Goal: Task Accomplishment & Management: Complete application form

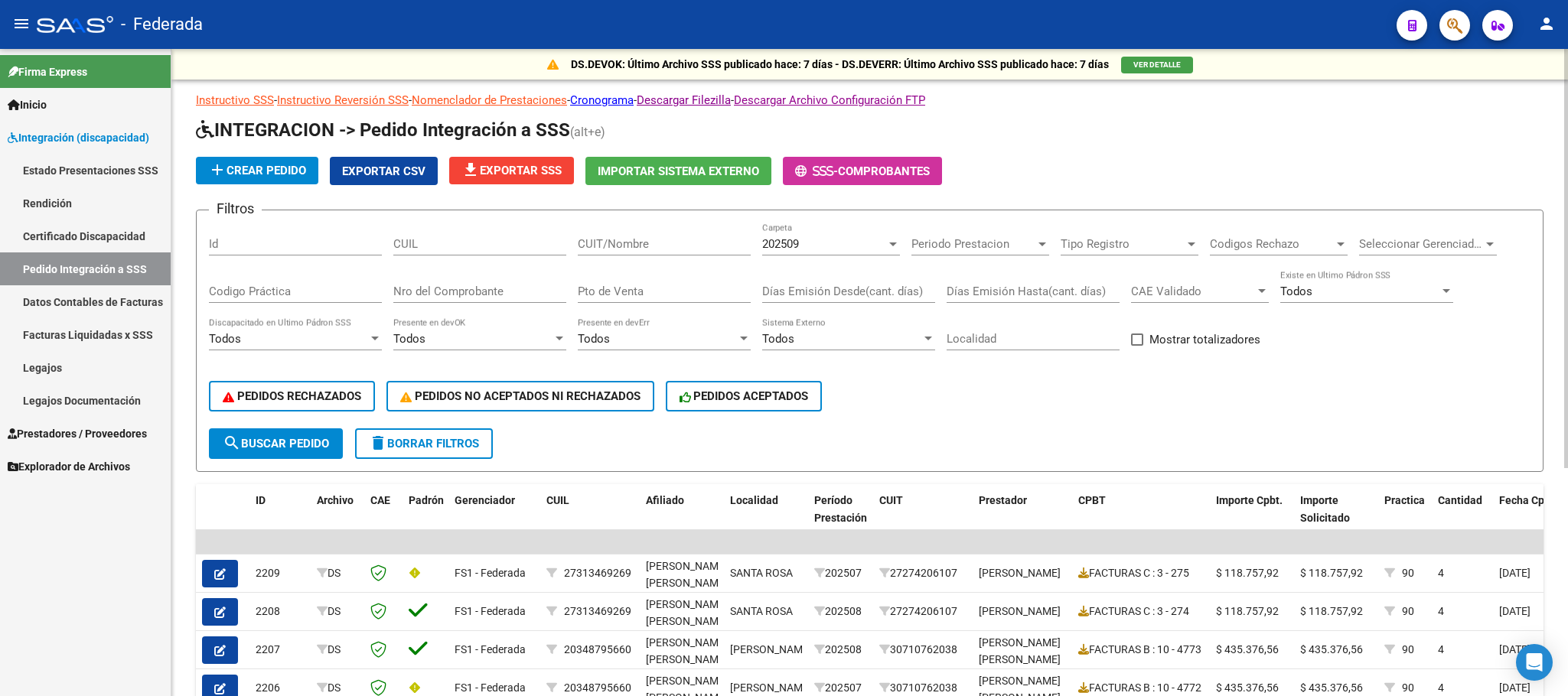
click at [1132, 336] on span at bounding box center [1136, 339] width 12 height 12
click at [1136, 346] on input "Mostrar totalizadores" at bounding box center [1136, 346] width 1 height 1
checkbox input "true"
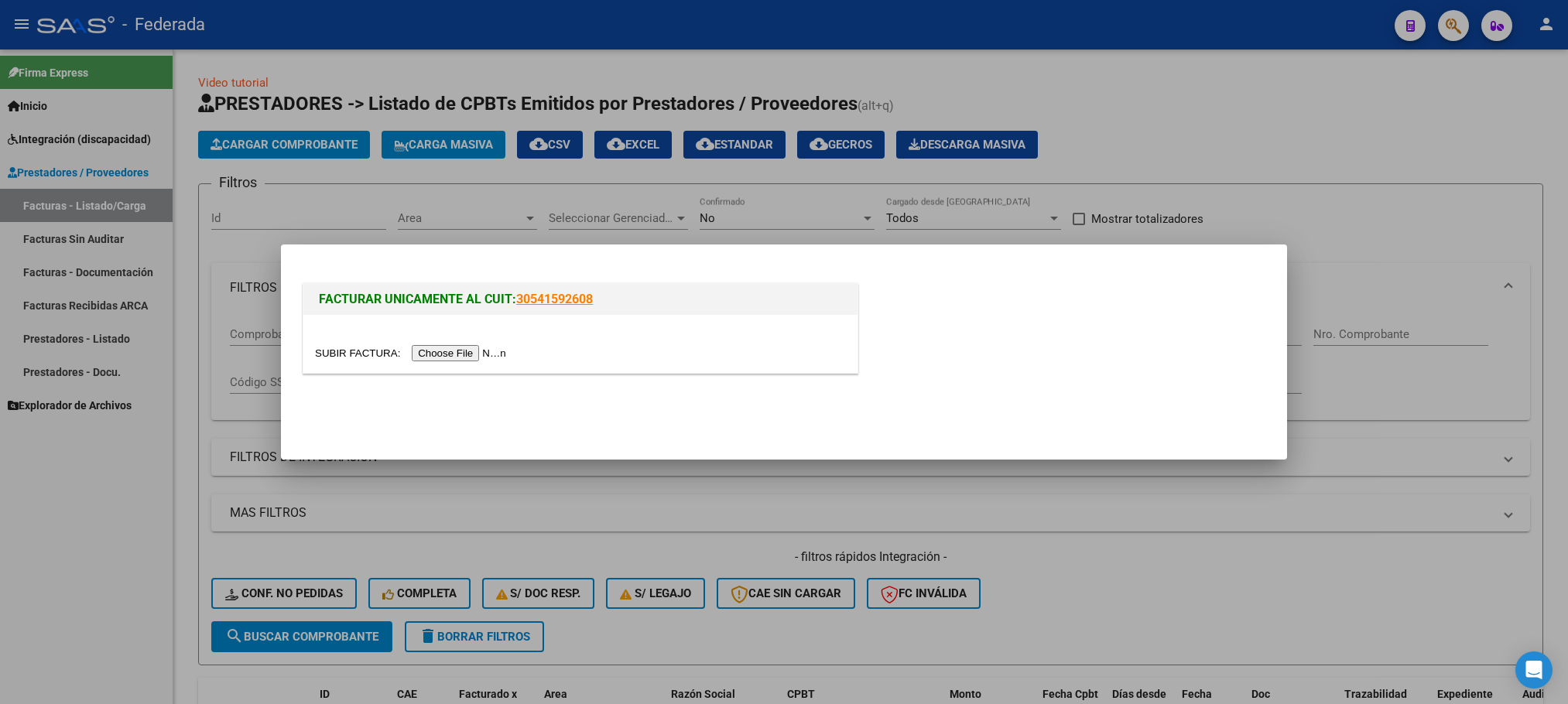
click at [1230, 137] on div at bounding box center [784, 352] width 1568 height 704
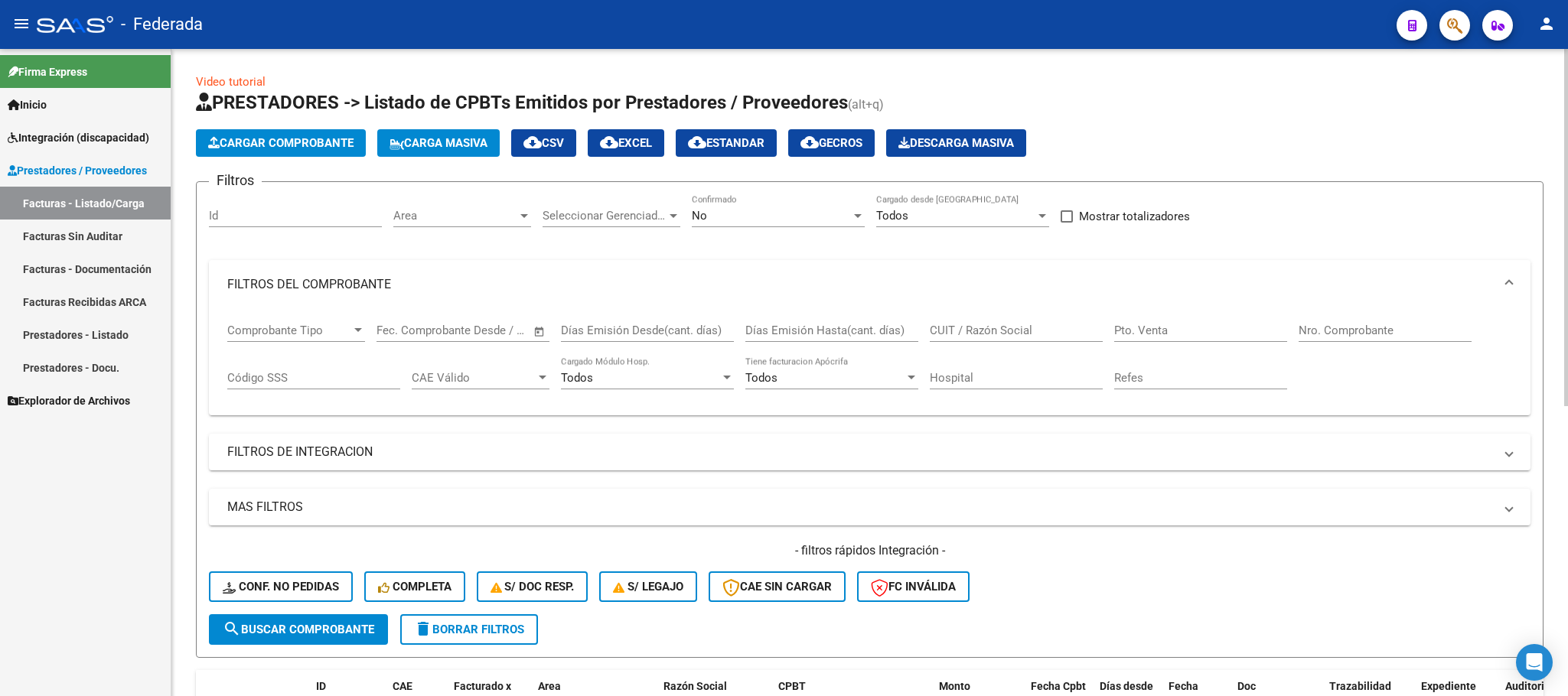
click at [471, 131] on button "Carga Masiva" at bounding box center [438, 143] width 122 height 27
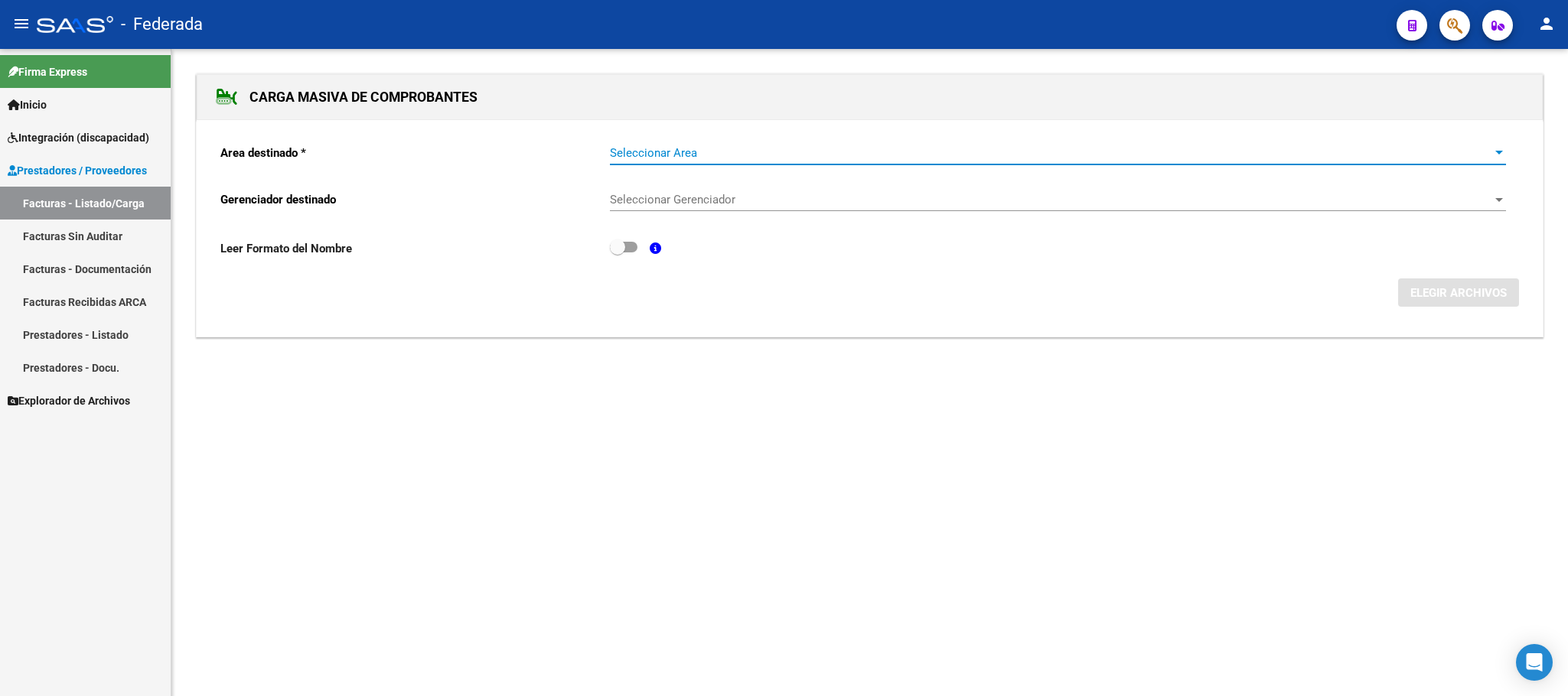
click at [710, 151] on span "Seleccionar Area" at bounding box center [1050, 152] width 882 height 14
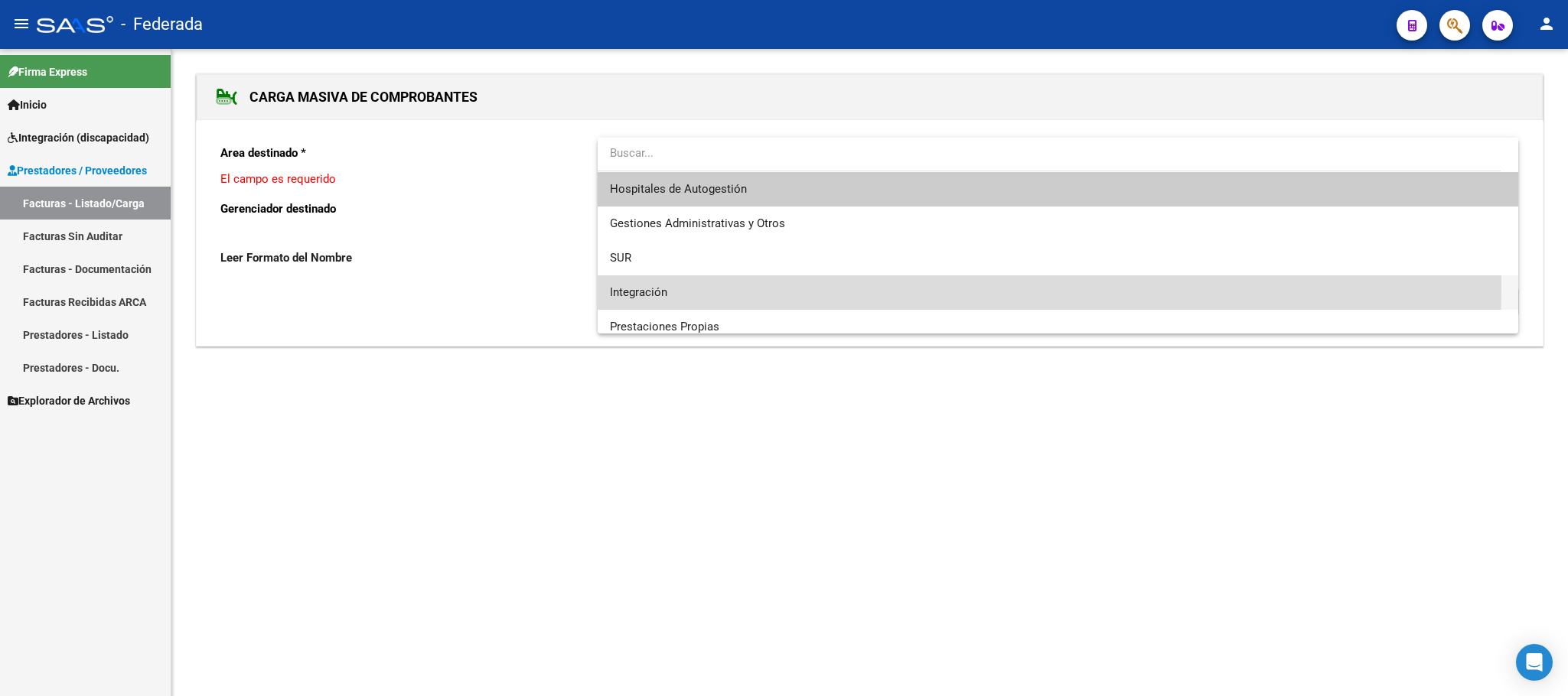
click at [701, 284] on span "Integración" at bounding box center [1057, 292] width 896 height 35
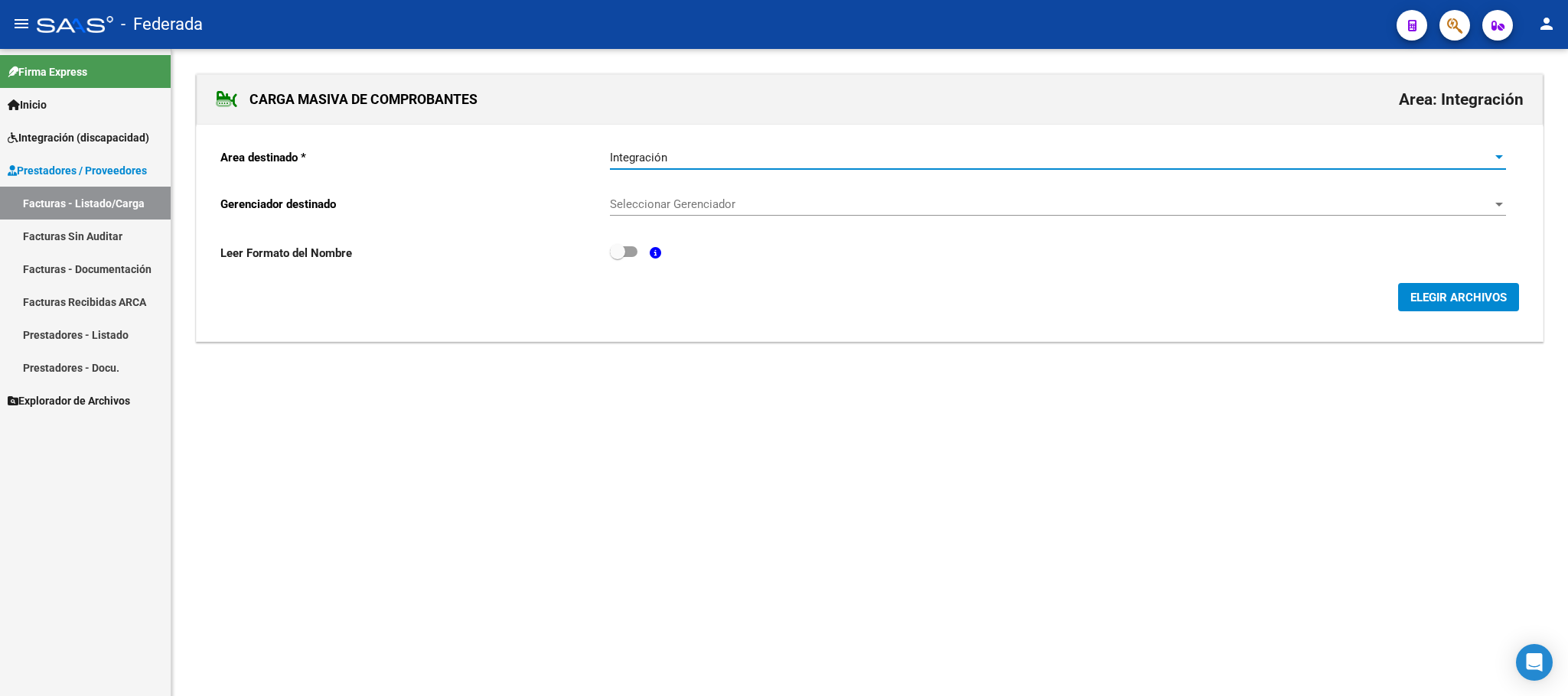
click at [723, 211] on span "Seleccionar Gerenciador" at bounding box center [1050, 204] width 882 height 14
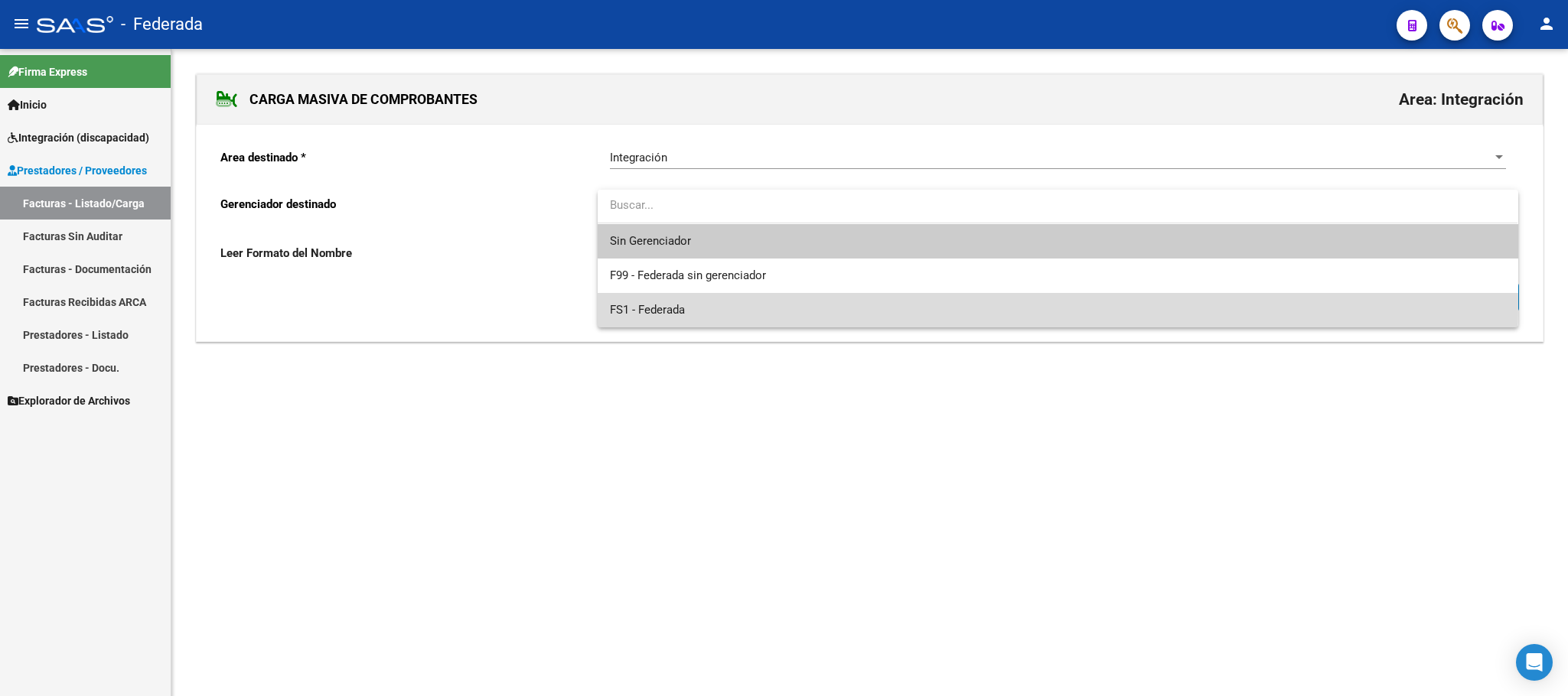
click at [734, 303] on span "FS1 - Federada" at bounding box center [1057, 311] width 896 height 35
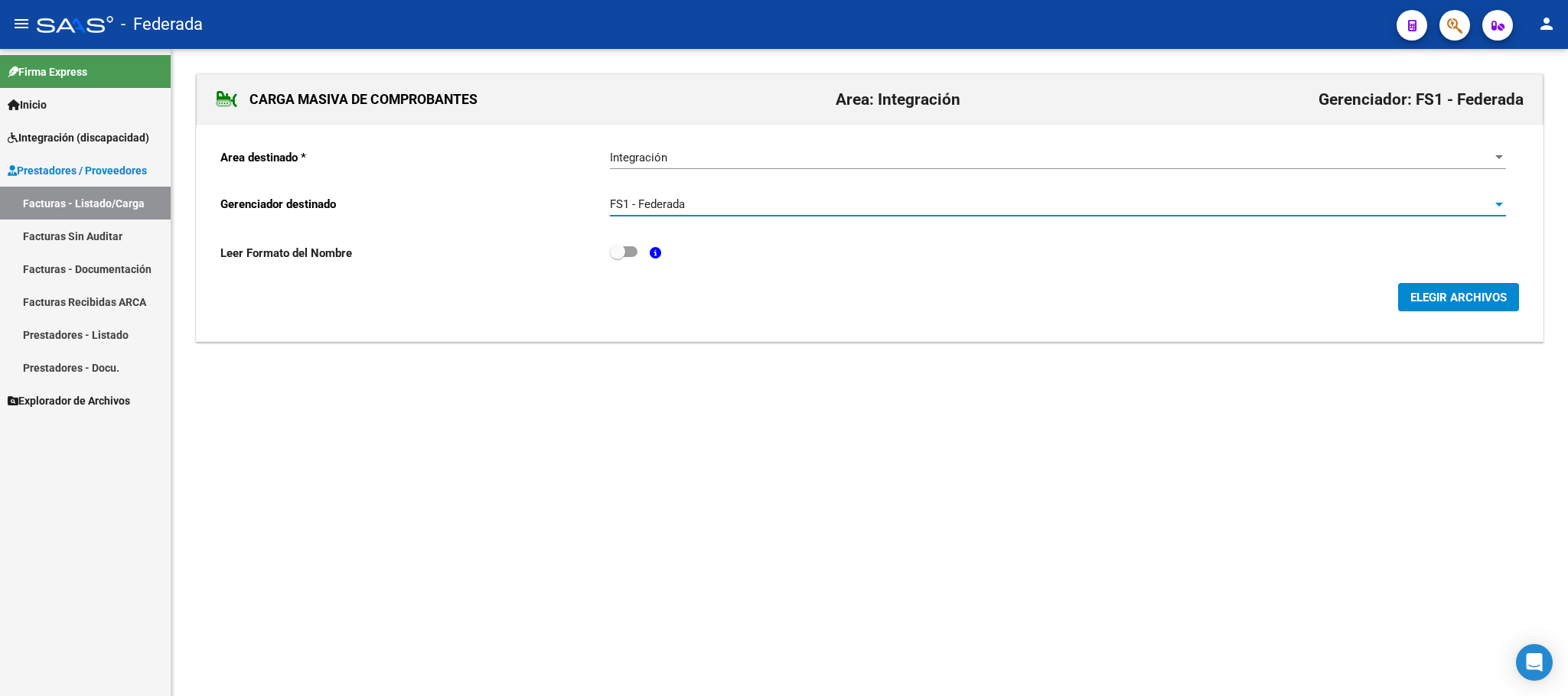
click at [1495, 304] on span "ELEGIR ARCHIVOS" at bounding box center [1459, 297] width 97 height 14
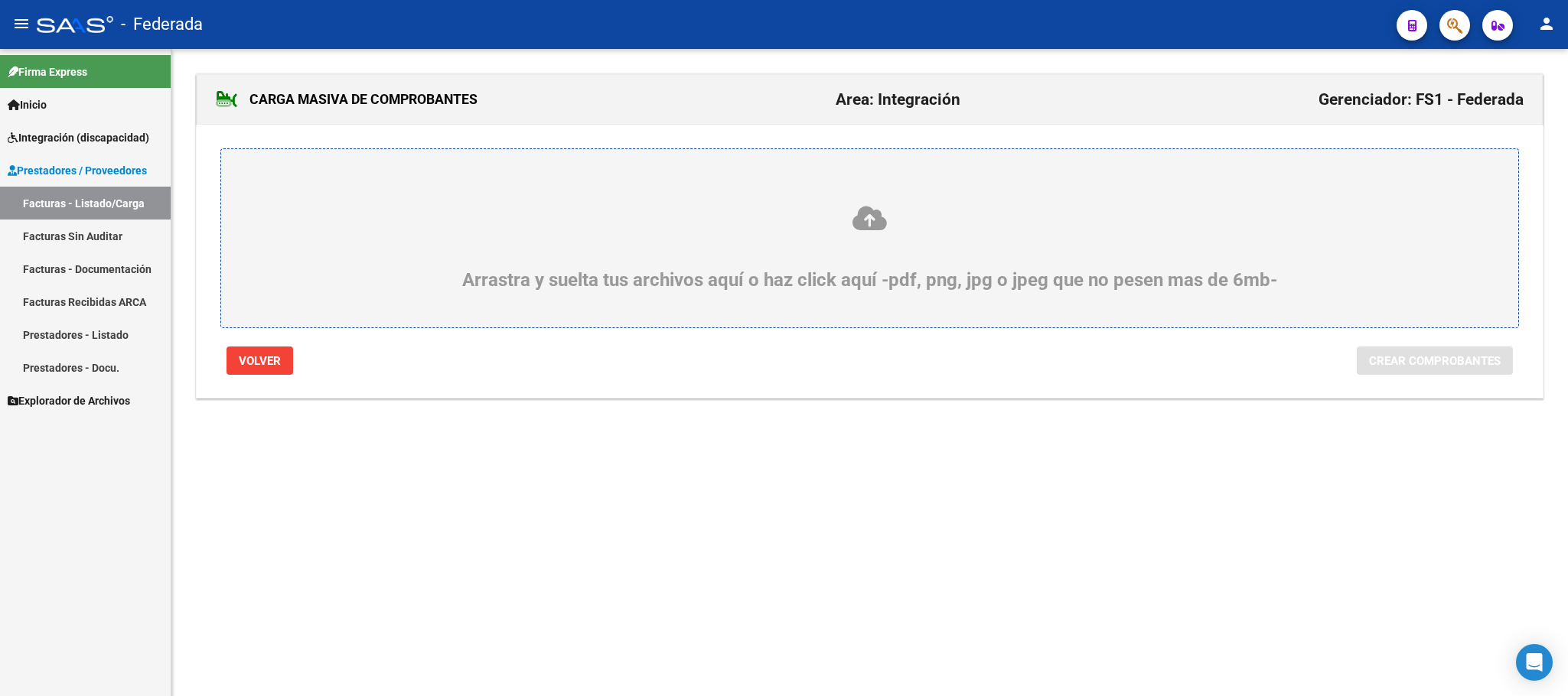
click at [868, 225] on icon at bounding box center [869, 218] width 1224 height 28
click at [0, 0] on input "Arrastra y suelta tus archivos aquí o haz click aquí -pdf, png, jpg o jpeg que …" at bounding box center [0, 0] width 0 height 0
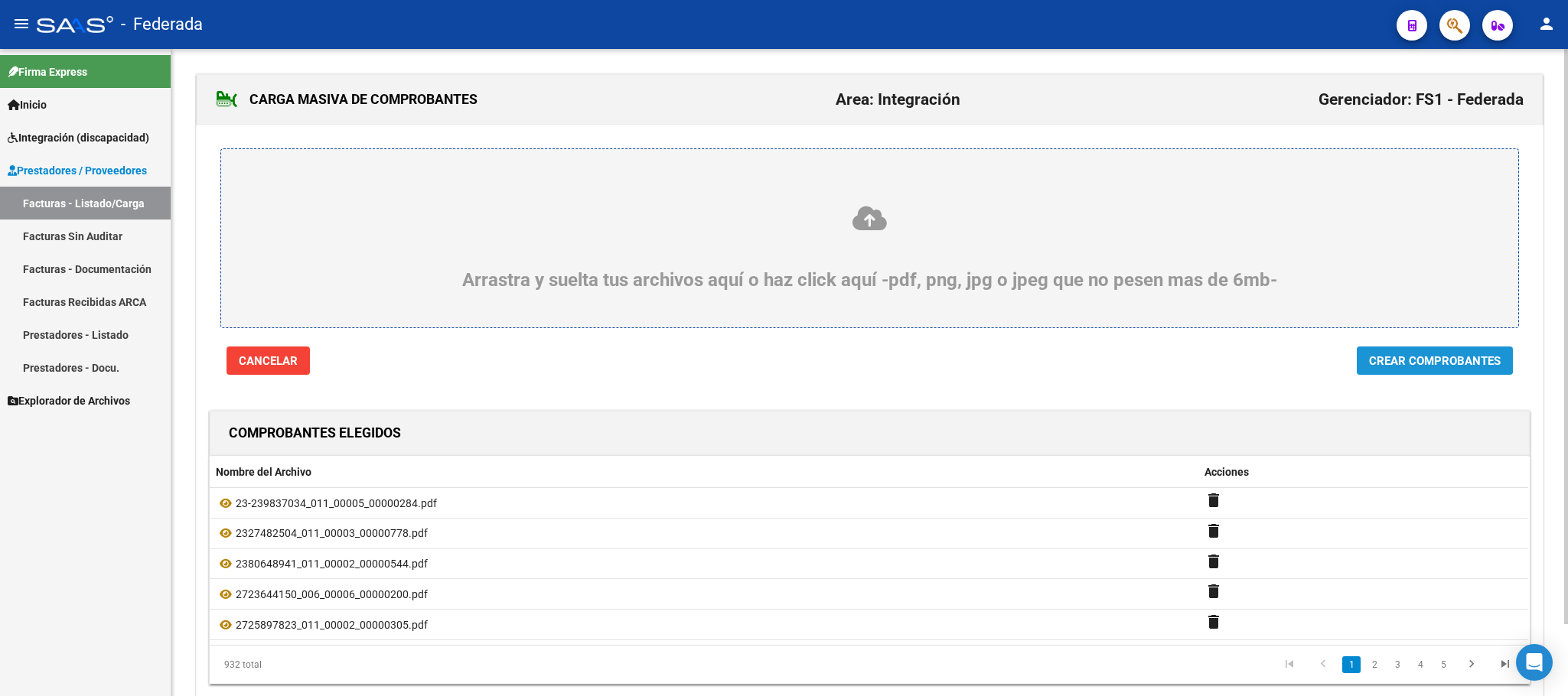
click at [1362, 359] on button "Crear Comprobantes" at bounding box center [1434, 360] width 156 height 28
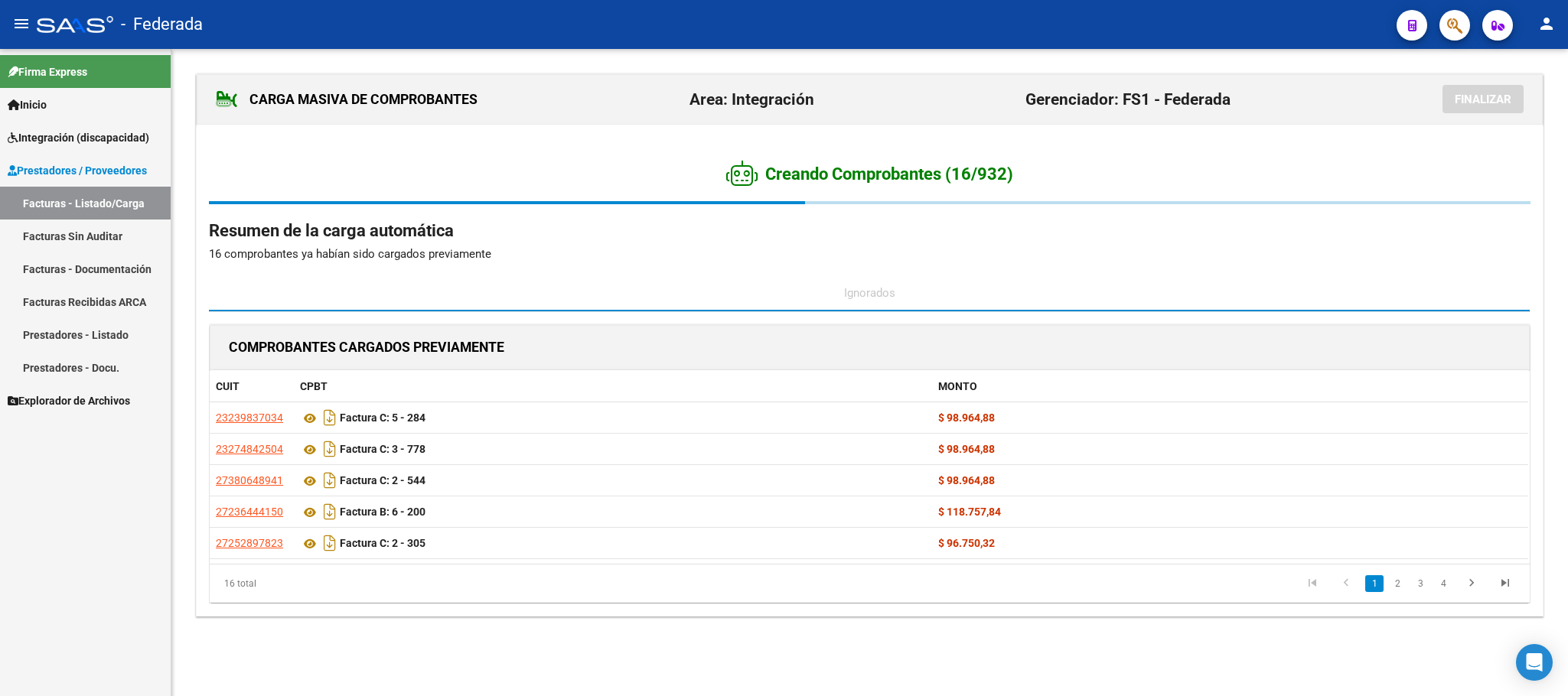
click at [133, 200] on link "Facturas - Listado/Carga" at bounding box center [85, 203] width 170 height 33
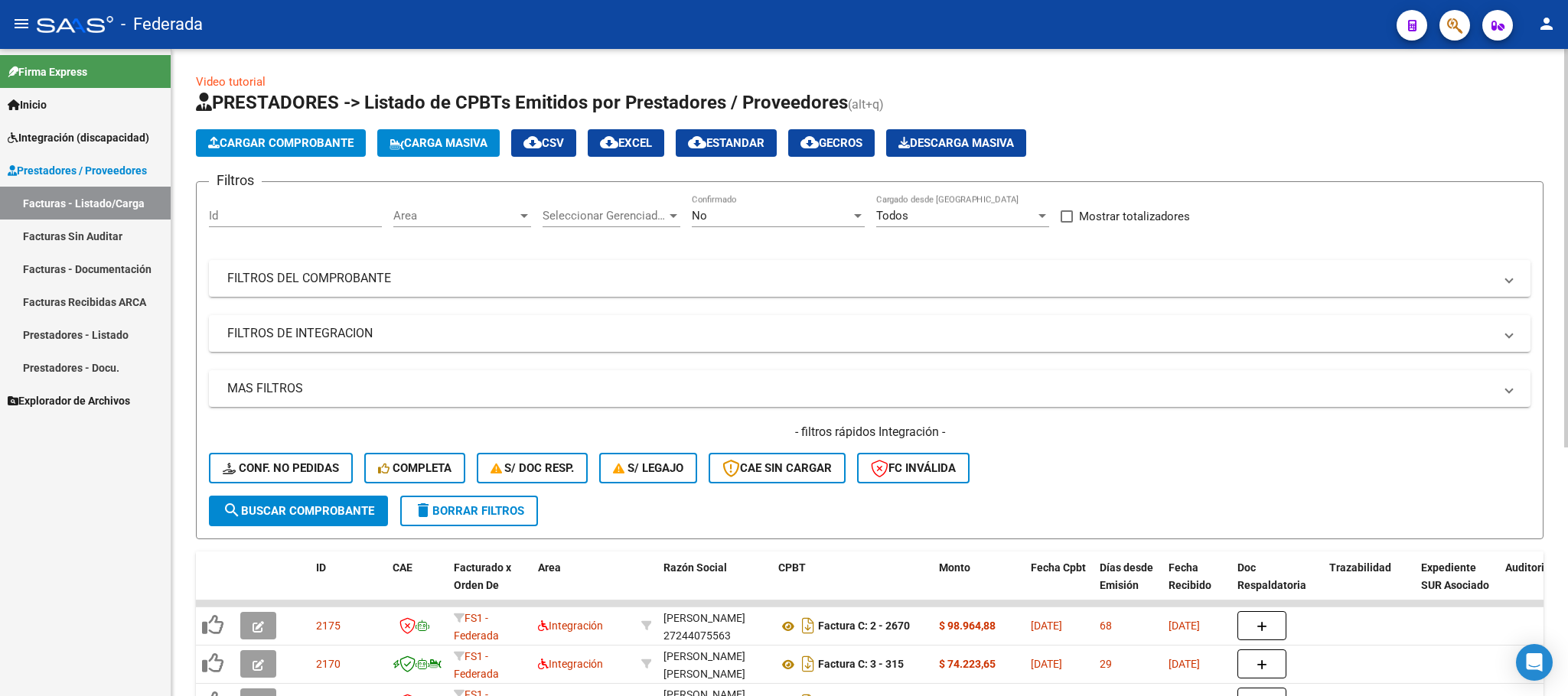
click at [453, 145] on span "Carga Masiva" at bounding box center [438, 142] width 98 height 14
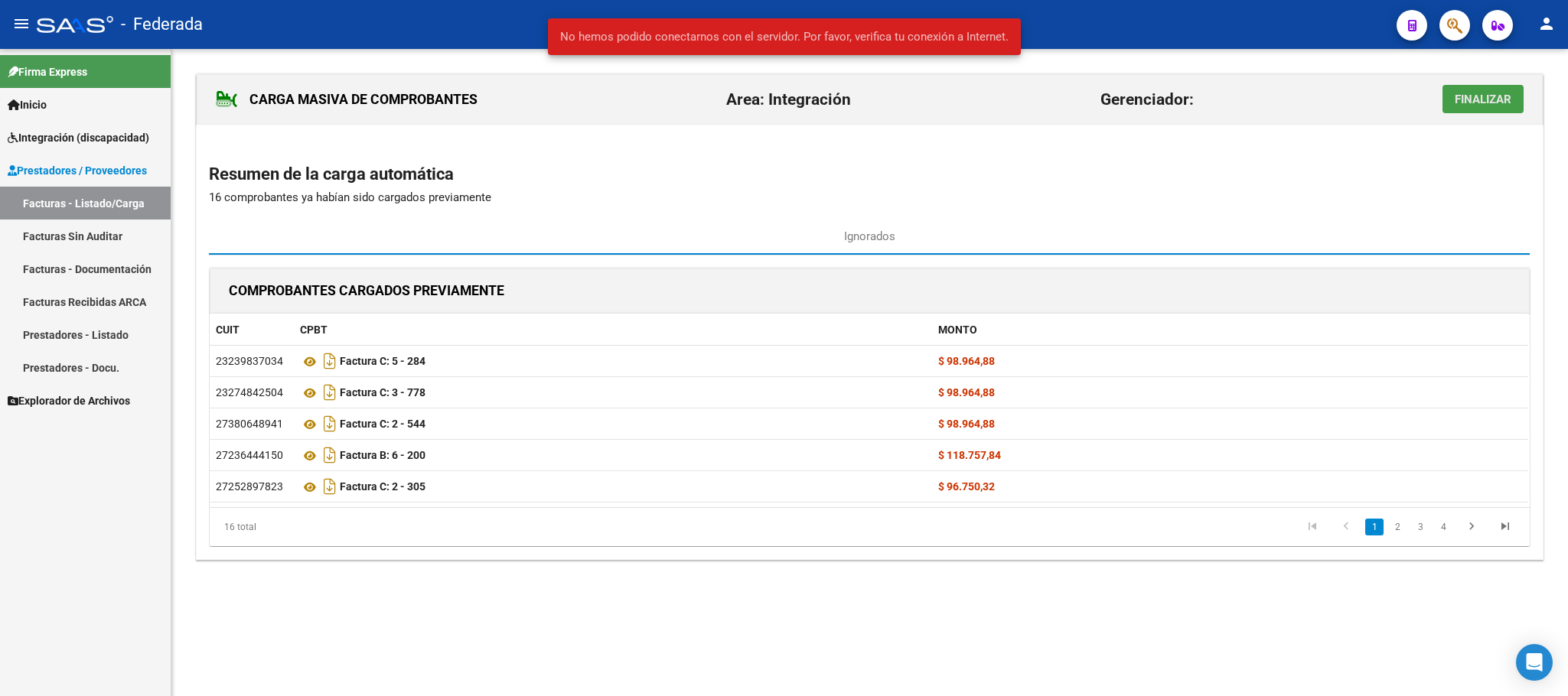
click at [1450, 99] on button "Finalizar" at bounding box center [1482, 98] width 81 height 28
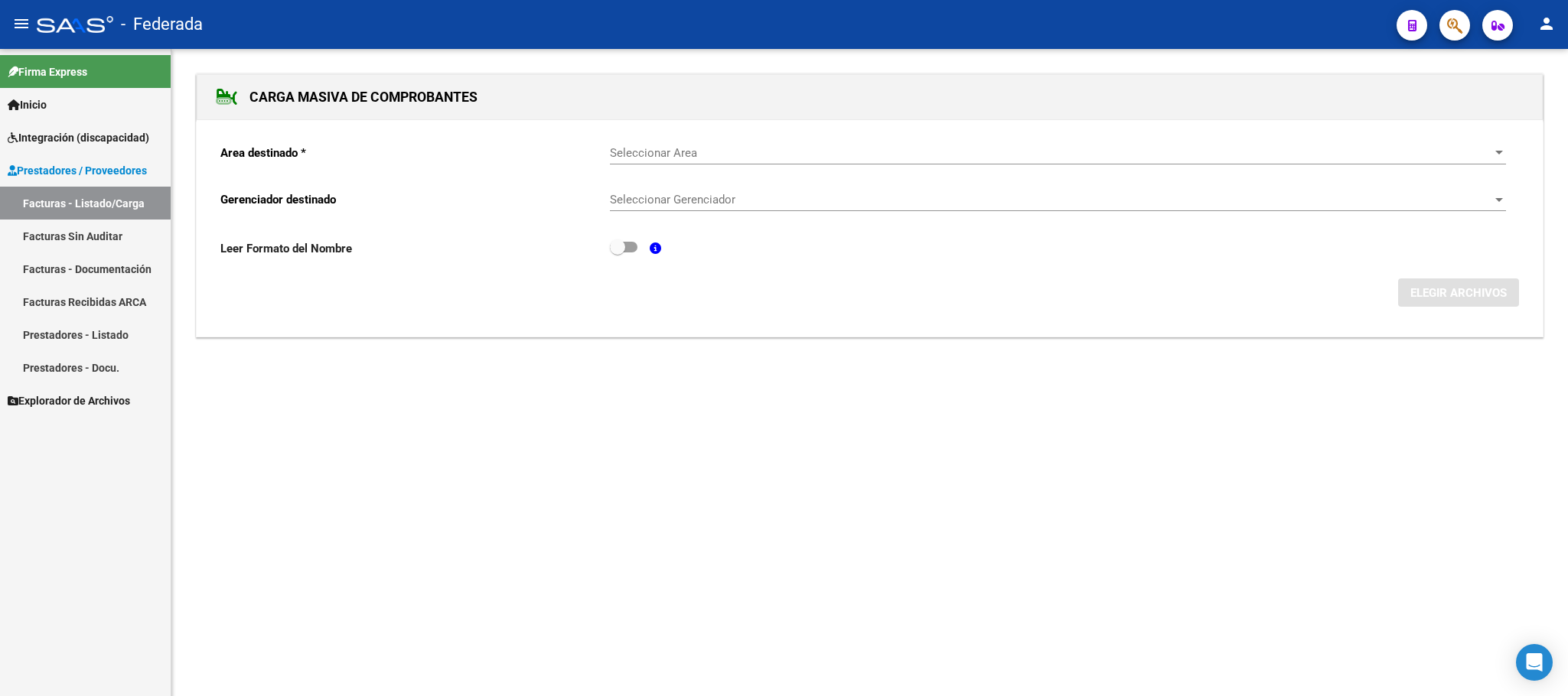
click at [684, 159] on span "Seleccionar Area" at bounding box center [1050, 152] width 882 height 14
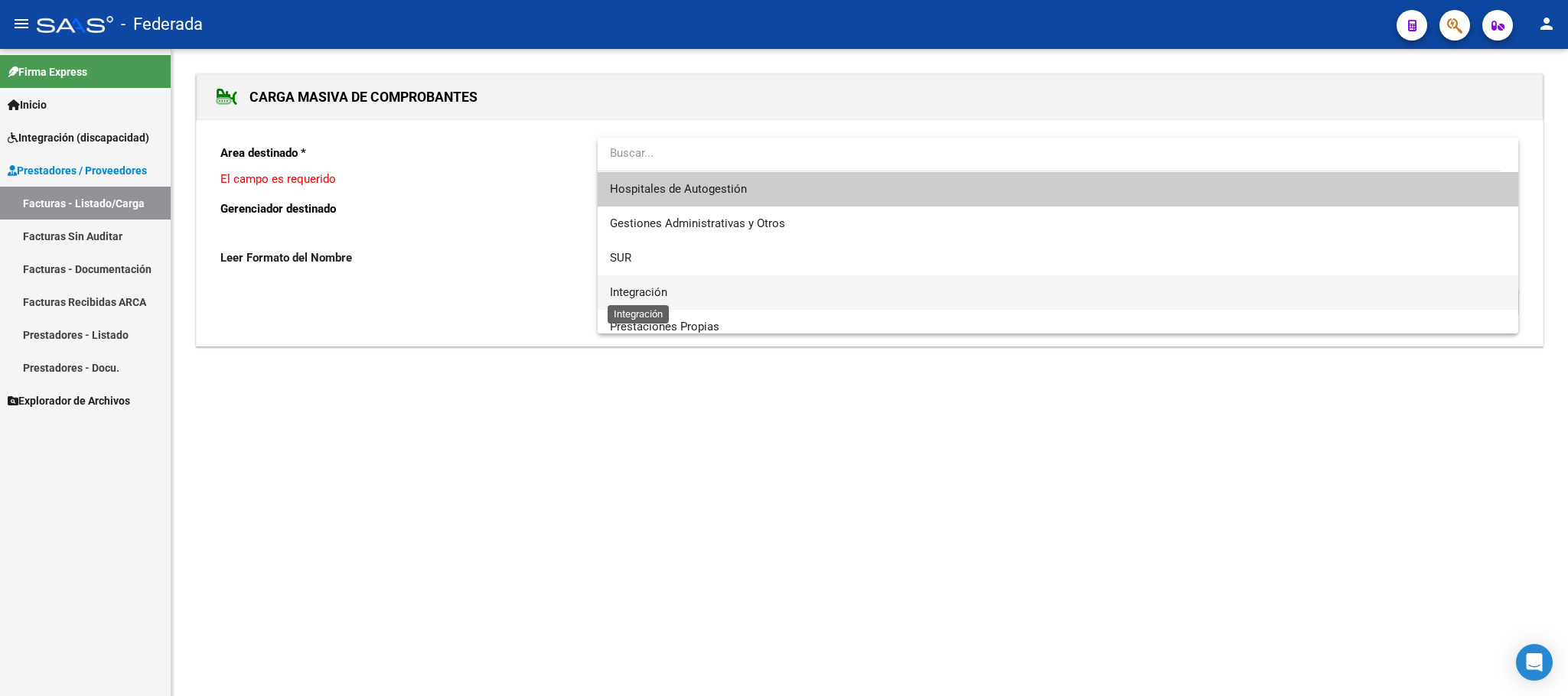
click at [650, 285] on span "Integración" at bounding box center [638, 292] width 57 height 14
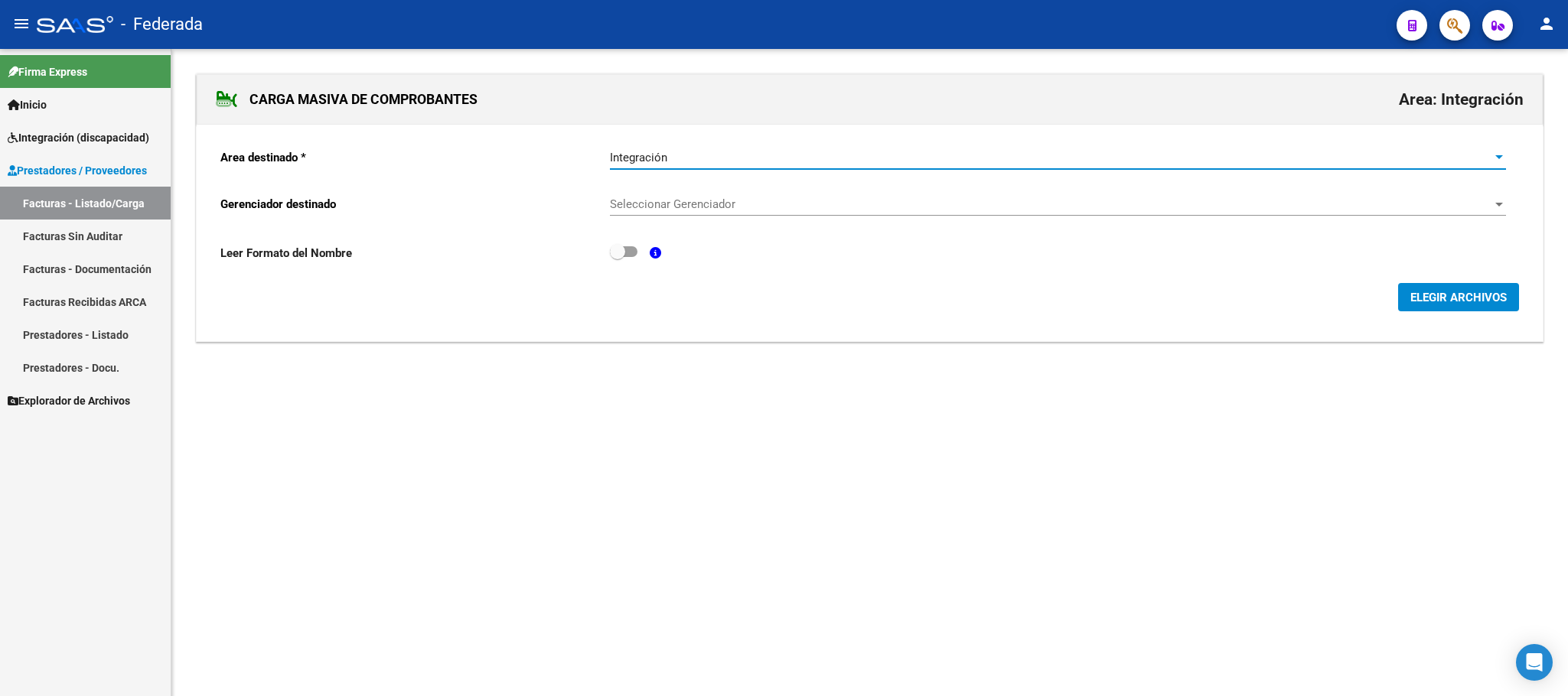
click at [675, 207] on span "Seleccionar Gerenciador" at bounding box center [1050, 204] width 882 height 14
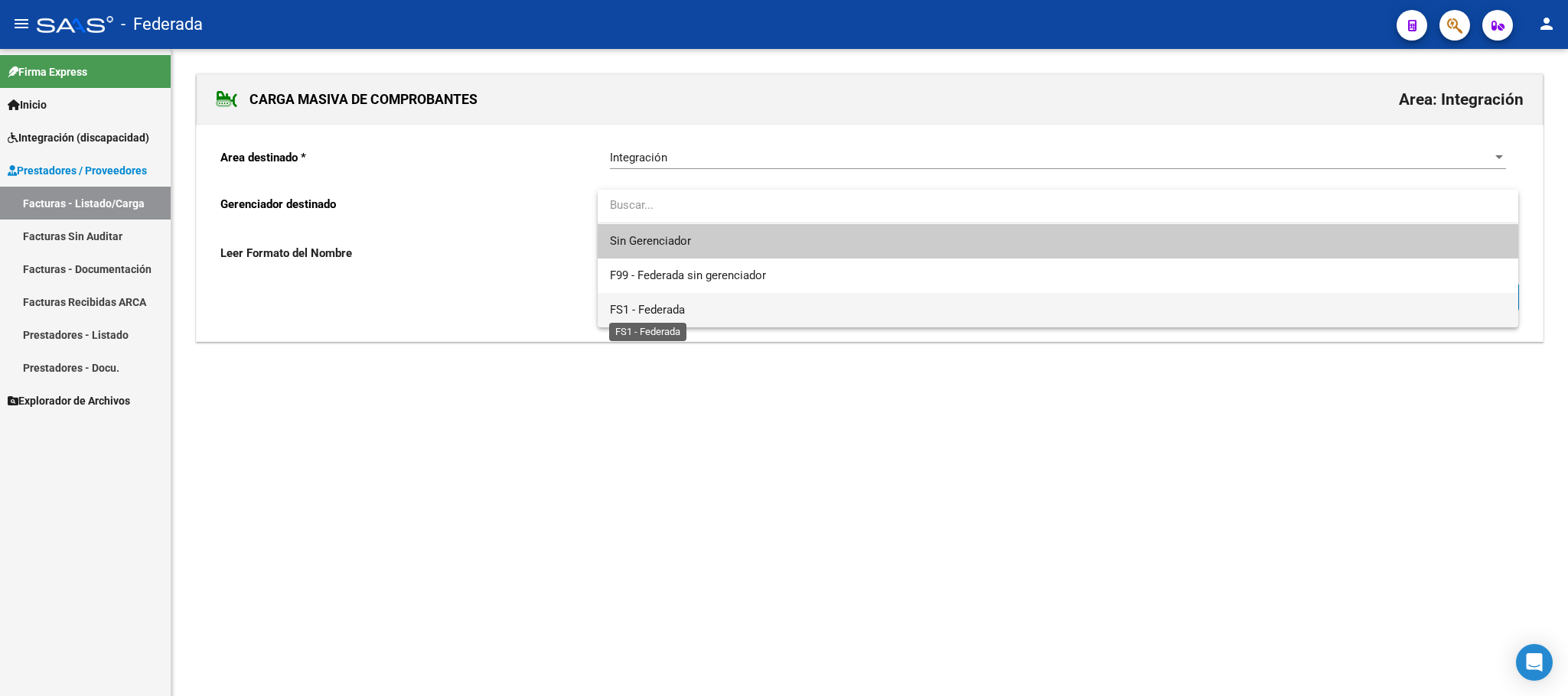
click at [655, 305] on span "FS1 - Federada" at bounding box center [647, 310] width 75 height 14
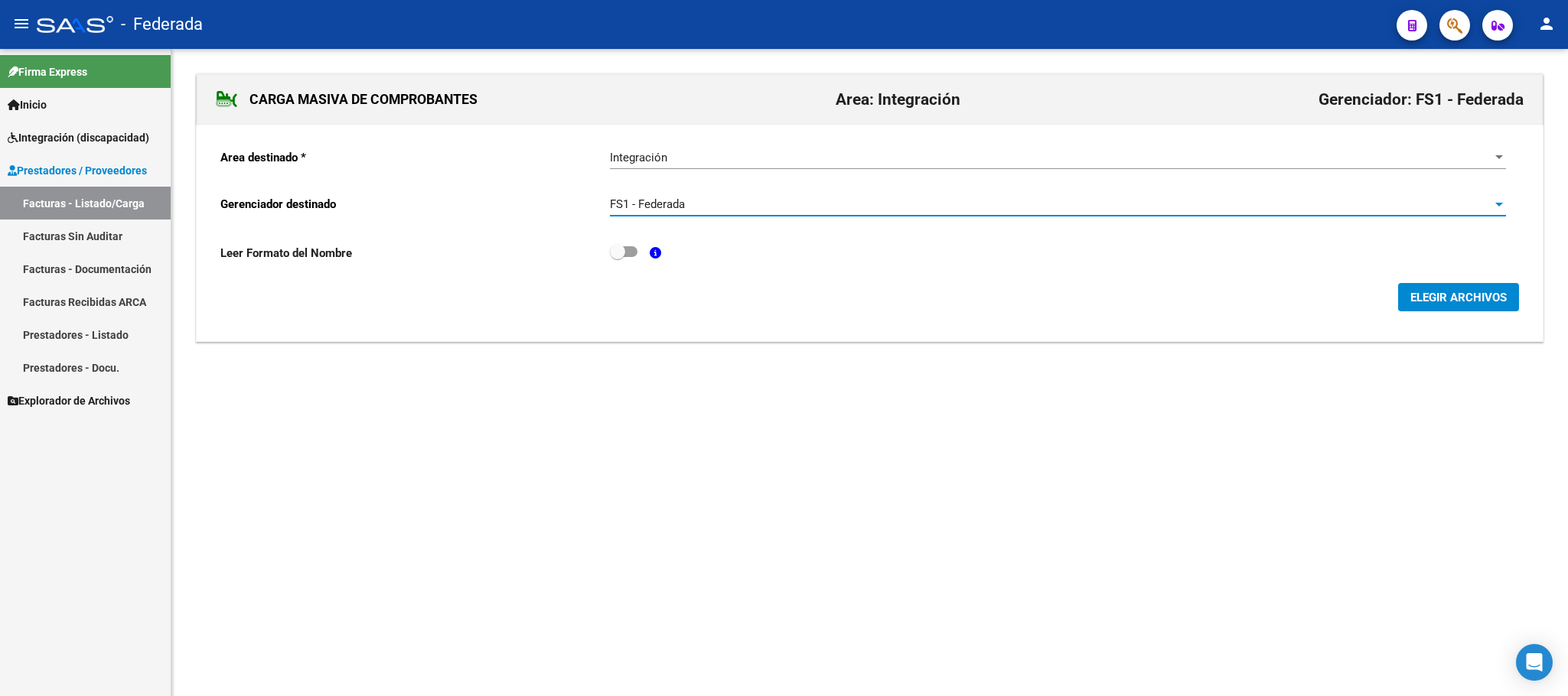
click at [664, 156] on span "Integración" at bounding box center [638, 157] width 57 height 14
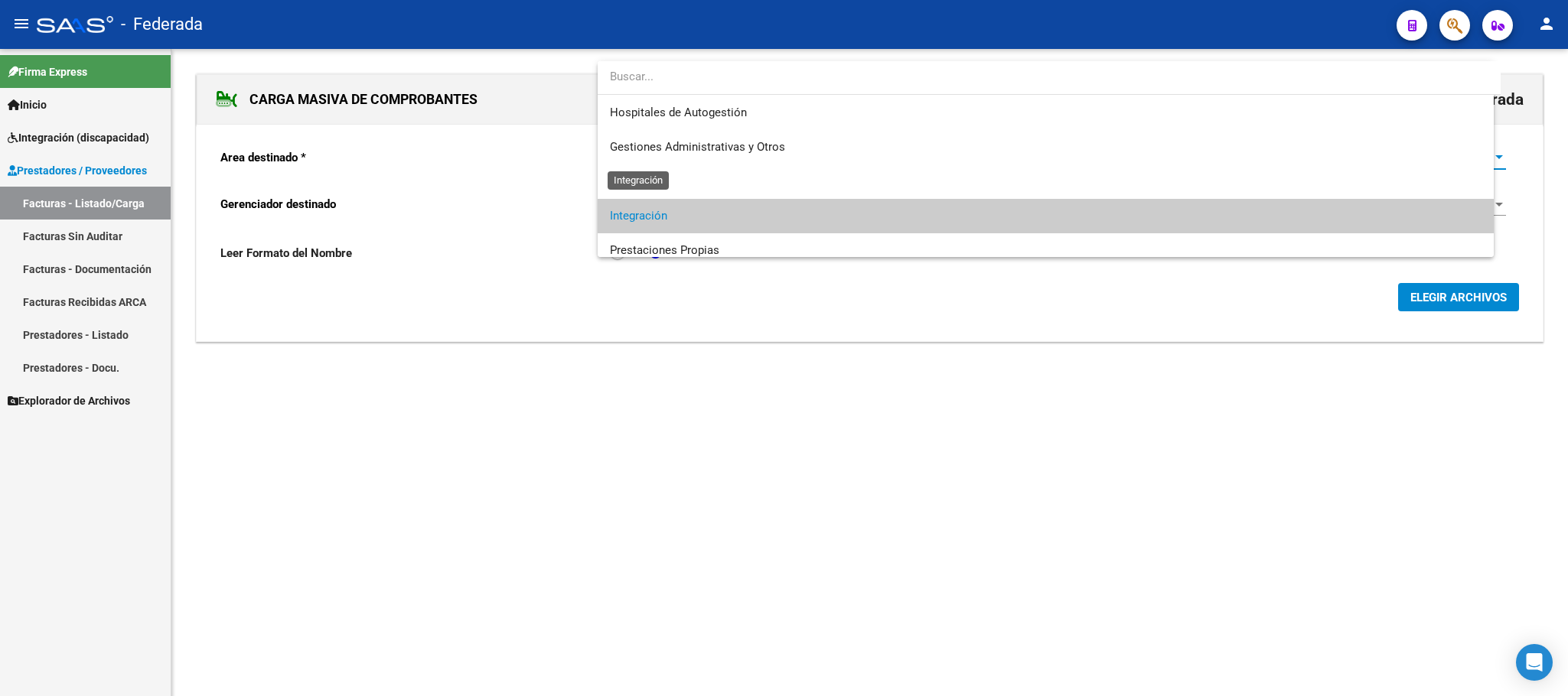
scroll to position [57, 0]
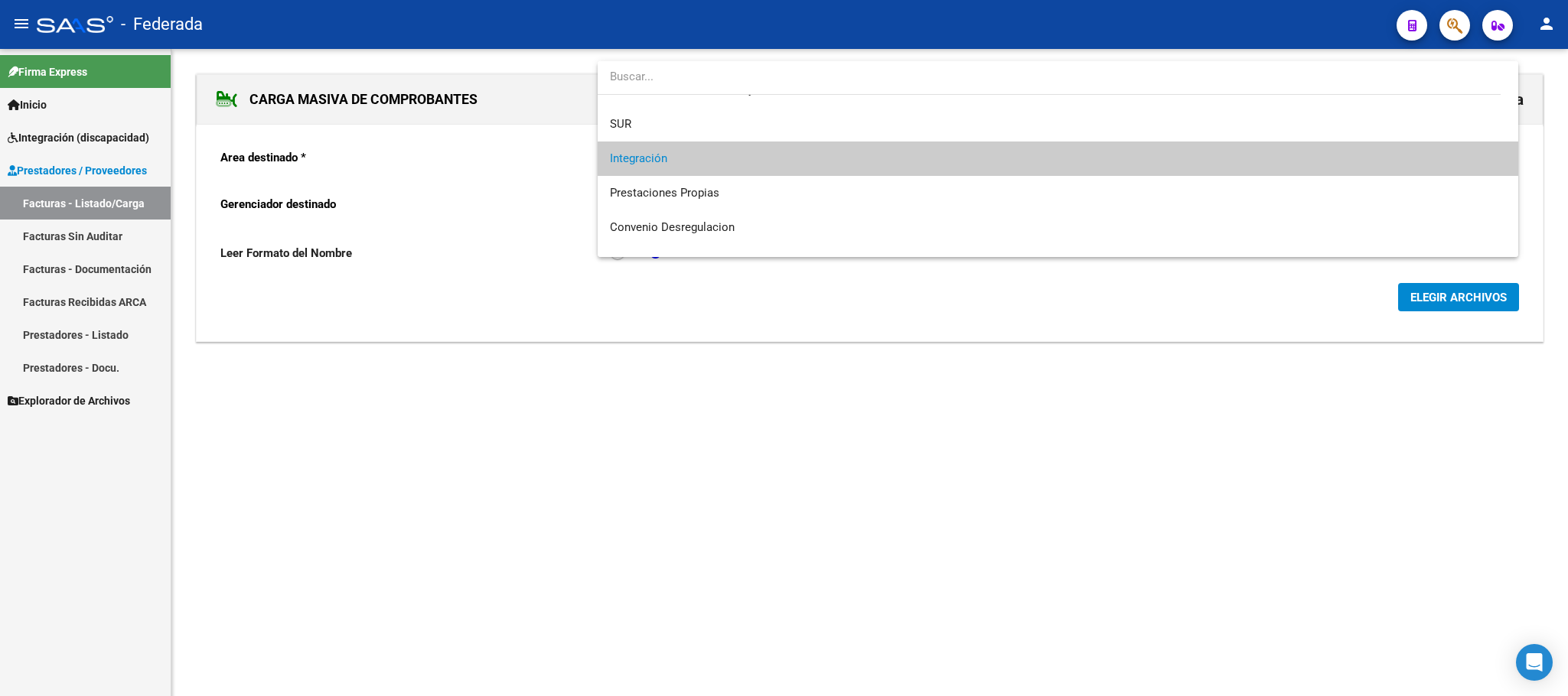
click at [696, 292] on div at bounding box center [784, 348] width 1568 height 696
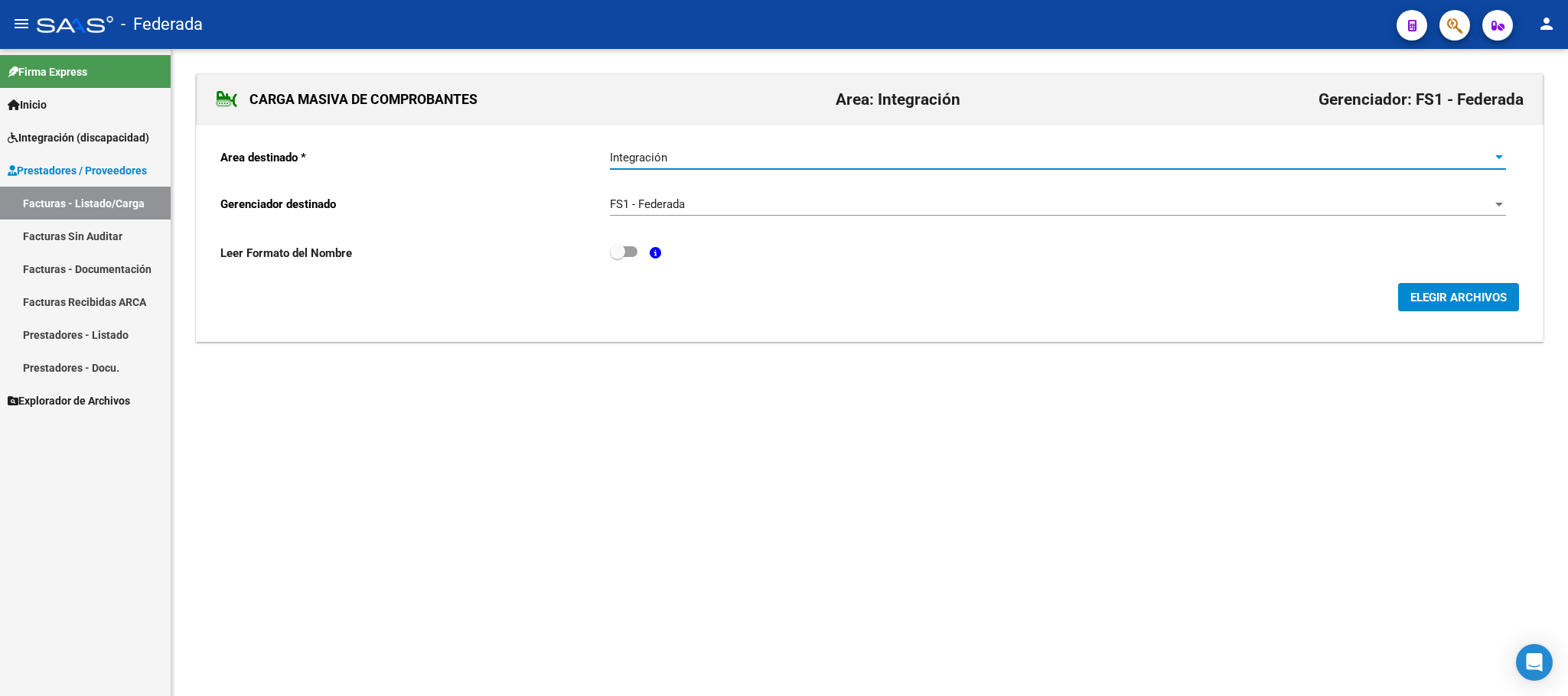
click at [719, 151] on div "Integración" at bounding box center [1050, 157] width 882 height 14
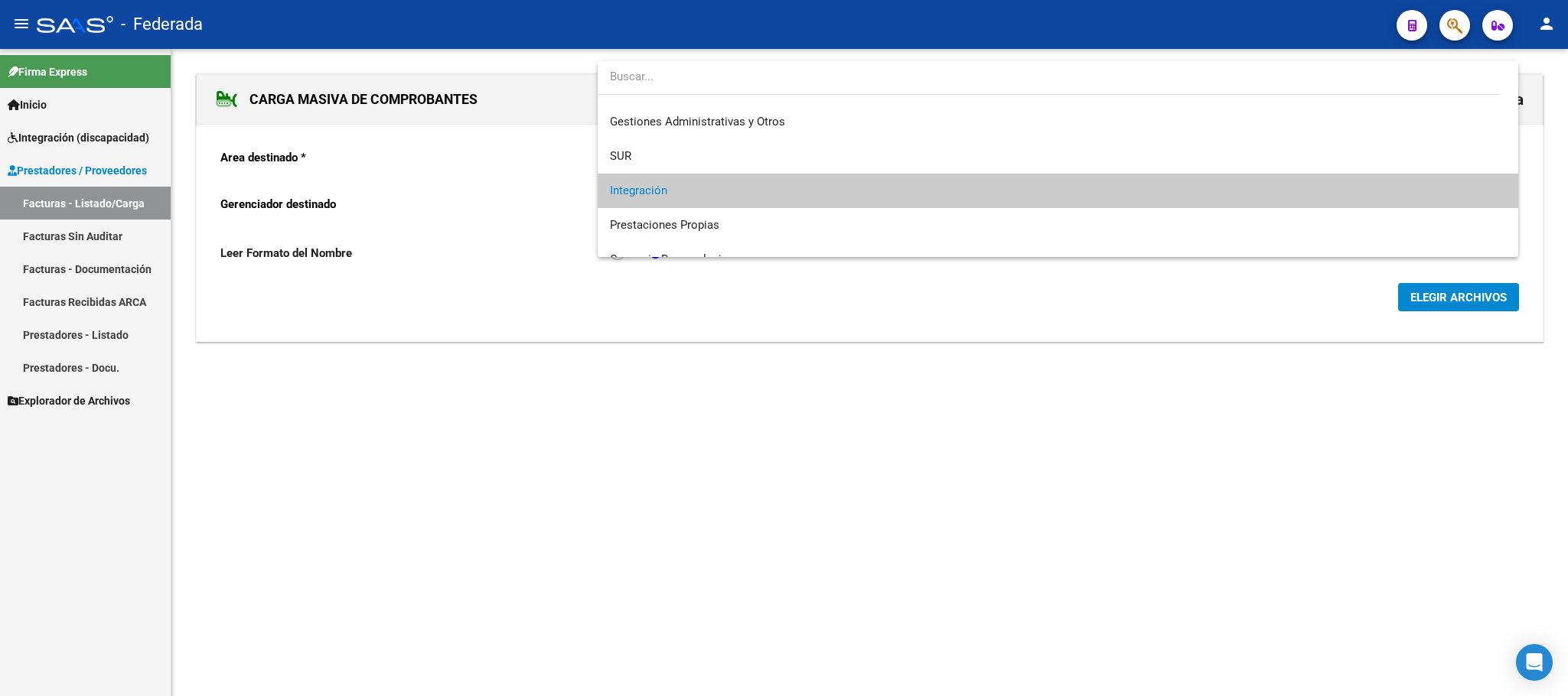
scroll to position [0, 0]
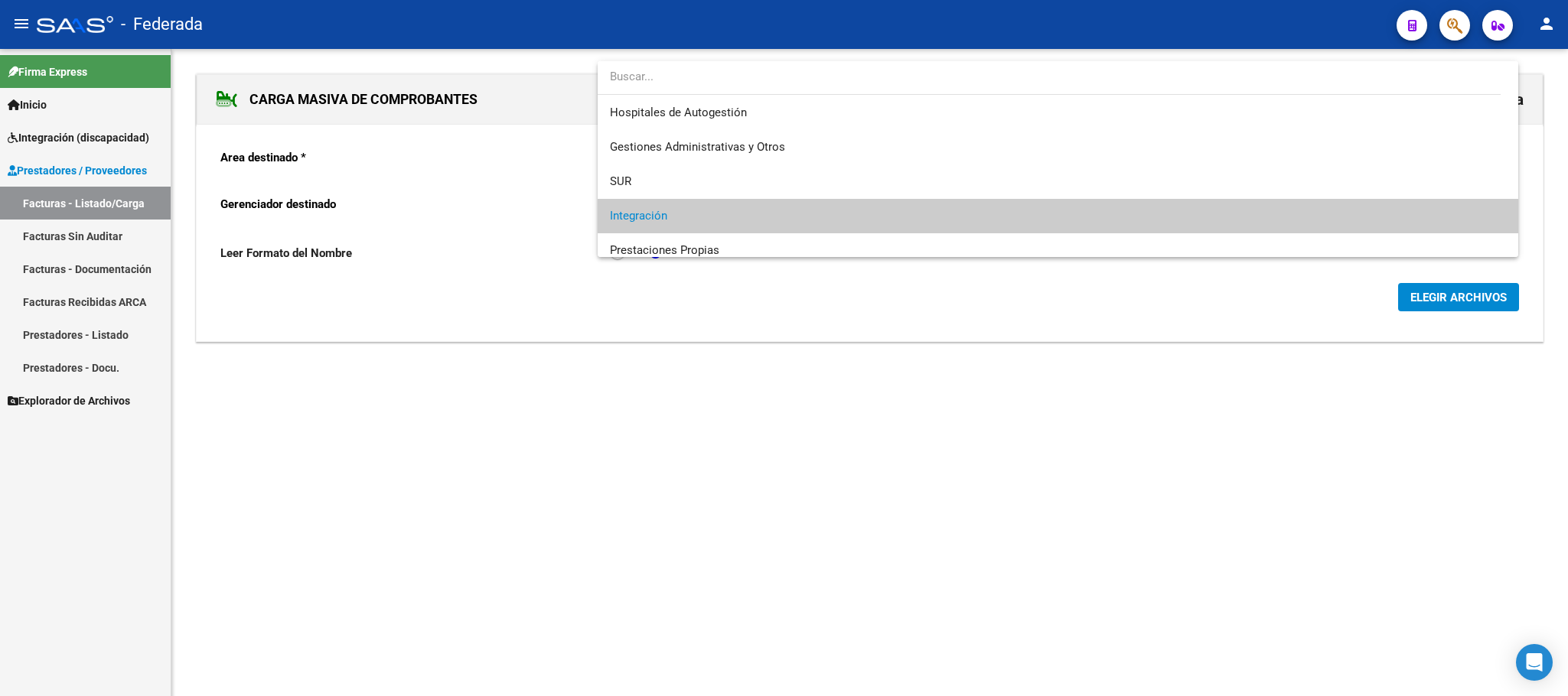
click at [746, 398] on div at bounding box center [784, 348] width 1568 height 696
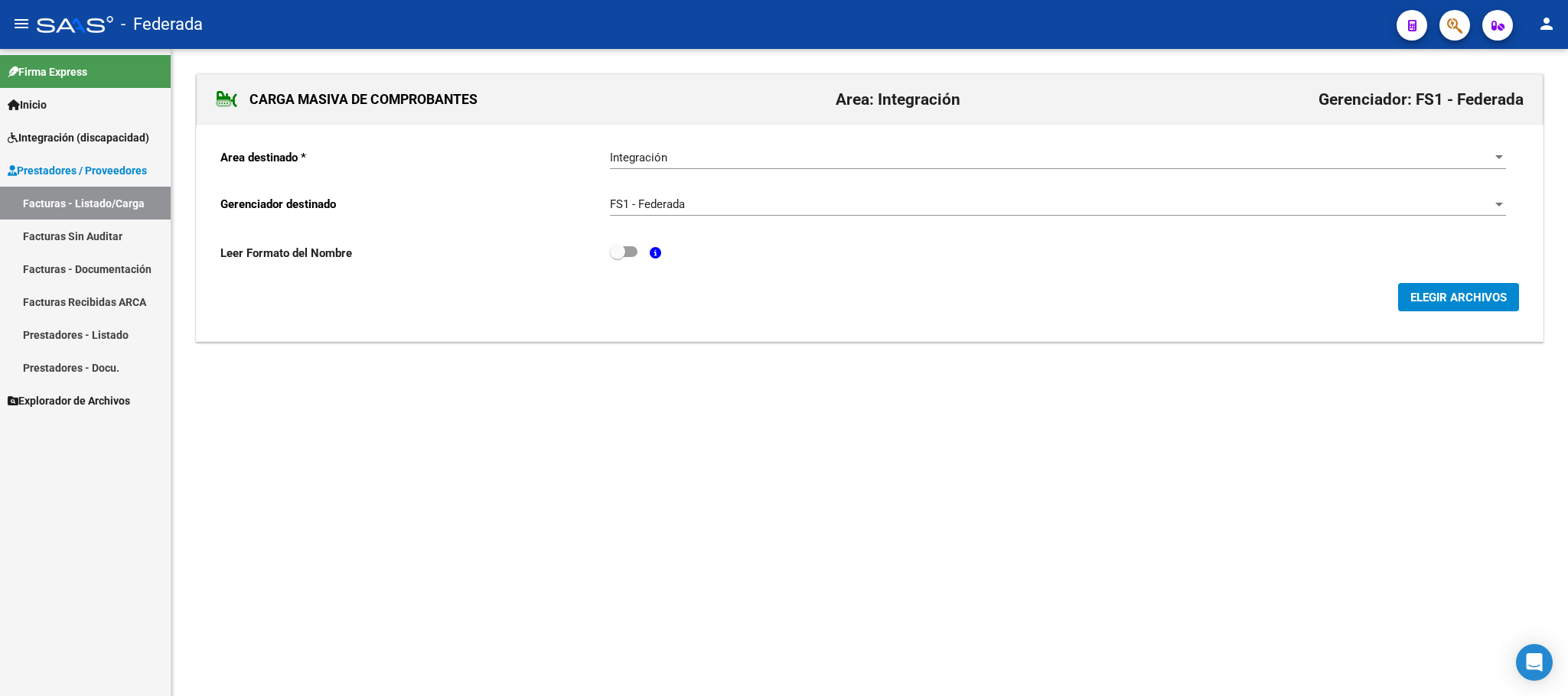
click at [1417, 304] on span "ELEGIR ARCHIVOS" at bounding box center [1459, 297] width 97 height 14
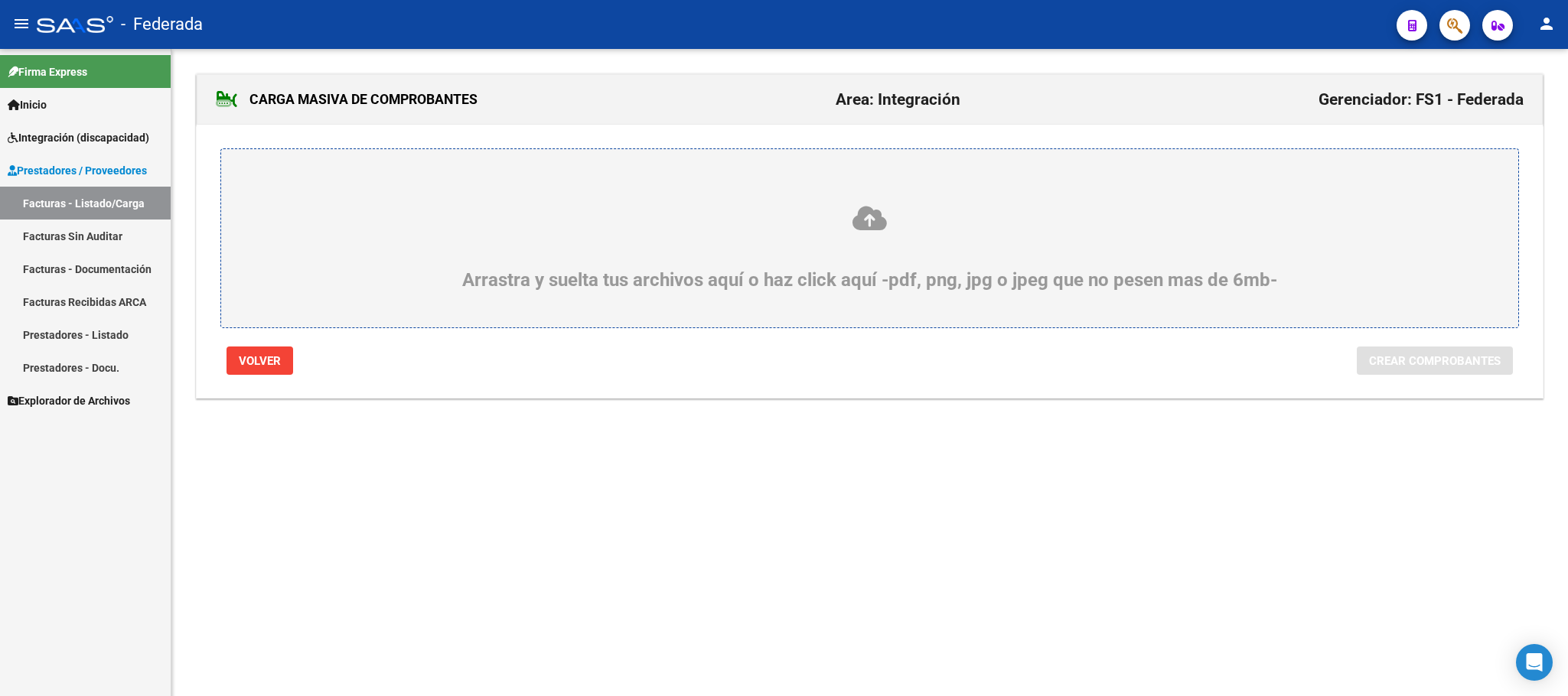
click at [873, 214] on icon at bounding box center [869, 218] width 1224 height 28
click at [0, 0] on input "Arrastra y suelta tus archivos aquí o haz click aquí -pdf, png, jpg o jpeg que …" at bounding box center [0, 0] width 0 height 0
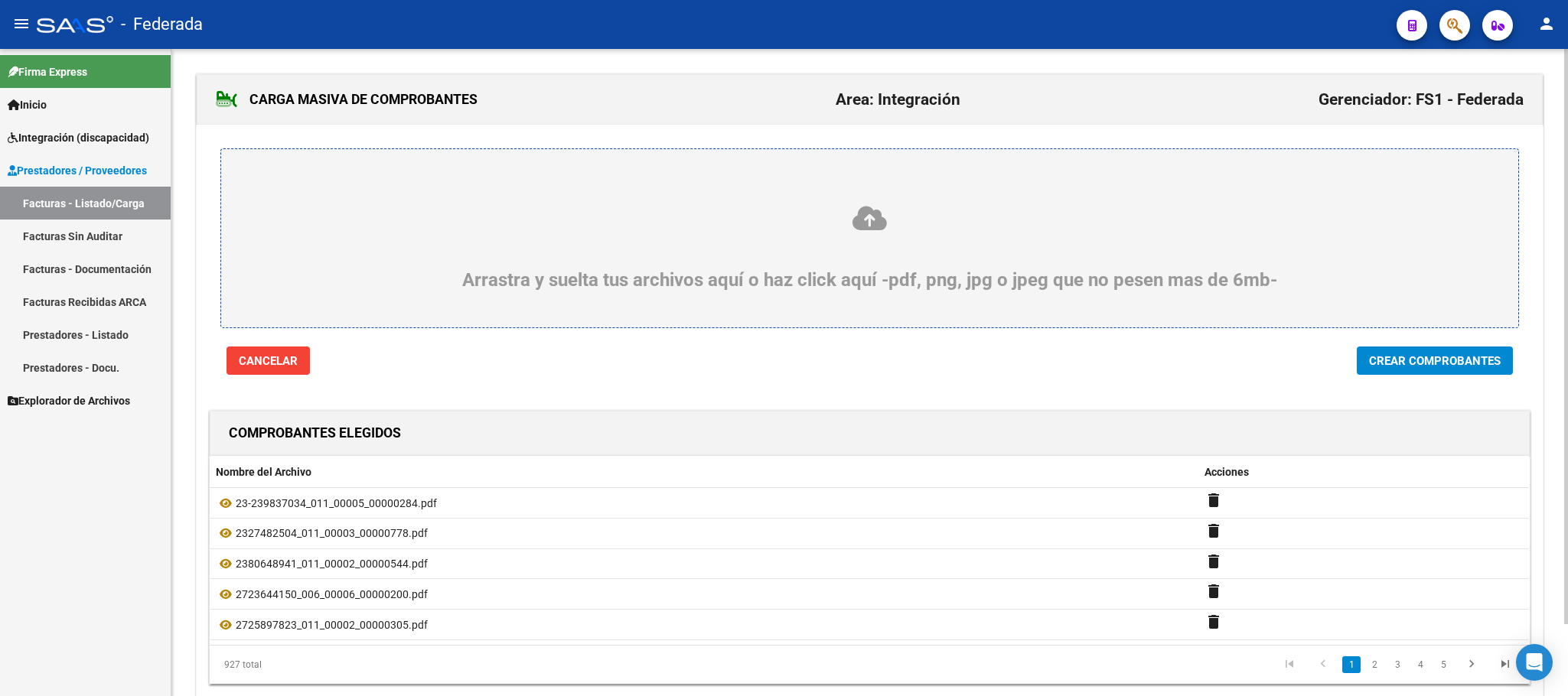
click at [1414, 367] on span "Crear Comprobantes" at bounding box center [1434, 361] width 131 height 14
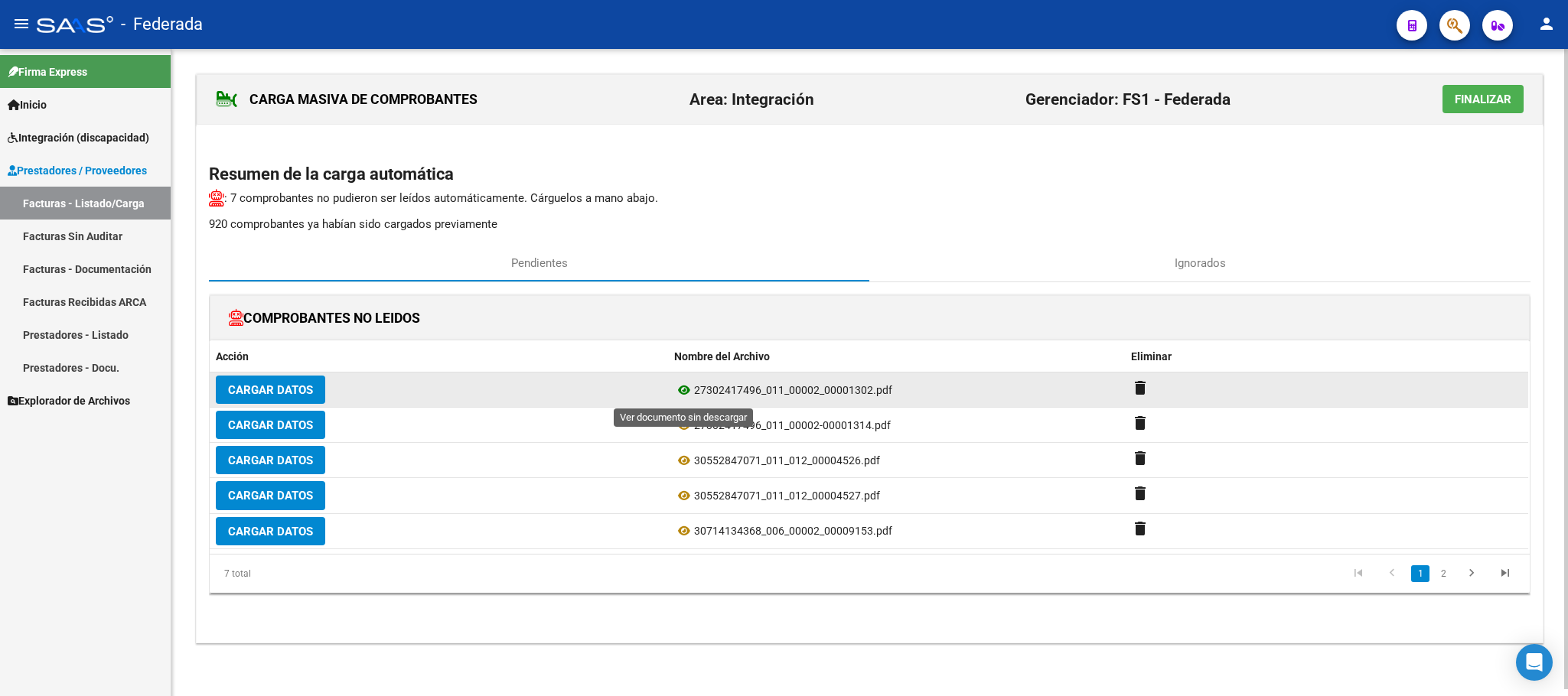
click at [685, 393] on icon at bounding box center [684, 390] width 20 height 18
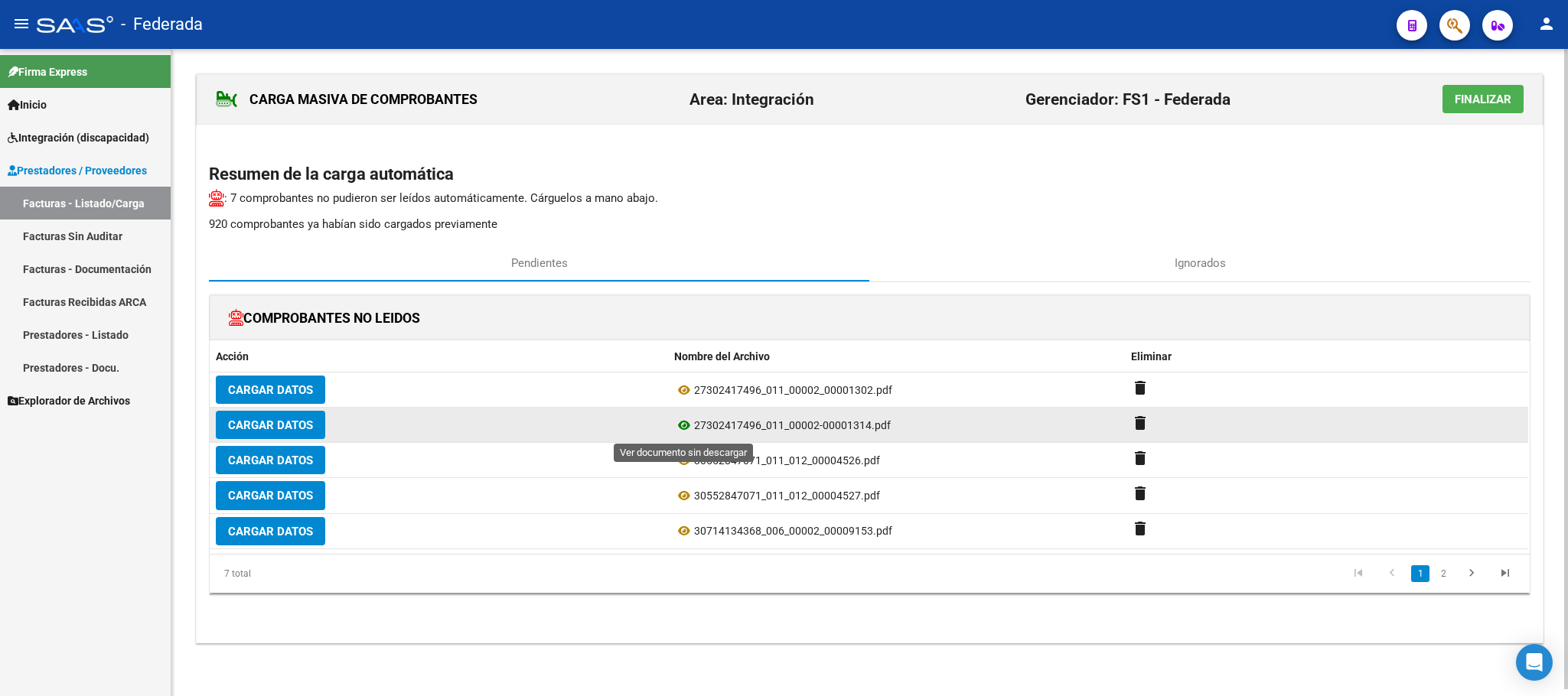
click at [680, 430] on icon at bounding box center [684, 425] width 20 height 18
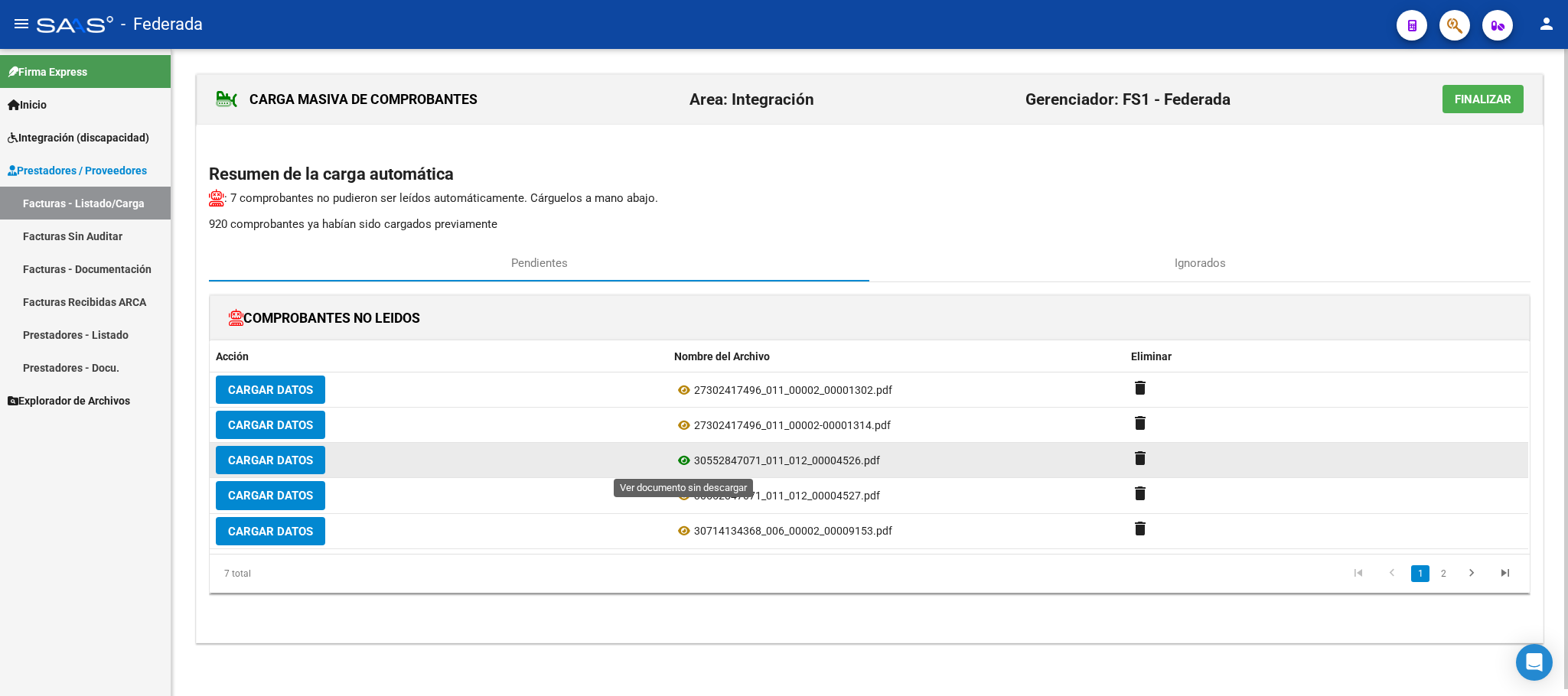
click at [681, 460] on icon at bounding box center [684, 461] width 20 height 18
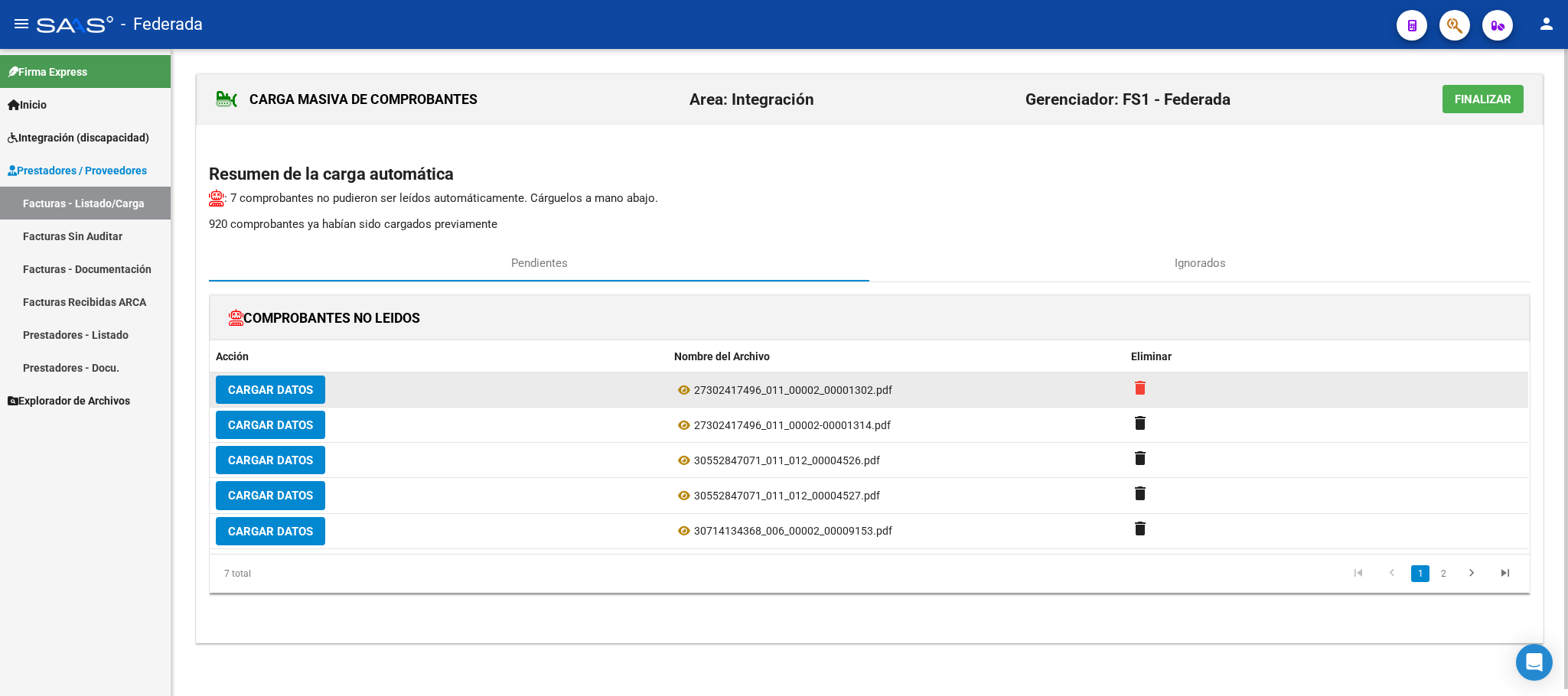
click at [1142, 388] on mat-icon "delete" at bounding box center [1140, 388] width 18 height 18
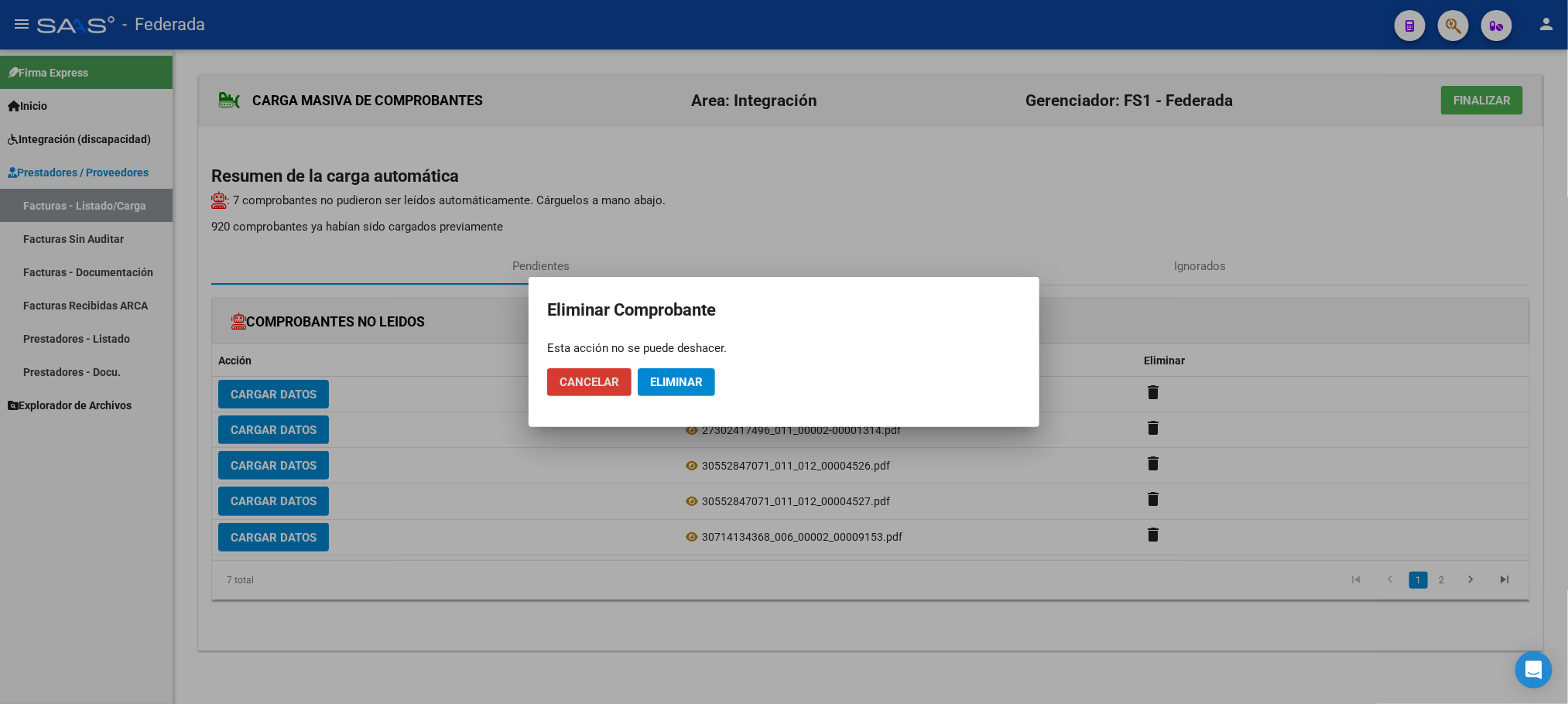
click at [699, 390] on button "Eliminar" at bounding box center [676, 382] width 77 height 28
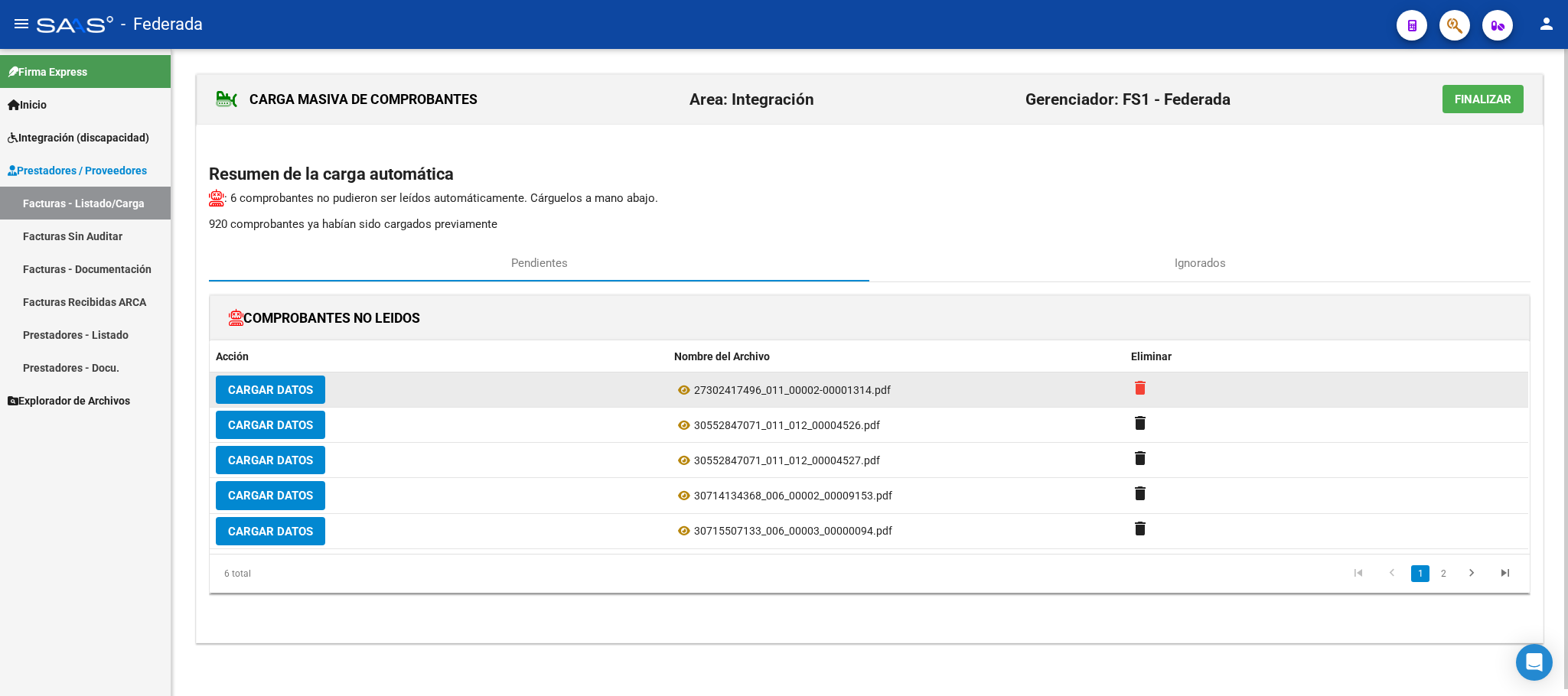
click at [1144, 389] on mat-icon "delete" at bounding box center [1140, 388] width 18 height 18
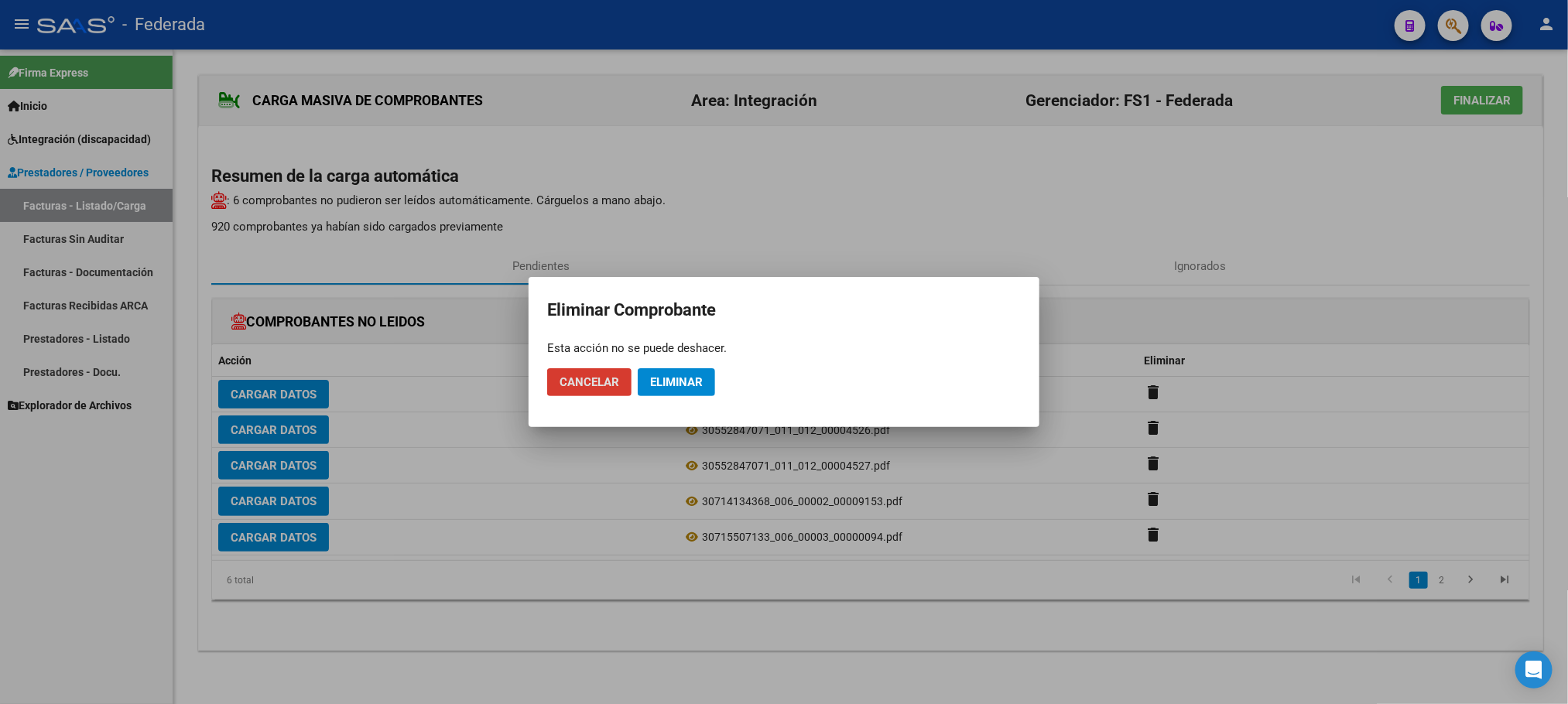
click at [693, 389] on span "Eliminar" at bounding box center [675, 381] width 53 height 14
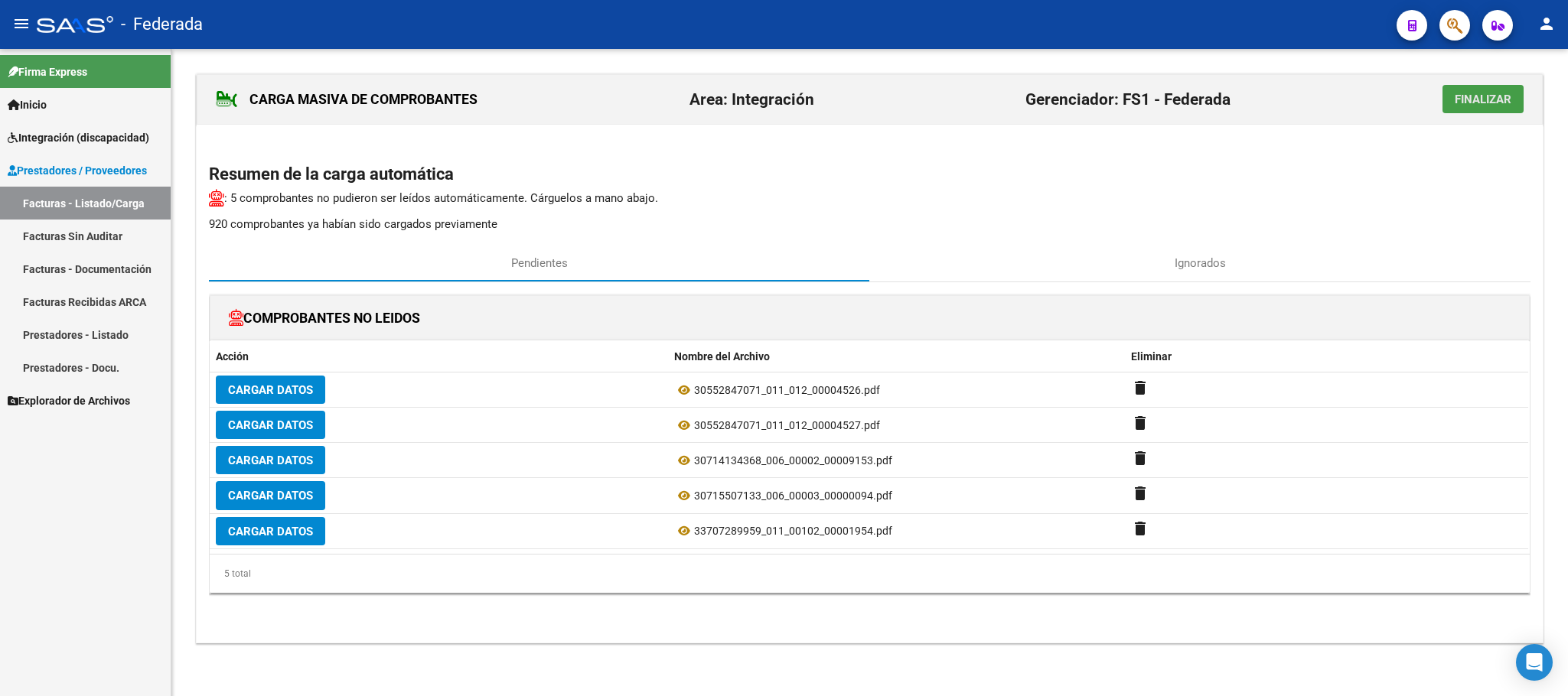
click at [1450, 112] on button "Finalizar" at bounding box center [1482, 98] width 81 height 28
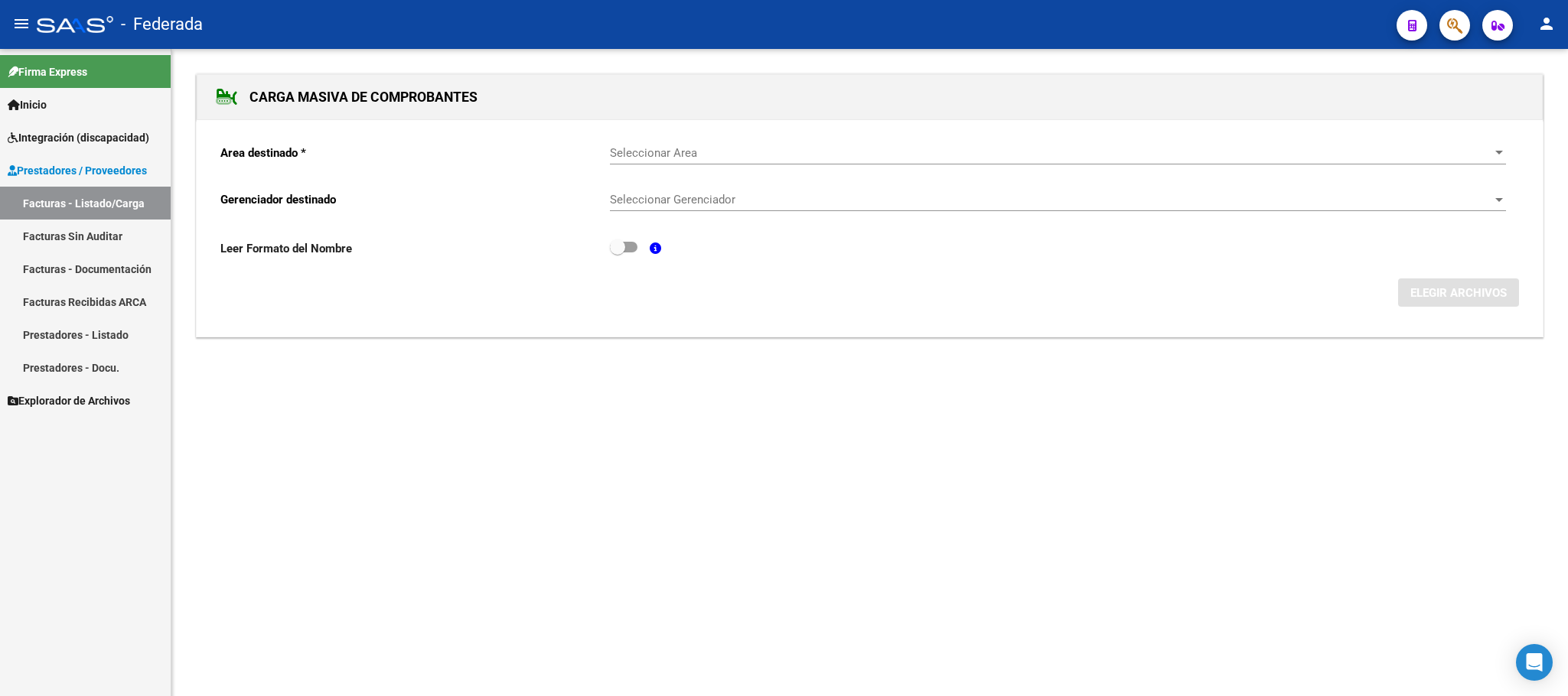
click at [714, 160] on span "Seleccionar Area" at bounding box center [1050, 152] width 882 height 14
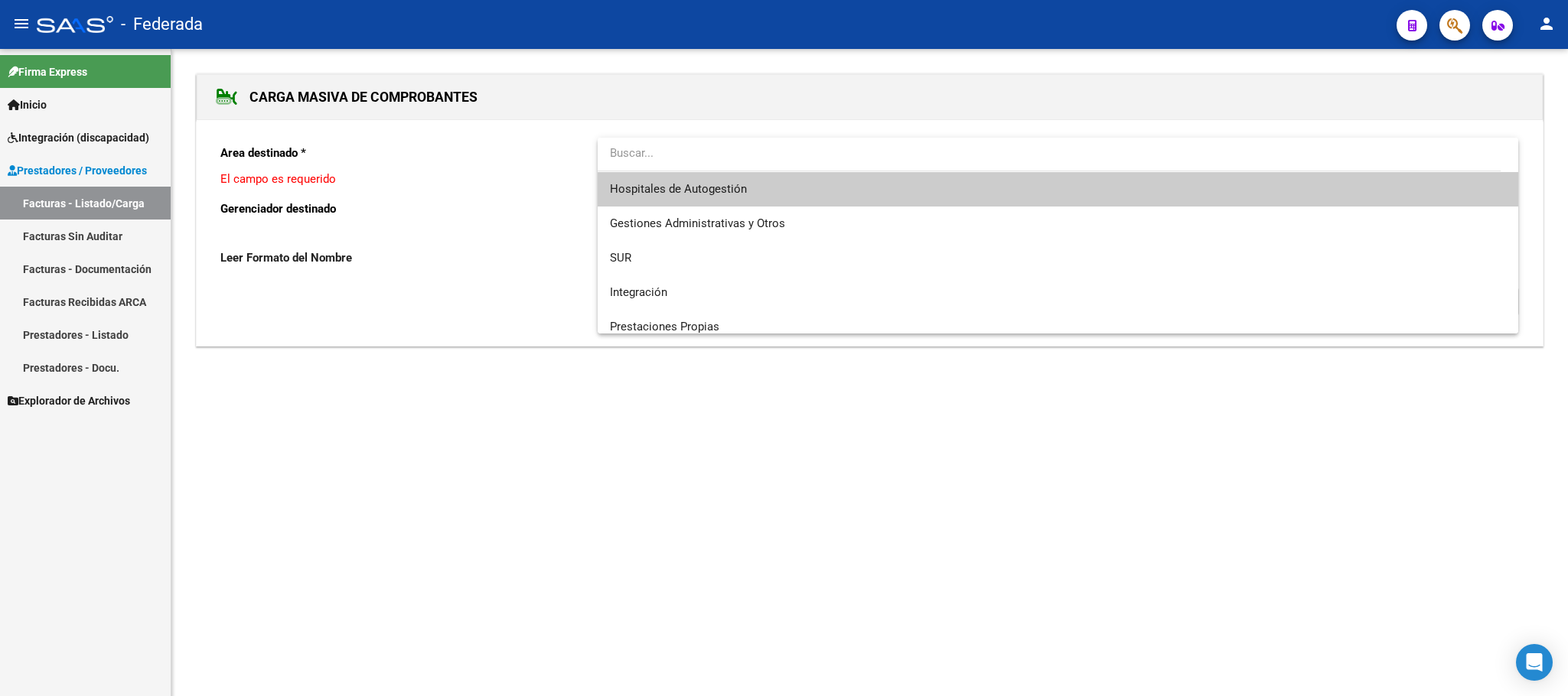
click at [722, 156] on input "dropdown search" at bounding box center [1049, 153] width 903 height 35
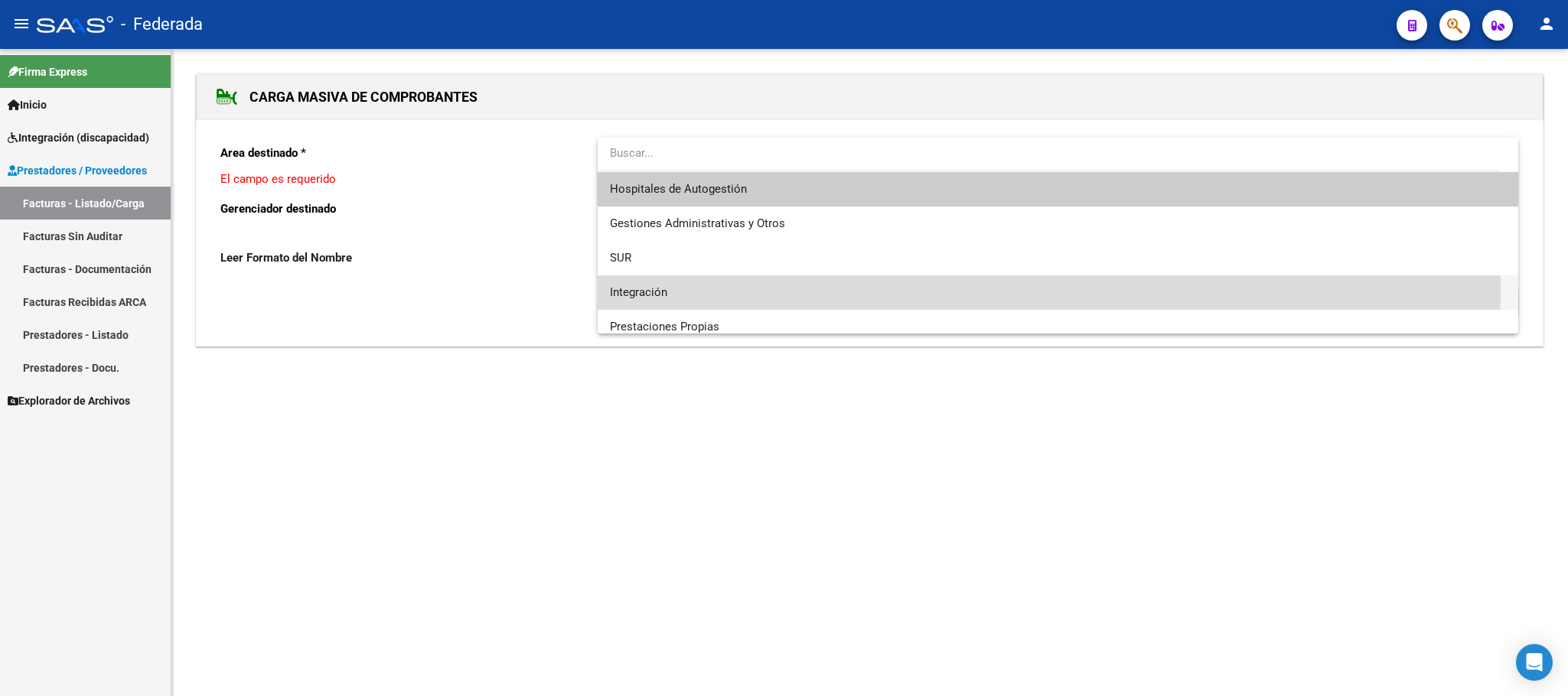
click at [684, 288] on span "Integración" at bounding box center [1057, 292] width 896 height 35
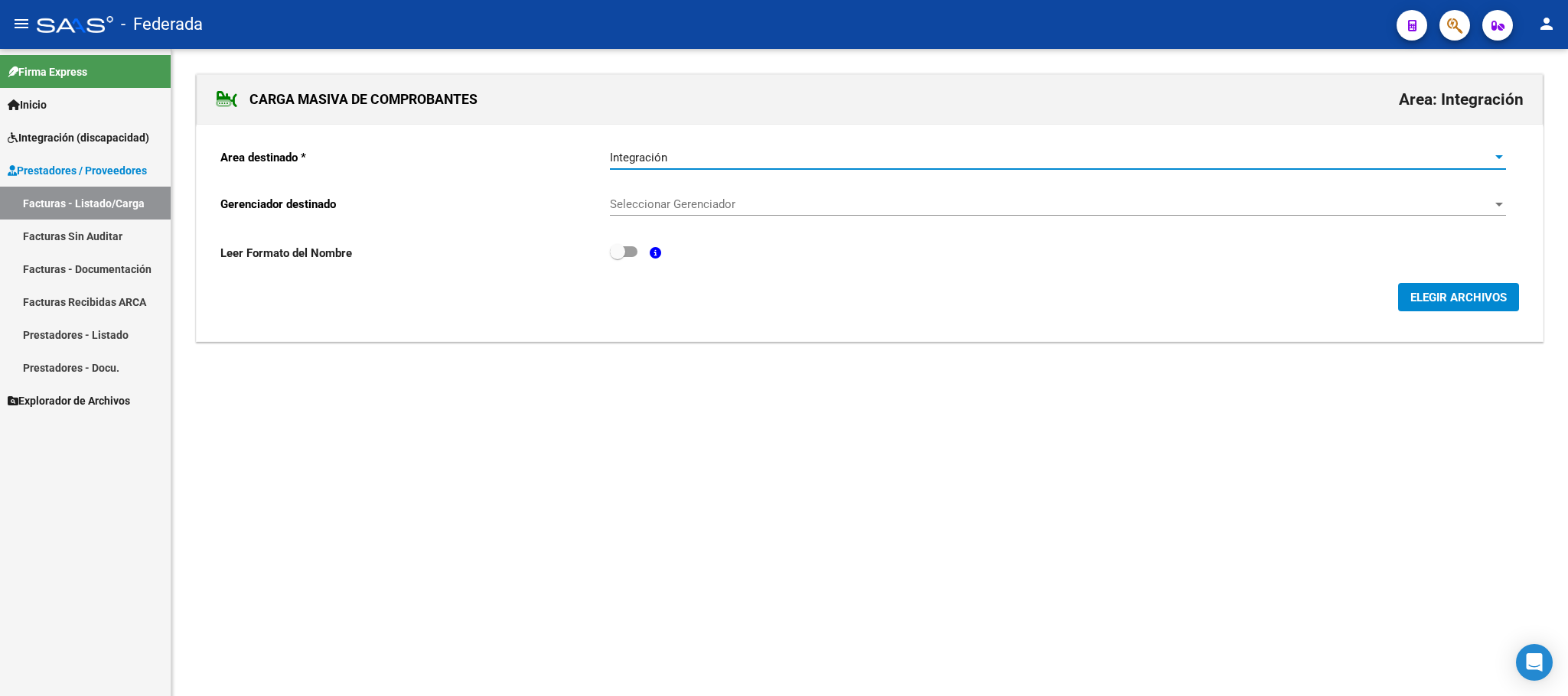
click at [682, 207] on span "Seleccionar Gerenciador" at bounding box center [1050, 204] width 882 height 14
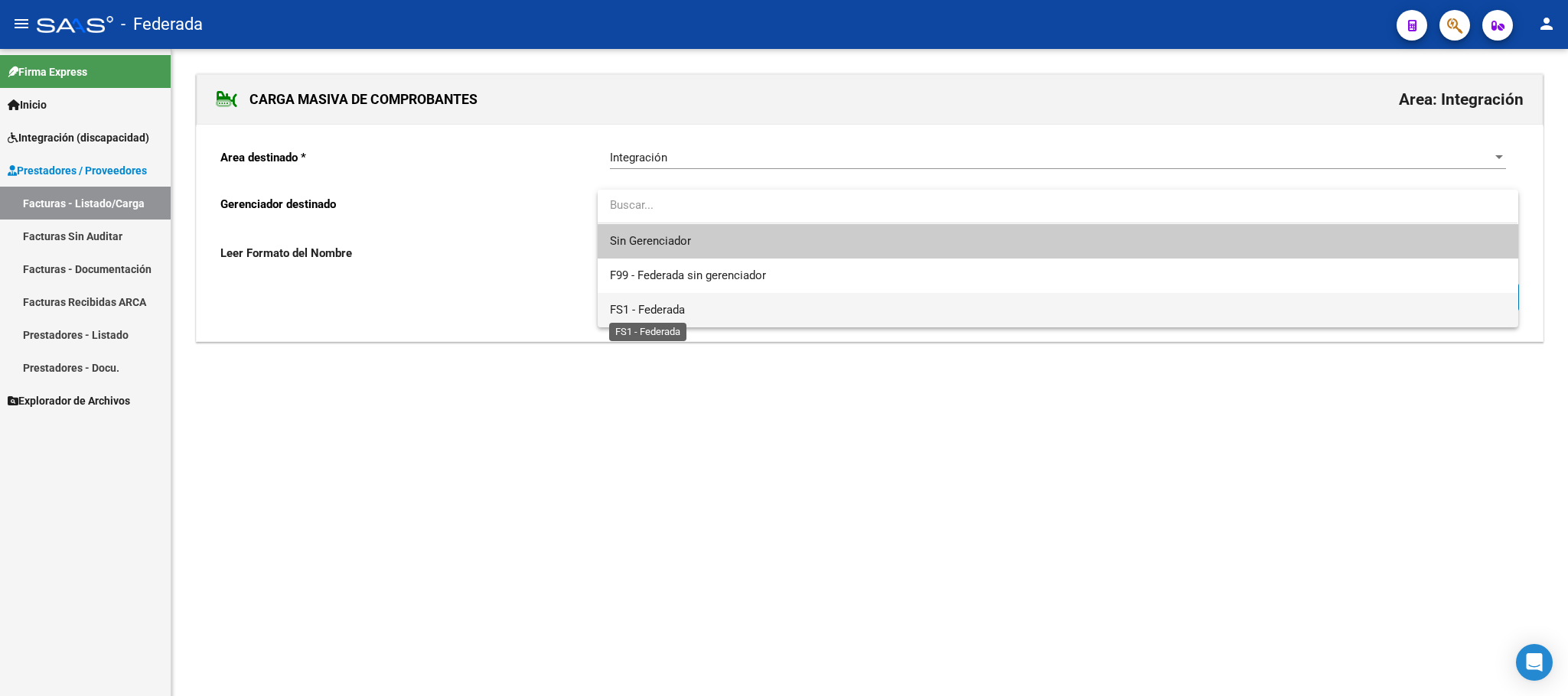
click at [684, 308] on span "FS1 - Federada" at bounding box center [647, 310] width 75 height 14
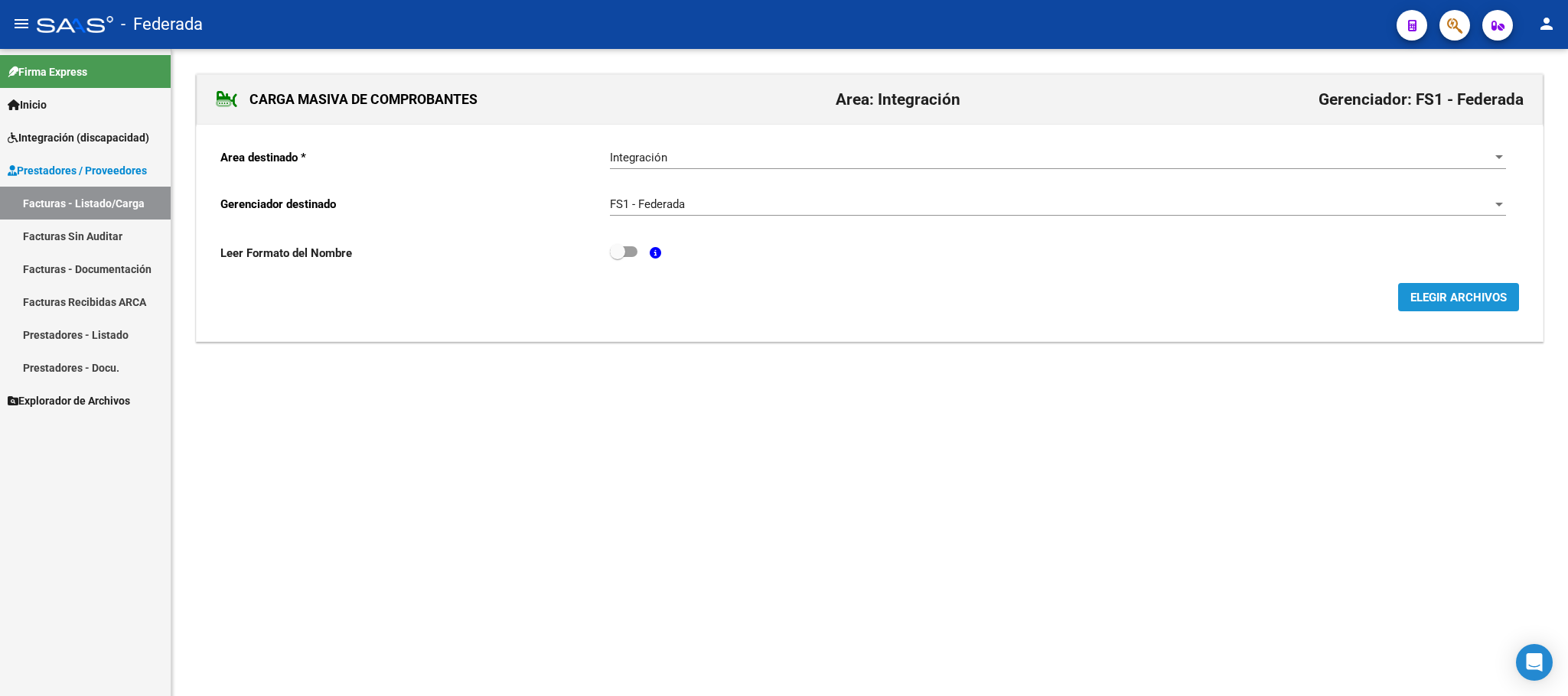
click at [1467, 299] on span "ELEGIR ARCHIVOS" at bounding box center [1459, 297] width 97 height 14
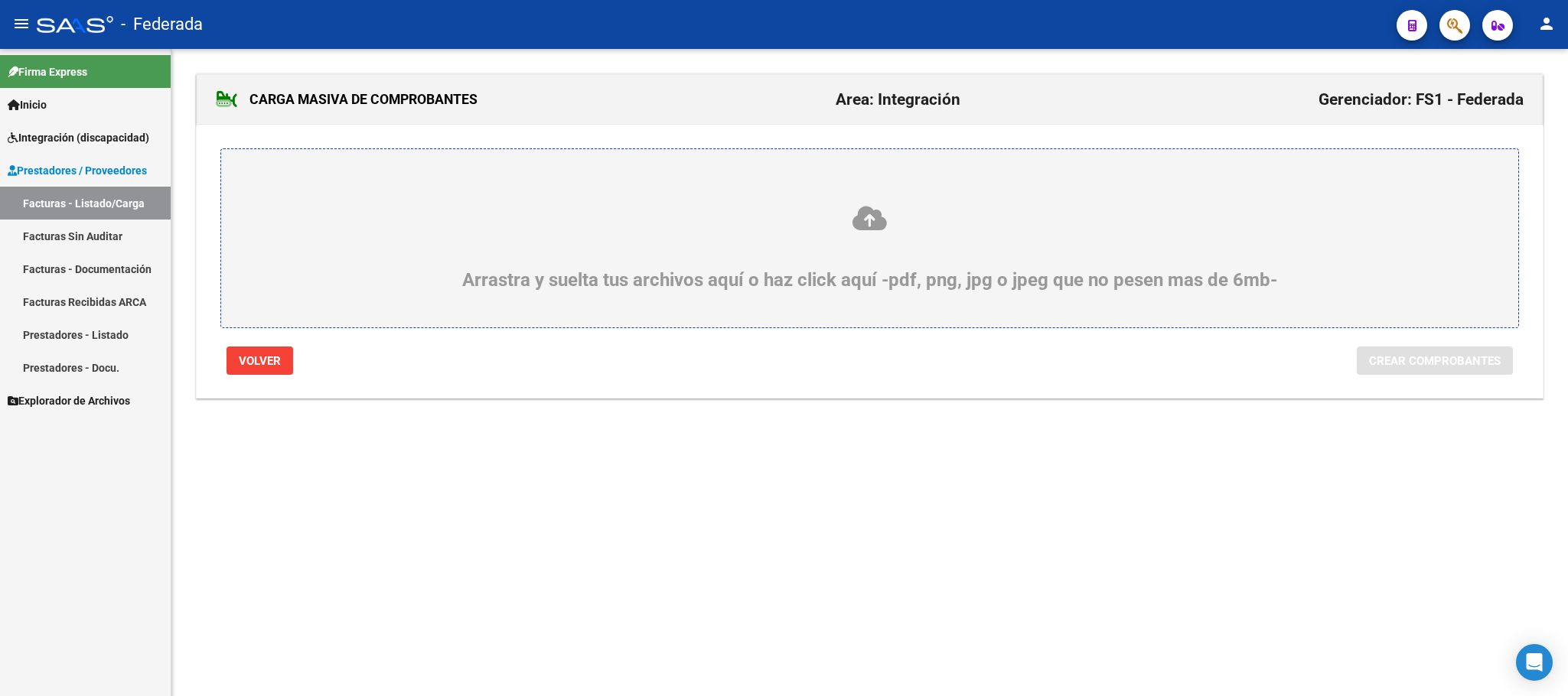
click at [873, 230] on icon at bounding box center [869, 218] width 1224 height 28
click at [0, 0] on input "Arrastra y suelta tus archivos aquí o haz click aquí -pdf, png, jpg o jpeg que …" at bounding box center [0, 0] width 0 height 0
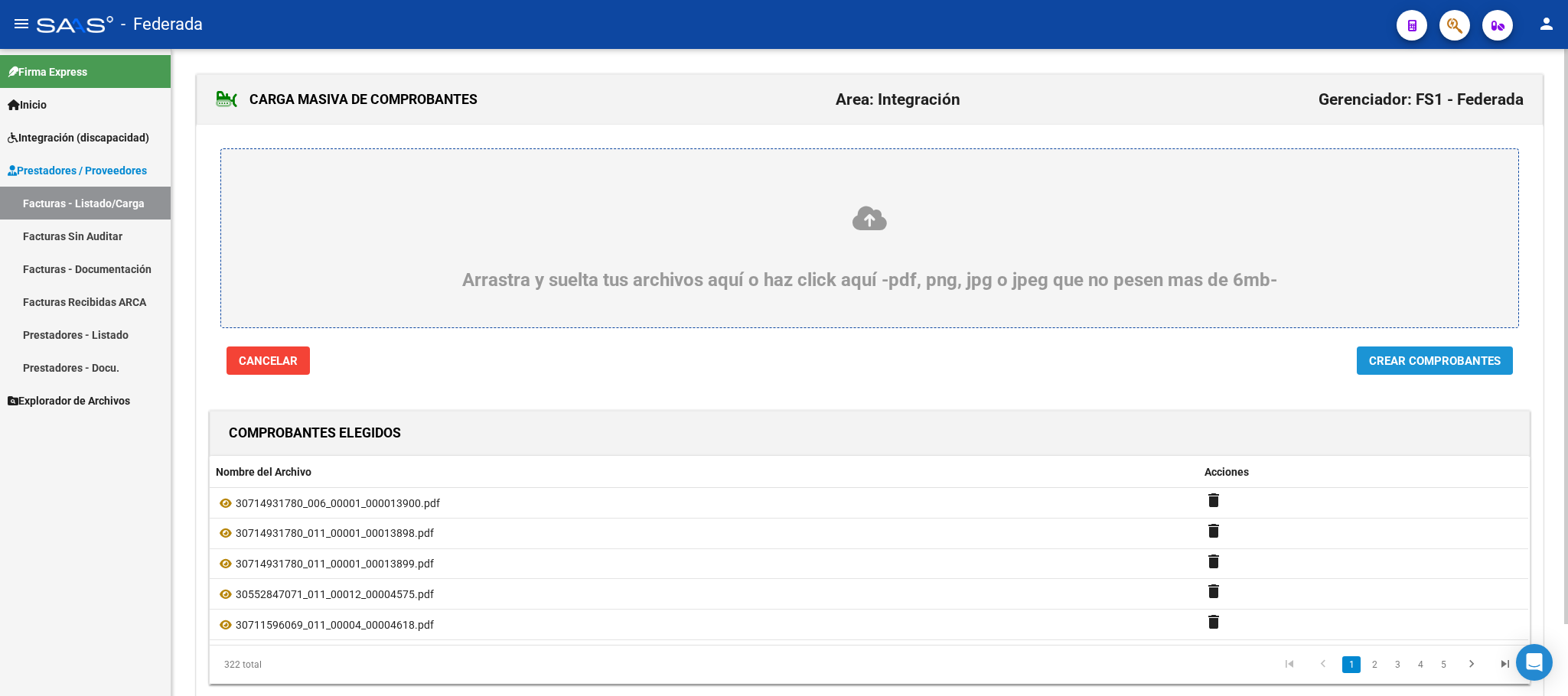
click at [1380, 356] on span "Crear Comprobantes" at bounding box center [1434, 361] width 131 height 14
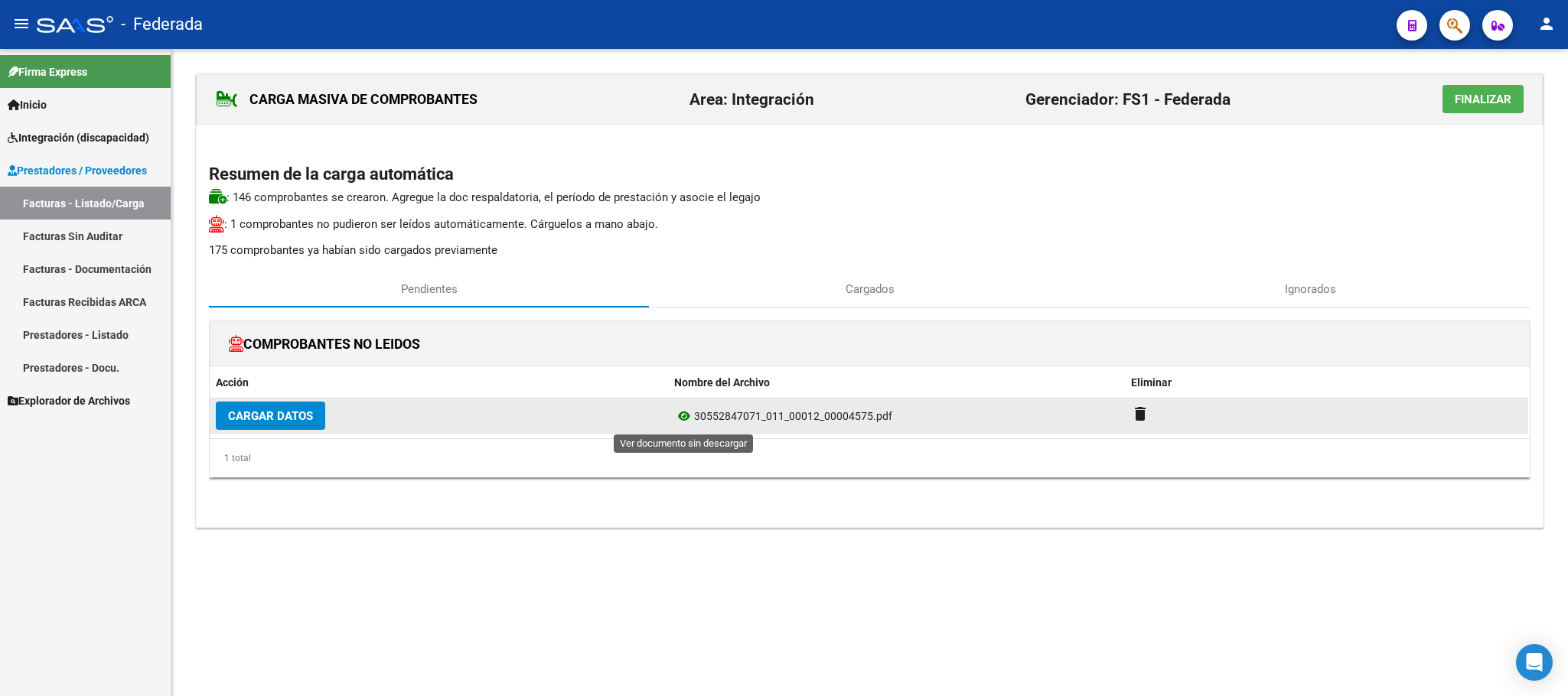
click at [681, 418] on icon at bounding box center [684, 416] width 20 height 18
click at [249, 414] on span "Cargar Datos" at bounding box center [270, 415] width 85 height 14
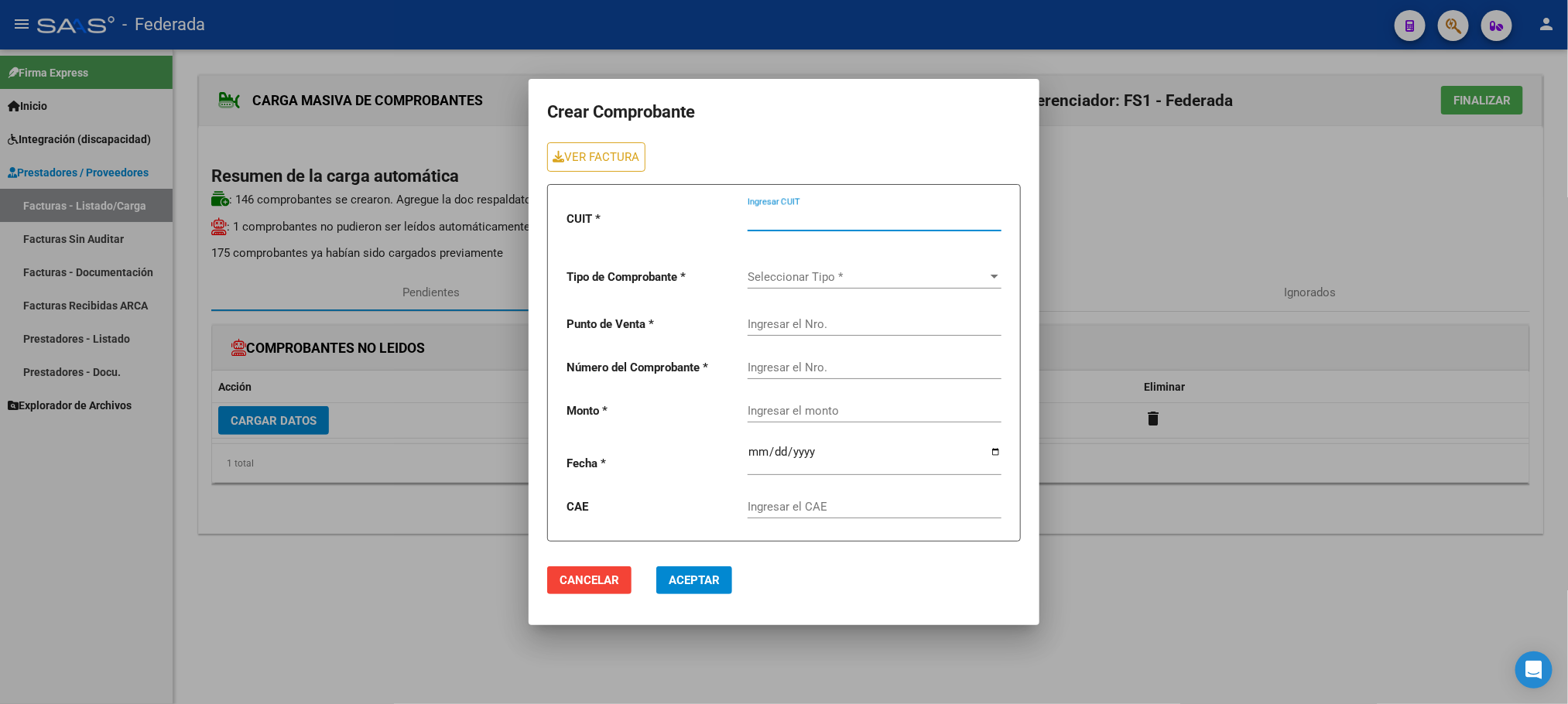
click at [782, 214] on input "Ingresar CUIT" at bounding box center [873, 218] width 253 height 14
paste input "30-55284707-1"
type input "30-55284707-1"
click at [801, 277] on span "Seleccionar Tipo *" at bounding box center [867, 276] width 240 height 14
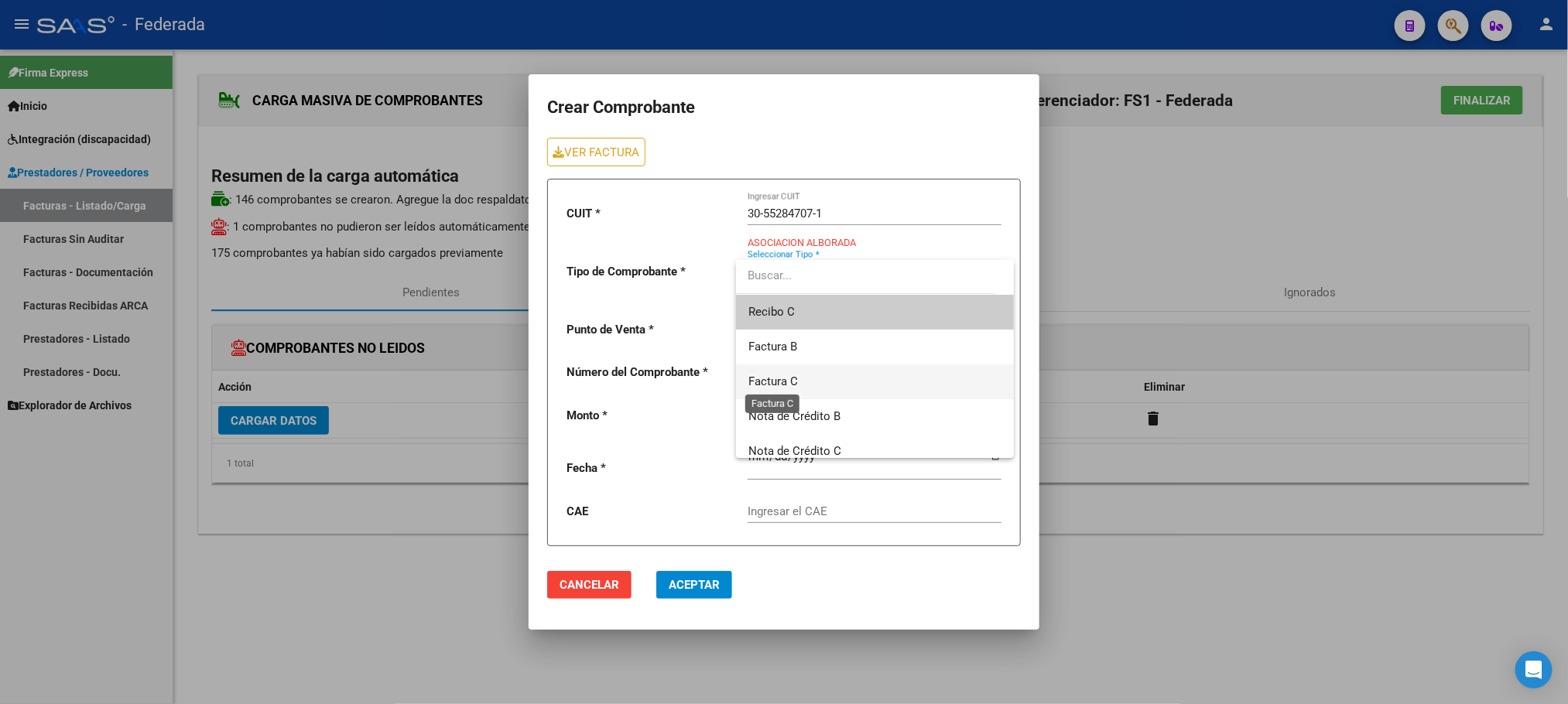
click at [795, 374] on span "Factura C" at bounding box center [773, 381] width 50 height 14
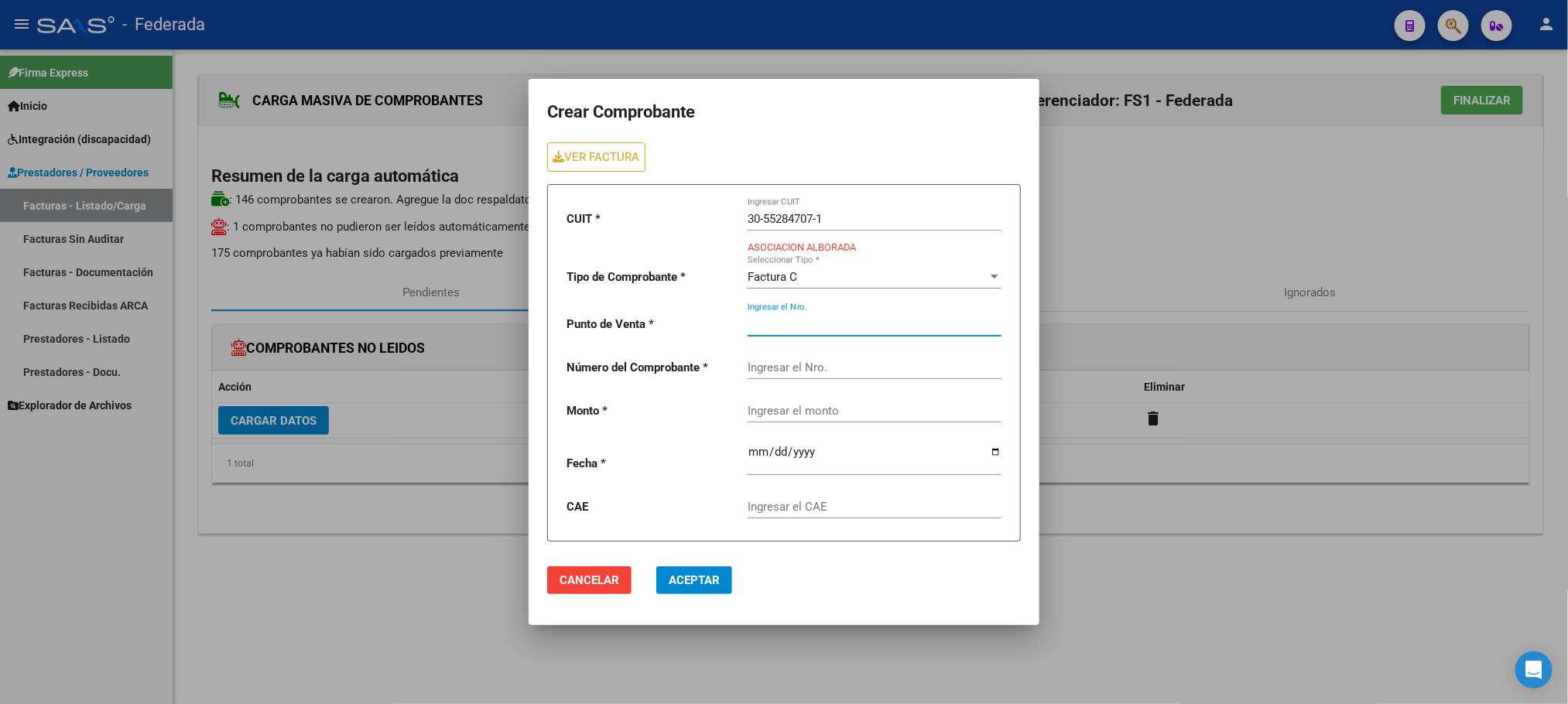
click at [808, 328] on input "Ingresar el Nro." at bounding box center [873, 323] width 253 height 14
paste input "0012"
type input "0012"
click at [785, 367] on input "Ingresar el Nro." at bounding box center [873, 367] width 253 height 14
paste input "00004575"
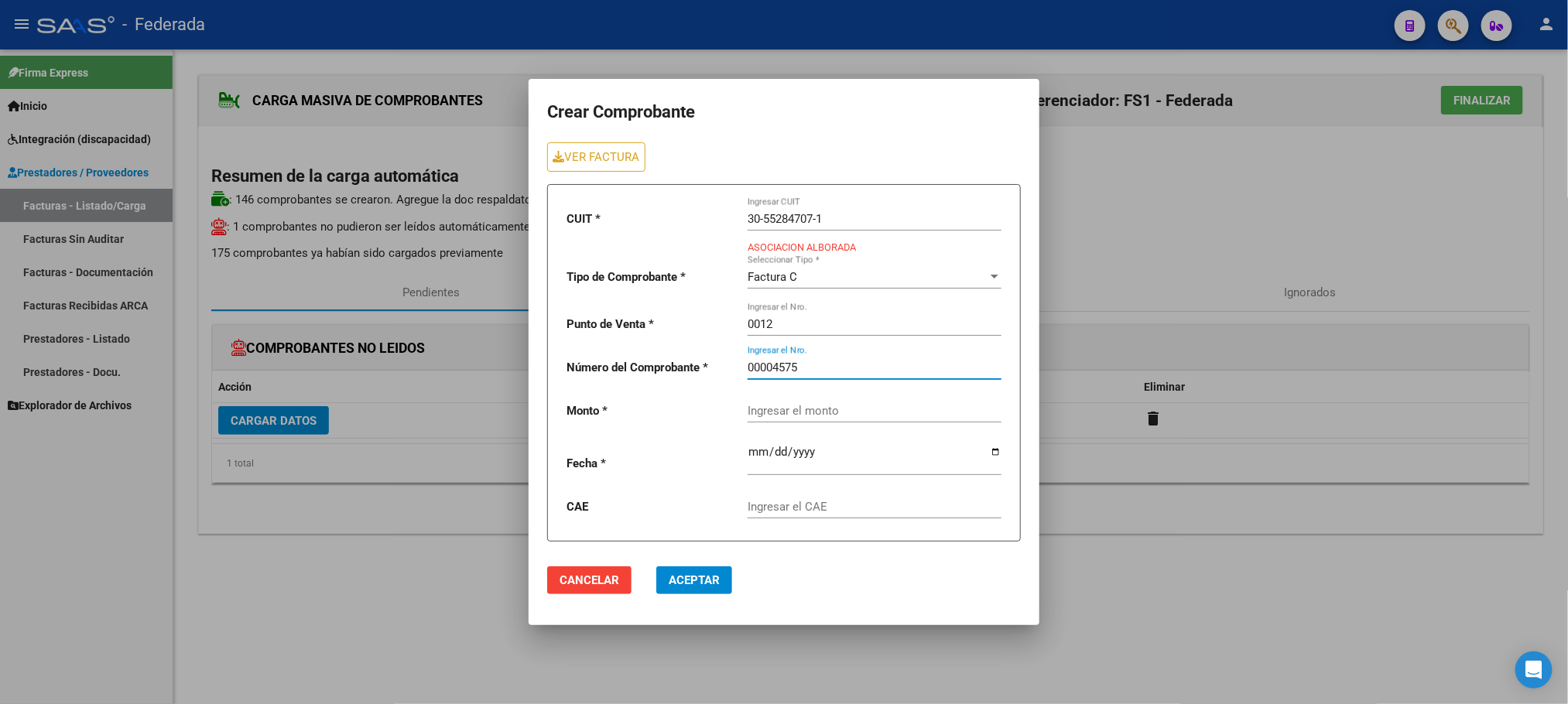
type input "00004575"
click at [828, 620] on mat-dialog-container "Crear Comprobante VER FACTURA CUIT * 30-55284707-1 Ingresar CUIT ASOCIACION ALB…" at bounding box center [784, 352] width 510 height 546
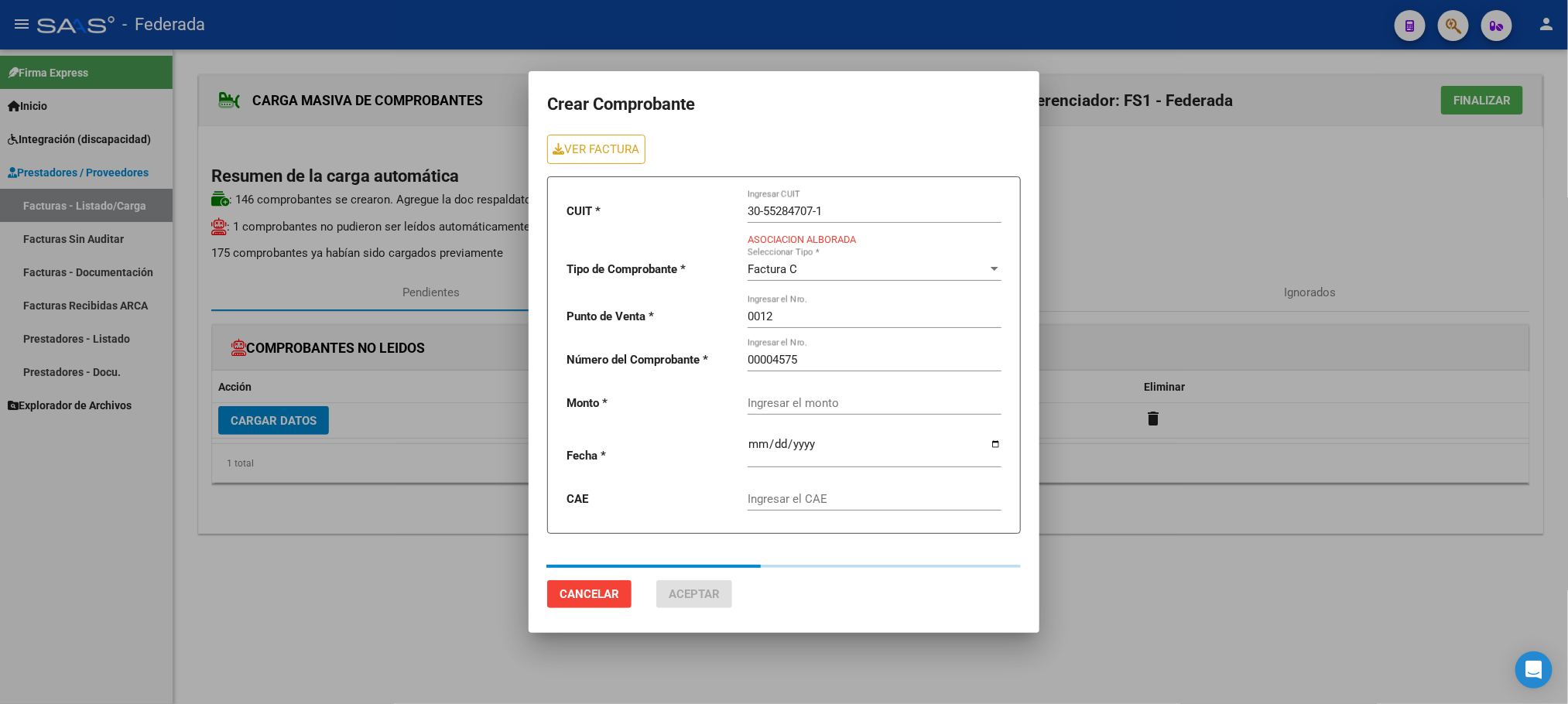
type input "729225.79"
type input "2025-10-01"
type input "75401177480258"
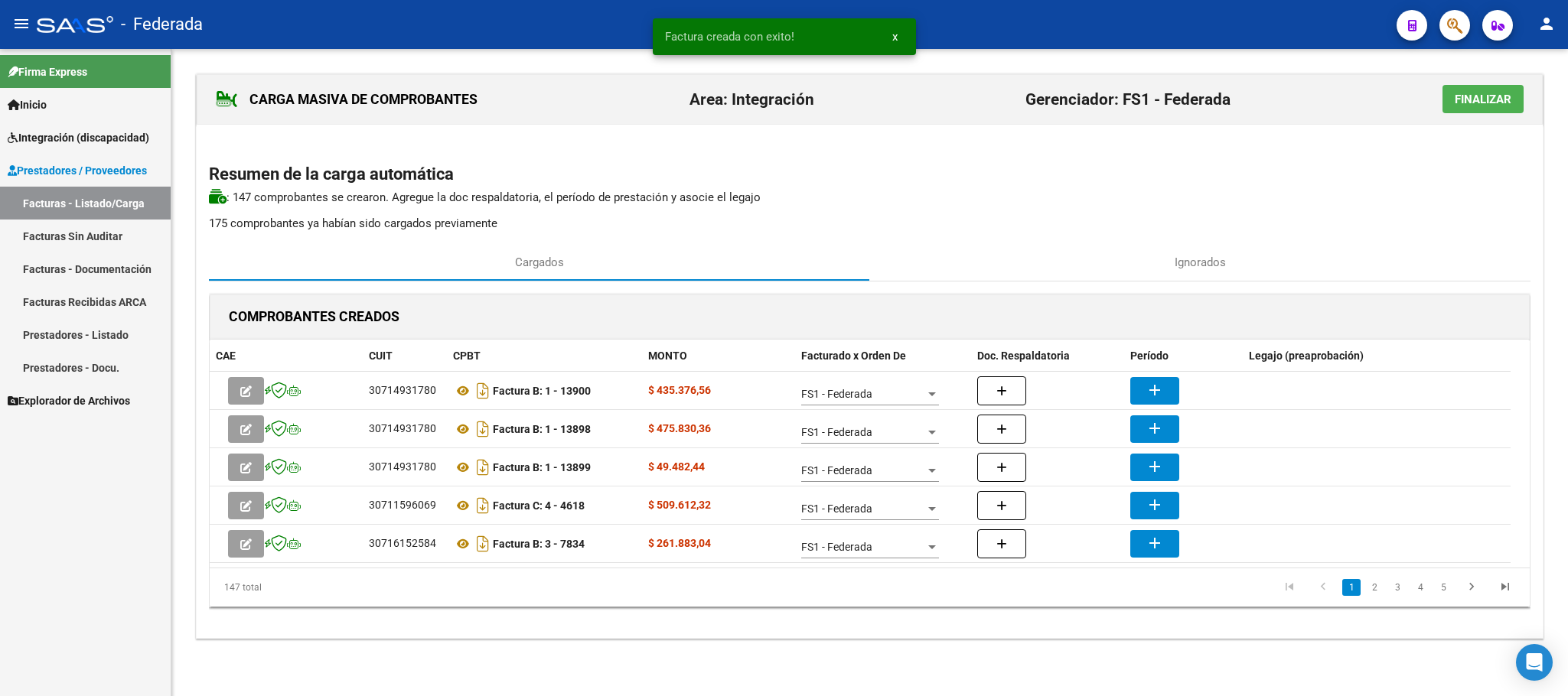
click at [892, 31] on span "x" at bounding box center [895, 36] width 5 height 14
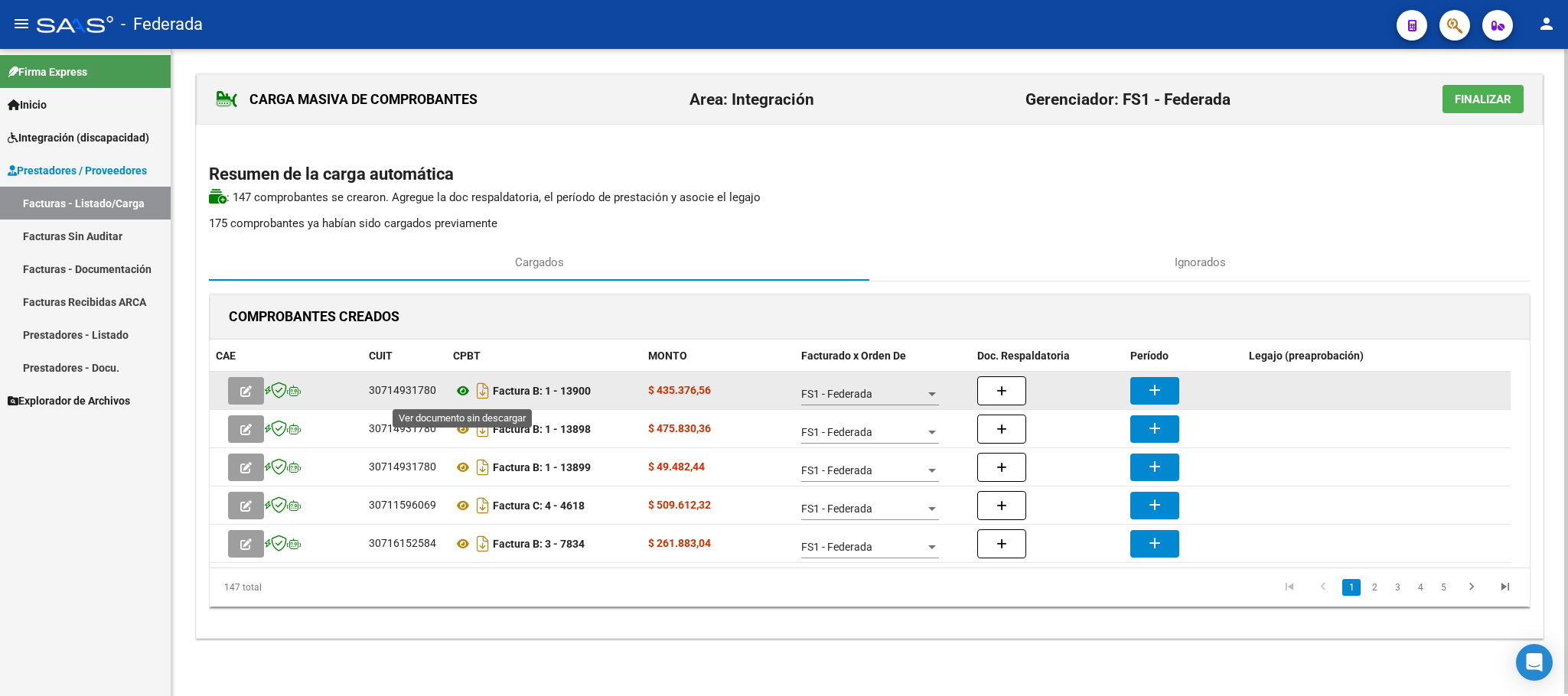
click at [462, 394] on icon at bounding box center [463, 391] width 20 height 18
click at [1159, 388] on mat-icon "add" at bounding box center [1154, 390] width 18 height 18
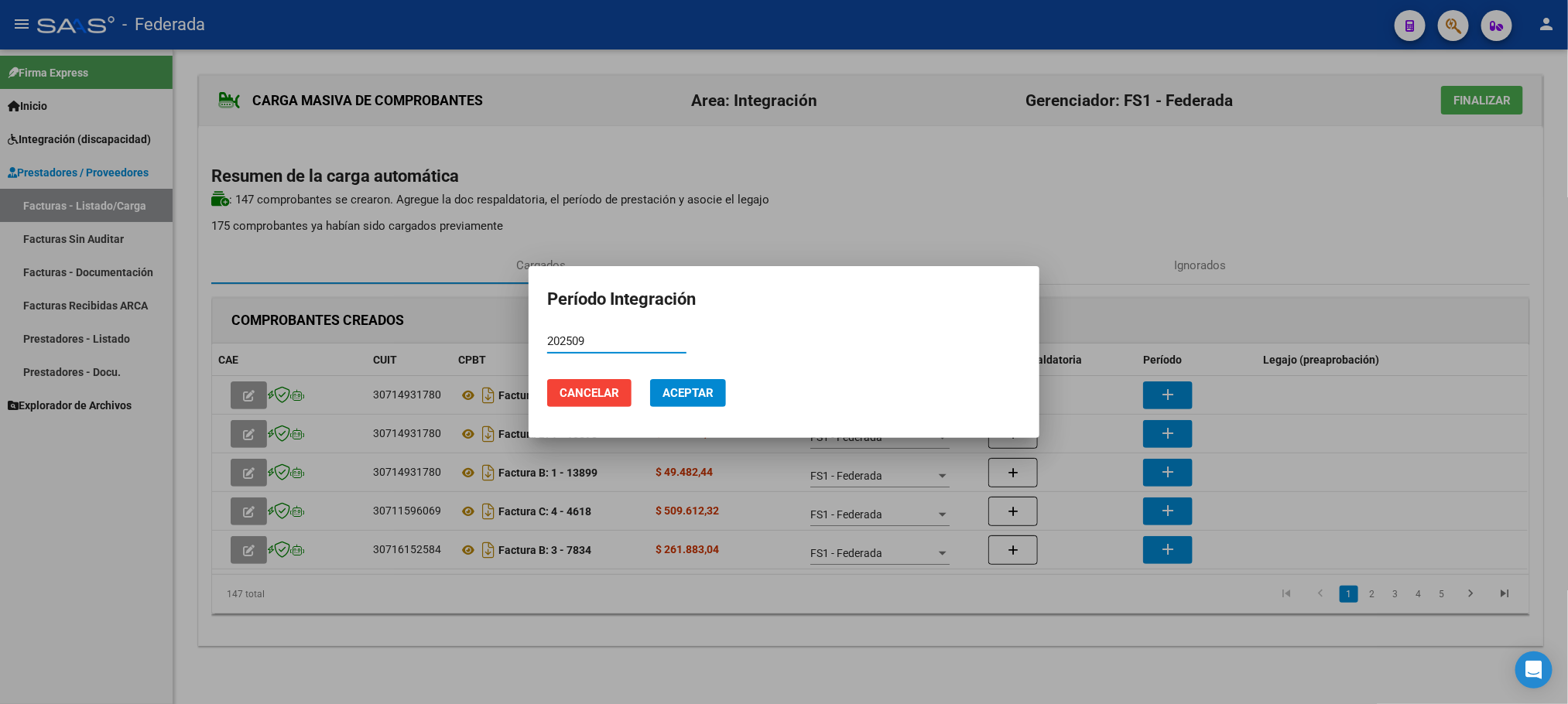
type input "202509"
click at [657, 395] on button "Aceptar" at bounding box center [687, 393] width 76 height 28
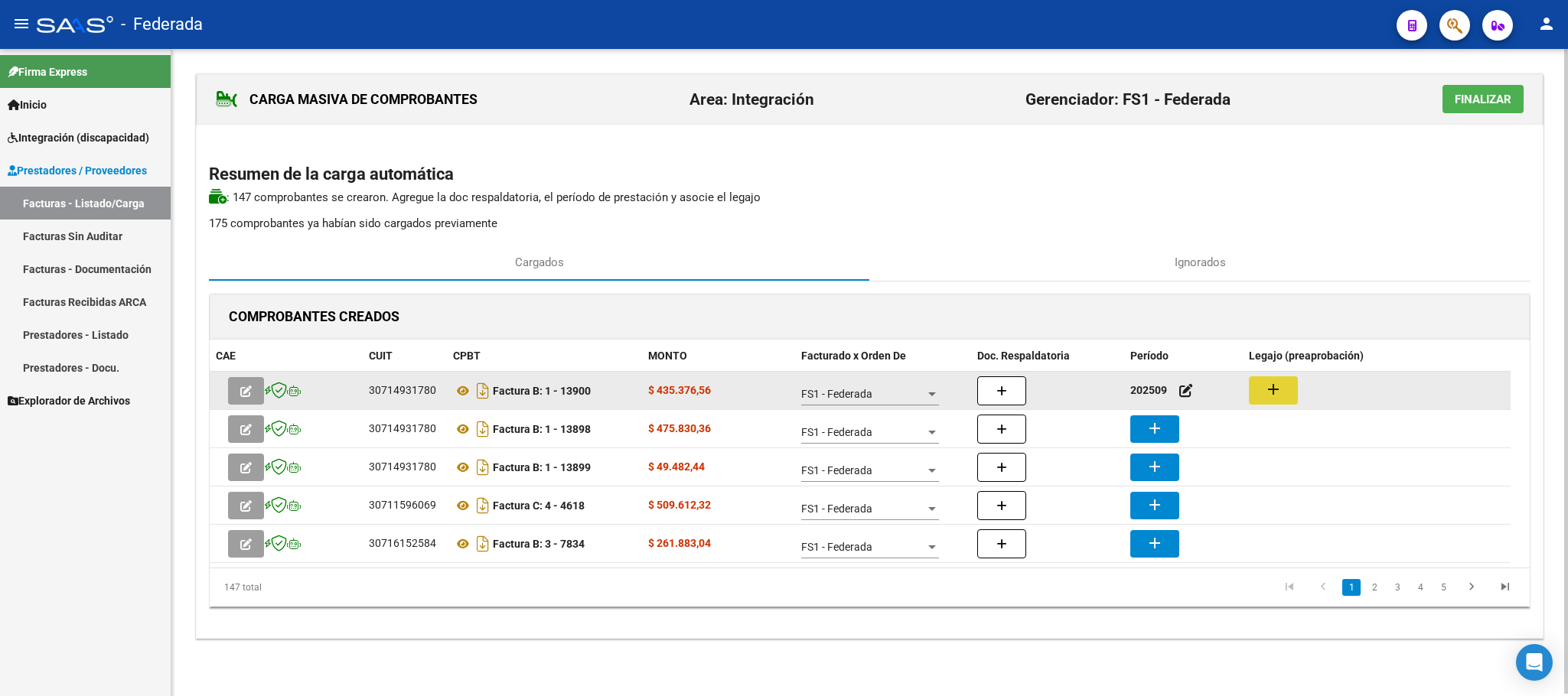
click at [1274, 388] on mat-icon "add" at bounding box center [1273, 389] width 18 height 18
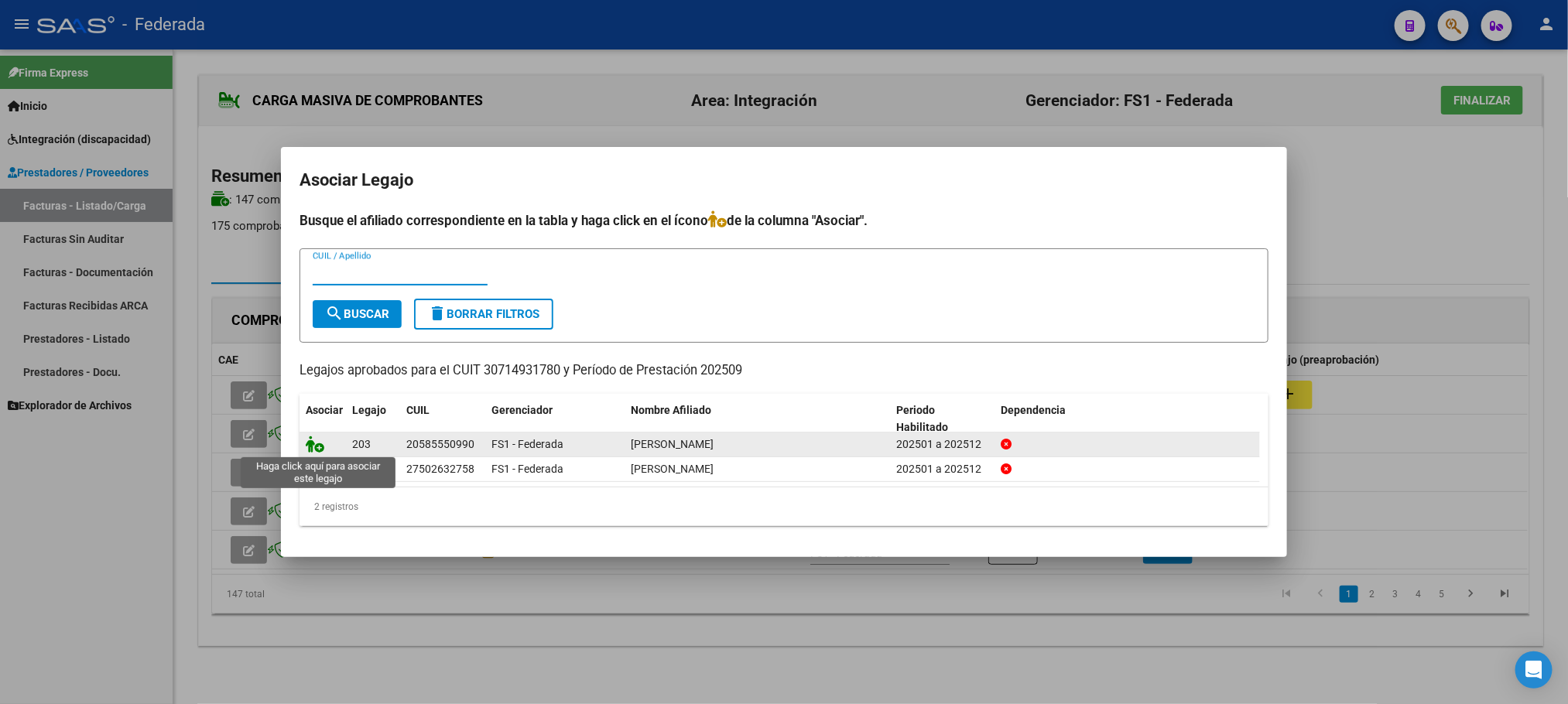
click at [314, 442] on icon at bounding box center [315, 444] width 18 height 17
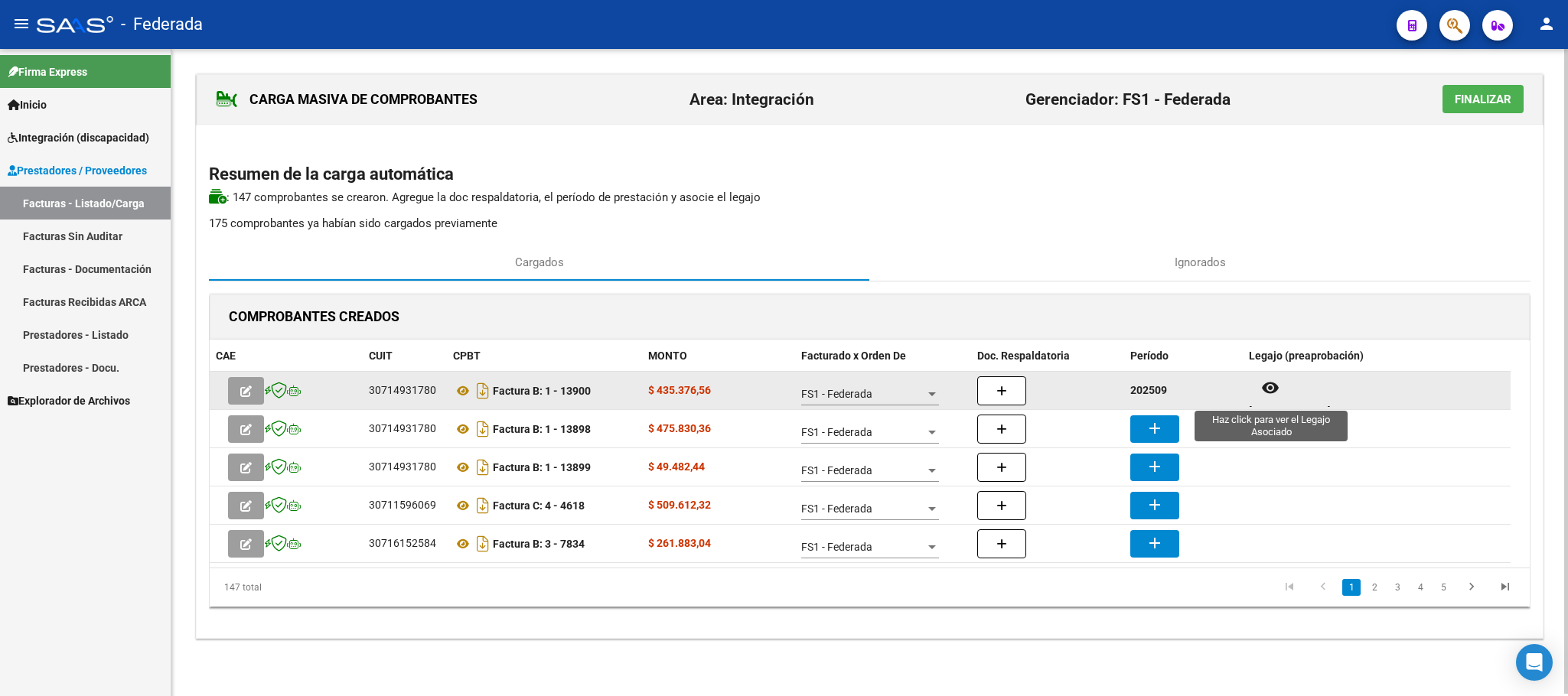
scroll to position [12, 0]
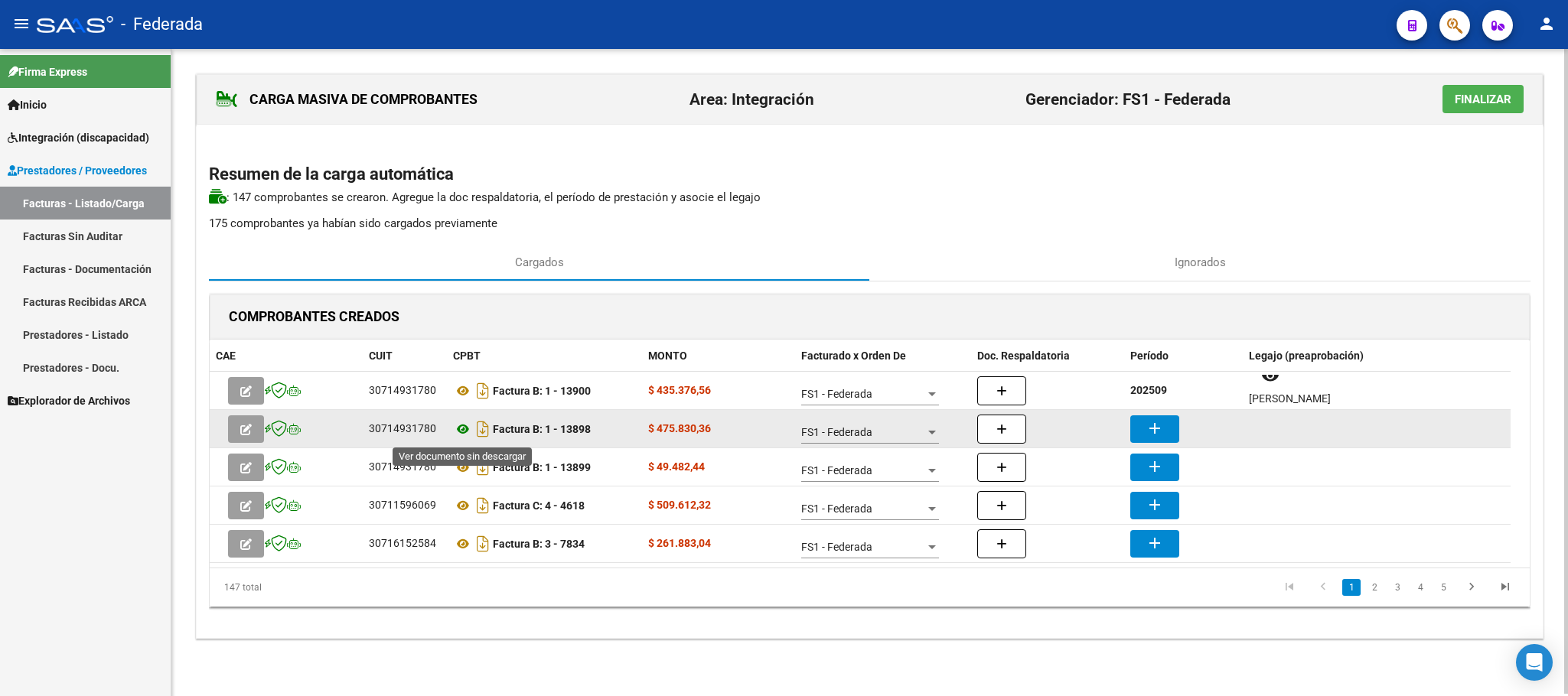
click at [464, 430] on icon at bounding box center [463, 429] width 20 height 18
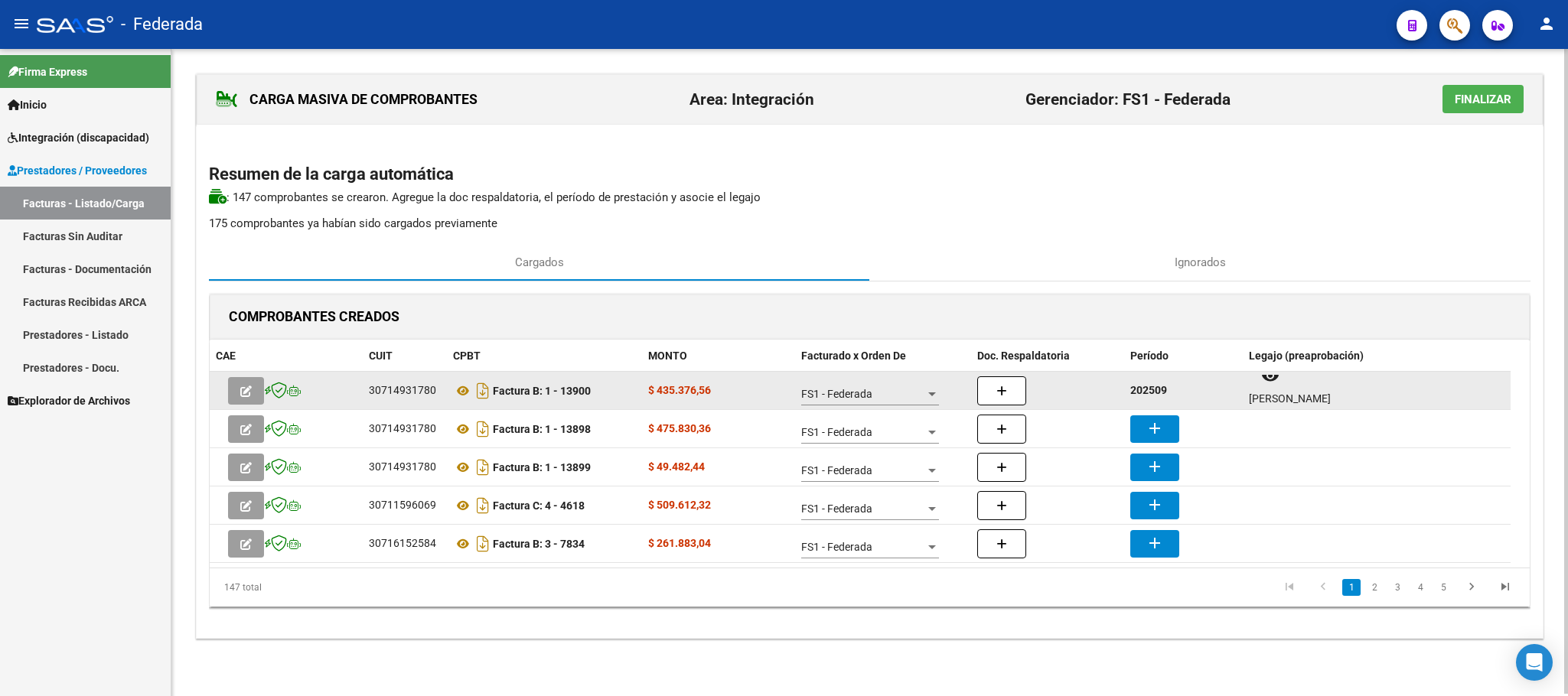
click at [1141, 394] on strong "202509" at bounding box center [1148, 390] width 36 height 12
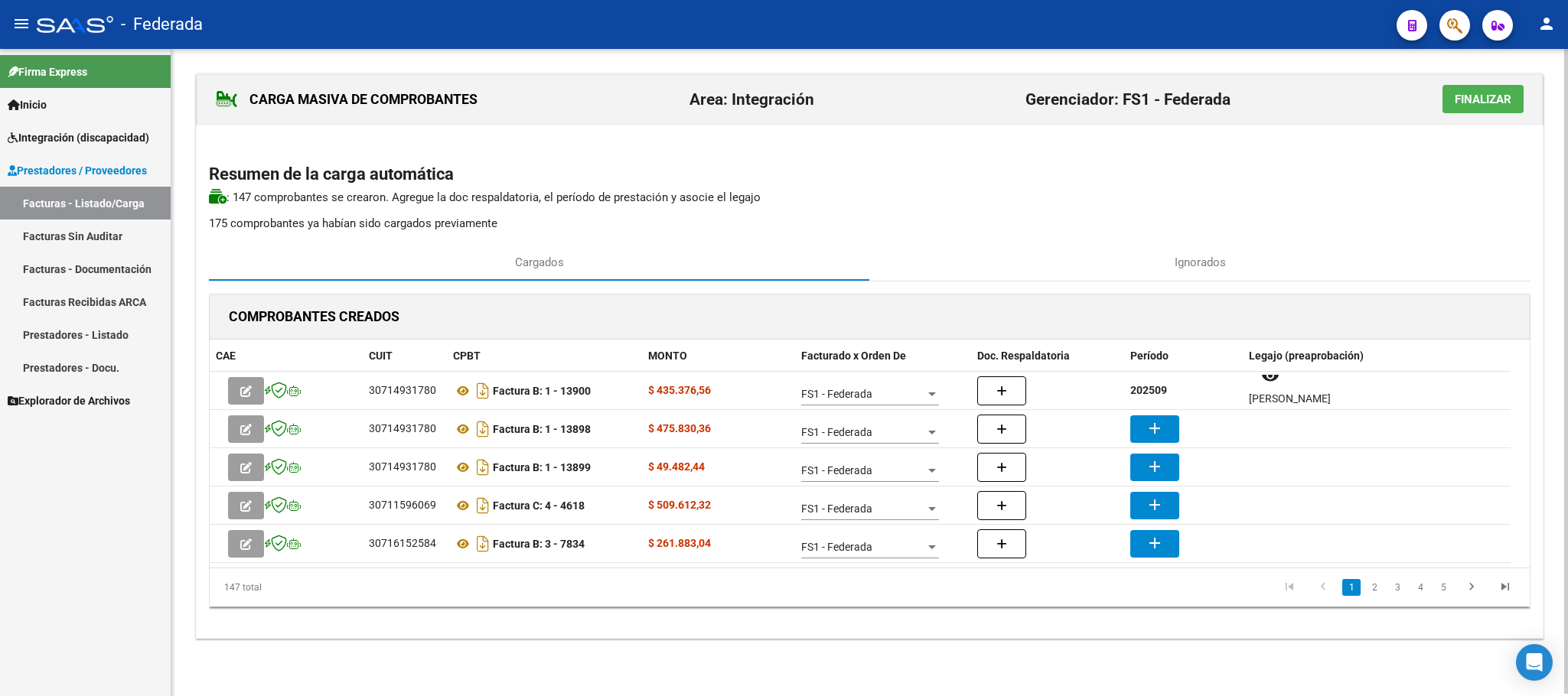
copy strong "202509"
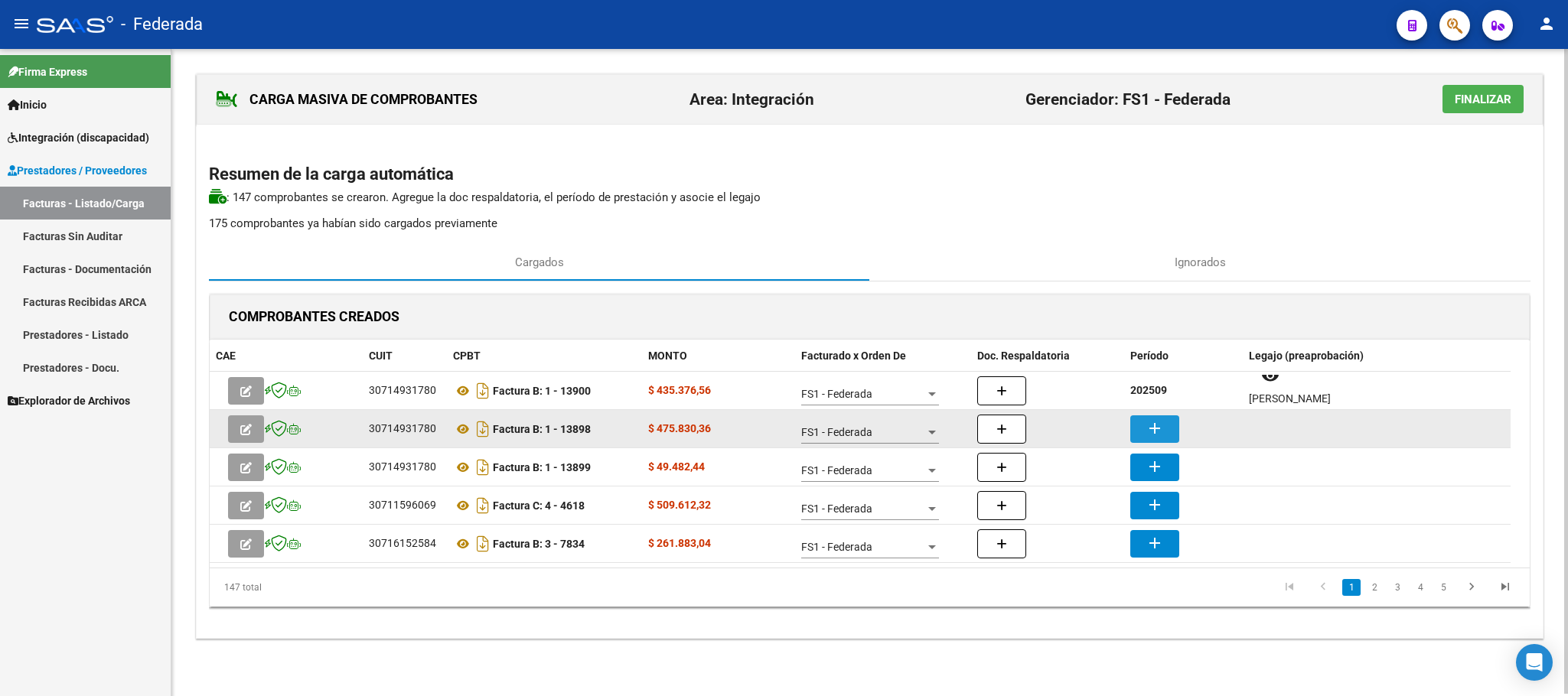
click at [1142, 432] on button "add" at bounding box center [1154, 429] width 49 height 27
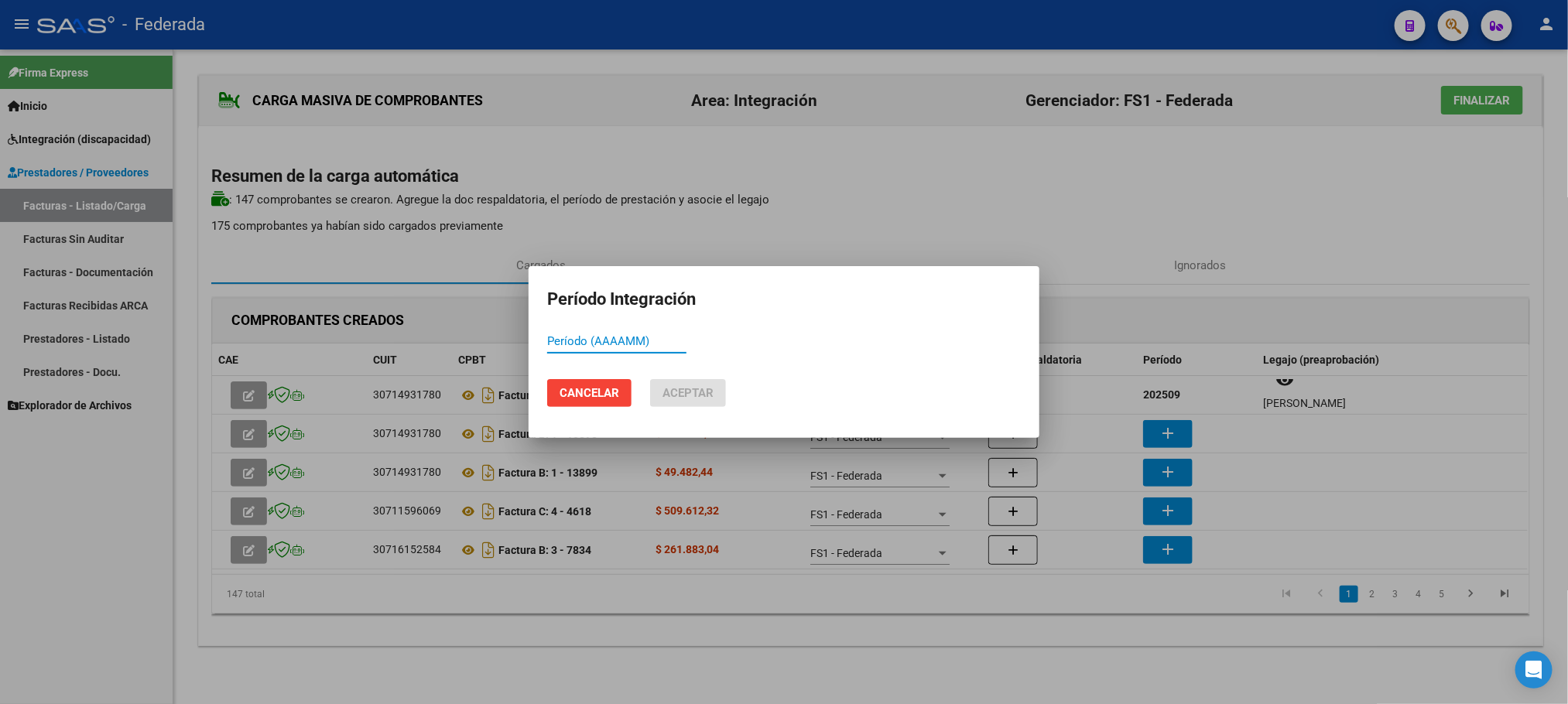
paste input "202509"
type input "202509"
click at [689, 393] on span "Aceptar" at bounding box center [687, 393] width 51 height 14
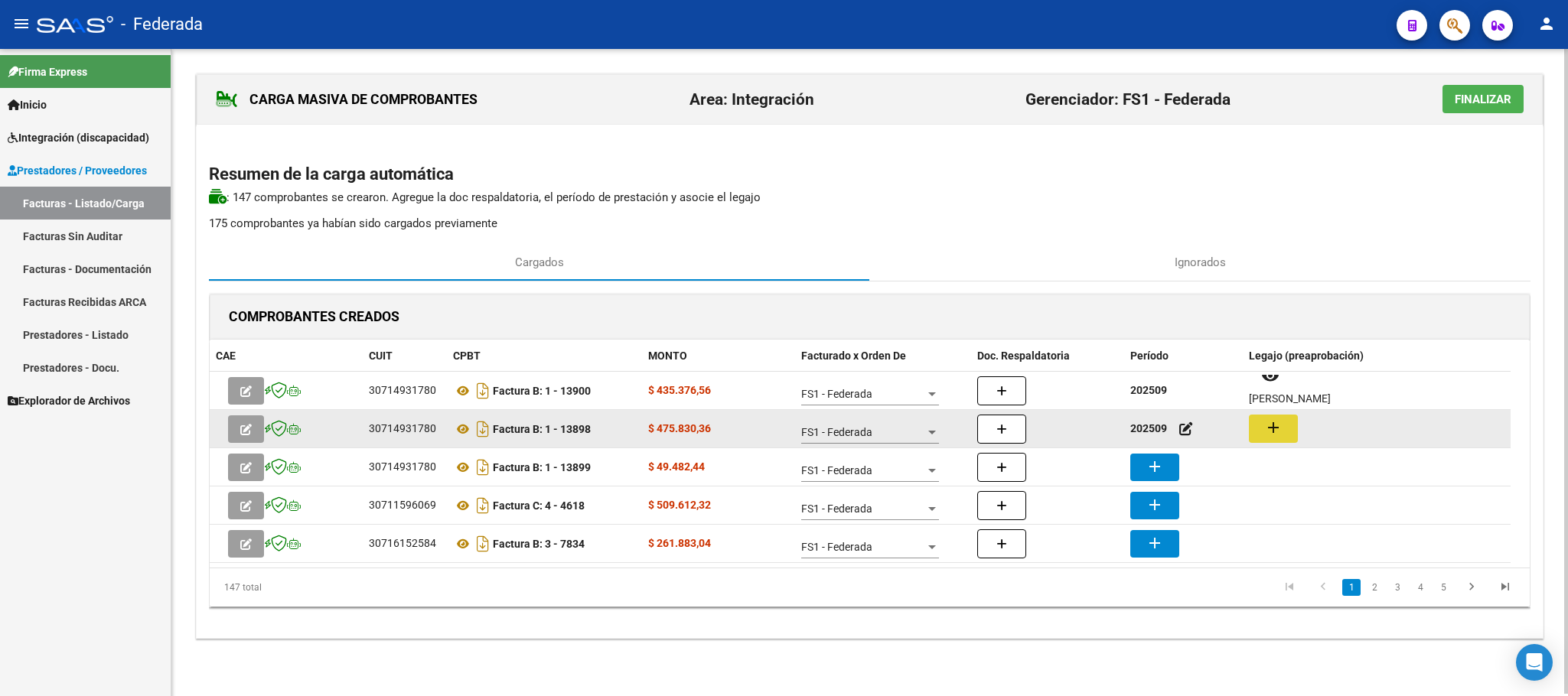
click at [1272, 436] on mat-icon "add" at bounding box center [1273, 427] width 18 height 18
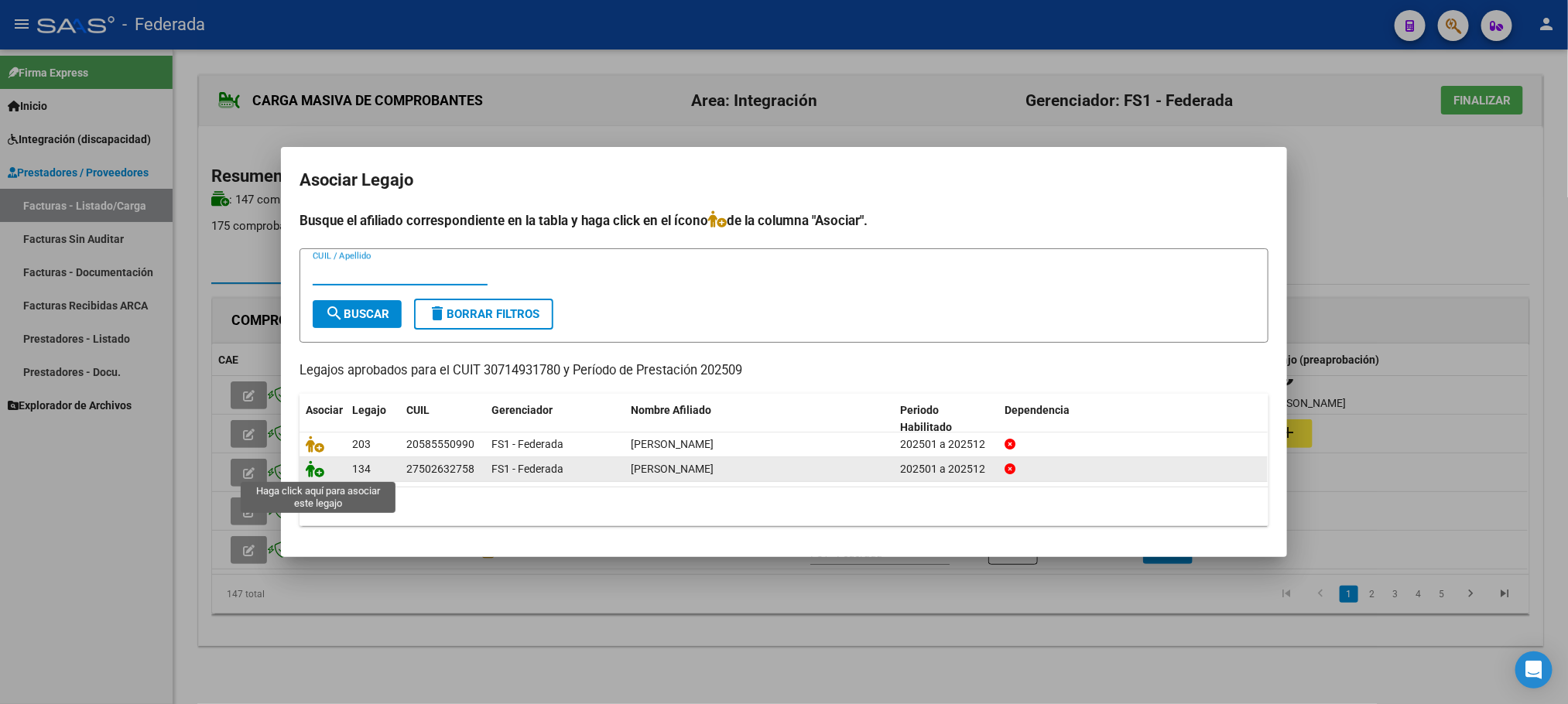
click at [313, 474] on icon at bounding box center [315, 469] width 18 height 17
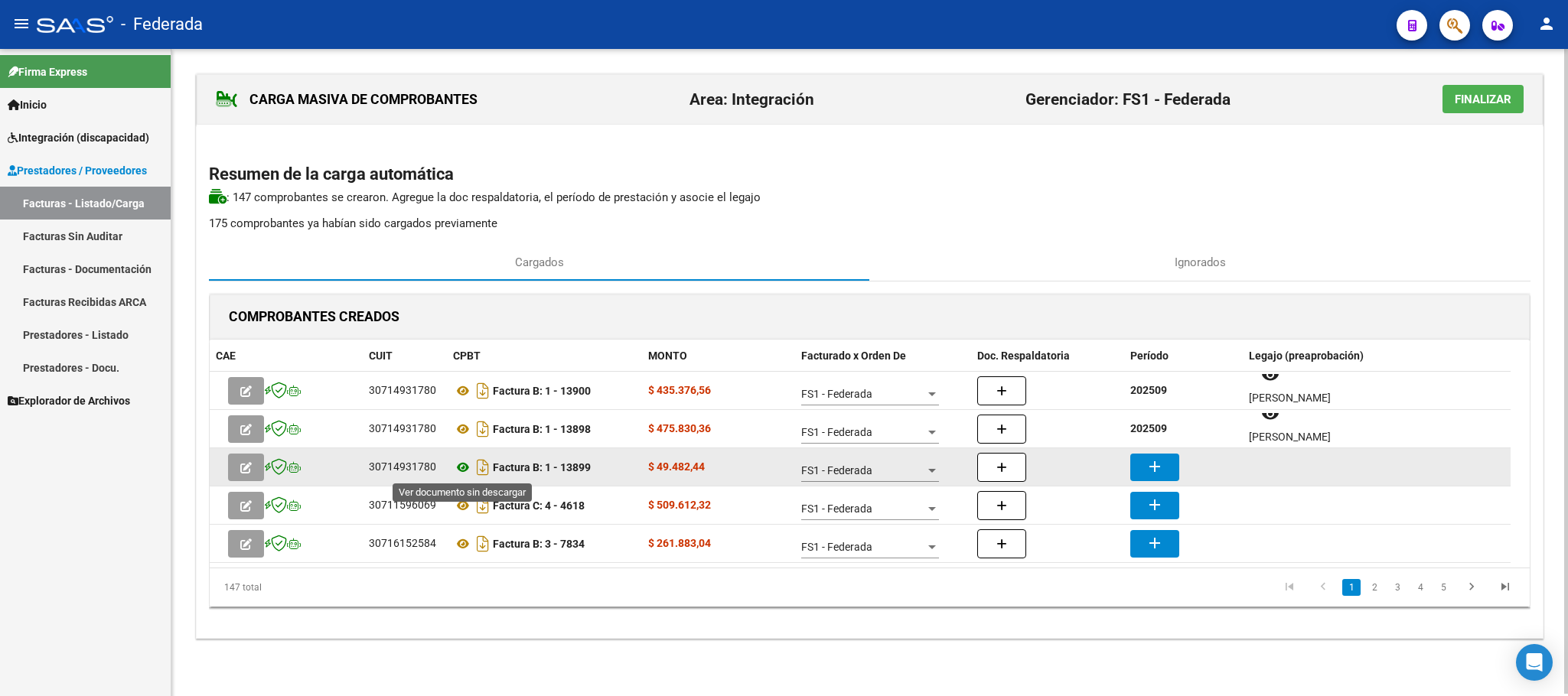
click at [462, 466] on icon at bounding box center [463, 467] width 20 height 18
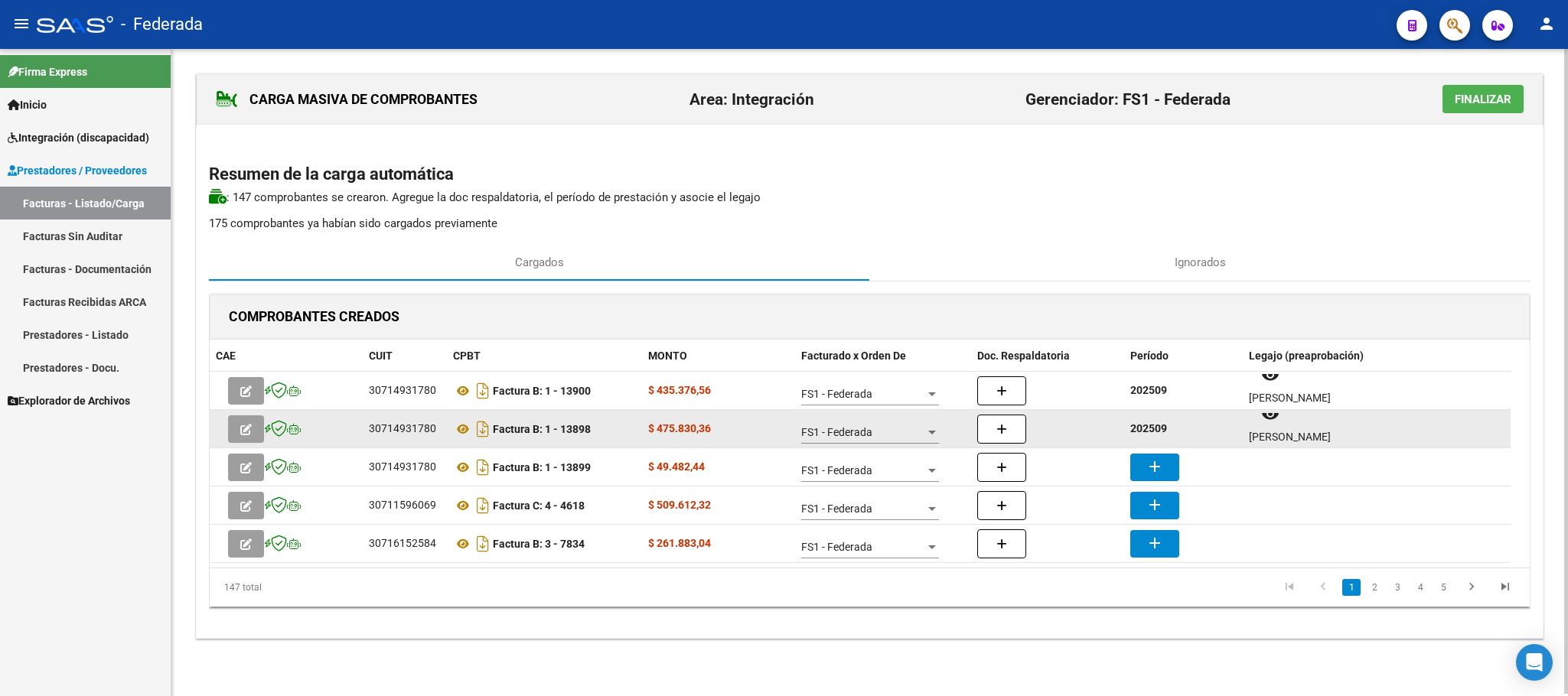
click at [1146, 425] on strong "202509" at bounding box center [1148, 428] width 36 height 12
click at [1148, 425] on strong "202509" at bounding box center [1148, 428] width 36 height 12
copy strong "202509"
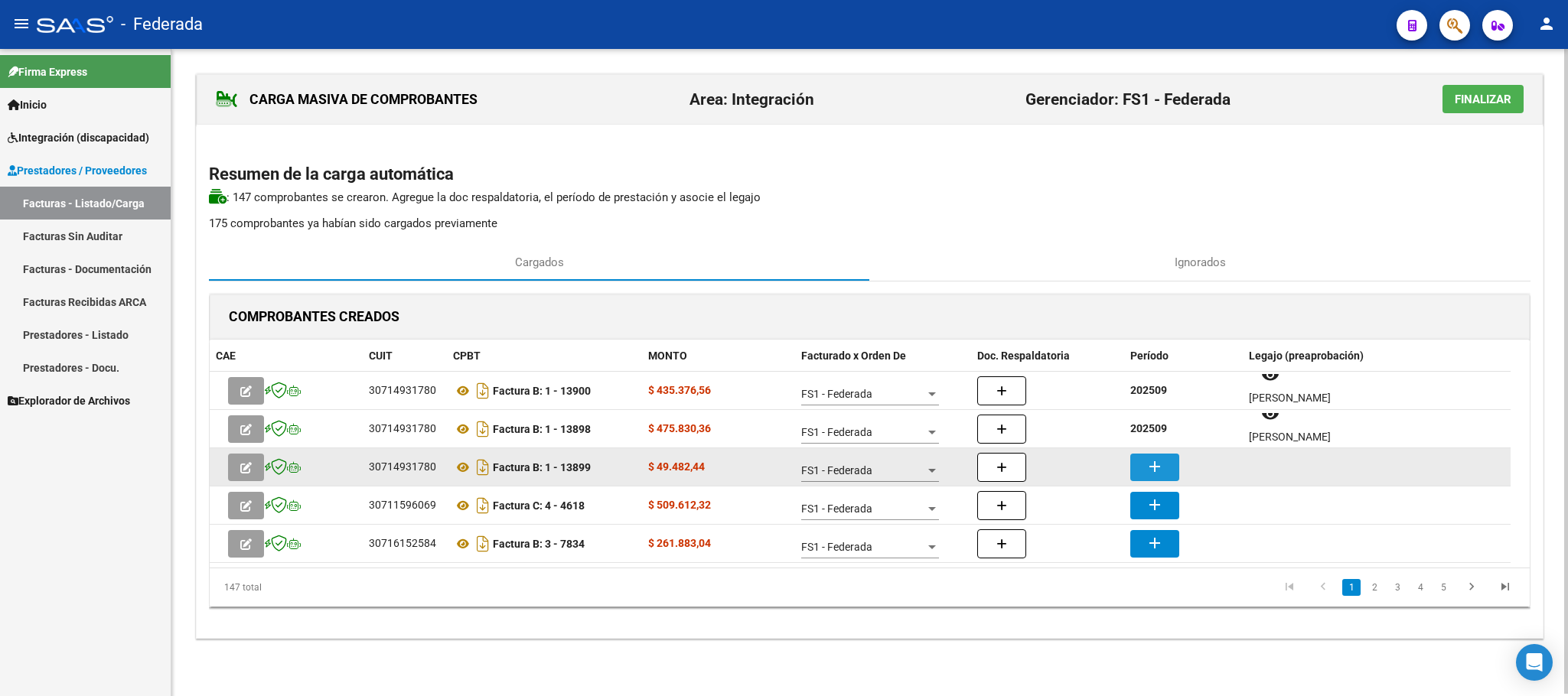
click at [1146, 471] on mat-icon "add" at bounding box center [1154, 466] width 18 height 18
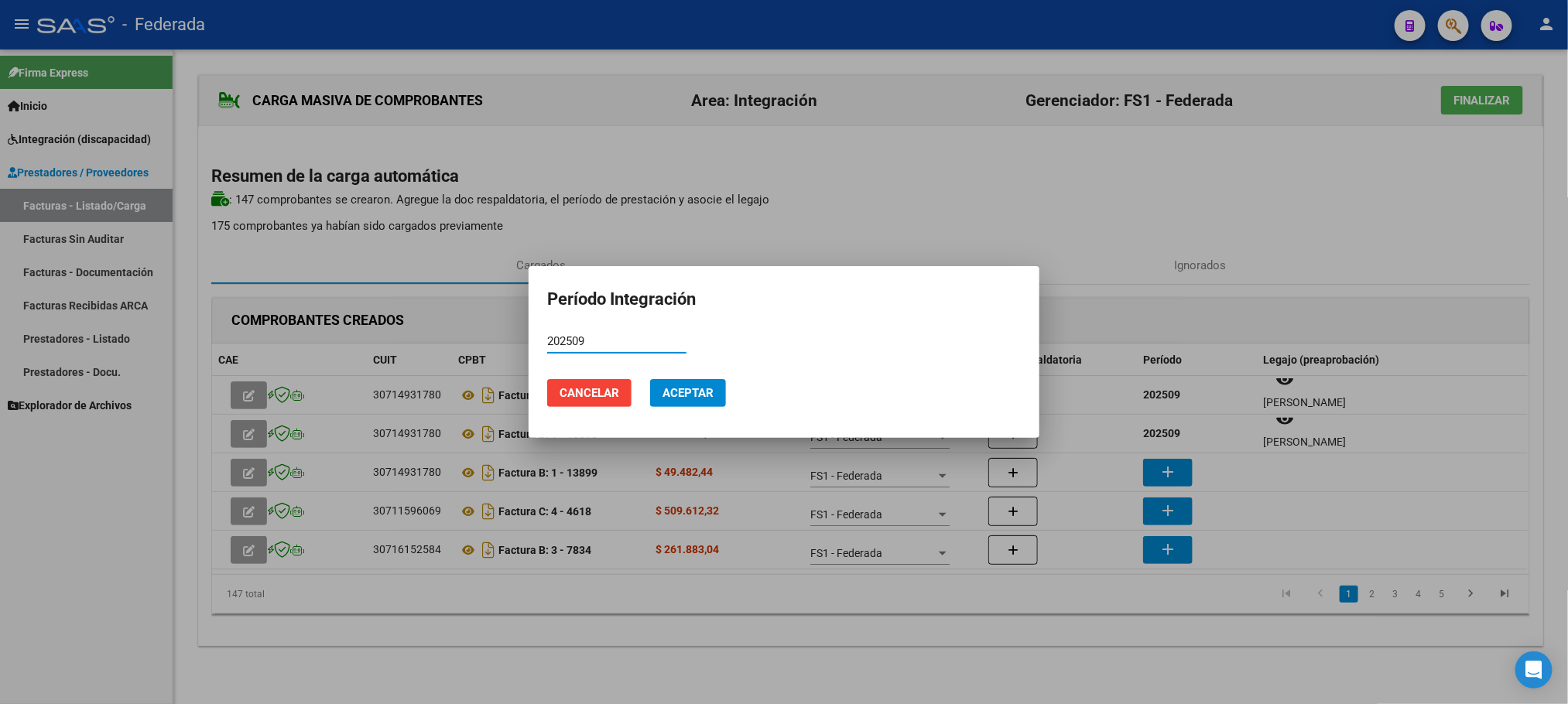
type input "202509"
click at [706, 389] on span "Aceptar" at bounding box center [687, 393] width 51 height 14
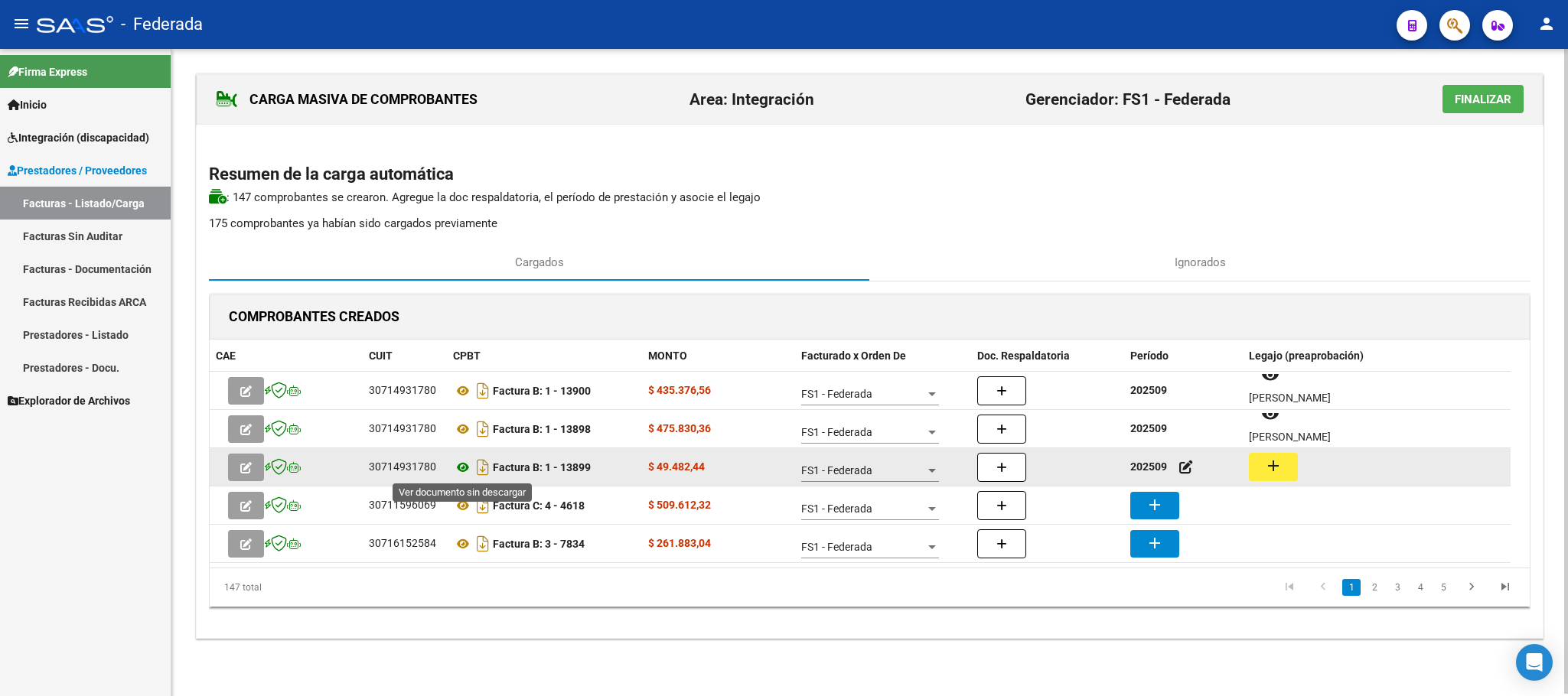
click at [461, 474] on icon at bounding box center [463, 467] width 20 height 18
click at [1267, 465] on mat-icon "add" at bounding box center [1273, 466] width 18 height 18
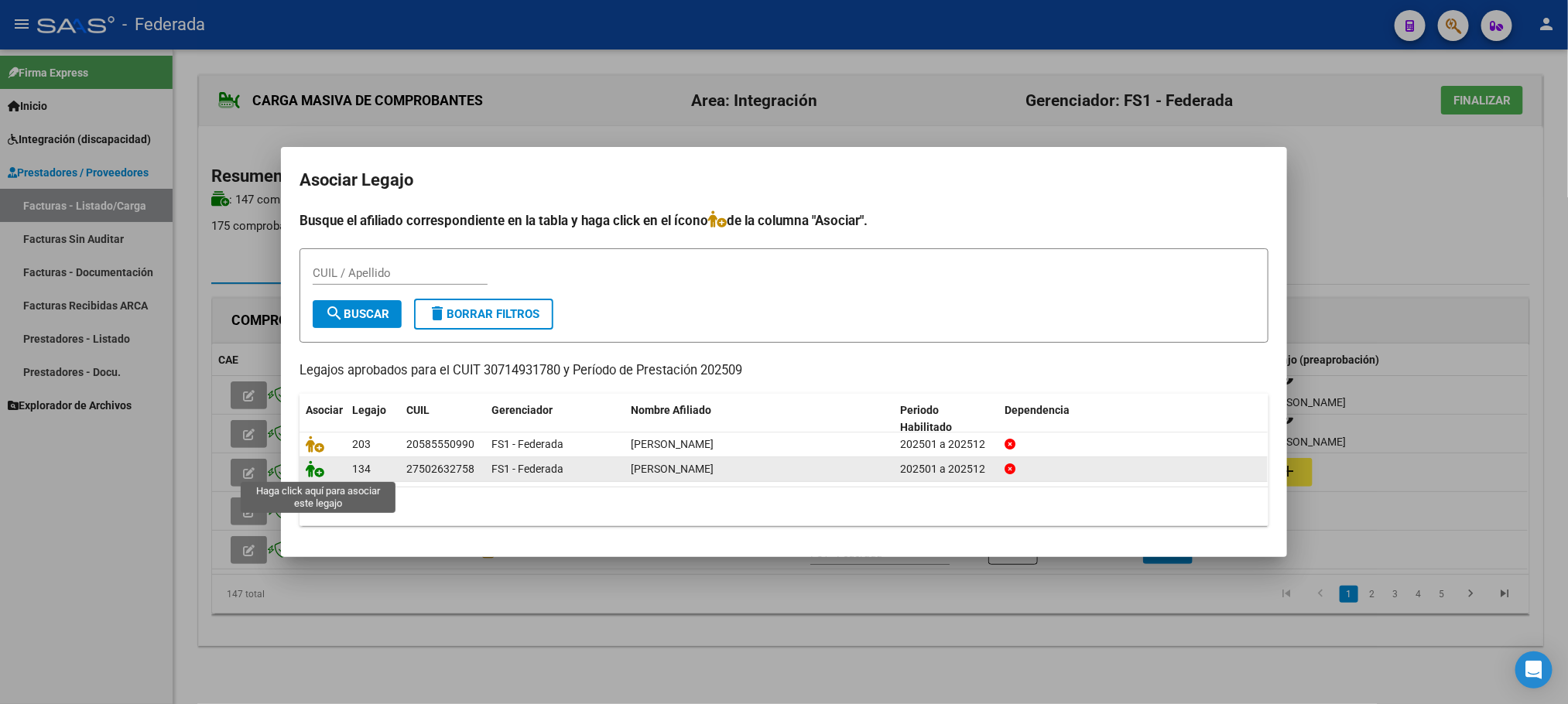
click at [313, 476] on icon at bounding box center [315, 469] width 18 height 17
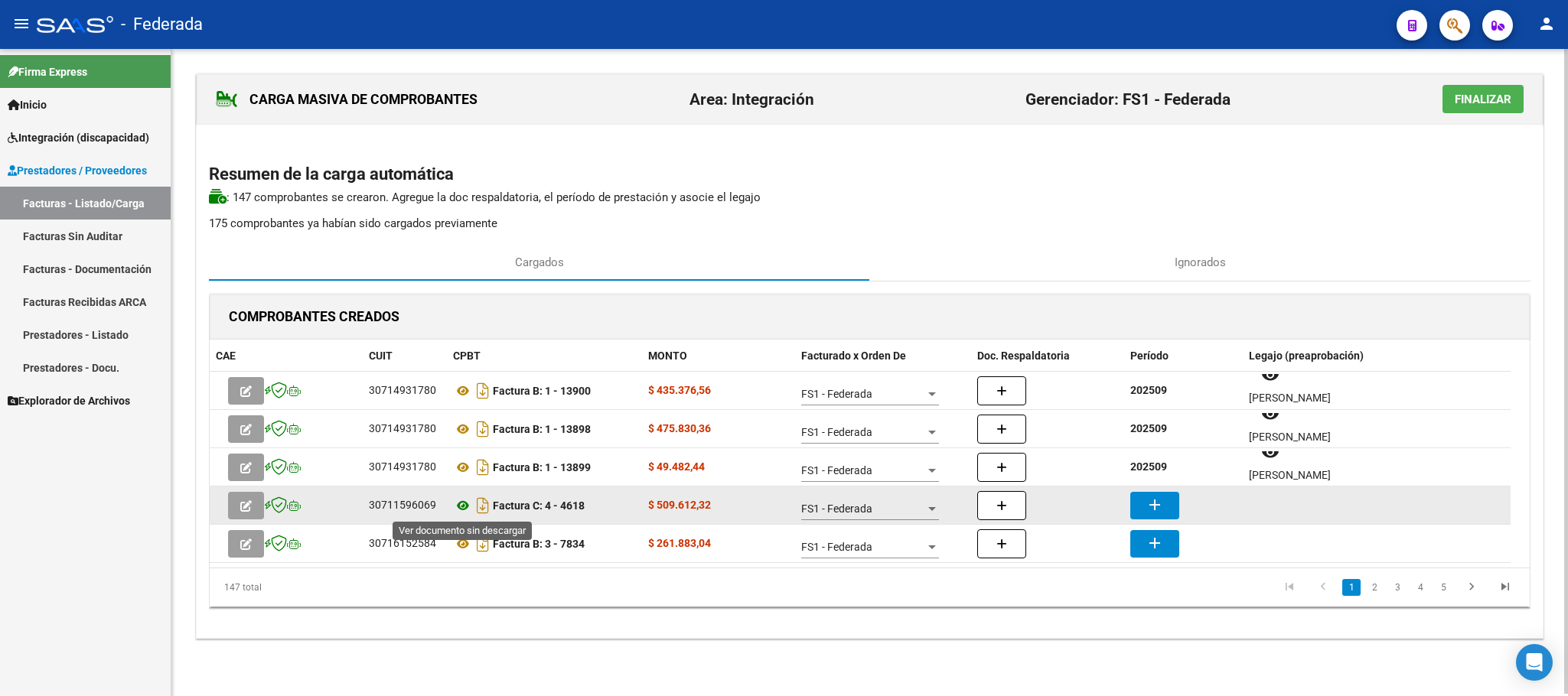
click at [462, 507] on icon at bounding box center [463, 506] width 20 height 18
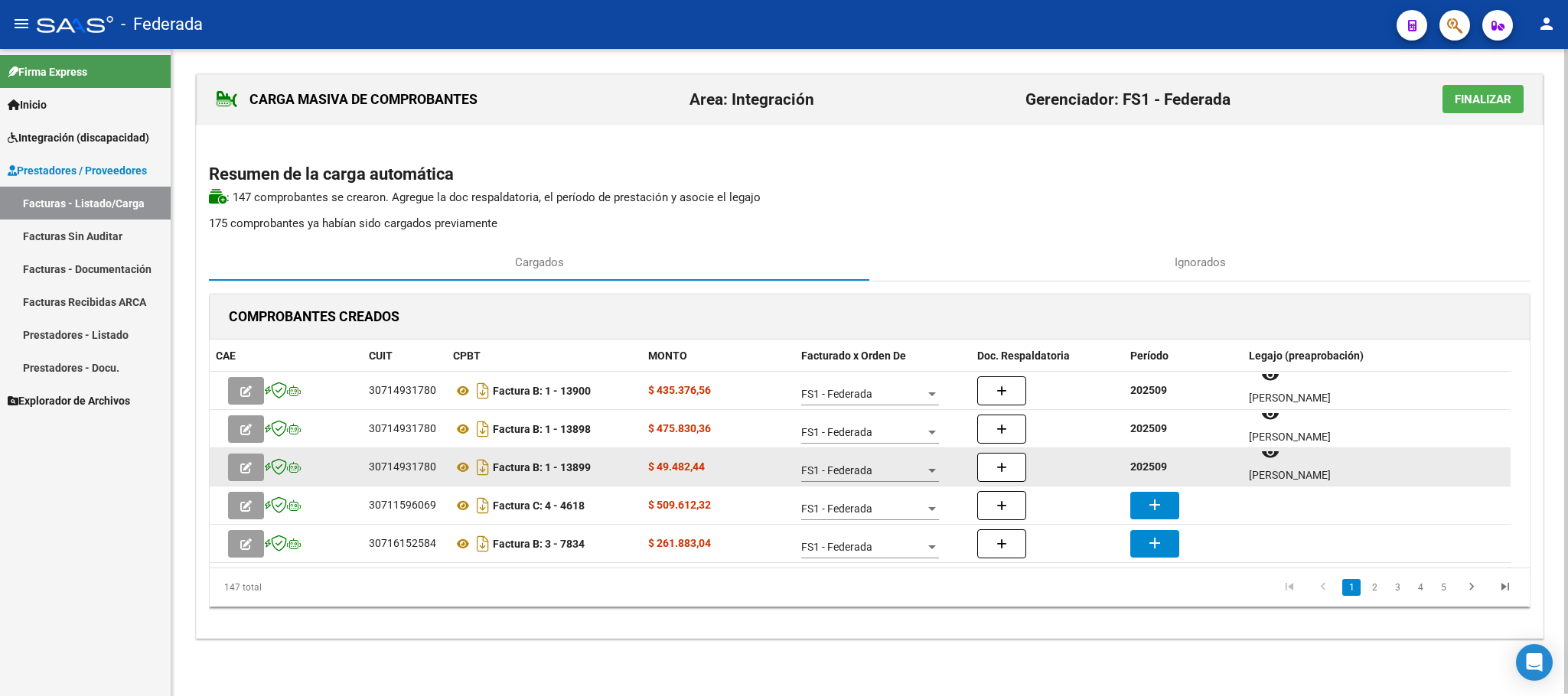
click at [1154, 469] on strong "202509" at bounding box center [1148, 466] width 36 height 12
copy strong "202509"
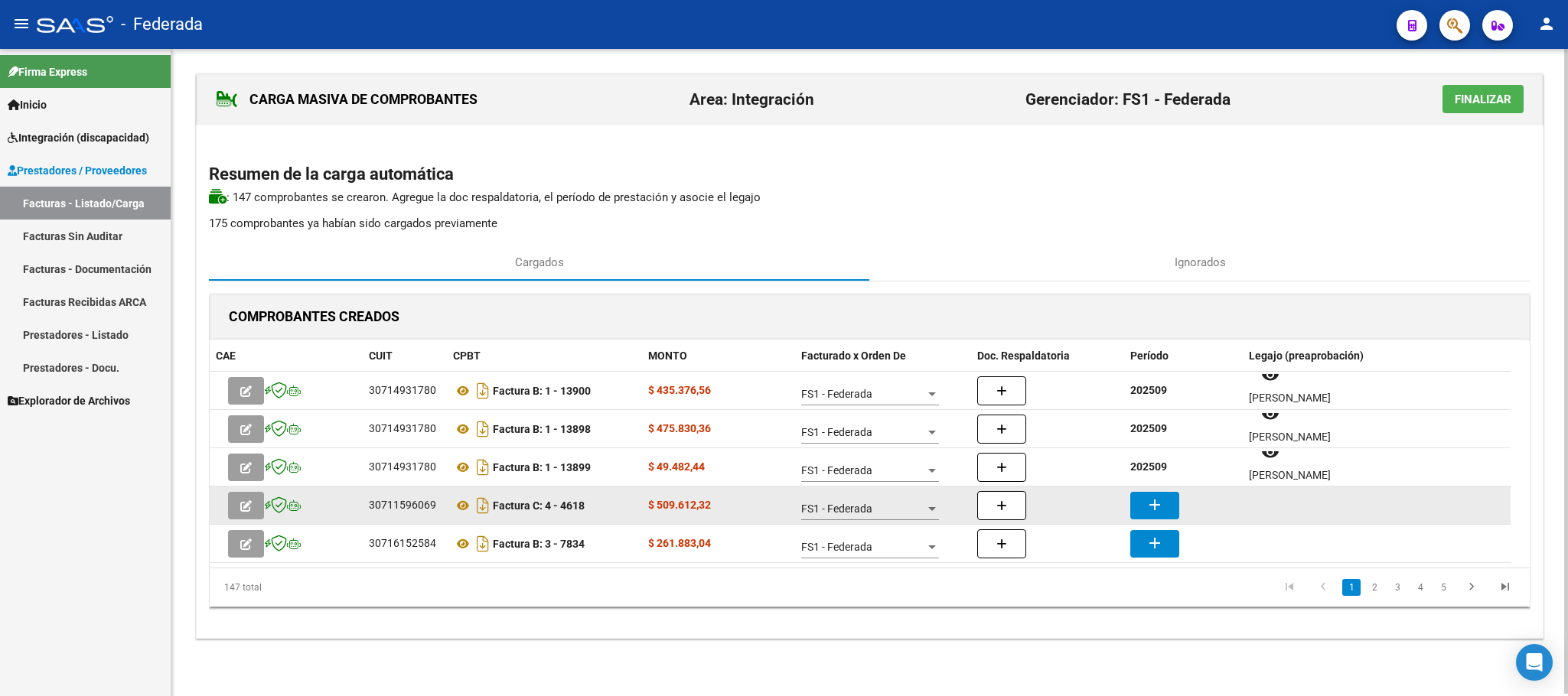
click at [1155, 513] on mat-icon "add" at bounding box center [1154, 505] width 18 height 18
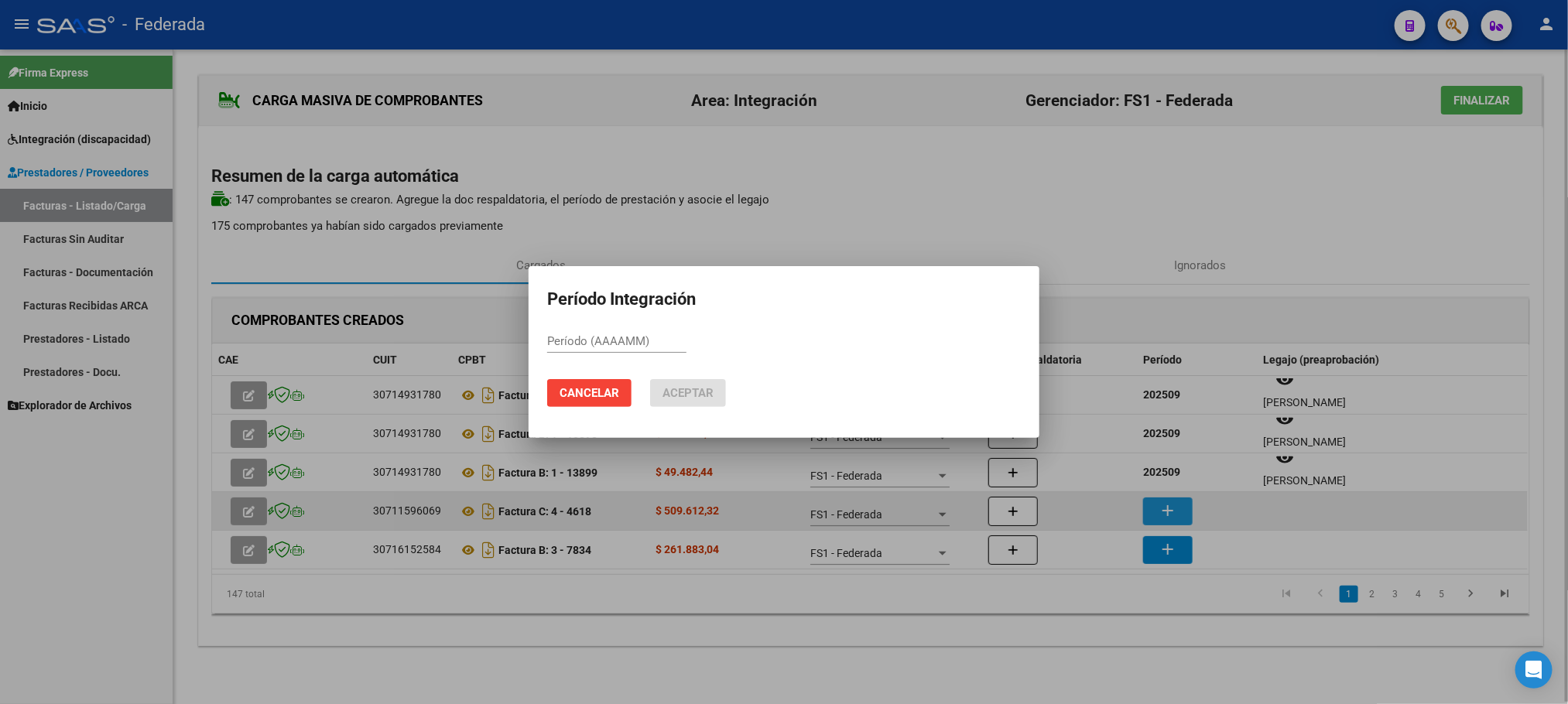
paste input "202509"
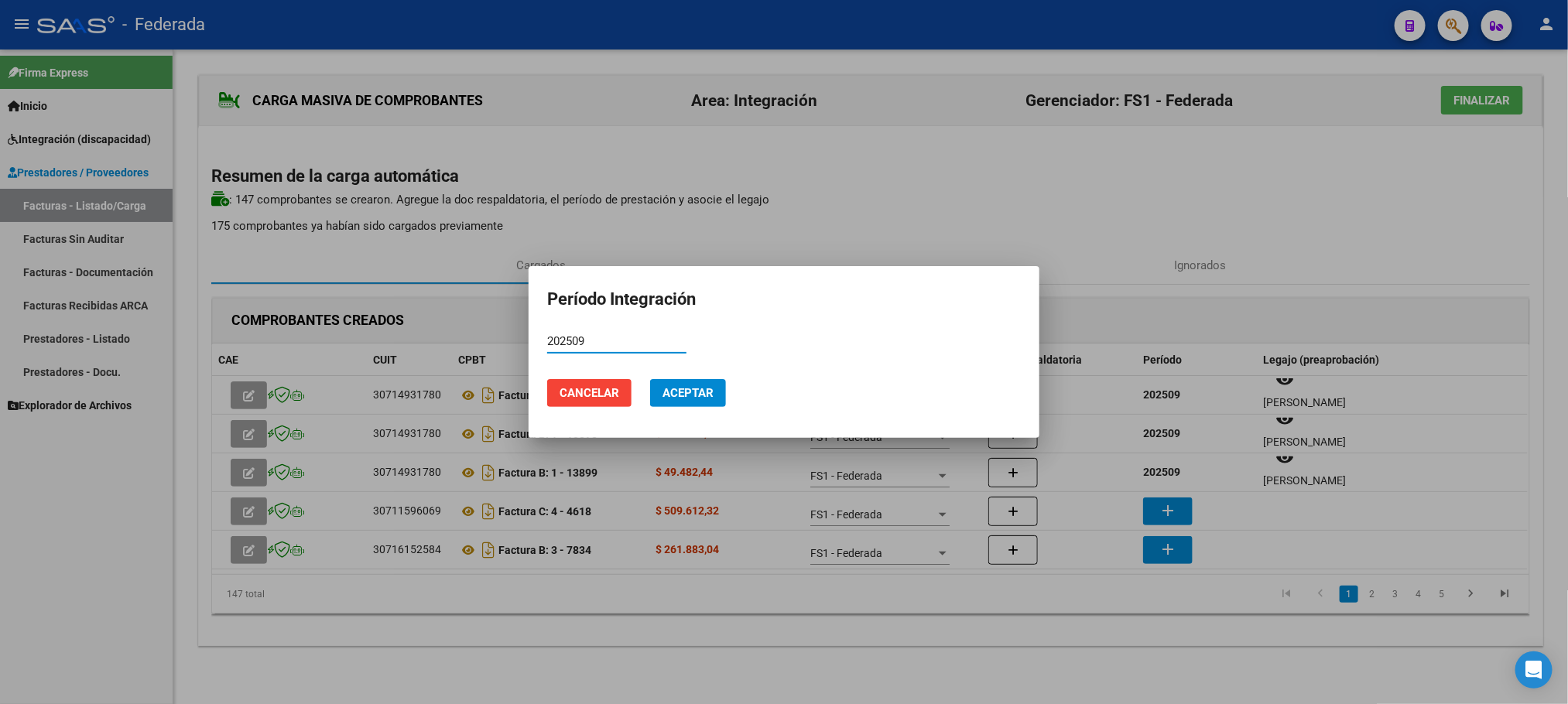
type input "202509"
click at [708, 388] on span "Aceptar" at bounding box center [687, 393] width 51 height 14
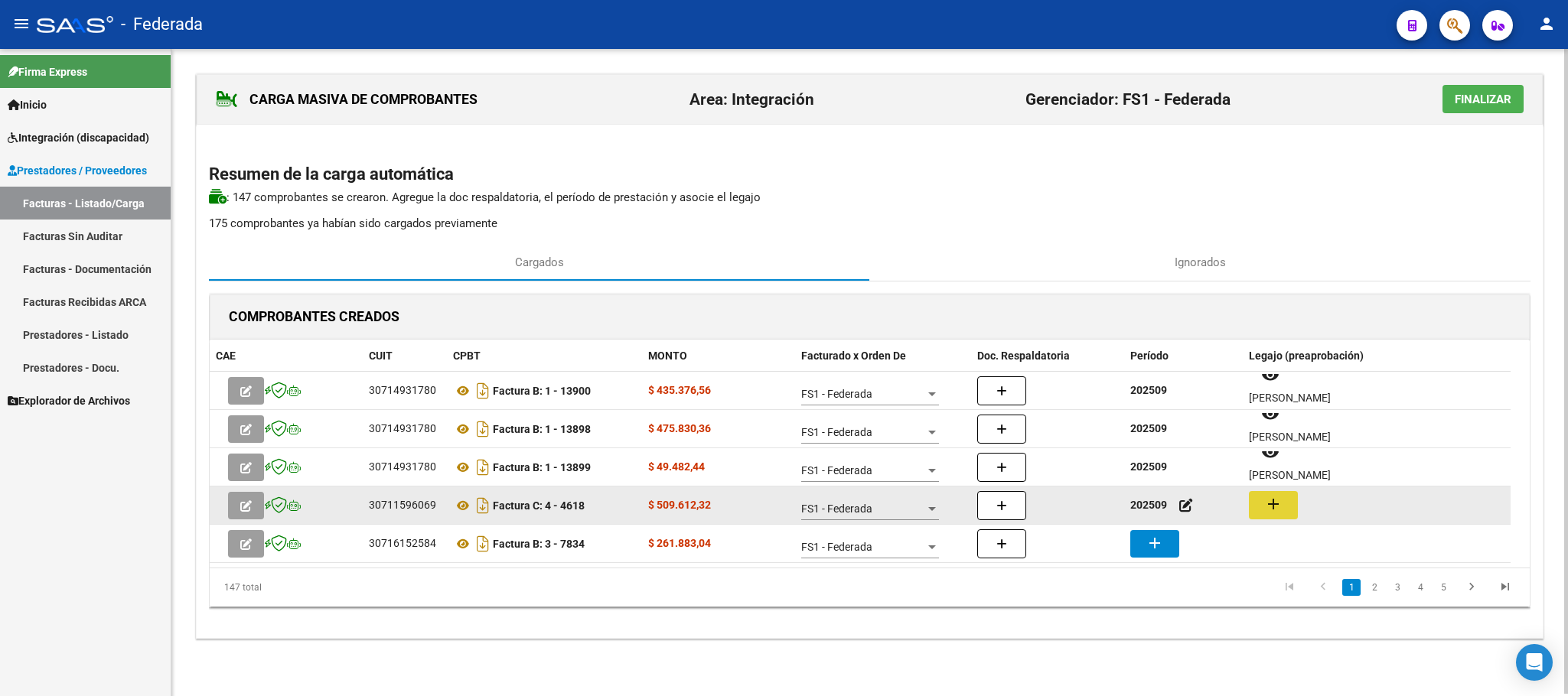
click at [1295, 508] on button "add" at bounding box center [1274, 505] width 49 height 28
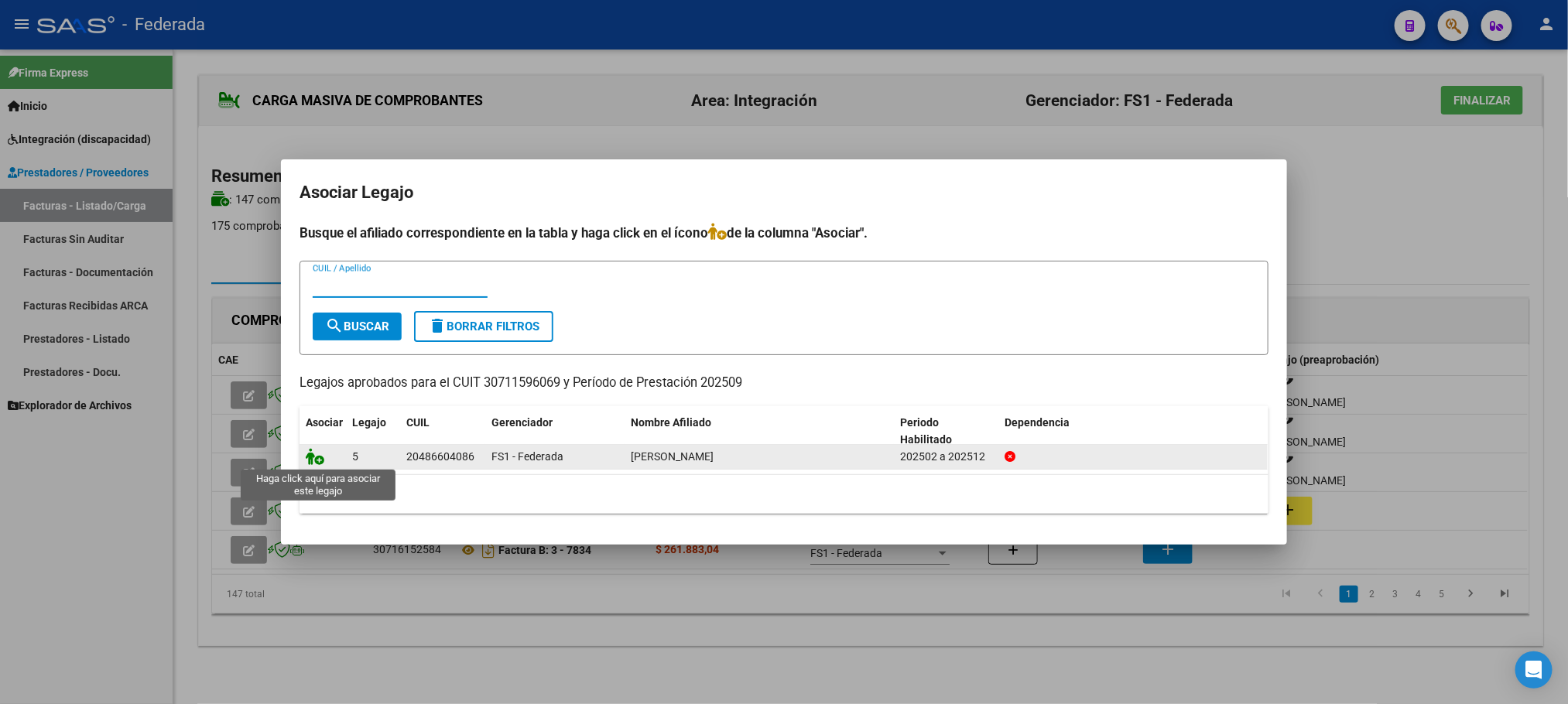
click at [311, 464] on icon at bounding box center [315, 456] width 18 height 17
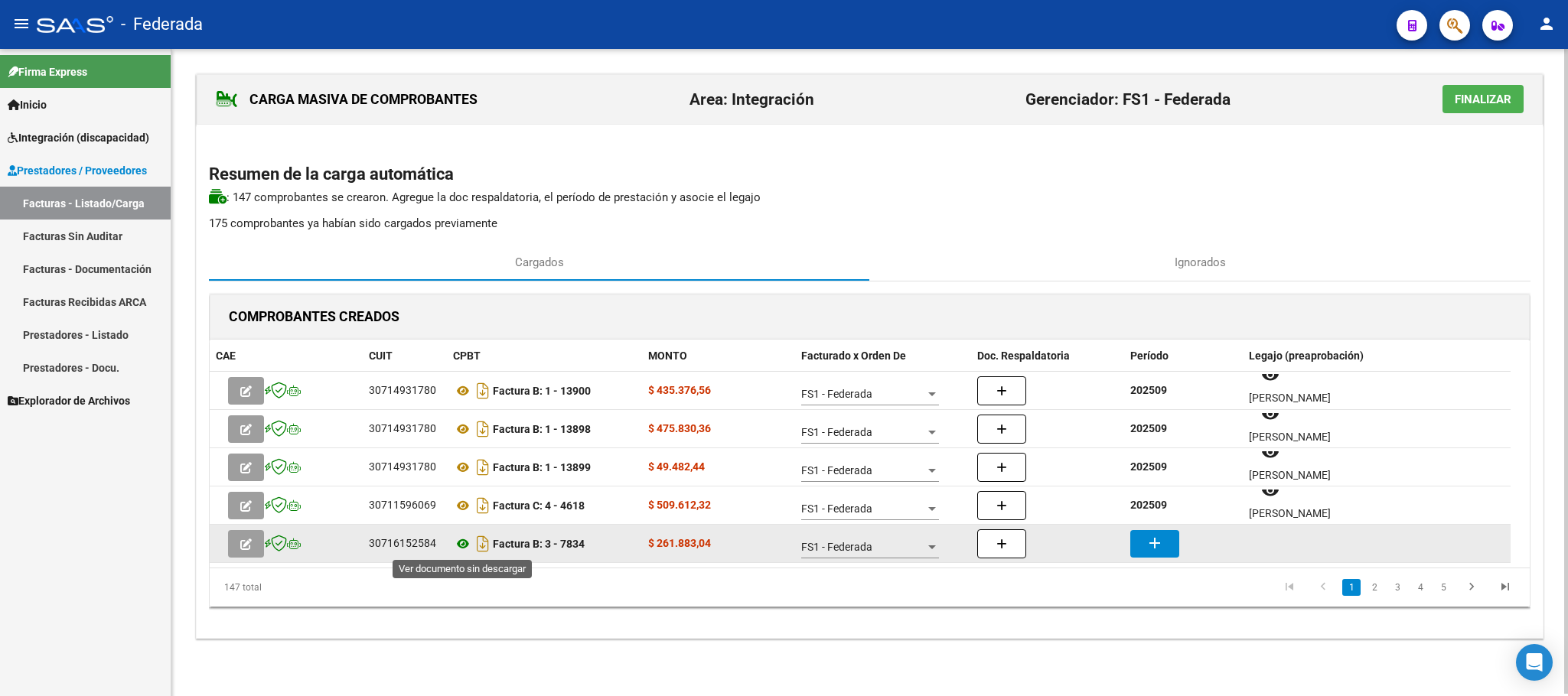
click at [464, 547] on icon at bounding box center [463, 544] width 20 height 18
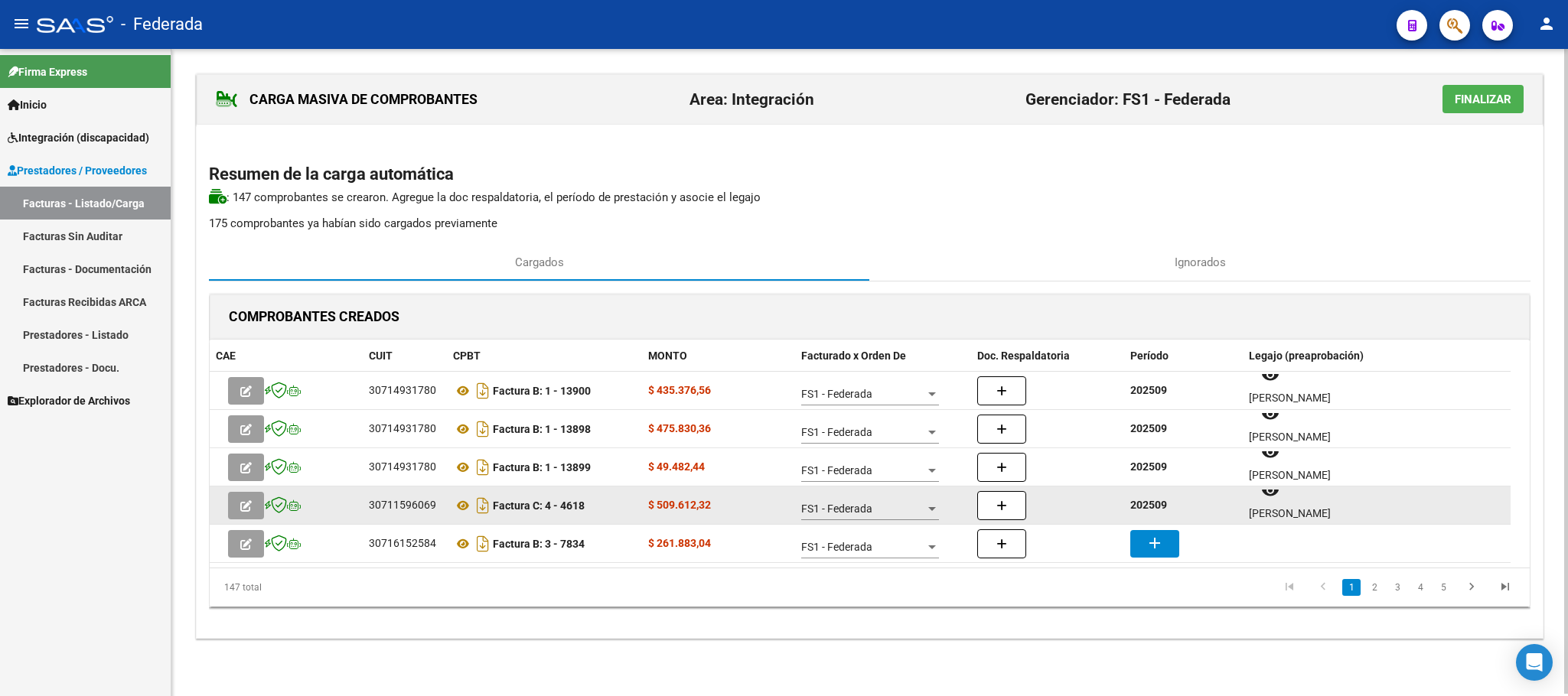
click at [1142, 510] on strong "202509" at bounding box center [1148, 505] width 36 height 12
copy strong "202509"
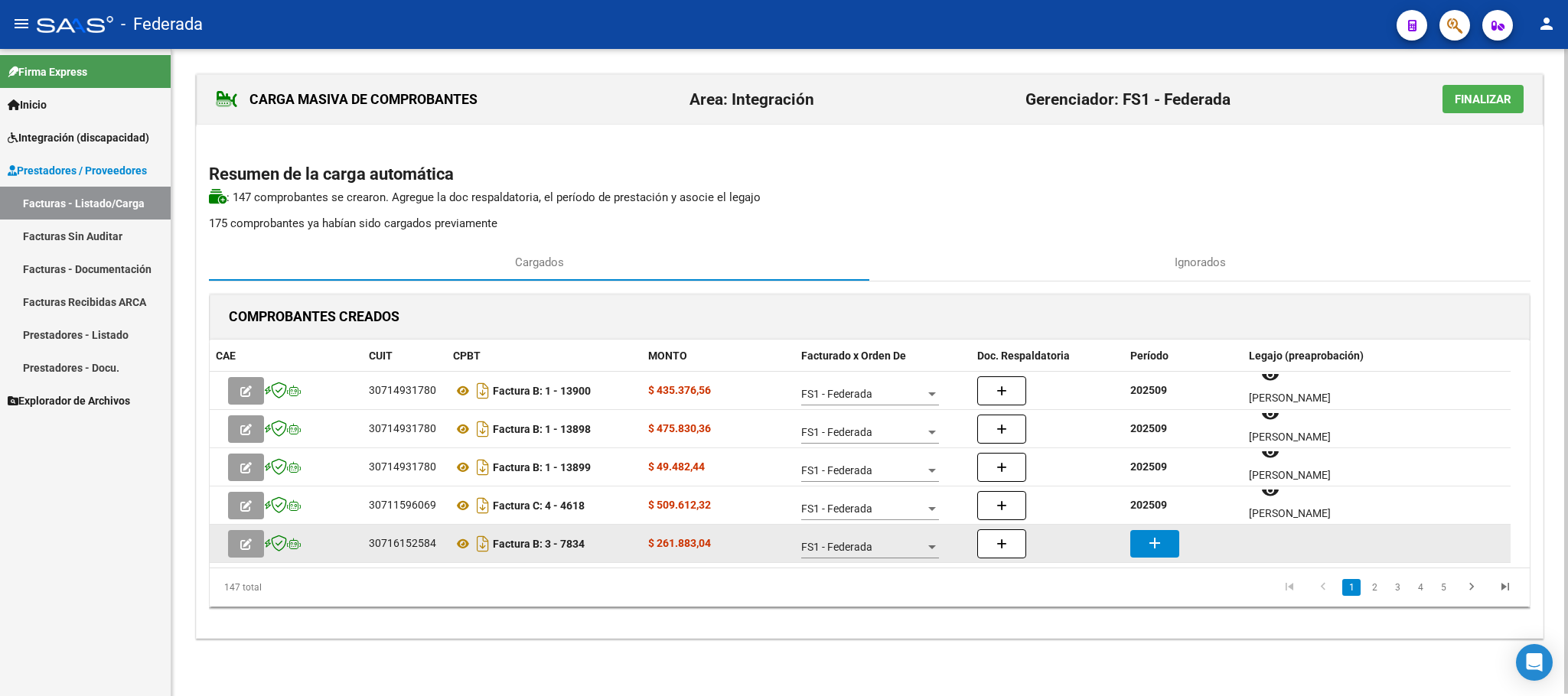
click at [1146, 534] on mat-icon "add" at bounding box center [1154, 543] width 18 height 18
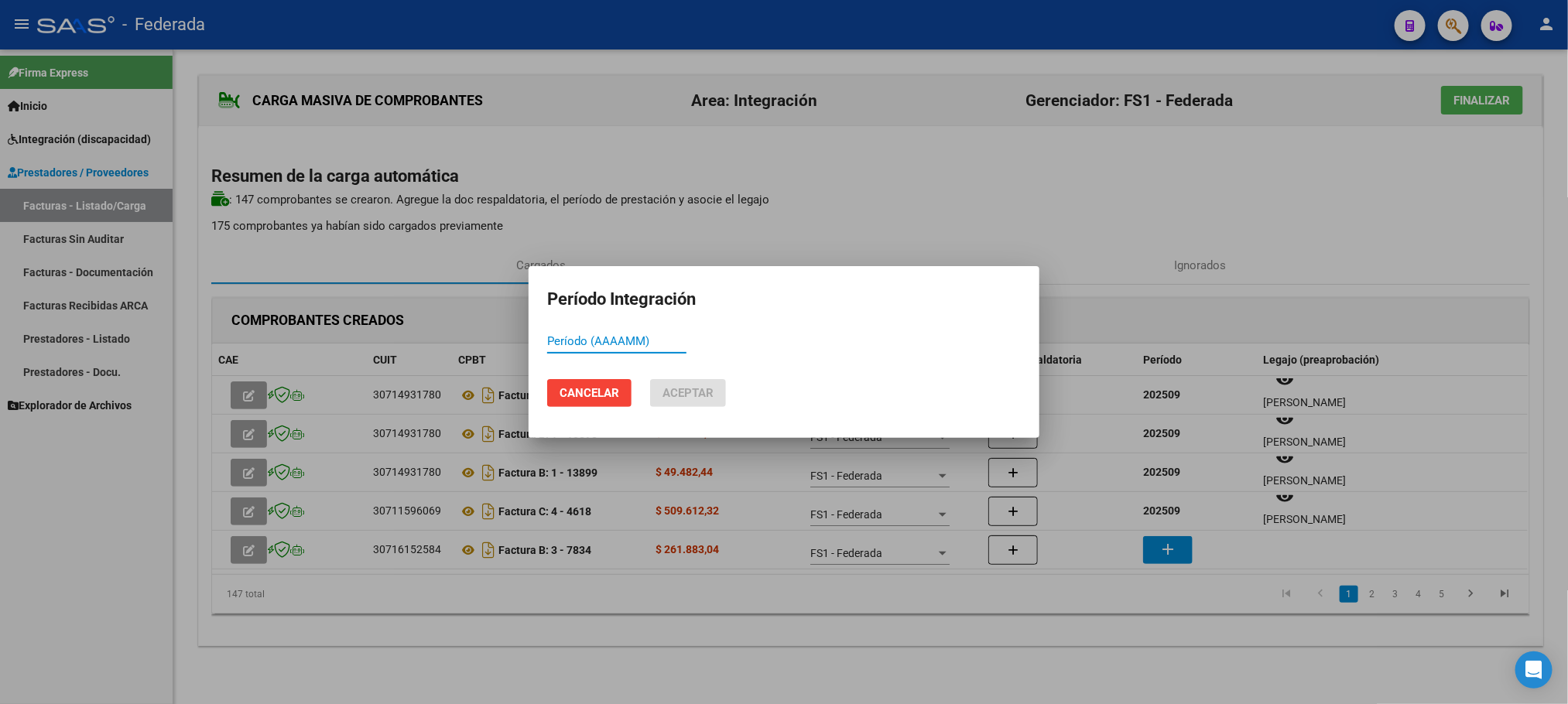
paste input "202509"
type input "202509"
click at [697, 399] on span "Aceptar" at bounding box center [687, 393] width 51 height 14
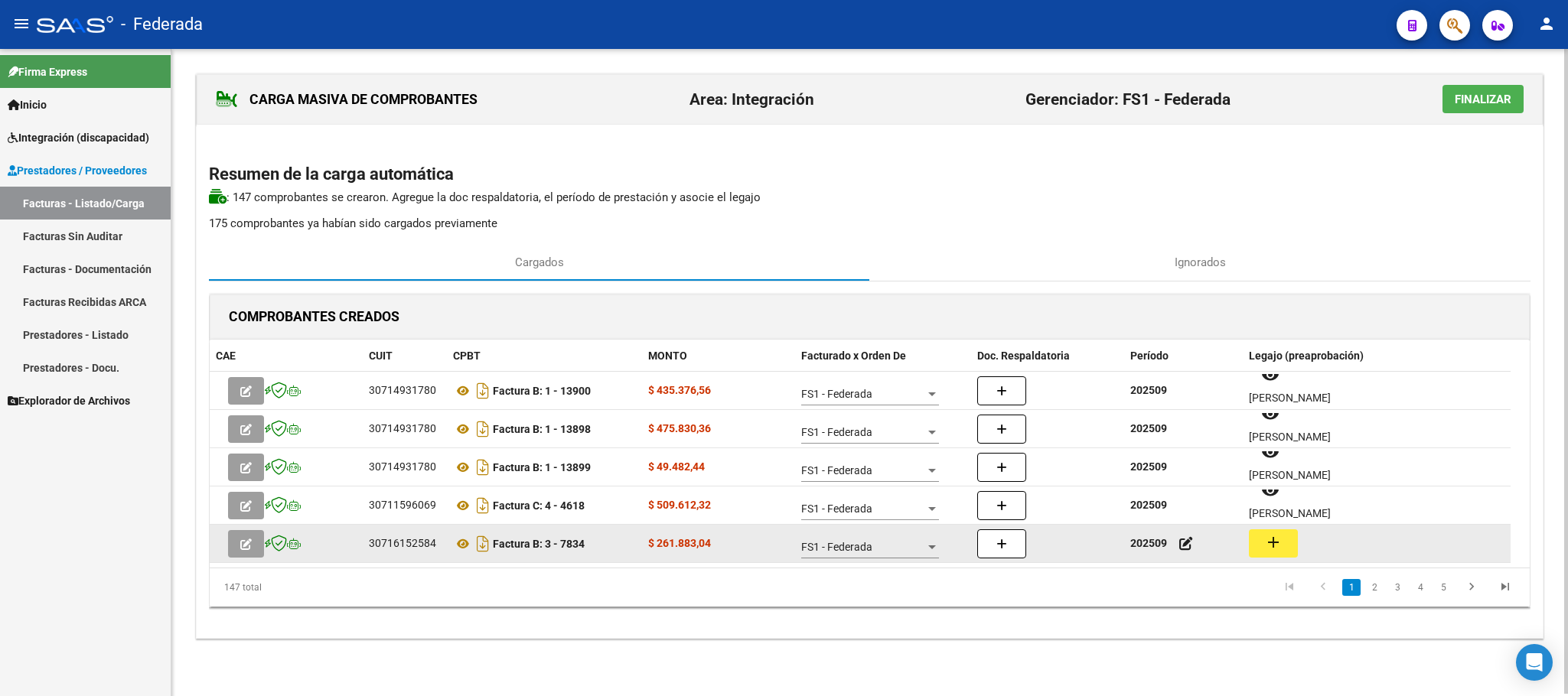
click at [1281, 556] on button "add" at bounding box center [1274, 543] width 49 height 28
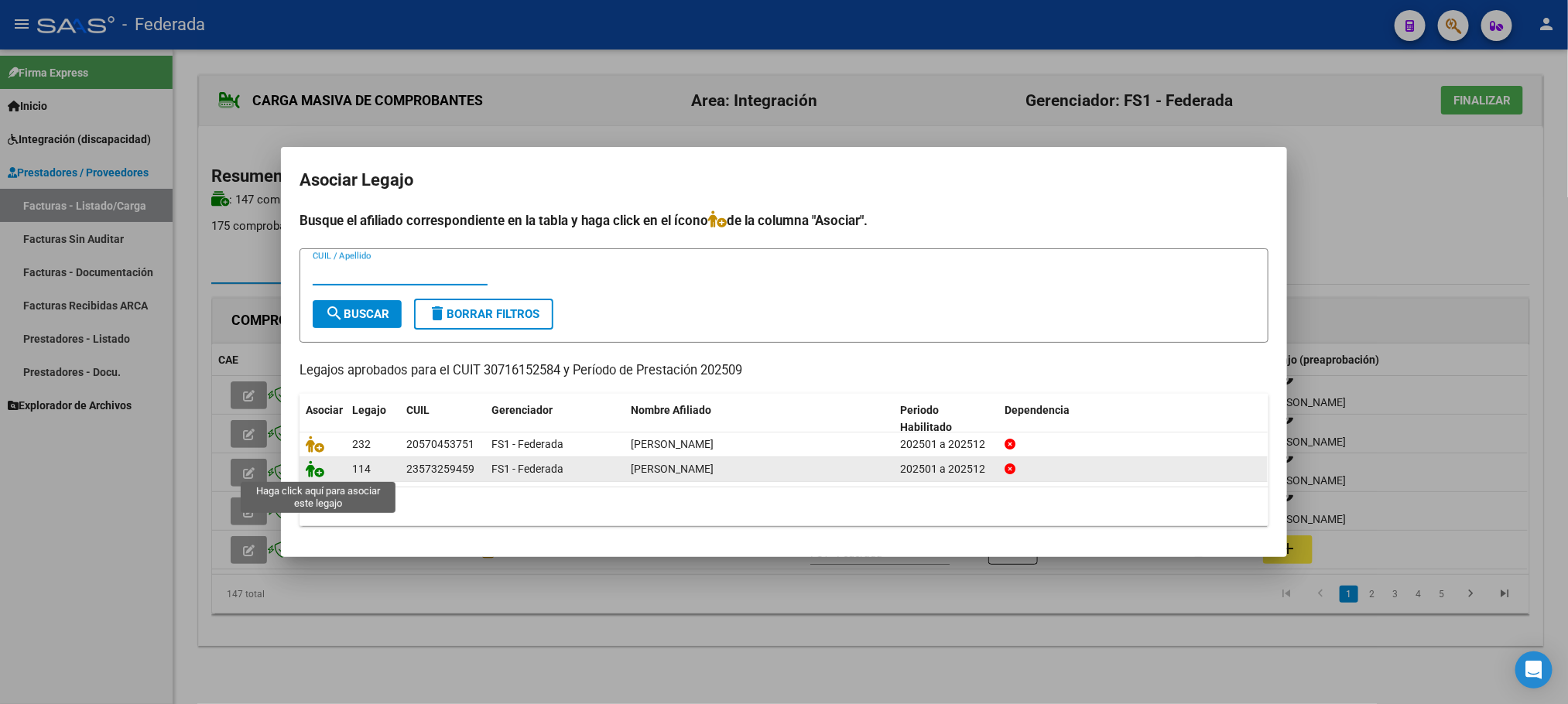
click at [321, 469] on icon at bounding box center [315, 469] width 18 height 17
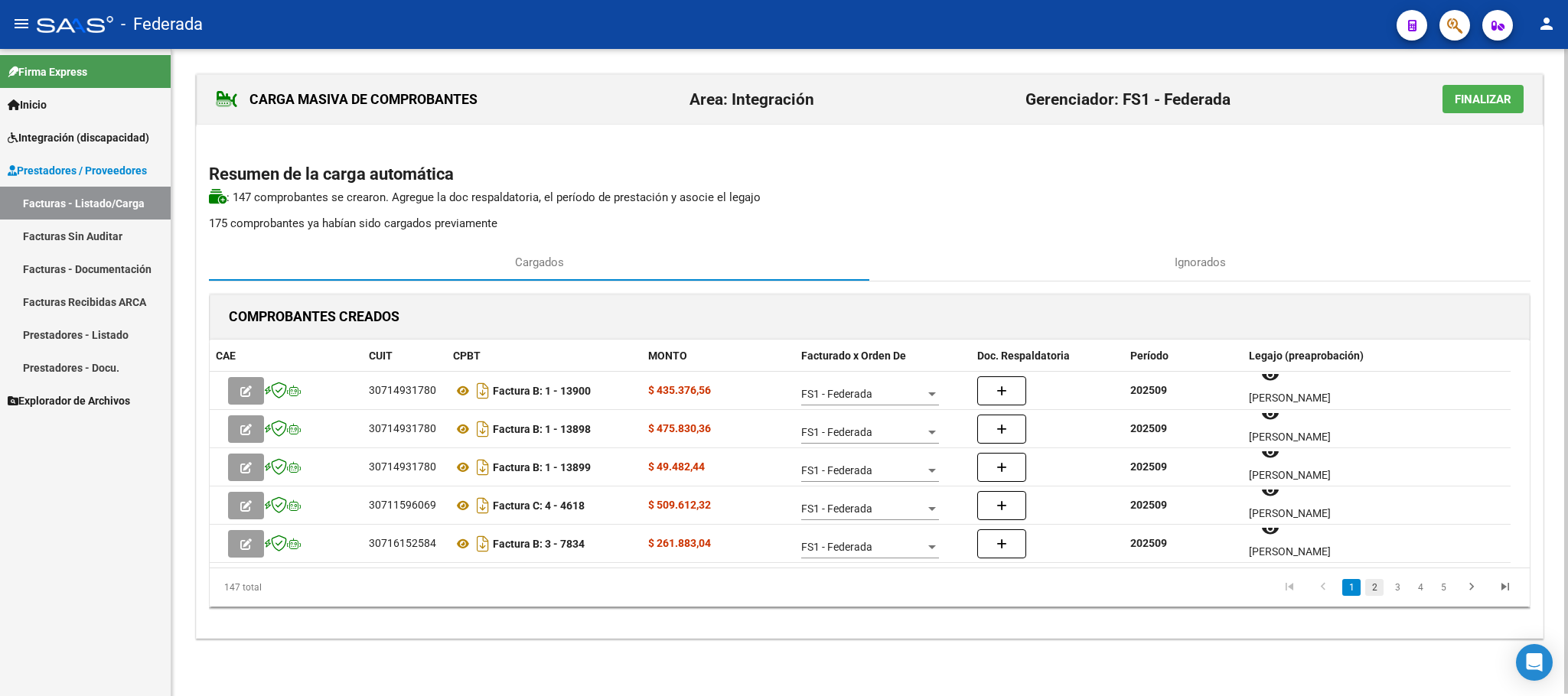
click at [1378, 590] on link "2" at bounding box center [1374, 588] width 18 height 16
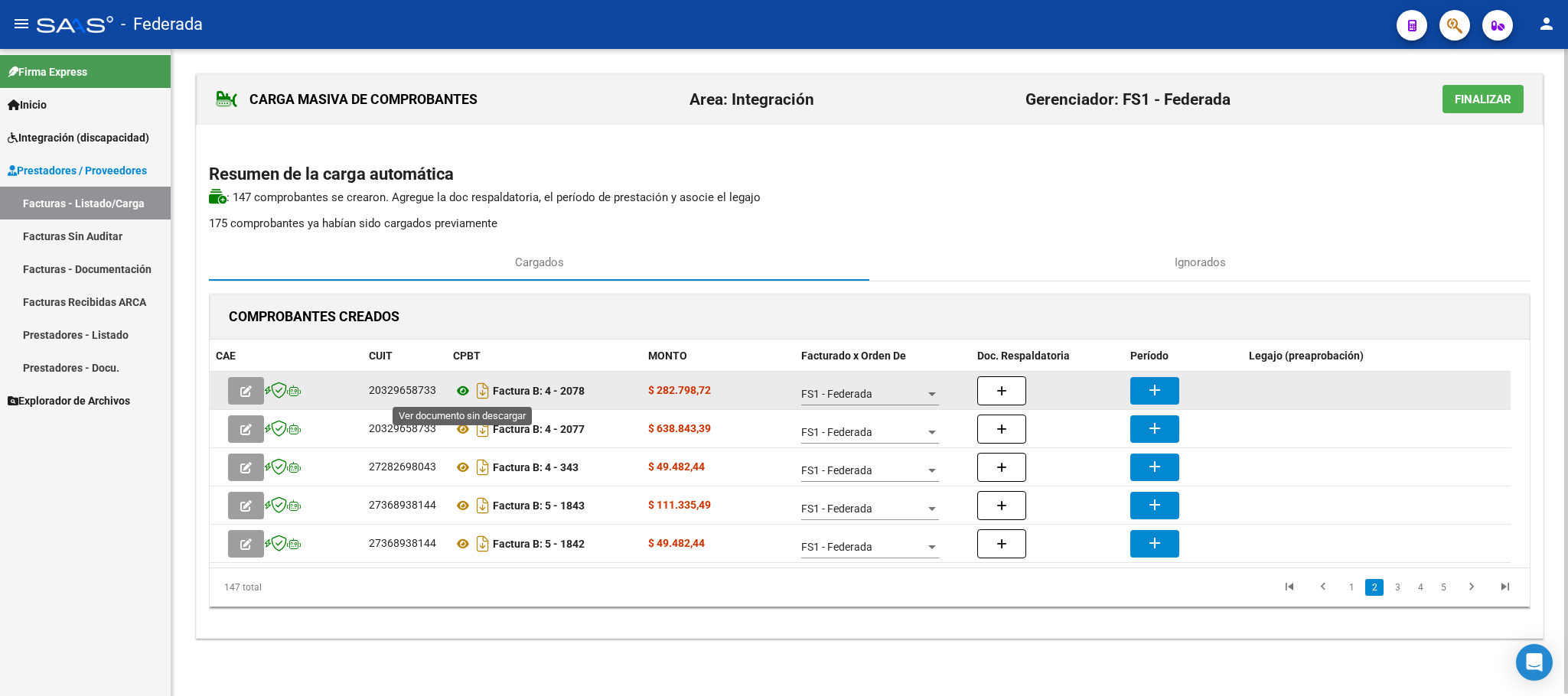
click at [461, 394] on icon at bounding box center [463, 391] width 20 height 18
click at [1163, 389] on mat-icon "add" at bounding box center [1154, 390] width 18 height 18
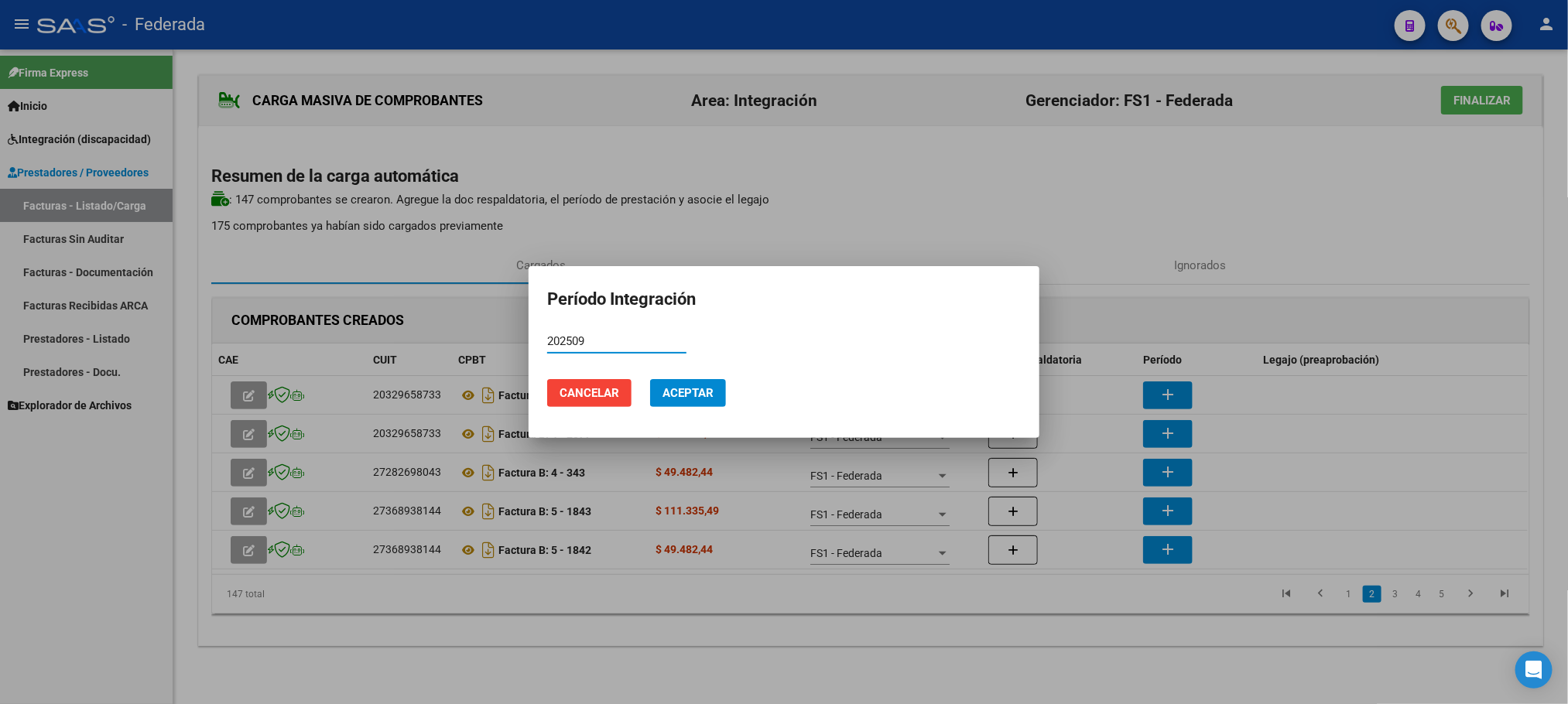
type input "202509"
click at [708, 386] on span "Aceptar" at bounding box center [687, 393] width 51 height 14
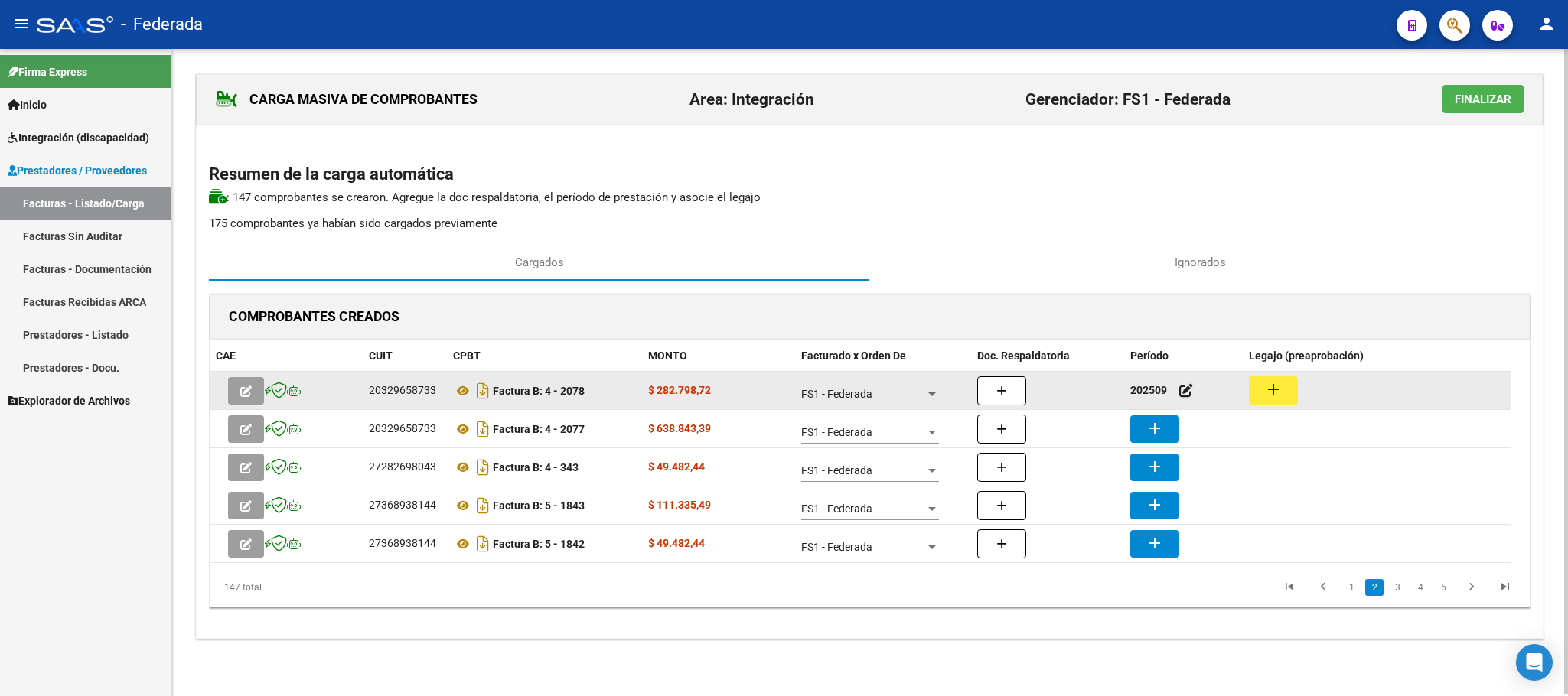
click at [1283, 382] on button "add" at bounding box center [1274, 390] width 49 height 28
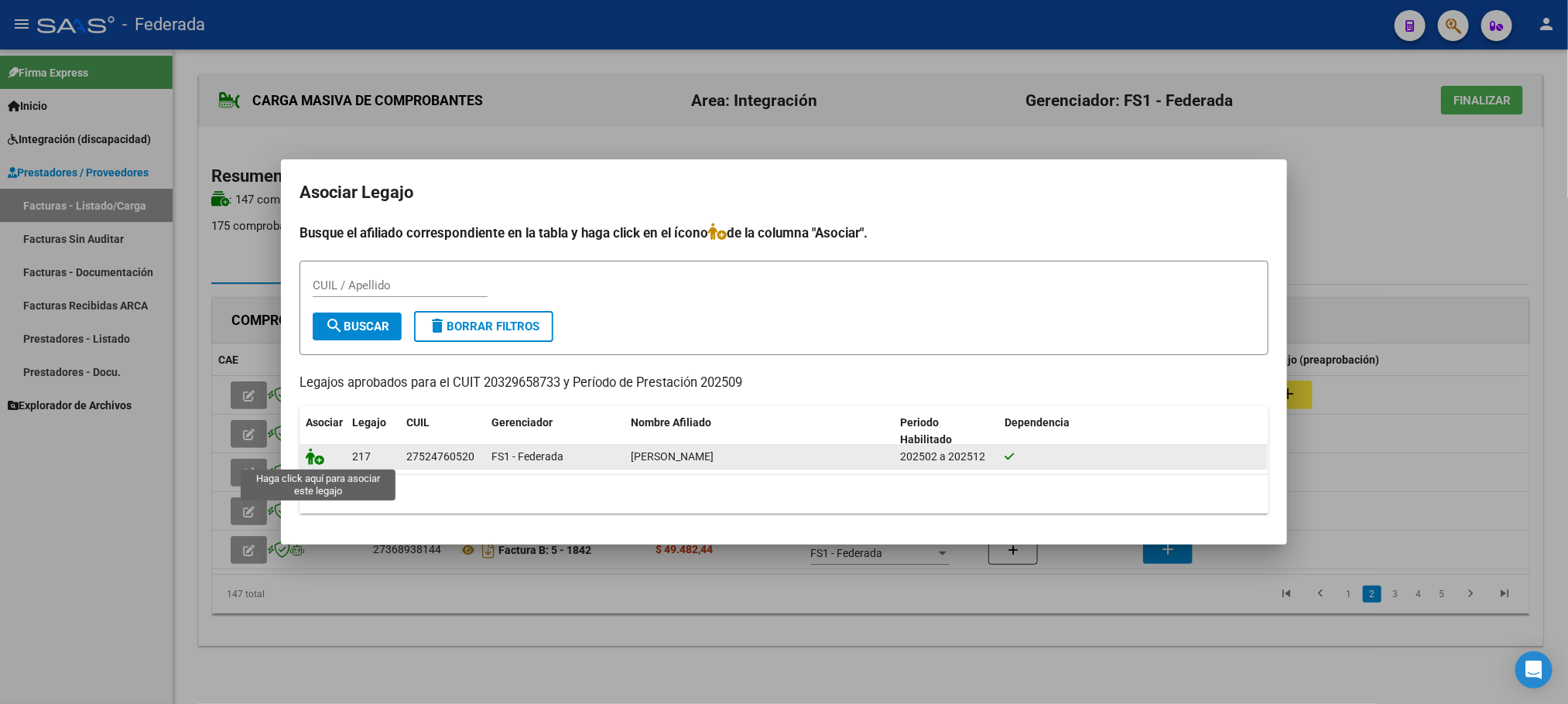
click at [314, 464] on icon at bounding box center [315, 456] width 18 height 17
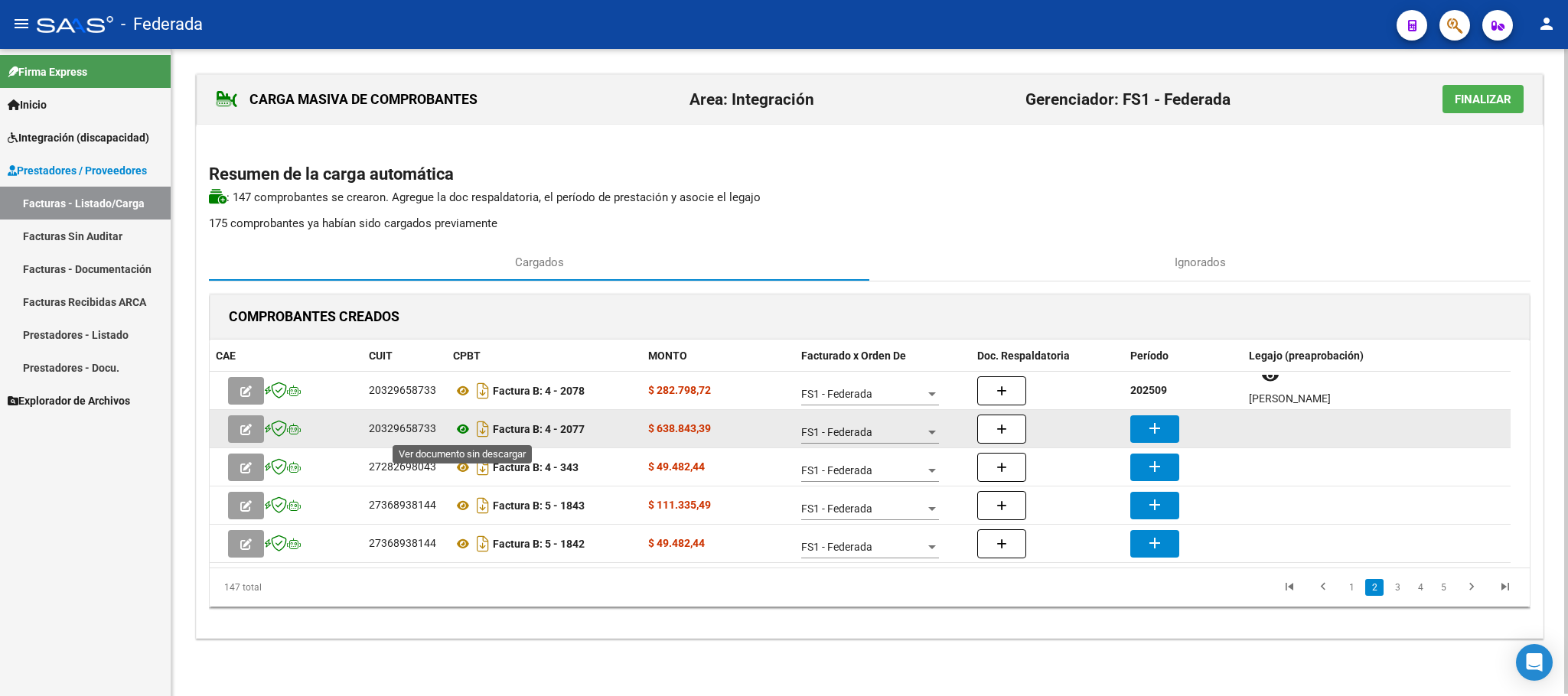
click at [459, 436] on icon at bounding box center [463, 429] width 20 height 18
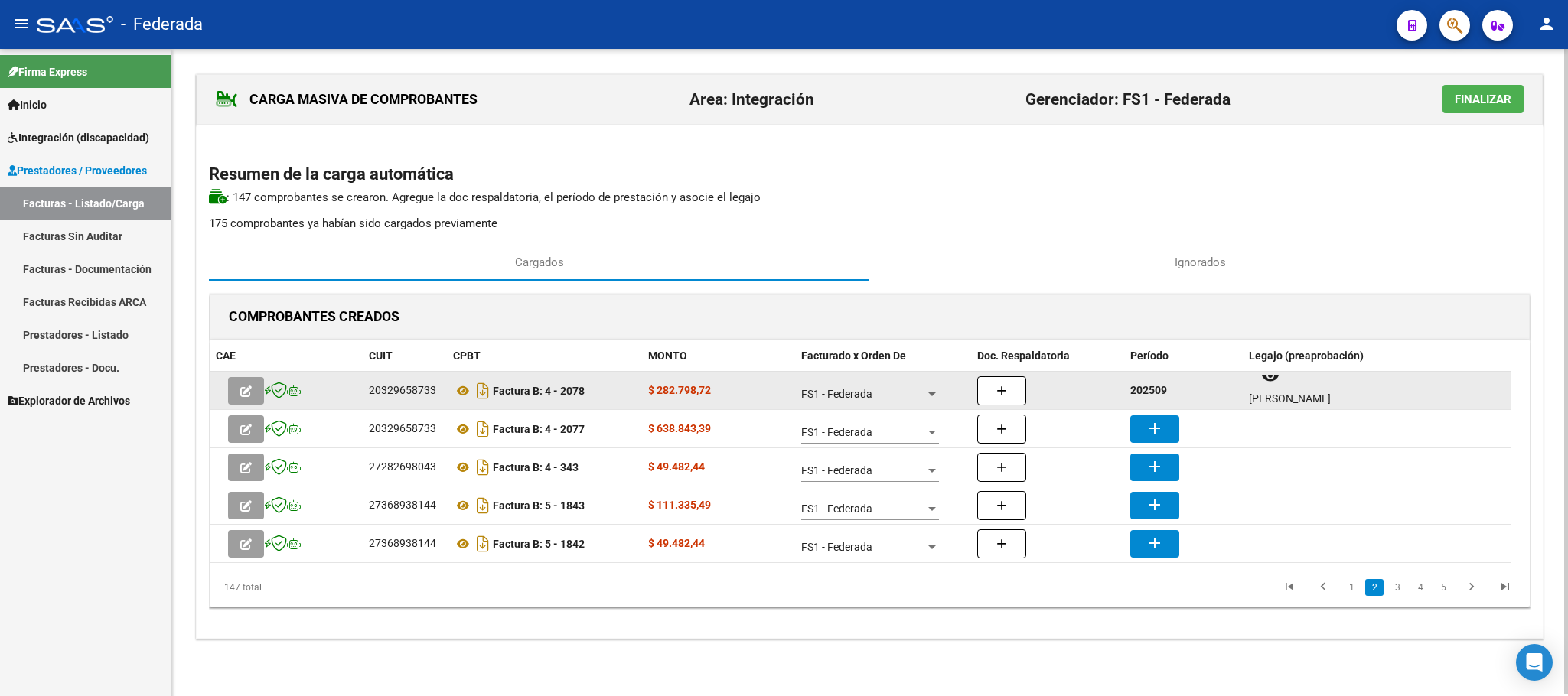
click at [1136, 385] on strong "202509" at bounding box center [1148, 390] width 36 height 12
click at [1139, 385] on strong "202509" at bounding box center [1148, 390] width 36 height 12
copy strong "202509"
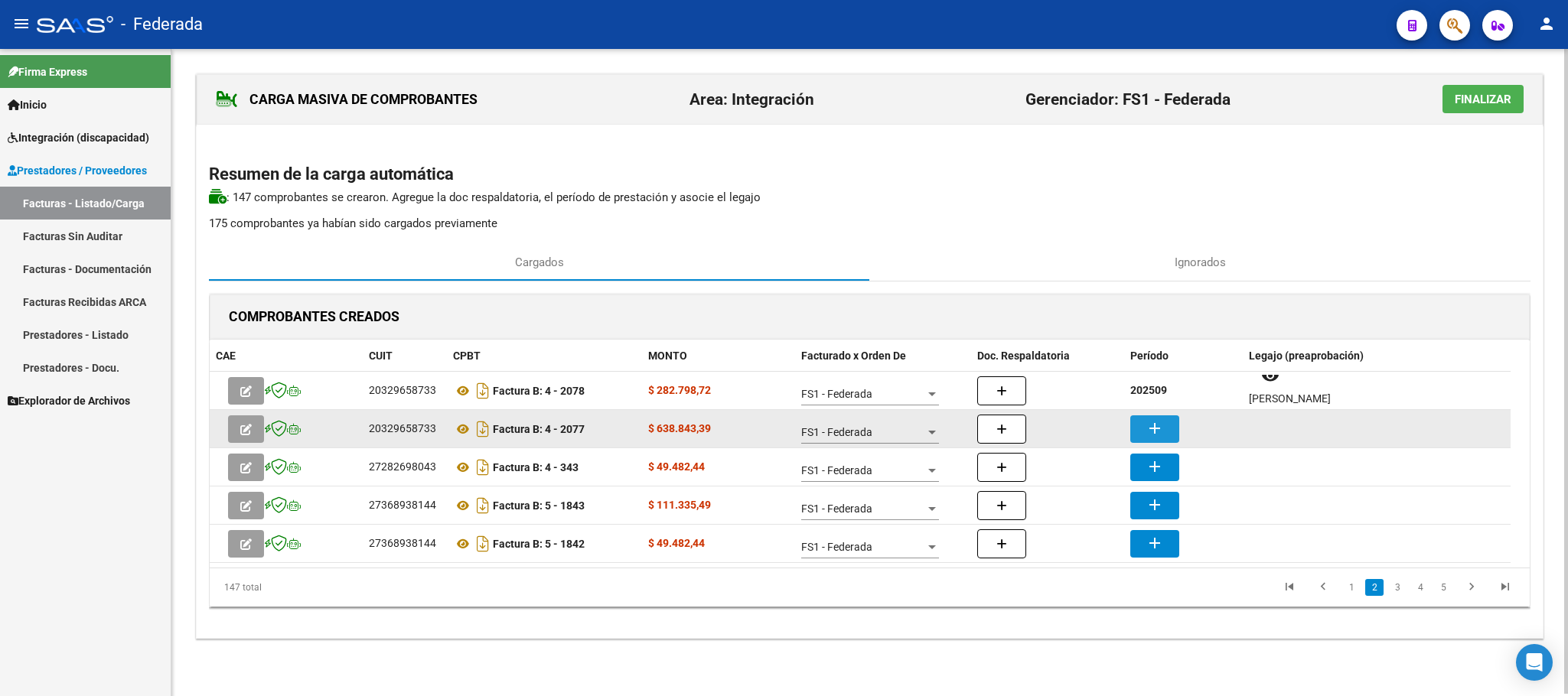
click at [1157, 425] on mat-icon "add" at bounding box center [1154, 428] width 18 height 18
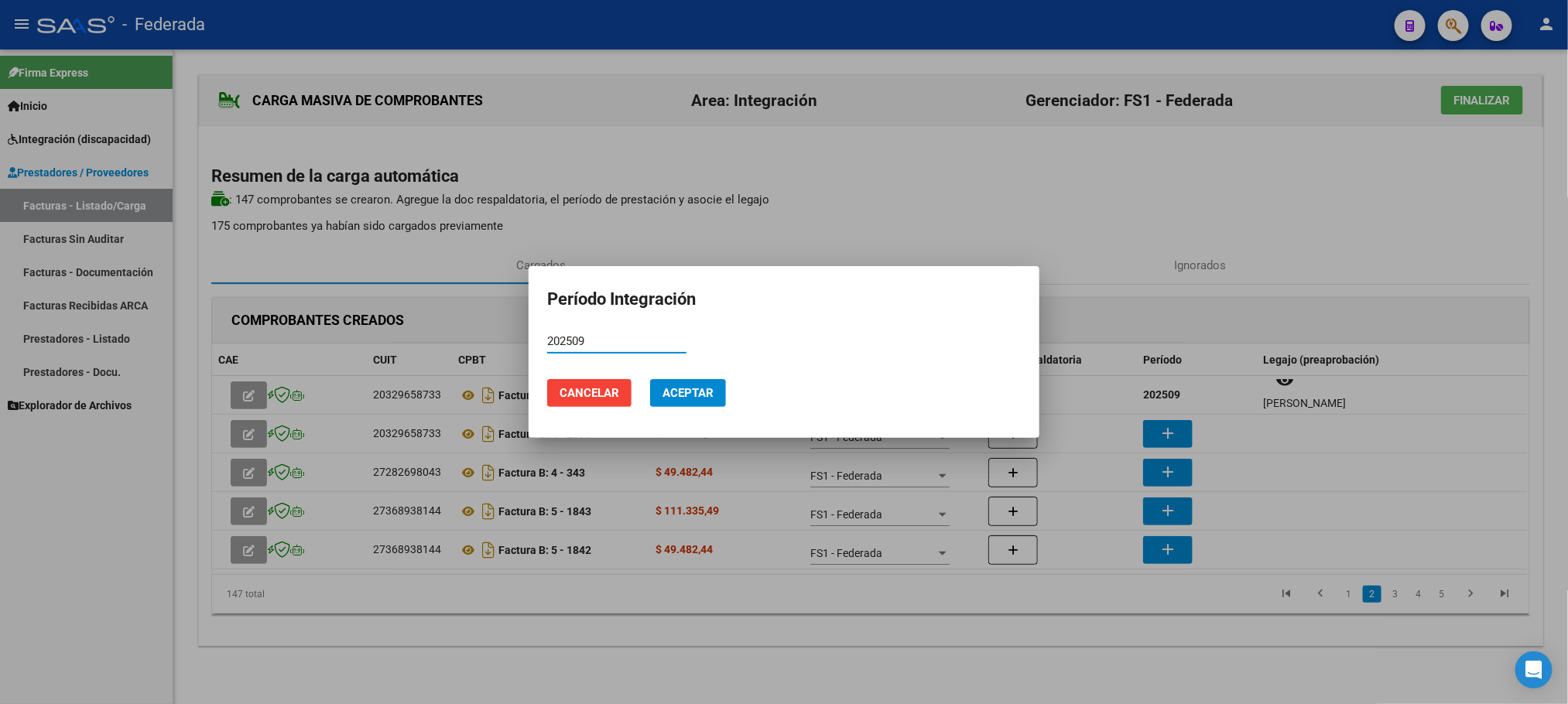
type input "202509"
click at [706, 394] on span "Aceptar" at bounding box center [687, 393] width 51 height 14
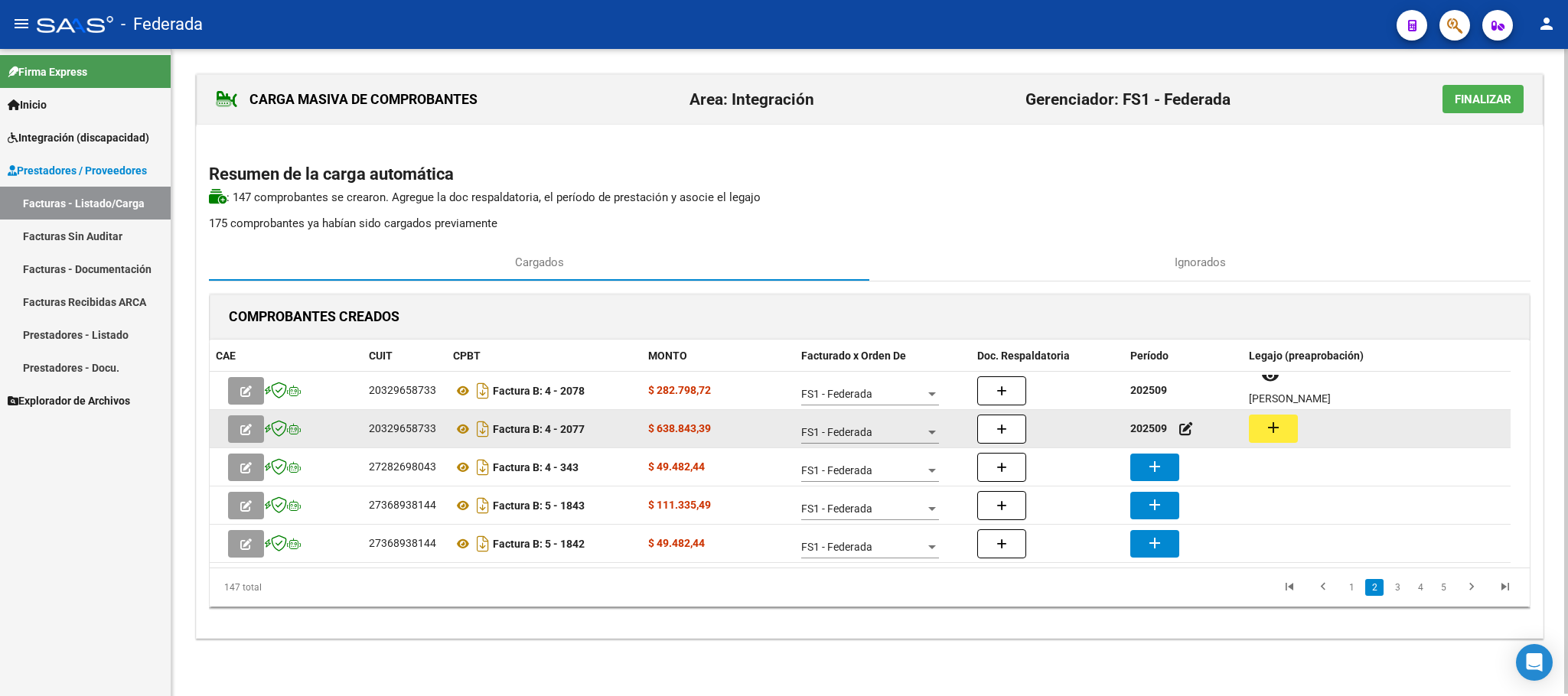
click at [1286, 441] on button "add" at bounding box center [1274, 428] width 49 height 28
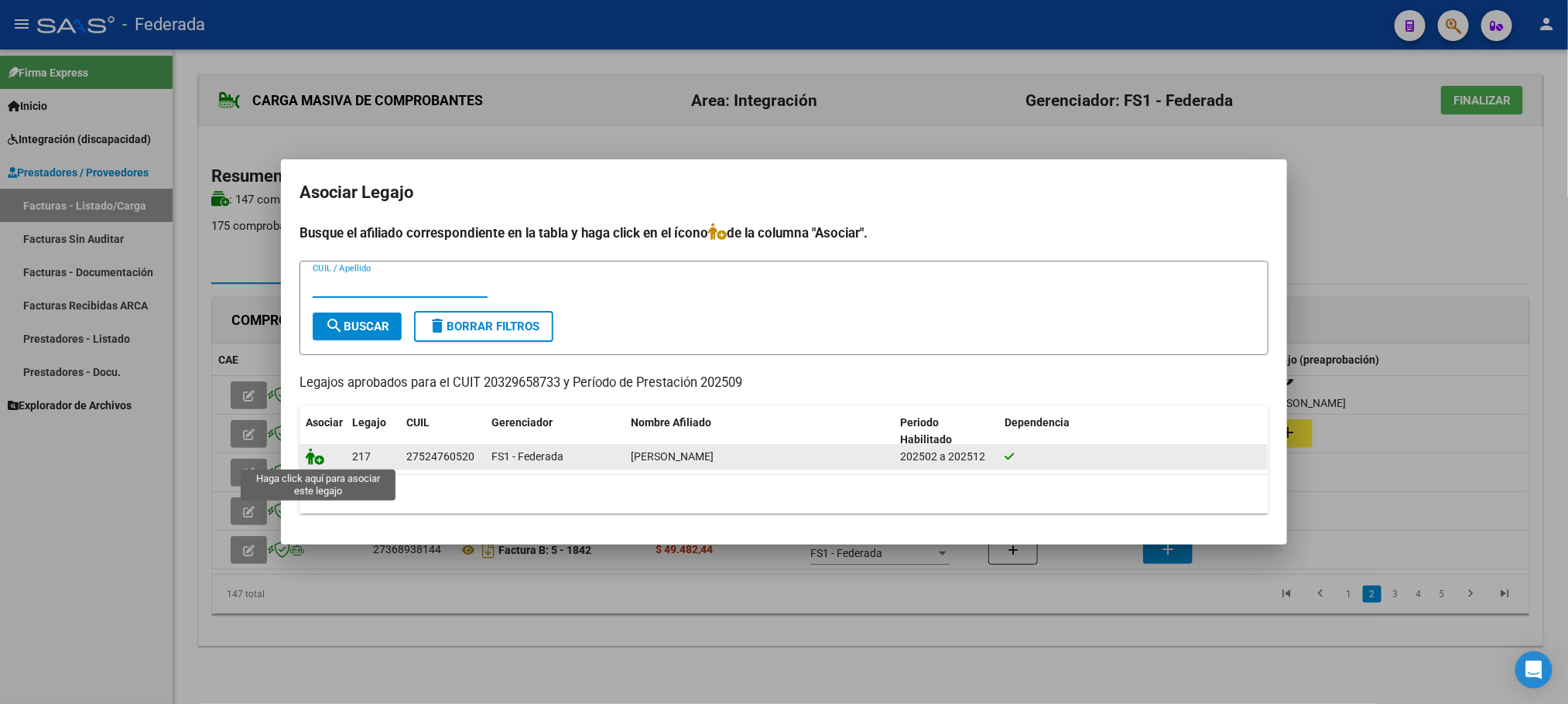
click at [316, 460] on icon at bounding box center [315, 456] width 18 height 17
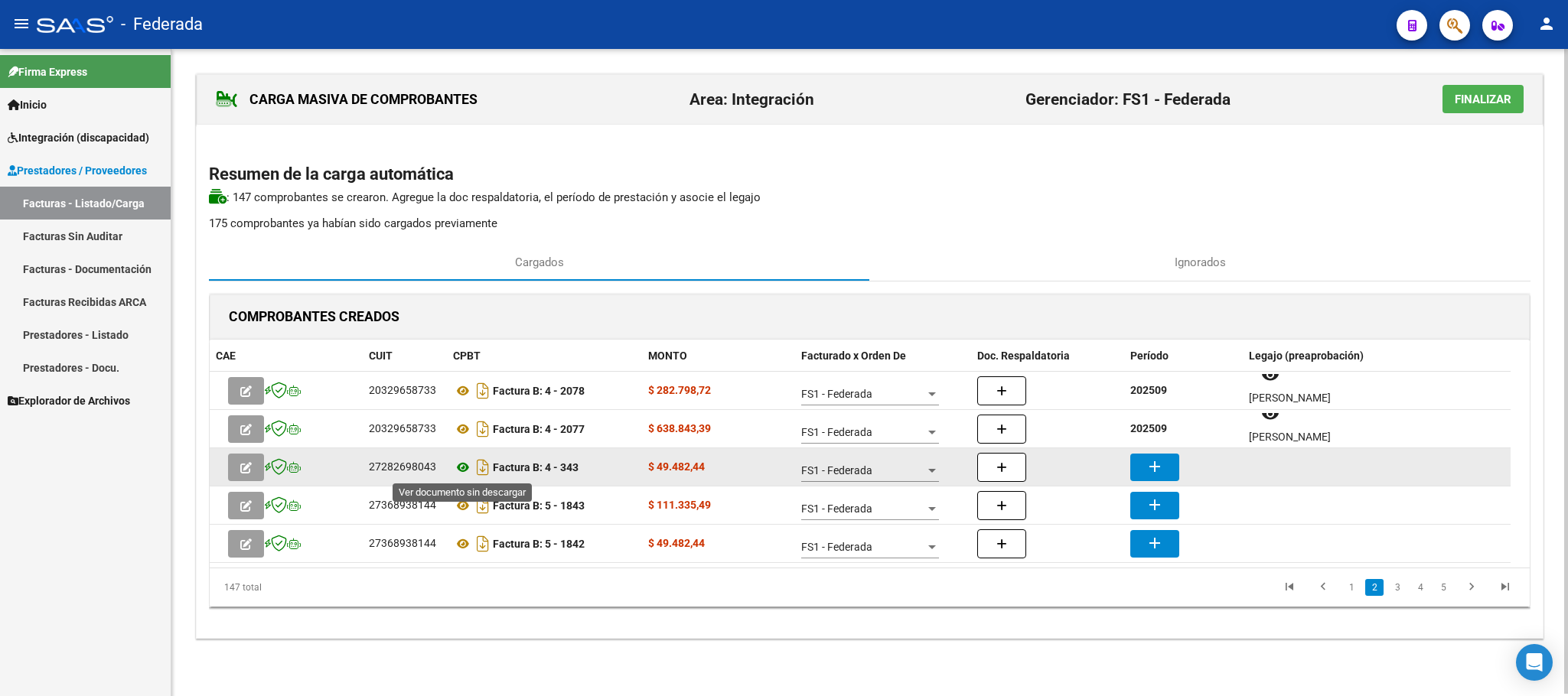
click at [456, 471] on icon at bounding box center [463, 467] width 20 height 18
click at [465, 466] on icon at bounding box center [463, 467] width 20 height 18
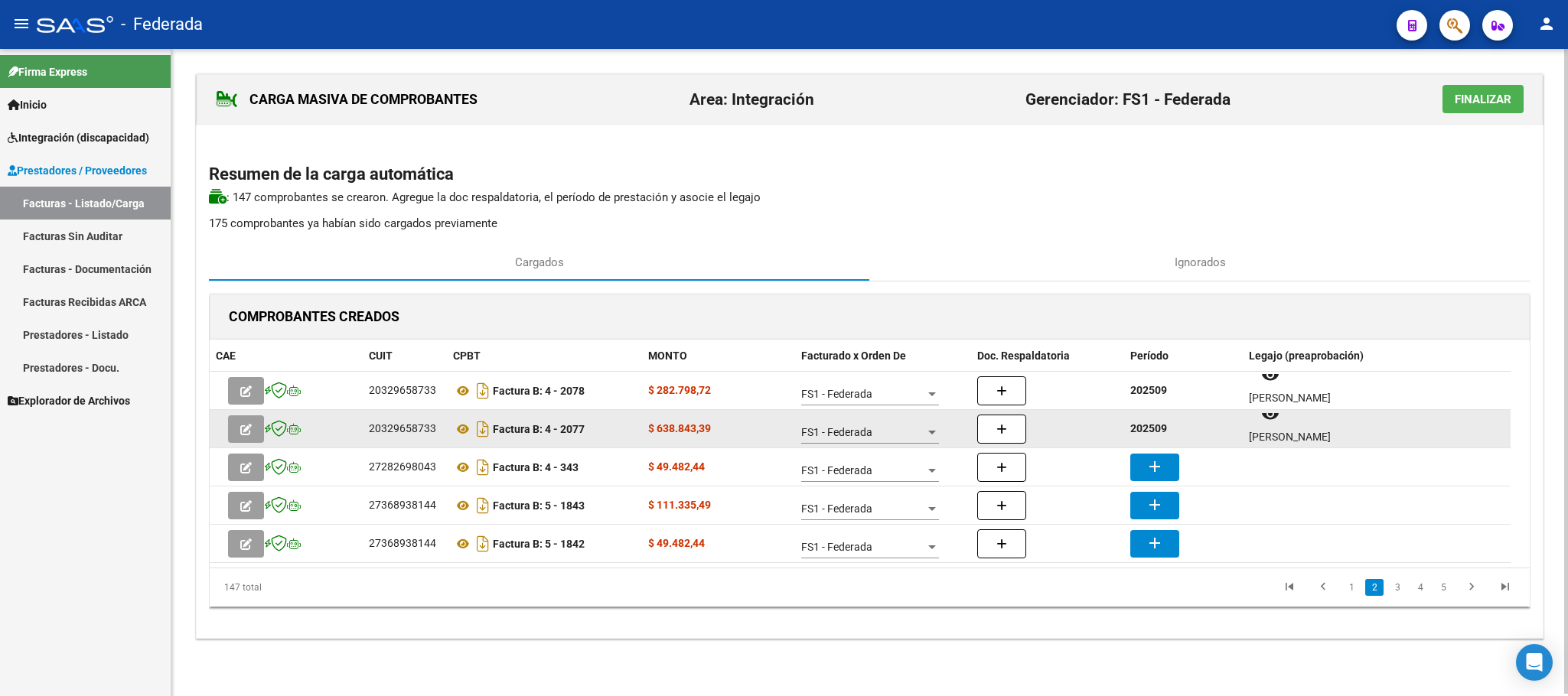
click at [1153, 433] on strong "202509" at bounding box center [1148, 428] width 36 height 12
copy strong "202509"
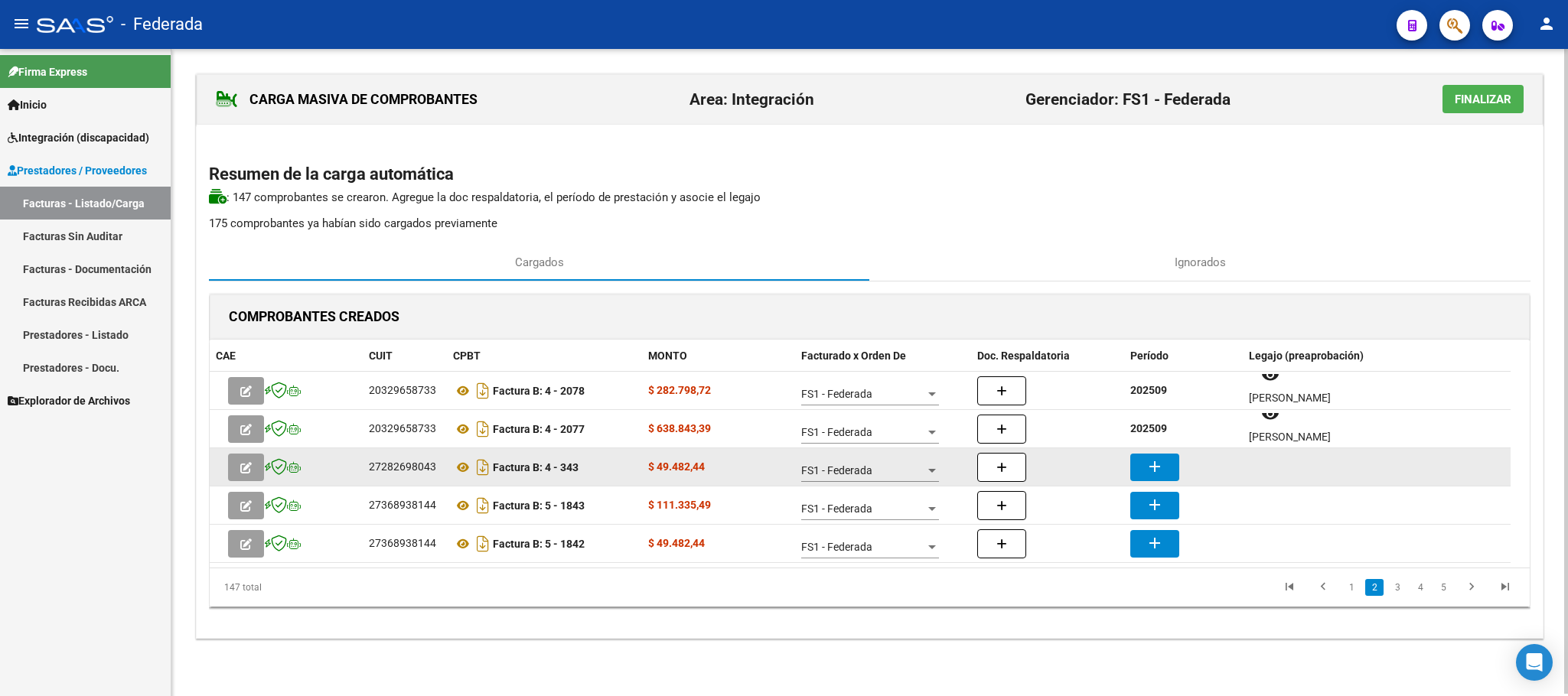
click at [1158, 466] on mat-icon "add" at bounding box center [1154, 466] width 18 height 18
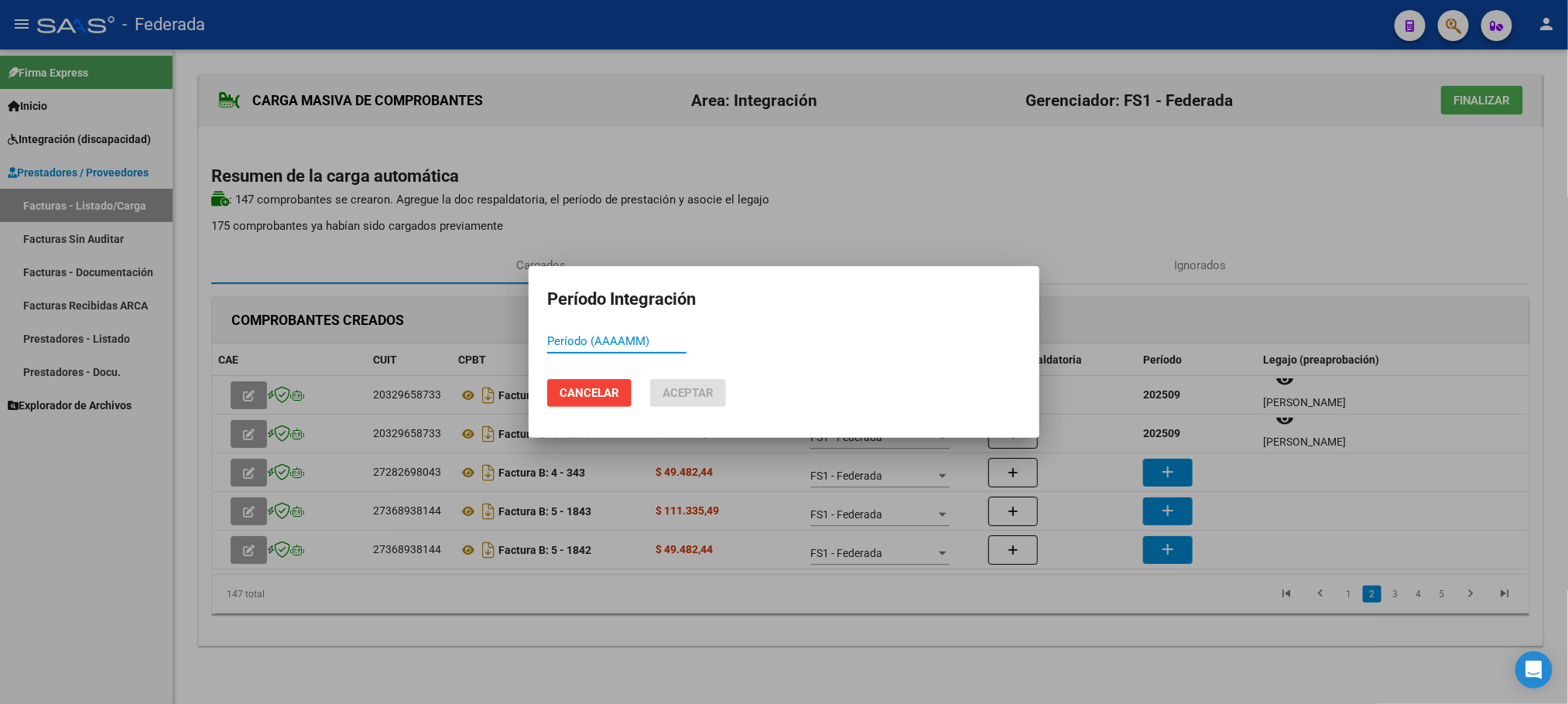
paste input "202509"
type input "202509"
click at [672, 397] on span "Aceptar" at bounding box center [687, 393] width 51 height 14
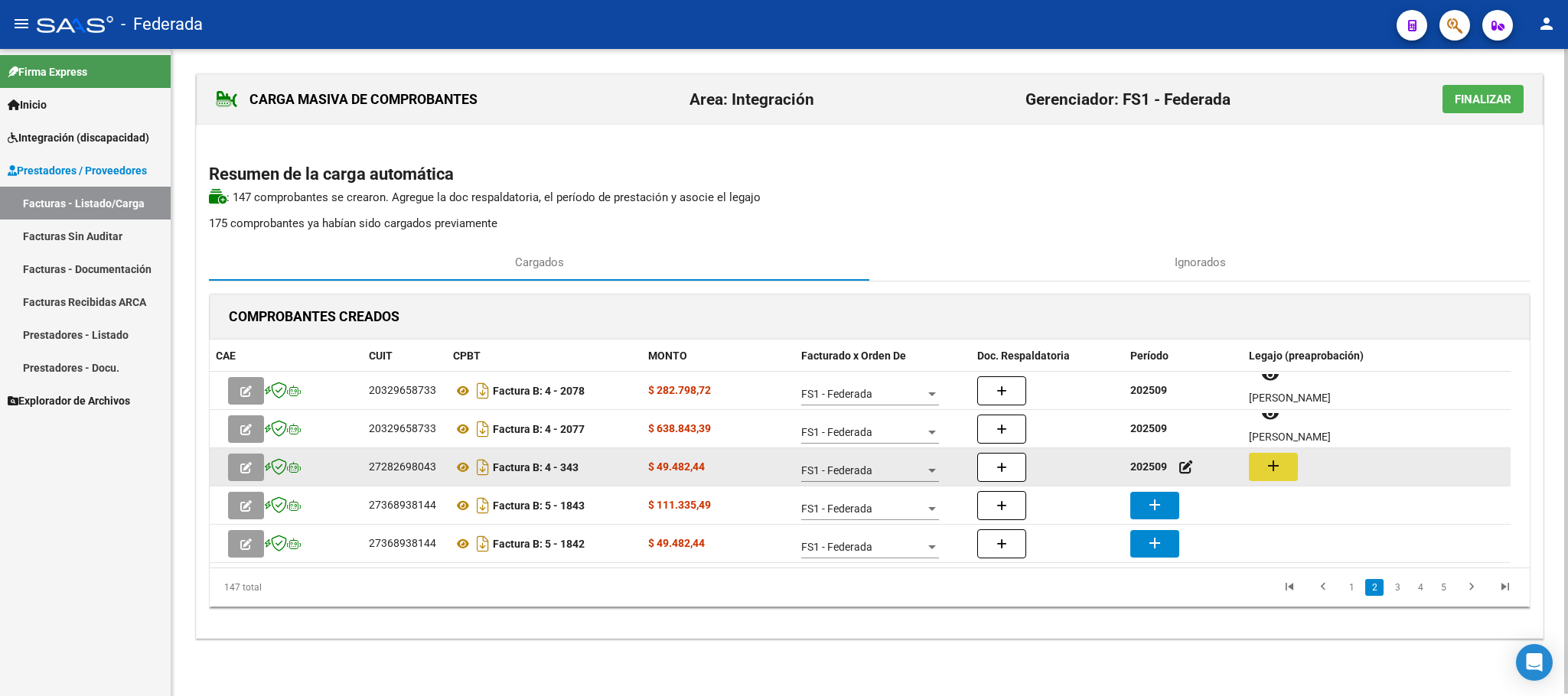
click at [1273, 461] on mat-icon "add" at bounding box center [1273, 466] width 18 height 18
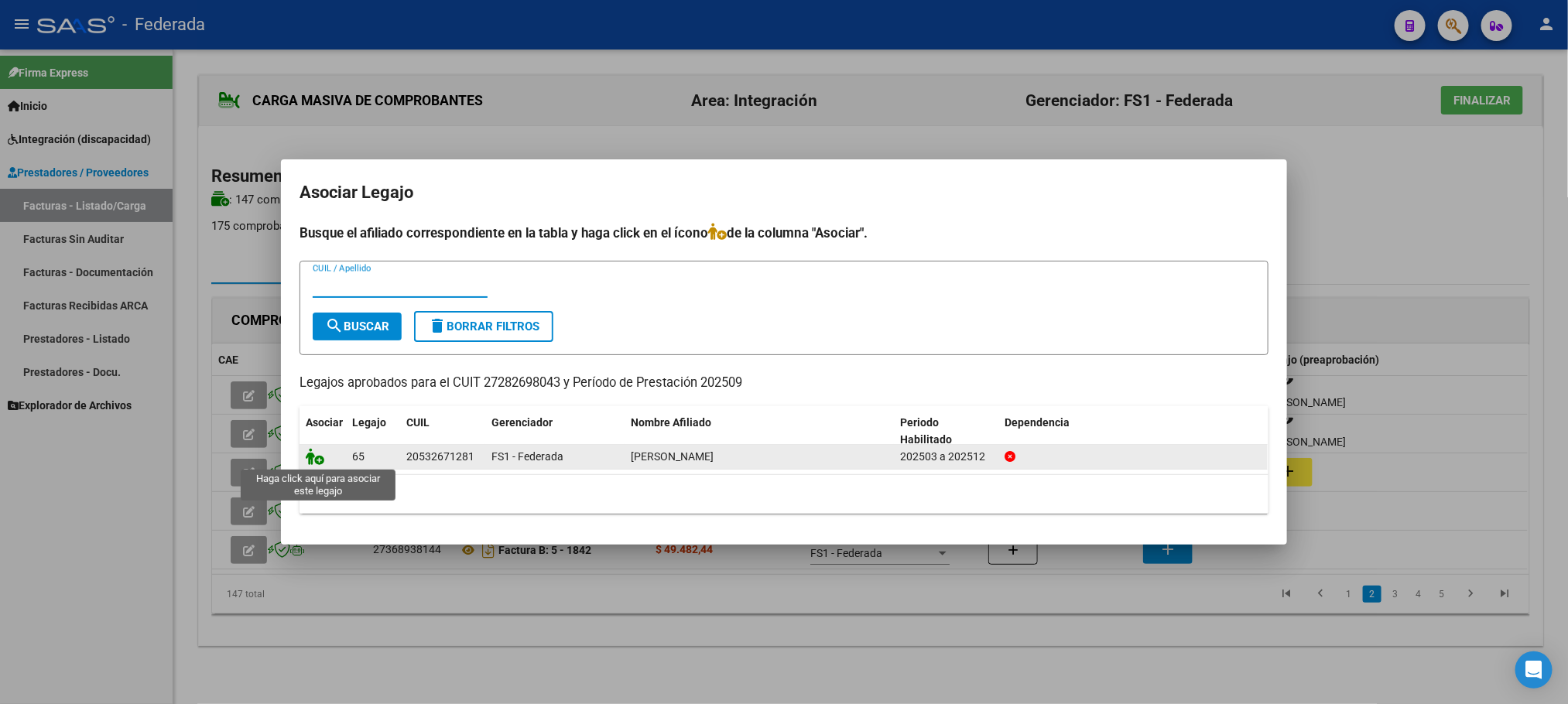
click at [306, 461] on icon at bounding box center [315, 456] width 18 height 17
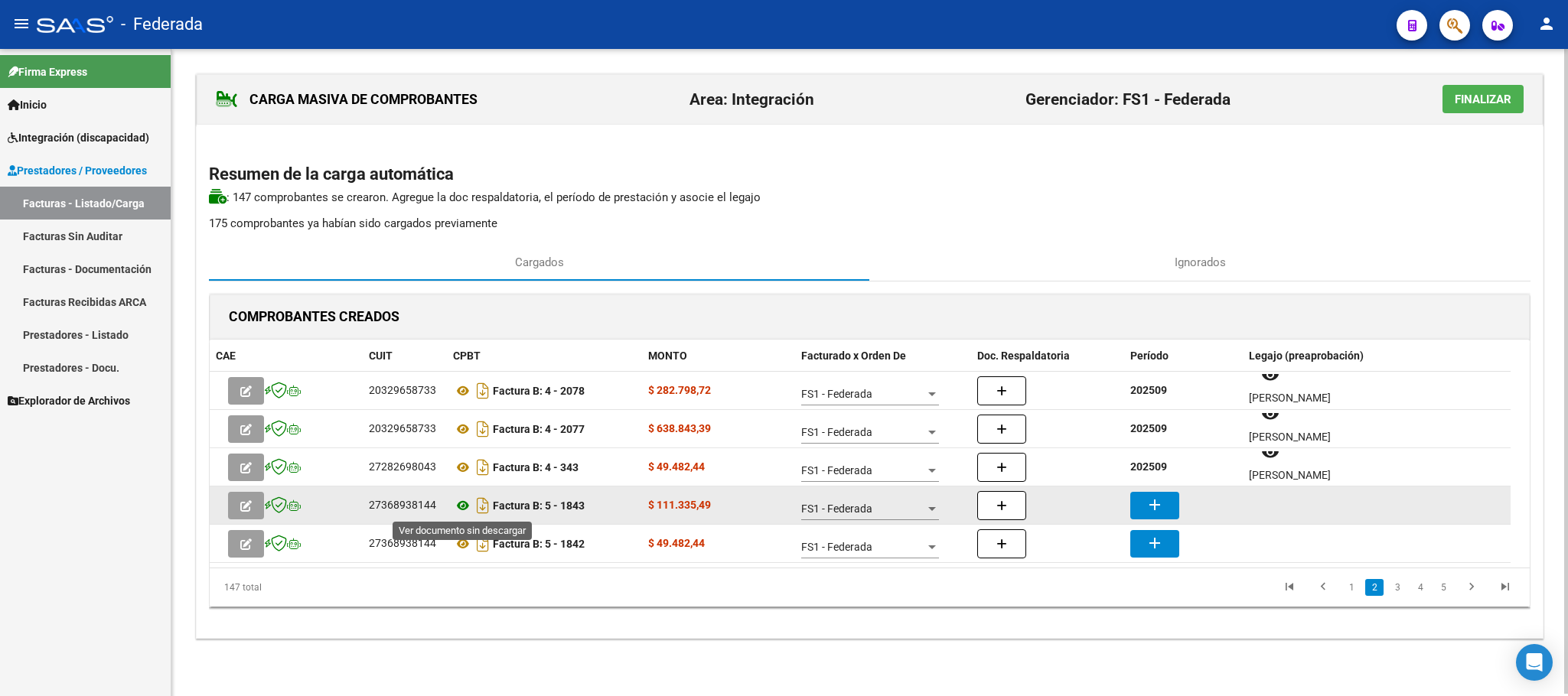
click at [457, 507] on icon at bounding box center [463, 506] width 20 height 18
click at [464, 503] on icon at bounding box center [463, 506] width 20 height 18
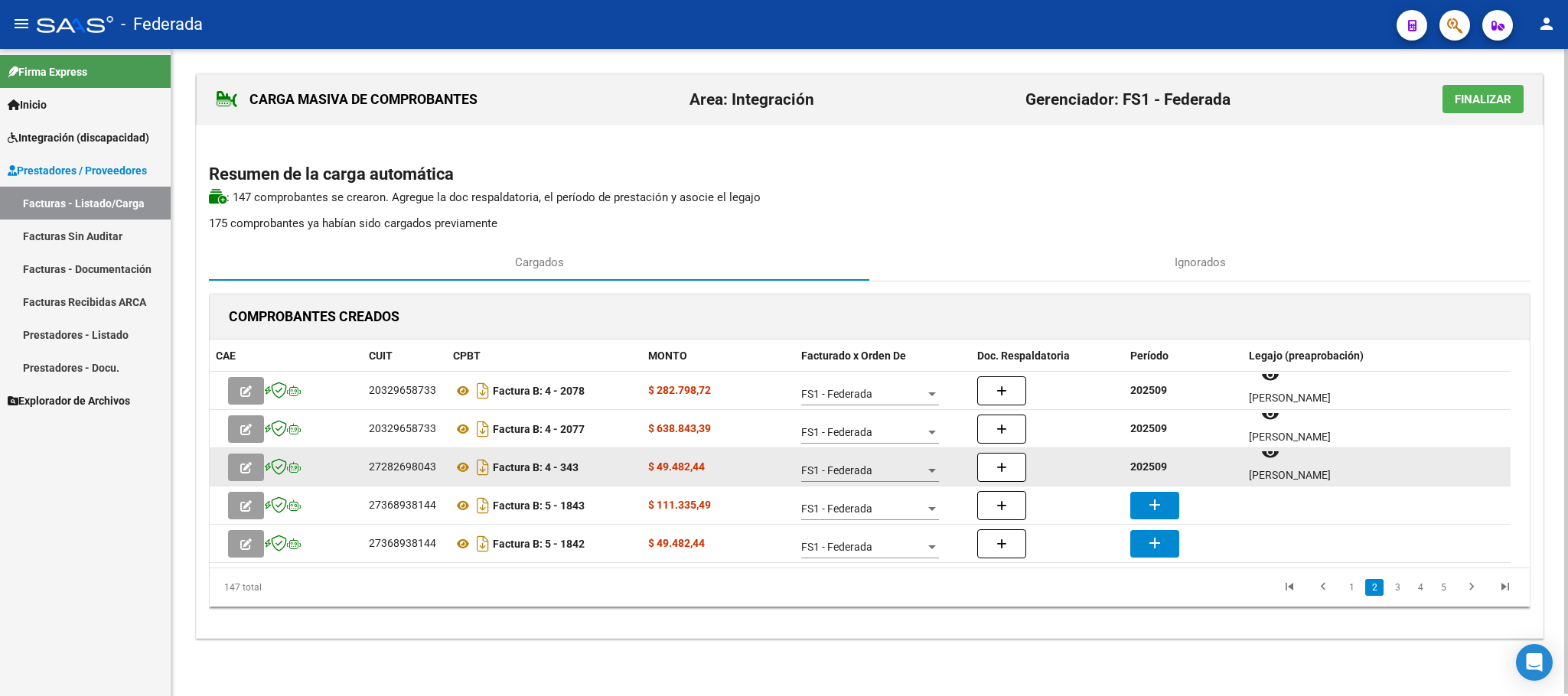
click at [1144, 473] on strong "202509" at bounding box center [1148, 466] width 36 height 12
copy strong "202509"
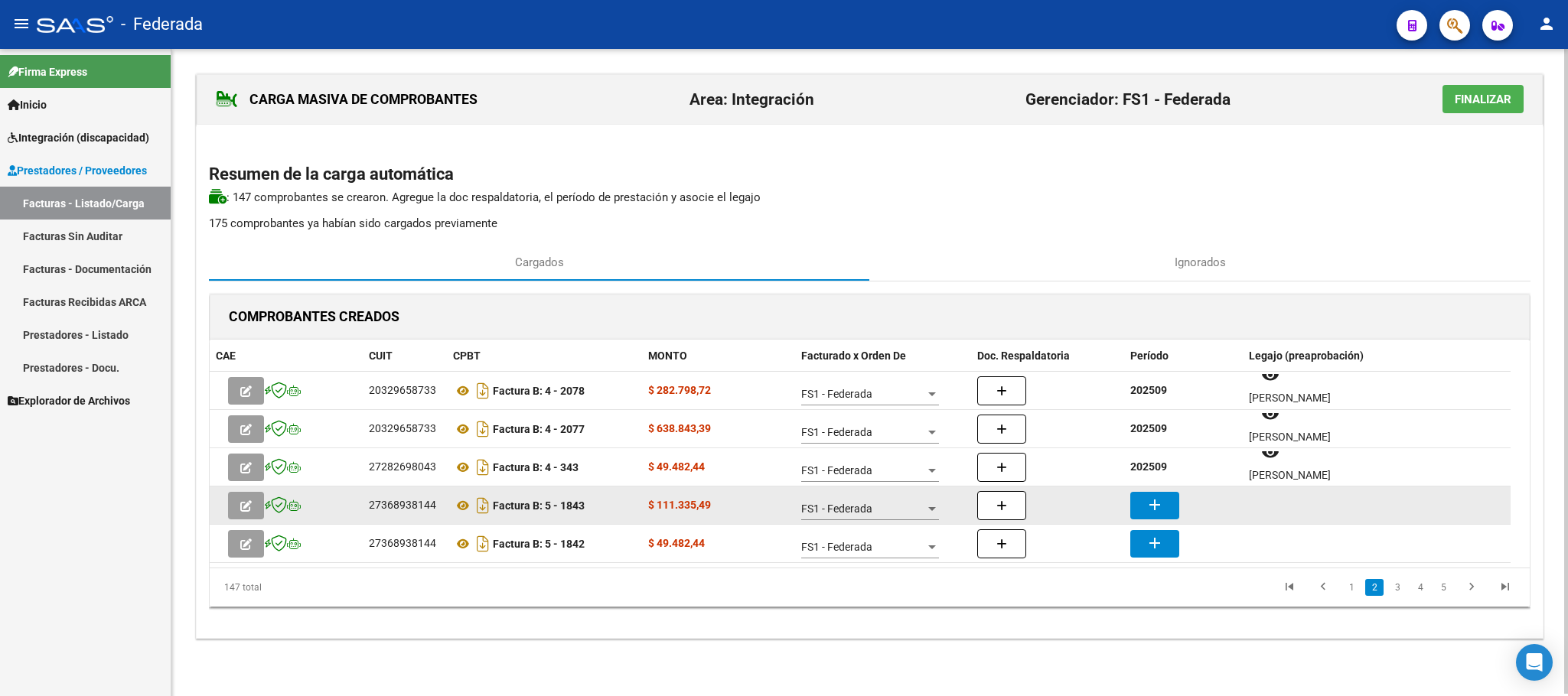
click at [1155, 492] on button "add" at bounding box center [1154, 506] width 49 height 27
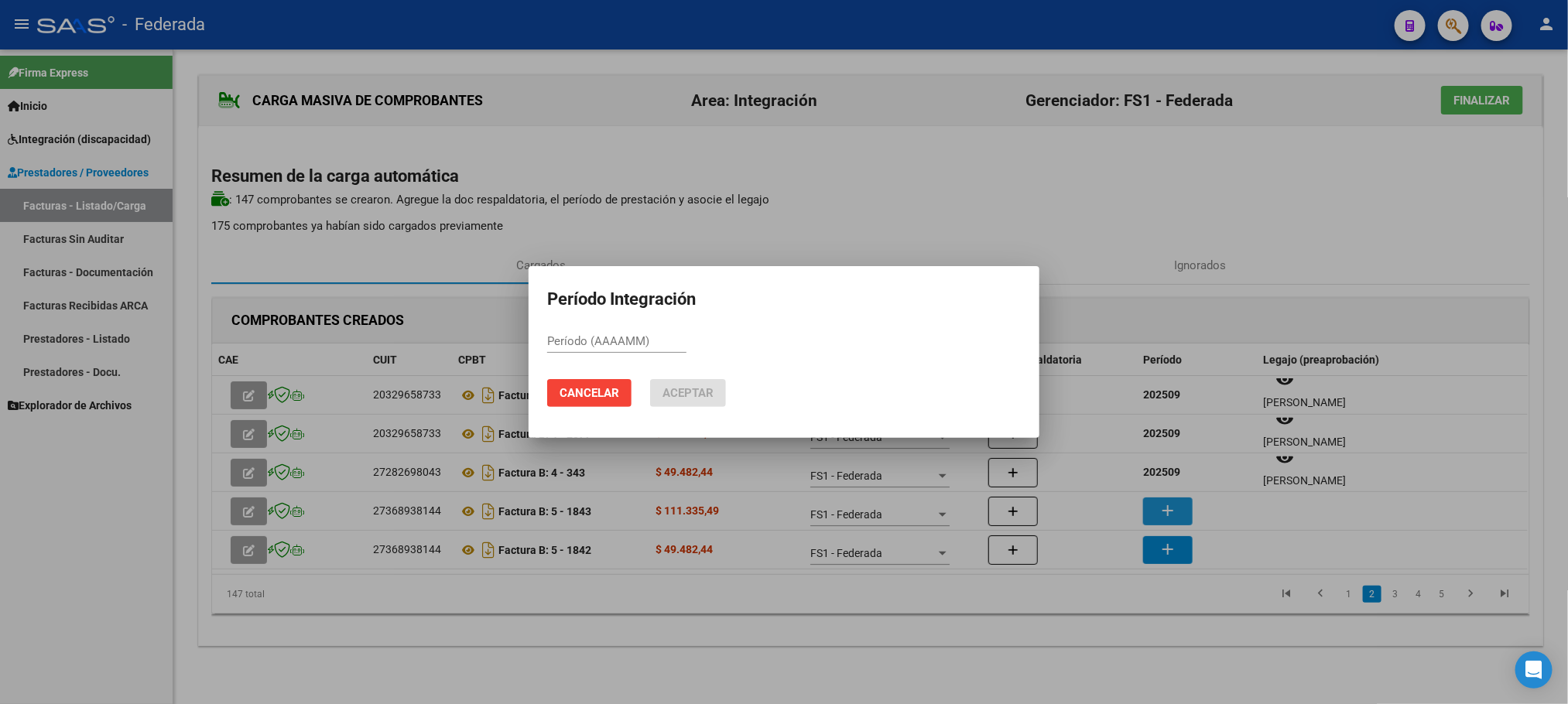
paste input "202509"
type input "202509"
click at [689, 389] on span "Aceptar" at bounding box center [687, 393] width 51 height 14
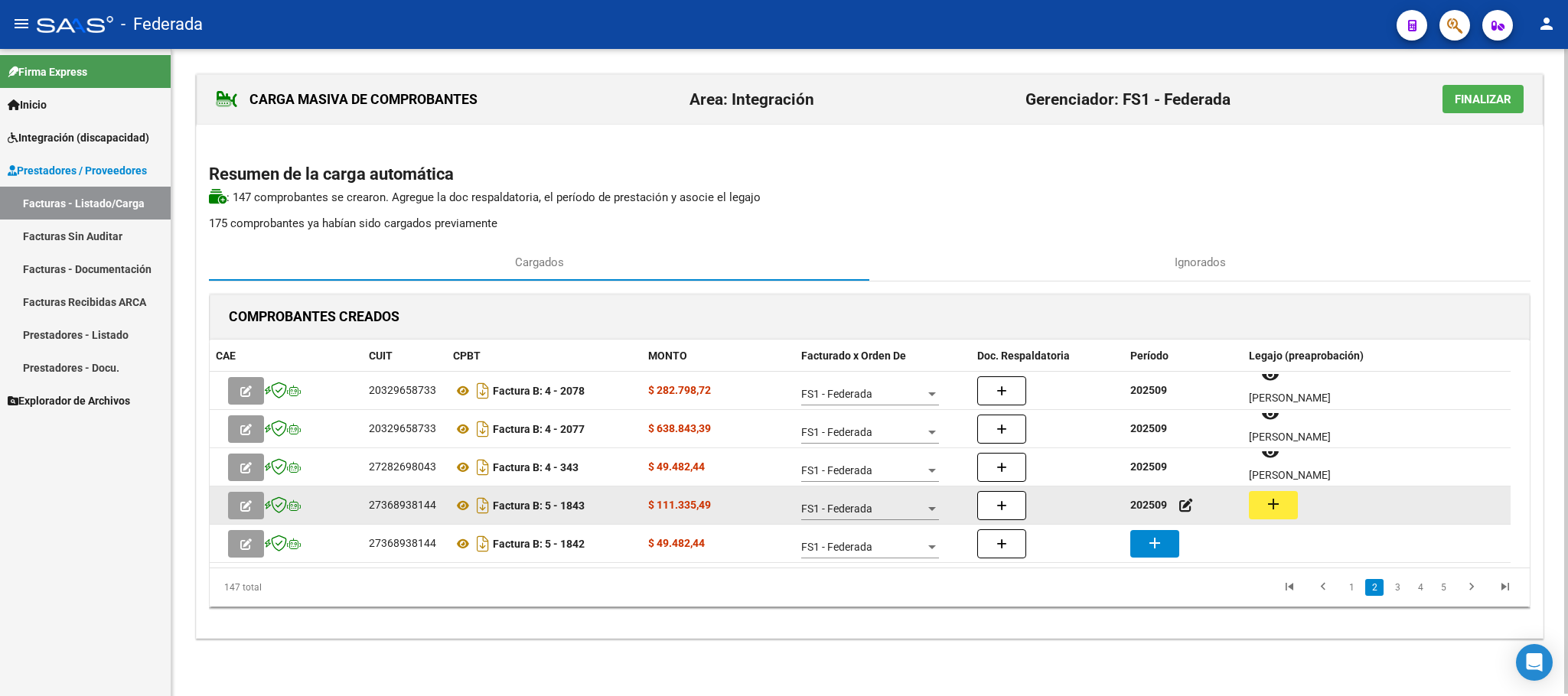
click at [1270, 512] on mat-icon "add" at bounding box center [1273, 504] width 18 height 18
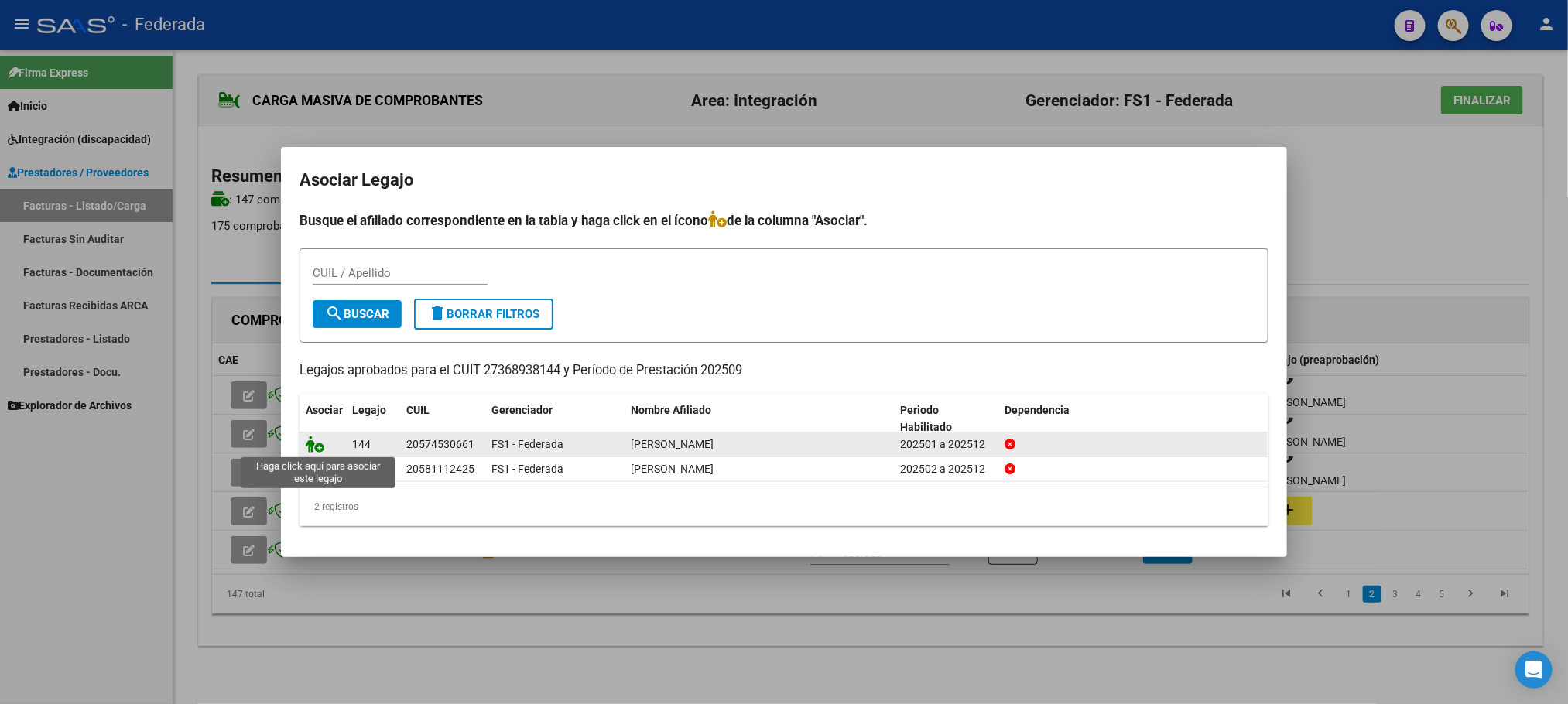
click at [316, 442] on icon at bounding box center [315, 444] width 18 height 17
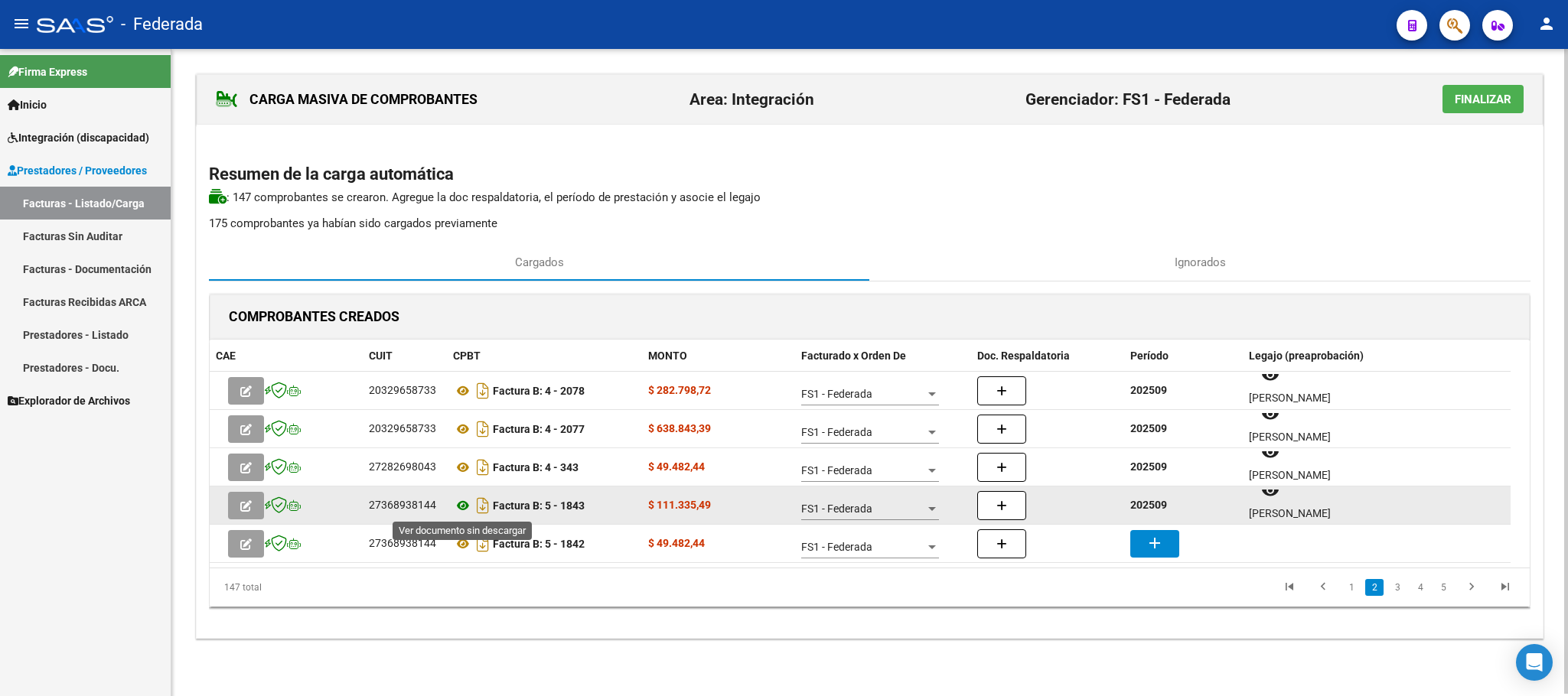
click at [464, 506] on icon at bounding box center [463, 506] width 20 height 18
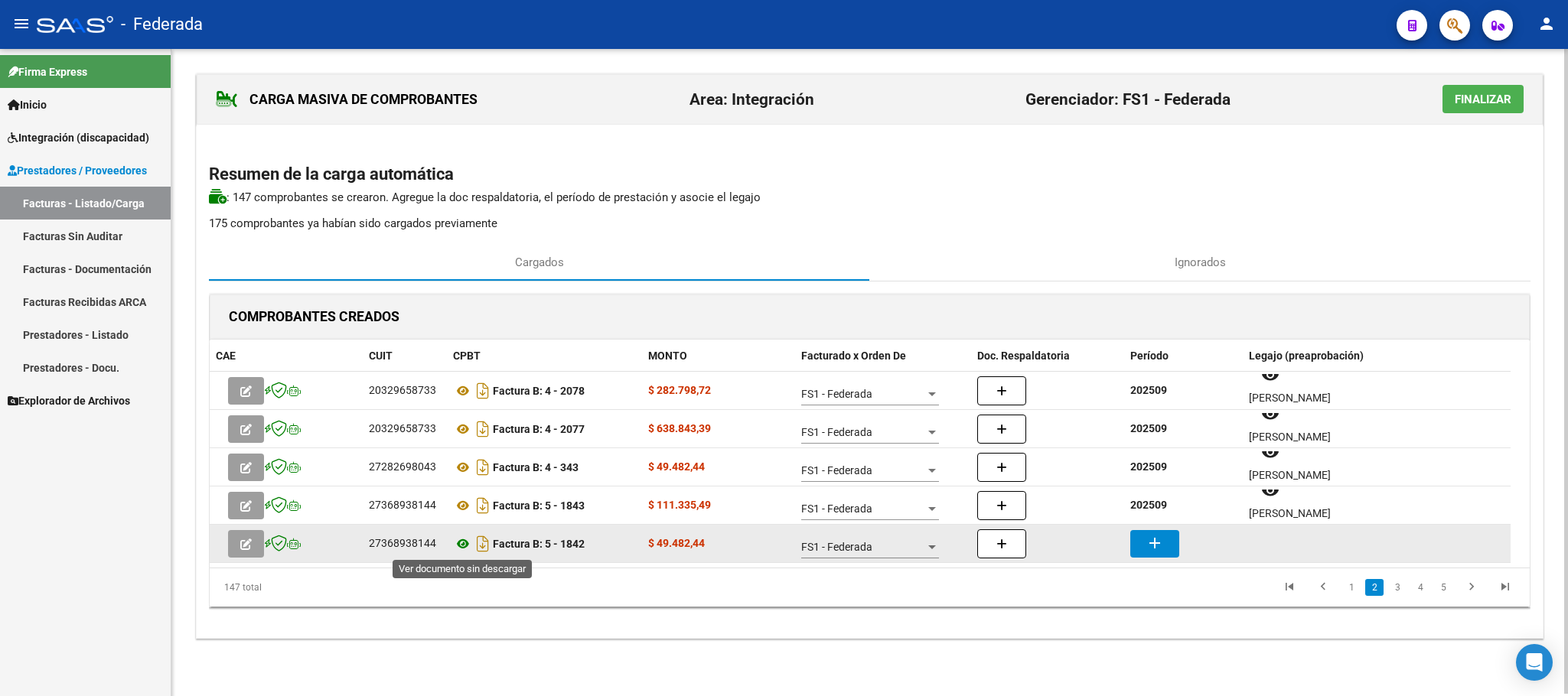
click at [460, 542] on icon at bounding box center [463, 544] width 20 height 18
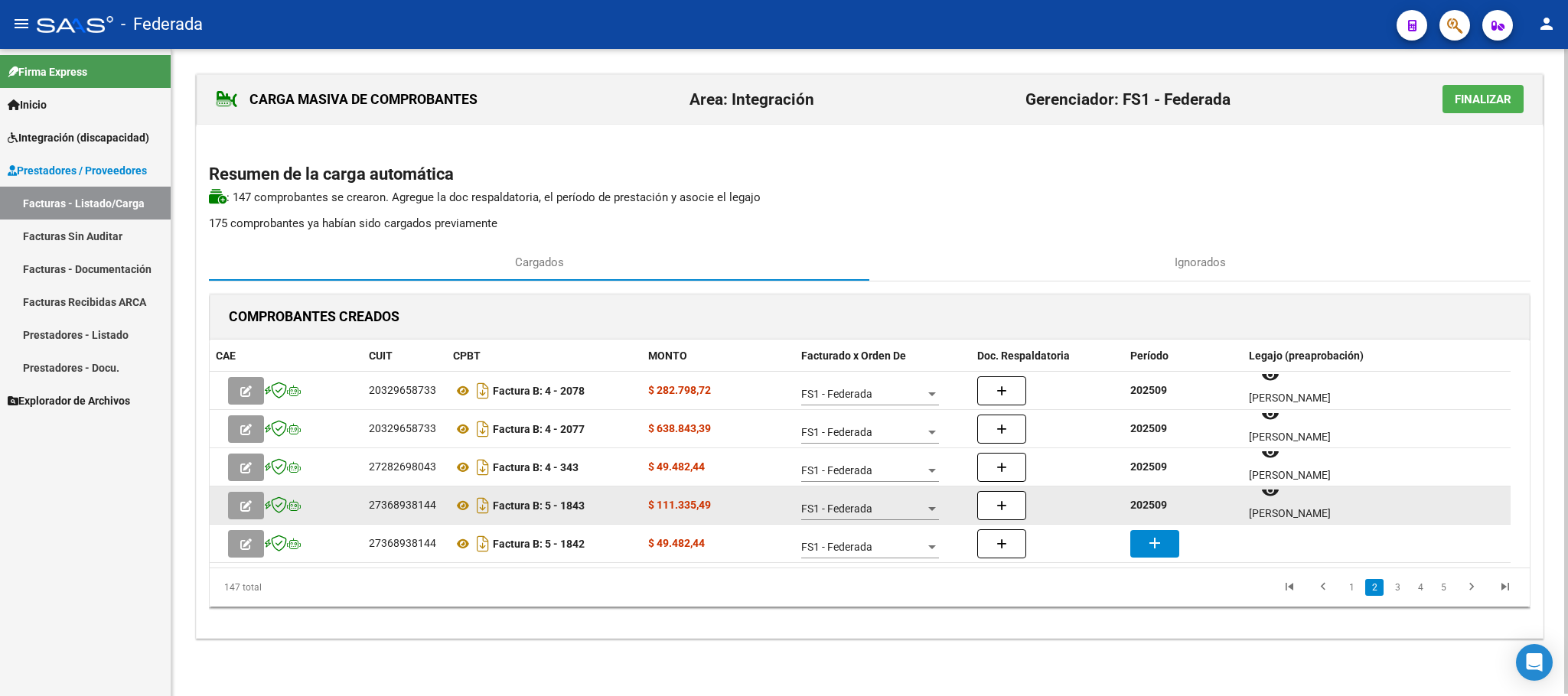
click at [1162, 509] on strong "202509" at bounding box center [1148, 505] width 36 height 12
copy strong "202509"
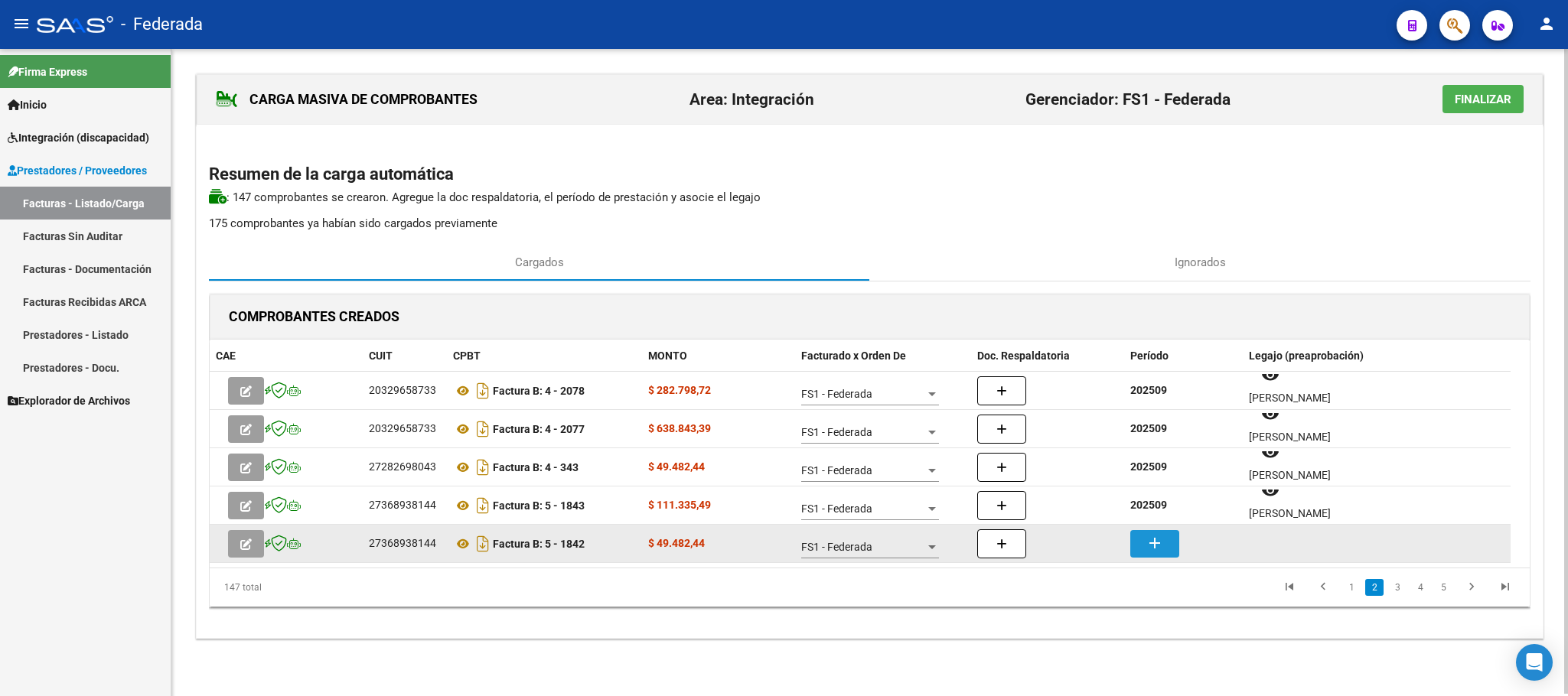
click at [1163, 533] on button "add" at bounding box center [1154, 544] width 49 height 27
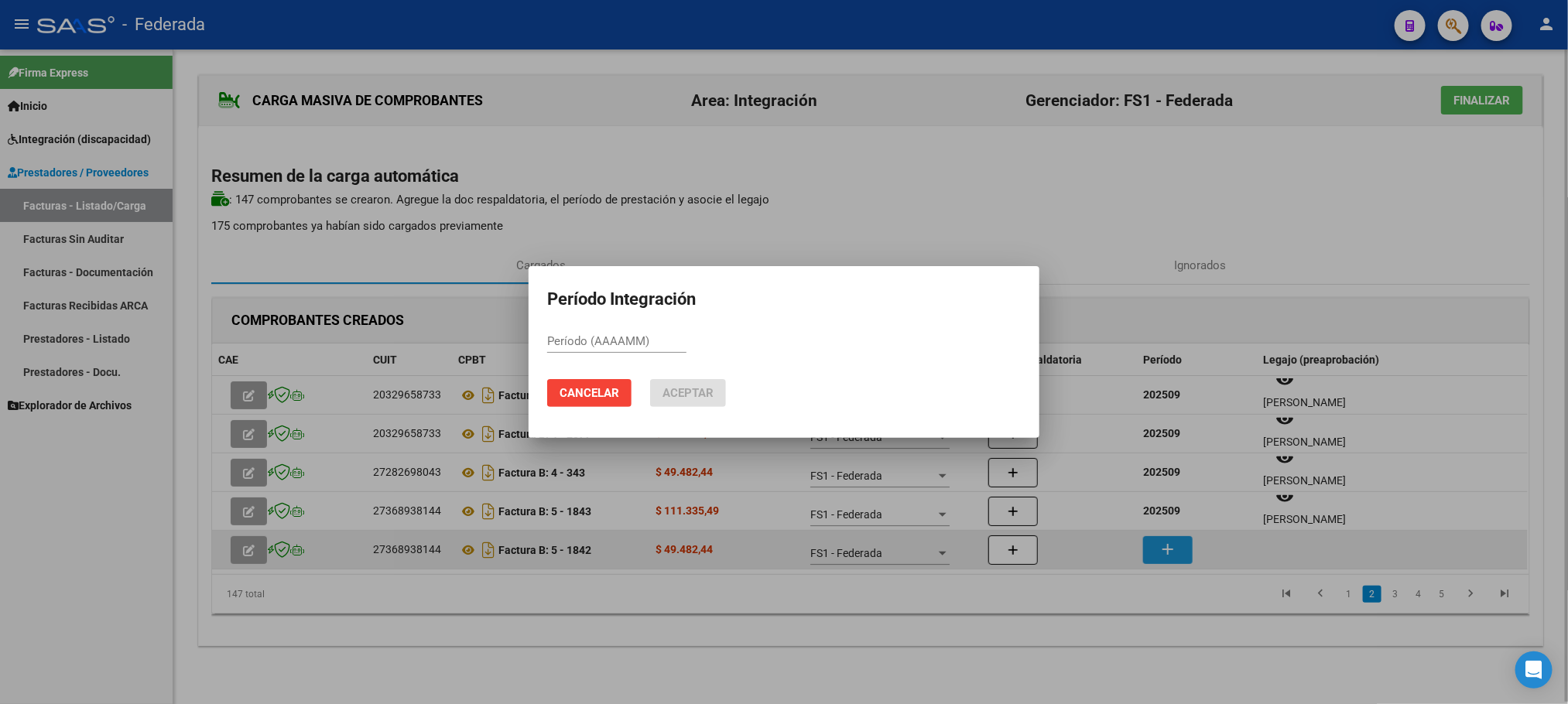
paste input "202509"
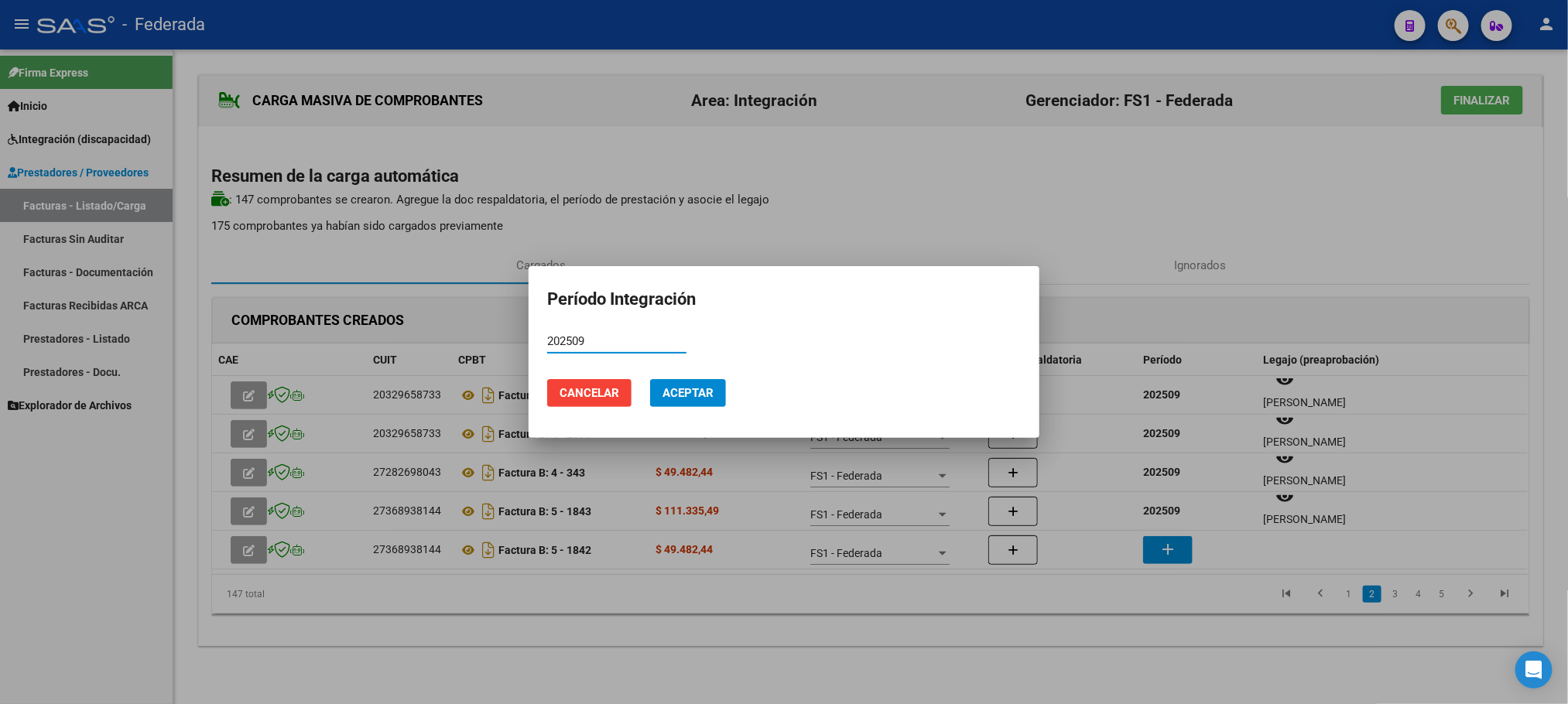
type input "202509"
click at [660, 389] on button "Aceptar" at bounding box center [687, 393] width 76 height 28
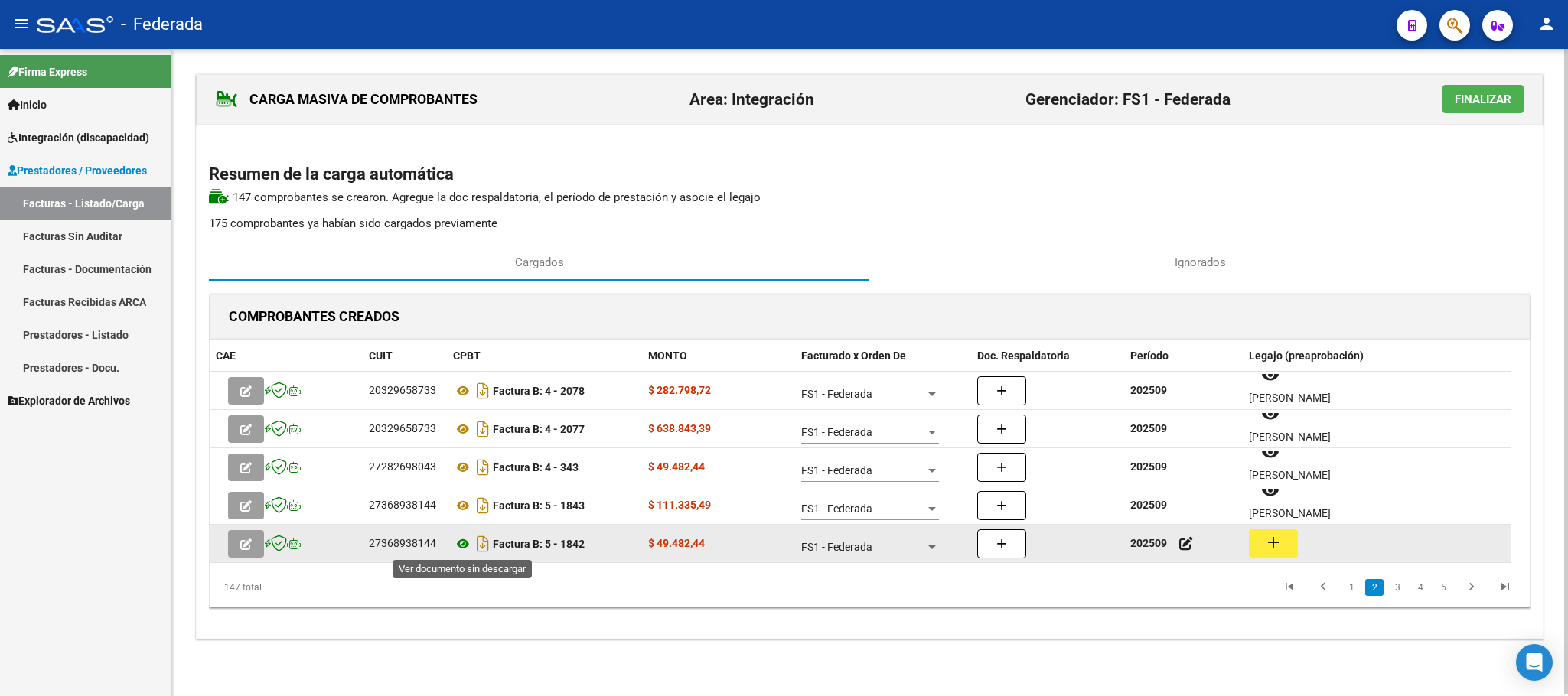
click at [461, 539] on icon at bounding box center [463, 544] width 20 height 18
click at [1293, 533] on button "add" at bounding box center [1274, 543] width 49 height 28
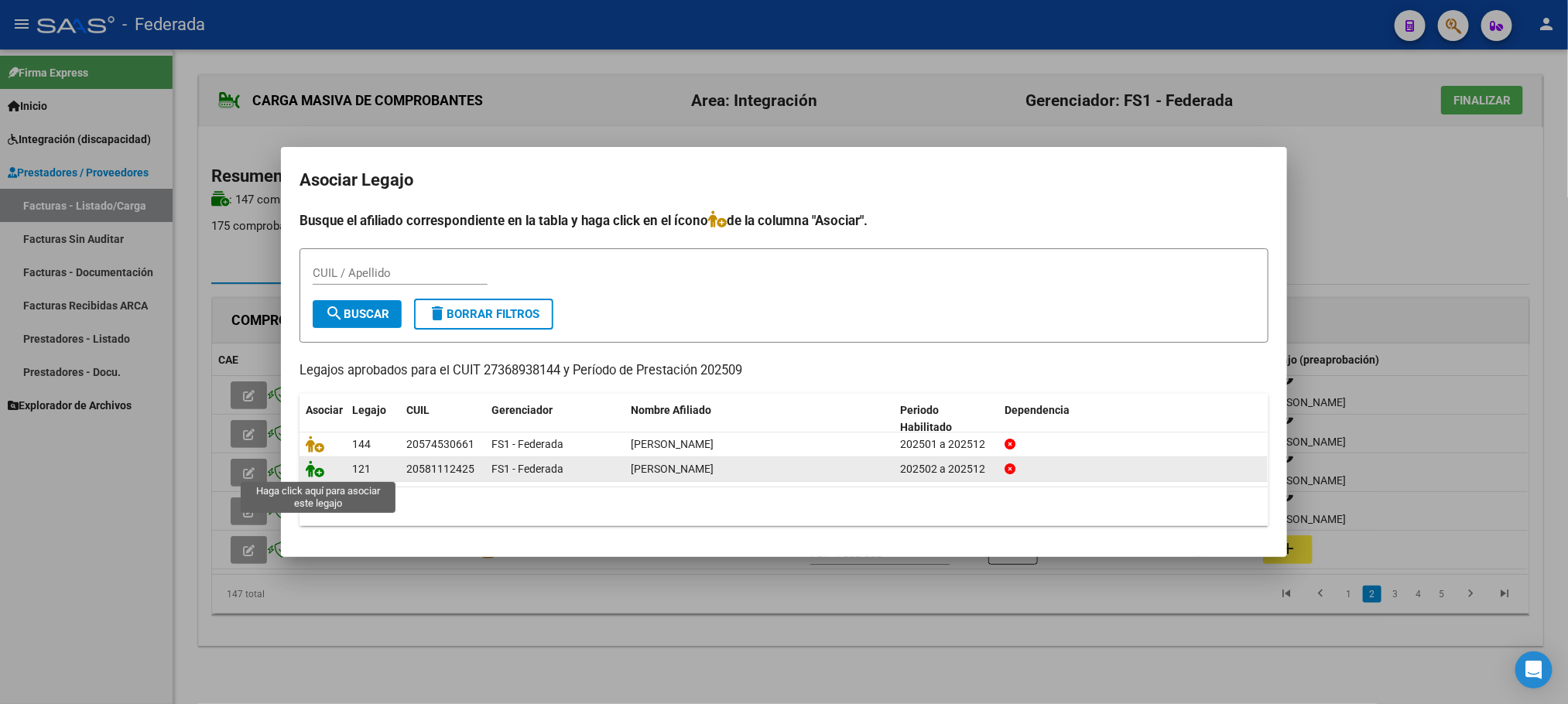
click at [307, 471] on icon at bounding box center [315, 469] width 18 height 17
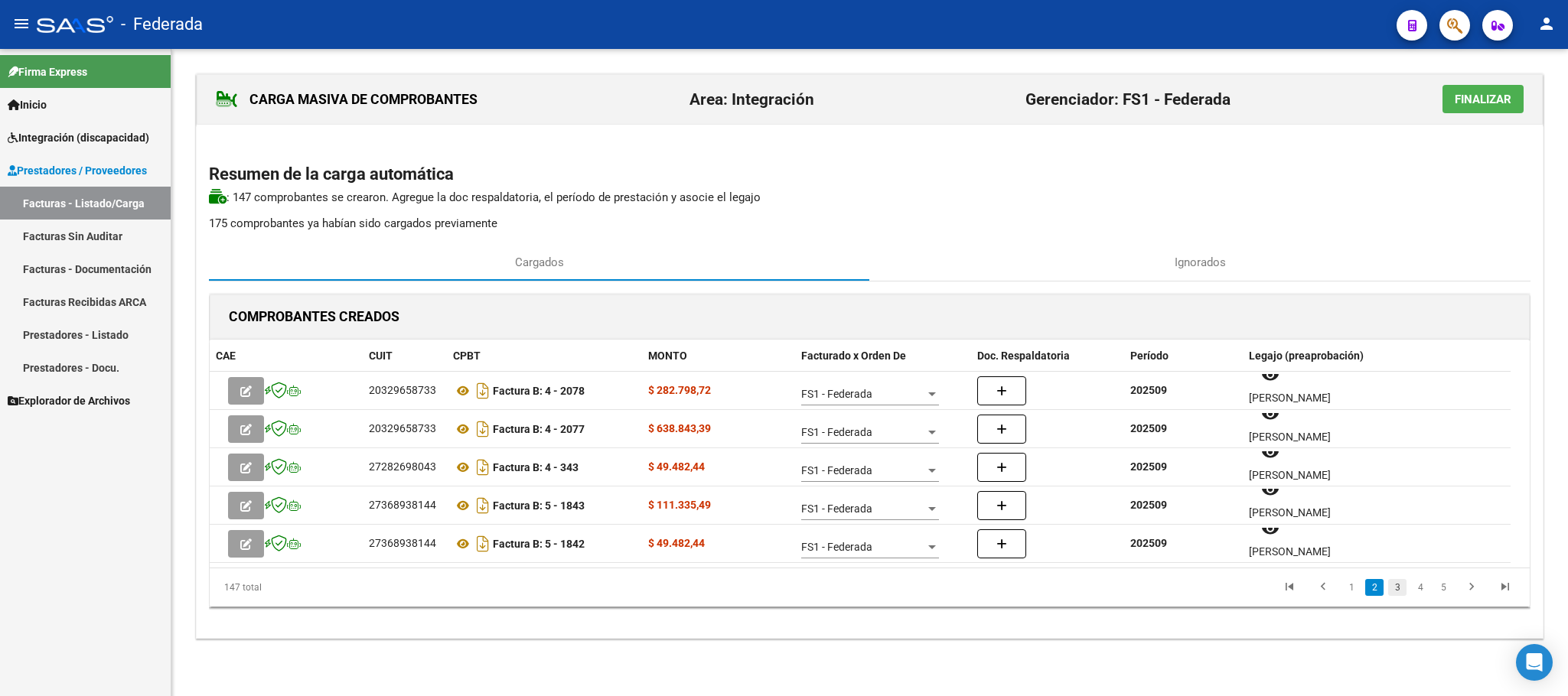
click at [1396, 589] on link "3" at bounding box center [1397, 588] width 18 height 16
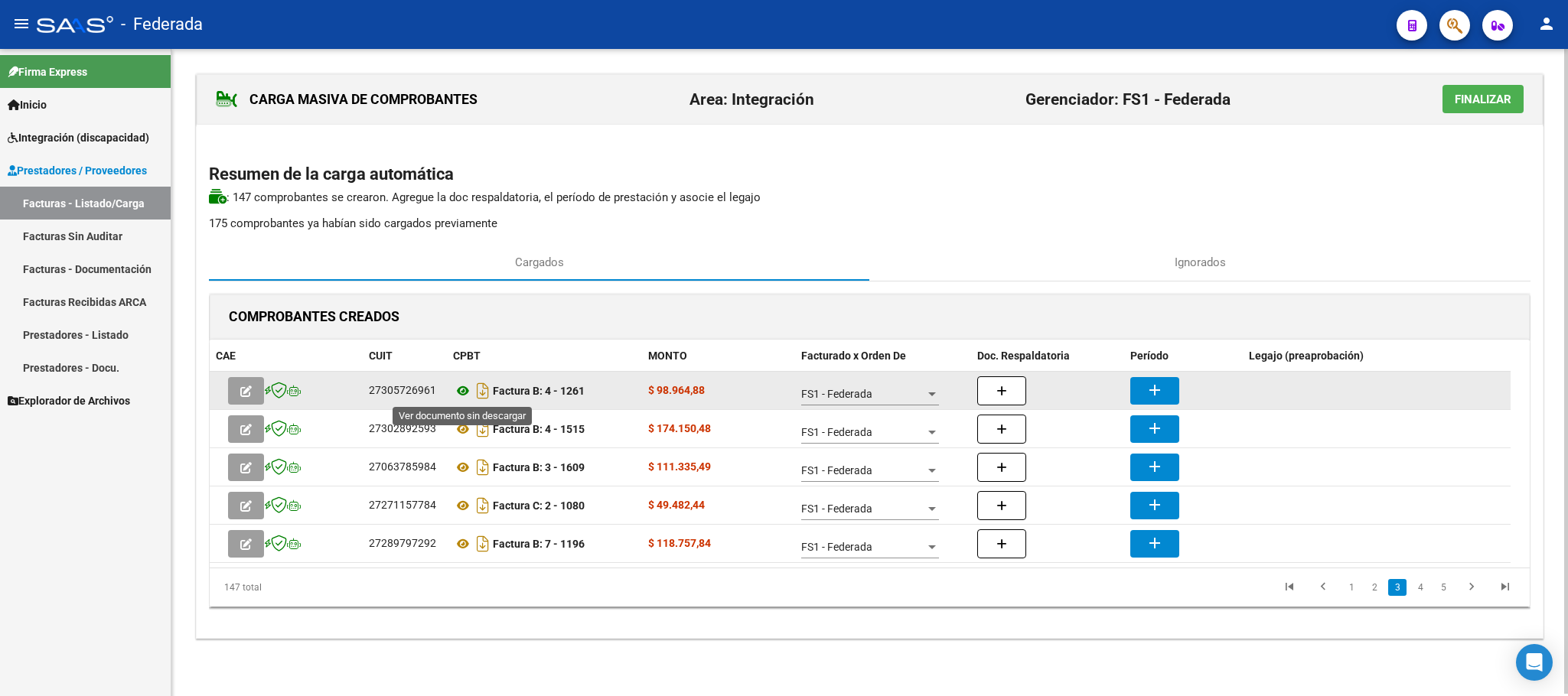
click at [465, 390] on icon at bounding box center [463, 391] width 20 height 18
click at [1173, 393] on button "add" at bounding box center [1154, 391] width 49 height 27
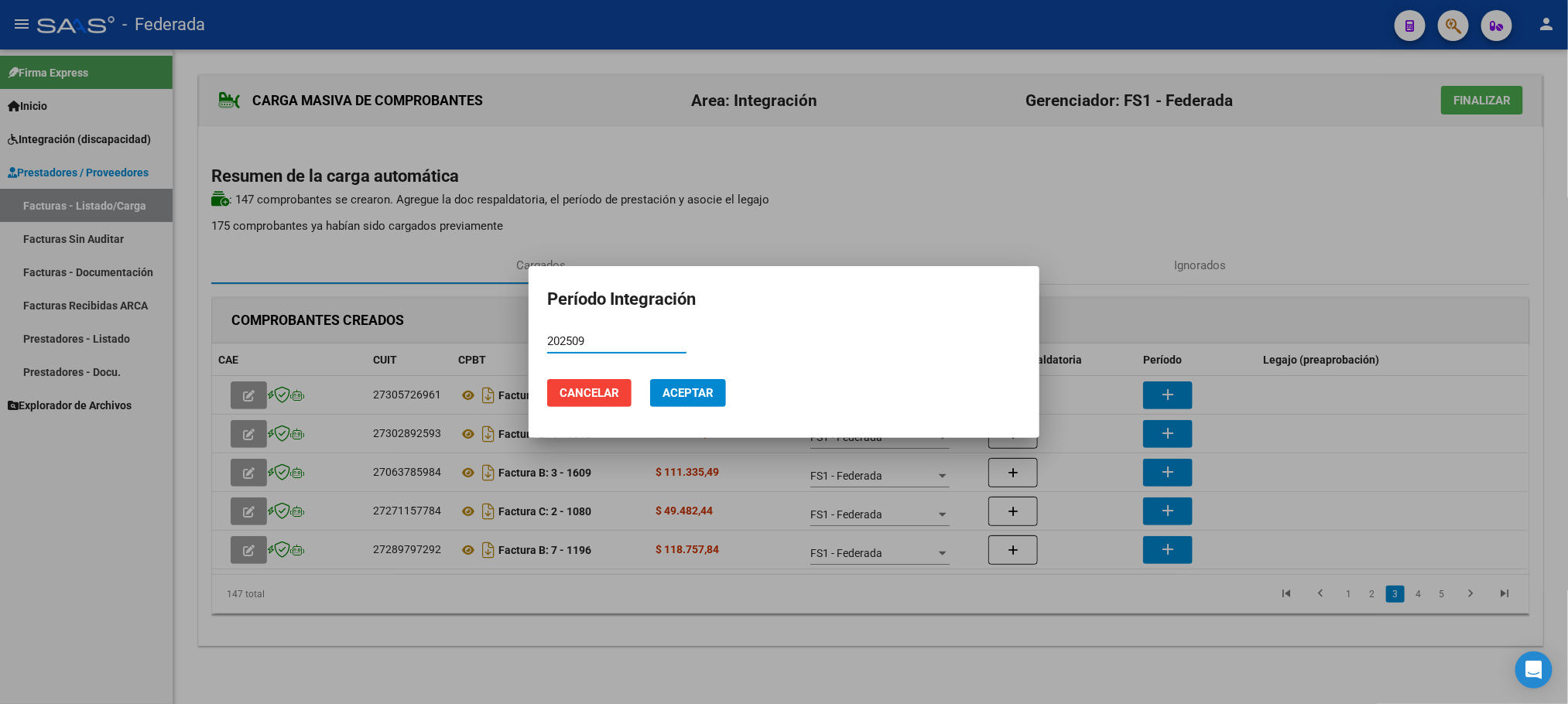
type input "202509"
click at [692, 399] on span "Aceptar" at bounding box center [687, 393] width 51 height 14
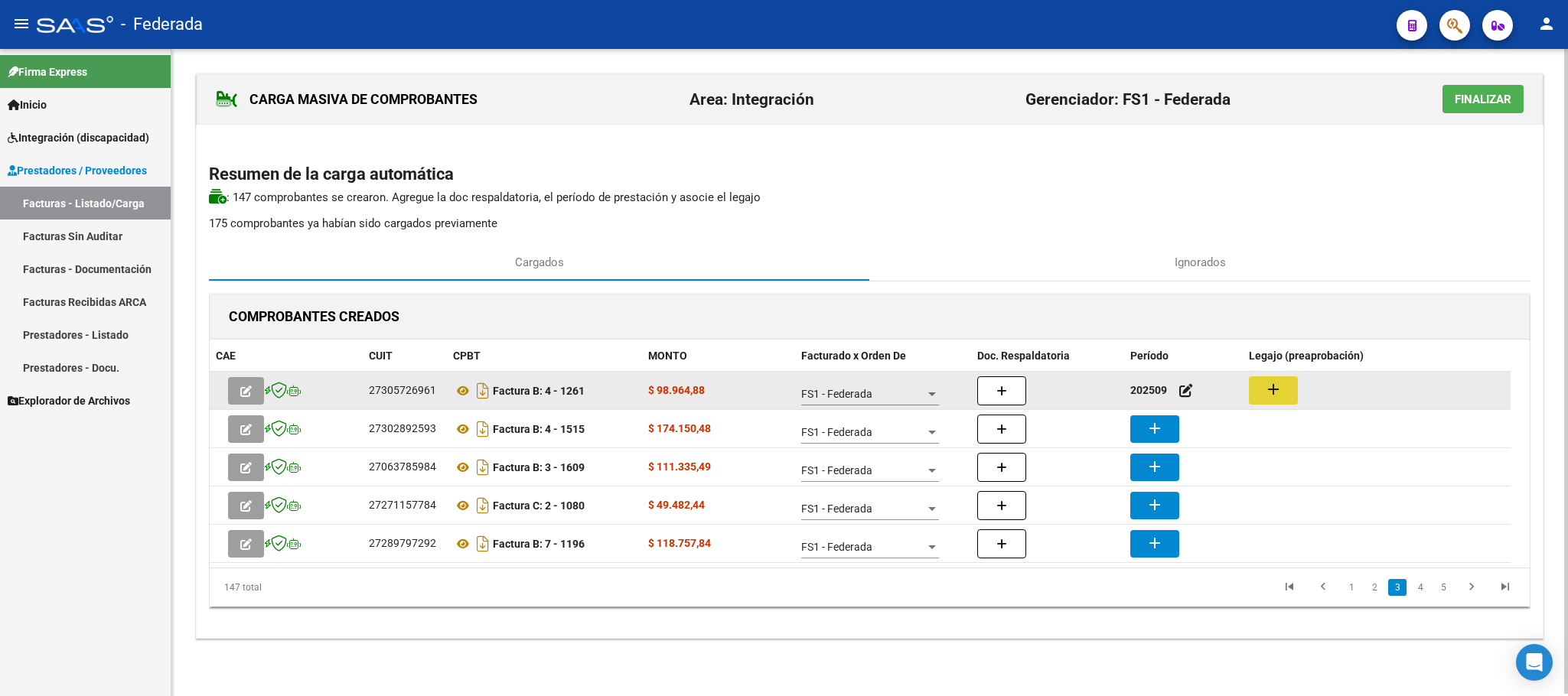
click at [1282, 390] on mat-icon "add" at bounding box center [1273, 389] width 18 height 18
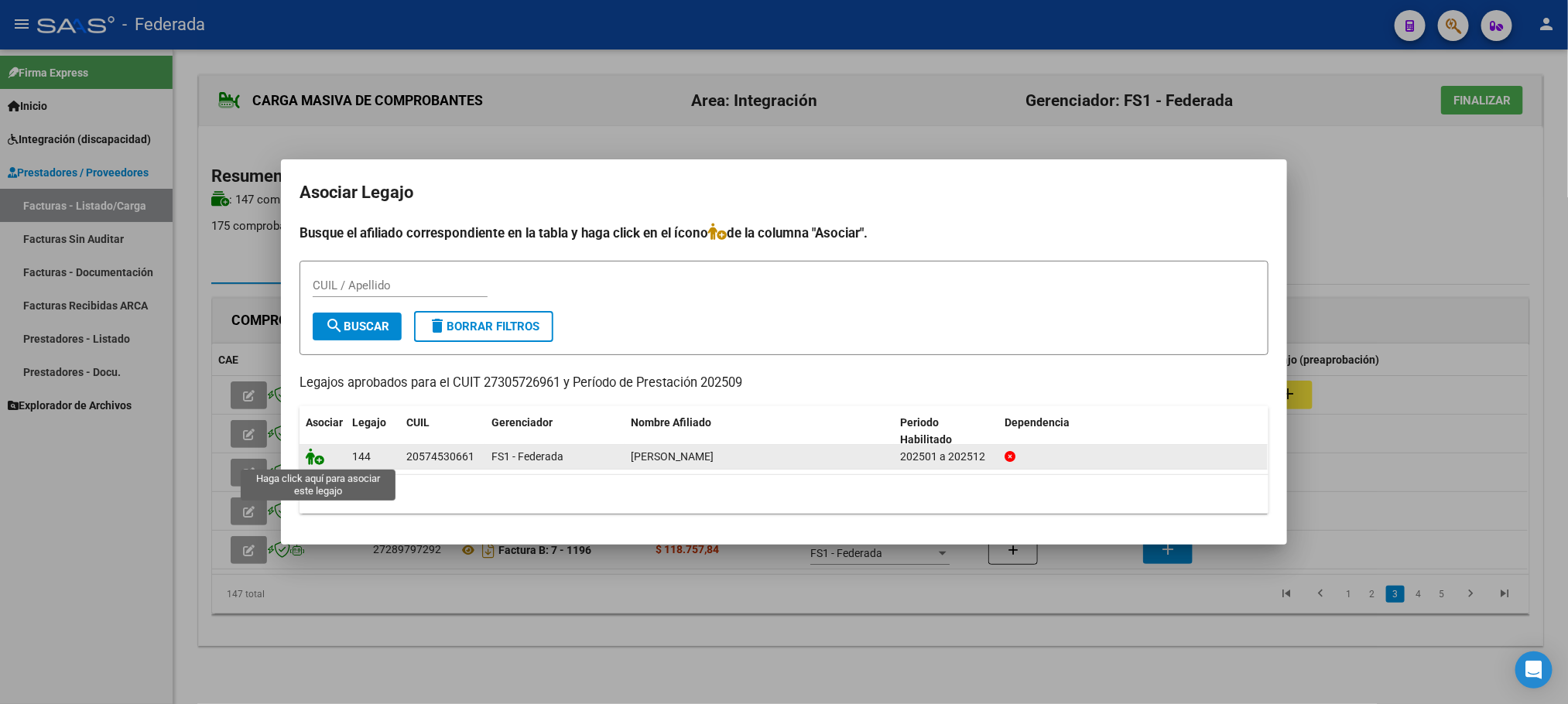
click at [319, 457] on icon at bounding box center [315, 456] width 18 height 17
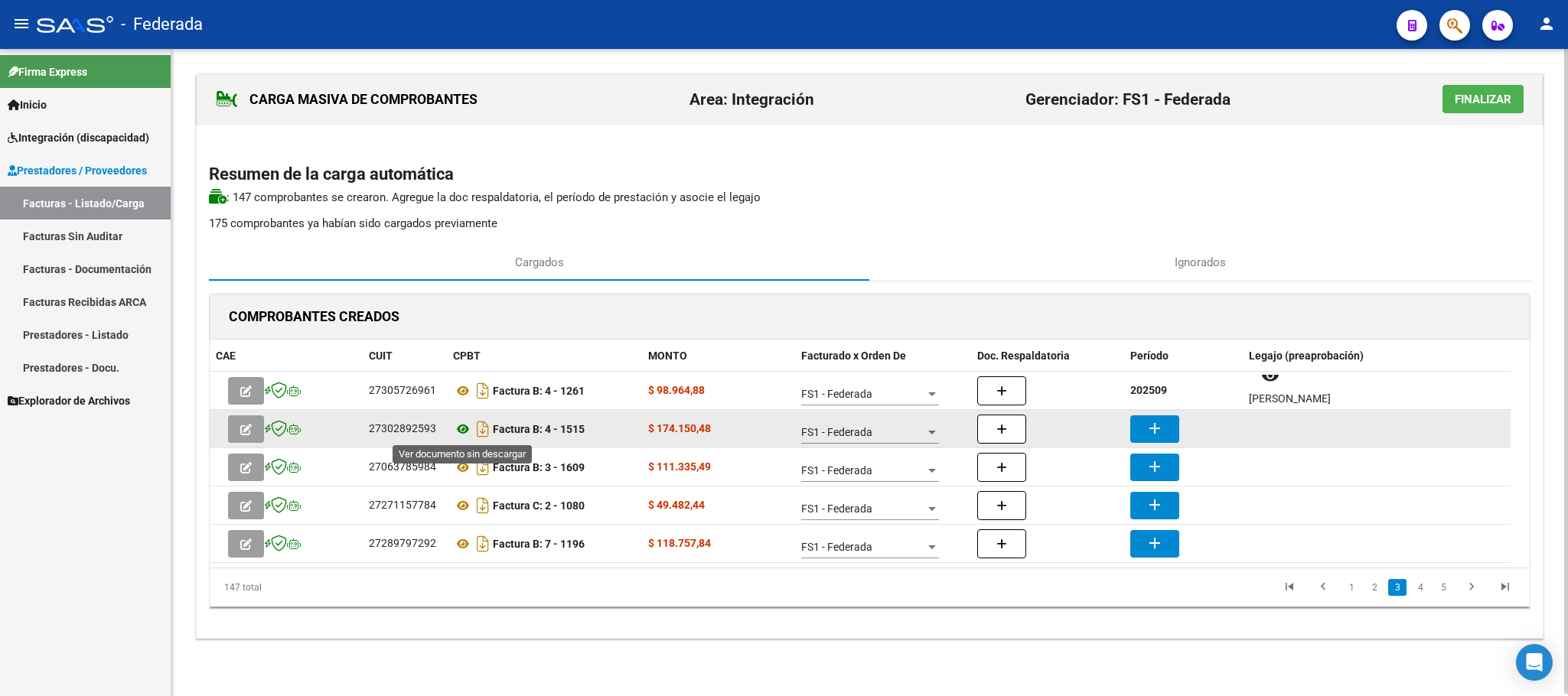
click at [459, 429] on icon at bounding box center [463, 429] width 20 height 18
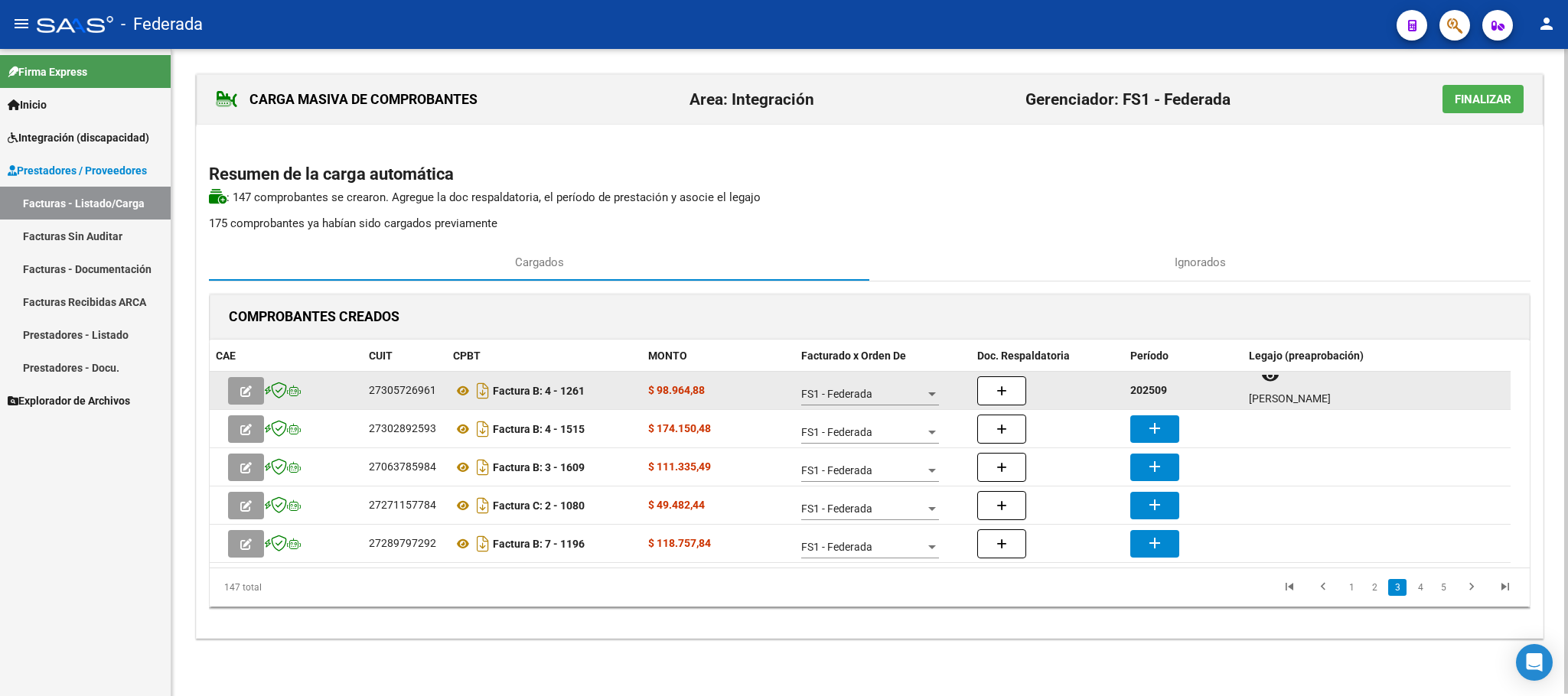
click at [1153, 393] on strong "202509" at bounding box center [1148, 390] width 36 height 12
click at [1154, 394] on strong "202509" at bounding box center [1148, 390] width 36 height 12
copy strong "202509"
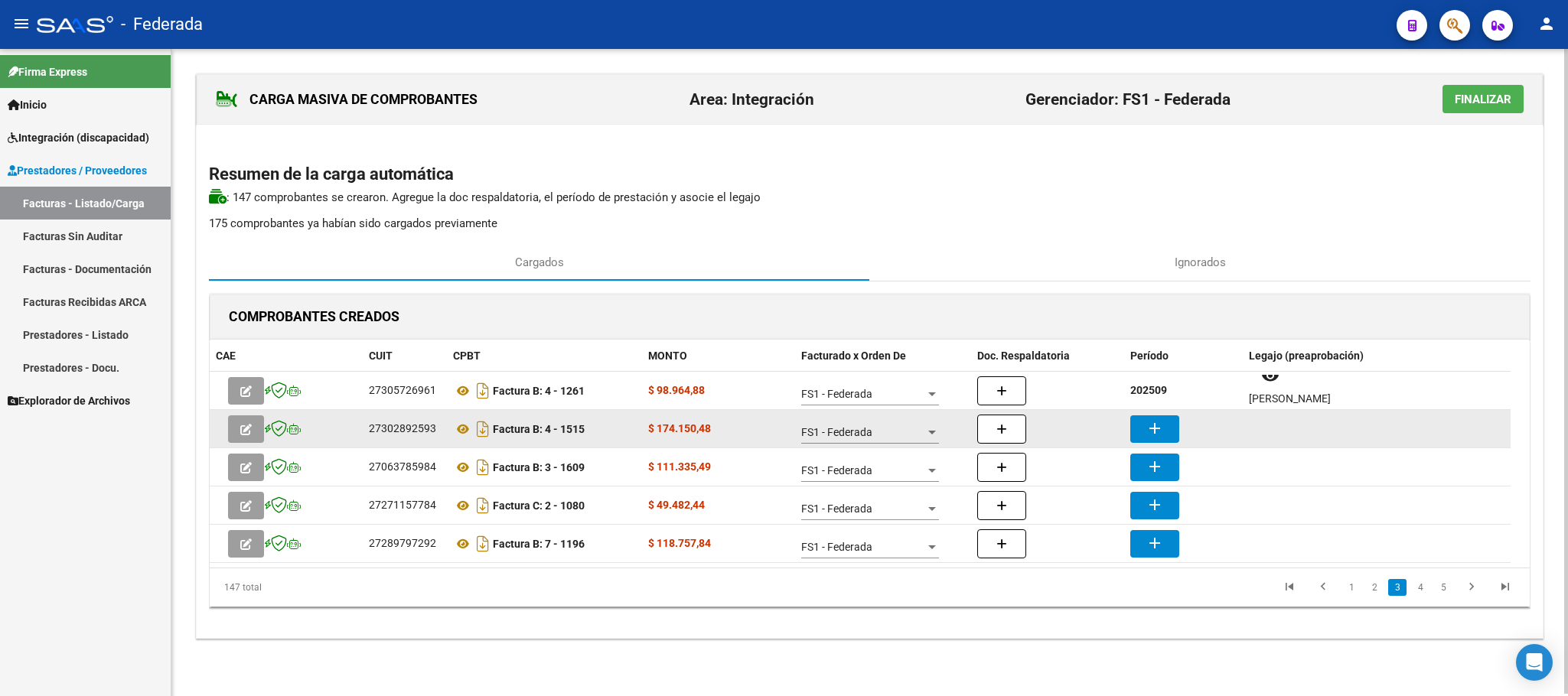
click at [1168, 433] on button "add" at bounding box center [1154, 429] width 49 height 27
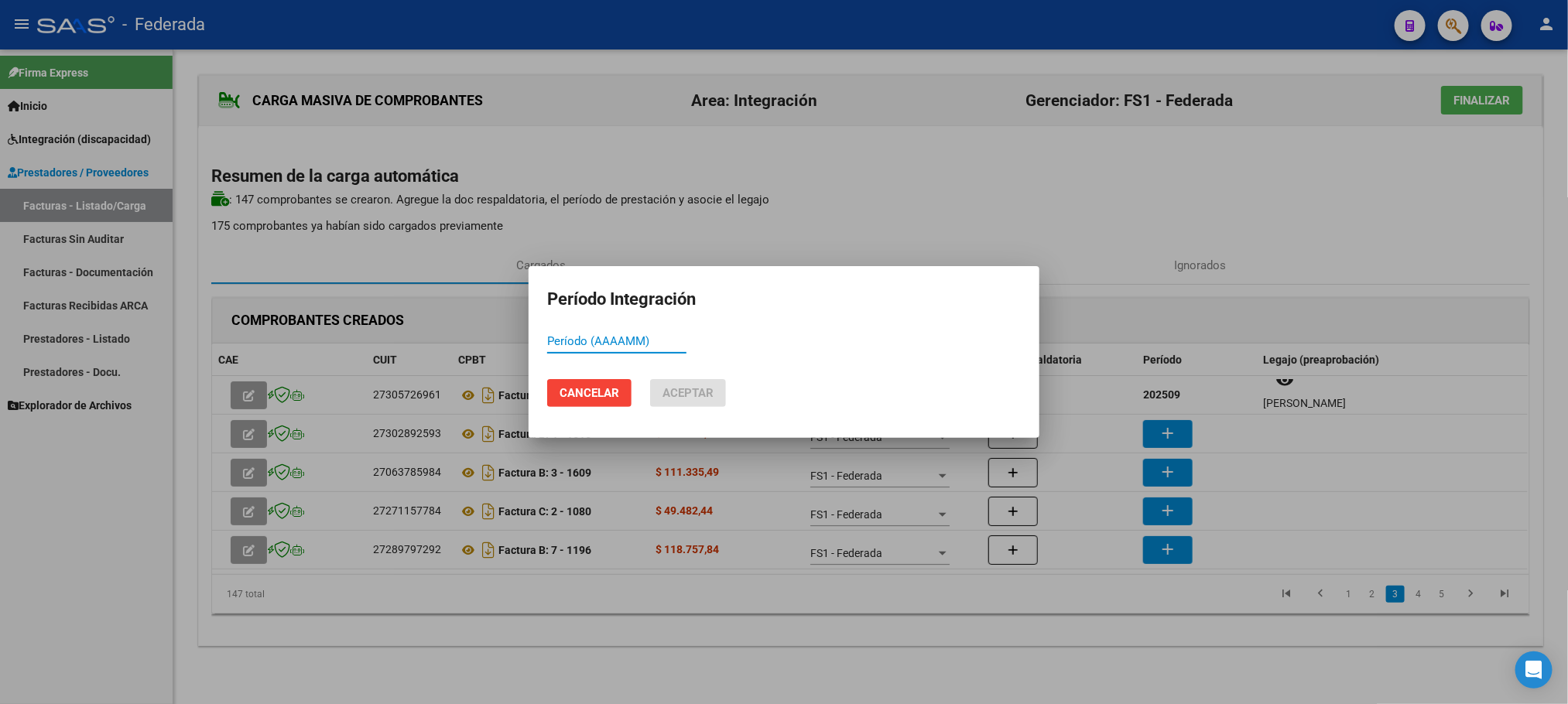
paste input "202509"
type input "202509"
click at [702, 395] on span "Aceptar" at bounding box center [687, 393] width 51 height 14
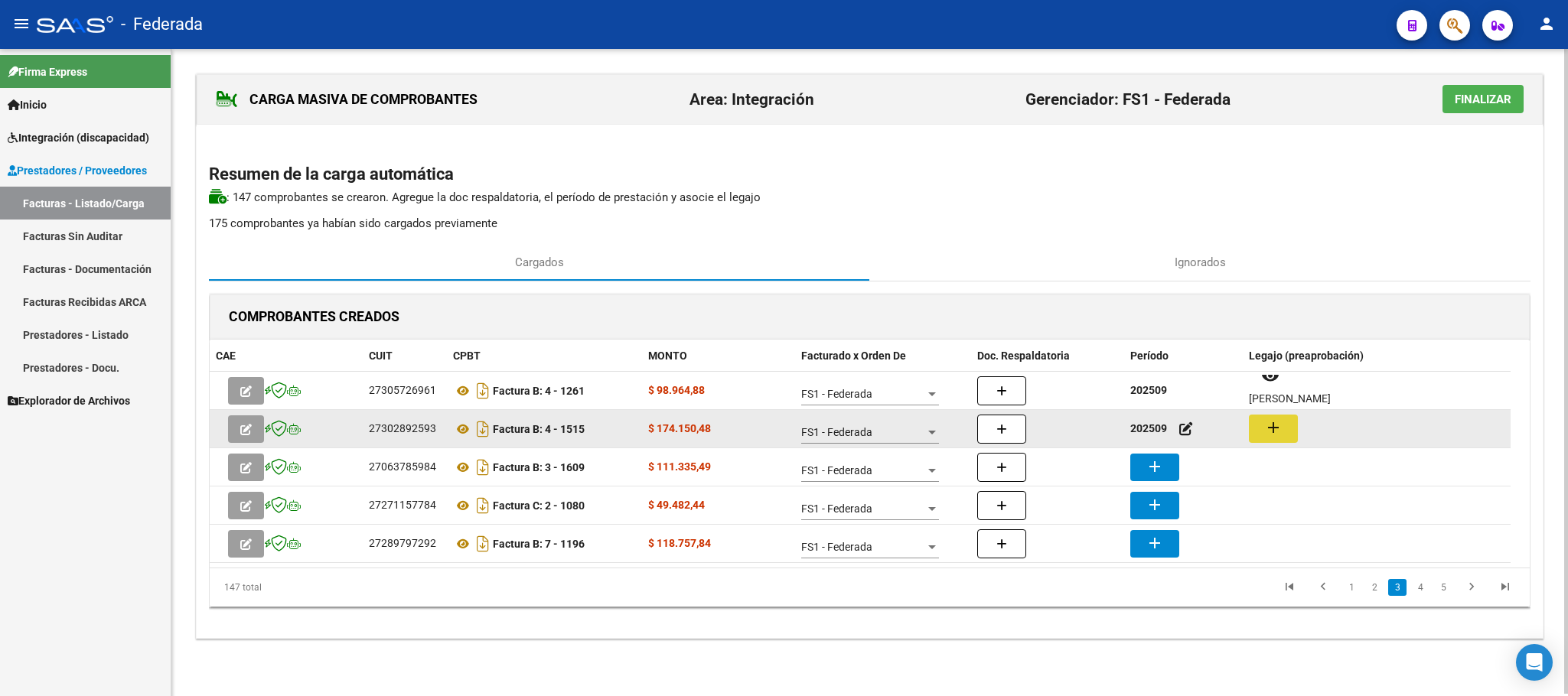
click at [1272, 418] on mat-icon "add" at bounding box center [1273, 427] width 18 height 18
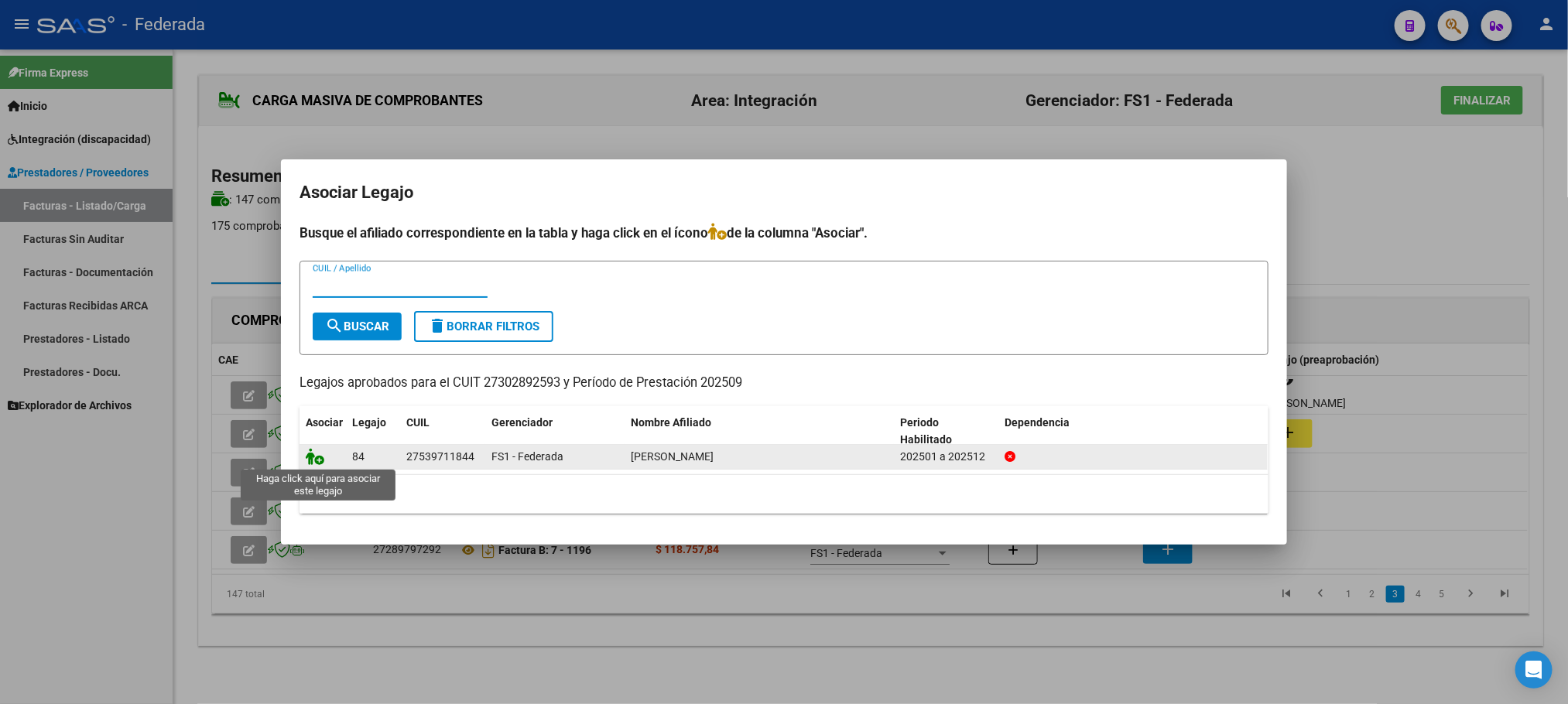
click at [311, 455] on icon at bounding box center [315, 456] width 18 height 17
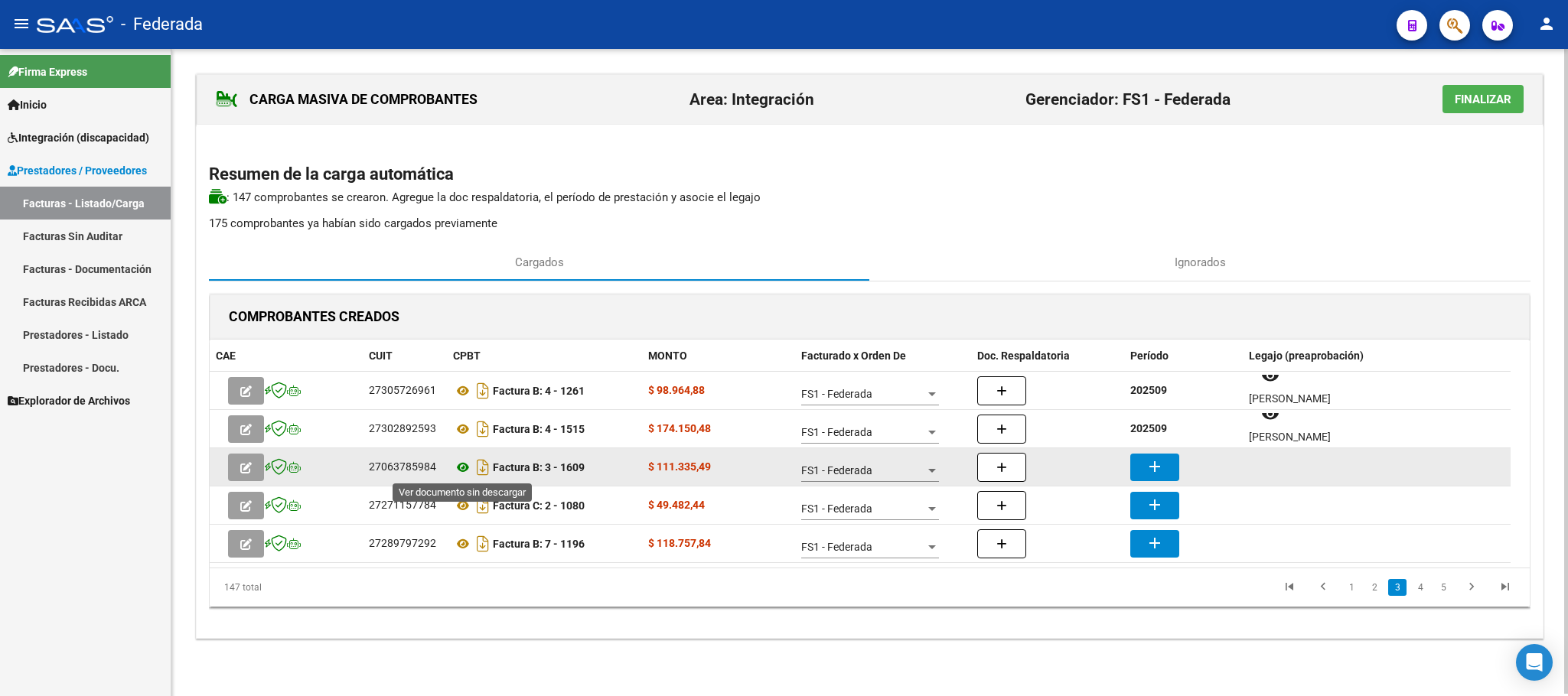
click at [460, 462] on icon at bounding box center [463, 467] width 20 height 18
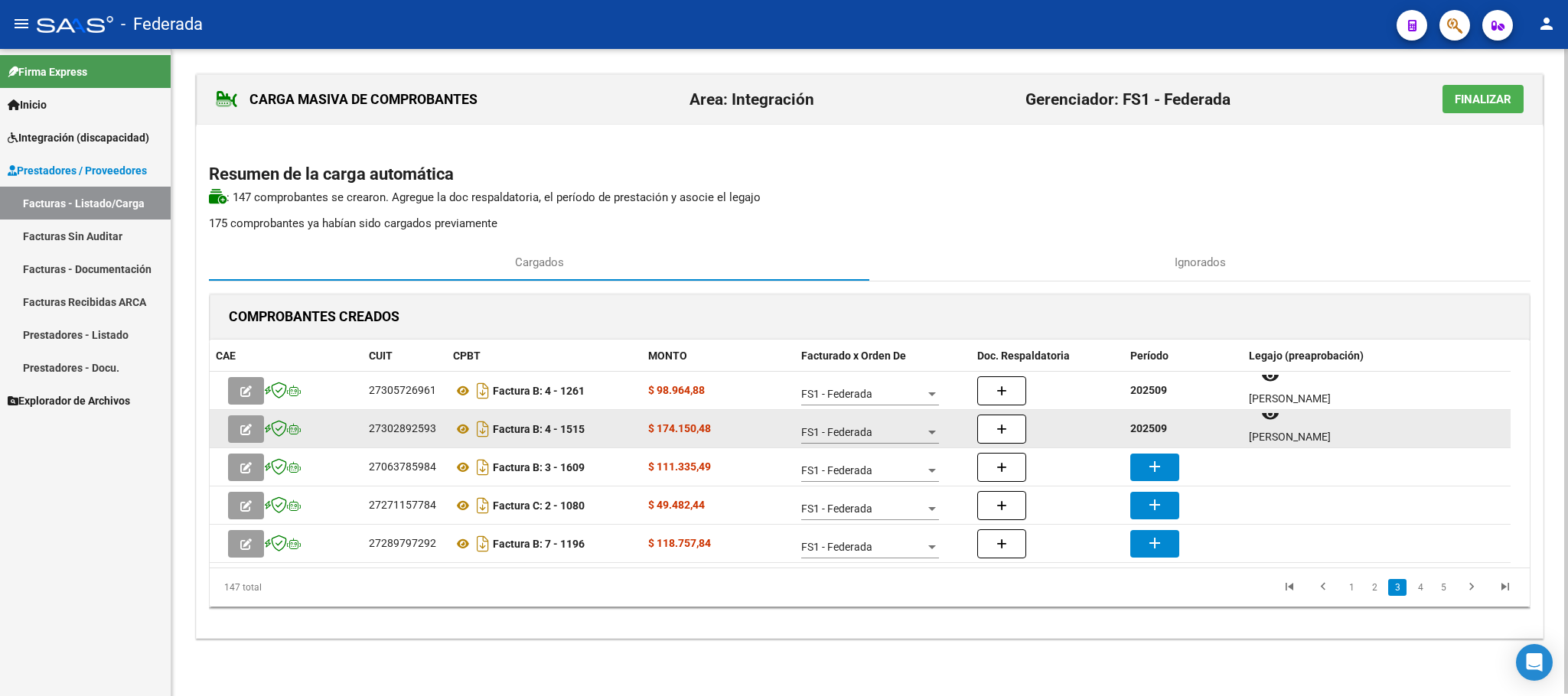
click at [1134, 425] on strong "202509" at bounding box center [1148, 428] width 36 height 12
copy strong "202509"
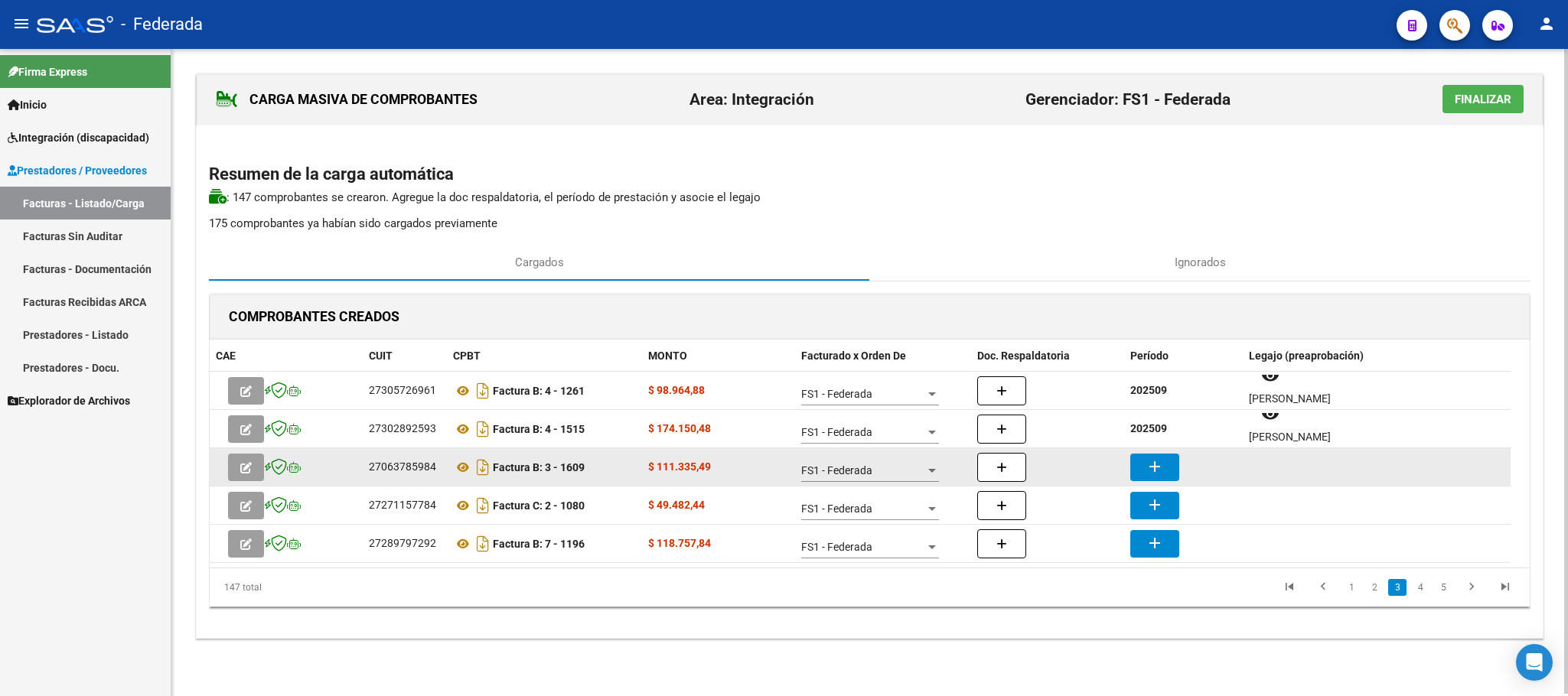
click at [1157, 464] on mat-icon "add" at bounding box center [1154, 466] width 18 height 18
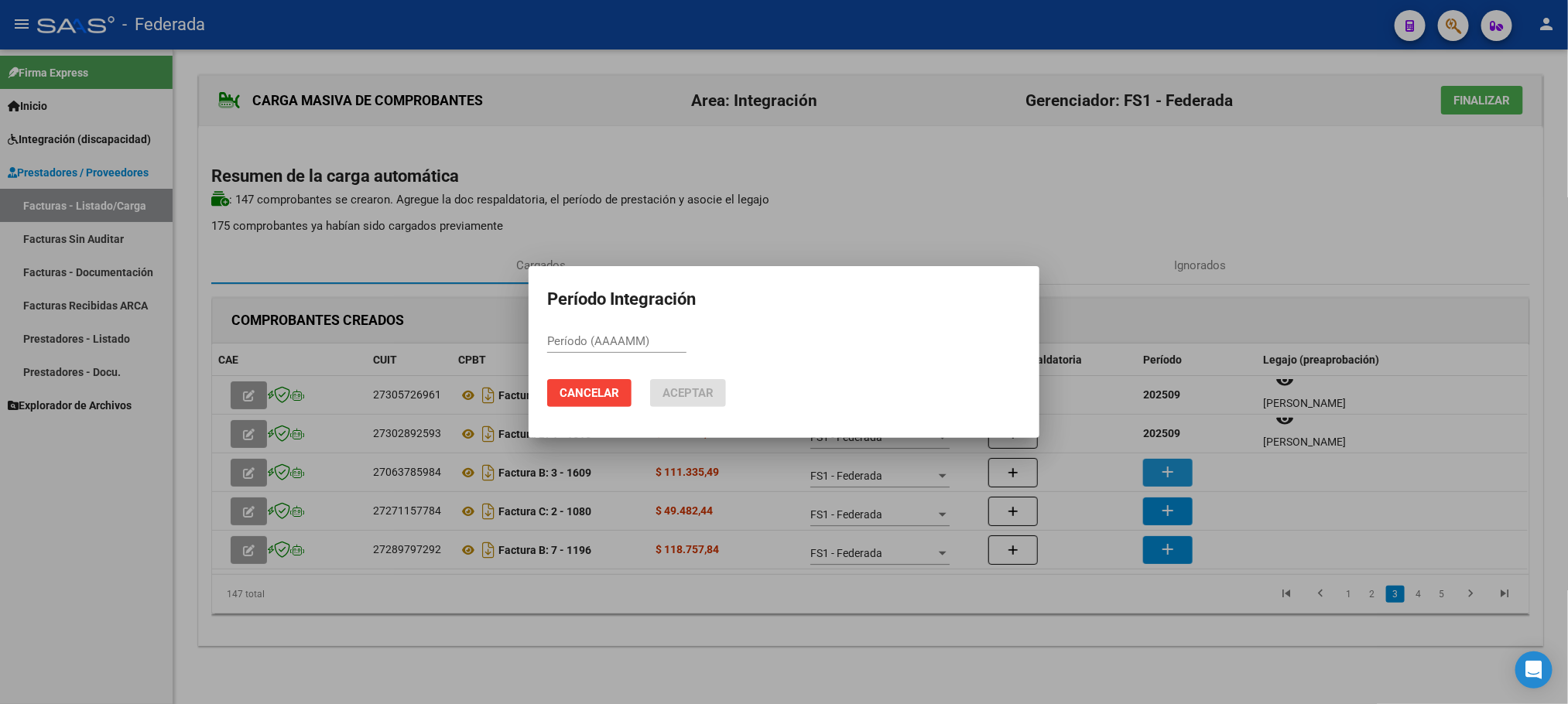
paste input "202509"
type input "202509"
click at [674, 391] on span "Aceptar" at bounding box center [687, 393] width 51 height 14
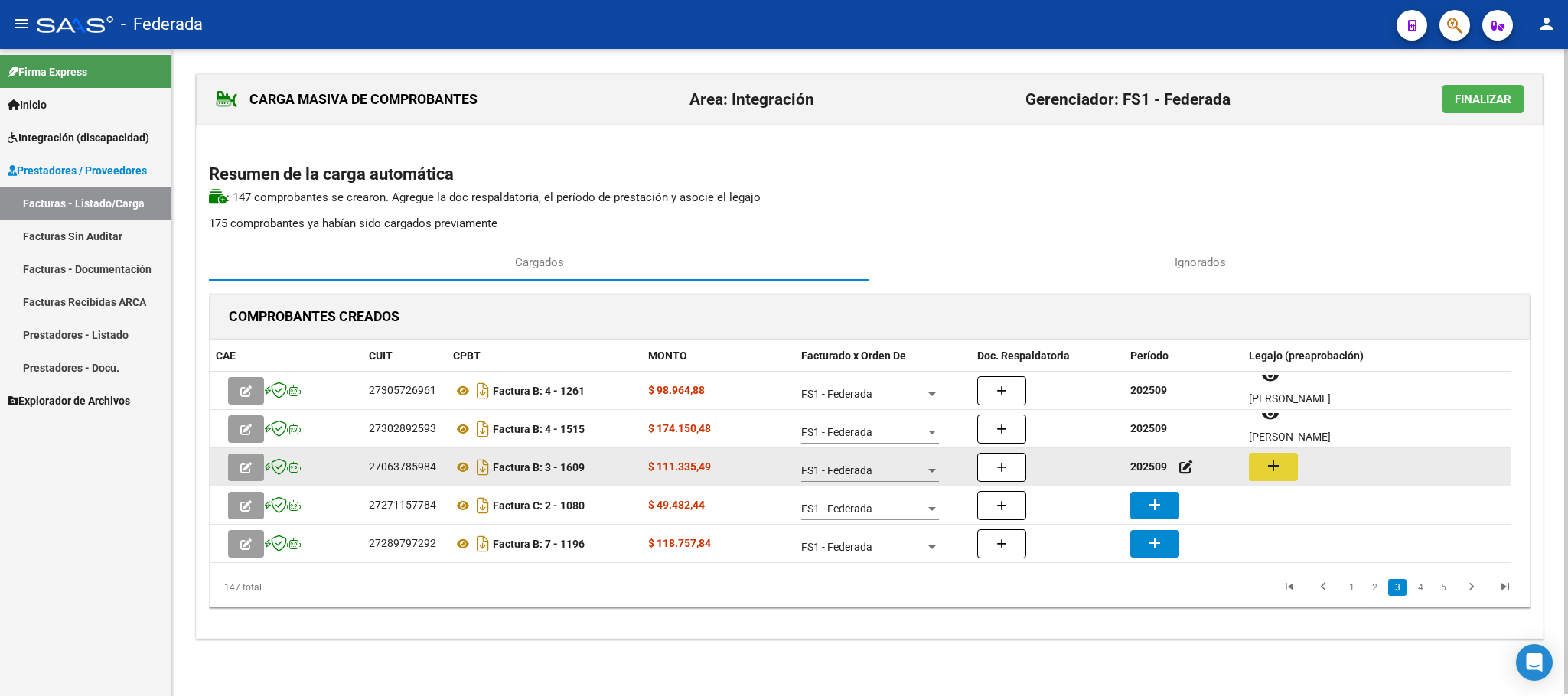
click at [1273, 469] on mat-icon "add" at bounding box center [1273, 466] width 18 height 18
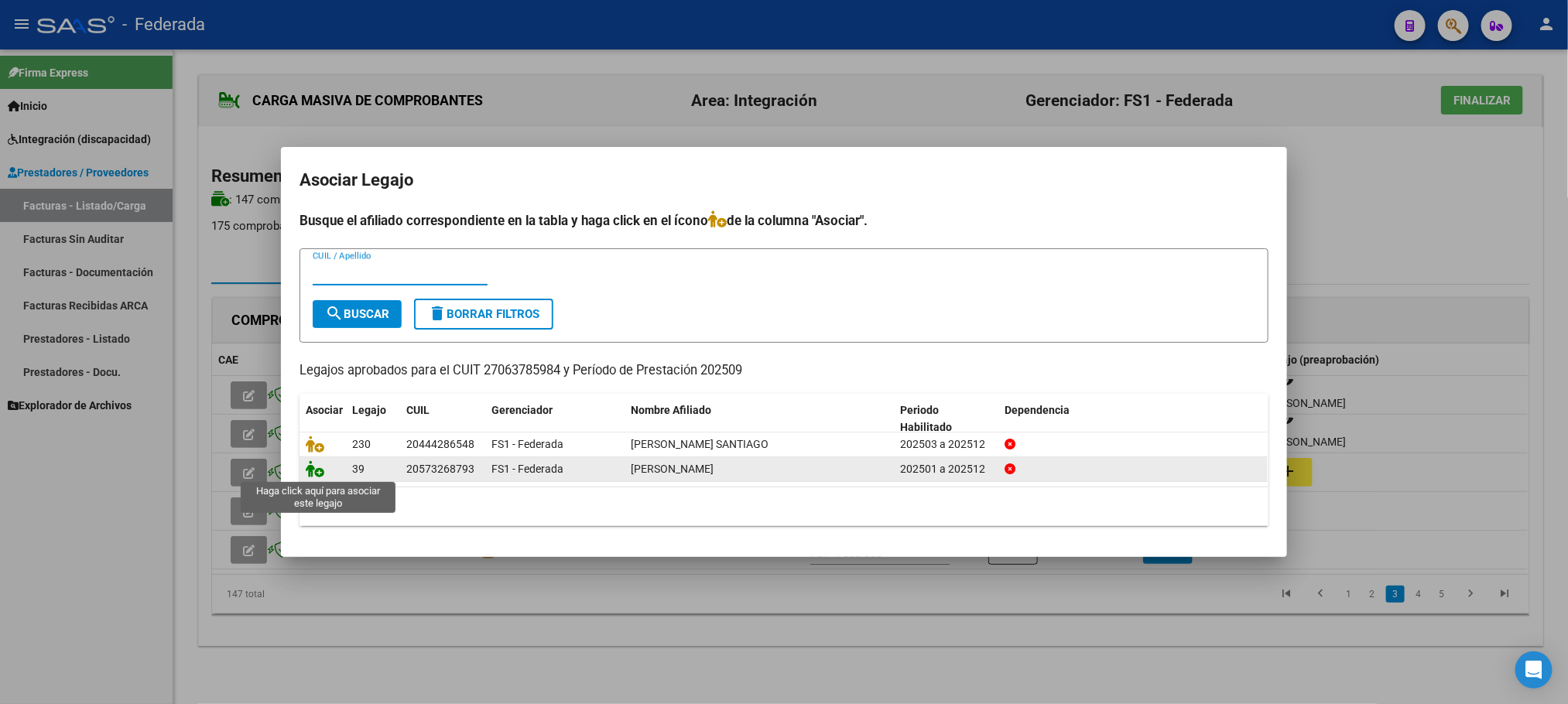
click at [318, 472] on icon at bounding box center [315, 469] width 18 height 17
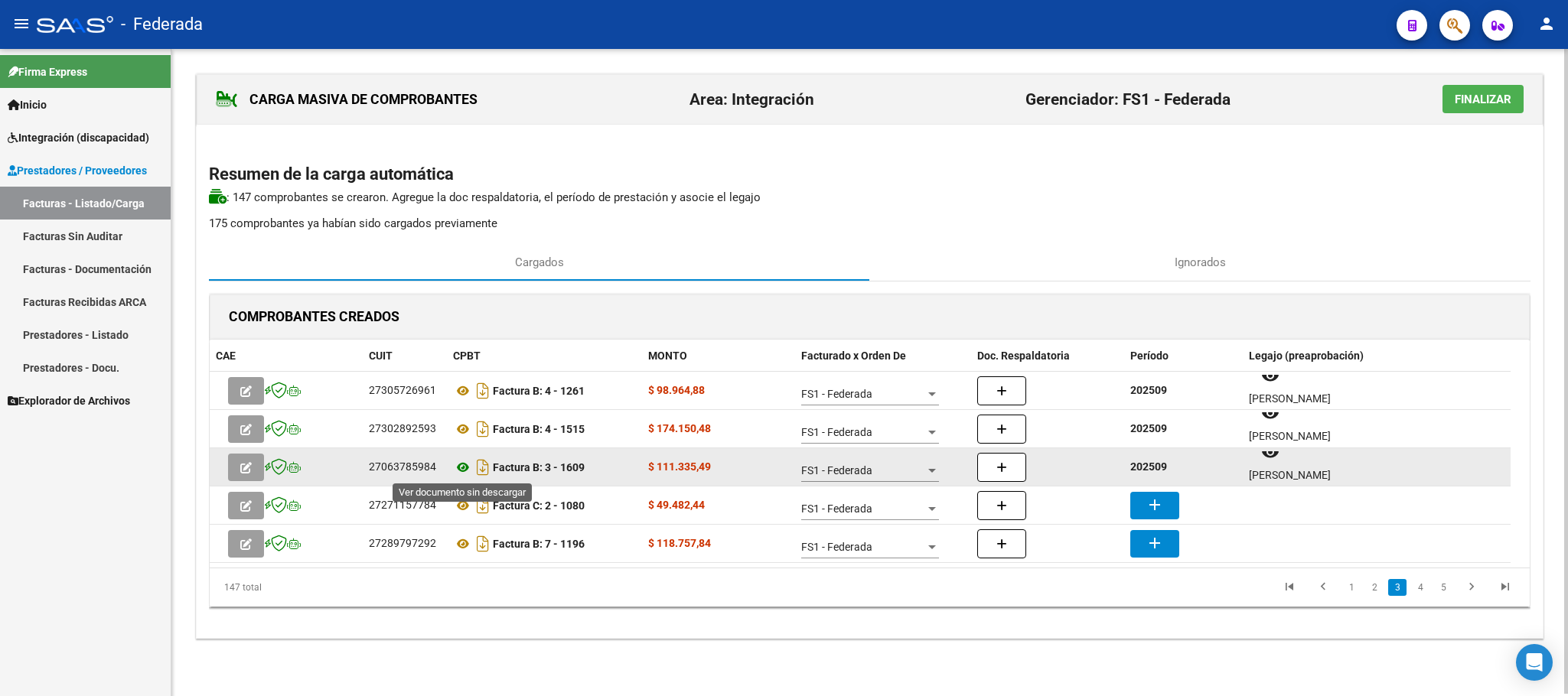
click at [466, 469] on icon at bounding box center [463, 467] width 20 height 18
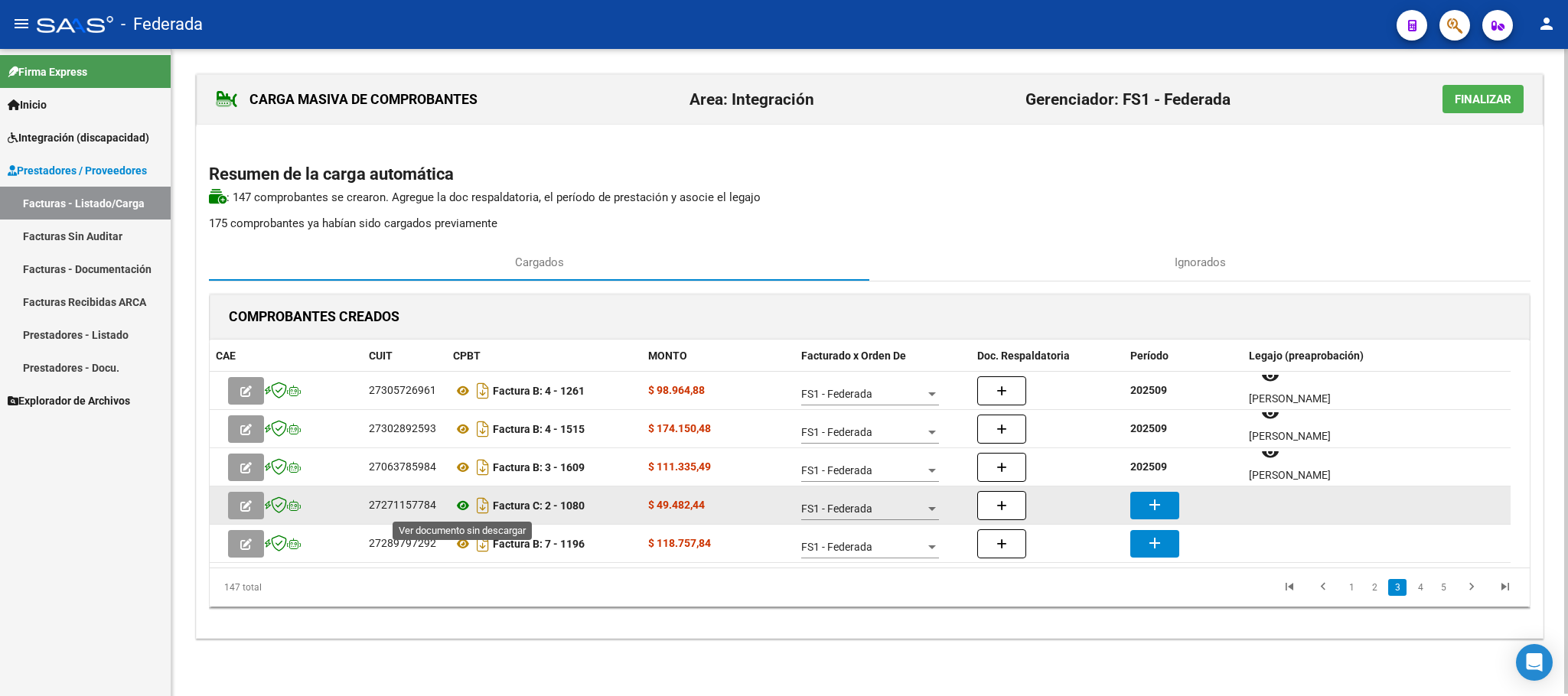
click at [460, 508] on icon at bounding box center [463, 506] width 20 height 18
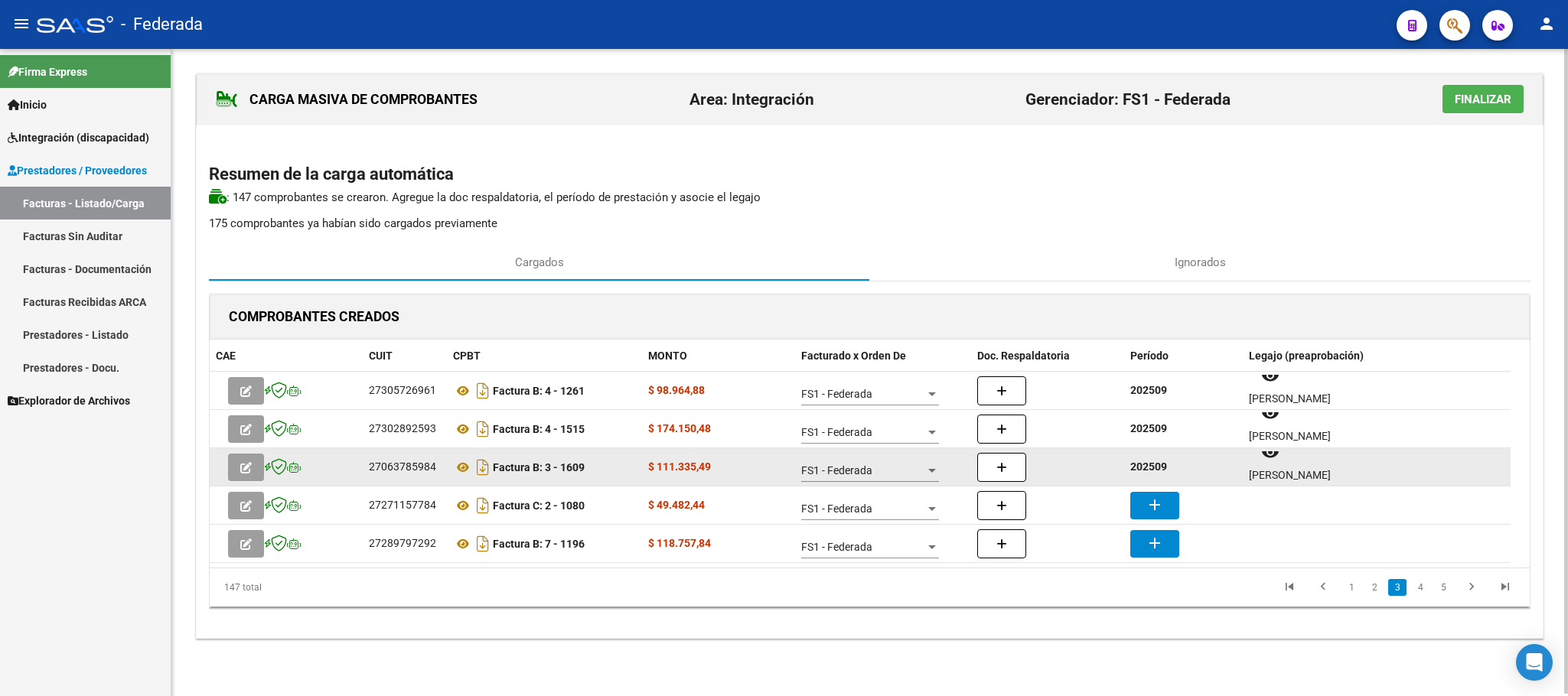
click at [1145, 461] on strong "202509" at bounding box center [1148, 466] width 36 height 12
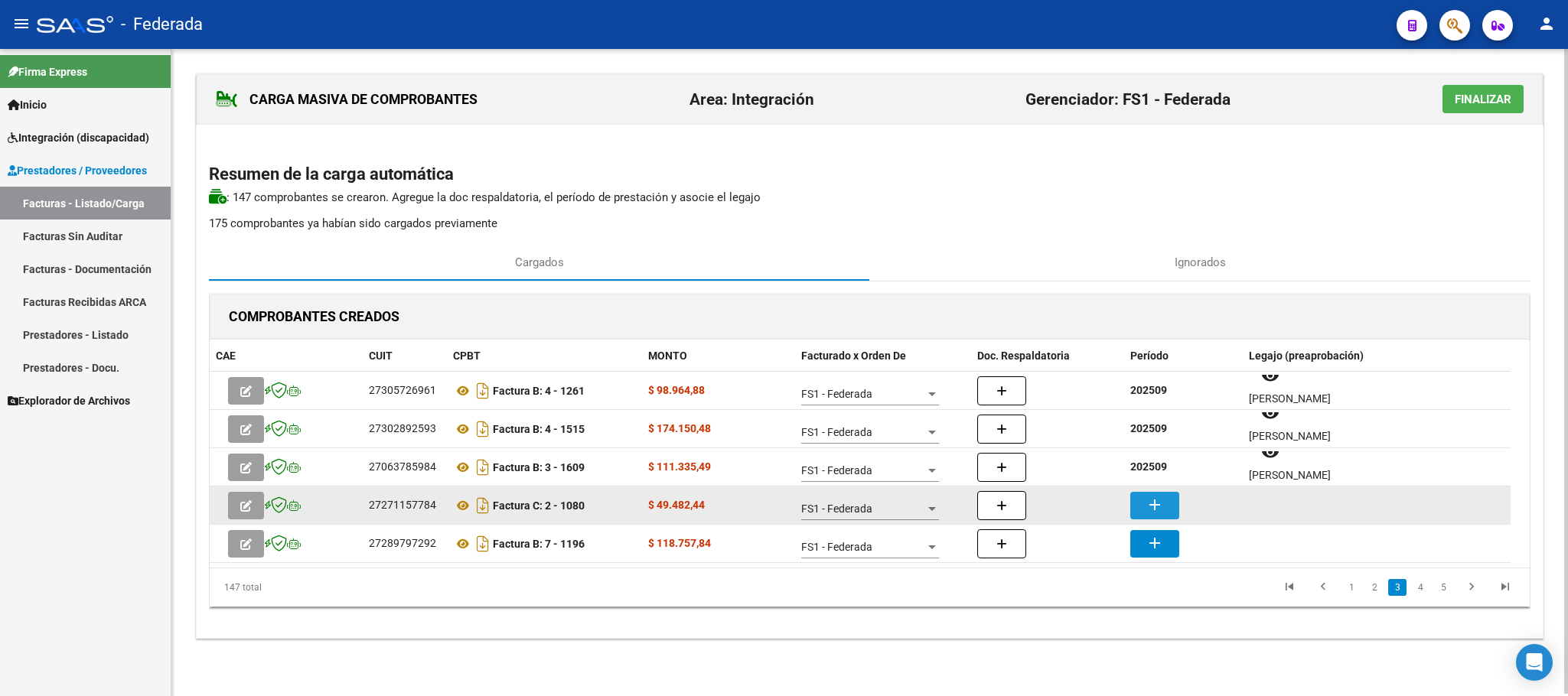
click at [1149, 496] on mat-icon "add" at bounding box center [1154, 505] width 18 height 18
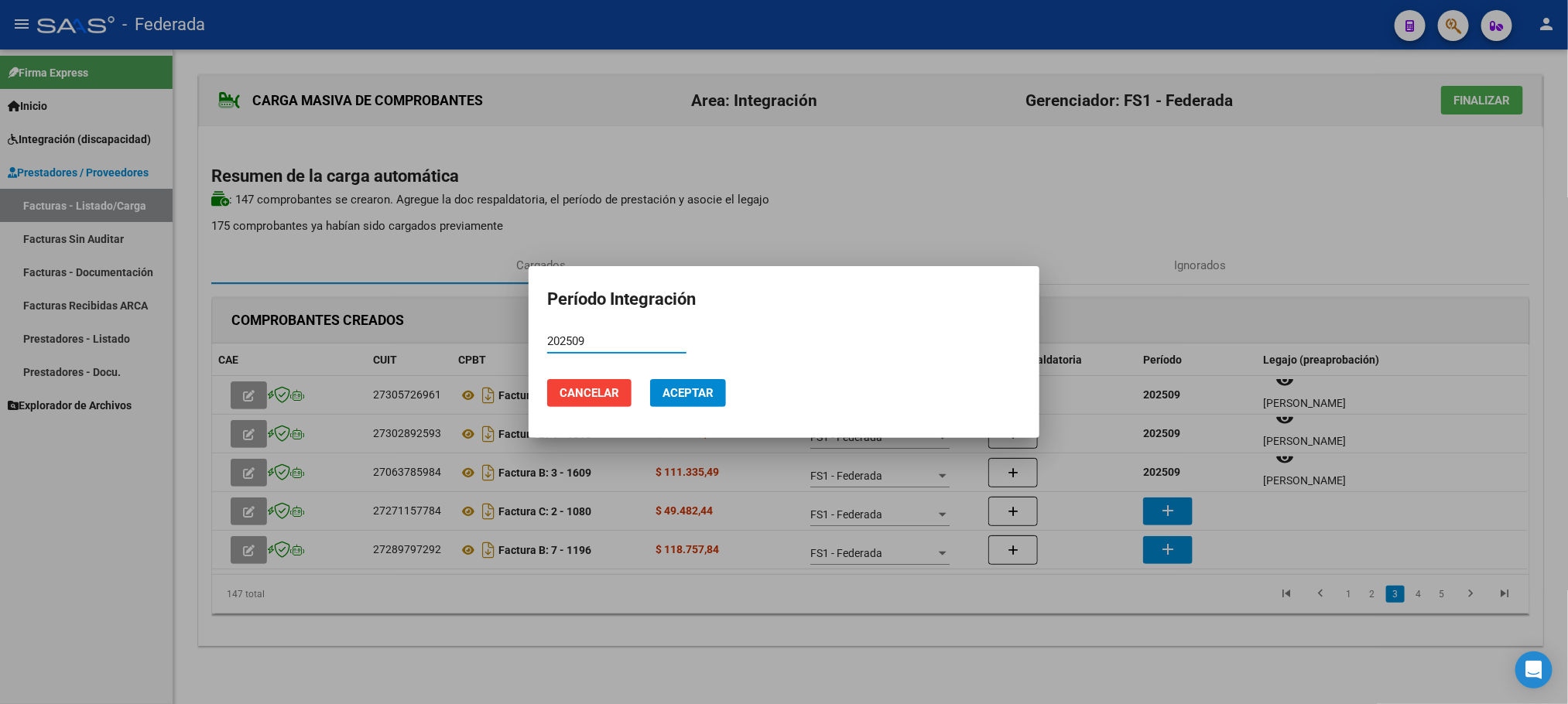
type input "202509"
click at [667, 380] on button "Aceptar" at bounding box center [687, 393] width 76 height 28
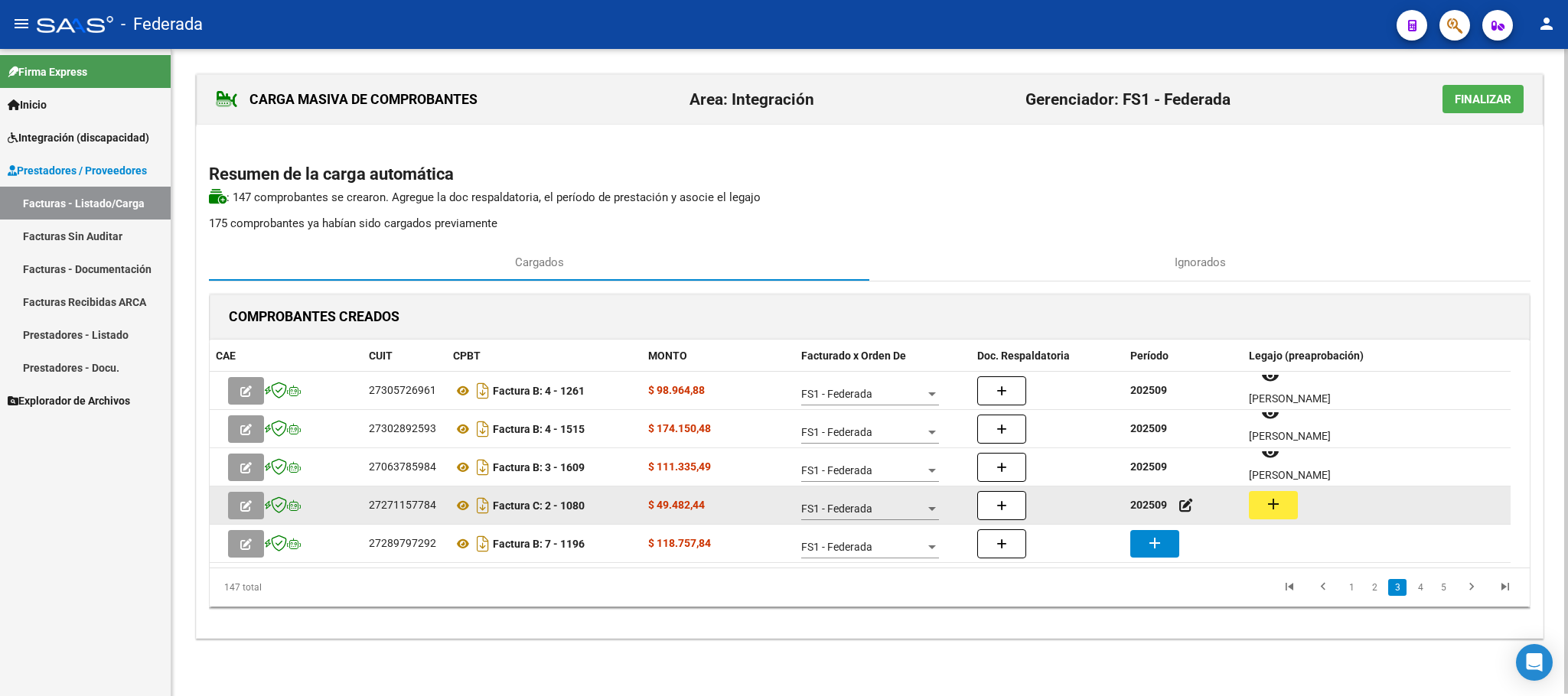
click at [1256, 515] on button "add" at bounding box center [1274, 505] width 49 height 28
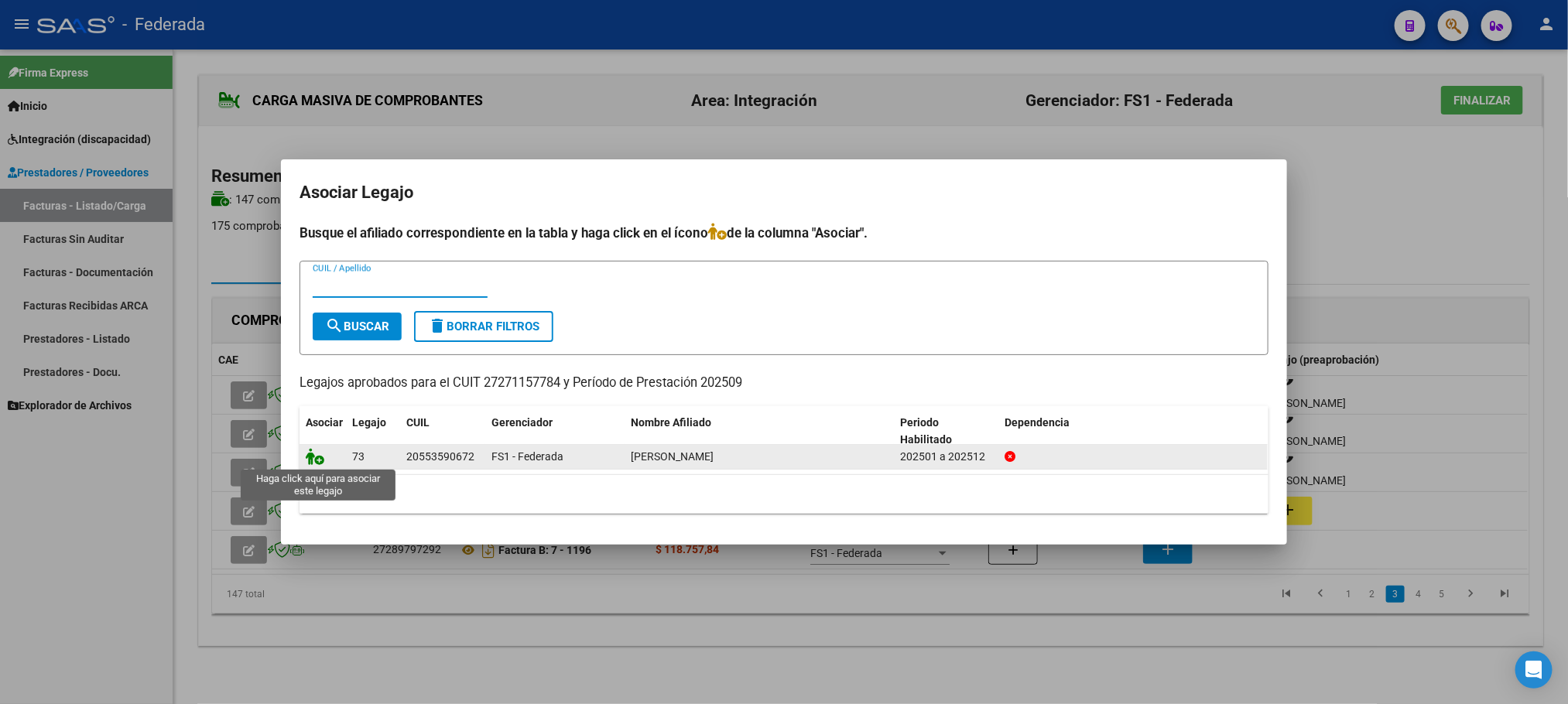
click at [316, 457] on icon at bounding box center [315, 456] width 18 height 17
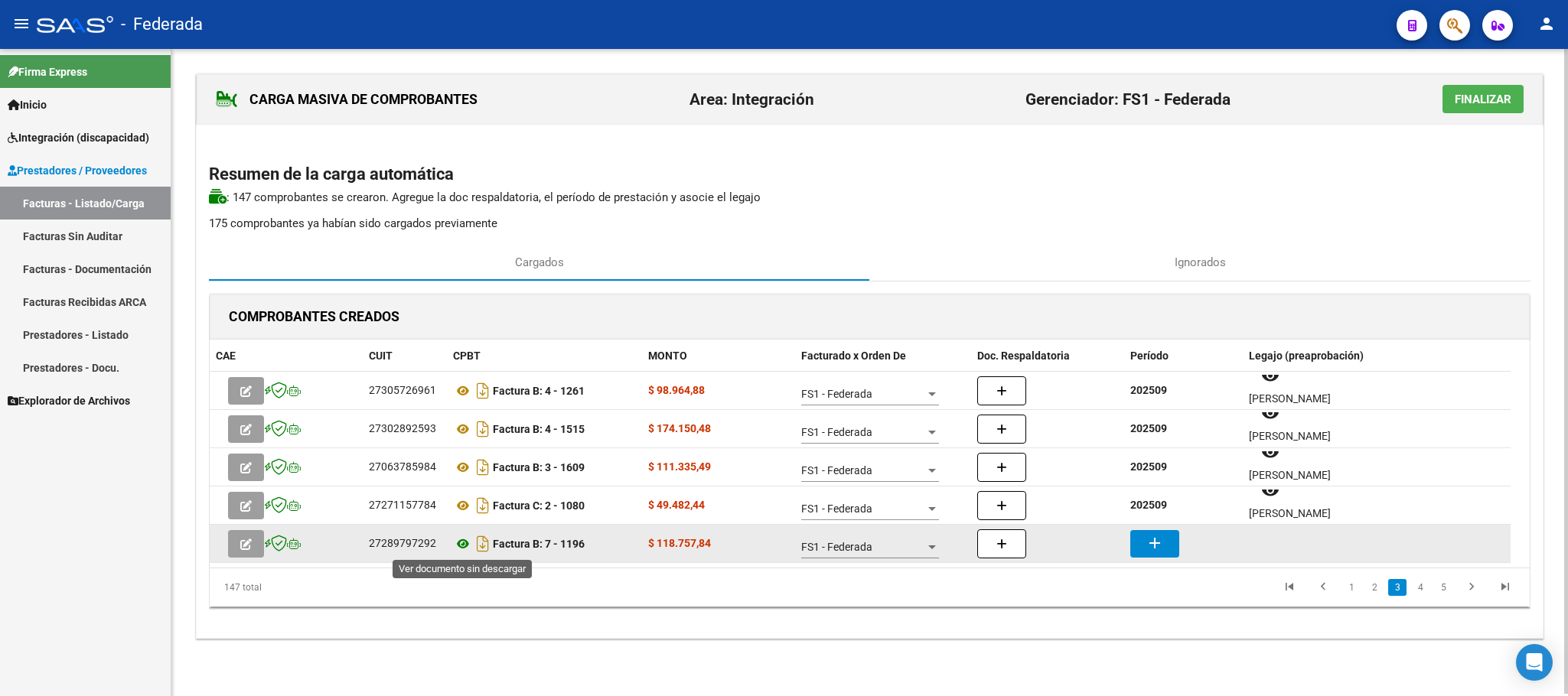
click at [464, 540] on icon at bounding box center [463, 544] width 20 height 18
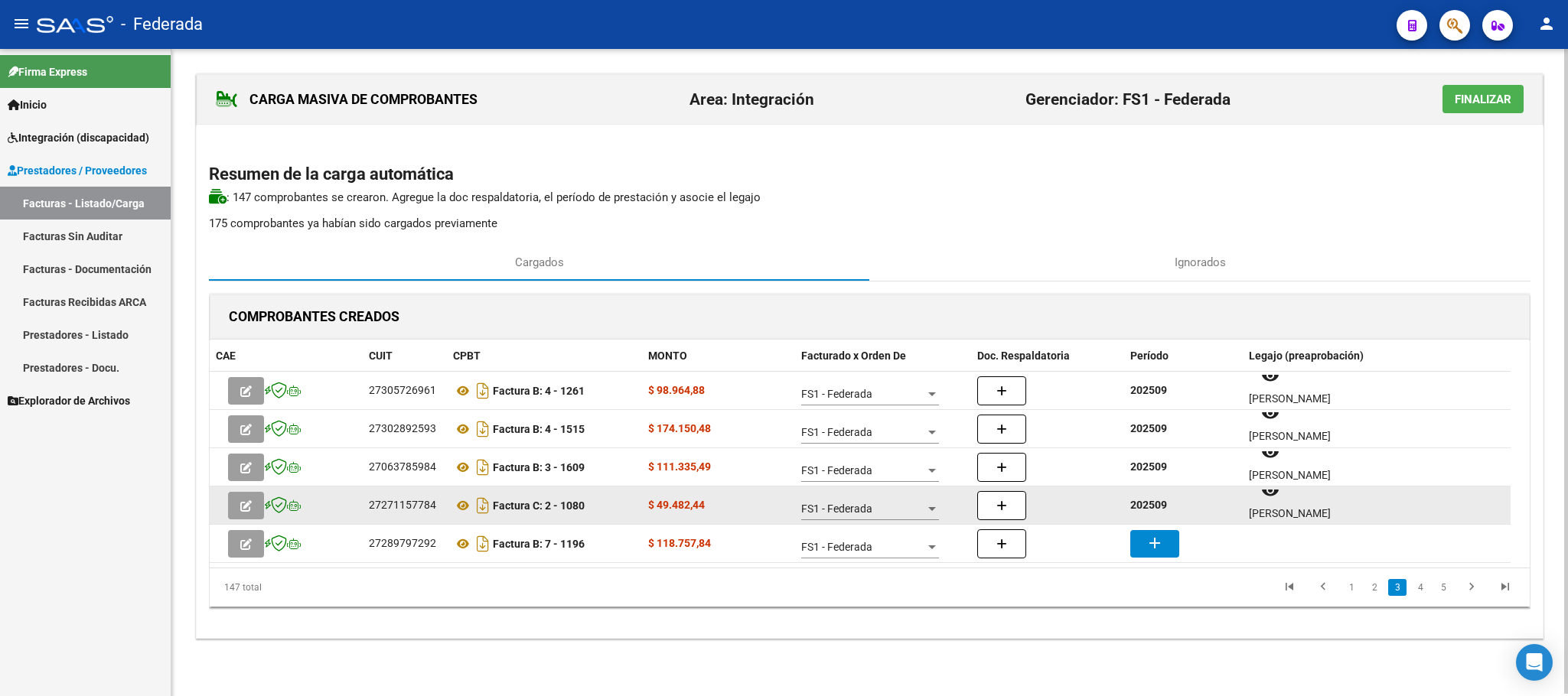
click at [1142, 499] on div "202509" at bounding box center [1183, 505] width 107 height 17
click at [1143, 503] on strong "202509" at bounding box center [1148, 505] width 36 height 12
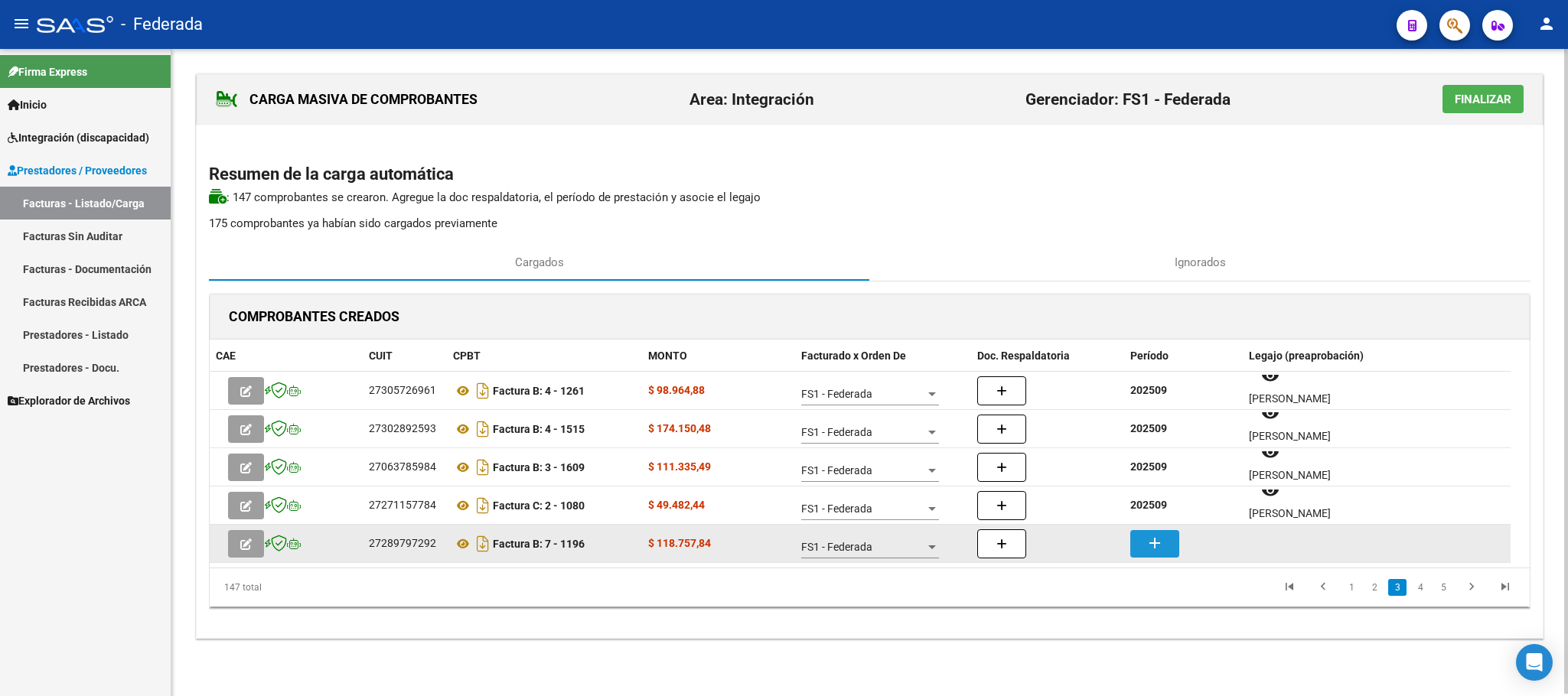
click at [1149, 537] on mat-icon "add" at bounding box center [1154, 543] width 18 height 18
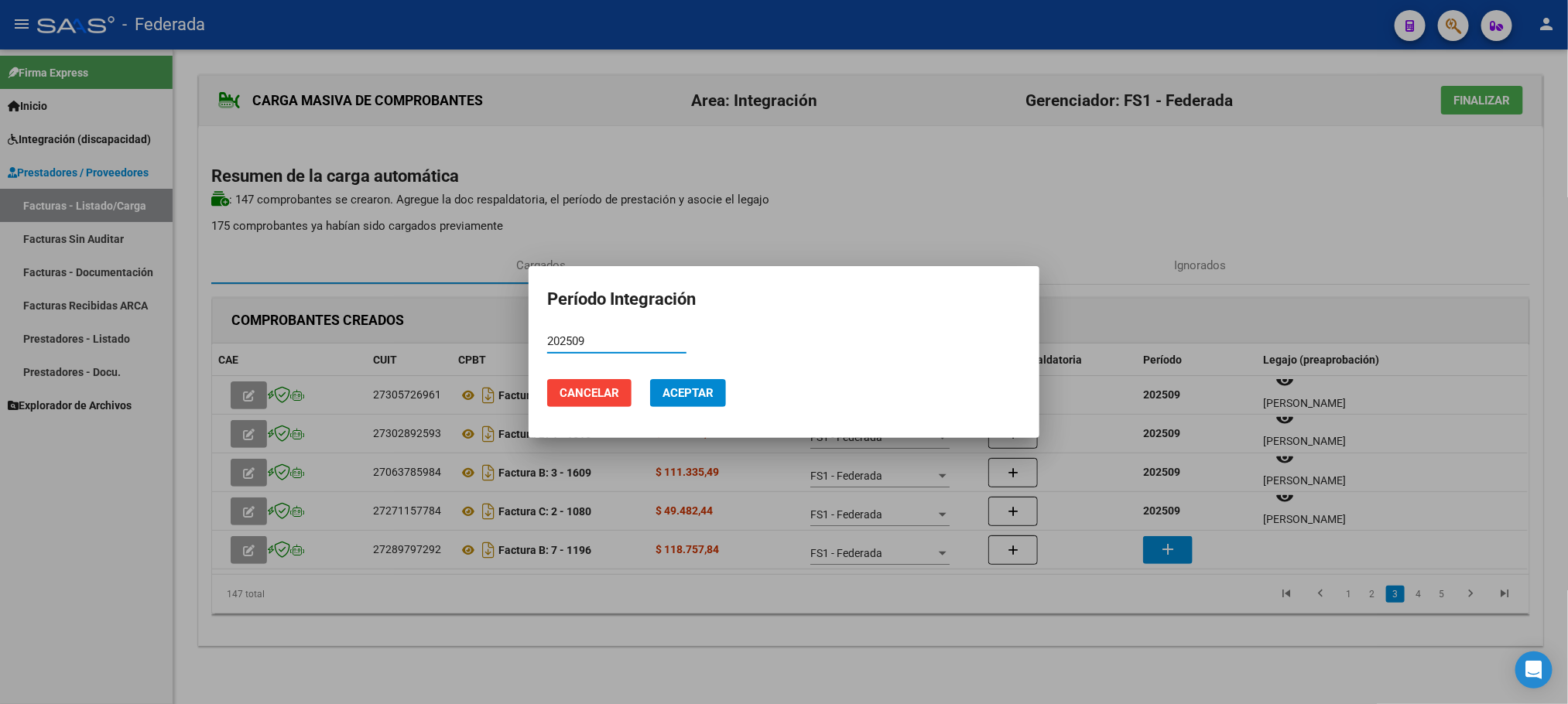
type input "202509"
click at [687, 391] on span "Aceptar" at bounding box center [687, 393] width 51 height 14
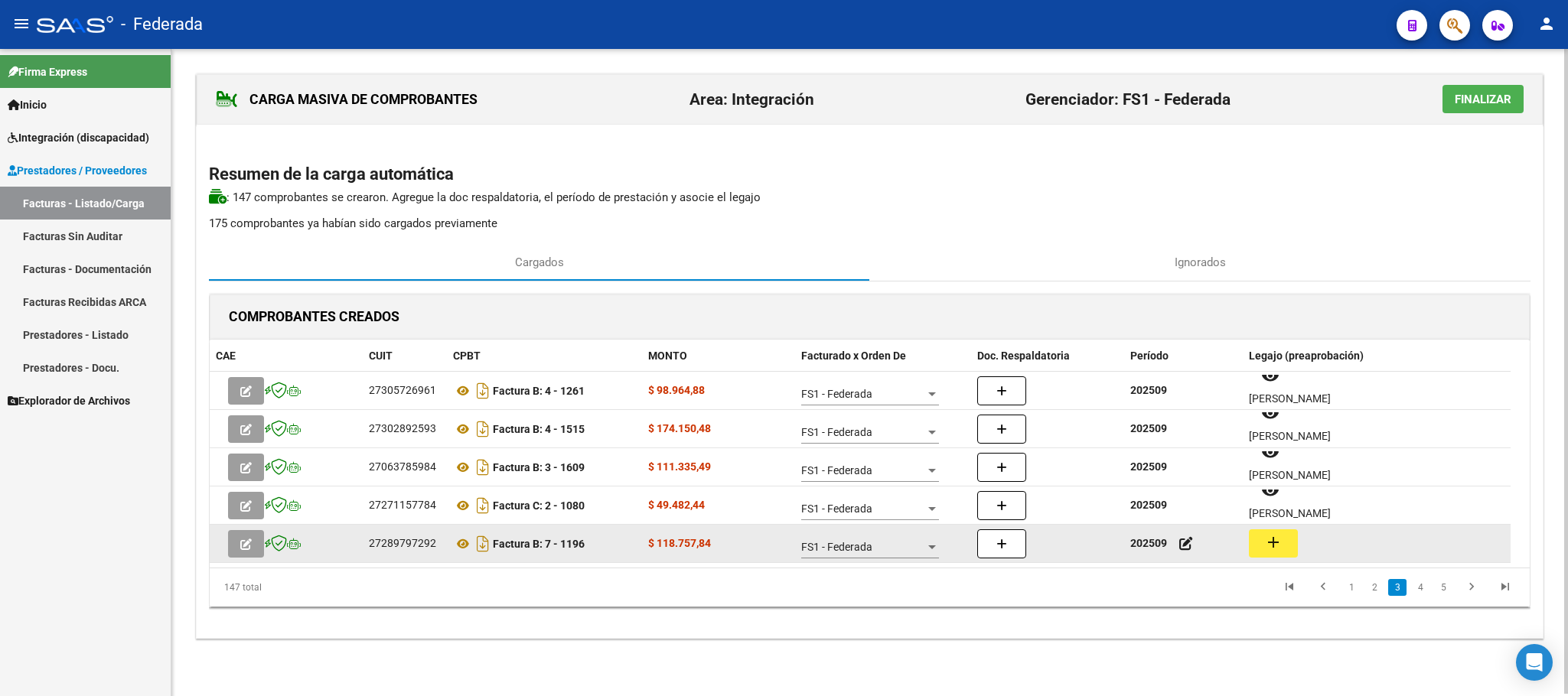
click at [1266, 539] on mat-icon "add" at bounding box center [1273, 542] width 18 height 18
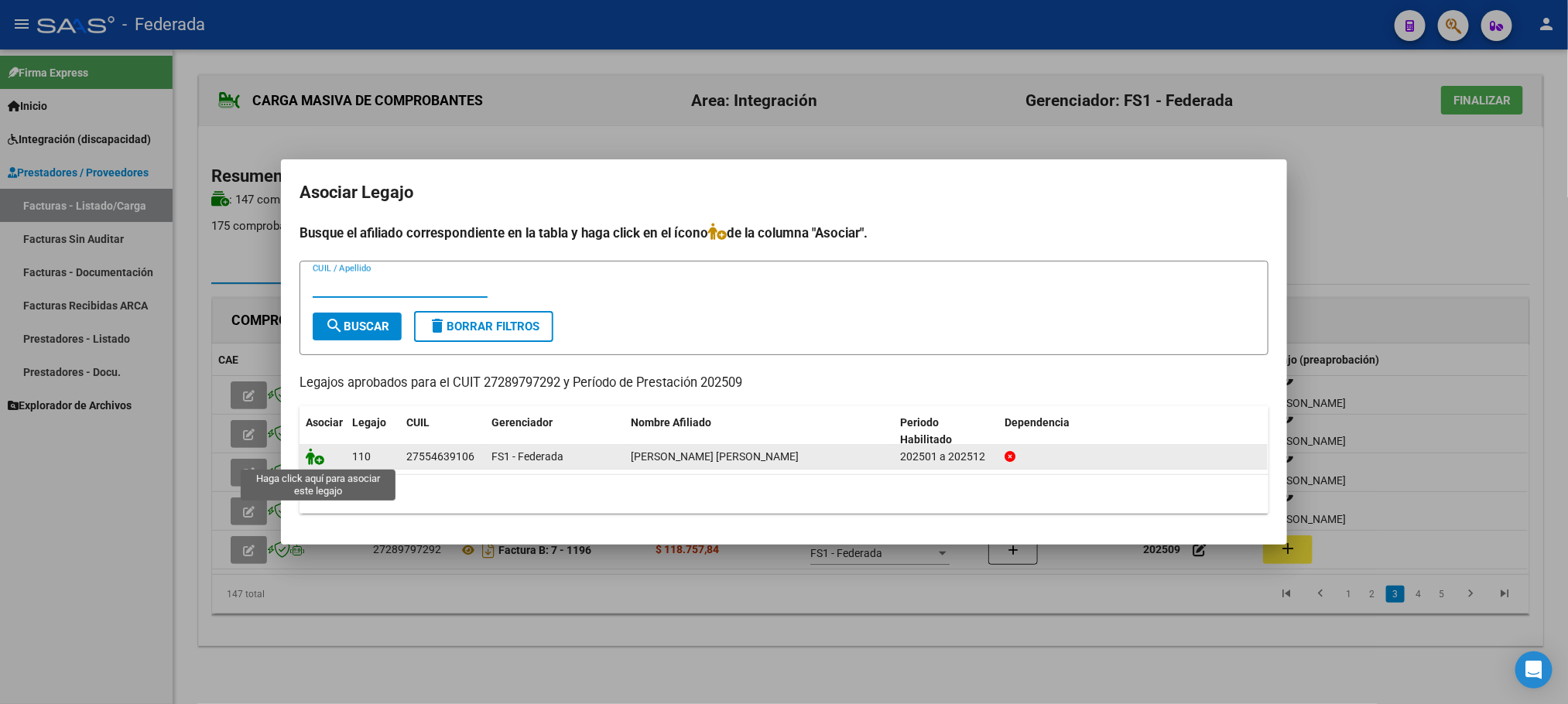
click at [322, 461] on icon at bounding box center [315, 456] width 18 height 17
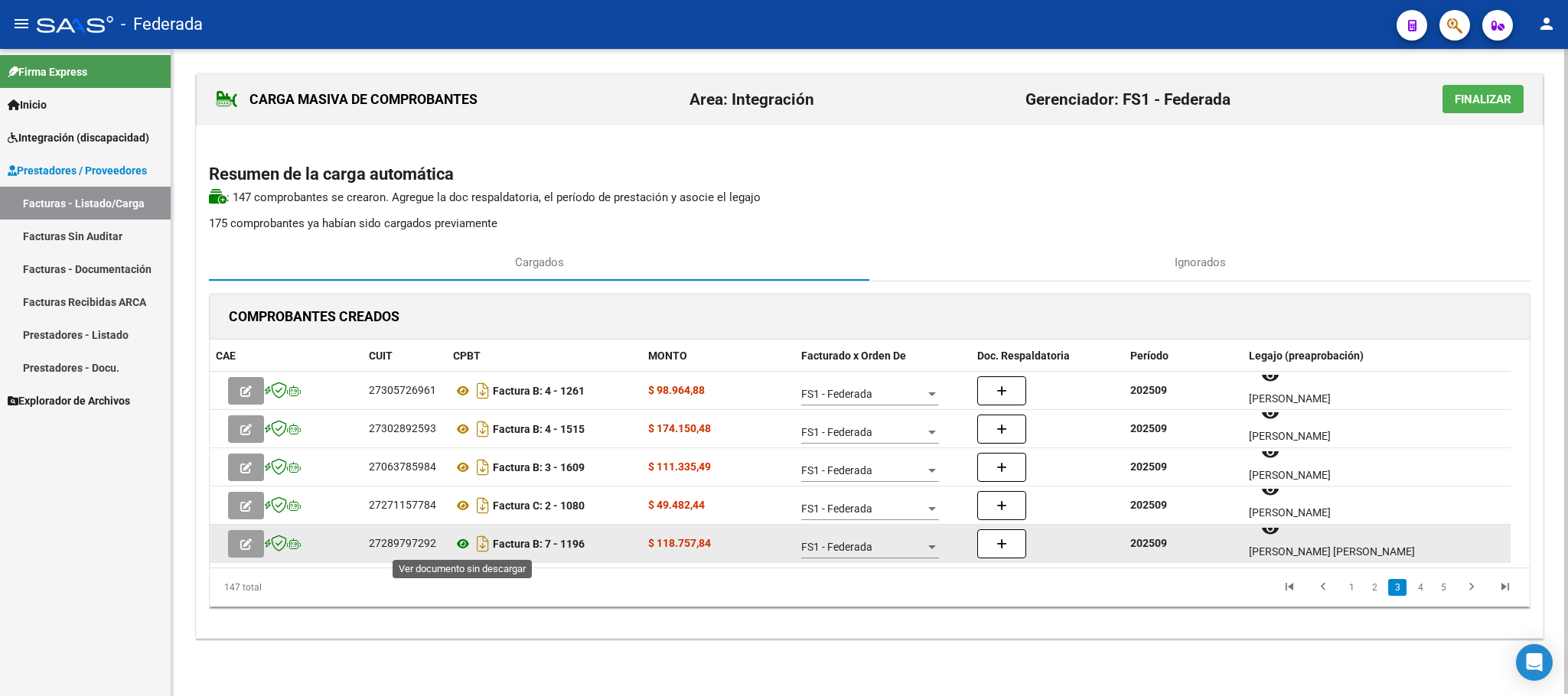
click at [457, 544] on icon at bounding box center [463, 544] width 20 height 18
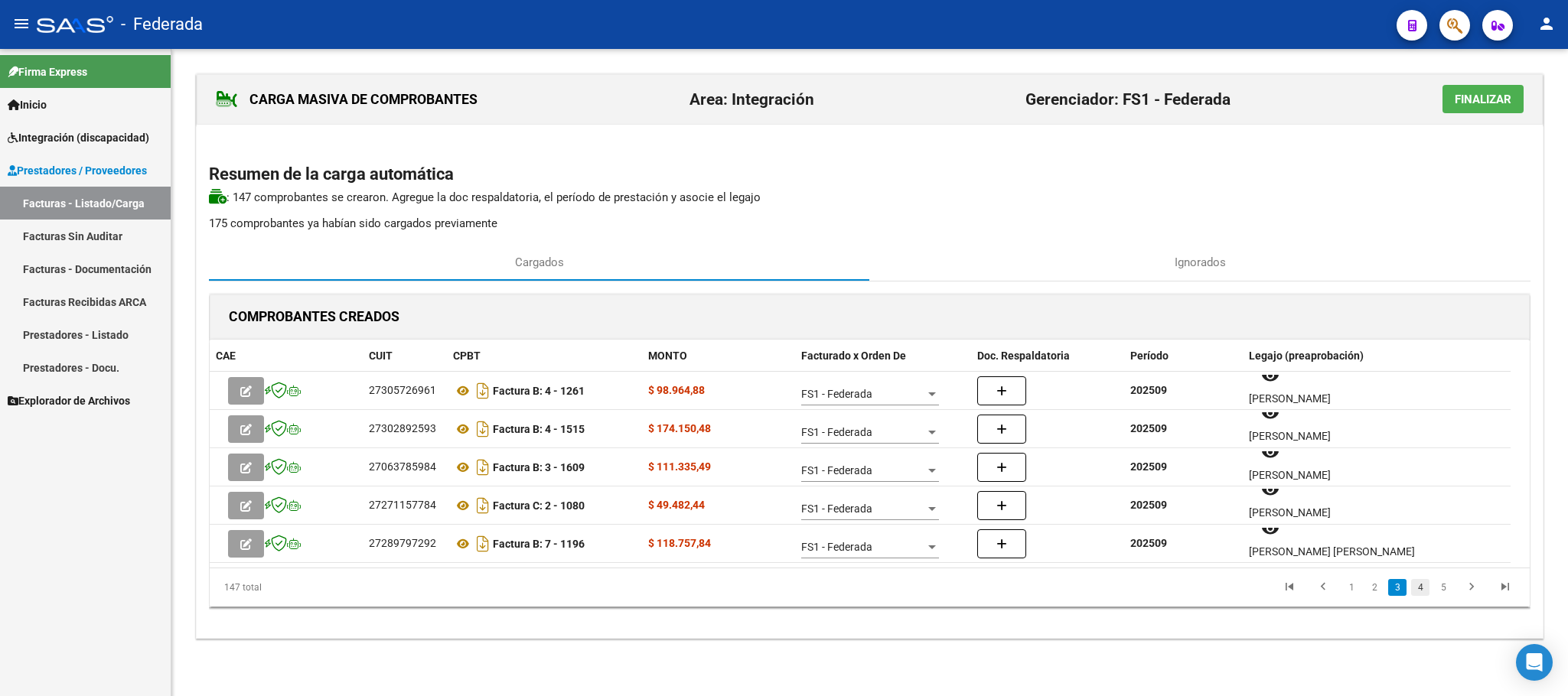
click at [1426, 592] on link "4" at bounding box center [1420, 588] width 18 height 16
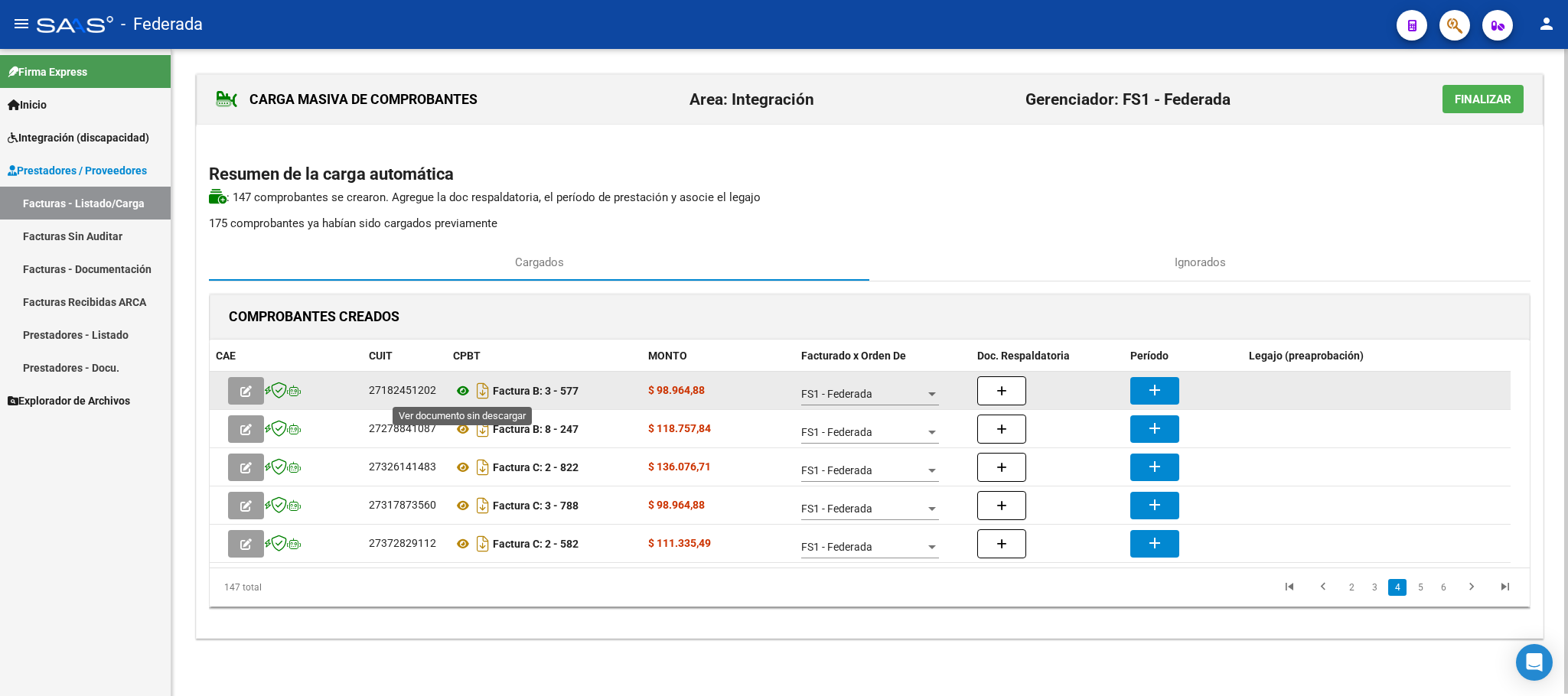
click at [464, 393] on icon at bounding box center [463, 391] width 20 height 18
click at [1141, 381] on button "add" at bounding box center [1154, 391] width 49 height 27
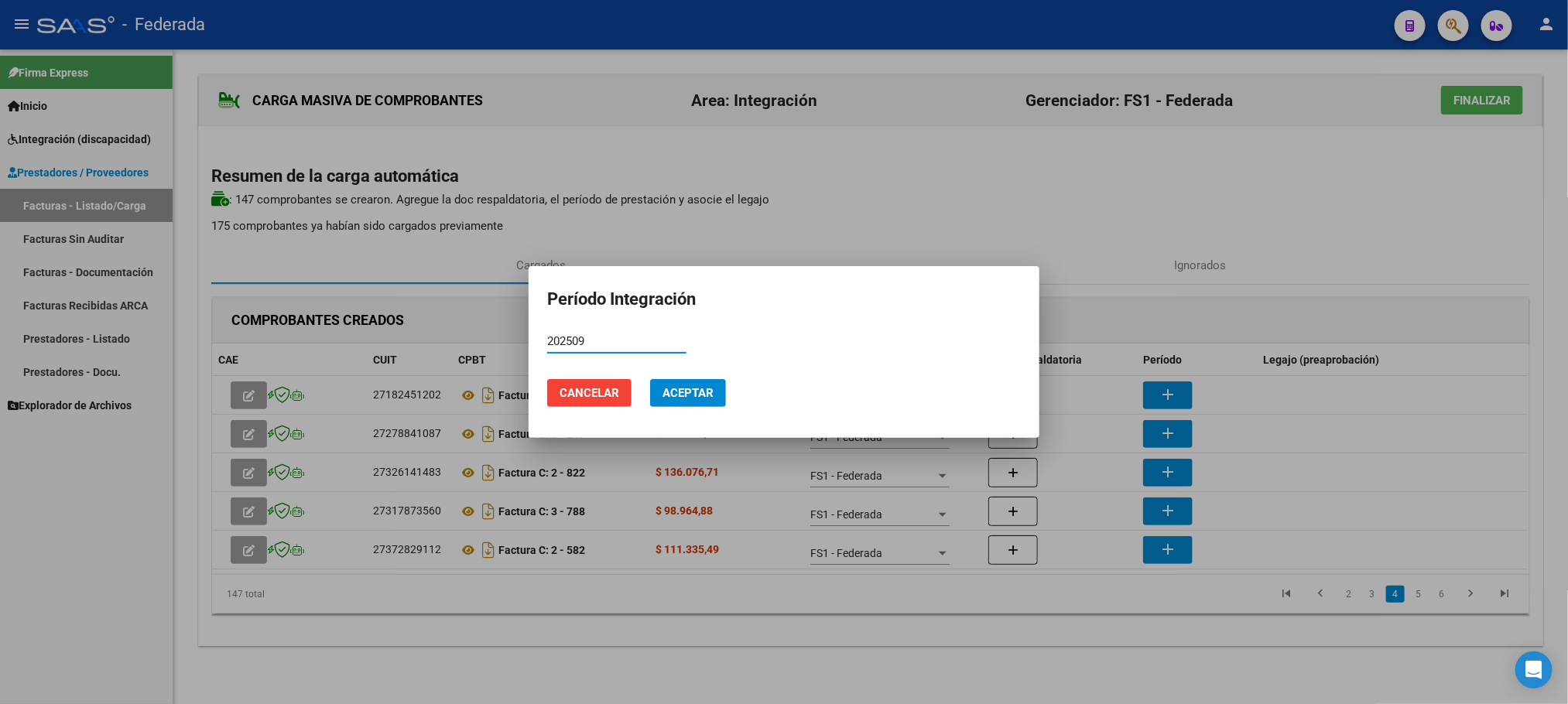
type input "202509"
click at [669, 391] on span "Aceptar" at bounding box center [687, 393] width 51 height 14
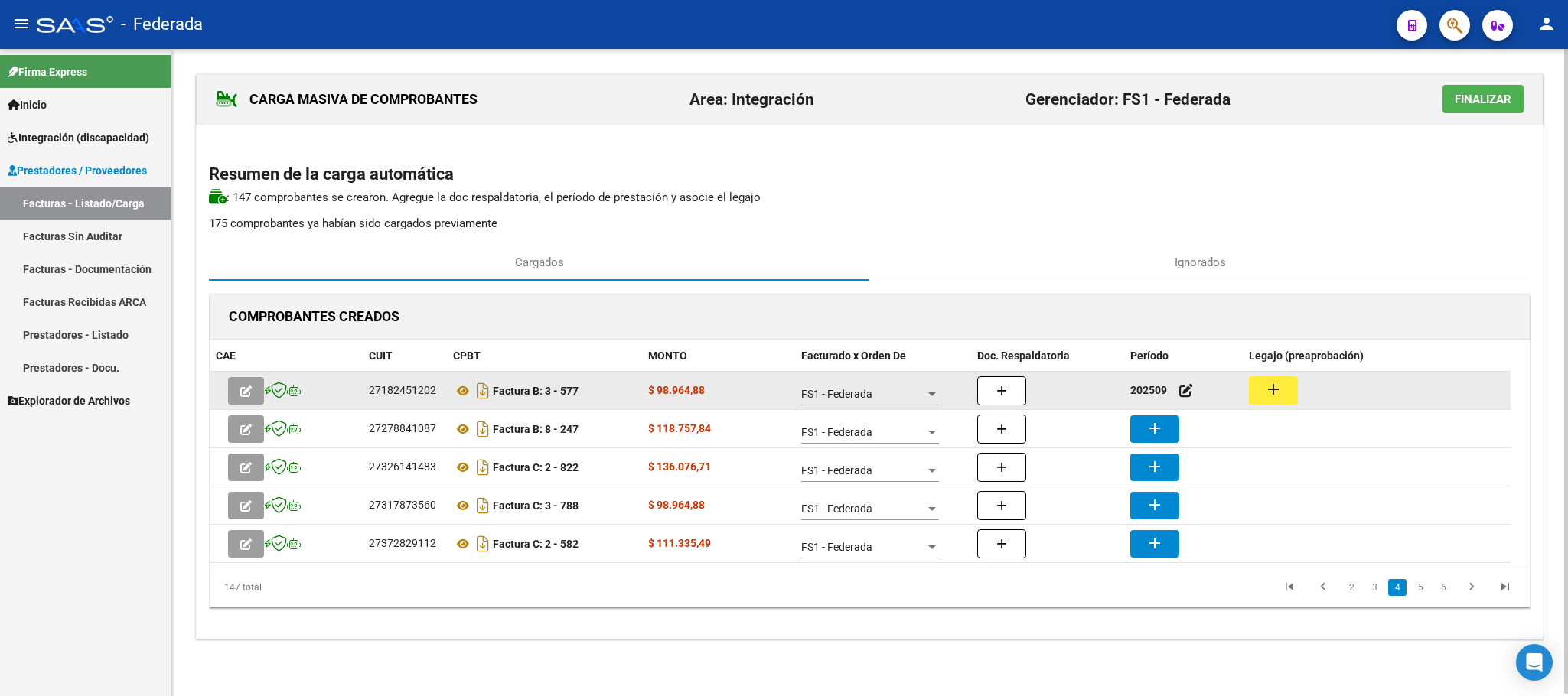
click at [1264, 390] on mat-icon "add" at bounding box center [1273, 389] width 18 height 18
click at [456, 393] on icon at bounding box center [463, 391] width 20 height 18
click at [412, 394] on div "27182451202" at bounding box center [403, 390] width 67 height 17
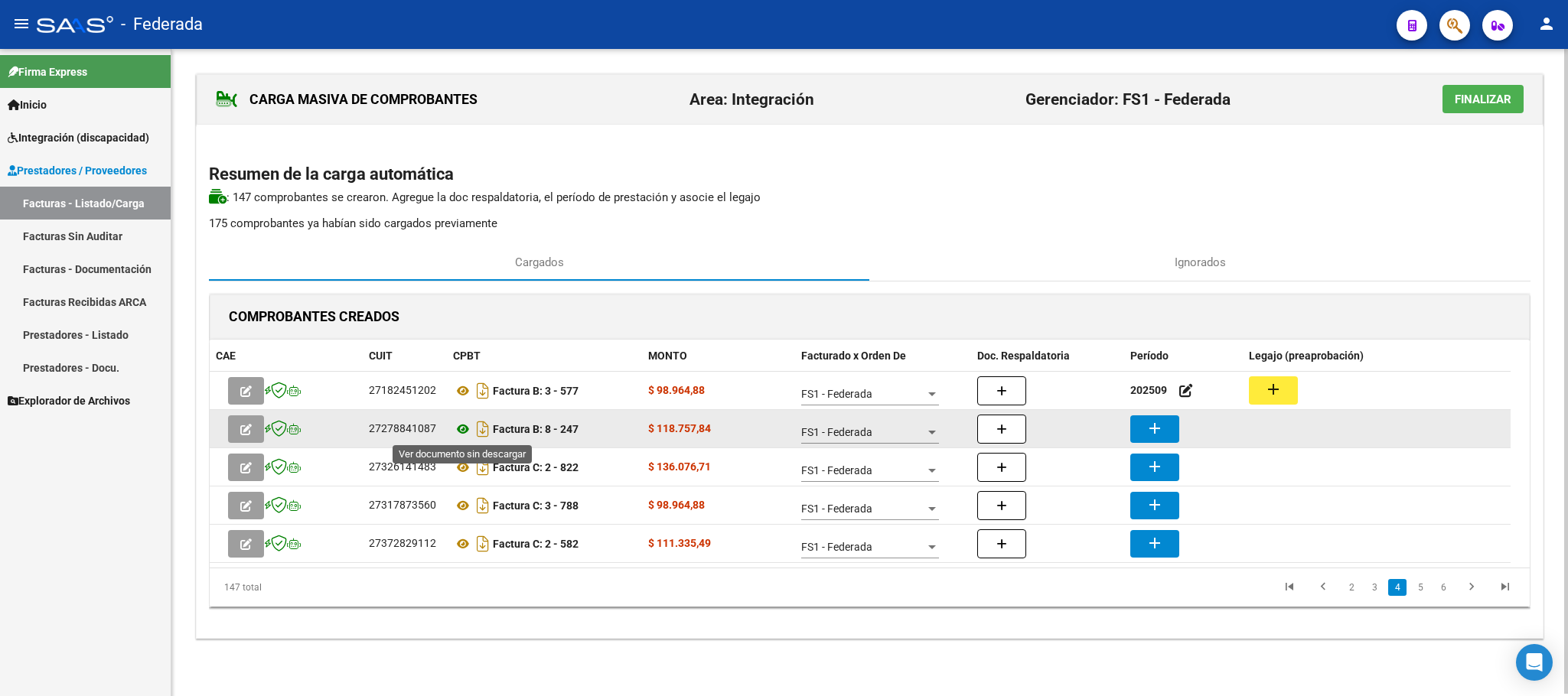
click at [465, 433] on icon at bounding box center [463, 429] width 20 height 18
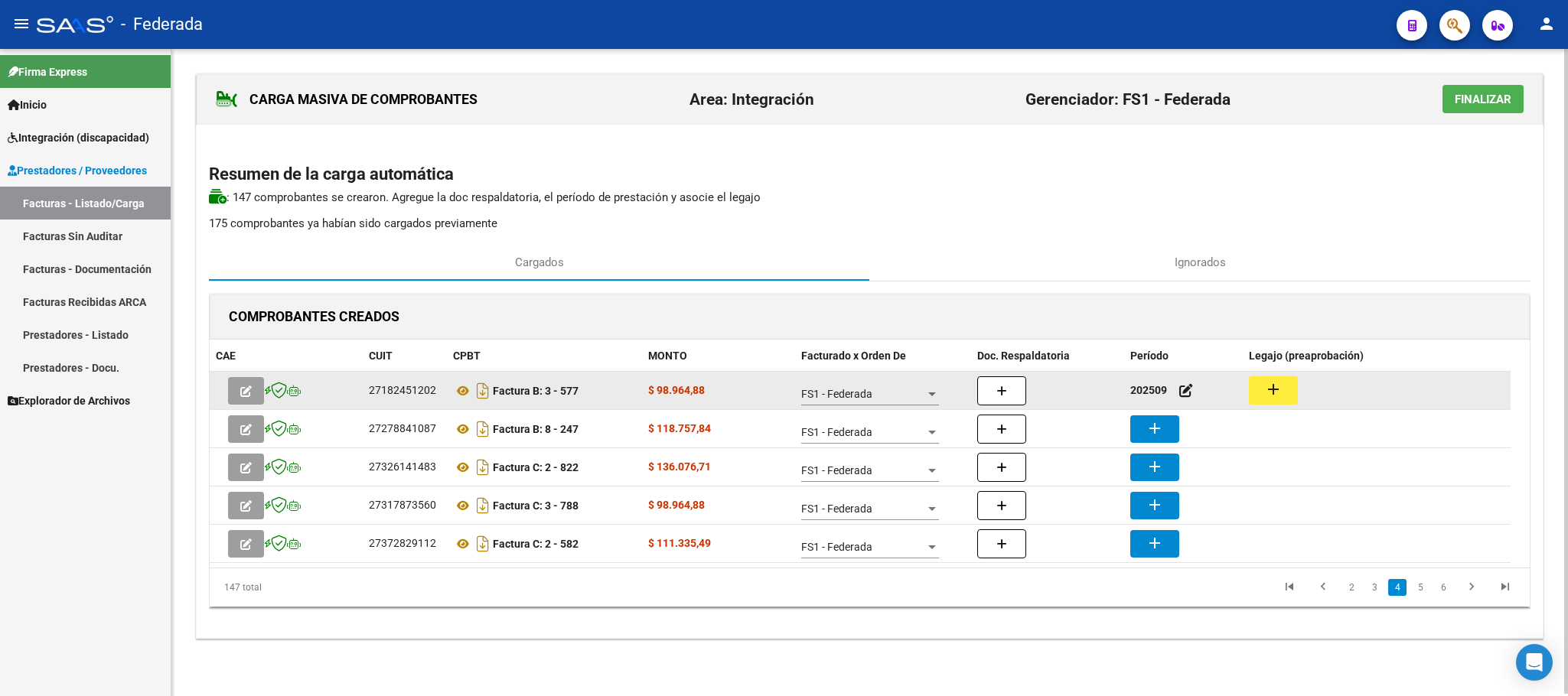
click at [1143, 393] on strong "202509" at bounding box center [1148, 390] width 36 height 12
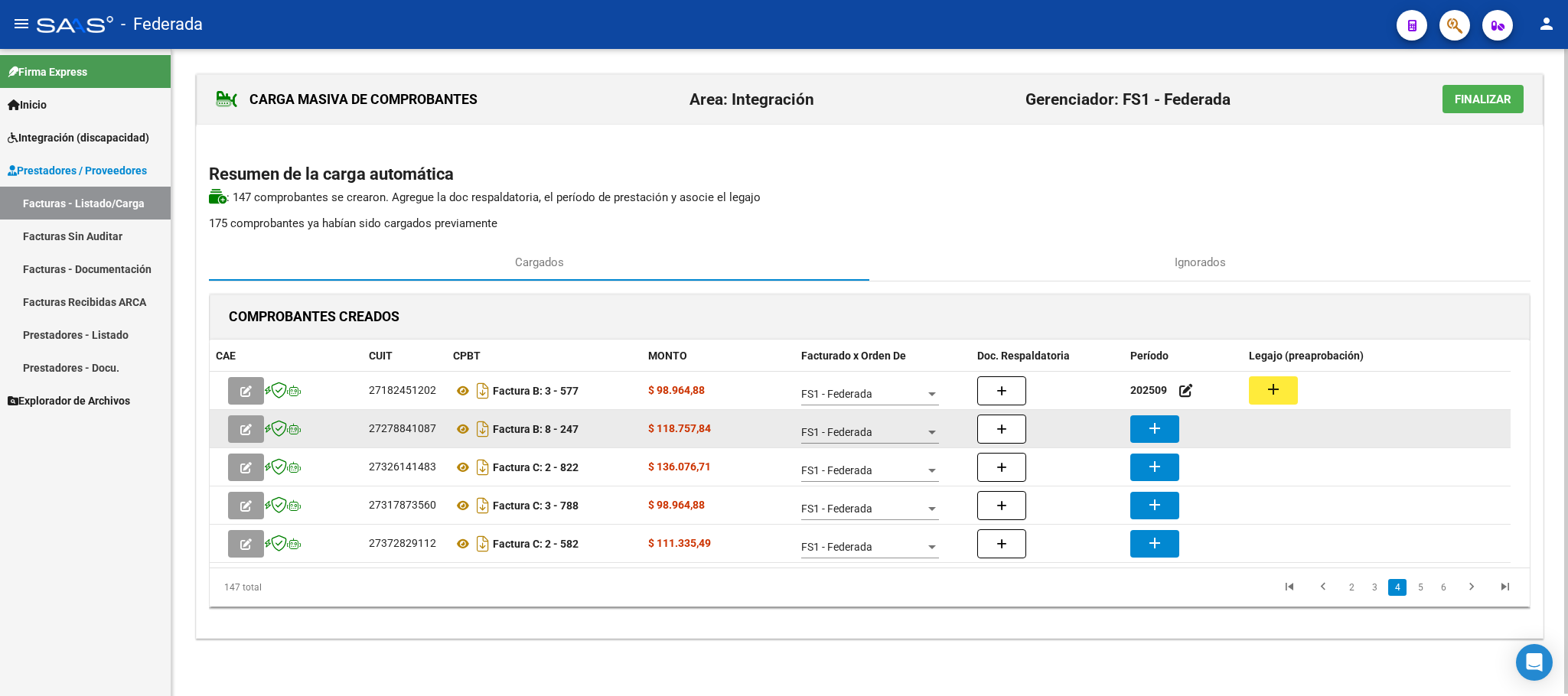
click at [1153, 425] on mat-icon "add" at bounding box center [1154, 428] width 18 height 18
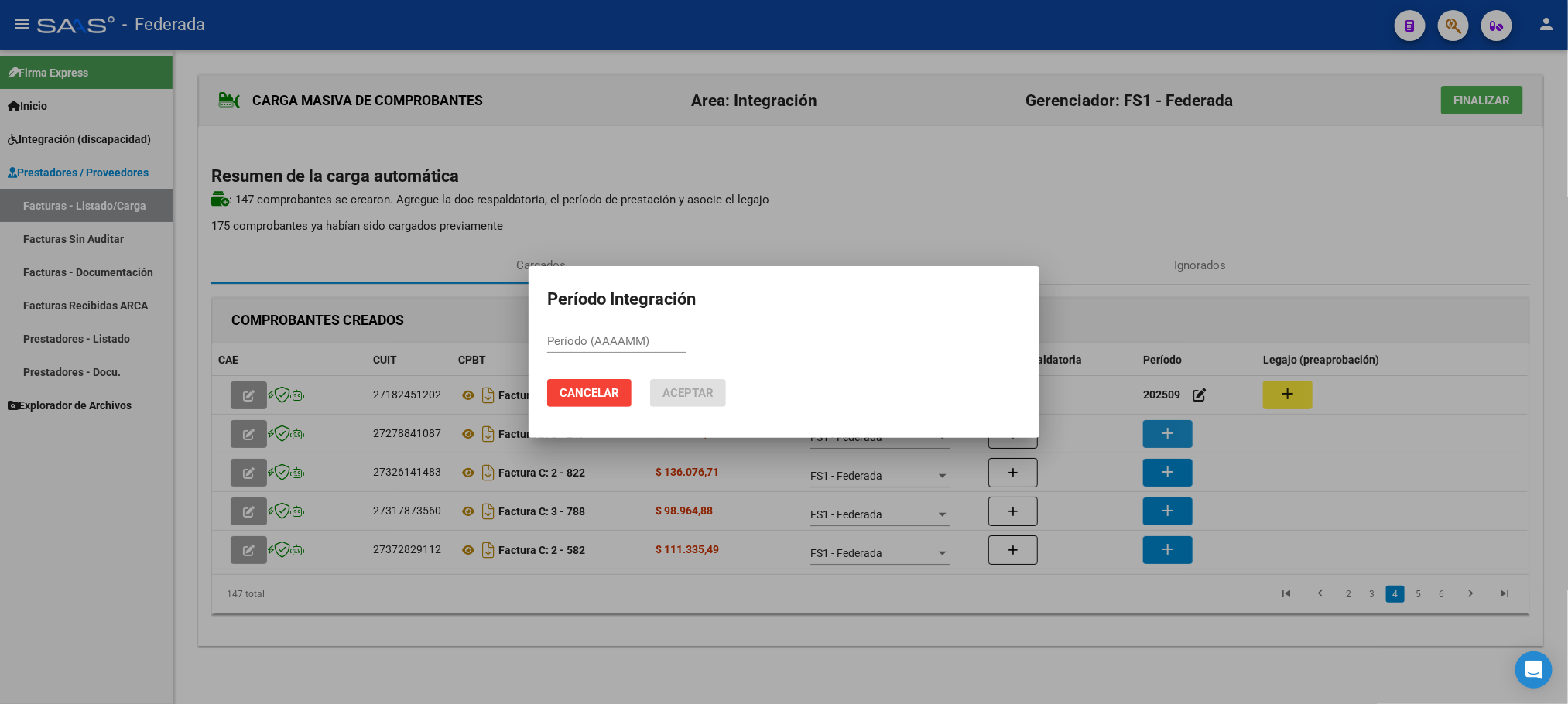
paste input "202509"
type input "202509"
click at [718, 386] on button "Aceptar" at bounding box center [687, 393] width 76 height 28
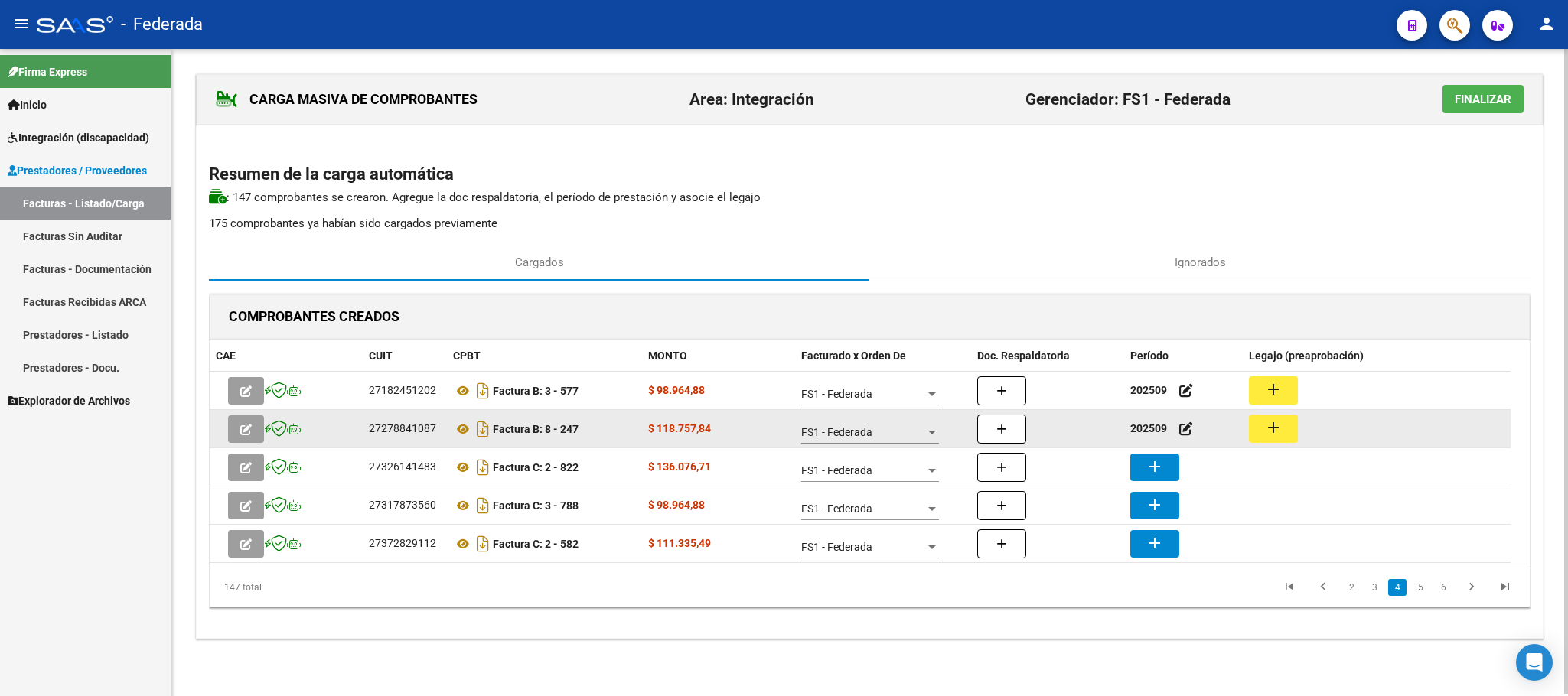
click at [1272, 425] on mat-icon "add" at bounding box center [1273, 427] width 18 height 18
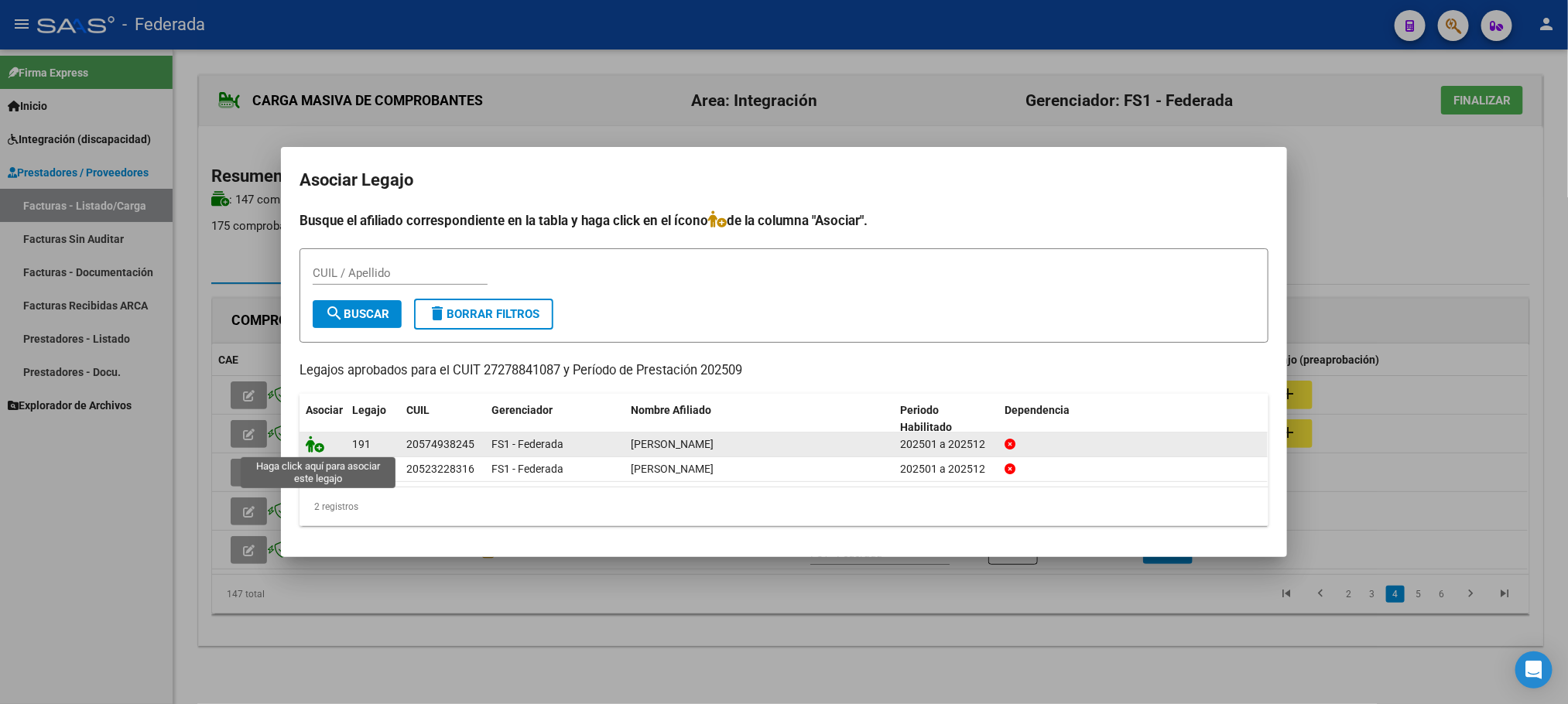
click at [316, 444] on icon at bounding box center [315, 444] width 18 height 17
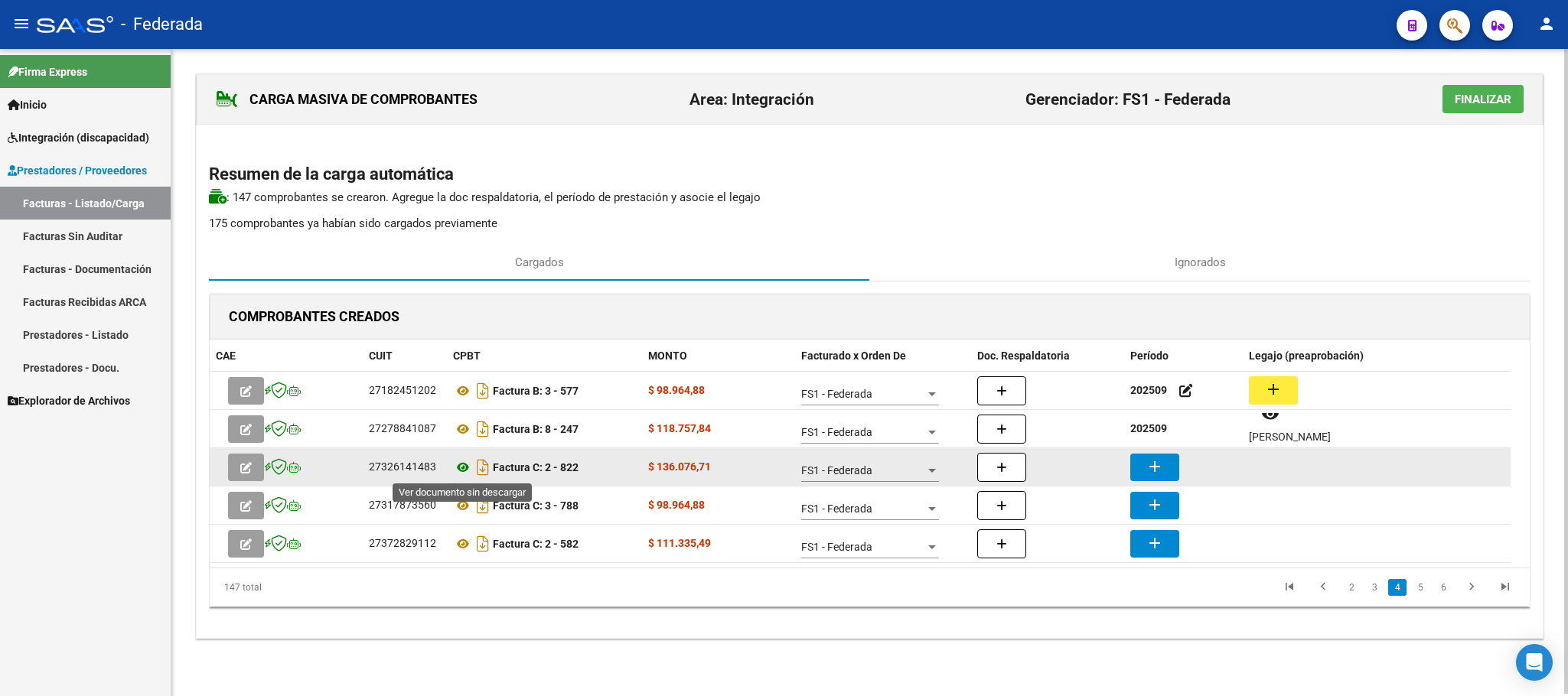
click at [464, 465] on icon at bounding box center [463, 467] width 20 height 18
click at [1136, 462] on button "add" at bounding box center [1154, 467] width 49 height 27
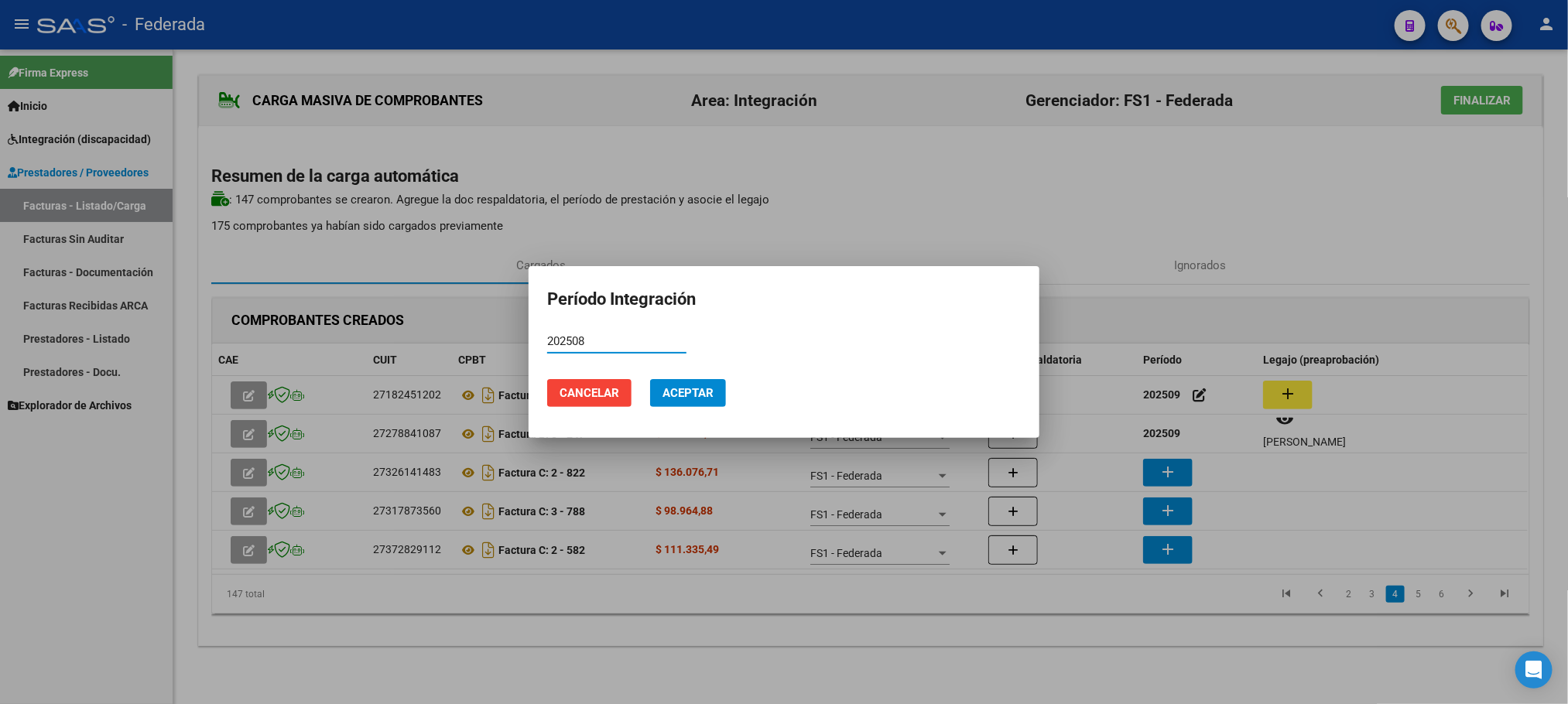
type input "202508"
click at [681, 393] on span "Aceptar" at bounding box center [687, 393] width 51 height 14
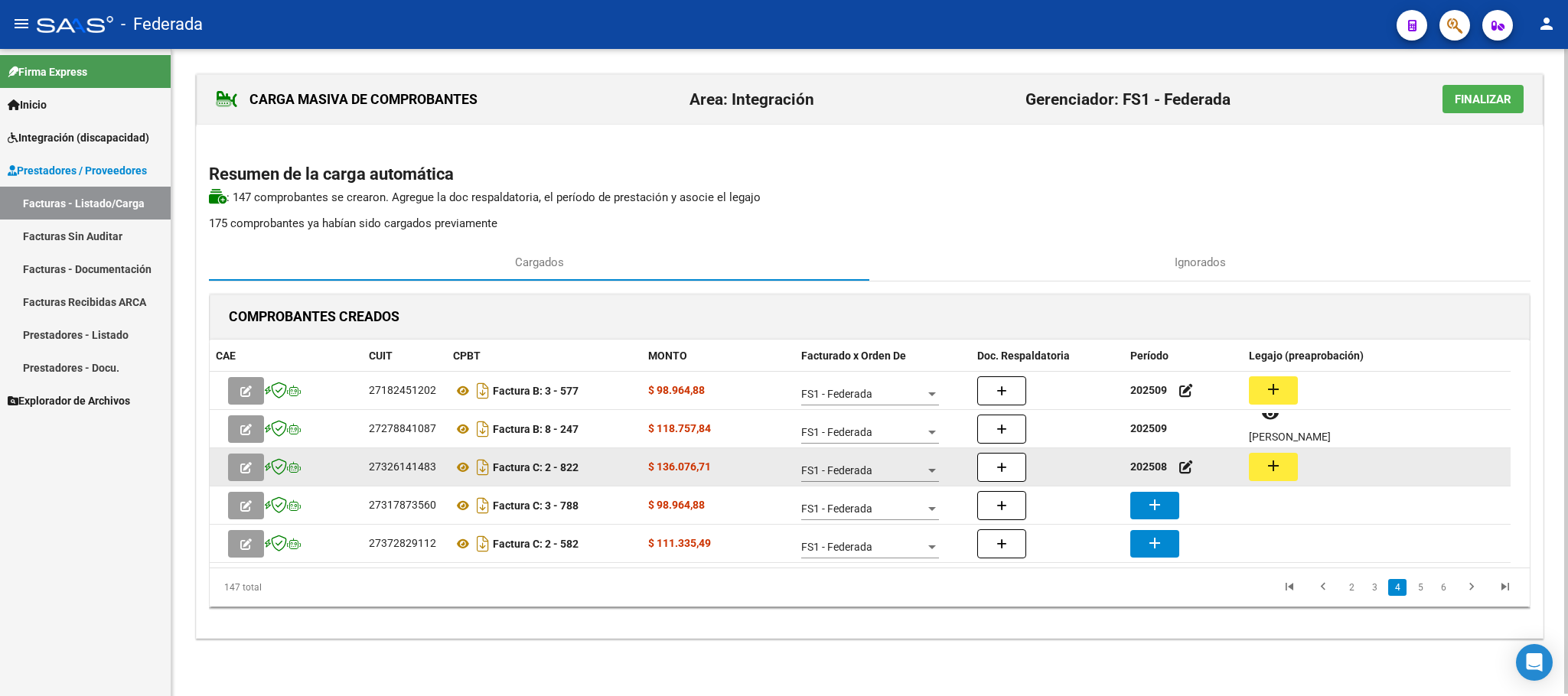
click at [1265, 469] on mat-icon "add" at bounding box center [1273, 466] width 18 height 18
click at [466, 464] on icon at bounding box center [463, 467] width 20 height 18
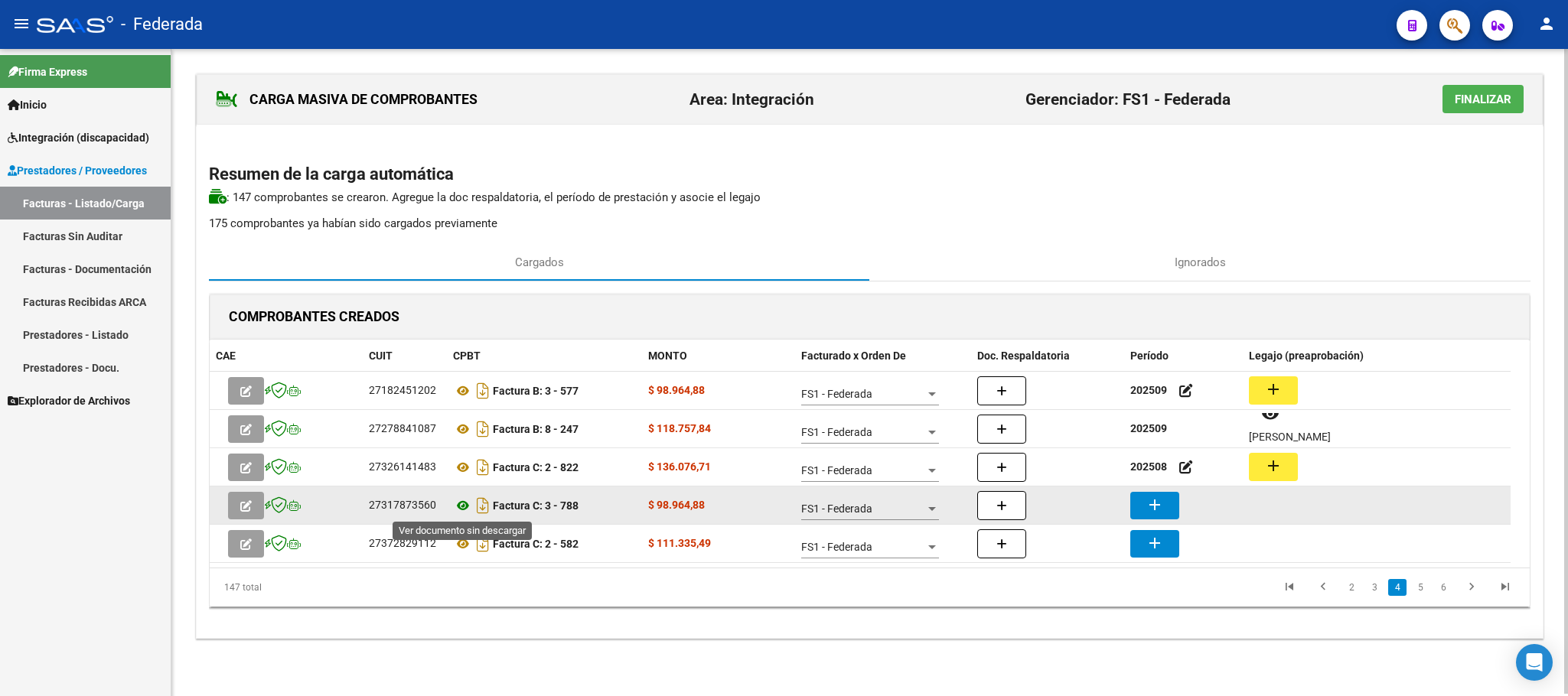
click at [464, 505] on icon at bounding box center [463, 506] width 20 height 18
click at [1146, 498] on mat-icon "add" at bounding box center [1154, 505] width 18 height 18
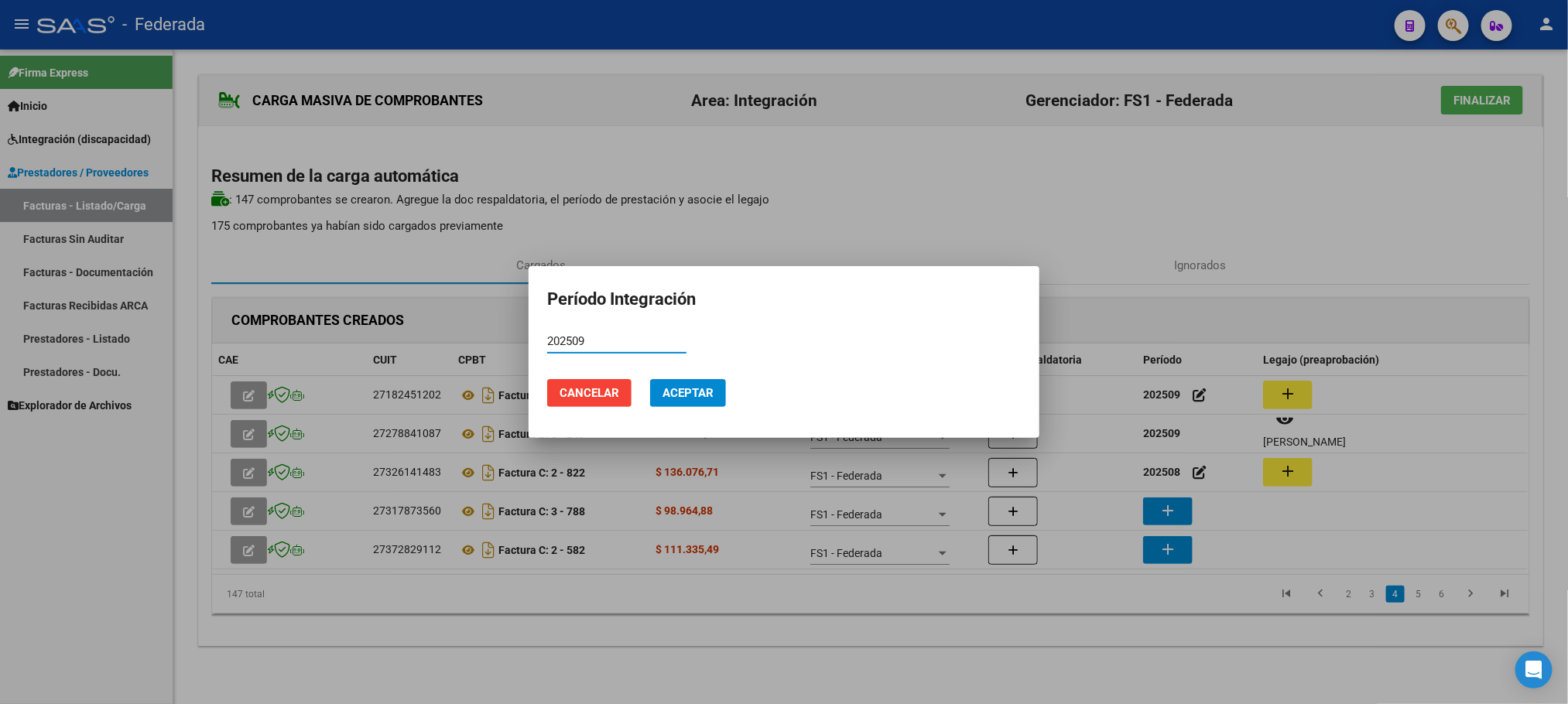
type input "202509"
click at [695, 395] on span "Aceptar" at bounding box center [687, 393] width 51 height 14
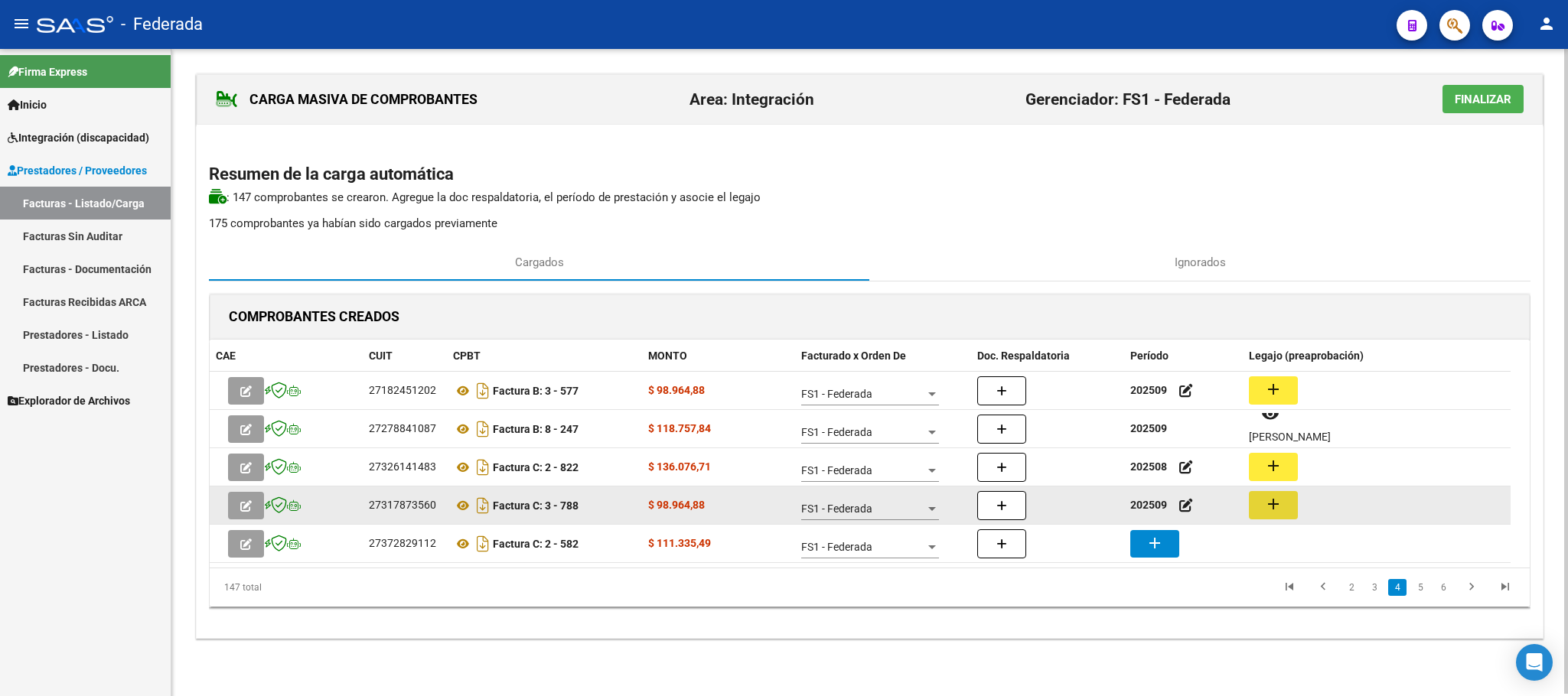
click at [1276, 507] on mat-icon "add" at bounding box center [1273, 504] width 18 height 18
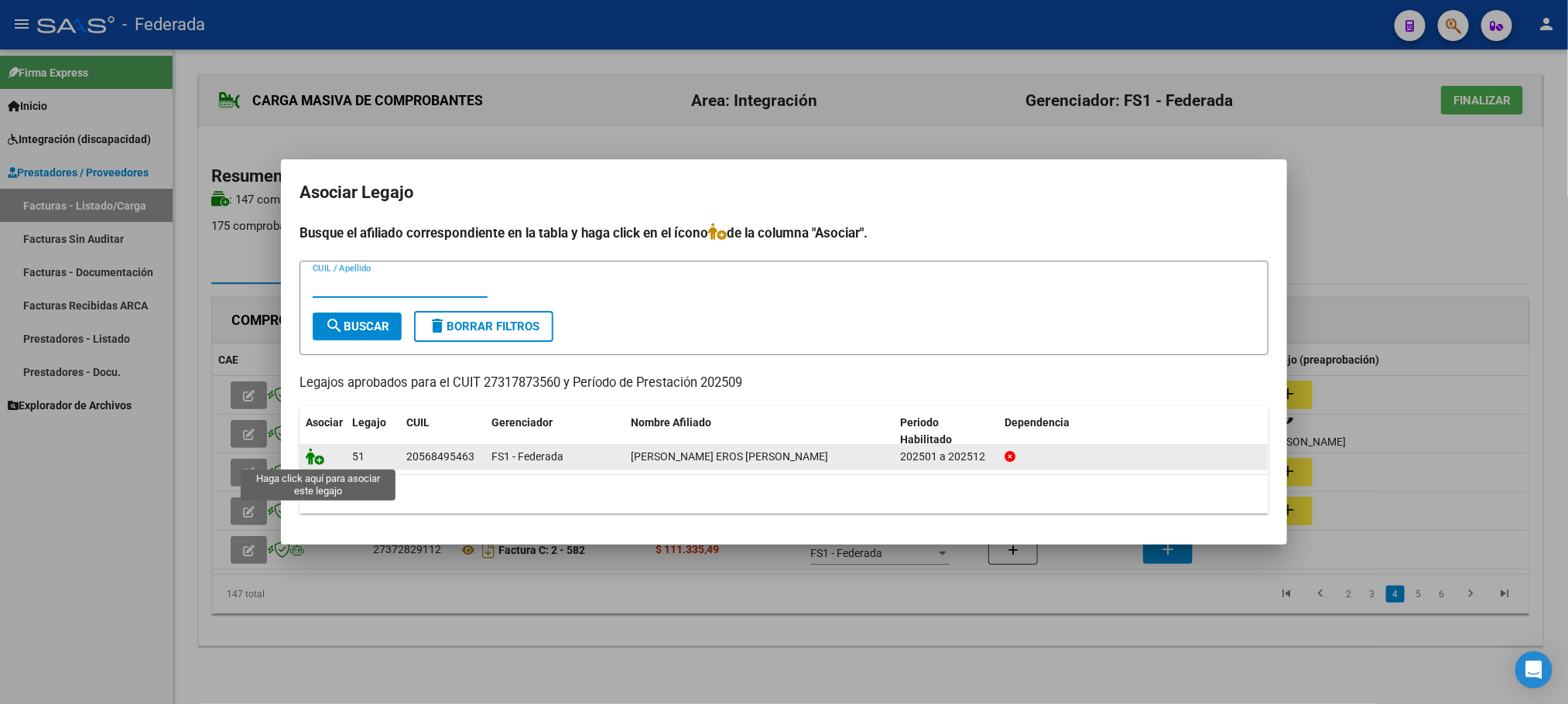
click at [318, 456] on icon at bounding box center [315, 456] width 18 height 17
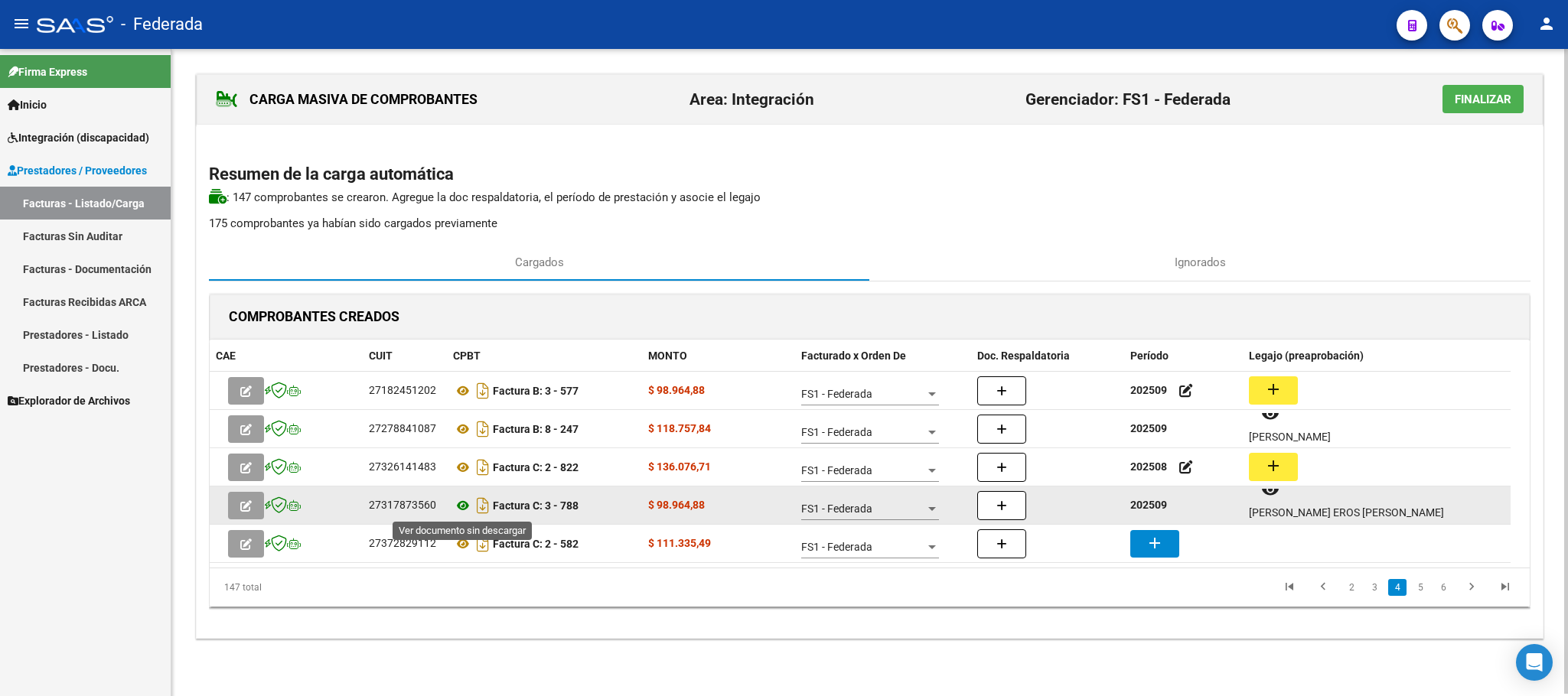
click at [464, 508] on icon at bounding box center [463, 506] width 20 height 18
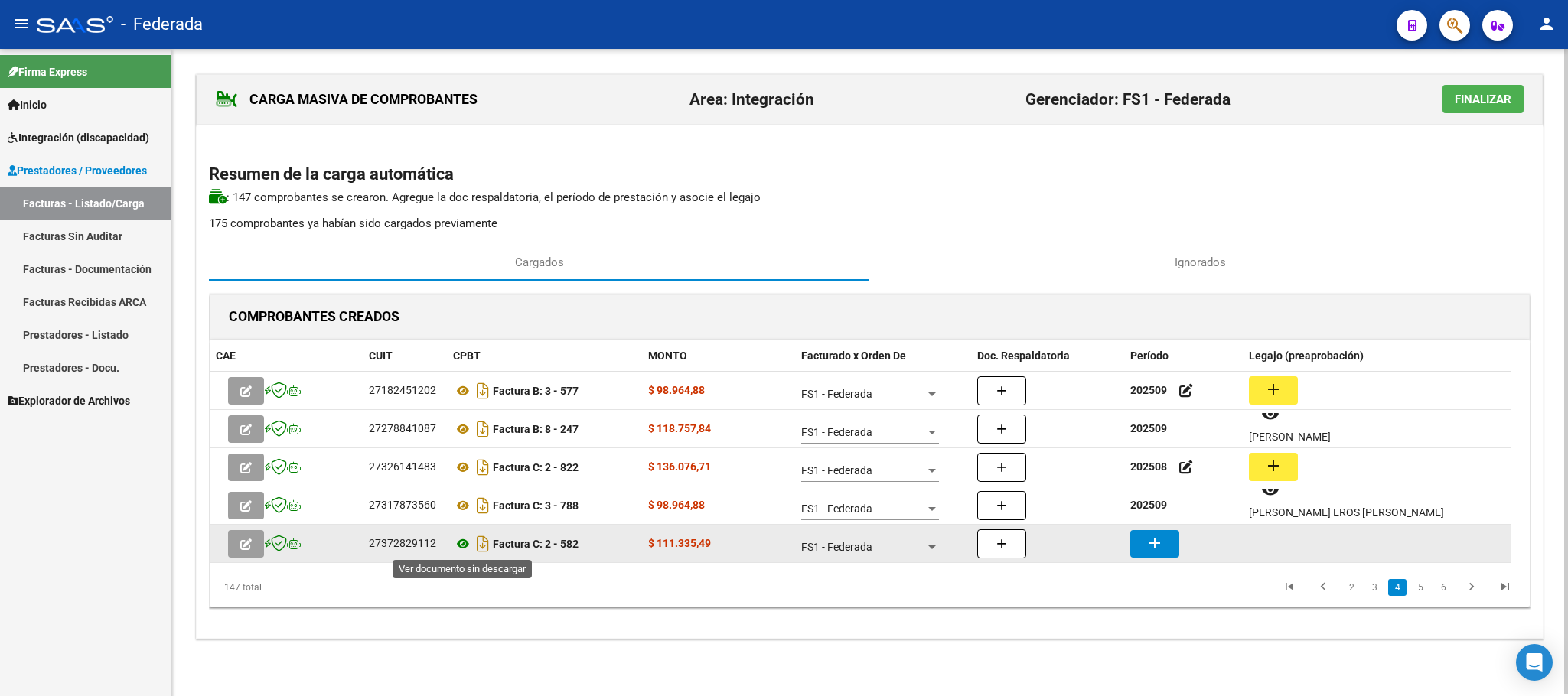
click at [460, 545] on icon at bounding box center [463, 544] width 20 height 18
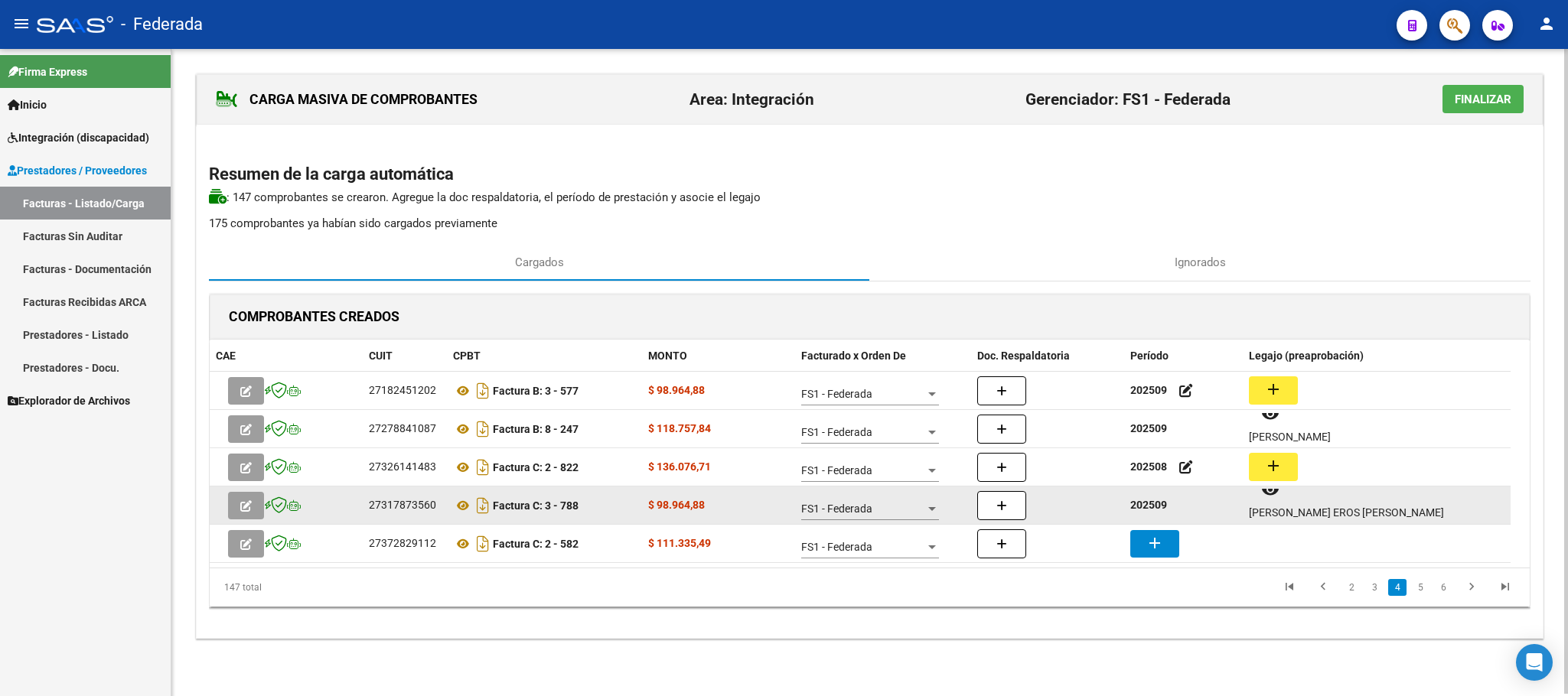
click at [1150, 505] on strong "202509" at bounding box center [1148, 505] width 36 height 12
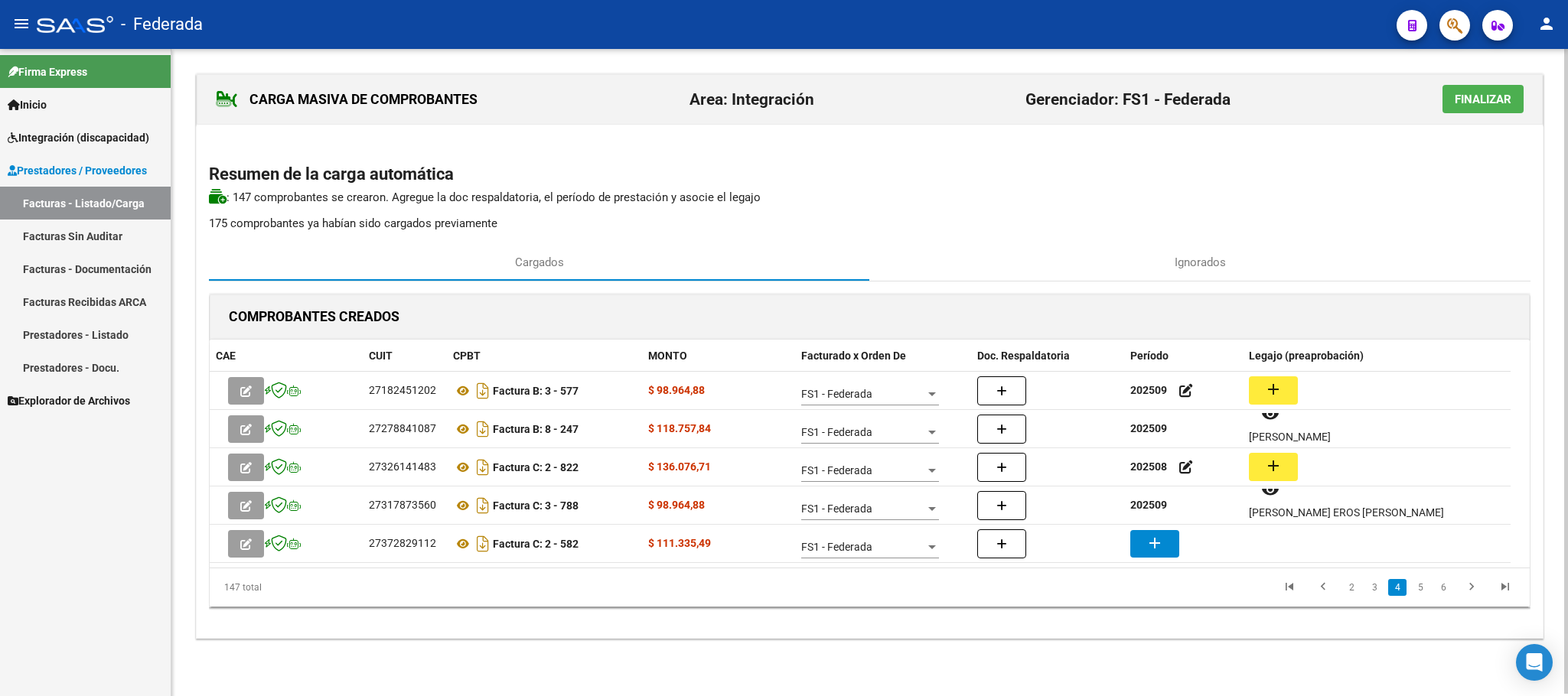
click at [1155, 565] on datatable-selection "27182451202 Factura B: 3 - 577 $ 98.964,88 FS1 - Federada 202509 add 2727884108…" at bounding box center [860, 558] width 1301 height 14
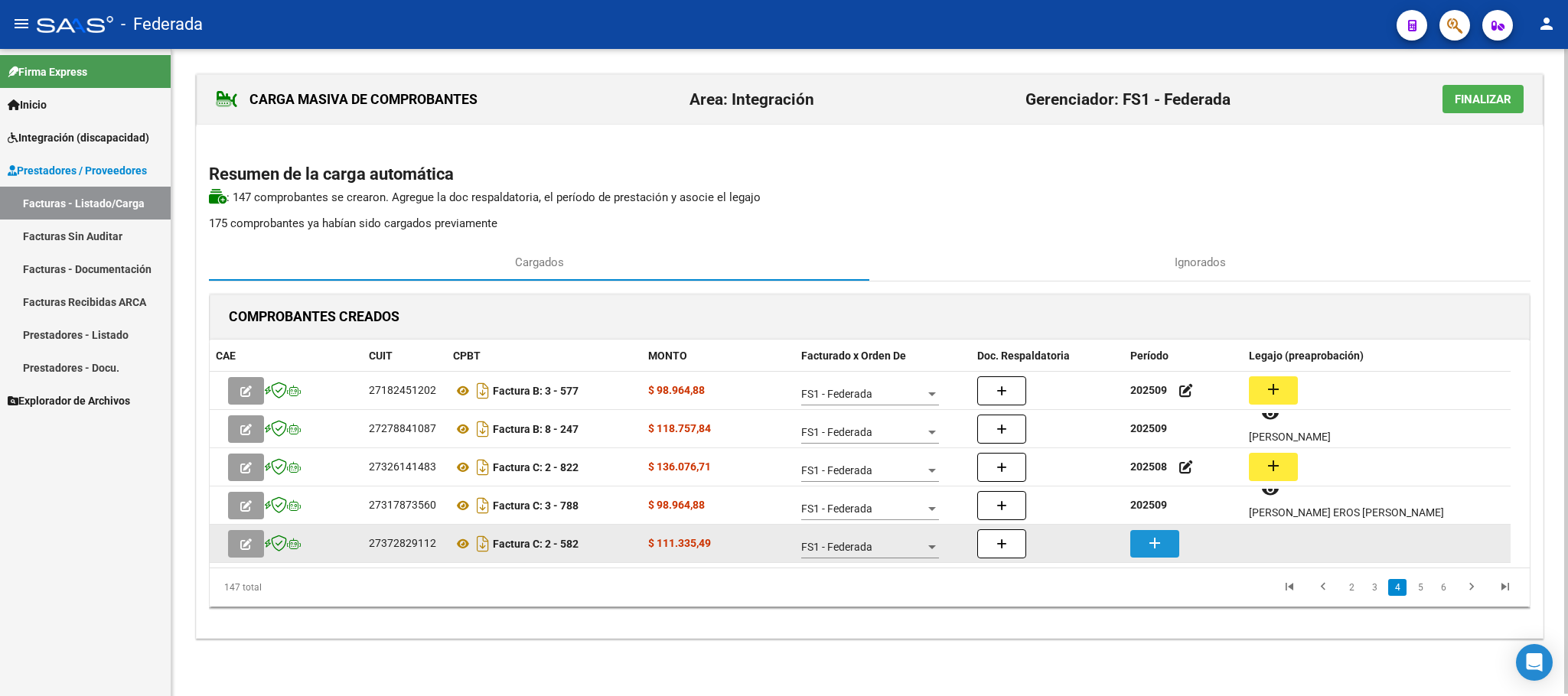
click at [1155, 553] on button "add" at bounding box center [1154, 544] width 49 height 27
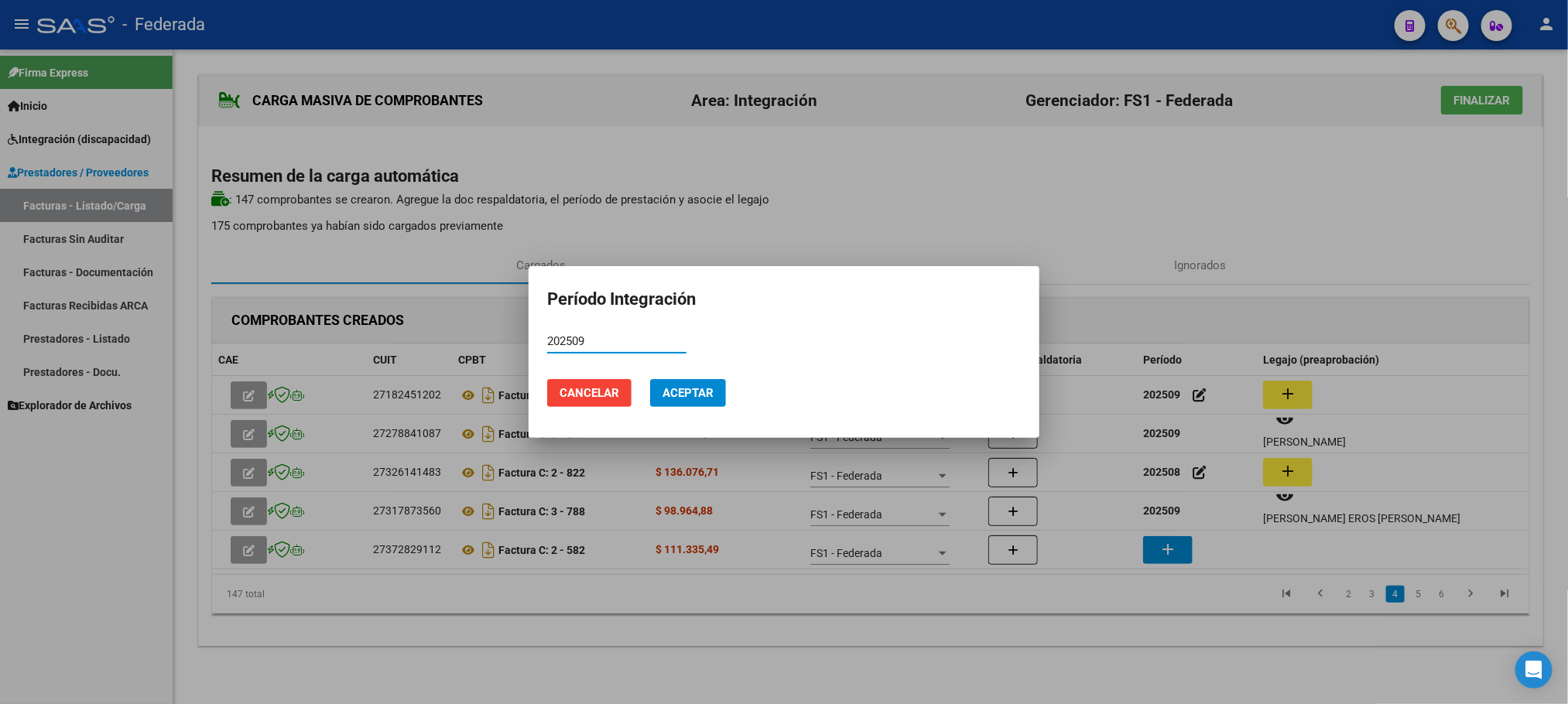
type input "202509"
click at [699, 389] on span "Aceptar" at bounding box center [687, 393] width 51 height 14
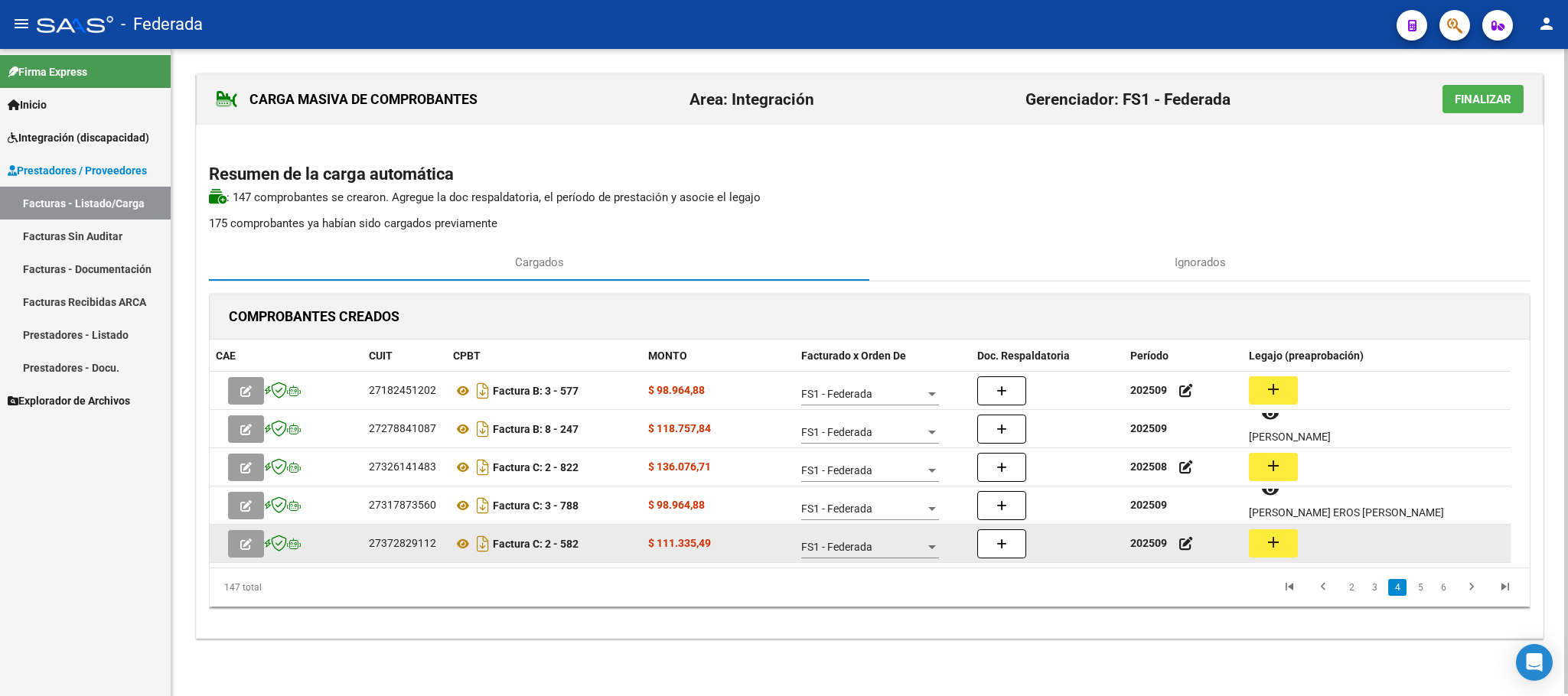
click at [1275, 533] on mat-icon "add" at bounding box center [1273, 542] width 18 height 18
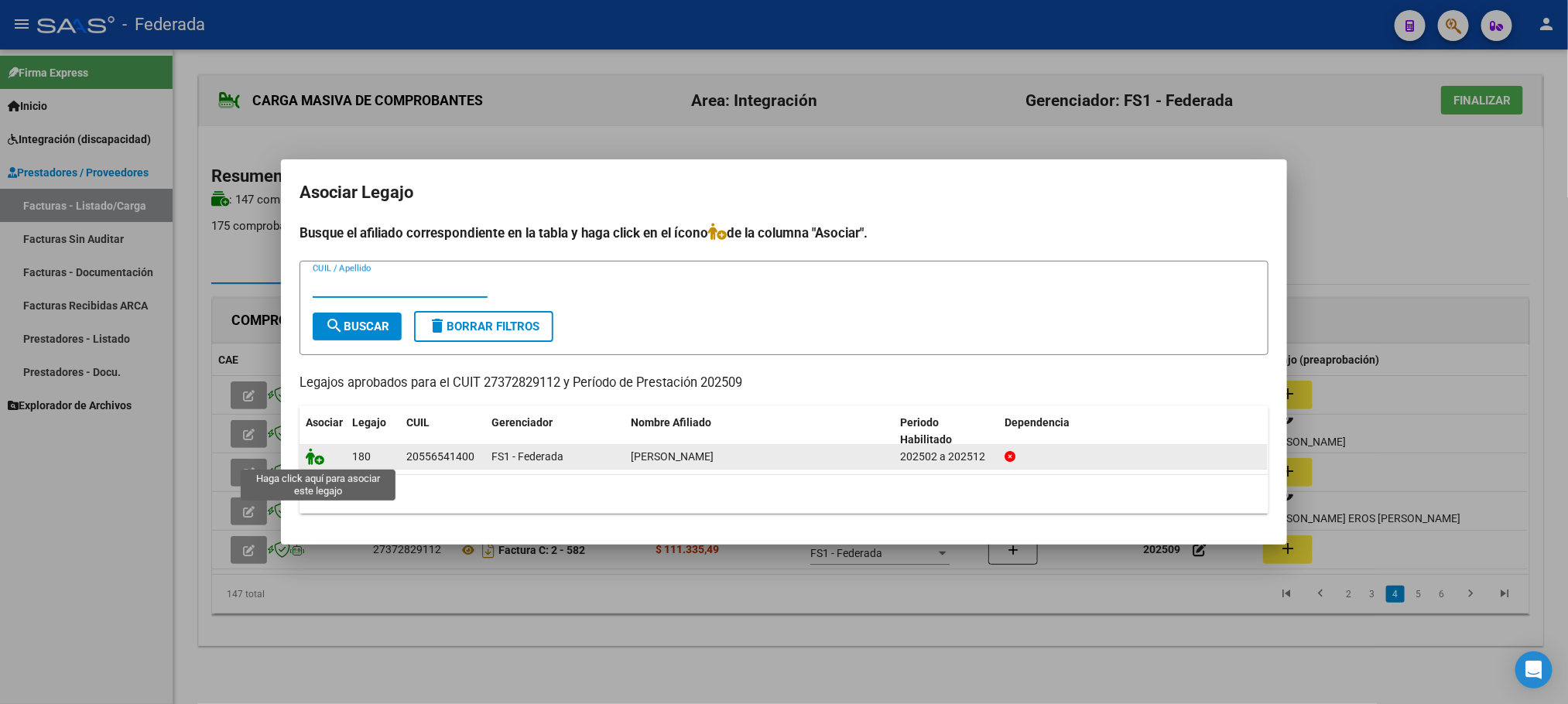
click at [322, 455] on icon at bounding box center [315, 456] width 18 height 17
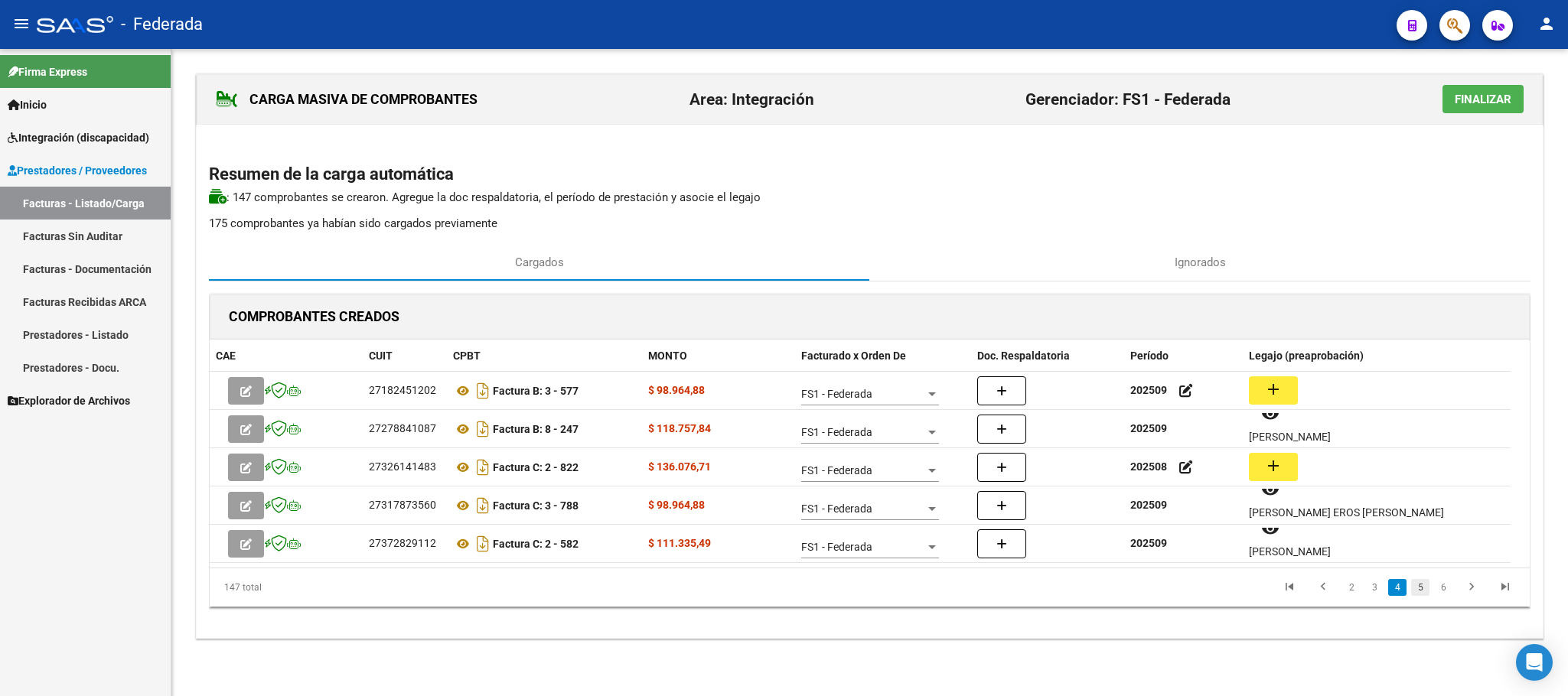
click at [1421, 590] on link "5" at bounding box center [1420, 588] width 18 height 16
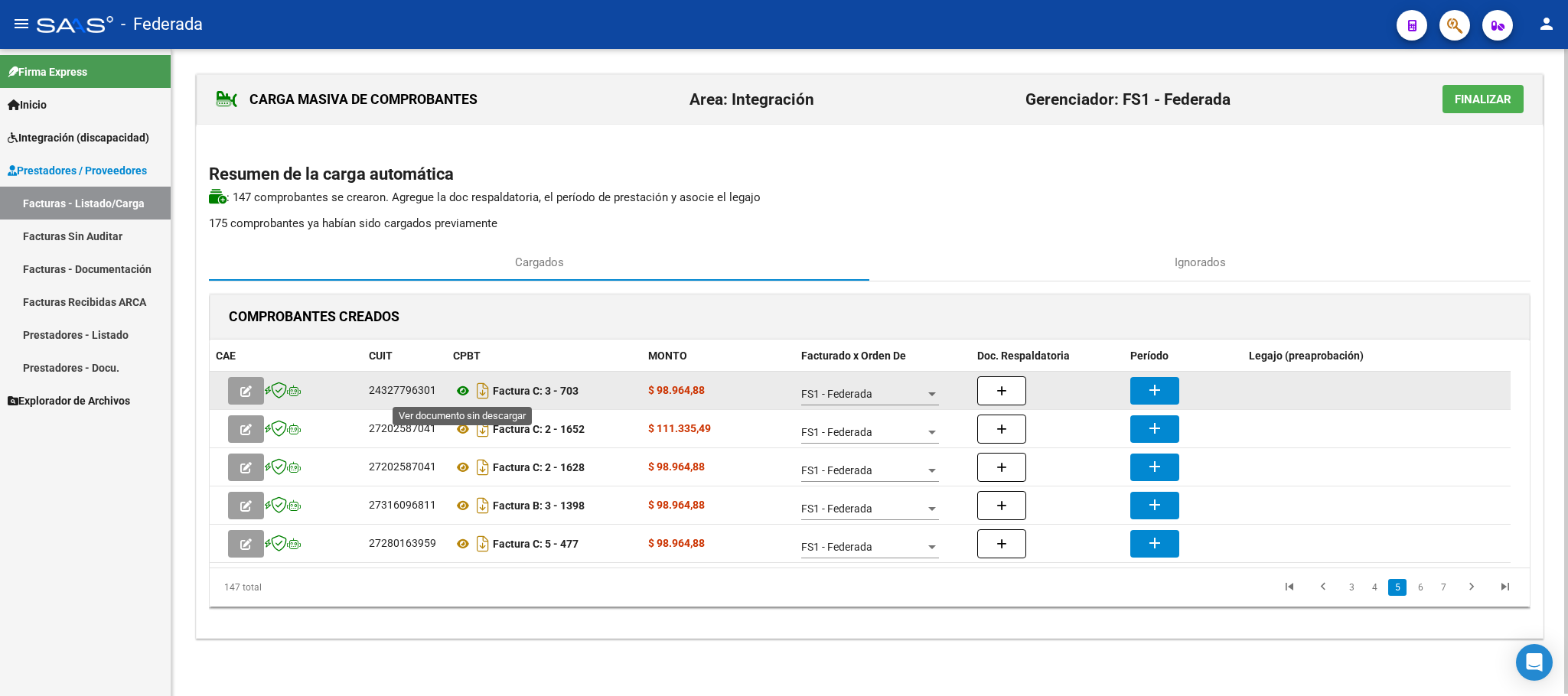
click at [462, 394] on icon at bounding box center [463, 391] width 20 height 18
click at [1141, 399] on button "add" at bounding box center [1154, 391] width 49 height 27
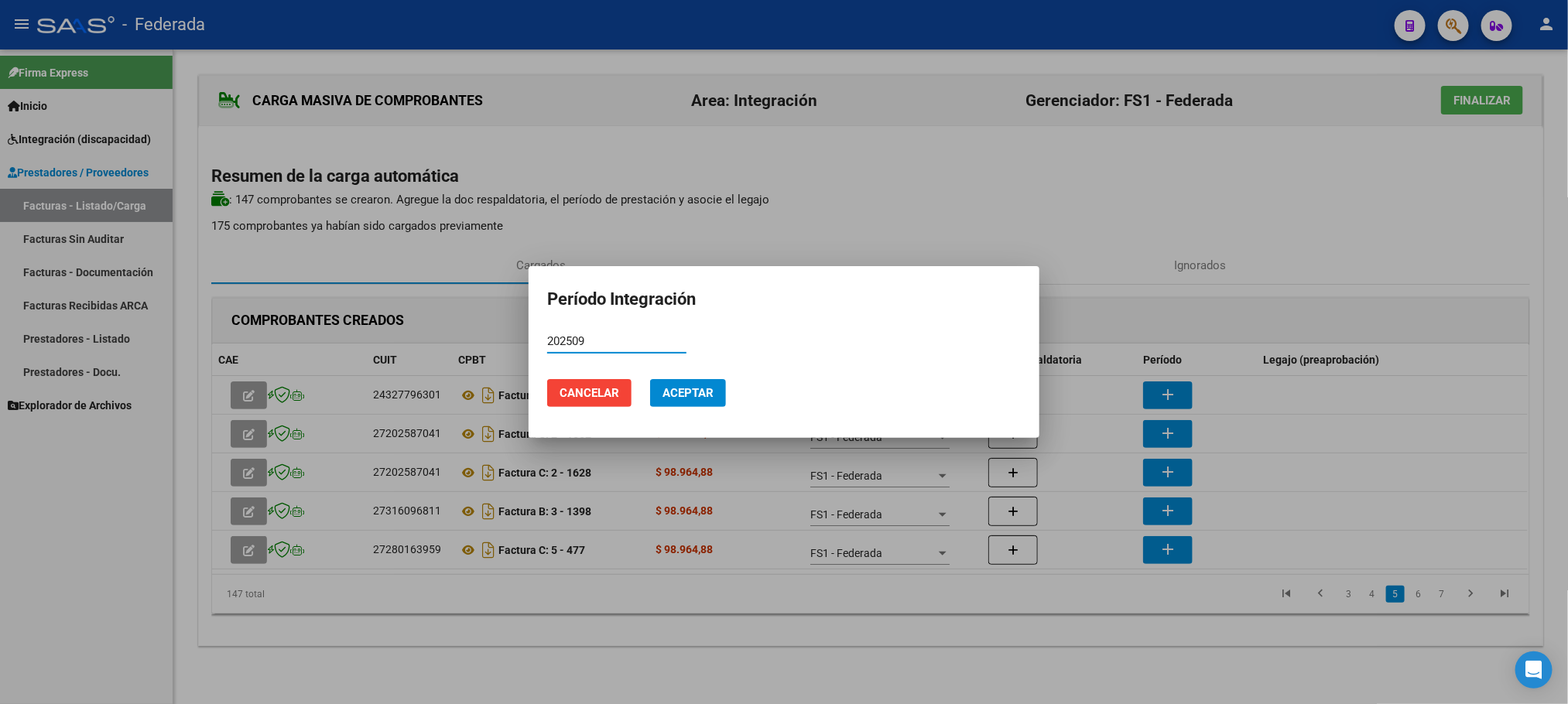
type input "202509"
click at [696, 400] on span "Aceptar" at bounding box center [687, 393] width 51 height 14
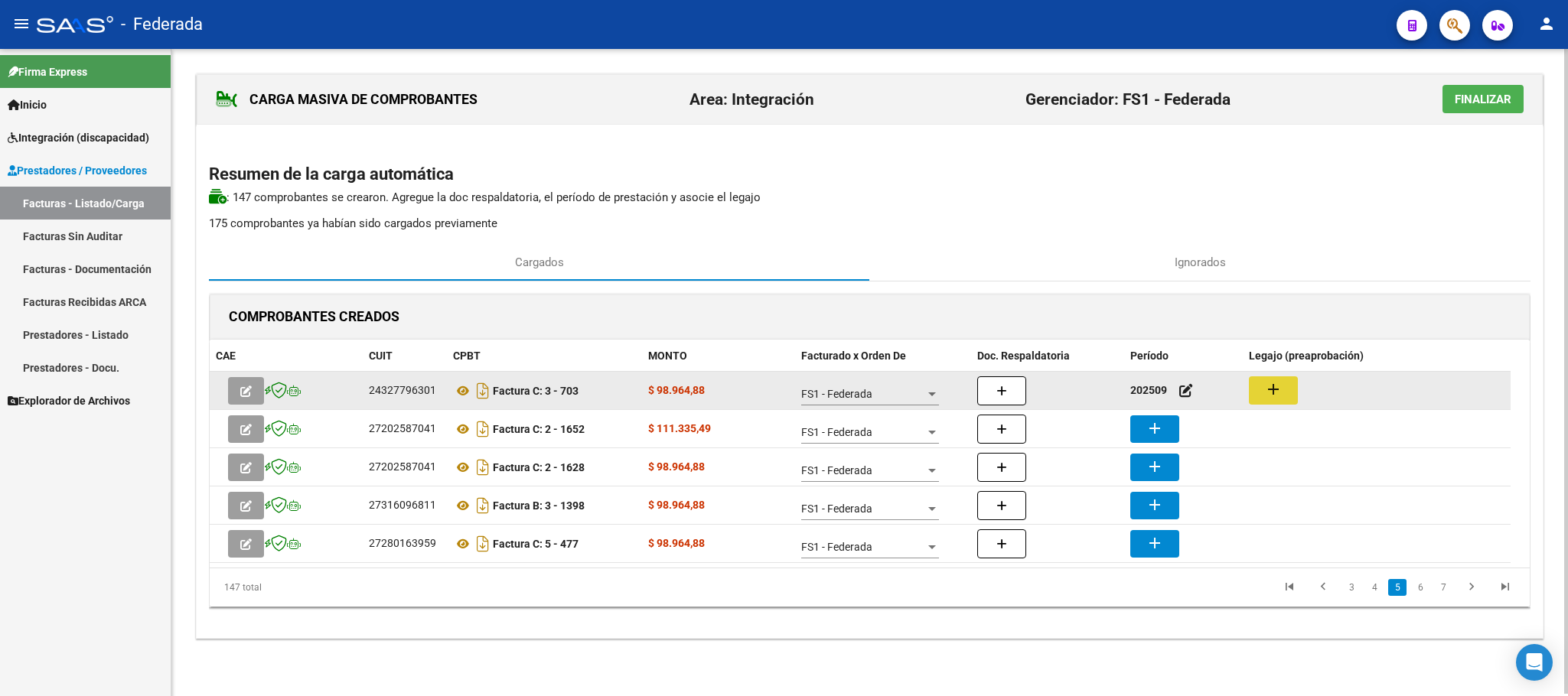
click at [1281, 394] on mat-icon "add" at bounding box center [1273, 389] width 18 height 18
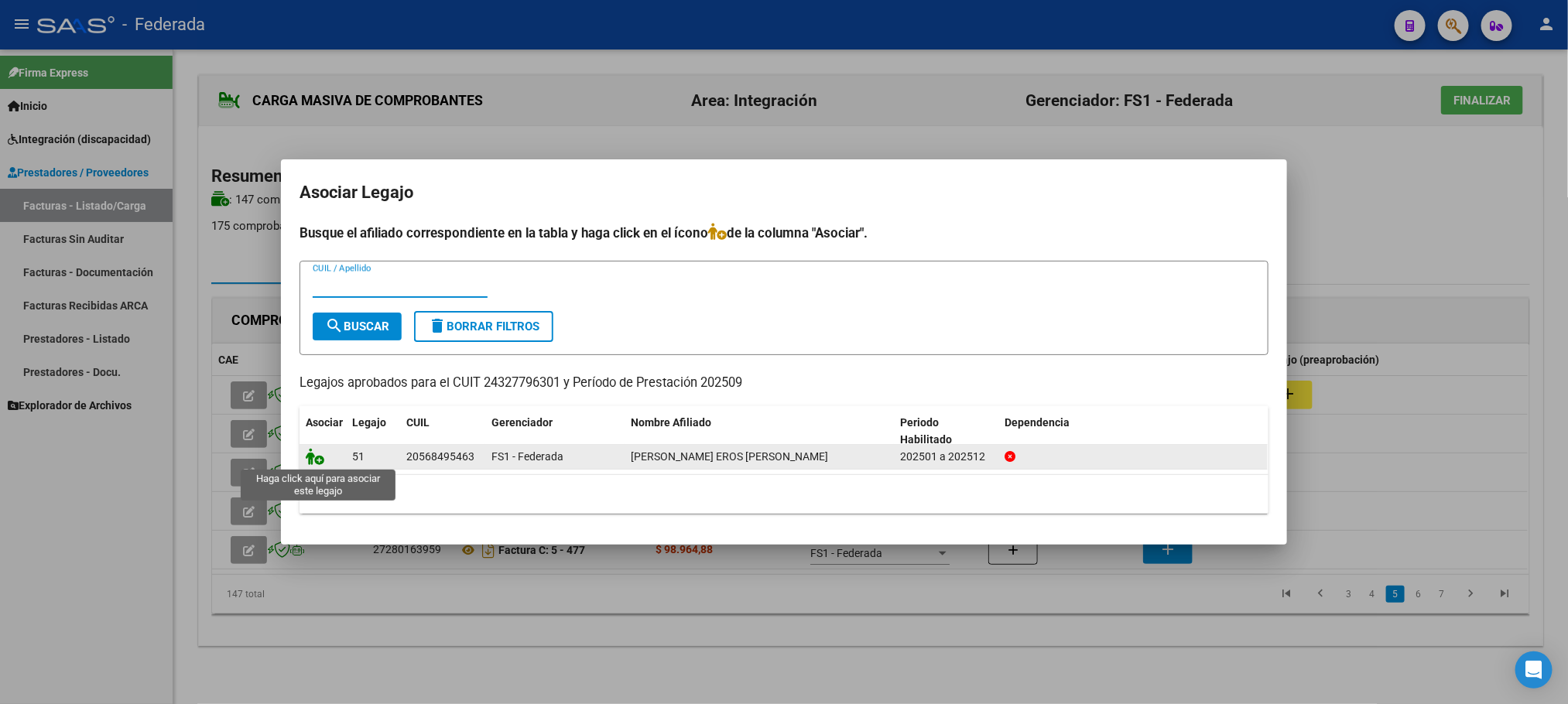
click at [318, 457] on icon at bounding box center [315, 456] width 18 height 17
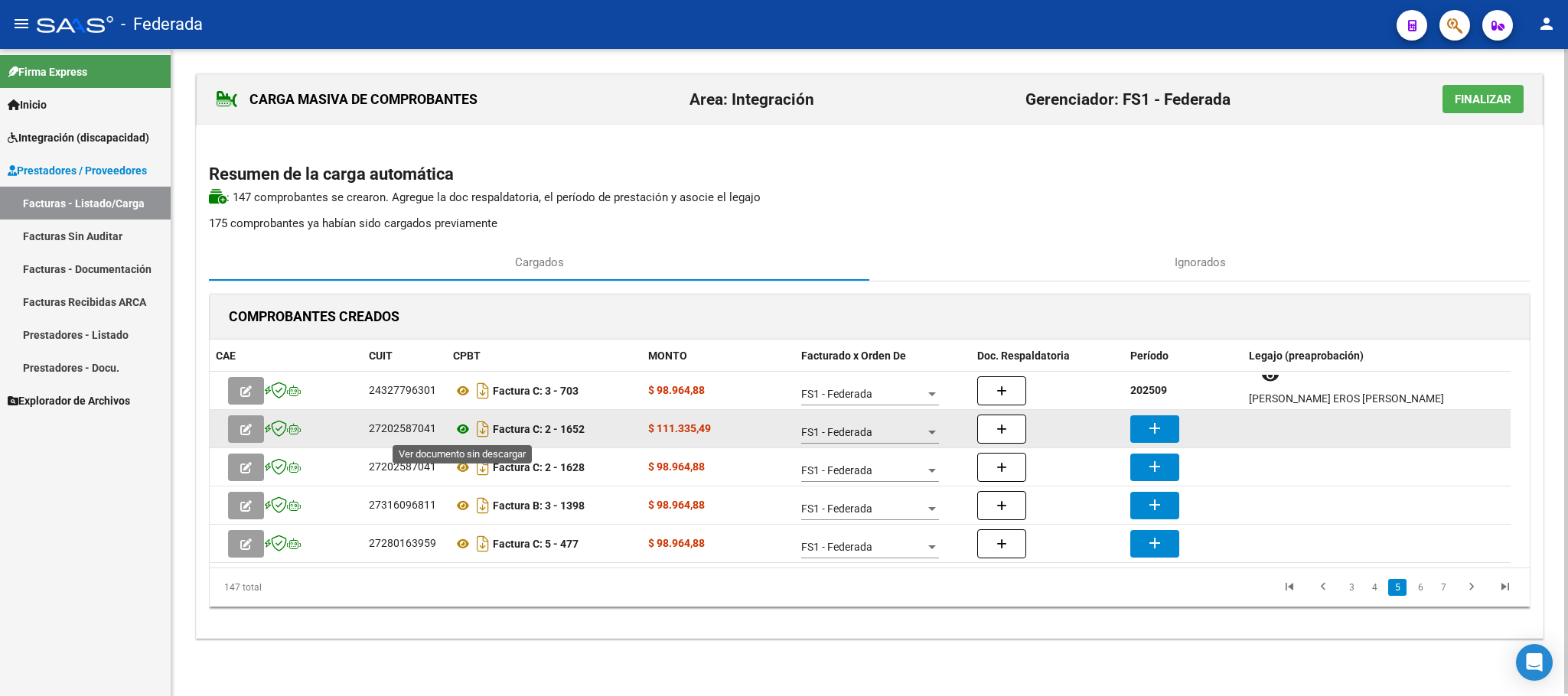
click at [456, 429] on icon at bounding box center [463, 429] width 20 height 18
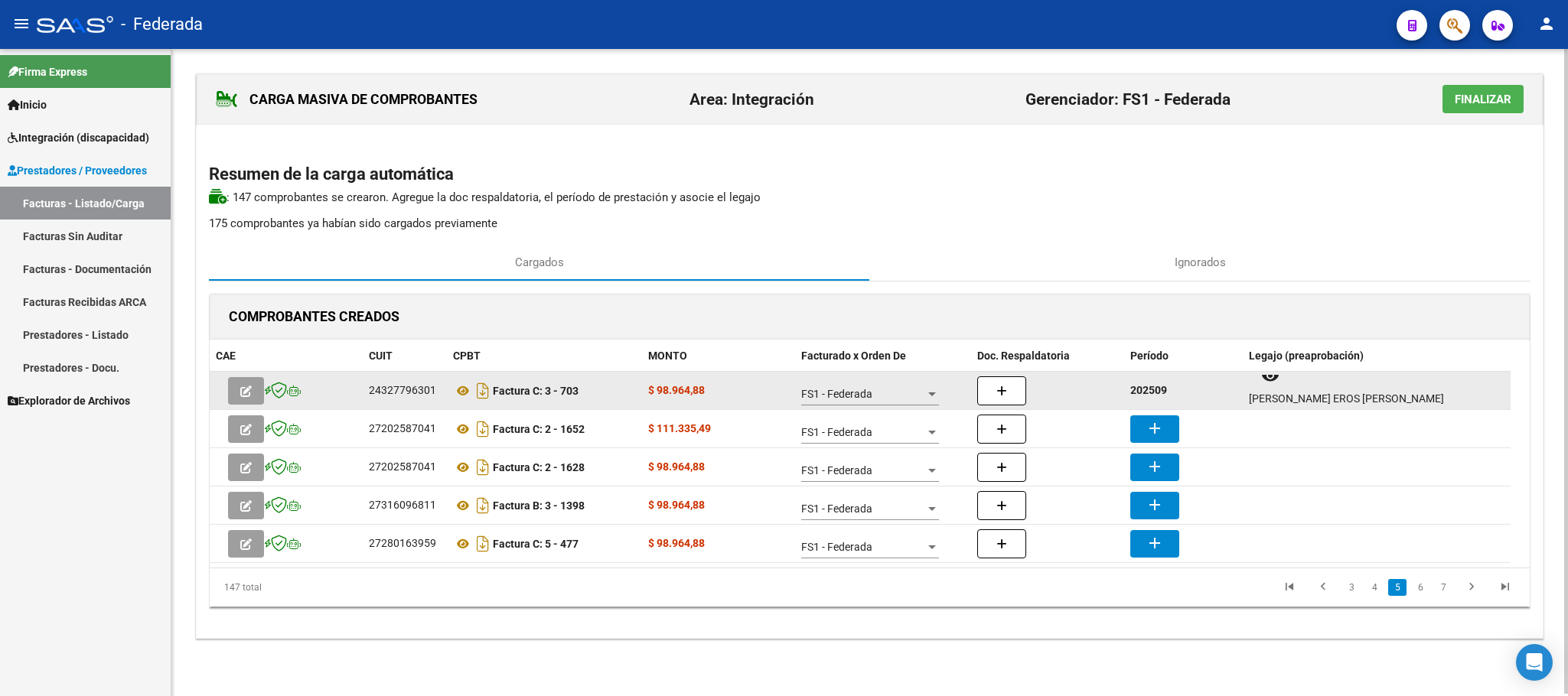
click at [1154, 394] on strong "202509" at bounding box center [1148, 390] width 36 height 12
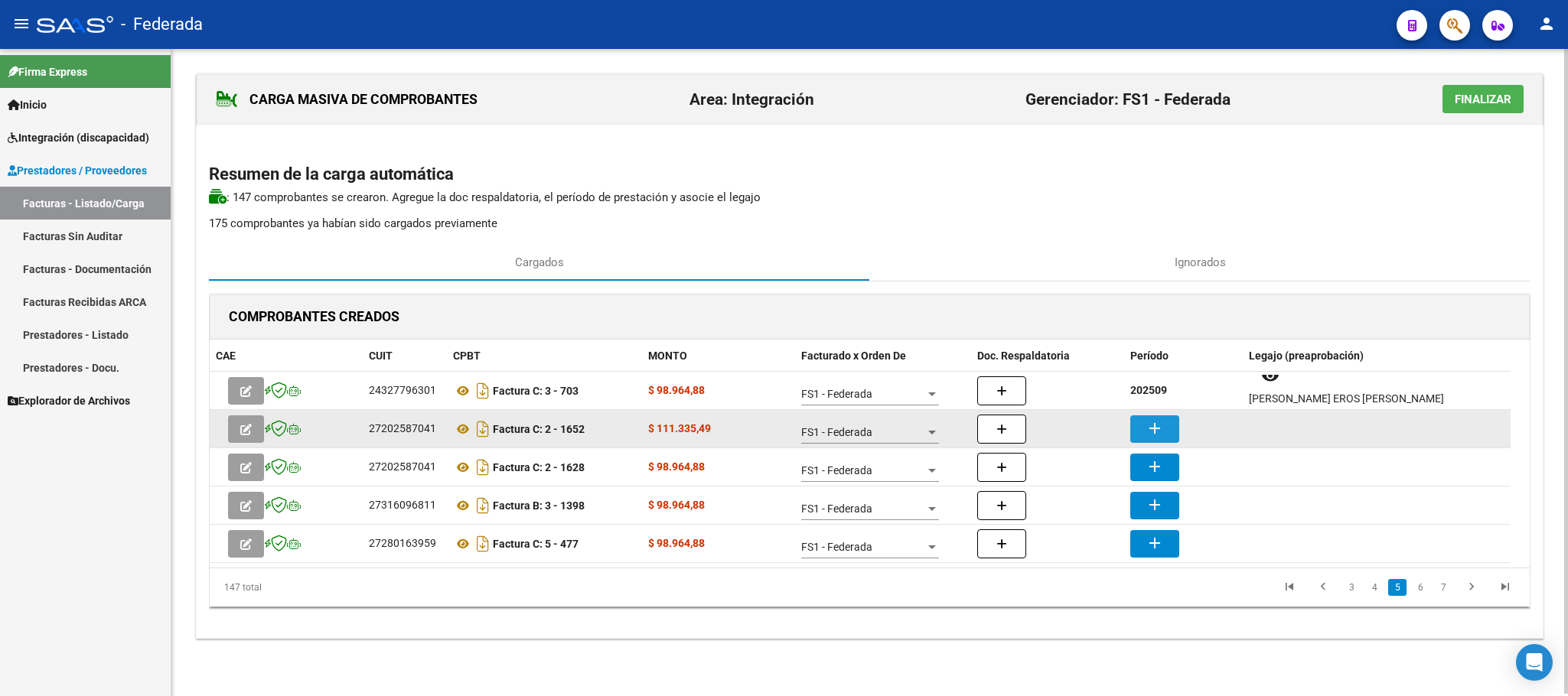
click at [1153, 427] on mat-icon "add" at bounding box center [1154, 428] width 18 height 18
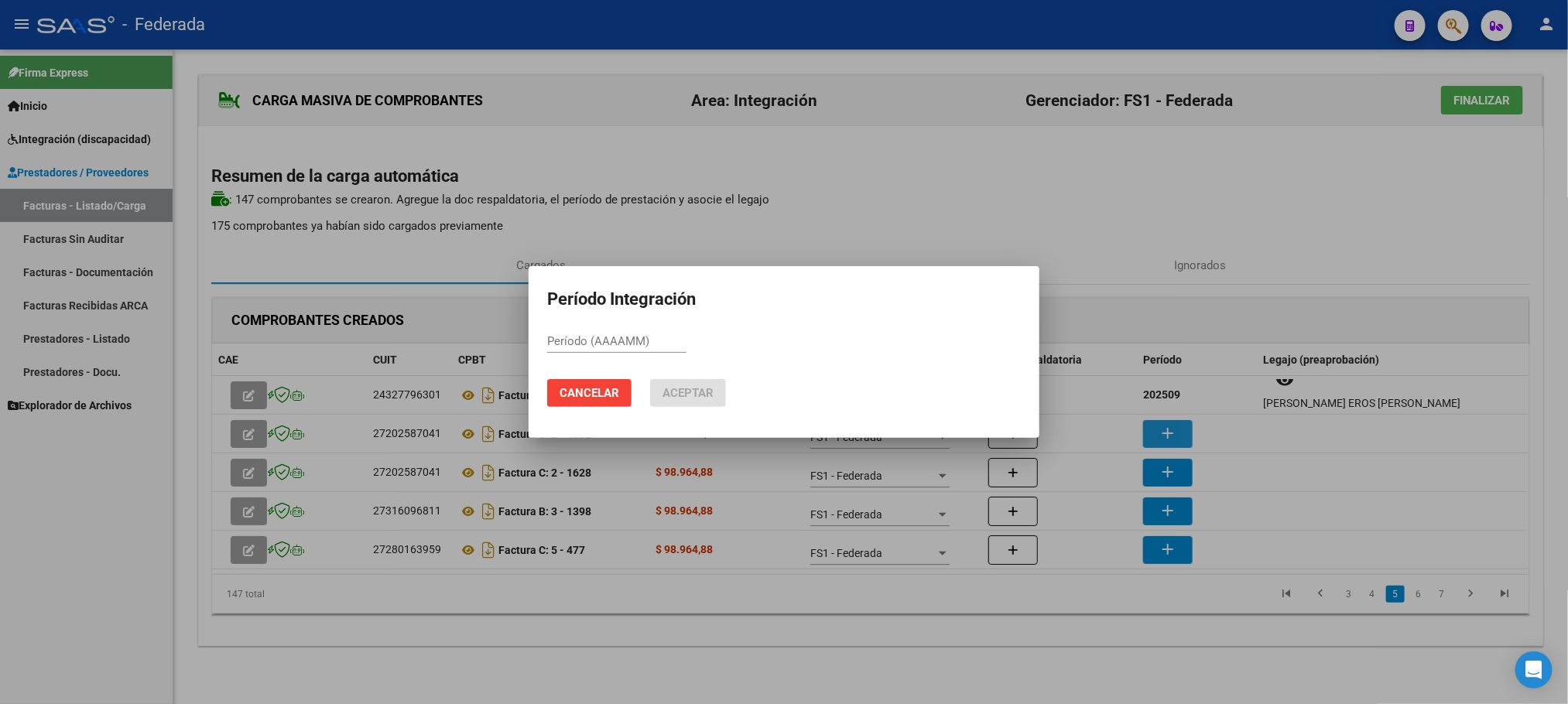
paste input "202509"
type input "202509"
click at [711, 393] on span "Aceptar" at bounding box center [687, 393] width 51 height 14
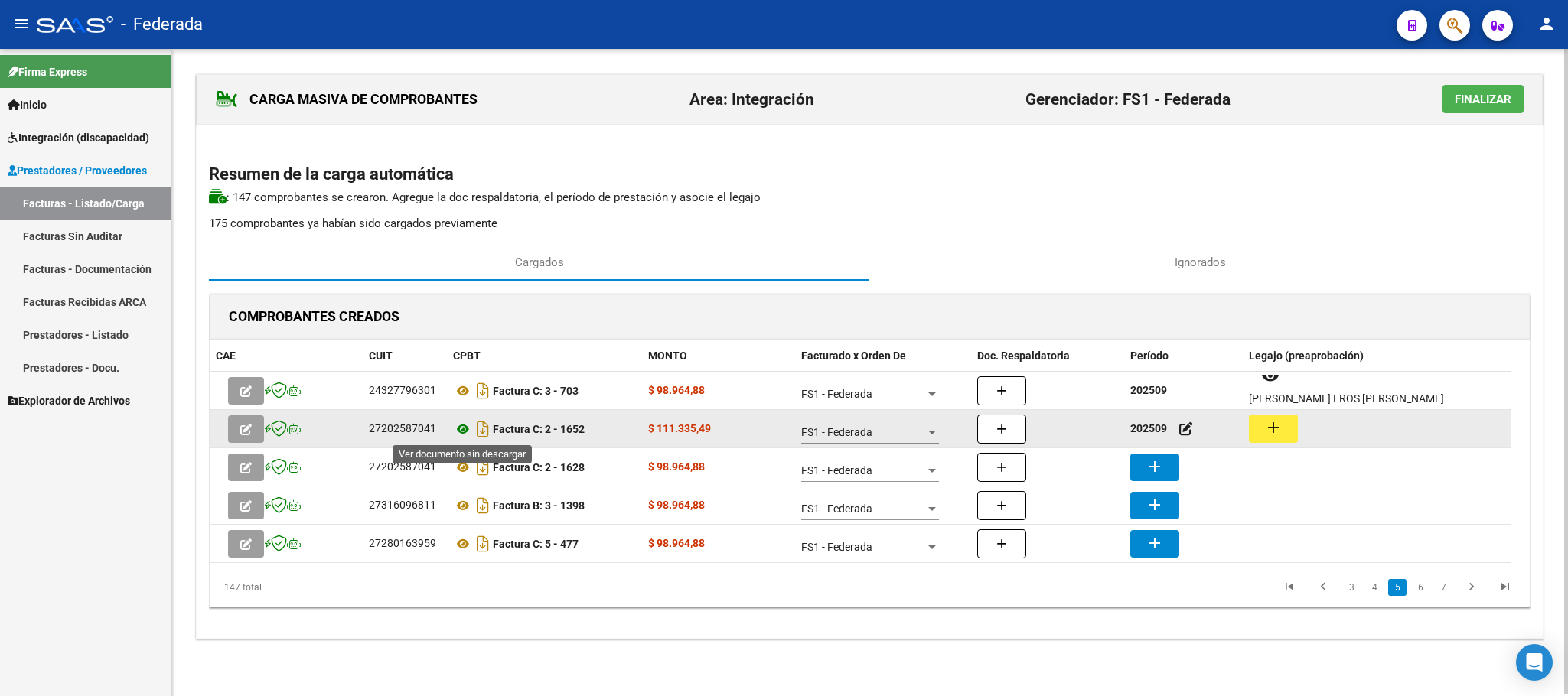
click at [465, 425] on icon at bounding box center [463, 429] width 20 height 18
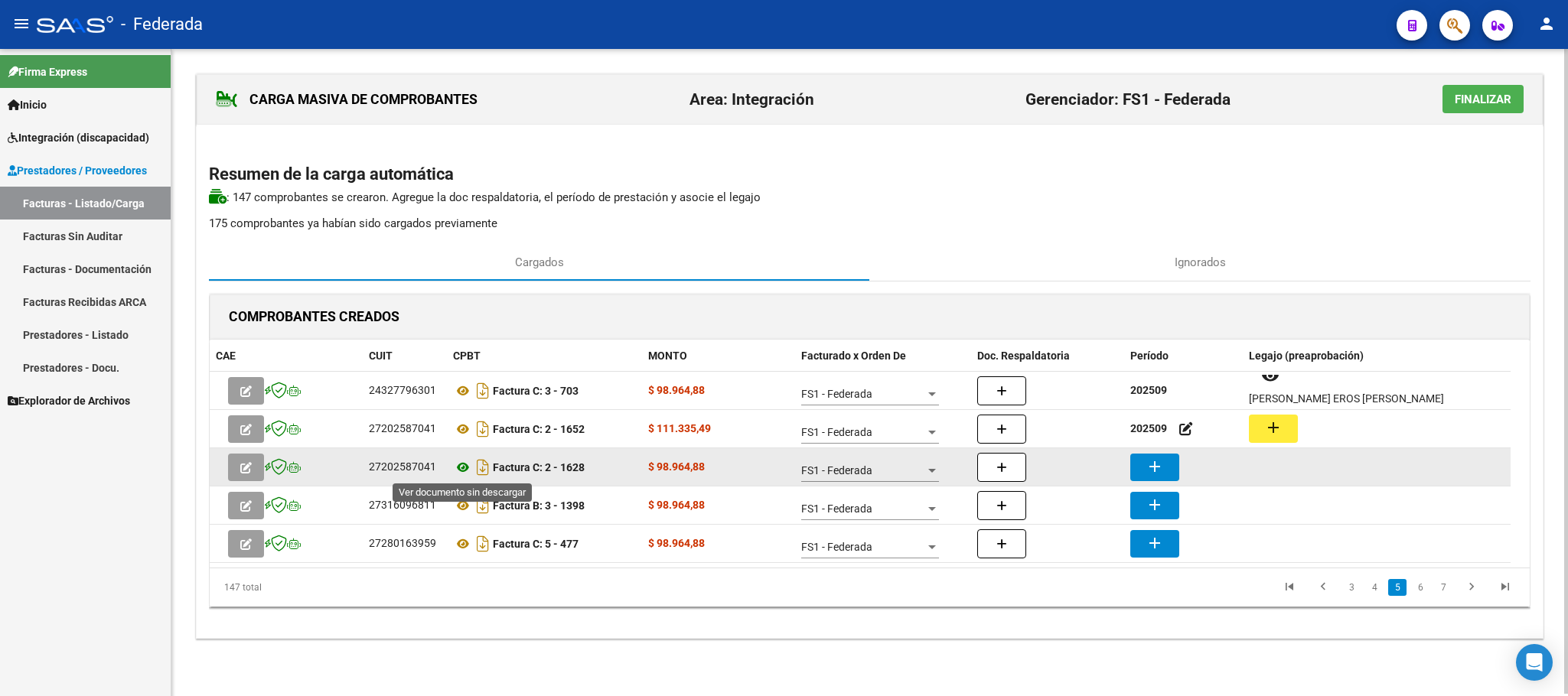
click at [461, 469] on icon at bounding box center [463, 467] width 20 height 18
click at [1143, 466] on button "add" at bounding box center [1154, 467] width 49 height 27
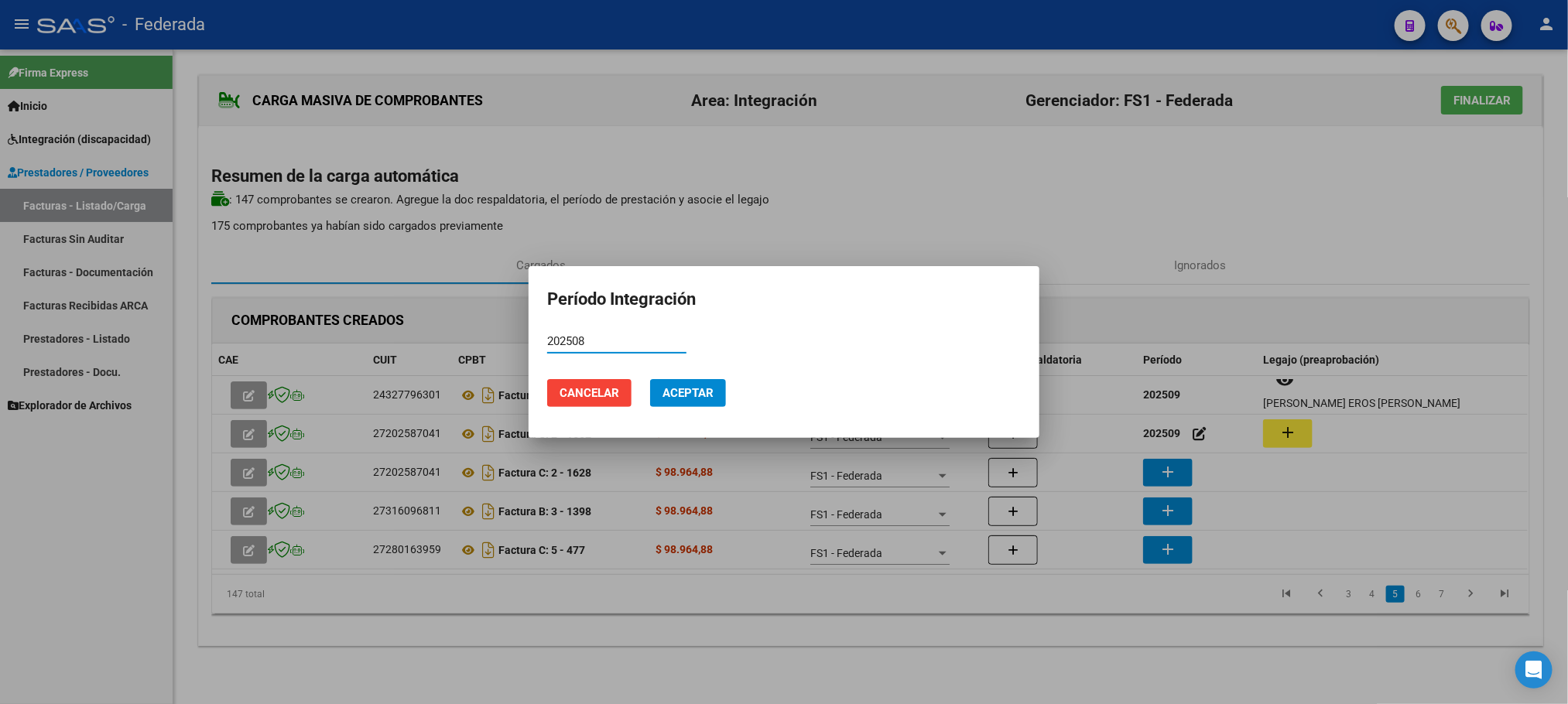
type input "202508"
click at [720, 402] on button "Aceptar" at bounding box center [687, 393] width 76 height 28
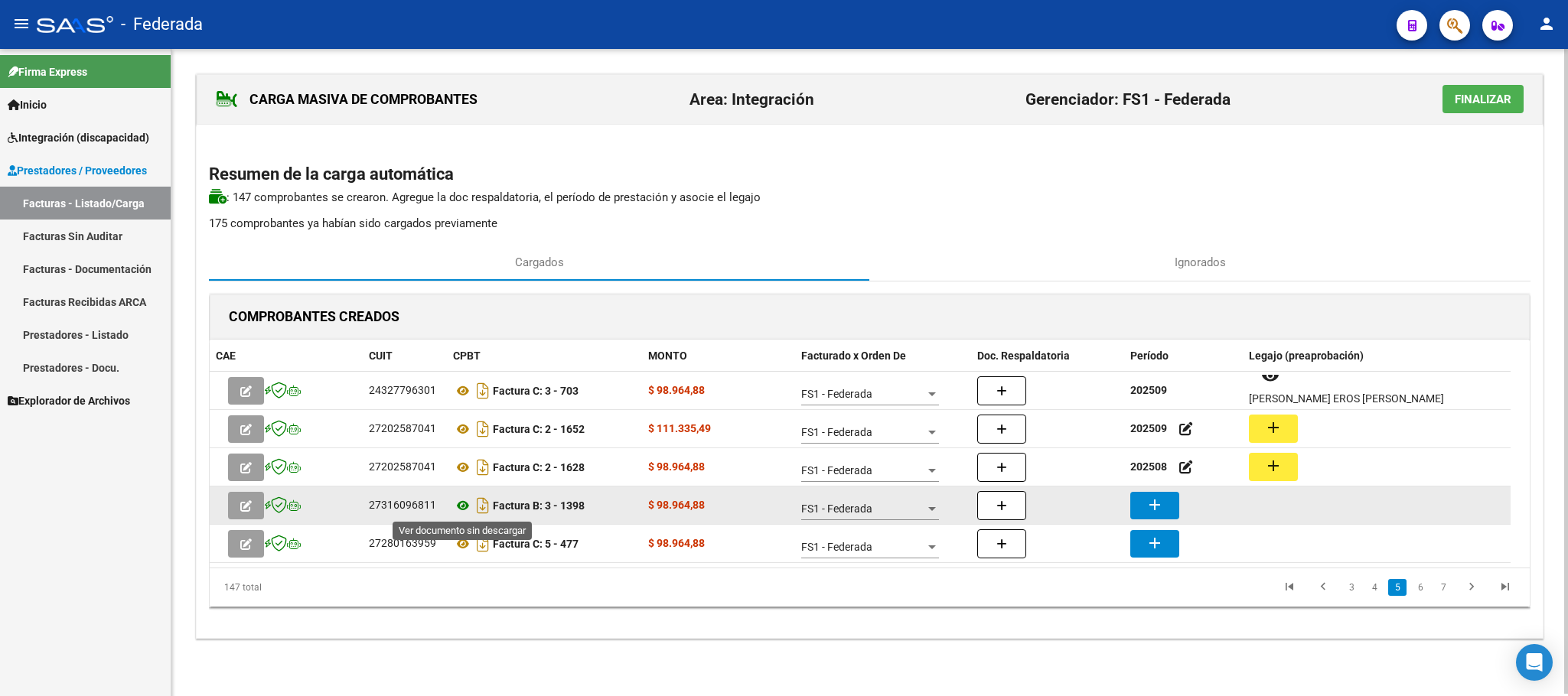
click at [465, 508] on icon at bounding box center [463, 506] width 20 height 18
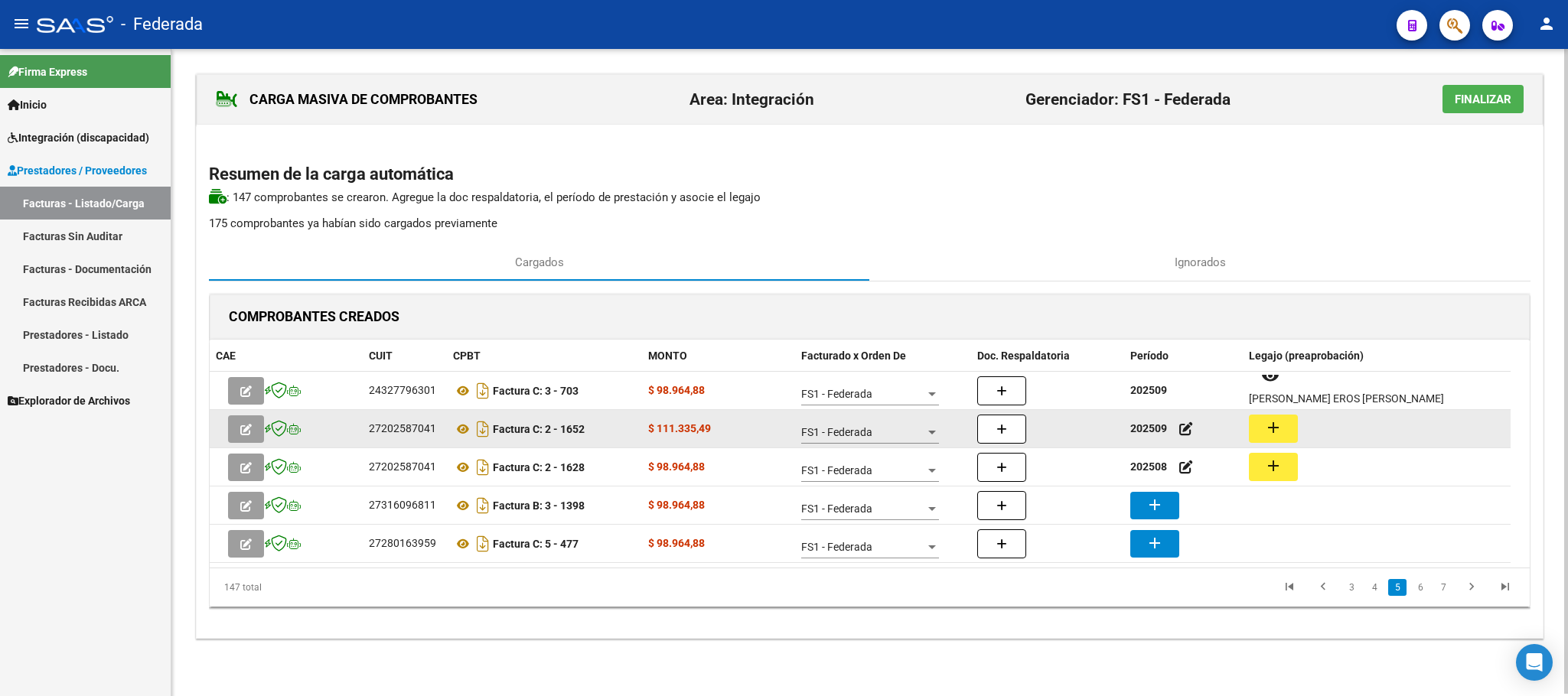
click at [1157, 427] on strong "202509" at bounding box center [1148, 428] width 36 height 12
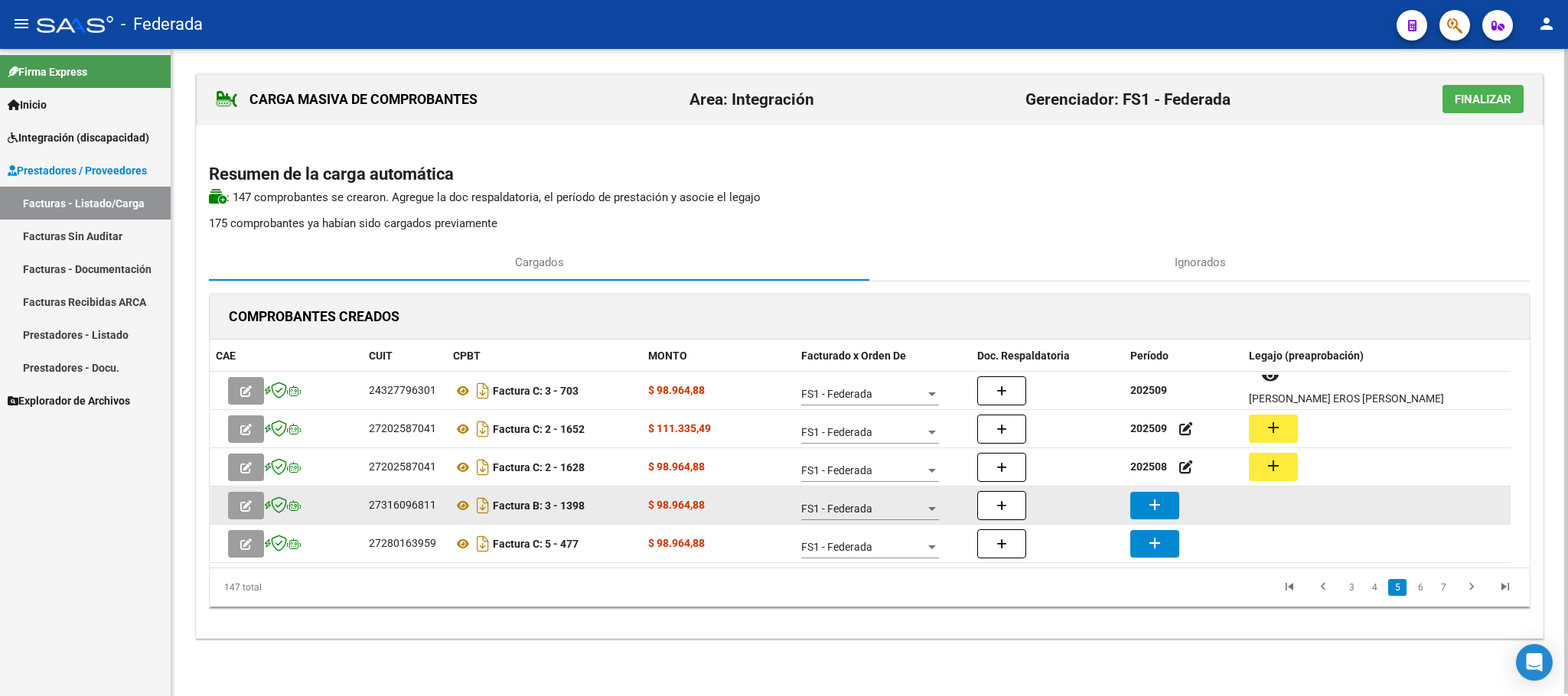
click at [1144, 503] on button "add" at bounding box center [1154, 506] width 49 height 27
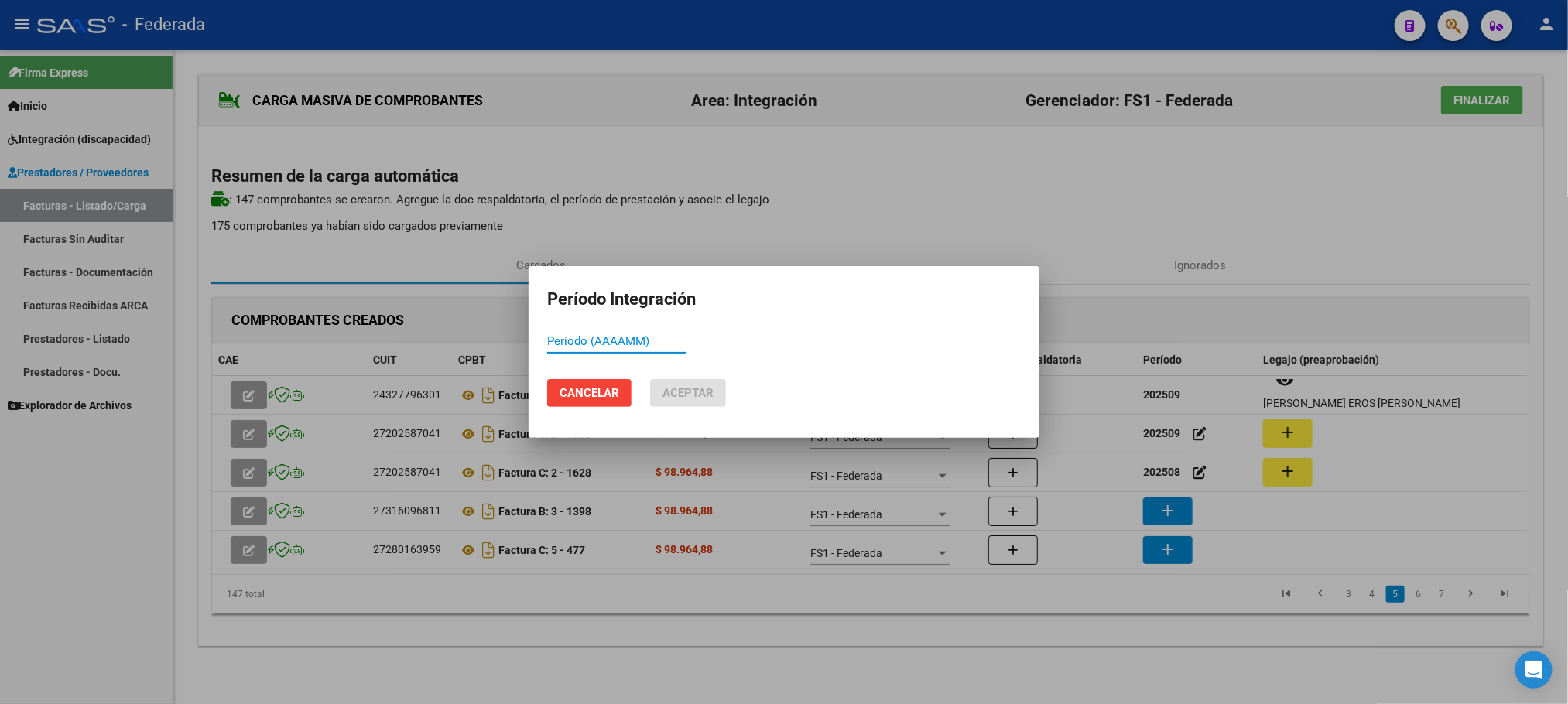
paste input "202509"
type input "202509"
click at [685, 402] on button "Aceptar" at bounding box center [687, 393] width 76 height 28
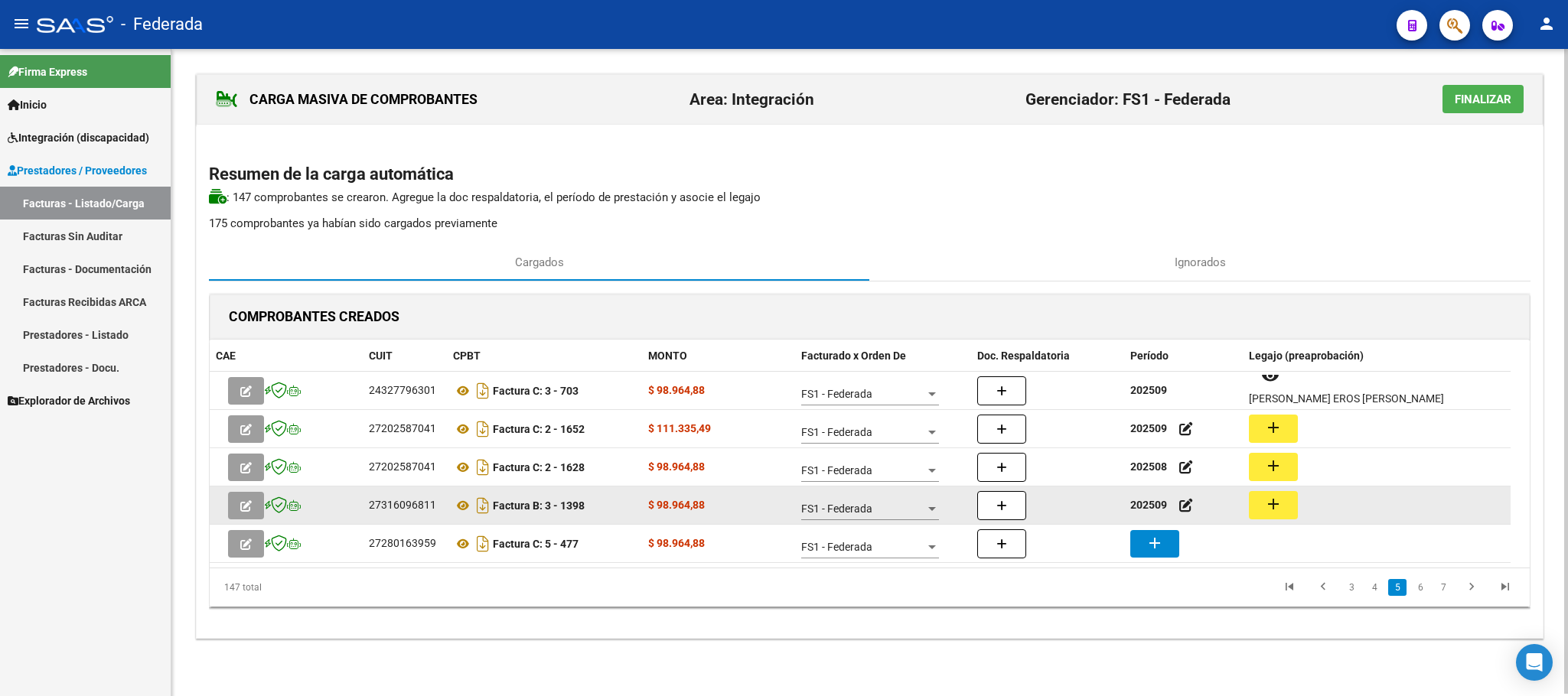
click at [1286, 505] on button "add" at bounding box center [1274, 505] width 49 height 28
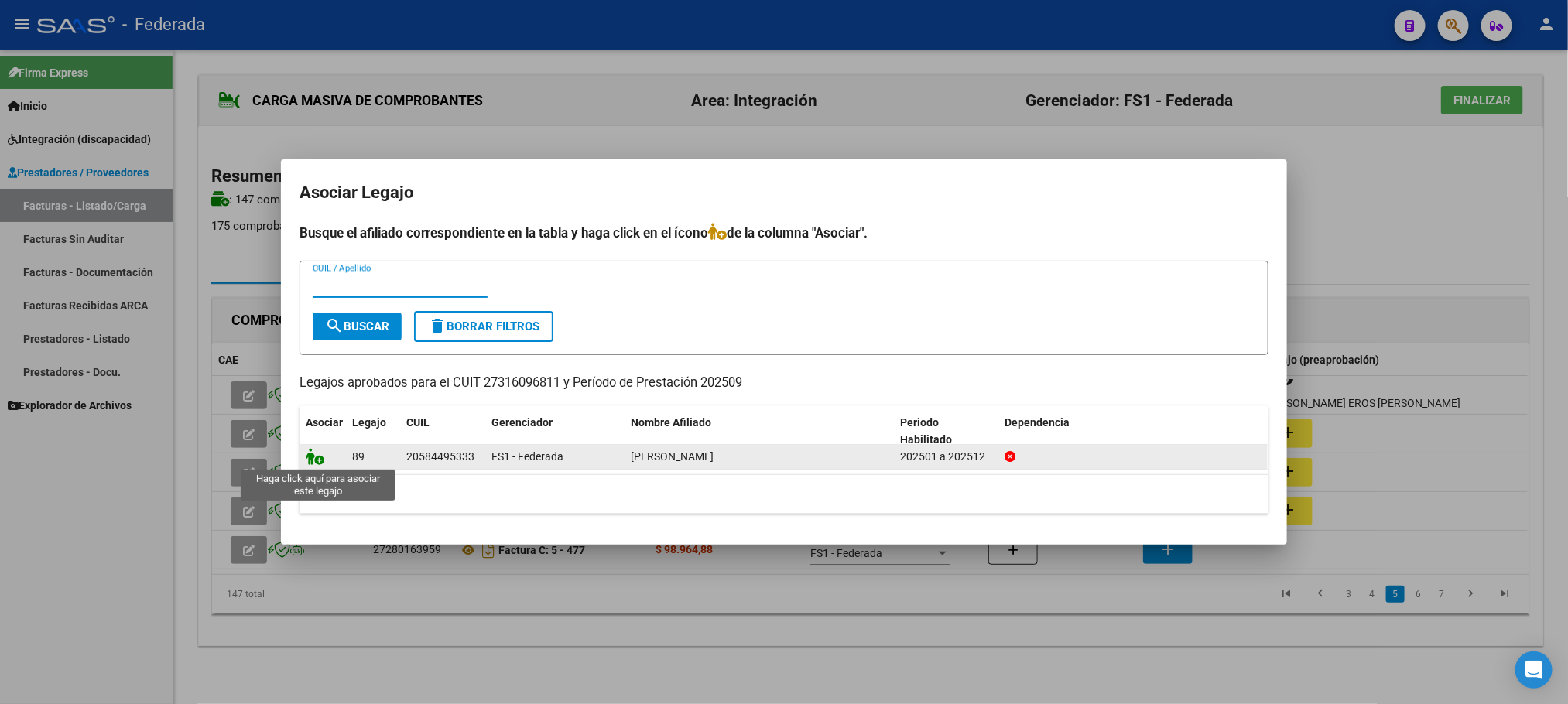
click at [321, 463] on icon at bounding box center [315, 456] width 18 height 17
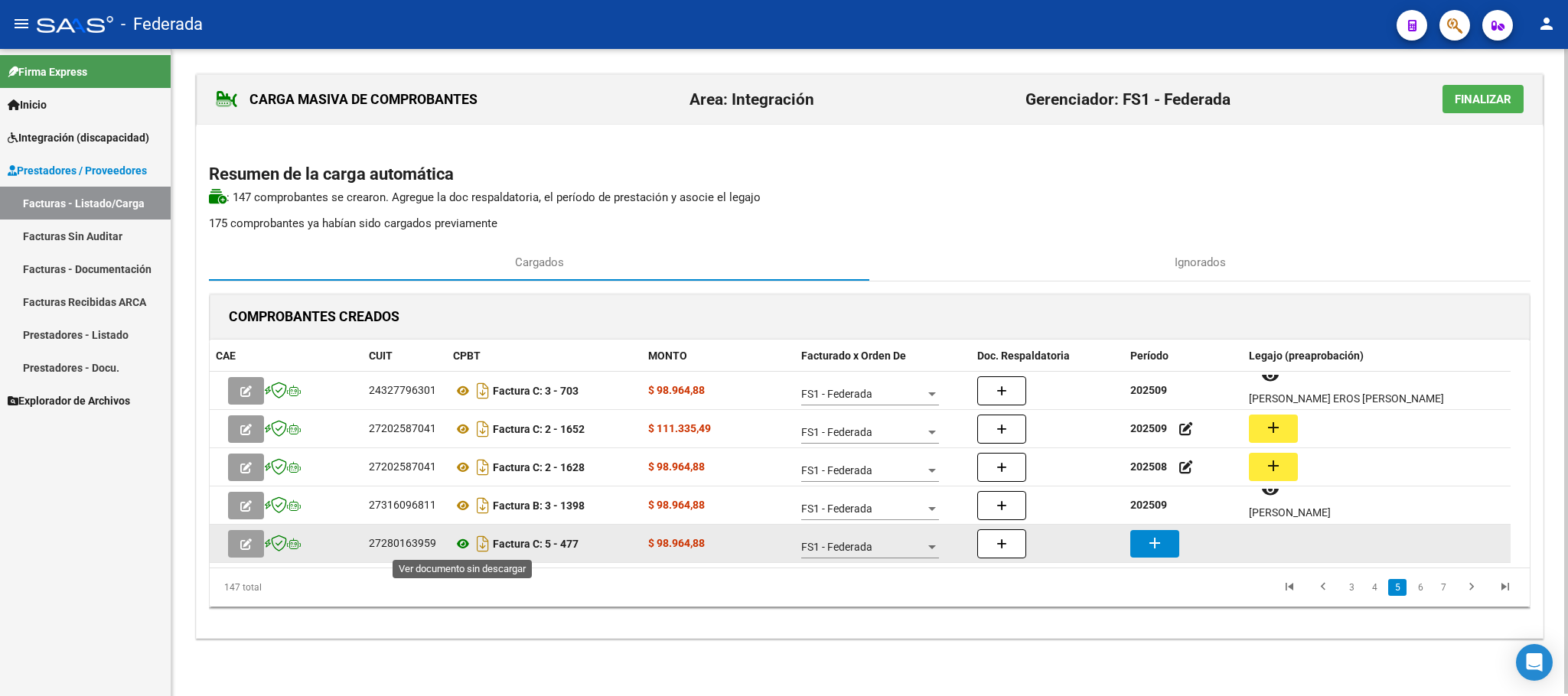
click at [462, 542] on icon at bounding box center [463, 544] width 20 height 18
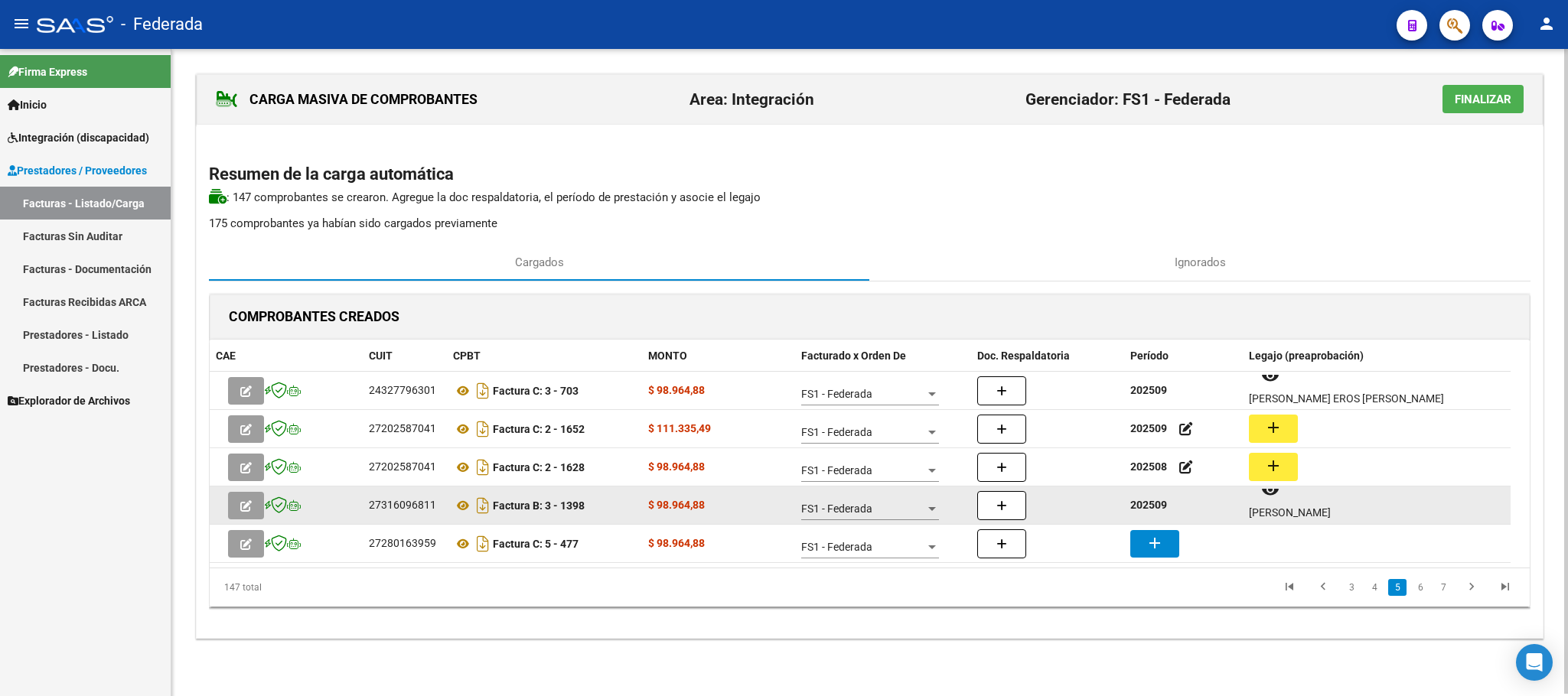
click at [1154, 511] on strong "202509" at bounding box center [1148, 505] width 36 height 12
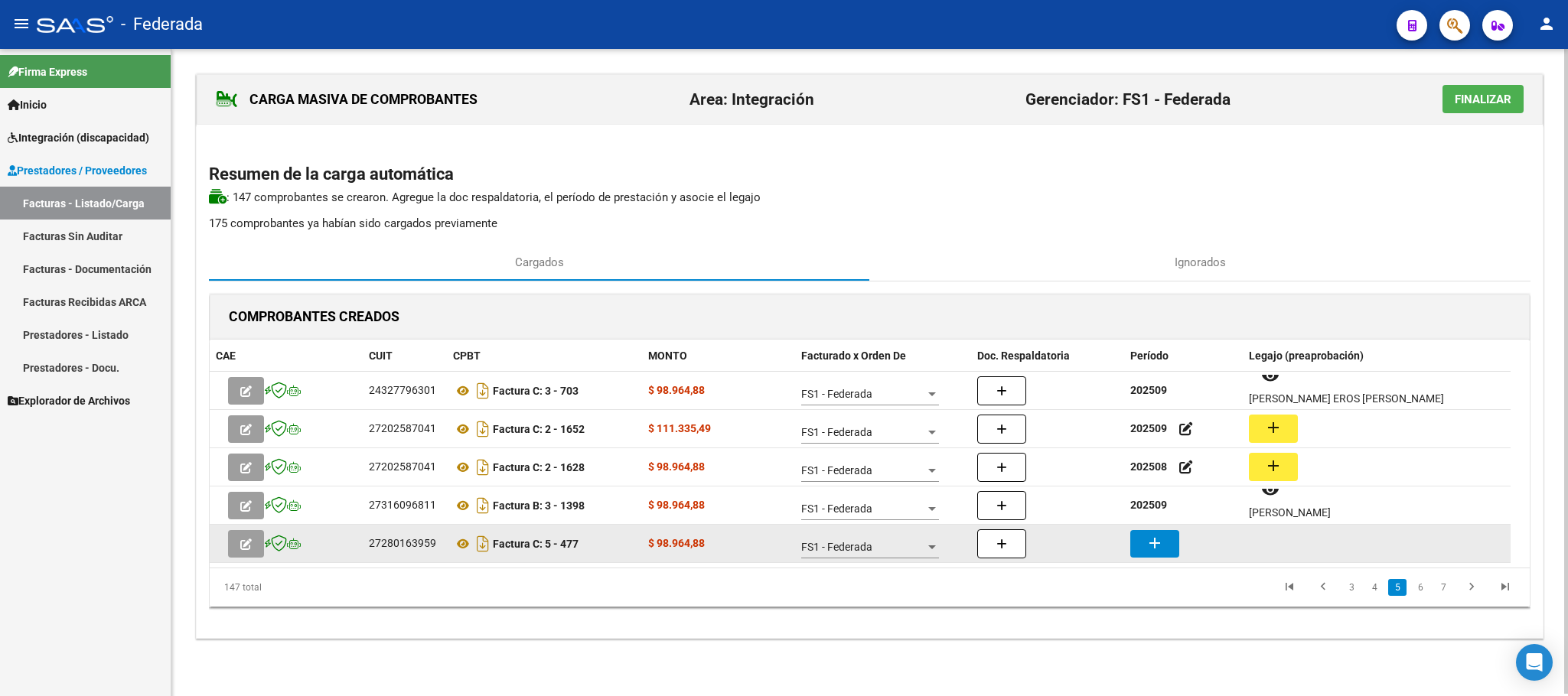
click at [1172, 553] on button "add" at bounding box center [1154, 544] width 49 height 27
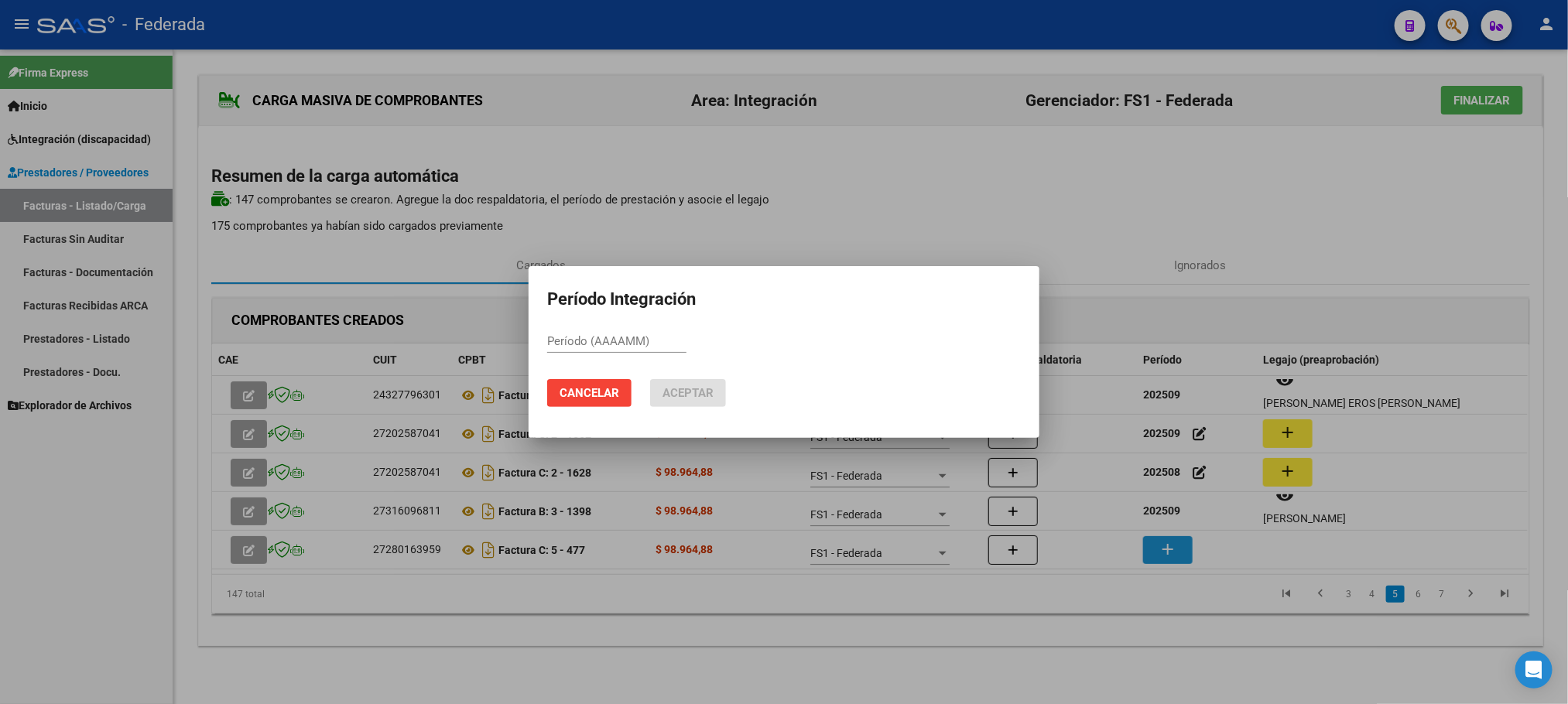
paste input "202509"
type input "202509"
click at [692, 386] on span "Aceptar" at bounding box center [687, 393] width 51 height 14
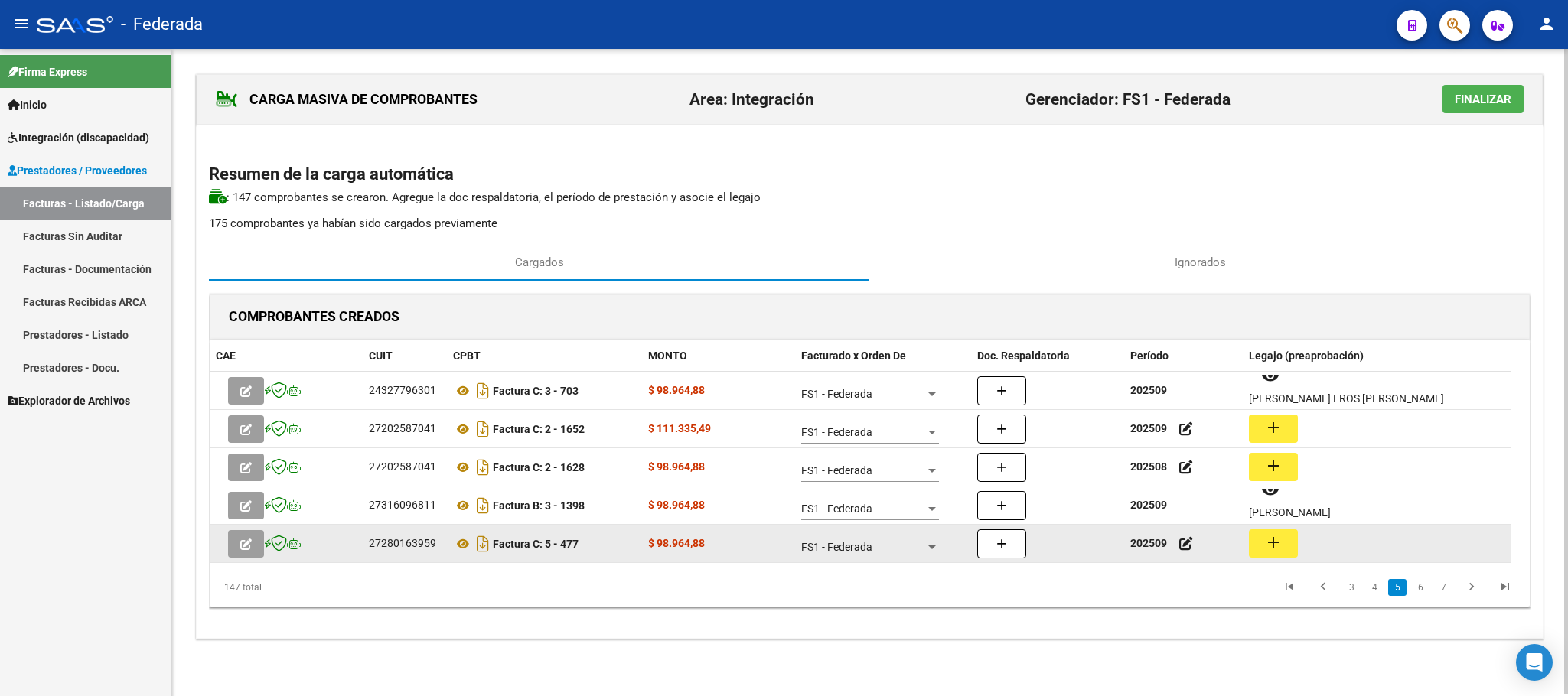
click at [1263, 539] on button "add" at bounding box center [1274, 543] width 49 height 28
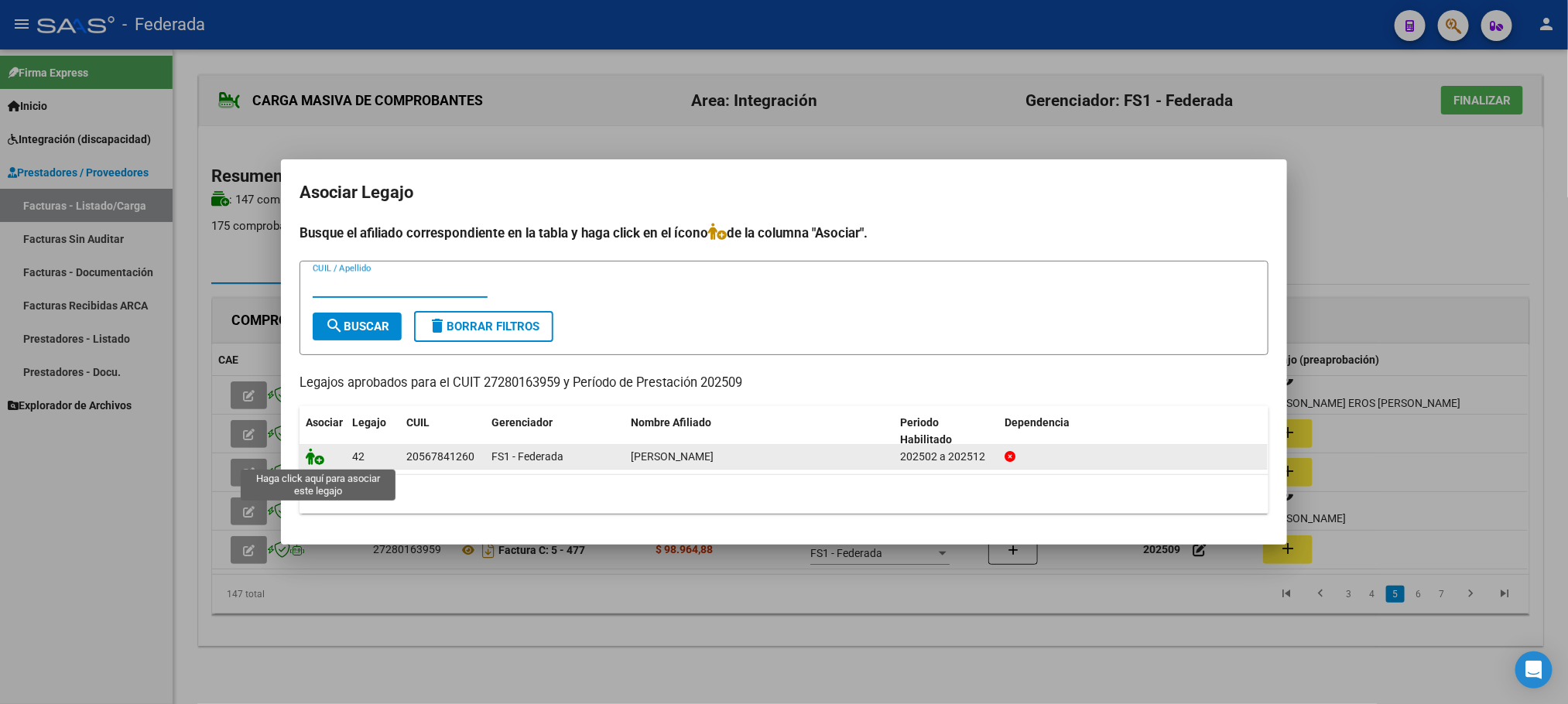
click at [316, 456] on icon at bounding box center [315, 456] width 18 height 17
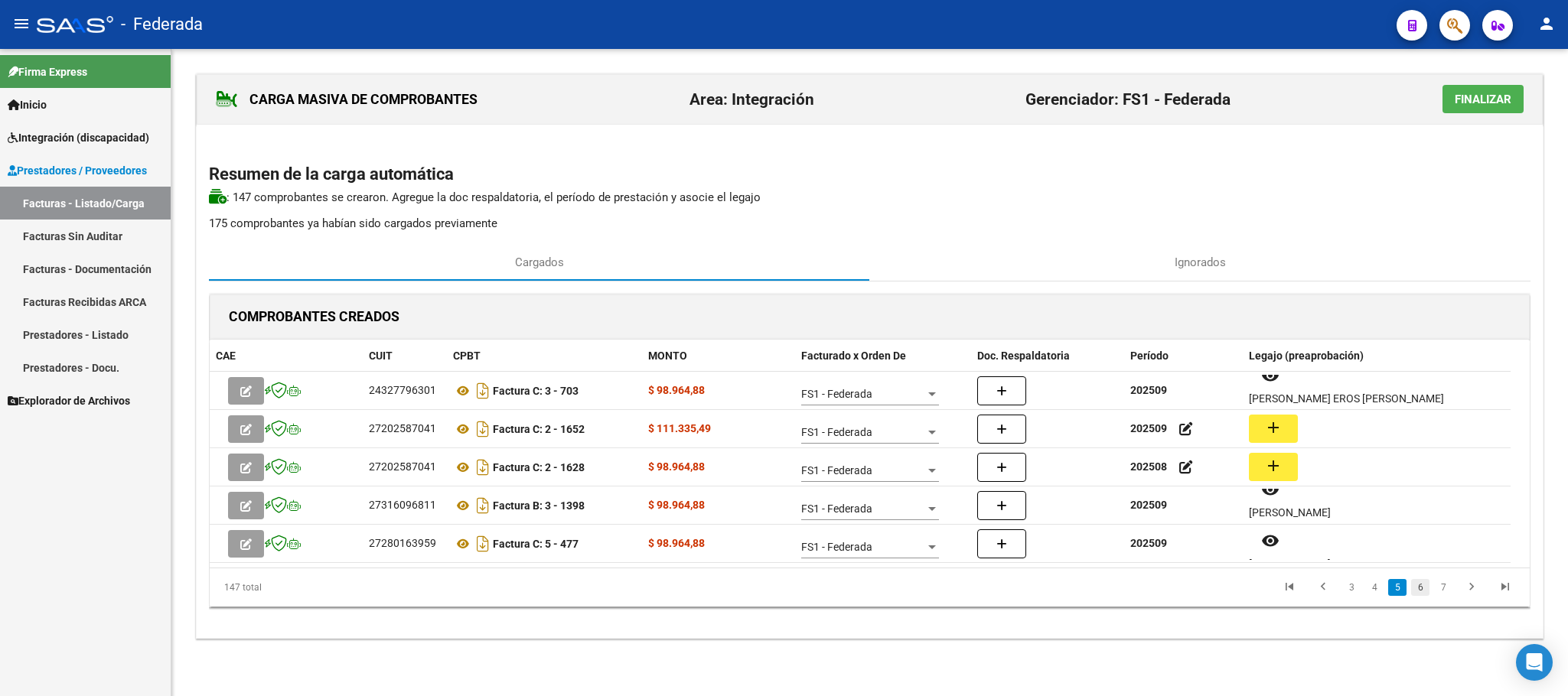
click at [1419, 589] on link "6" at bounding box center [1420, 588] width 18 height 16
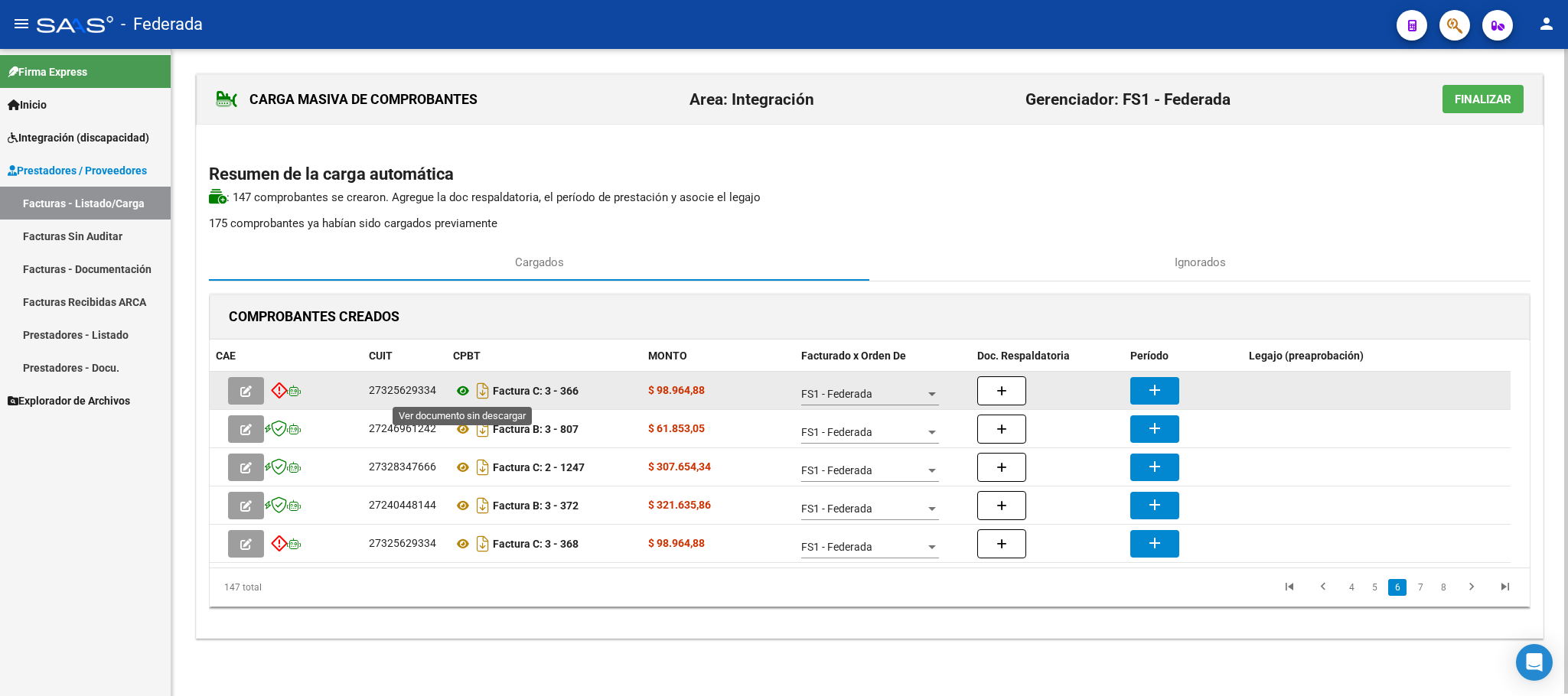
click at [468, 393] on icon at bounding box center [463, 391] width 20 height 18
click at [1145, 394] on mat-icon "add" at bounding box center [1154, 390] width 18 height 18
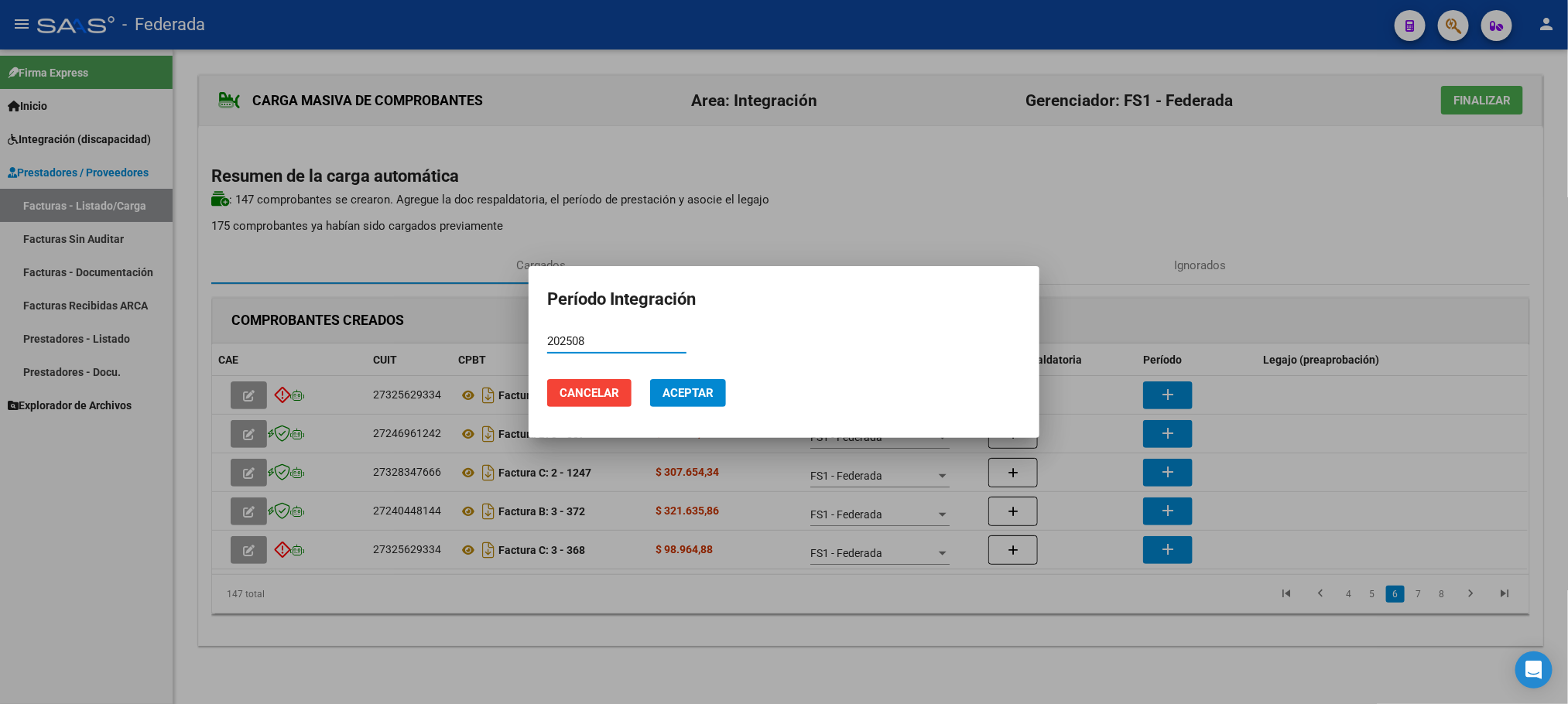
type input "202508"
click at [635, 402] on mat-dialog-actions "Cancelar Aceptar" at bounding box center [784, 393] width 474 height 53
click at [657, 393] on button "Aceptar" at bounding box center [687, 393] width 76 height 28
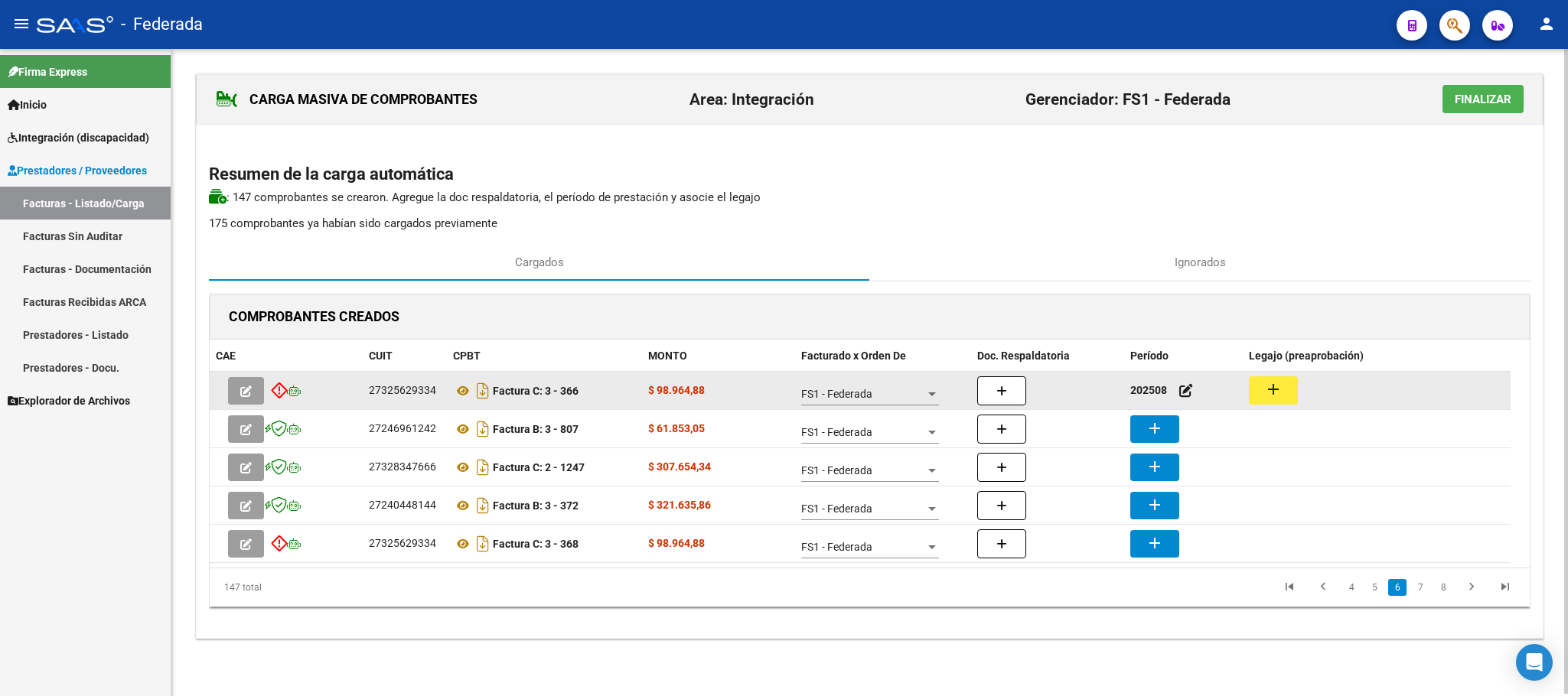
click at [1266, 393] on mat-icon "add" at bounding box center [1273, 389] width 18 height 18
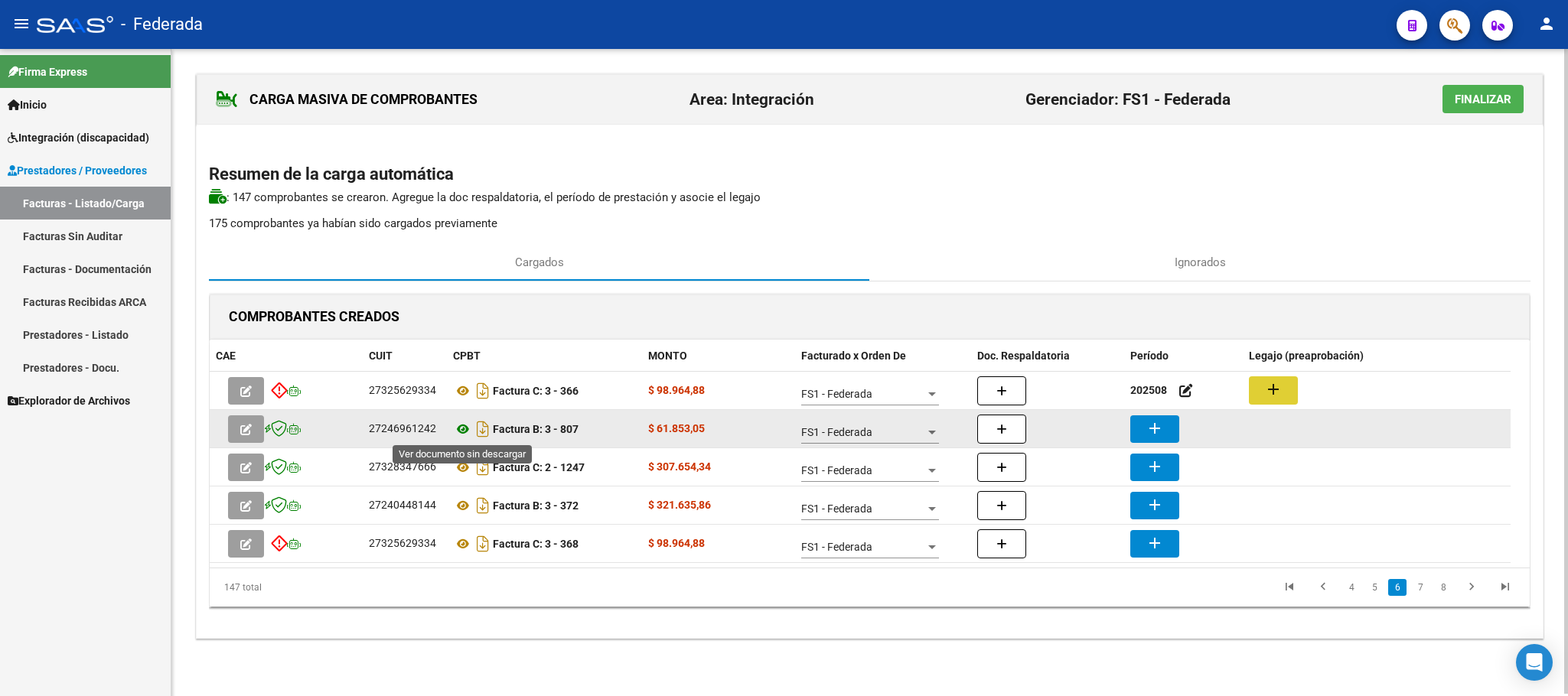
click at [466, 429] on icon at bounding box center [463, 429] width 20 height 18
click at [459, 433] on icon at bounding box center [463, 429] width 20 height 18
click at [1157, 414] on datatable-body-cell "add" at bounding box center [1184, 428] width 118 height 37
click at [1151, 425] on mat-icon "add" at bounding box center [1154, 428] width 18 height 18
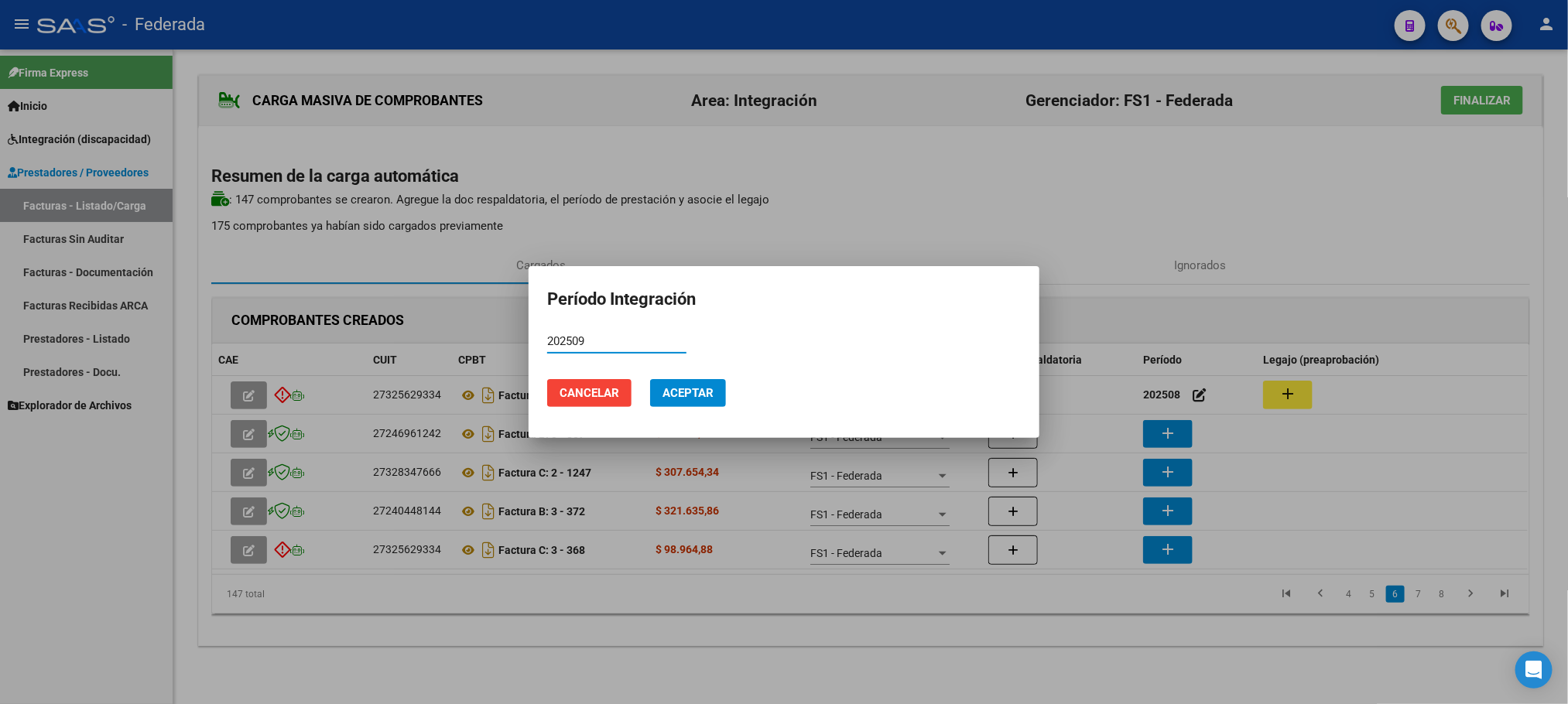
type input "202509"
click at [720, 385] on button "Aceptar" at bounding box center [687, 393] width 76 height 28
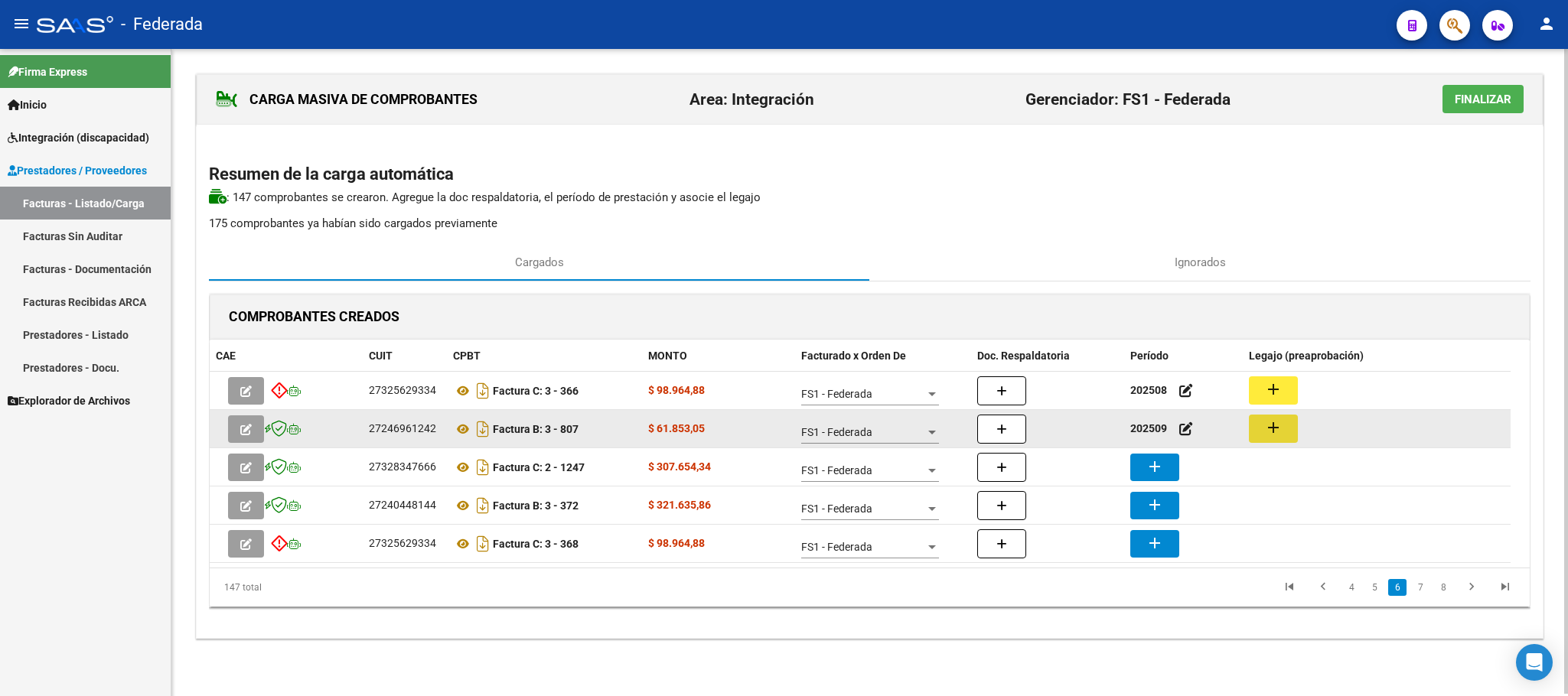
click at [1274, 432] on mat-icon "add" at bounding box center [1273, 427] width 18 height 18
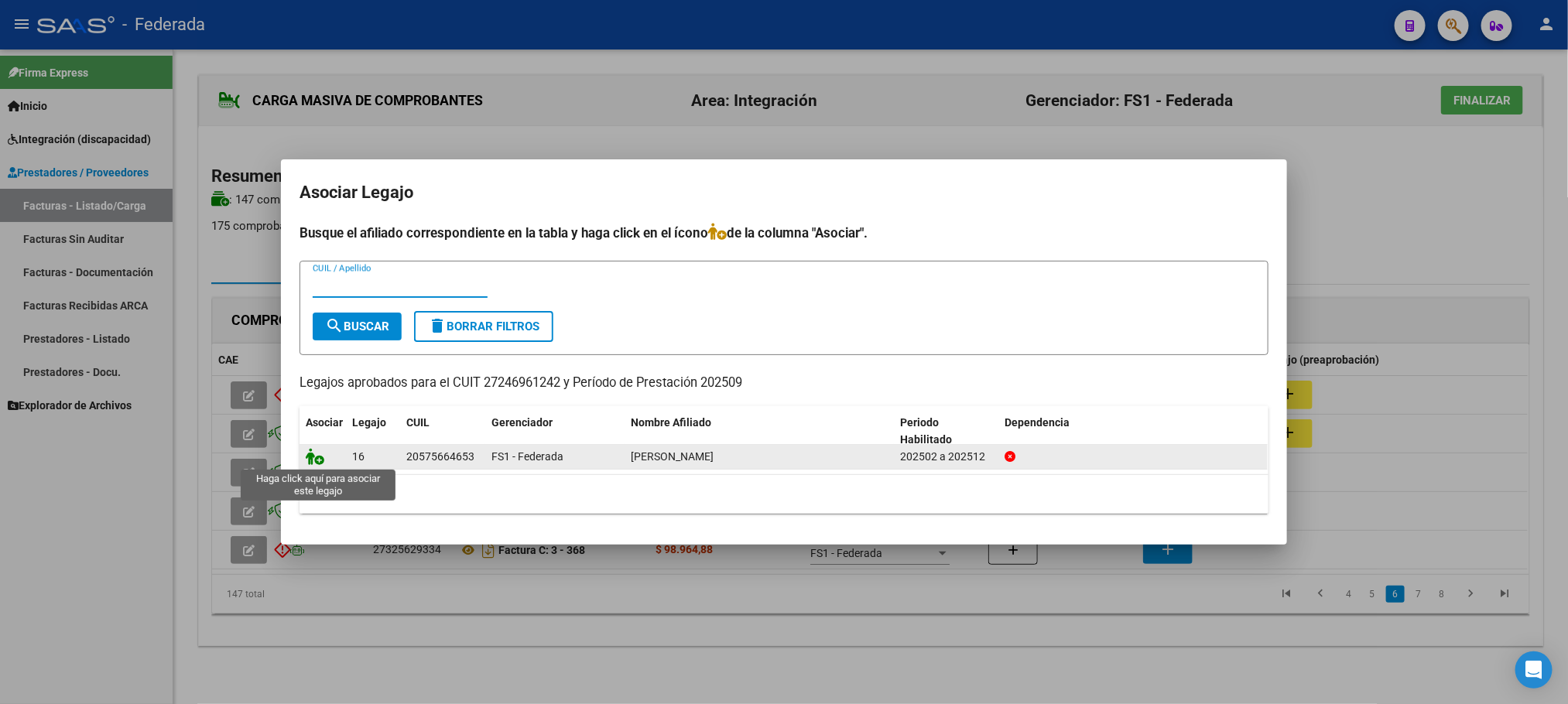
click at [314, 457] on icon at bounding box center [315, 456] width 18 height 17
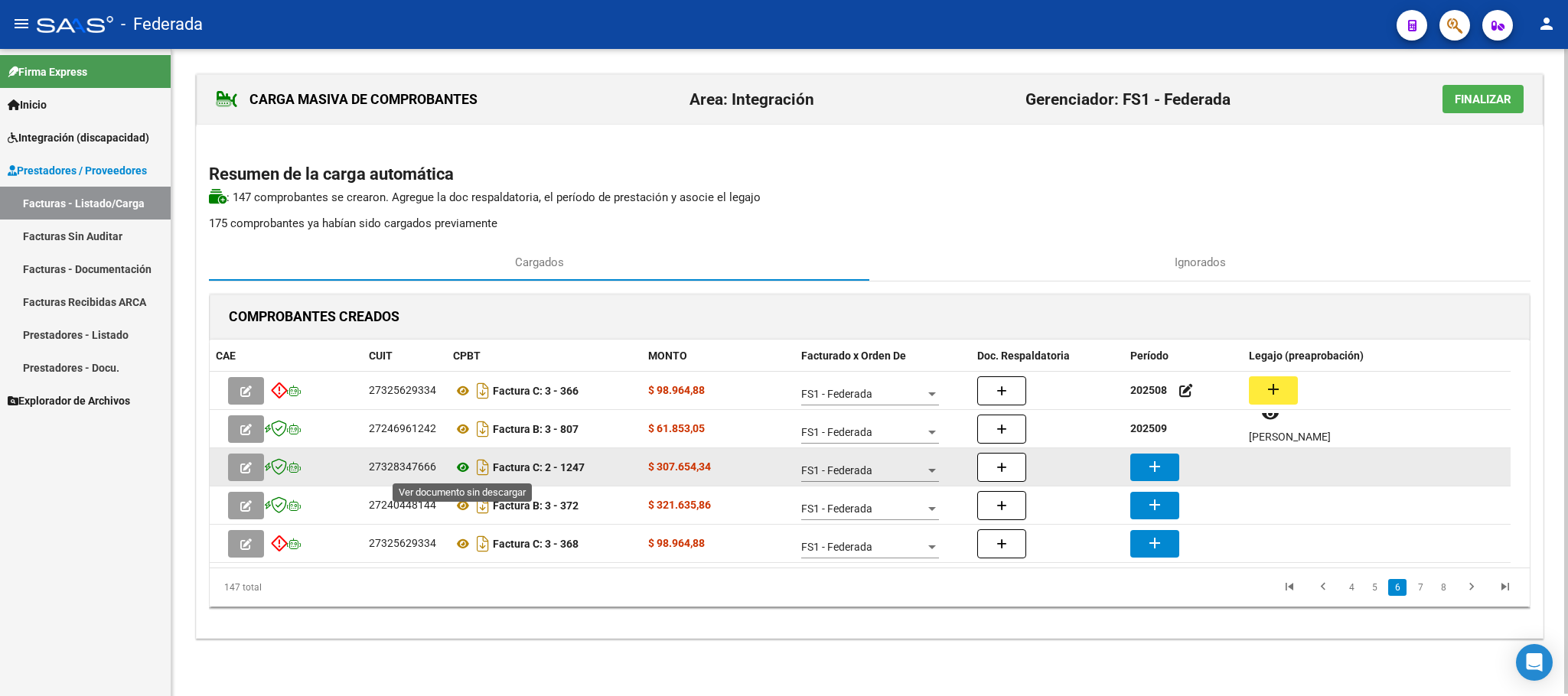
click at [465, 466] on icon at bounding box center [463, 467] width 20 height 18
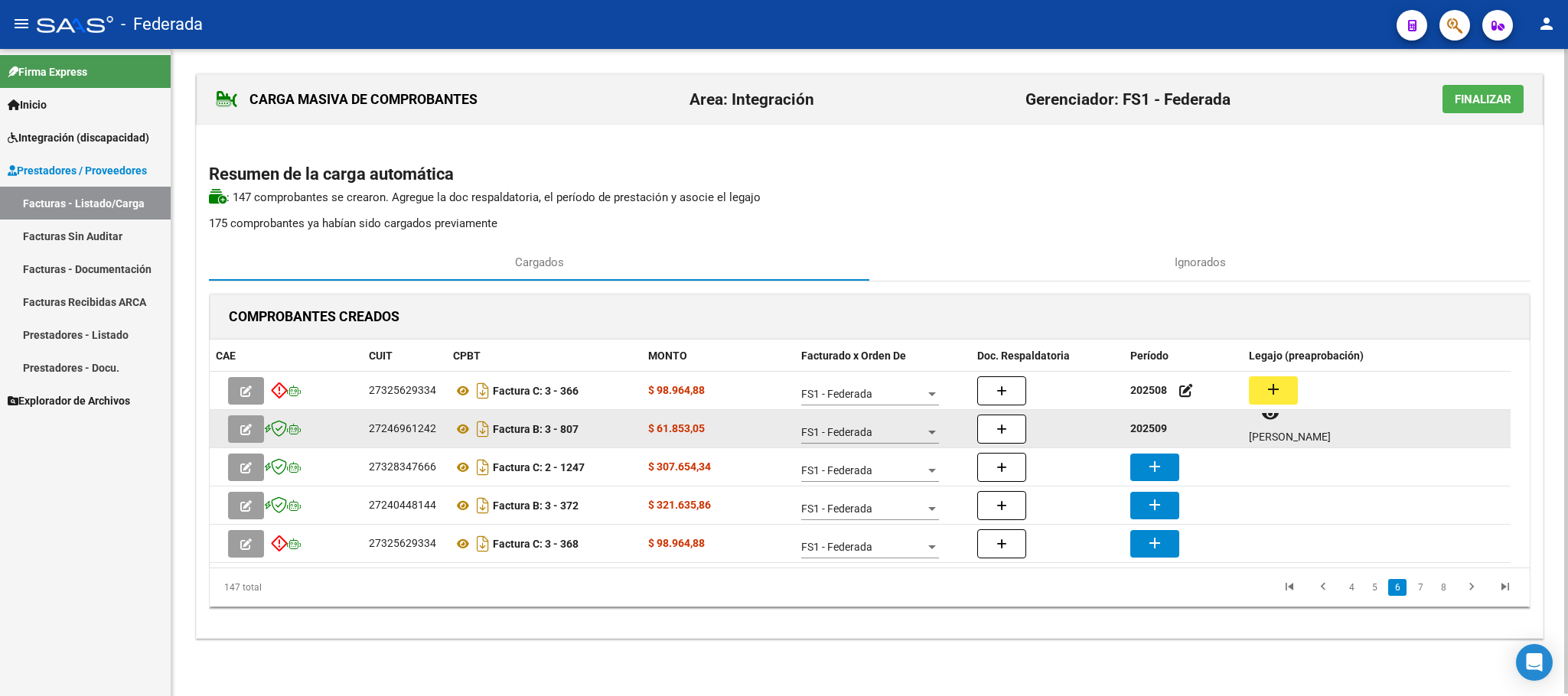
click at [1151, 434] on strong "202509" at bounding box center [1148, 428] width 36 height 12
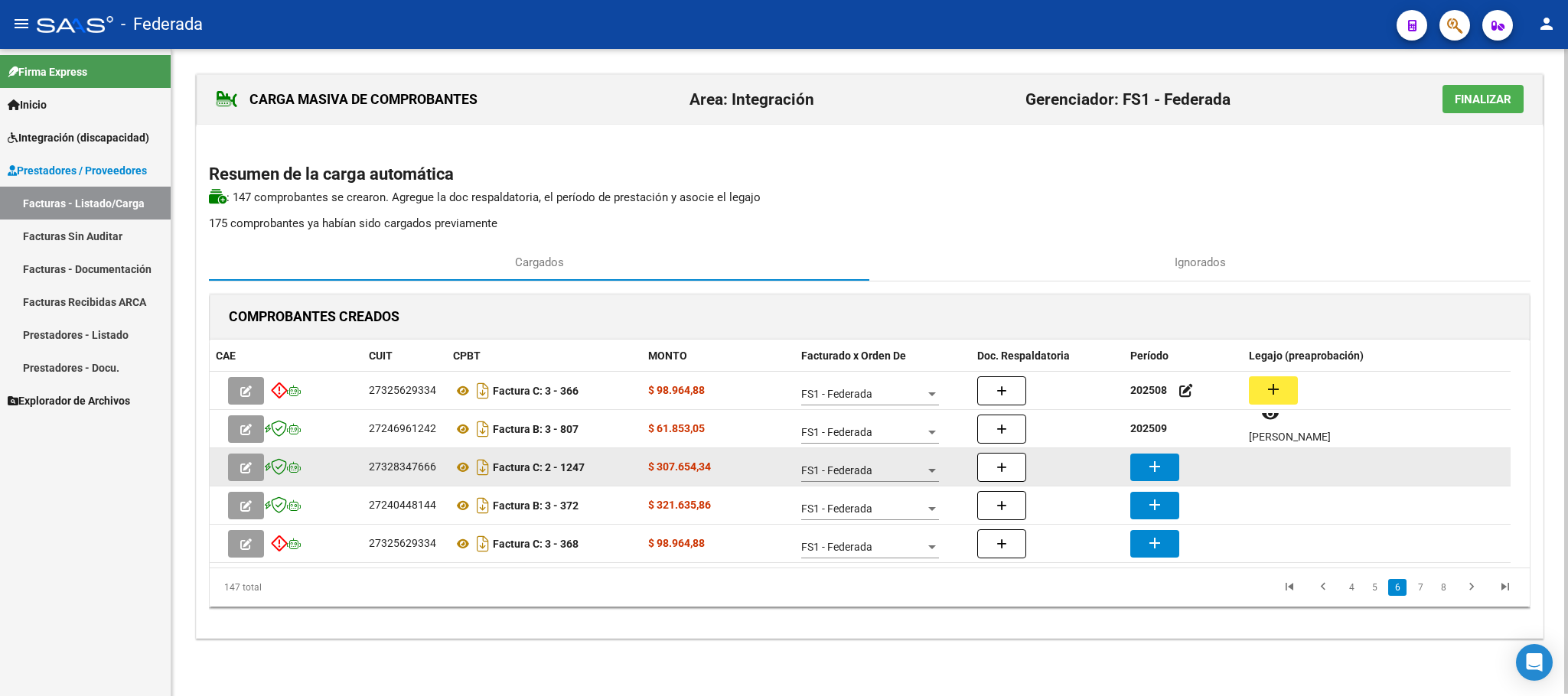
click at [1154, 454] on button "add" at bounding box center [1154, 467] width 49 height 27
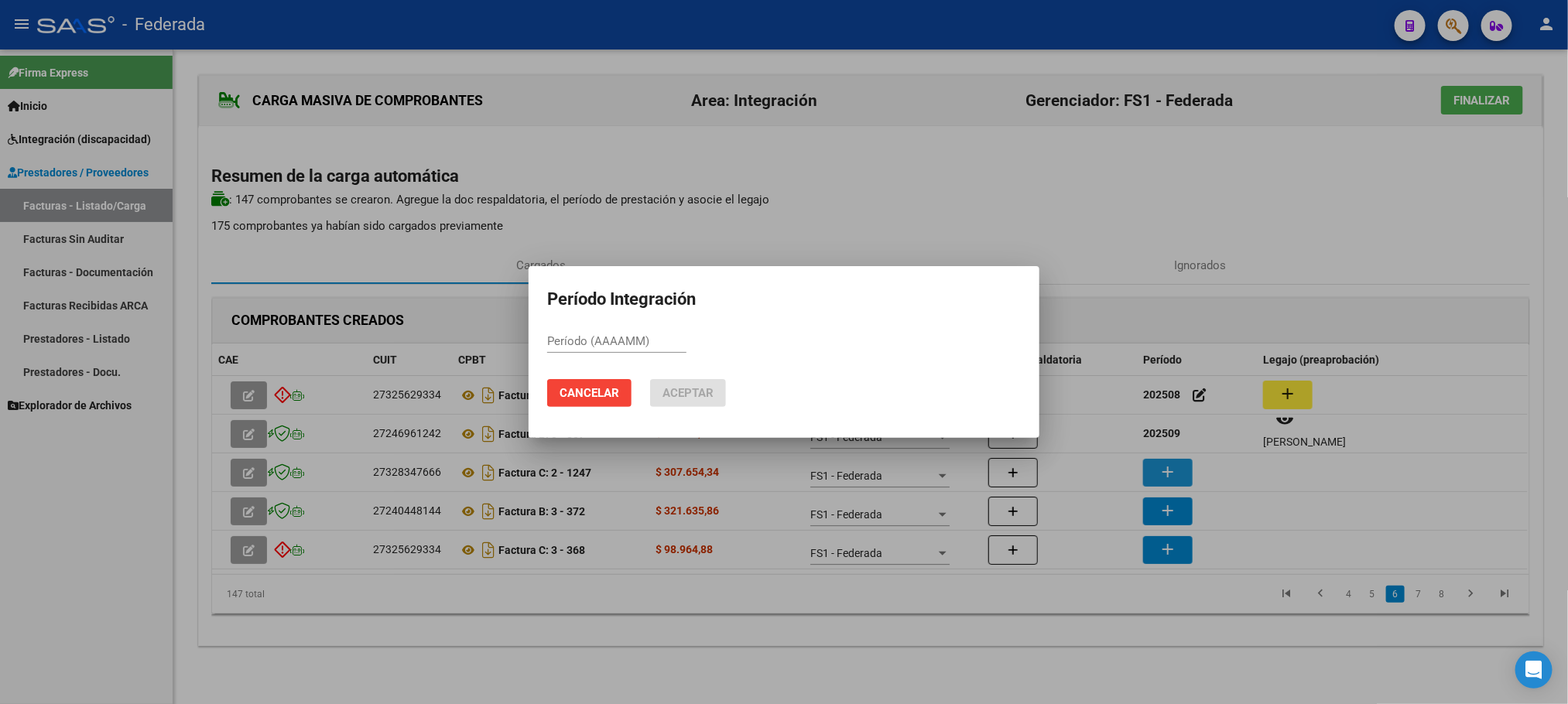
paste input "202509"
type input "202509"
click at [716, 395] on button "Aceptar" at bounding box center [687, 393] width 76 height 28
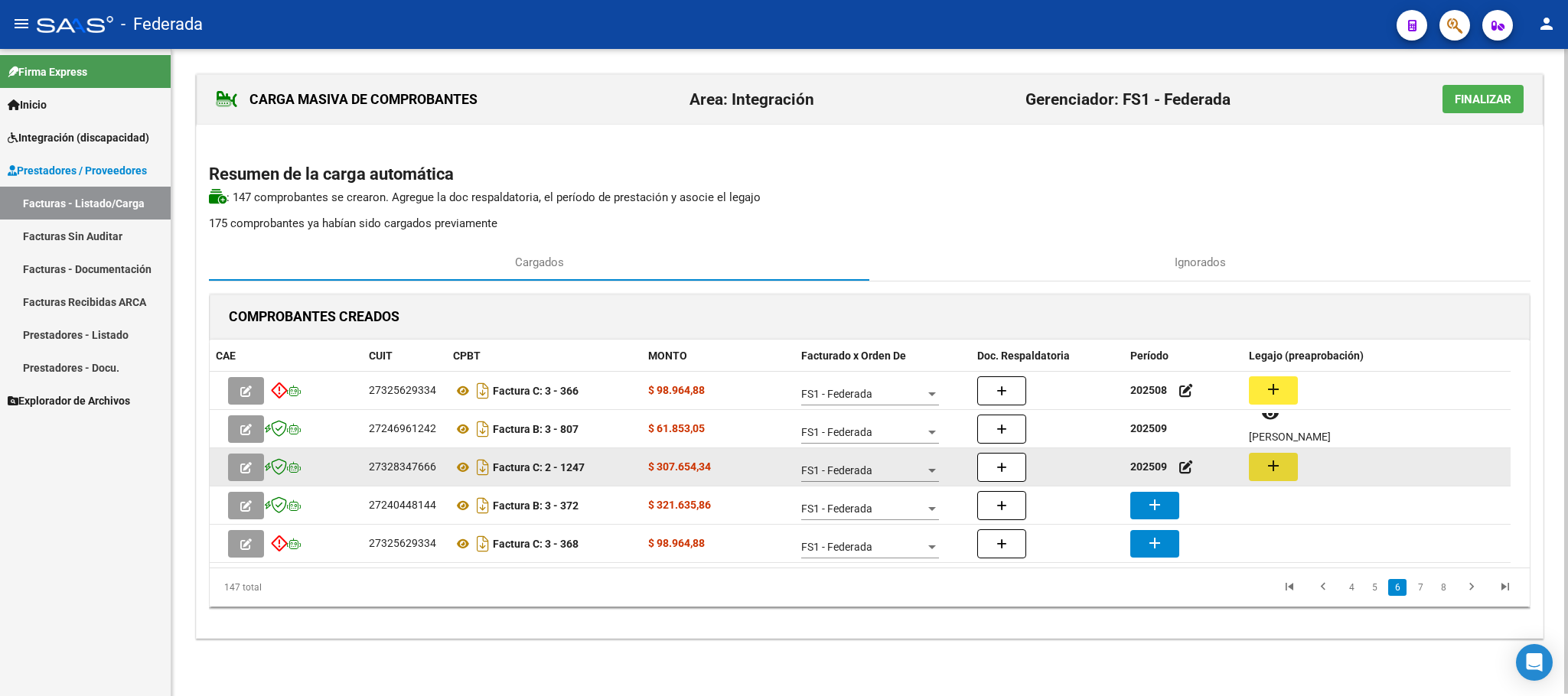
click at [1265, 465] on mat-icon "add" at bounding box center [1273, 466] width 18 height 18
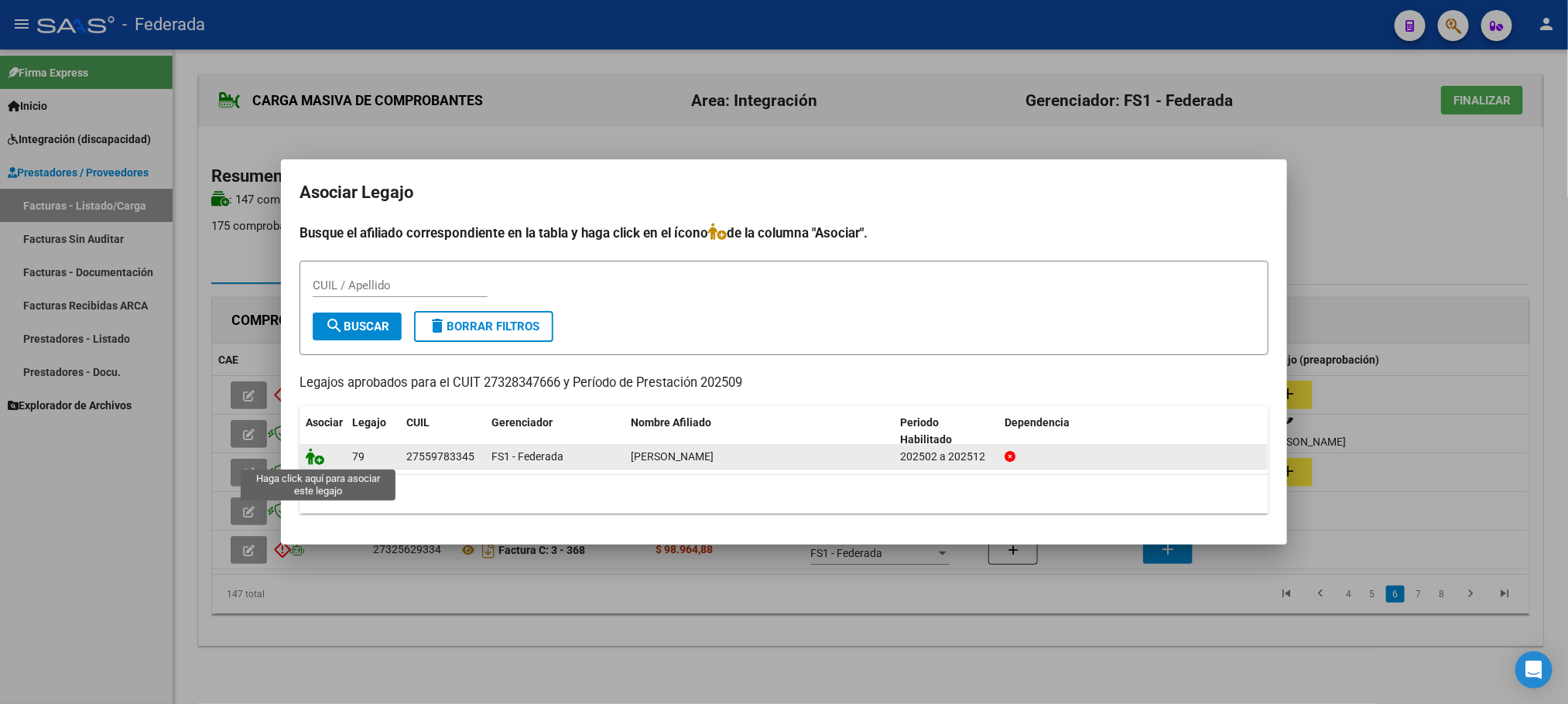
click at [319, 455] on icon at bounding box center [315, 456] width 18 height 17
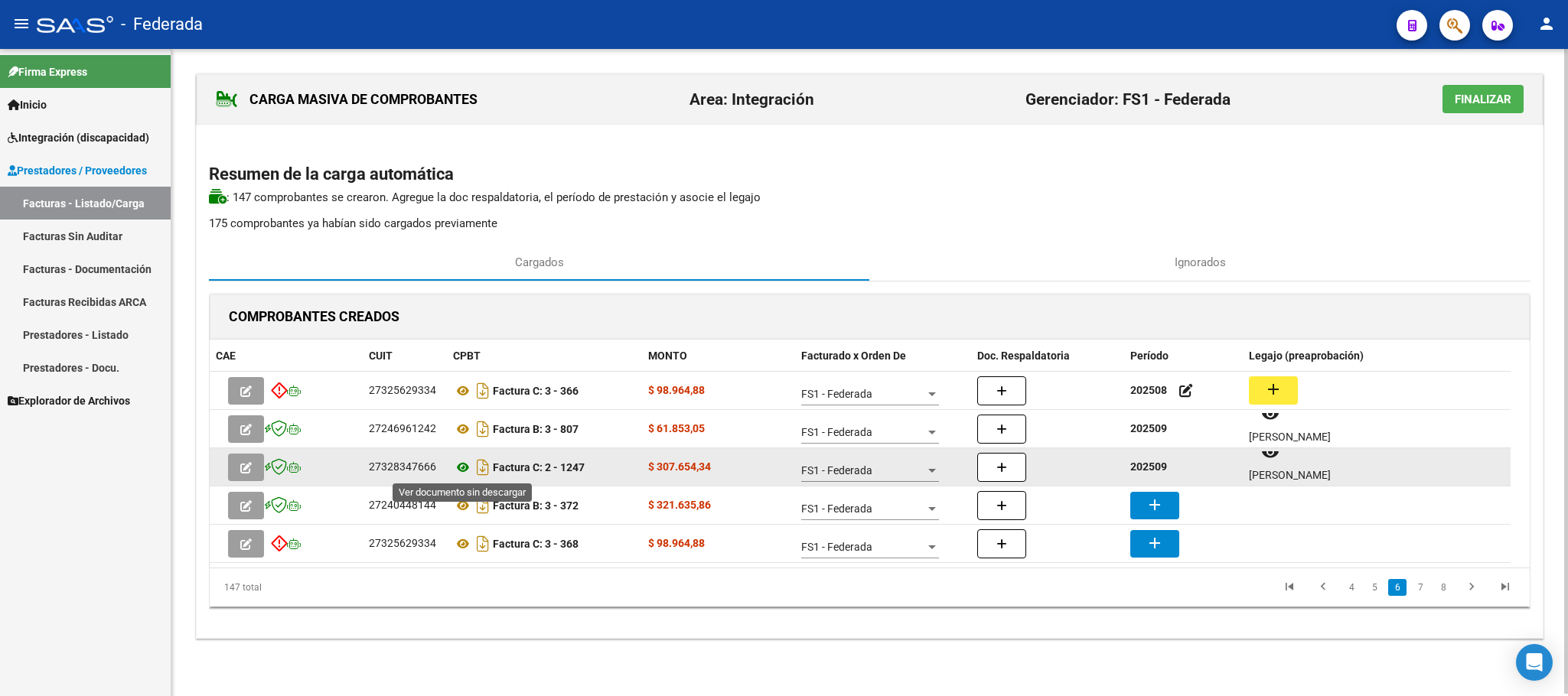
click at [462, 469] on icon at bounding box center [463, 467] width 20 height 18
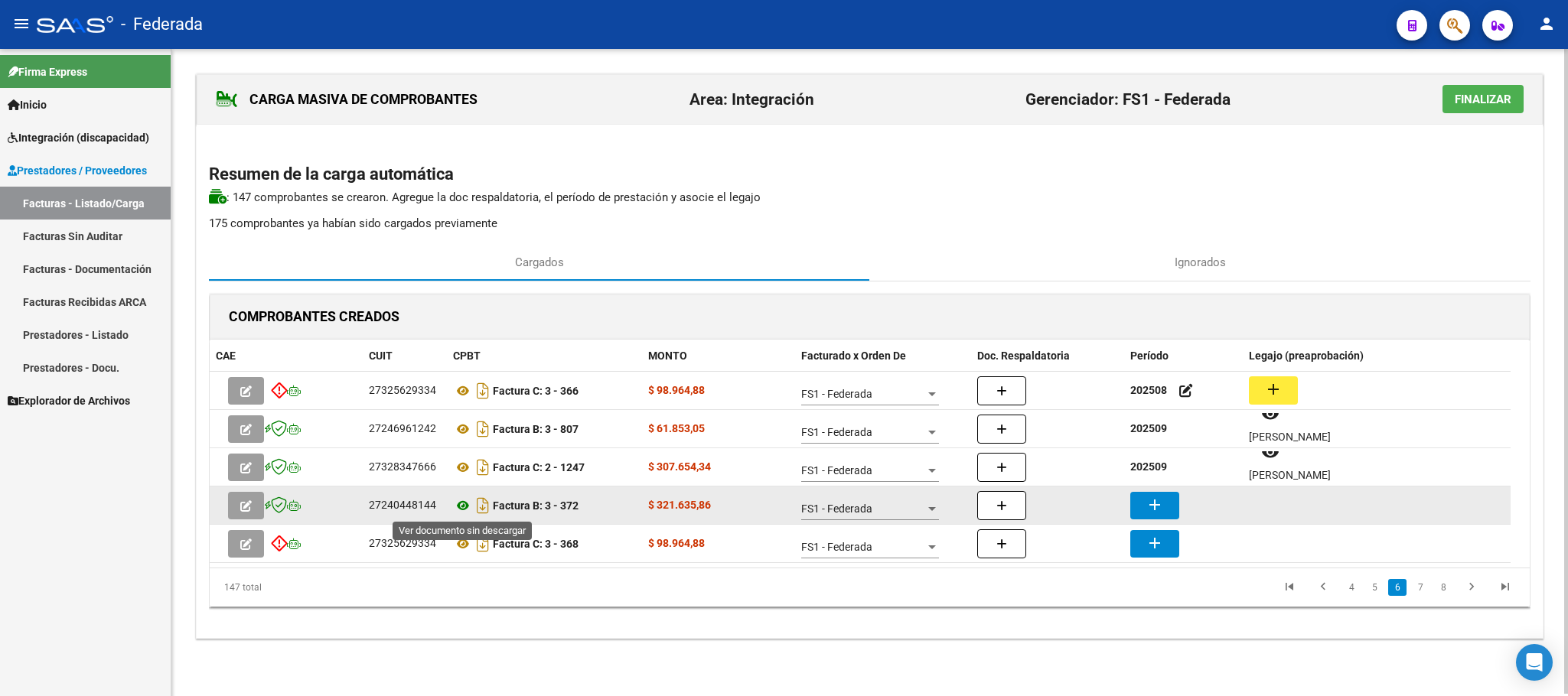
click at [456, 506] on icon at bounding box center [463, 506] width 20 height 18
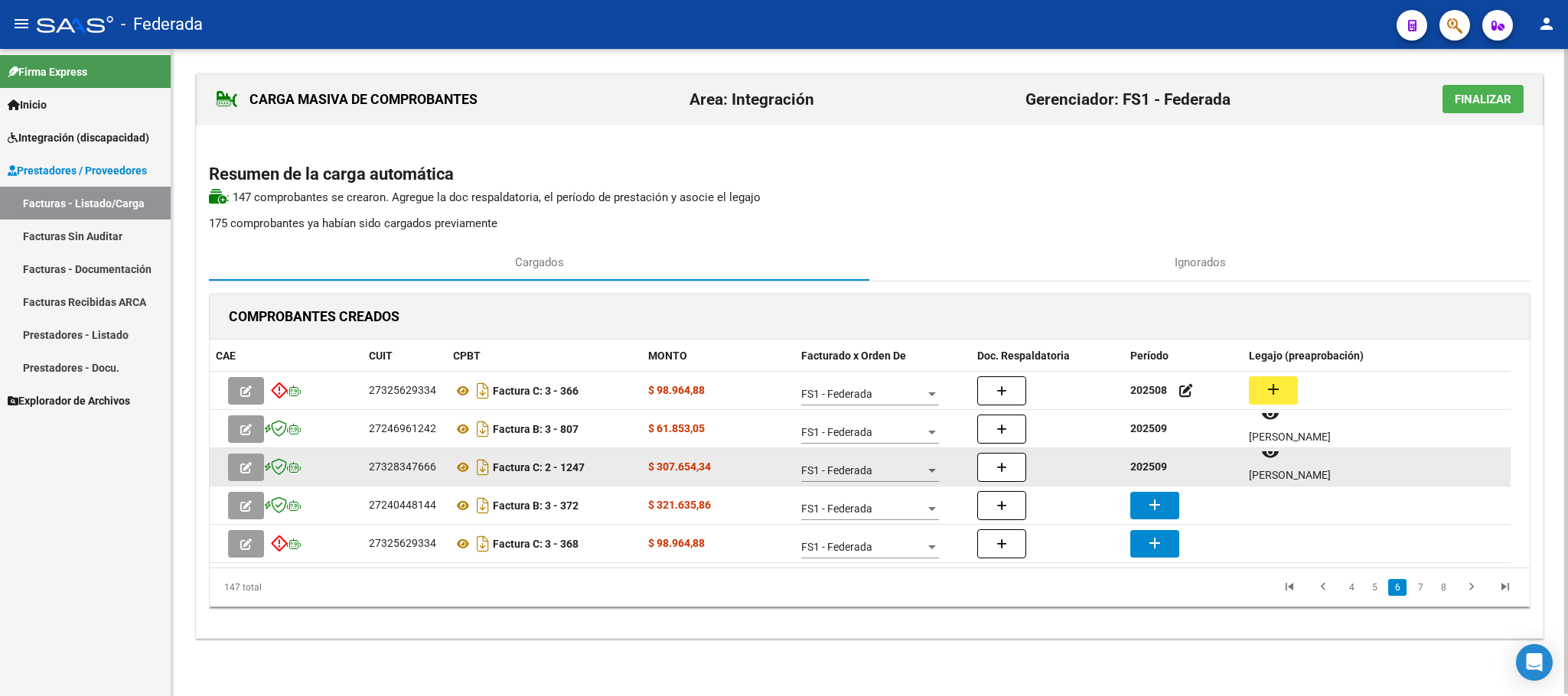
click at [1153, 466] on strong "202509" at bounding box center [1148, 466] width 36 height 12
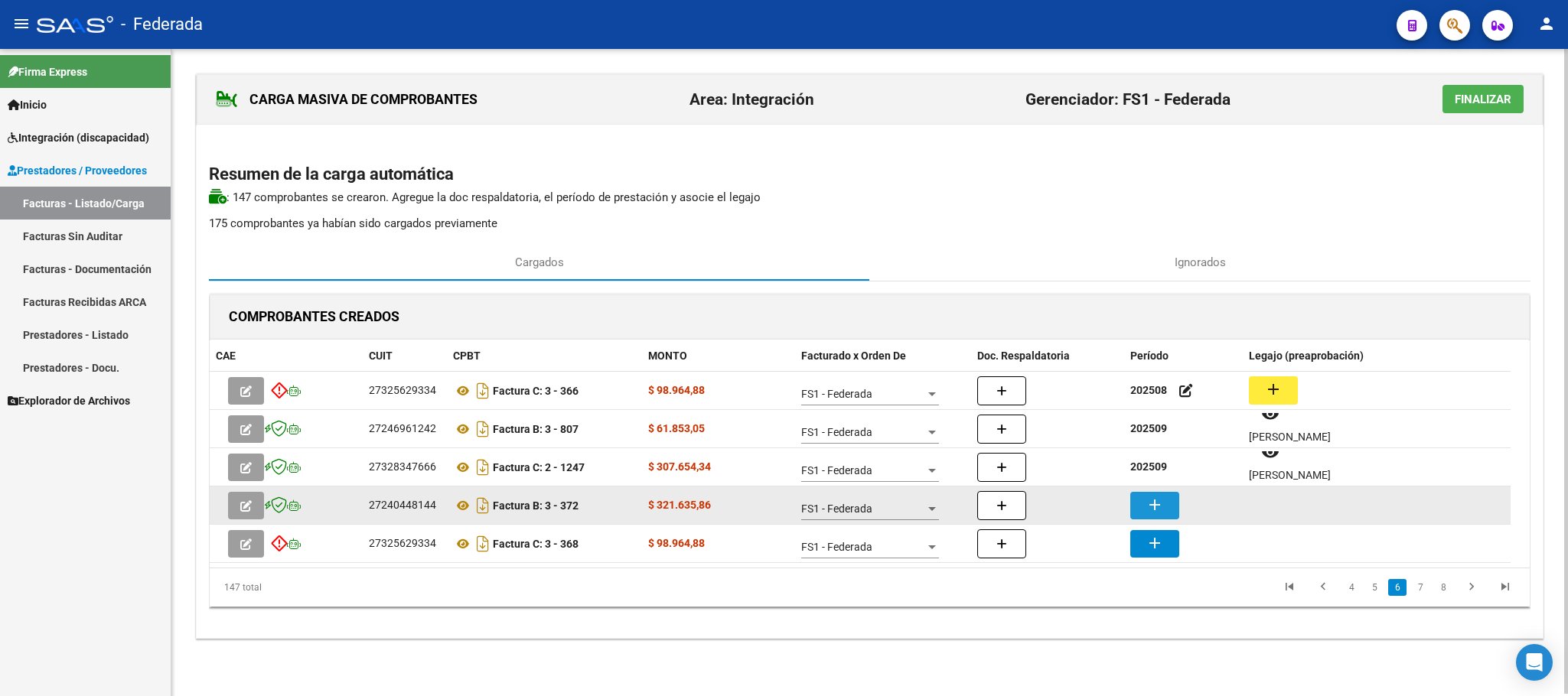
click at [1151, 503] on mat-icon "add" at bounding box center [1154, 505] width 18 height 18
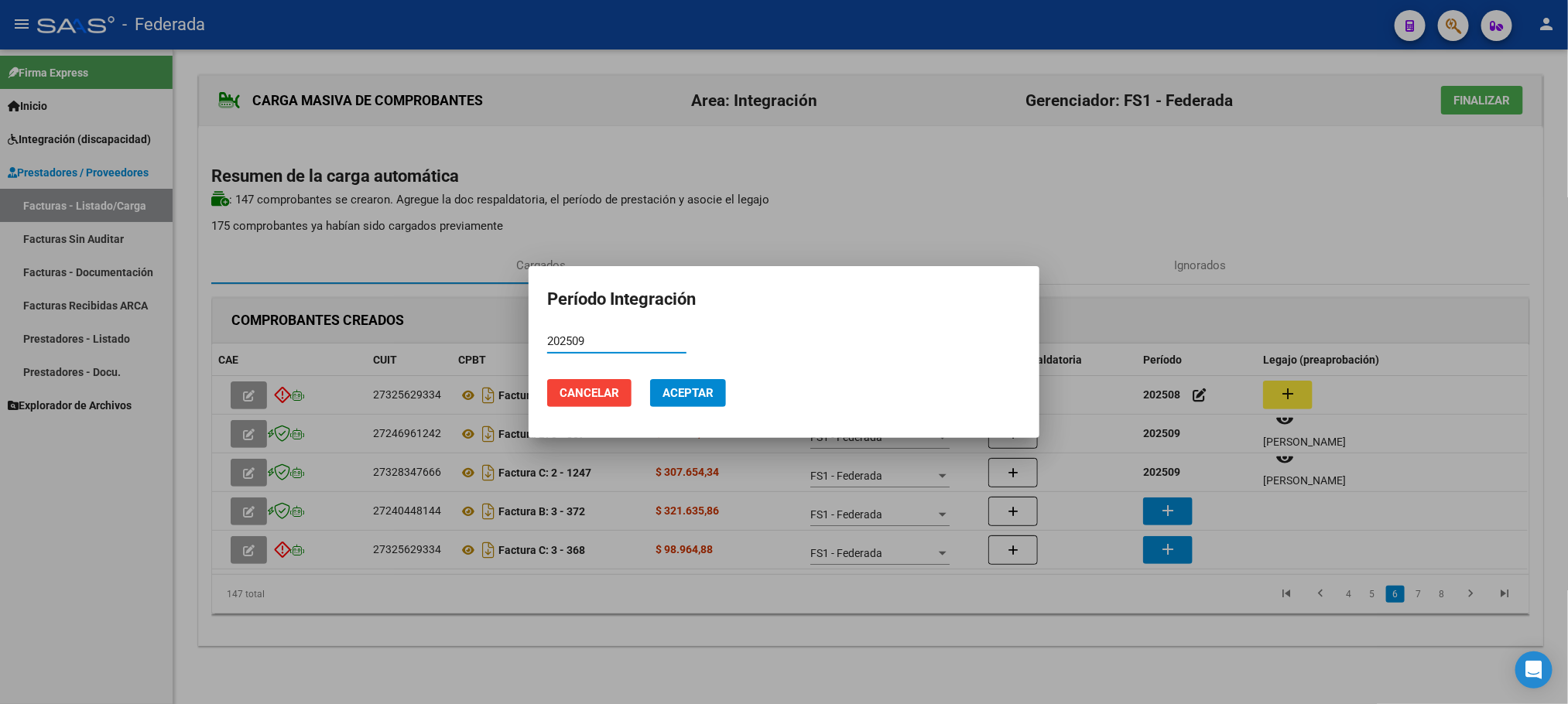
type input "202509"
click at [707, 389] on span "Aceptar" at bounding box center [687, 393] width 51 height 14
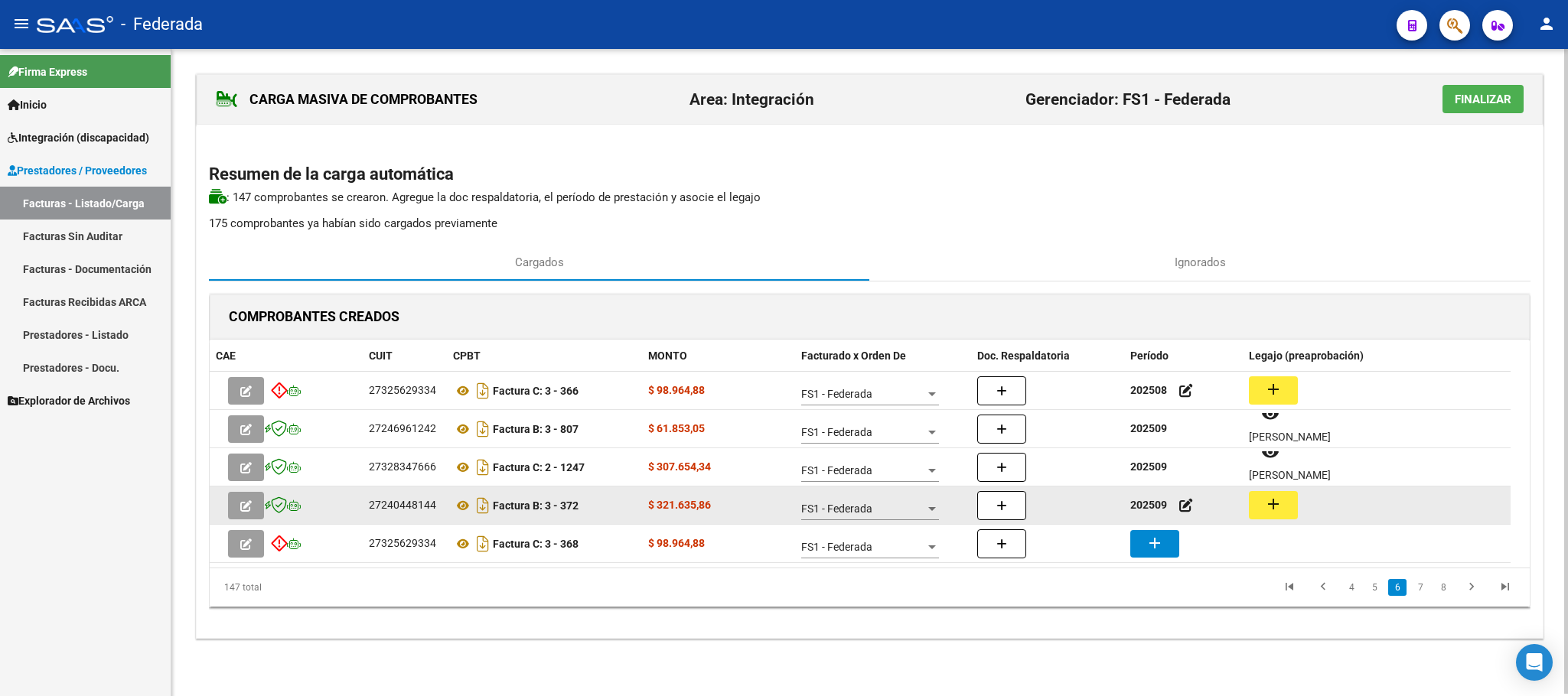
click at [1264, 507] on mat-icon "add" at bounding box center [1273, 504] width 18 height 18
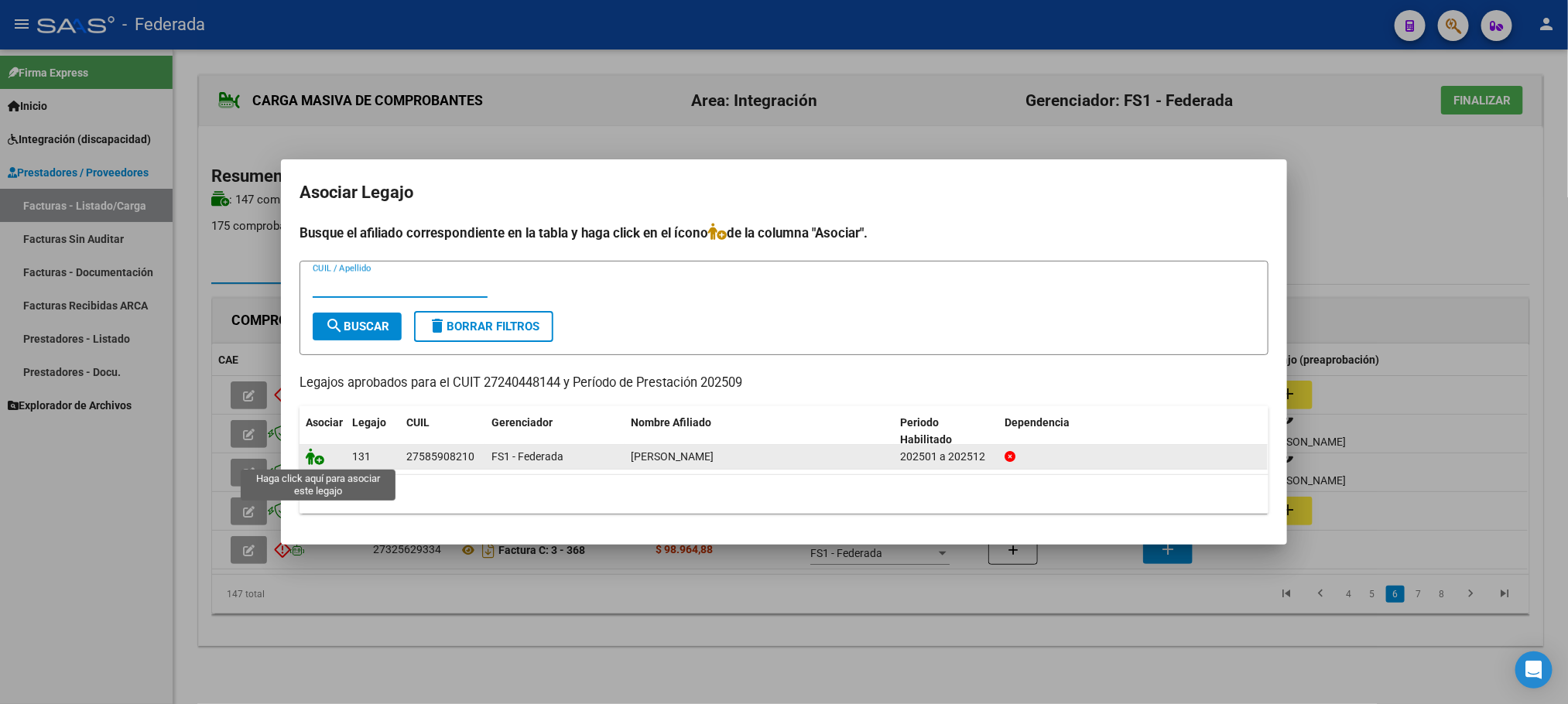
click at [310, 462] on icon at bounding box center [315, 456] width 18 height 17
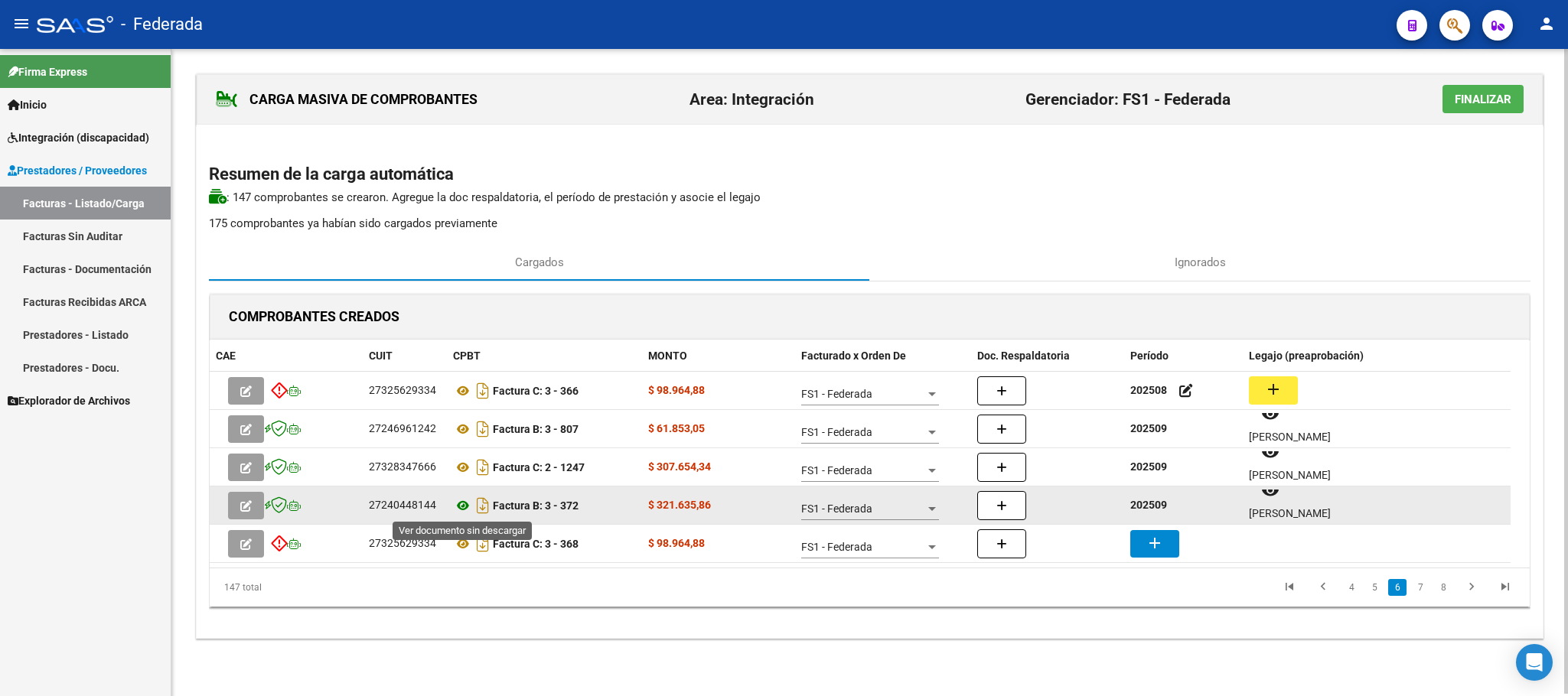
click at [466, 504] on icon at bounding box center [463, 506] width 20 height 18
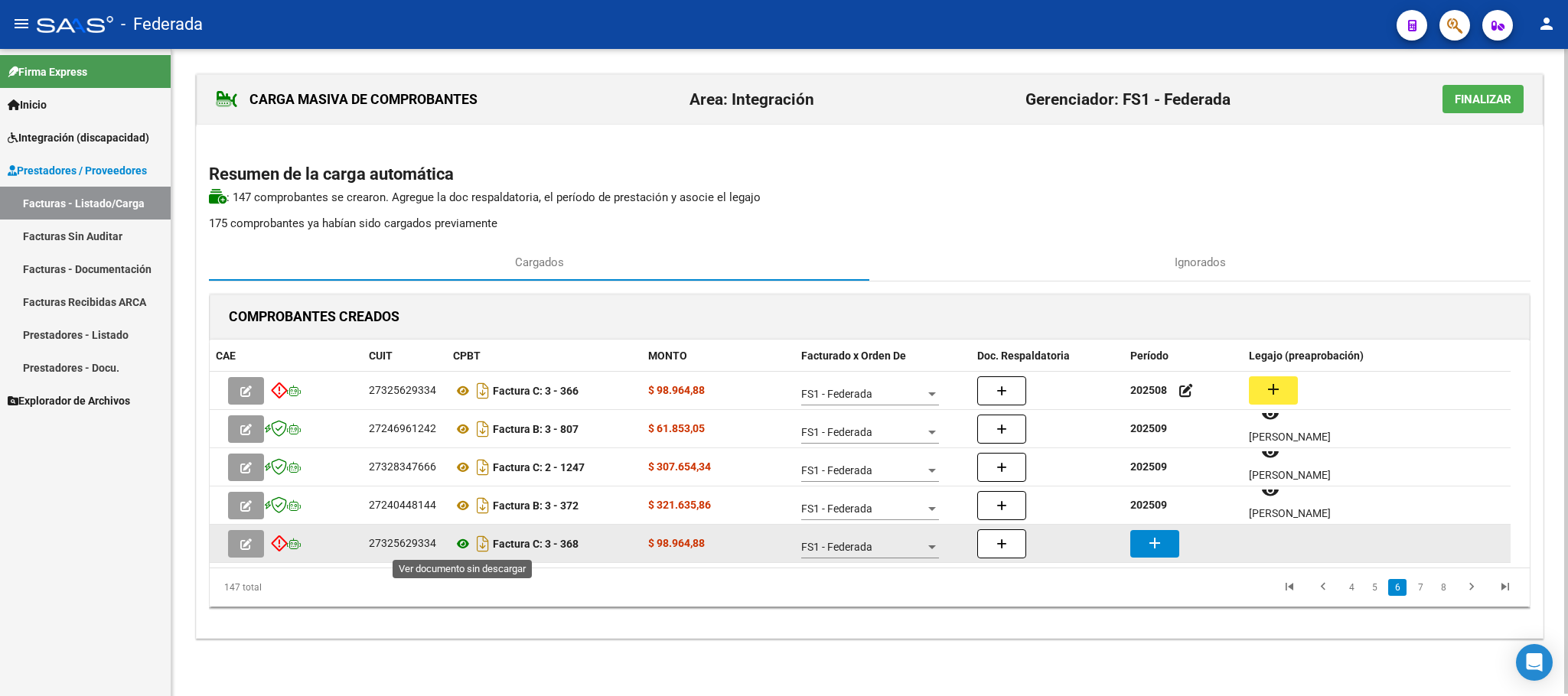
click at [462, 542] on icon at bounding box center [463, 544] width 20 height 18
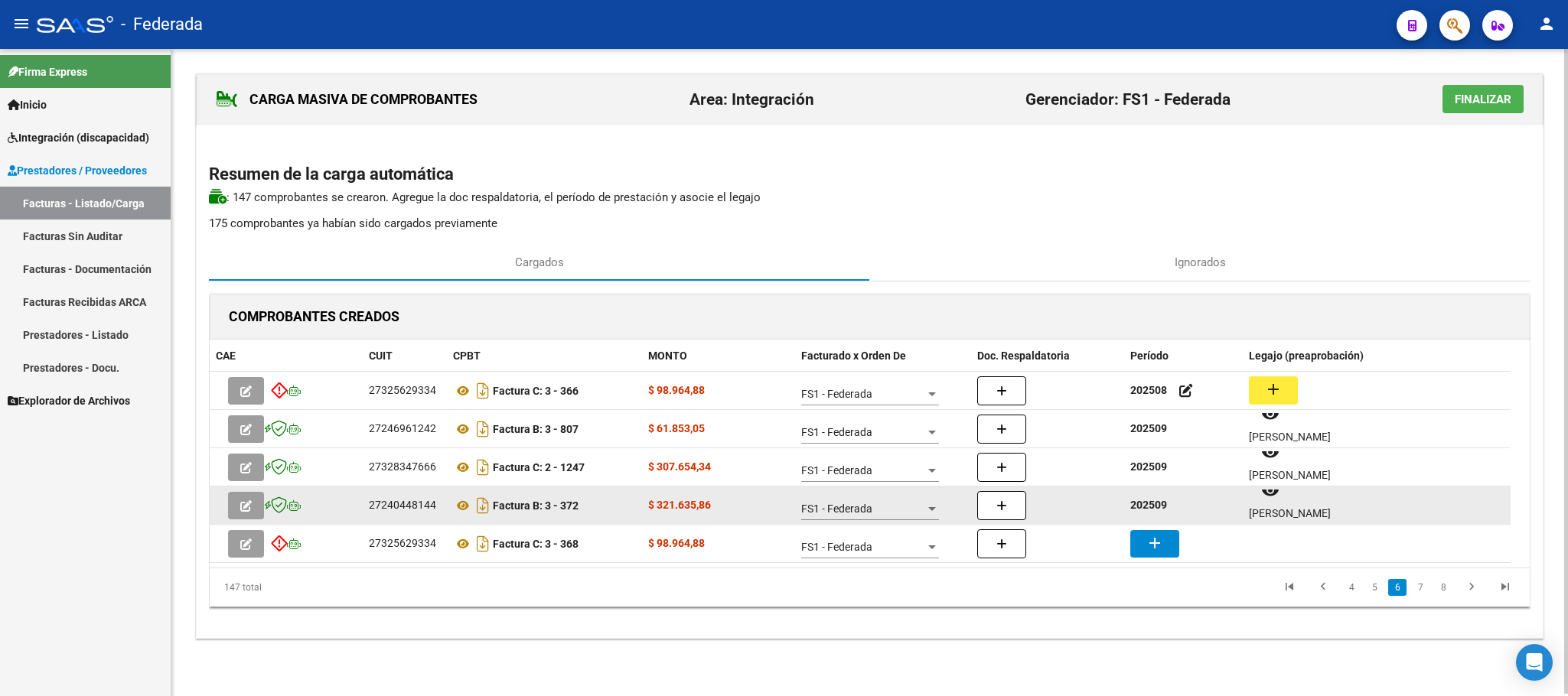
click at [1143, 505] on strong "202509" at bounding box center [1148, 505] width 36 height 12
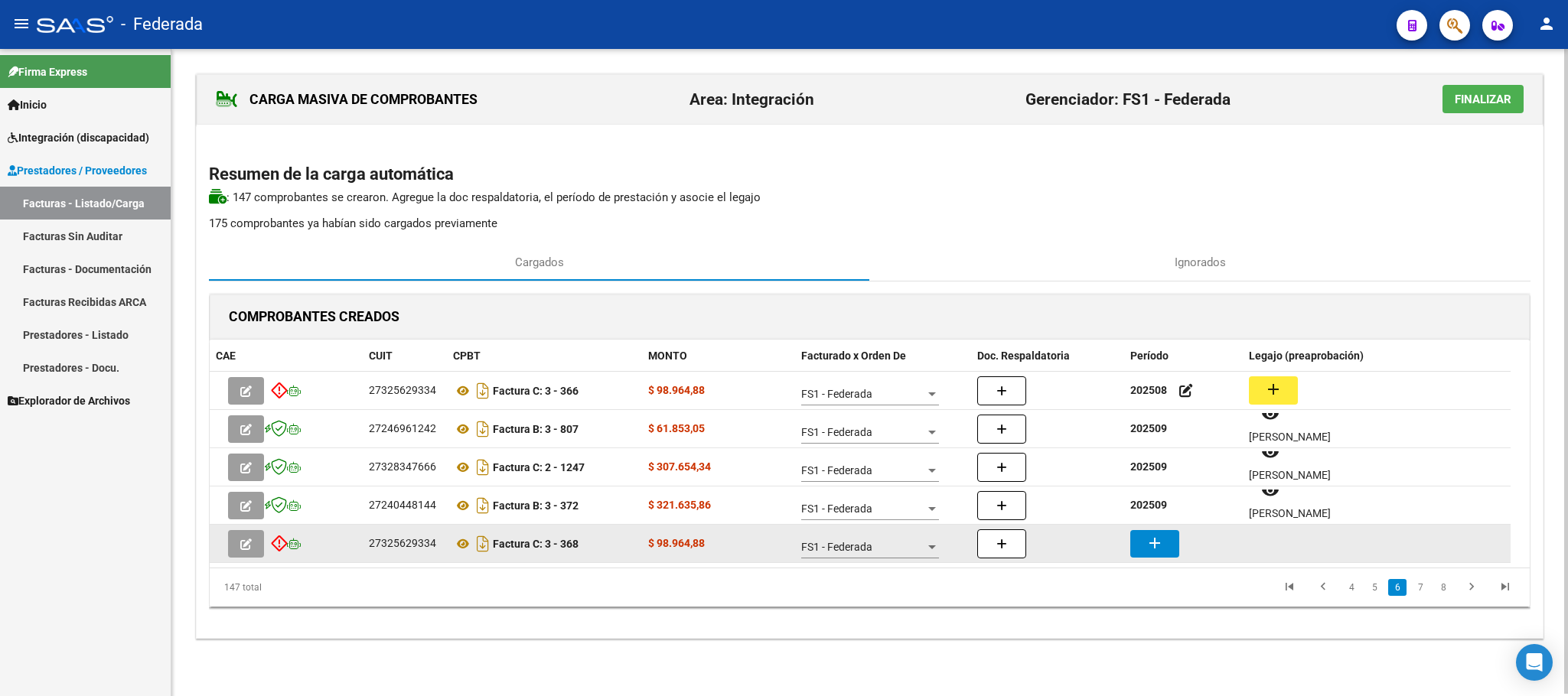
click at [1151, 544] on mat-icon "add" at bounding box center [1154, 543] width 18 height 18
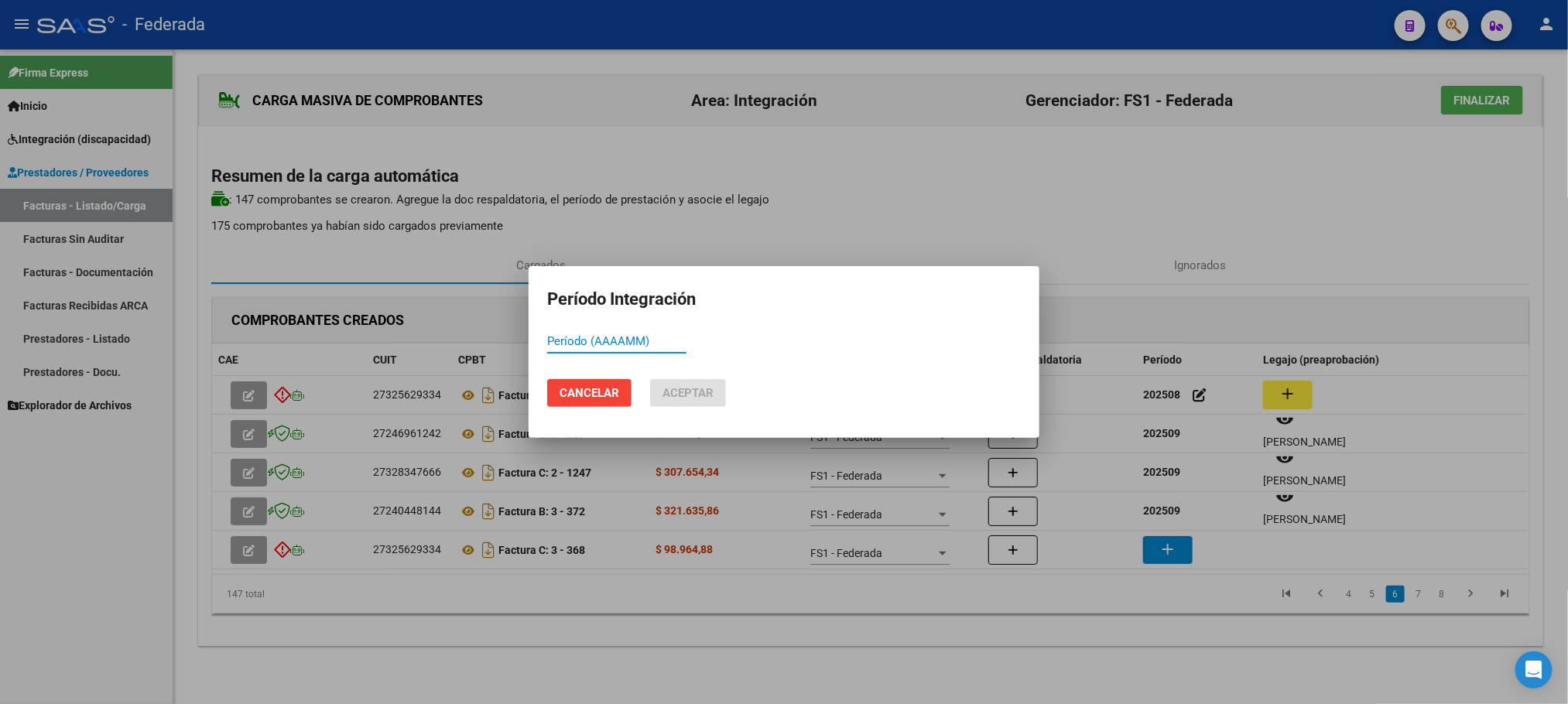
paste input "202509"
type input "202509"
click at [710, 404] on button "Aceptar" at bounding box center [687, 393] width 76 height 28
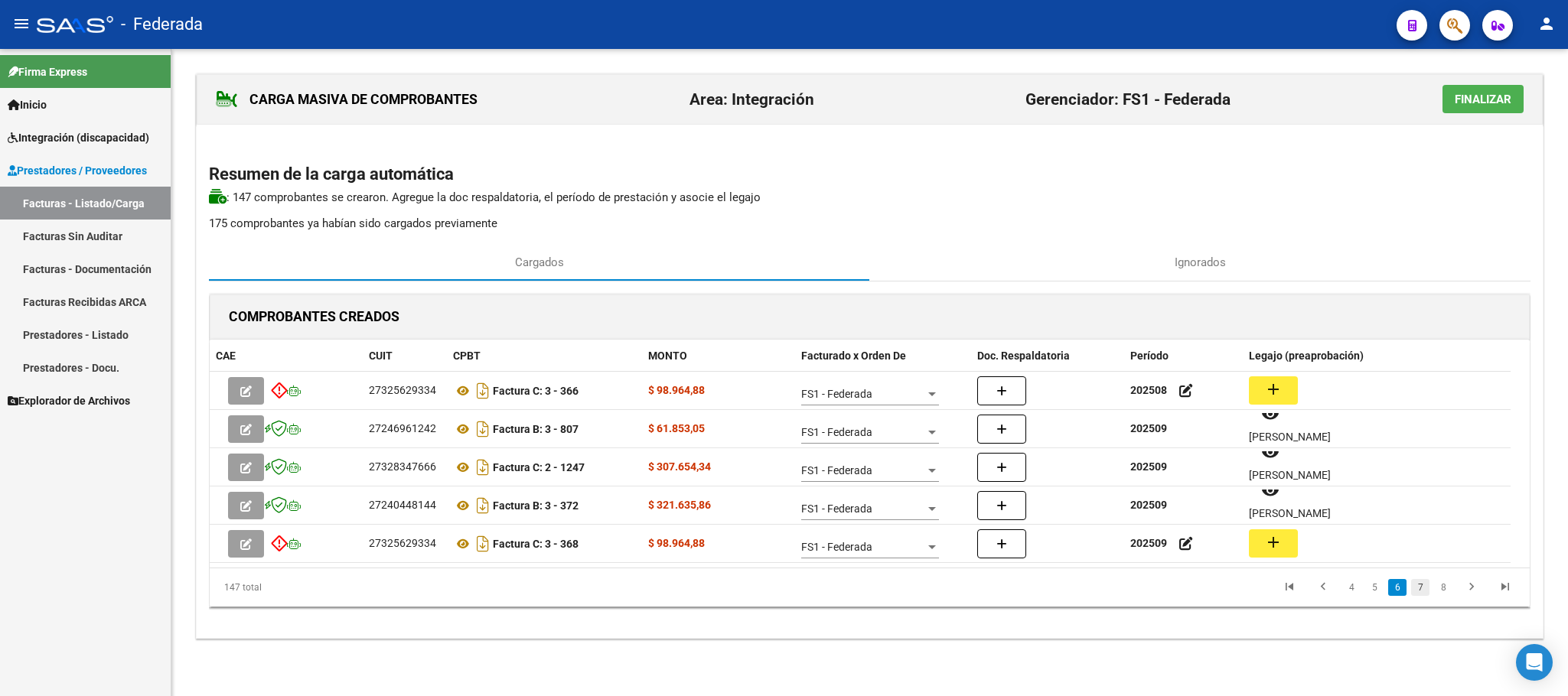
click at [1412, 593] on link "7" at bounding box center [1420, 588] width 18 height 16
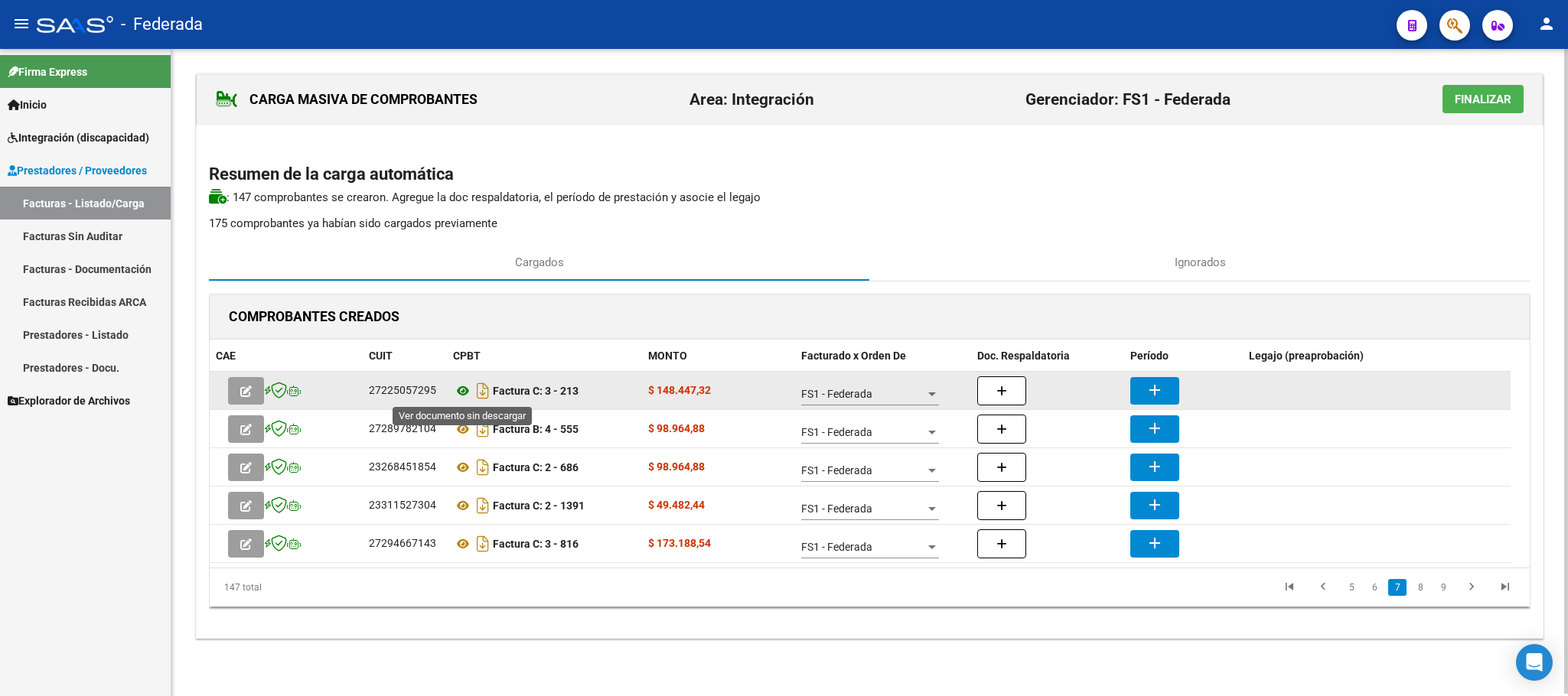
click at [462, 386] on icon at bounding box center [463, 391] width 20 height 18
click at [1150, 384] on mat-icon "add" at bounding box center [1154, 390] width 18 height 18
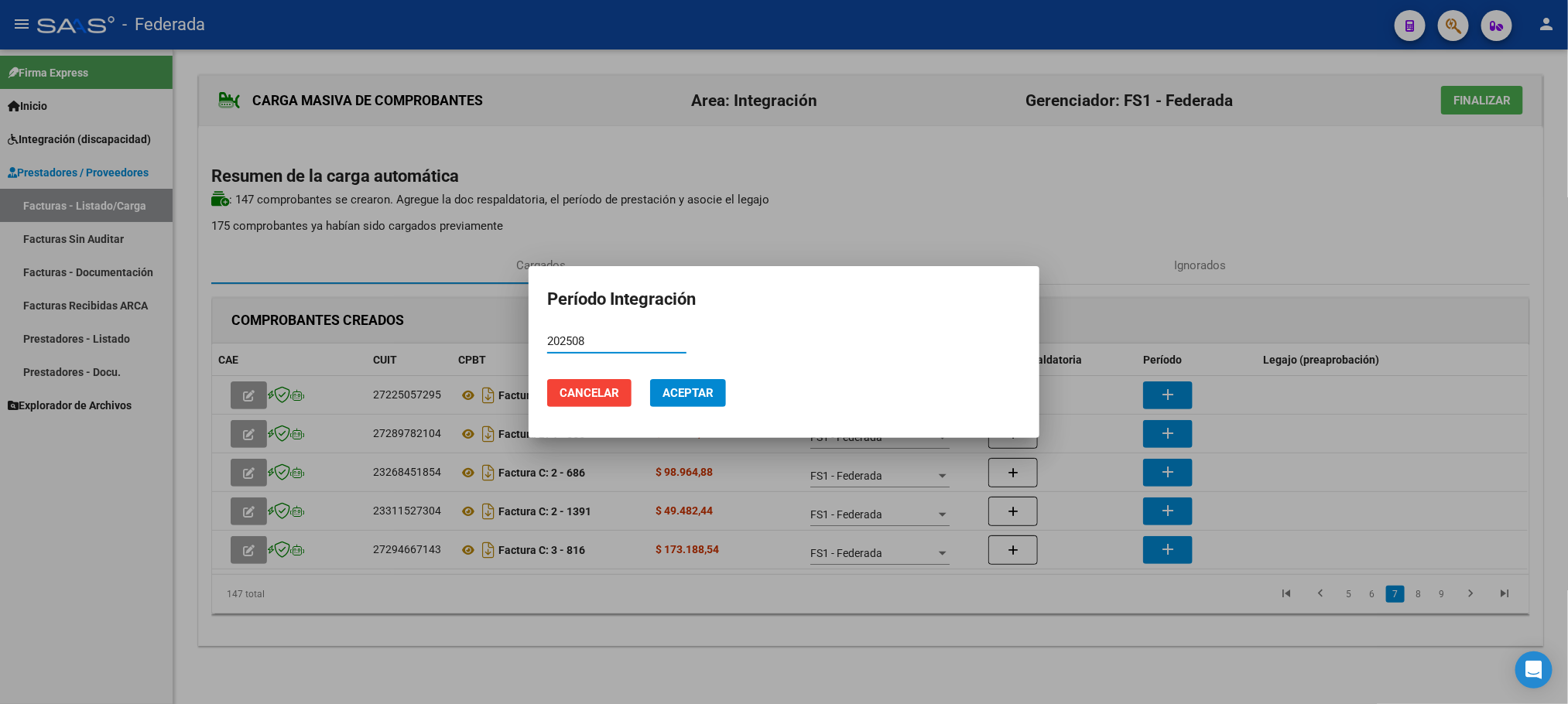
type input "202508"
click at [695, 386] on span "Aceptar" at bounding box center [687, 393] width 51 height 14
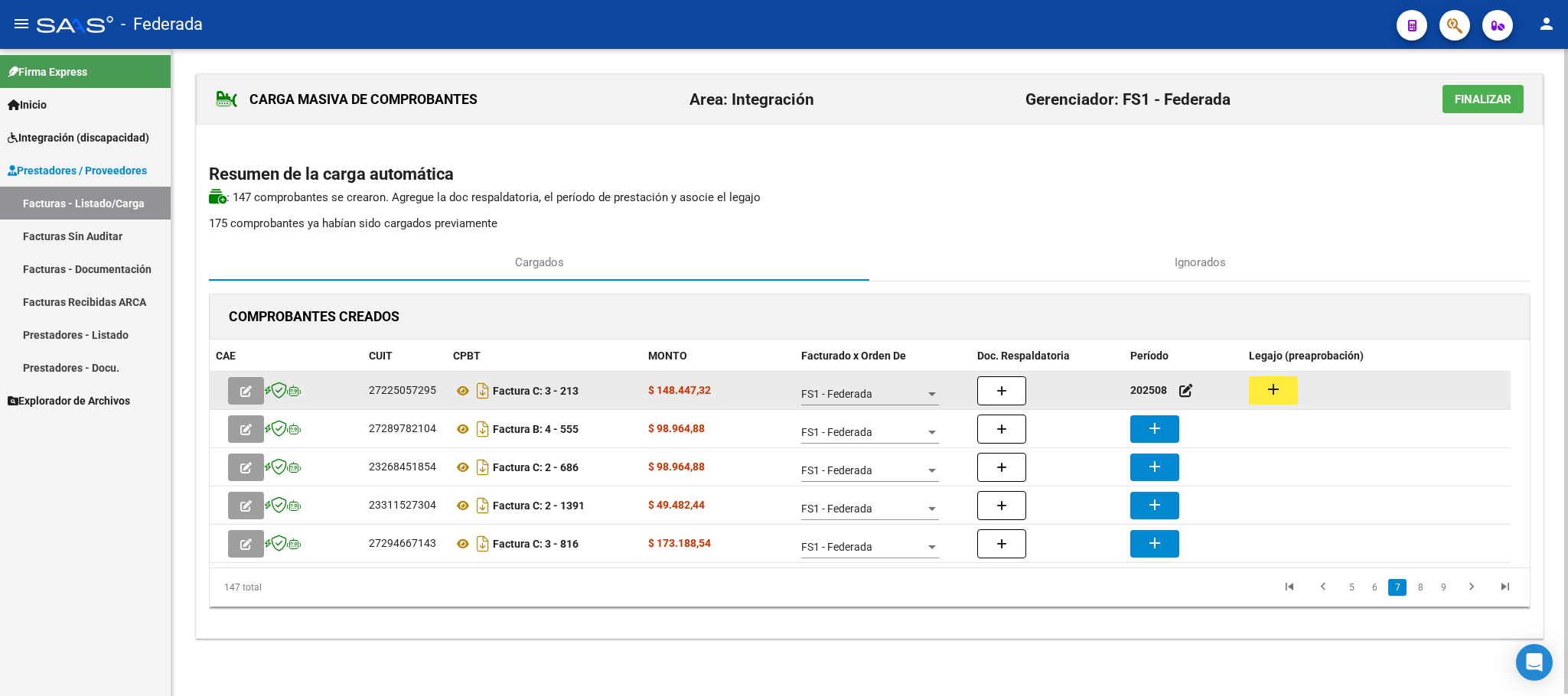
click at [1265, 384] on mat-icon "add" at bounding box center [1273, 389] width 18 height 18
click at [460, 397] on icon at bounding box center [463, 391] width 20 height 18
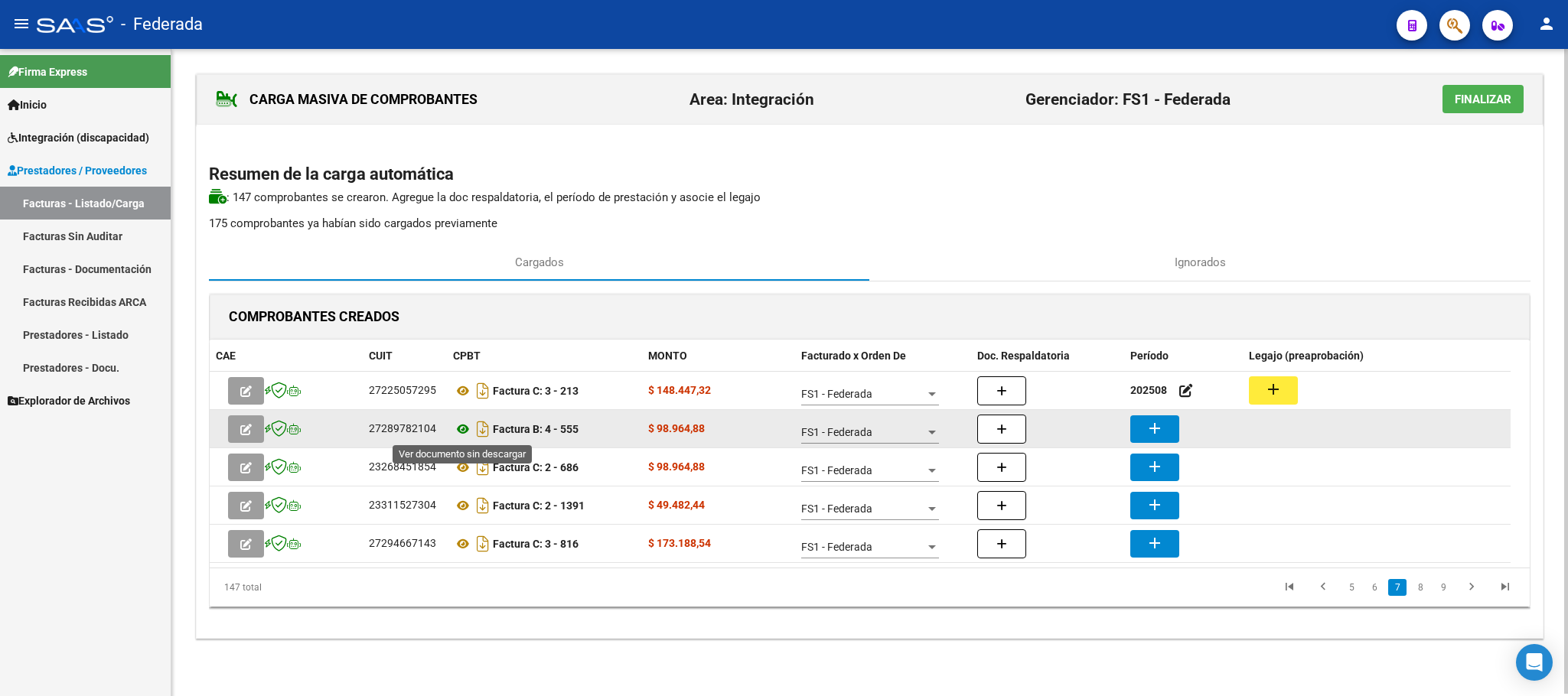
click at [465, 425] on icon at bounding box center [463, 429] width 20 height 18
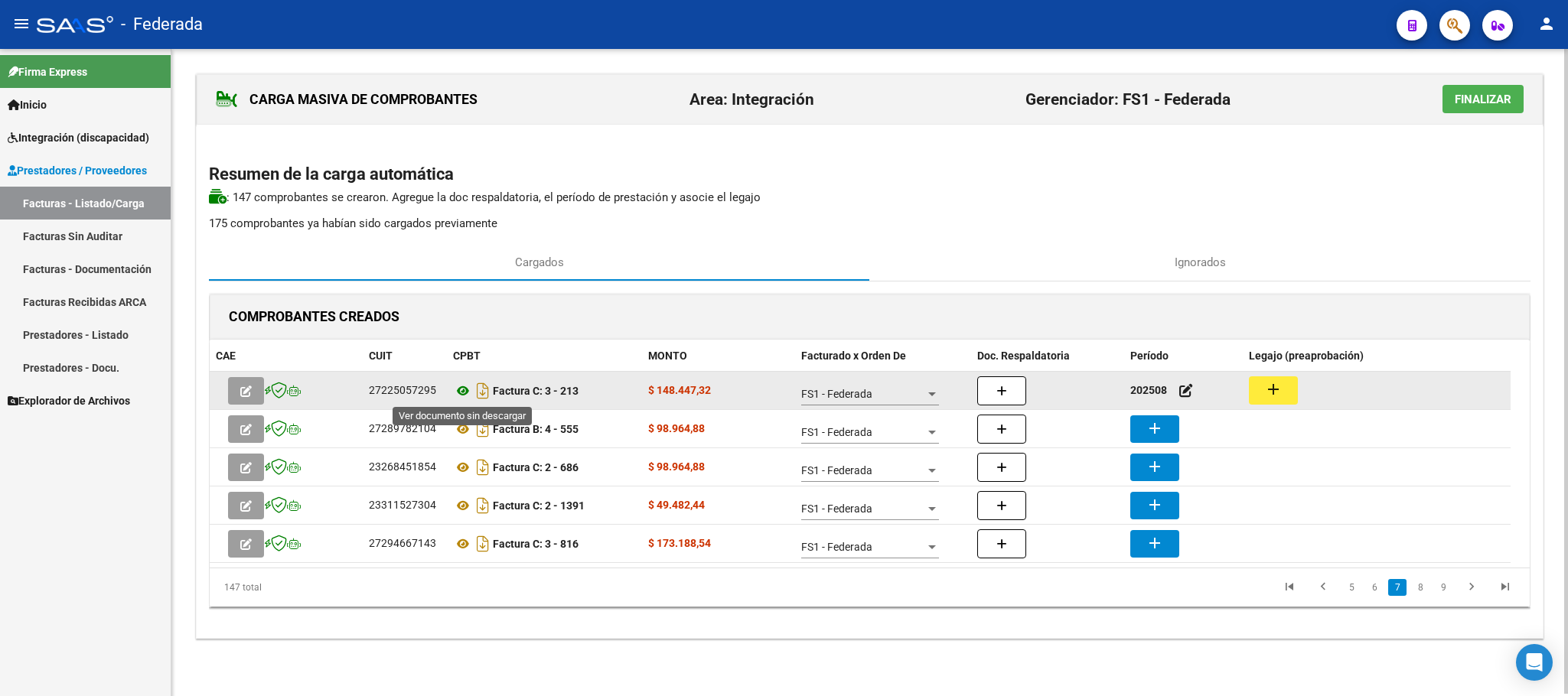
click at [462, 393] on icon at bounding box center [463, 391] width 20 height 18
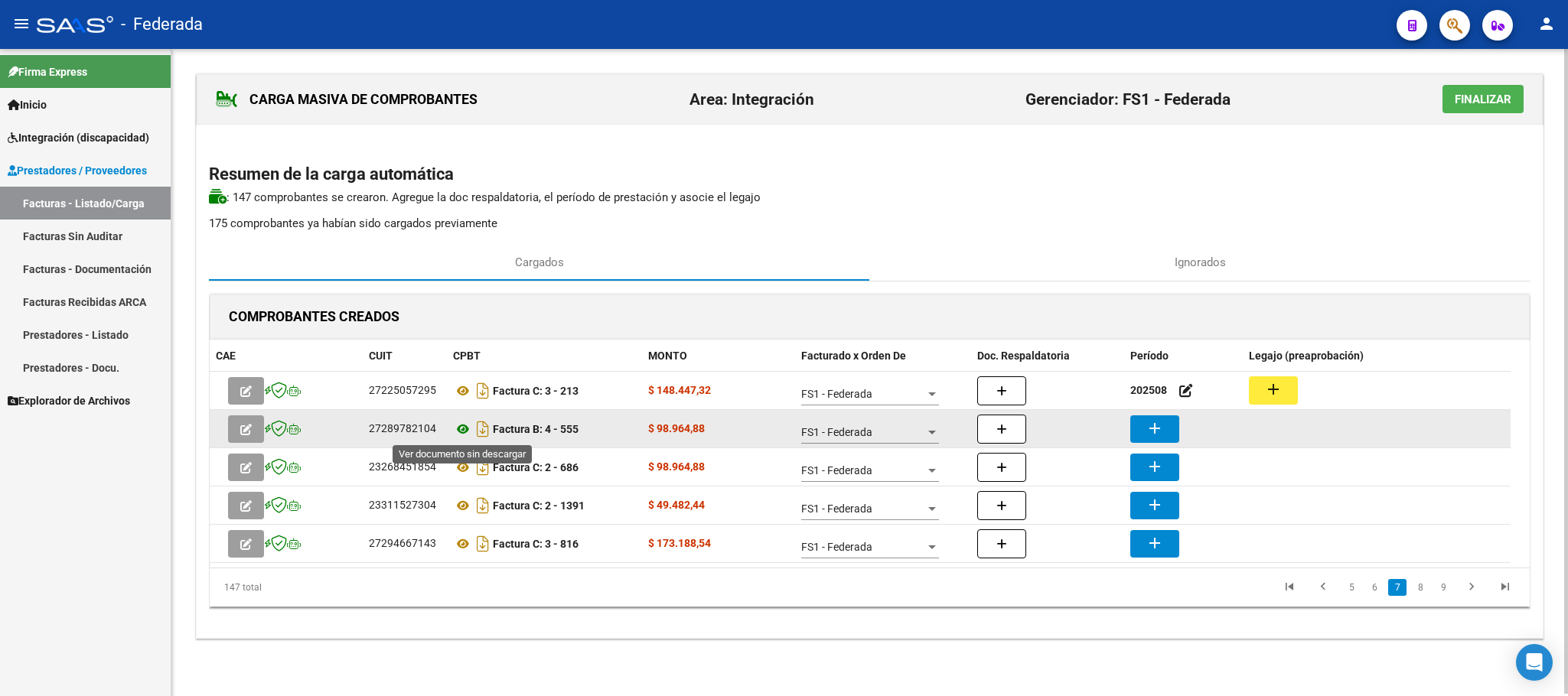
click at [457, 430] on icon at bounding box center [463, 429] width 20 height 18
click at [1150, 437] on mat-icon "add" at bounding box center [1154, 428] width 18 height 18
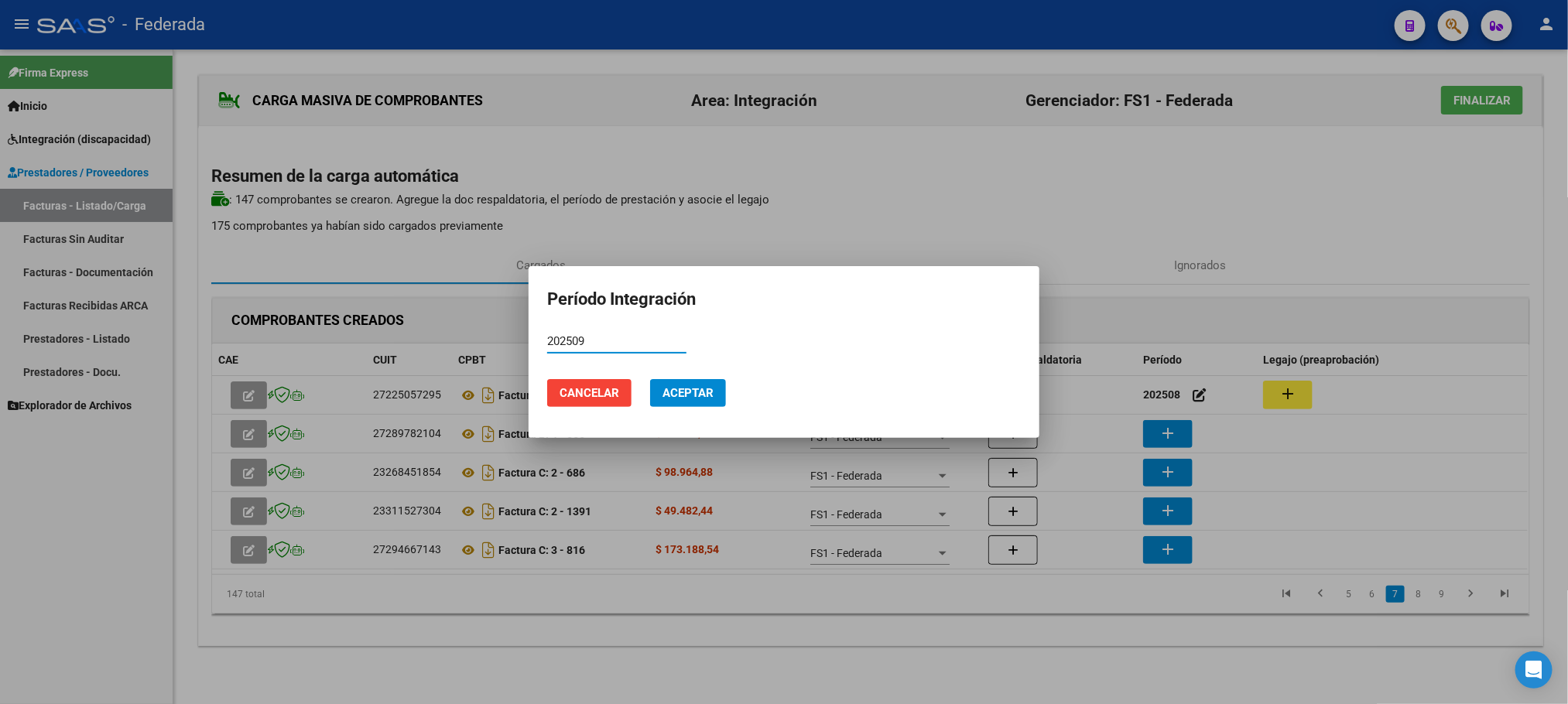
type input "202509"
click at [679, 381] on button "Aceptar" at bounding box center [687, 393] width 76 height 28
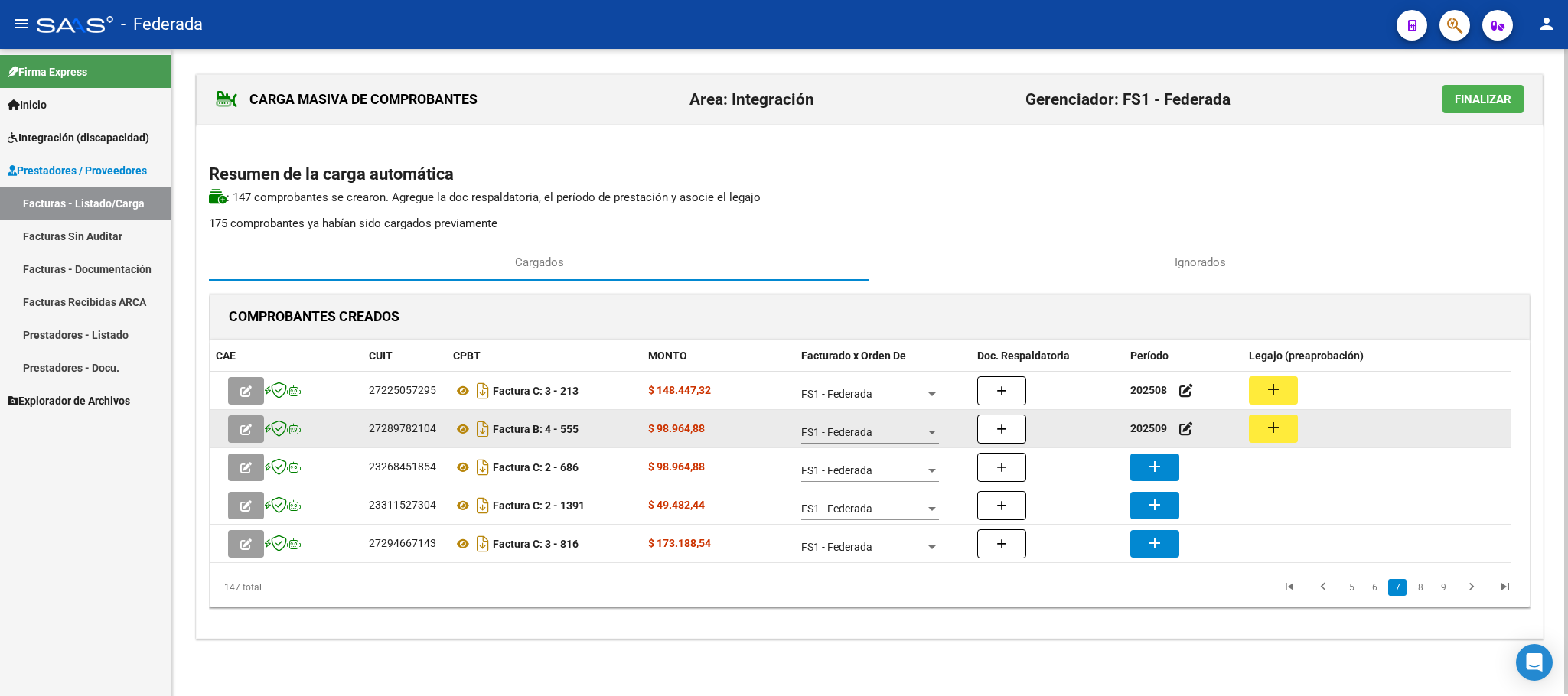
click at [1270, 427] on mat-icon "add" at bounding box center [1273, 427] width 18 height 18
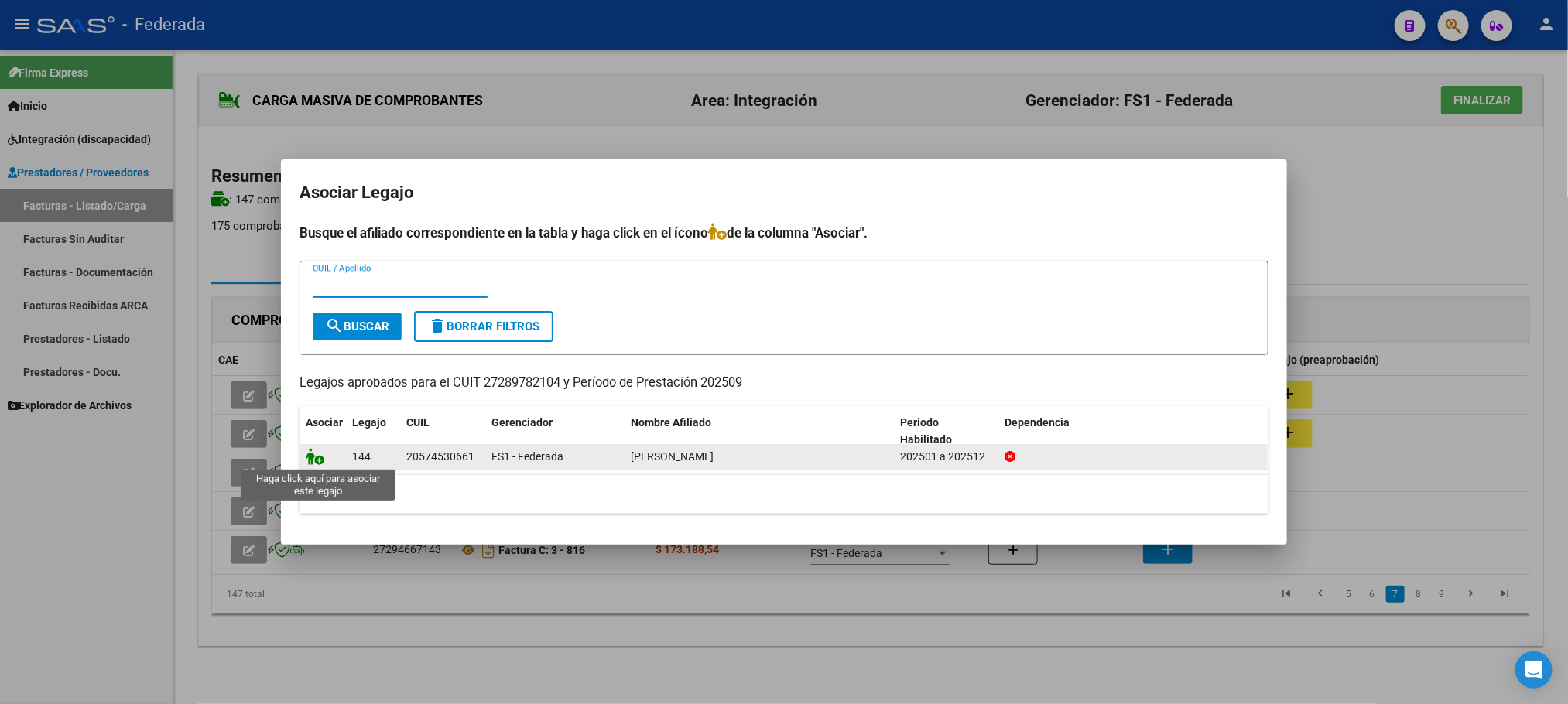
click at [314, 457] on icon at bounding box center [315, 456] width 18 height 17
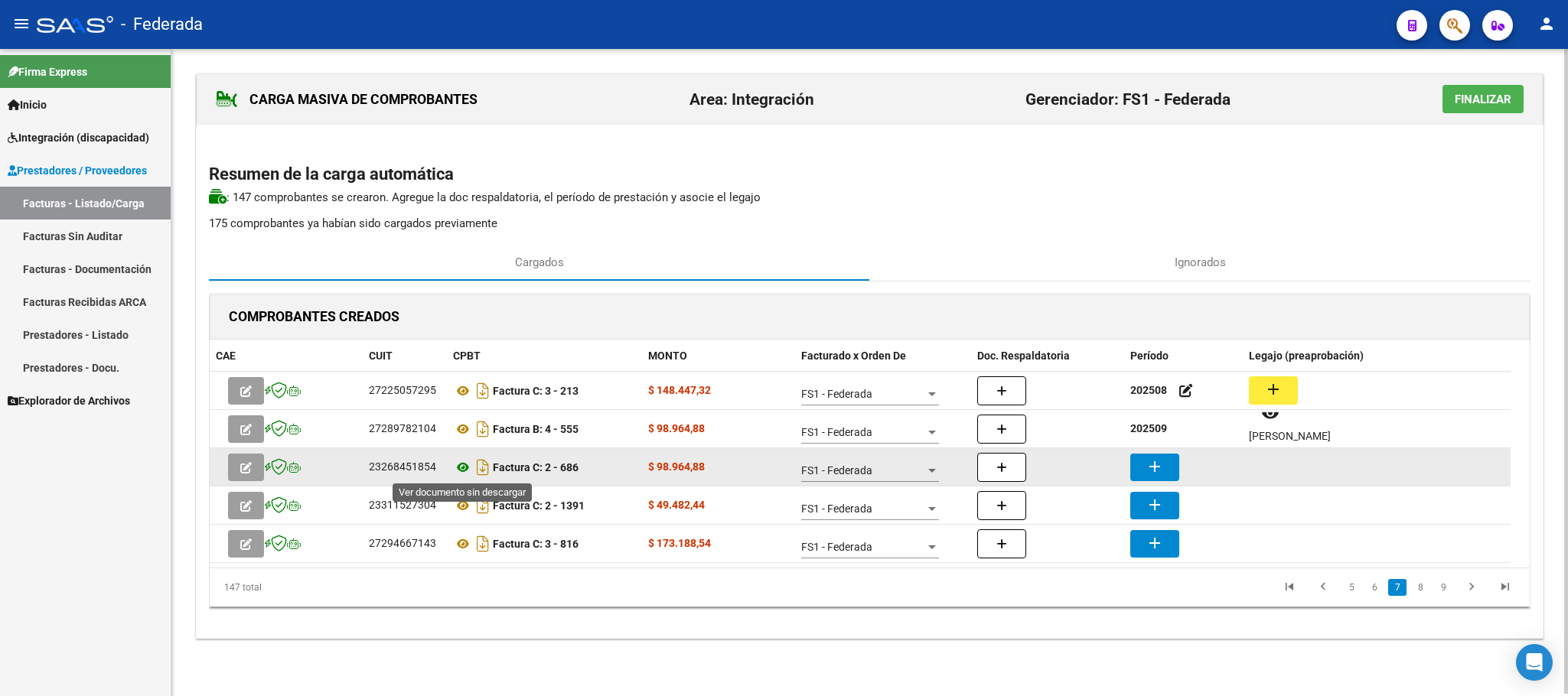
click at [464, 469] on icon at bounding box center [463, 467] width 20 height 18
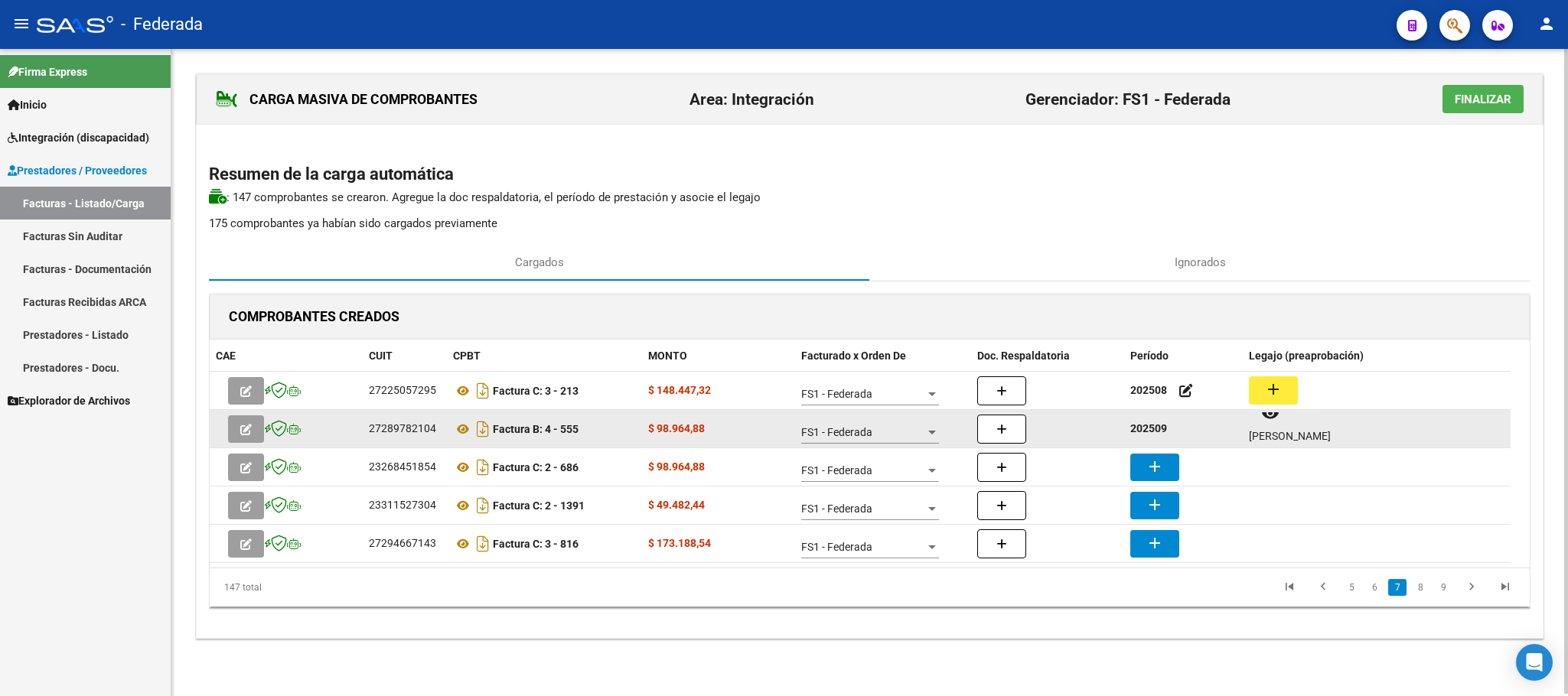
click at [1142, 432] on strong "202509" at bounding box center [1148, 428] width 36 height 12
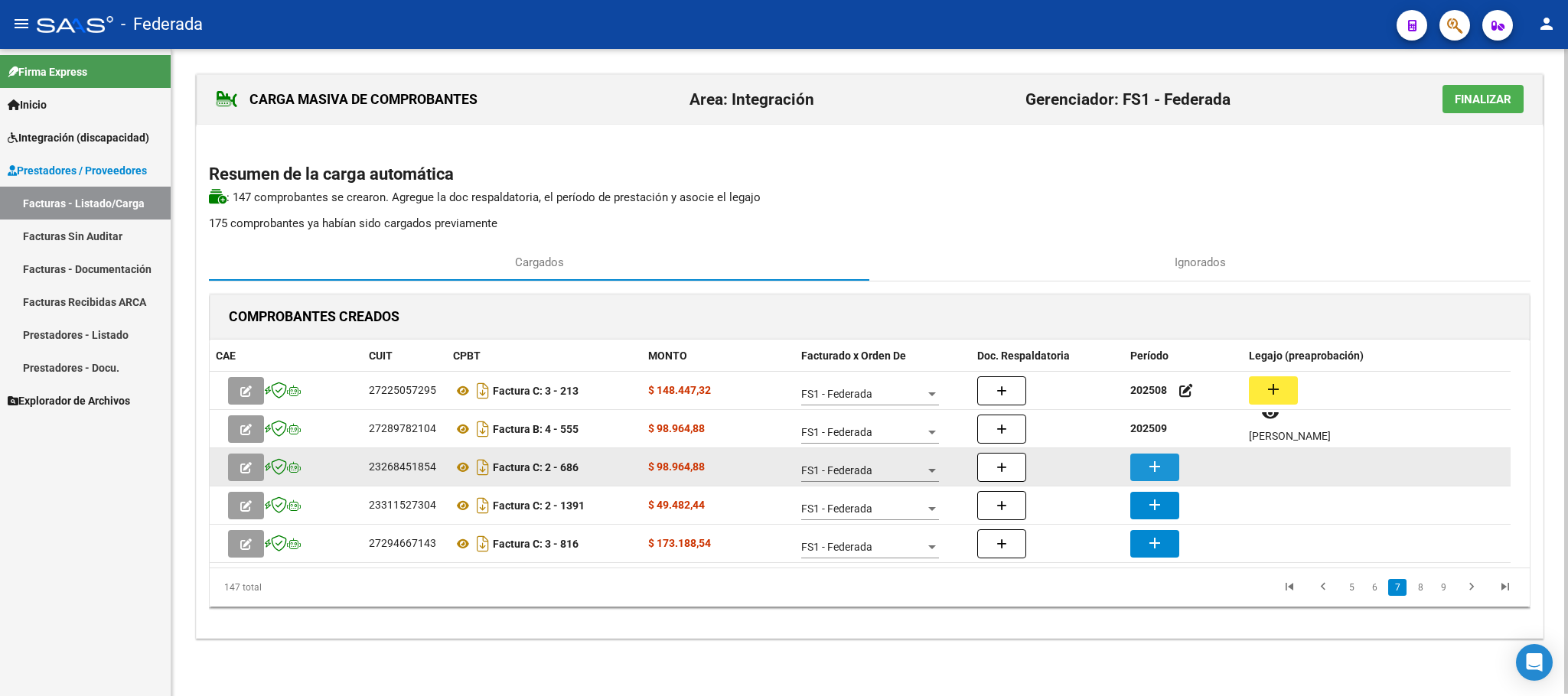
click at [1144, 457] on button "add" at bounding box center [1154, 467] width 49 height 27
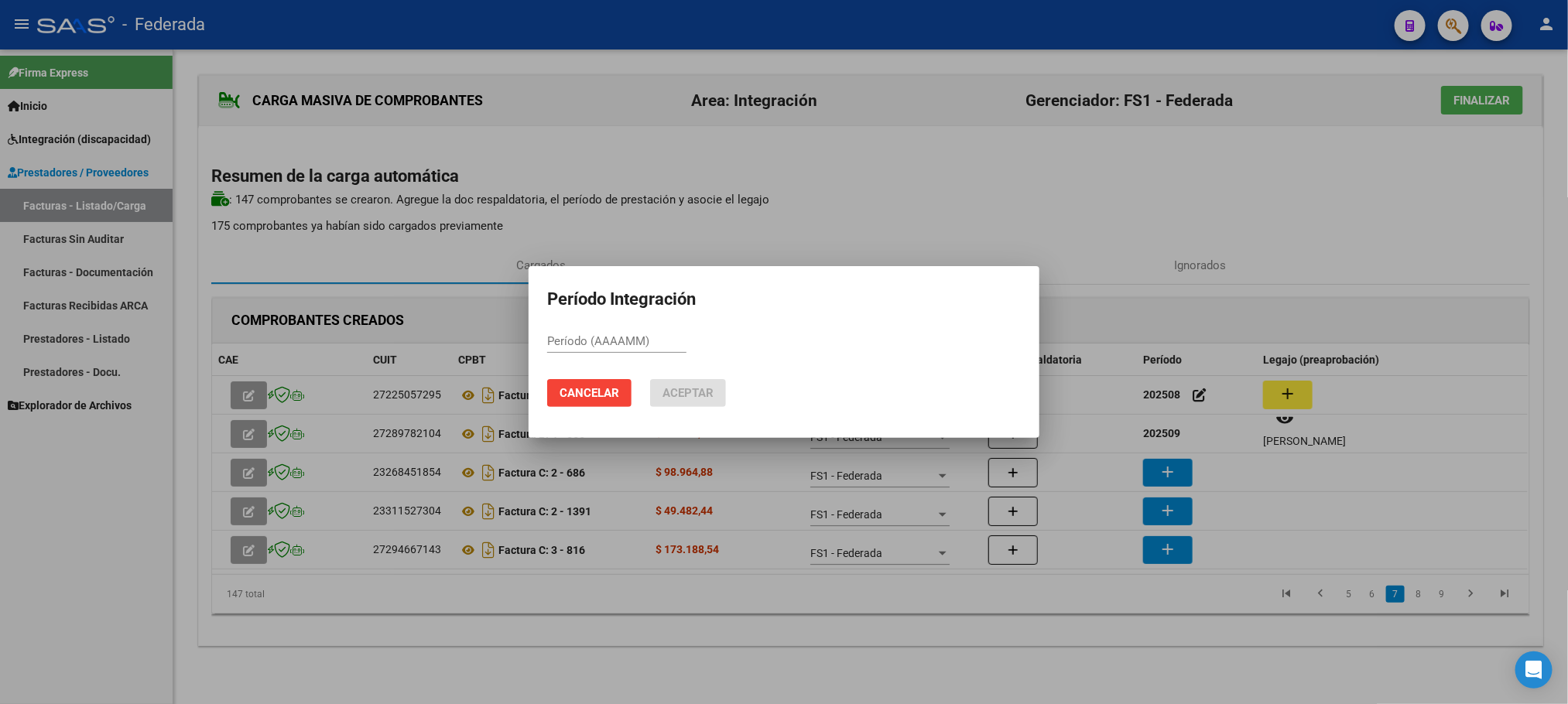
paste input "202509"
type input "202509"
click at [669, 384] on button "Aceptar" at bounding box center [687, 393] width 76 height 28
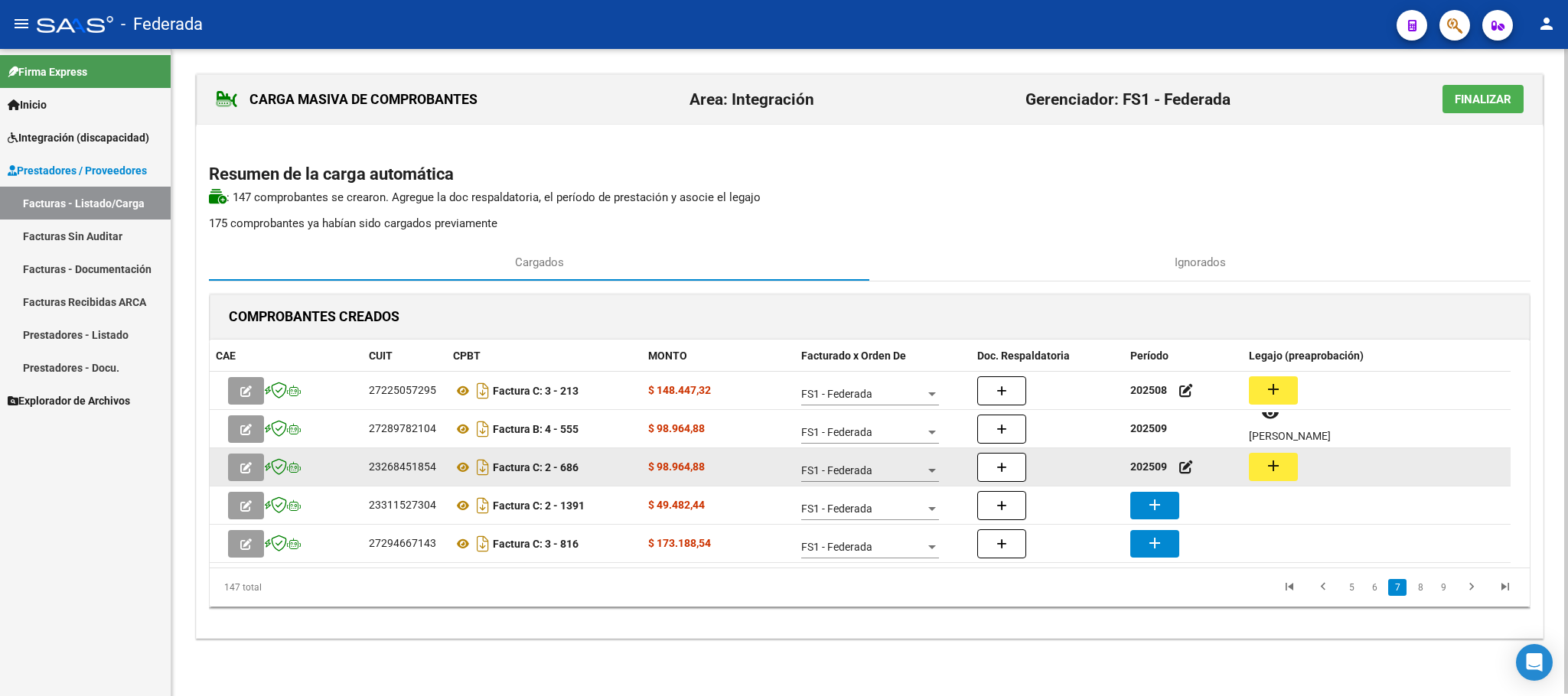
click at [1270, 474] on mat-icon "add" at bounding box center [1273, 466] width 18 height 18
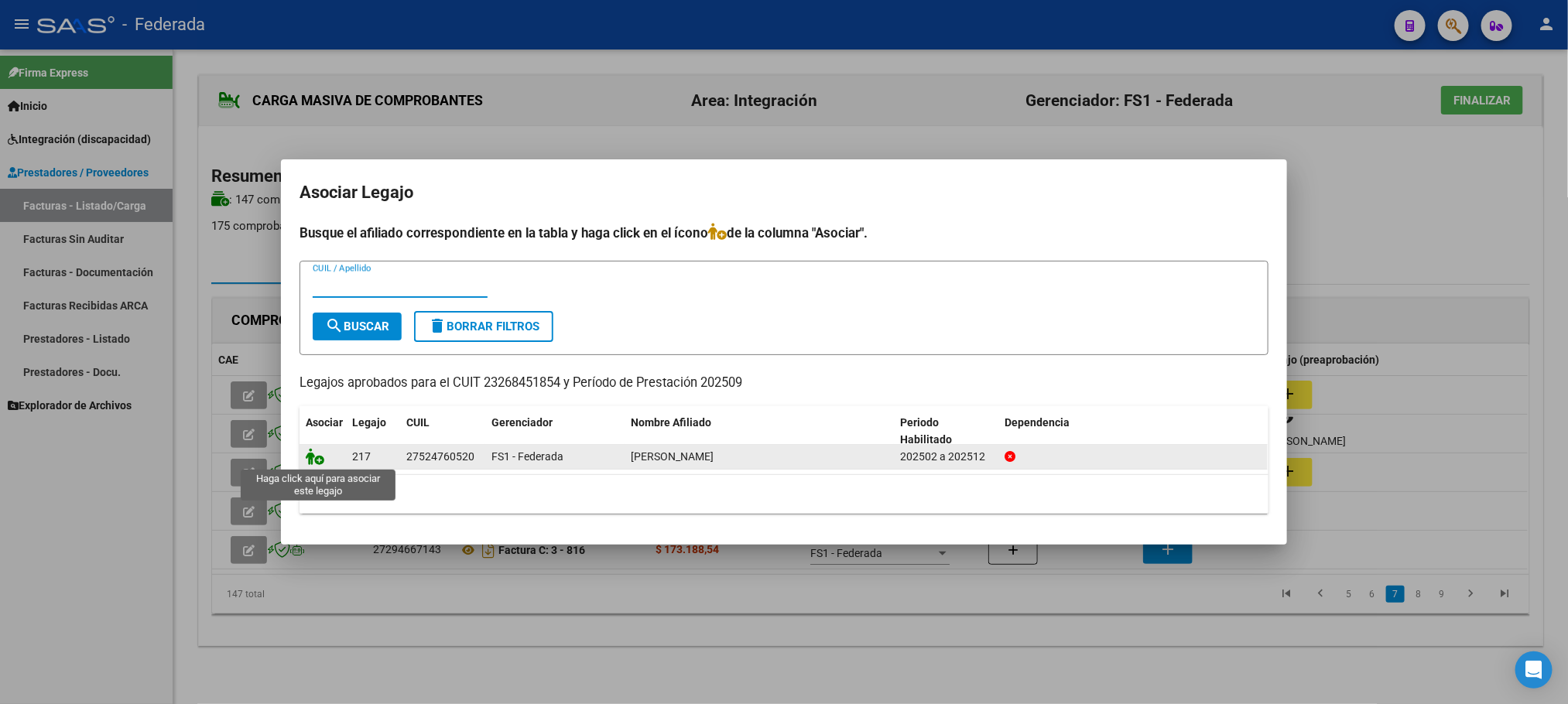
click at [316, 462] on icon at bounding box center [315, 456] width 18 height 17
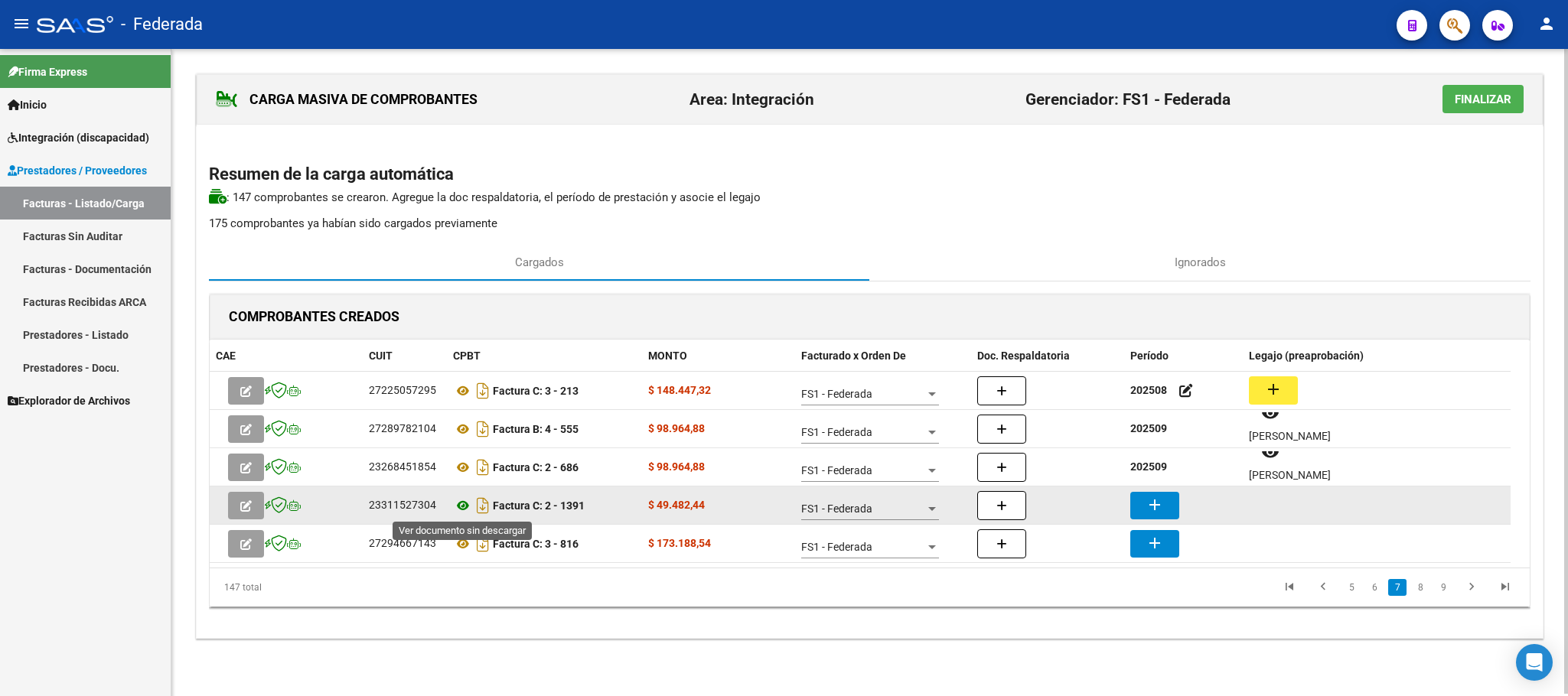
click at [462, 507] on icon at bounding box center [463, 506] width 20 height 18
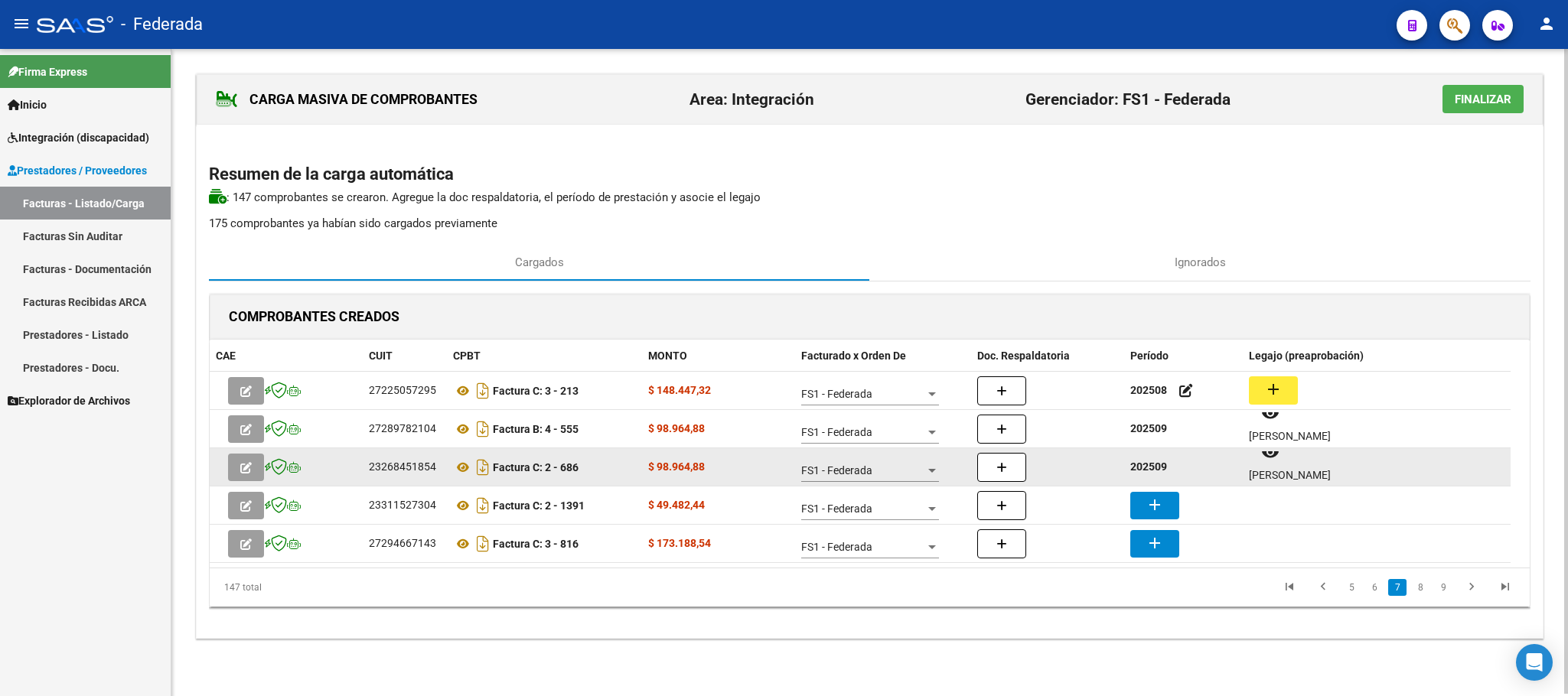
click at [1149, 471] on strong "202509" at bounding box center [1148, 466] width 36 height 12
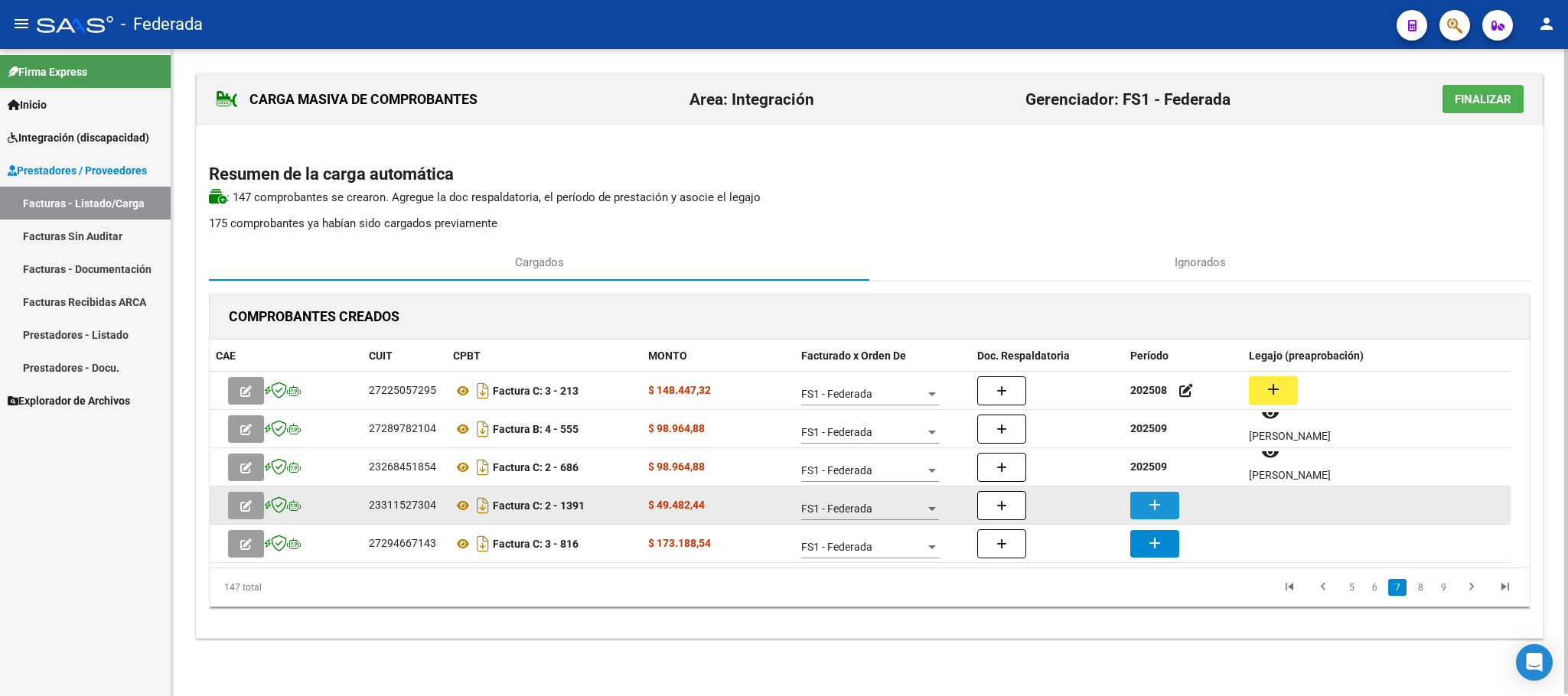
click at [1139, 495] on button "add" at bounding box center [1154, 506] width 49 height 27
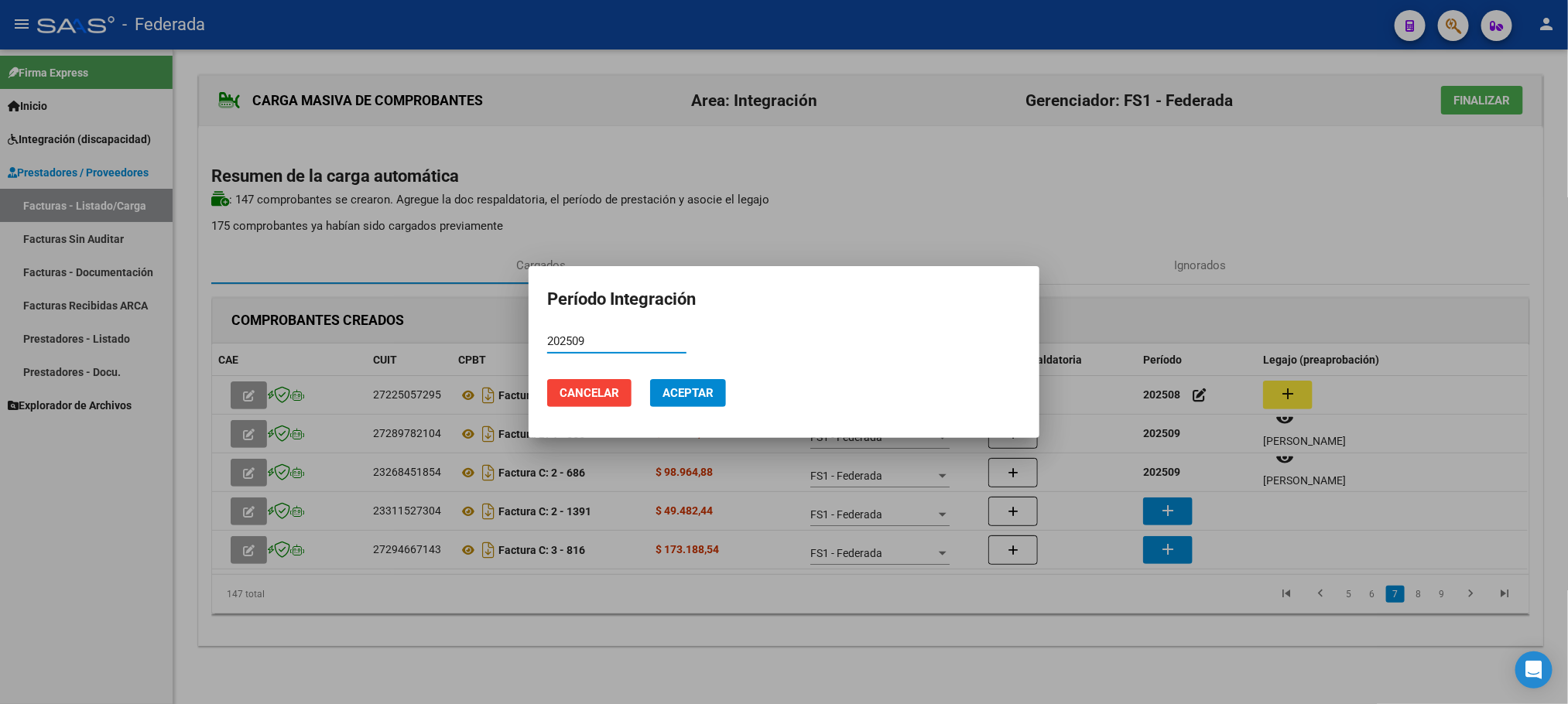
type input "202509"
click at [692, 390] on span "Aceptar" at bounding box center [687, 393] width 51 height 14
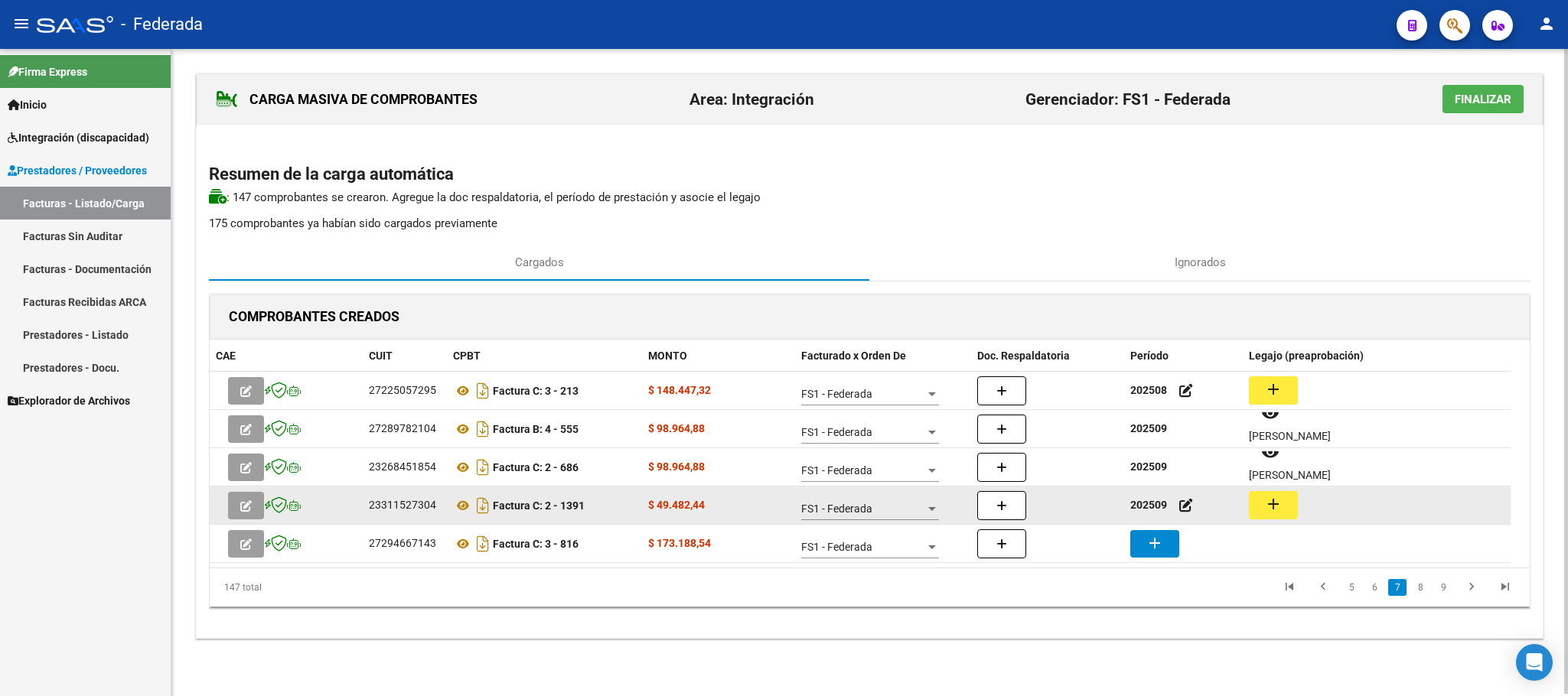
click at [1281, 505] on mat-icon "add" at bounding box center [1273, 504] width 18 height 18
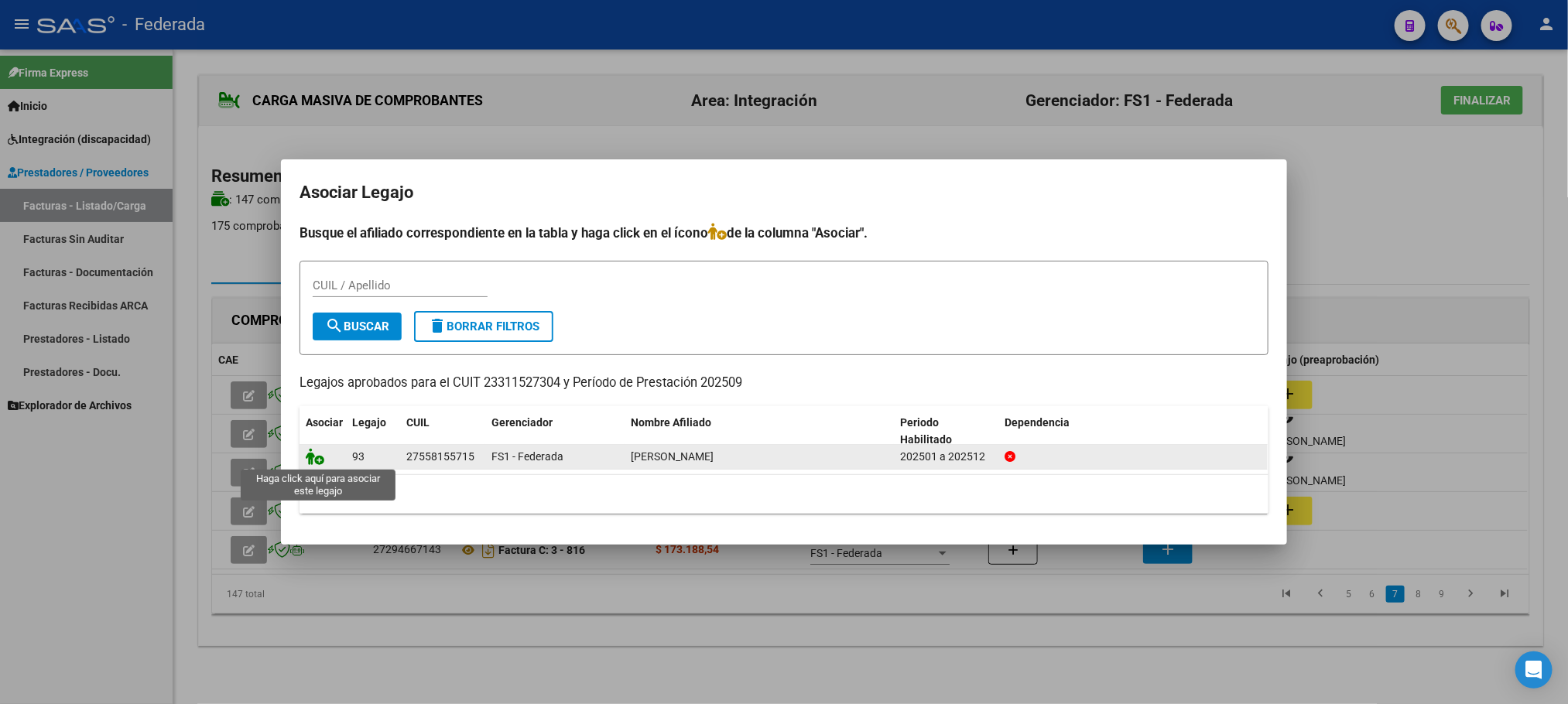
click at [306, 457] on icon at bounding box center [315, 456] width 18 height 17
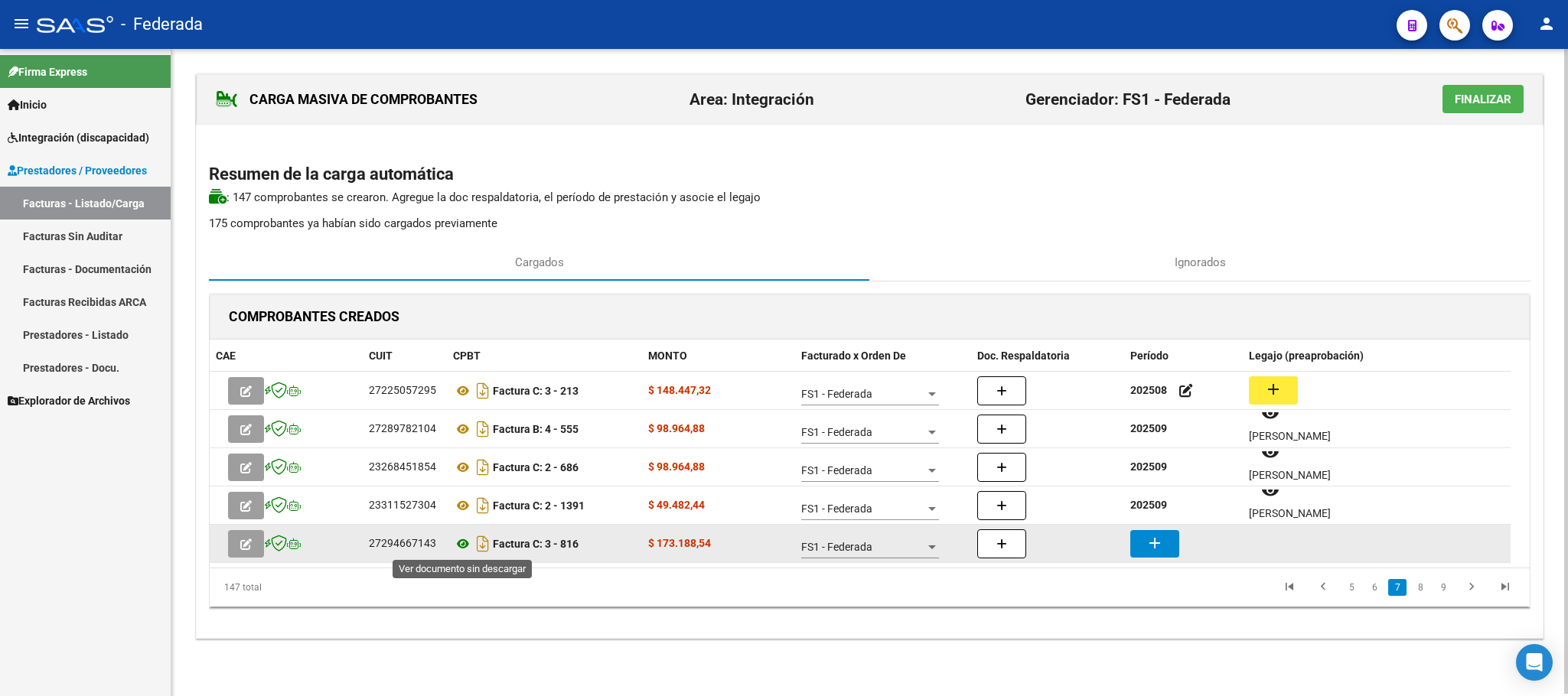
click at [456, 547] on icon at bounding box center [463, 544] width 20 height 18
click at [459, 542] on icon at bounding box center [463, 544] width 20 height 18
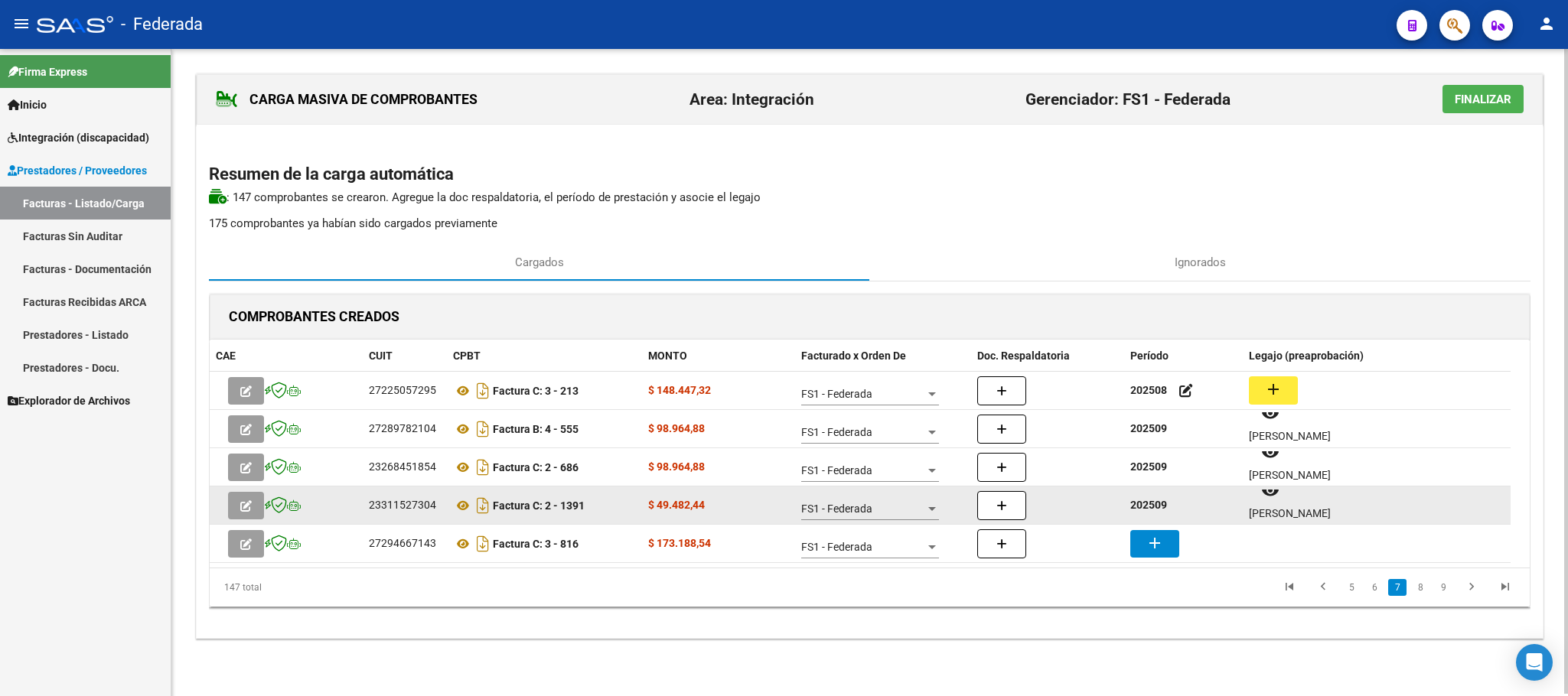
click at [1159, 508] on strong "202509" at bounding box center [1148, 505] width 36 height 12
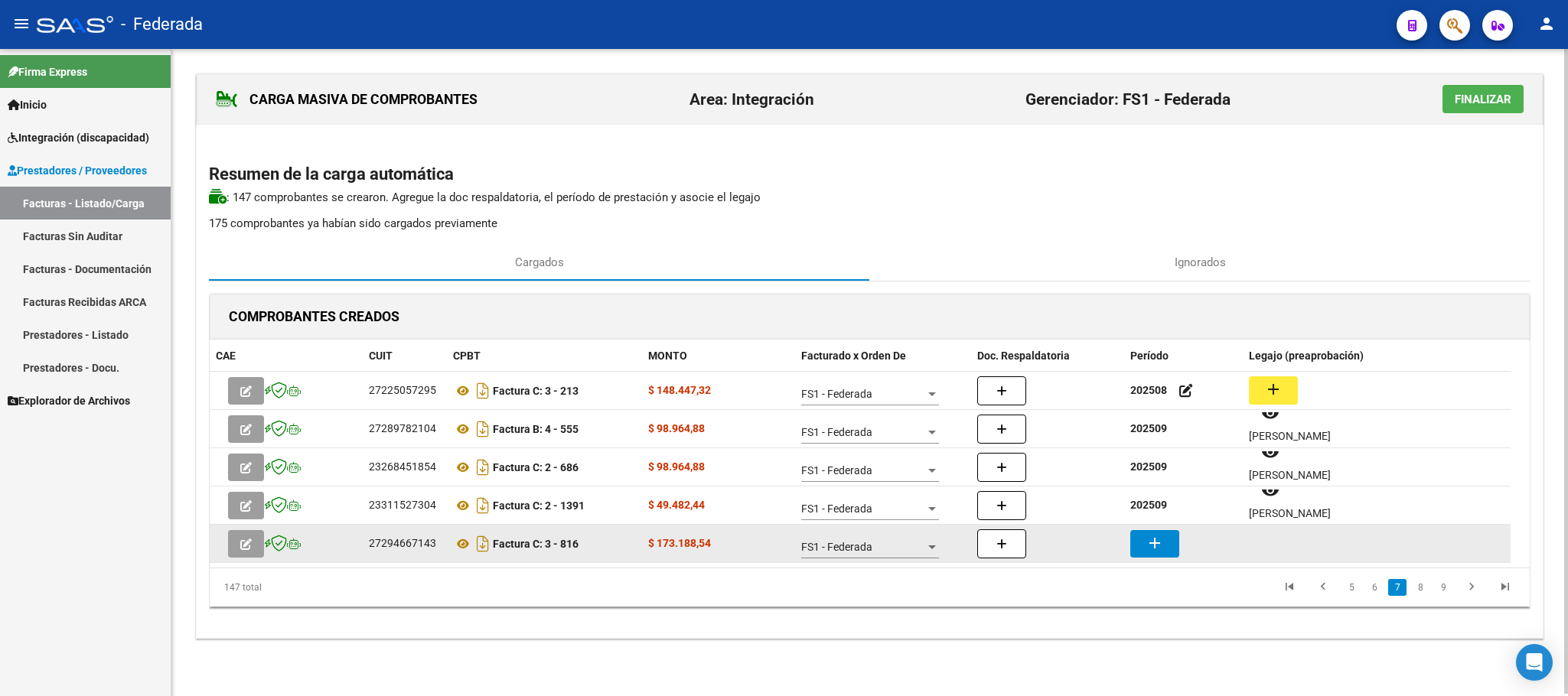
click at [1153, 549] on mat-icon "add" at bounding box center [1154, 543] width 18 height 18
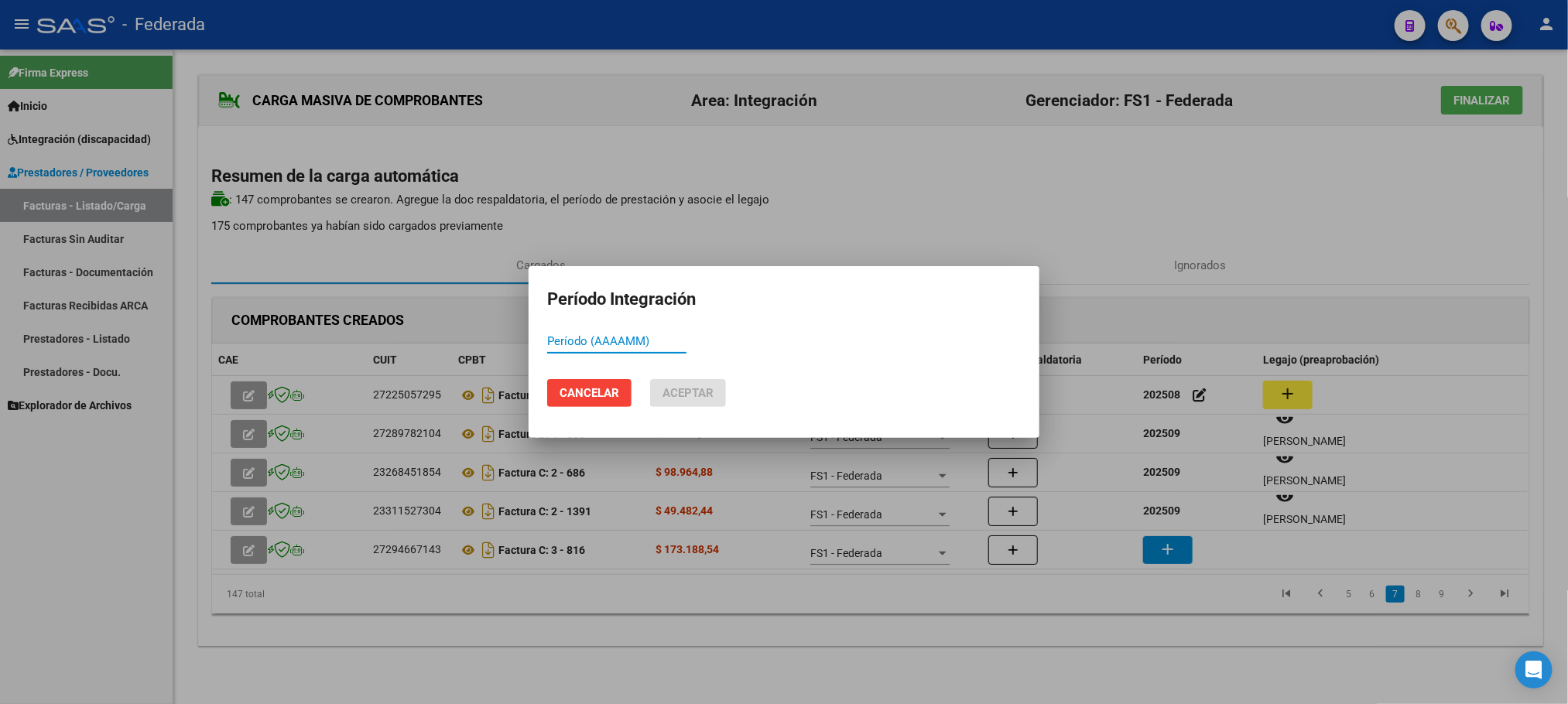
paste input "202509"
type input "202509"
click at [697, 386] on span "Aceptar" at bounding box center [687, 393] width 51 height 14
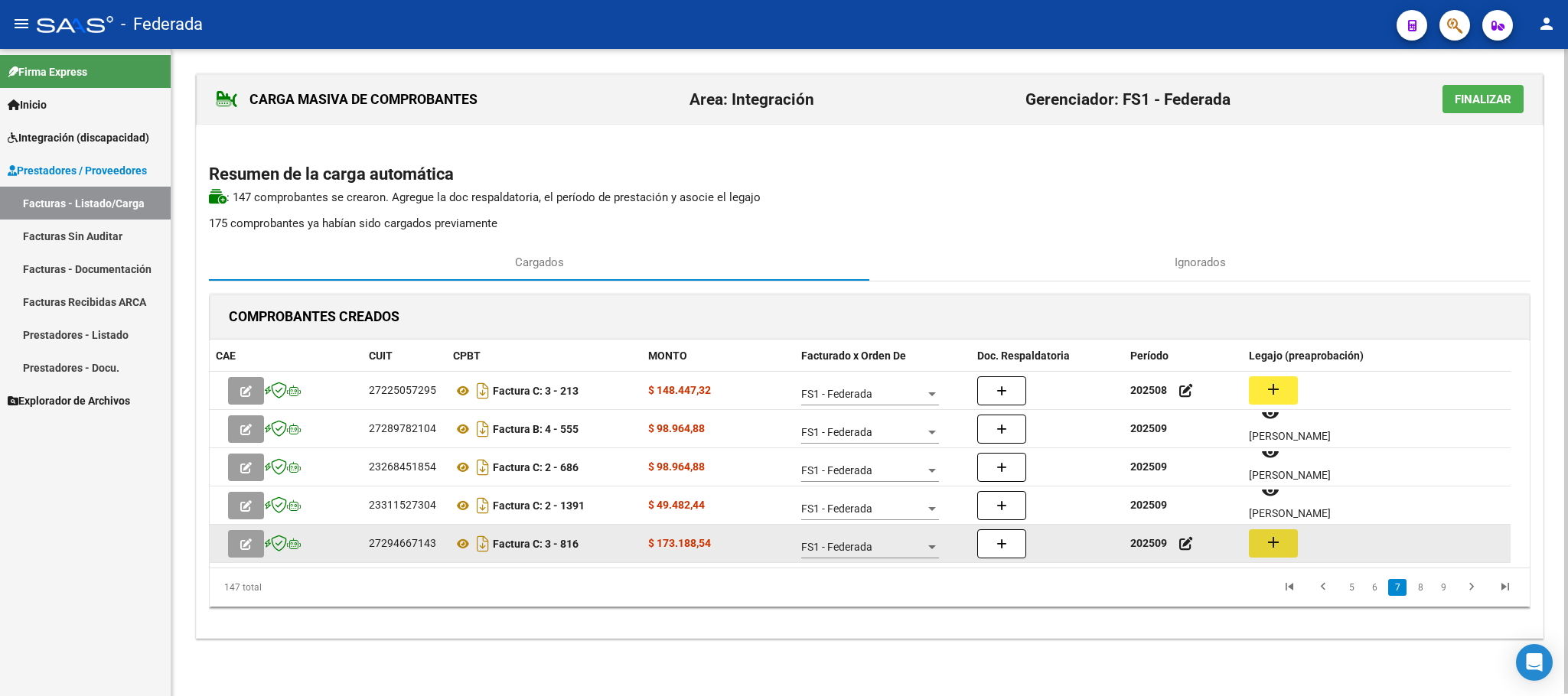
click at [1268, 539] on mat-icon "add" at bounding box center [1273, 542] width 18 height 18
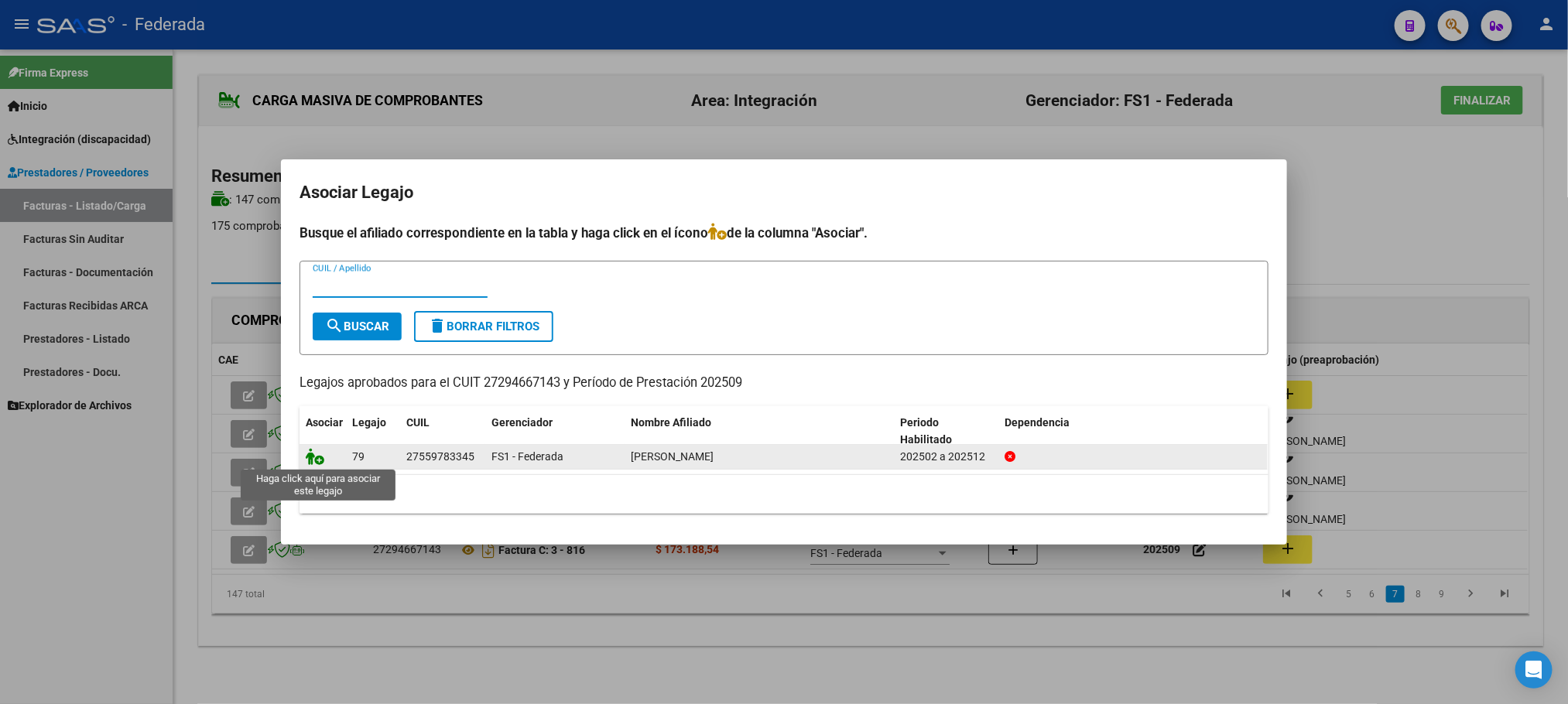
click at [314, 463] on icon at bounding box center [315, 456] width 18 height 17
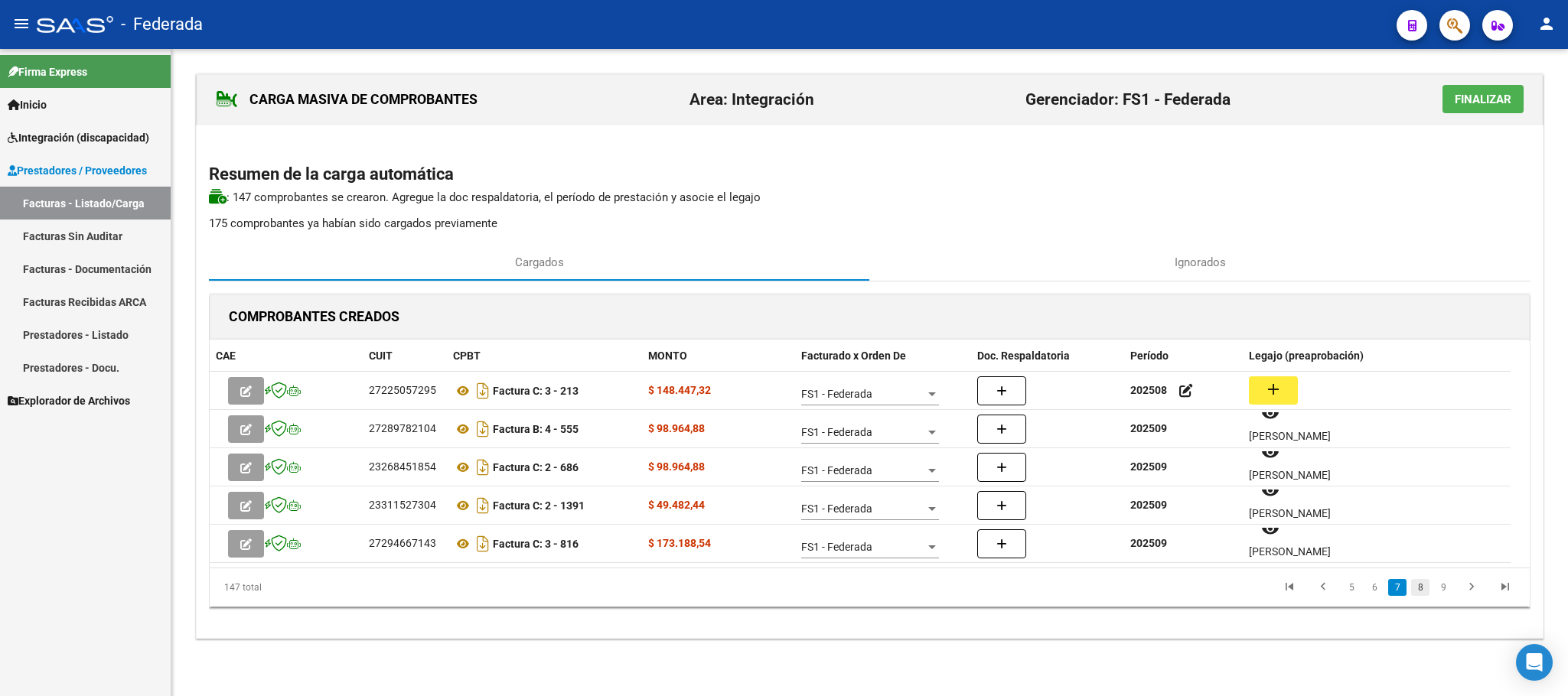
click at [1419, 592] on link "8" at bounding box center [1420, 588] width 18 height 16
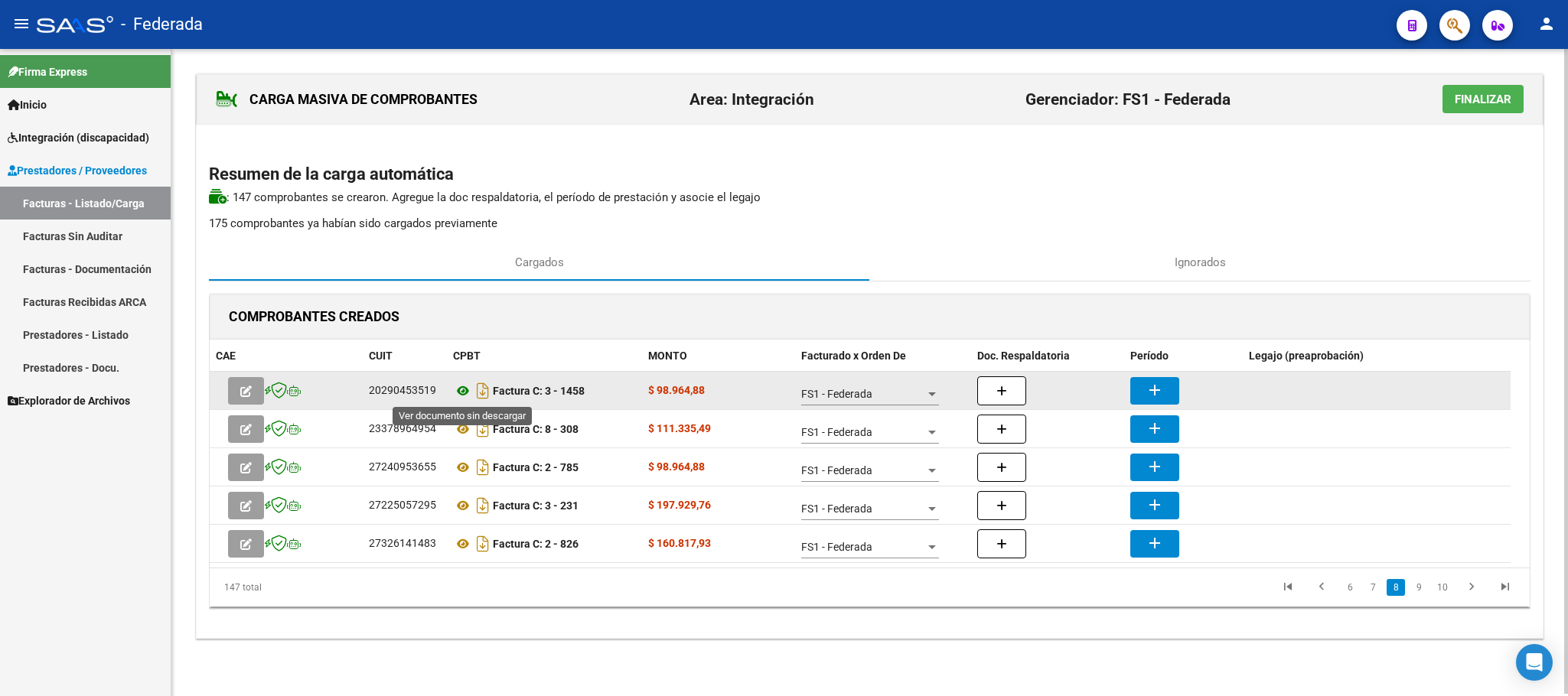
click at [464, 385] on icon at bounding box center [463, 391] width 20 height 18
click at [1159, 386] on mat-icon "add" at bounding box center [1154, 390] width 18 height 18
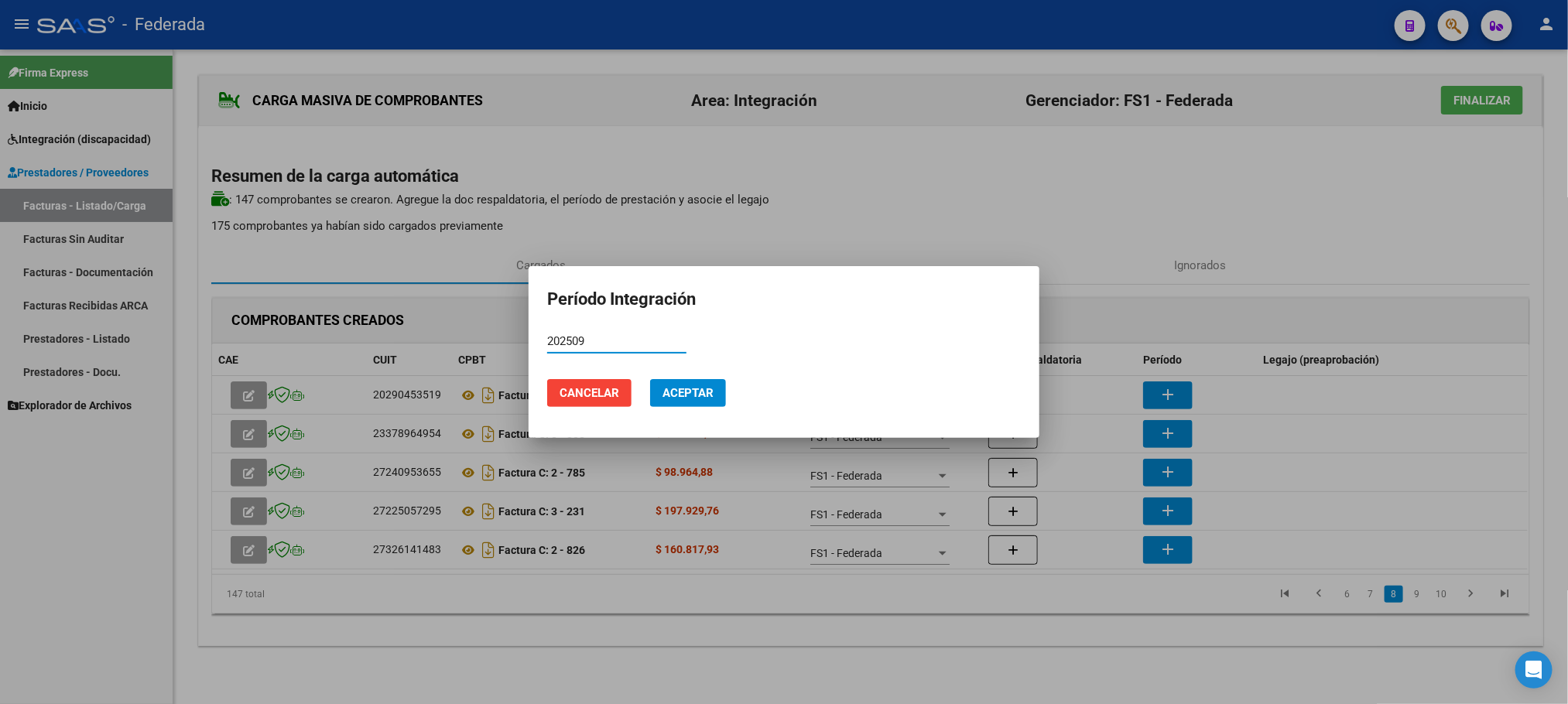
type input "202509"
click at [711, 398] on span "Aceptar" at bounding box center [687, 393] width 51 height 14
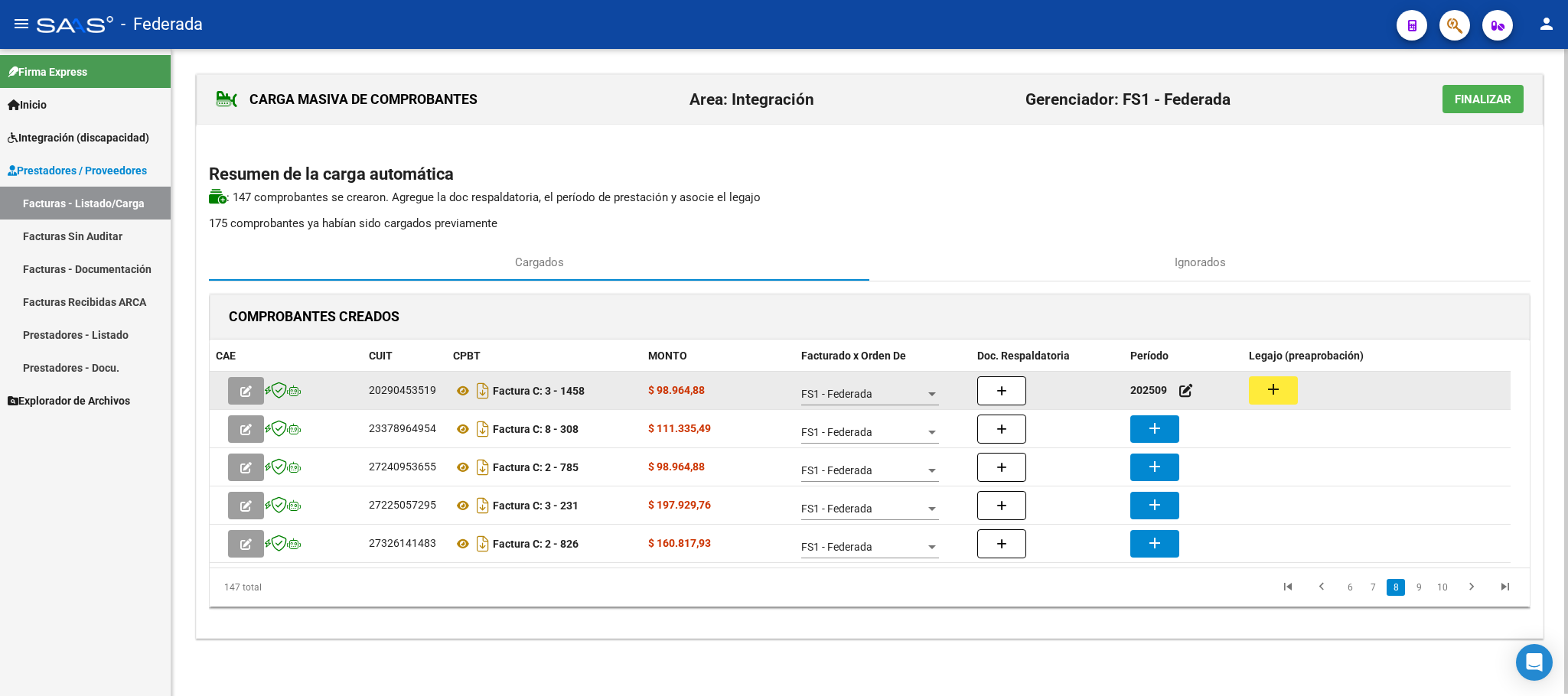
click at [1264, 393] on mat-icon "add" at bounding box center [1273, 389] width 18 height 18
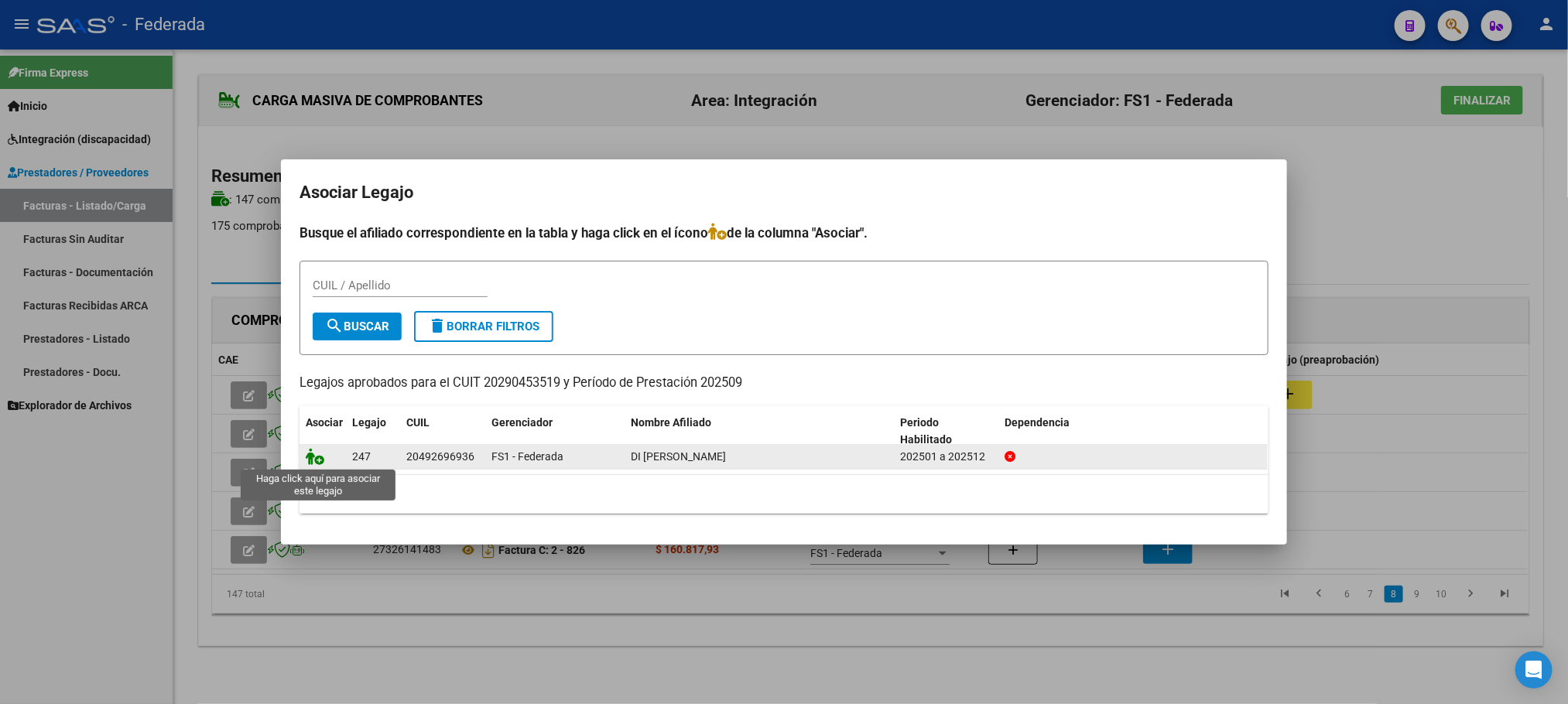
click at [316, 460] on icon at bounding box center [315, 456] width 18 height 17
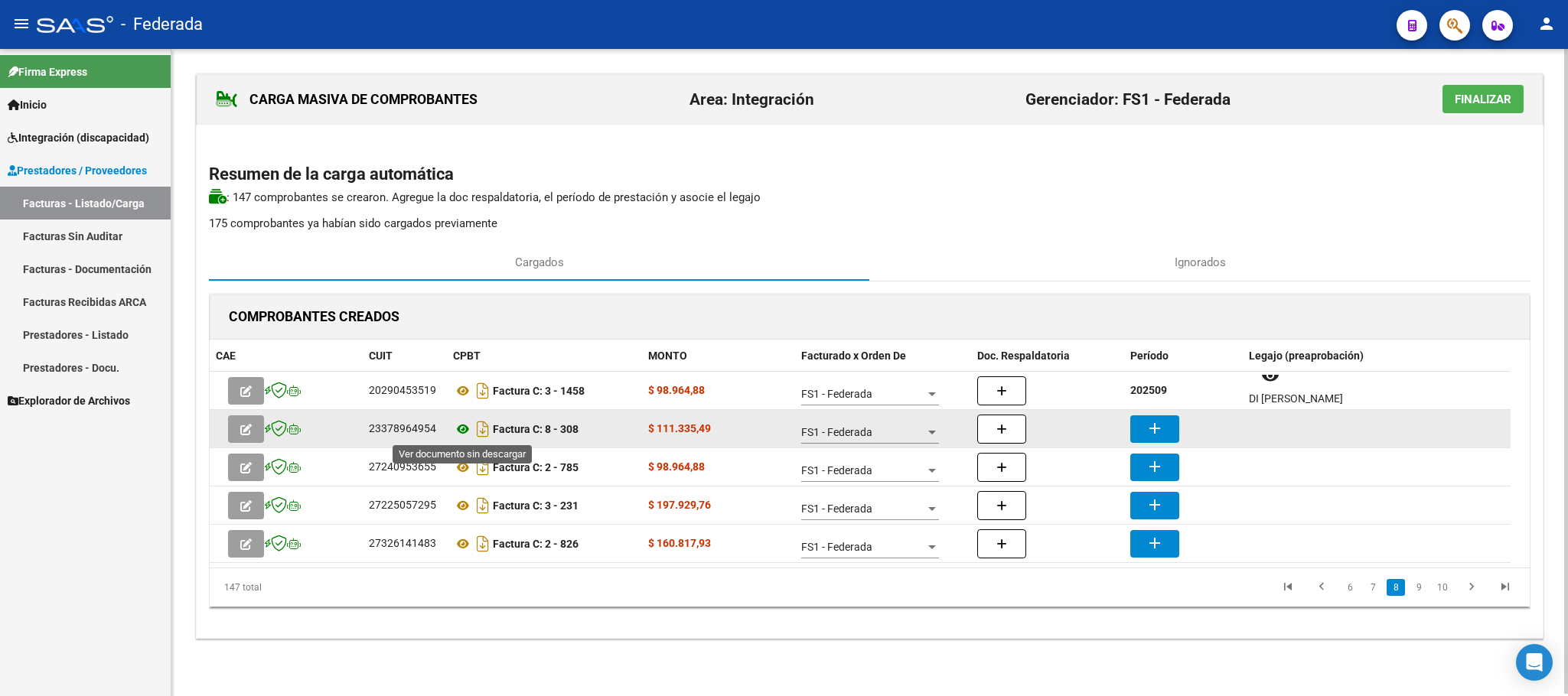
click at [461, 427] on icon at bounding box center [463, 429] width 20 height 18
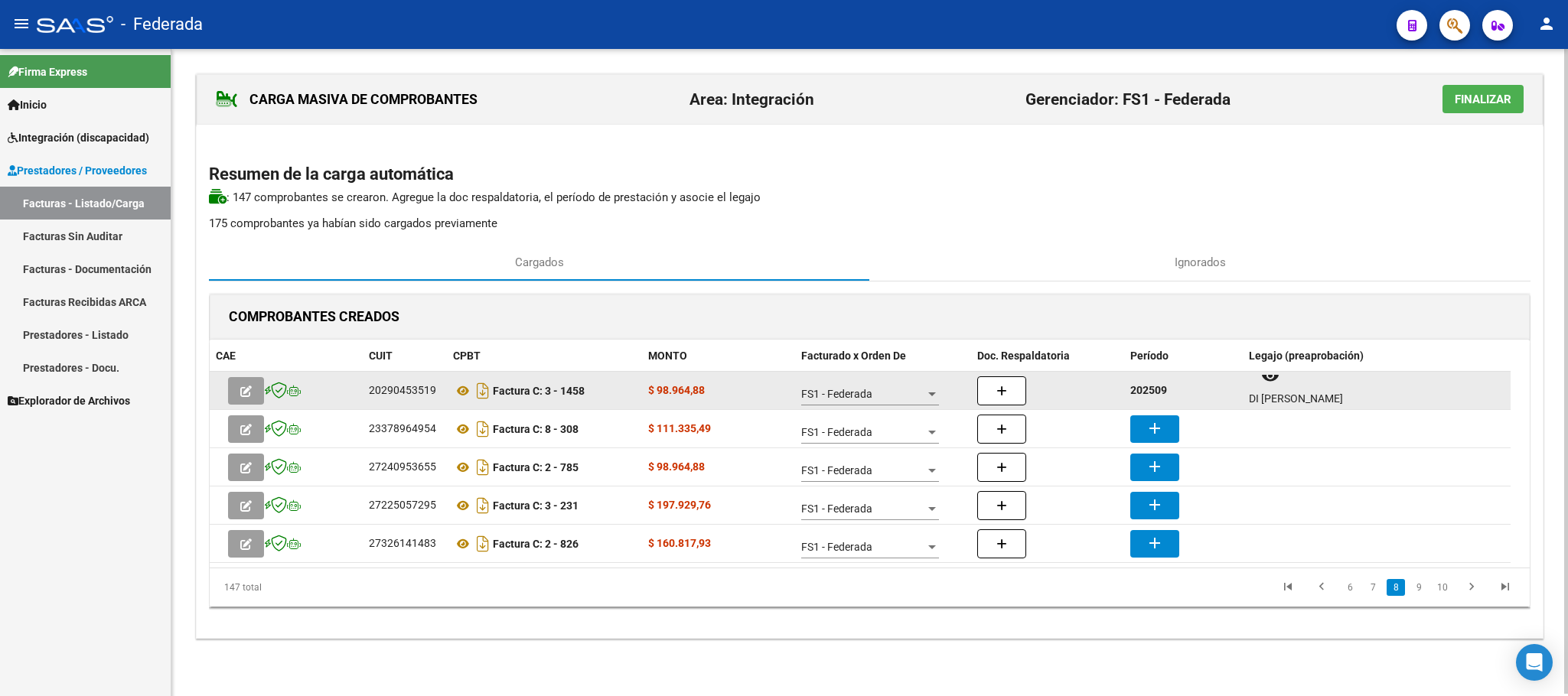
click at [1150, 389] on strong "202509" at bounding box center [1148, 390] width 36 height 12
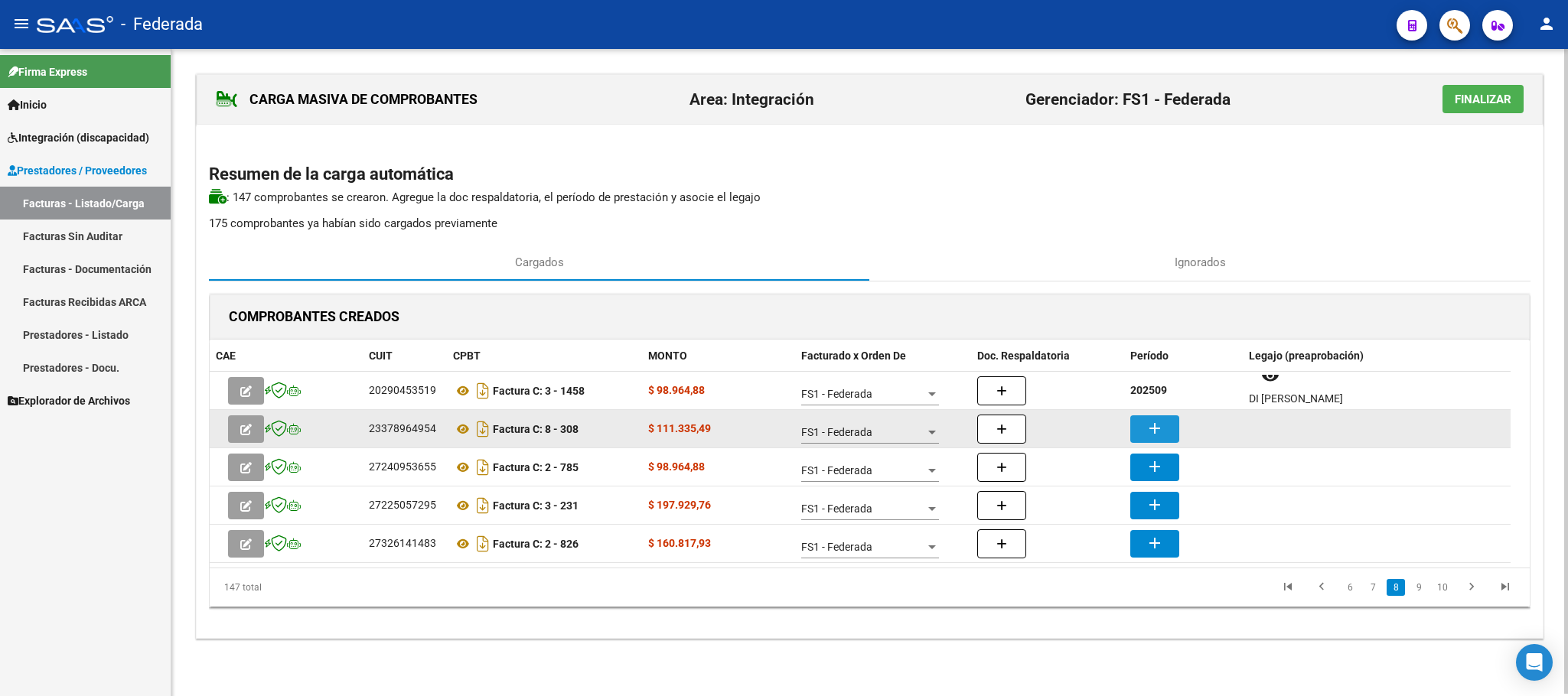
click at [1158, 429] on mat-icon "add" at bounding box center [1154, 428] width 18 height 18
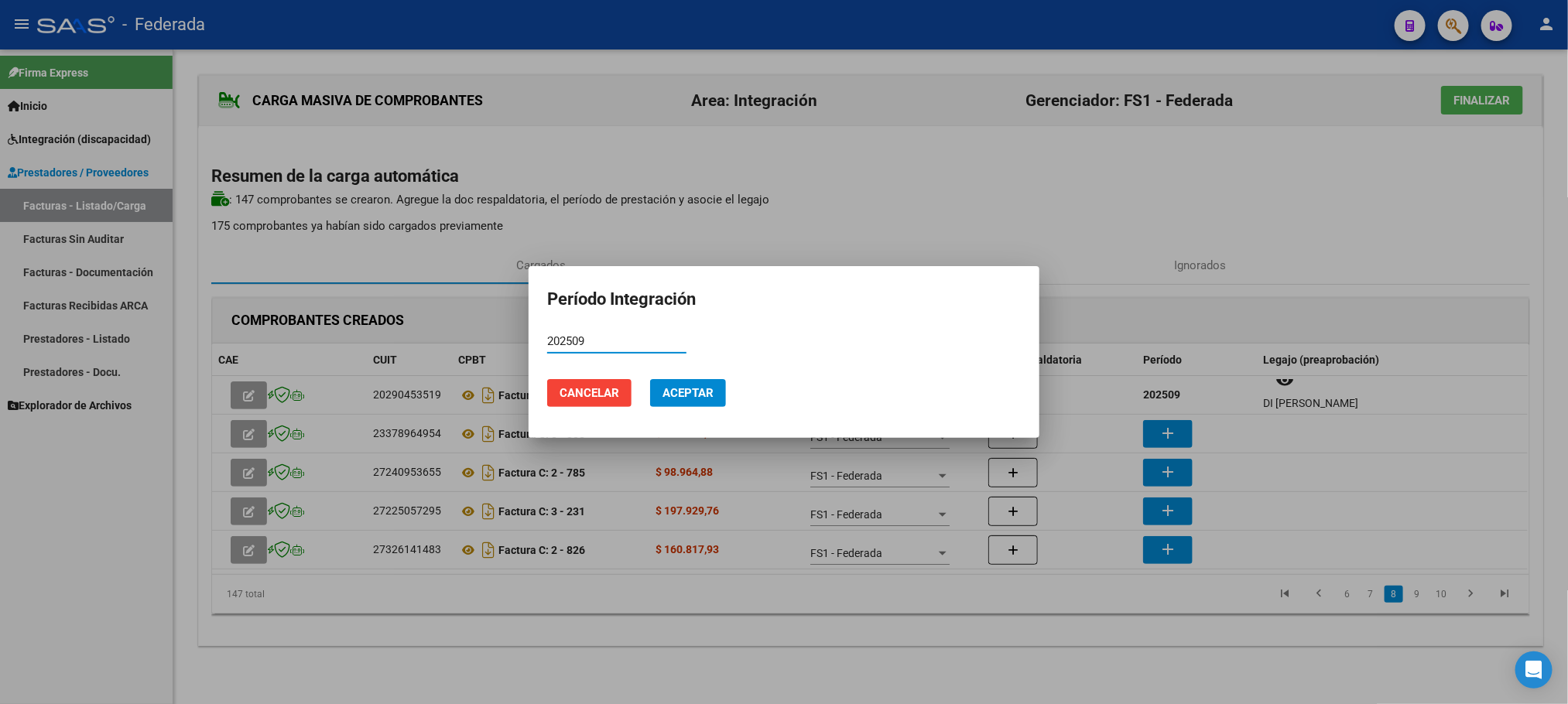
type input "202509"
click at [722, 389] on button "Aceptar" at bounding box center [687, 393] width 76 height 28
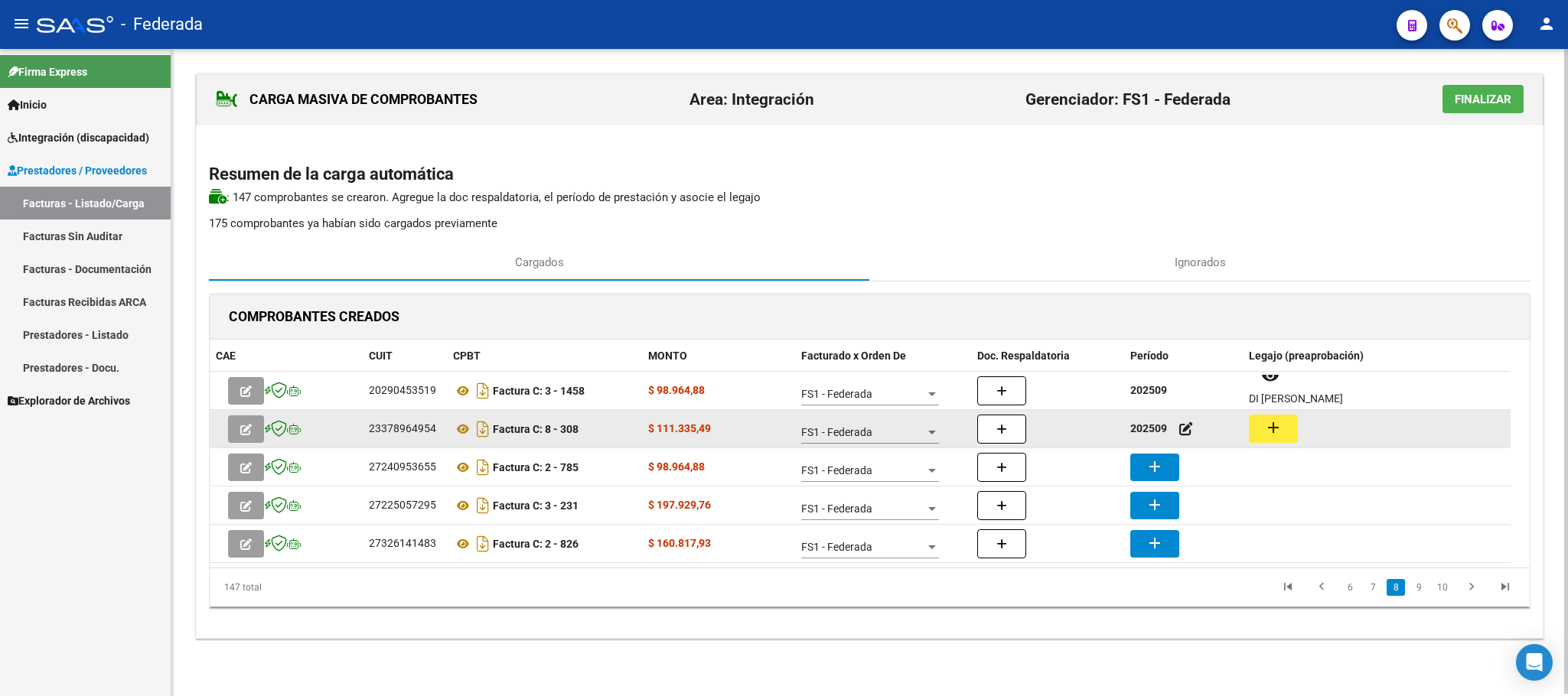
click at [1277, 430] on mat-icon "add" at bounding box center [1273, 427] width 18 height 18
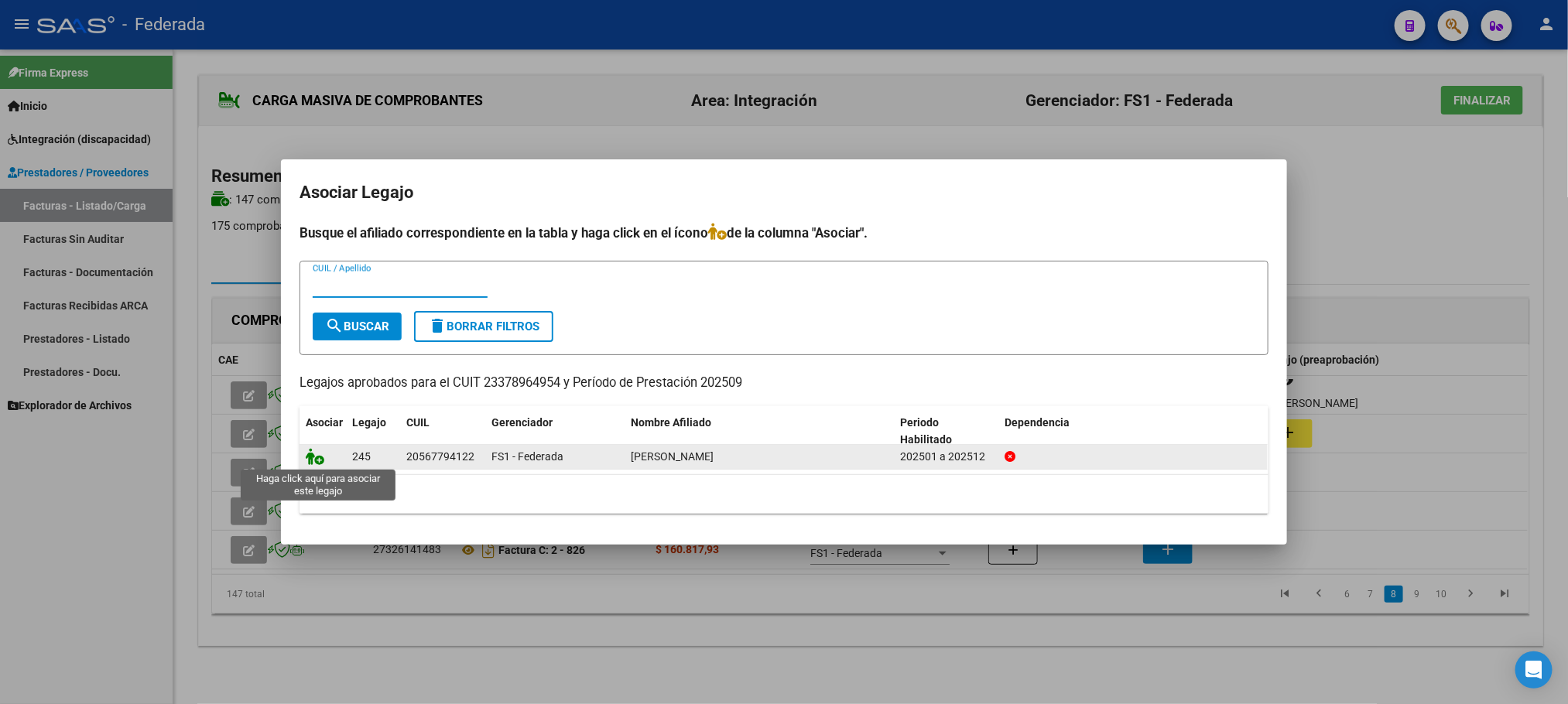
click at [311, 460] on icon at bounding box center [315, 456] width 18 height 17
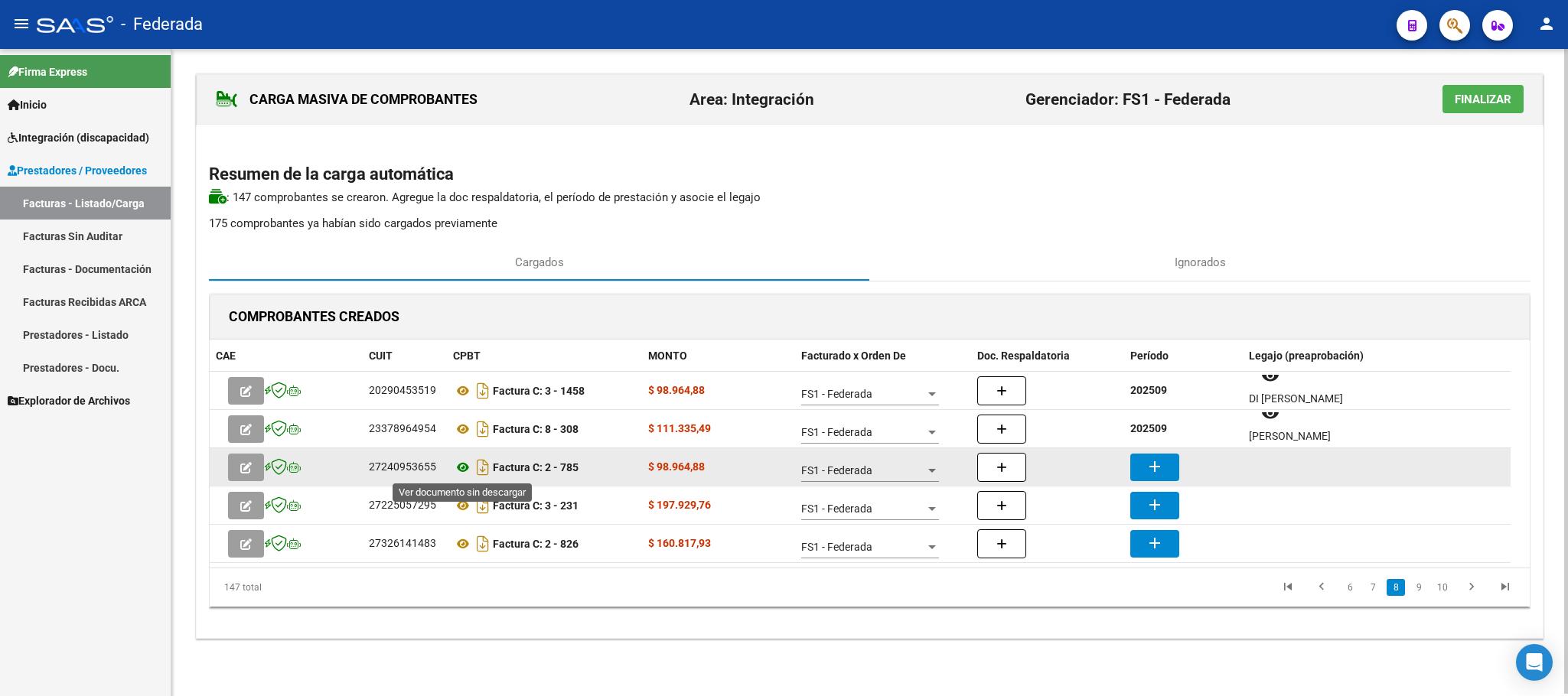
click at [459, 466] on icon at bounding box center [463, 467] width 20 height 18
click at [1153, 473] on mat-icon "add" at bounding box center [1154, 466] width 18 height 18
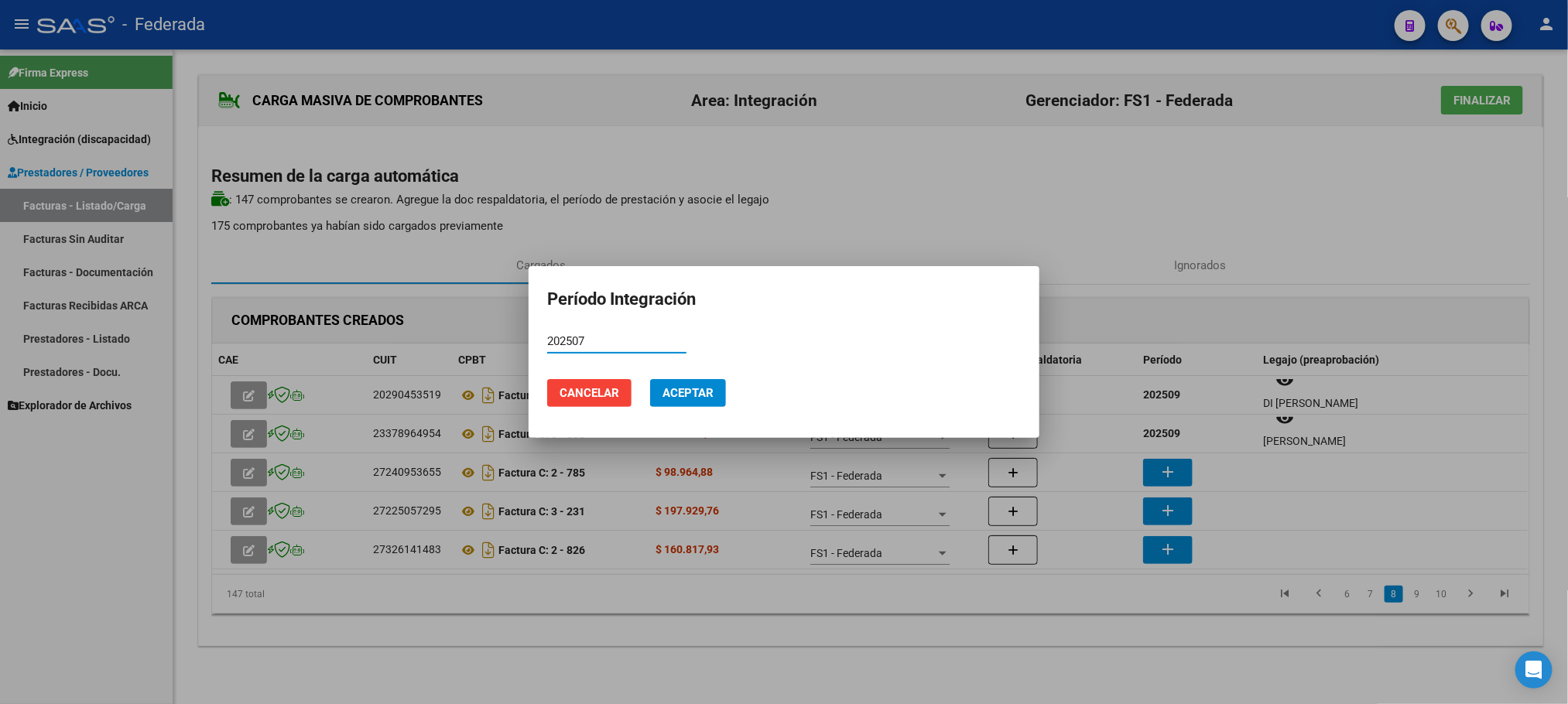
type input "202507"
click at [690, 390] on span "Aceptar" at bounding box center [687, 393] width 51 height 14
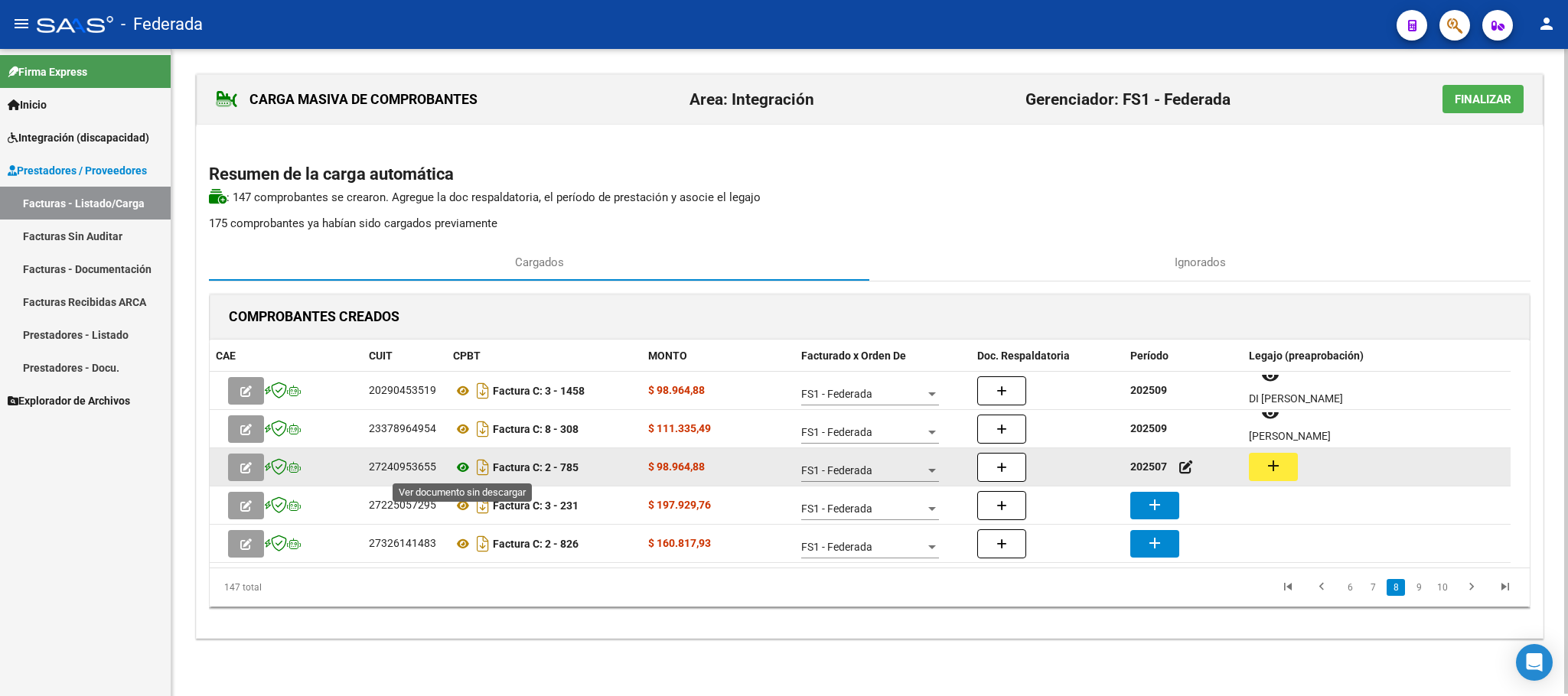
click at [456, 468] on icon at bounding box center [463, 467] width 20 height 18
click at [1286, 471] on button "add" at bounding box center [1274, 466] width 49 height 28
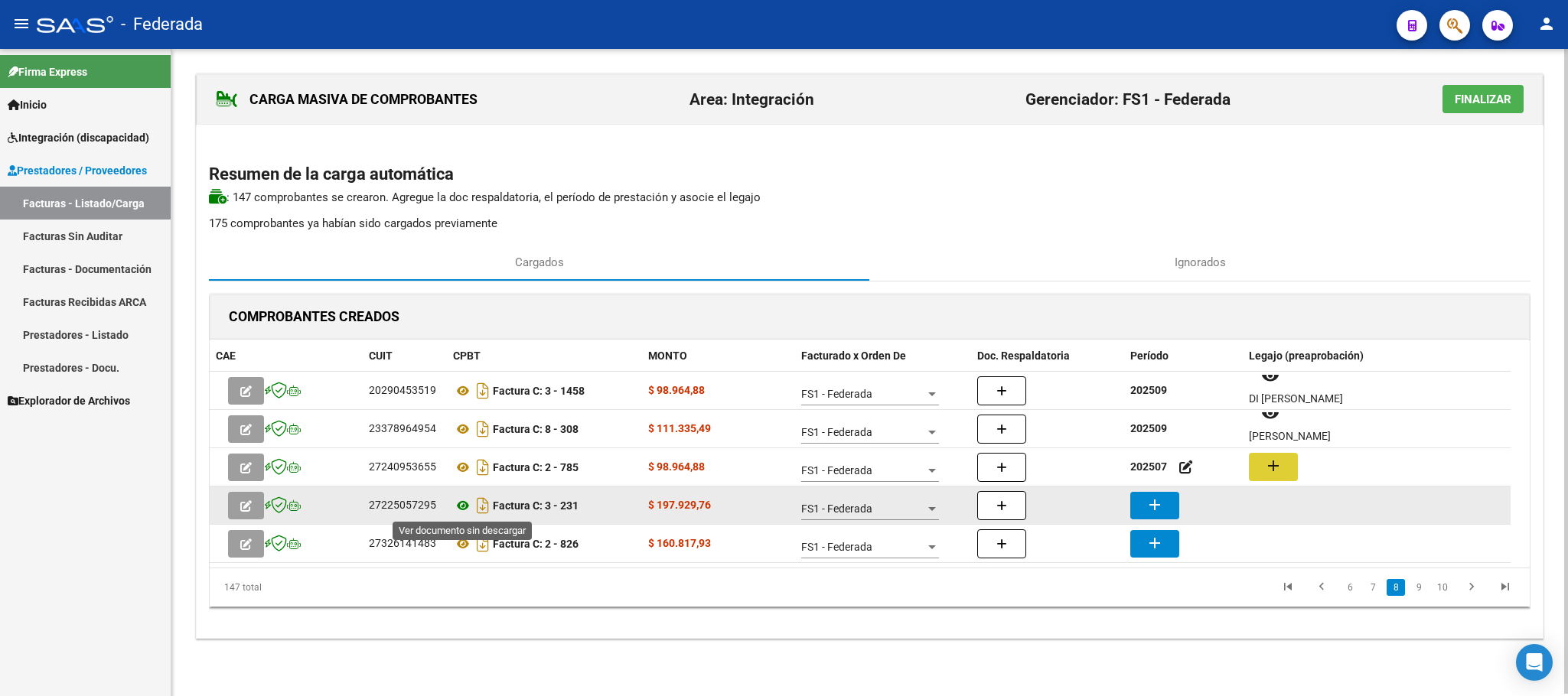
click at [462, 508] on icon at bounding box center [463, 506] width 20 height 18
click at [456, 506] on icon at bounding box center [463, 506] width 20 height 18
click at [464, 509] on icon at bounding box center [463, 506] width 20 height 18
click at [456, 510] on icon at bounding box center [463, 506] width 20 height 18
click at [461, 506] on icon at bounding box center [463, 506] width 20 height 18
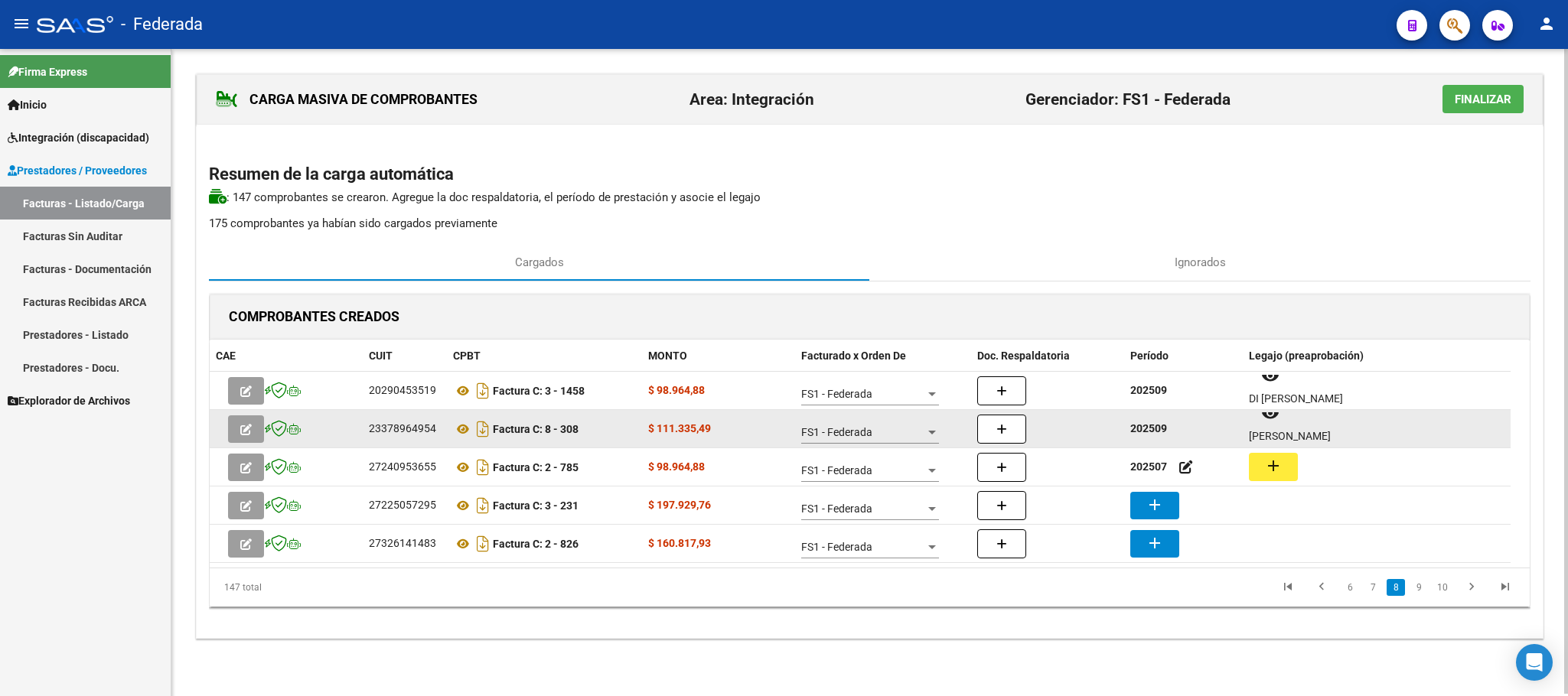
click at [1153, 425] on strong "202509" at bounding box center [1148, 428] width 36 height 12
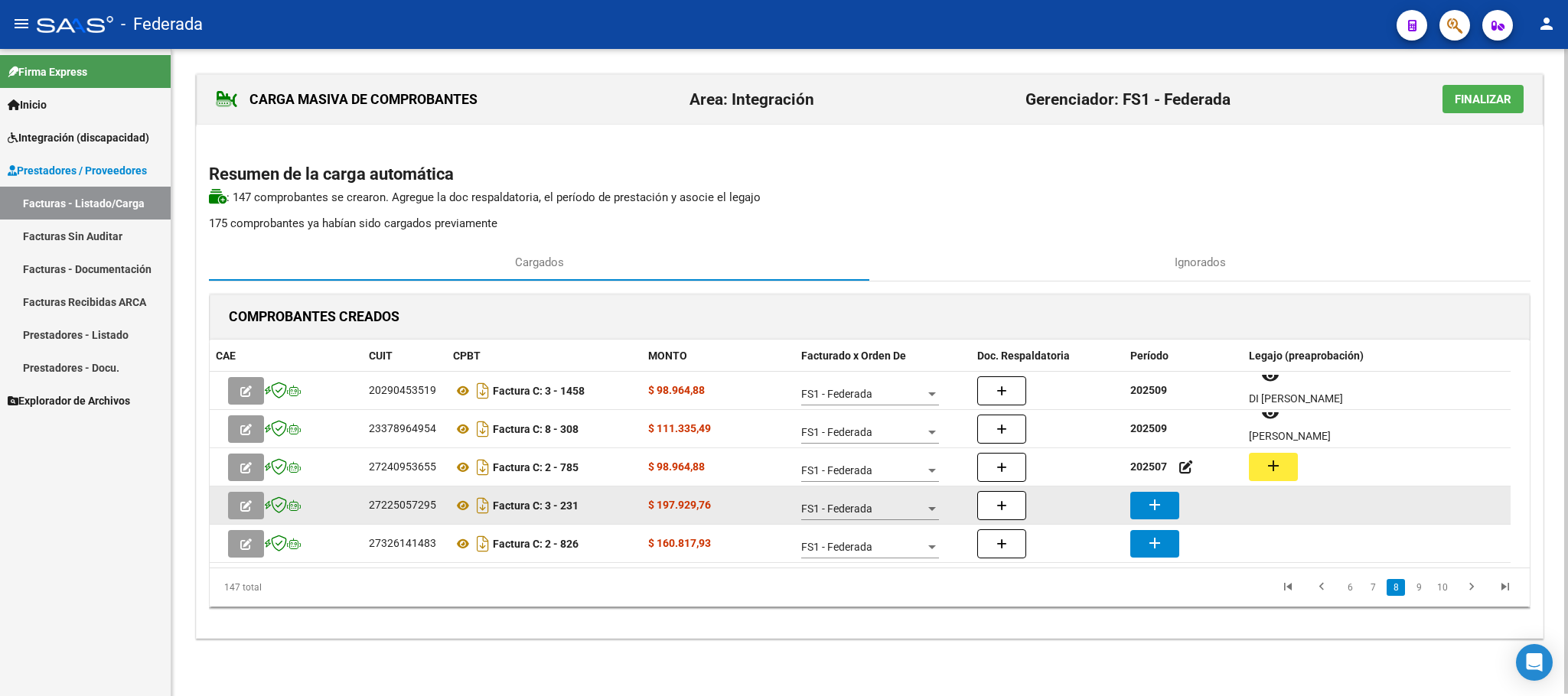
click at [1159, 507] on mat-icon "add" at bounding box center [1154, 505] width 18 height 18
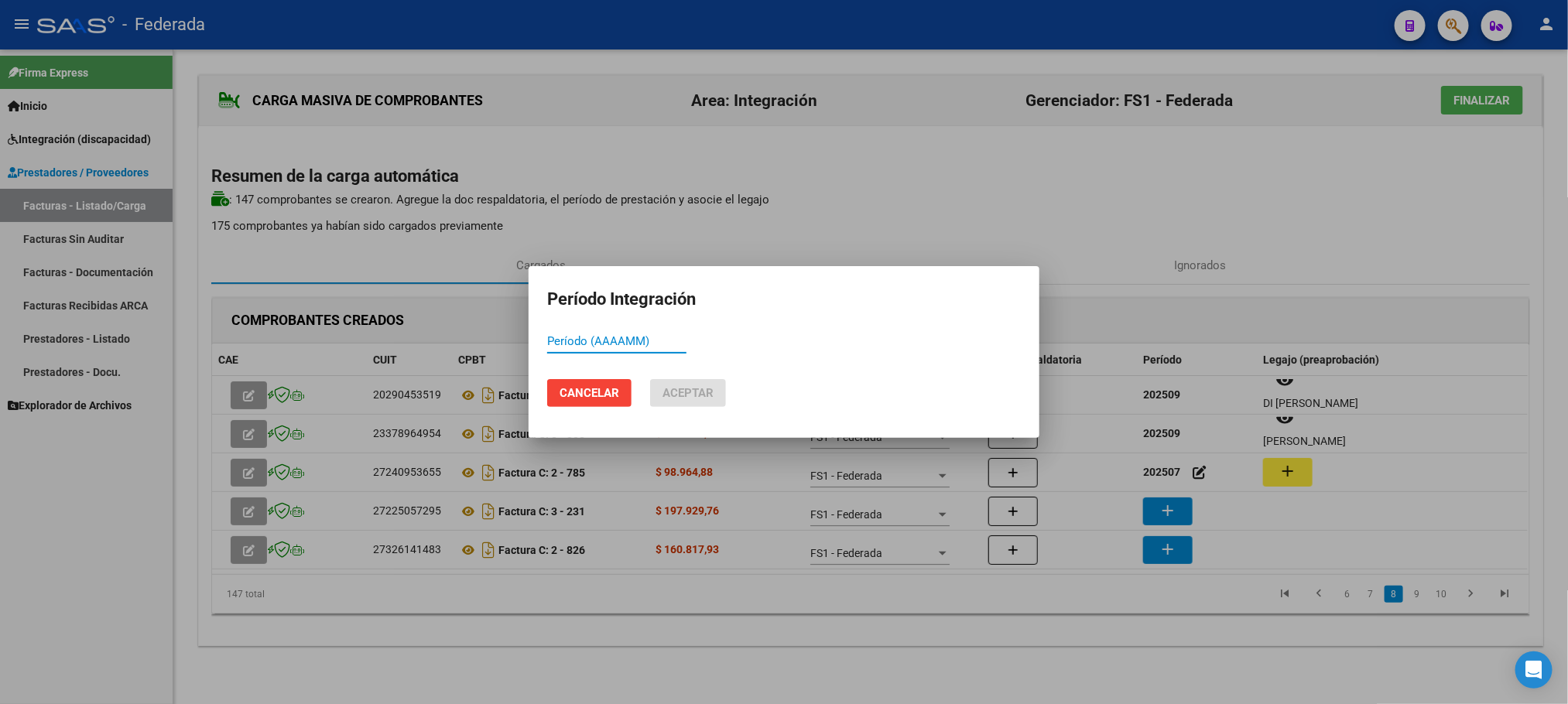
paste input "202509"
type input "202509"
click at [664, 395] on span "Aceptar" at bounding box center [687, 393] width 51 height 14
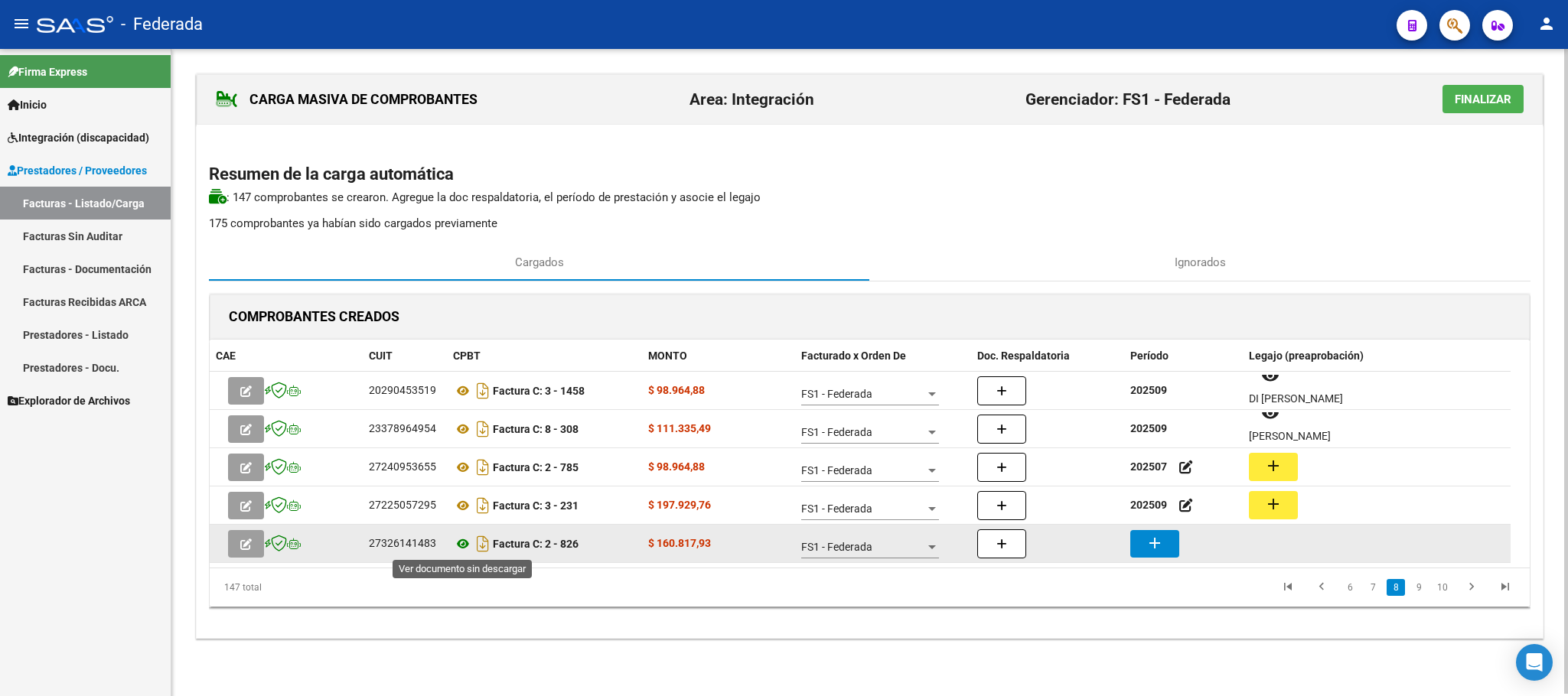
click at [459, 549] on icon at bounding box center [463, 544] width 20 height 18
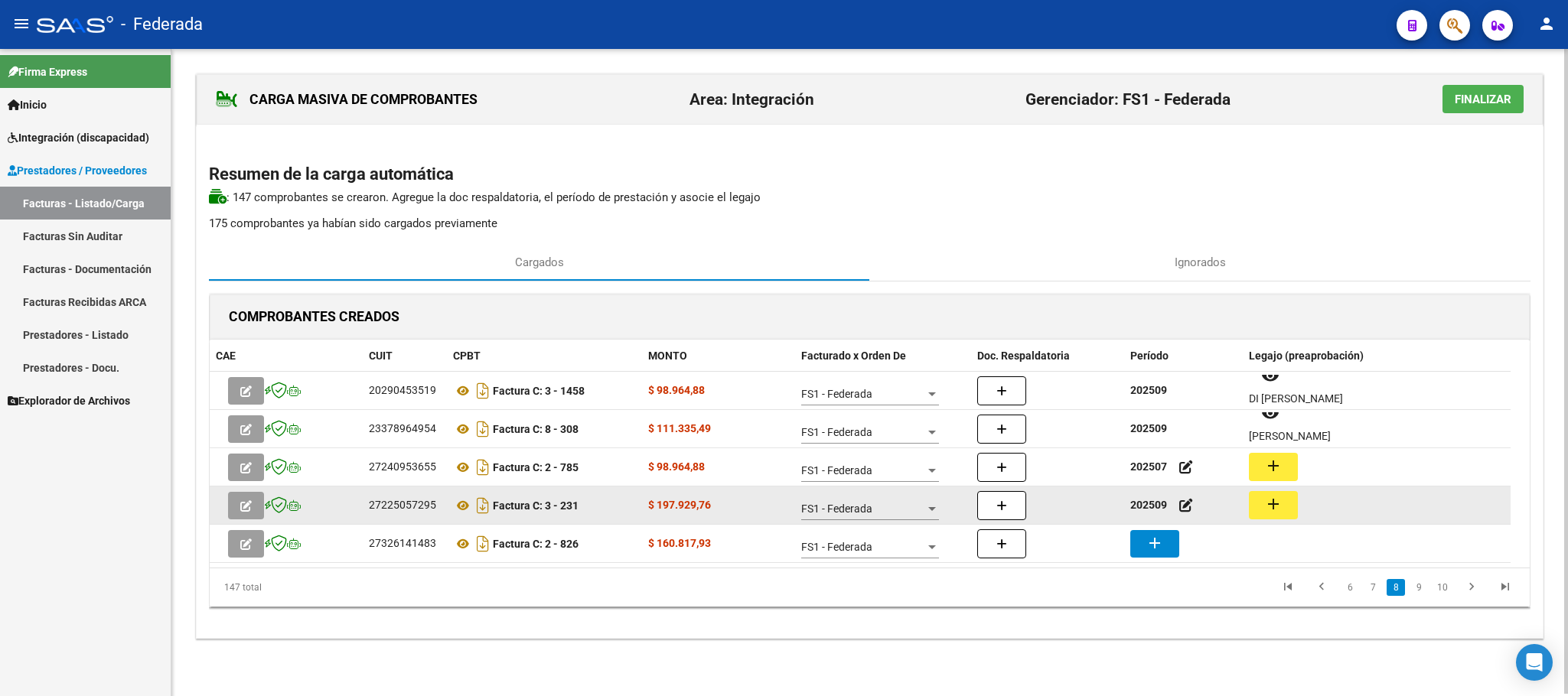
click at [1153, 495] on datatable-body-cell "202509" at bounding box center [1184, 505] width 118 height 37
click at [1149, 506] on strong "202509" at bounding box center [1148, 505] width 36 height 12
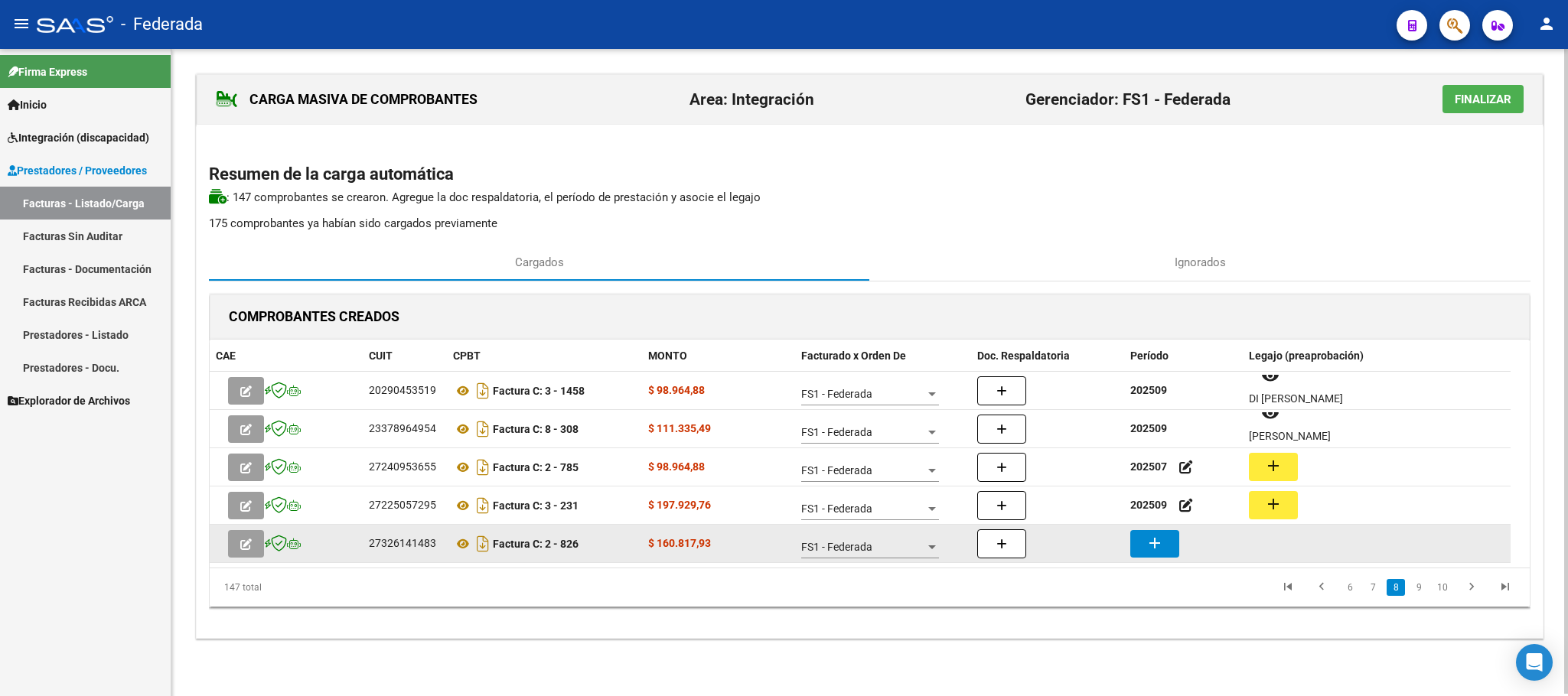
click at [1146, 544] on mat-icon "add" at bounding box center [1154, 543] width 18 height 18
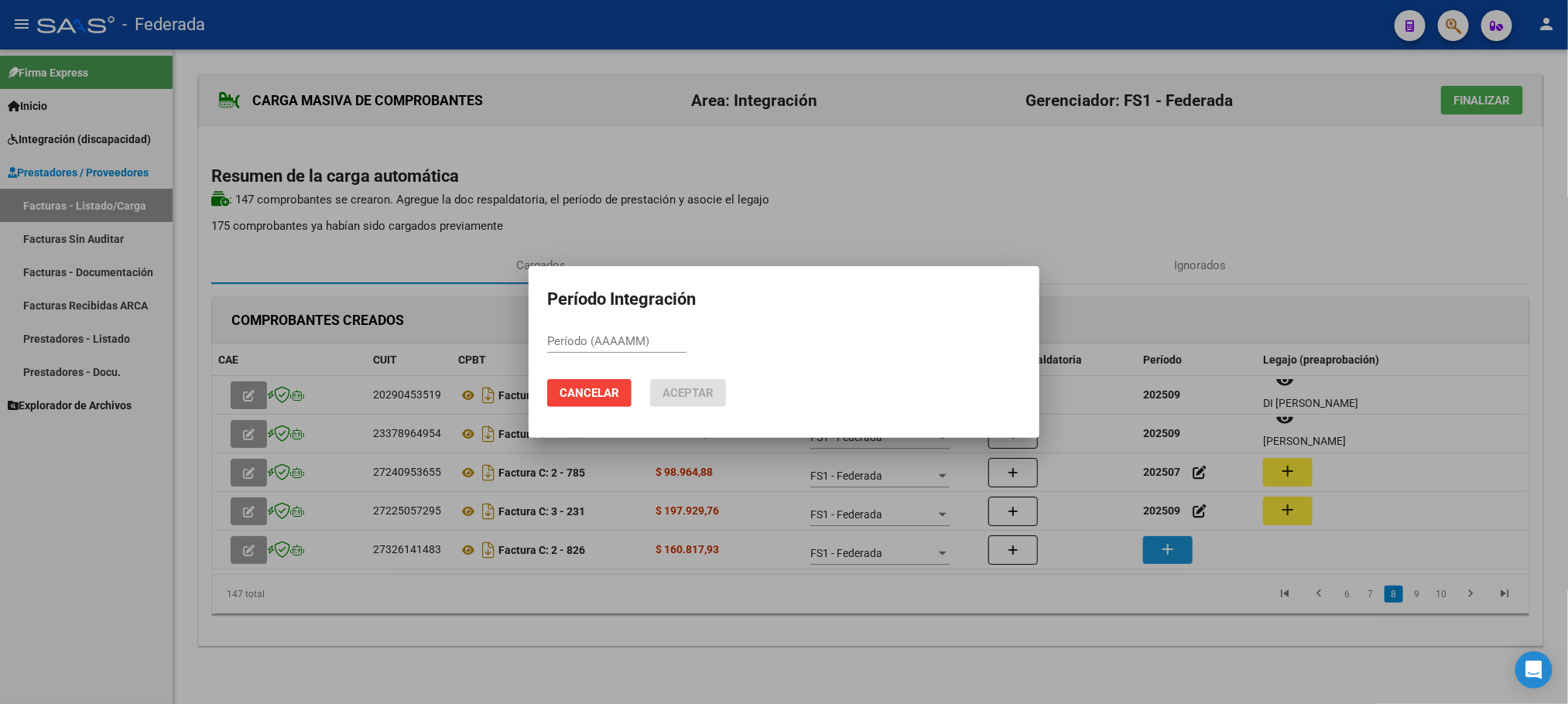
paste input "202509"
type input "202509"
click at [702, 395] on span "Aceptar" at bounding box center [687, 393] width 51 height 14
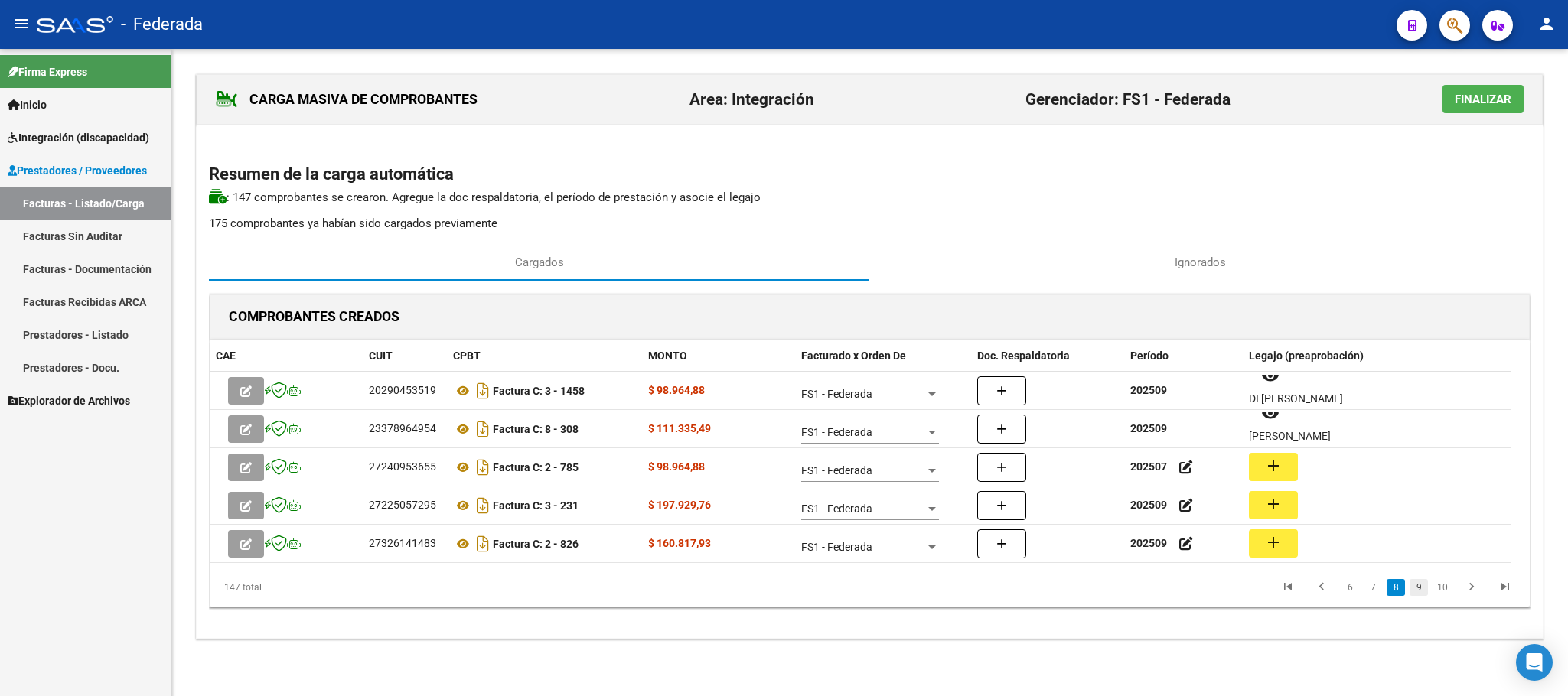
click at [1419, 592] on link "9" at bounding box center [1419, 588] width 18 height 16
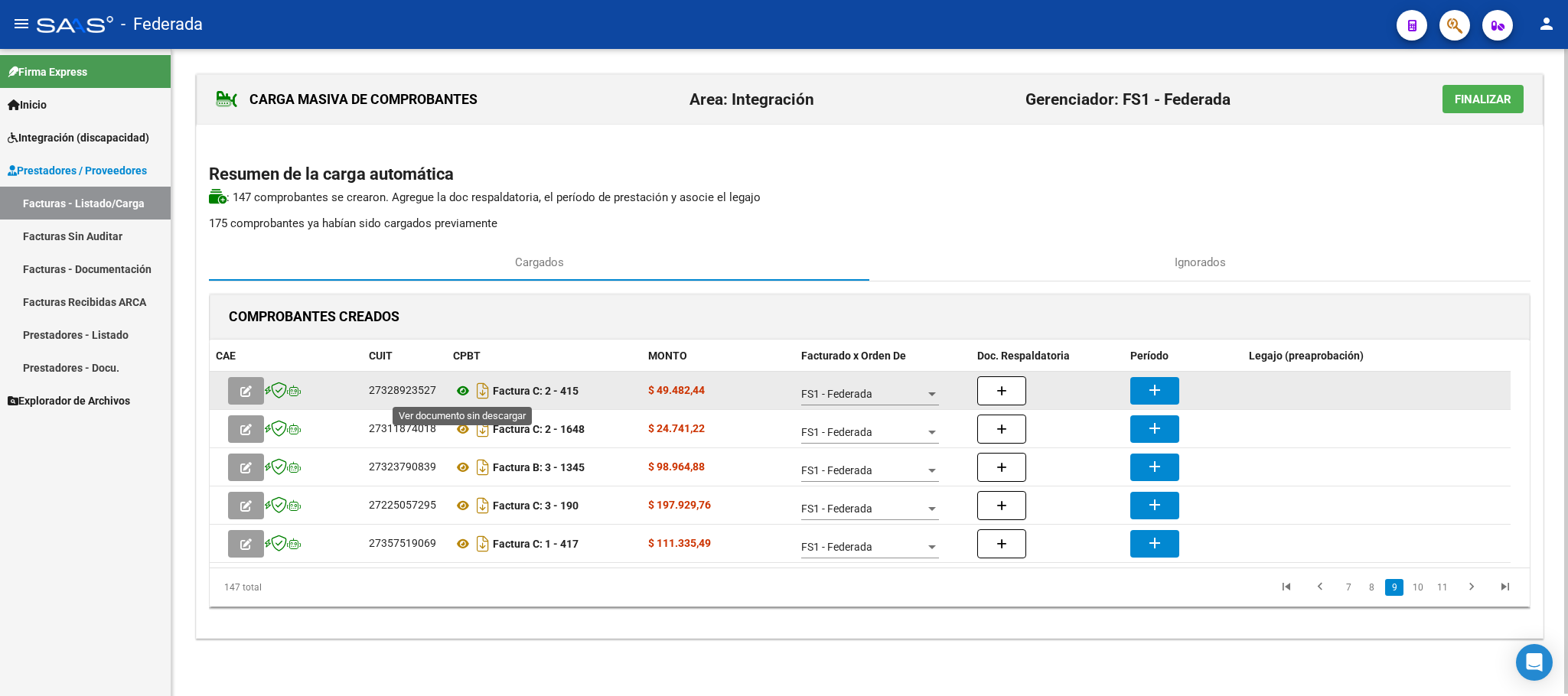
click at [459, 390] on icon at bounding box center [463, 391] width 20 height 18
click at [1134, 391] on button "add" at bounding box center [1154, 391] width 49 height 27
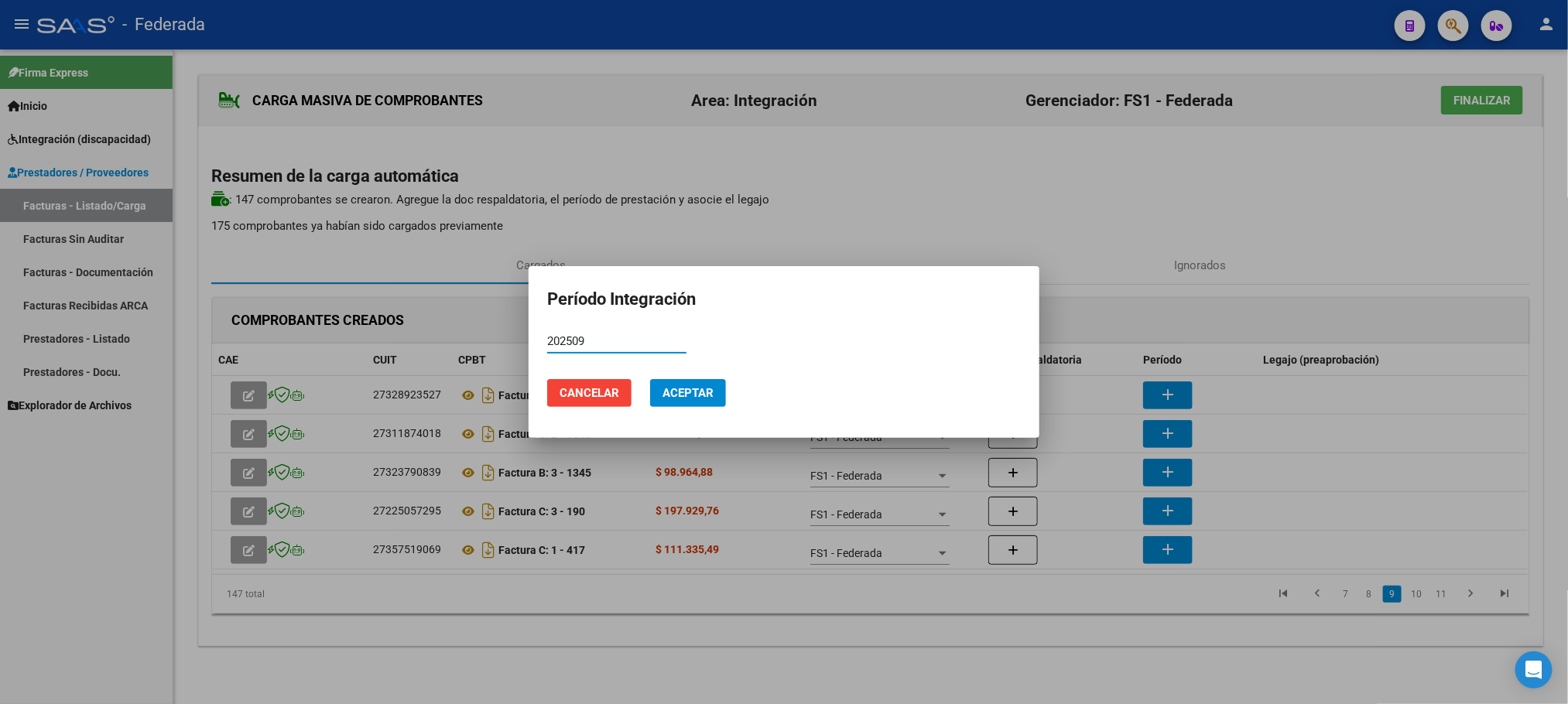
type input "202509"
click at [707, 390] on span "Aceptar" at bounding box center [687, 393] width 51 height 14
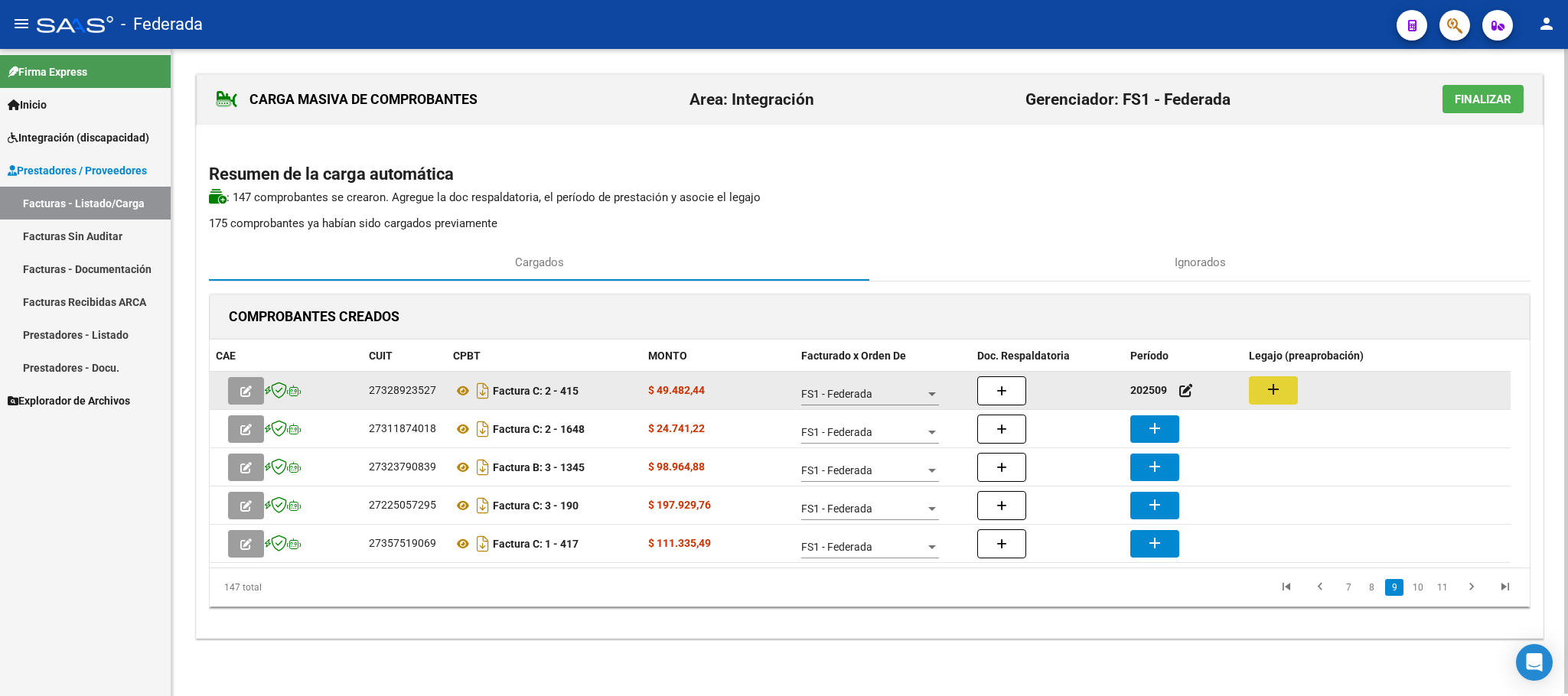
click at [1274, 394] on mat-icon "add" at bounding box center [1273, 389] width 18 height 18
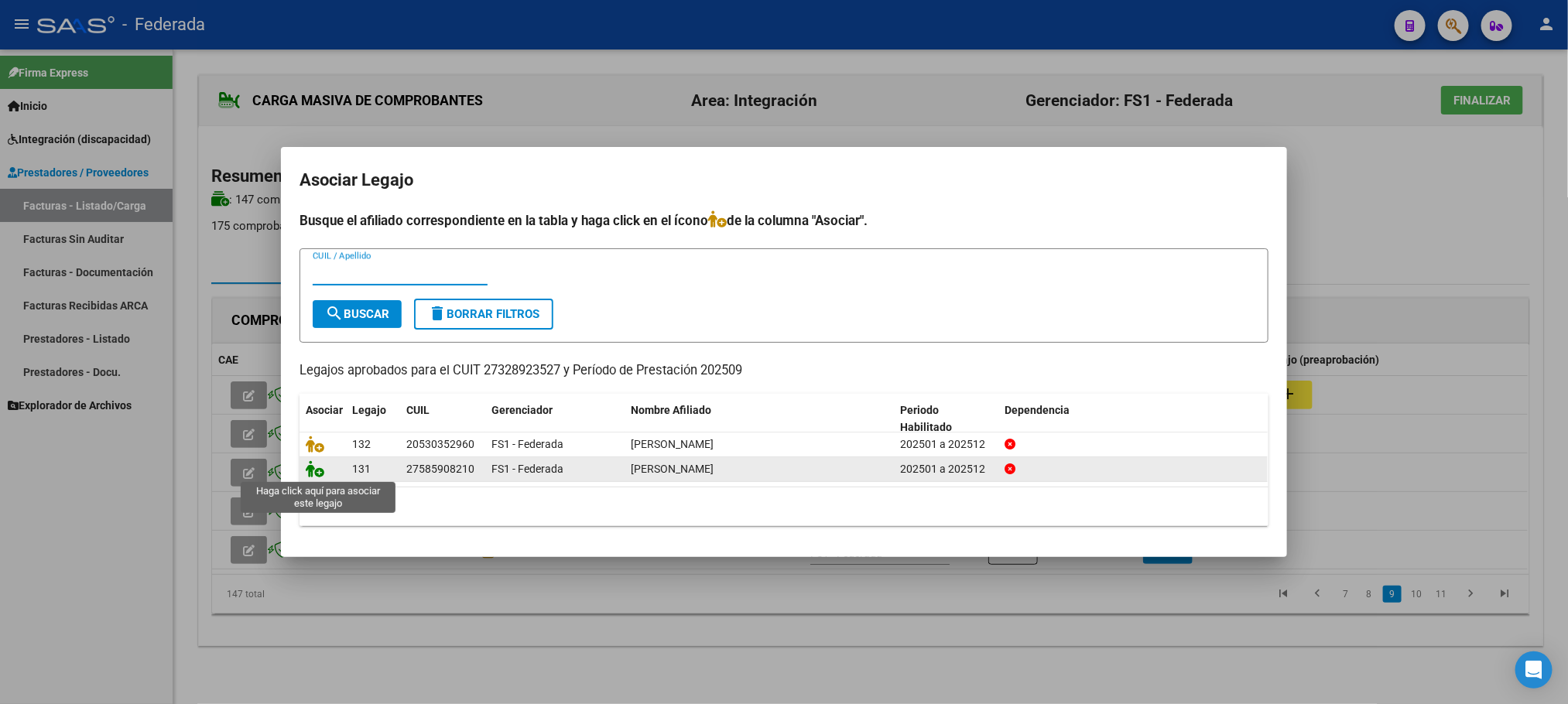
click at [316, 471] on icon at bounding box center [315, 469] width 18 height 17
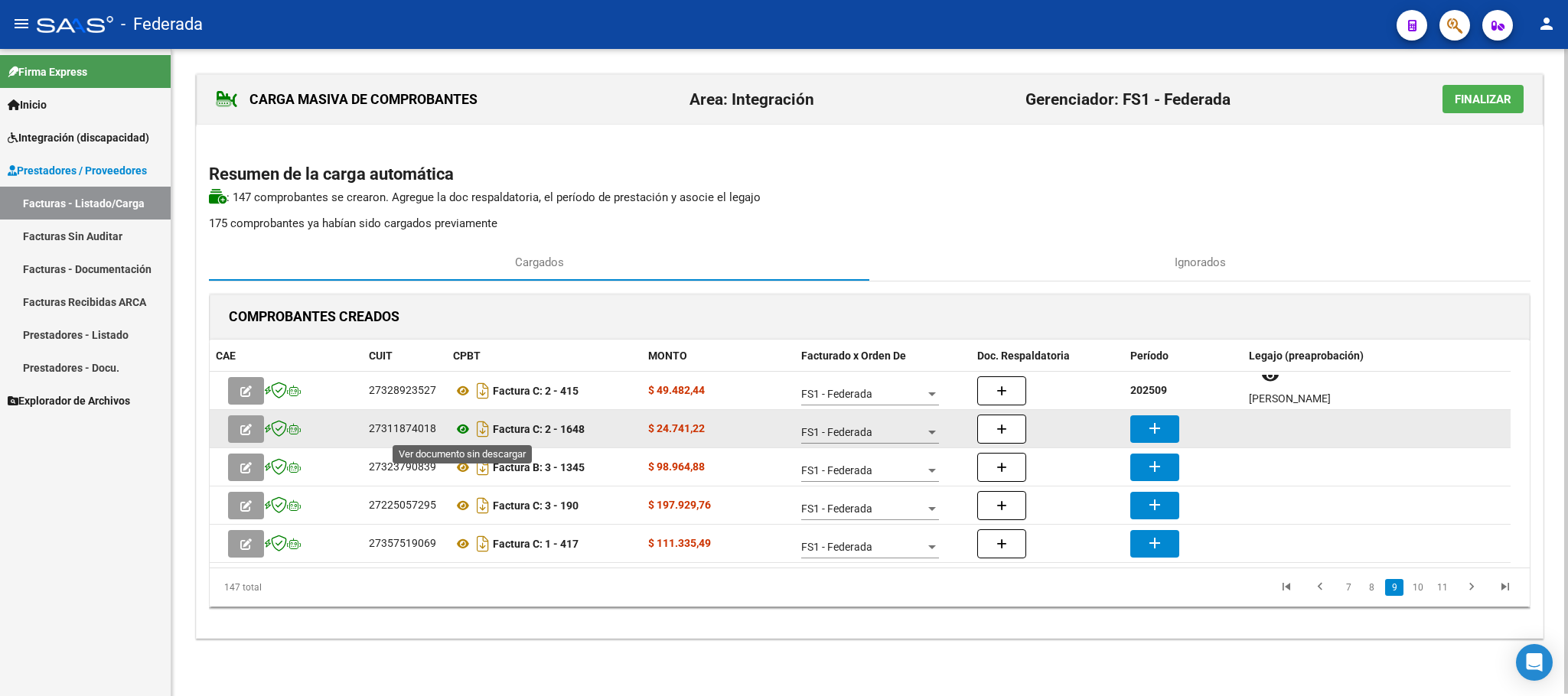
click at [462, 435] on icon at bounding box center [463, 429] width 20 height 18
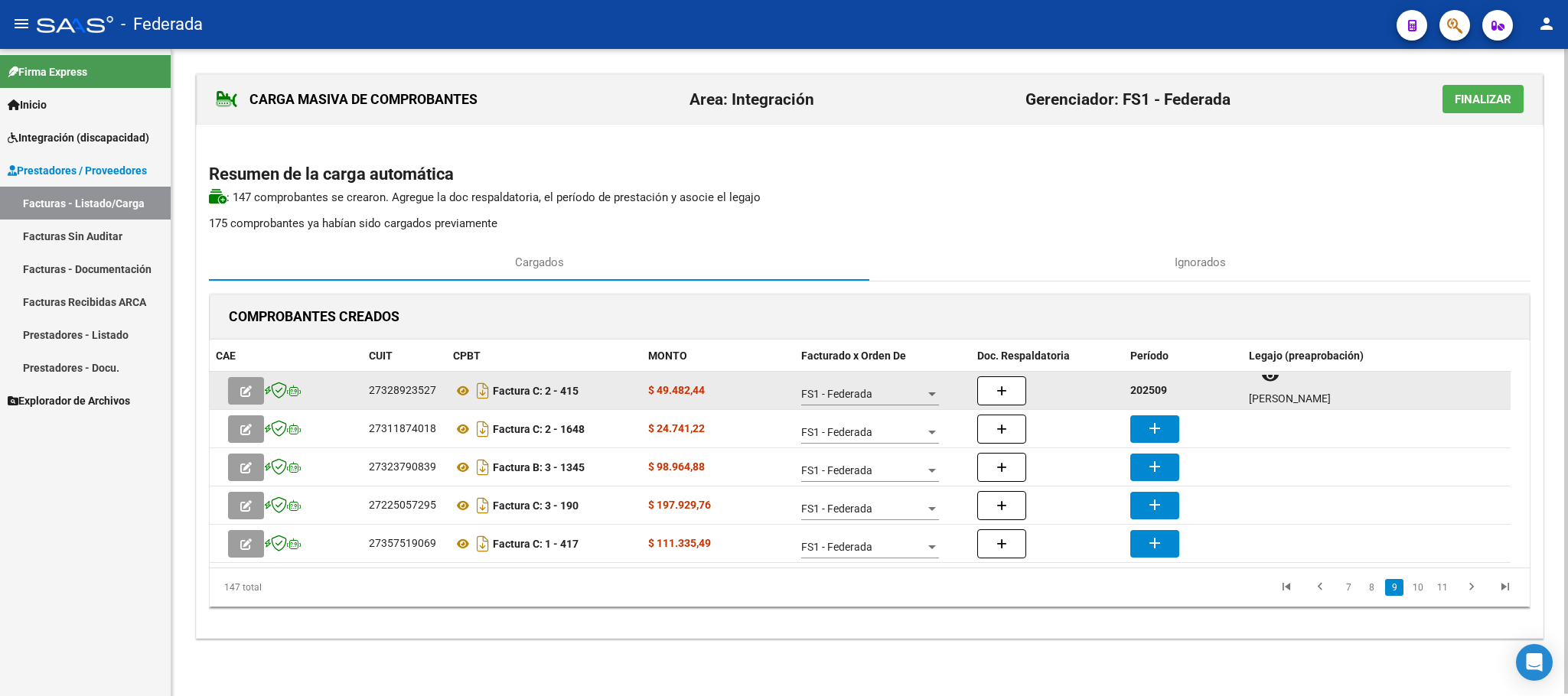
click at [1163, 394] on strong "202509" at bounding box center [1148, 390] width 36 height 12
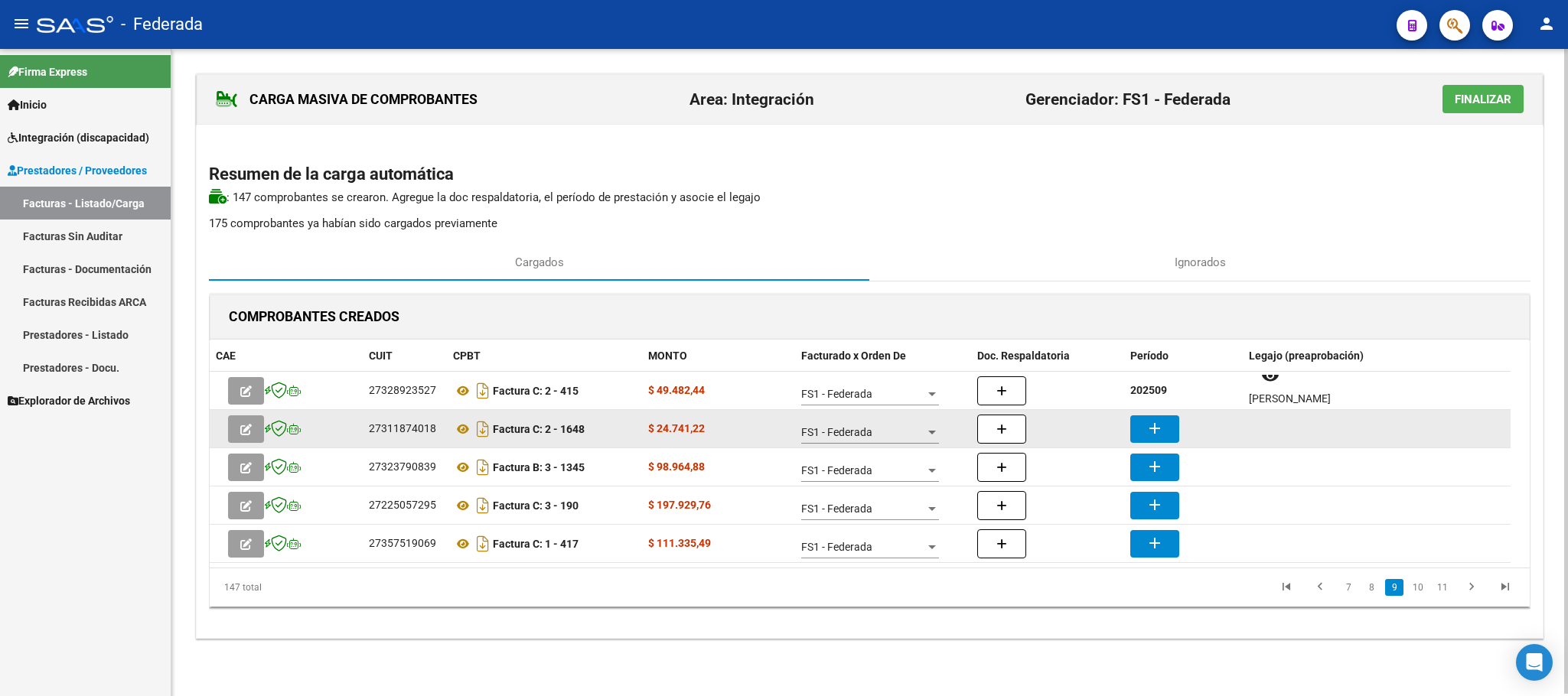
click at [1160, 423] on mat-icon "add" at bounding box center [1154, 428] width 18 height 18
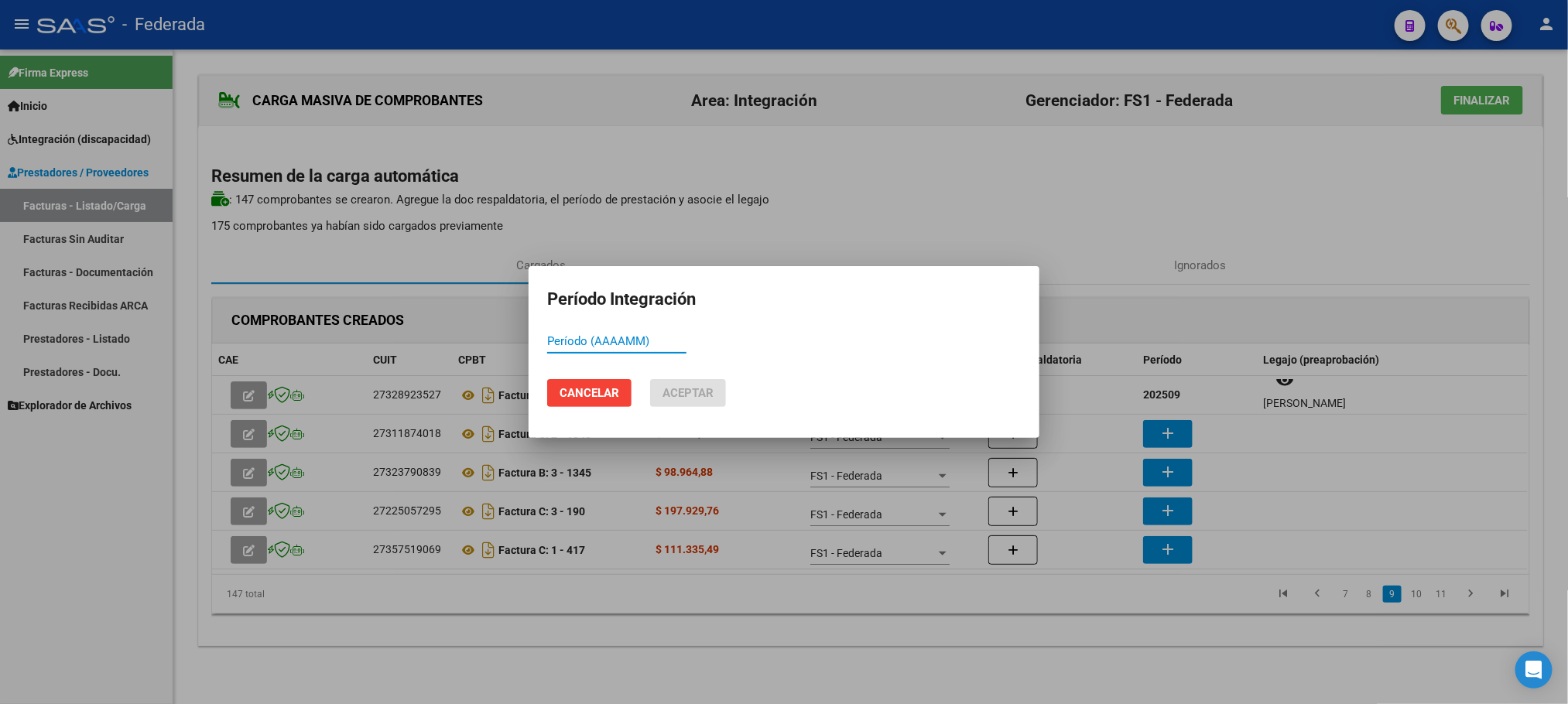
paste input "202509"
type input "202509"
click at [703, 399] on span "Aceptar" at bounding box center [687, 393] width 51 height 14
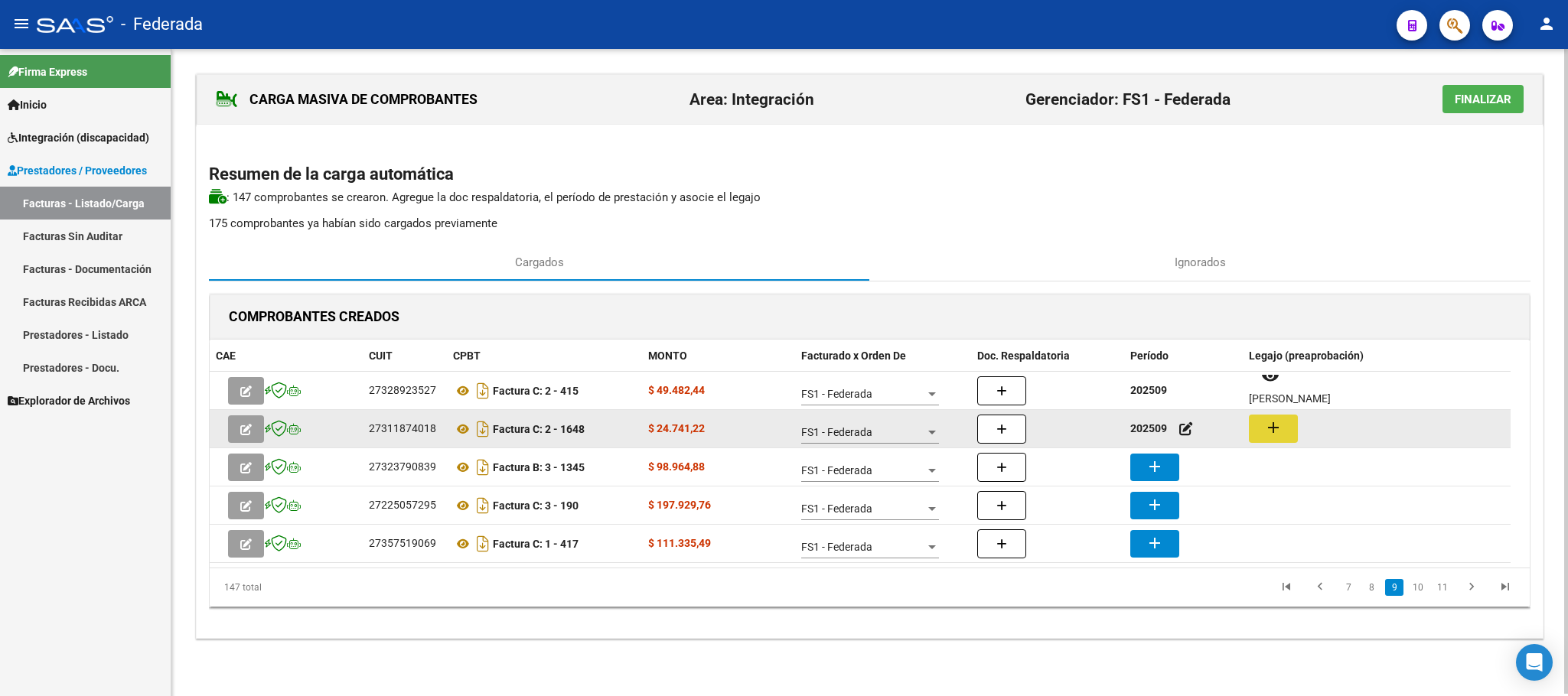
click at [1265, 423] on mat-icon "add" at bounding box center [1273, 427] width 18 height 18
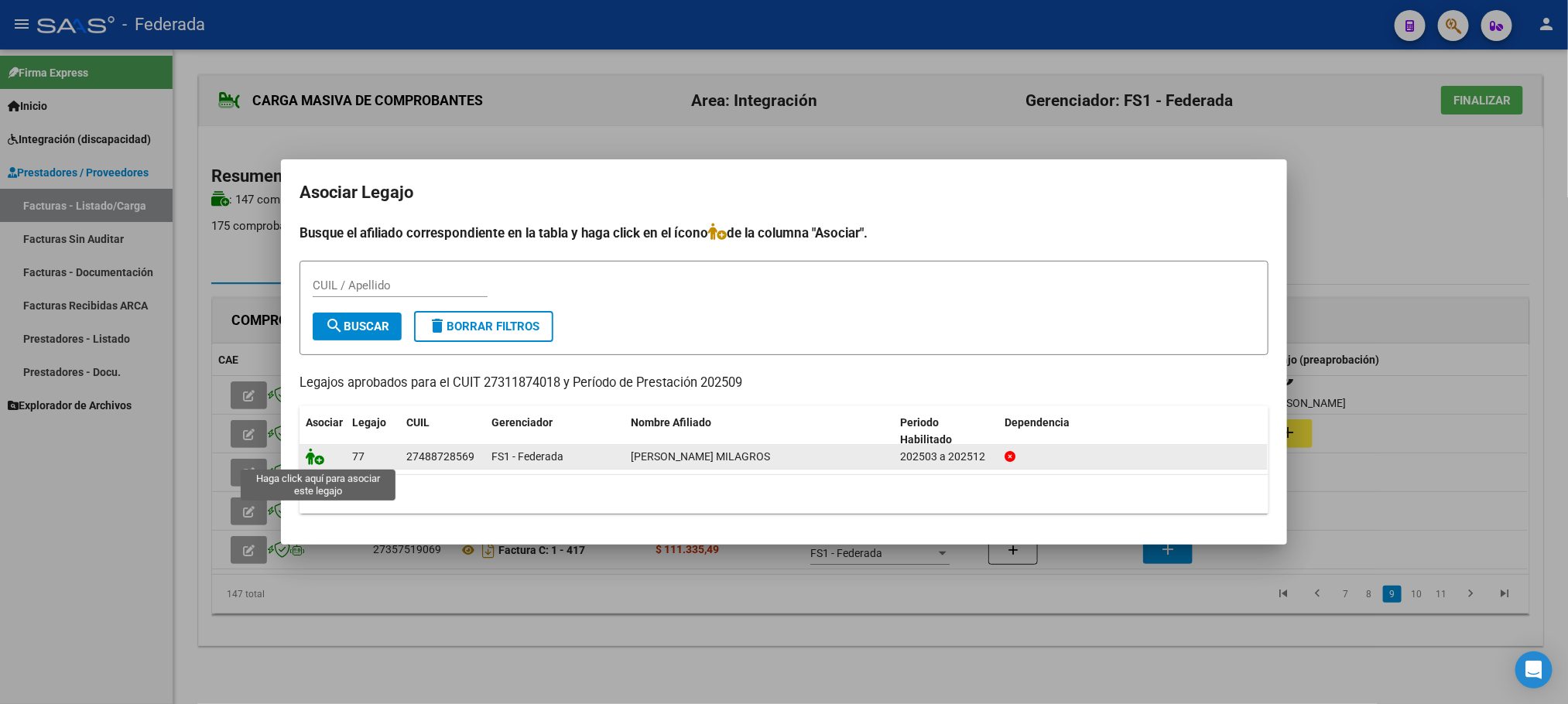
click at [316, 461] on icon at bounding box center [315, 456] width 18 height 17
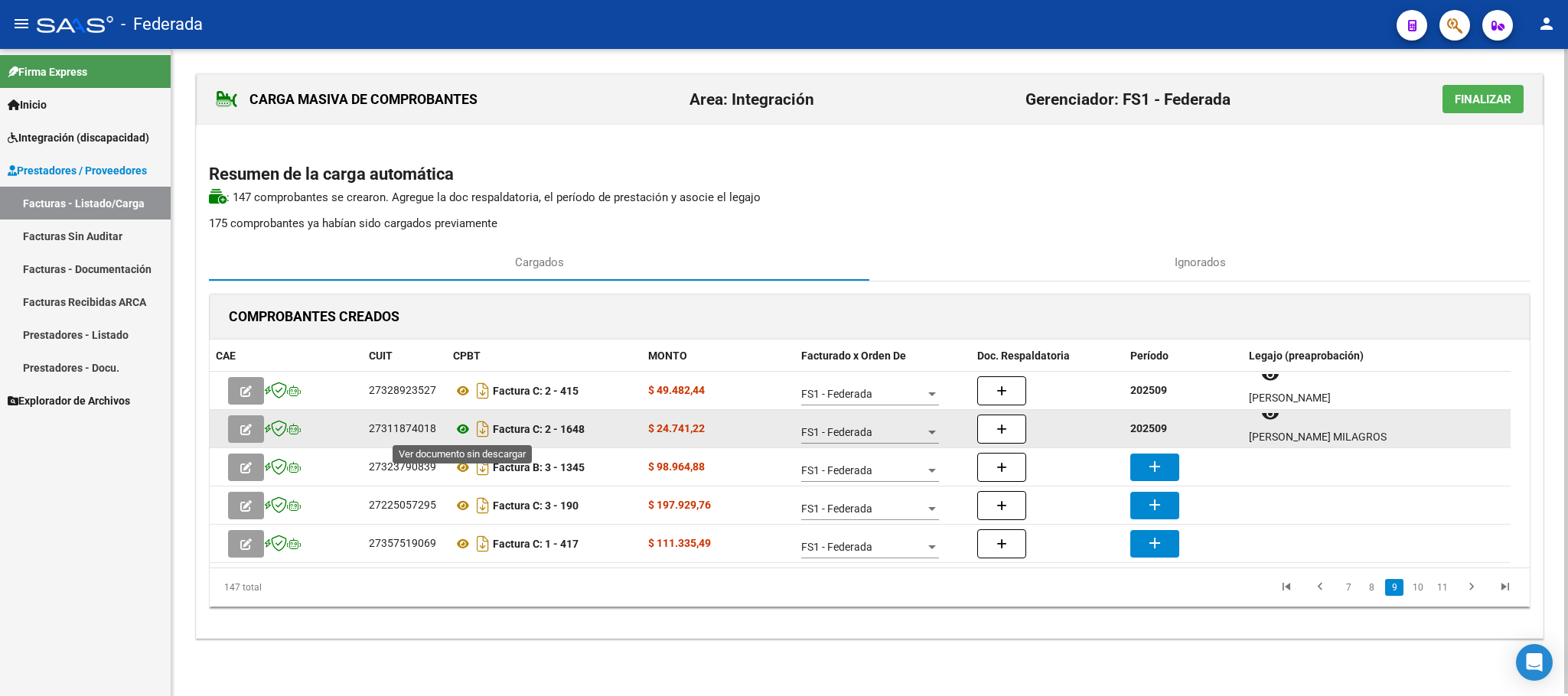
click at [460, 427] on icon at bounding box center [463, 429] width 20 height 18
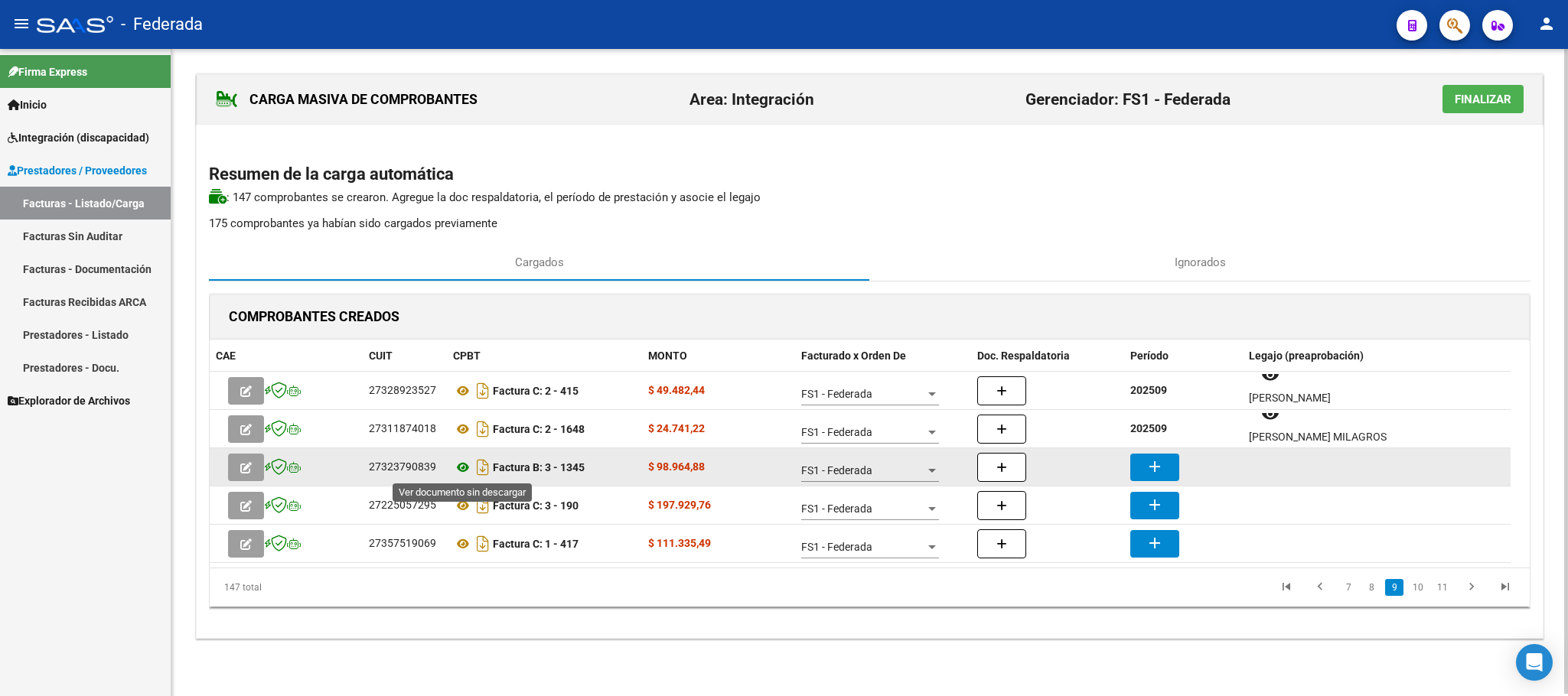
click at [460, 468] on icon at bounding box center [463, 467] width 20 height 18
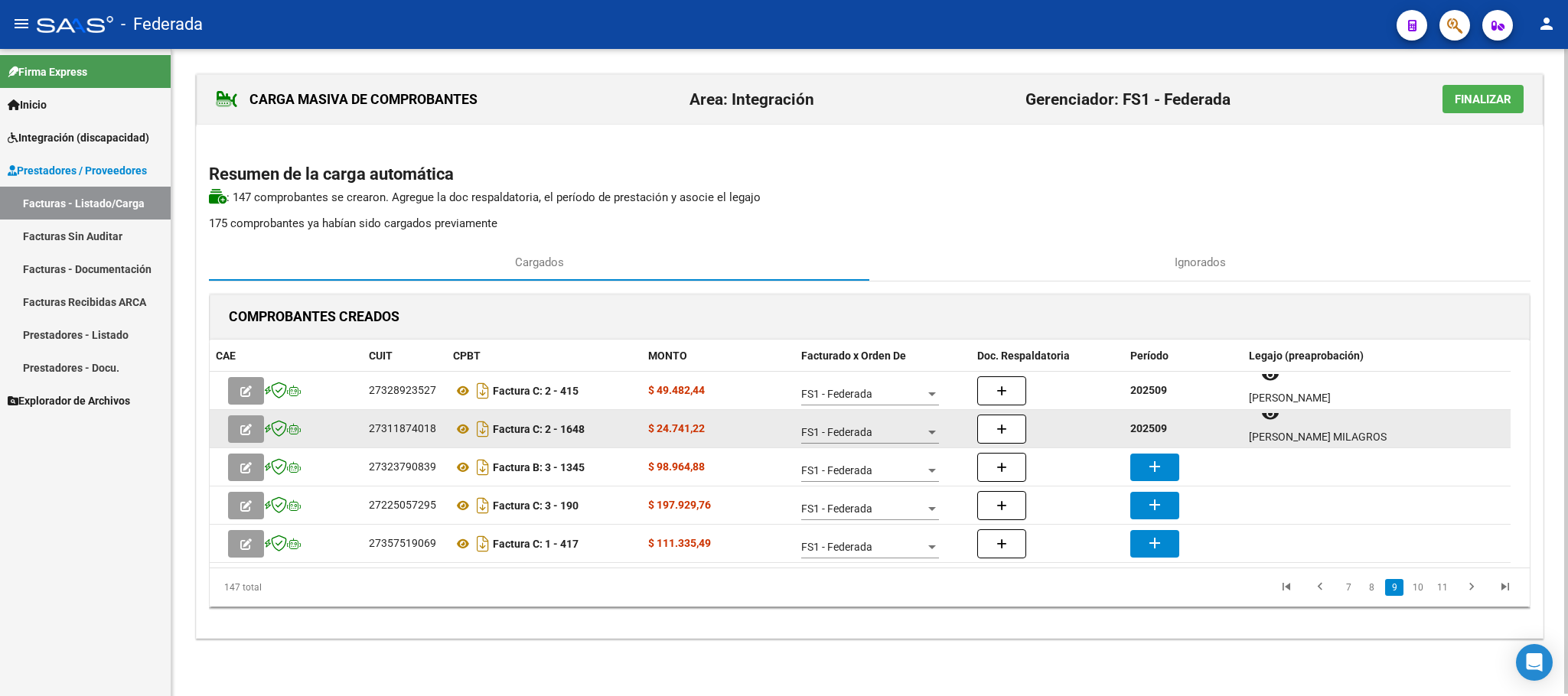
click at [1145, 429] on strong "202509" at bounding box center [1148, 428] width 36 height 12
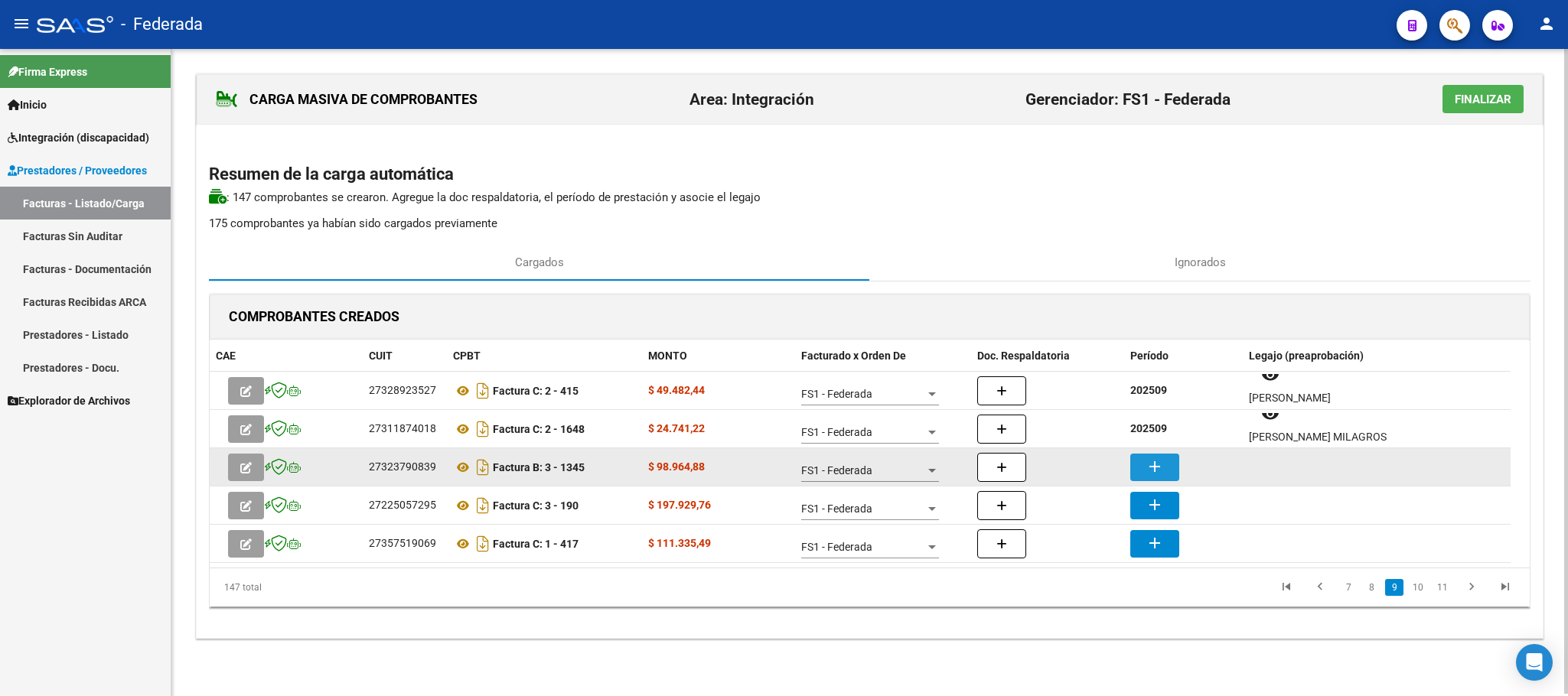
click at [1145, 459] on mat-icon "add" at bounding box center [1154, 466] width 18 height 18
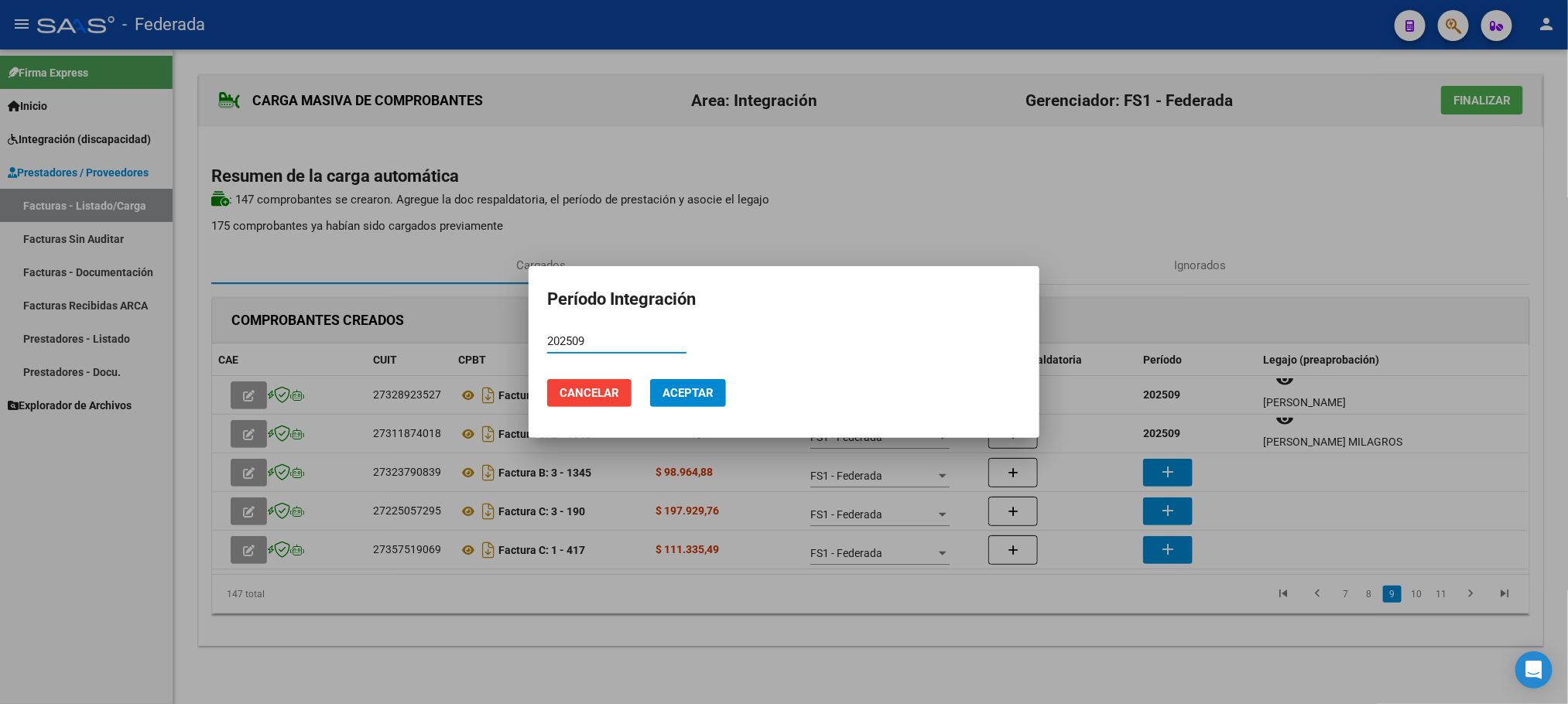
type input "202509"
click at [722, 393] on button "Aceptar" at bounding box center [687, 393] width 76 height 28
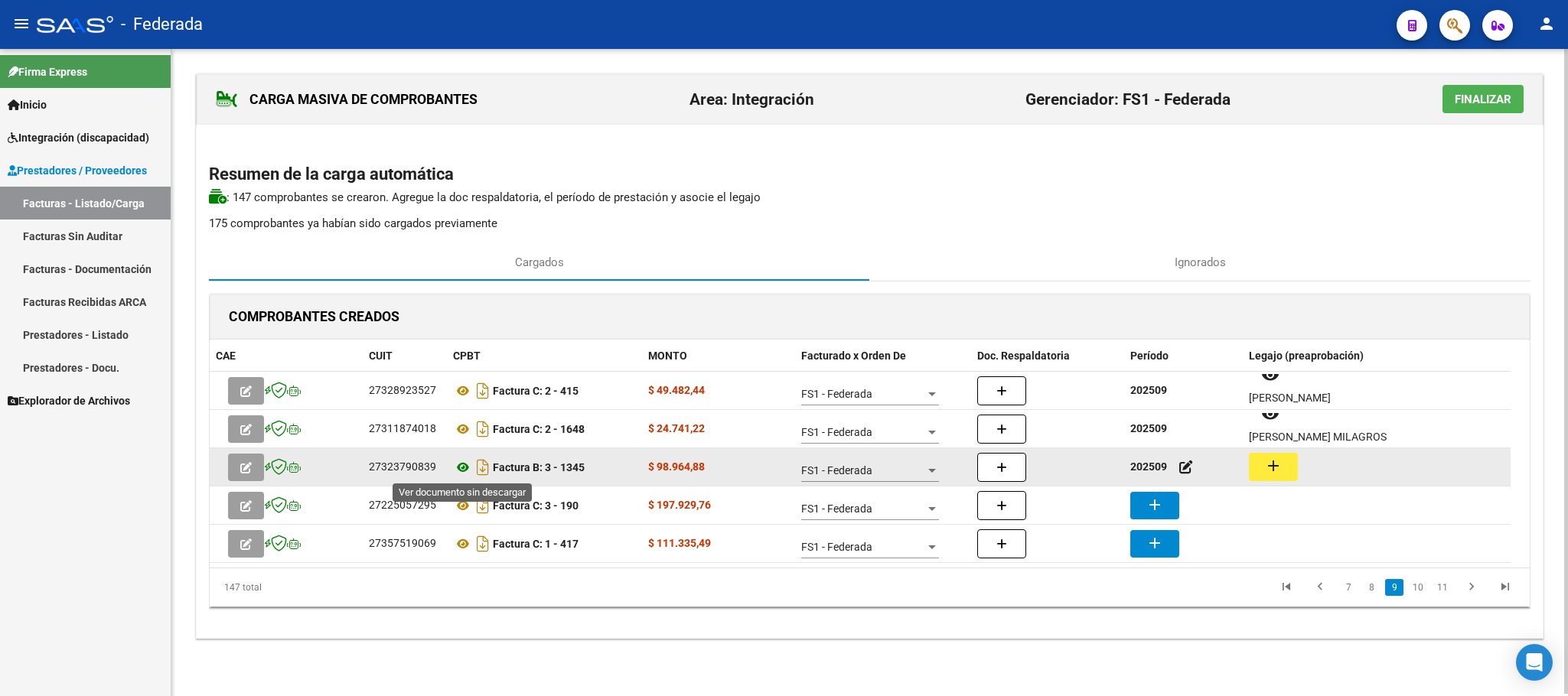
click at [464, 468] on icon at bounding box center [463, 467] width 20 height 18
click at [1272, 476] on mat-icon "add" at bounding box center [1273, 466] width 18 height 18
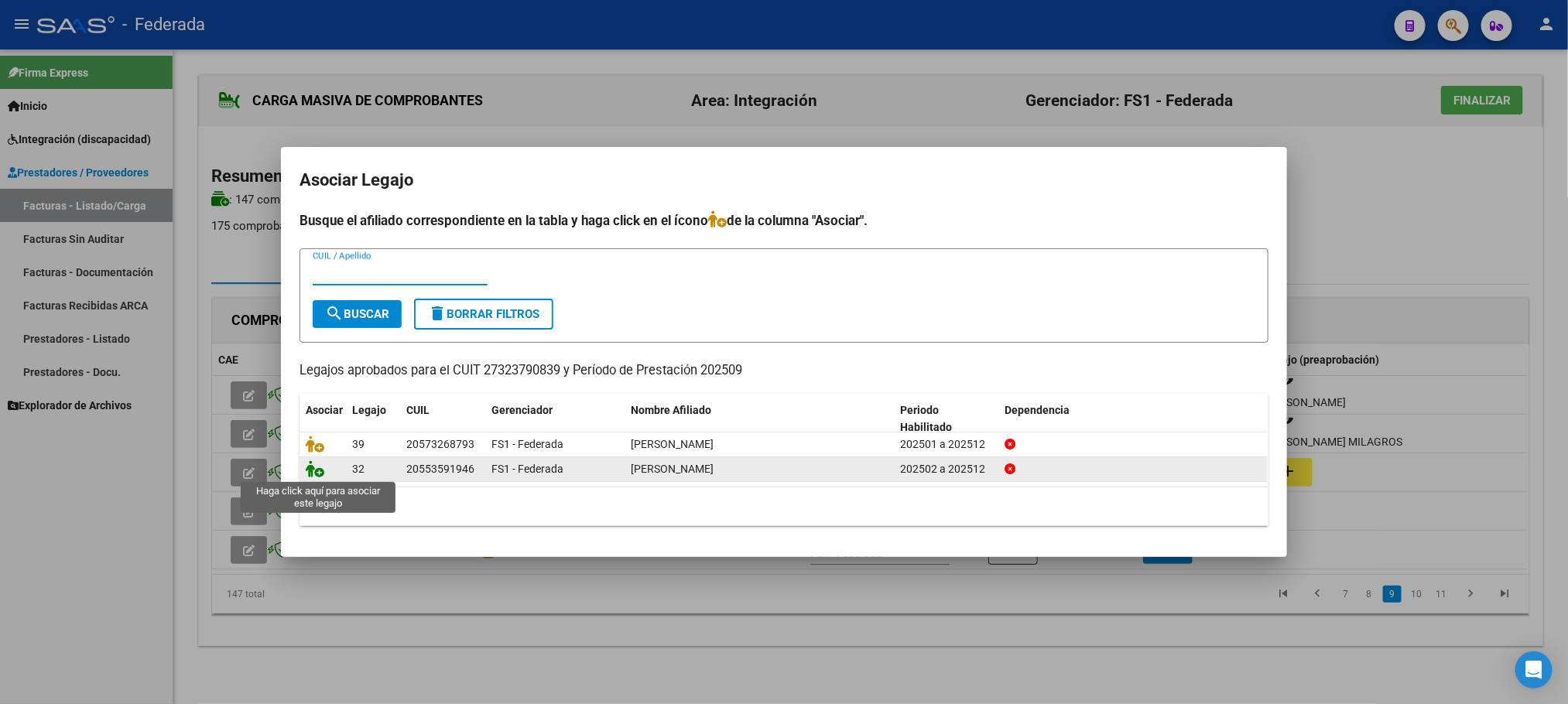
click at [313, 472] on icon at bounding box center [315, 469] width 18 height 17
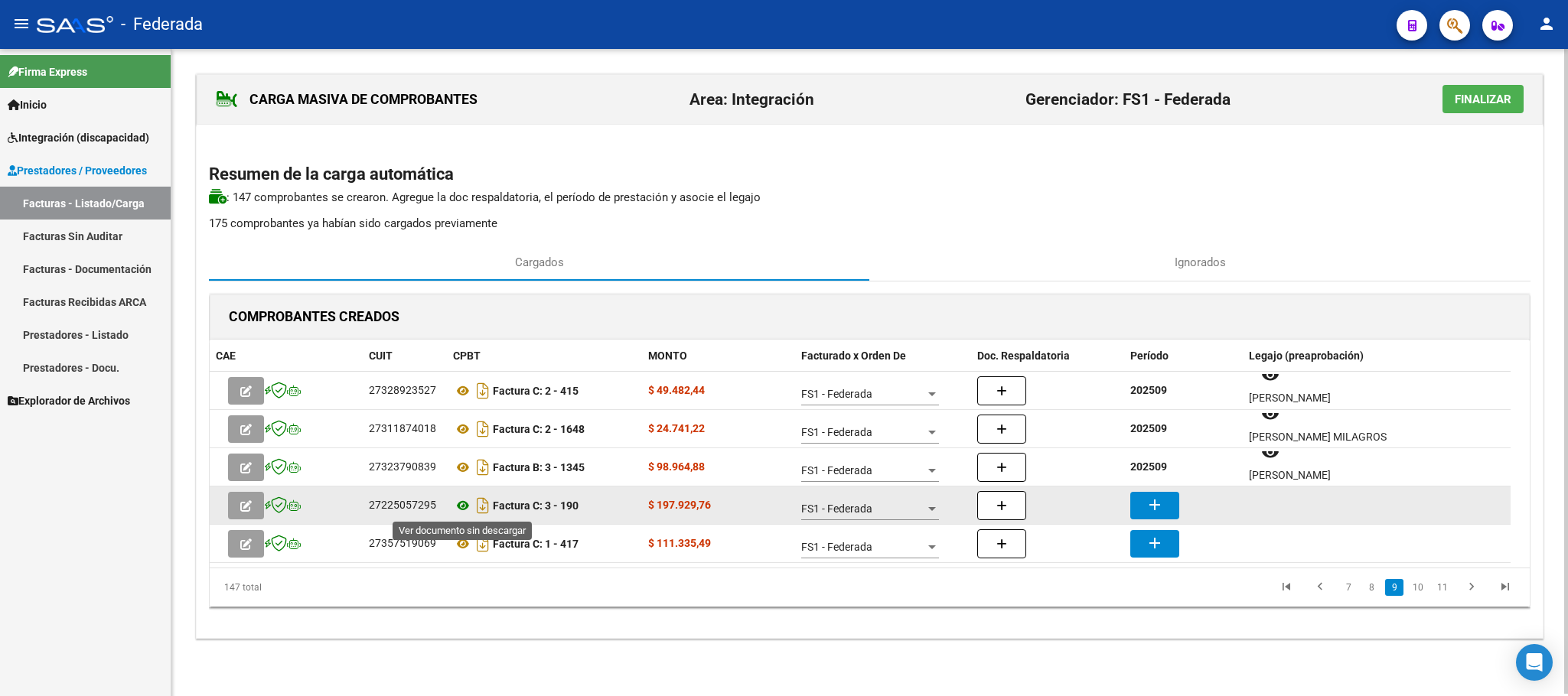
click at [466, 512] on icon at bounding box center [463, 506] width 20 height 18
click at [1148, 501] on mat-icon "add" at bounding box center [1154, 505] width 18 height 18
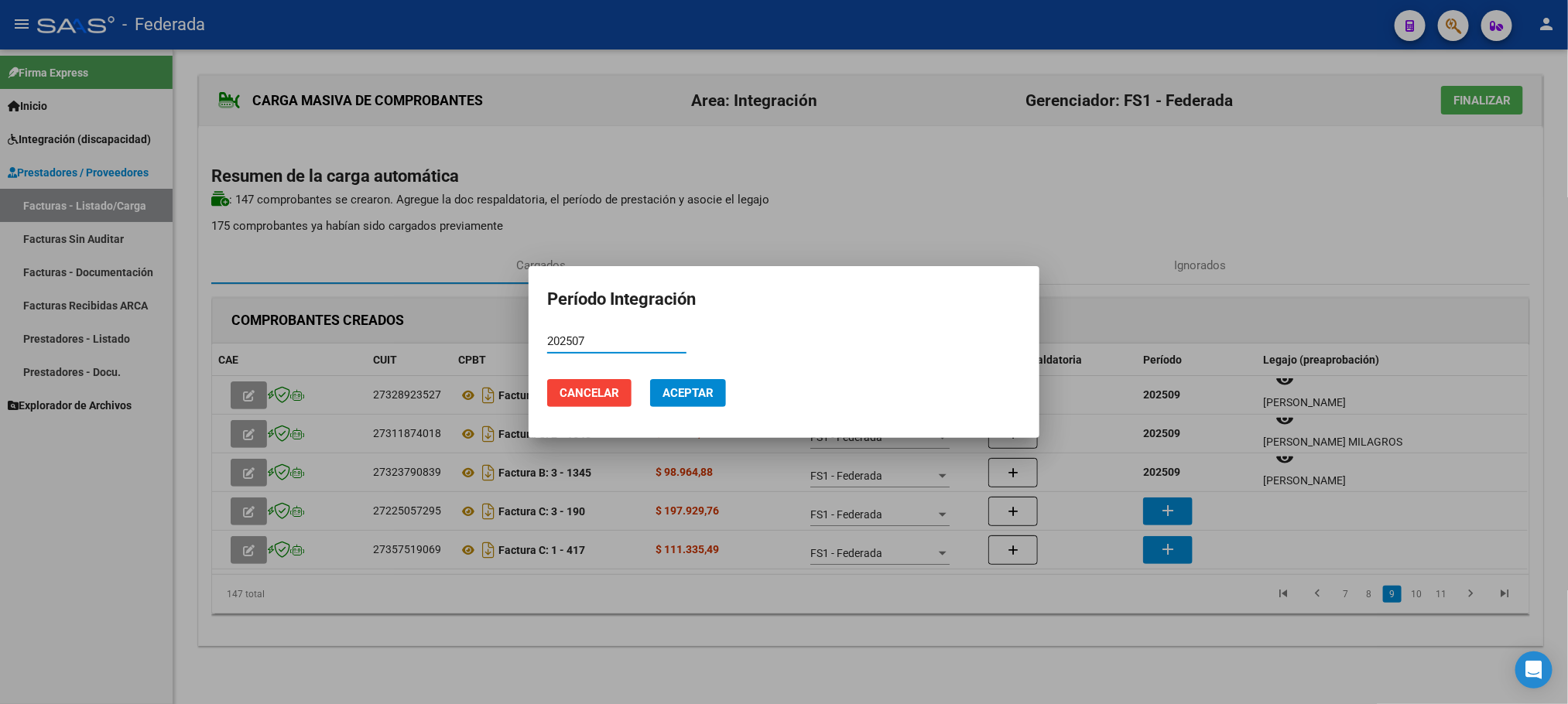
type input "202507"
click at [704, 397] on span "Aceptar" at bounding box center [687, 393] width 51 height 14
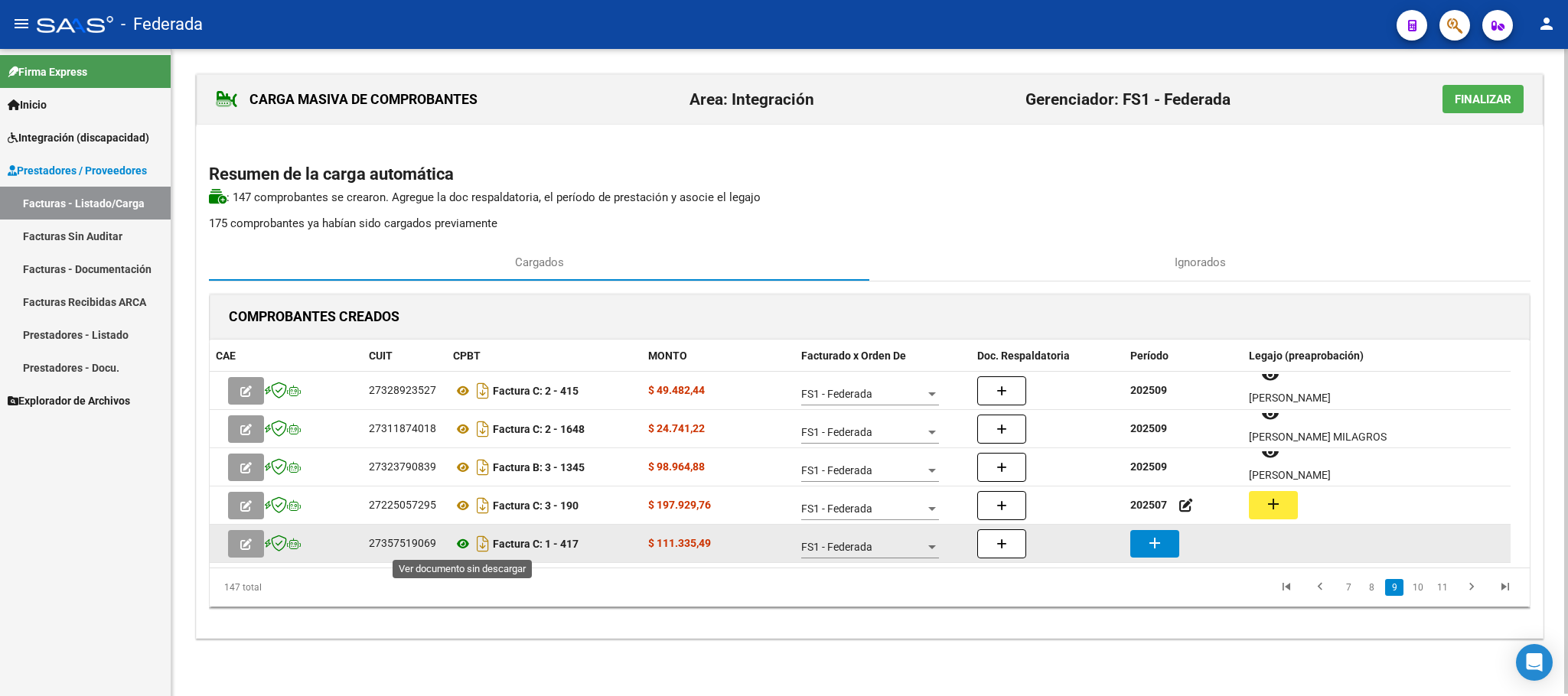
click at [460, 544] on icon at bounding box center [463, 544] width 20 height 18
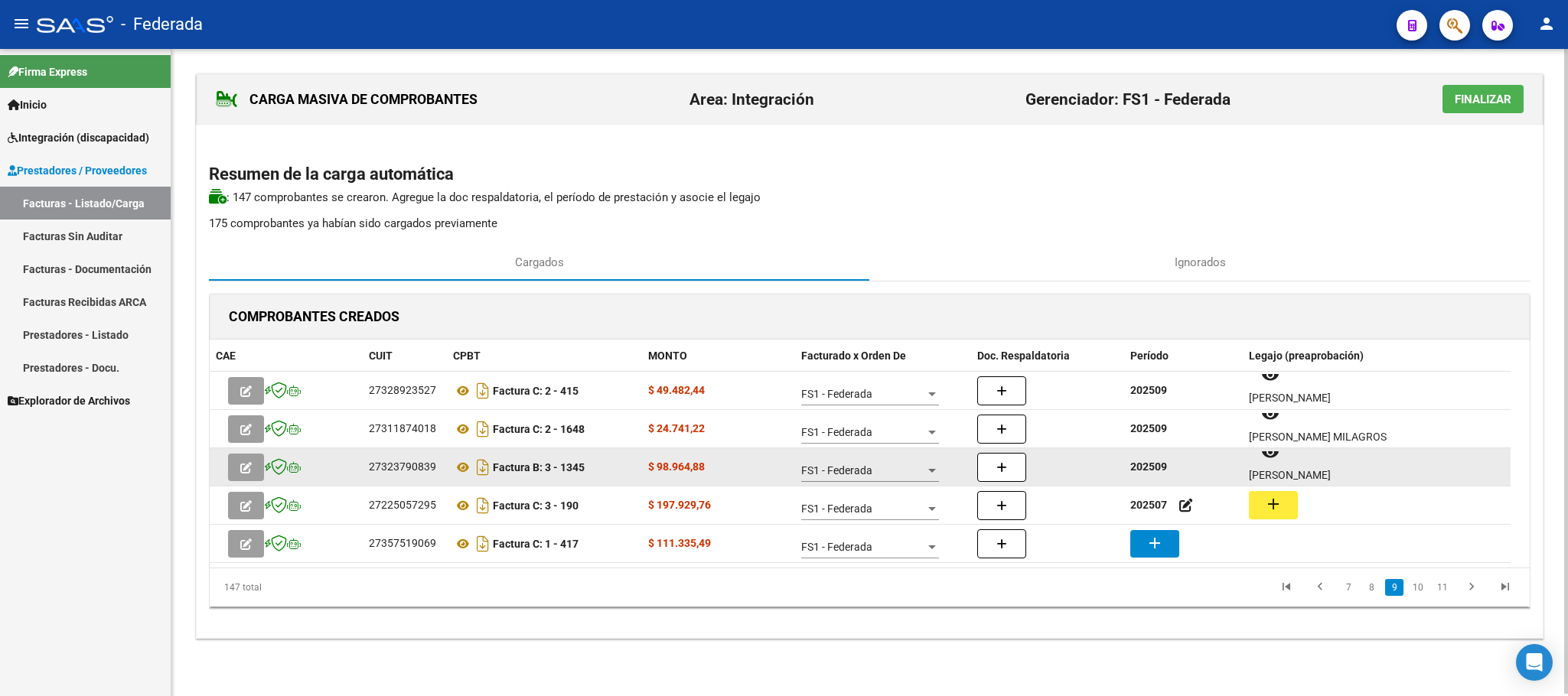
click at [1151, 464] on strong "202509" at bounding box center [1148, 466] width 36 height 12
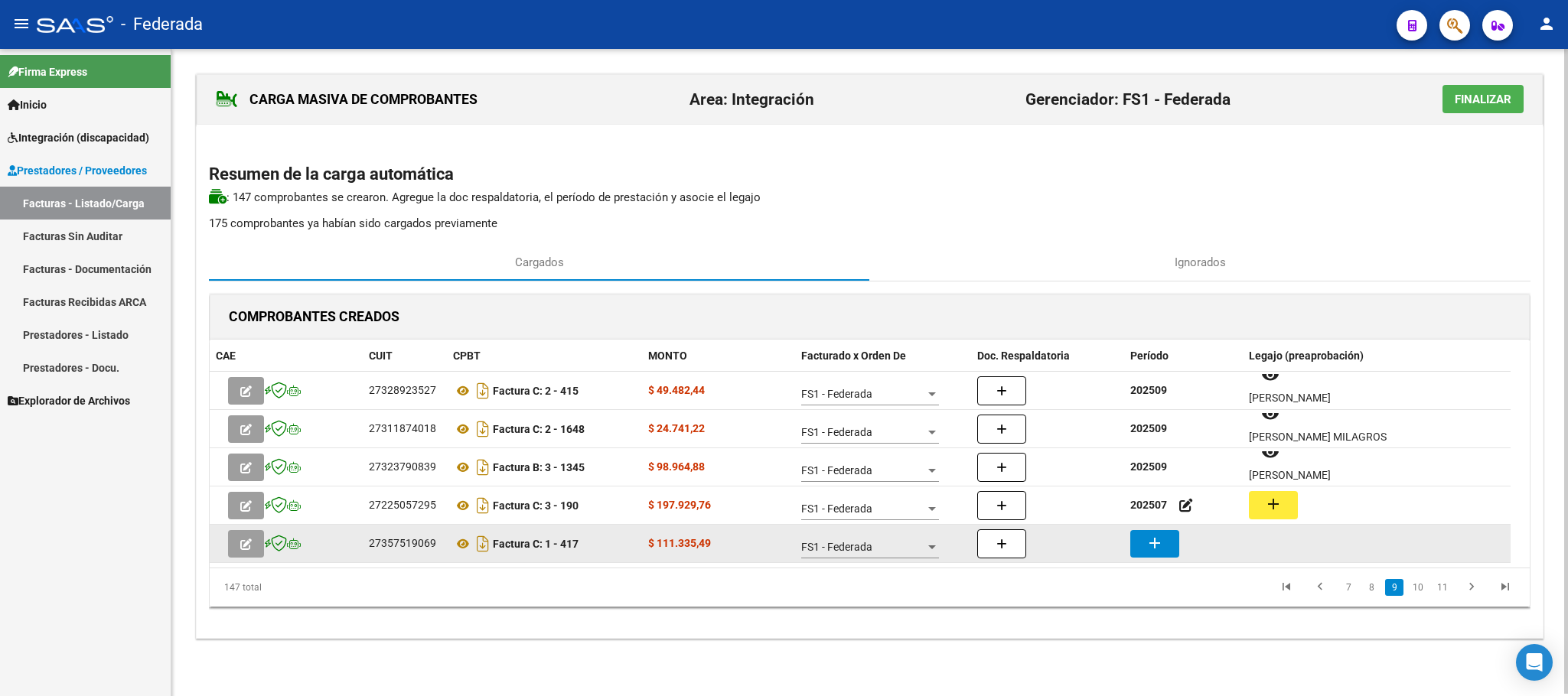
click at [1163, 540] on mat-icon "add" at bounding box center [1154, 543] width 18 height 18
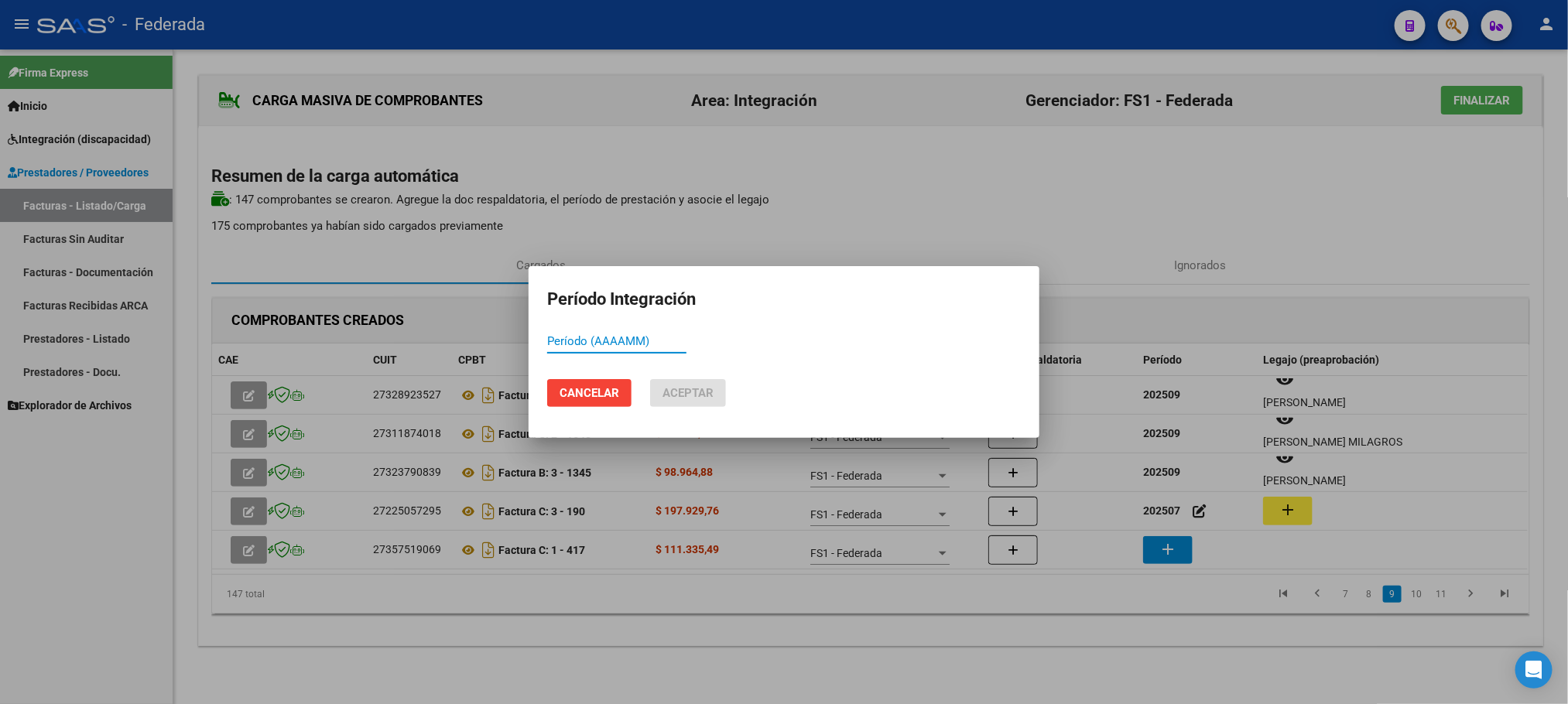
paste input "202509"
type input "202509"
click at [683, 400] on span "Aceptar" at bounding box center [687, 393] width 51 height 14
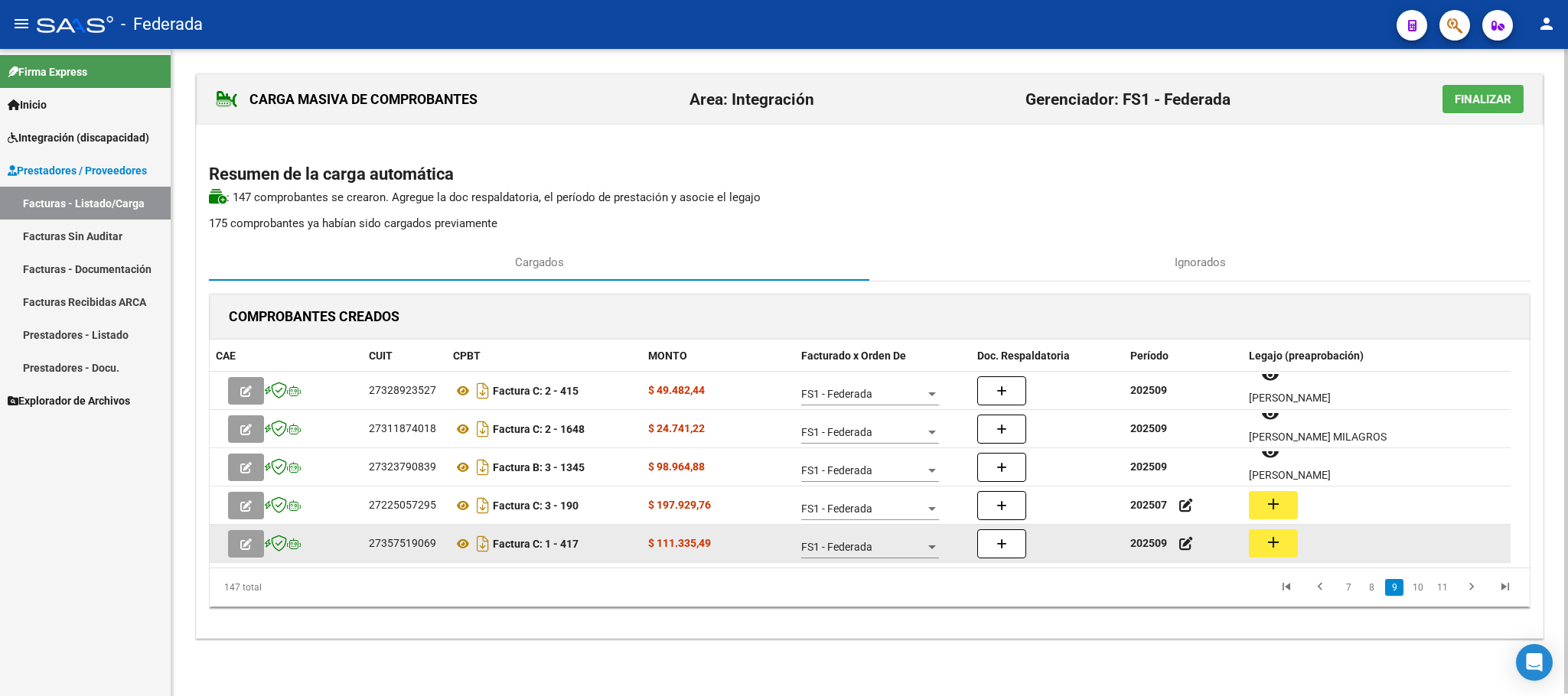
click at [1269, 542] on mat-icon "add" at bounding box center [1273, 542] width 18 height 18
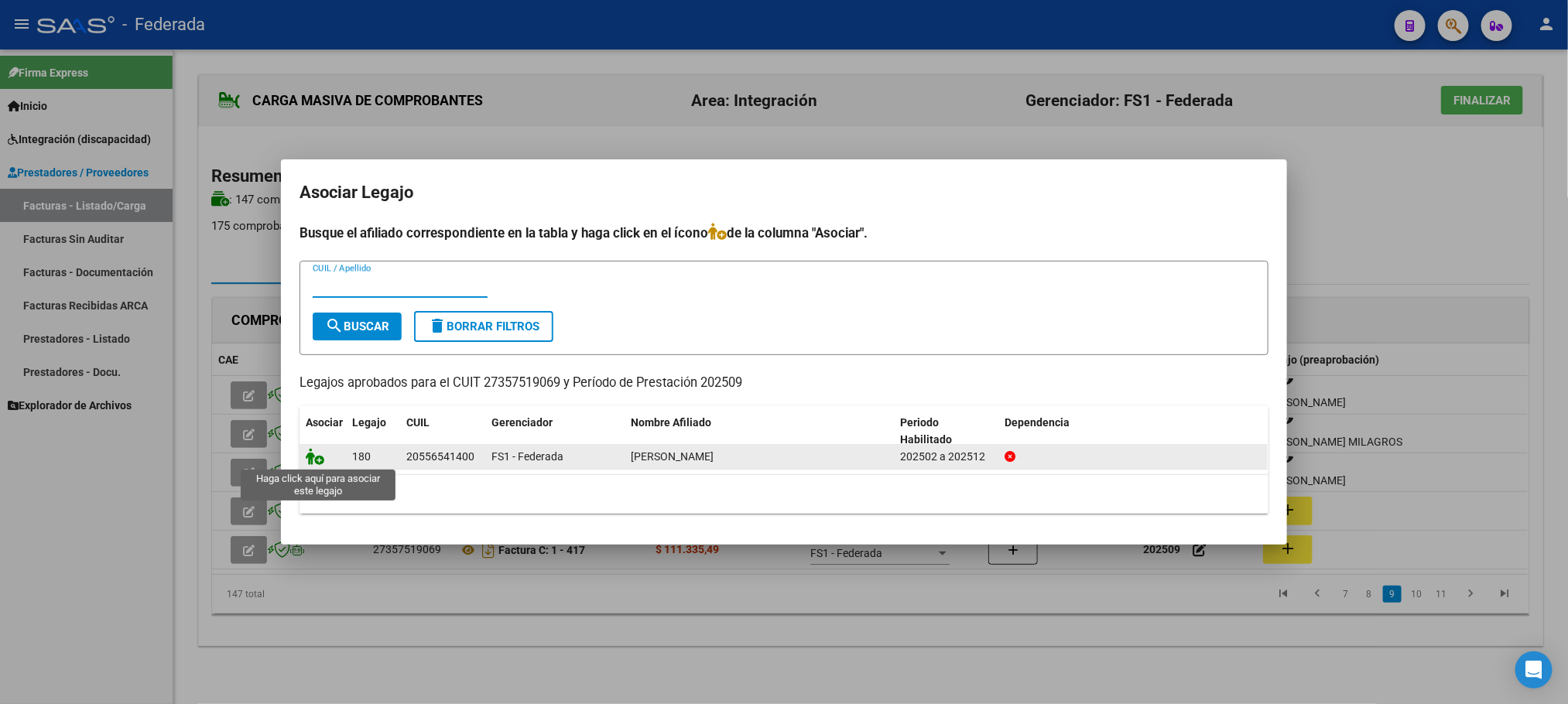
click at [316, 463] on icon at bounding box center [315, 456] width 18 height 17
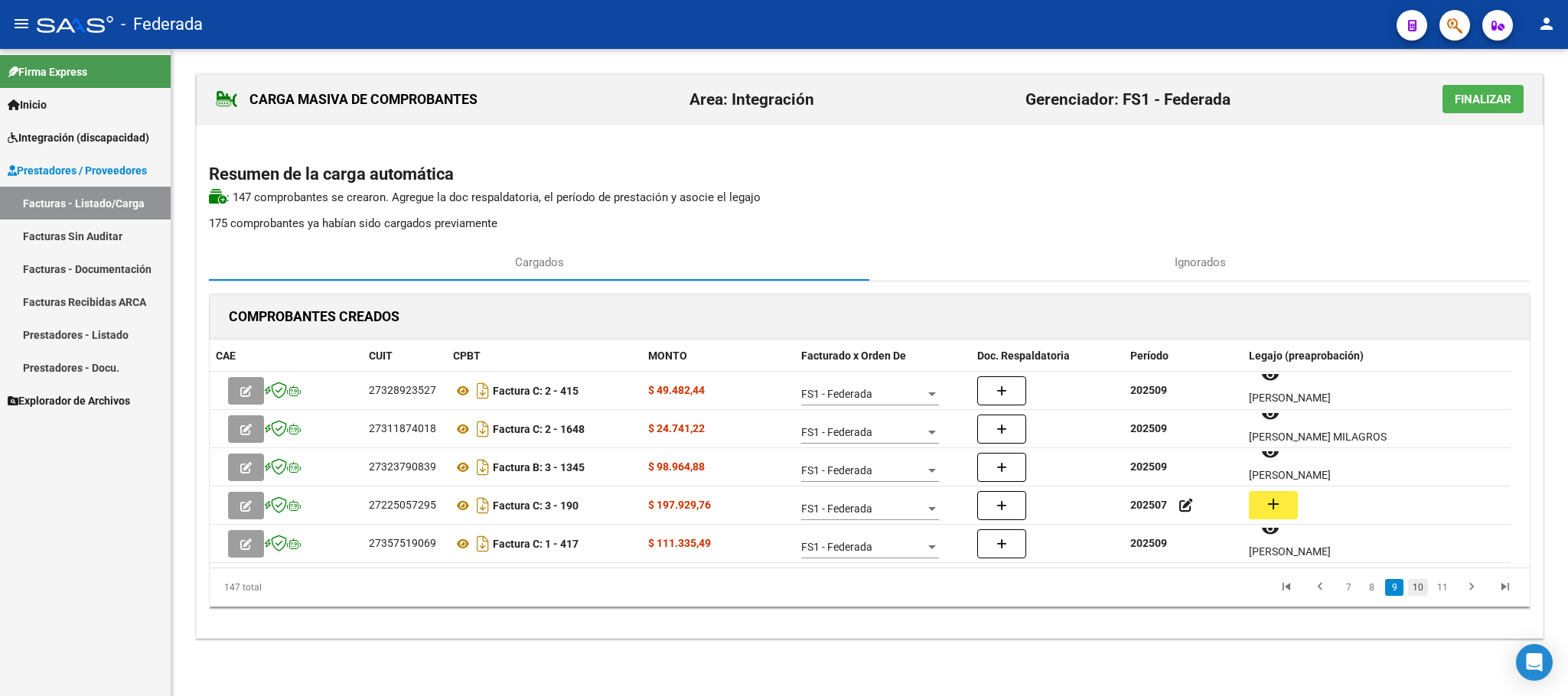
click at [1414, 590] on link "10" at bounding box center [1418, 588] width 20 height 16
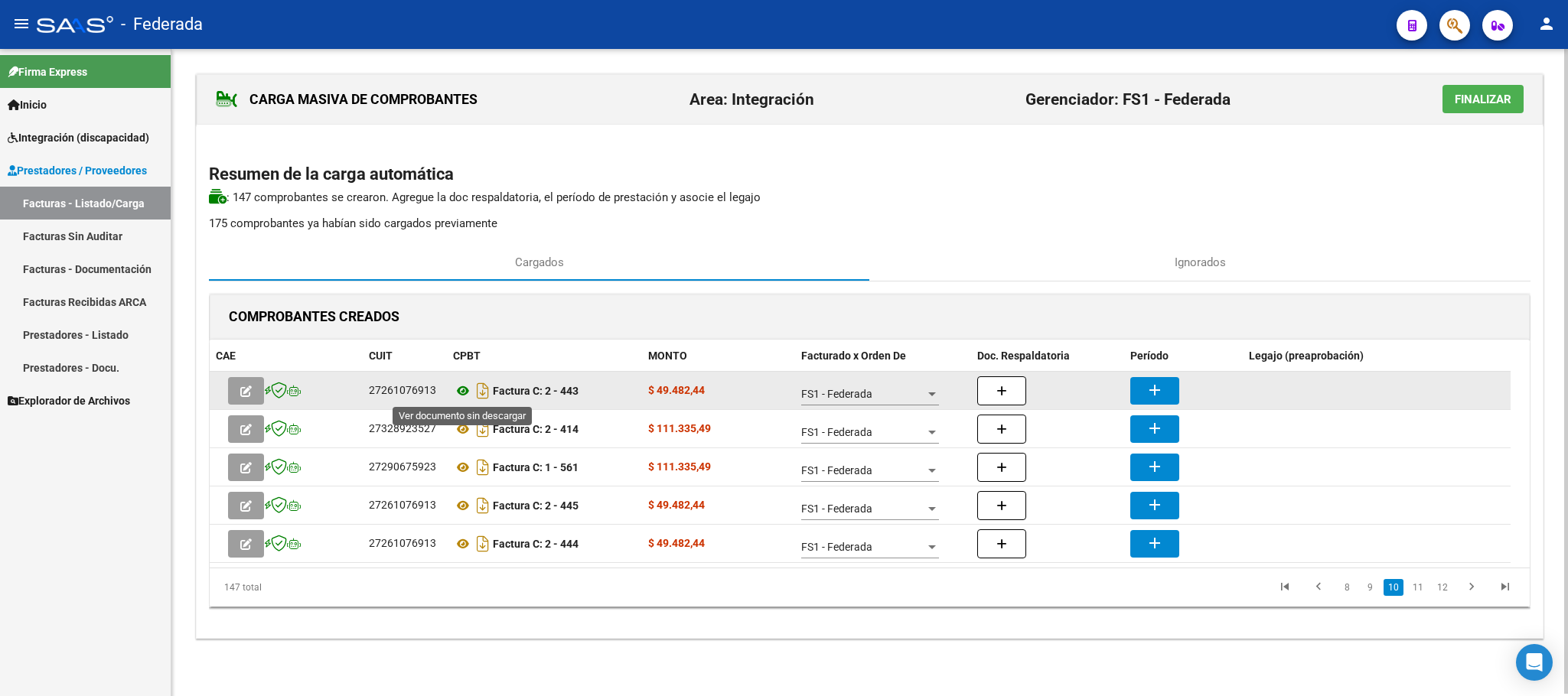
click at [462, 386] on icon at bounding box center [463, 391] width 20 height 18
click at [1158, 388] on mat-icon "add" at bounding box center [1154, 390] width 18 height 18
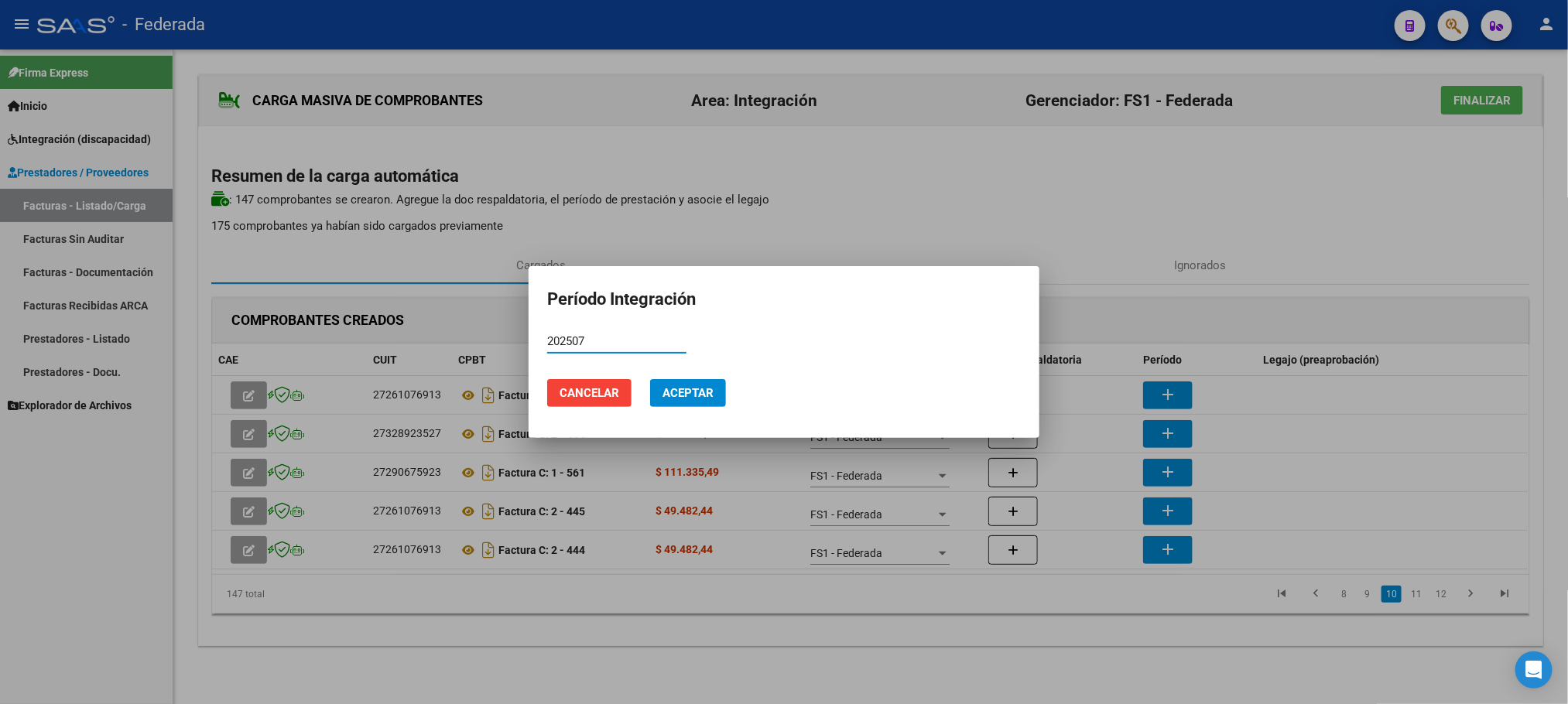
type input "202507"
click at [708, 381] on button "Aceptar" at bounding box center [687, 393] width 76 height 28
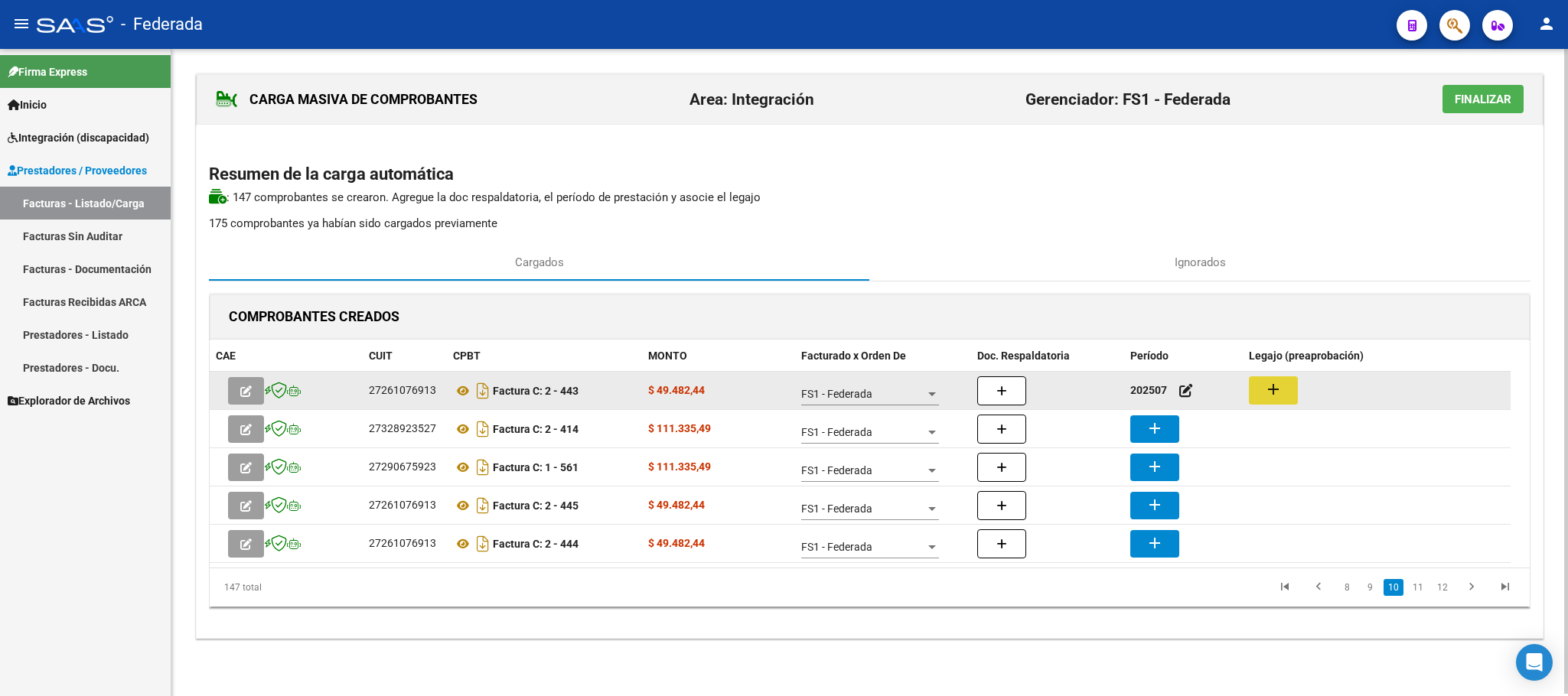
click at [1256, 391] on button "add" at bounding box center [1274, 390] width 49 height 28
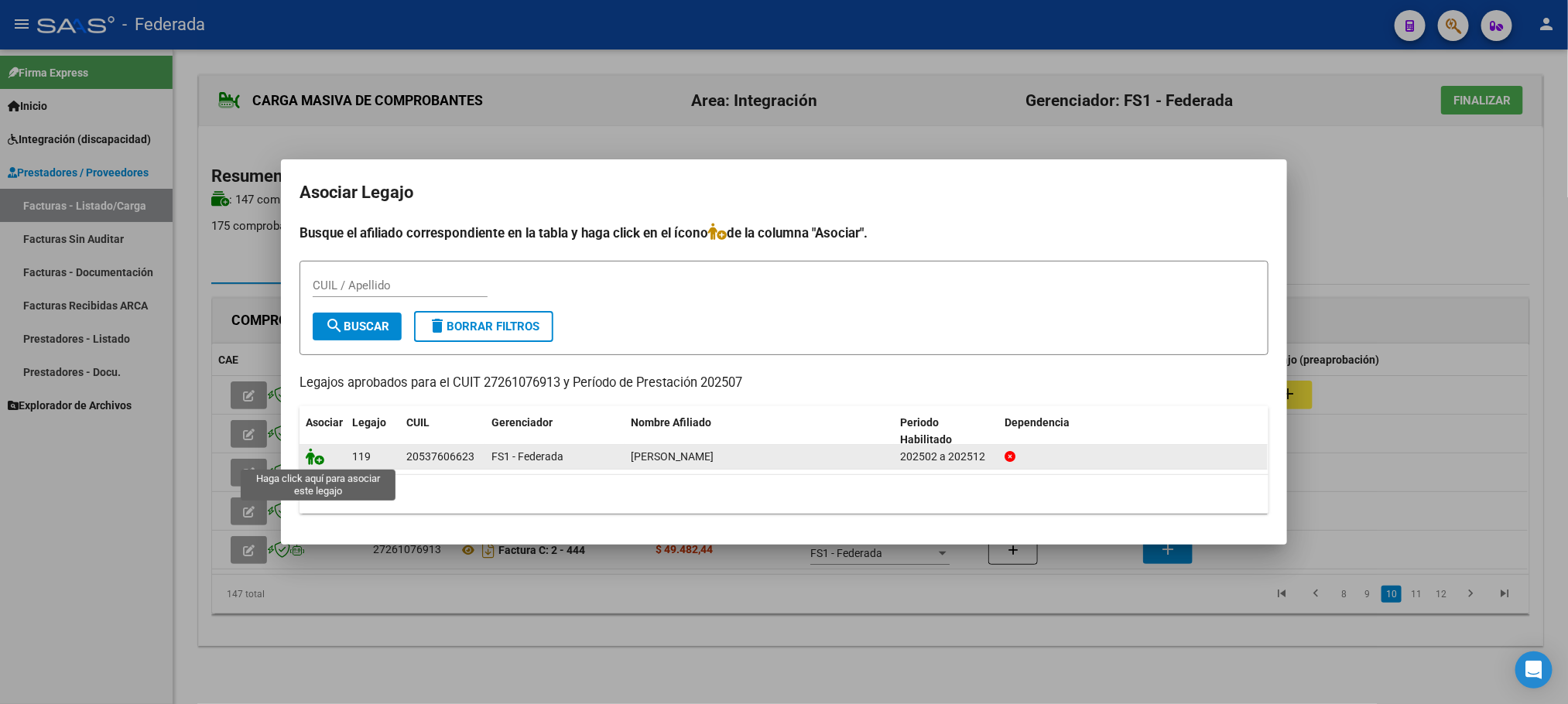
click at [318, 460] on icon at bounding box center [315, 456] width 18 height 17
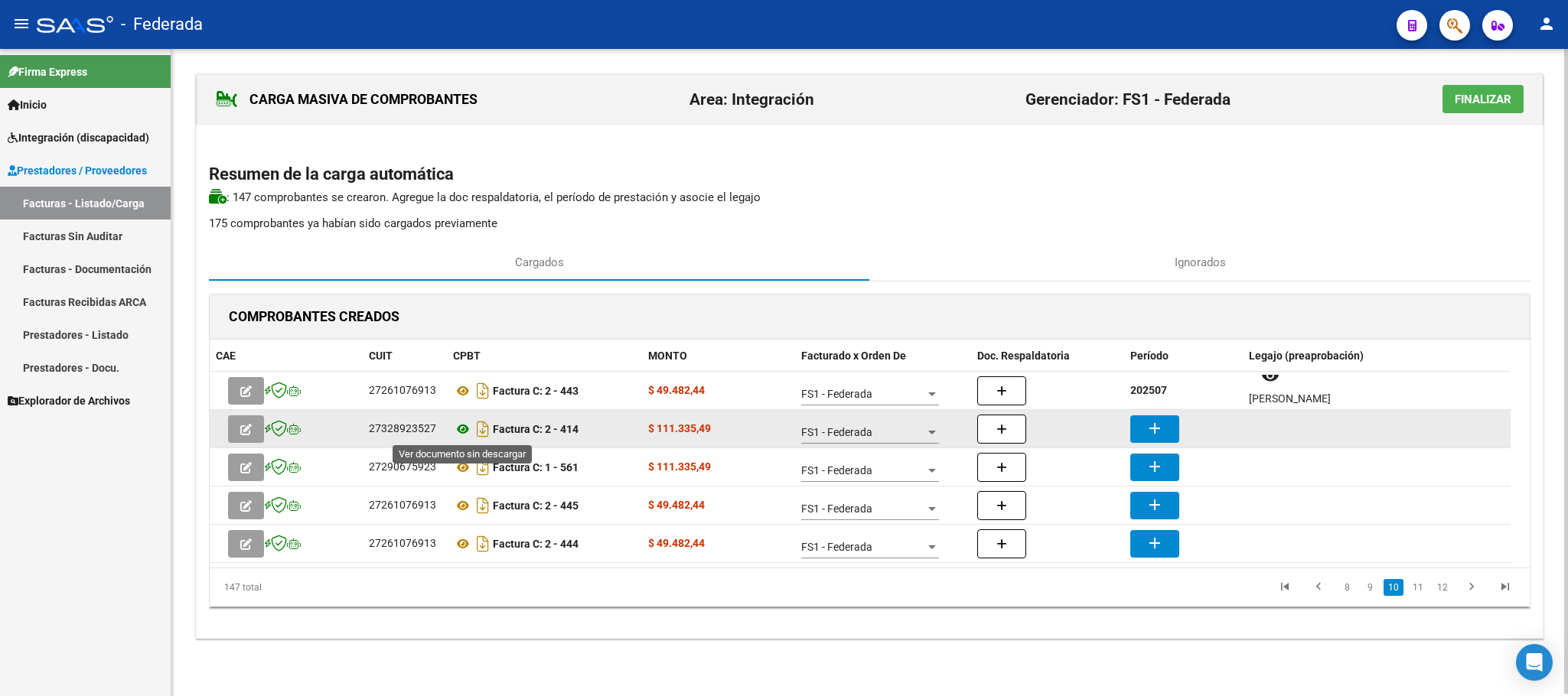
click at [464, 427] on icon at bounding box center [463, 429] width 20 height 18
click at [1167, 425] on button "add" at bounding box center [1154, 429] width 49 height 27
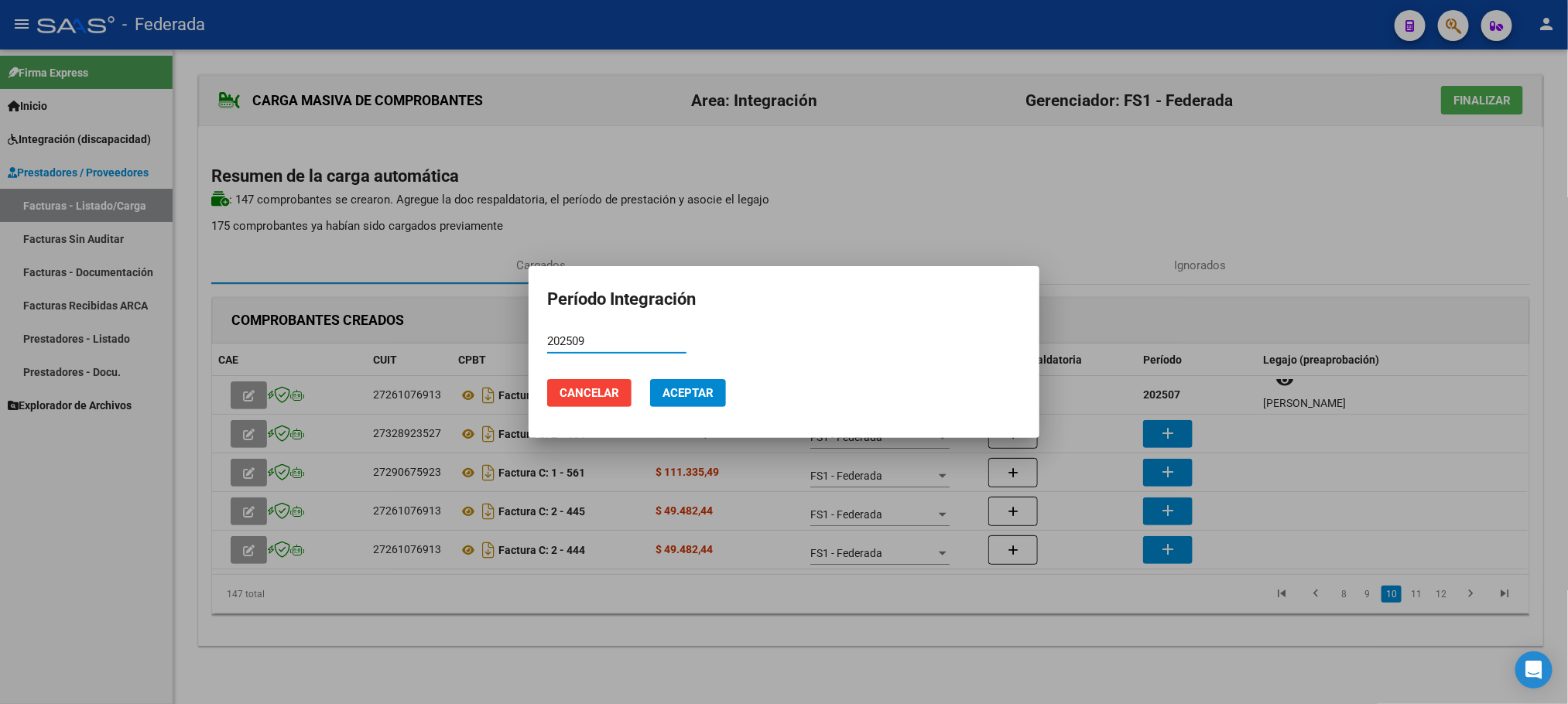
type input "202509"
click at [699, 393] on span "Aceptar" at bounding box center [687, 393] width 51 height 14
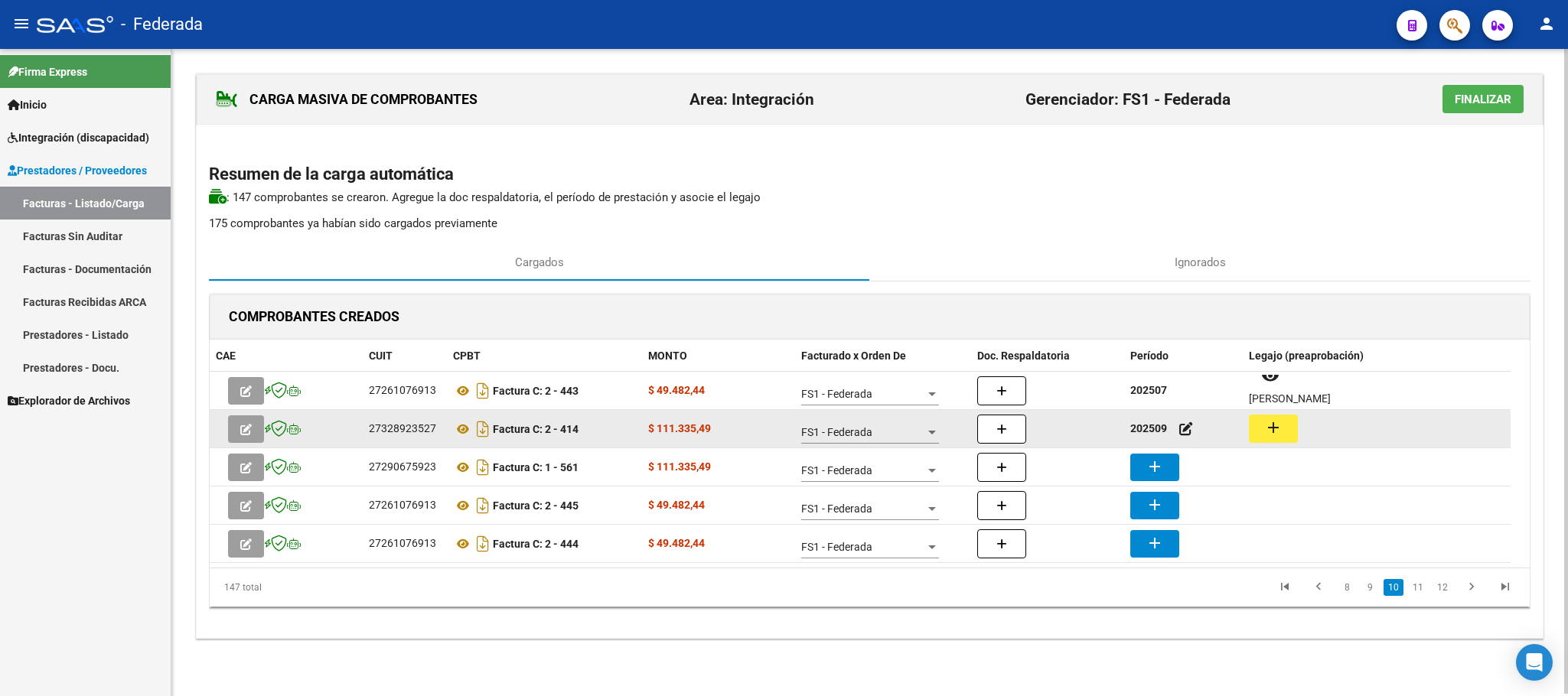
click at [1284, 434] on button "add" at bounding box center [1274, 428] width 49 height 28
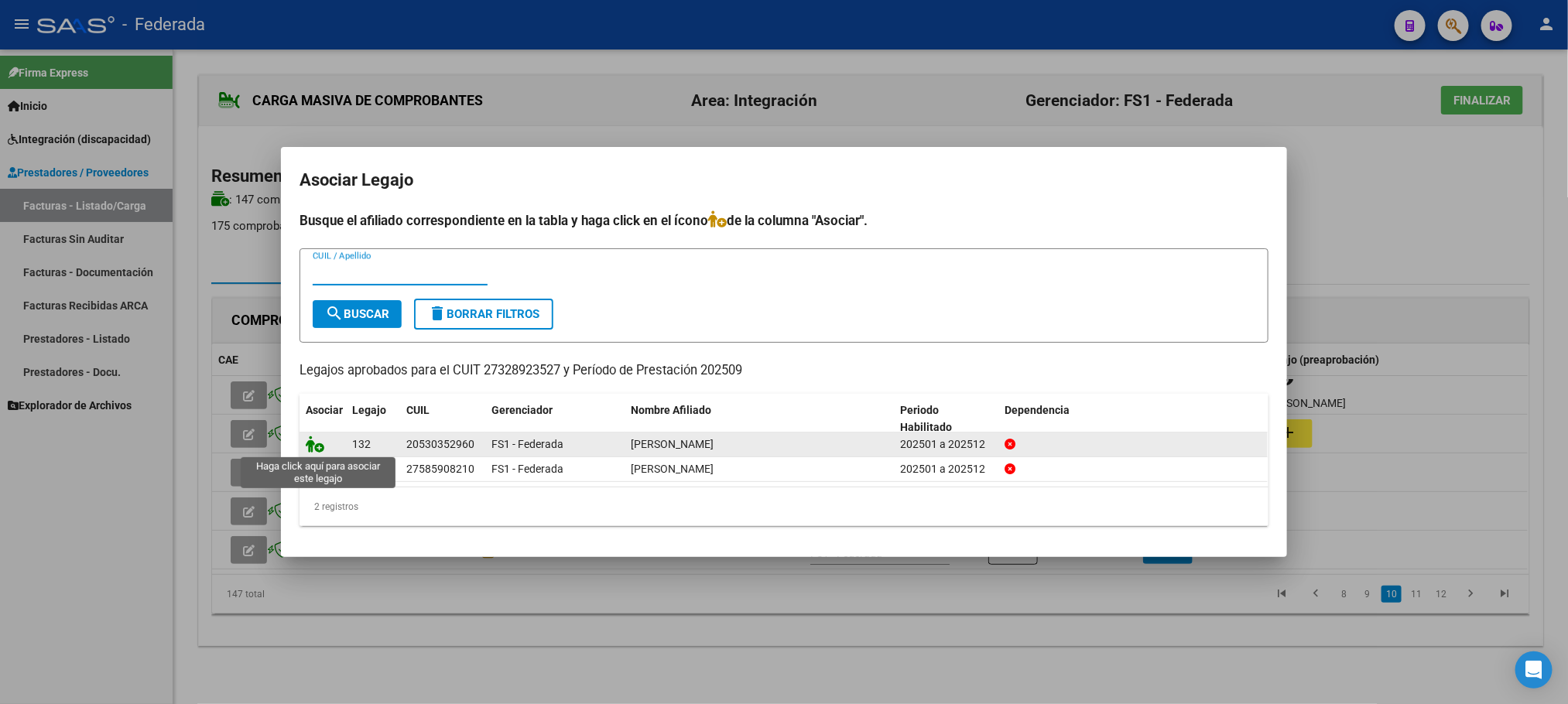
click at [319, 444] on icon at bounding box center [315, 444] width 18 height 17
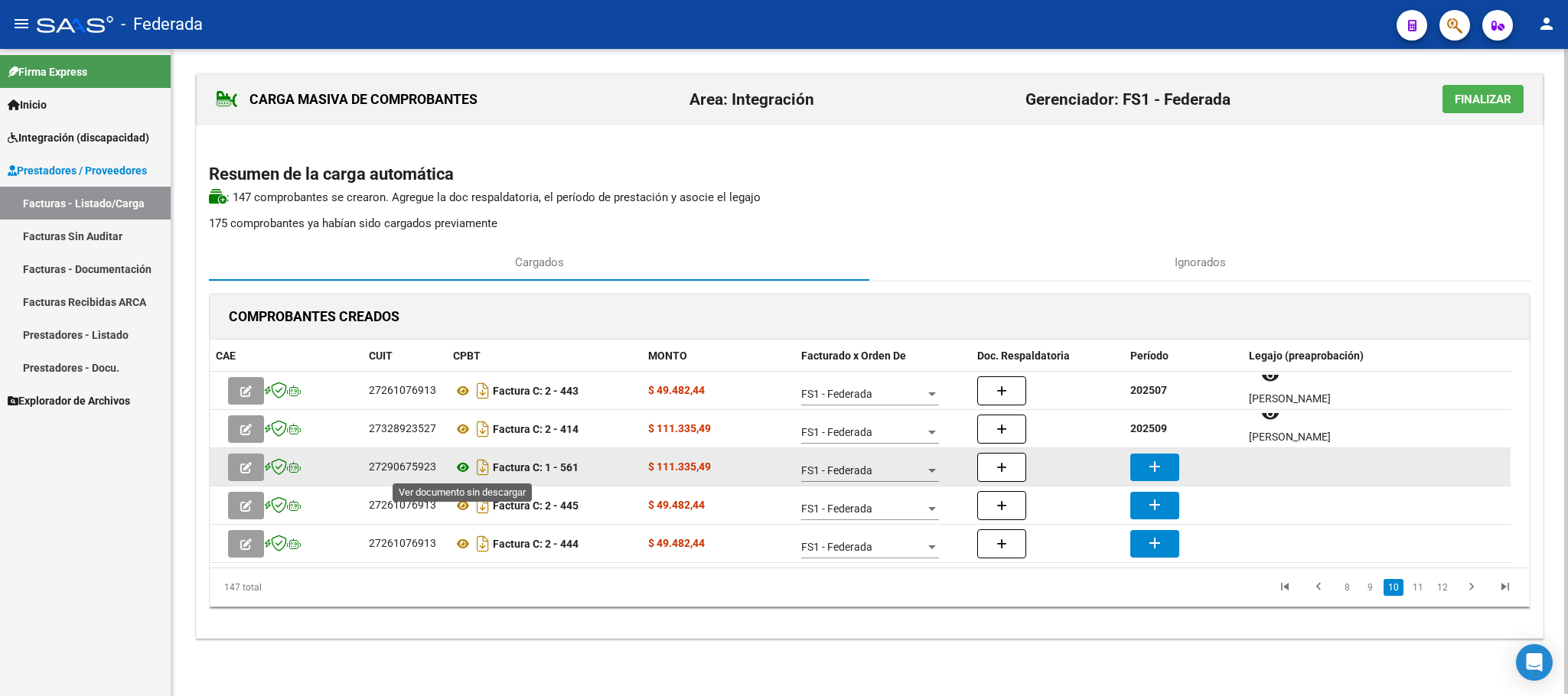
click at [465, 466] on icon at bounding box center [463, 467] width 20 height 18
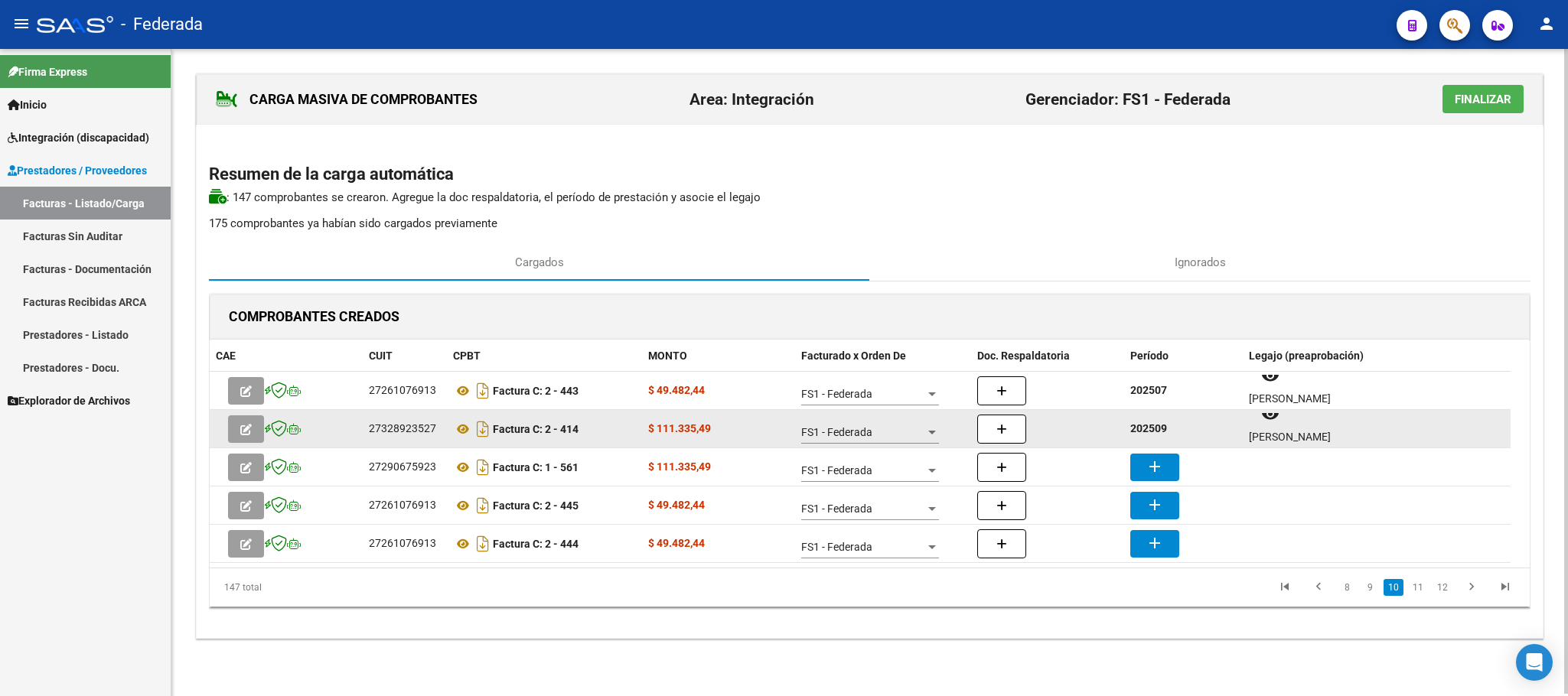
click at [1153, 435] on strong "202509" at bounding box center [1148, 428] width 36 height 12
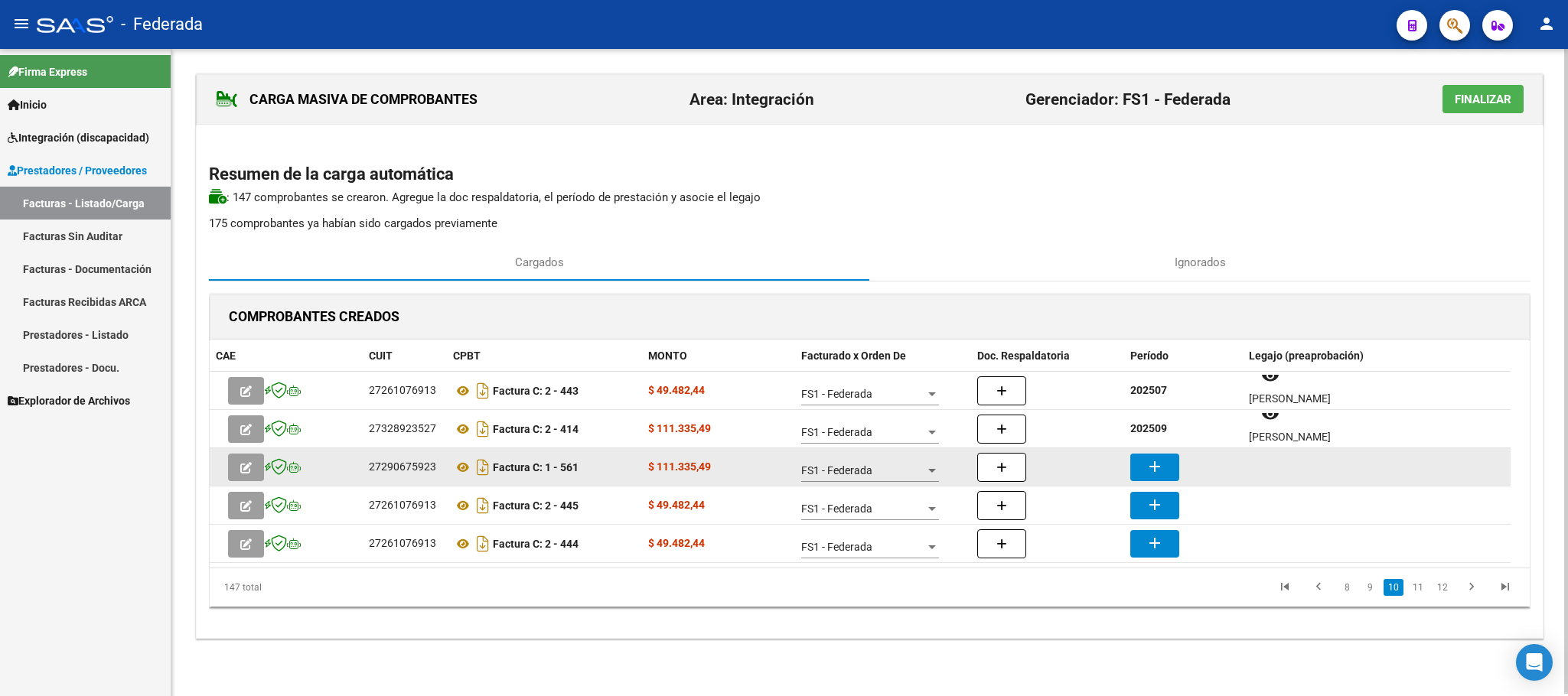
click at [1158, 454] on button "add" at bounding box center [1154, 467] width 49 height 27
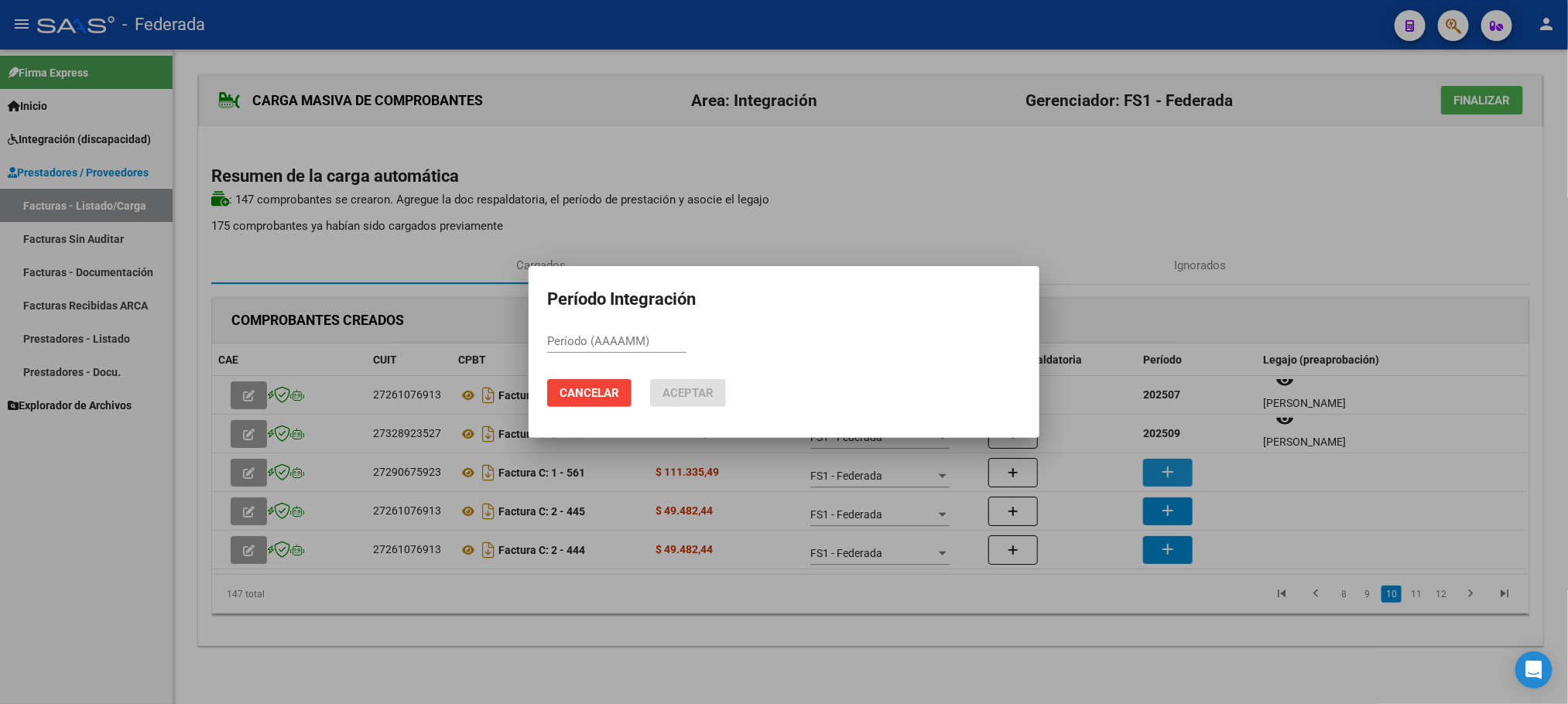
paste input "202509"
type input "202509"
click at [711, 395] on span "Aceptar" at bounding box center [687, 393] width 51 height 14
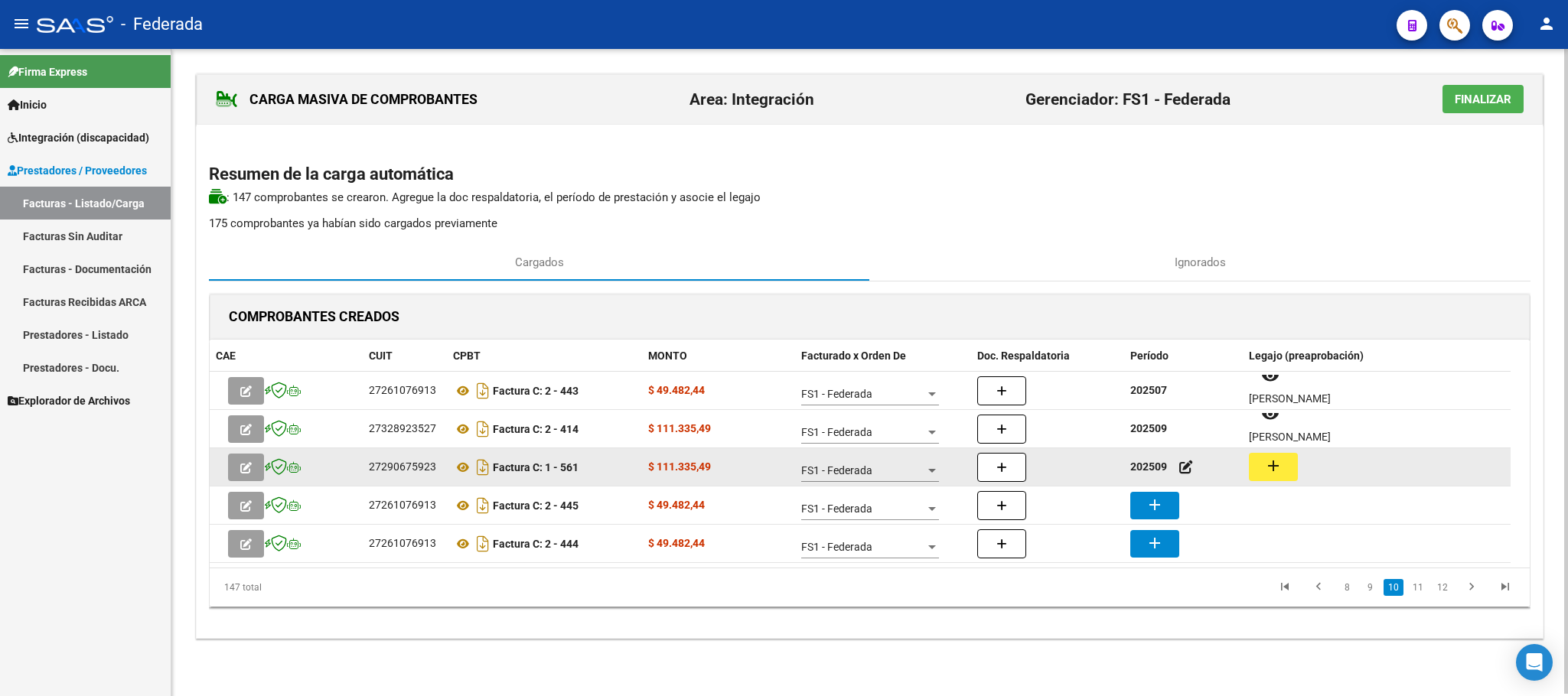
click at [1287, 471] on button "add" at bounding box center [1274, 466] width 49 height 28
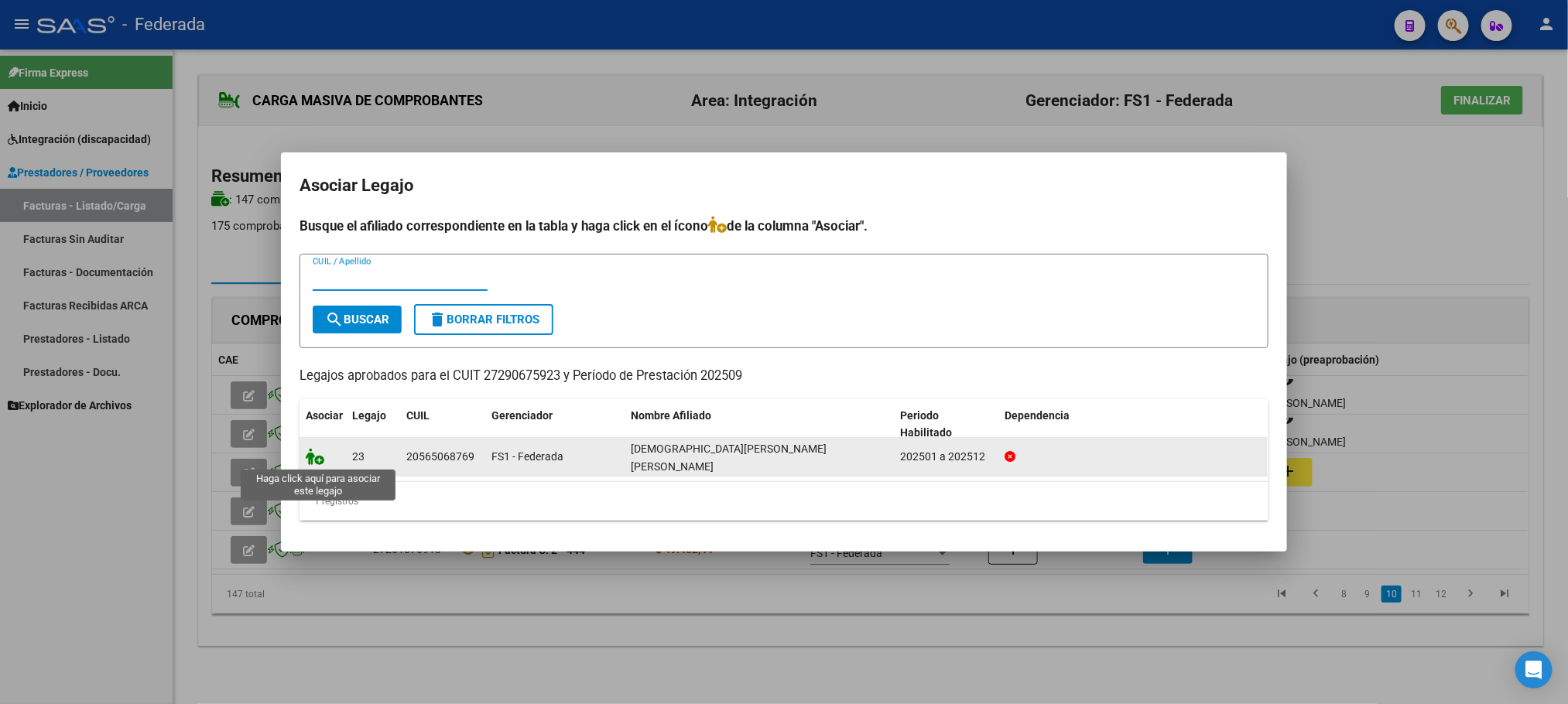
click at [311, 460] on icon at bounding box center [315, 456] width 18 height 17
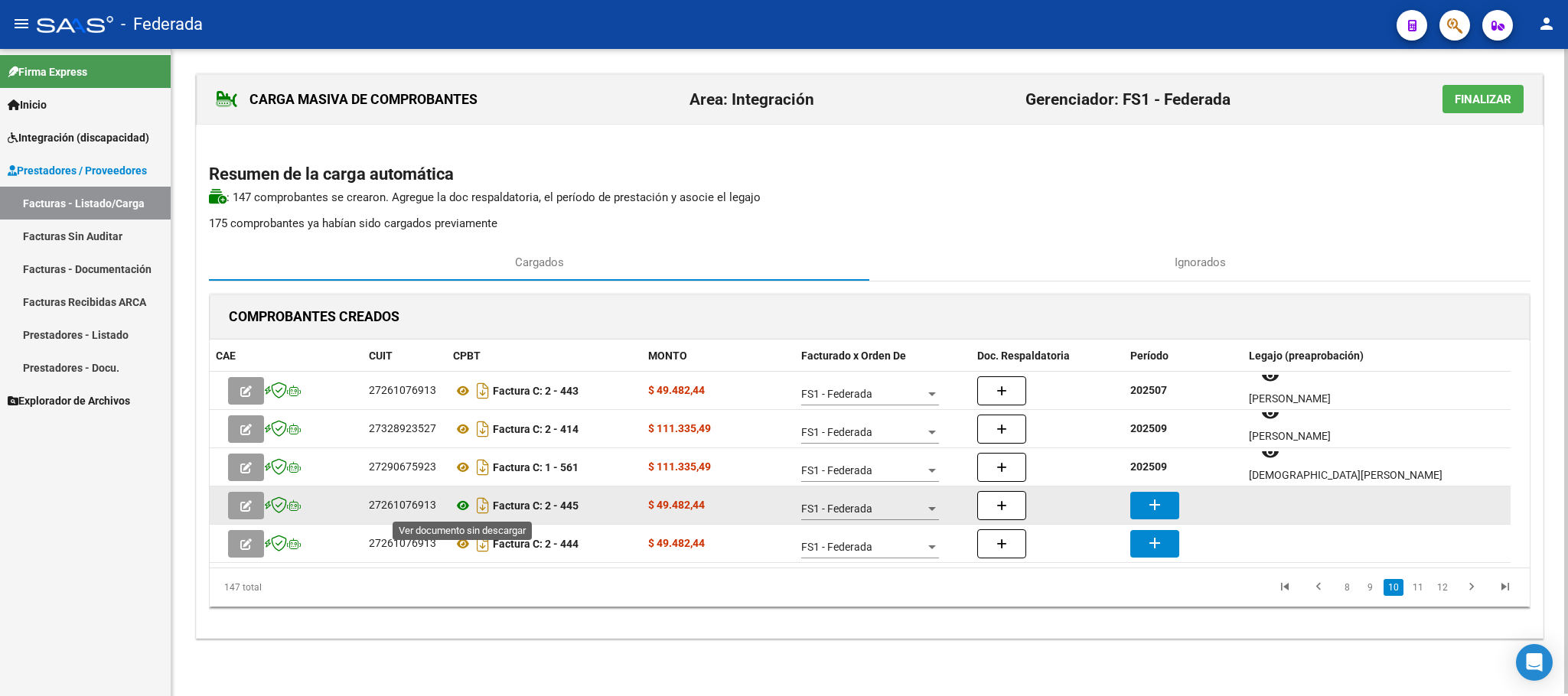
click at [465, 505] on icon at bounding box center [463, 506] width 20 height 18
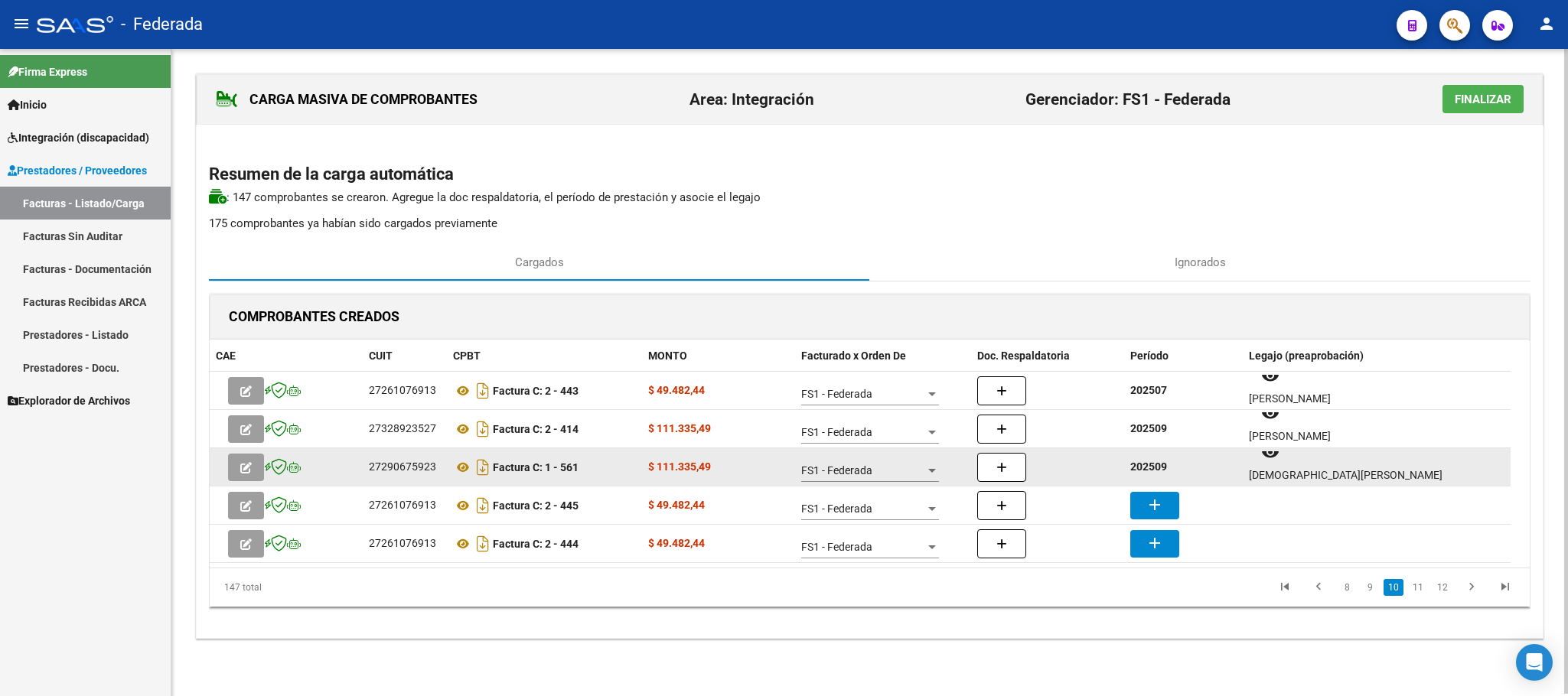
click at [1151, 468] on strong "202509" at bounding box center [1148, 466] width 36 height 12
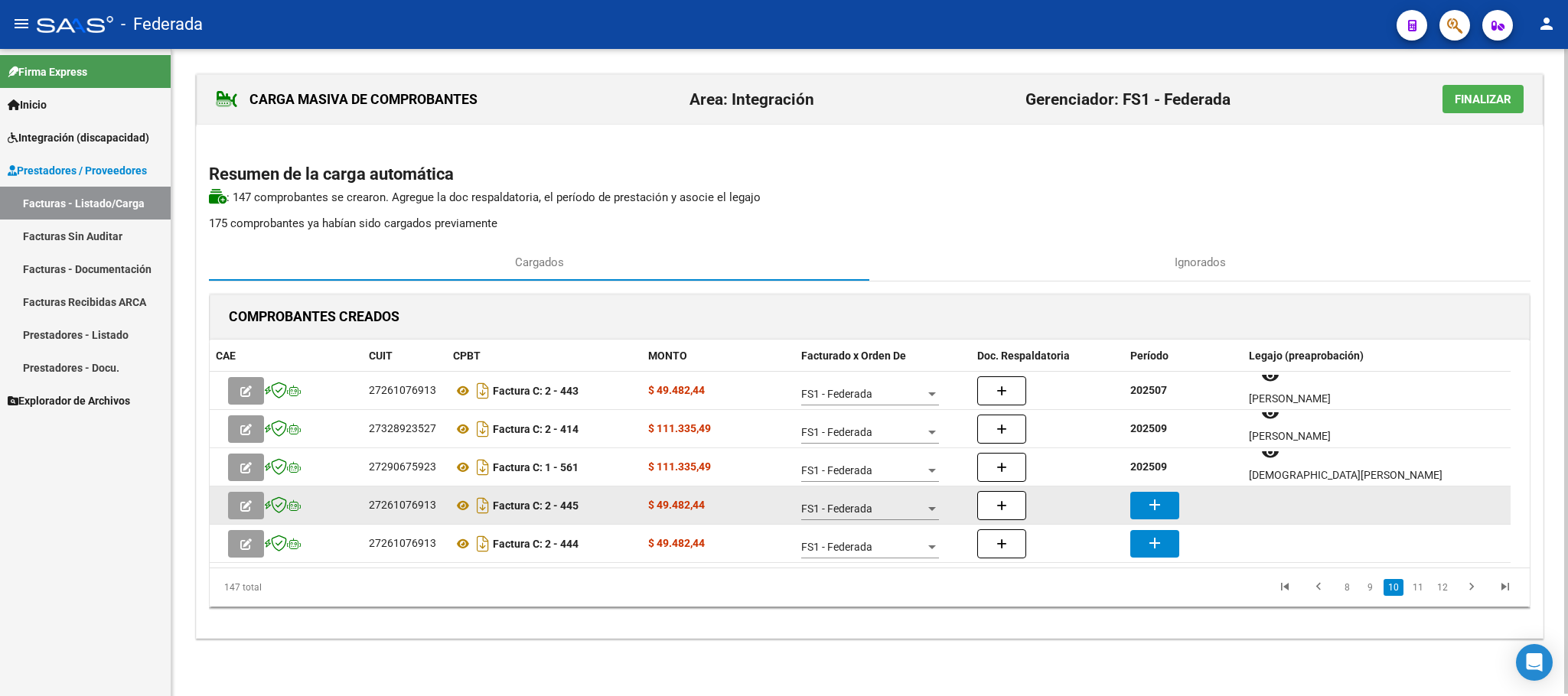
click at [1149, 498] on mat-icon "add" at bounding box center [1154, 505] width 18 height 18
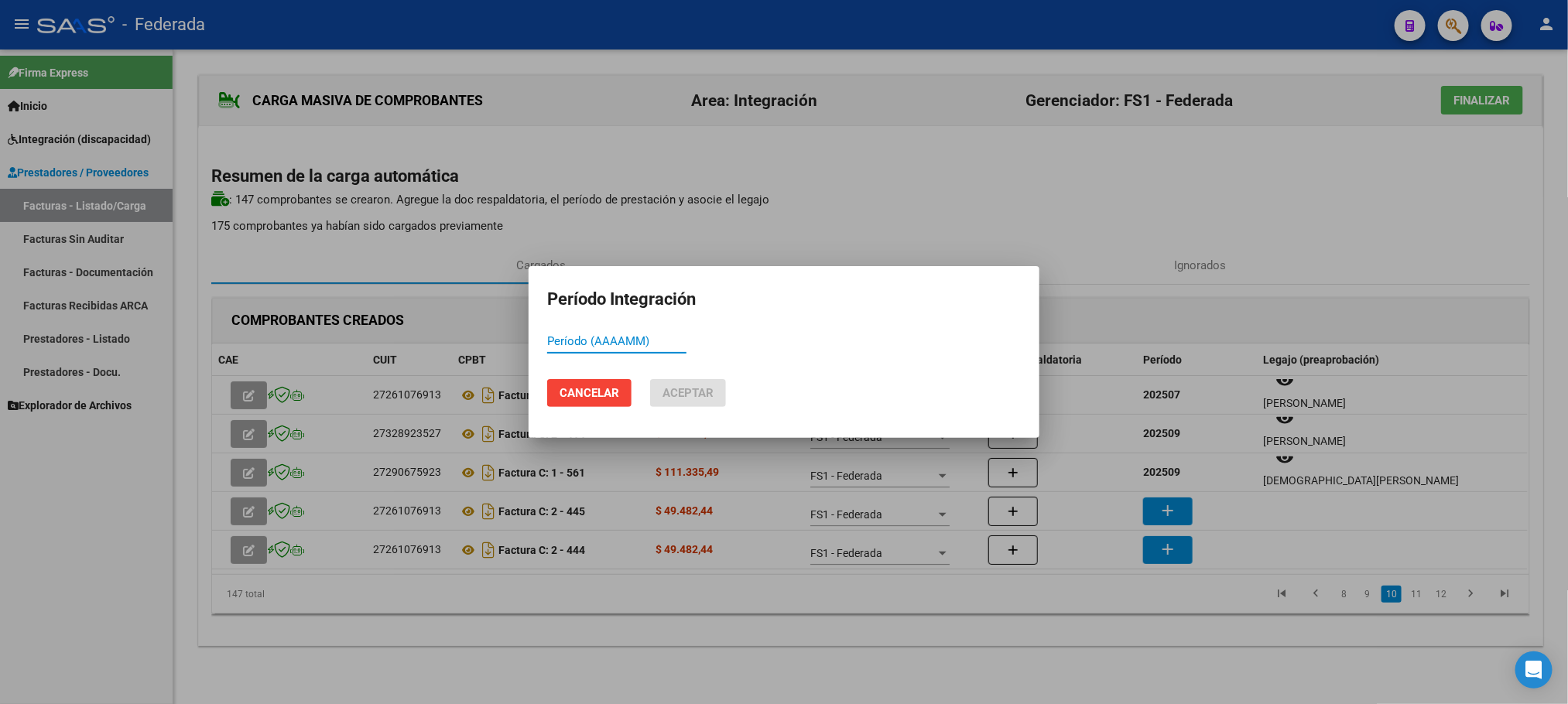
paste input "202509"
type input "202509"
click at [702, 400] on span "Aceptar" at bounding box center [687, 393] width 51 height 14
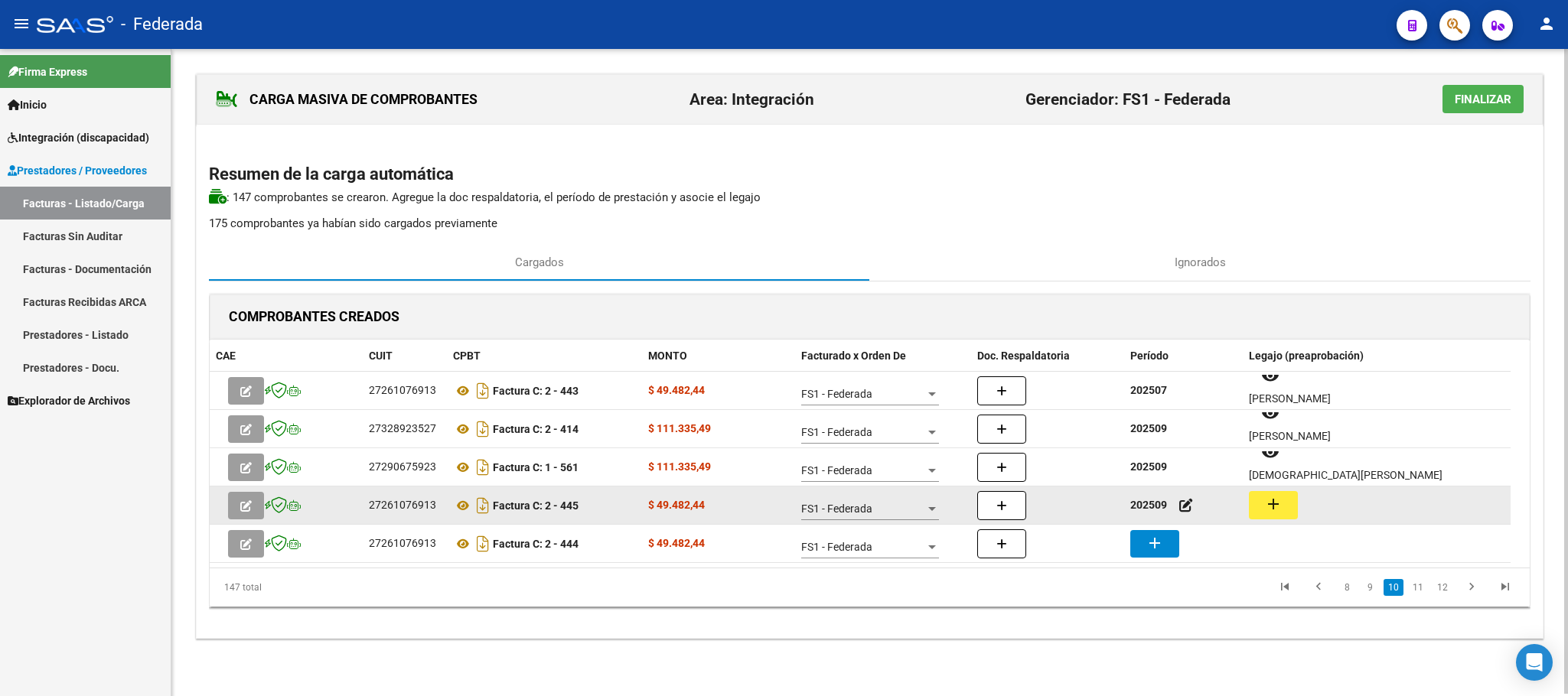
click at [1282, 504] on mat-icon "add" at bounding box center [1273, 504] width 18 height 18
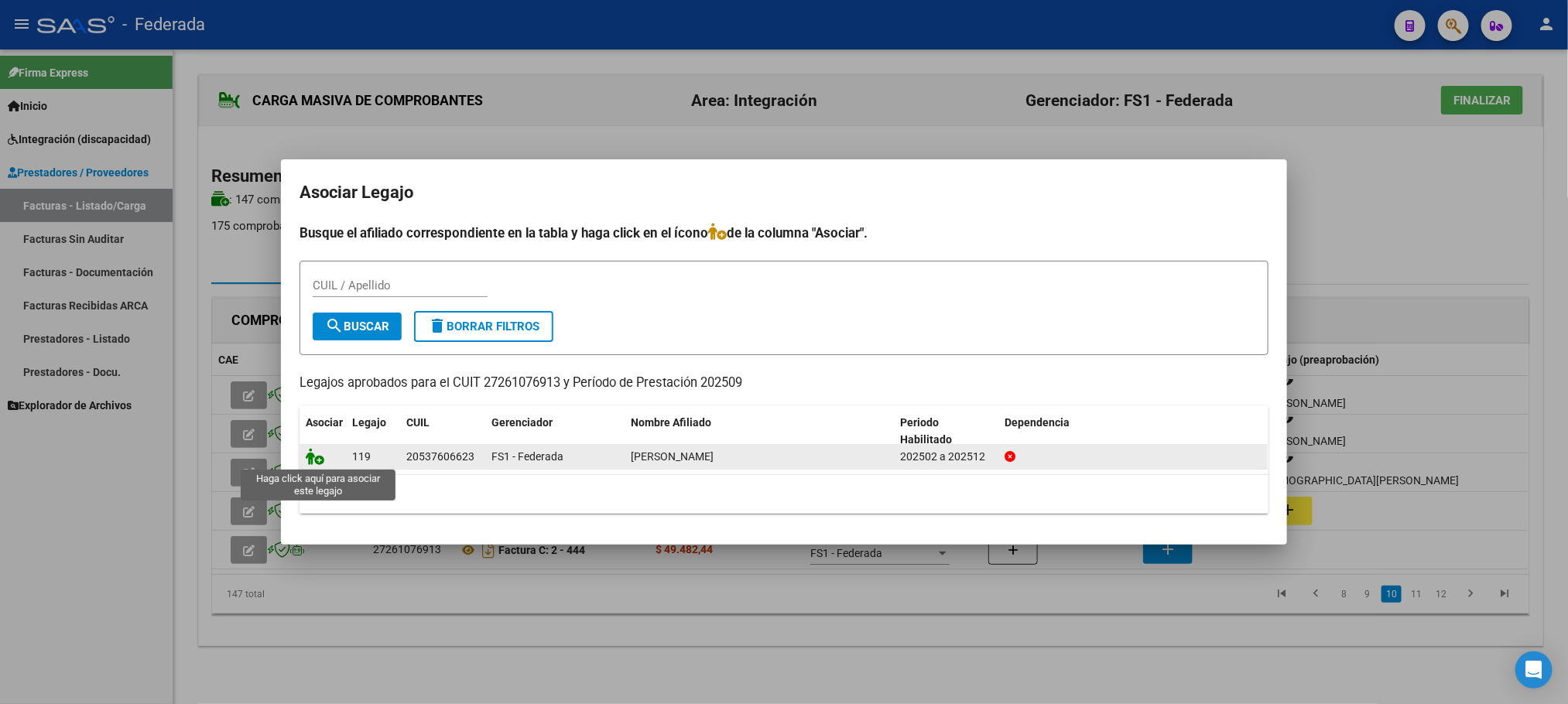
click at [311, 458] on icon at bounding box center [315, 456] width 18 height 17
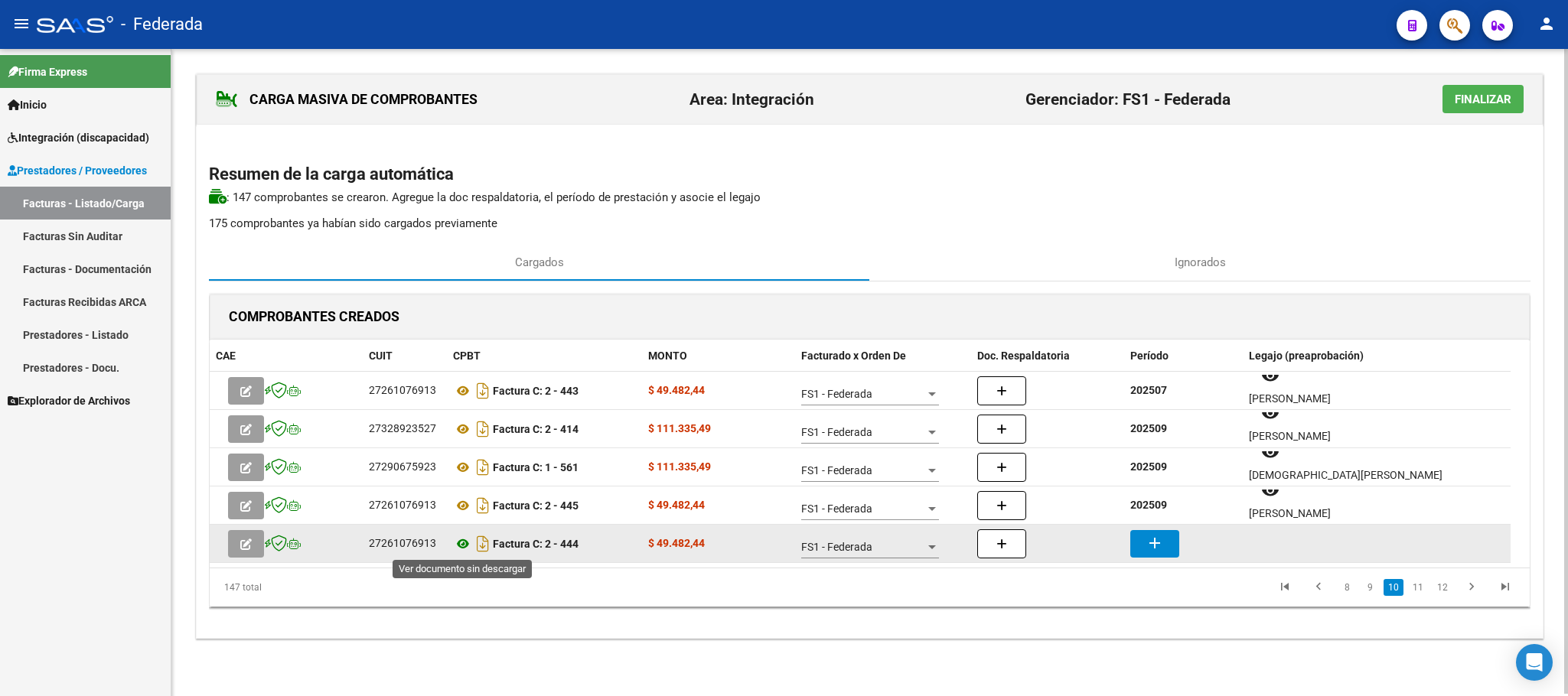
click at [465, 548] on icon at bounding box center [463, 544] width 20 height 18
click at [1144, 552] on button "add" at bounding box center [1154, 544] width 49 height 27
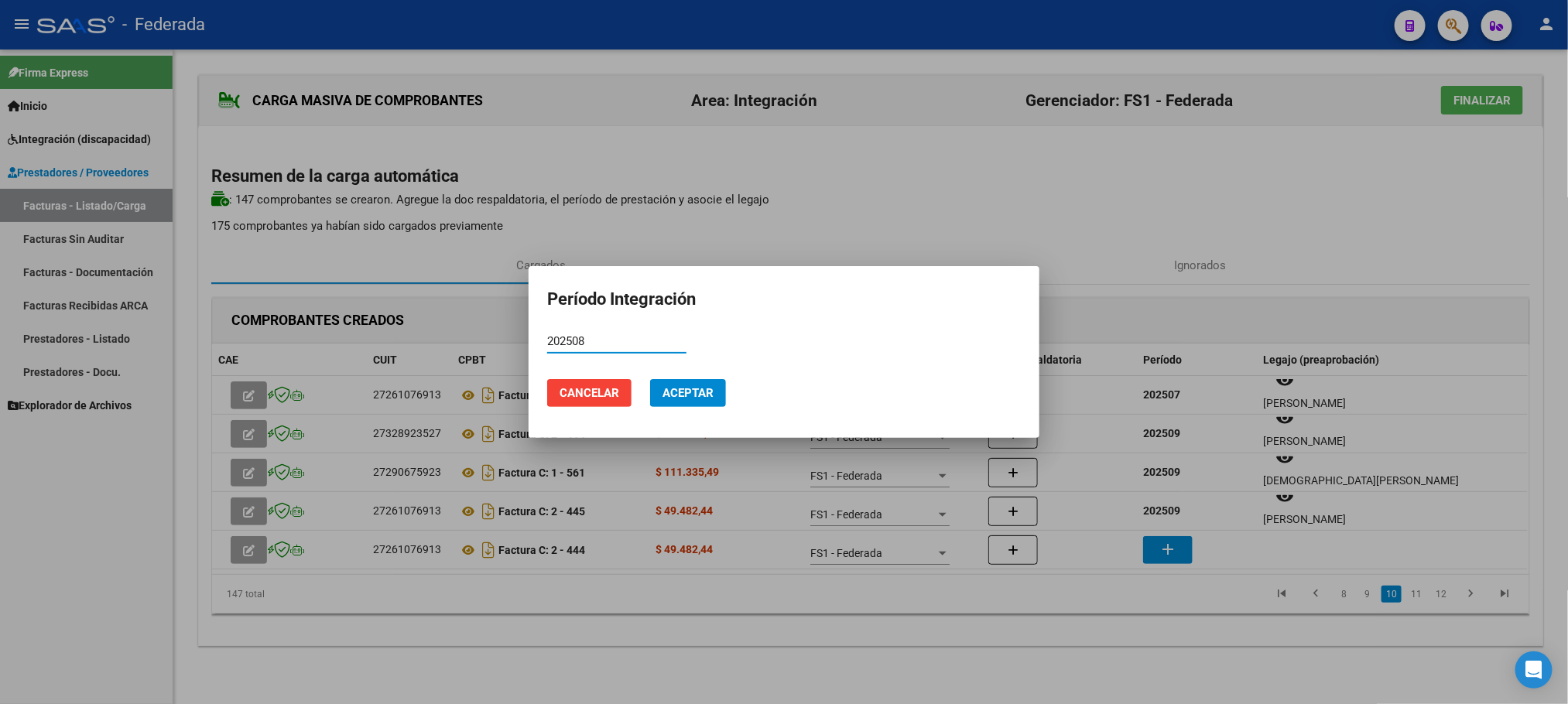
type input "202508"
click at [718, 381] on button "Aceptar" at bounding box center [687, 393] width 76 height 28
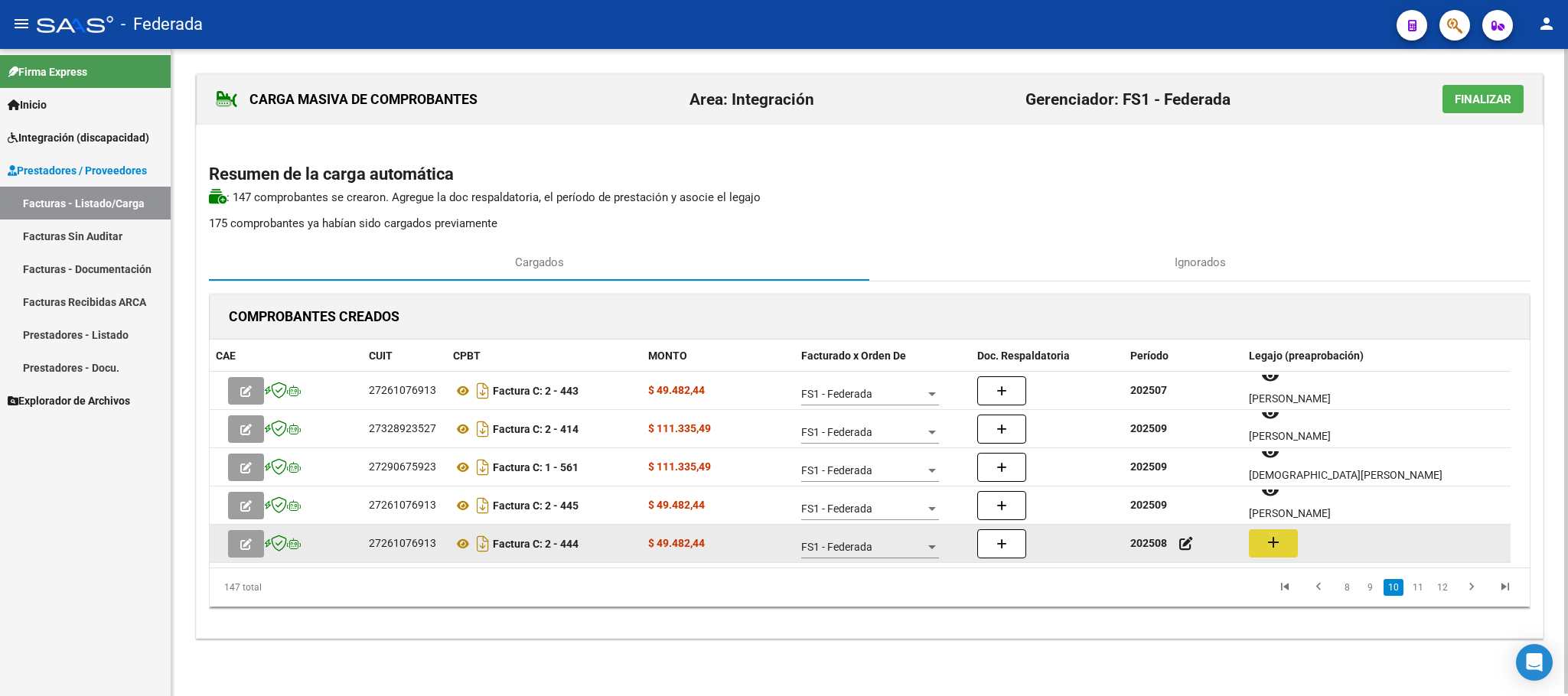
click at [1263, 552] on button "add" at bounding box center [1274, 543] width 49 height 28
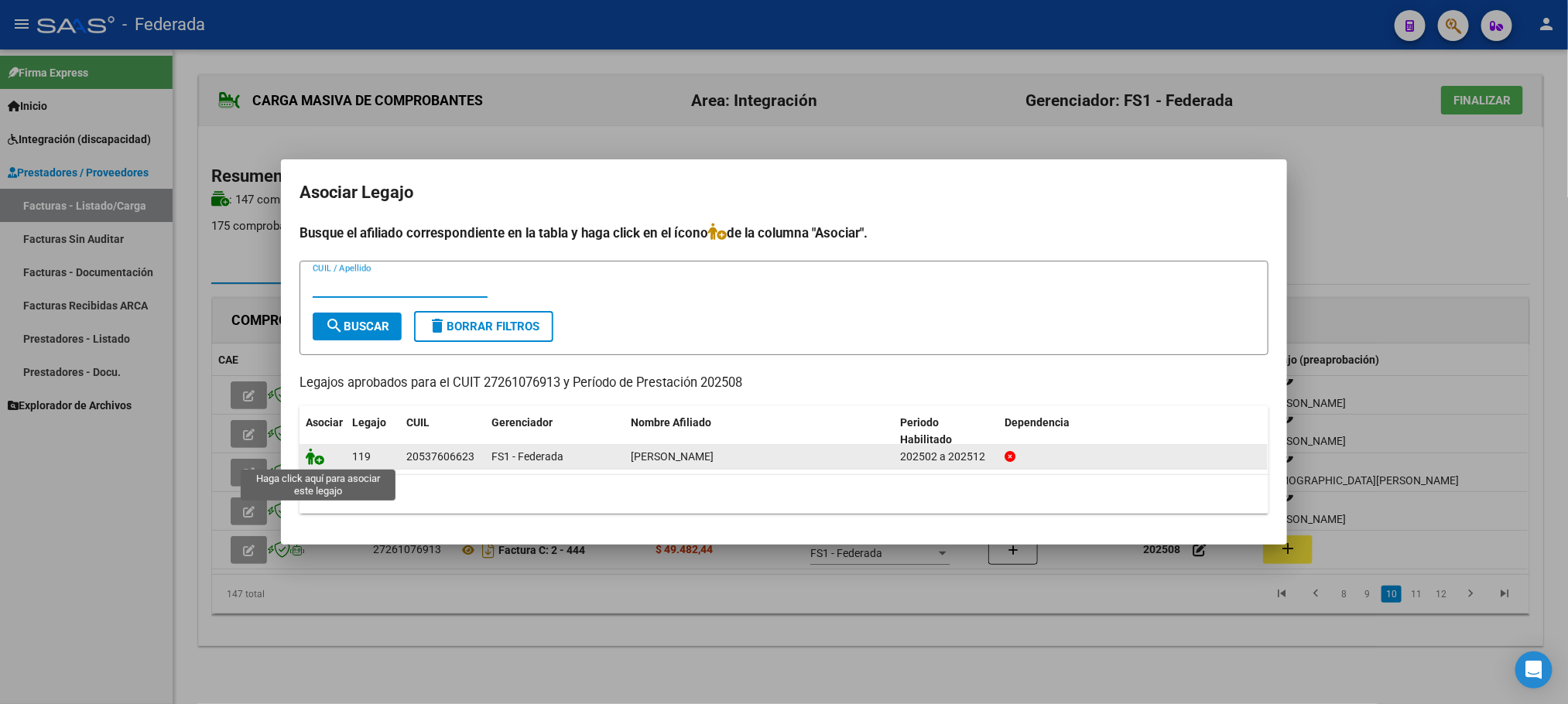
click at [306, 455] on icon at bounding box center [315, 456] width 18 height 17
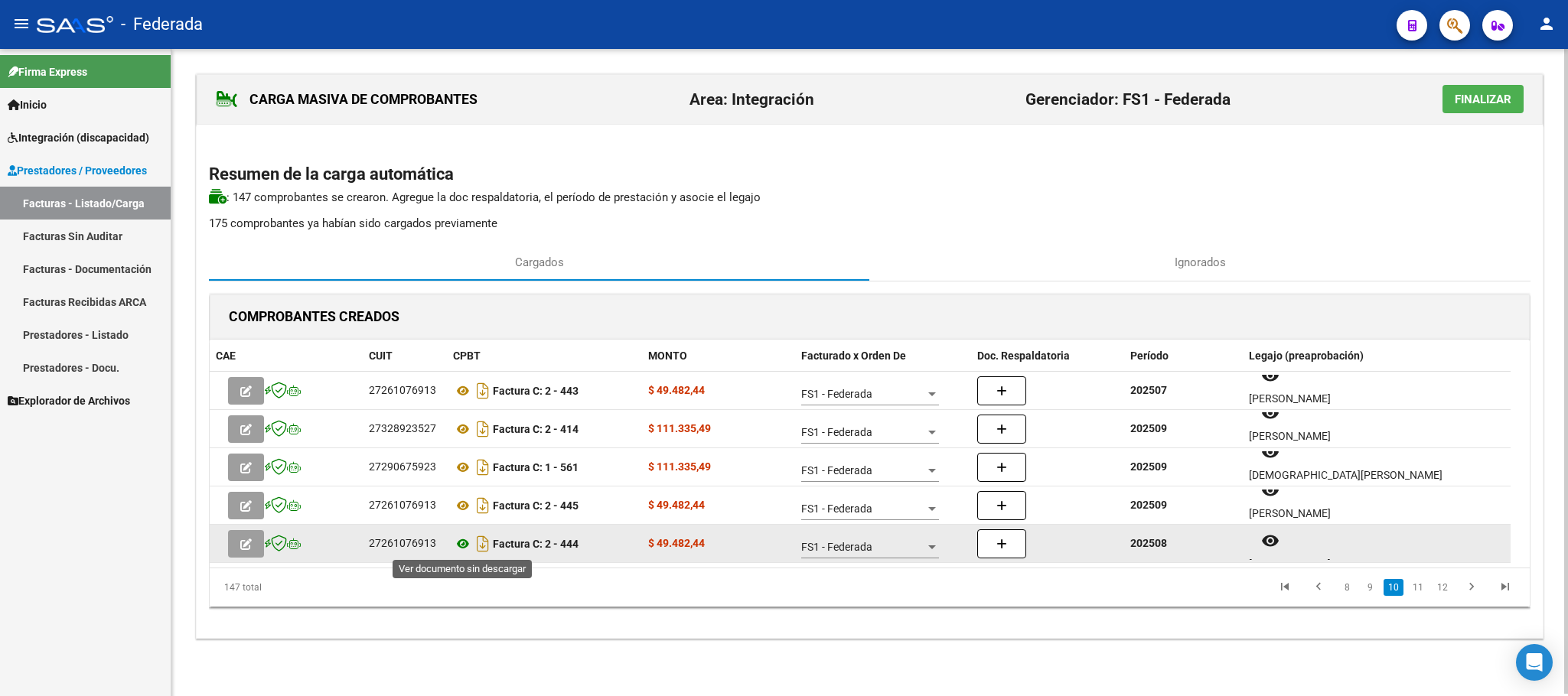
click at [462, 545] on icon at bounding box center [463, 544] width 20 height 18
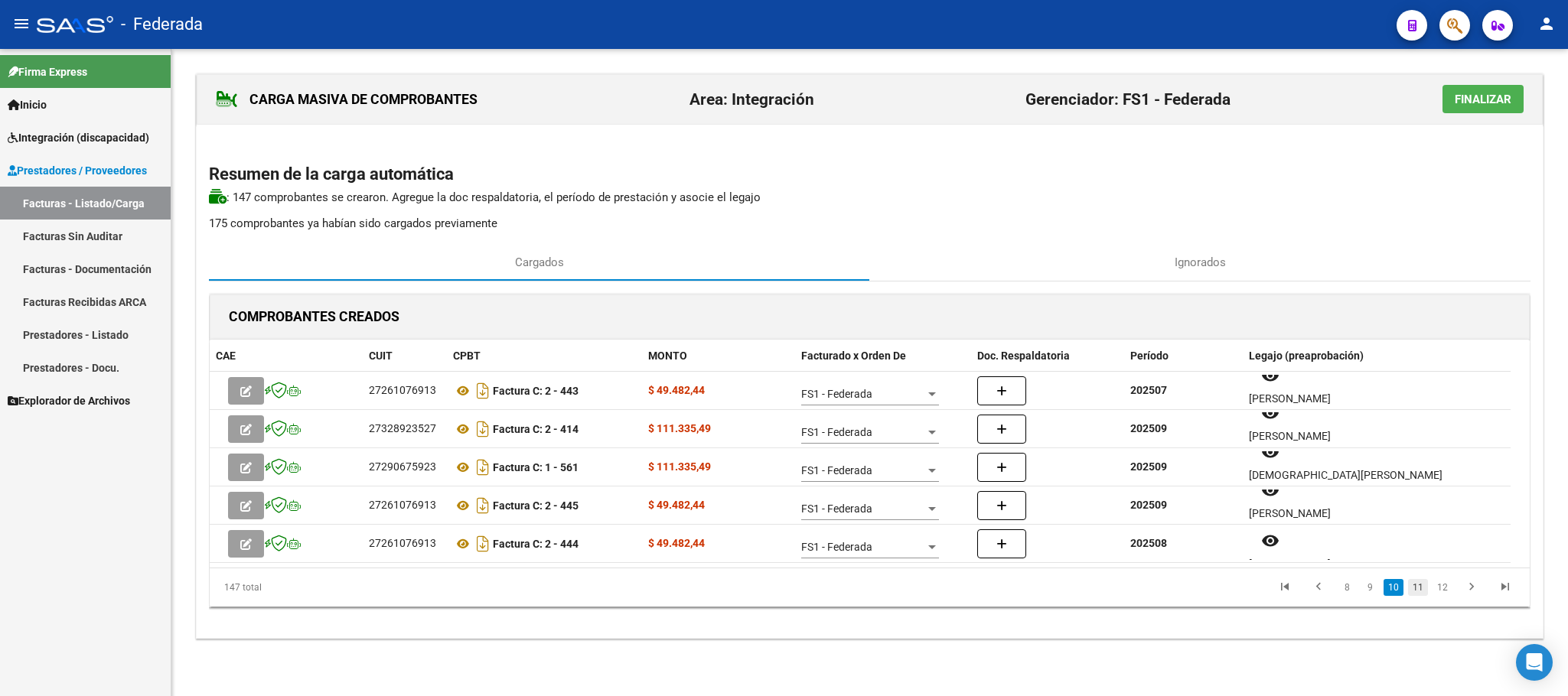
click at [1424, 588] on link "11" at bounding box center [1418, 588] width 20 height 16
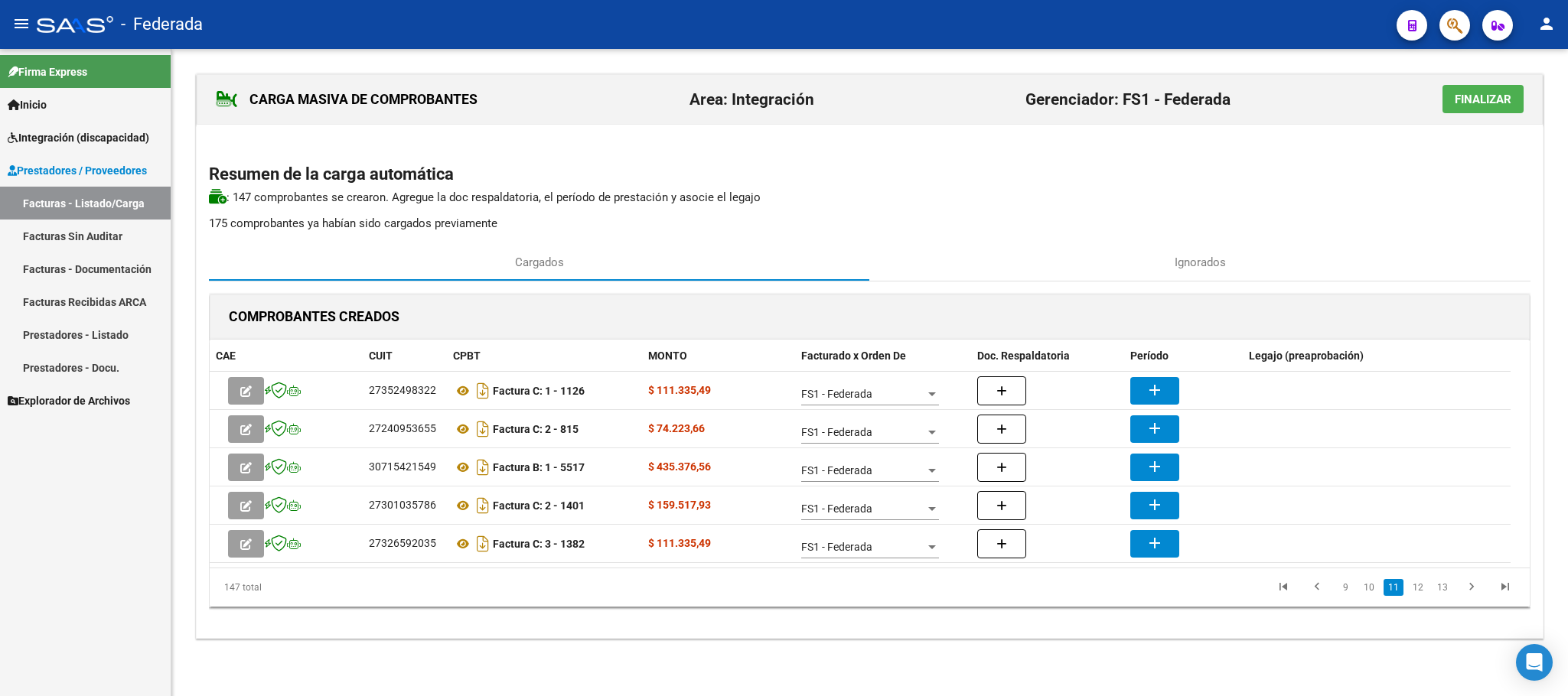
click at [1506, 592] on icon "go to last page" at bounding box center [1505, 589] width 20 height 18
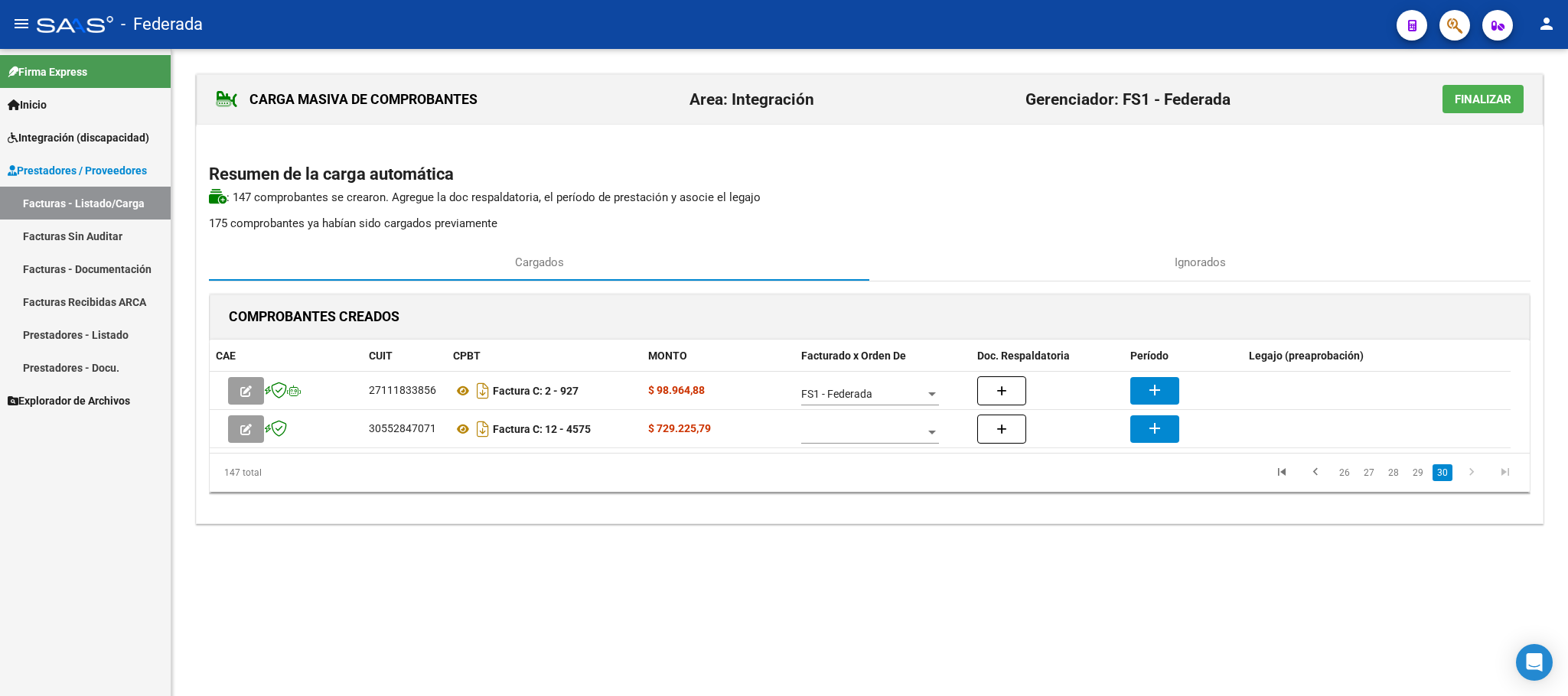
scroll to position [0, 0]
click at [1327, 480] on link "go to previous page" at bounding box center [1316, 473] width 29 height 16
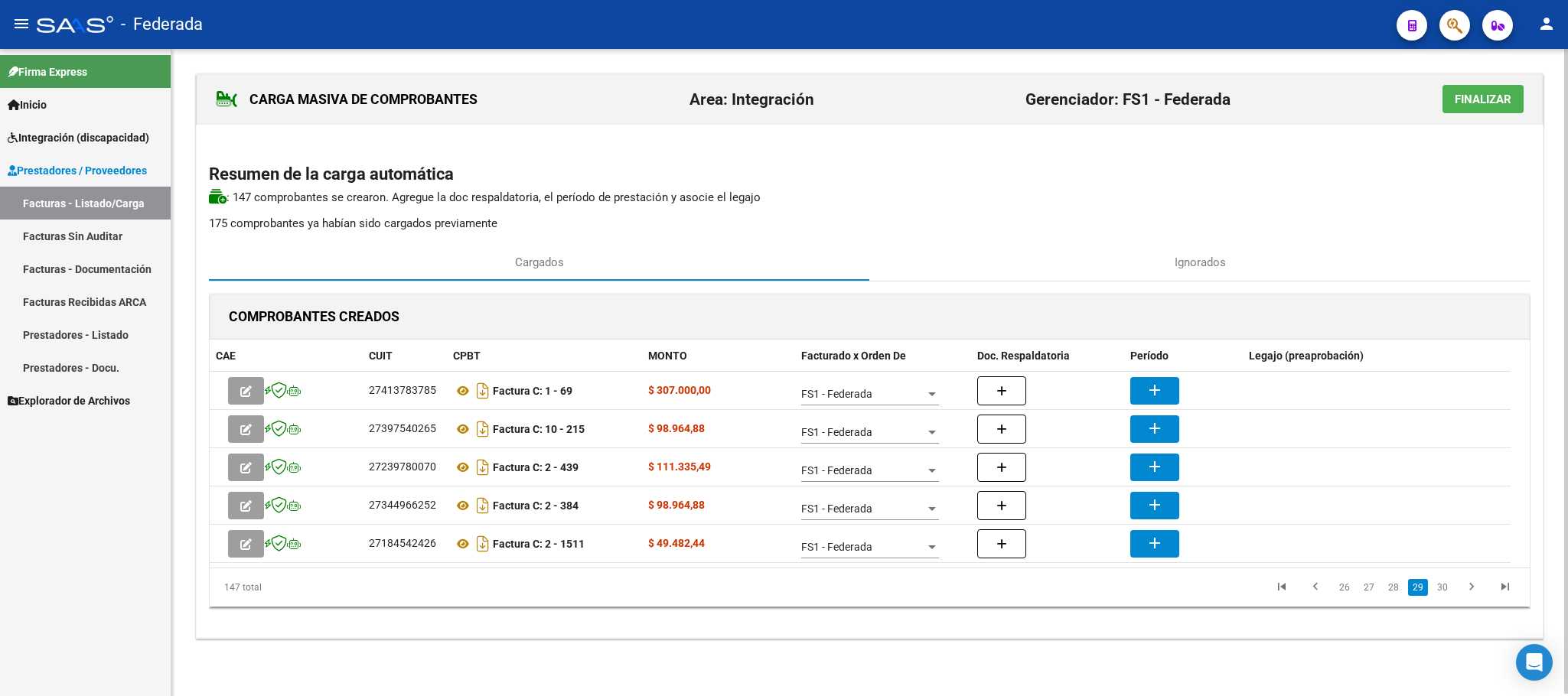
click at [1352, 600] on li "26" at bounding box center [1344, 588] width 25 height 26
click at [1353, 595] on link "26" at bounding box center [1345, 588] width 20 height 16
click at [1350, 590] on link "24" at bounding box center [1345, 588] width 20 height 16
click at [1350, 590] on link "22" at bounding box center [1345, 588] width 20 height 16
click at [1350, 590] on link "20" at bounding box center [1345, 588] width 20 height 16
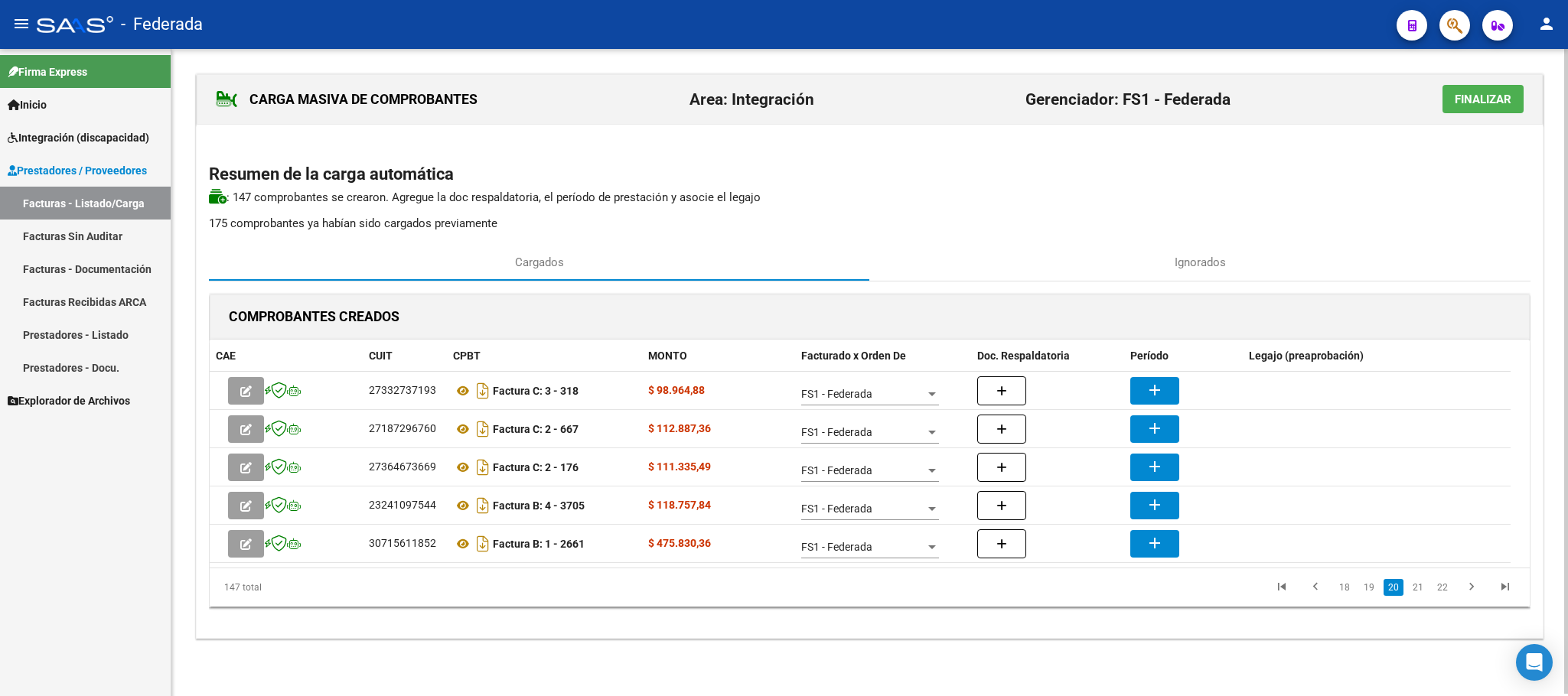
click at [1350, 590] on link "18" at bounding box center [1345, 588] width 20 height 16
click at [1350, 590] on link "16" at bounding box center [1345, 588] width 20 height 16
click at [1350, 590] on link "14" at bounding box center [1345, 588] width 20 height 16
click at [1350, 590] on link "12" at bounding box center [1345, 588] width 20 height 16
click at [1367, 590] on link "11" at bounding box center [1369, 588] width 20 height 16
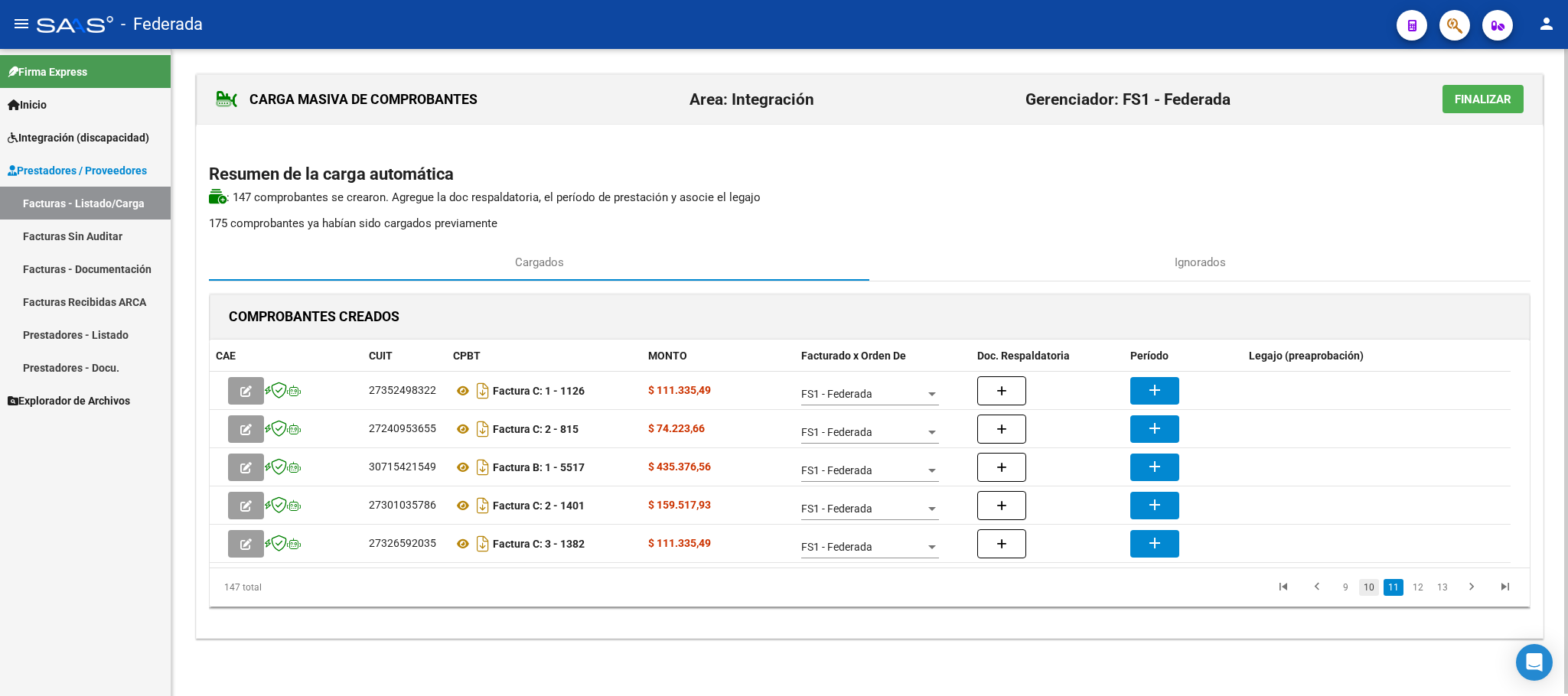
click at [1374, 595] on link "10" at bounding box center [1369, 588] width 20 height 16
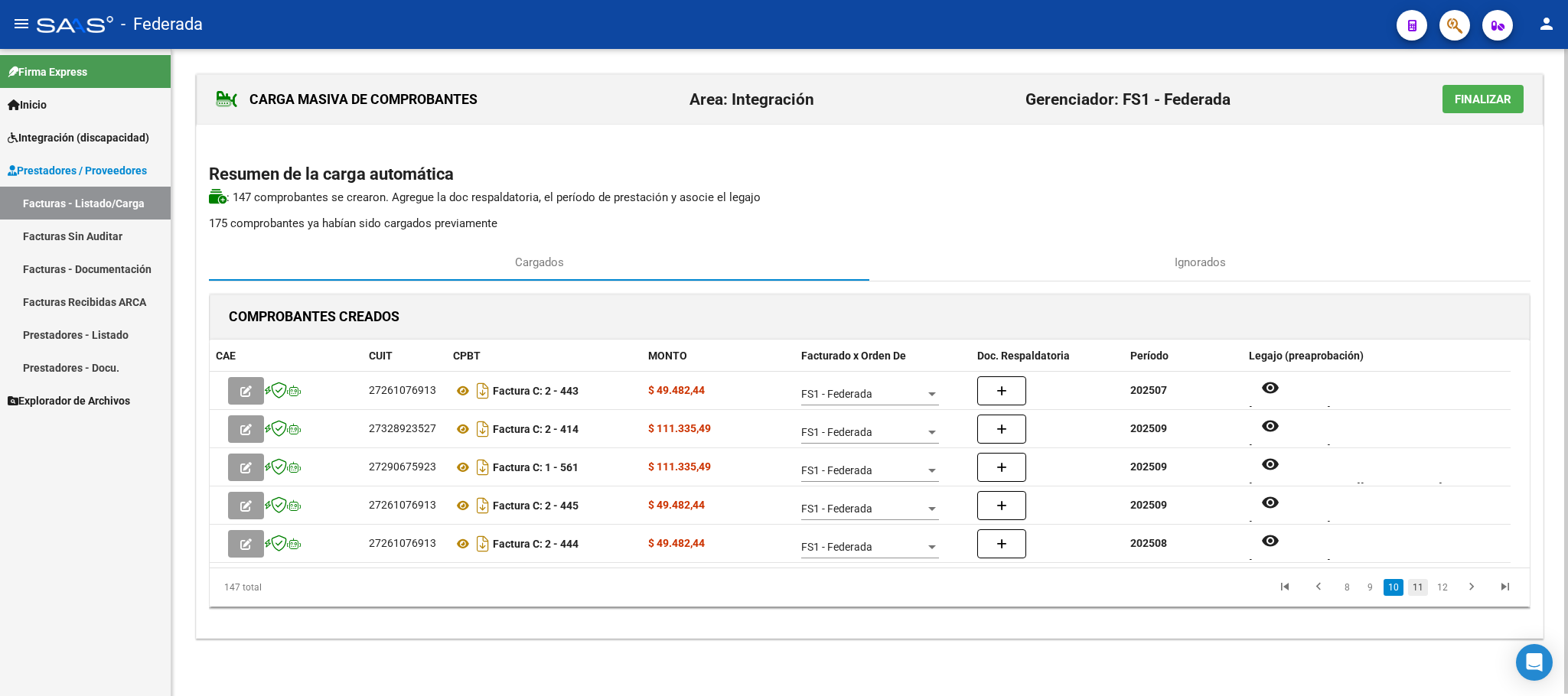
click at [1419, 593] on link "11" at bounding box center [1418, 588] width 20 height 16
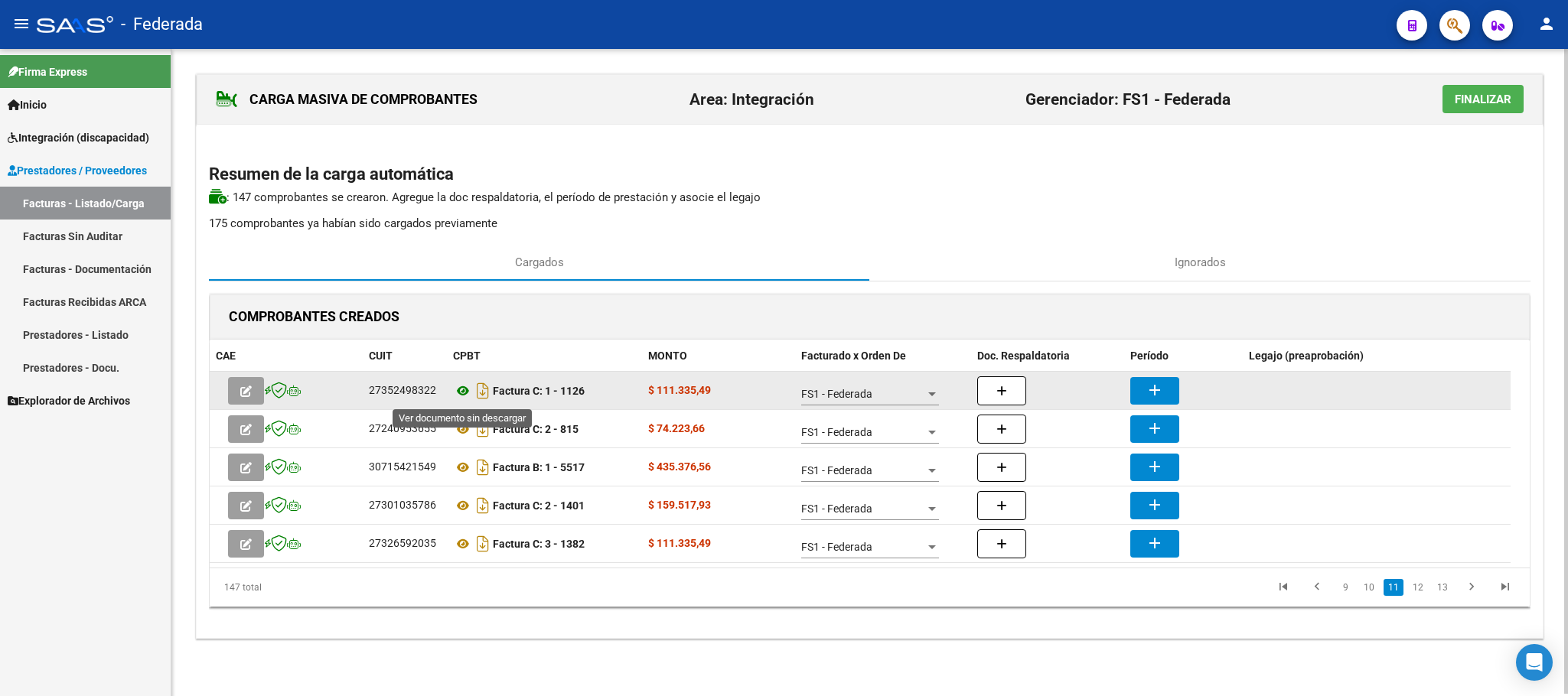
click at [460, 394] on icon at bounding box center [463, 391] width 20 height 18
click at [1142, 386] on button "add" at bounding box center [1154, 391] width 49 height 27
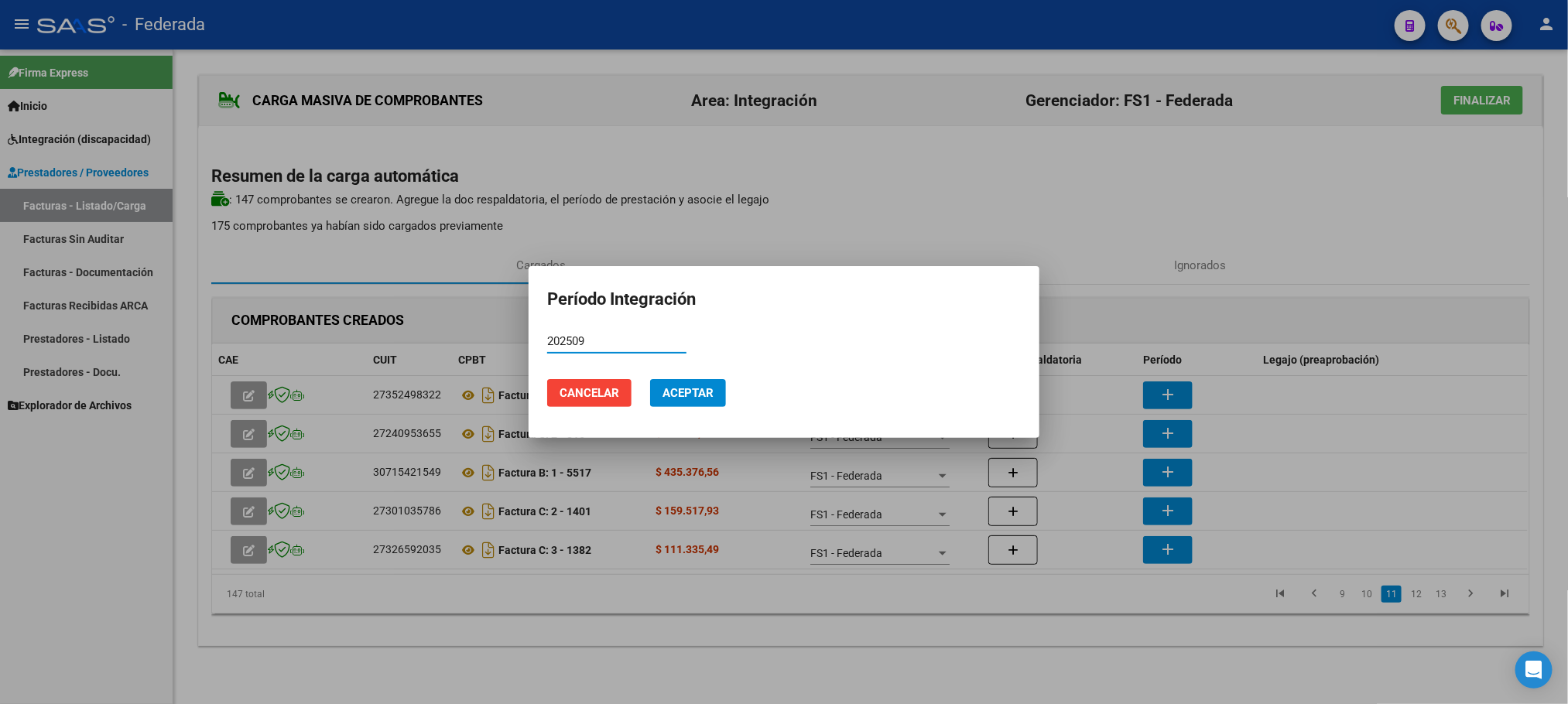
type input "202509"
click at [692, 402] on button "Aceptar" at bounding box center [687, 393] width 76 height 28
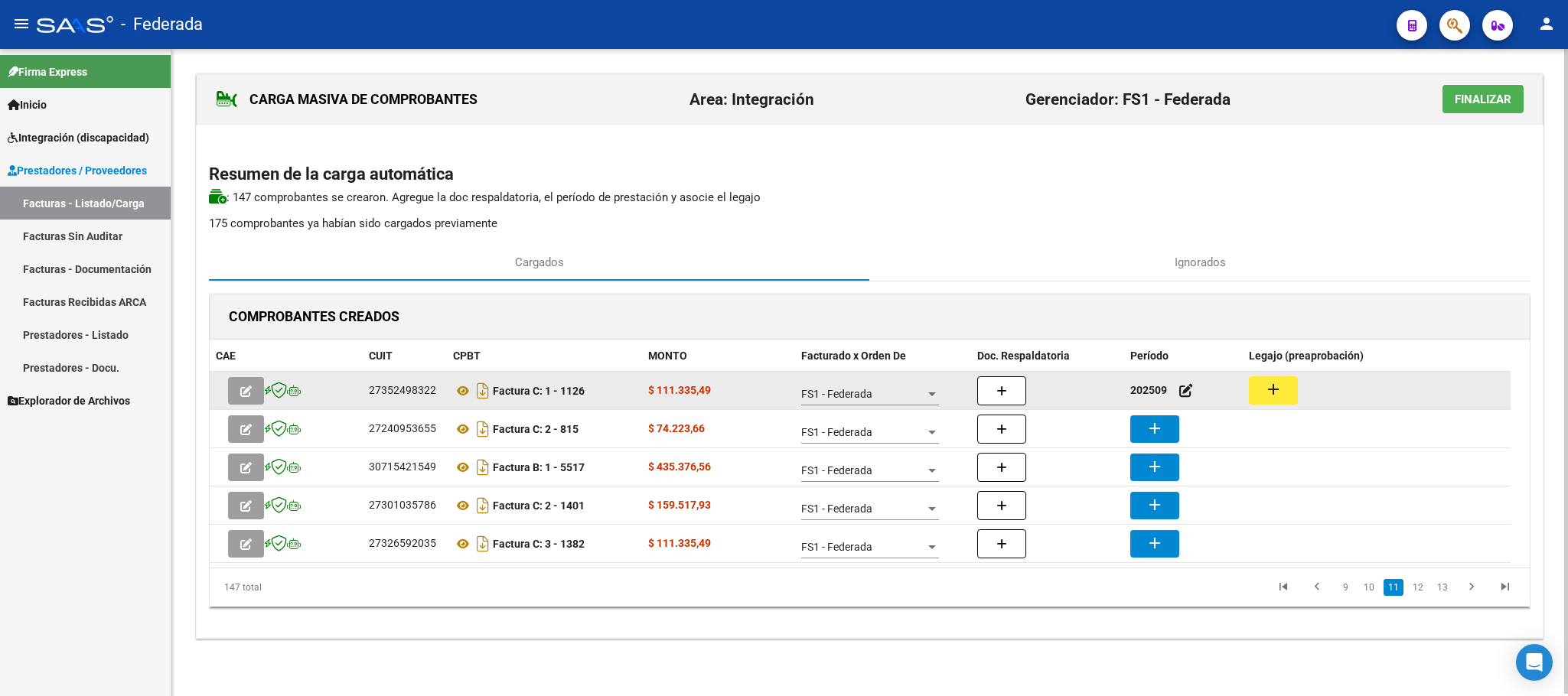
click at [1282, 399] on mat-icon "add" at bounding box center [1273, 389] width 18 height 18
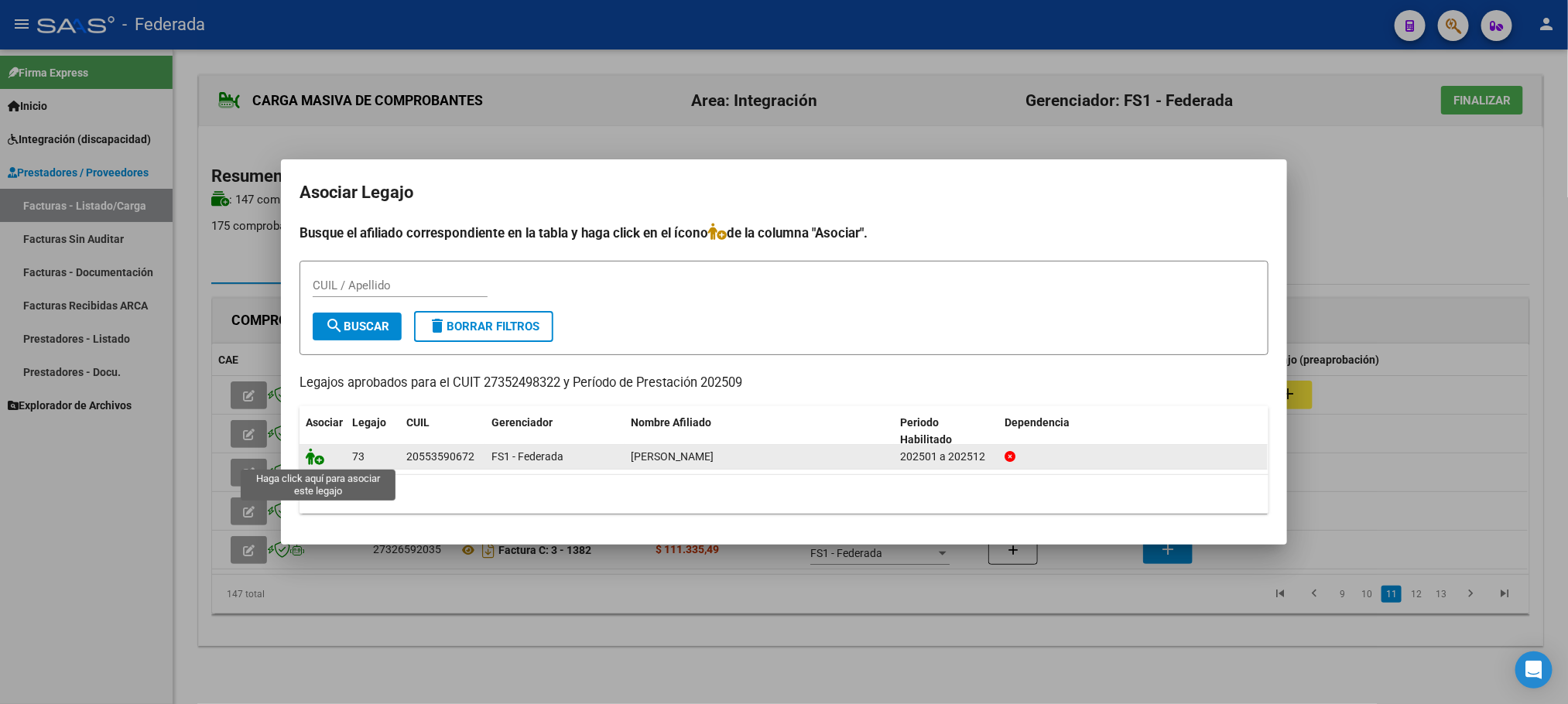
click at [321, 463] on icon at bounding box center [315, 456] width 18 height 17
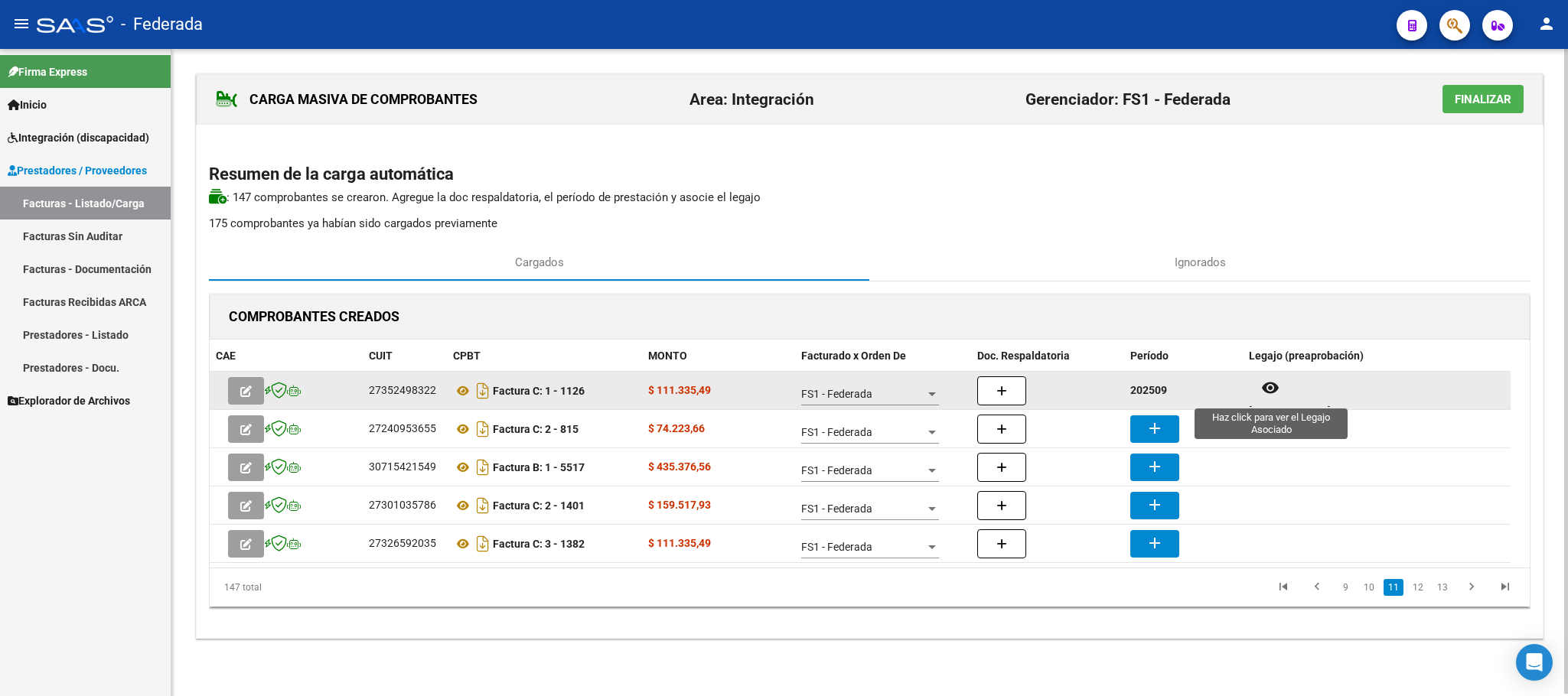
scroll to position [12, 0]
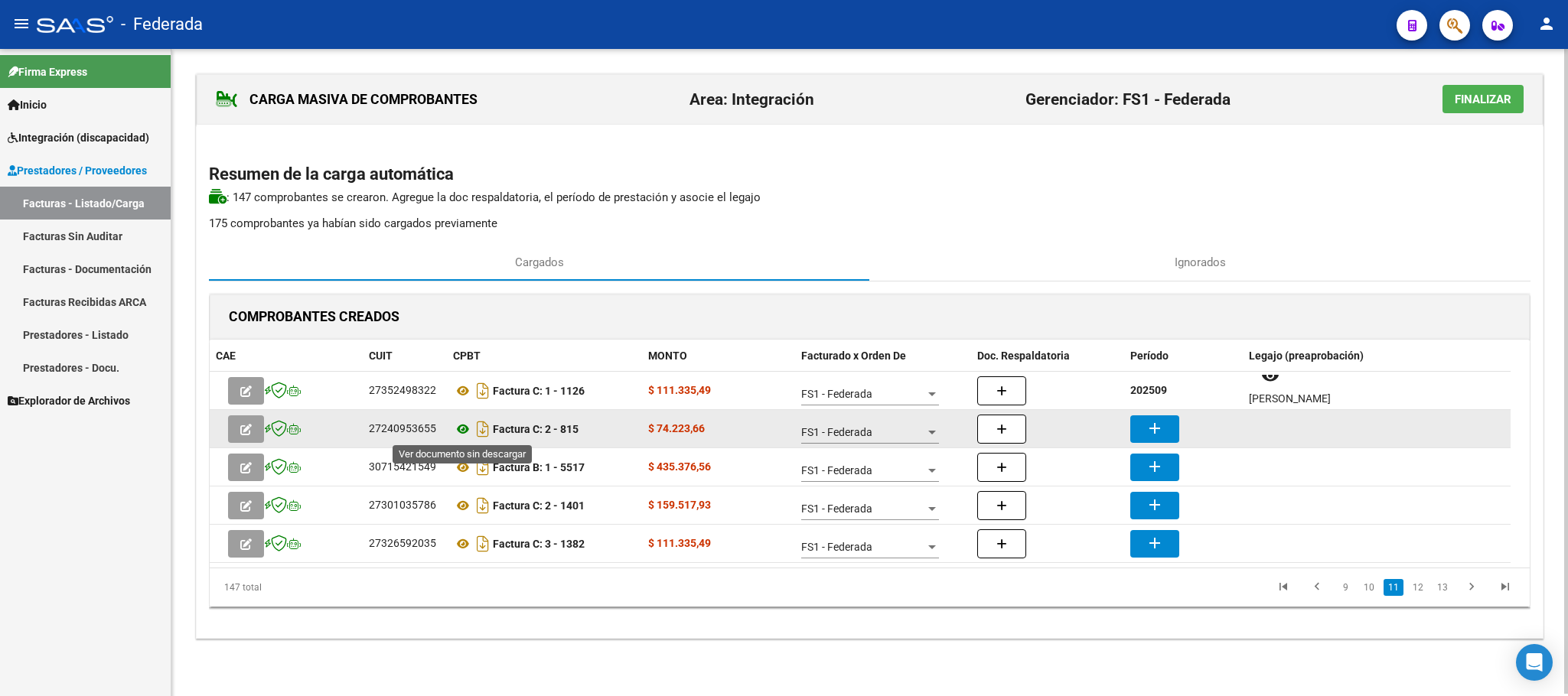
click at [461, 434] on icon at bounding box center [463, 429] width 20 height 18
click at [461, 421] on icon at bounding box center [463, 429] width 20 height 18
click at [464, 433] on icon at bounding box center [463, 429] width 20 height 18
click at [1146, 423] on mat-icon "add" at bounding box center [1154, 428] width 18 height 18
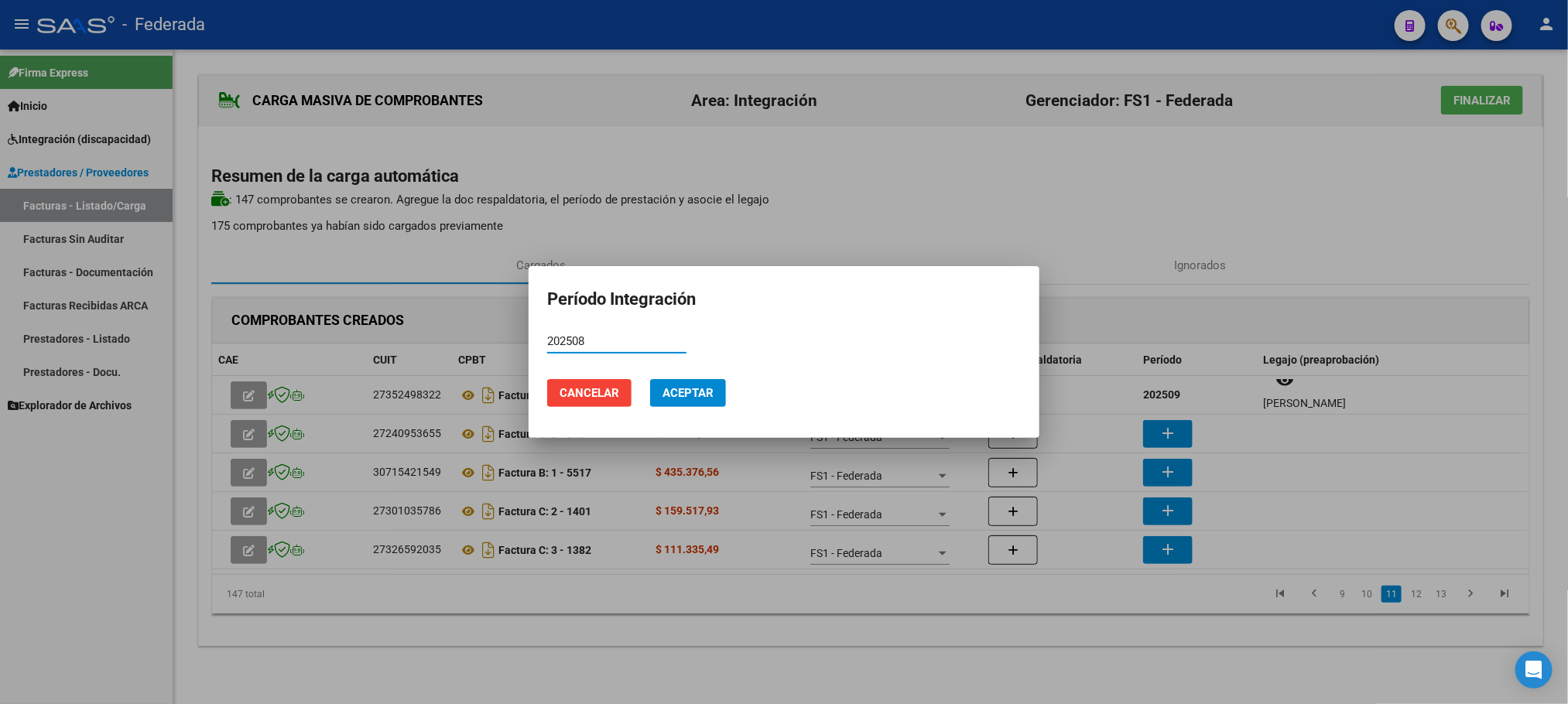
type input "202508"
click at [710, 384] on button "Aceptar" at bounding box center [687, 393] width 76 height 28
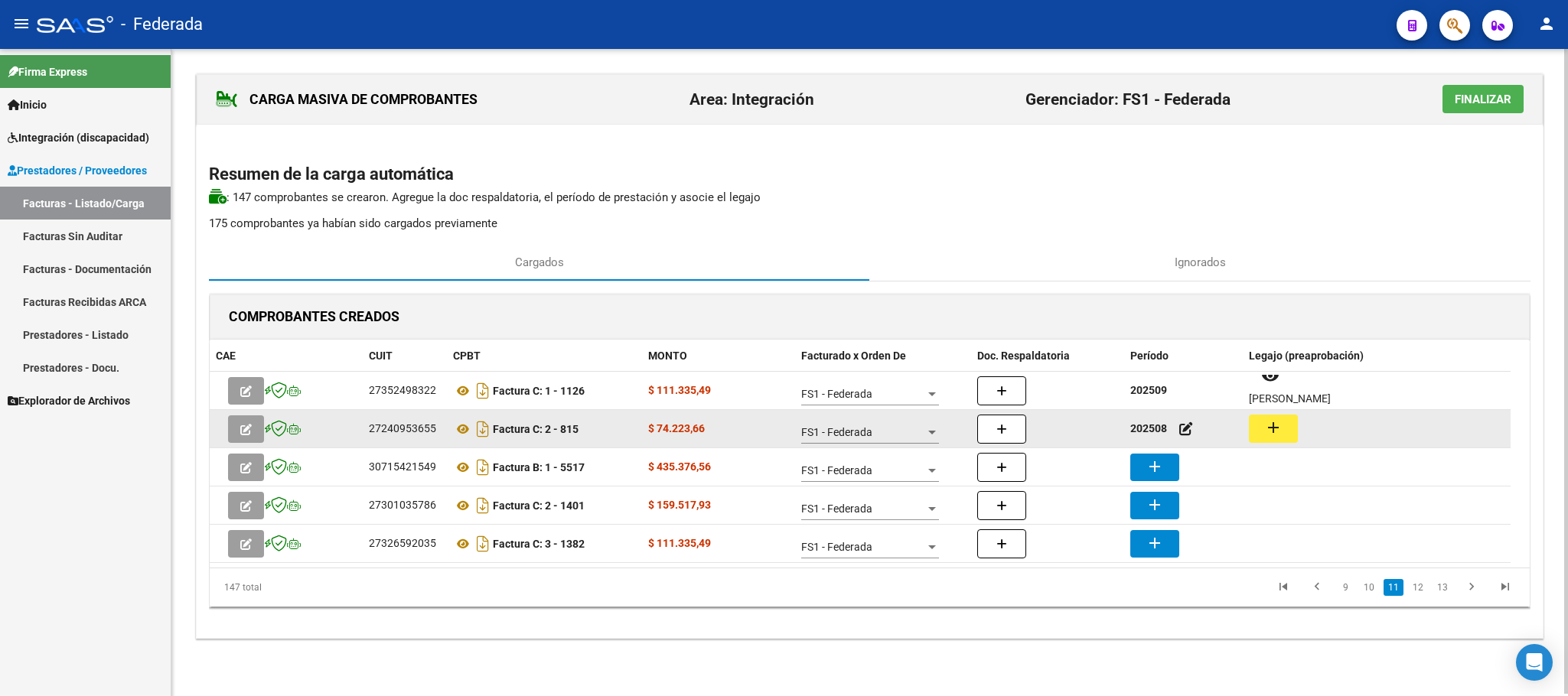
click at [1275, 425] on mat-icon "add" at bounding box center [1273, 427] width 18 height 18
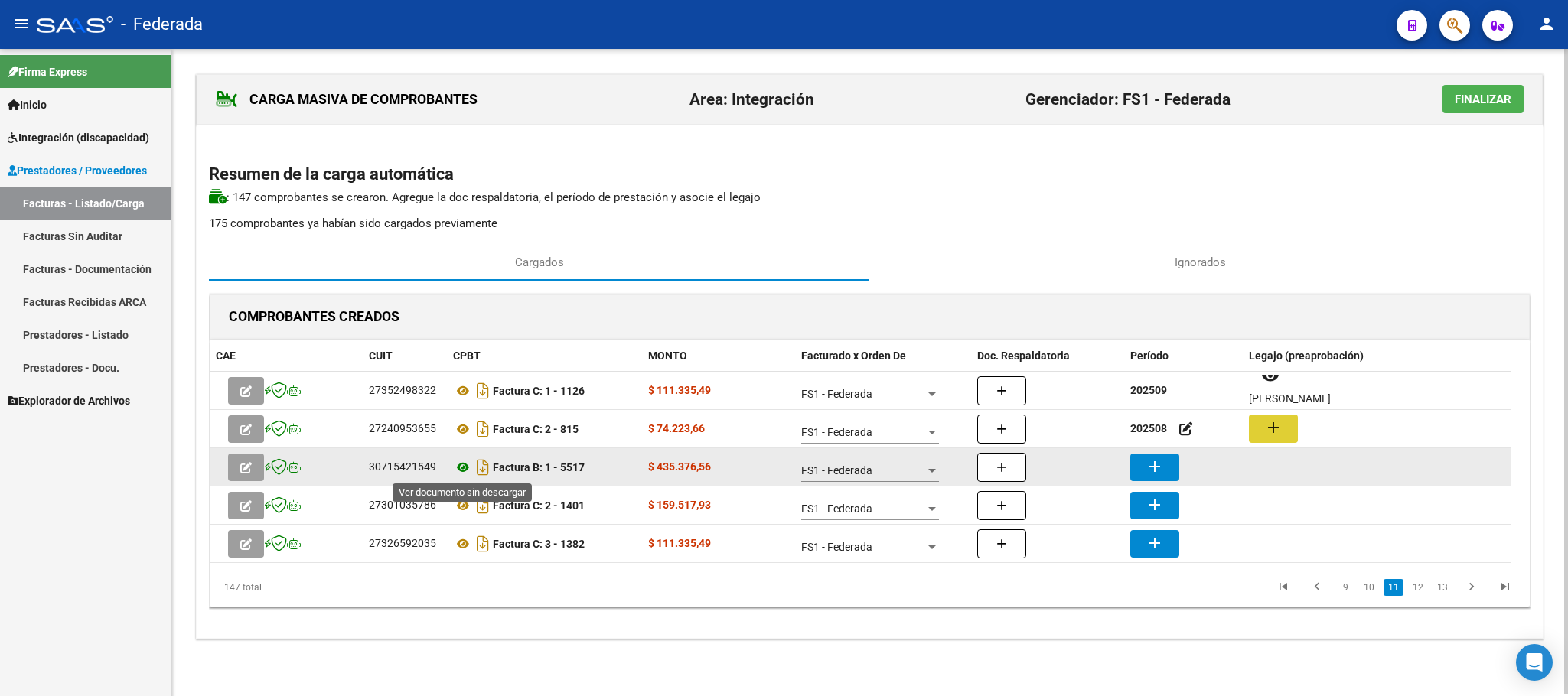
click at [457, 471] on icon at bounding box center [463, 467] width 20 height 18
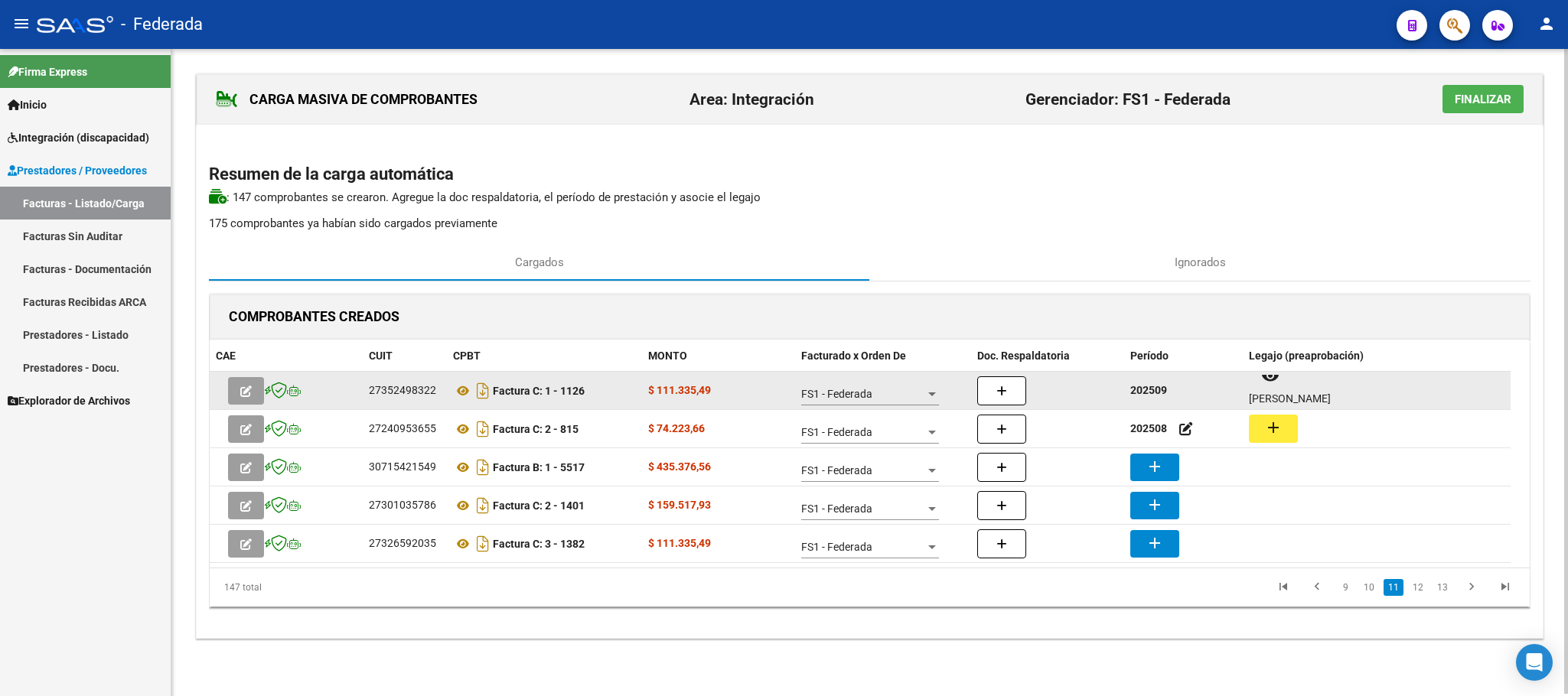
click at [1153, 396] on strong "202509" at bounding box center [1148, 390] width 36 height 12
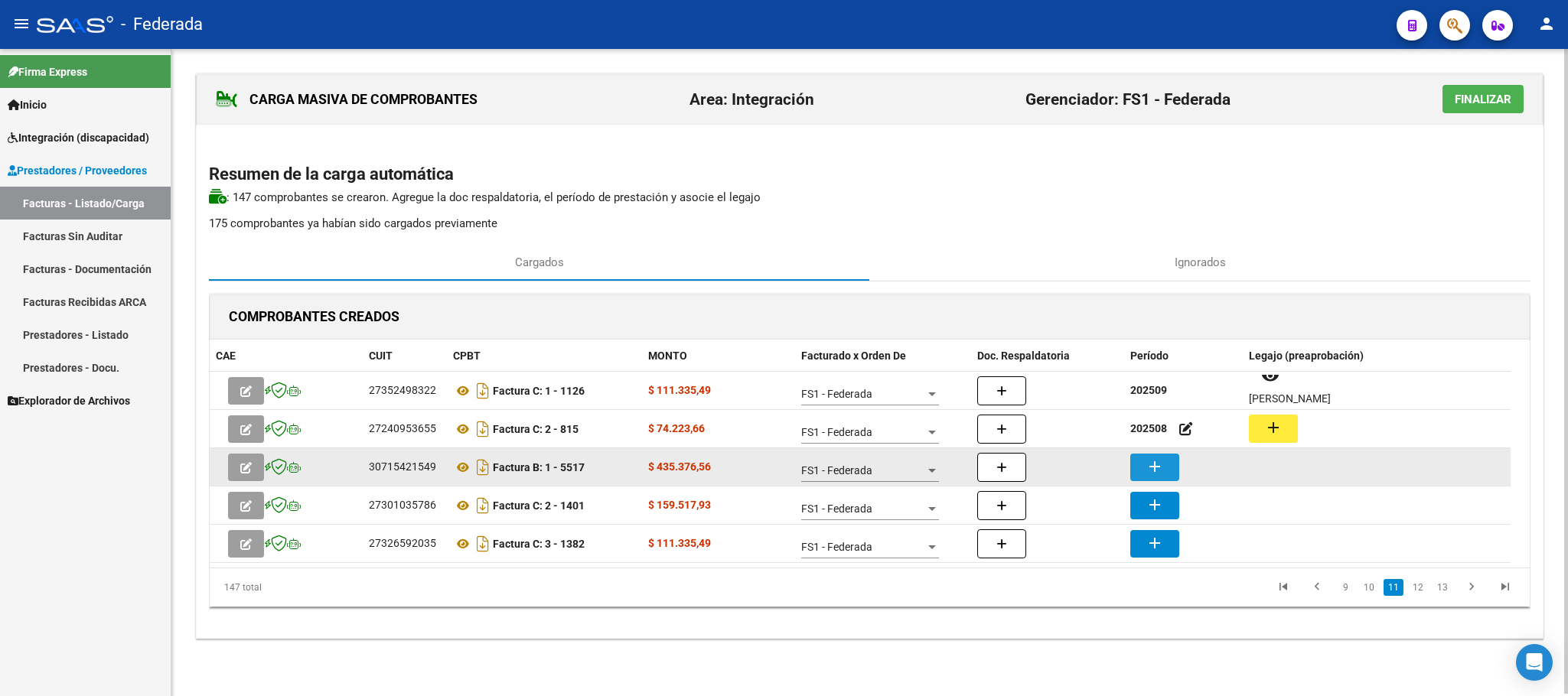
click at [1155, 474] on mat-icon "add" at bounding box center [1154, 466] width 18 height 18
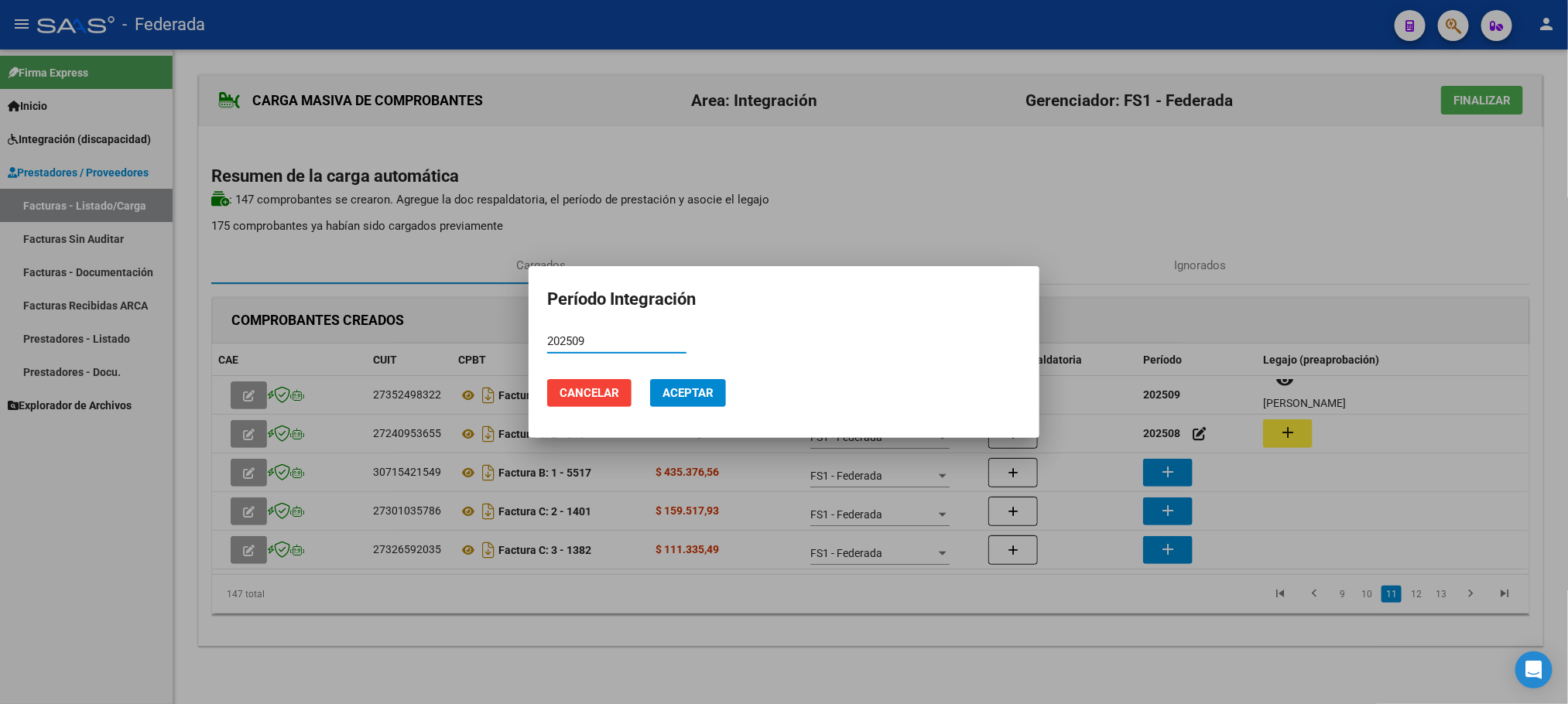
type input "202509"
click at [675, 389] on span "Aceptar" at bounding box center [687, 393] width 51 height 14
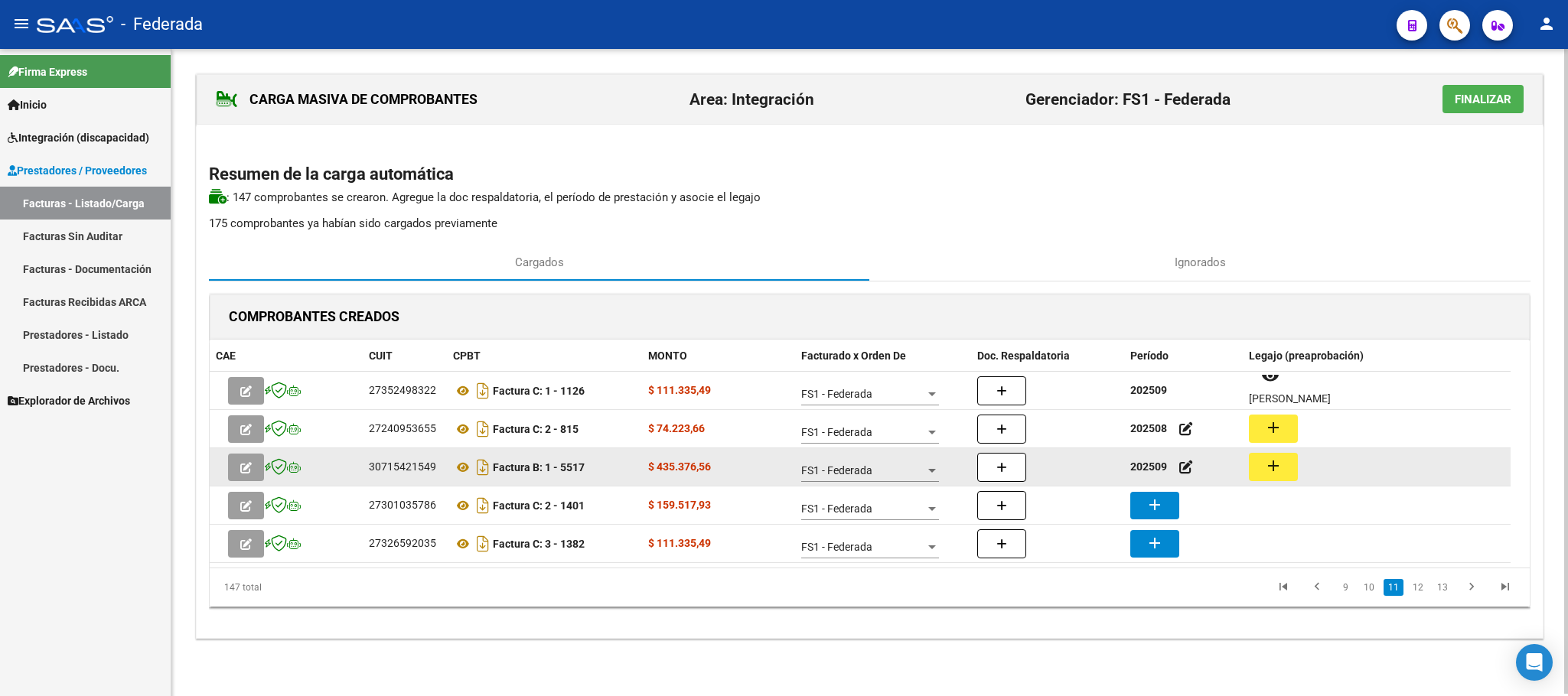
click at [1288, 462] on button "add" at bounding box center [1274, 466] width 49 height 28
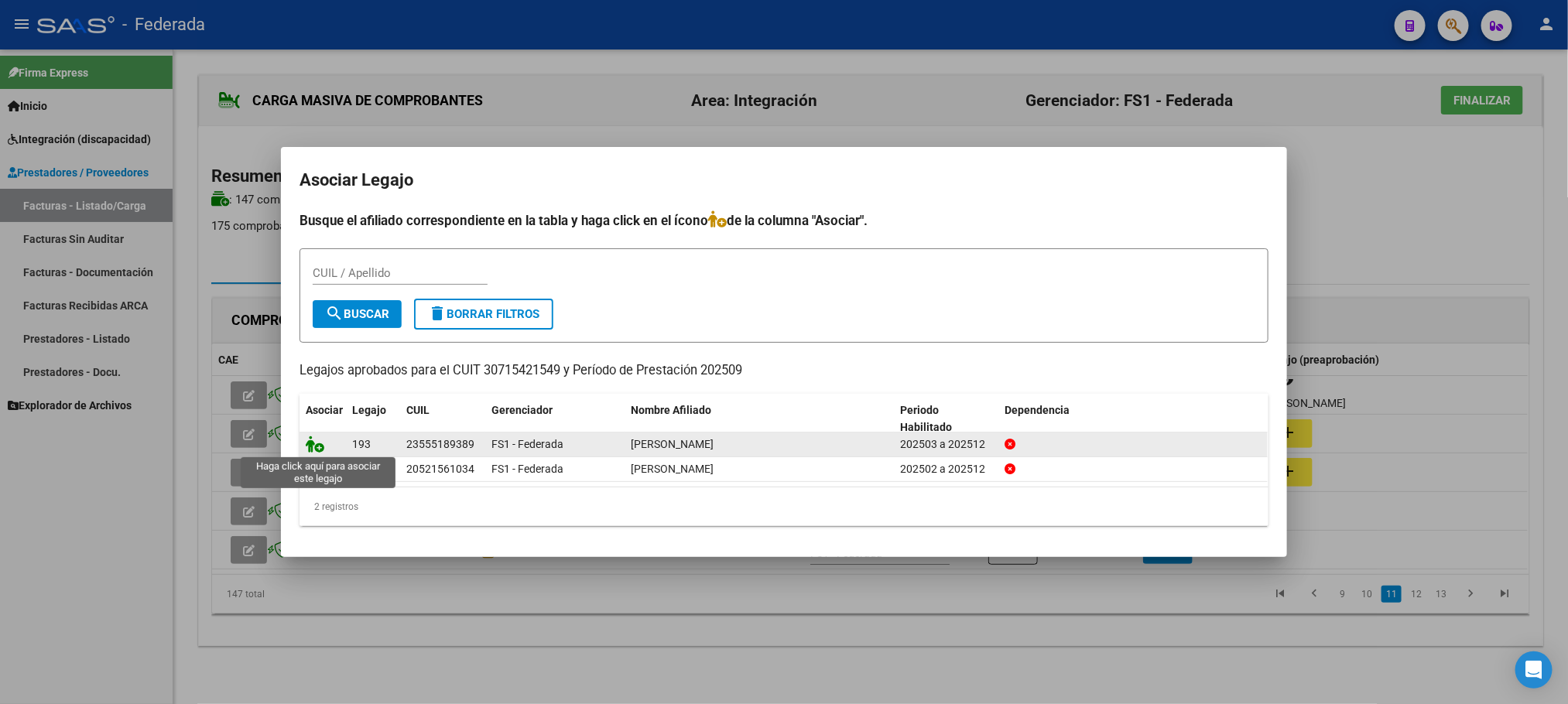
click at [316, 443] on icon at bounding box center [315, 444] width 18 height 17
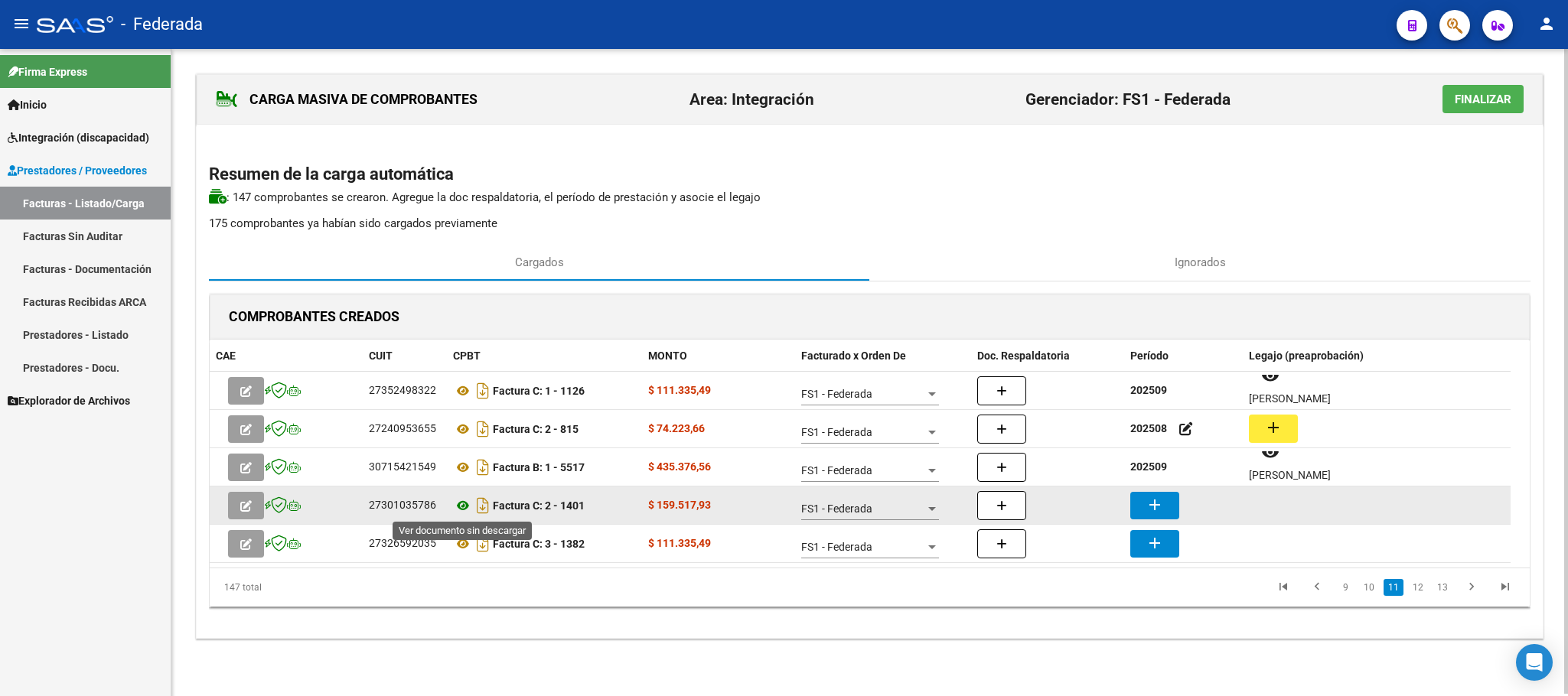
click at [462, 510] on icon at bounding box center [463, 506] width 20 height 18
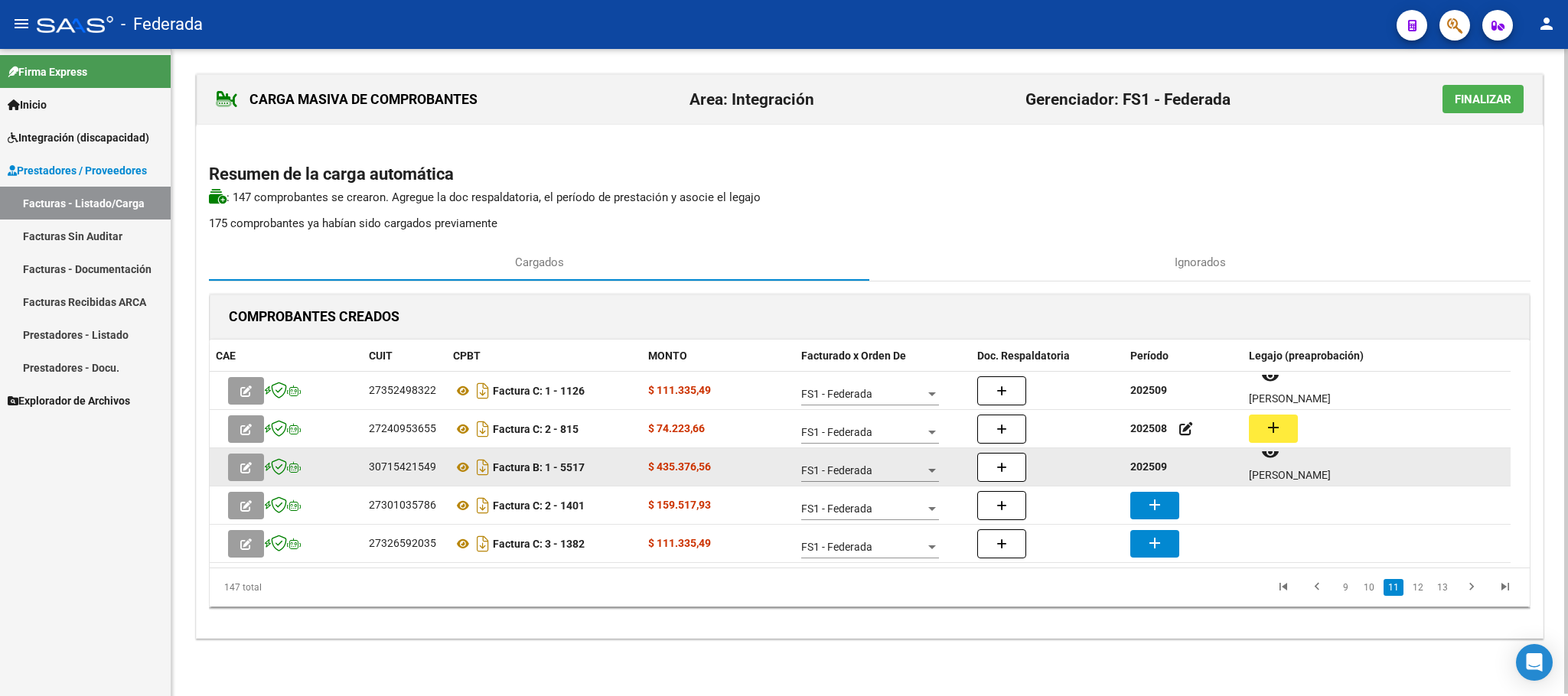
click at [1153, 471] on strong "202509" at bounding box center [1148, 466] width 36 height 12
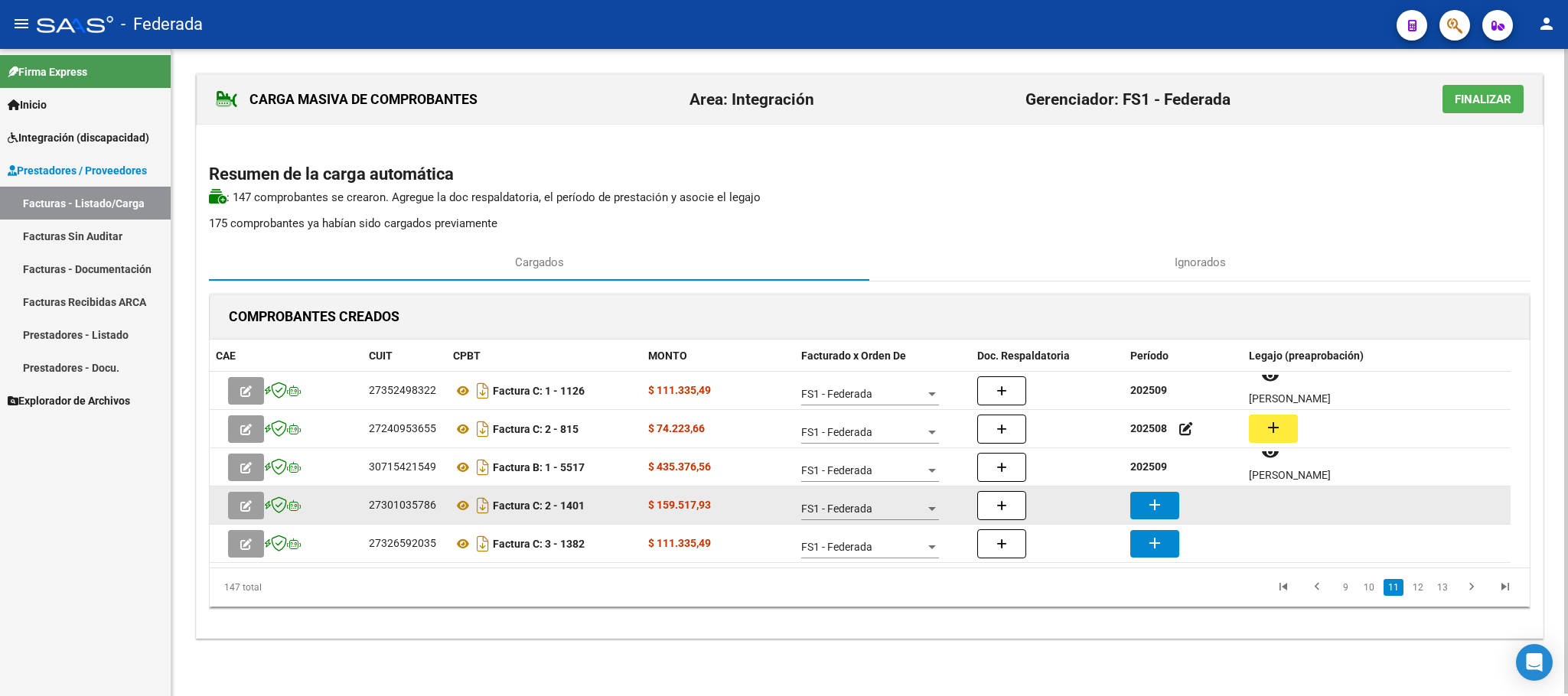
click at [1151, 496] on mat-icon "add" at bounding box center [1154, 505] width 18 height 18
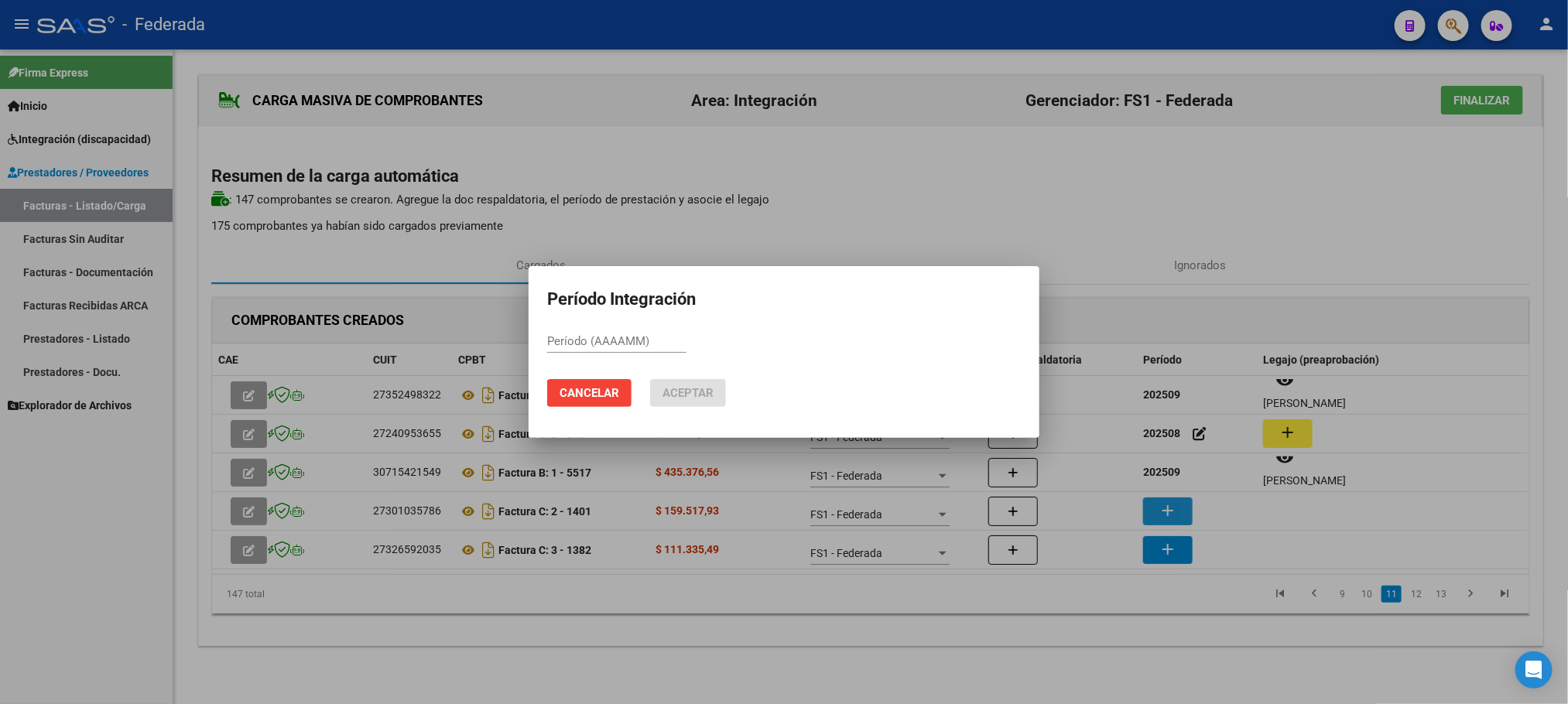
paste input "202509"
type input "202509"
click at [683, 397] on span "Aceptar" at bounding box center [687, 393] width 51 height 14
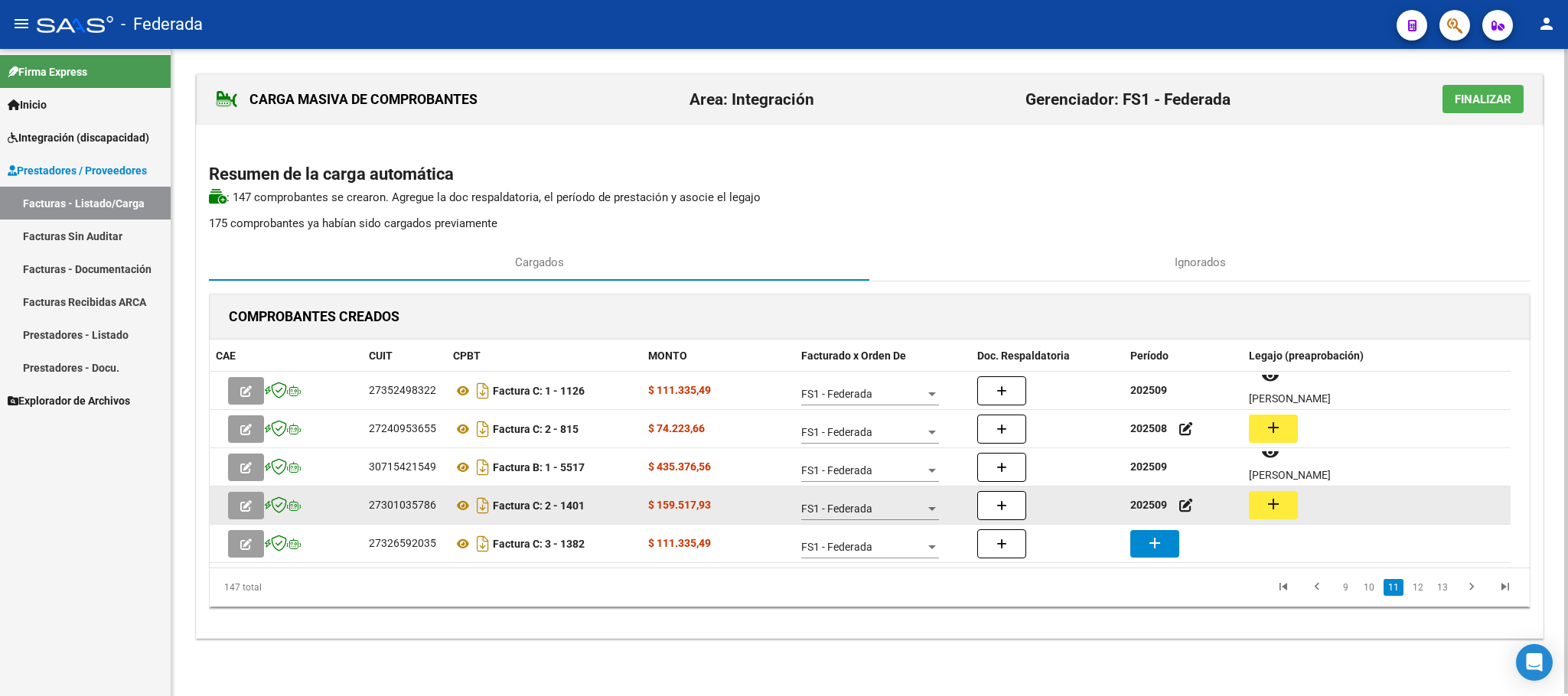
click at [1272, 503] on mat-icon "add" at bounding box center [1273, 504] width 18 height 18
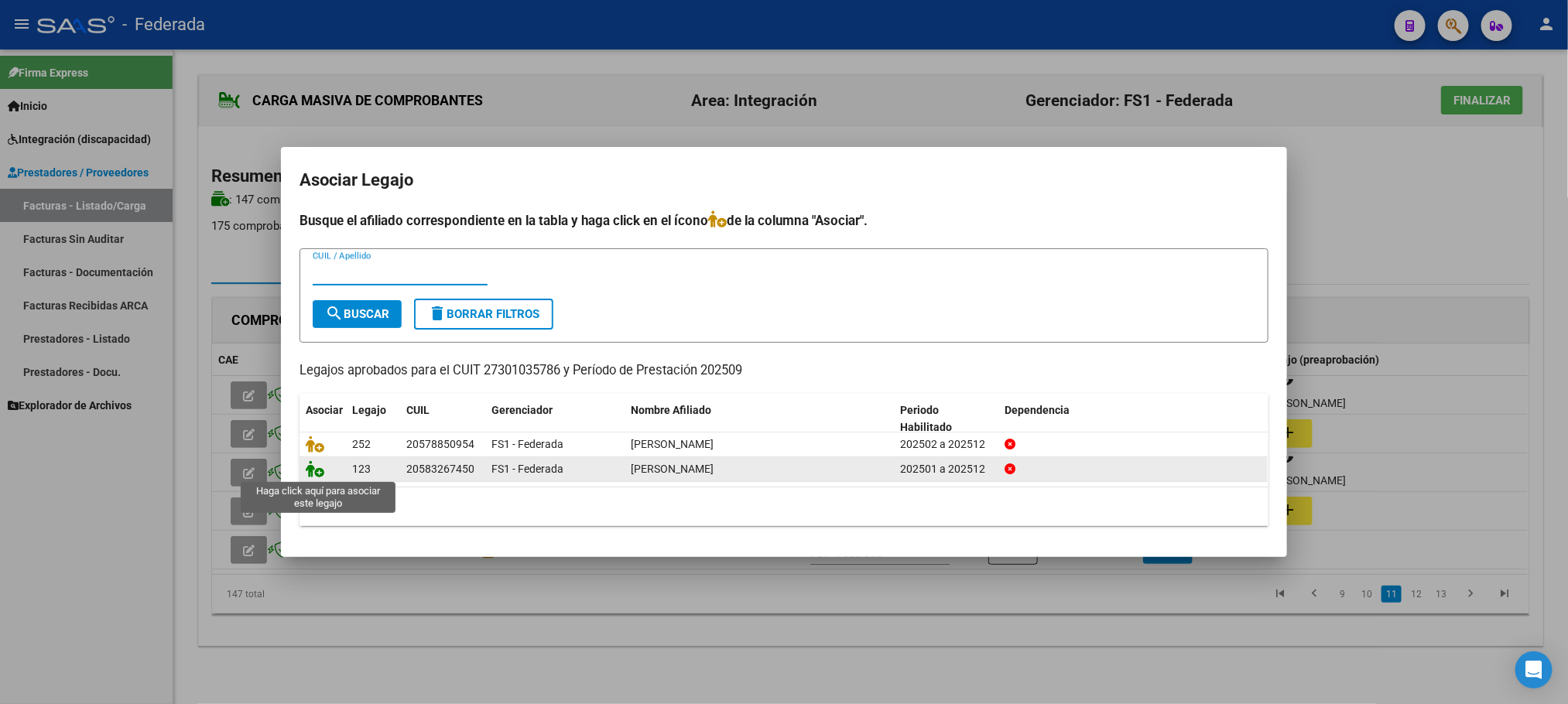
click at [313, 476] on icon at bounding box center [315, 469] width 18 height 17
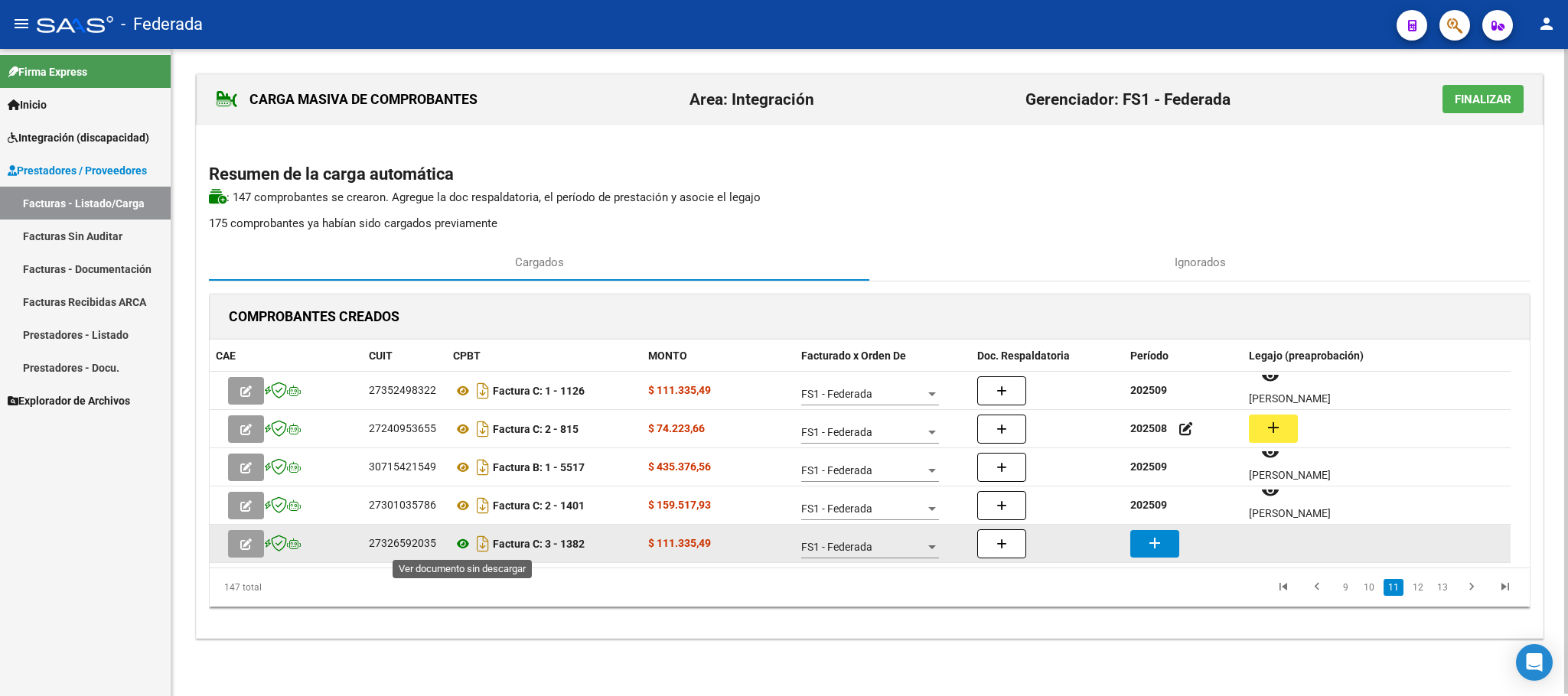
click at [459, 551] on icon at bounding box center [463, 544] width 20 height 18
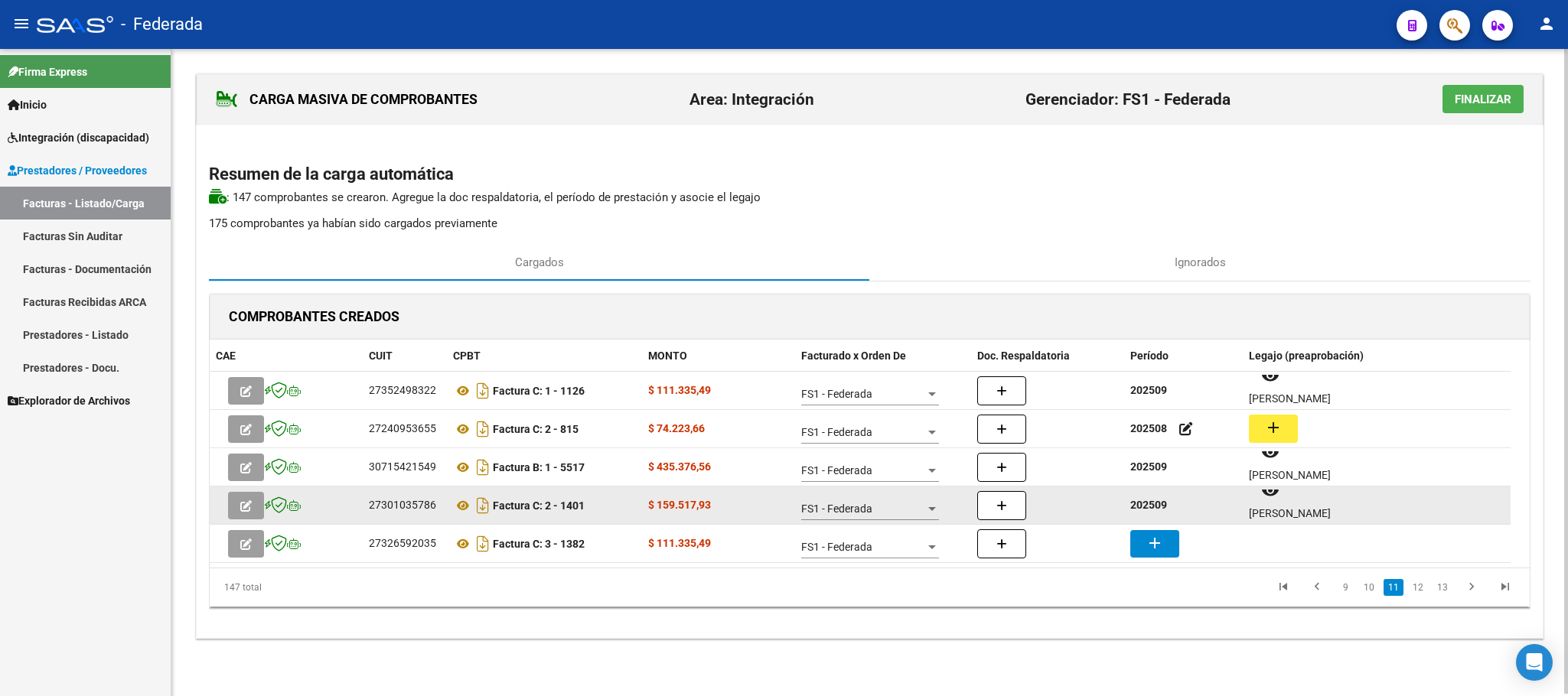
click at [1153, 507] on strong "202509" at bounding box center [1148, 505] width 36 height 12
click at [1157, 508] on strong "202509" at bounding box center [1148, 505] width 36 height 12
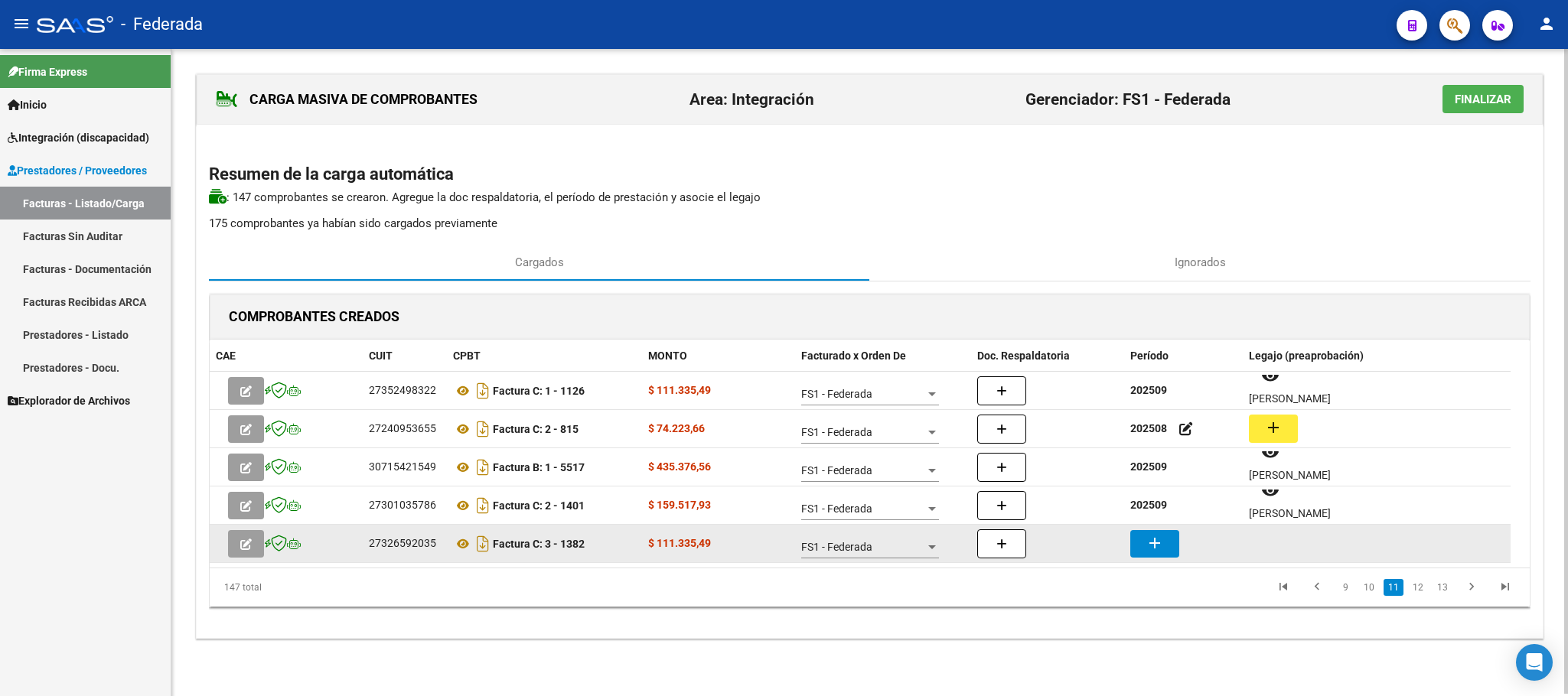
click at [1162, 545] on mat-icon "add" at bounding box center [1154, 543] width 18 height 18
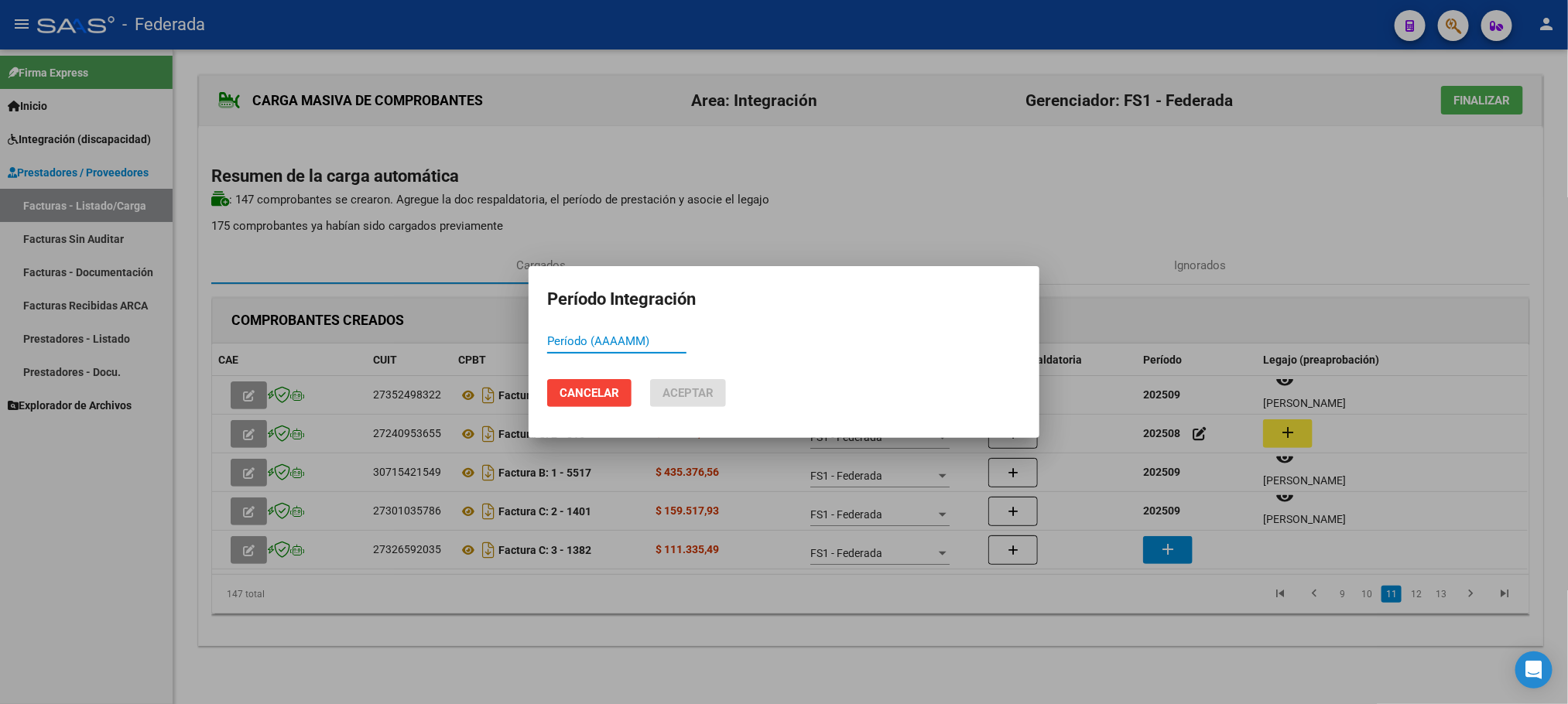
paste input "202509"
type input "202509"
click at [711, 404] on button "Aceptar" at bounding box center [687, 393] width 76 height 28
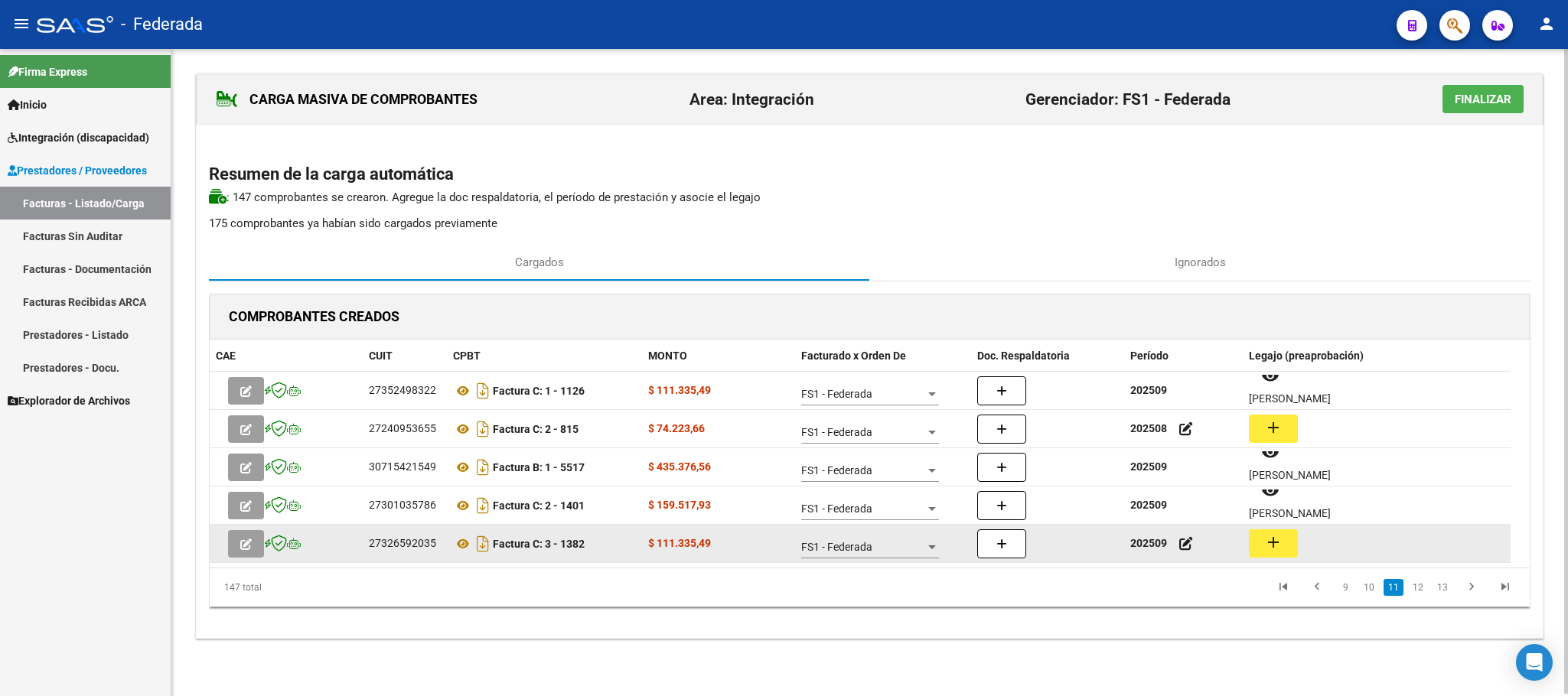
click at [1268, 552] on mat-icon "add" at bounding box center [1273, 542] width 18 height 18
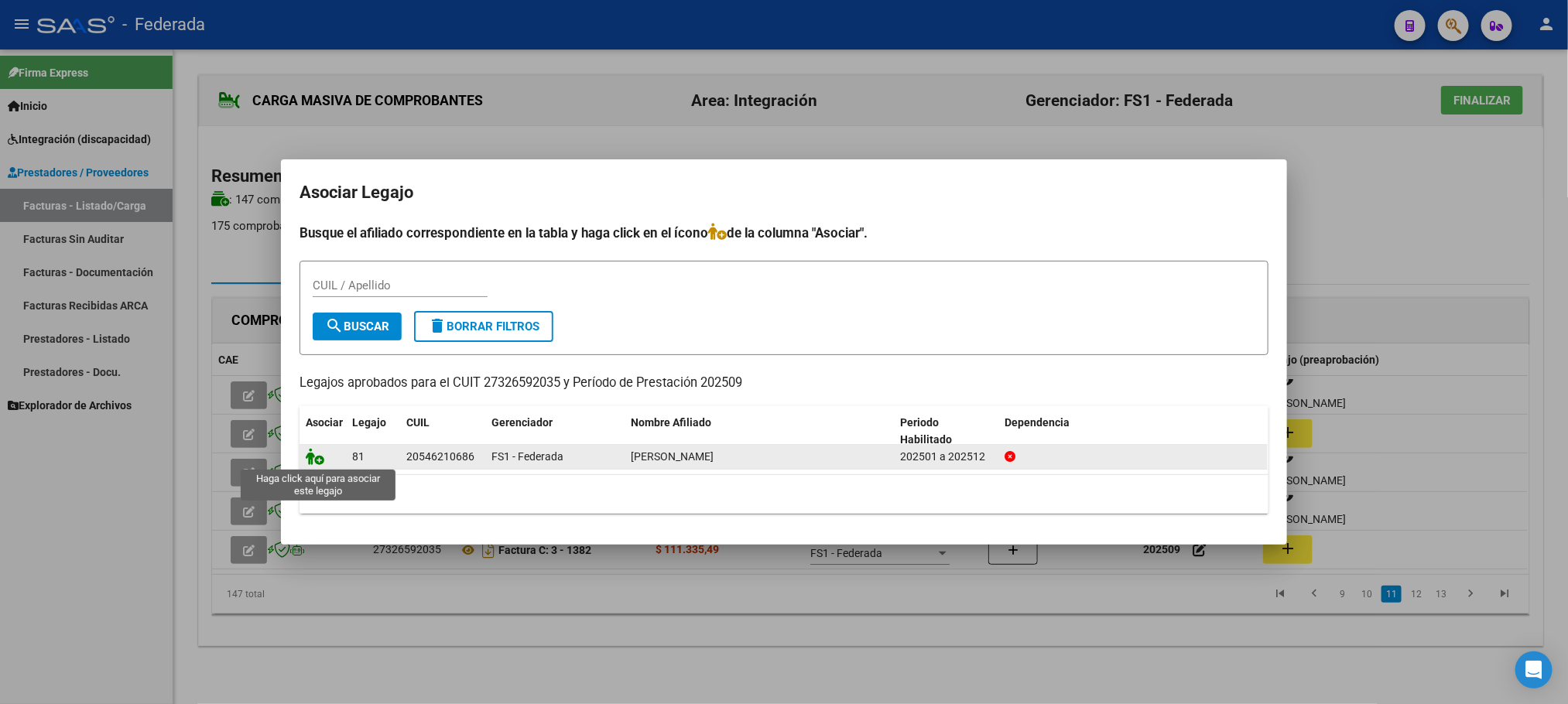
click at [319, 455] on icon at bounding box center [315, 456] width 18 height 17
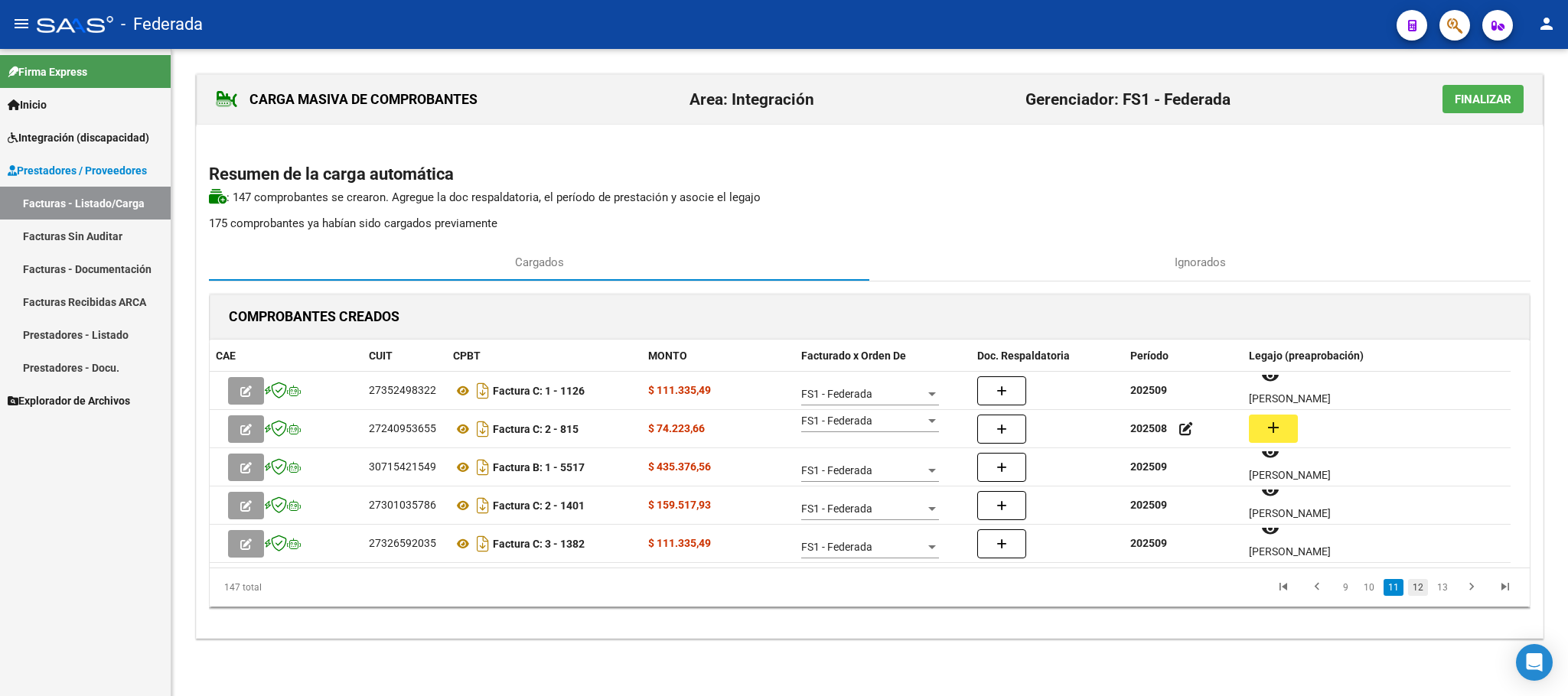
click at [1421, 588] on link "12" at bounding box center [1418, 588] width 20 height 16
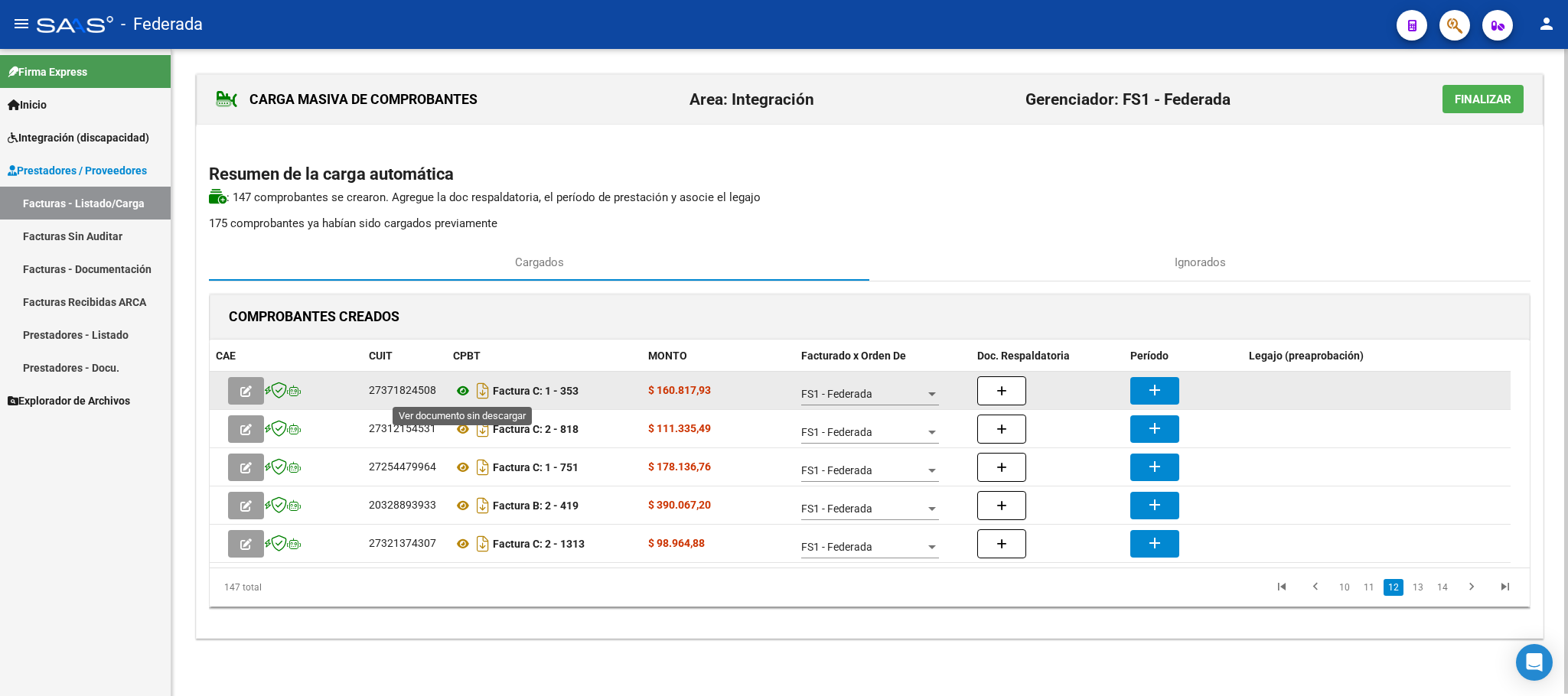
click at [457, 389] on icon at bounding box center [463, 391] width 20 height 18
click at [1150, 394] on mat-icon "add" at bounding box center [1154, 390] width 18 height 18
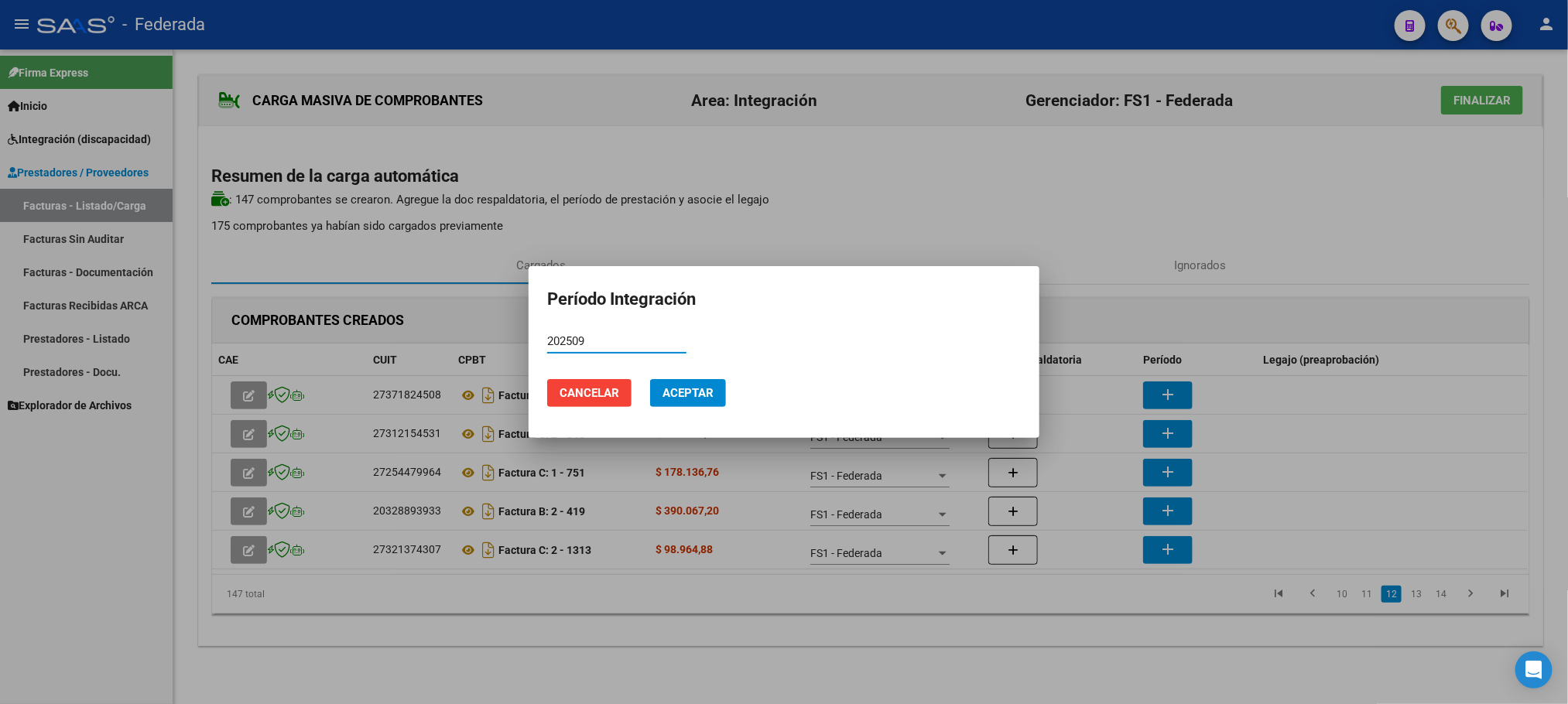
type input "202509"
click at [690, 405] on button "Aceptar" at bounding box center [687, 393] width 76 height 28
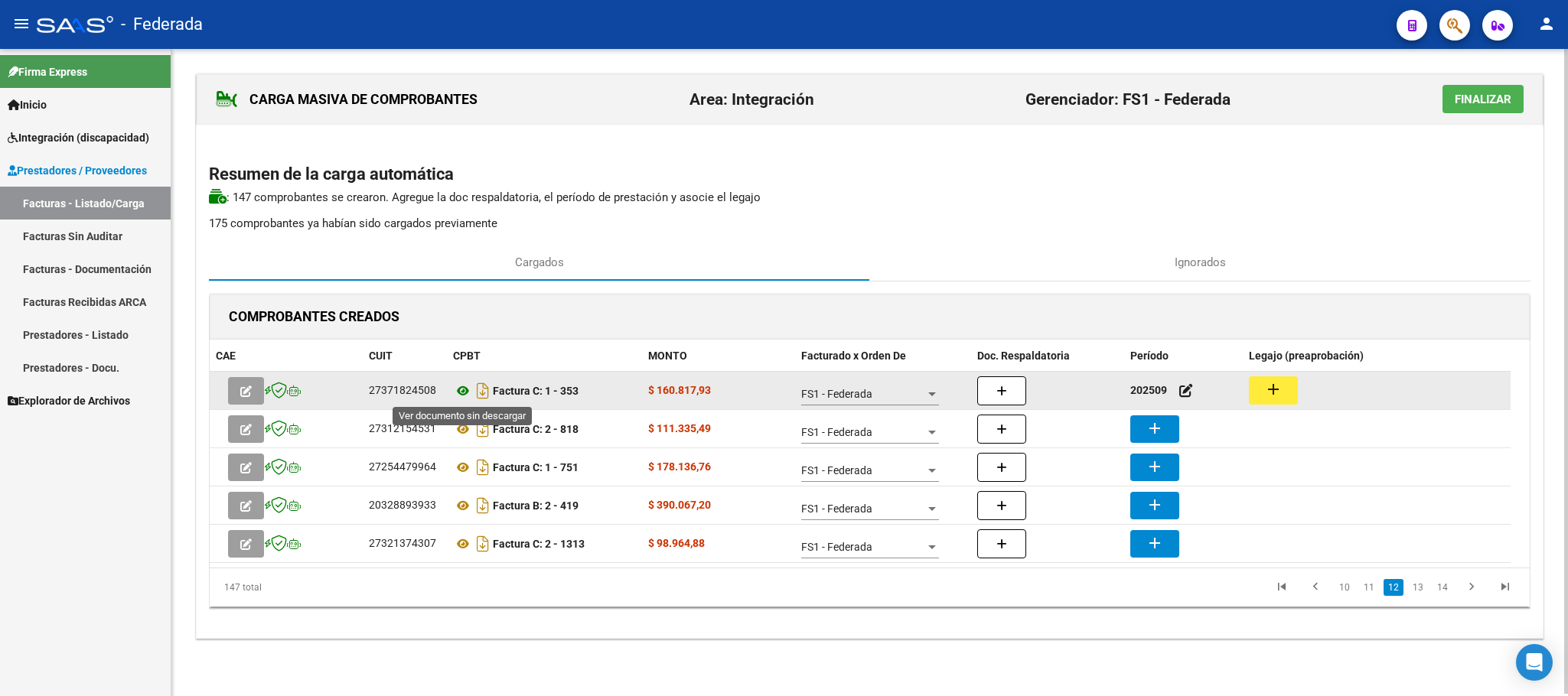
click at [461, 394] on icon at bounding box center [463, 391] width 20 height 18
click at [462, 390] on icon at bounding box center [463, 391] width 20 height 18
click at [1251, 385] on button "add" at bounding box center [1274, 390] width 49 height 28
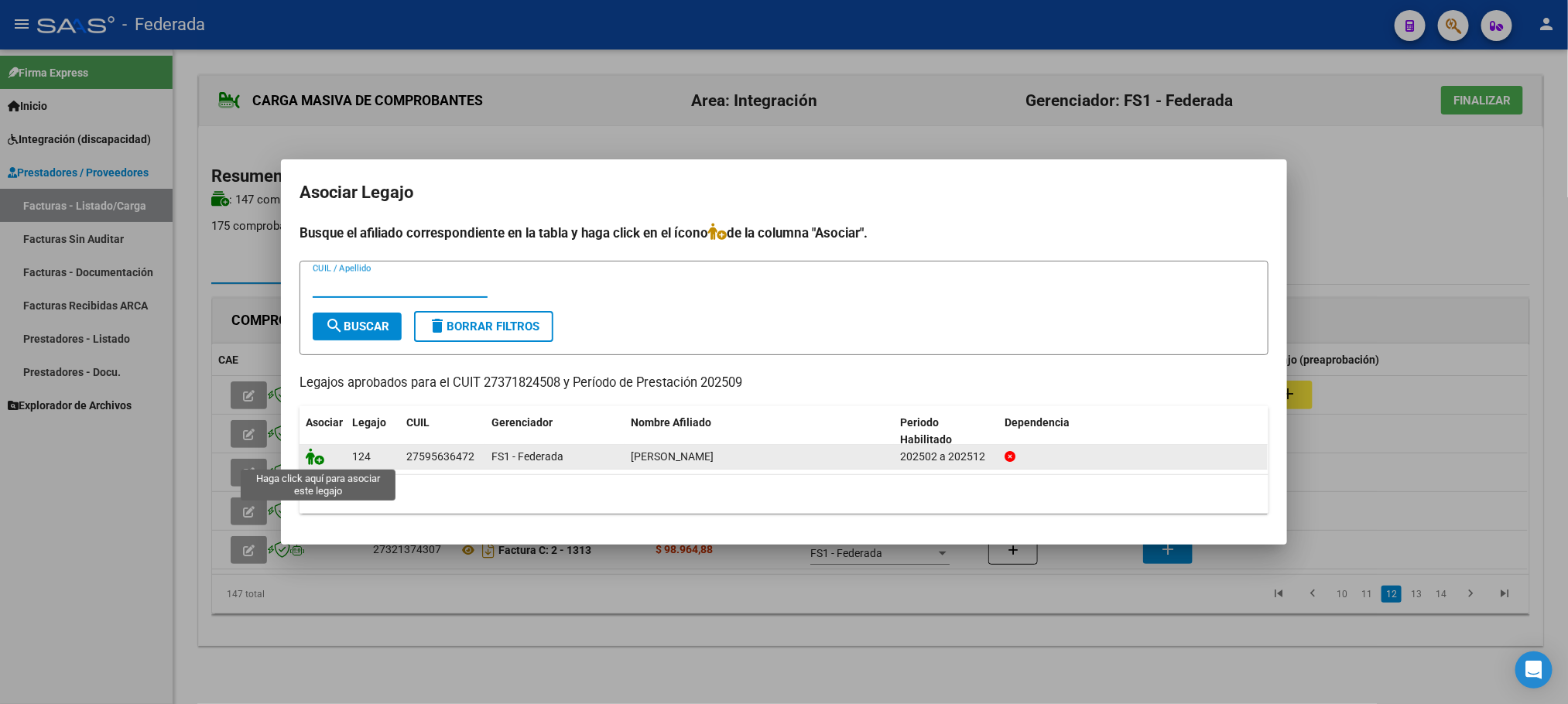
click at [318, 458] on icon at bounding box center [315, 456] width 18 height 17
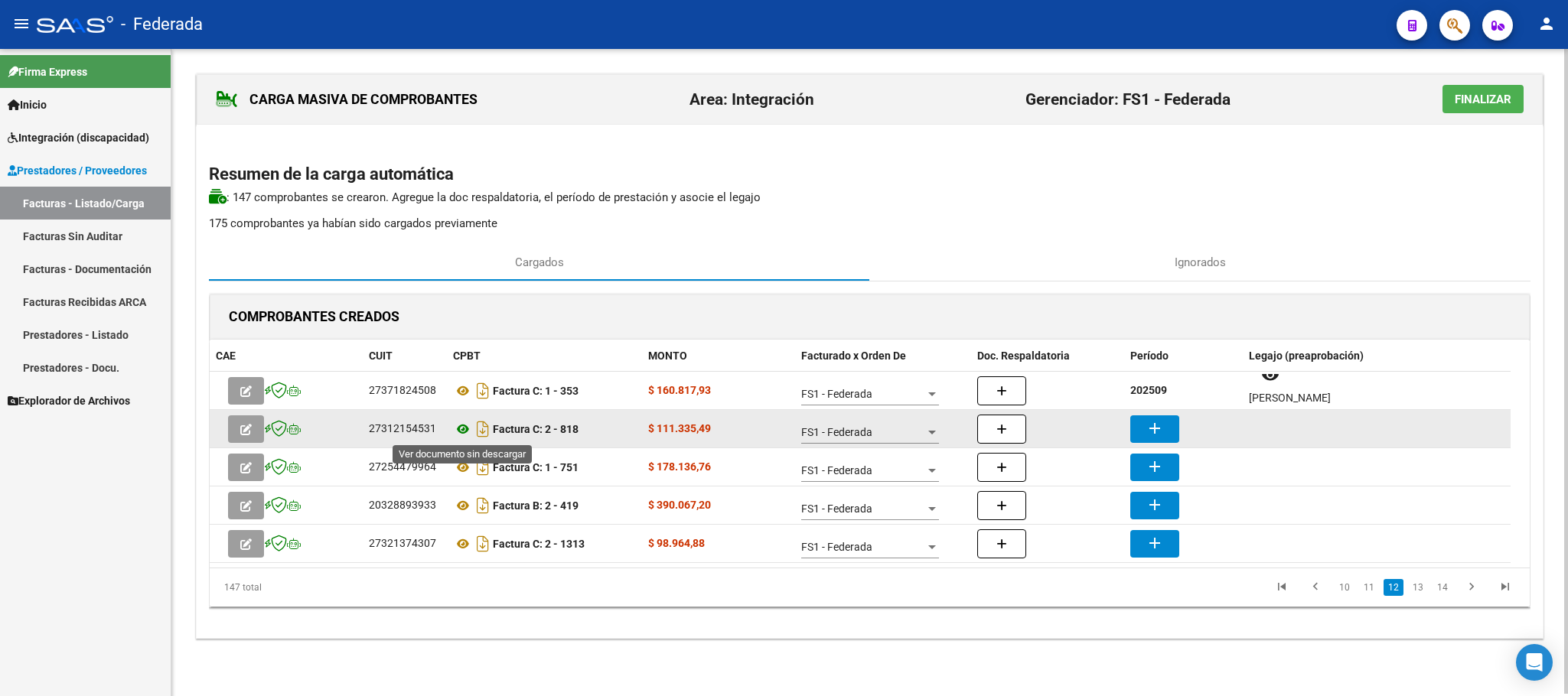
click at [459, 427] on icon at bounding box center [463, 429] width 20 height 18
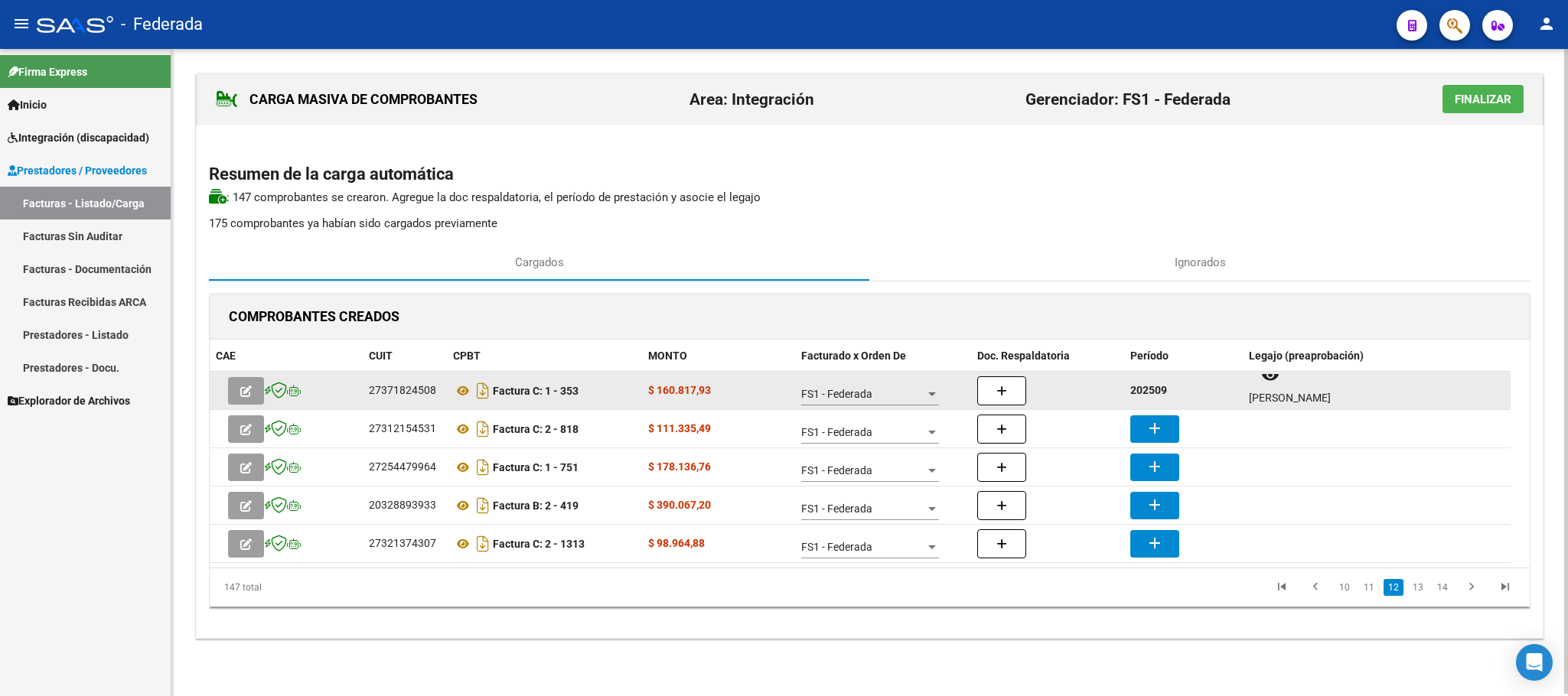
click at [1150, 391] on strong "202509" at bounding box center [1148, 390] width 36 height 12
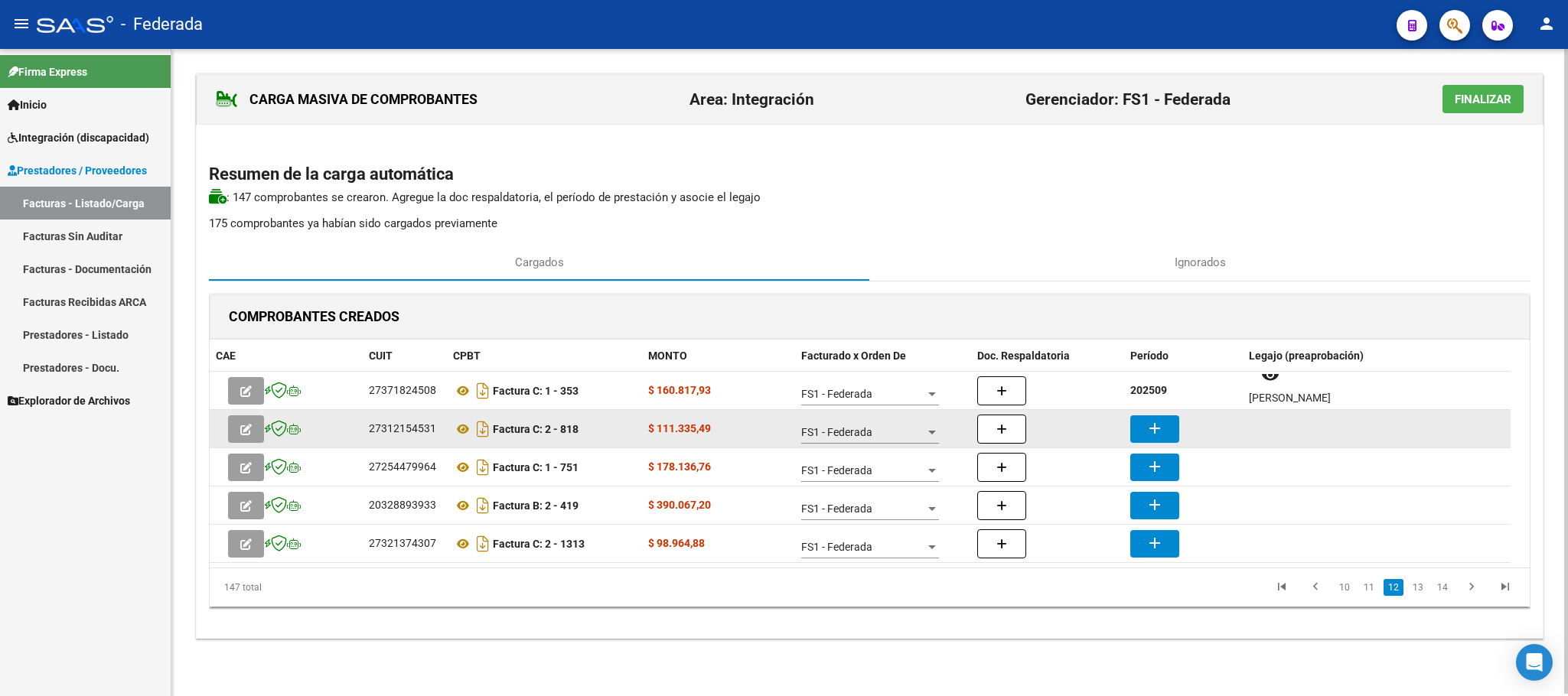
click at [1149, 423] on mat-icon "add" at bounding box center [1154, 428] width 18 height 18
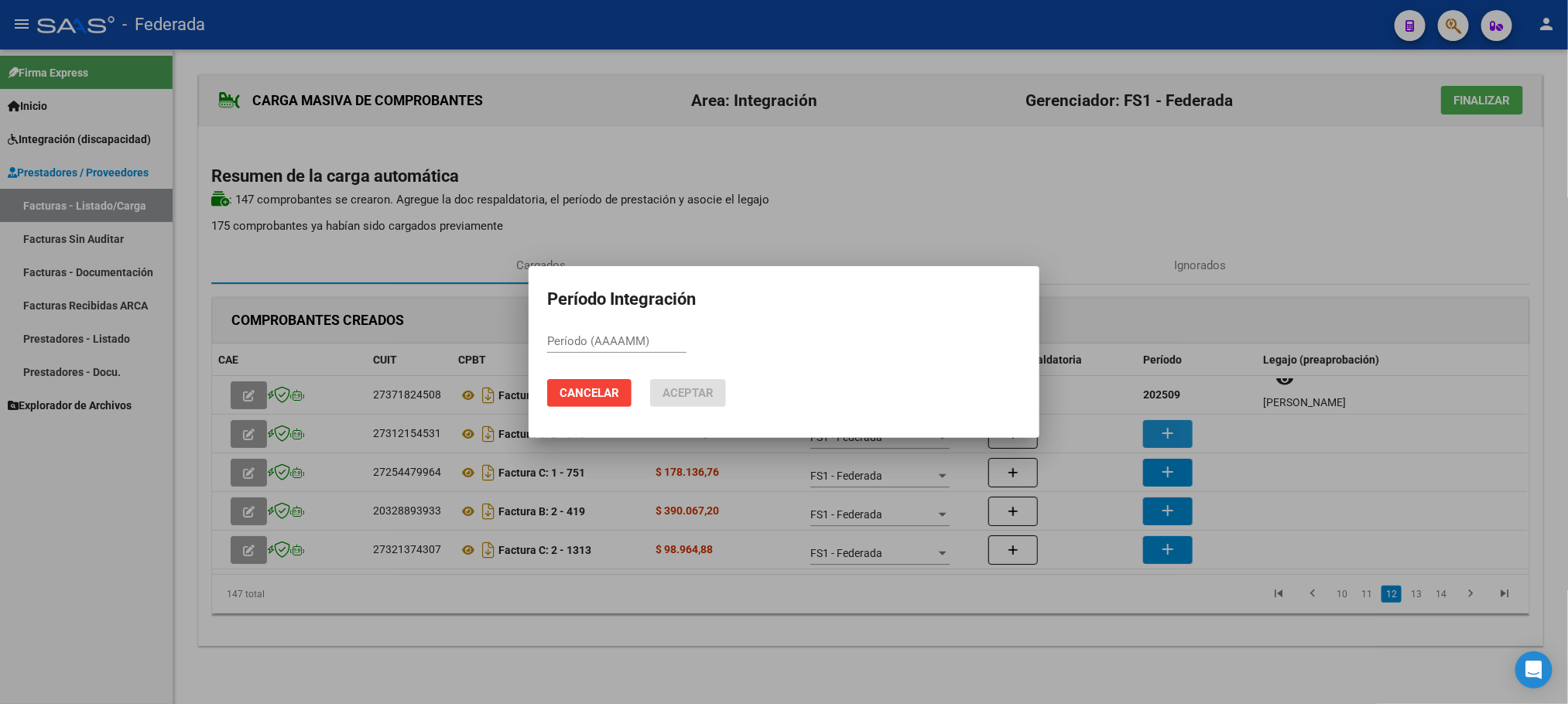
paste input "202509"
type input "202509"
click at [694, 400] on span "Aceptar" at bounding box center [687, 393] width 51 height 14
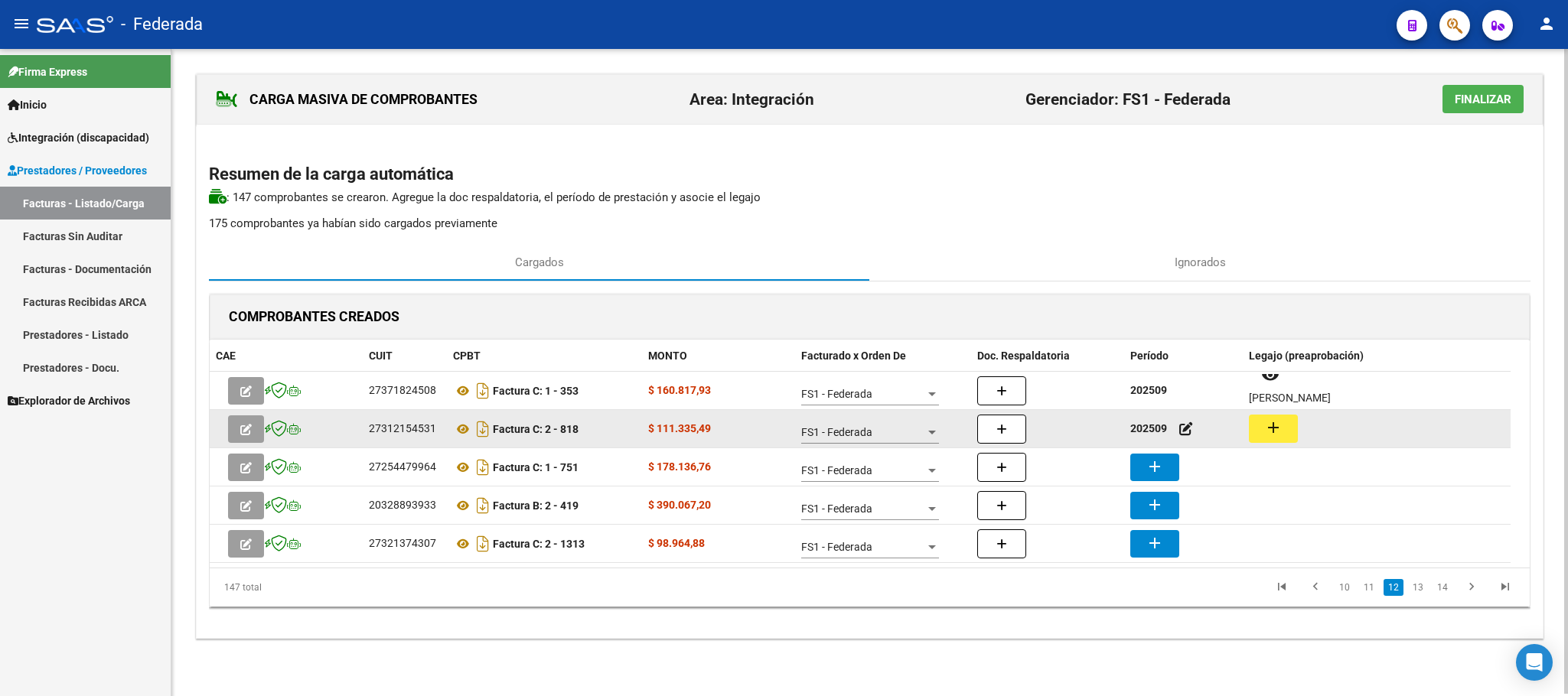
click at [1265, 415] on button "add" at bounding box center [1274, 428] width 49 height 28
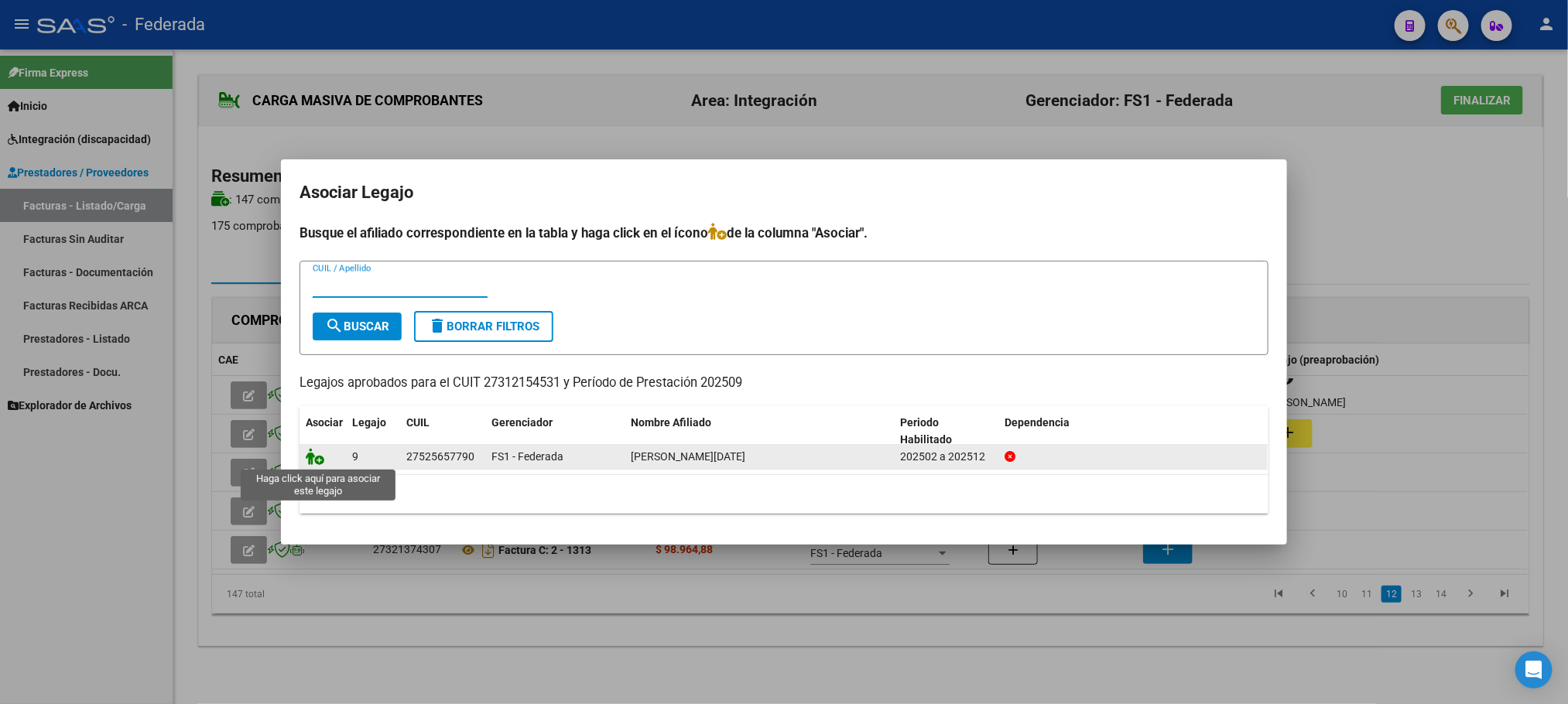
click at [319, 455] on icon at bounding box center [315, 456] width 18 height 17
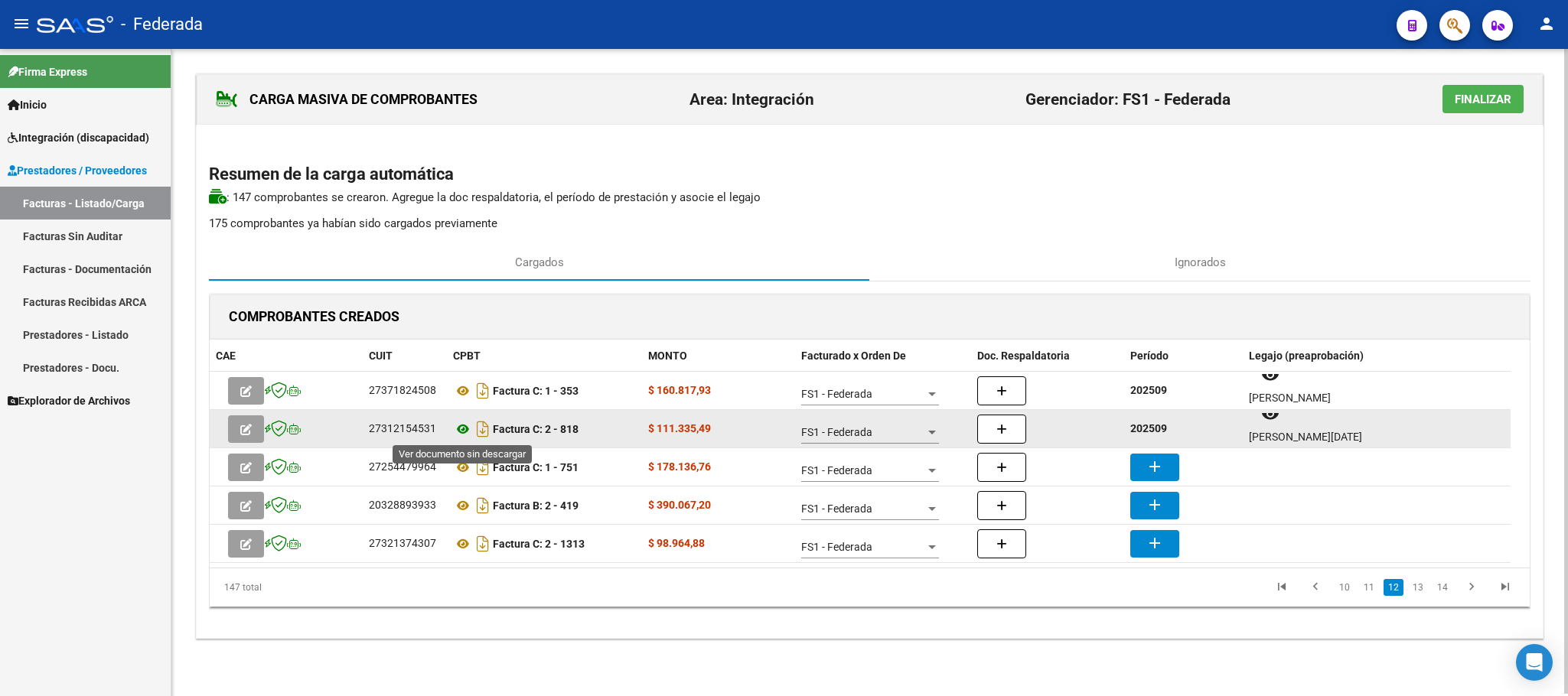
click at [461, 435] on icon at bounding box center [463, 429] width 20 height 18
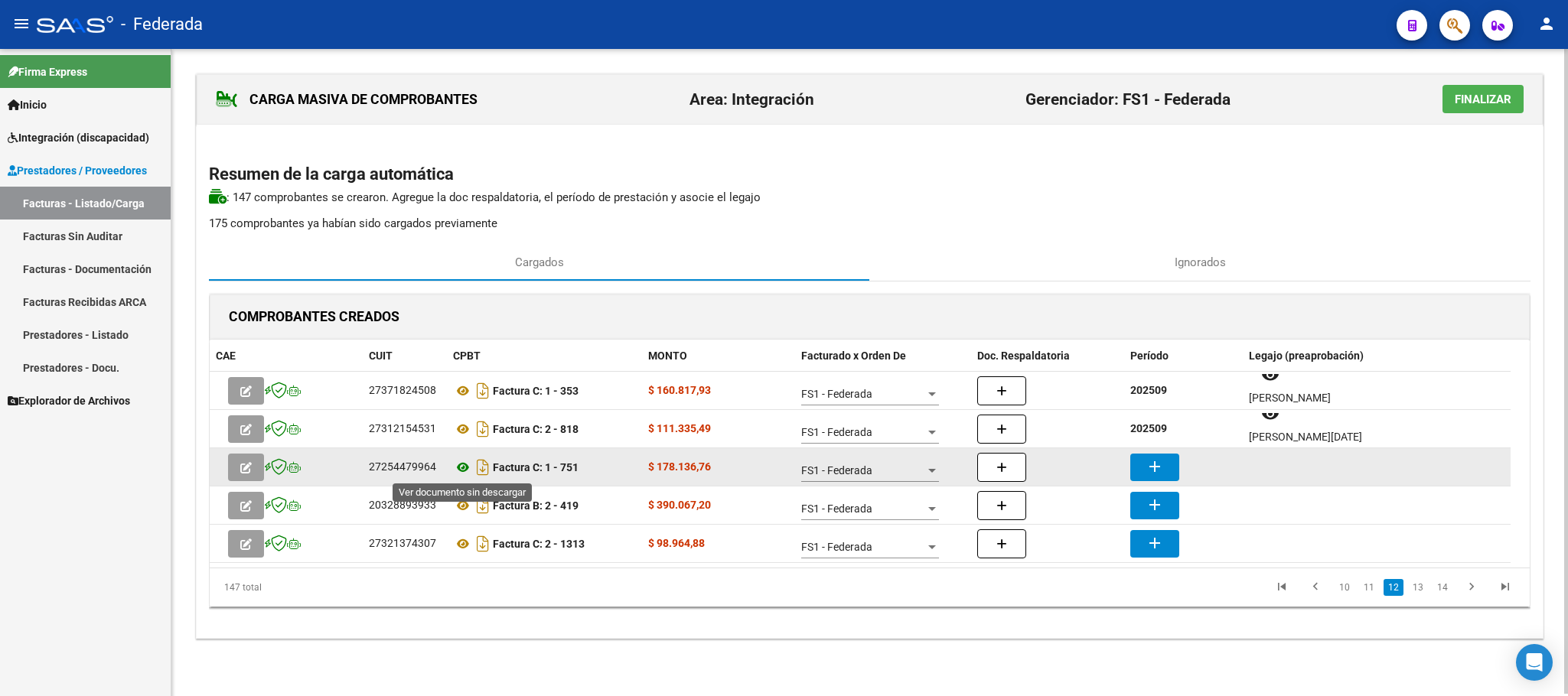
click at [460, 464] on icon at bounding box center [463, 467] width 20 height 18
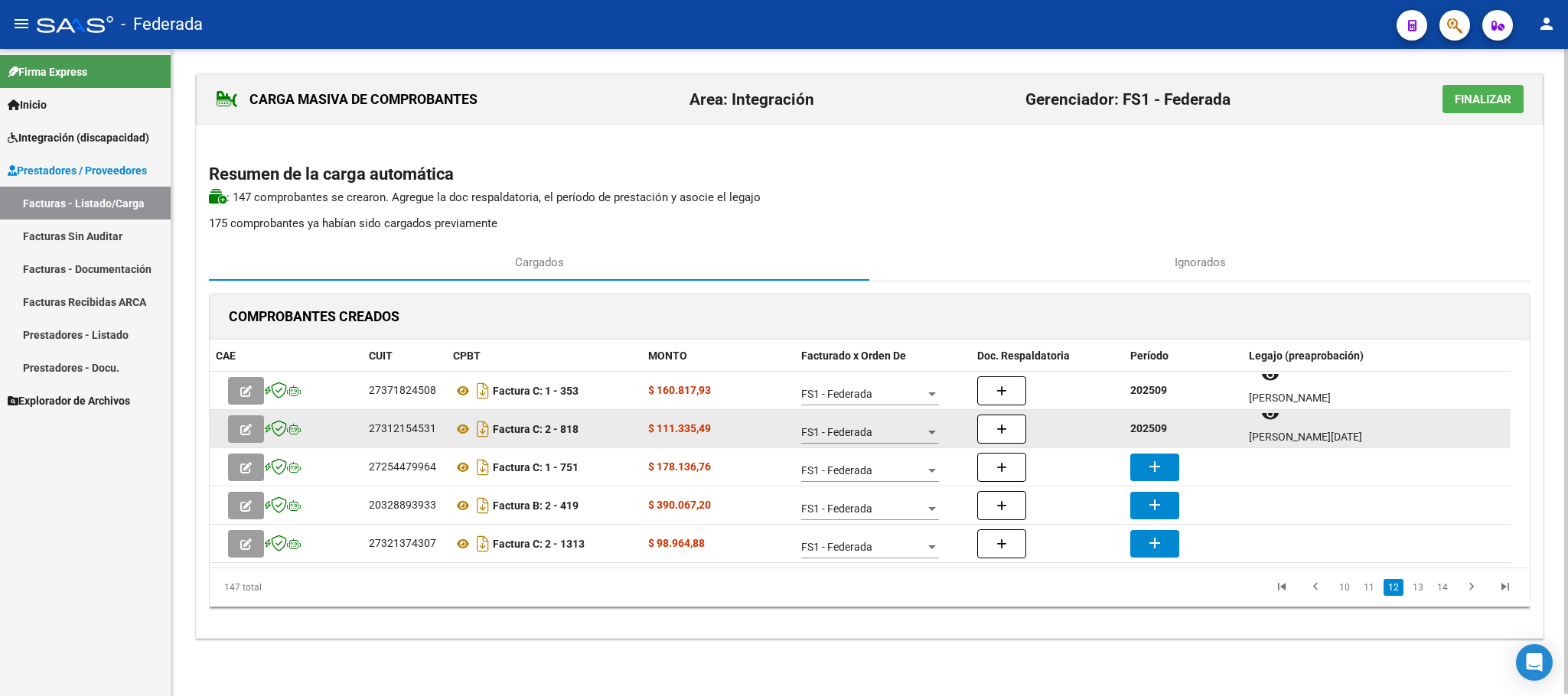
click at [1148, 427] on strong "202509" at bounding box center [1148, 428] width 36 height 12
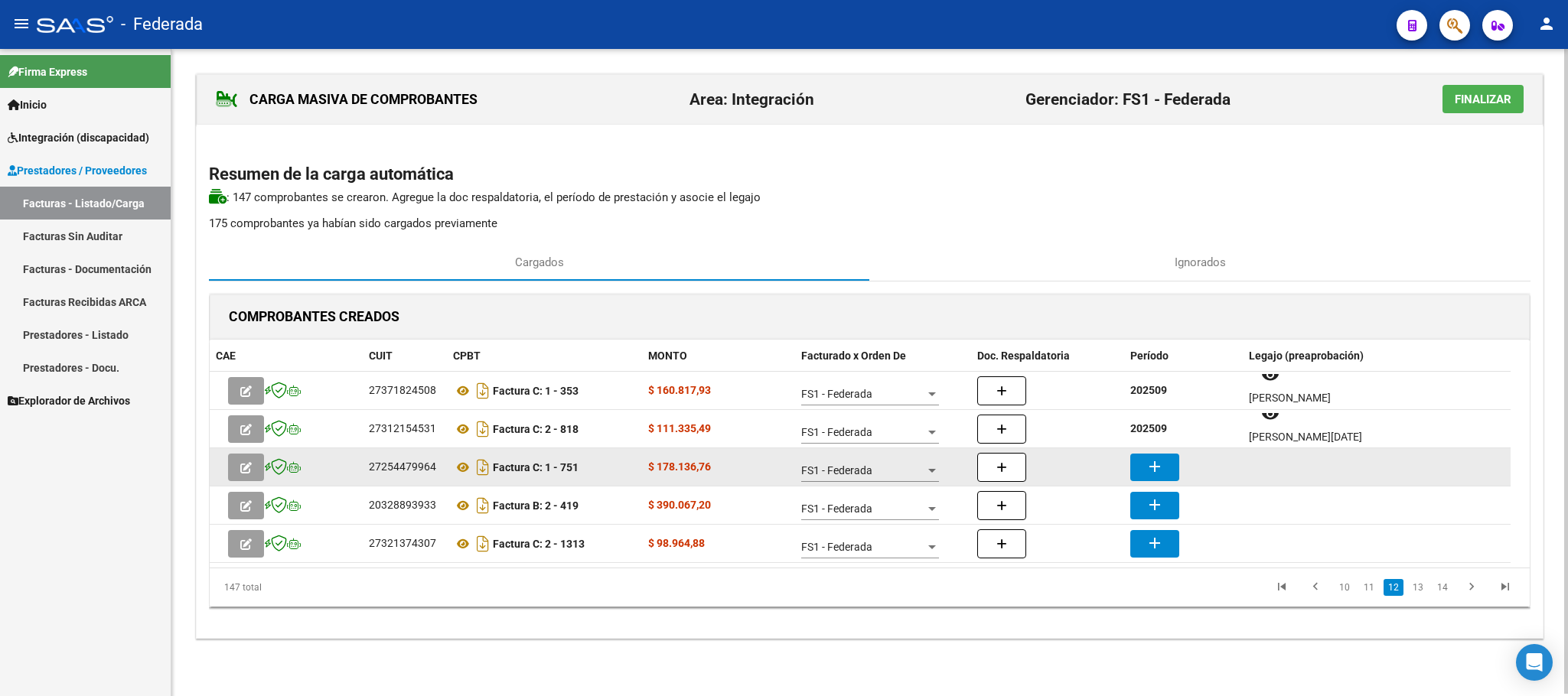
click at [1172, 482] on datatable-body-cell "add" at bounding box center [1184, 466] width 118 height 37
click at [1146, 473] on mat-icon "add" at bounding box center [1154, 466] width 18 height 18
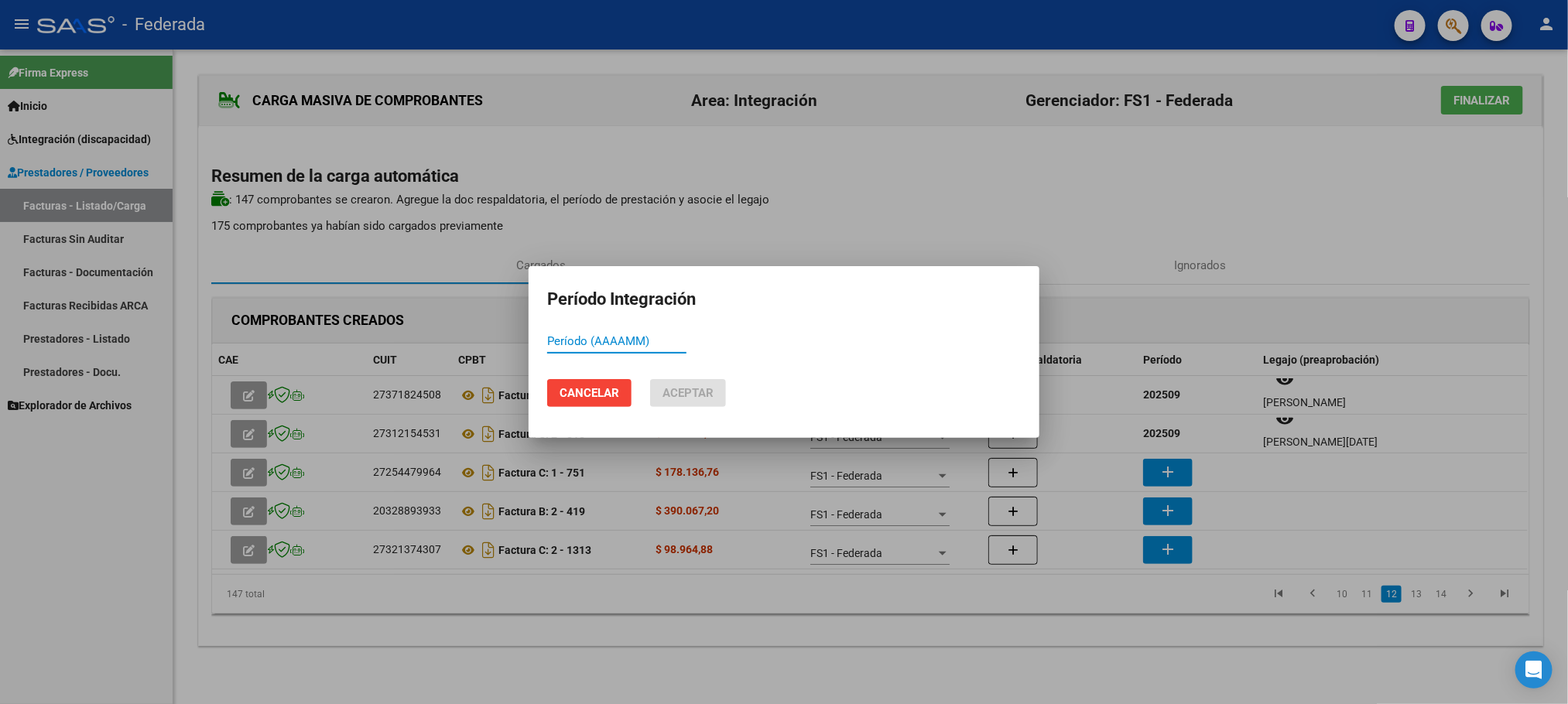
paste input "202509"
type input "202509"
click at [711, 404] on button "Aceptar" at bounding box center [687, 393] width 76 height 28
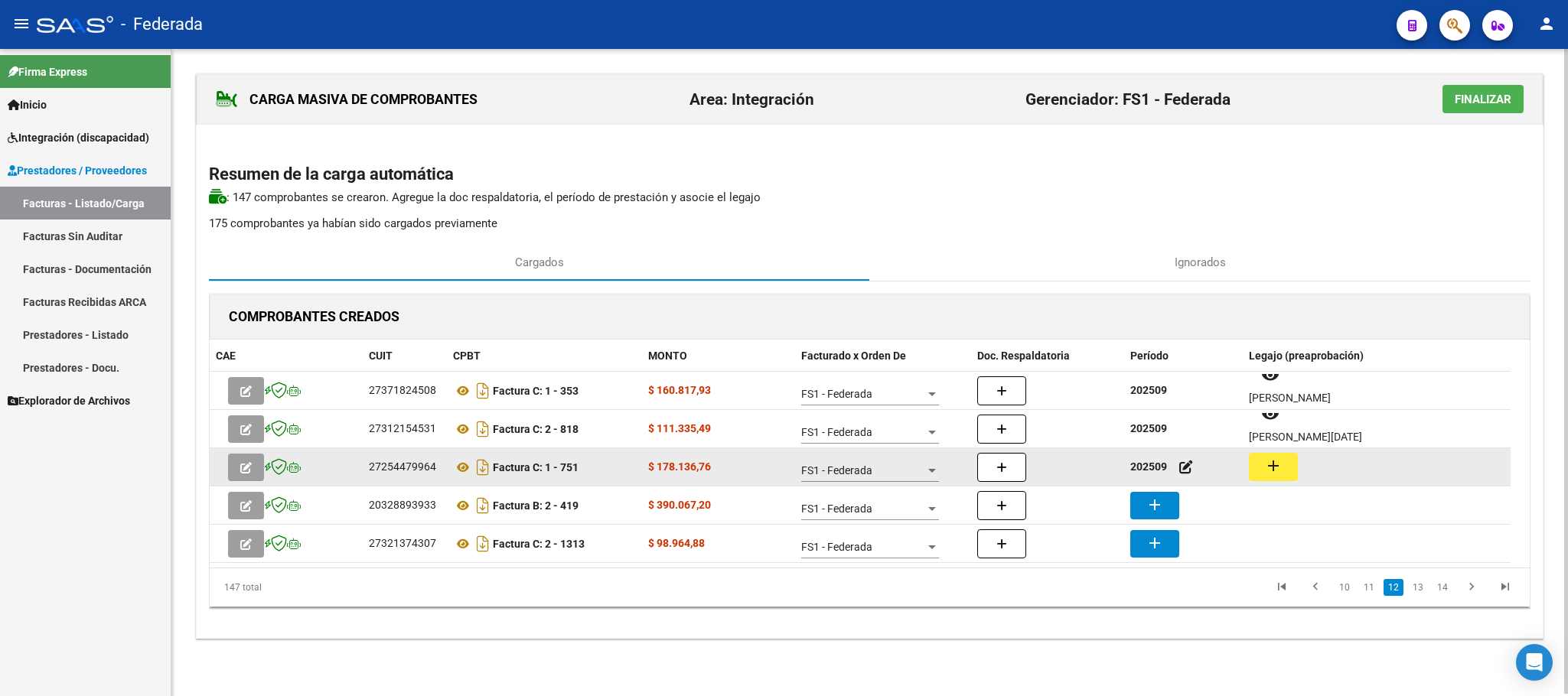
click at [1268, 465] on mat-icon "add" at bounding box center [1273, 466] width 18 height 18
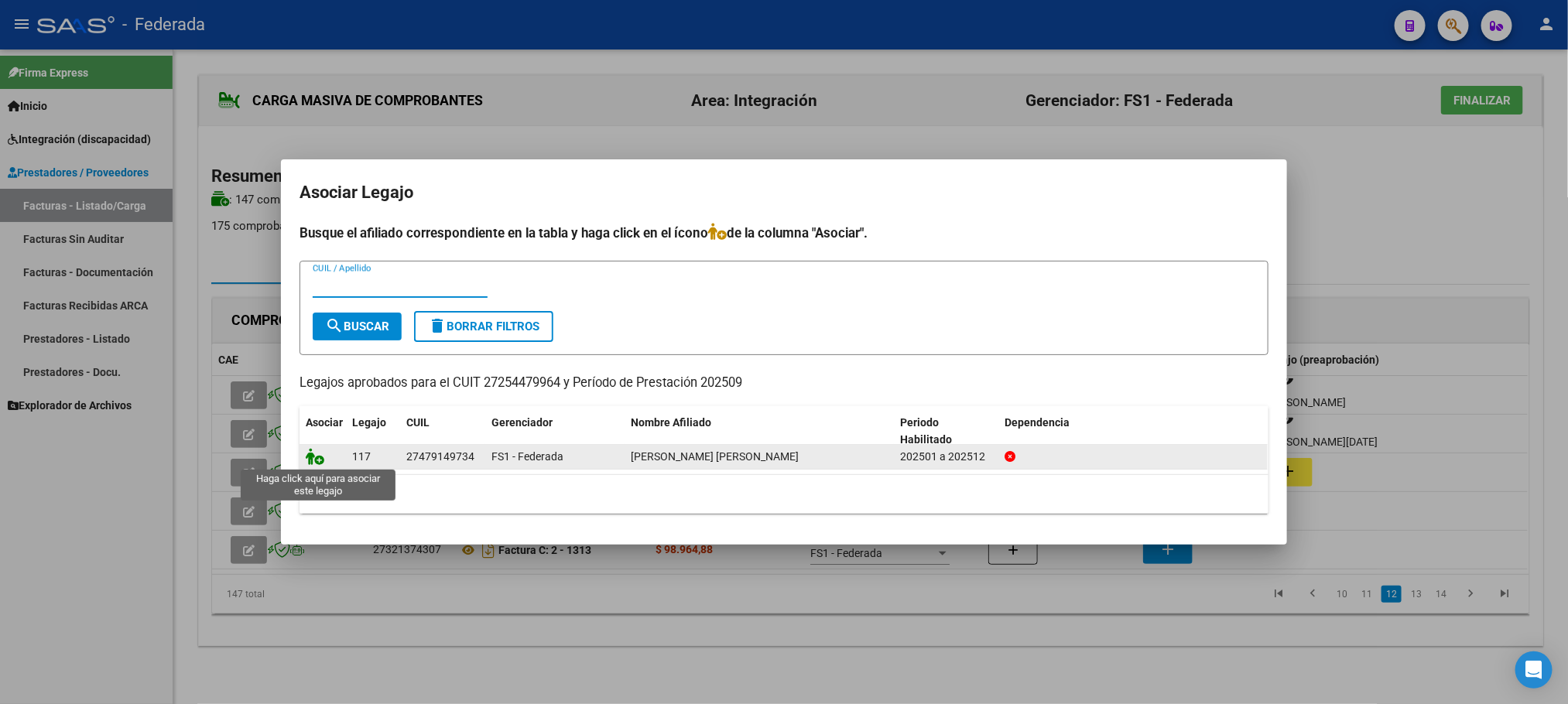
click at [316, 461] on icon at bounding box center [315, 456] width 18 height 17
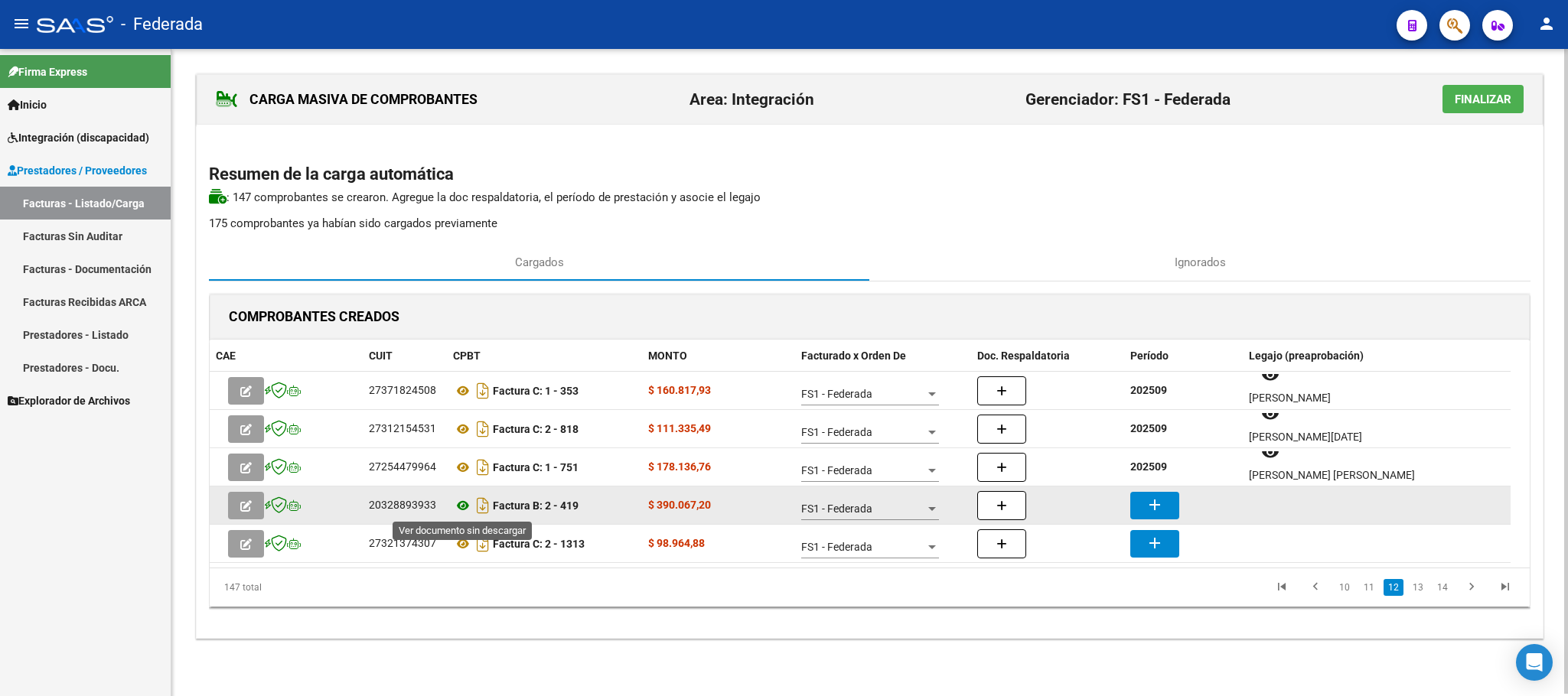
click at [461, 505] on icon at bounding box center [463, 506] width 20 height 18
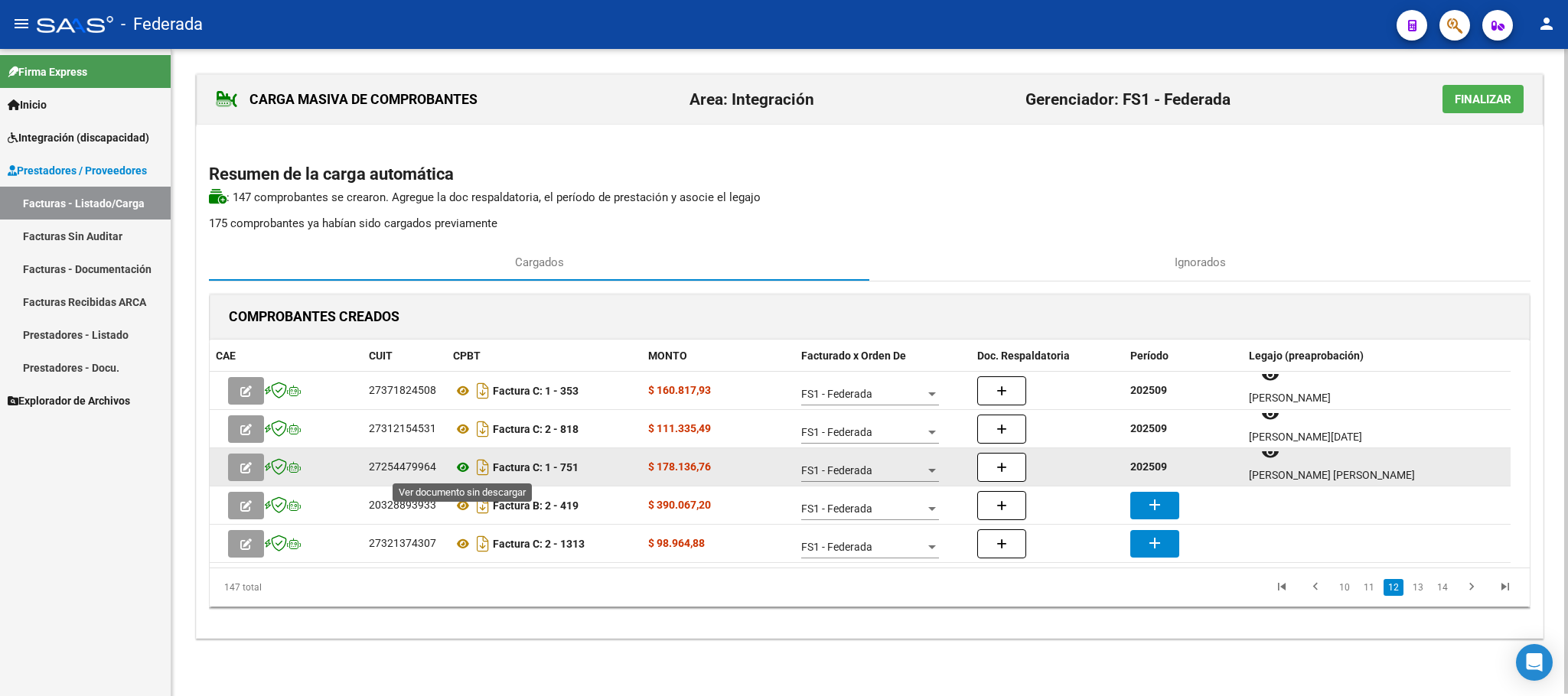
click at [466, 468] on icon at bounding box center [463, 467] width 20 height 18
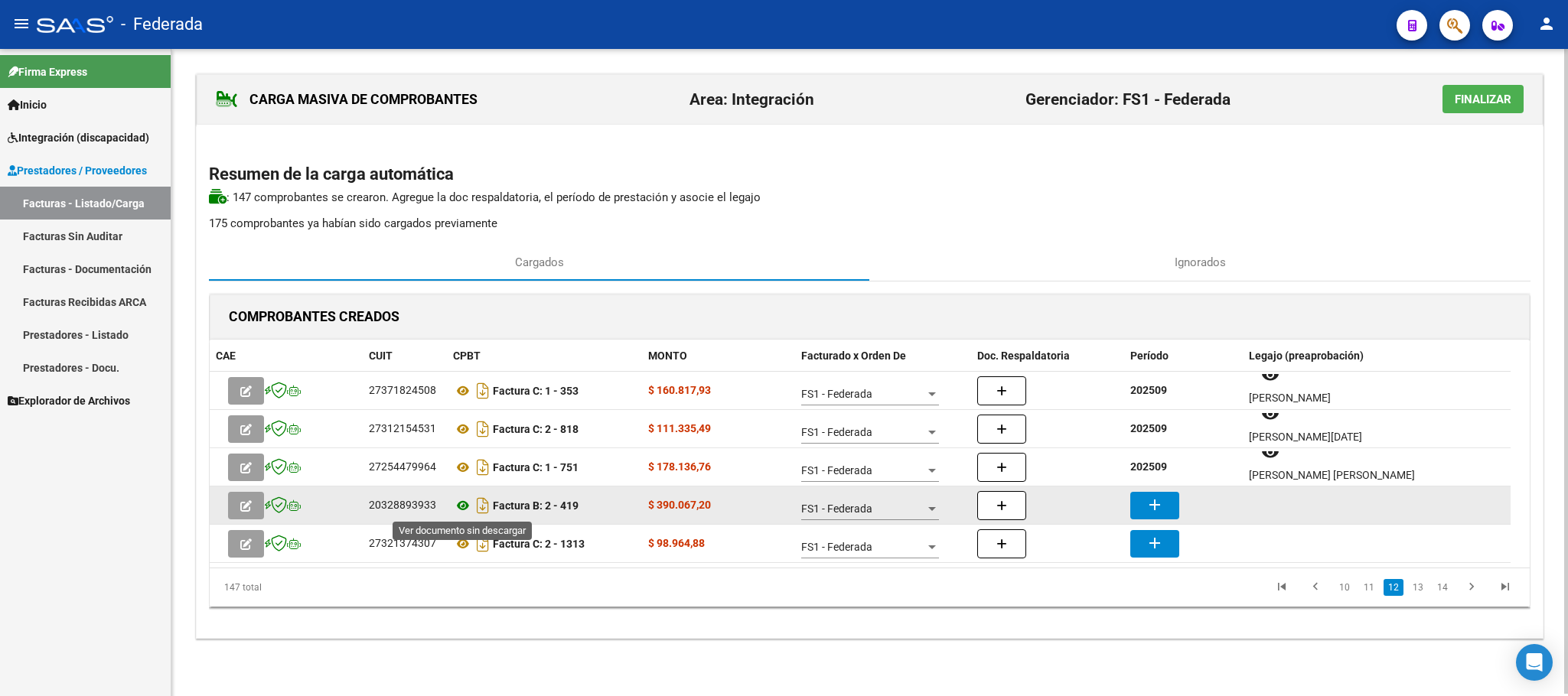
click at [460, 506] on icon at bounding box center [463, 506] width 20 height 18
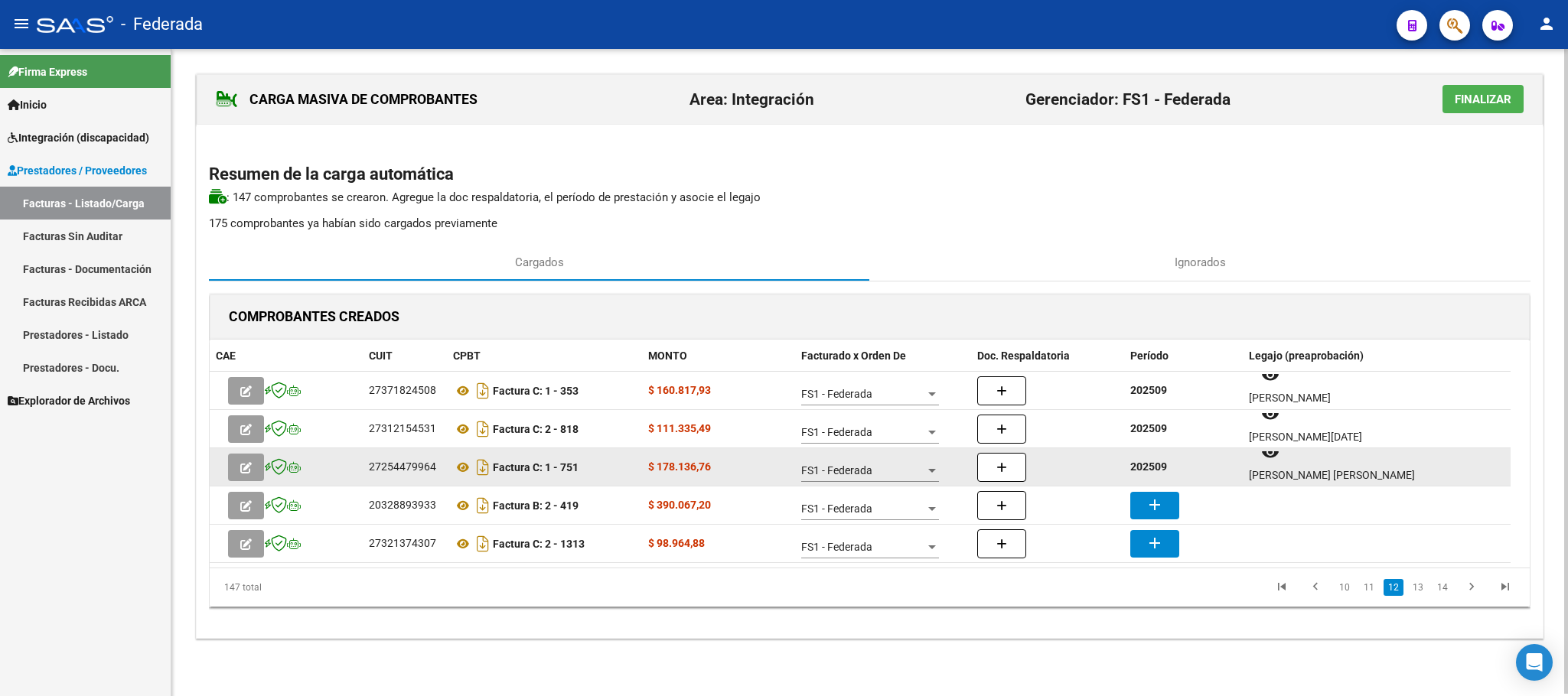
click at [1155, 471] on strong "202509" at bounding box center [1148, 466] width 36 height 12
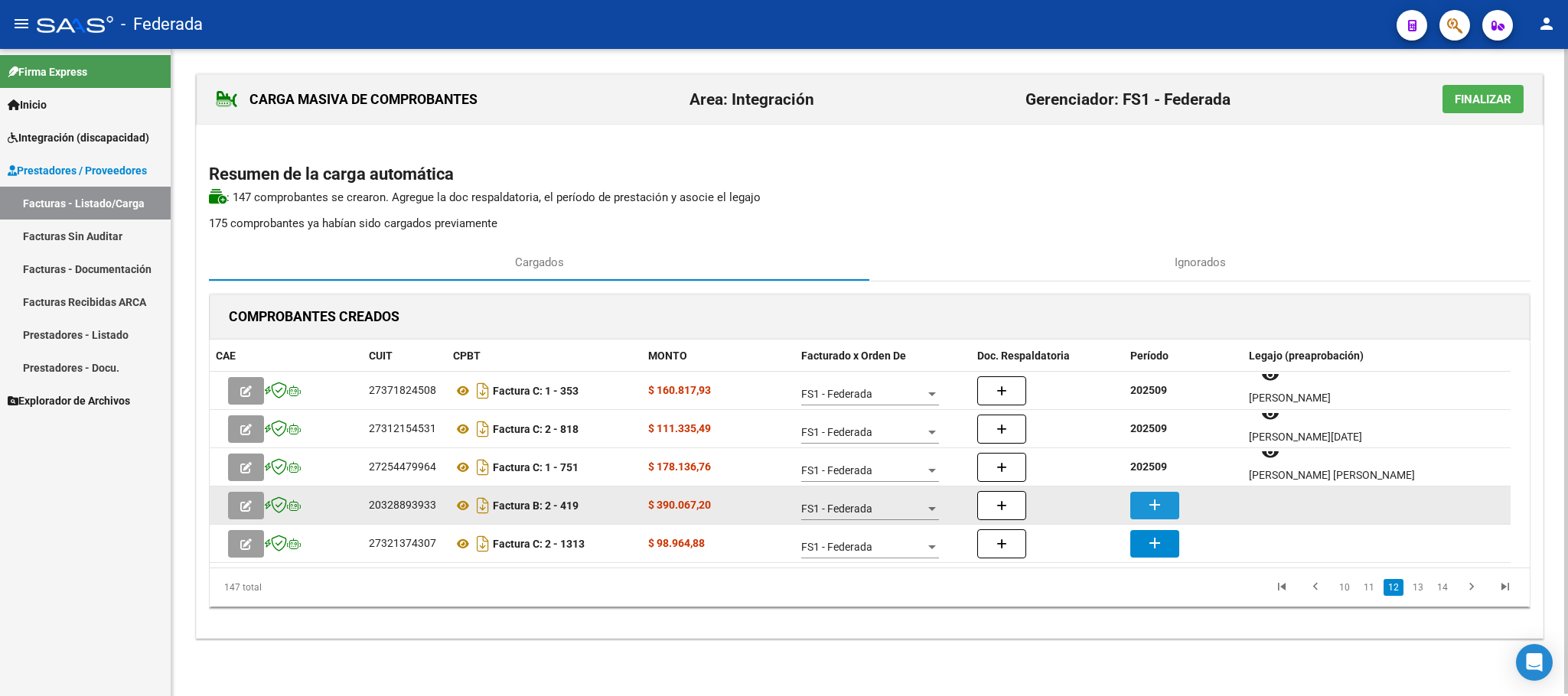
click at [1159, 498] on mat-icon "add" at bounding box center [1154, 505] width 18 height 18
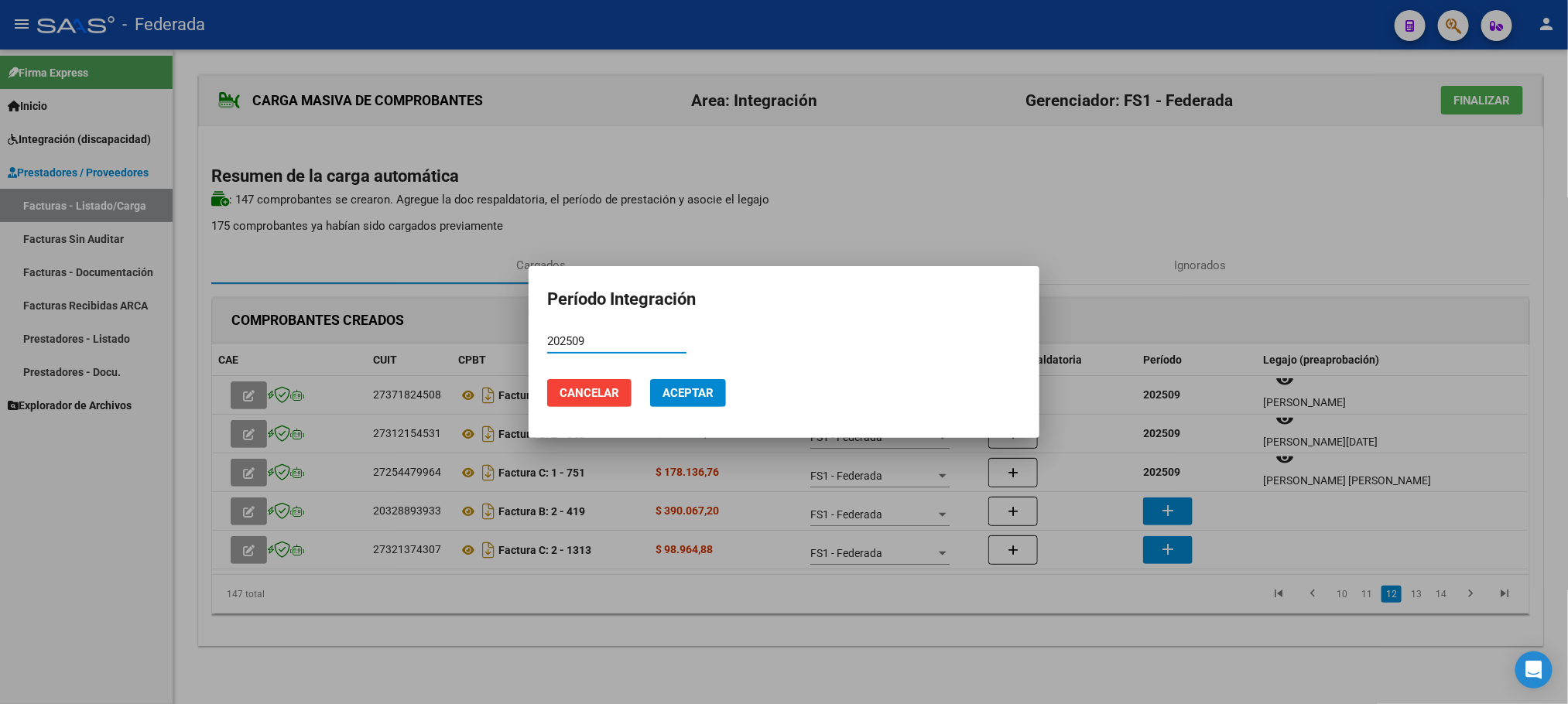
type input "202509"
click at [720, 386] on button "Aceptar" at bounding box center [687, 393] width 76 height 28
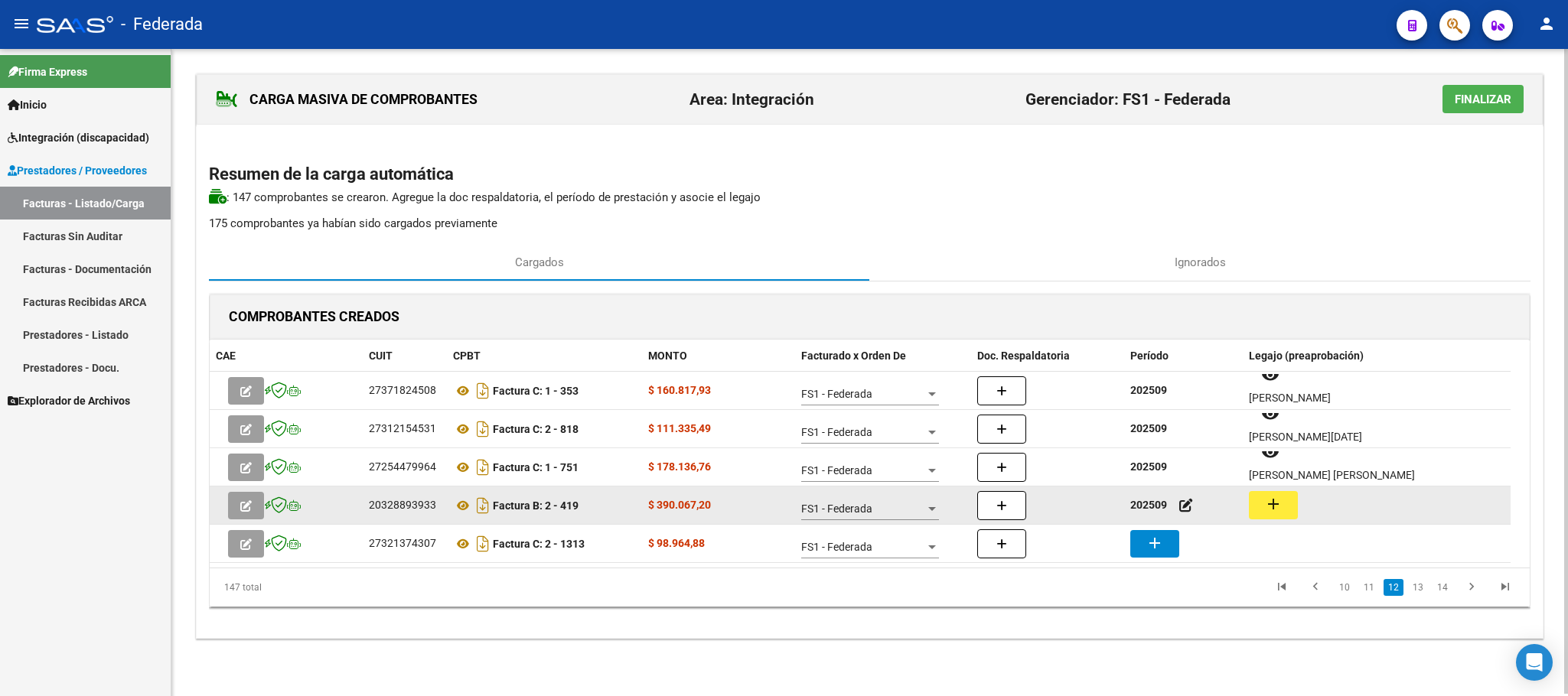
click at [1278, 496] on mat-icon "add" at bounding box center [1273, 504] width 18 height 18
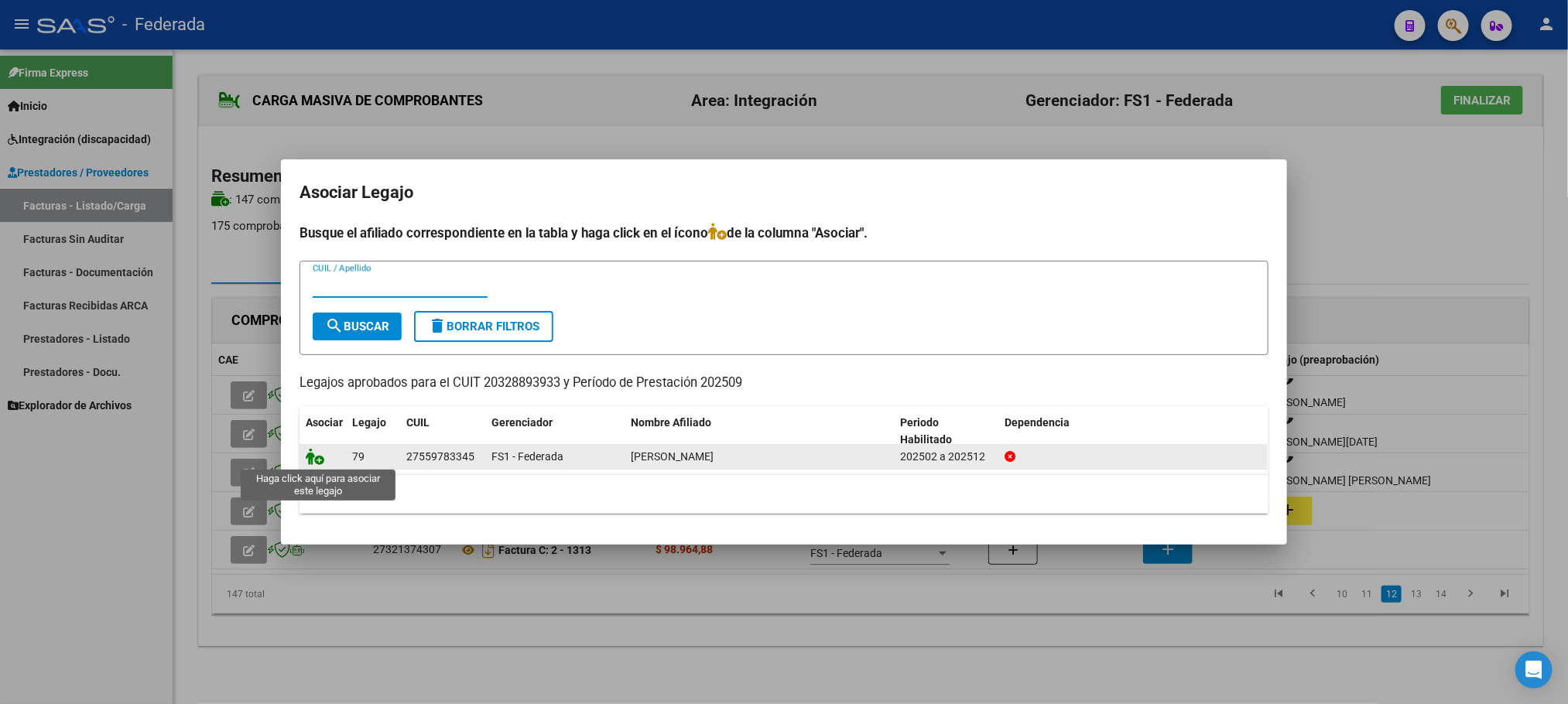
click at [311, 463] on icon at bounding box center [315, 456] width 18 height 17
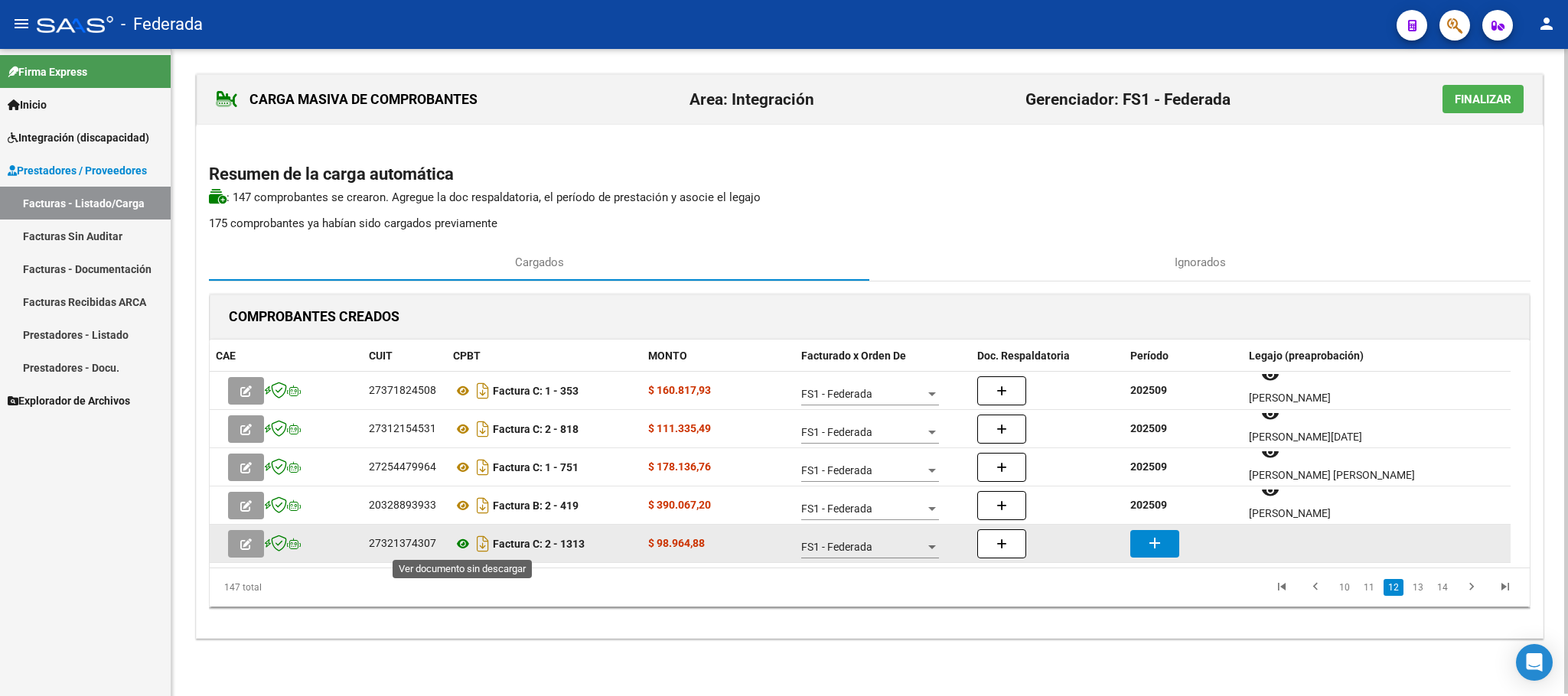
click at [459, 547] on icon at bounding box center [463, 544] width 20 height 18
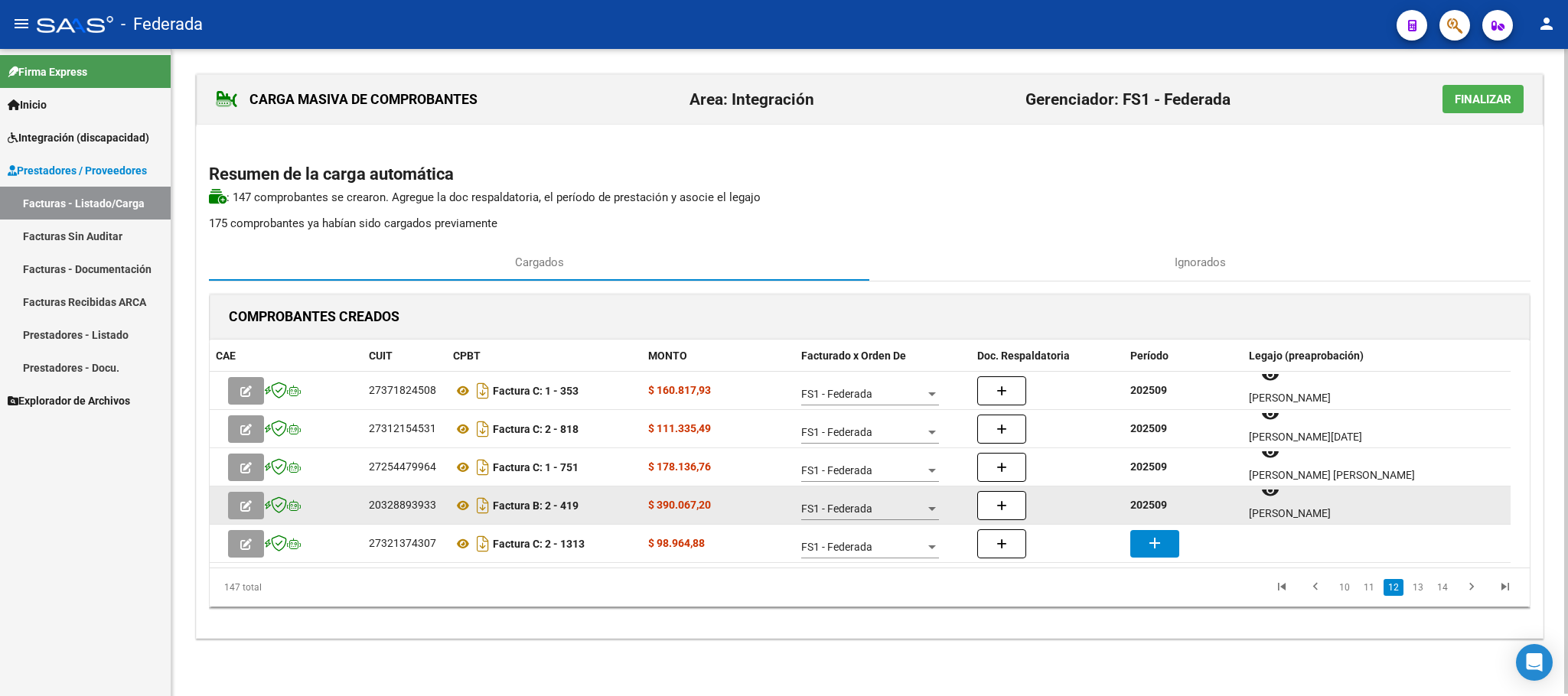
click at [1159, 503] on strong "202509" at bounding box center [1148, 505] width 36 height 12
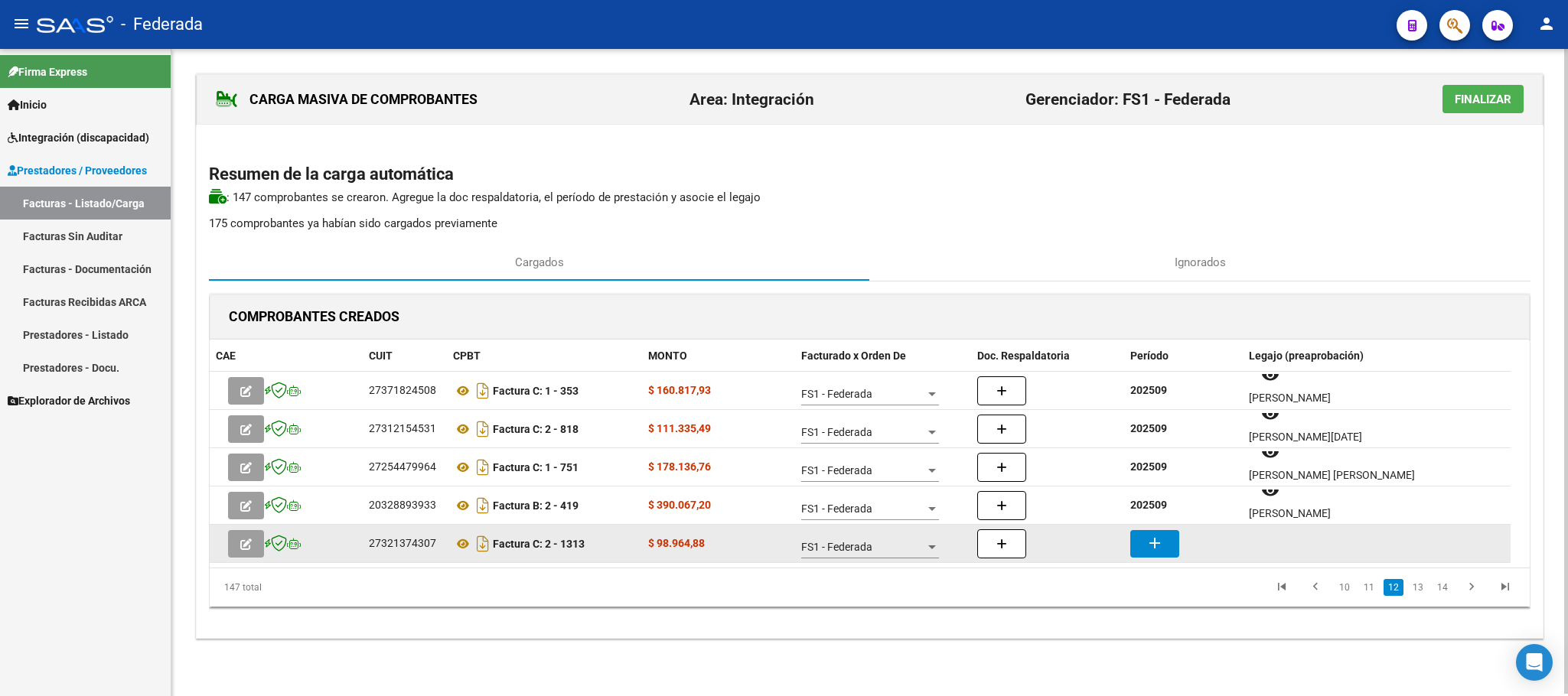
click at [1158, 539] on mat-icon "add" at bounding box center [1154, 543] width 18 height 18
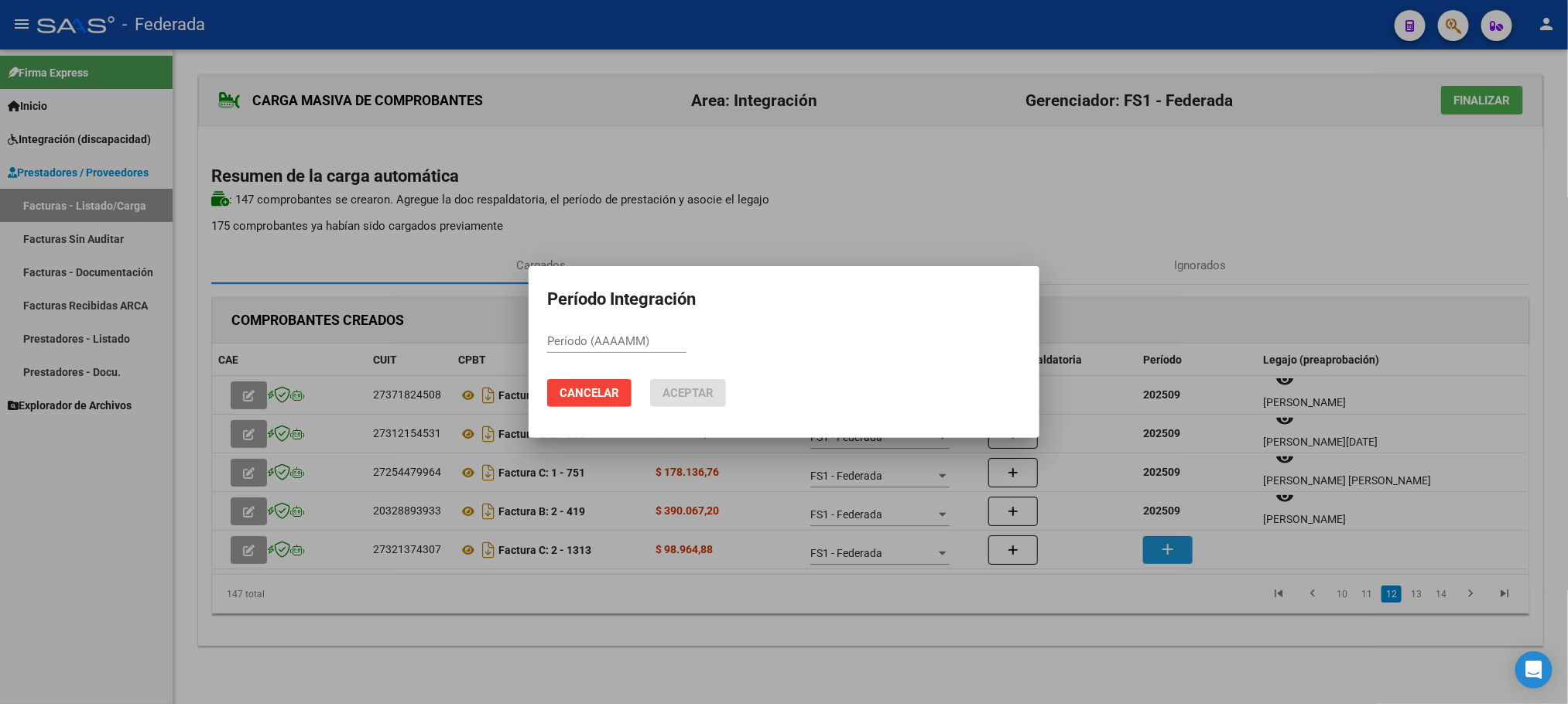
paste input "202509"
type input "202509"
click at [669, 393] on span "Aceptar" at bounding box center [687, 393] width 51 height 14
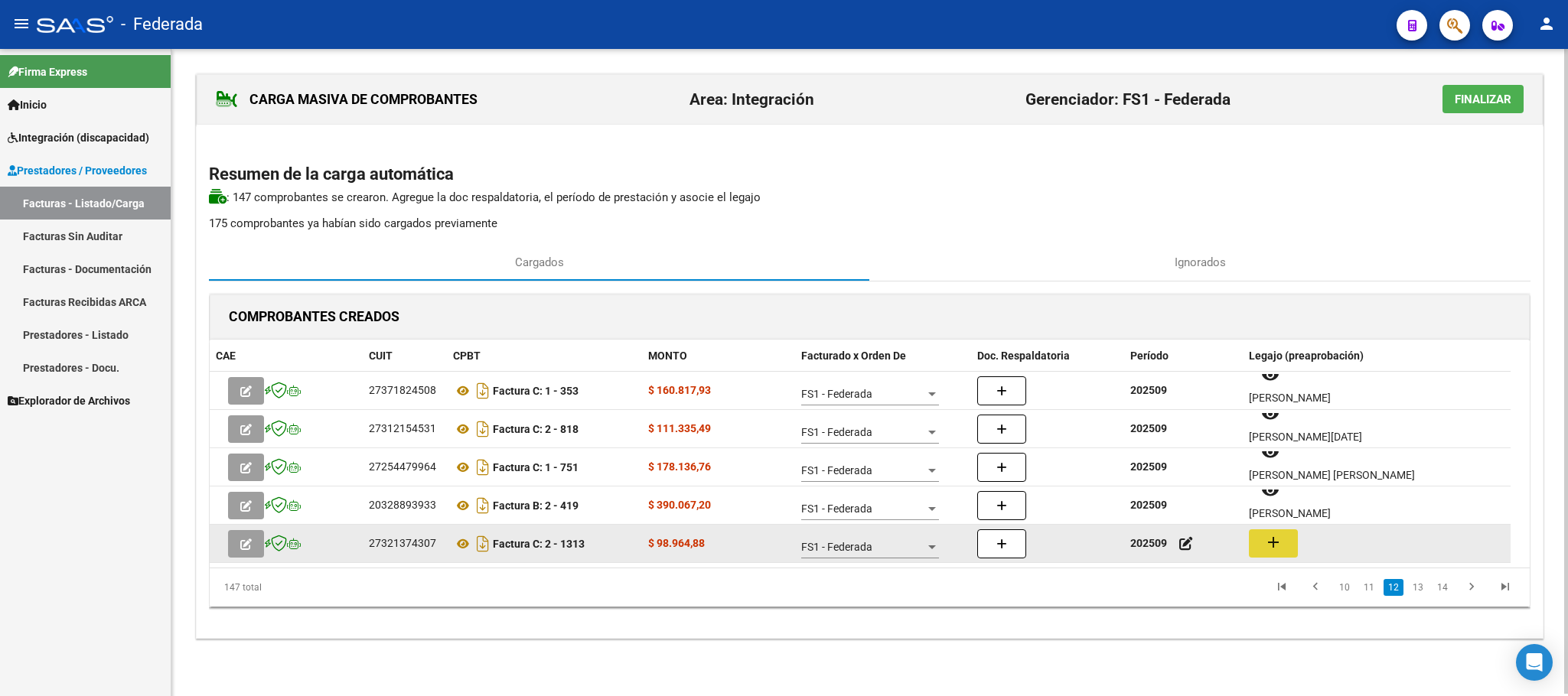
click at [1277, 540] on mat-icon "add" at bounding box center [1273, 542] width 18 height 18
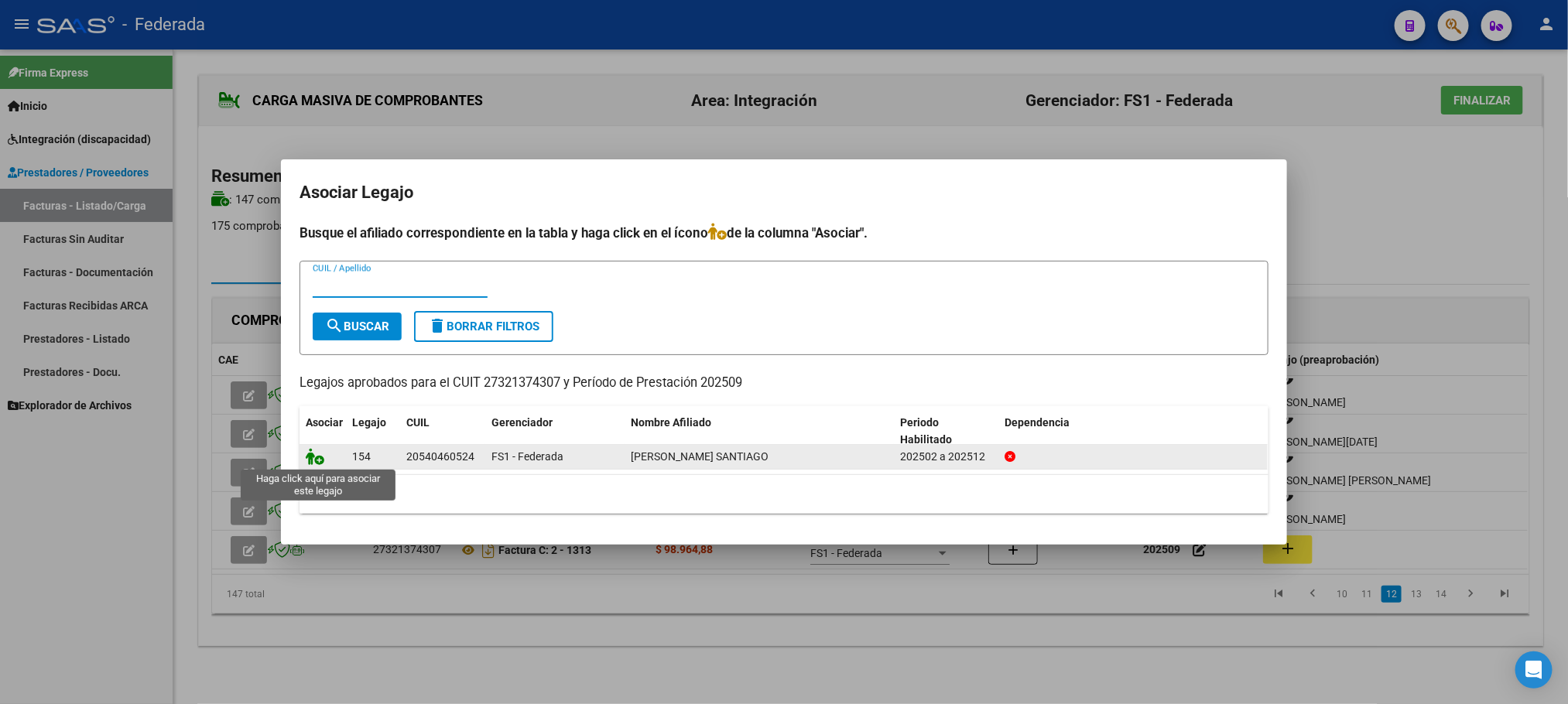
click at [313, 463] on icon at bounding box center [315, 456] width 18 height 17
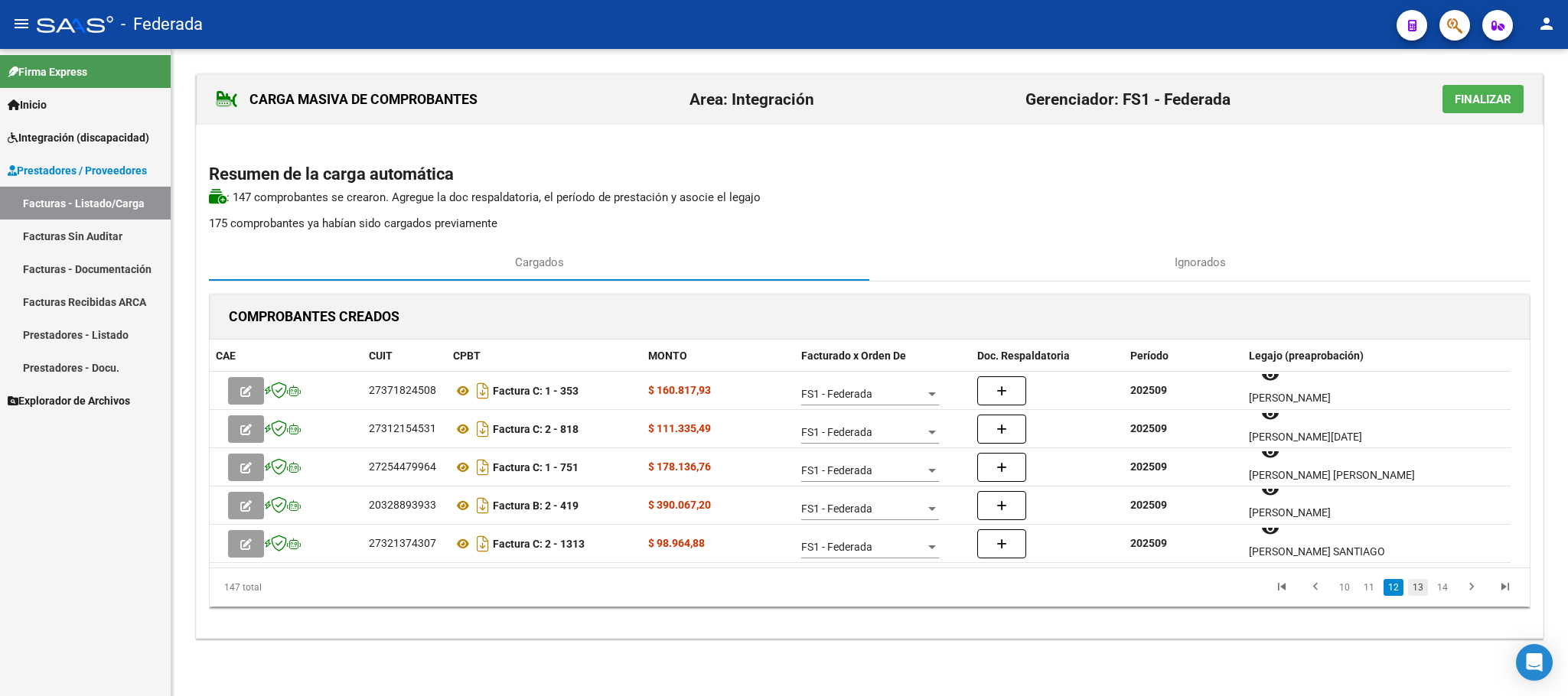
click at [1415, 589] on link "13" at bounding box center [1418, 588] width 20 height 16
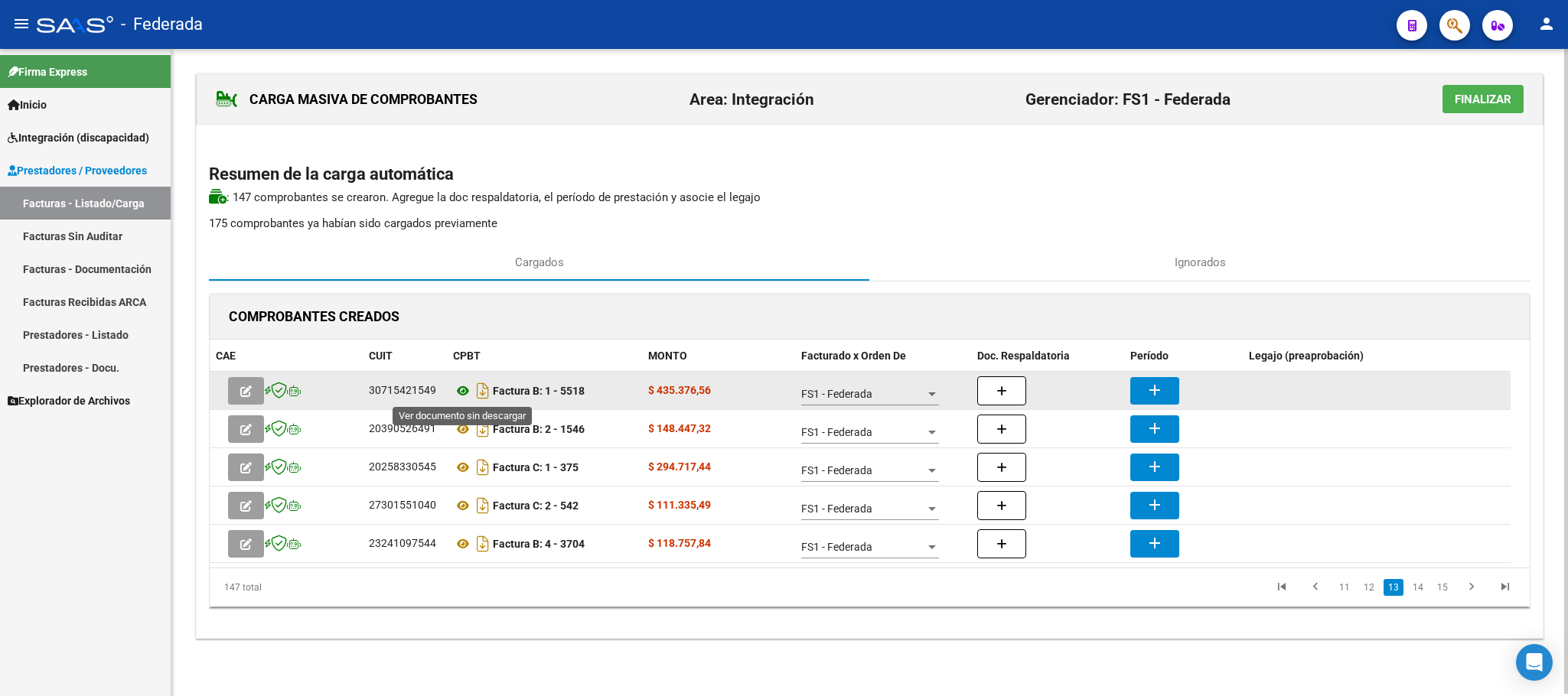
click at [461, 394] on icon at bounding box center [463, 391] width 20 height 18
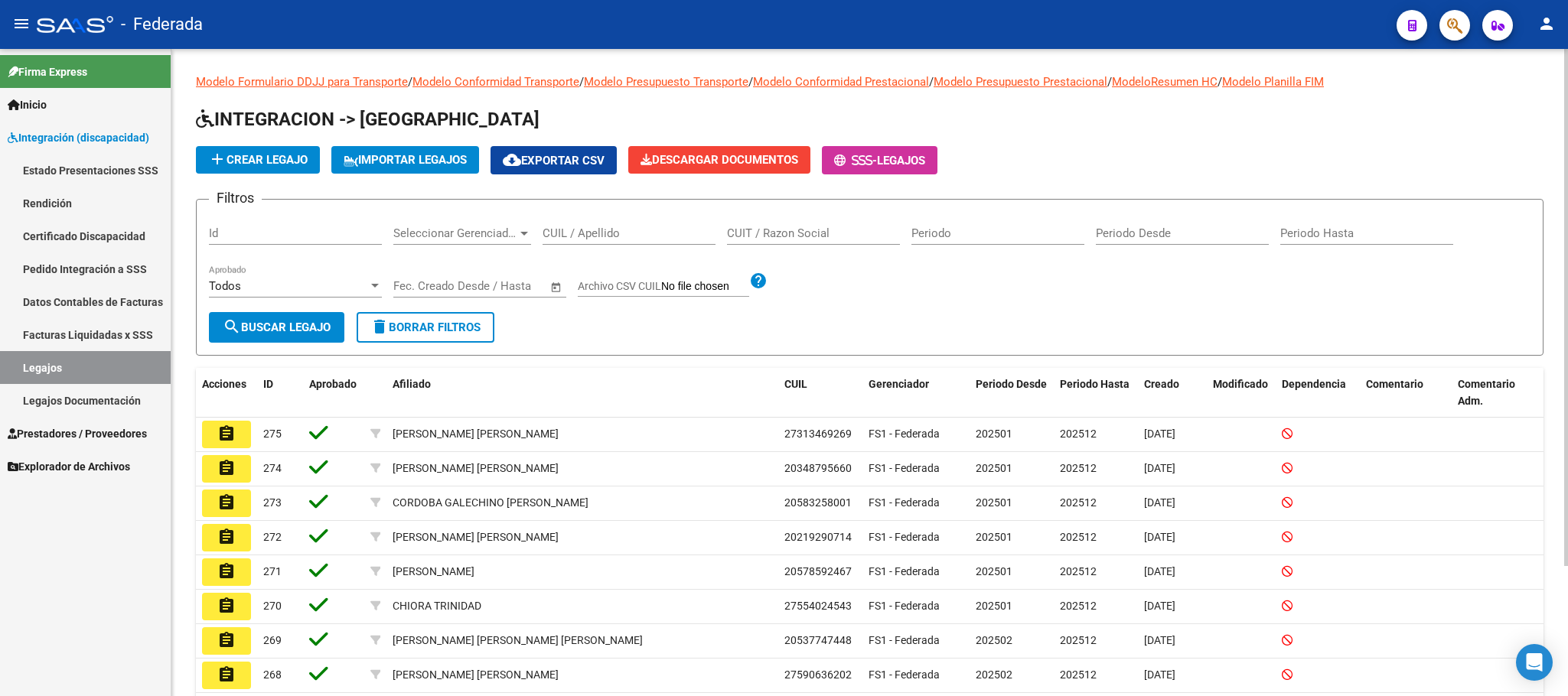
click at [566, 240] on input "CUIL / Apellido" at bounding box center [629, 233] width 173 height 14
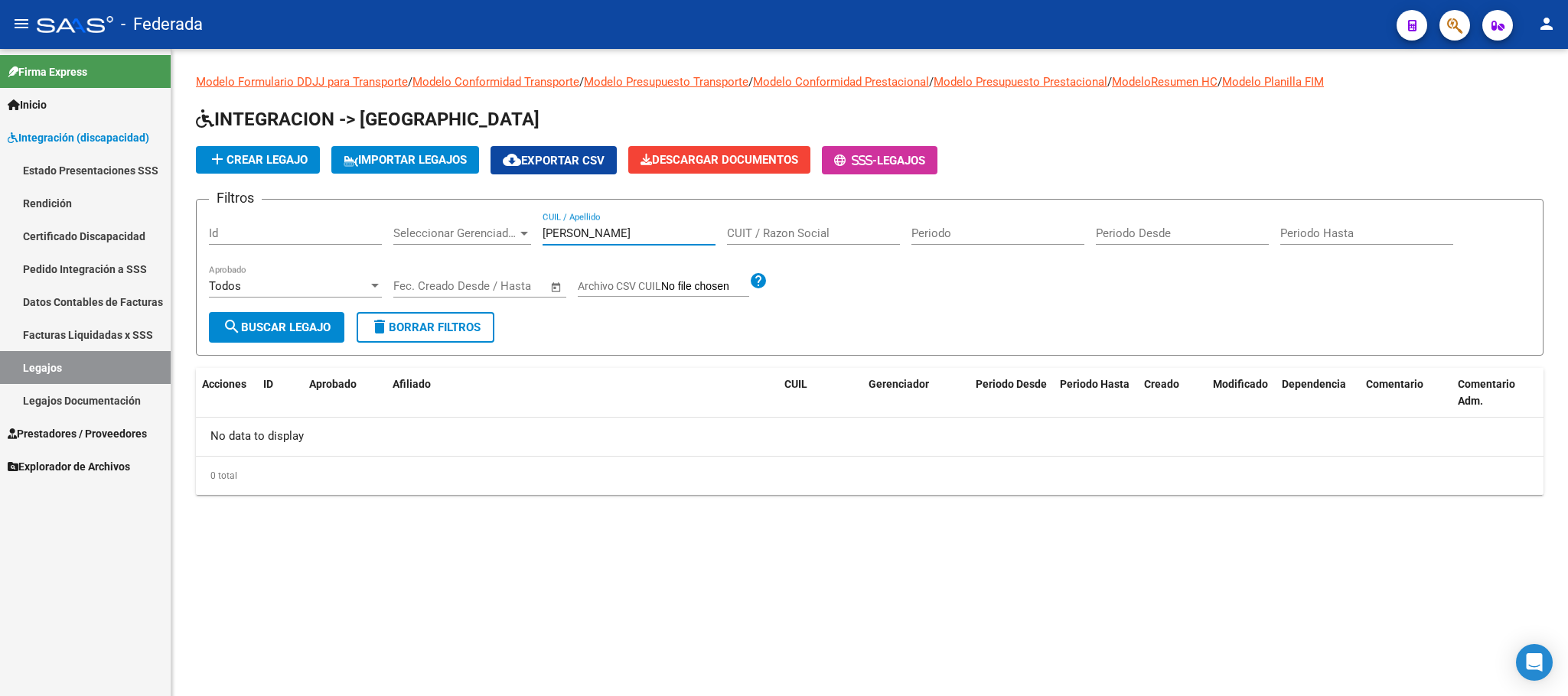
click at [566, 240] on input "anita" at bounding box center [629, 233] width 173 height 14
type input "super"
click at [462, 328] on span "delete Borrar Filtros" at bounding box center [425, 327] width 110 height 14
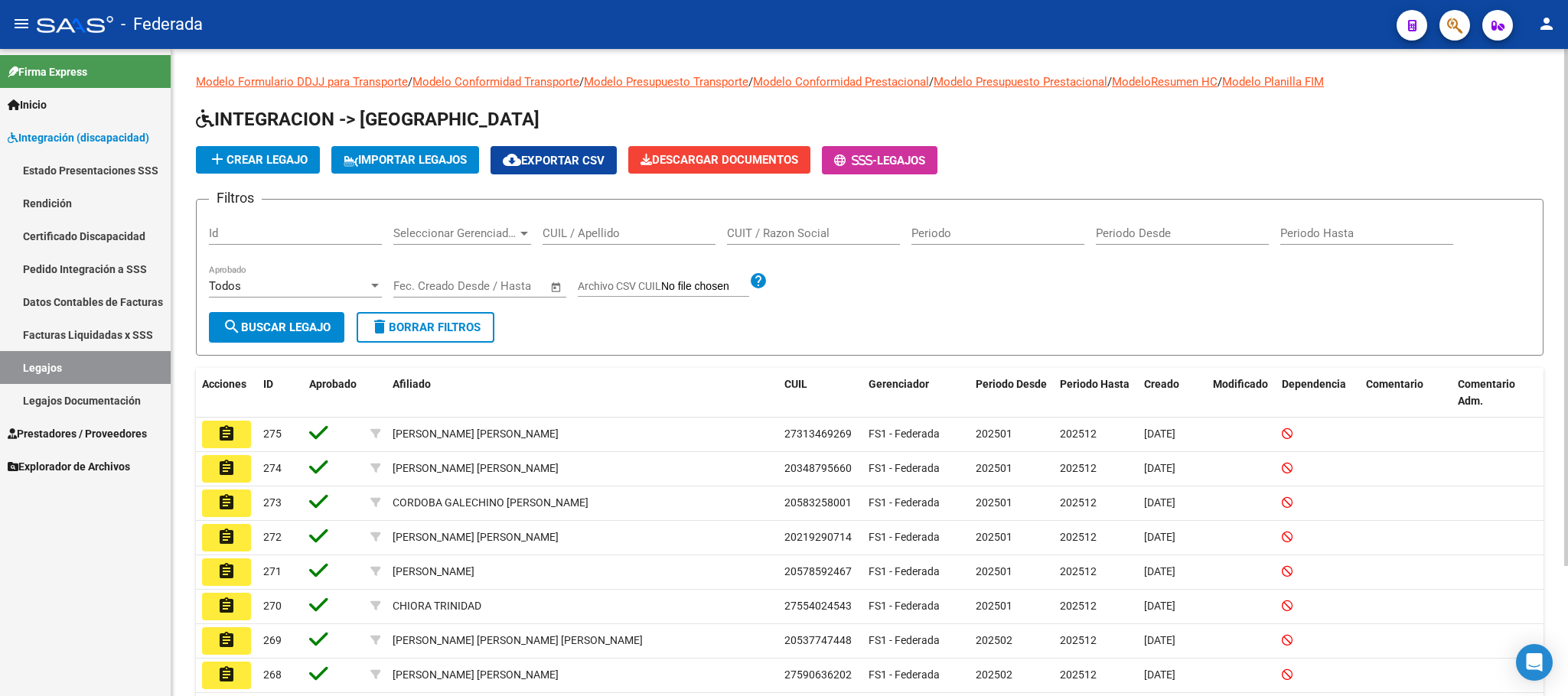
click at [625, 232] on input "CUIL / Apellido" at bounding box center [629, 233] width 173 height 14
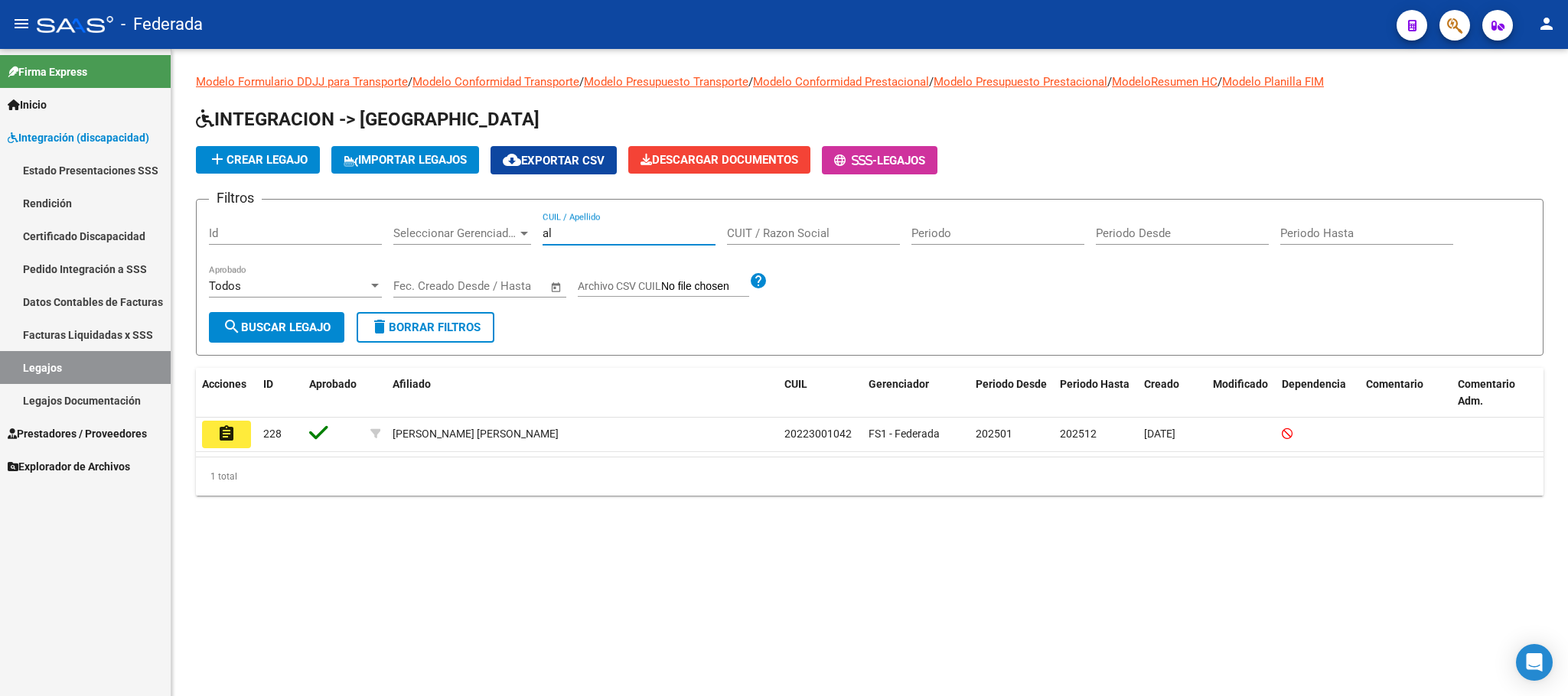
type input "a"
click at [548, 225] on div "jime CUIL / Apellido" at bounding box center [629, 229] width 173 height 33
click at [574, 240] on input "jimerami" at bounding box center [629, 233] width 173 height 14
click at [570, 235] on input "jimerami" at bounding box center [629, 233] width 173 height 14
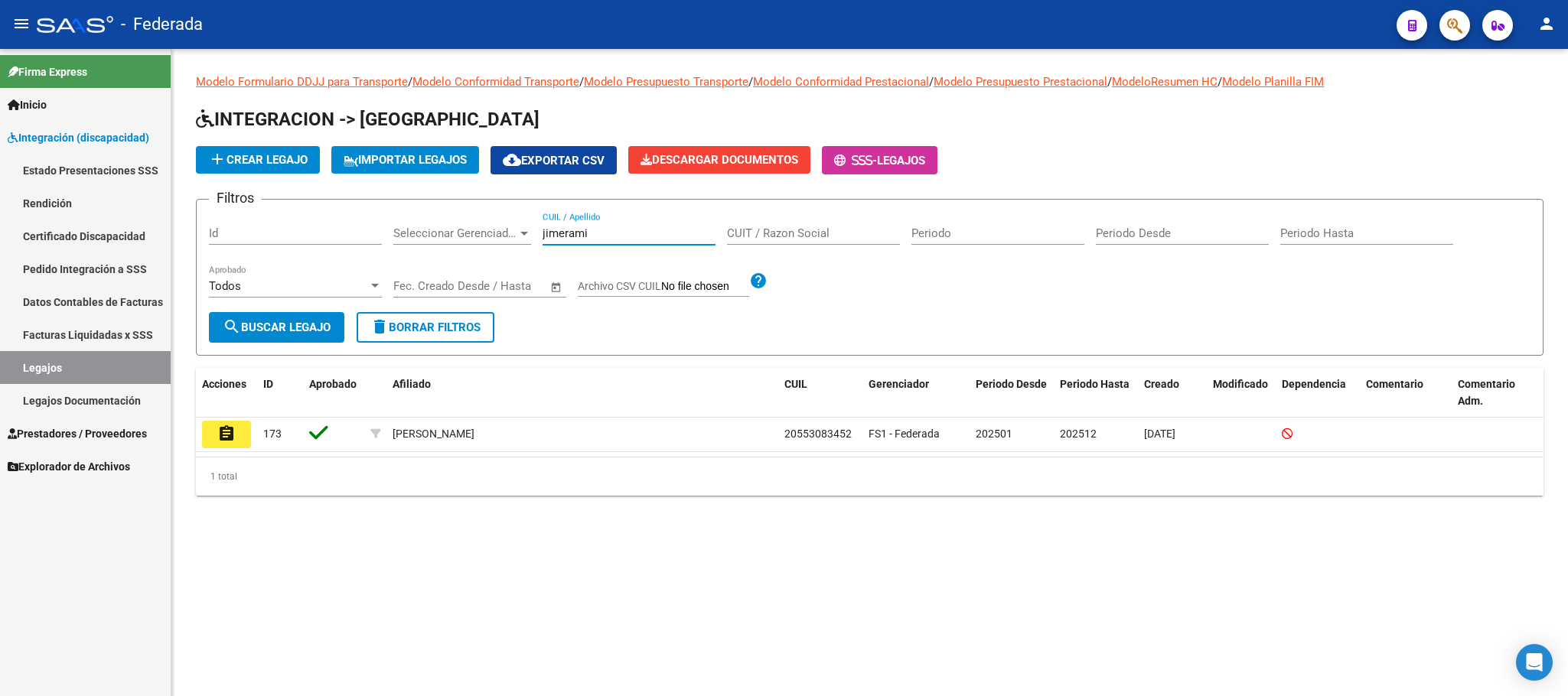
click at [570, 235] on input "jimerami" at bounding box center [629, 233] width 173 height 14
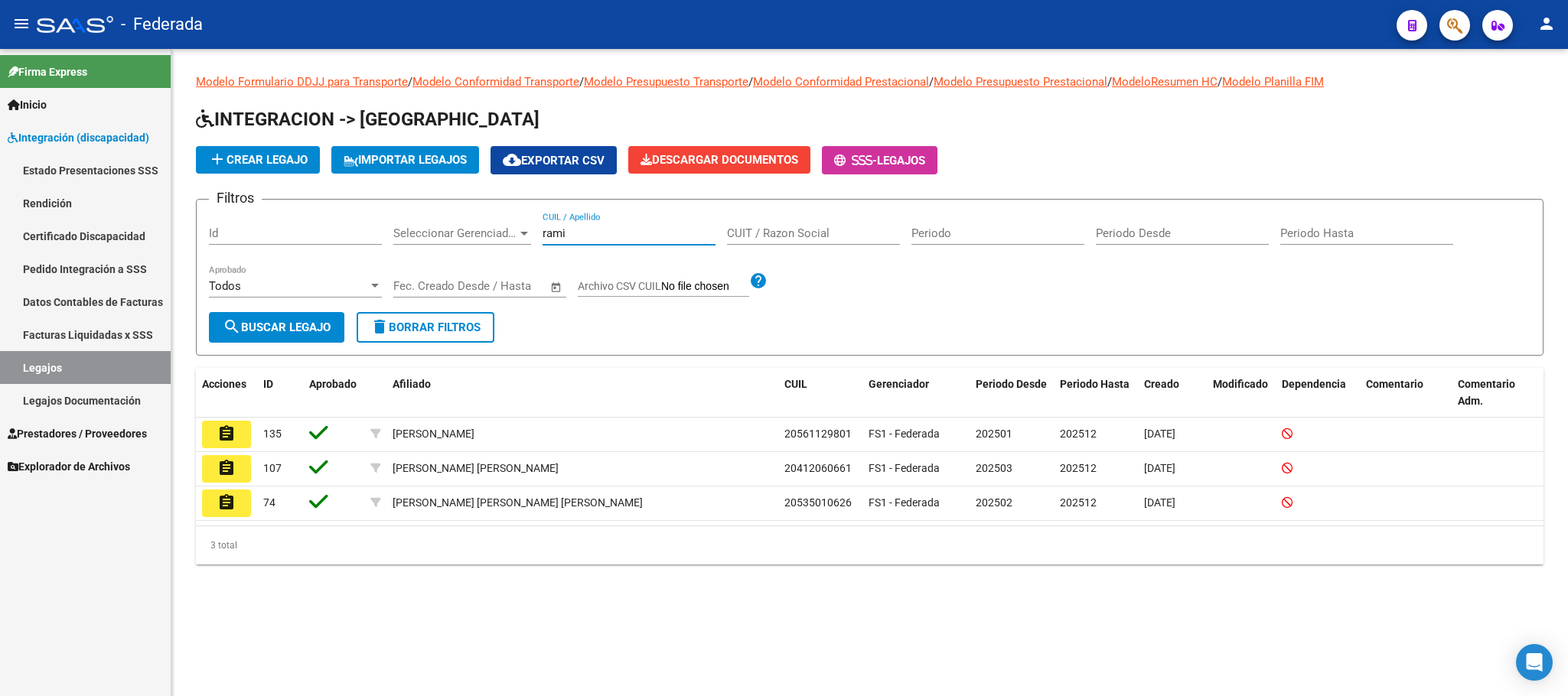
type input "rami"
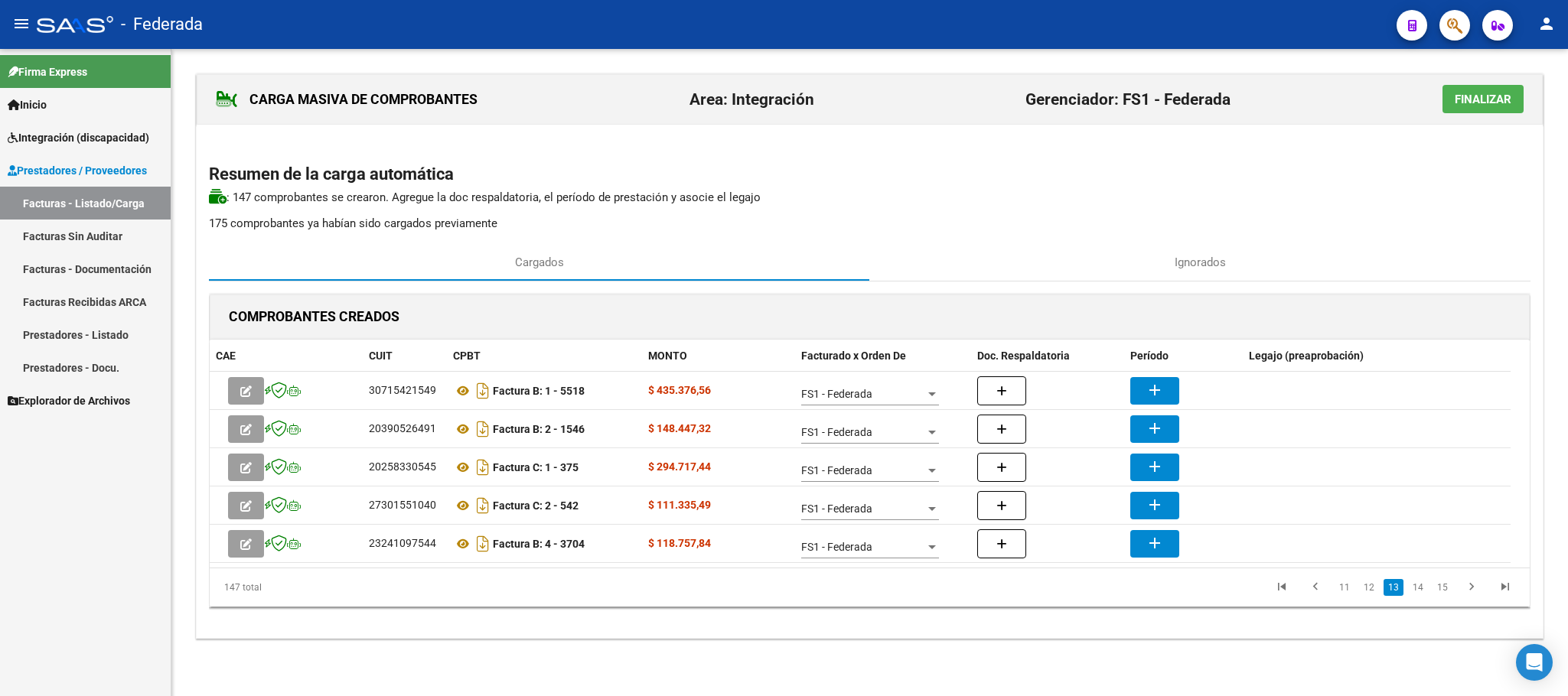
scroll to position [3, 0]
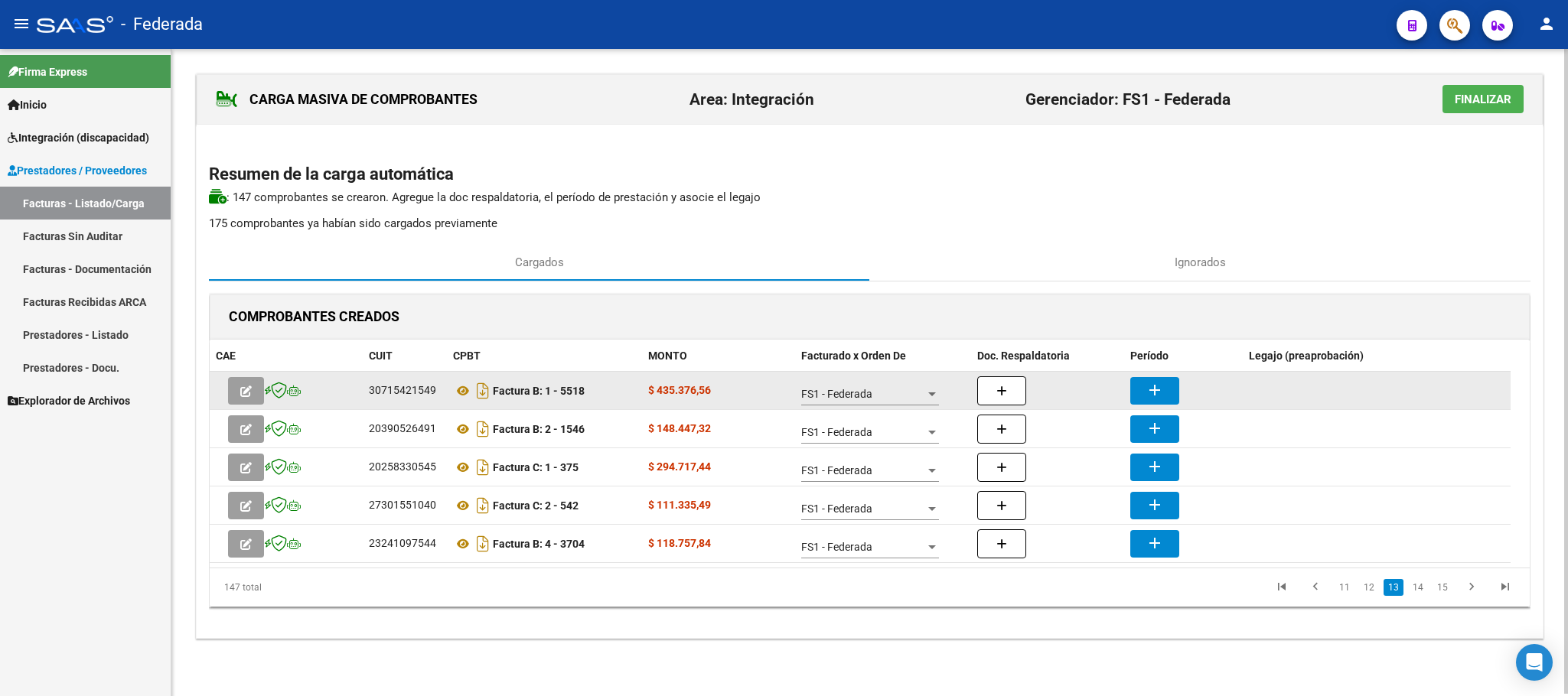
click at [1142, 395] on button "add" at bounding box center [1154, 391] width 49 height 27
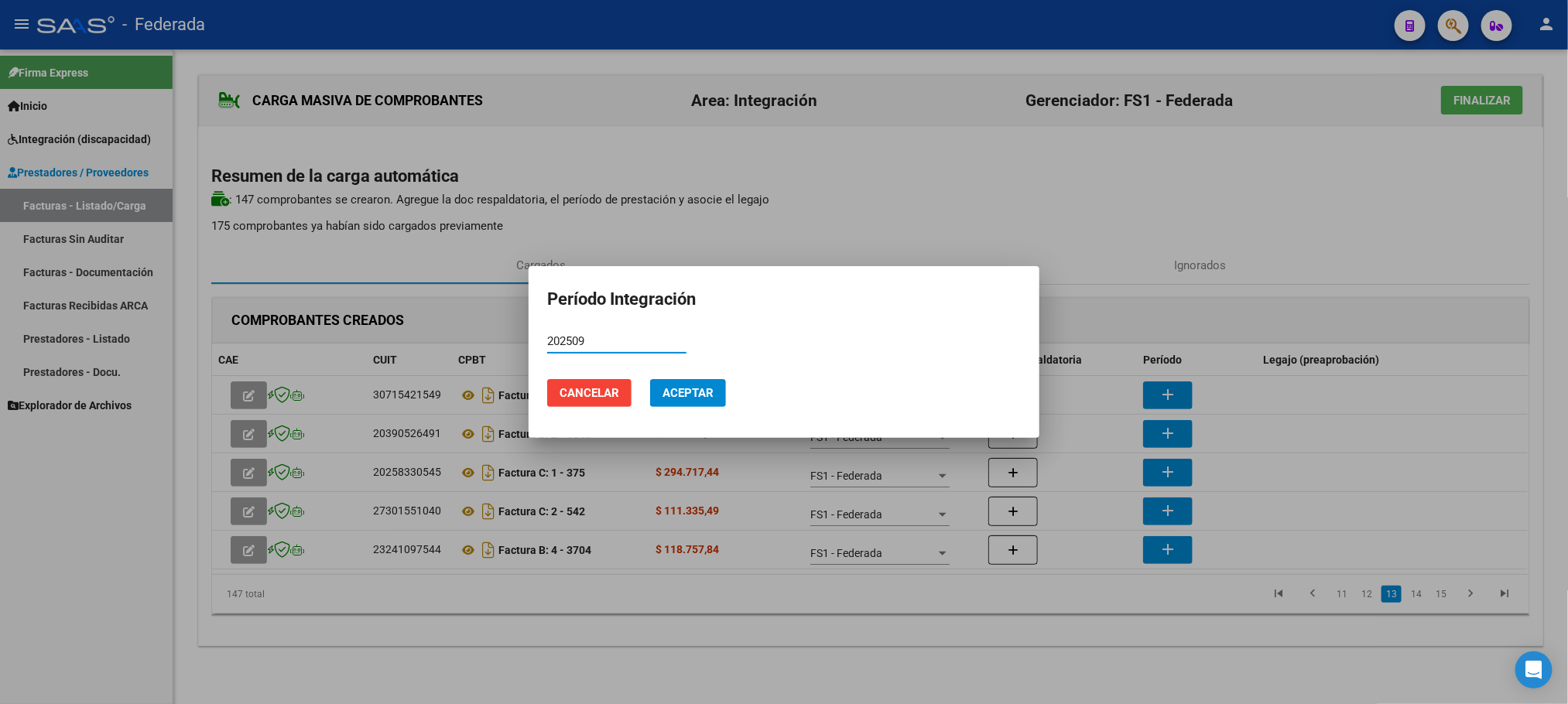
type input "202509"
click at [708, 395] on span "Aceptar" at bounding box center [687, 393] width 51 height 14
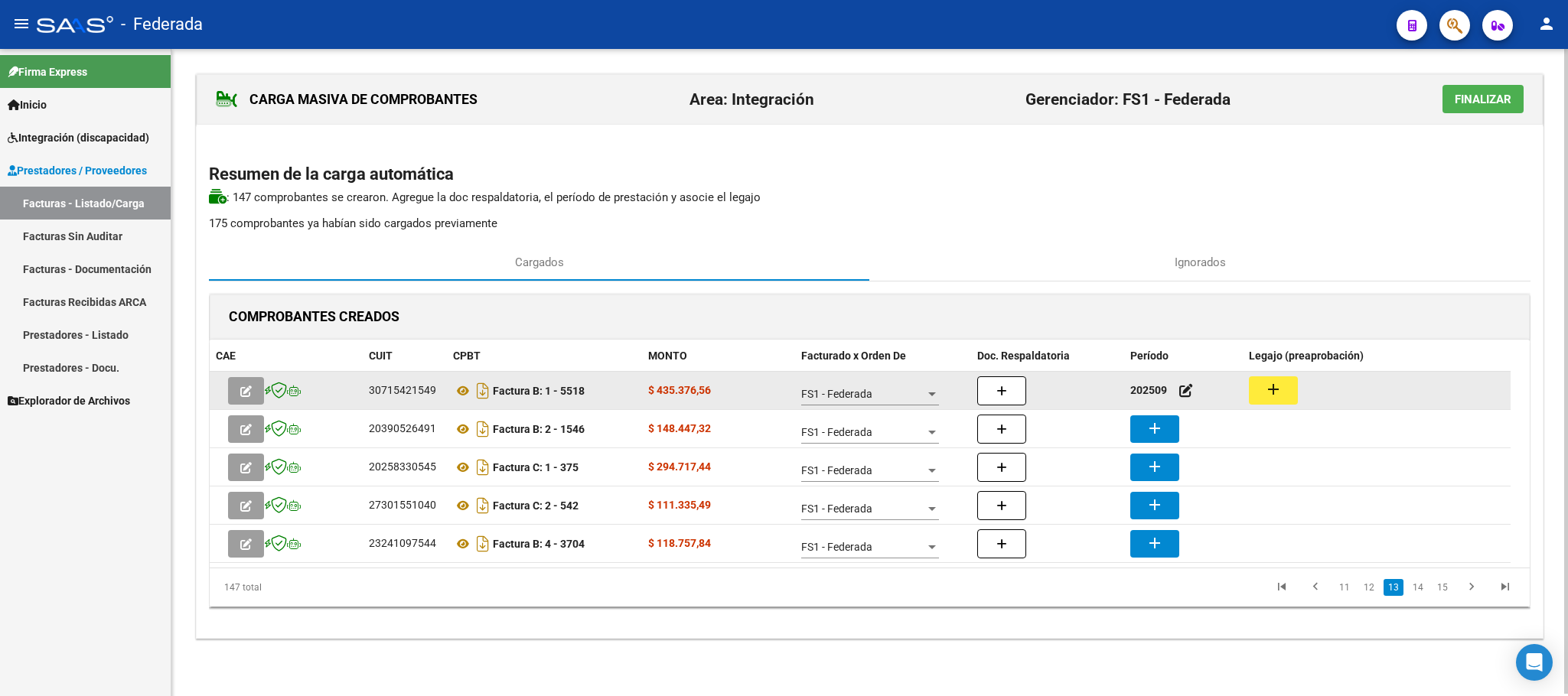
click at [1269, 391] on mat-icon "add" at bounding box center [1273, 389] width 18 height 18
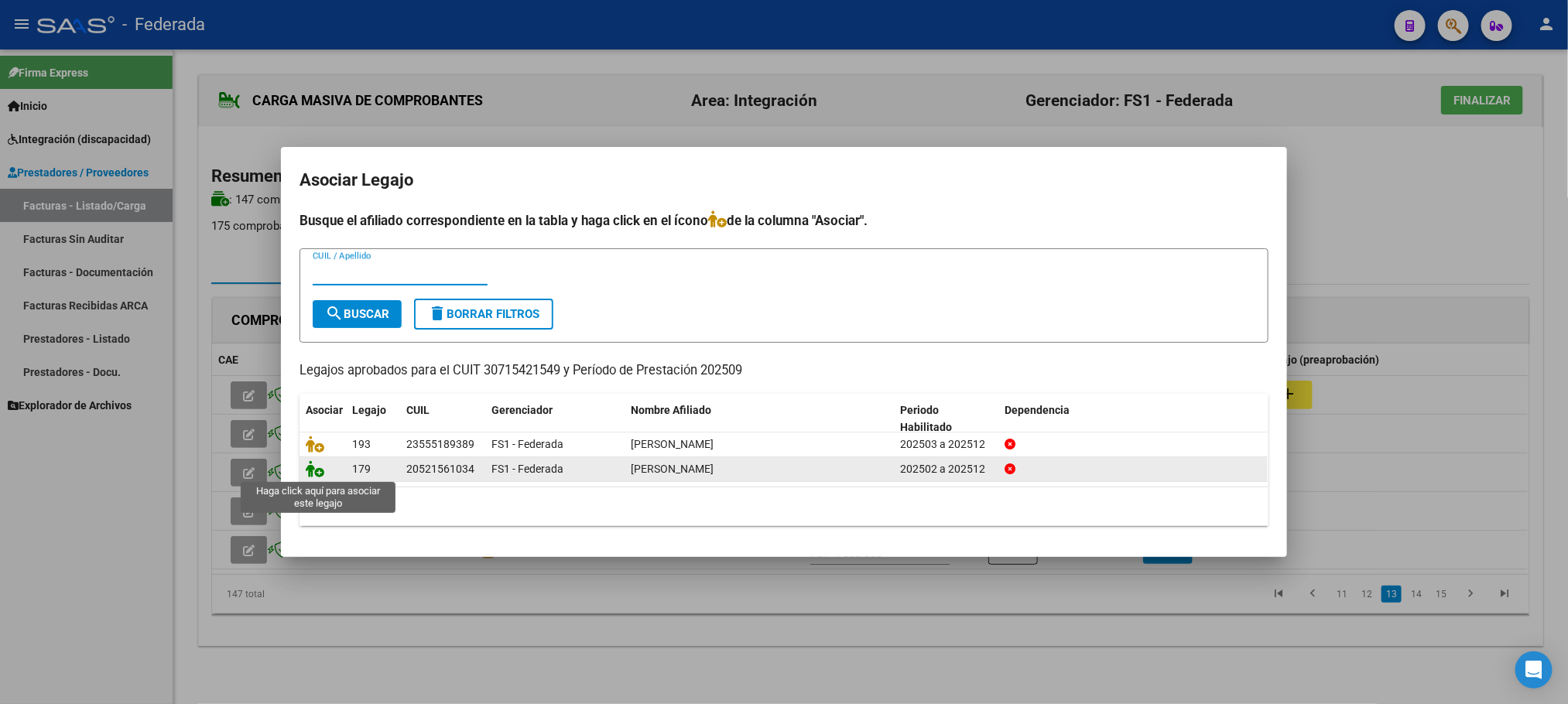
click at [311, 476] on icon at bounding box center [315, 469] width 18 height 17
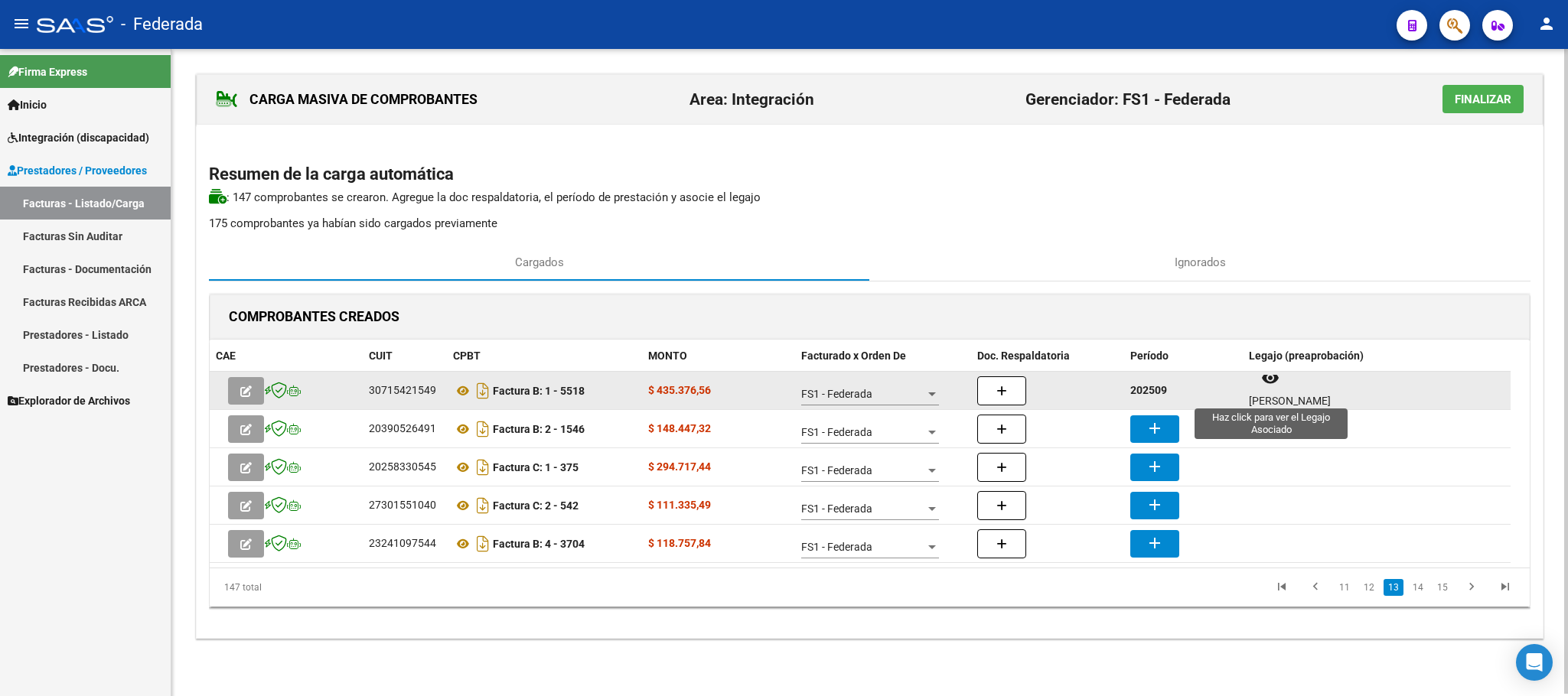
scroll to position [12, 0]
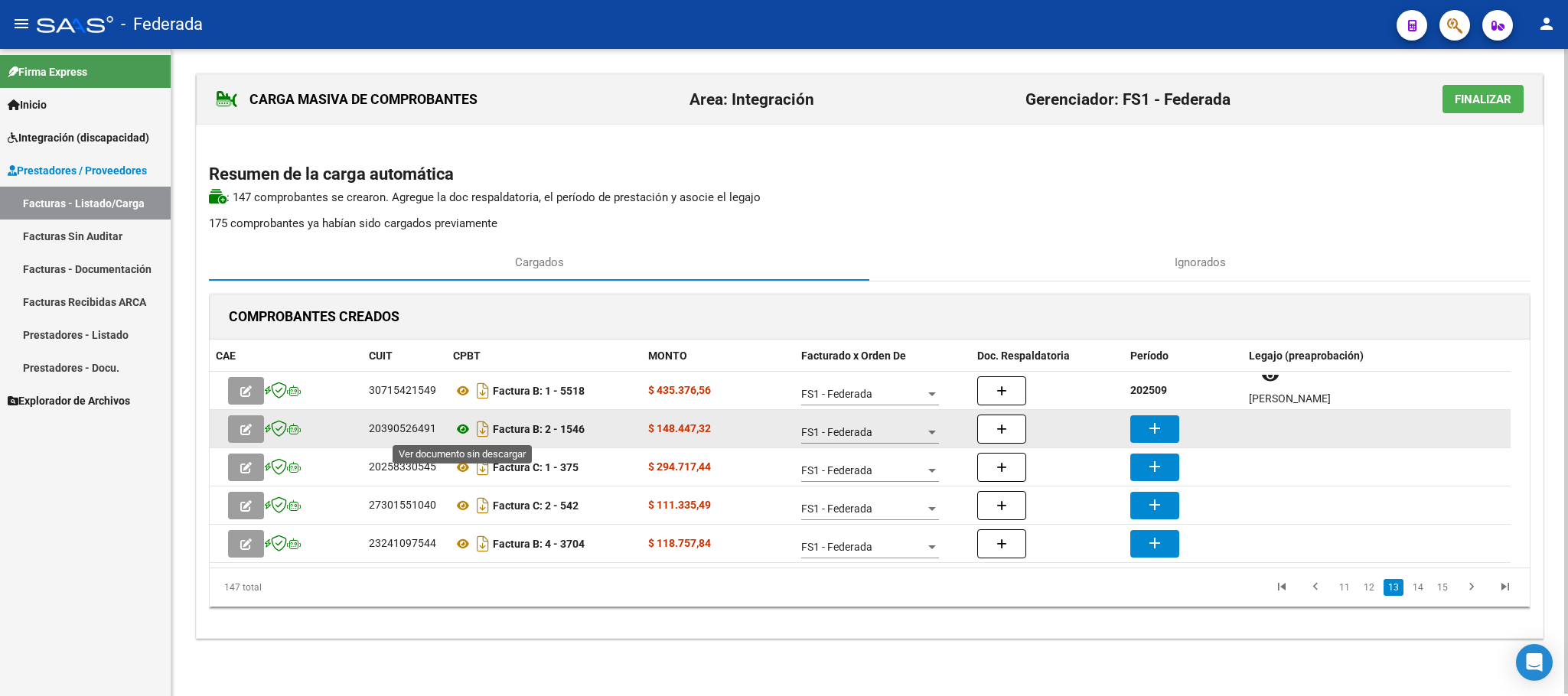
click at [461, 433] on icon at bounding box center [463, 429] width 20 height 18
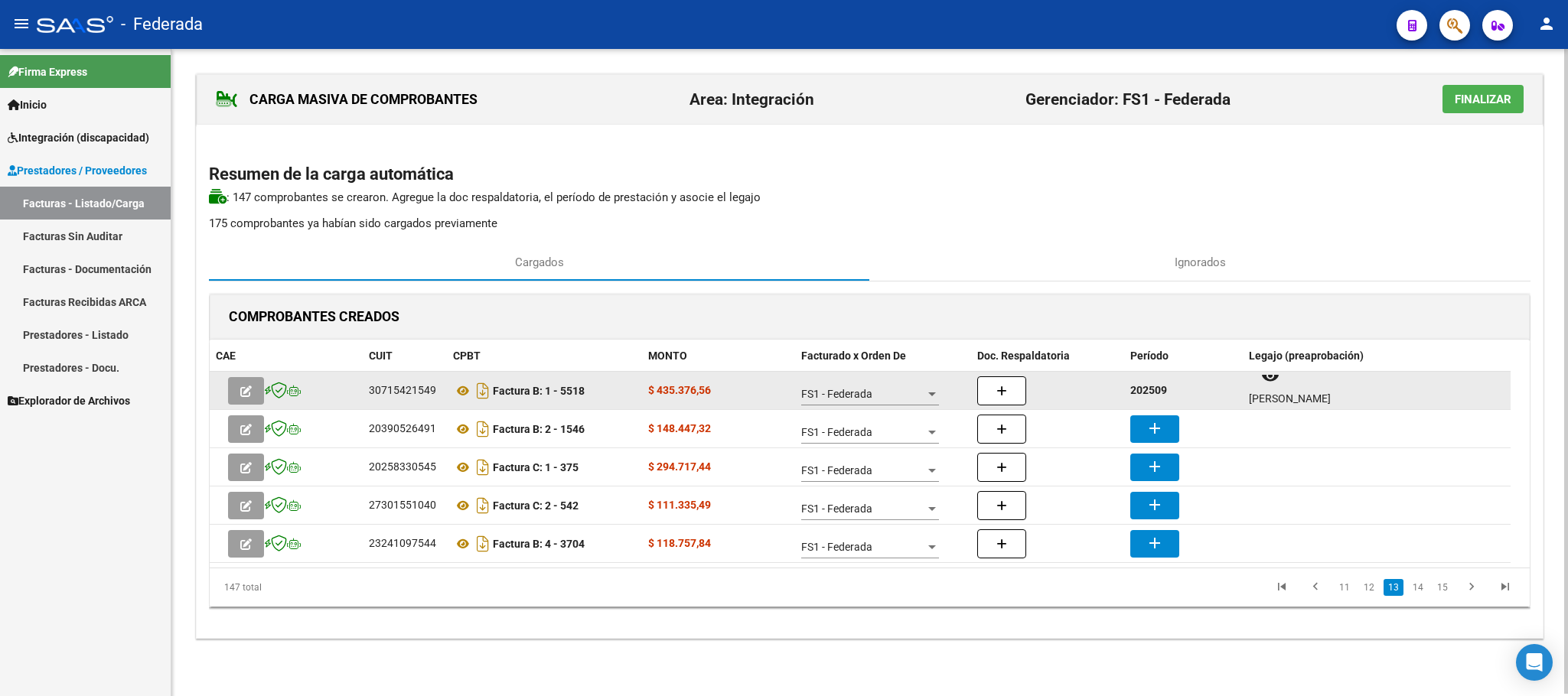
click at [1140, 394] on strong "202509" at bounding box center [1148, 390] width 36 height 12
copy strong "202509"
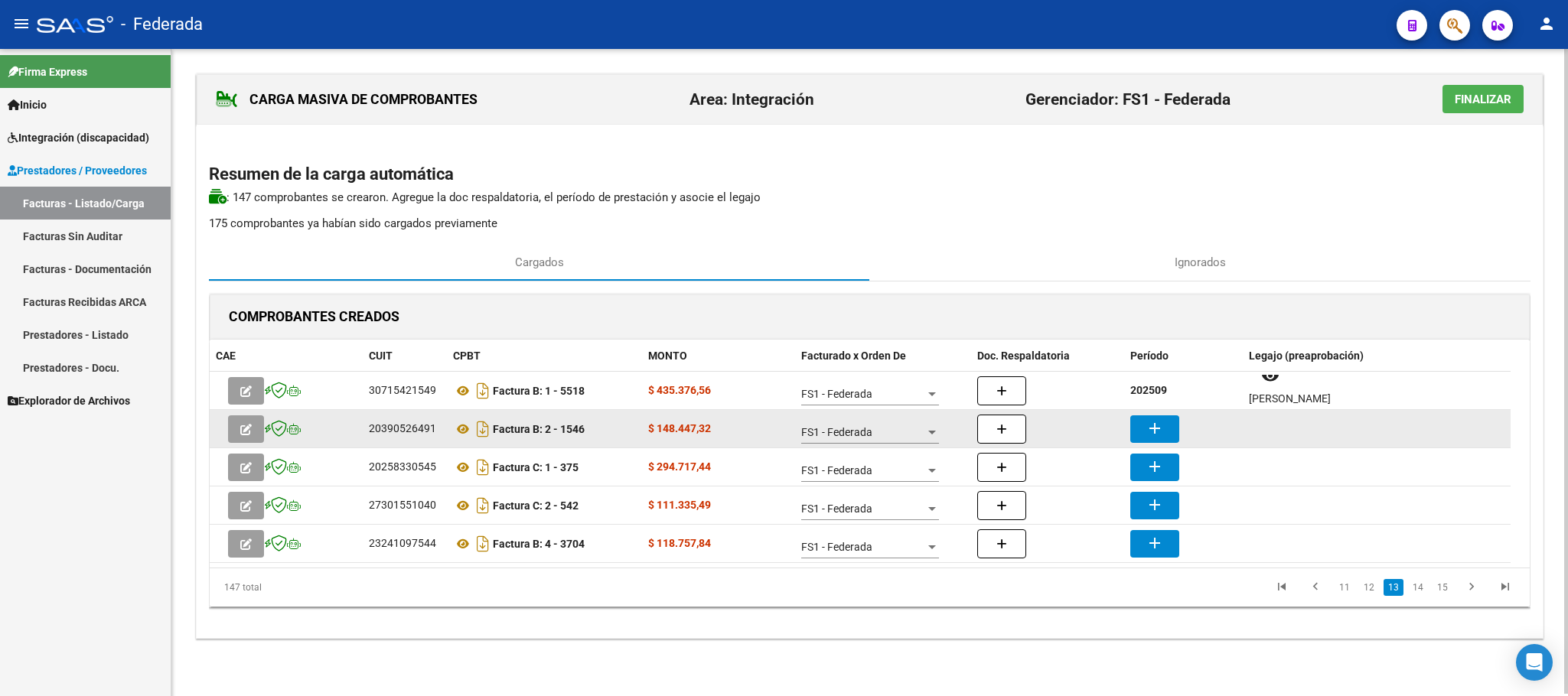
click at [1155, 429] on mat-icon "add" at bounding box center [1154, 428] width 18 height 18
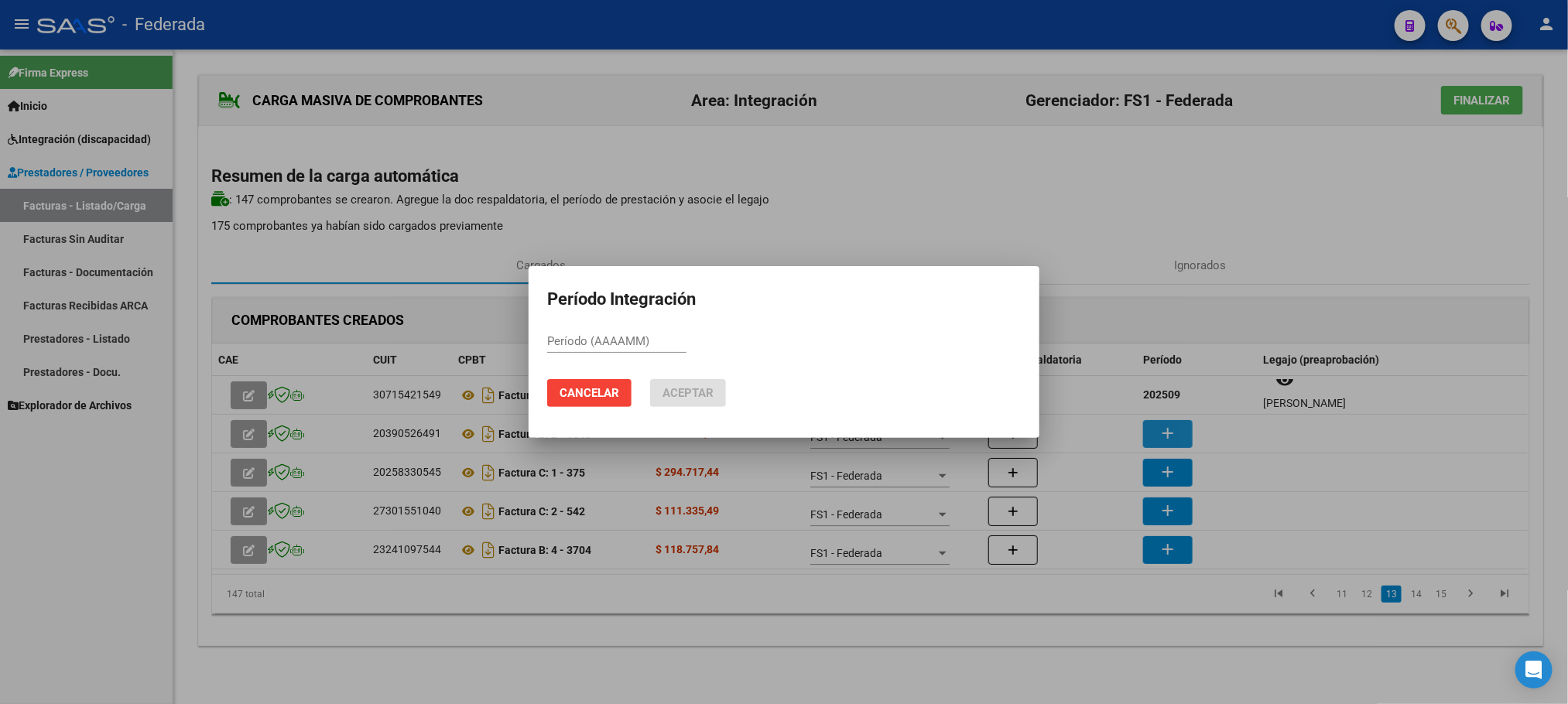
paste input "202509"
type input "202509"
click at [715, 394] on button "Aceptar" at bounding box center [687, 393] width 76 height 28
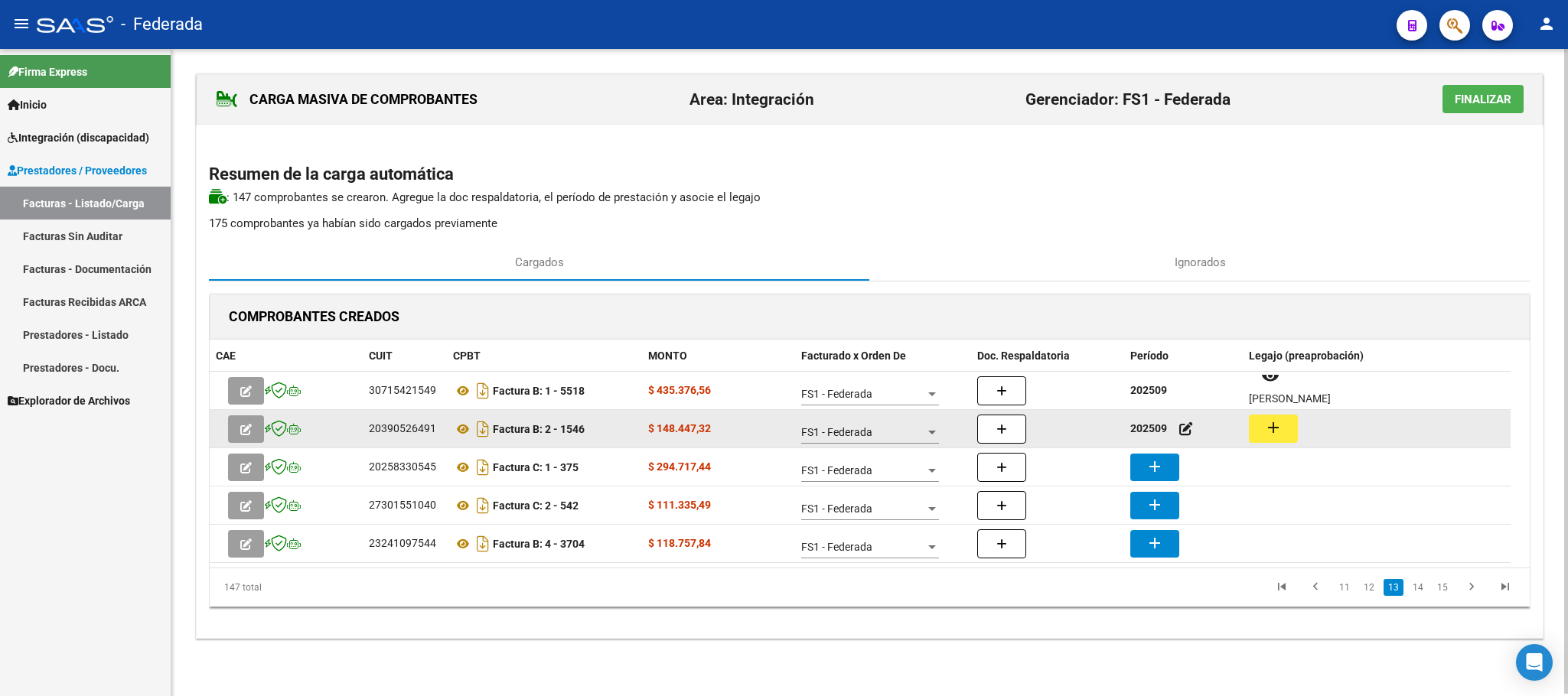
click at [1282, 429] on mat-icon "add" at bounding box center [1273, 427] width 18 height 18
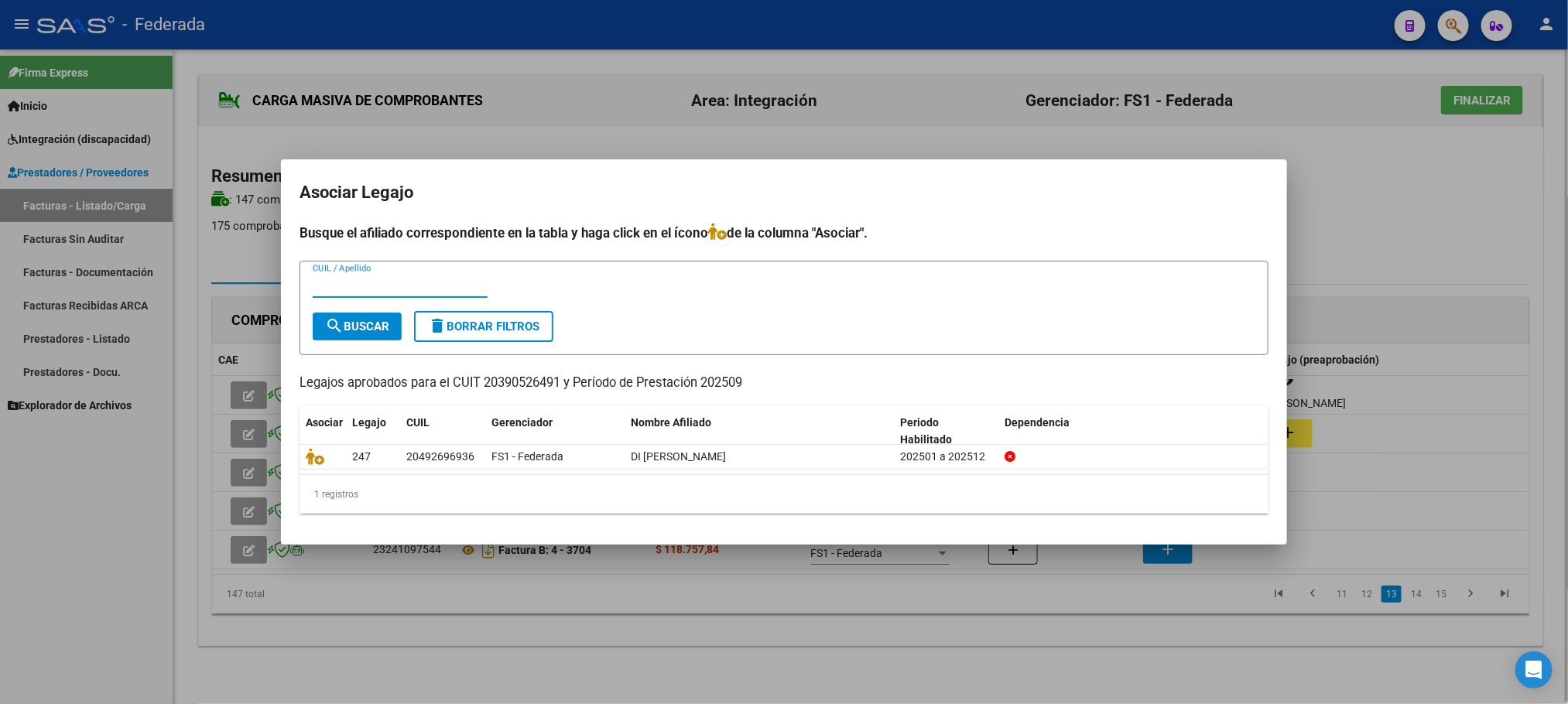
click at [675, 630] on div at bounding box center [784, 352] width 1568 height 704
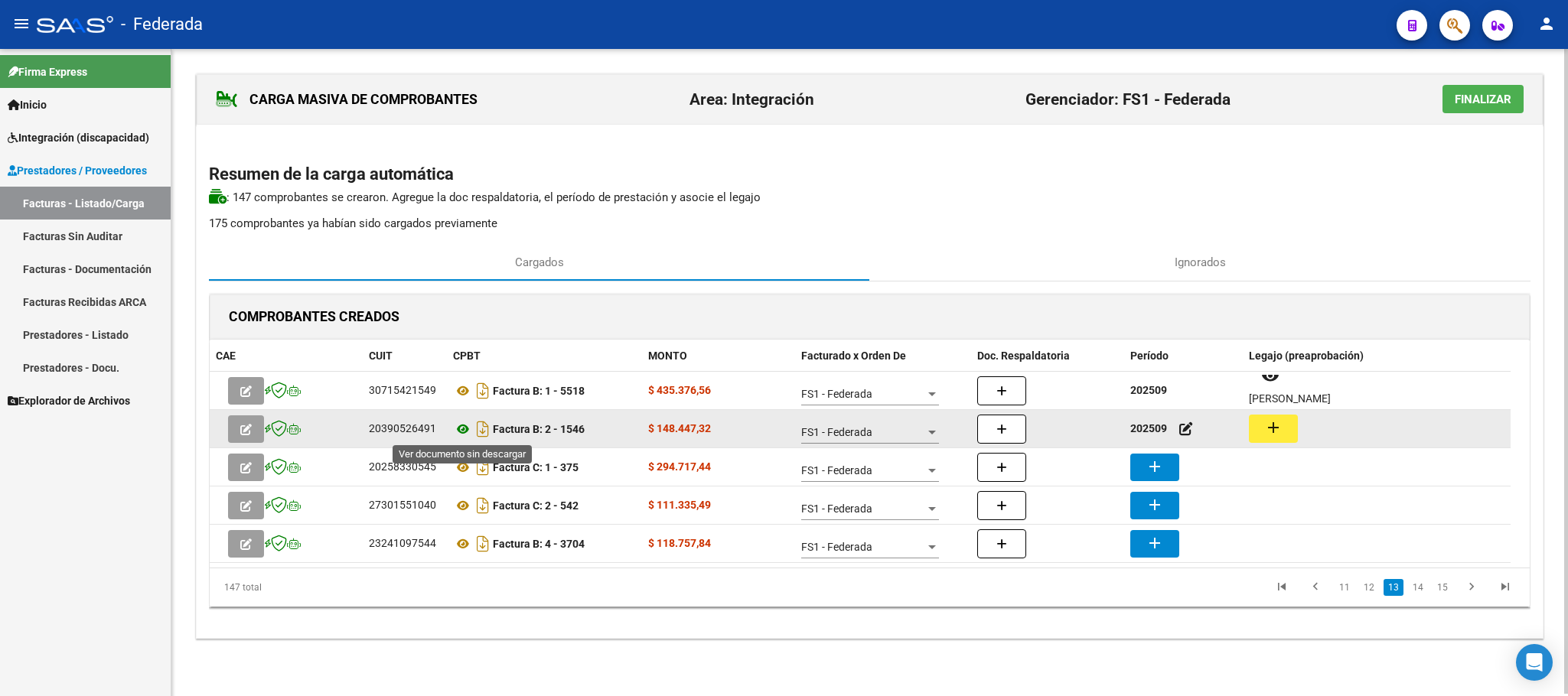
click at [465, 430] on icon at bounding box center [463, 429] width 20 height 18
click at [1293, 427] on button "add" at bounding box center [1274, 428] width 49 height 28
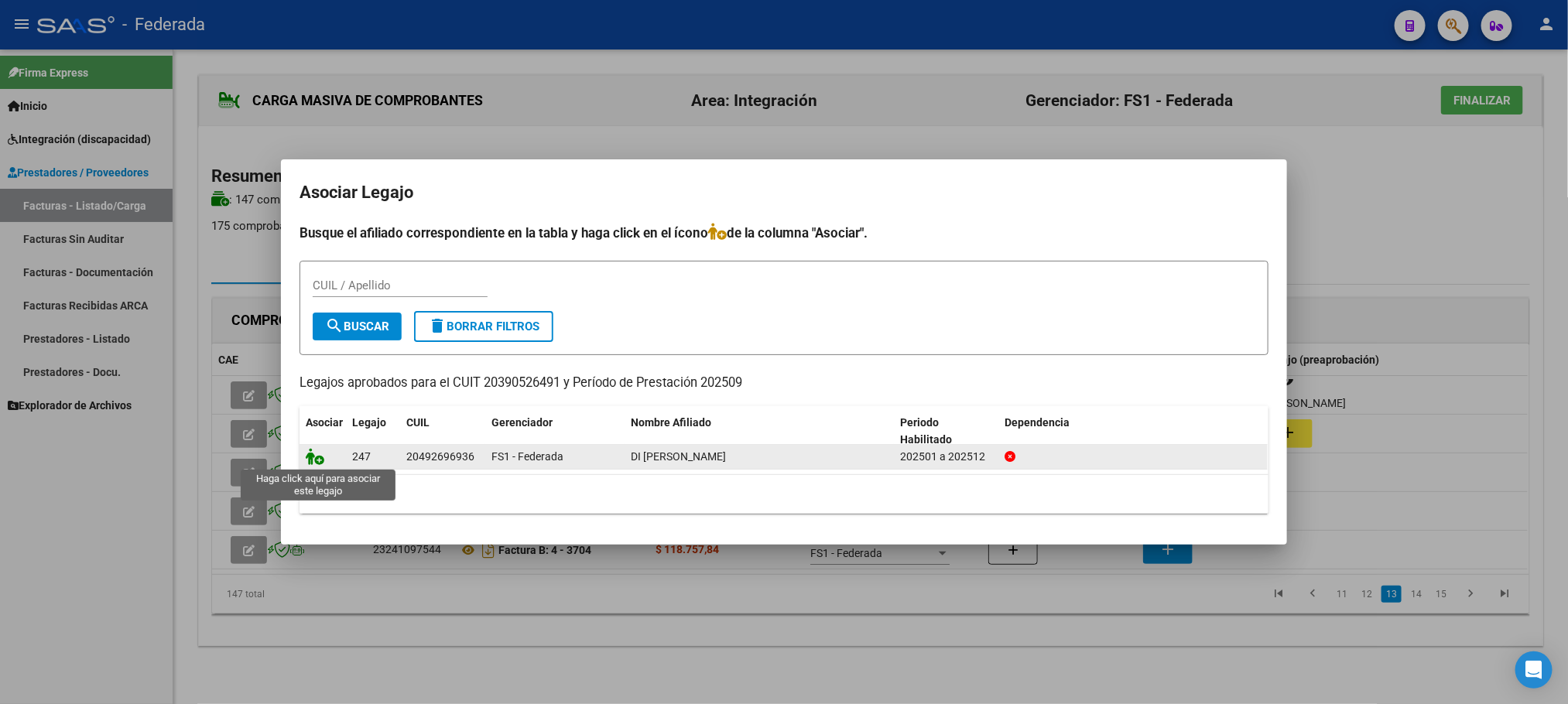
click at [322, 456] on icon at bounding box center [315, 456] width 18 height 17
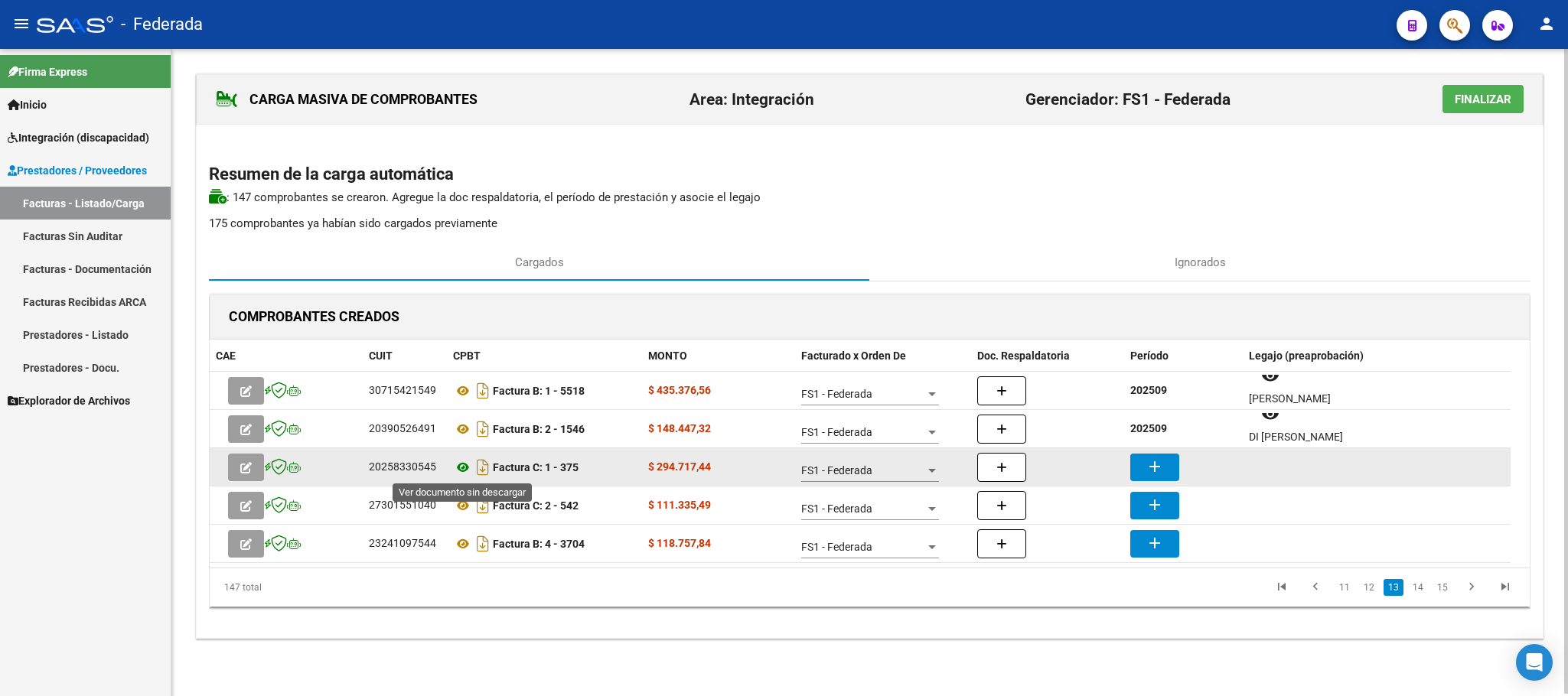
click at [469, 468] on icon at bounding box center [463, 467] width 20 height 18
click at [1155, 478] on button "add" at bounding box center [1154, 467] width 49 height 27
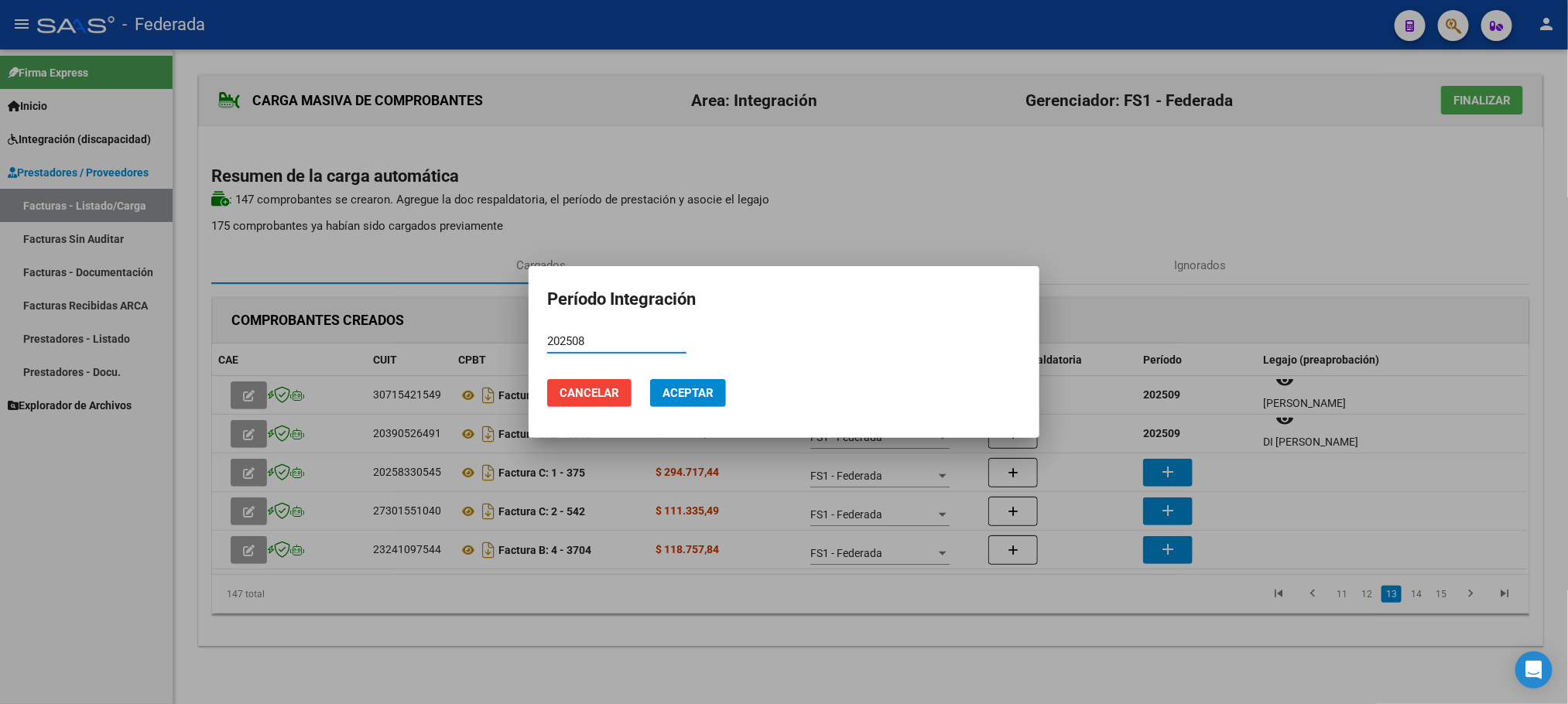
type input "202508"
click at [704, 400] on span "Aceptar" at bounding box center [687, 393] width 51 height 14
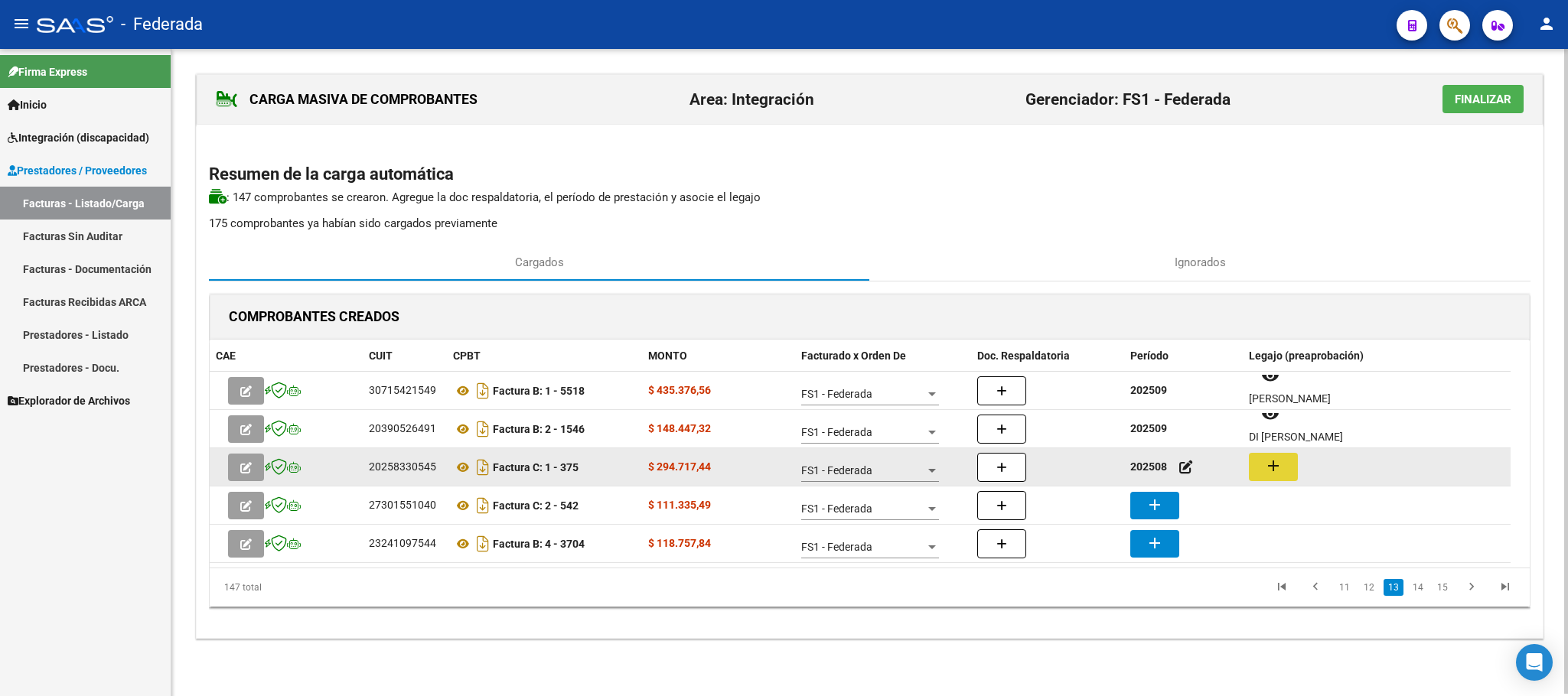
click at [1274, 469] on mat-icon "add" at bounding box center [1273, 466] width 18 height 18
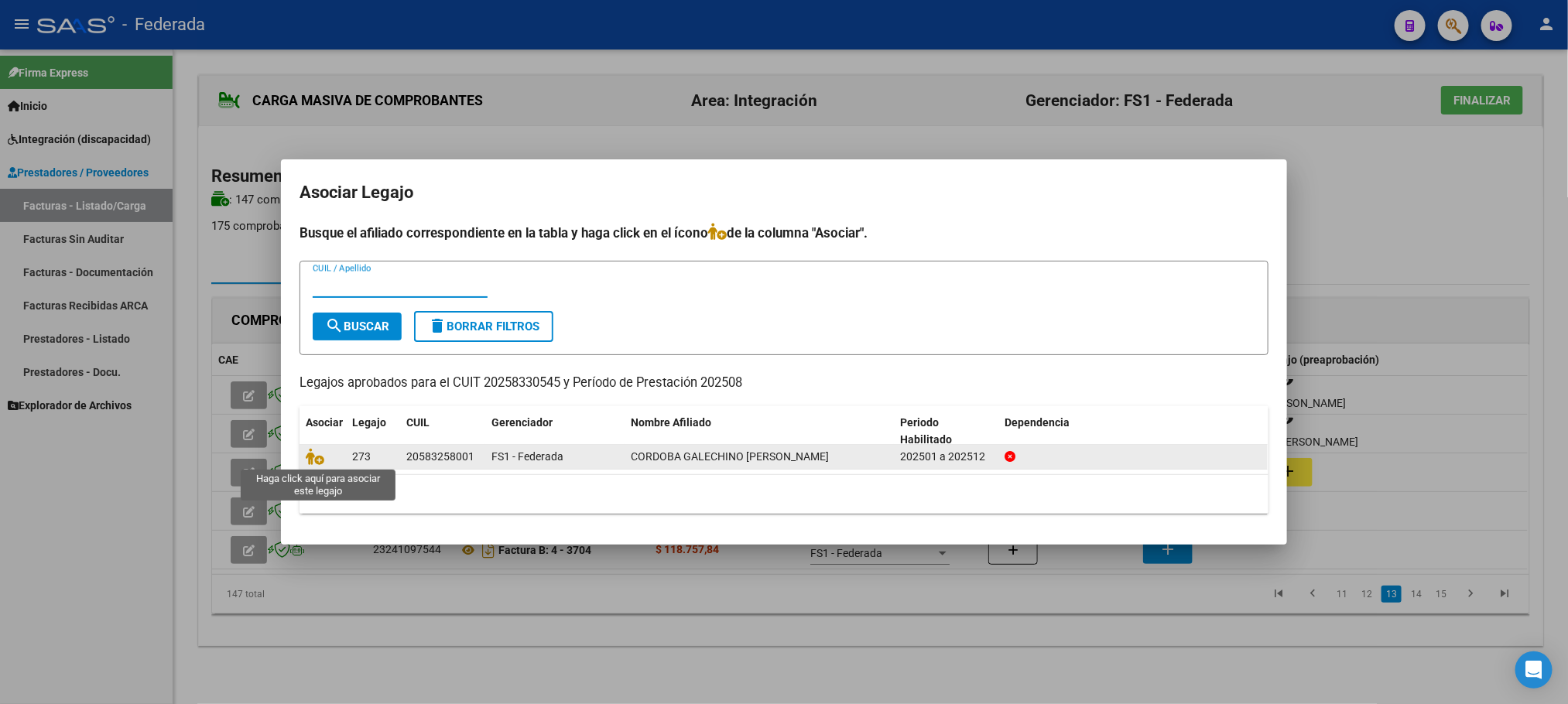
click at [323, 456] on span at bounding box center [317, 456] width 23 height 12
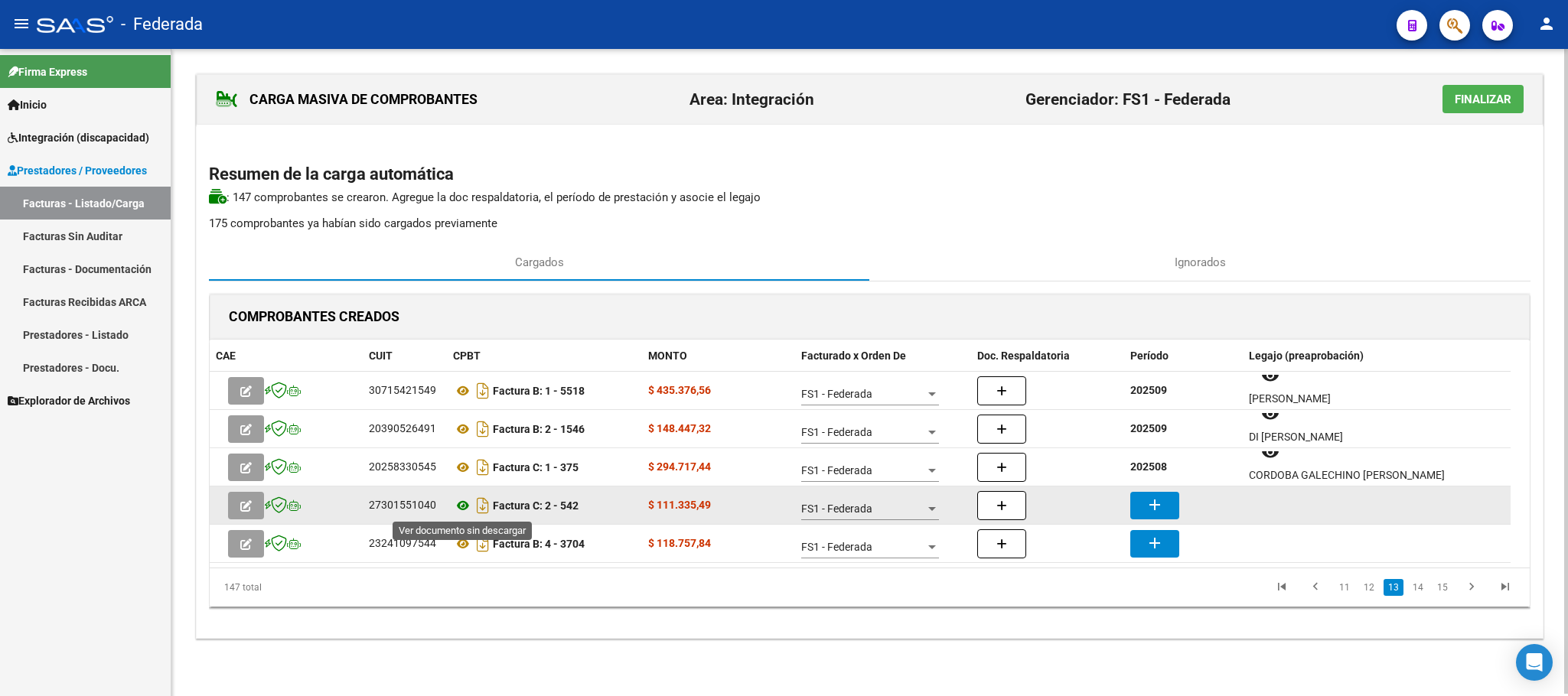
click at [460, 507] on icon at bounding box center [463, 506] width 20 height 18
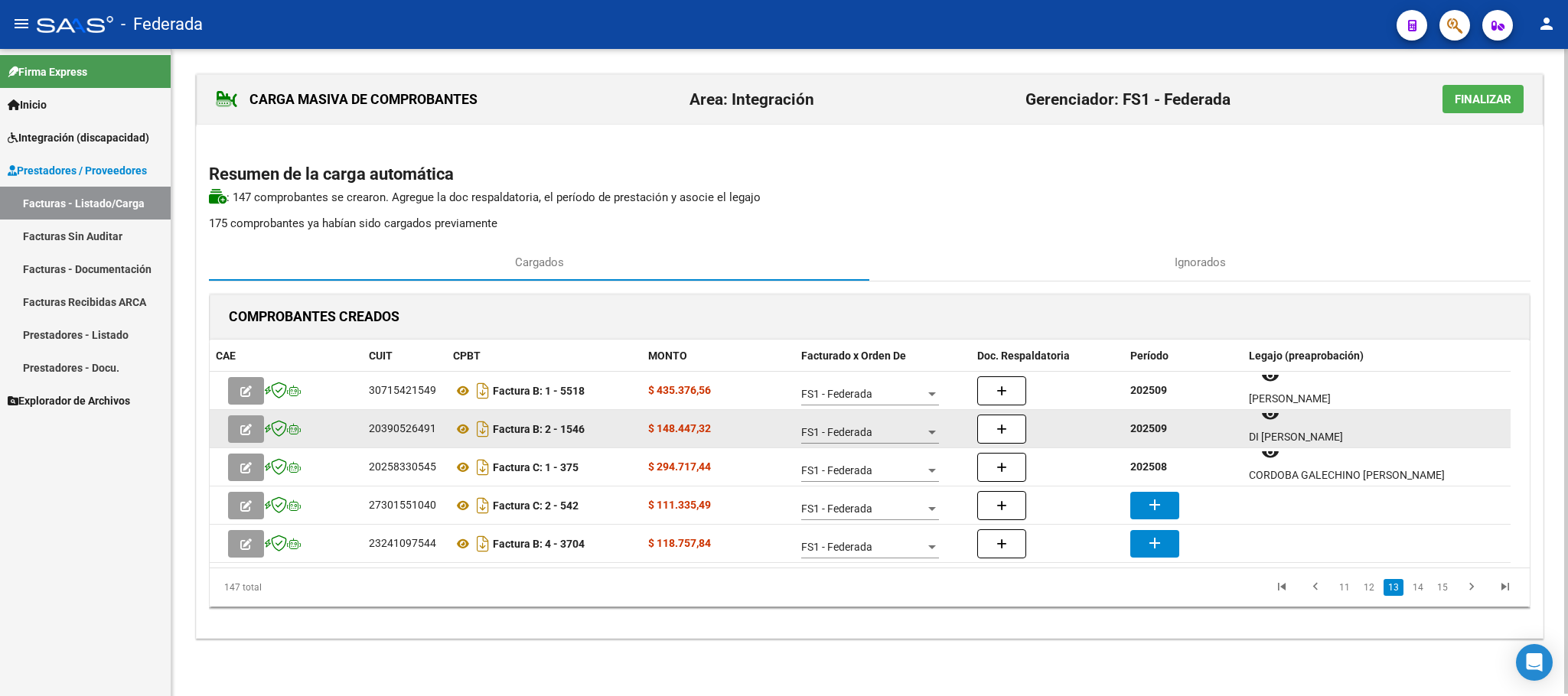
click at [1158, 427] on strong "202509" at bounding box center [1148, 428] width 36 height 12
copy strong "202509"
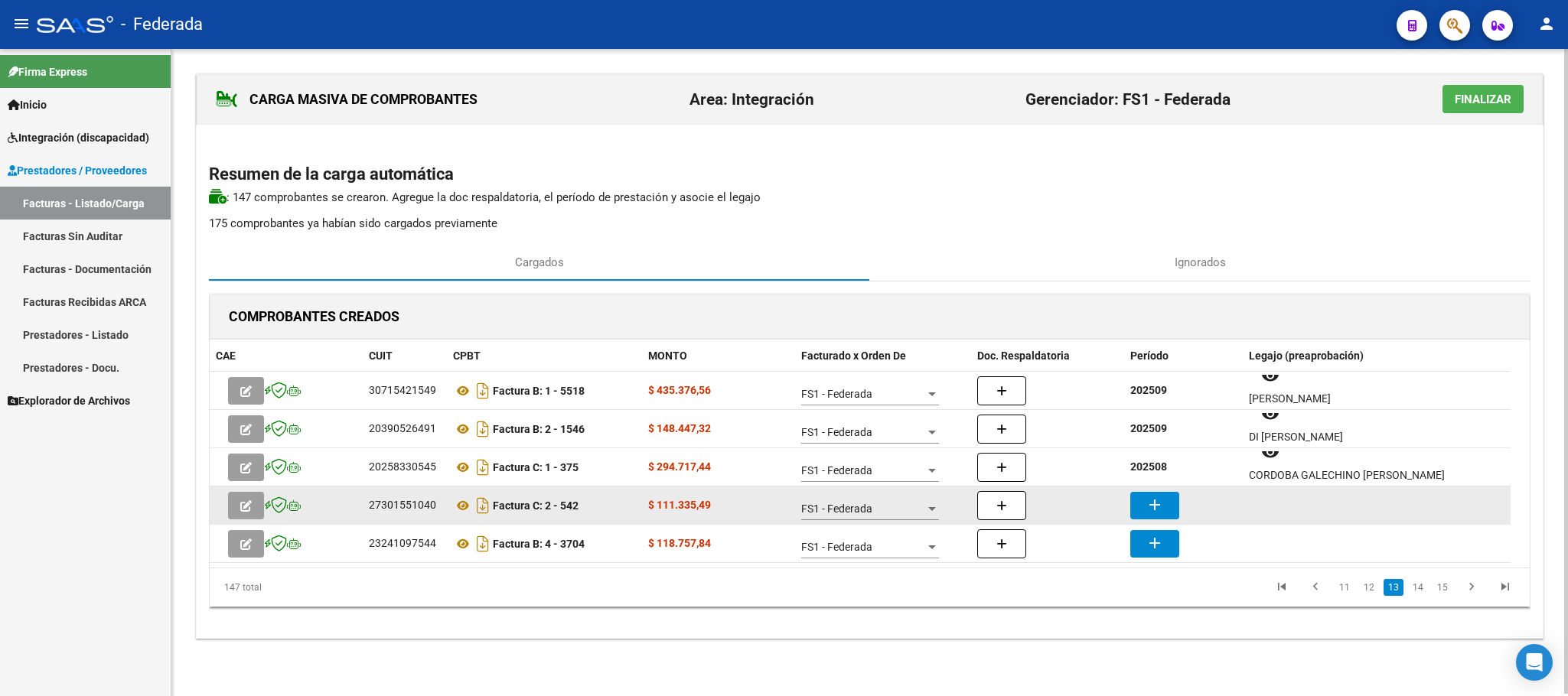
click at [1163, 503] on mat-icon "add" at bounding box center [1154, 505] width 18 height 18
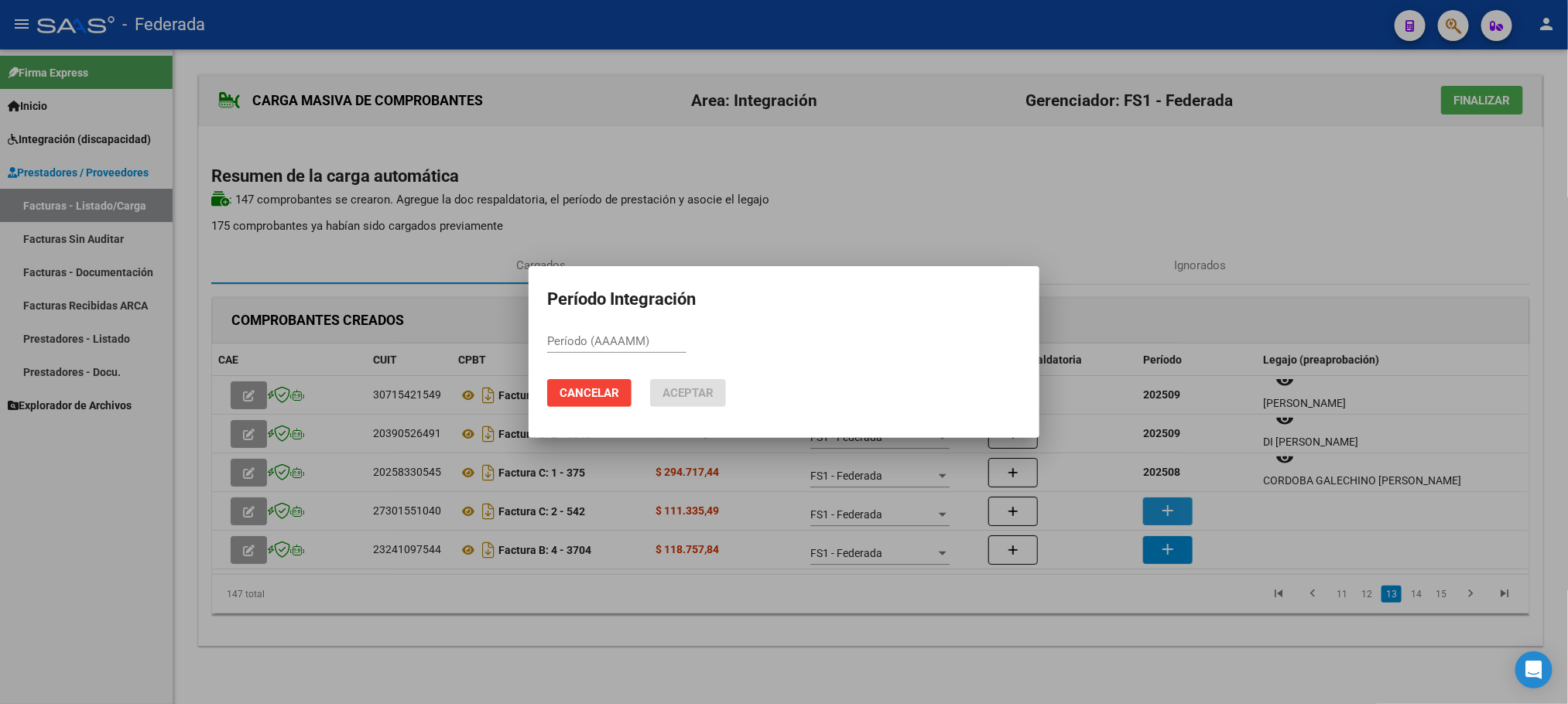
paste input "202509"
type input "202509"
click at [685, 384] on button "Aceptar" at bounding box center [687, 393] width 76 height 28
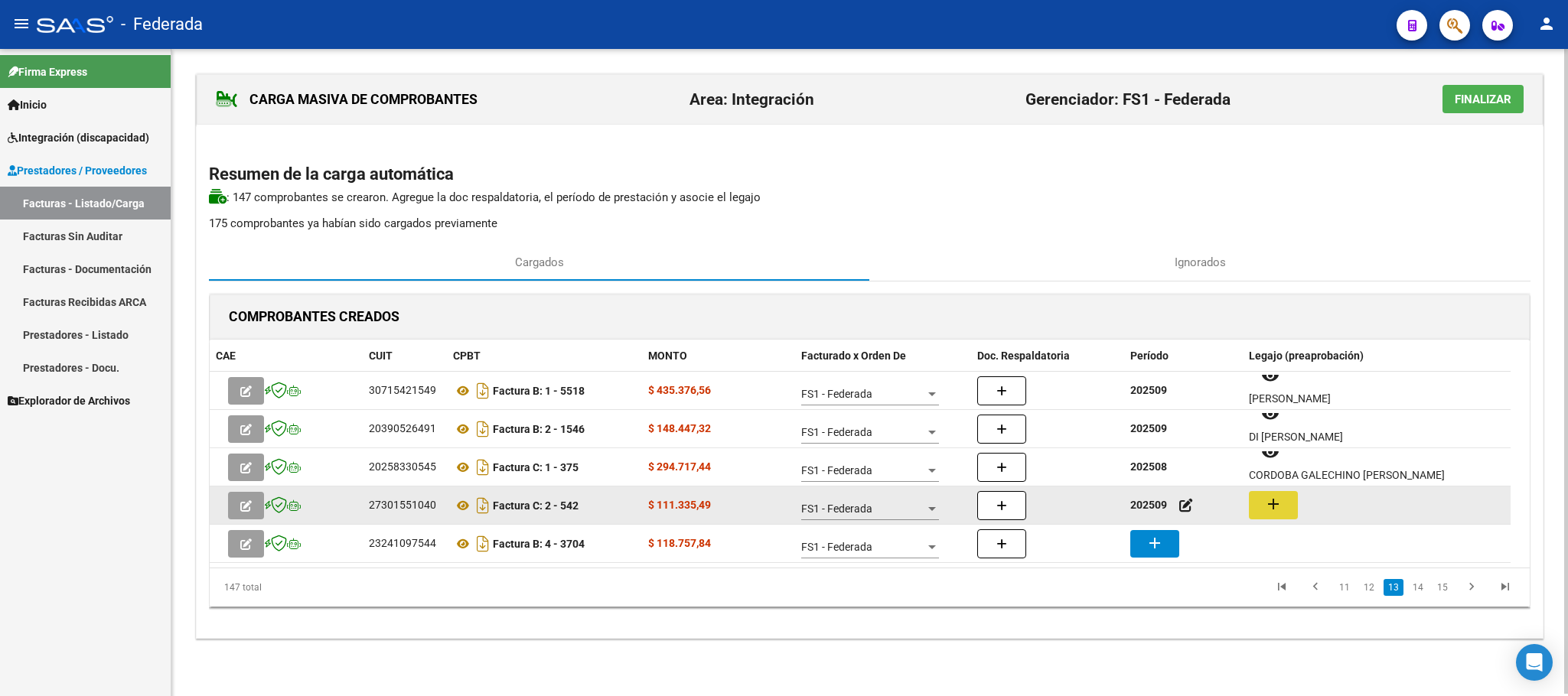
click at [1256, 504] on button "add" at bounding box center [1274, 505] width 49 height 28
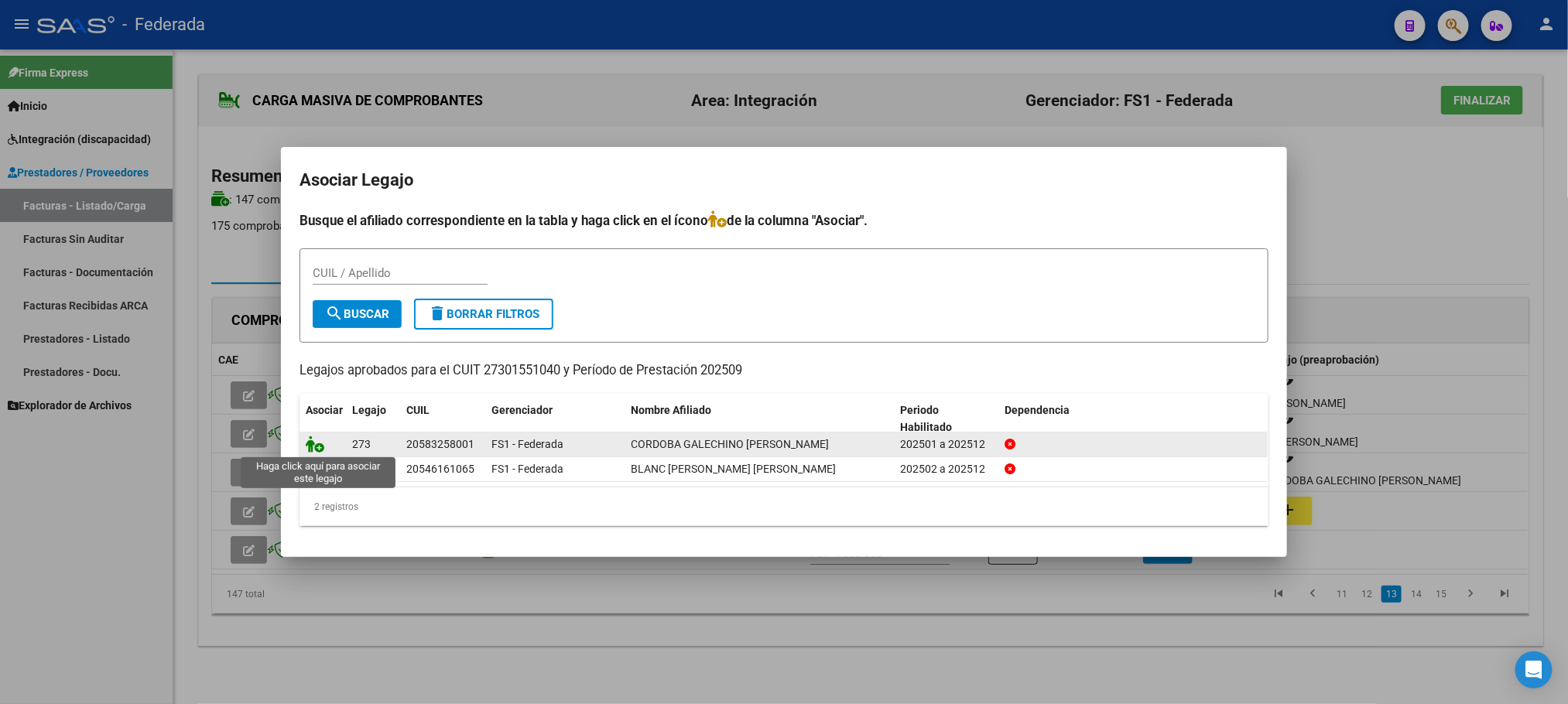
click at [310, 439] on icon at bounding box center [315, 444] width 18 height 17
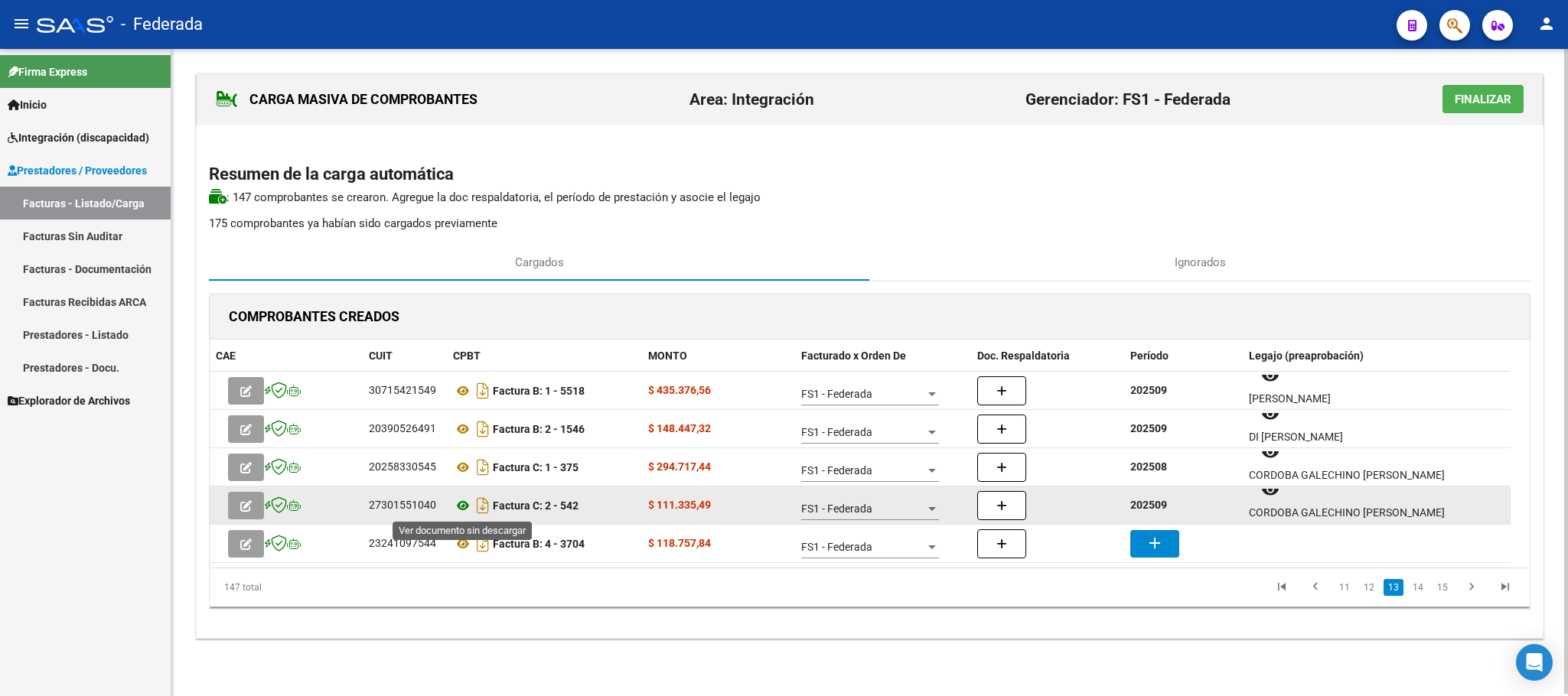
click at [464, 507] on icon at bounding box center [463, 506] width 20 height 18
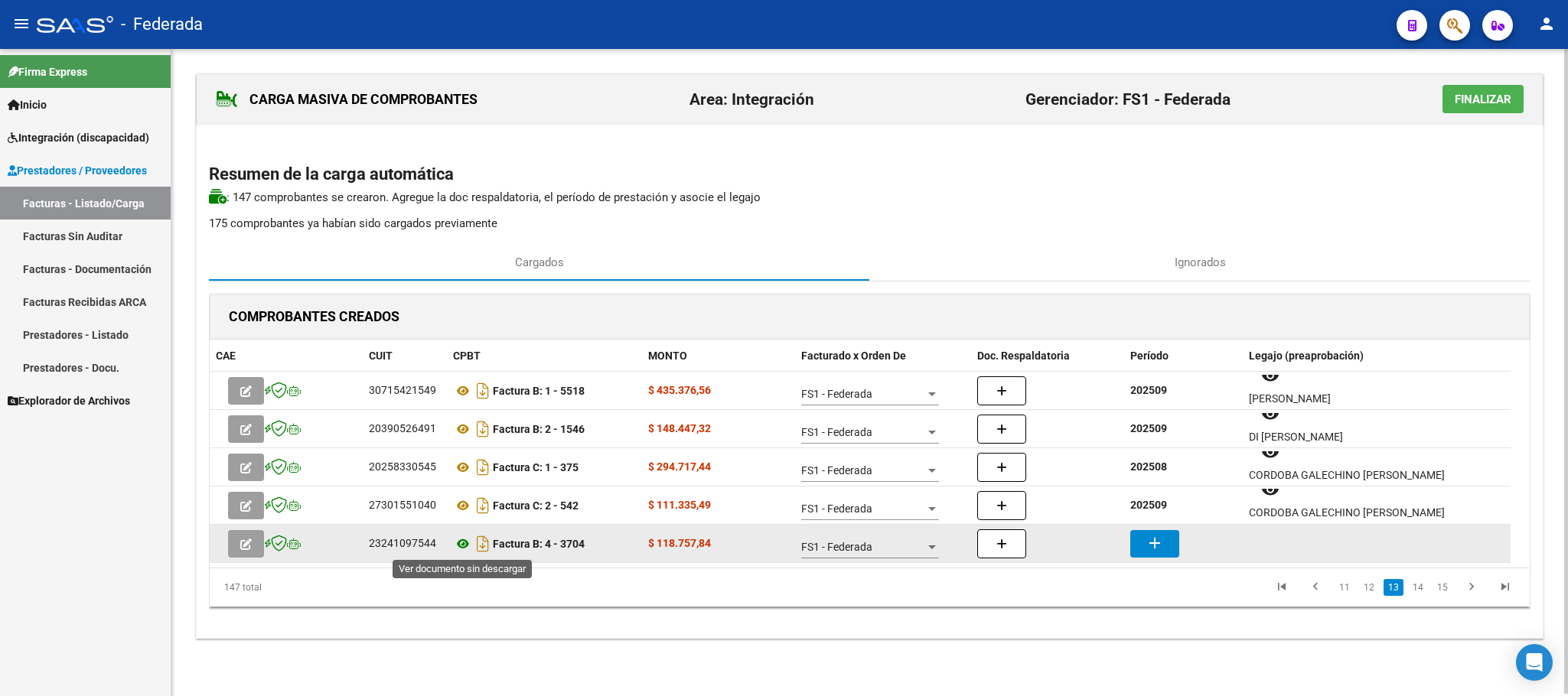
click at [460, 544] on icon at bounding box center [463, 544] width 20 height 18
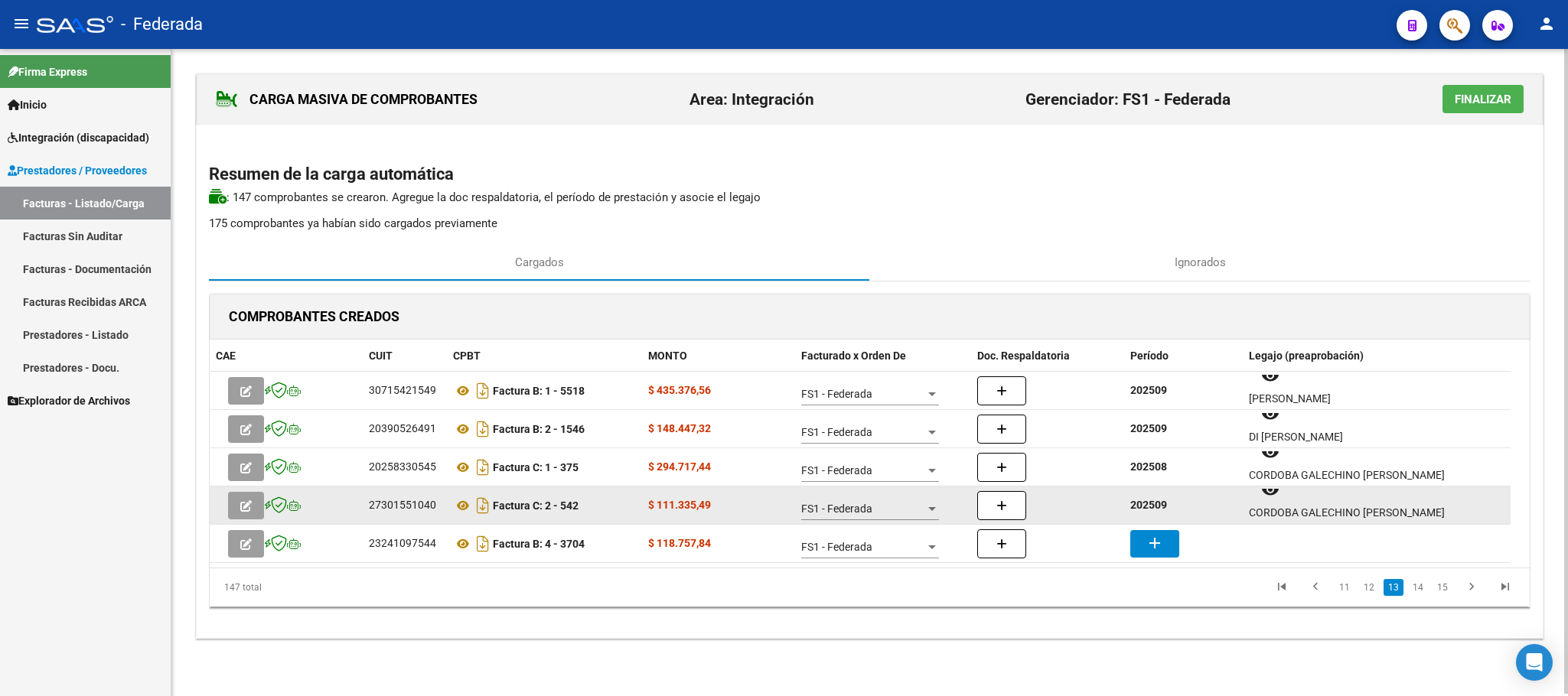
click at [1155, 509] on strong "202509" at bounding box center [1148, 505] width 36 height 12
copy strong "202509"
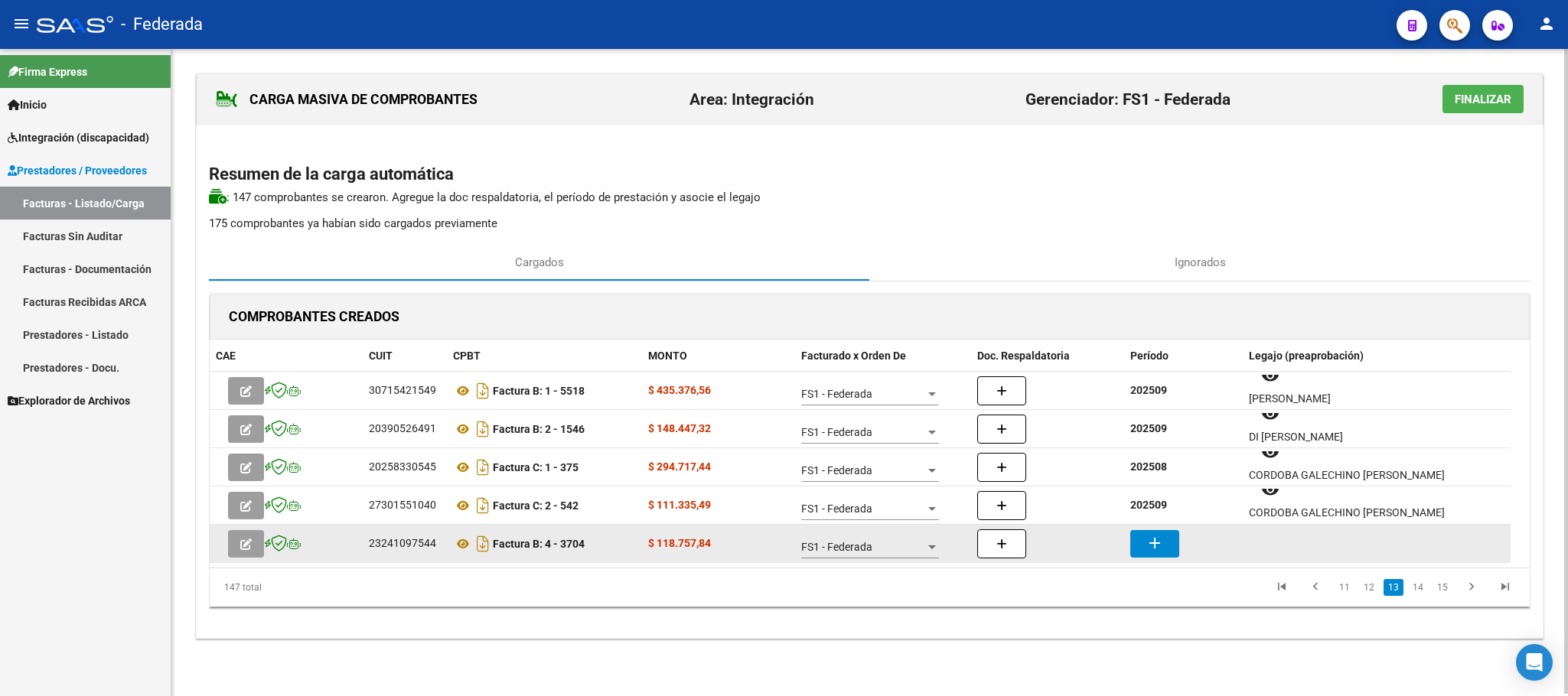
click at [1164, 544] on button "add" at bounding box center [1154, 544] width 49 height 27
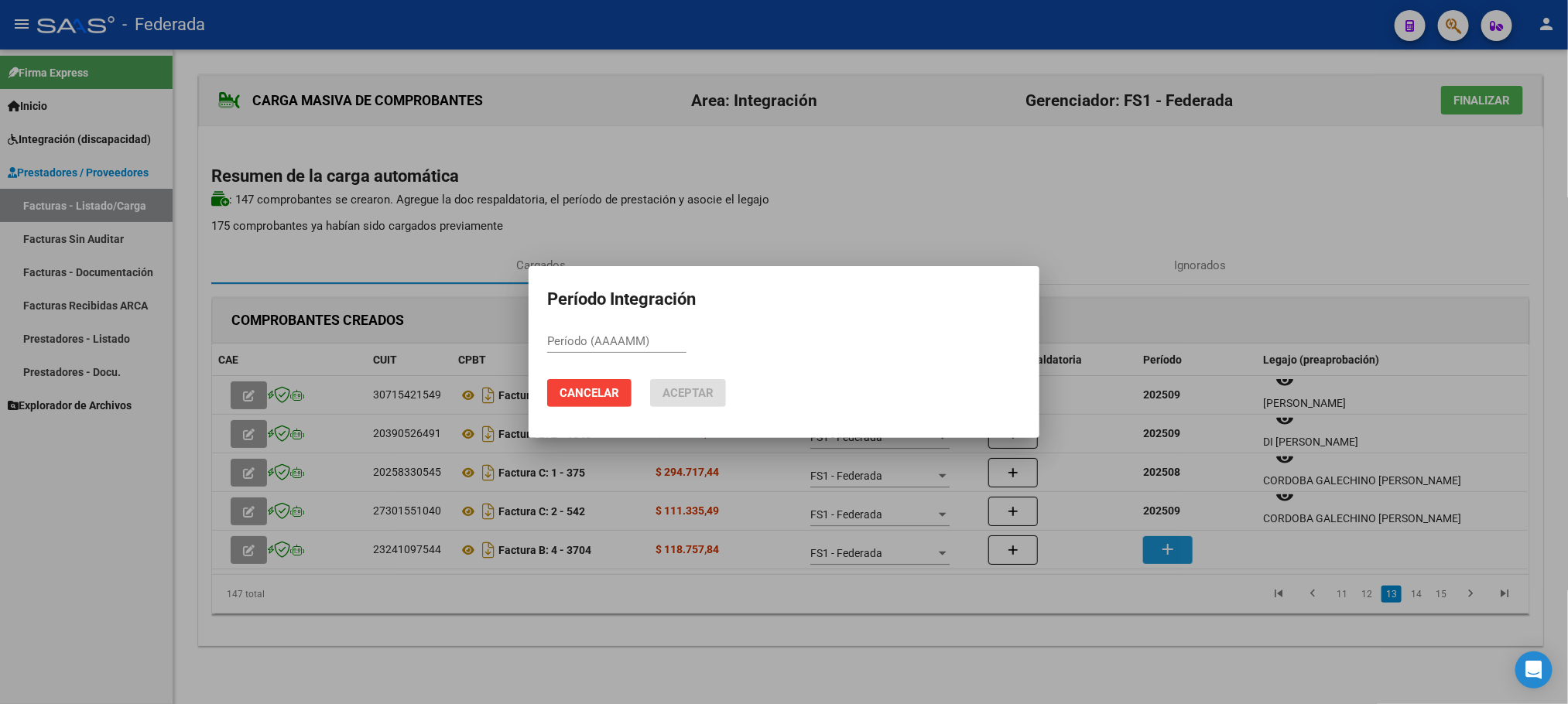
paste input "202509"
type input "202509"
click at [679, 391] on span "Aceptar" at bounding box center [687, 393] width 51 height 14
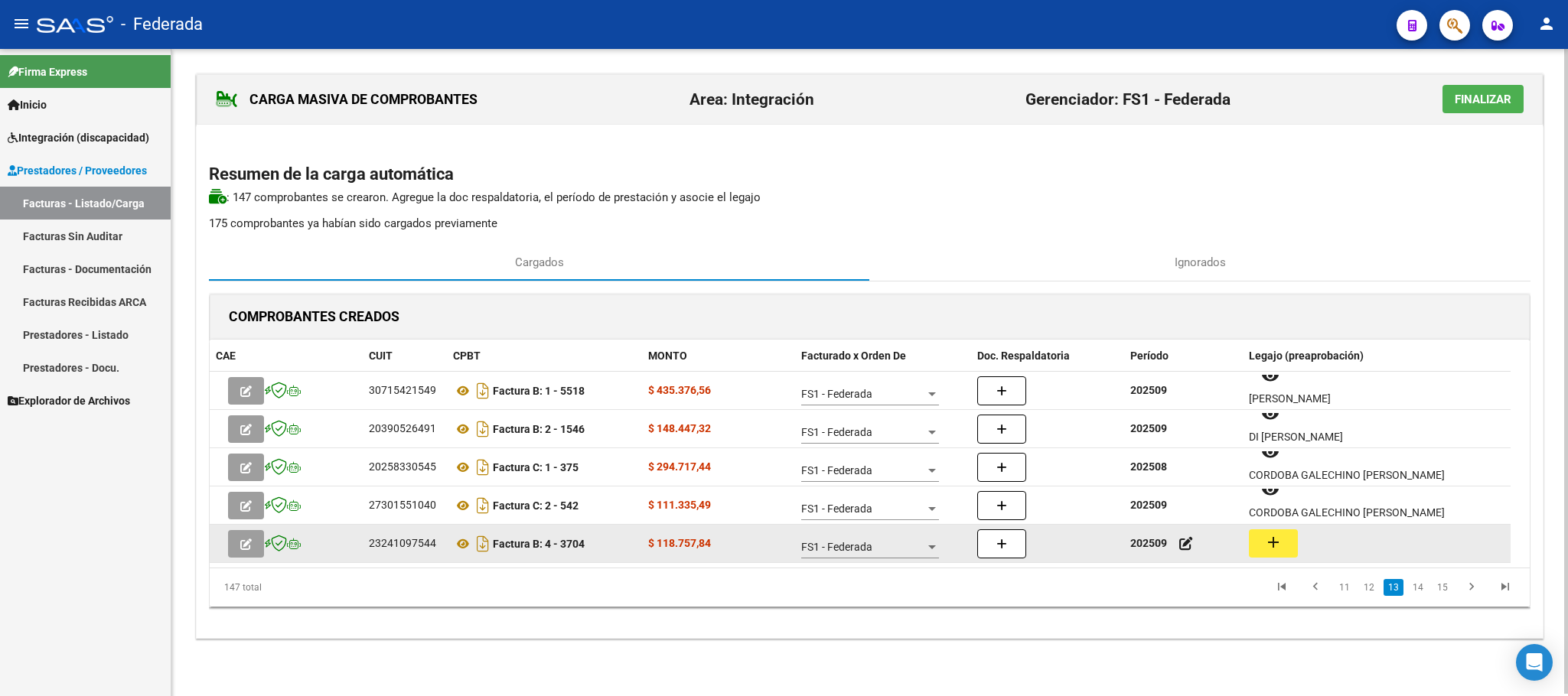
click at [1284, 549] on button "add" at bounding box center [1274, 543] width 49 height 28
click at [457, 542] on icon at bounding box center [463, 544] width 20 height 18
click at [1255, 533] on button "add" at bounding box center [1274, 543] width 49 height 28
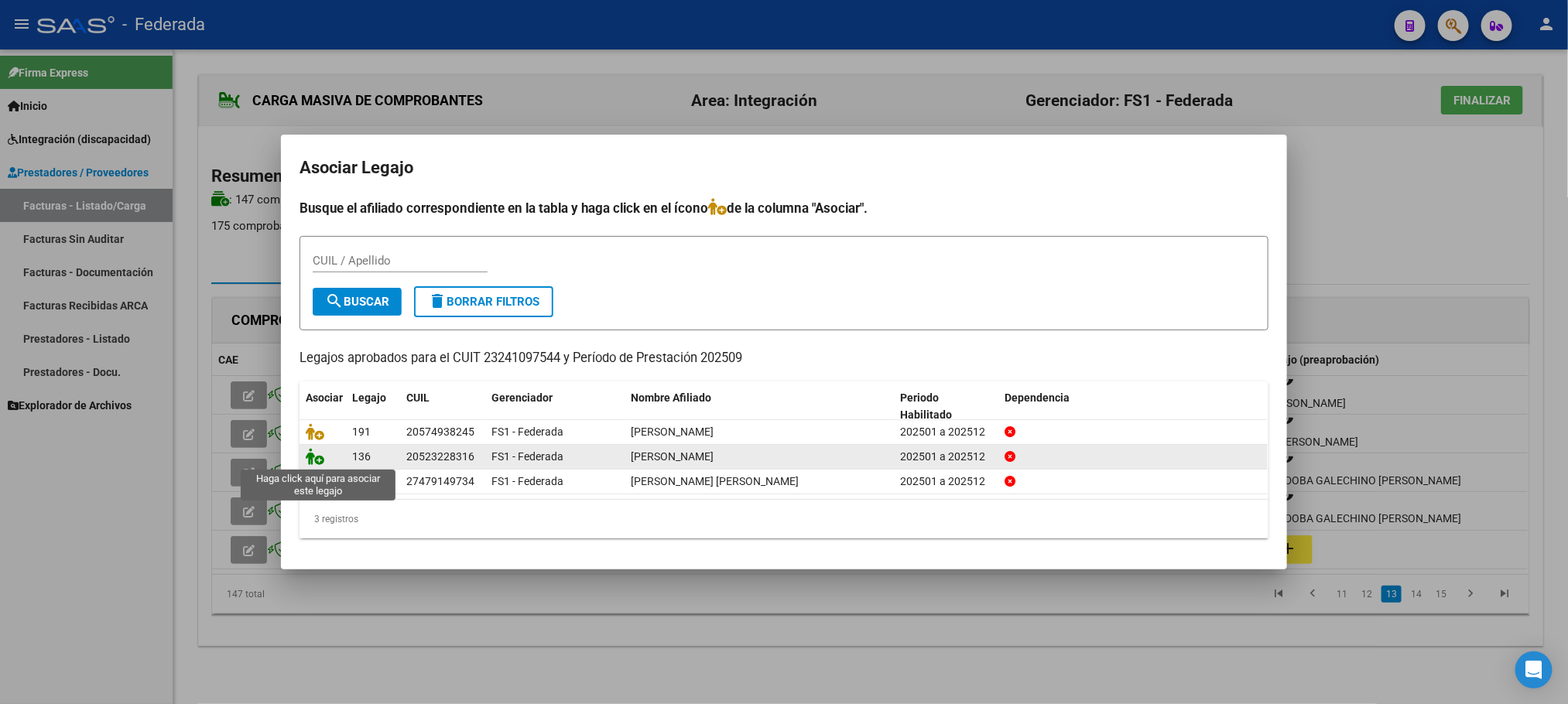
click at [311, 460] on icon at bounding box center [315, 456] width 18 height 17
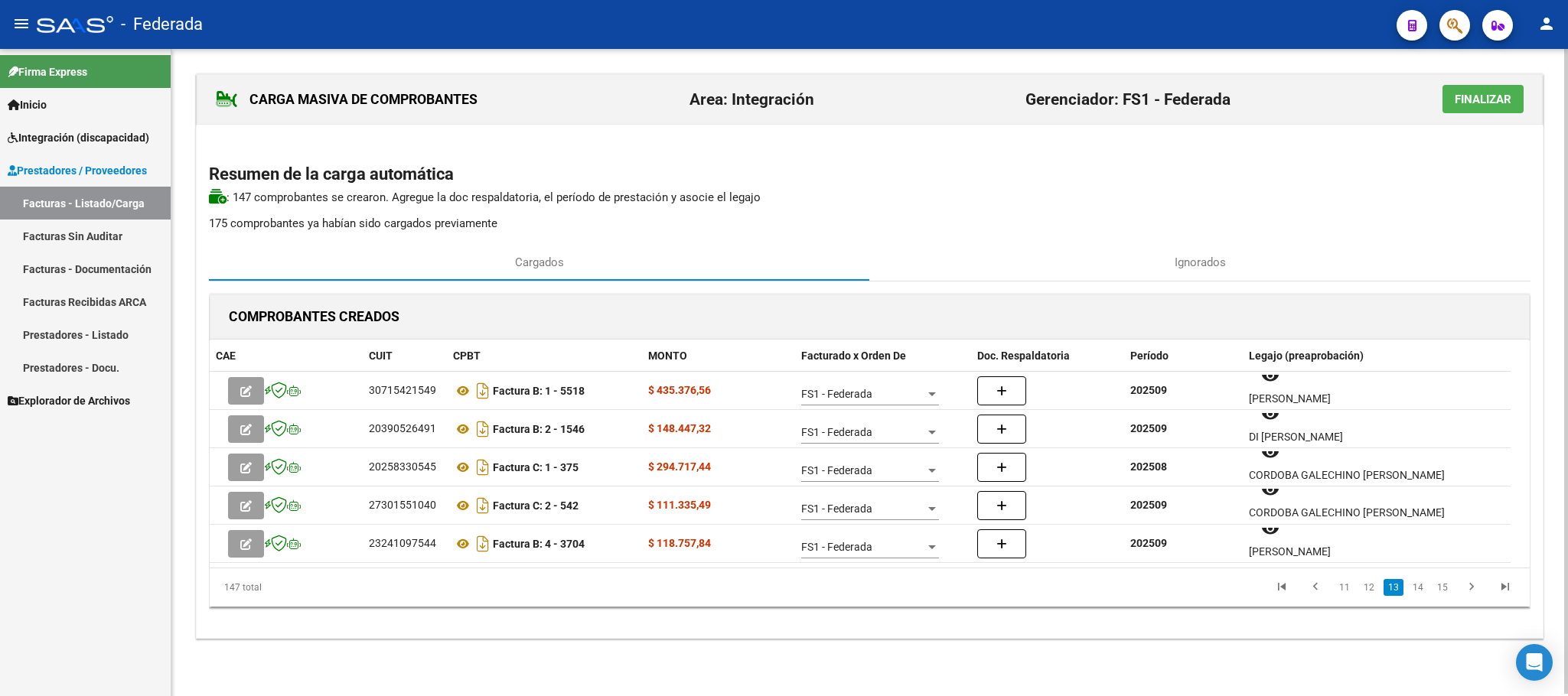
click at [1426, 585] on li "14" at bounding box center [1418, 588] width 25 height 26
click at [1421, 586] on link "14" at bounding box center [1418, 588] width 20 height 16
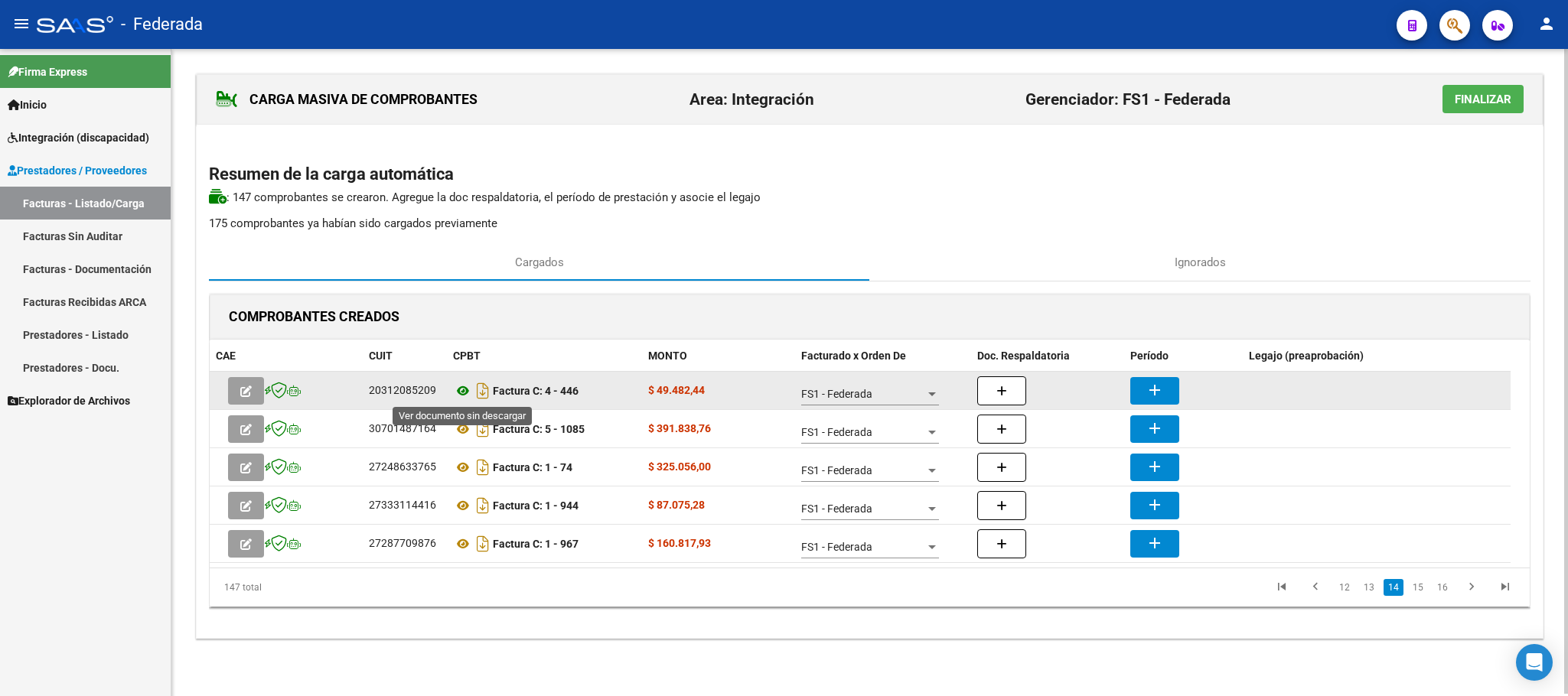
click at [461, 398] on icon at bounding box center [463, 391] width 20 height 18
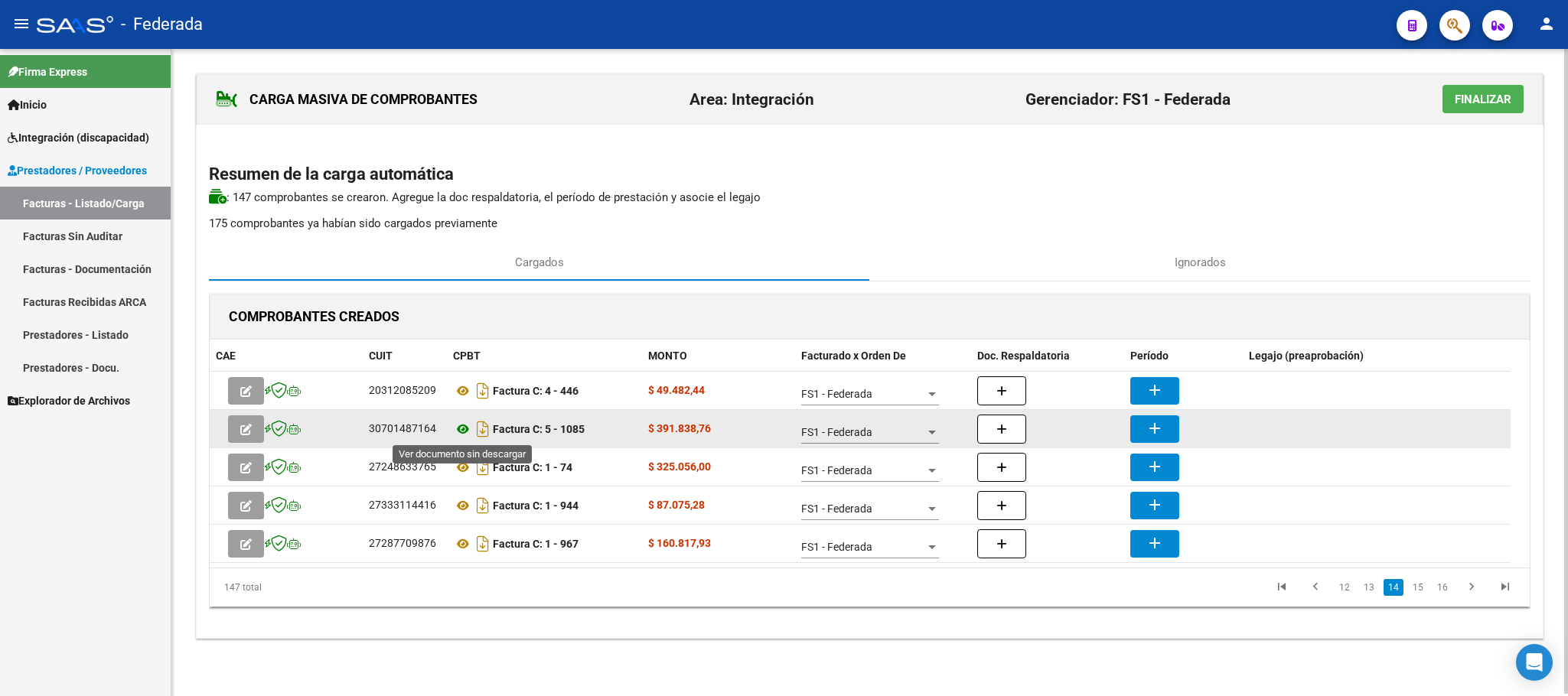
click at [461, 425] on icon at bounding box center [463, 429] width 20 height 18
click at [1155, 425] on mat-icon "add" at bounding box center [1154, 428] width 18 height 18
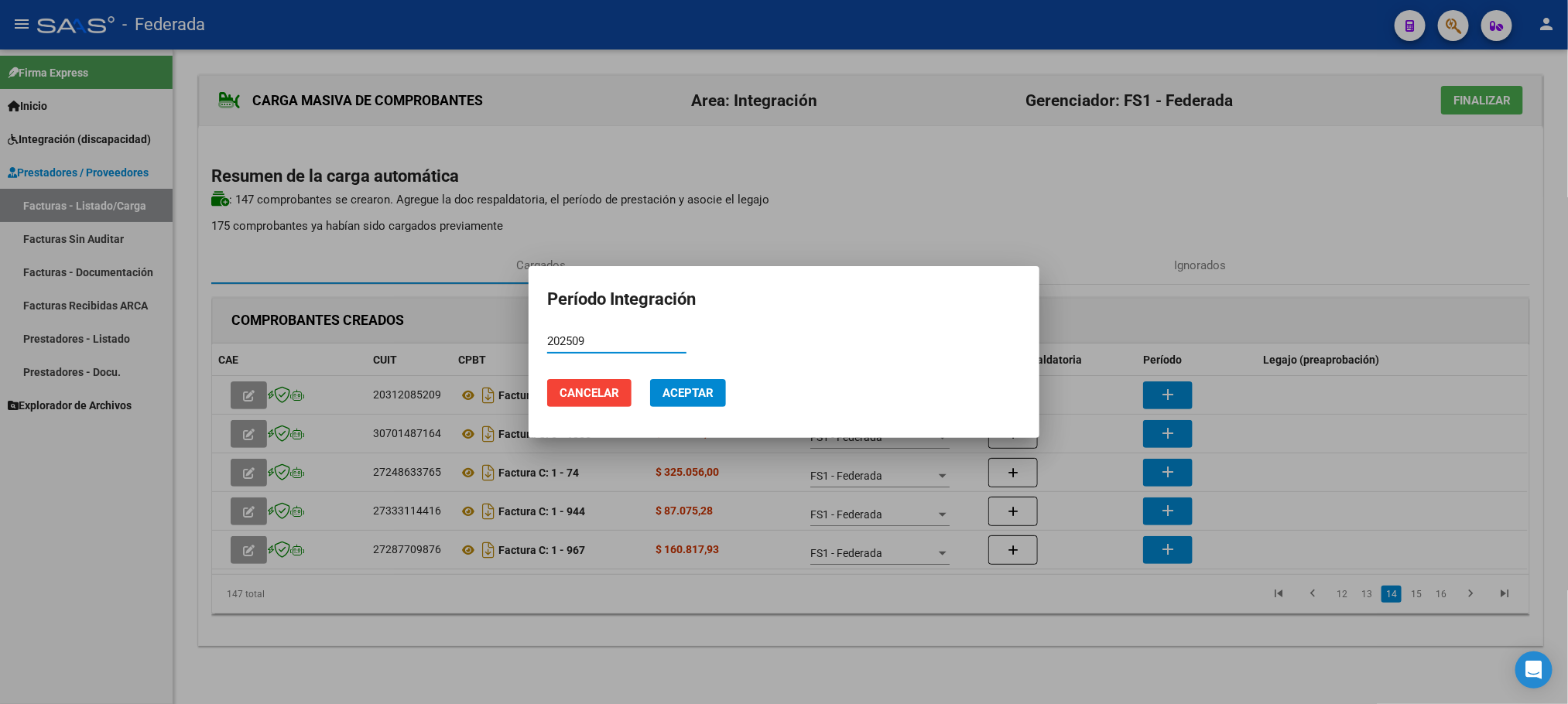
type input "202509"
click at [685, 393] on span "Aceptar" at bounding box center [687, 393] width 51 height 14
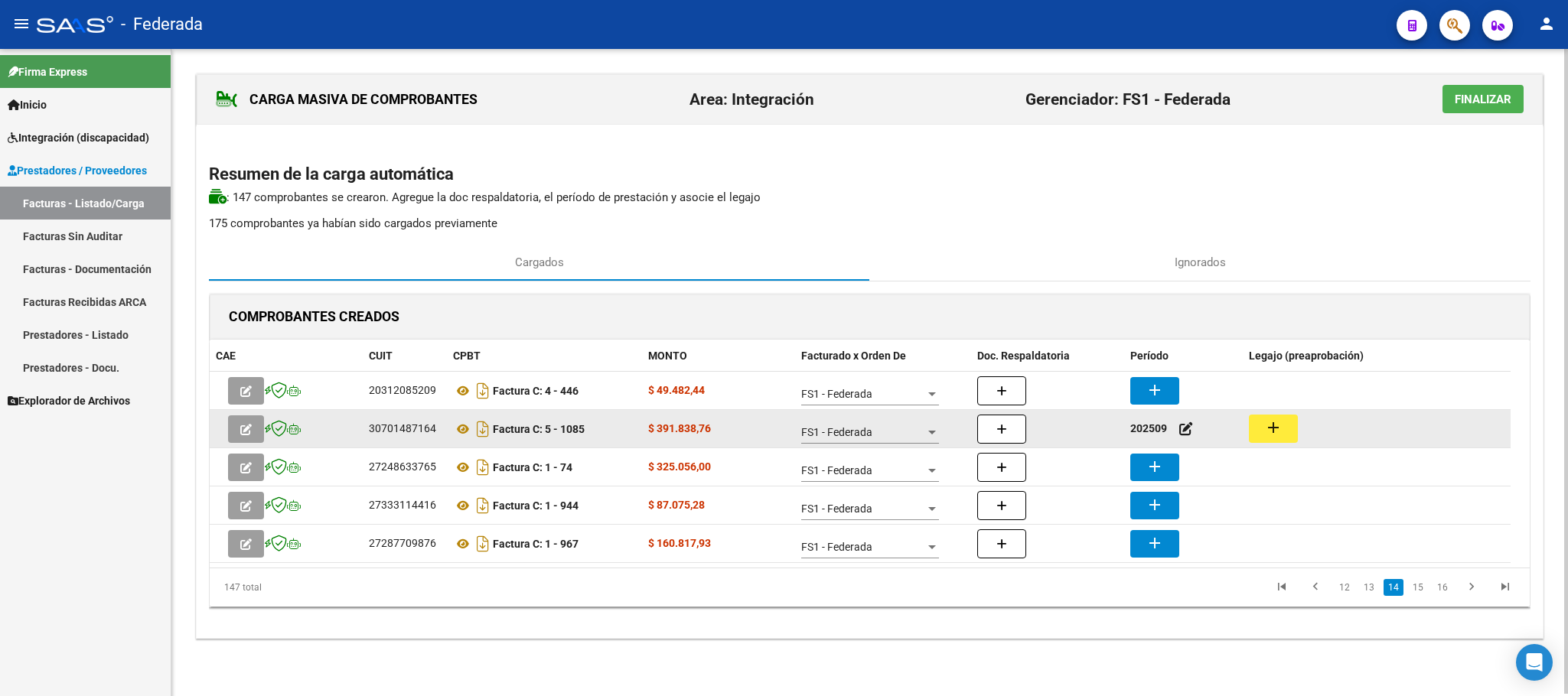
click at [1270, 423] on mat-icon "add" at bounding box center [1273, 427] width 18 height 18
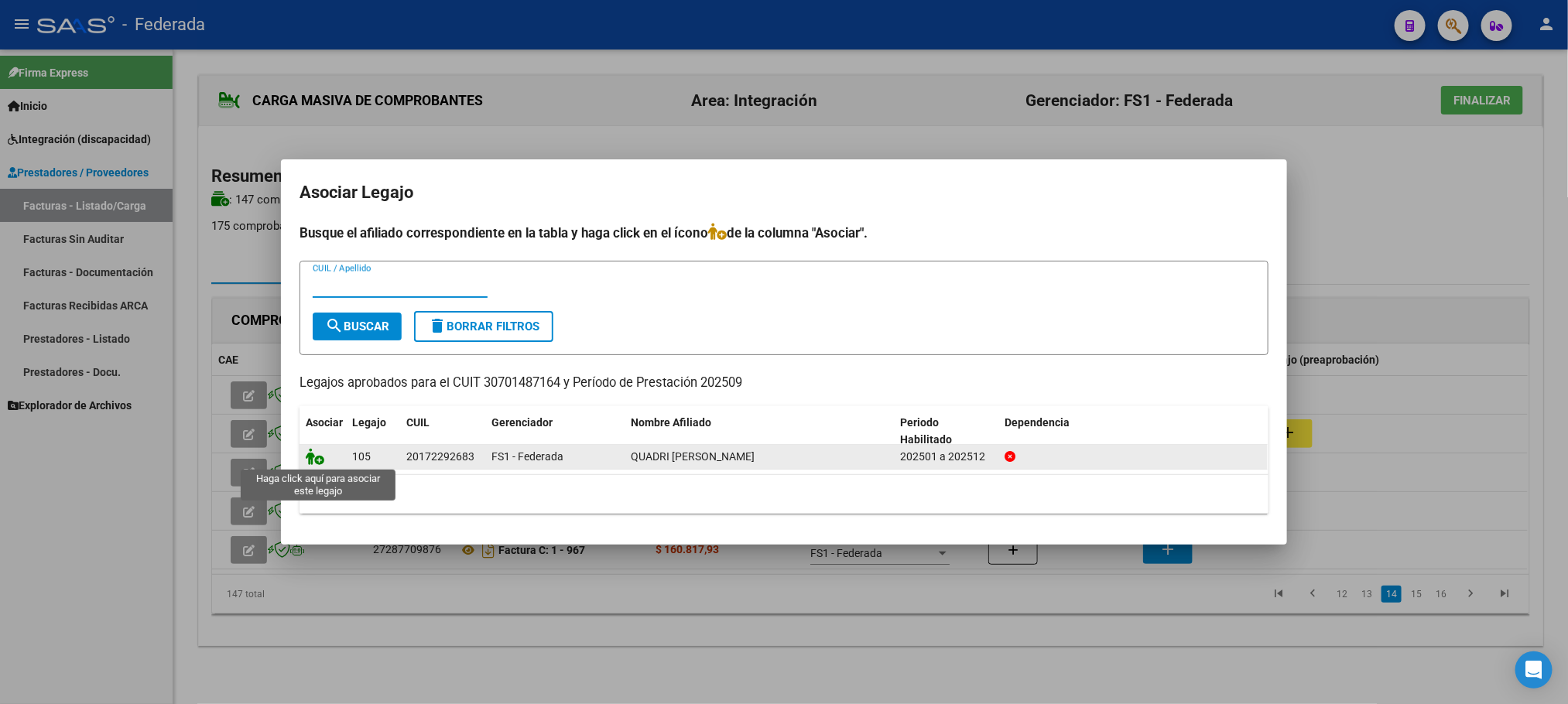
click at [316, 457] on icon at bounding box center [315, 456] width 18 height 17
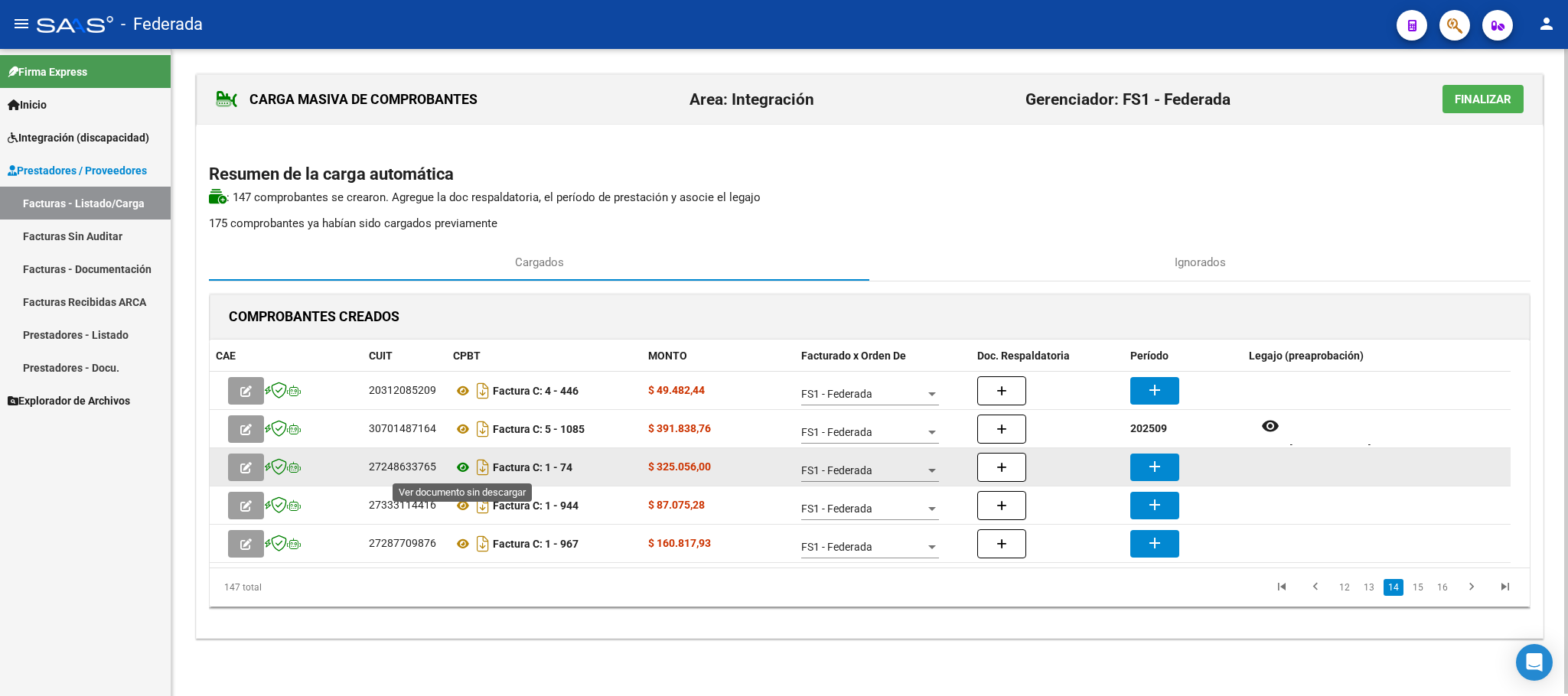
click at [459, 469] on icon at bounding box center [463, 467] width 20 height 18
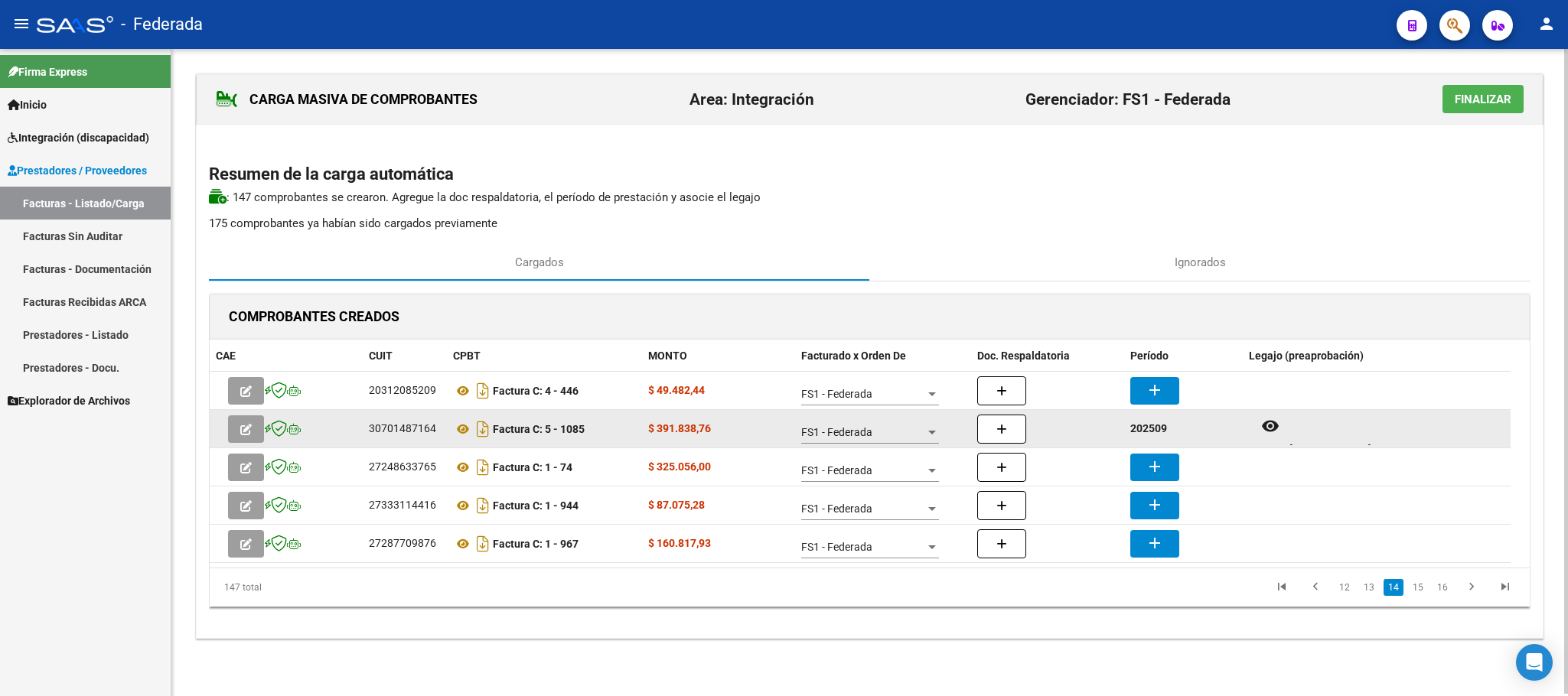
click at [1144, 432] on strong "202509" at bounding box center [1148, 428] width 36 height 12
copy strong "202509"
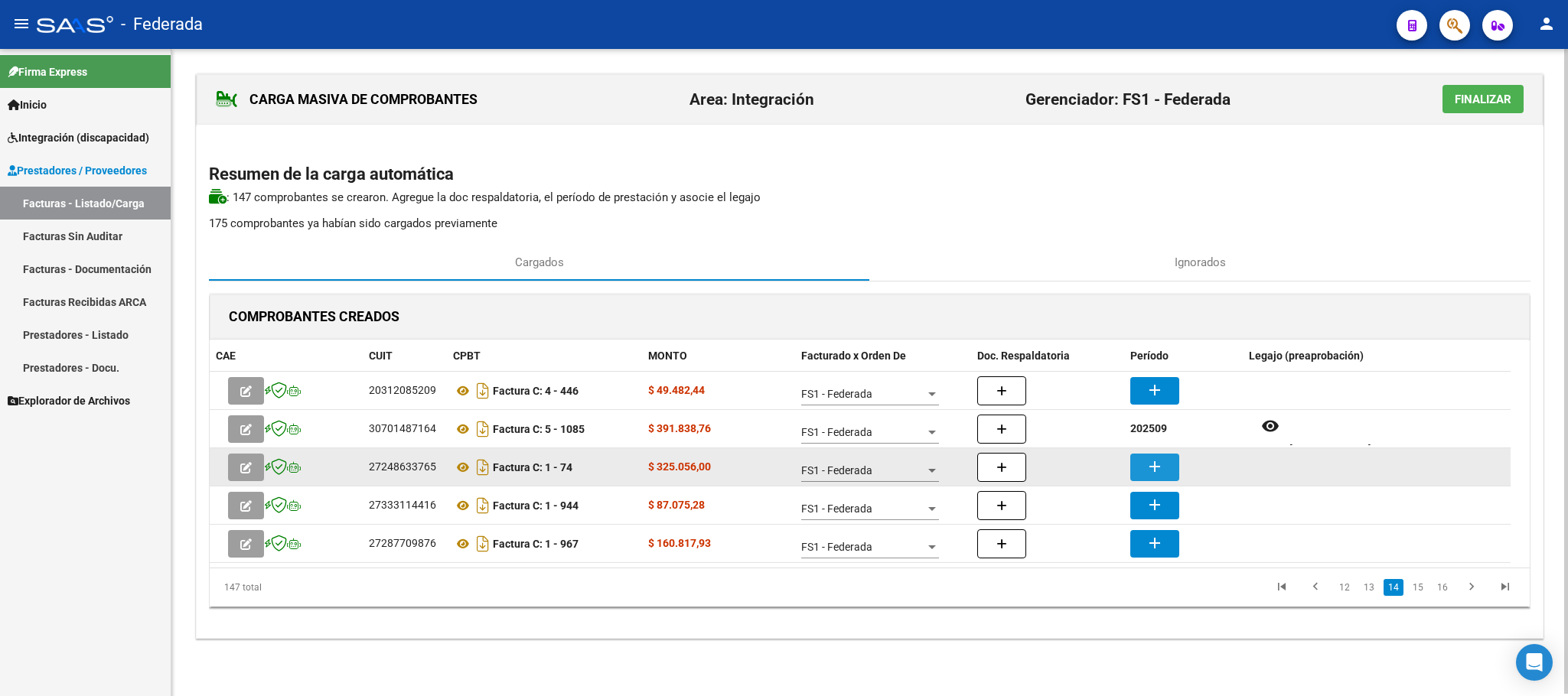
click at [1159, 464] on mat-icon "add" at bounding box center [1154, 466] width 18 height 18
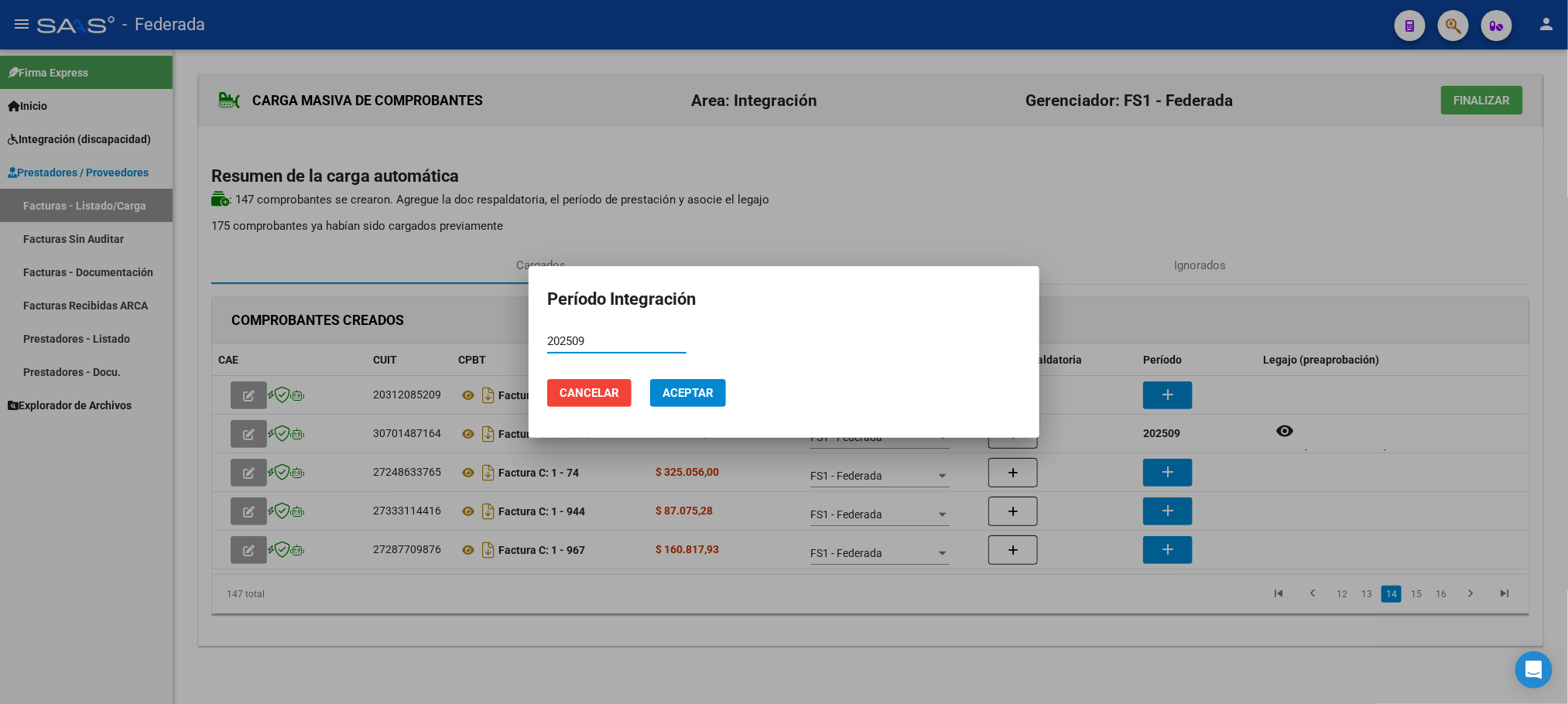
type input "202509"
click at [699, 389] on span "Aceptar" at bounding box center [687, 393] width 51 height 14
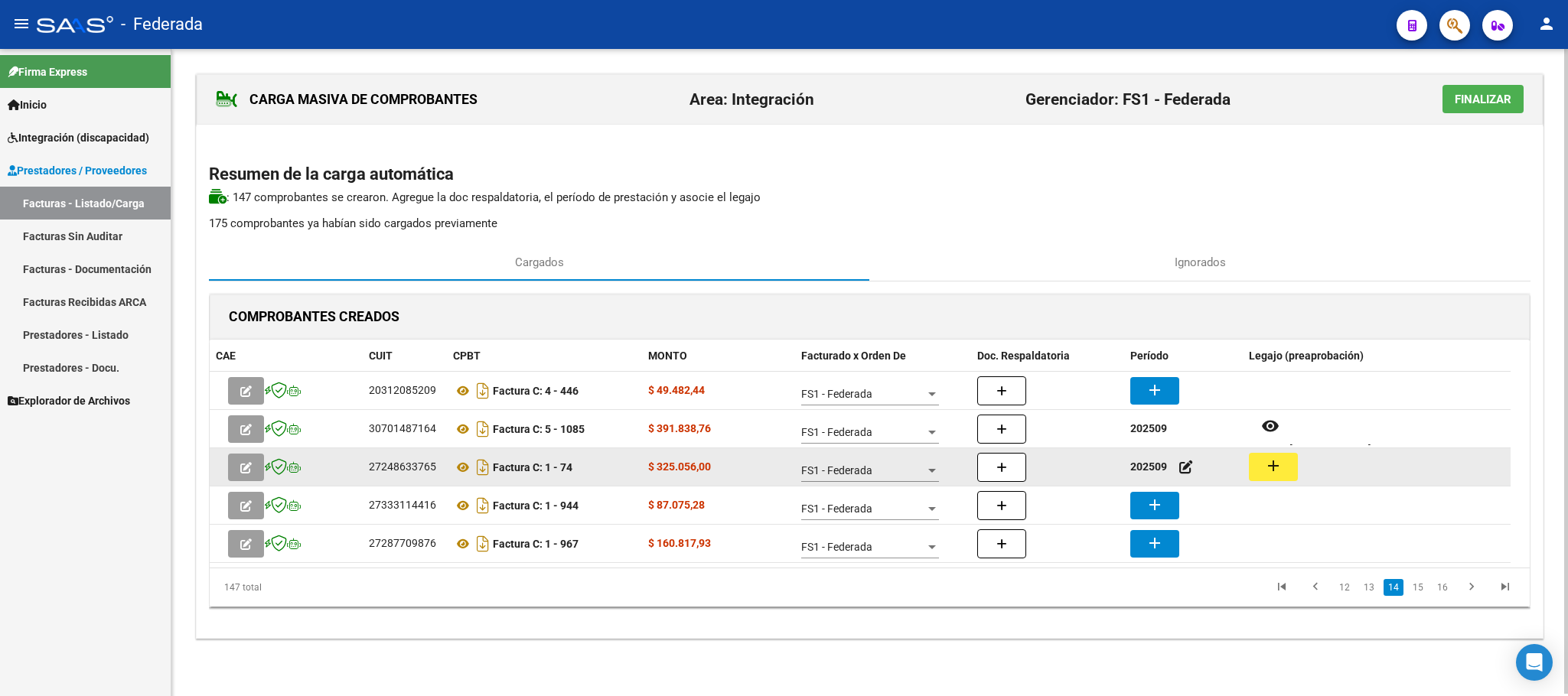
click at [1290, 465] on button "add" at bounding box center [1274, 466] width 49 height 28
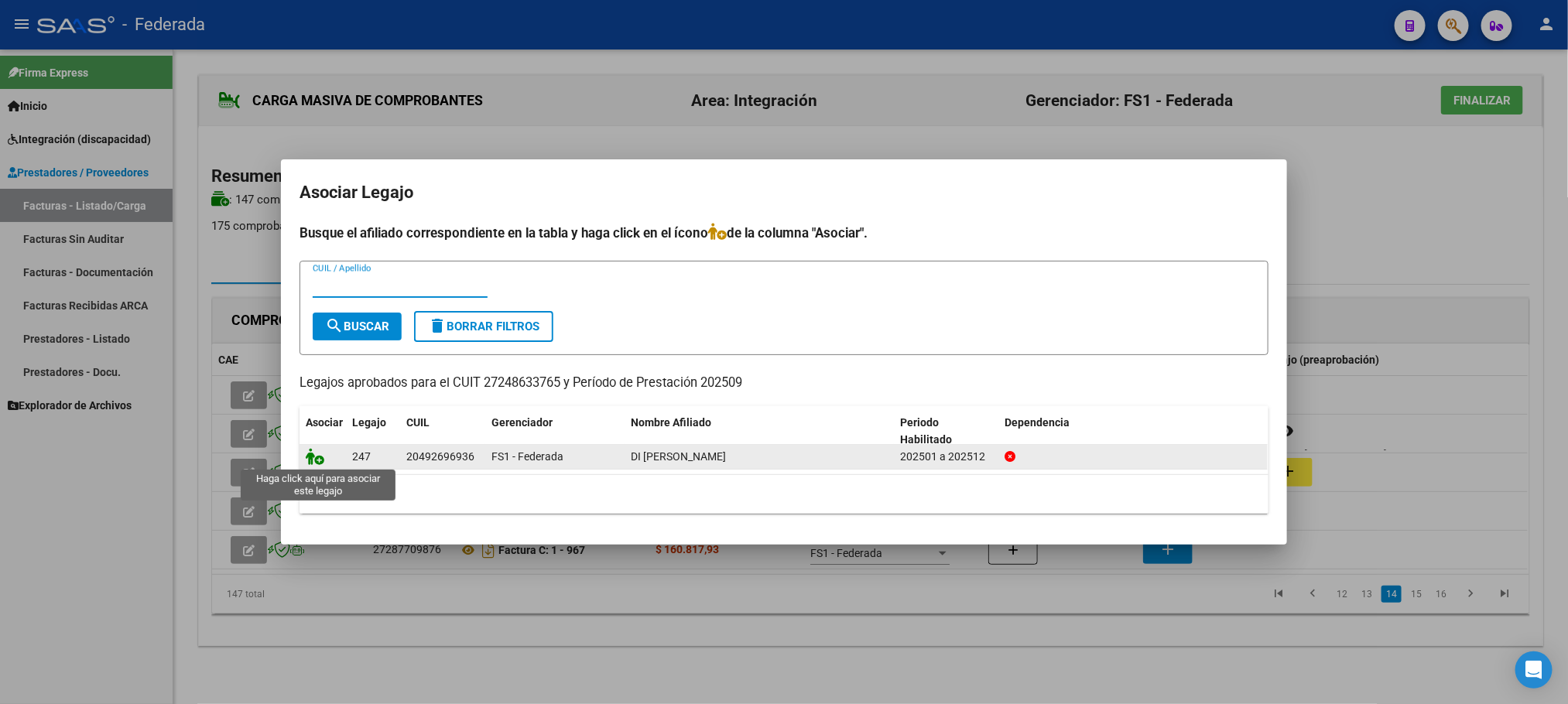
click at [311, 463] on icon at bounding box center [315, 456] width 18 height 17
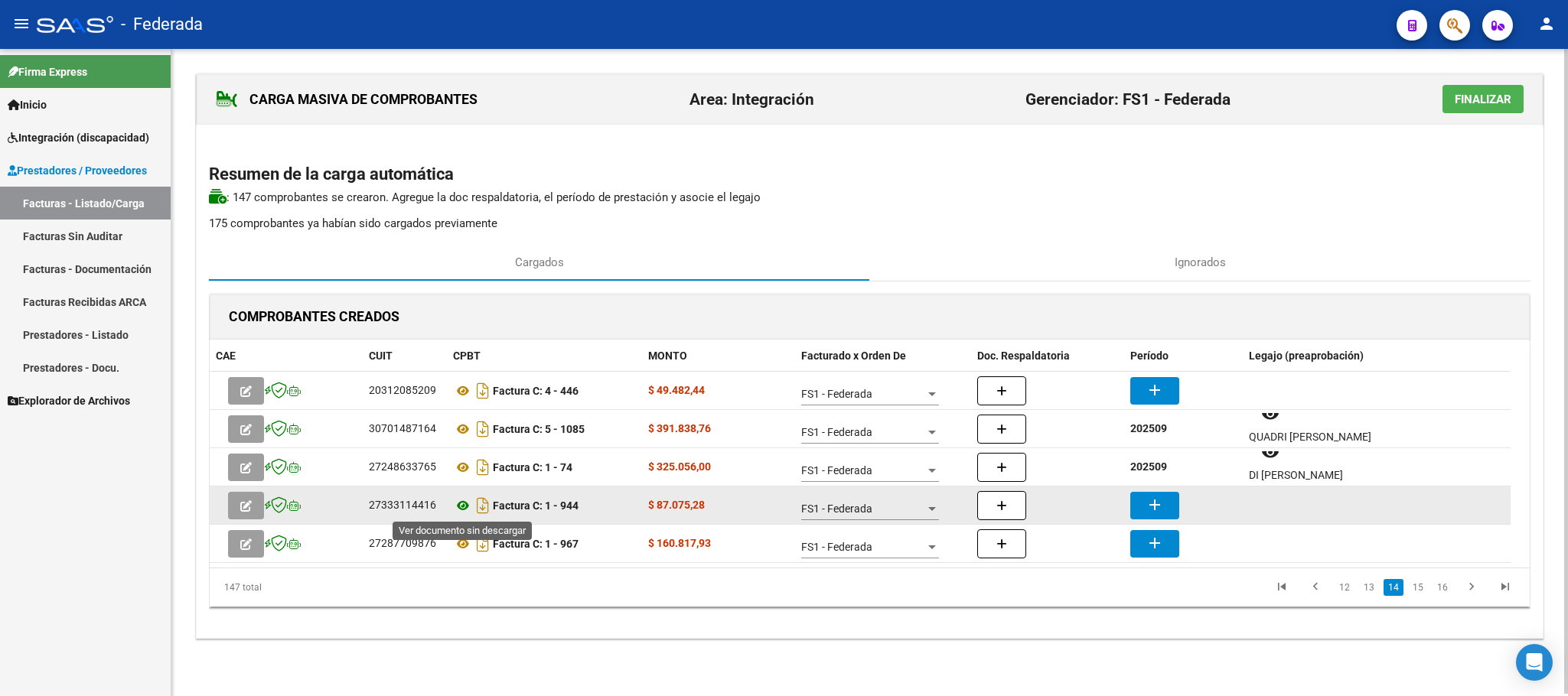
click at [460, 512] on icon at bounding box center [463, 506] width 20 height 18
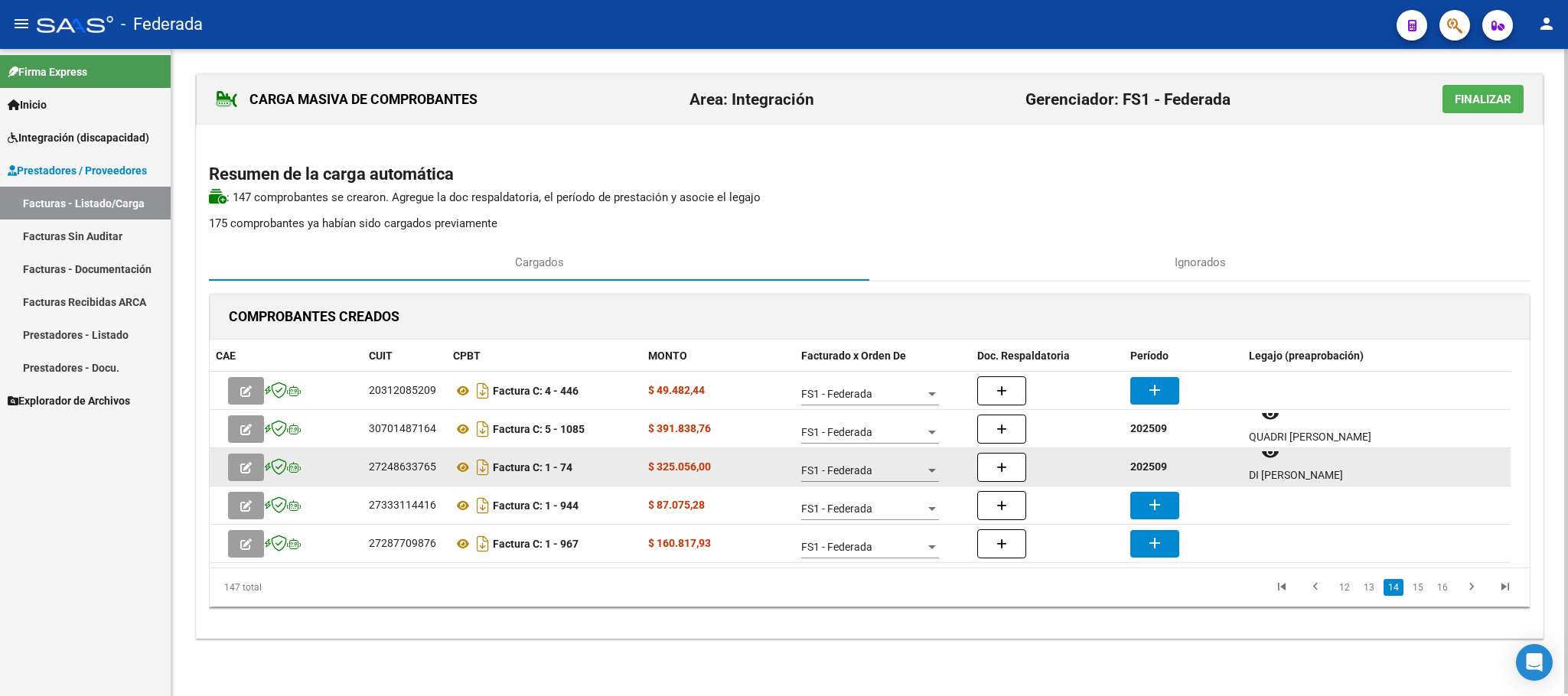
click at [1134, 471] on strong "202509" at bounding box center [1148, 466] width 36 height 12
click at [1137, 471] on strong "202509" at bounding box center [1148, 466] width 36 height 12
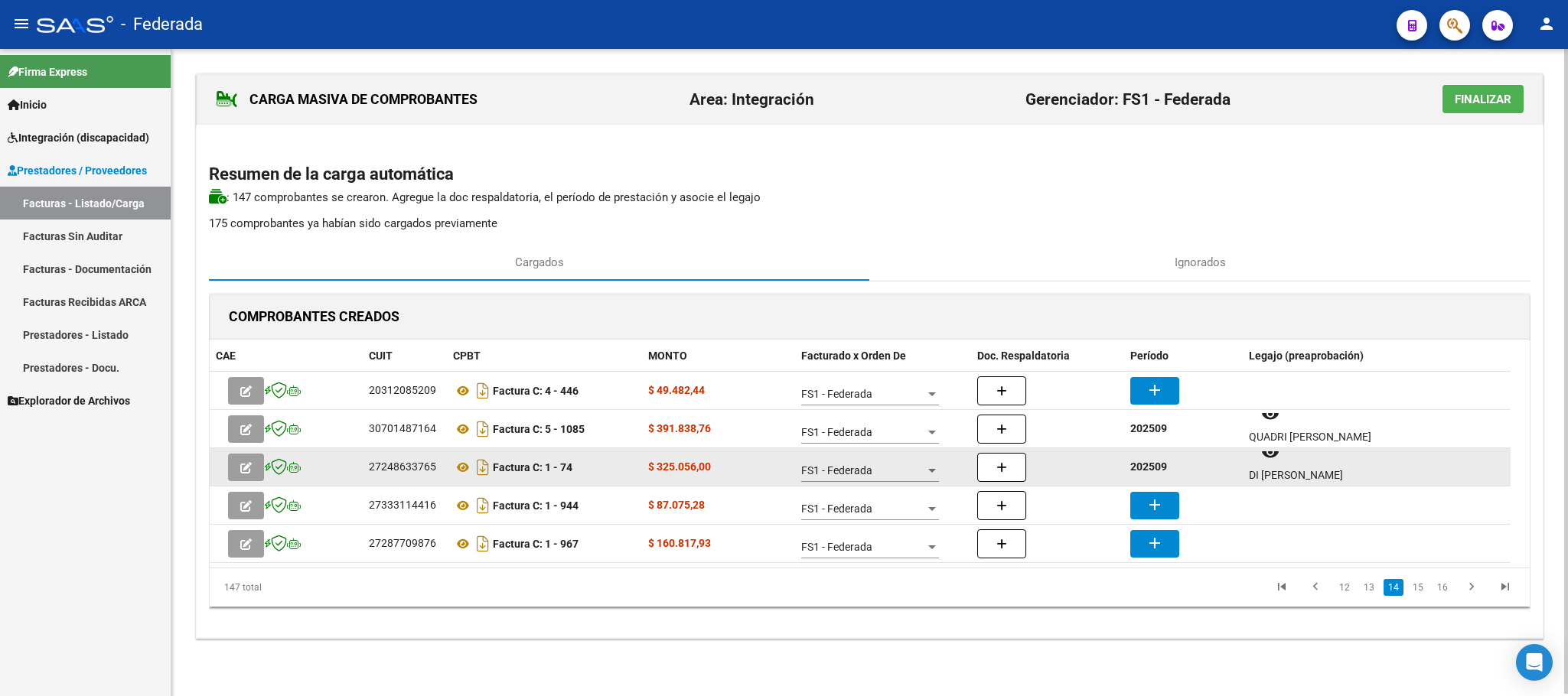
copy div "202509 remove_red_eye"
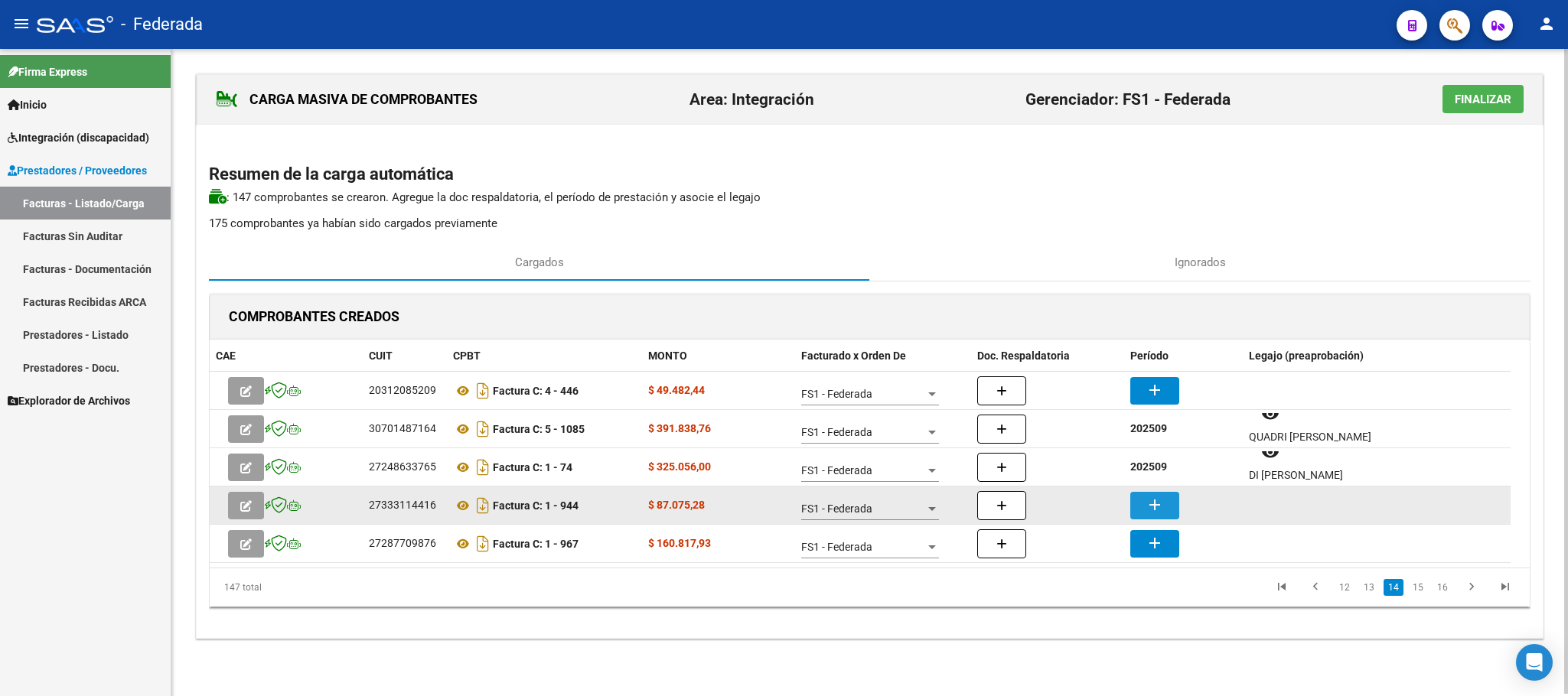
click at [1153, 501] on mat-icon "add" at bounding box center [1154, 505] width 18 height 18
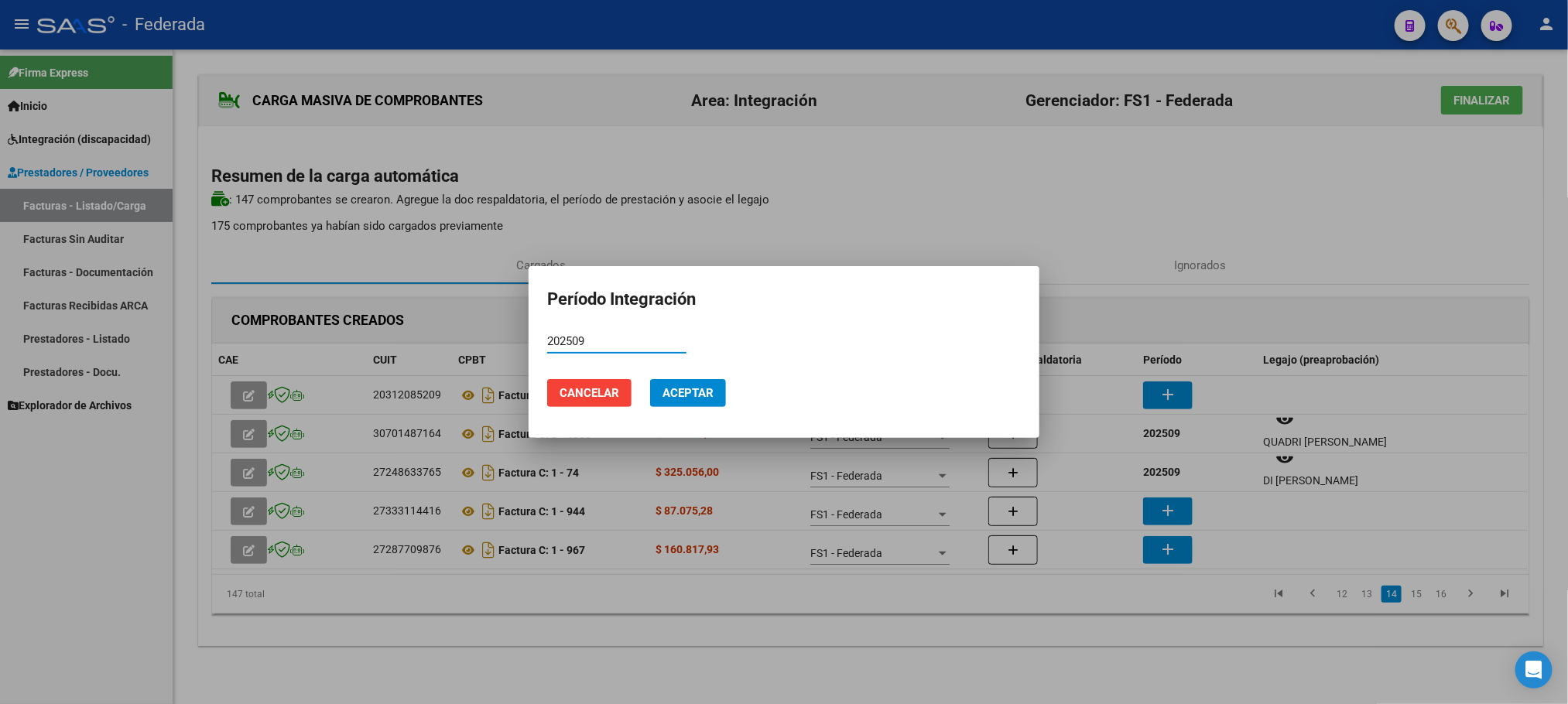
type input "202509"
click at [696, 395] on span "Aceptar" at bounding box center [687, 393] width 51 height 14
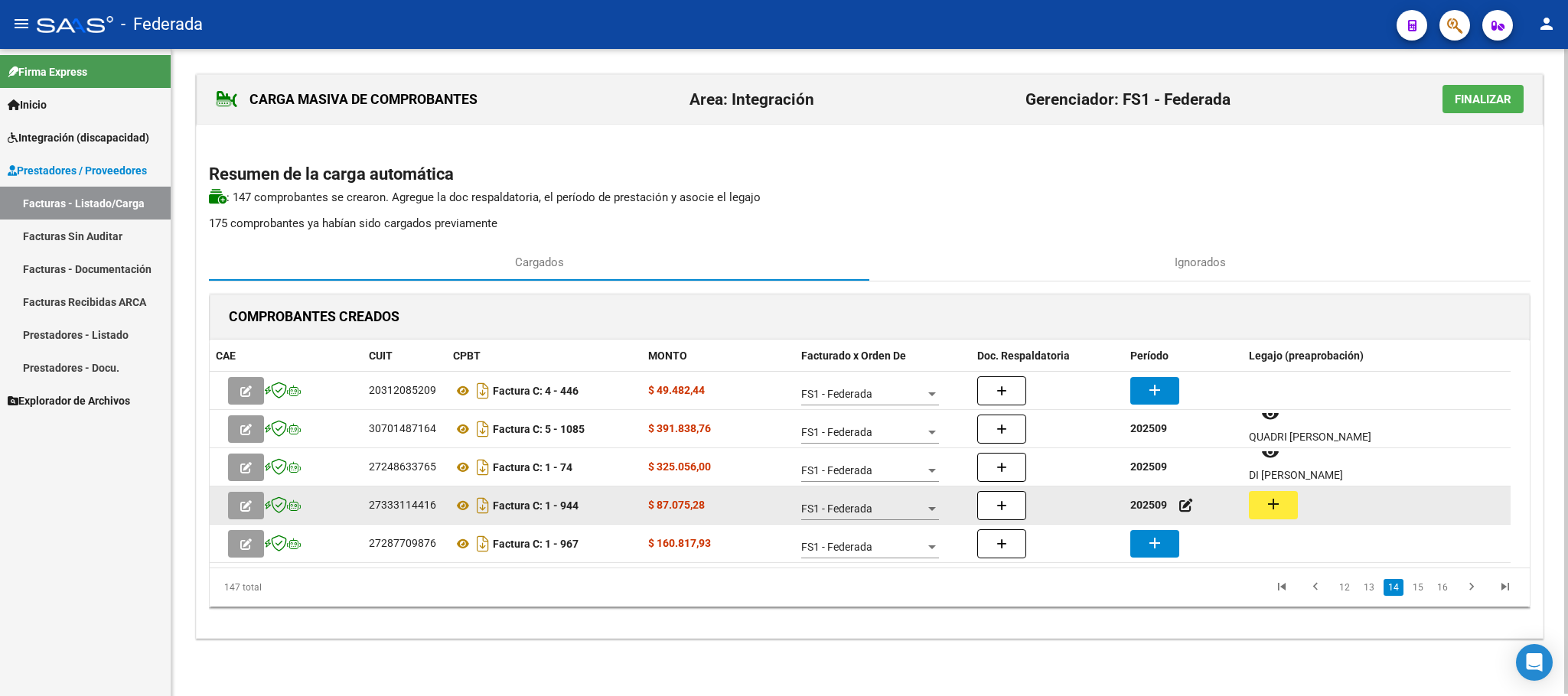
click at [1279, 513] on mat-icon "add" at bounding box center [1273, 504] width 18 height 18
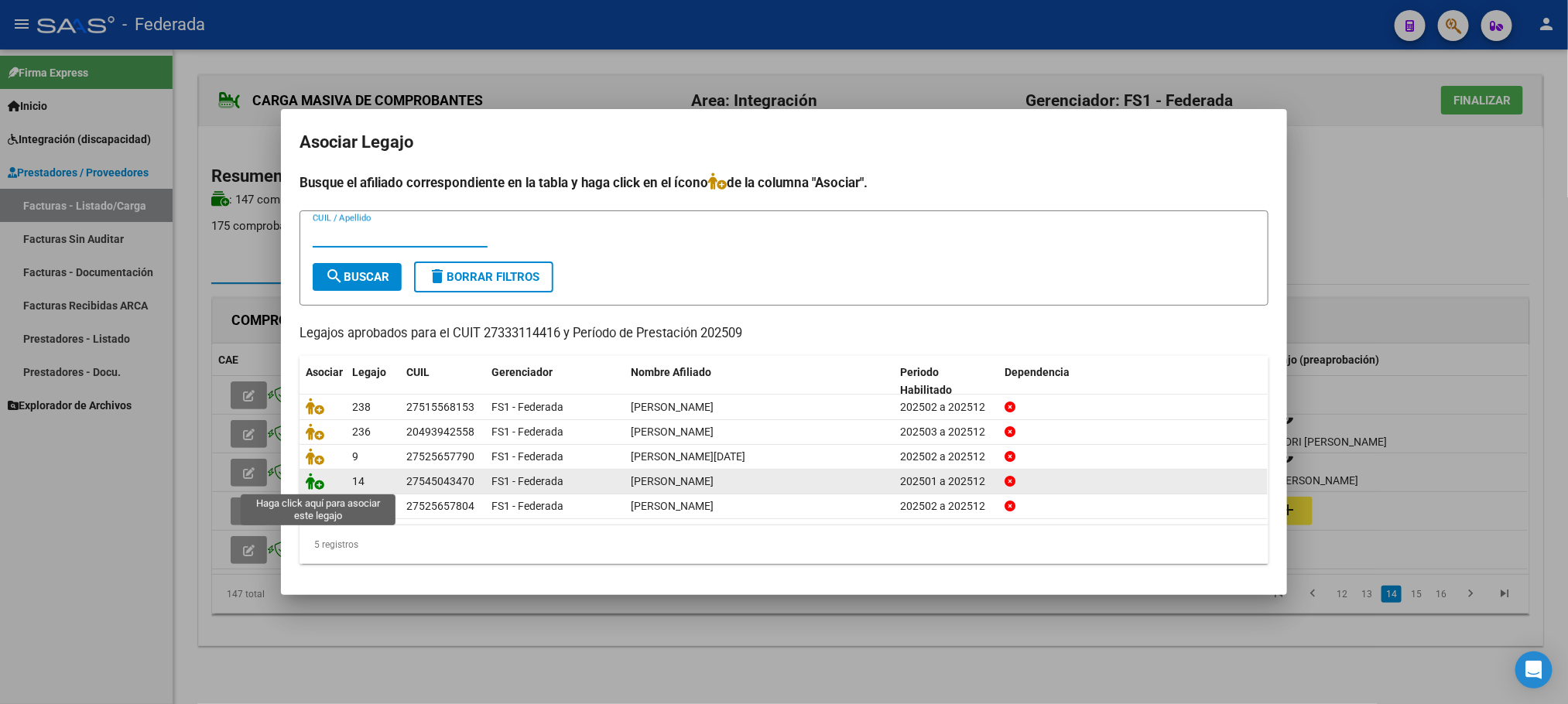
click at [311, 483] on icon at bounding box center [315, 481] width 18 height 17
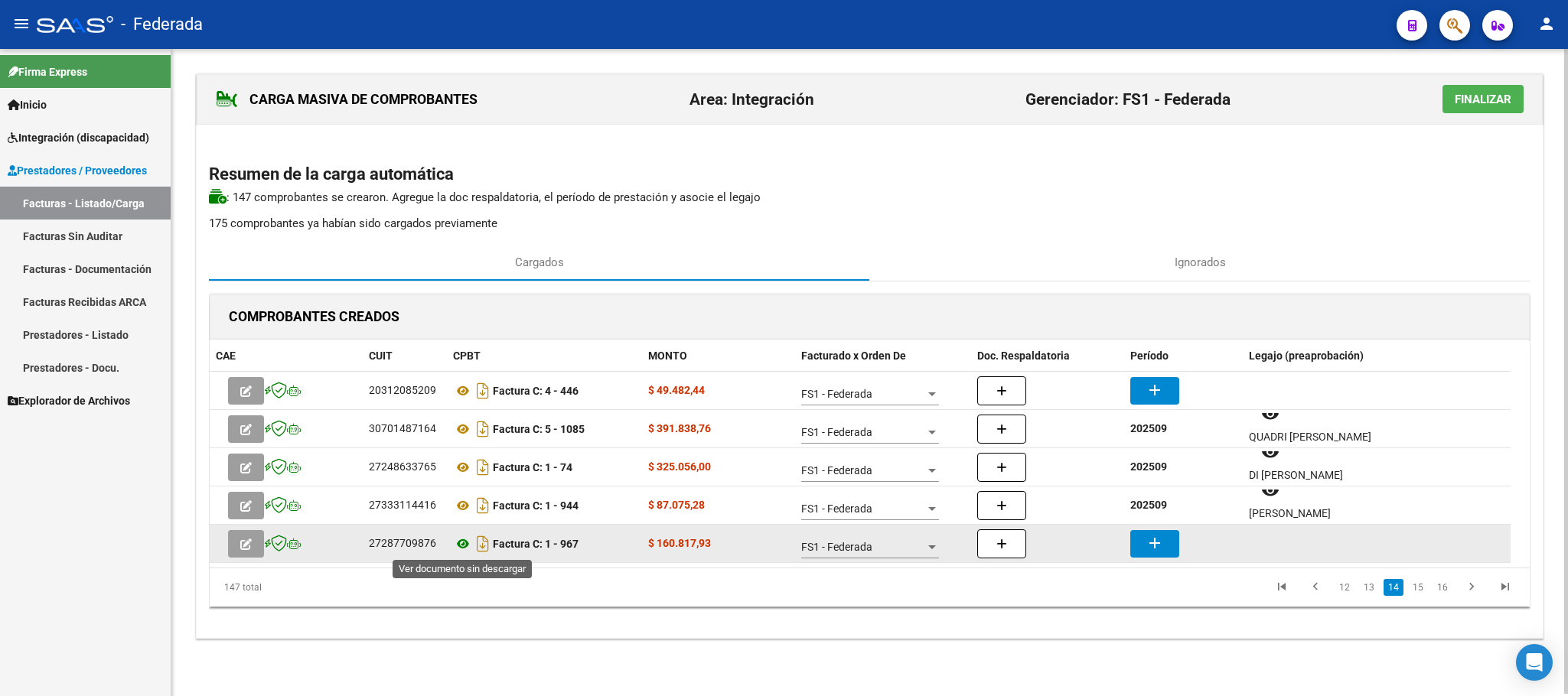
click at [465, 544] on icon at bounding box center [463, 544] width 20 height 18
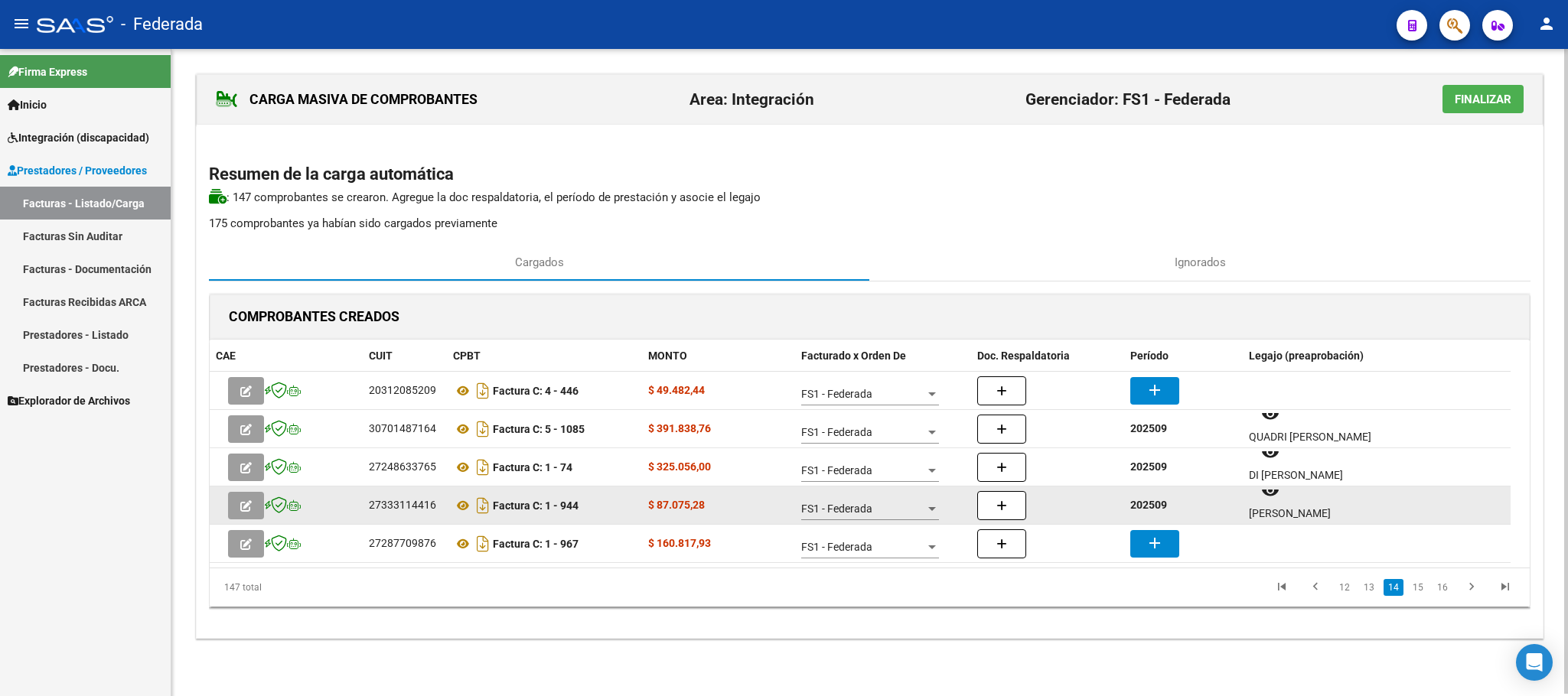
click at [1154, 504] on strong "202509" at bounding box center [1148, 505] width 36 height 12
copy strong "202509"
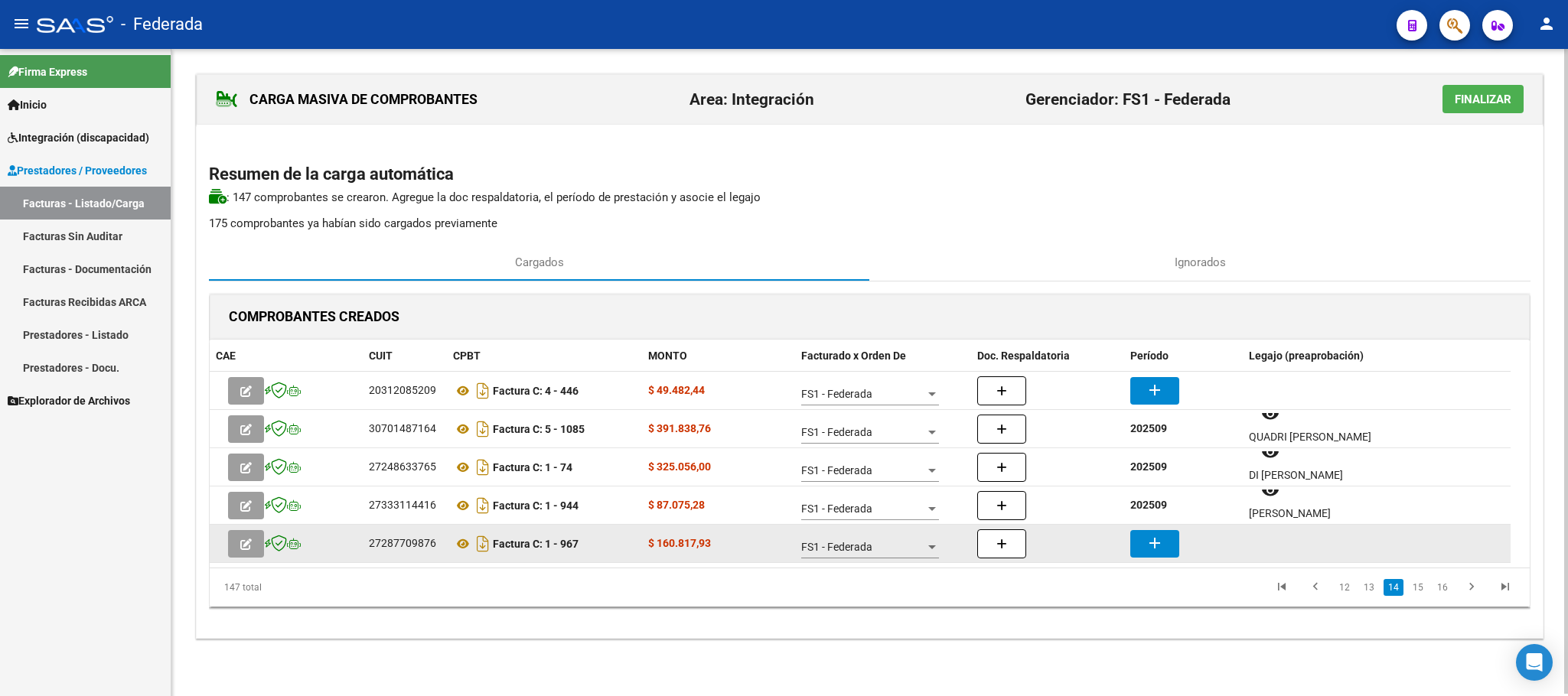
click at [1169, 542] on button "add" at bounding box center [1154, 544] width 49 height 27
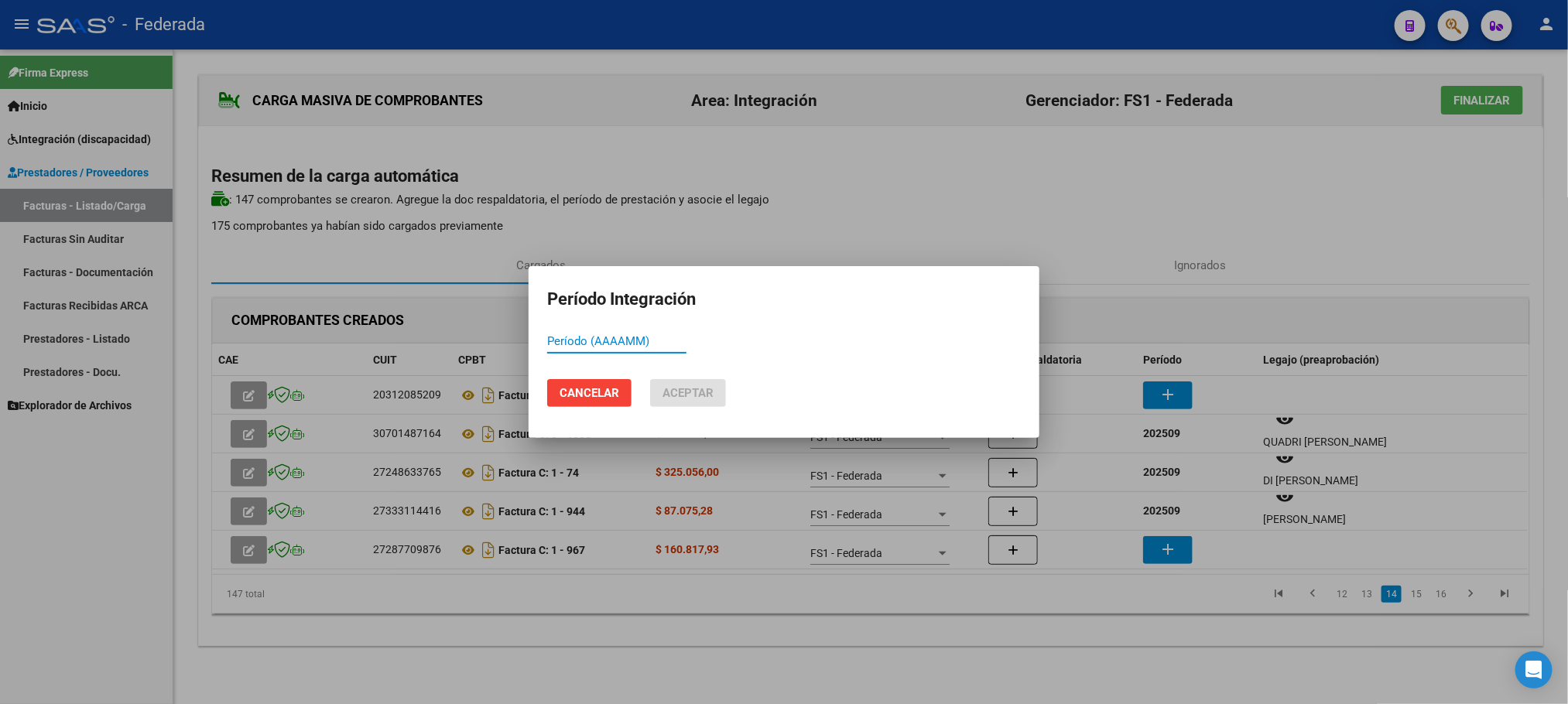
paste input "202509"
type input "202509"
click at [697, 389] on span "Aceptar" at bounding box center [687, 393] width 51 height 14
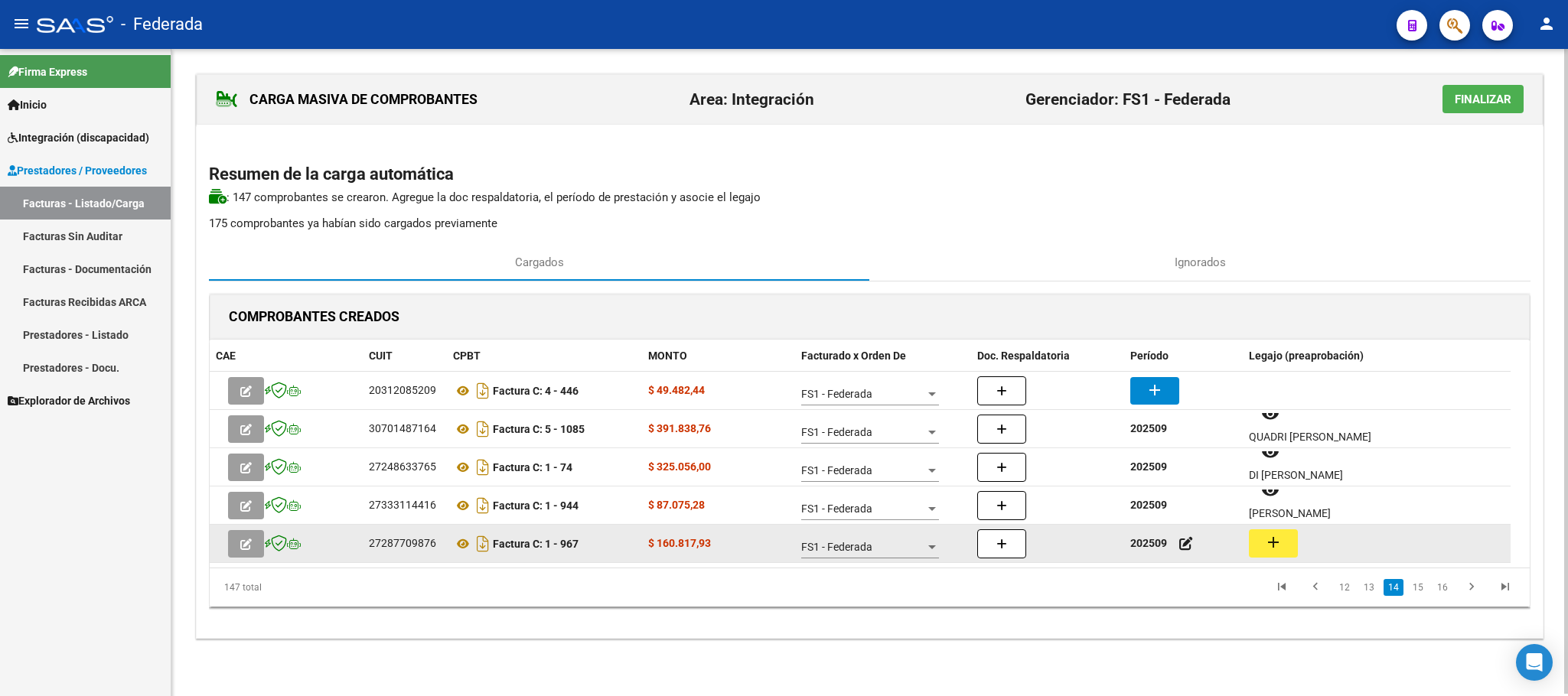
click at [1273, 547] on mat-icon "add" at bounding box center [1273, 542] width 18 height 18
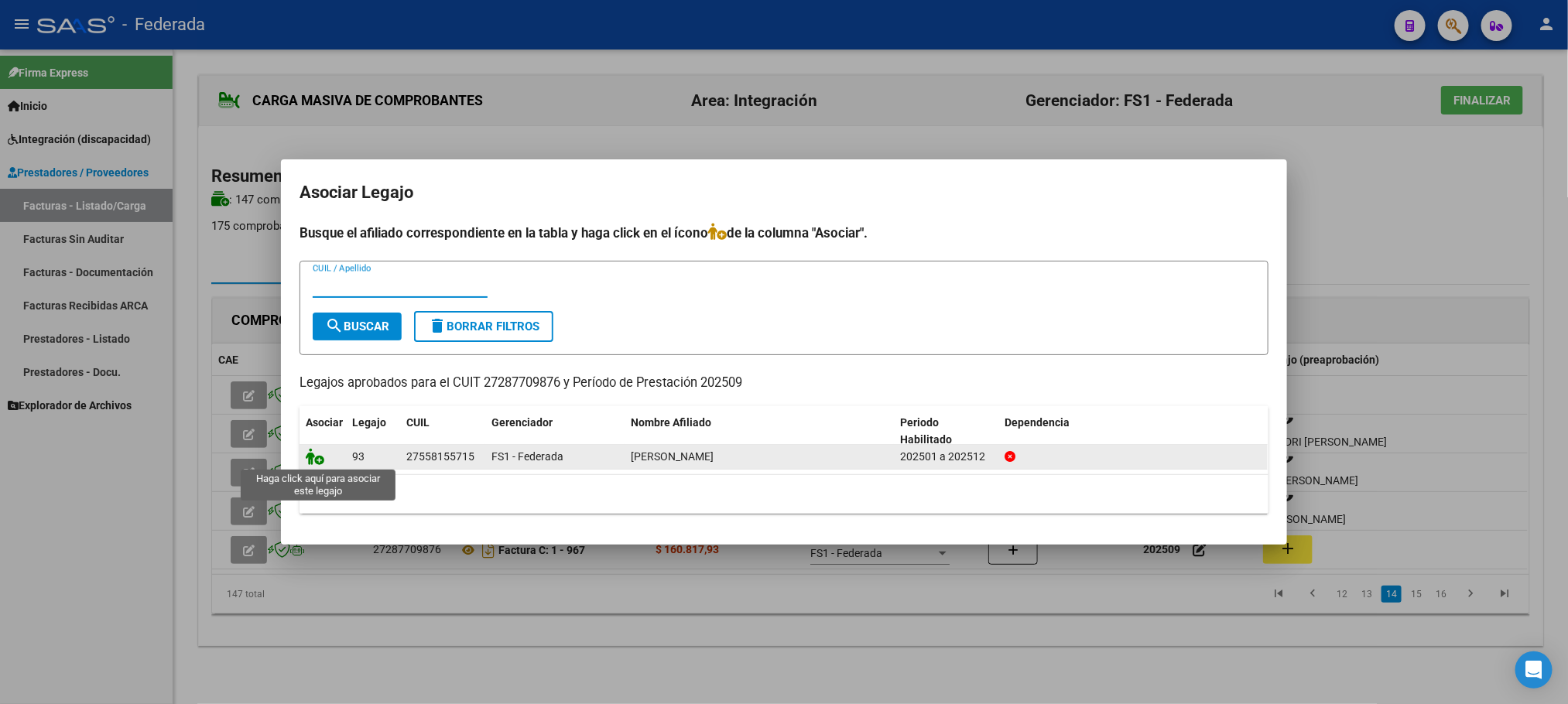
click at [316, 460] on icon at bounding box center [315, 456] width 18 height 17
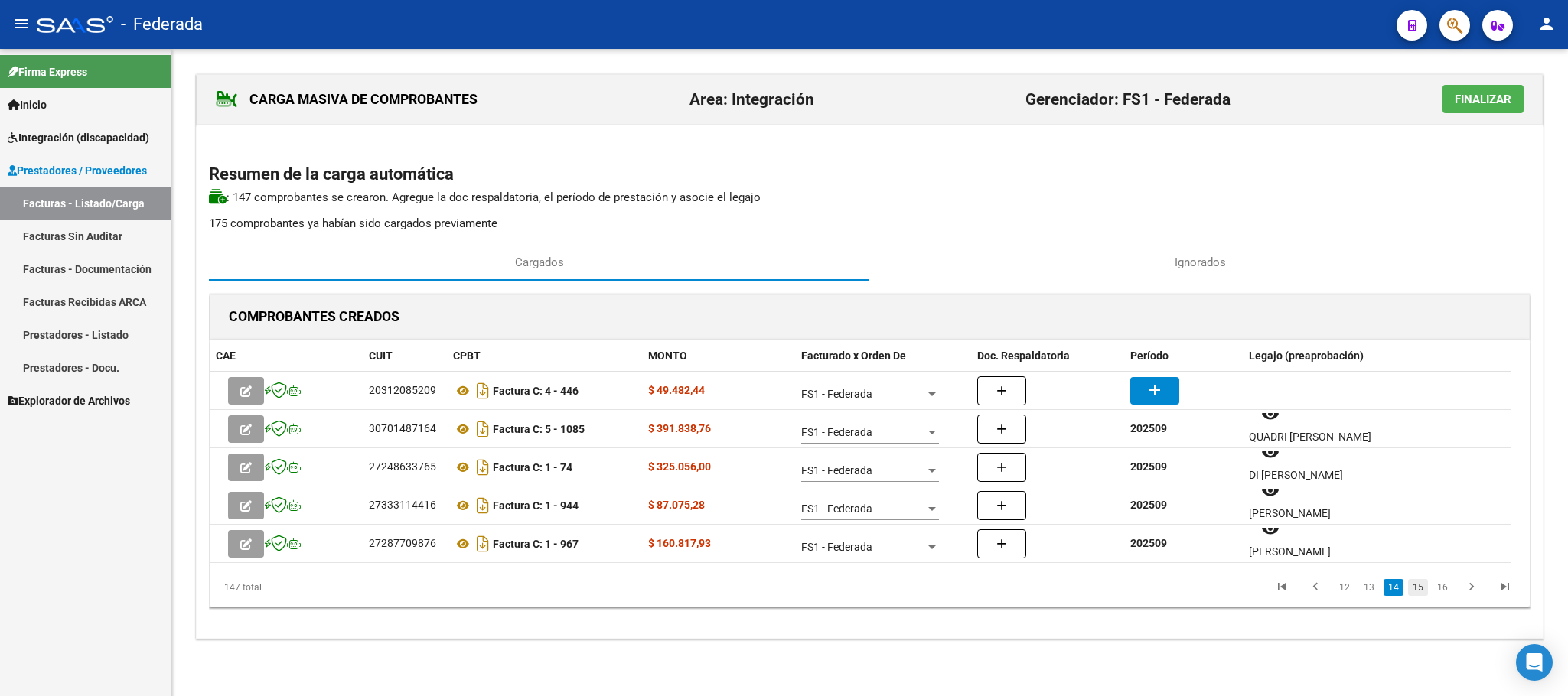
click at [1421, 589] on link "15" at bounding box center [1418, 588] width 20 height 16
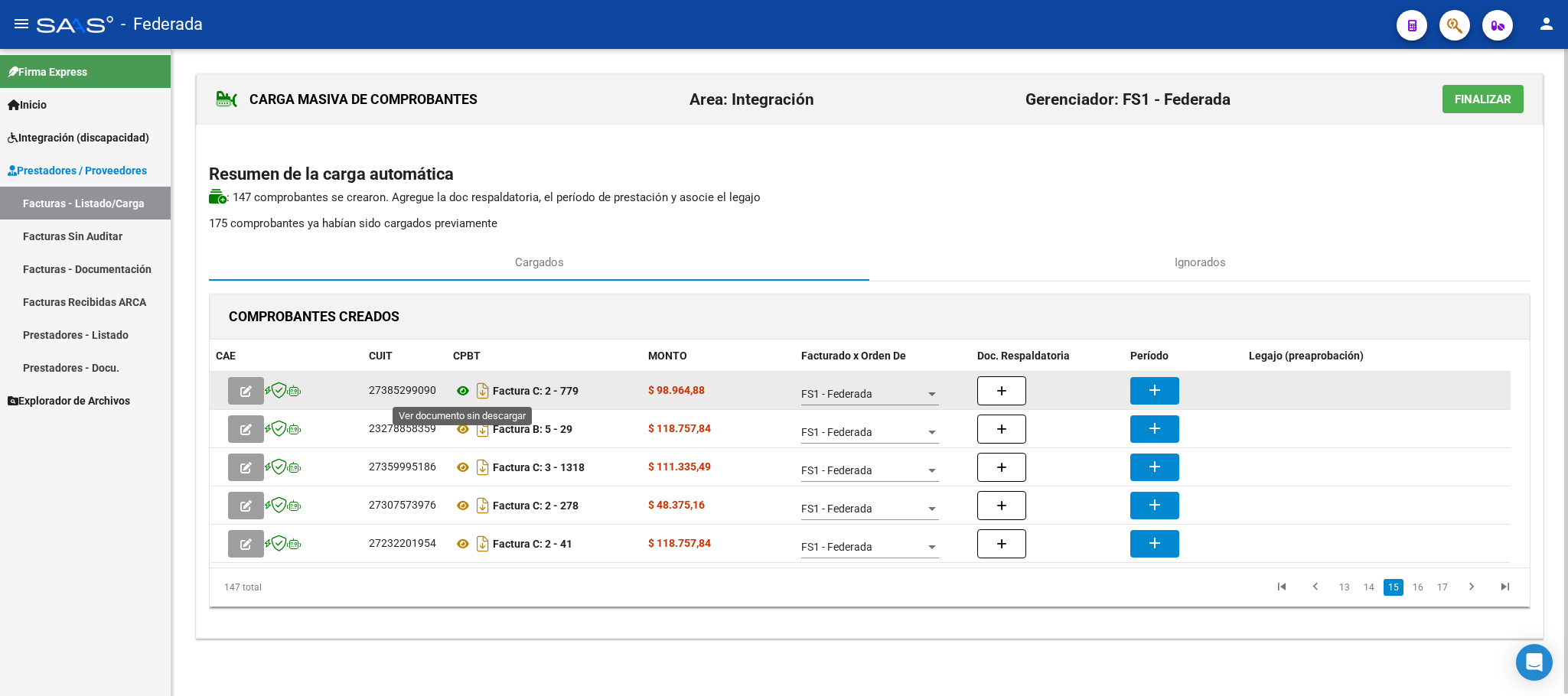
click at [457, 394] on icon at bounding box center [463, 391] width 20 height 18
click at [1154, 394] on mat-icon "add" at bounding box center [1154, 390] width 18 height 18
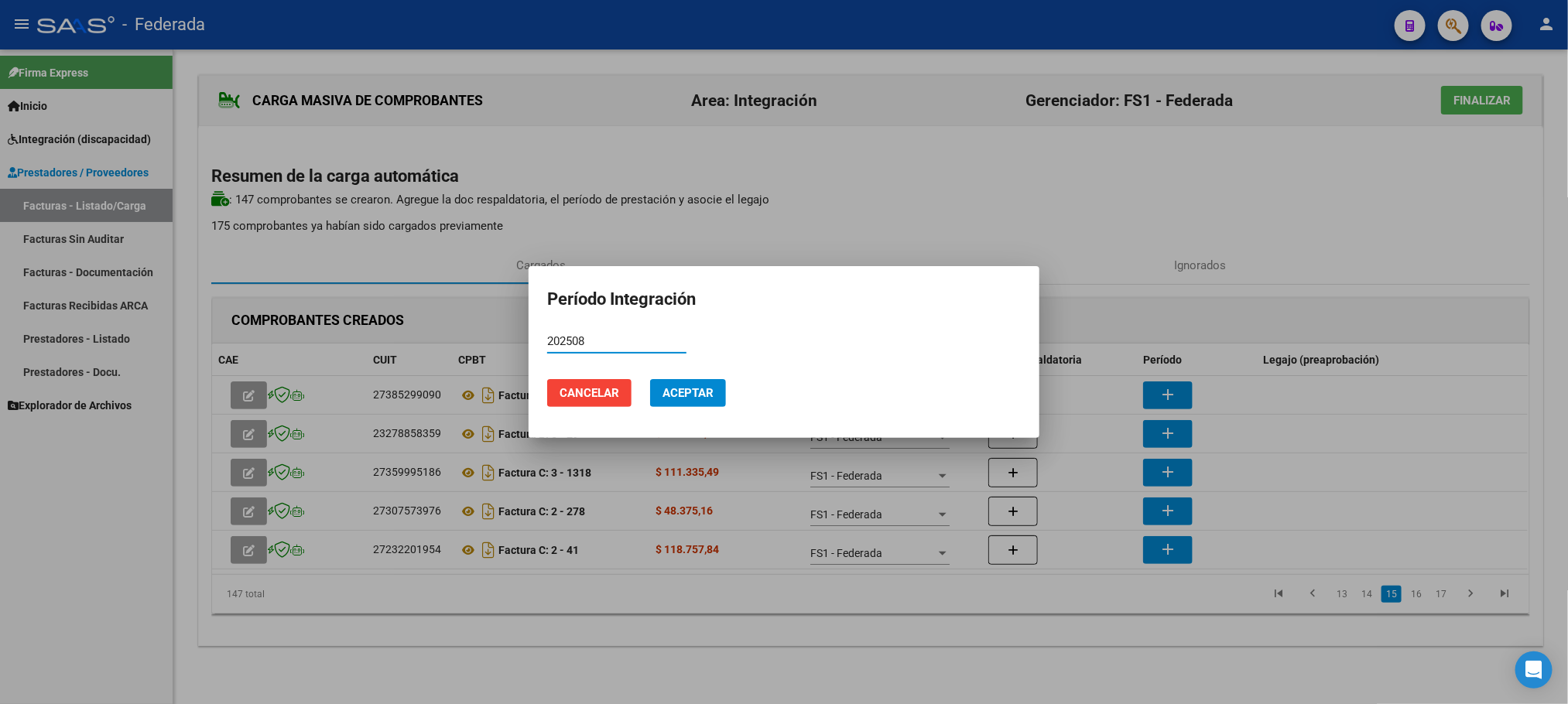
type input "202508"
click at [669, 393] on span "Aceptar" at bounding box center [687, 393] width 51 height 14
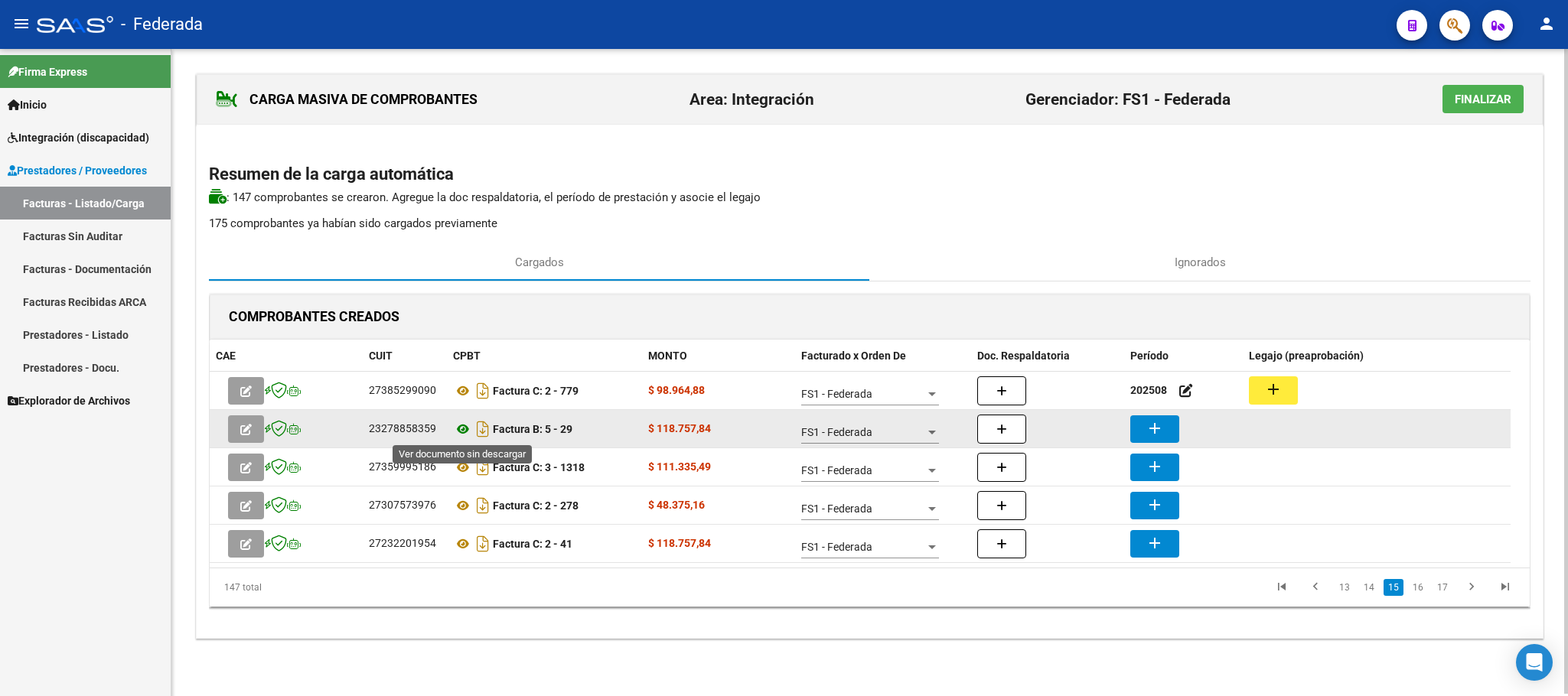
click at [462, 427] on icon at bounding box center [463, 429] width 20 height 18
click at [461, 427] on icon at bounding box center [463, 429] width 20 height 18
click at [466, 429] on icon at bounding box center [463, 429] width 20 height 18
click at [1141, 430] on button "add" at bounding box center [1154, 429] width 49 height 27
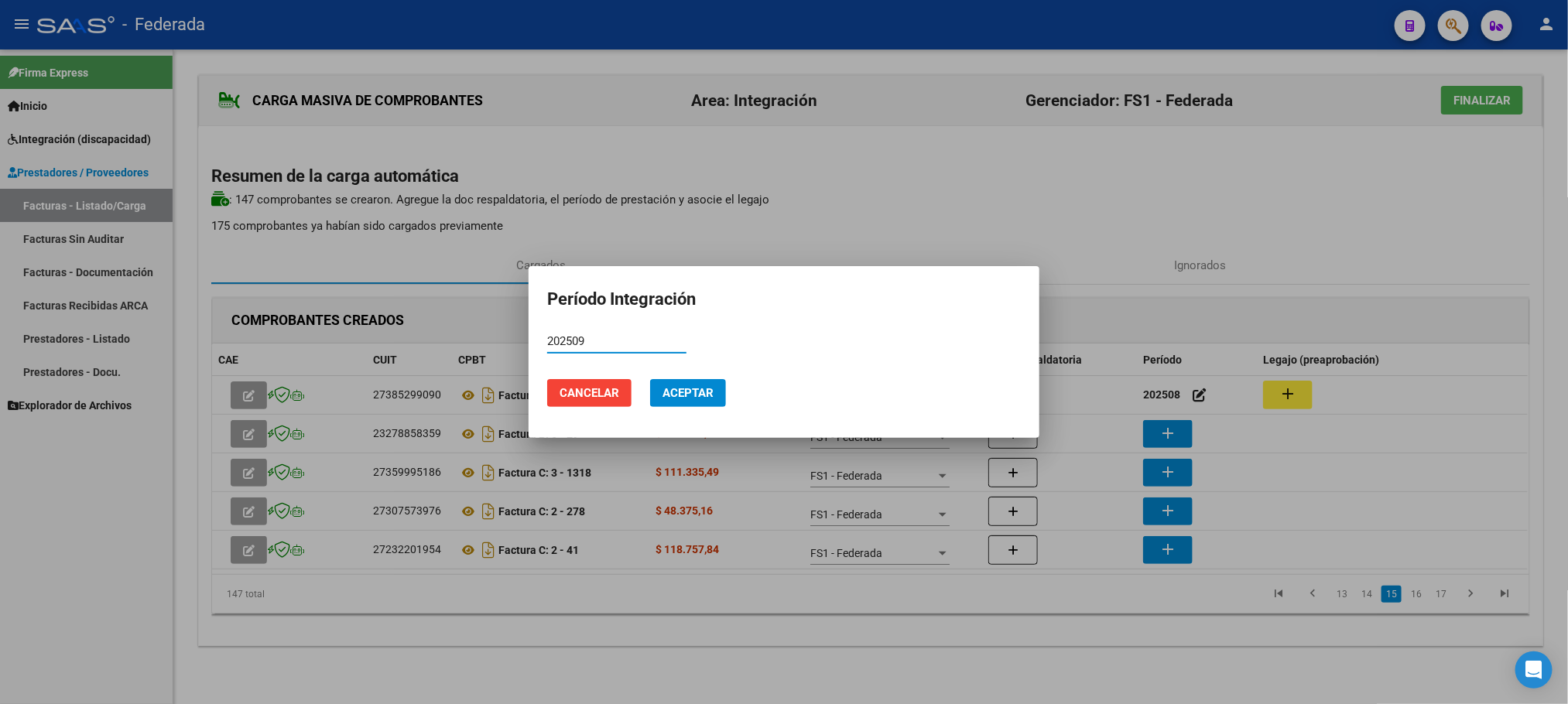
type input "202509"
click at [712, 393] on span "Aceptar" at bounding box center [687, 393] width 51 height 14
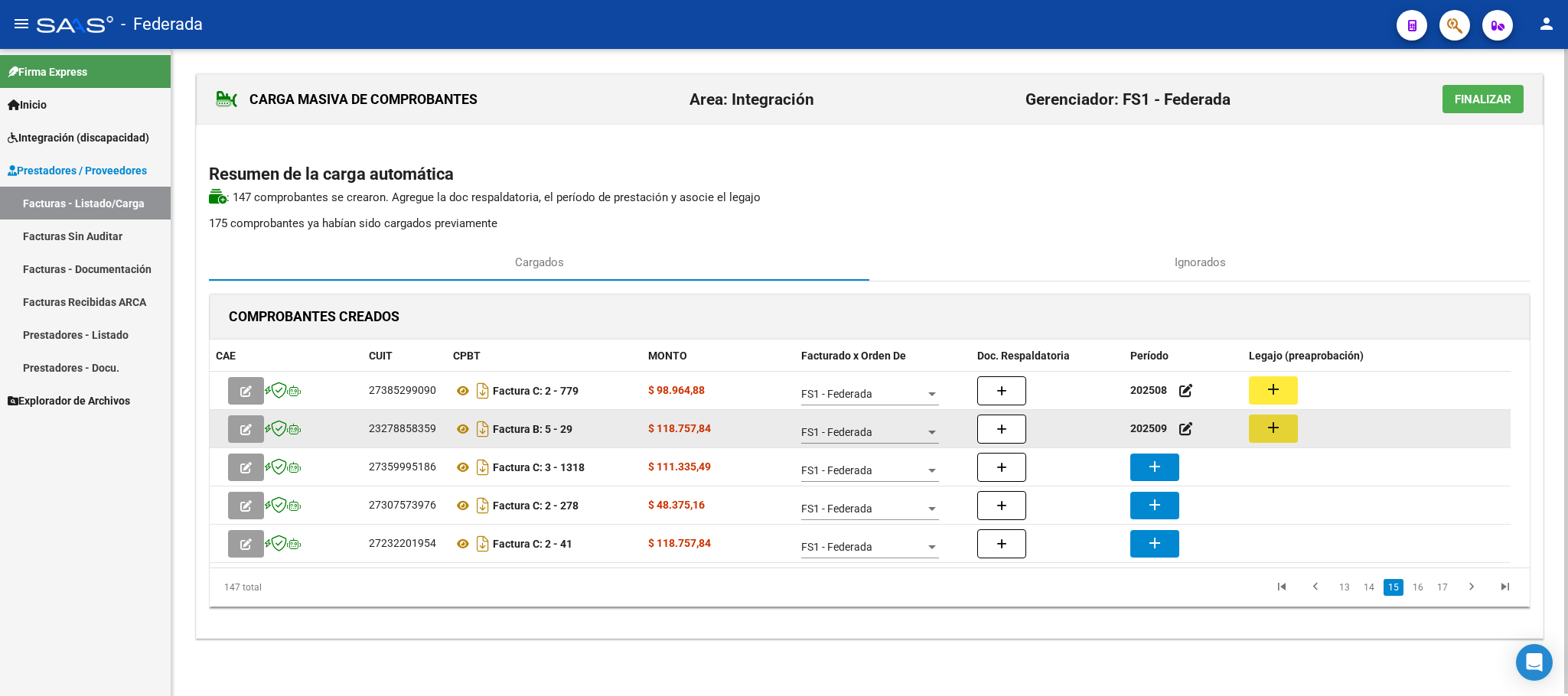
click at [1270, 430] on mat-icon "add" at bounding box center [1273, 427] width 18 height 18
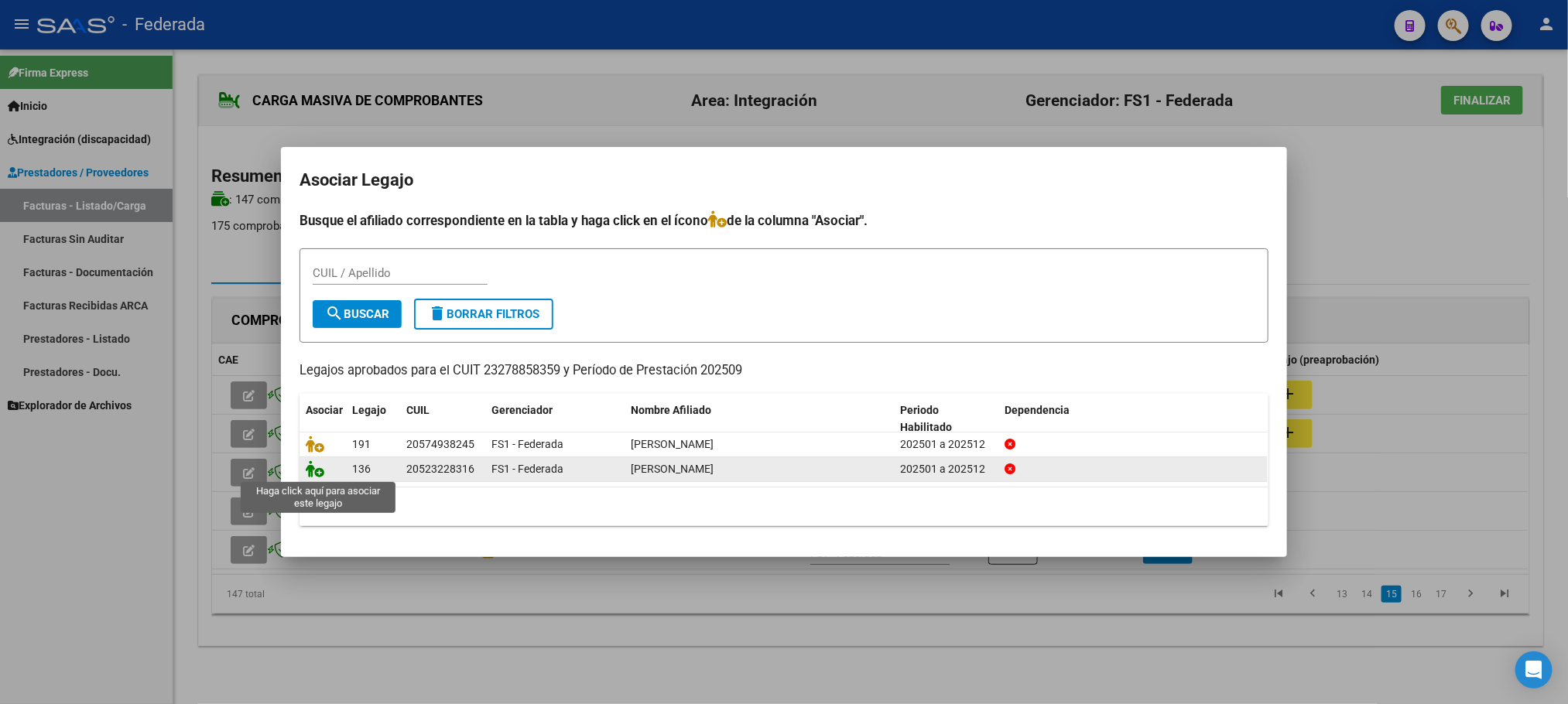
click at [319, 474] on icon at bounding box center [315, 469] width 18 height 17
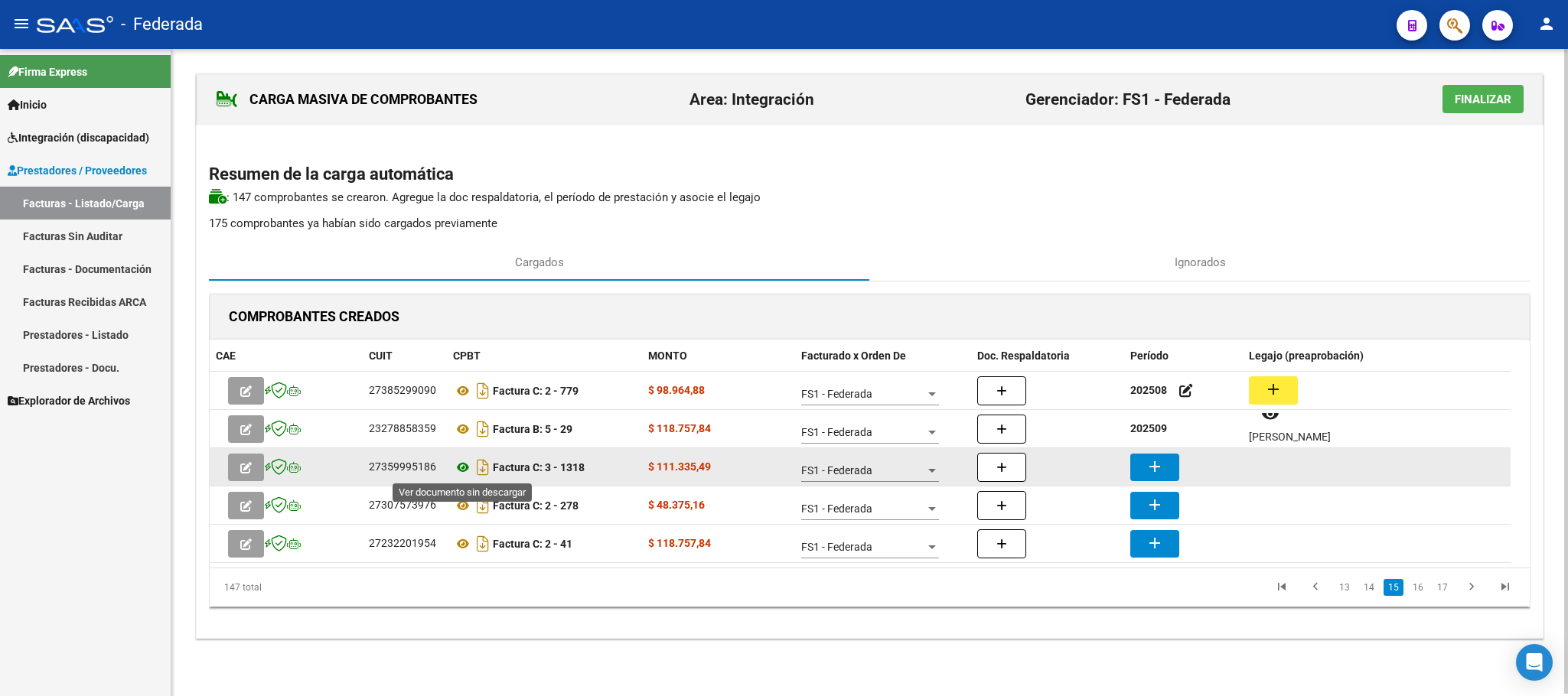
click at [461, 469] on icon at bounding box center [463, 467] width 20 height 18
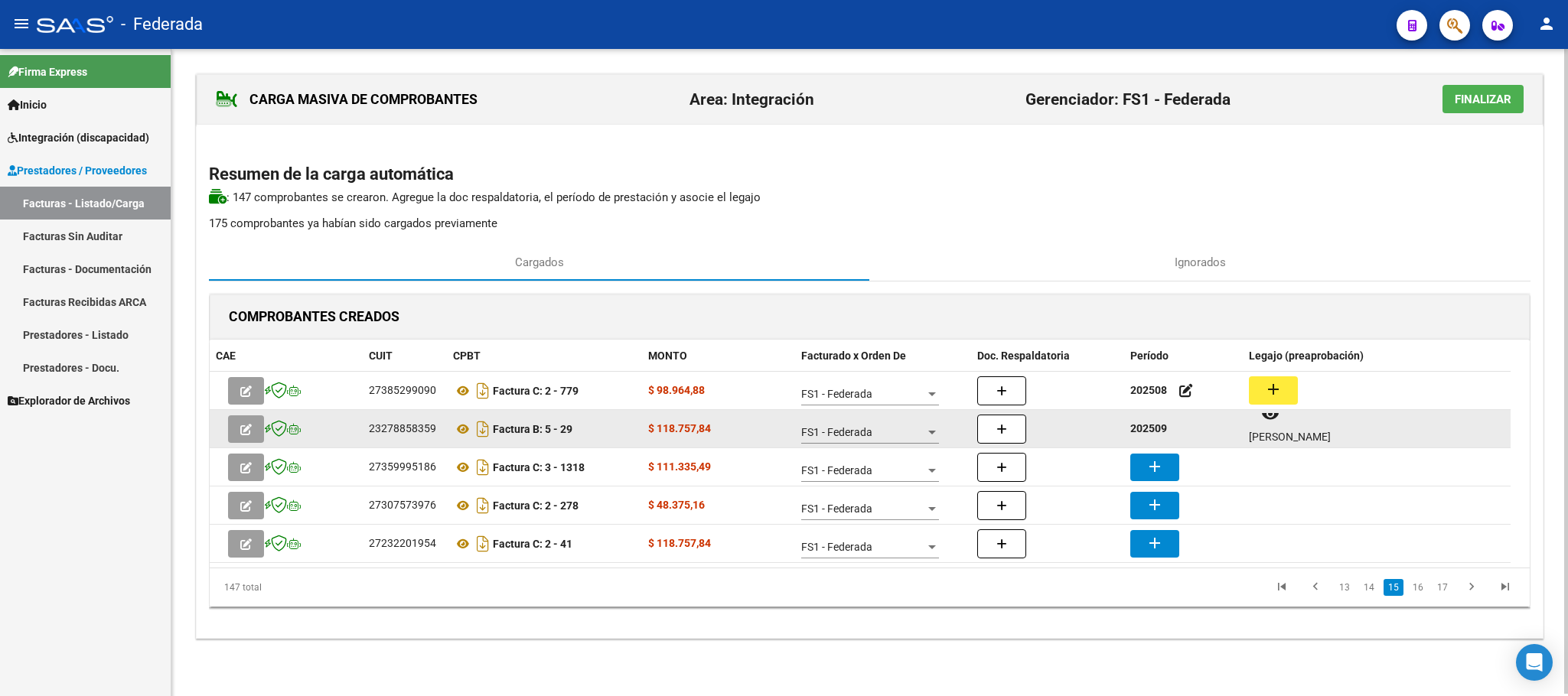
click at [1144, 433] on strong "202509" at bounding box center [1148, 428] width 36 height 12
copy strong "202509"
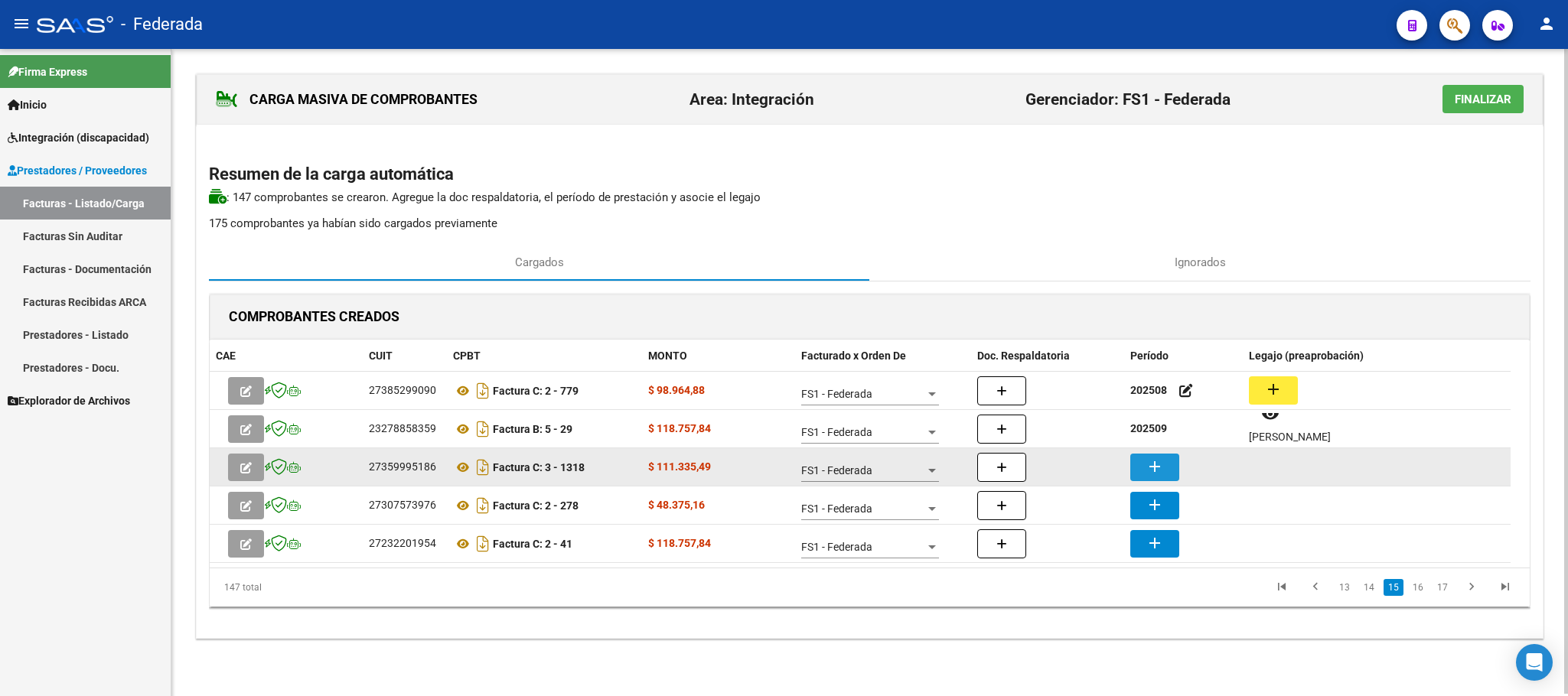
click at [1157, 464] on mat-icon "add" at bounding box center [1154, 466] width 18 height 18
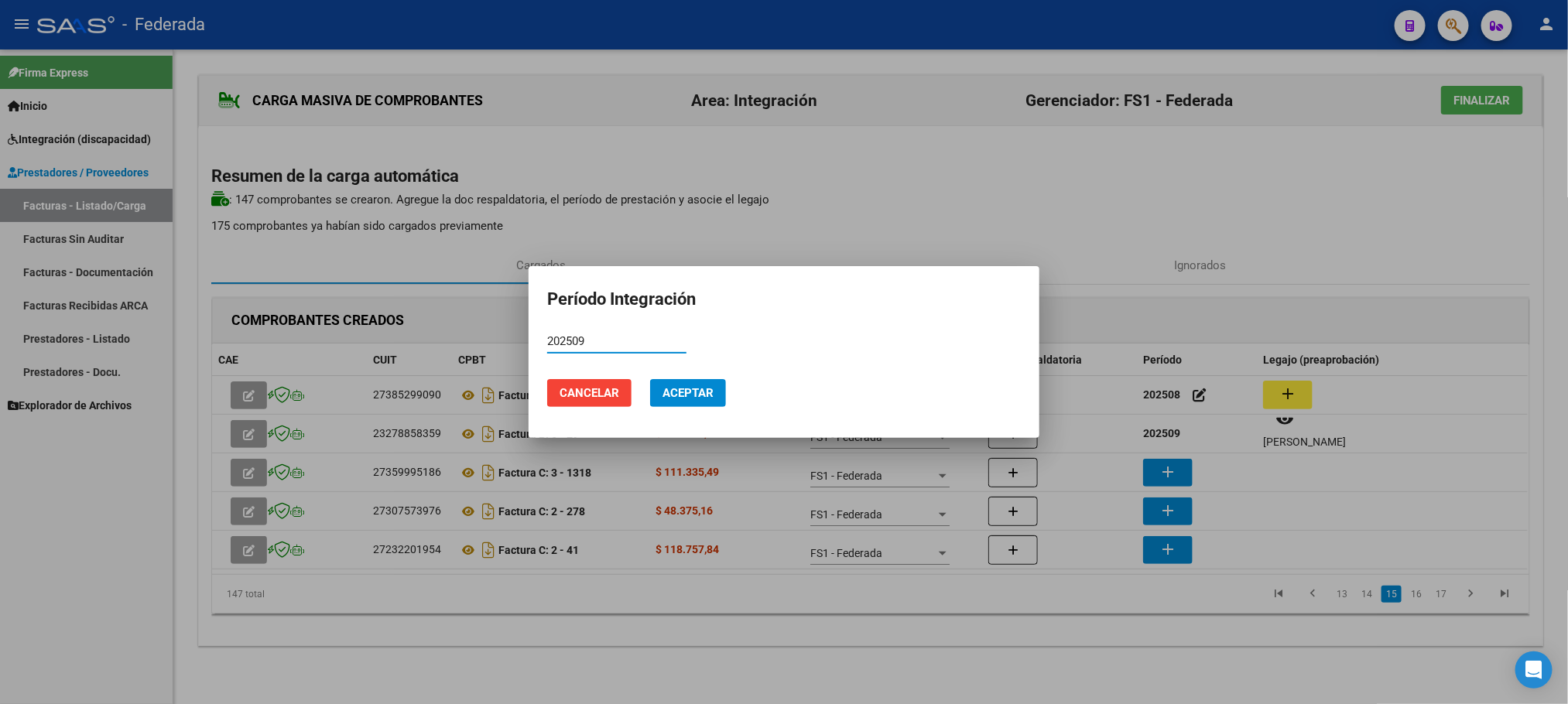
type input "202509"
click at [673, 393] on span "Aceptar" at bounding box center [687, 393] width 51 height 14
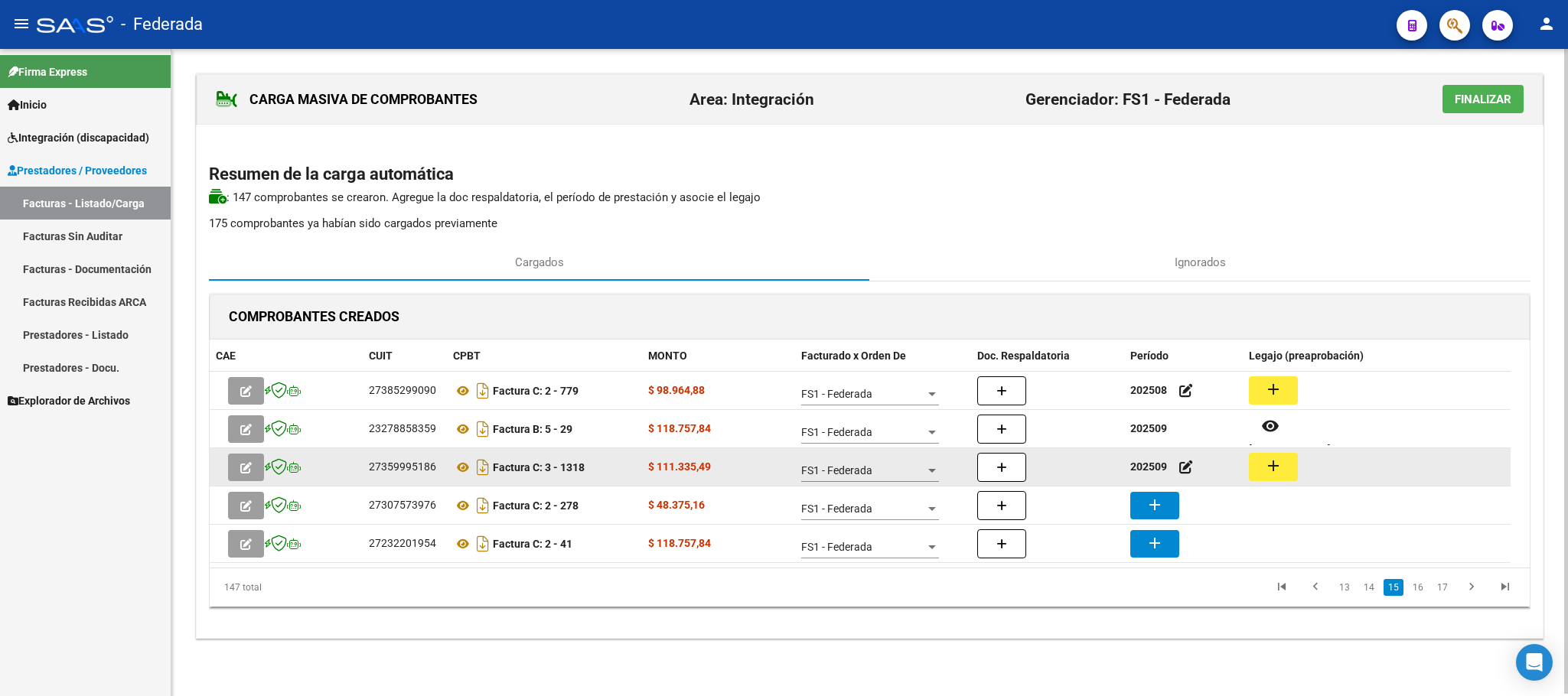
scroll to position [3, 0]
click at [460, 462] on icon at bounding box center [463, 467] width 20 height 18
click at [1284, 456] on button "add" at bounding box center [1274, 466] width 49 height 28
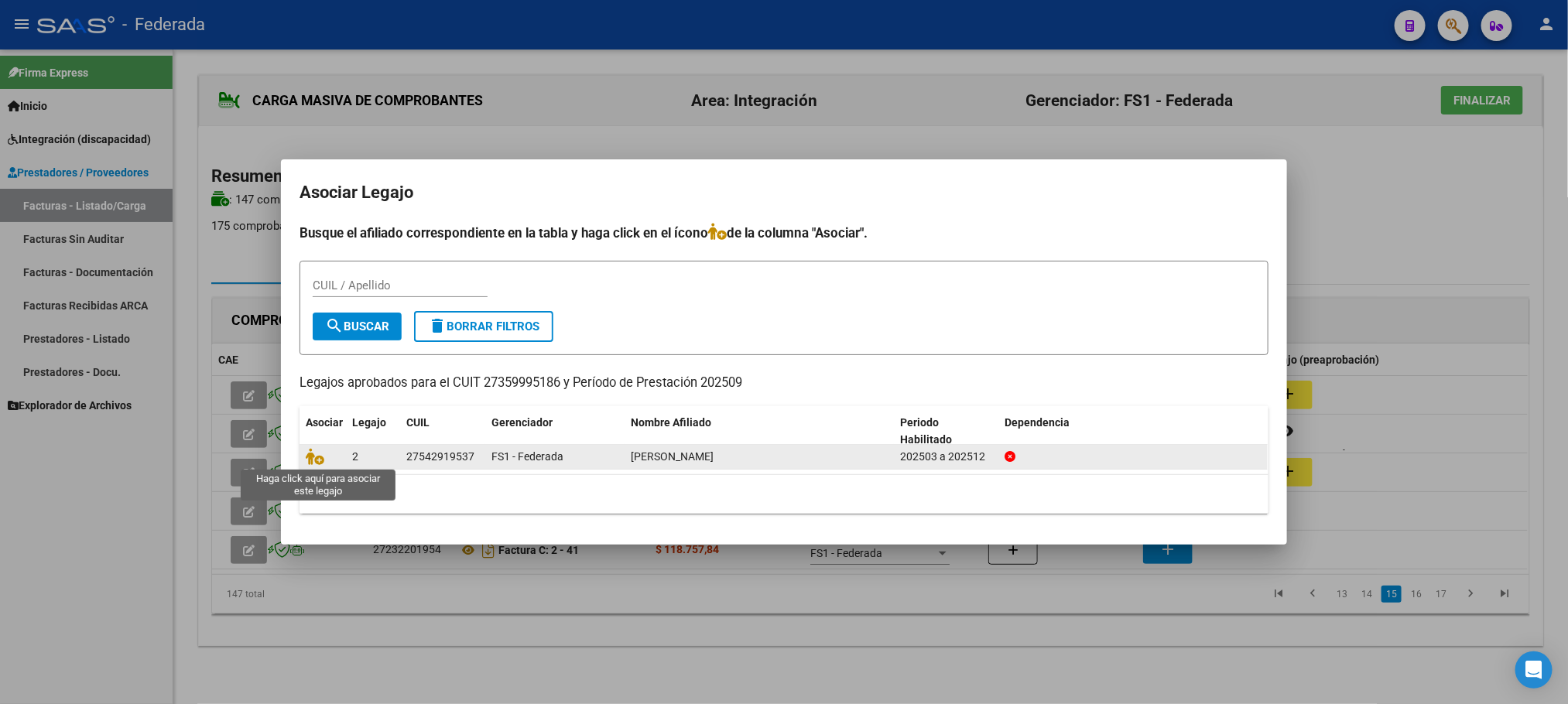
click at [323, 457] on span at bounding box center [317, 456] width 23 height 12
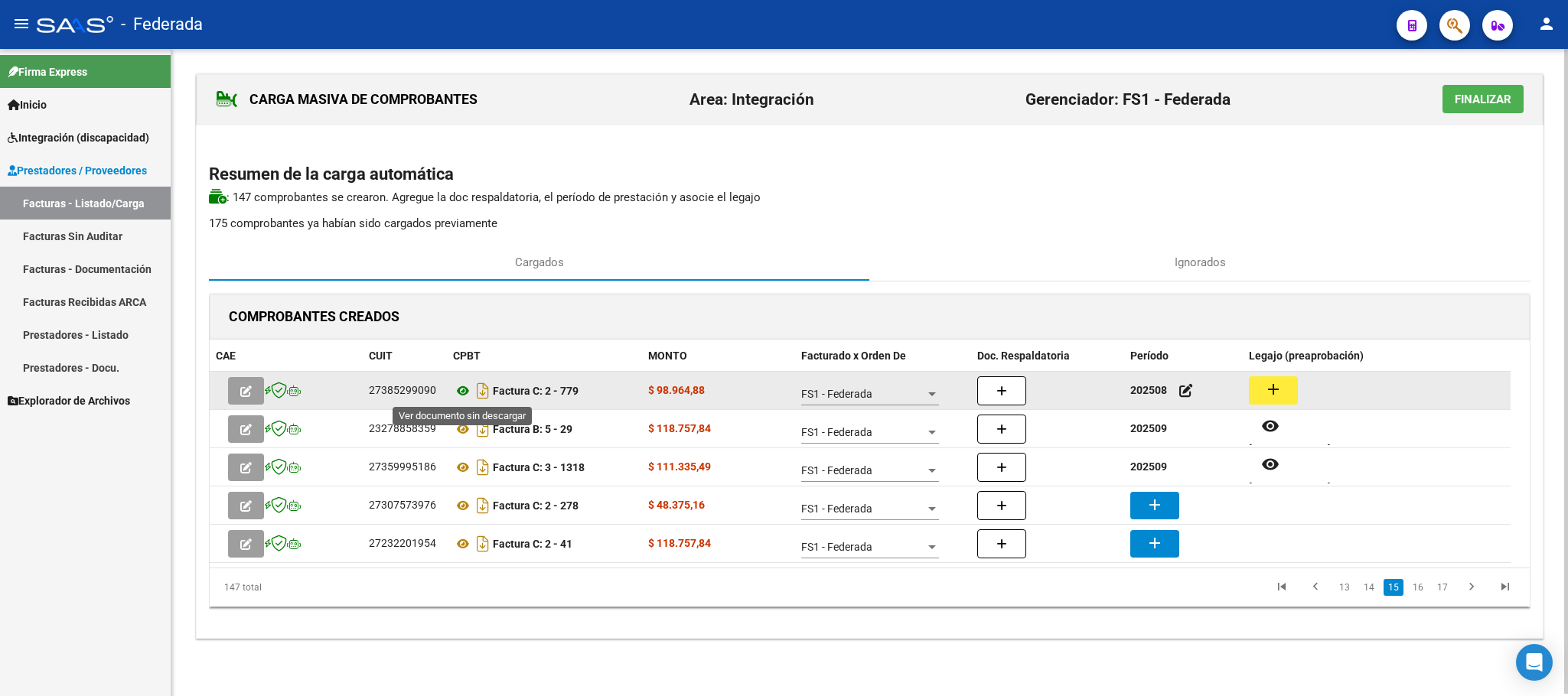
click at [466, 389] on icon at bounding box center [463, 391] width 20 height 18
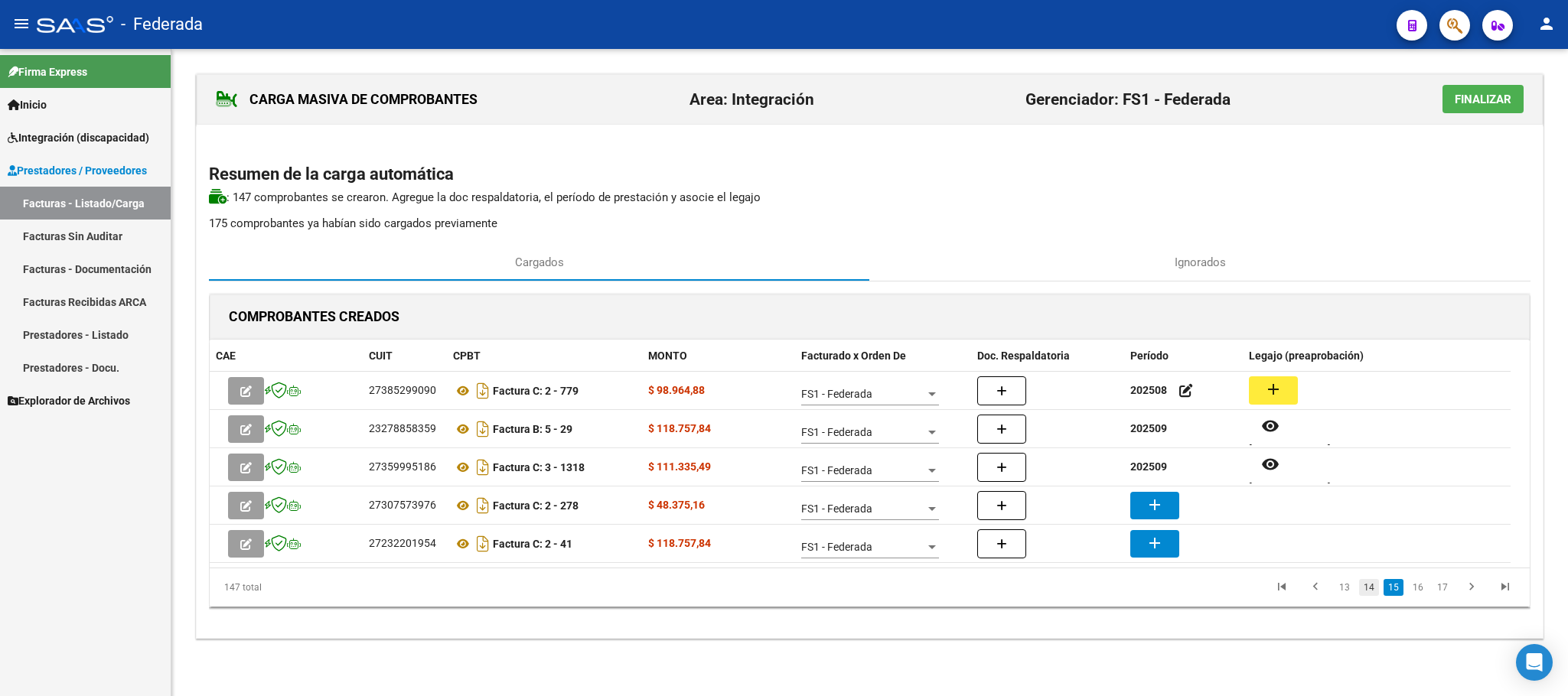
click at [1366, 593] on link "14" at bounding box center [1369, 588] width 20 height 16
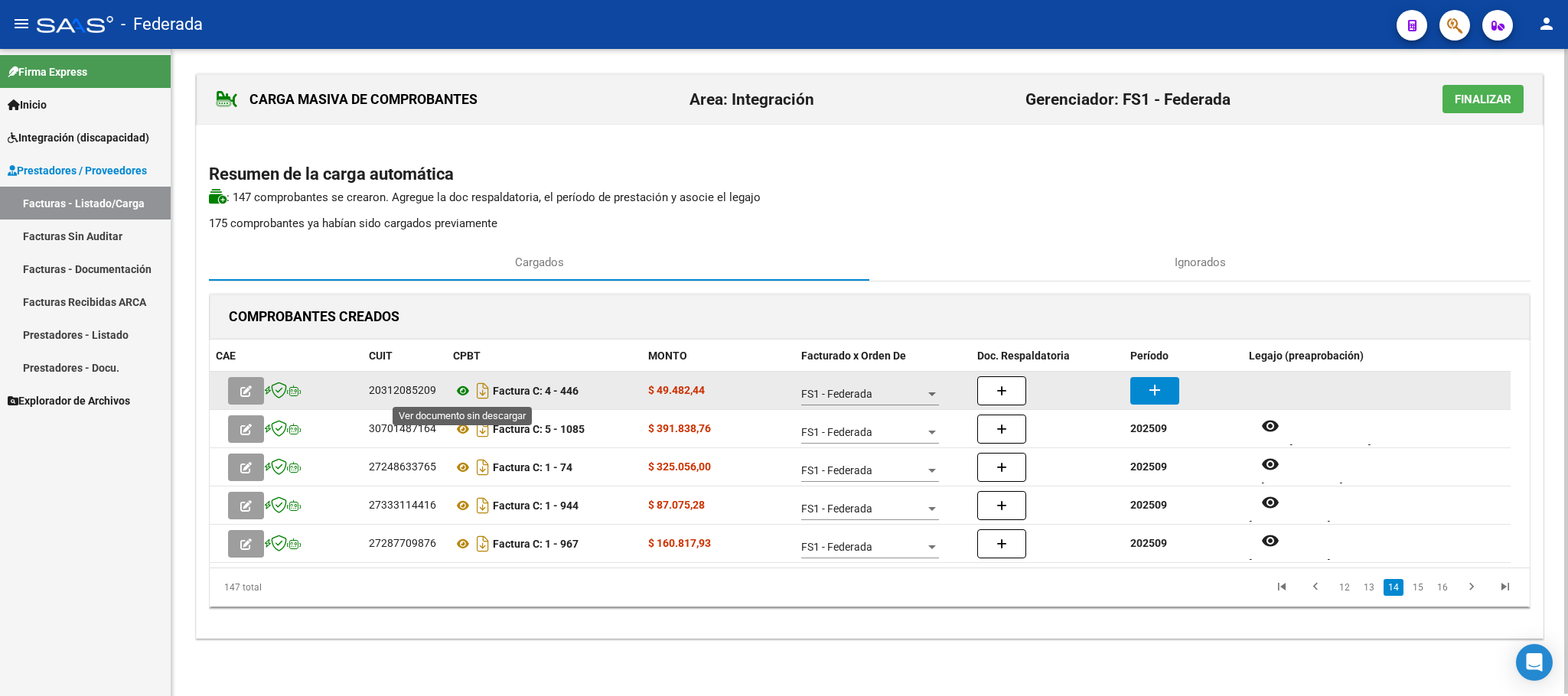
click at [457, 397] on icon at bounding box center [463, 391] width 20 height 18
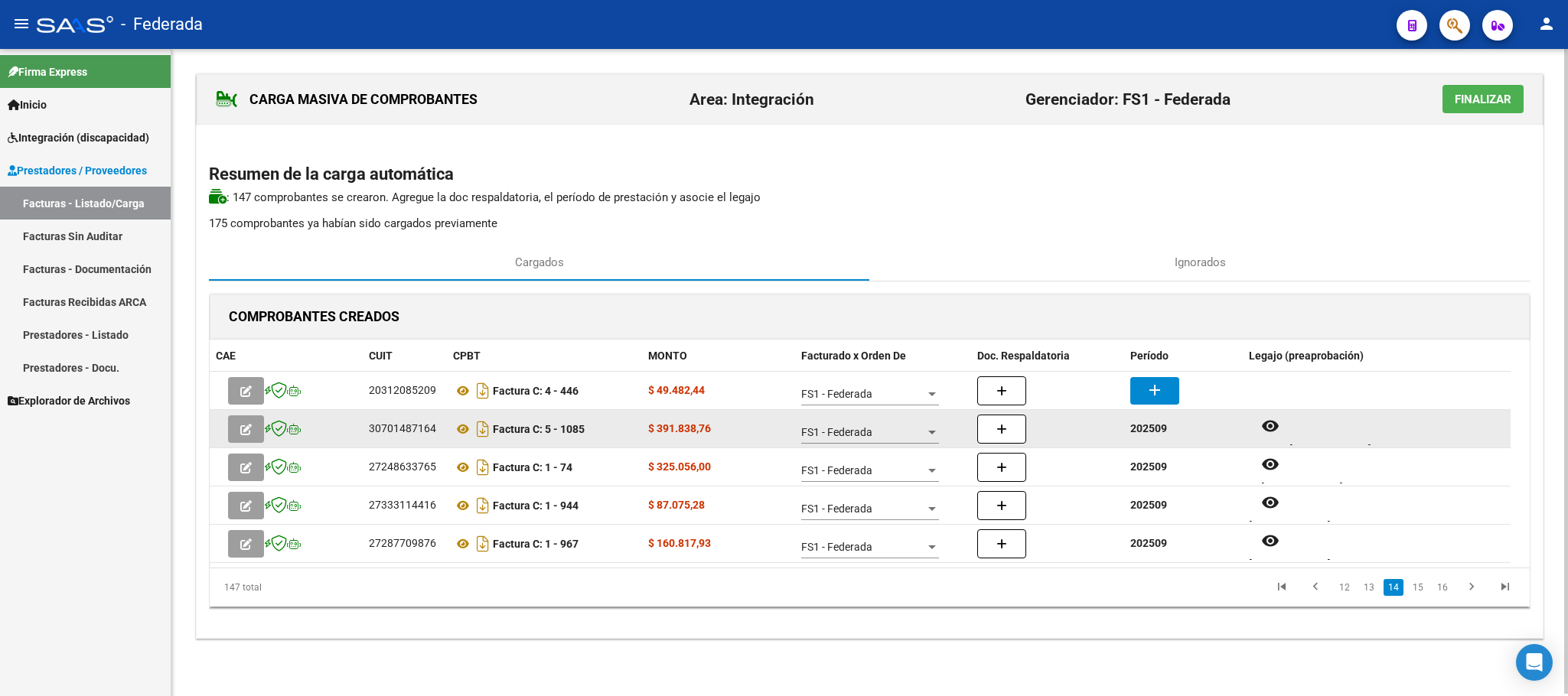
click at [1140, 432] on strong "202509" at bounding box center [1148, 428] width 36 height 12
copy strong "202509"
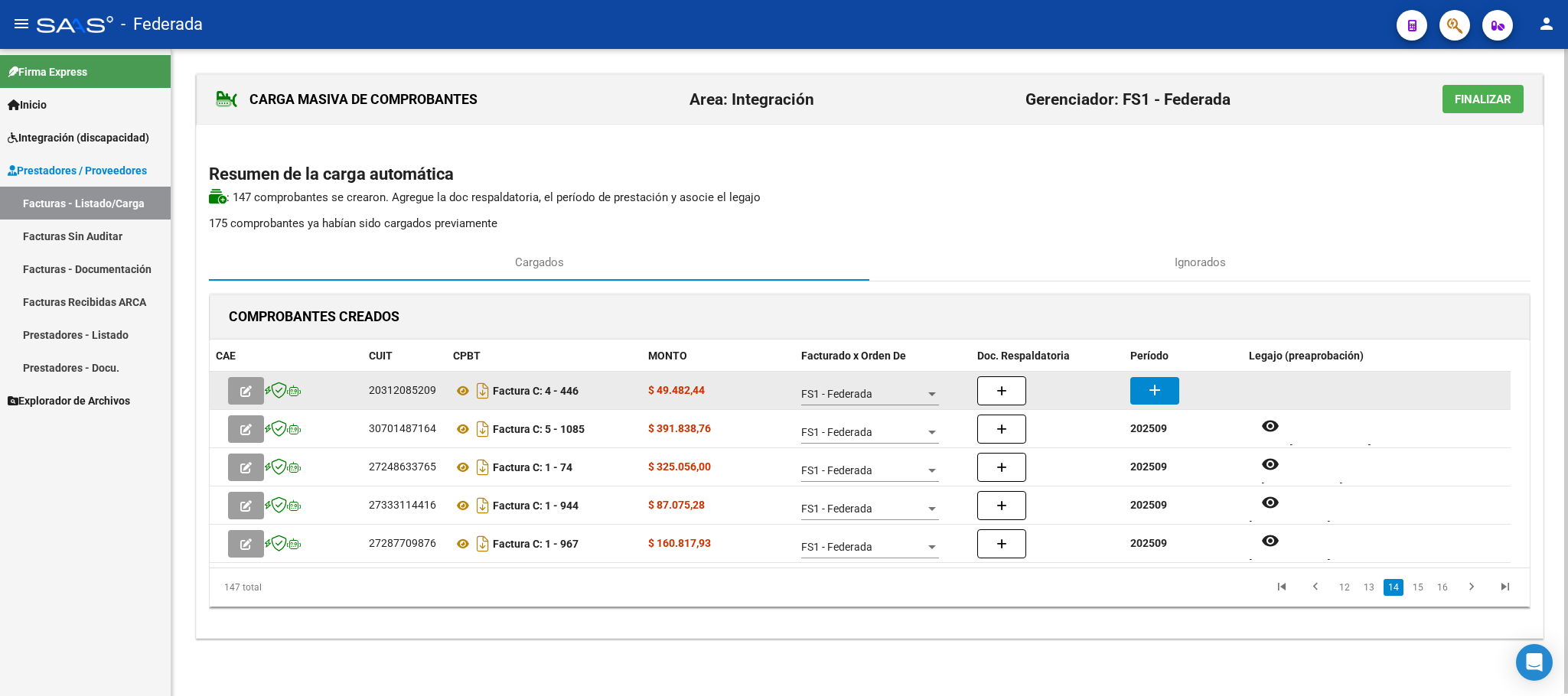
click at [1157, 394] on mat-icon "add" at bounding box center [1154, 390] width 18 height 18
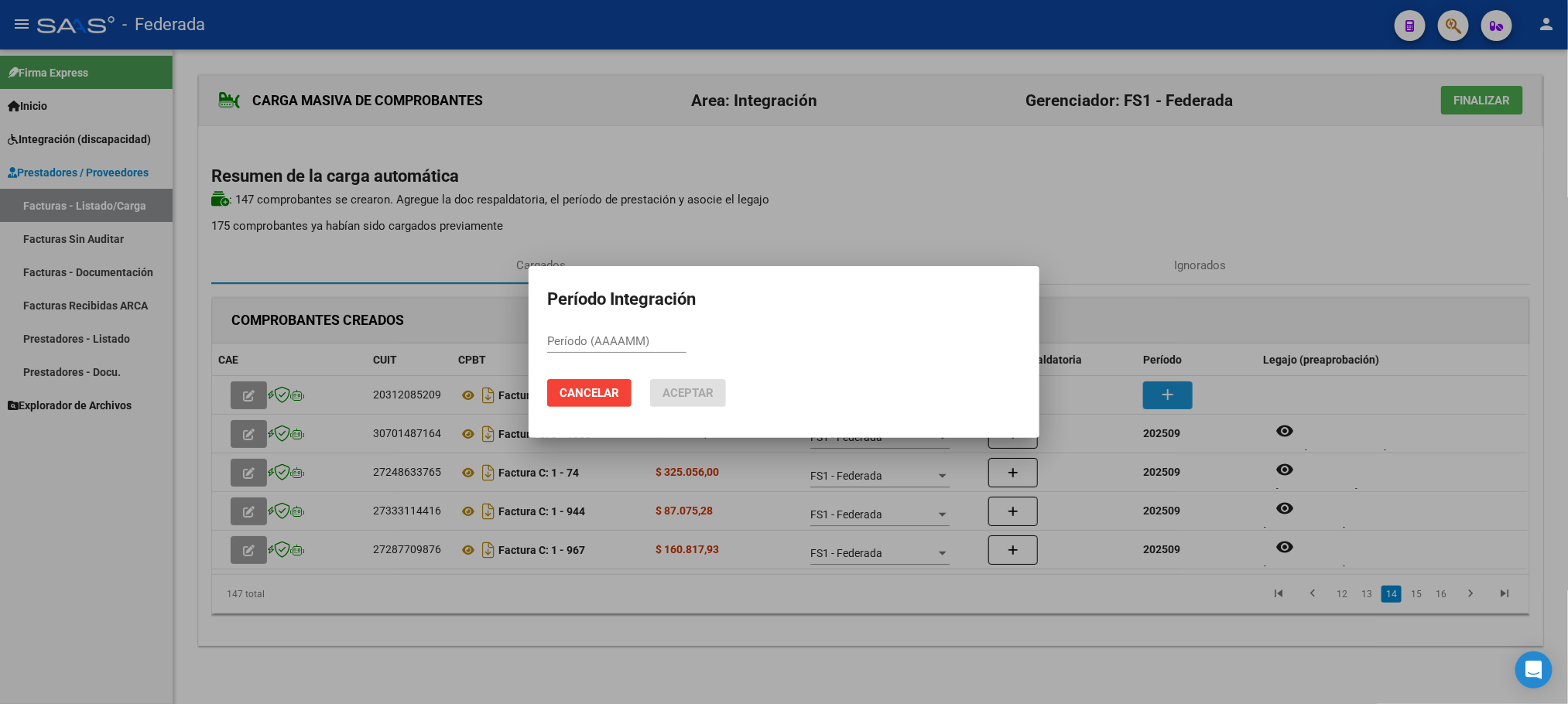
paste input "202509"
type input "202509"
click at [711, 402] on button "Aceptar" at bounding box center [687, 393] width 76 height 28
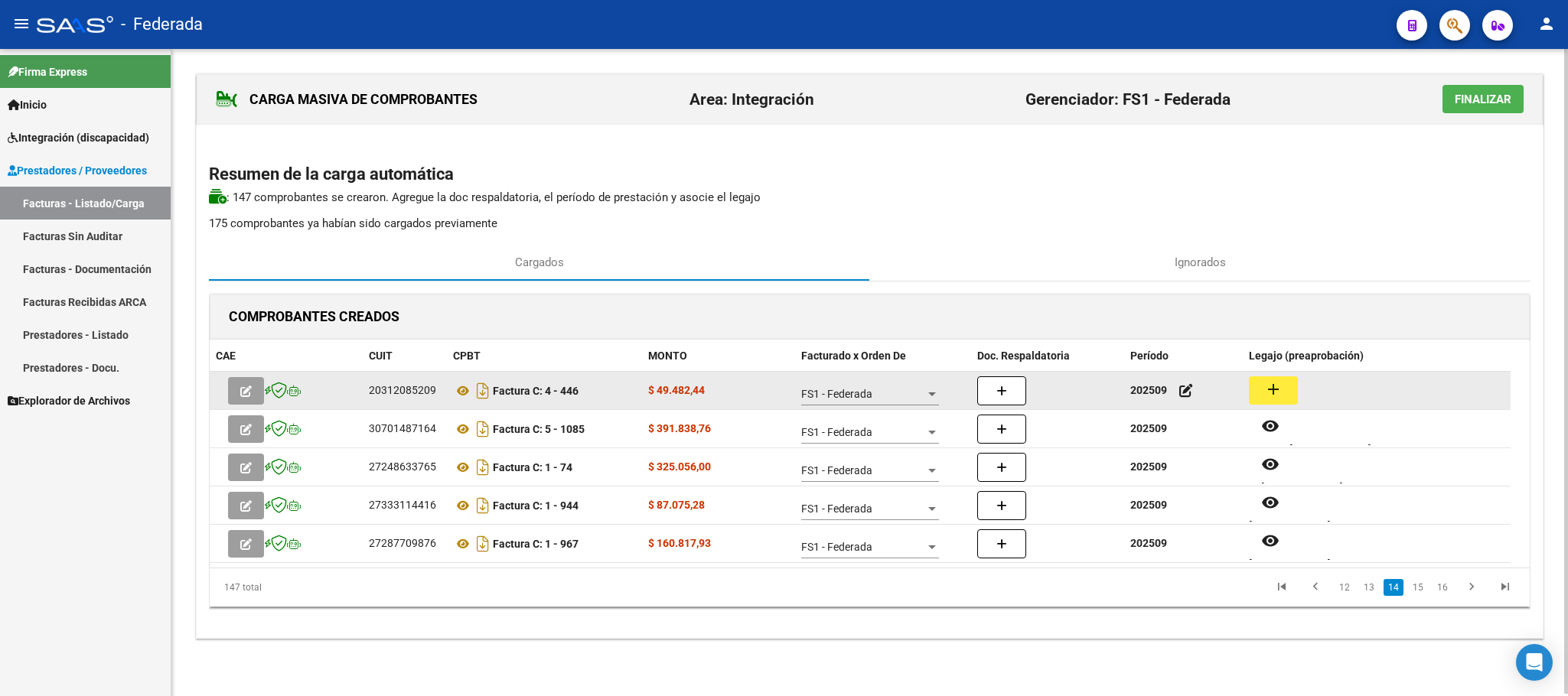
click at [1264, 385] on mat-icon "add" at bounding box center [1273, 389] width 18 height 18
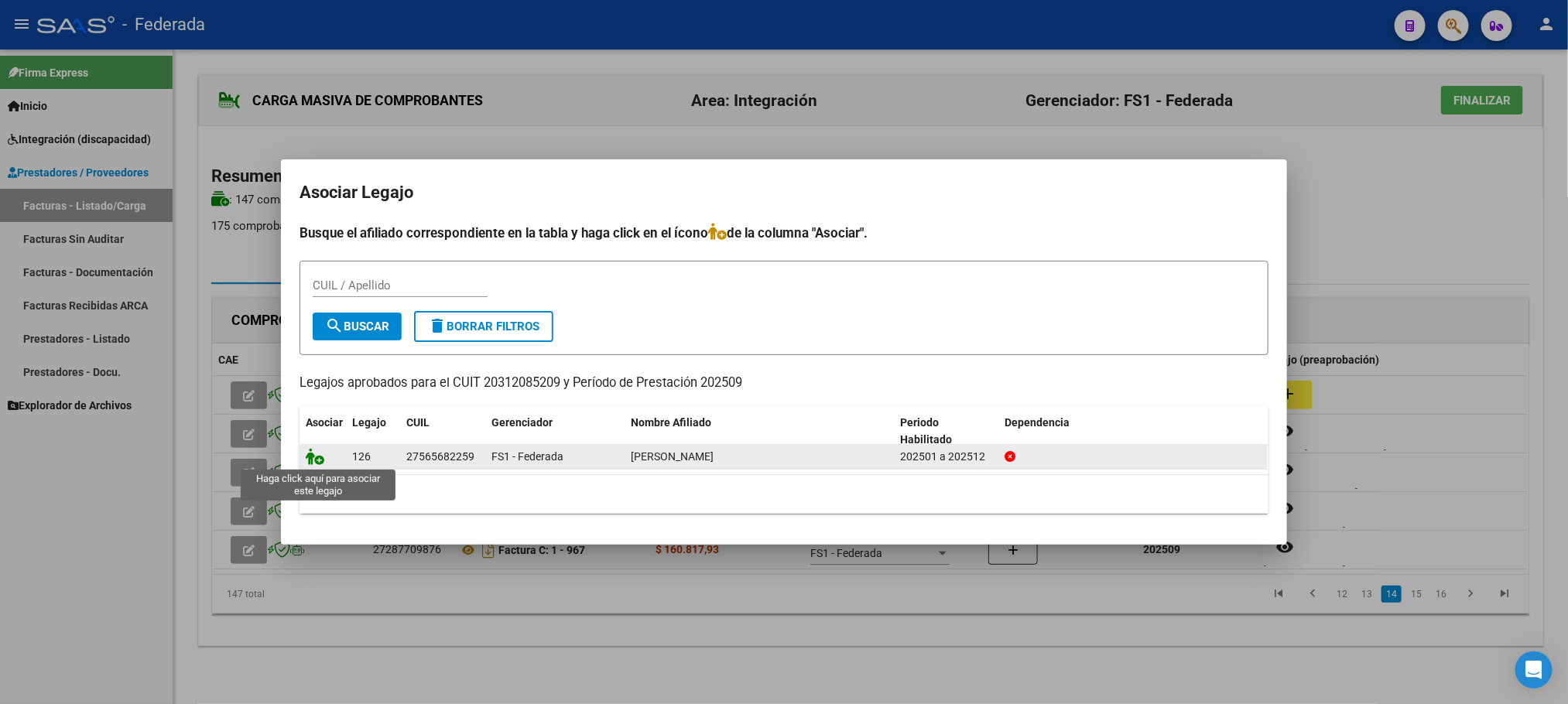
click at [316, 451] on icon at bounding box center [315, 456] width 18 height 17
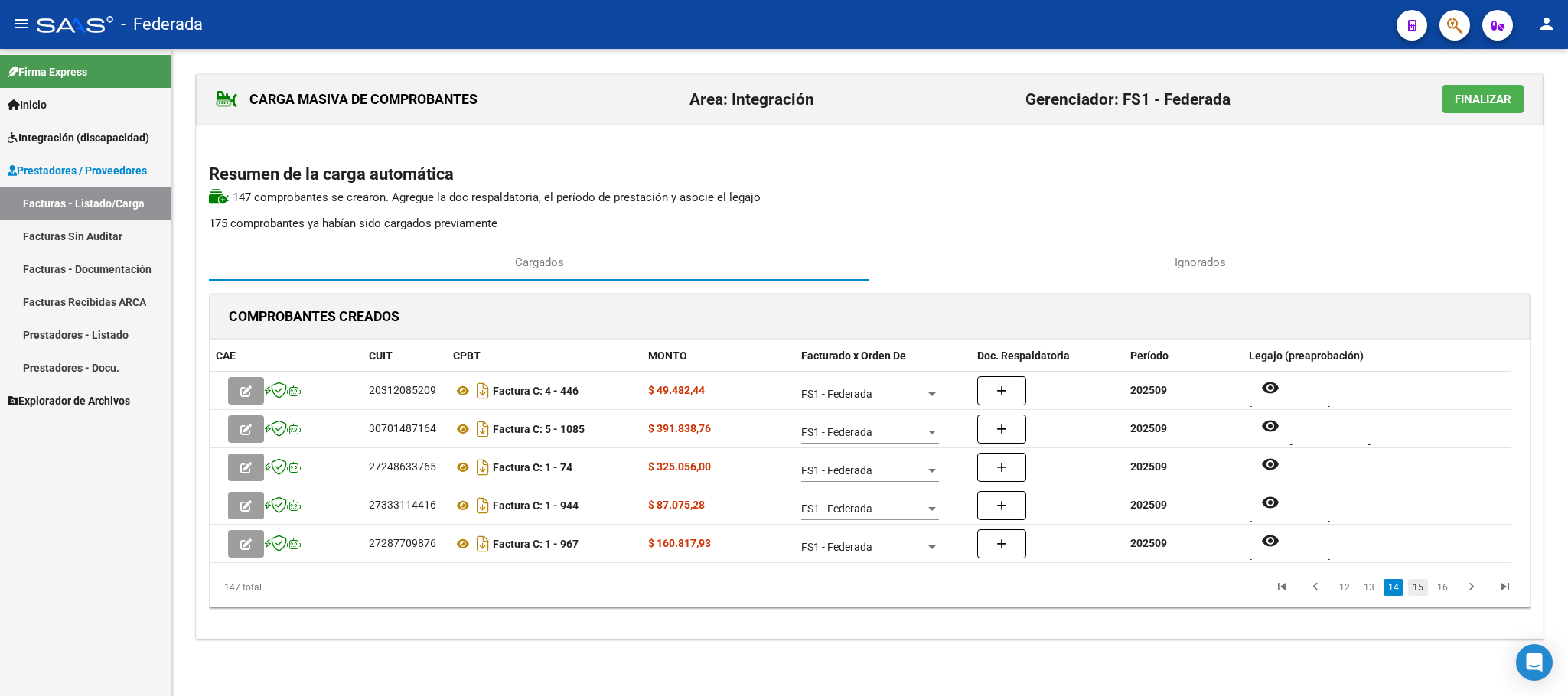
click at [1410, 590] on link "15" at bounding box center [1418, 588] width 20 height 16
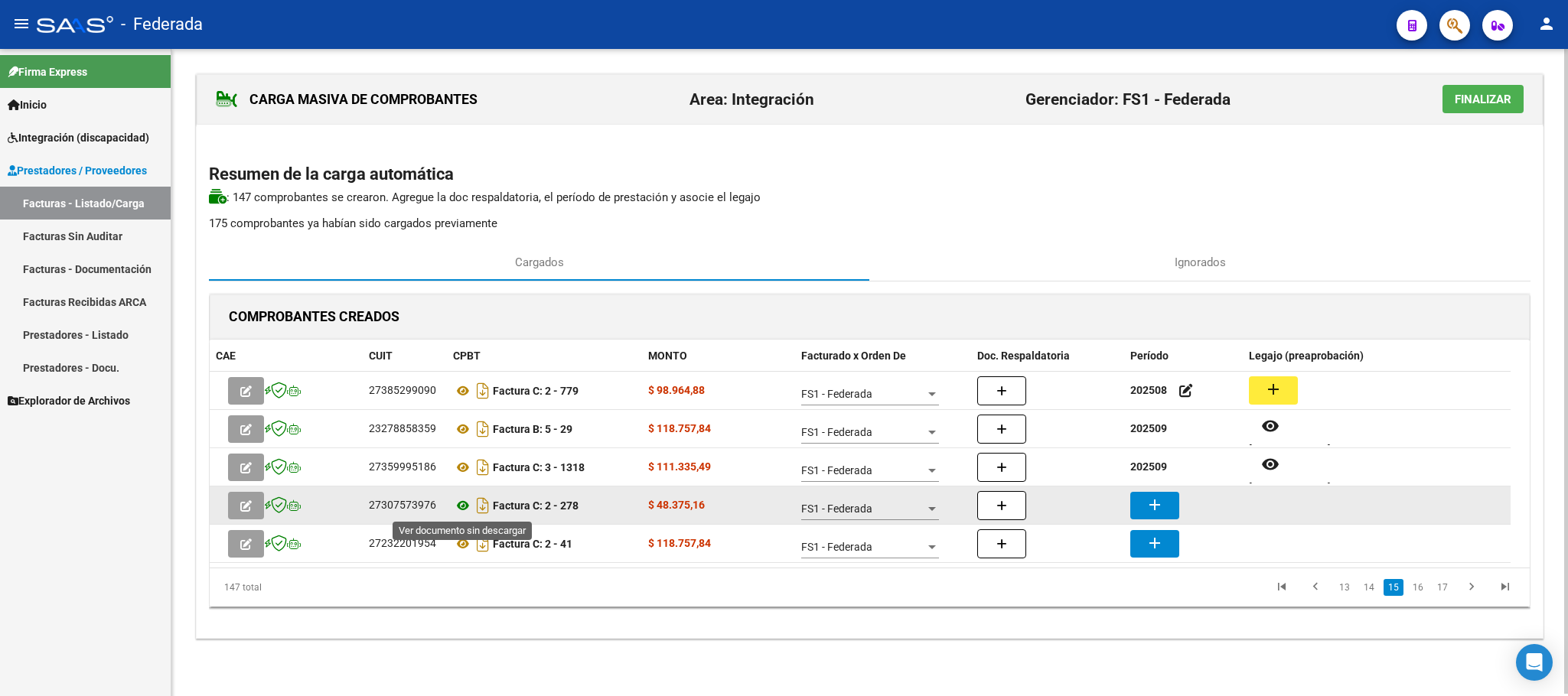
click at [462, 505] on icon at bounding box center [463, 506] width 20 height 18
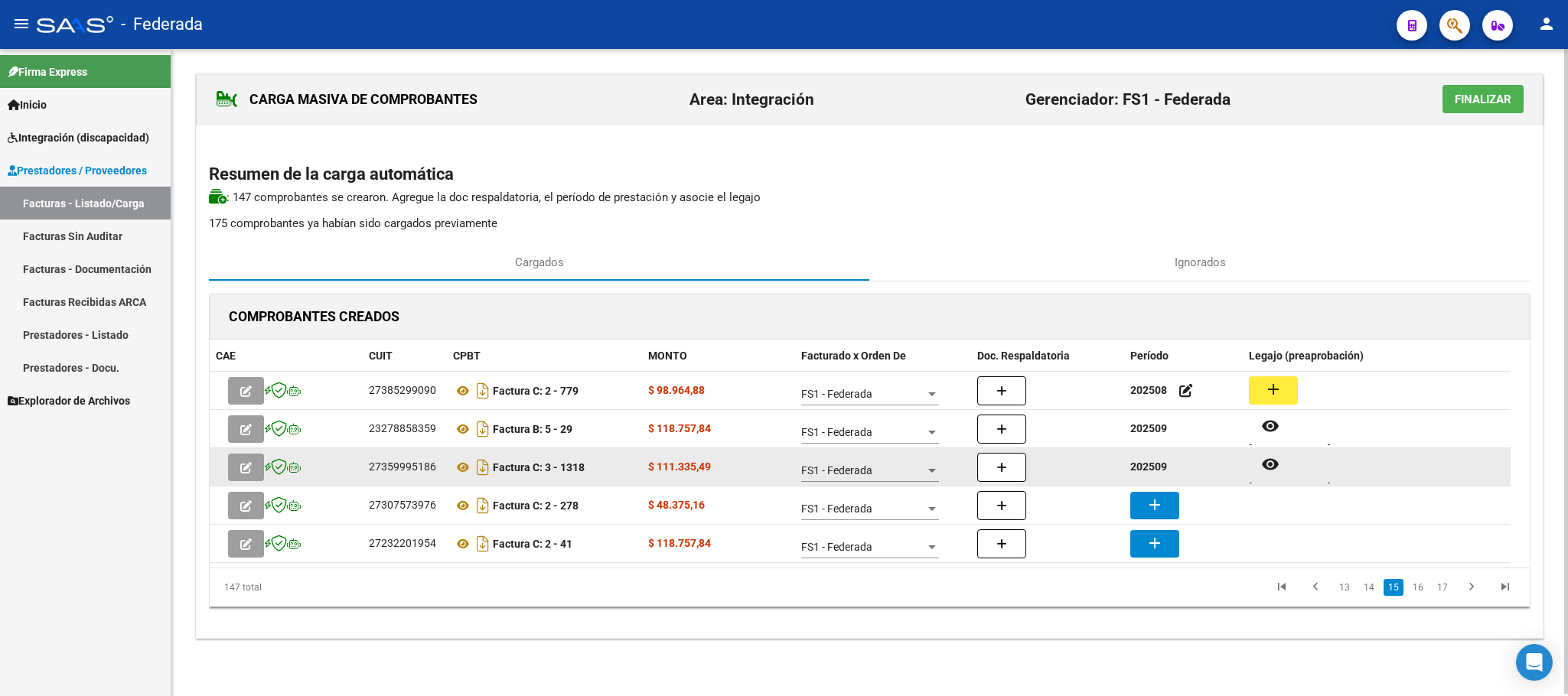
click at [1144, 471] on strong "202509" at bounding box center [1148, 466] width 36 height 12
copy strong "202509"
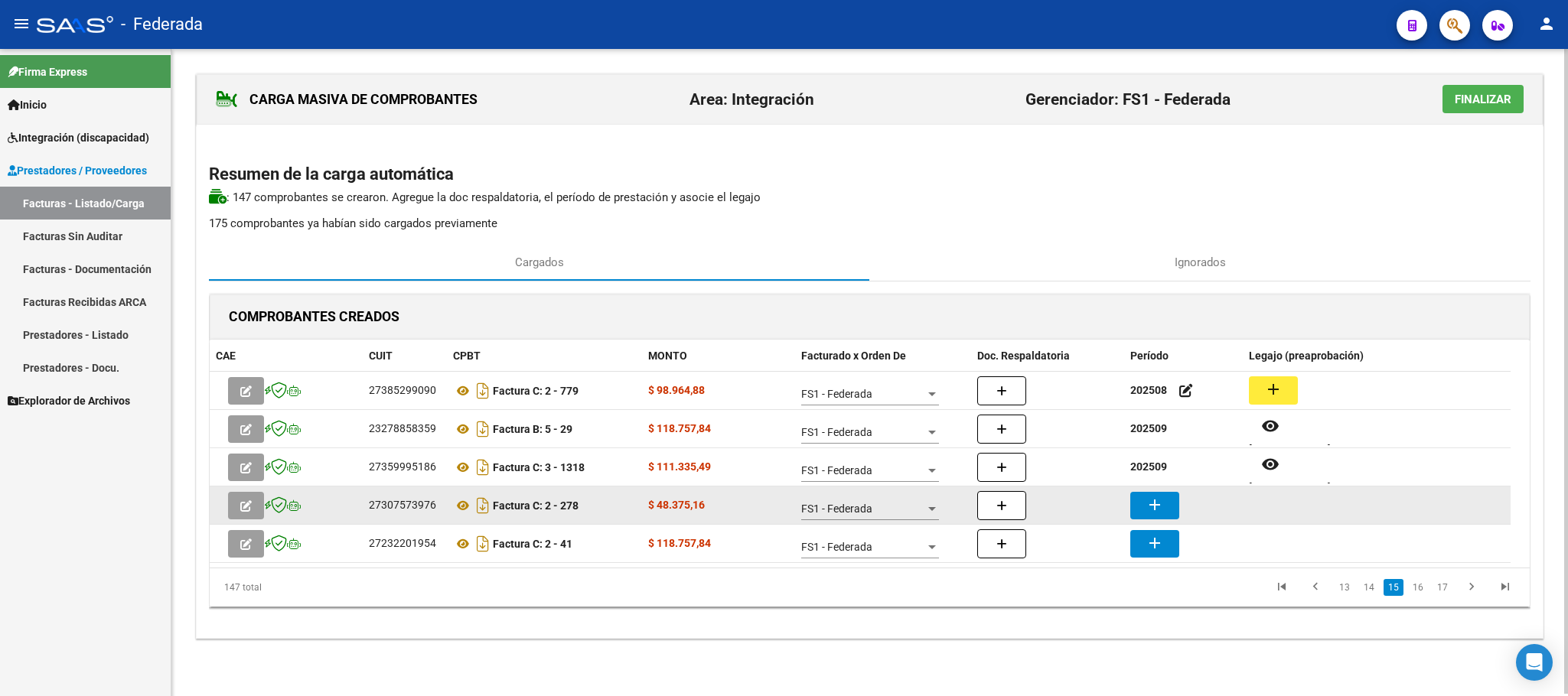
click at [1151, 513] on mat-icon "add" at bounding box center [1154, 505] width 18 height 18
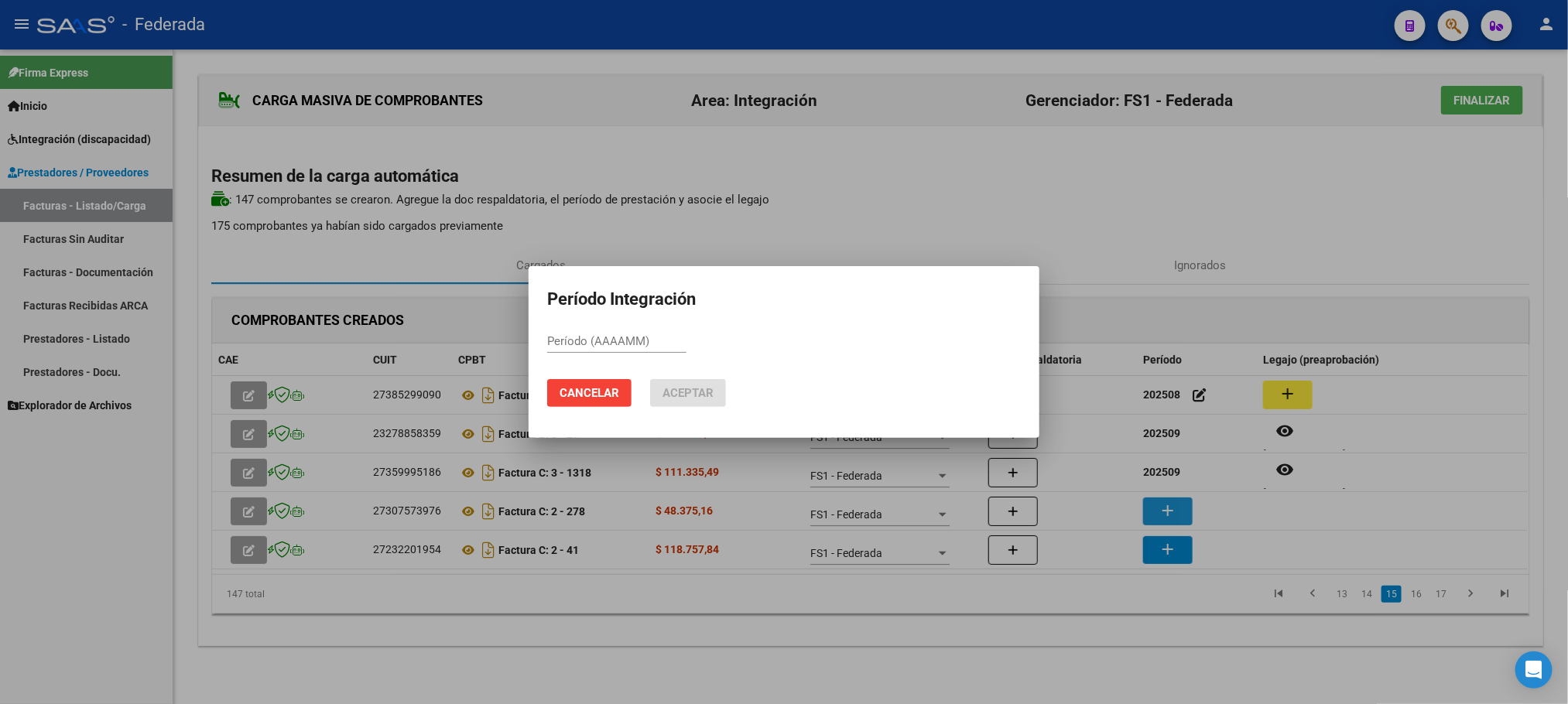
paste input "202509"
type input "202509"
click at [683, 388] on span "Aceptar" at bounding box center [687, 393] width 51 height 14
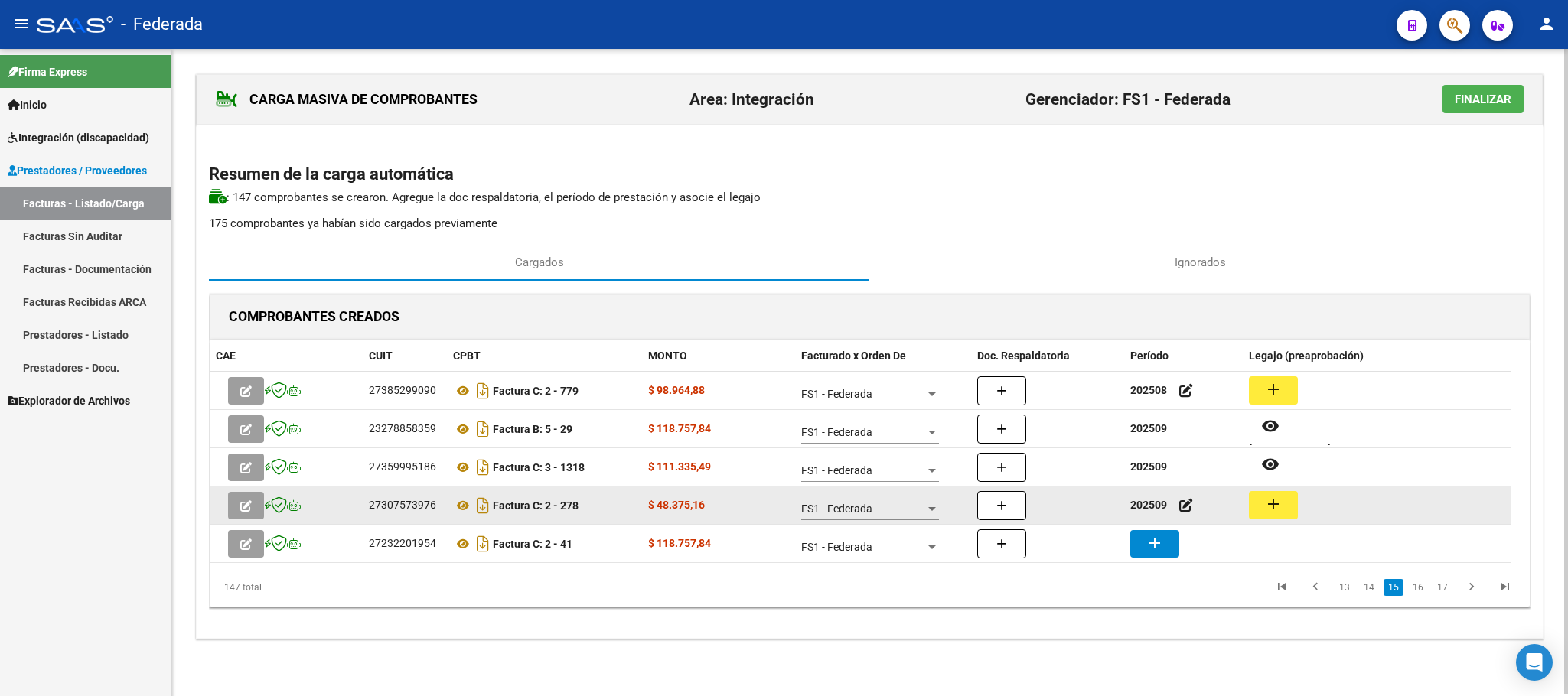
click at [1272, 503] on mat-icon "add" at bounding box center [1273, 504] width 18 height 18
click at [466, 512] on icon at bounding box center [463, 506] width 20 height 18
click at [1273, 496] on mat-icon "add" at bounding box center [1273, 504] width 18 height 18
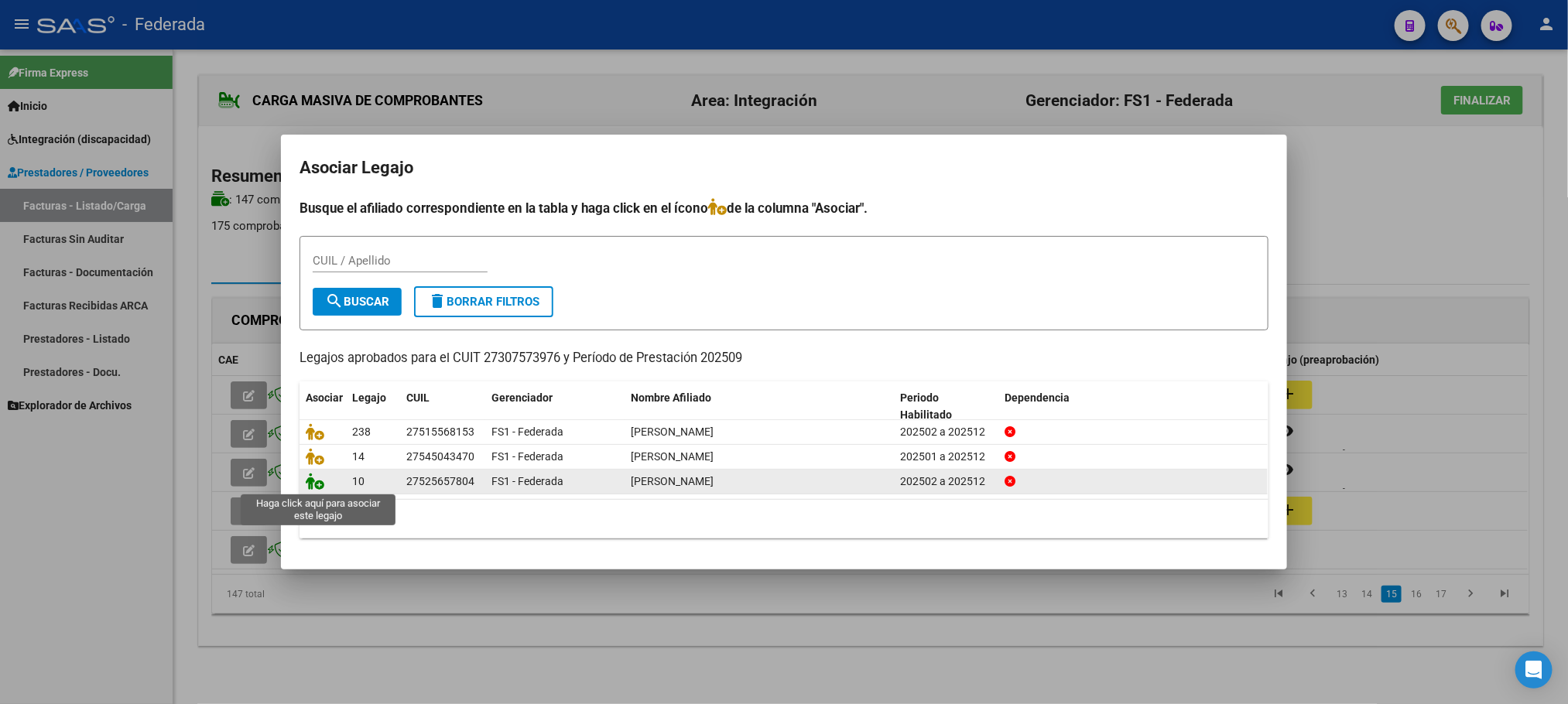
click at [321, 487] on icon at bounding box center [315, 481] width 18 height 17
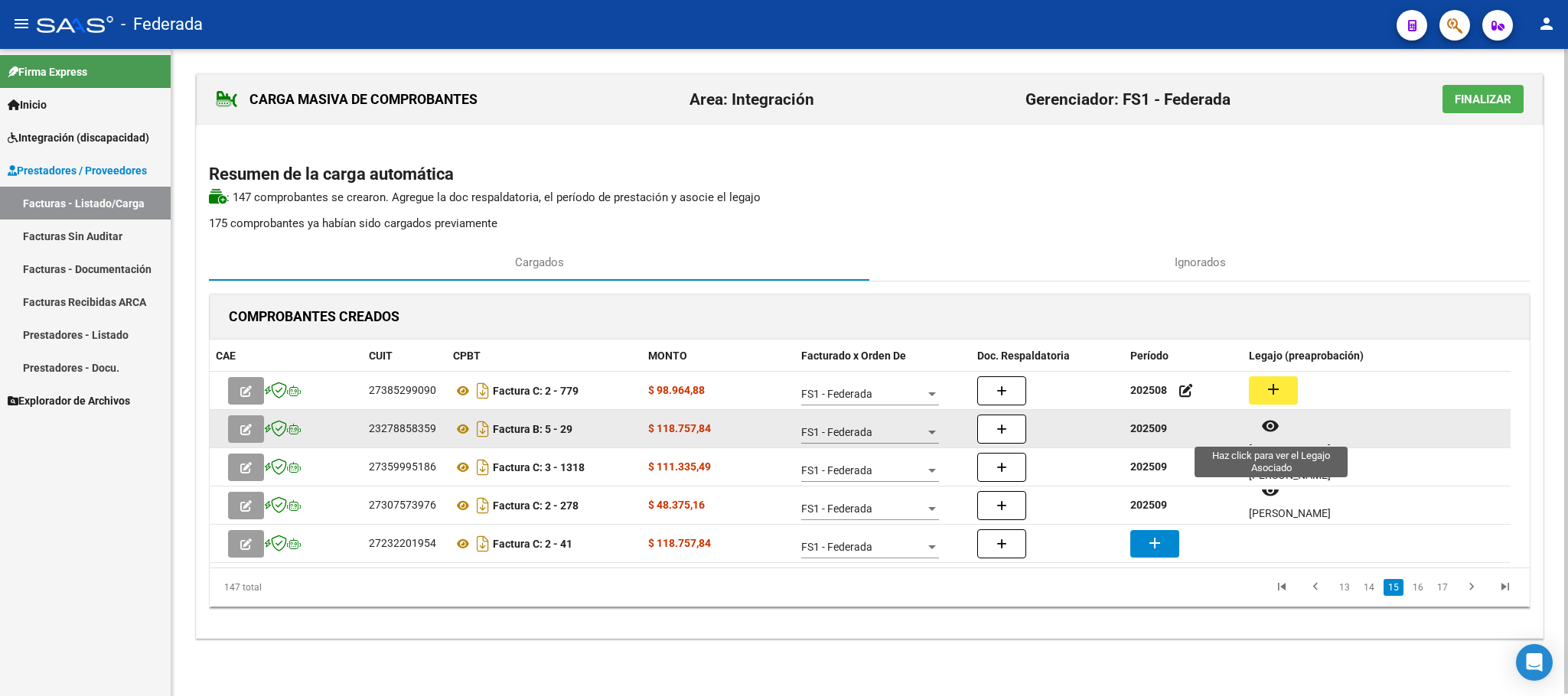
scroll to position [12, 0]
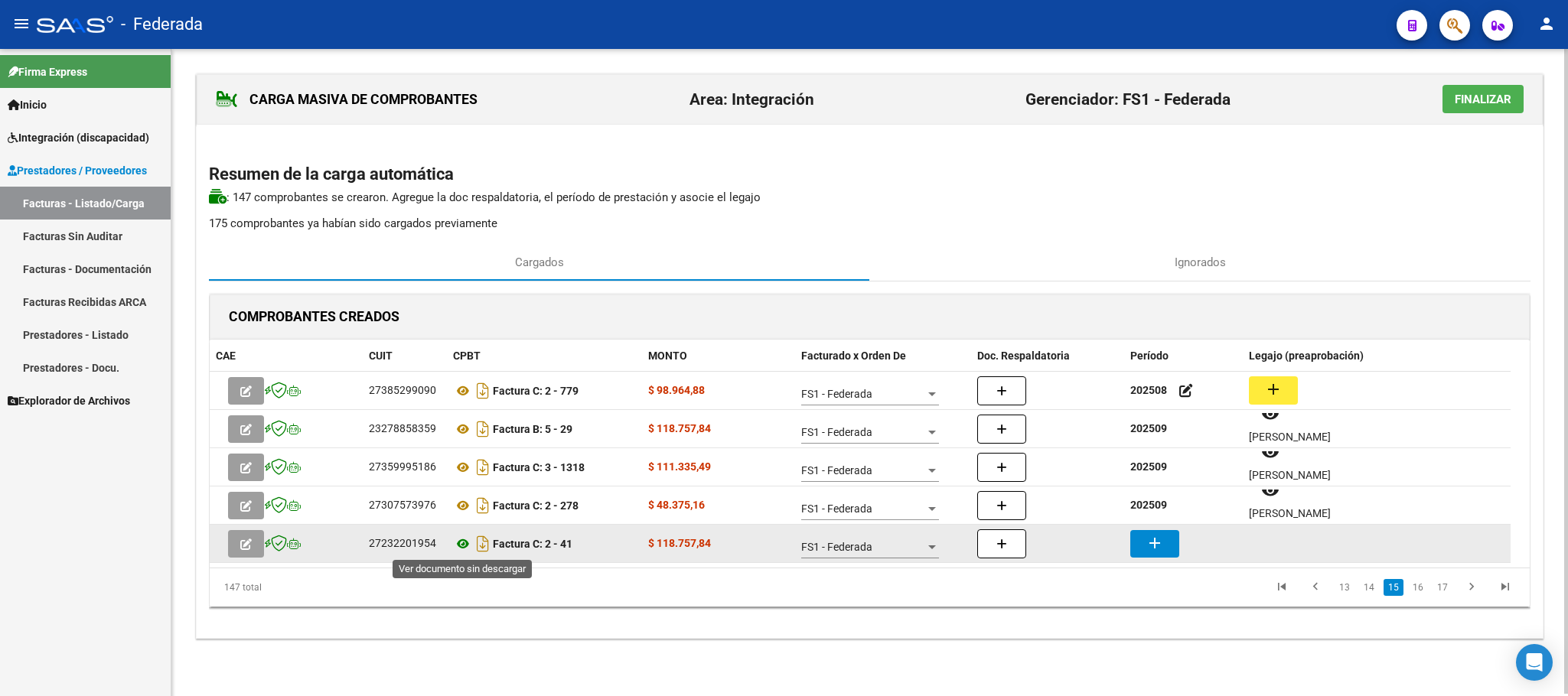
click at [464, 547] on icon at bounding box center [463, 544] width 20 height 18
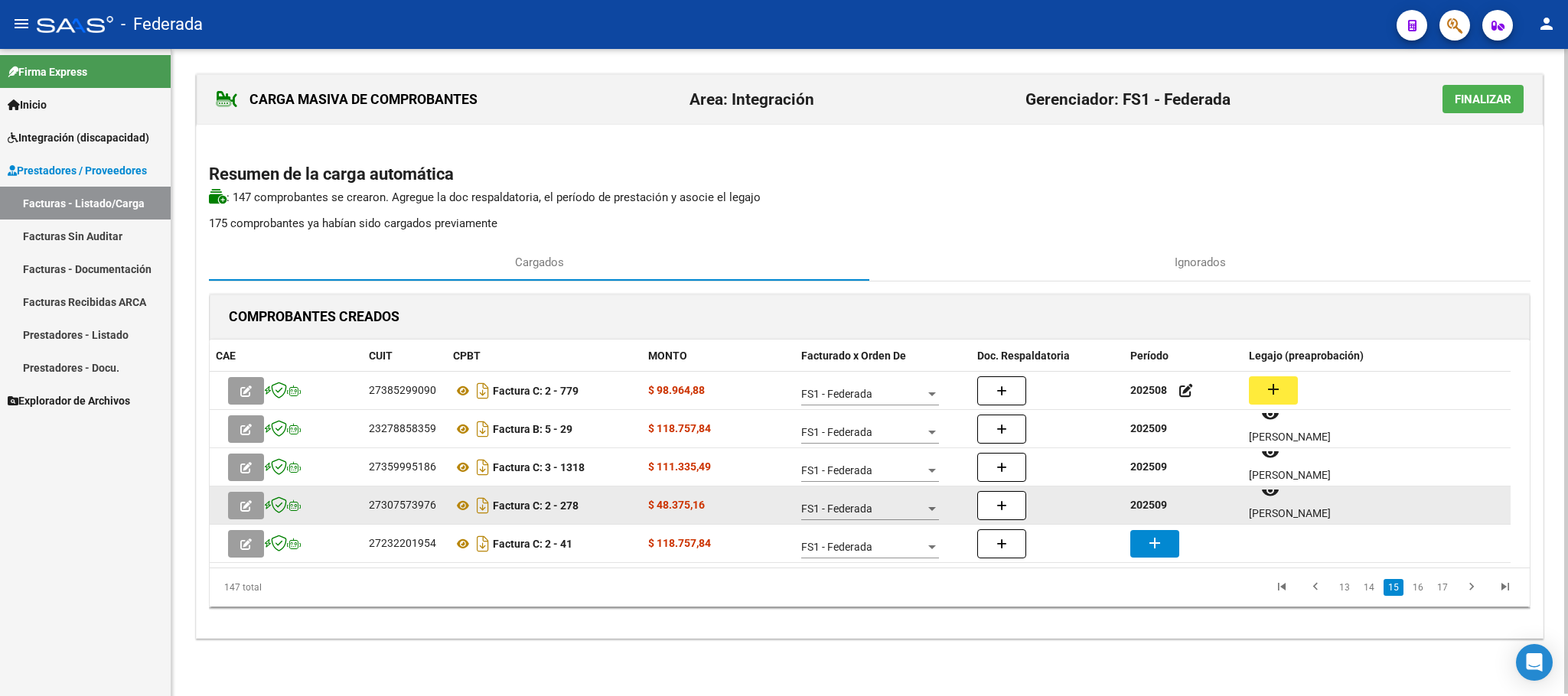
click at [1155, 507] on strong "202509" at bounding box center [1148, 505] width 36 height 12
copy strong "202509"
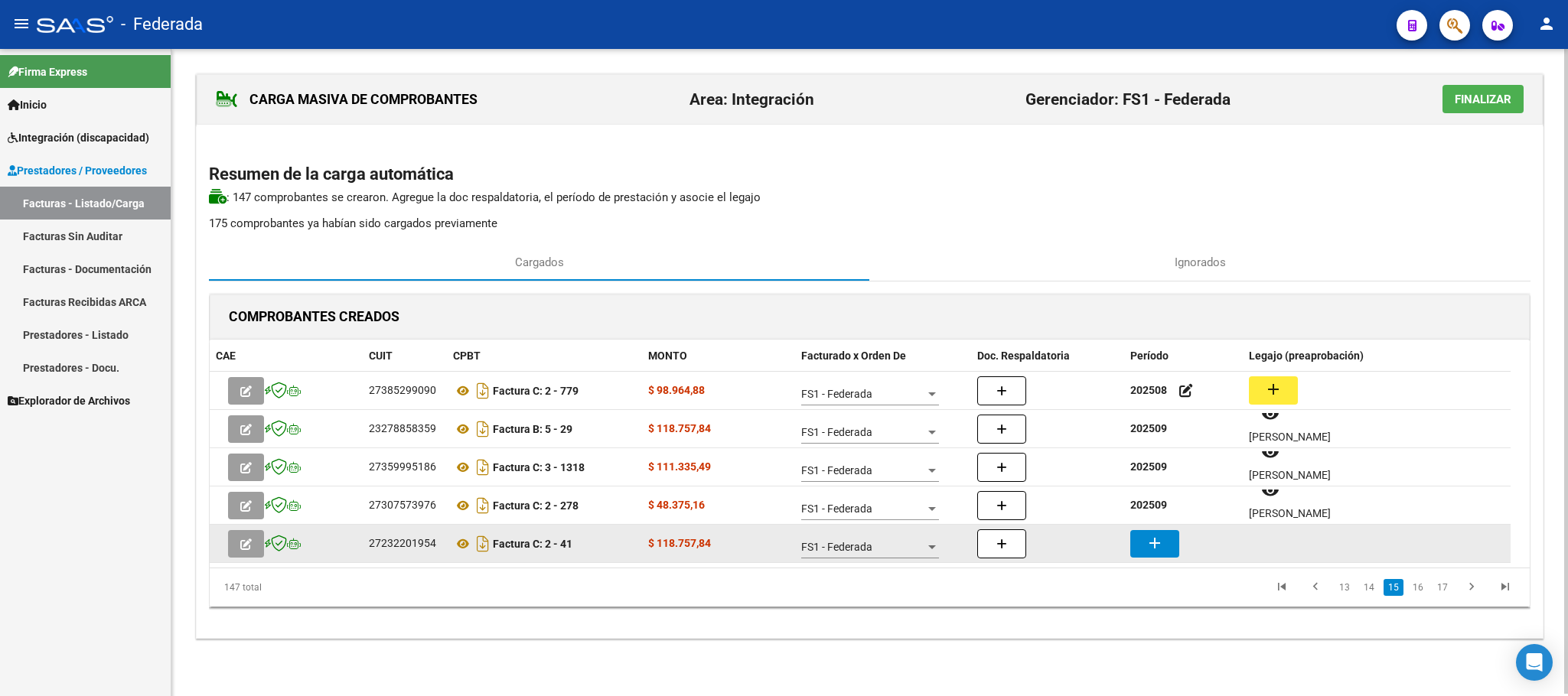
click at [1154, 545] on mat-icon "add" at bounding box center [1154, 543] width 18 height 18
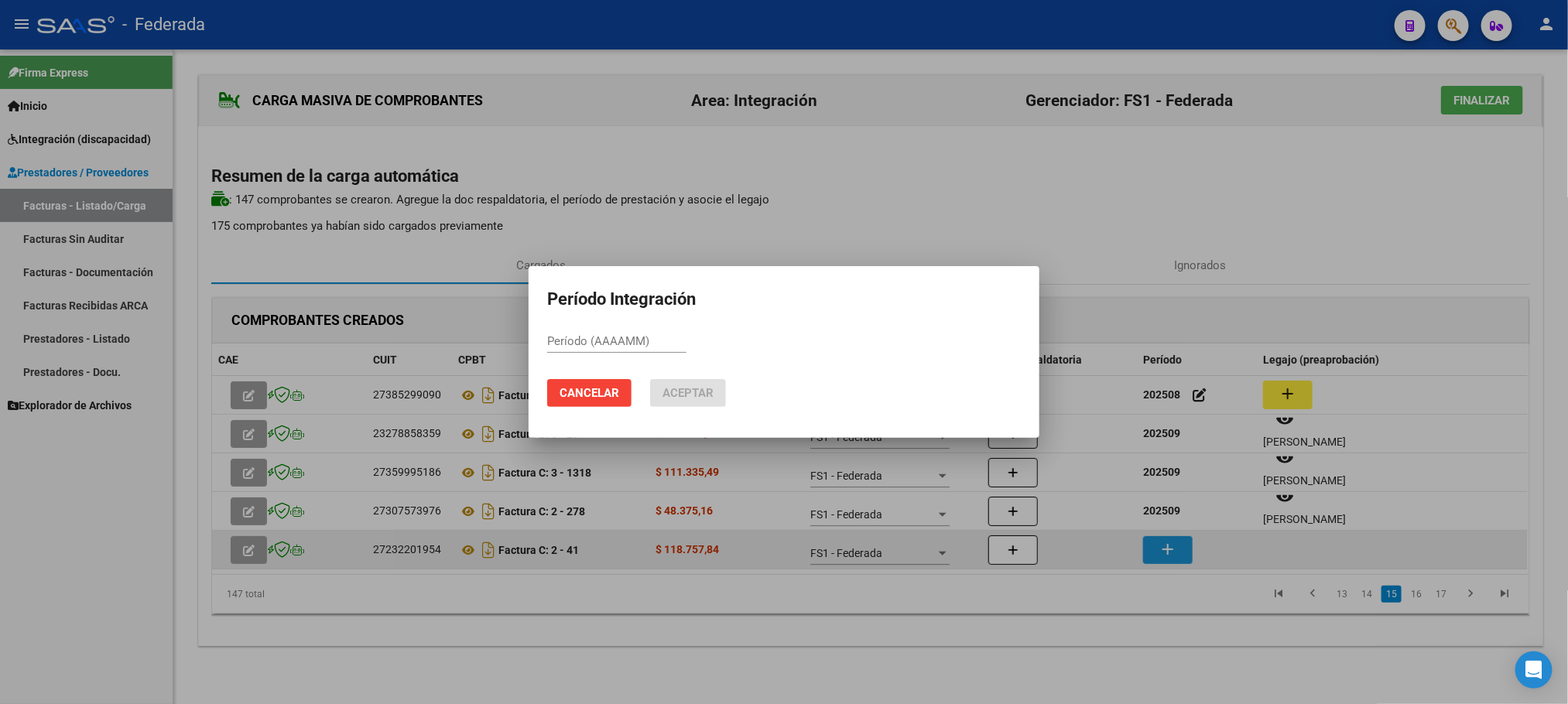
paste input "202509"
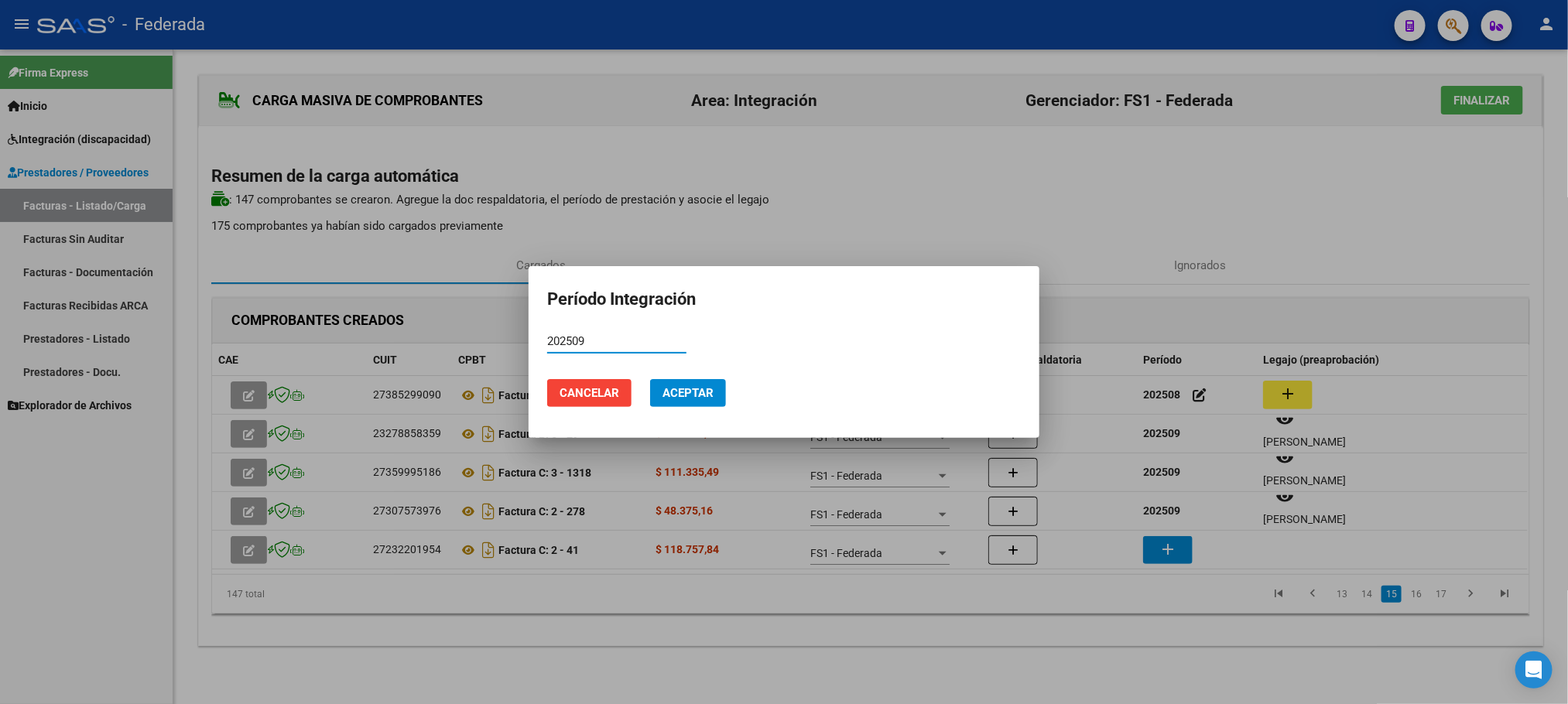
type input "202509"
click at [694, 393] on span "Aceptar" at bounding box center [687, 393] width 51 height 14
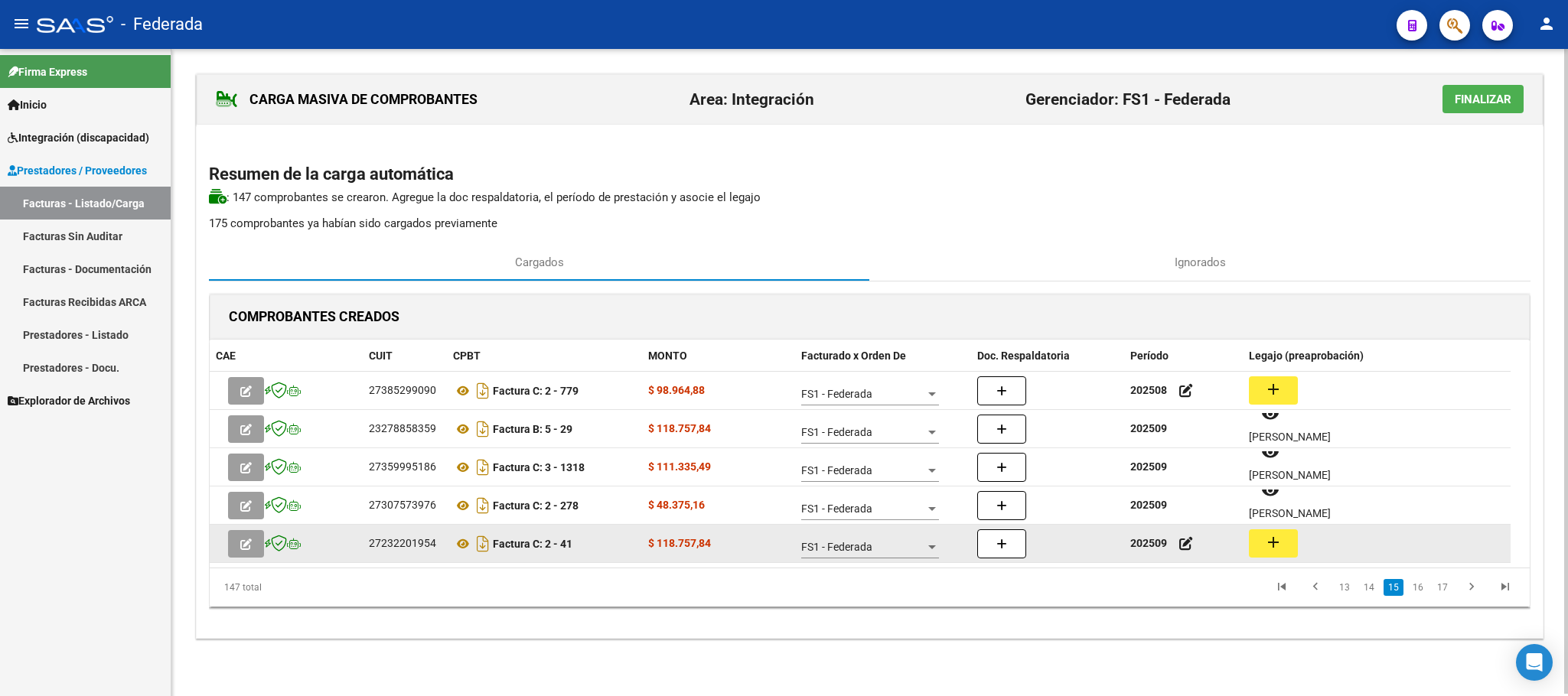
click at [1268, 537] on mat-icon "add" at bounding box center [1273, 542] width 18 height 18
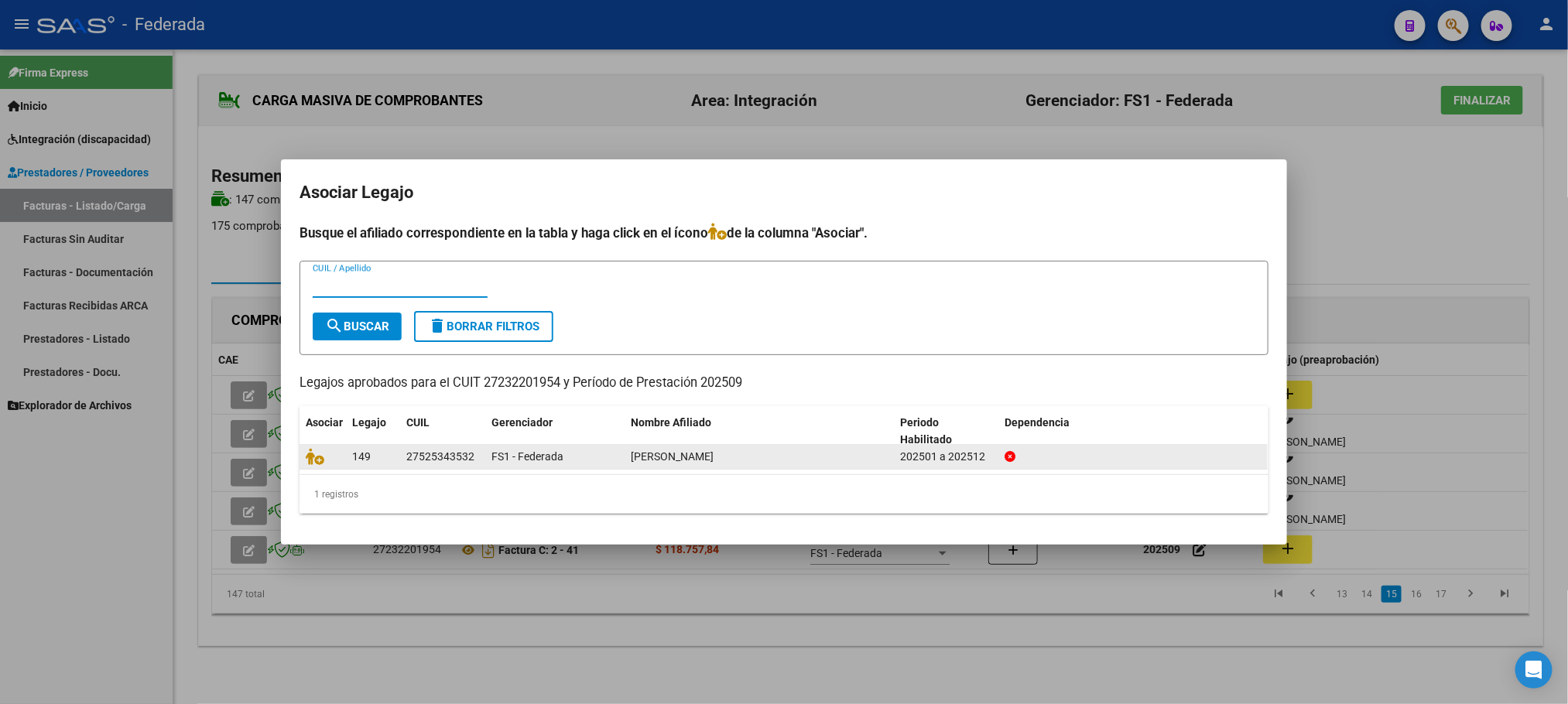
click at [322, 465] on div at bounding box center [322, 456] width 34 height 18
click at [321, 463] on icon at bounding box center [315, 456] width 18 height 17
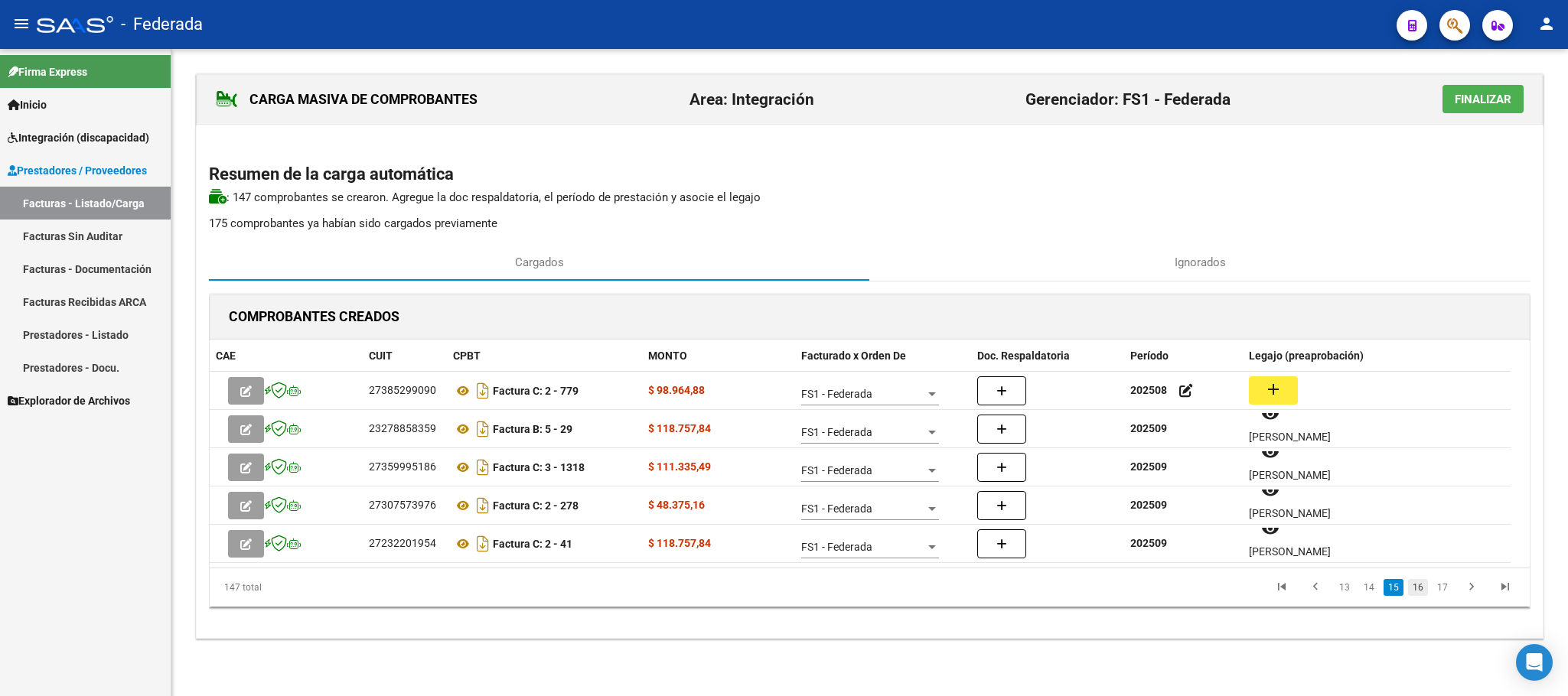
click at [1417, 589] on link "16" at bounding box center [1418, 588] width 20 height 16
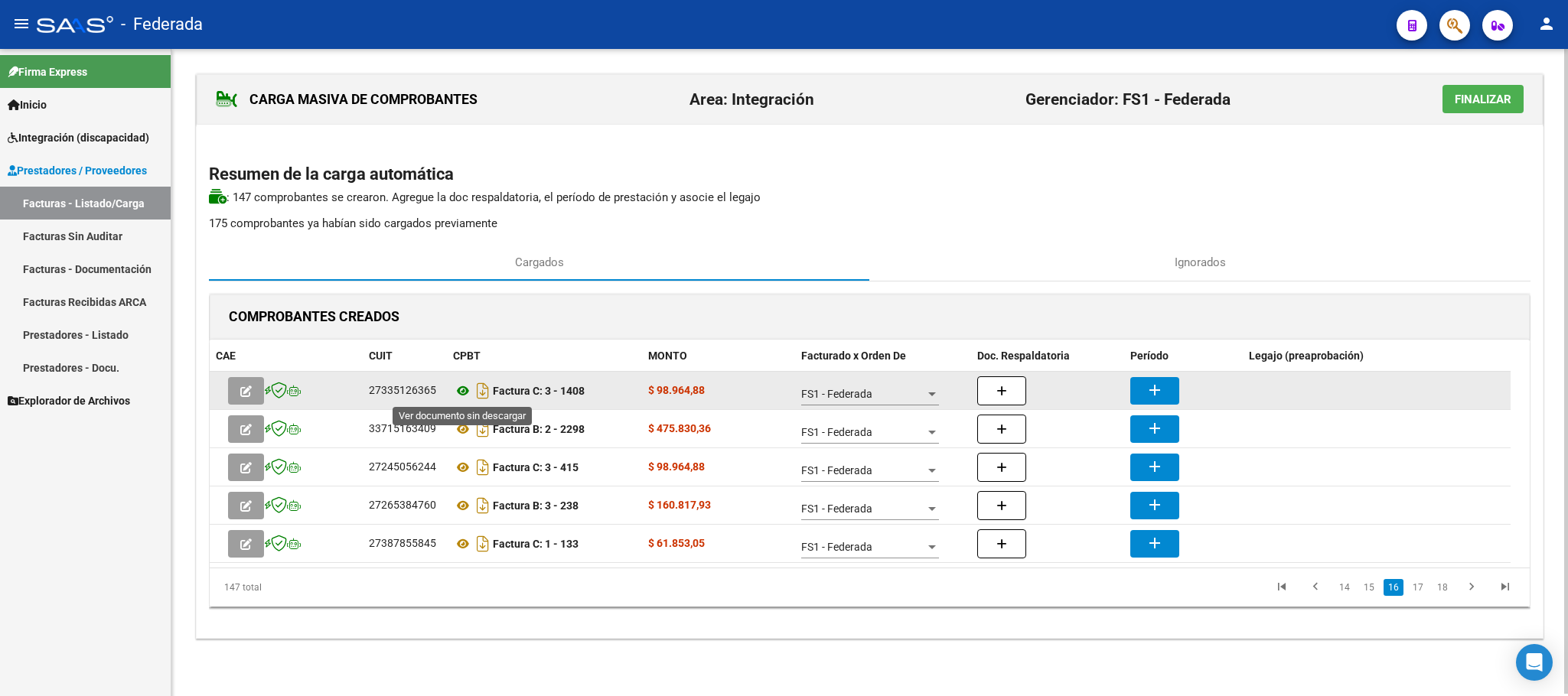
click at [462, 393] on icon at bounding box center [463, 391] width 20 height 18
click at [1163, 394] on mat-icon "add" at bounding box center [1154, 390] width 18 height 18
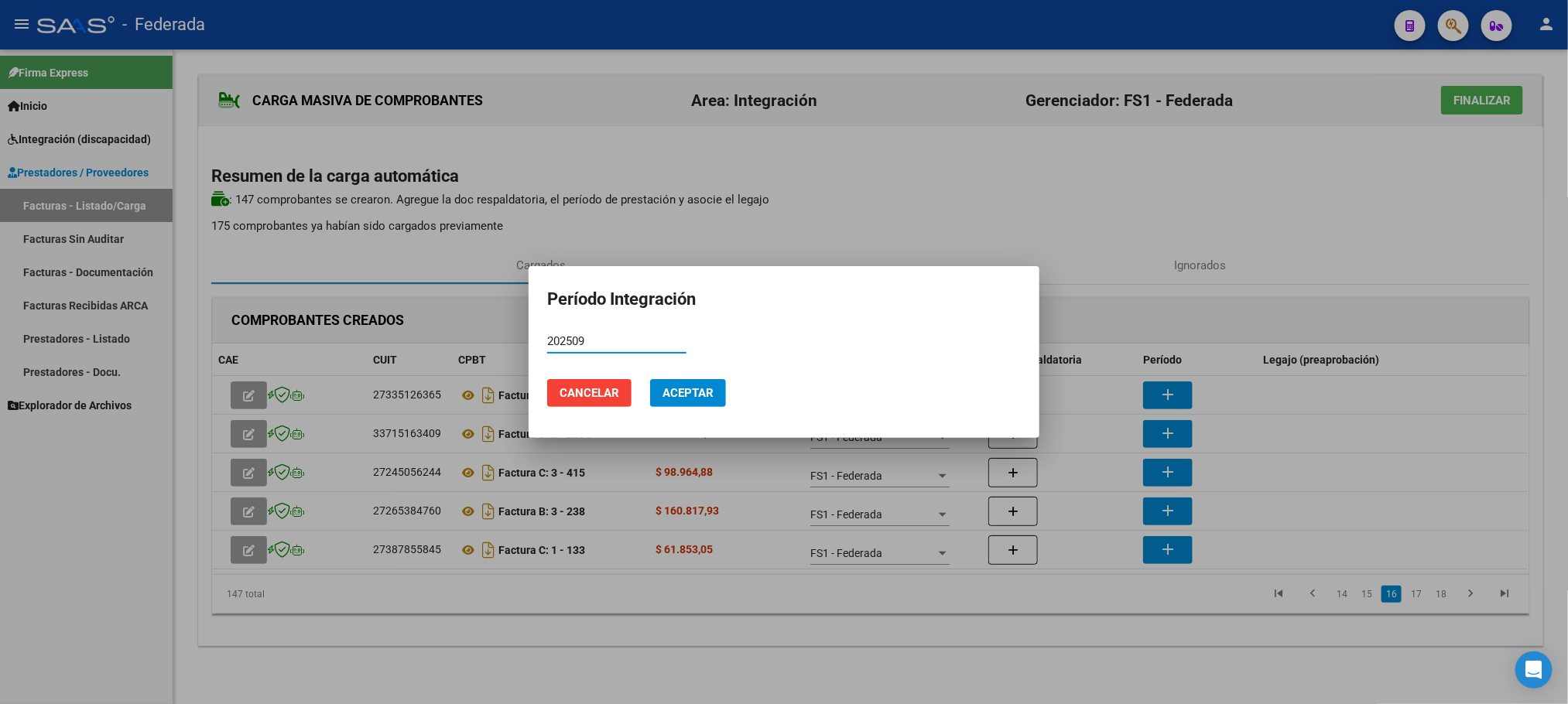
type input "202509"
click at [706, 390] on span "Aceptar" at bounding box center [687, 393] width 51 height 14
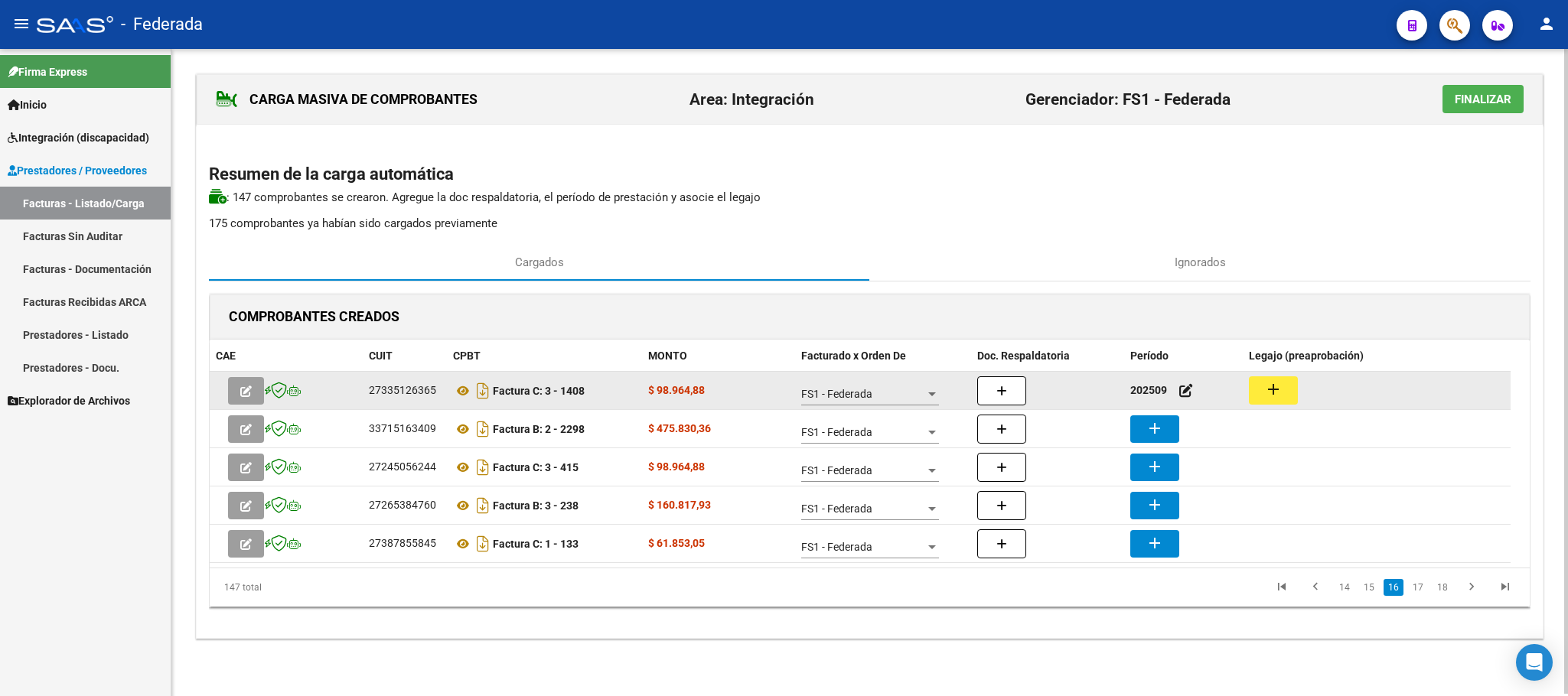
click at [1275, 389] on mat-icon "add" at bounding box center [1273, 389] width 18 height 18
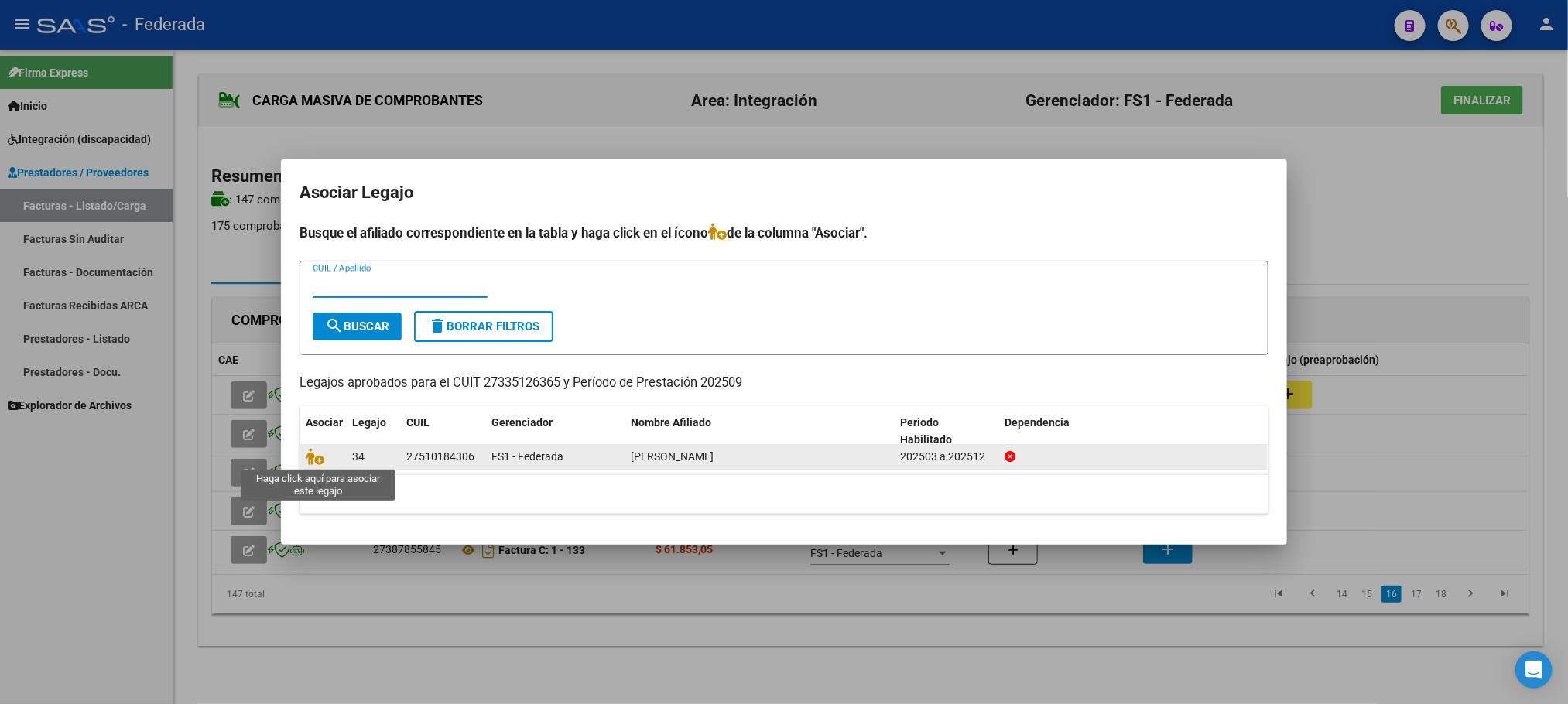
click at [326, 466] on datatable-body-cell at bounding box center [322, 457] width 46 height 24
click at [316, 460] on icon at bounding box center [315, 456] width 18 height 17
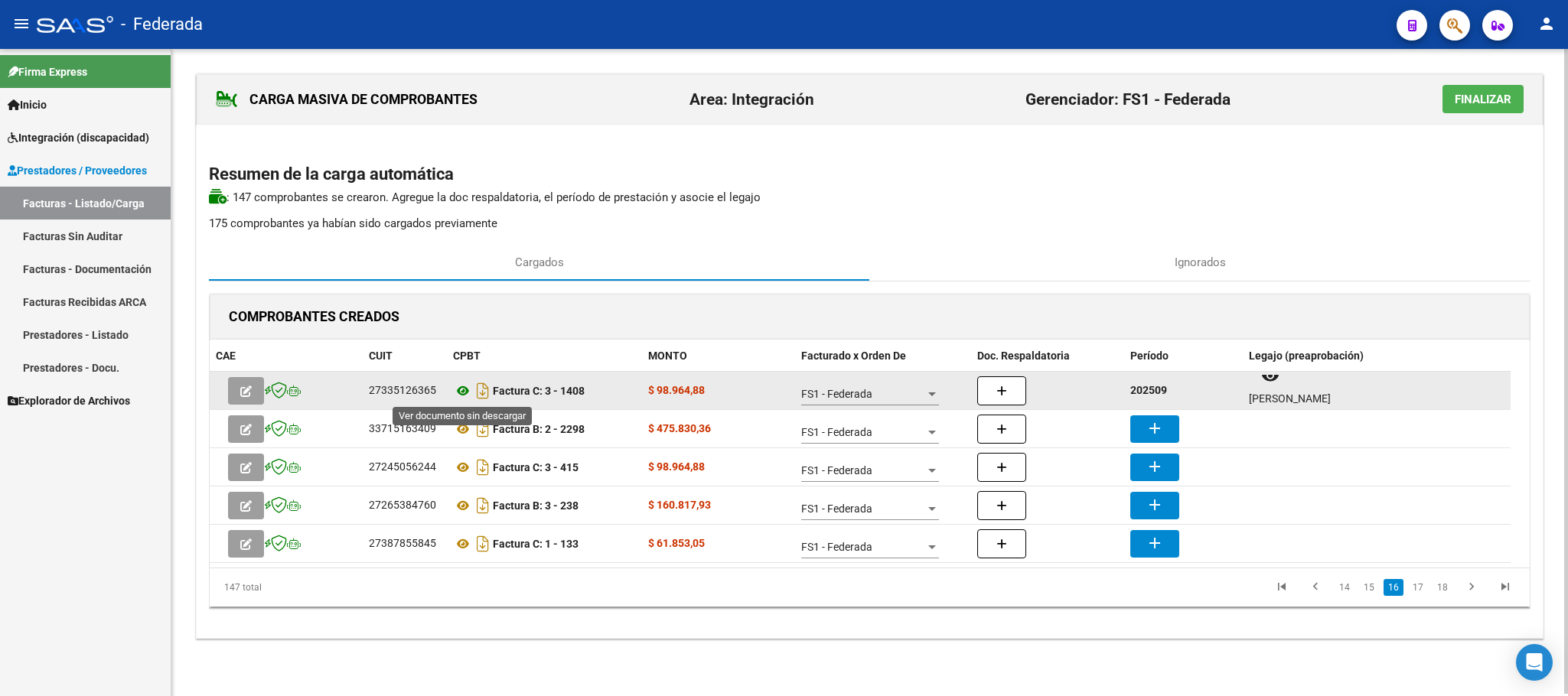
click at [462, 394] on icon at bounding box center [463, 391] width 20 height 18
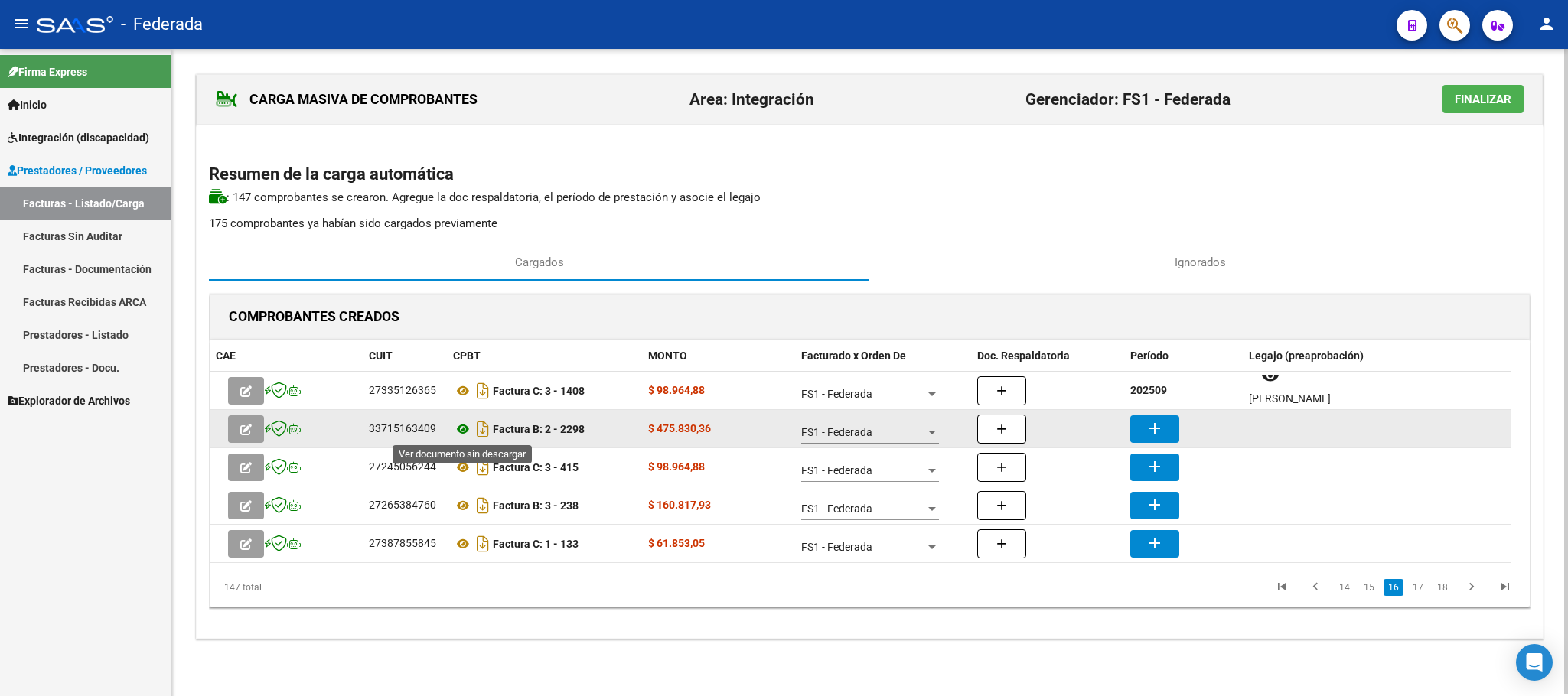
click at [466, 427] on icon at bounding box center [463, 429] width 20 height 18
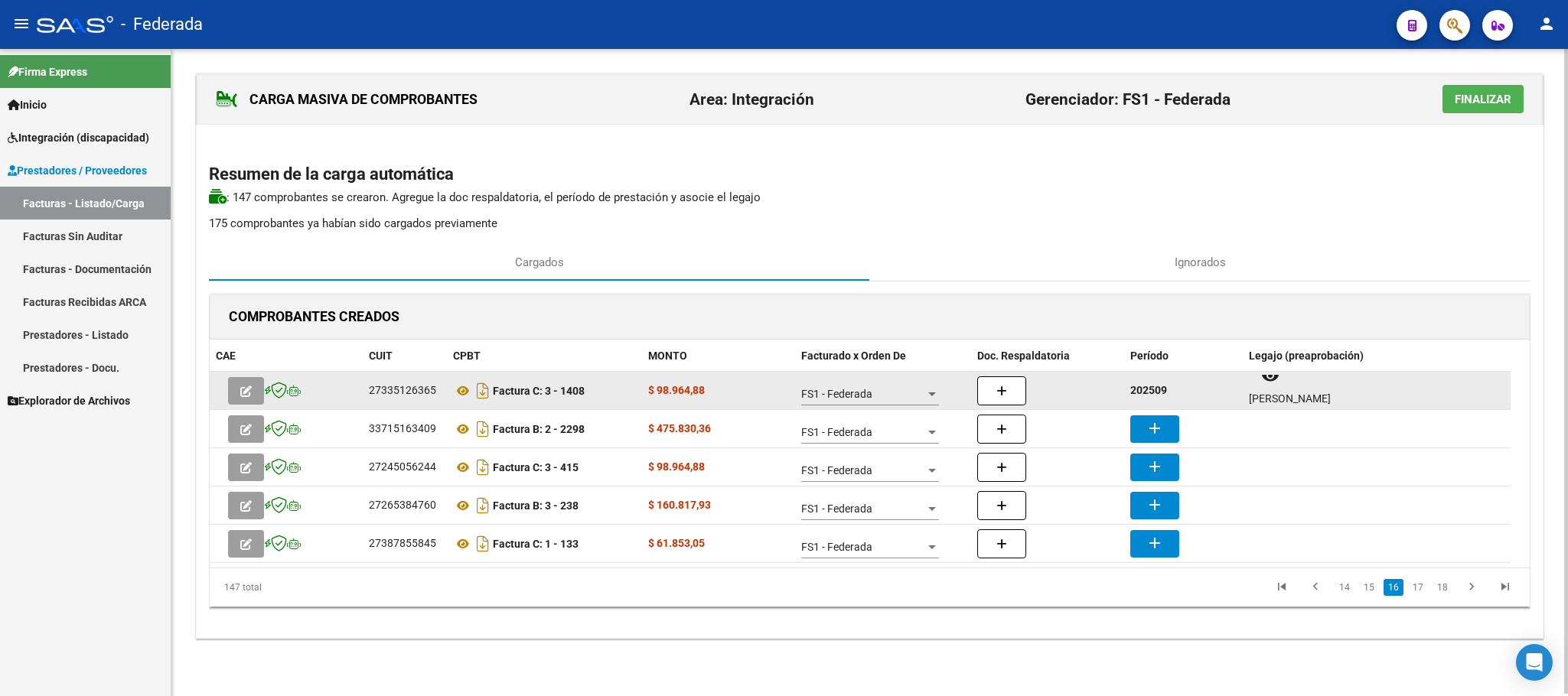
click at [1144, 385] on strong "202509" at bounding box center [1148, 390] width 36 height 12
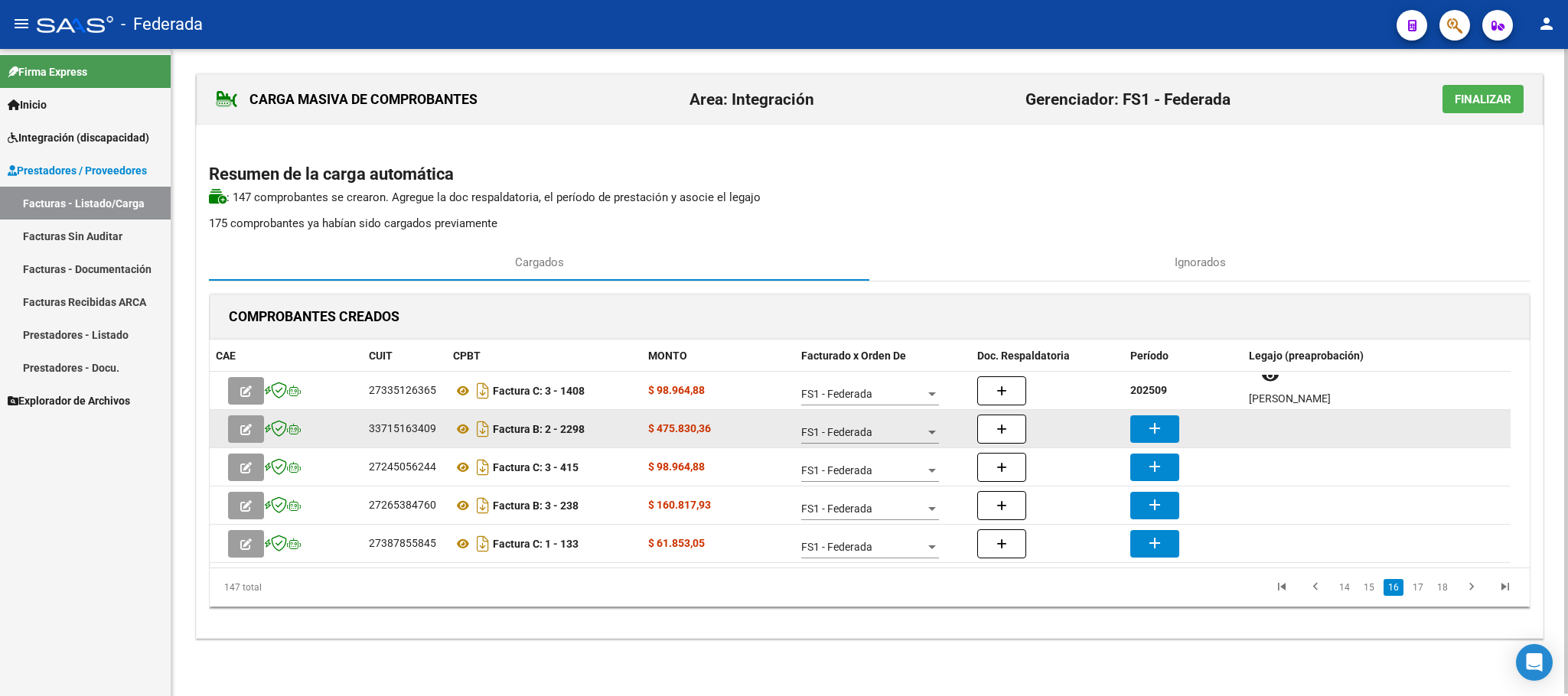
click at [1153, 429] on mat-icon "add" at bounding box center [1154, 428] width 18 height 18
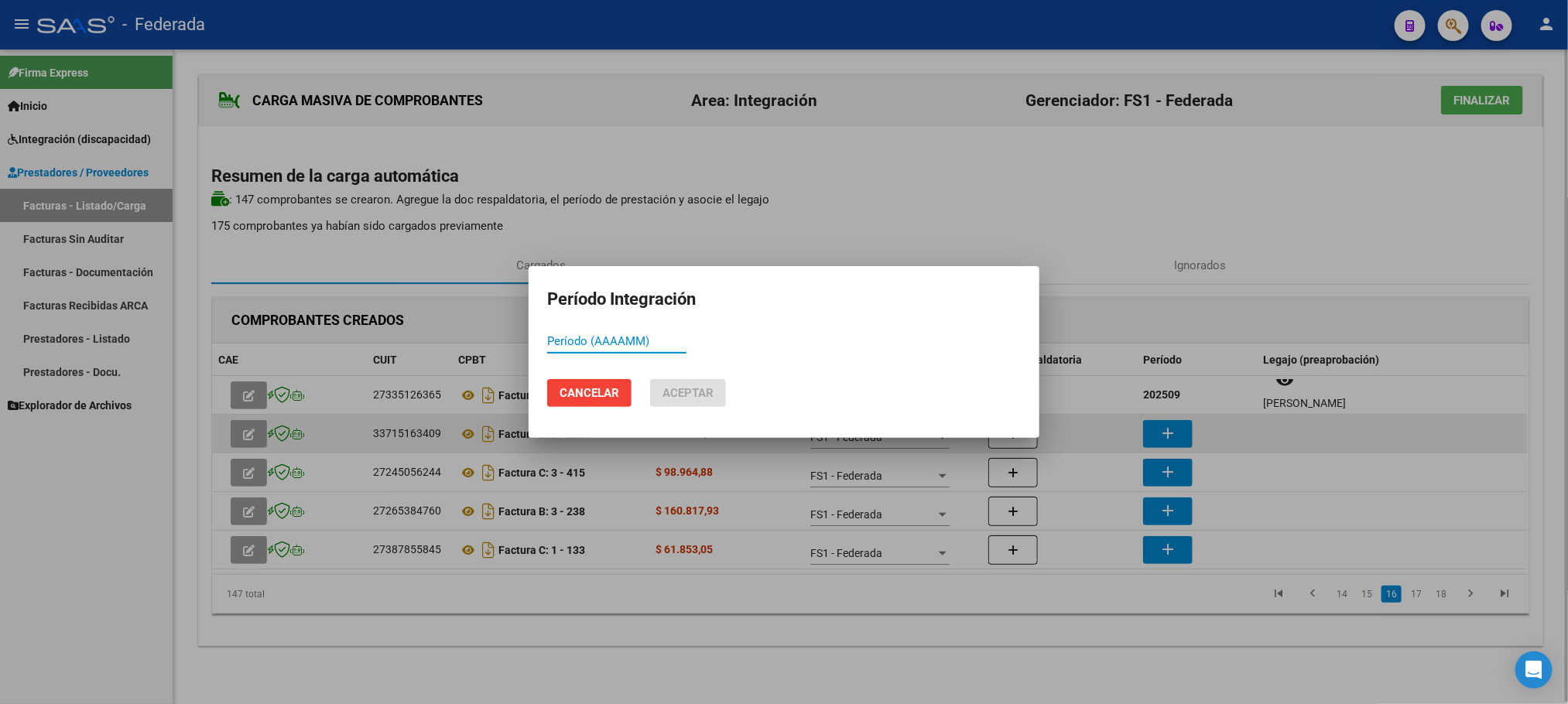
paste input "202509"
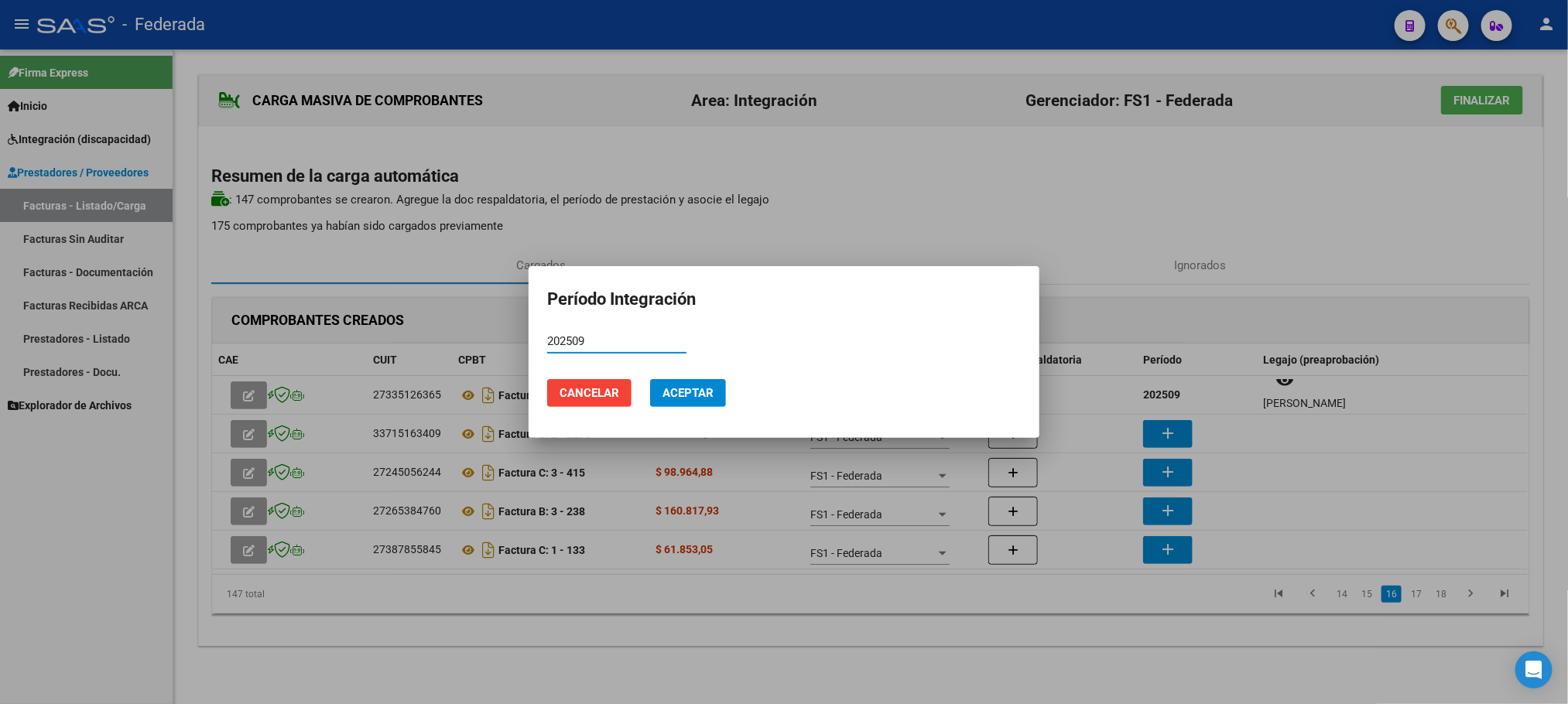
type input "202509"
click at [718, 399] on button "Aceptar" at bounding box center [687, 393] width 76 height 28
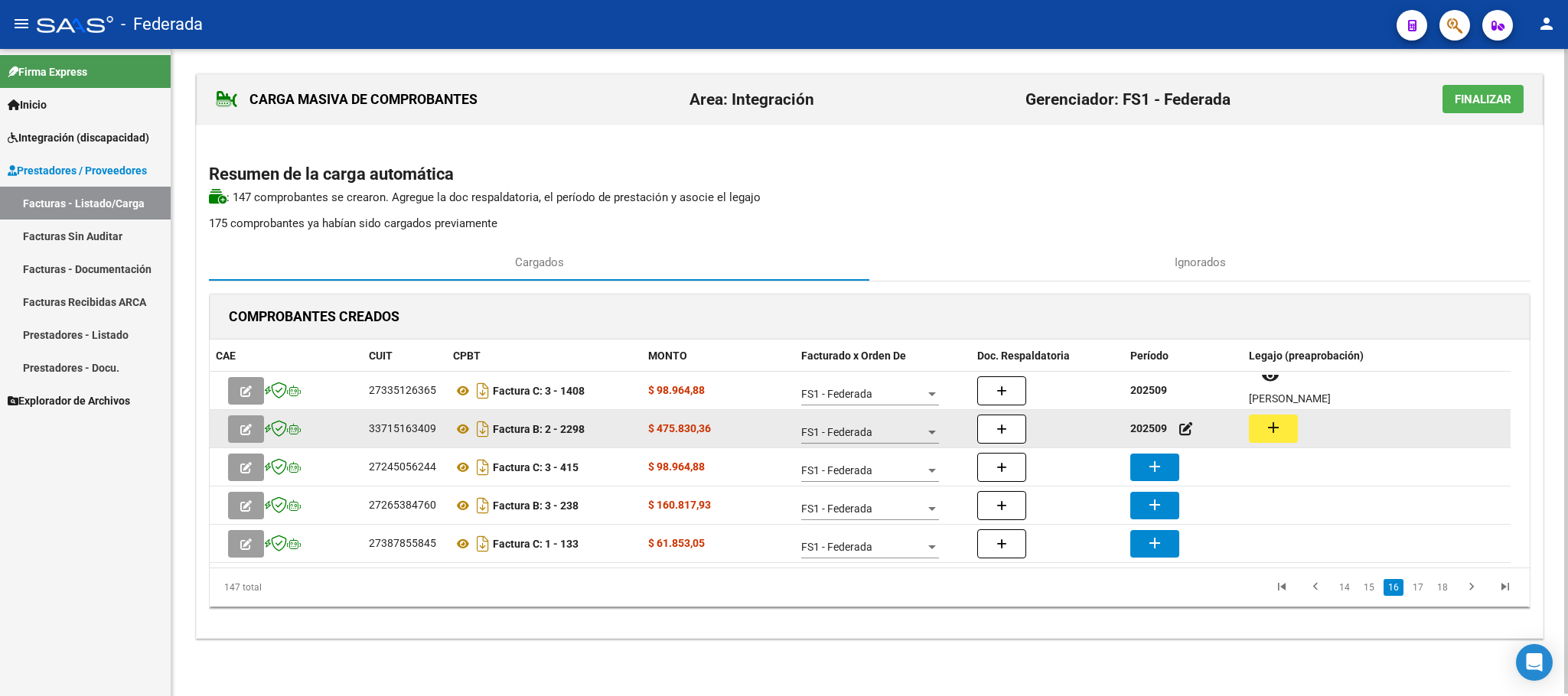
click at [1293, 425] on button "add" at bounding box center [1274, 428] width 49 height 28
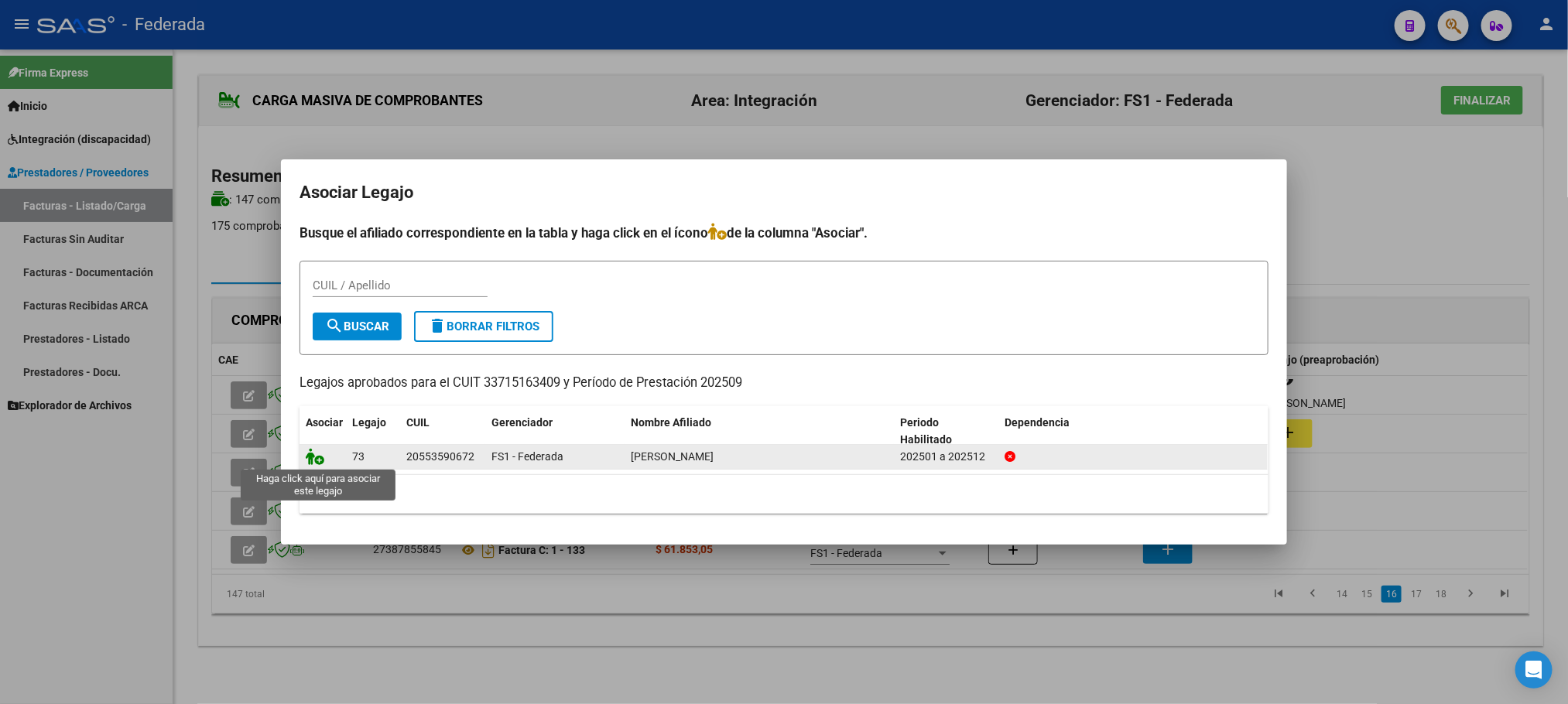
click at [316, 461] on icon at bounding box center [315, 456] width 18 height 17
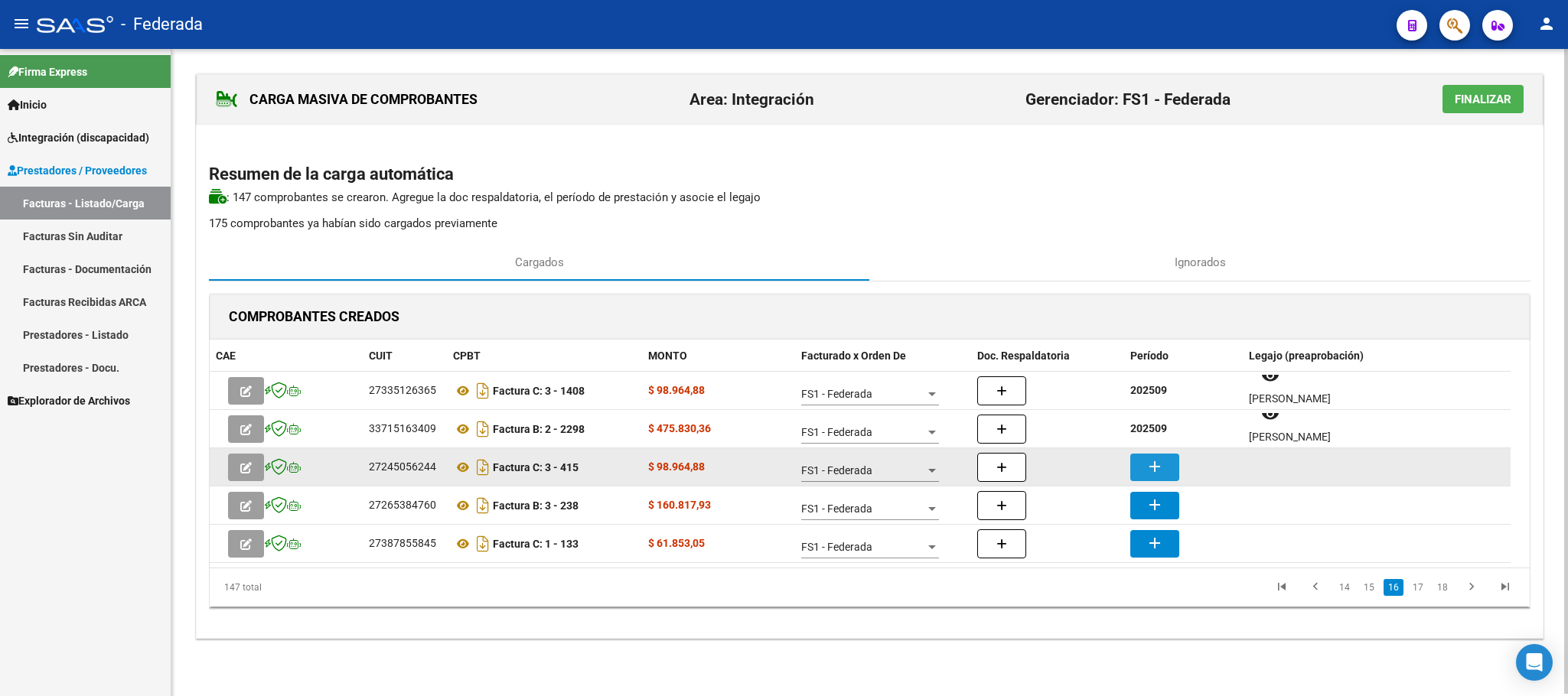
click at [1163, 457] on mat-icon "add" at bounding box center [1154, 466] width 18 height 18
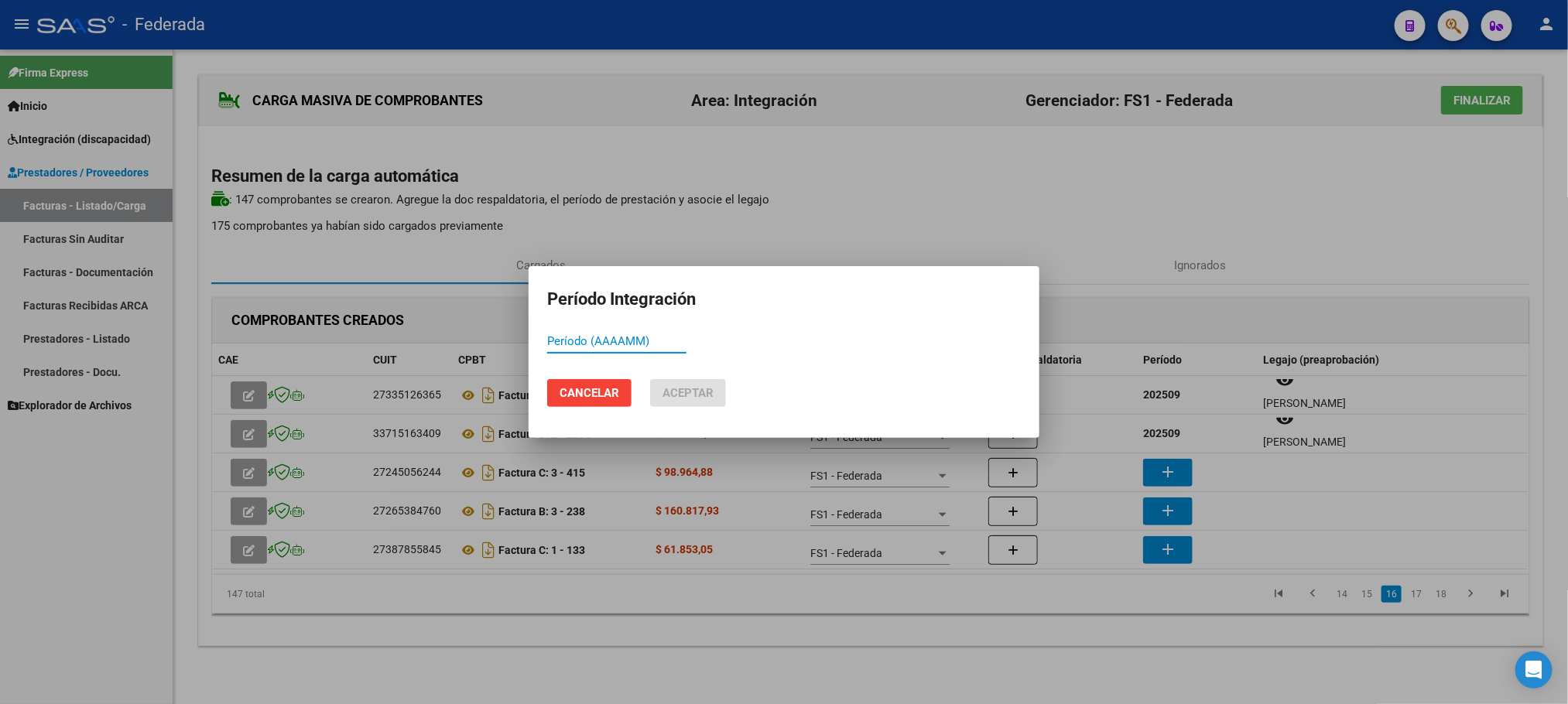
click at [606, 393] on span "Cancelar" at bounding box center [589, 393] width 60 height 14
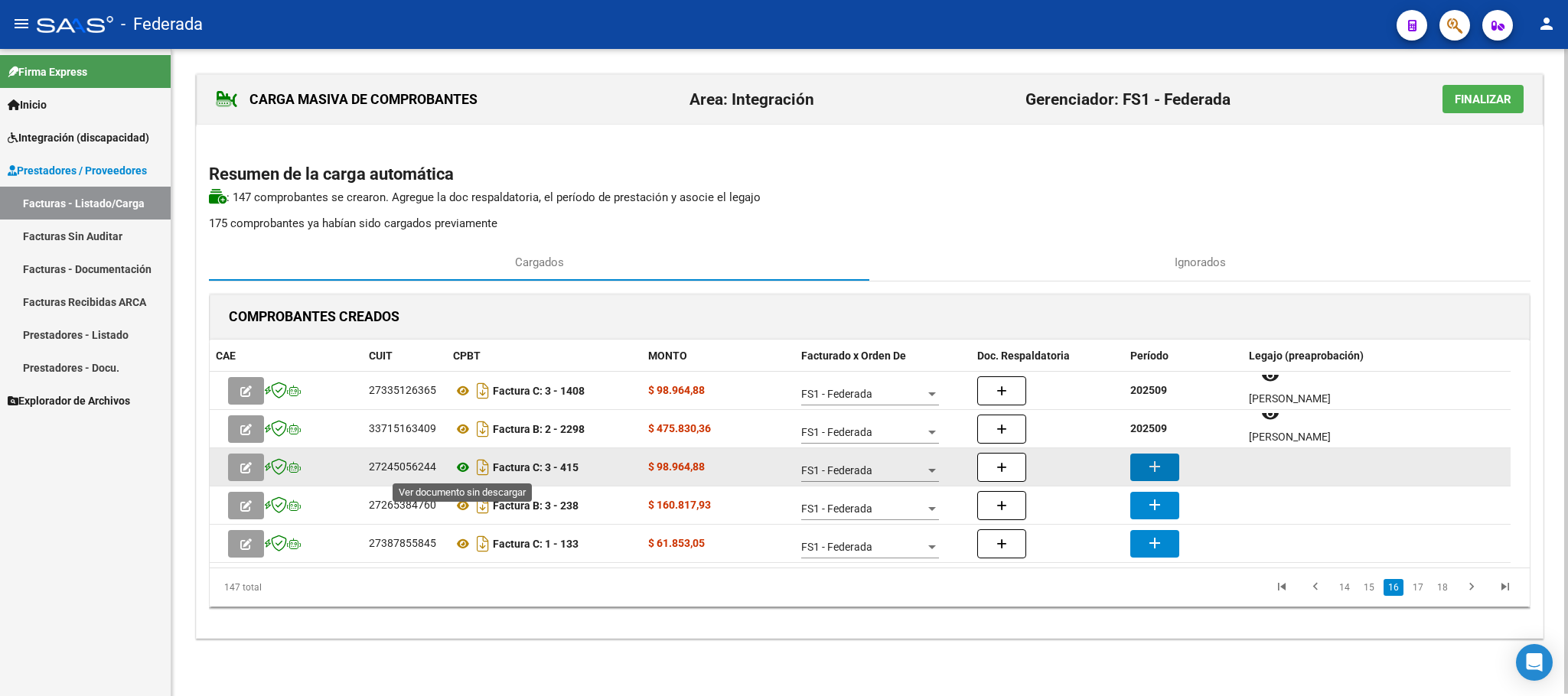
click at [460, 471] on icon at bounding box center [463, 467] width 20 height 18
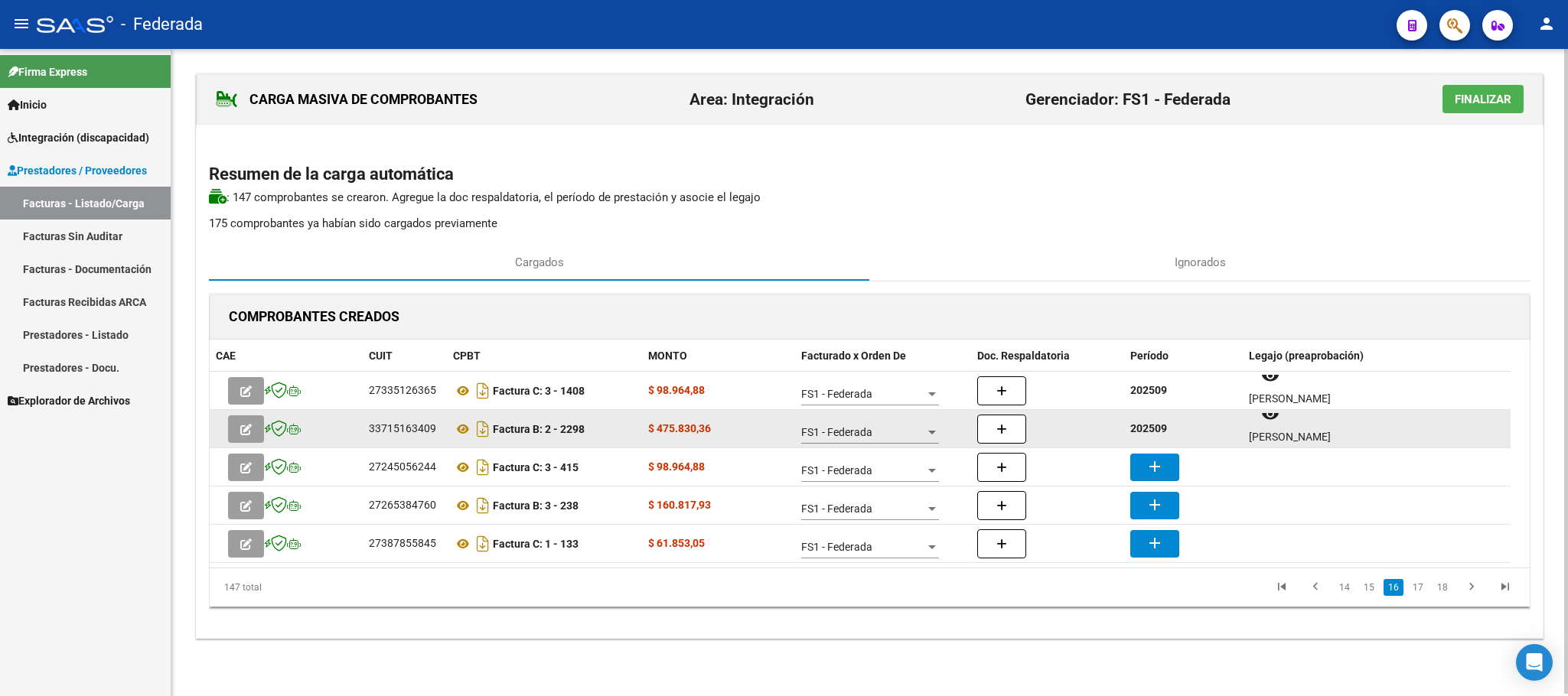
click at [1145, 430] on strong "202509" at bounding box center [1148, 428] width 36 height 12
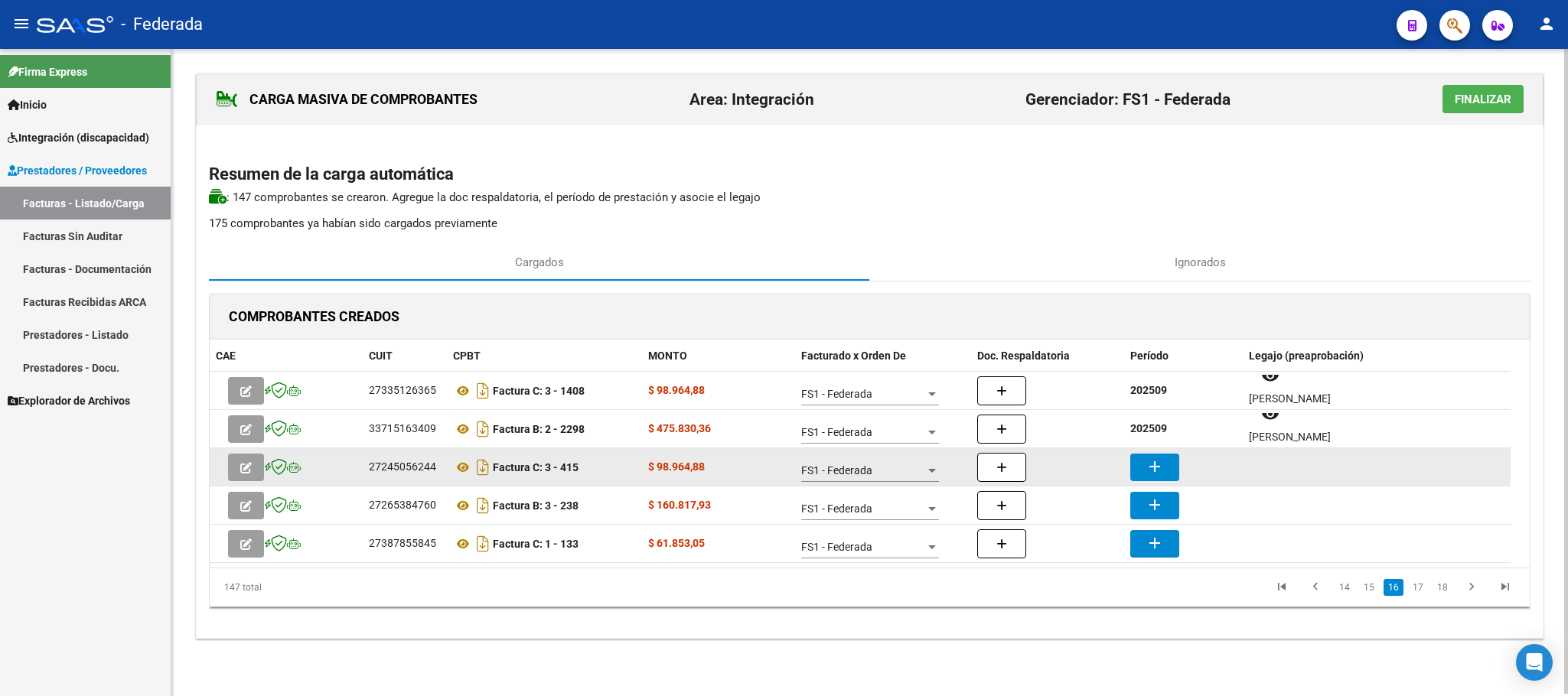
click at [1146, 455] on button "add" at bounding box center [1154, 467] width 49 height 27
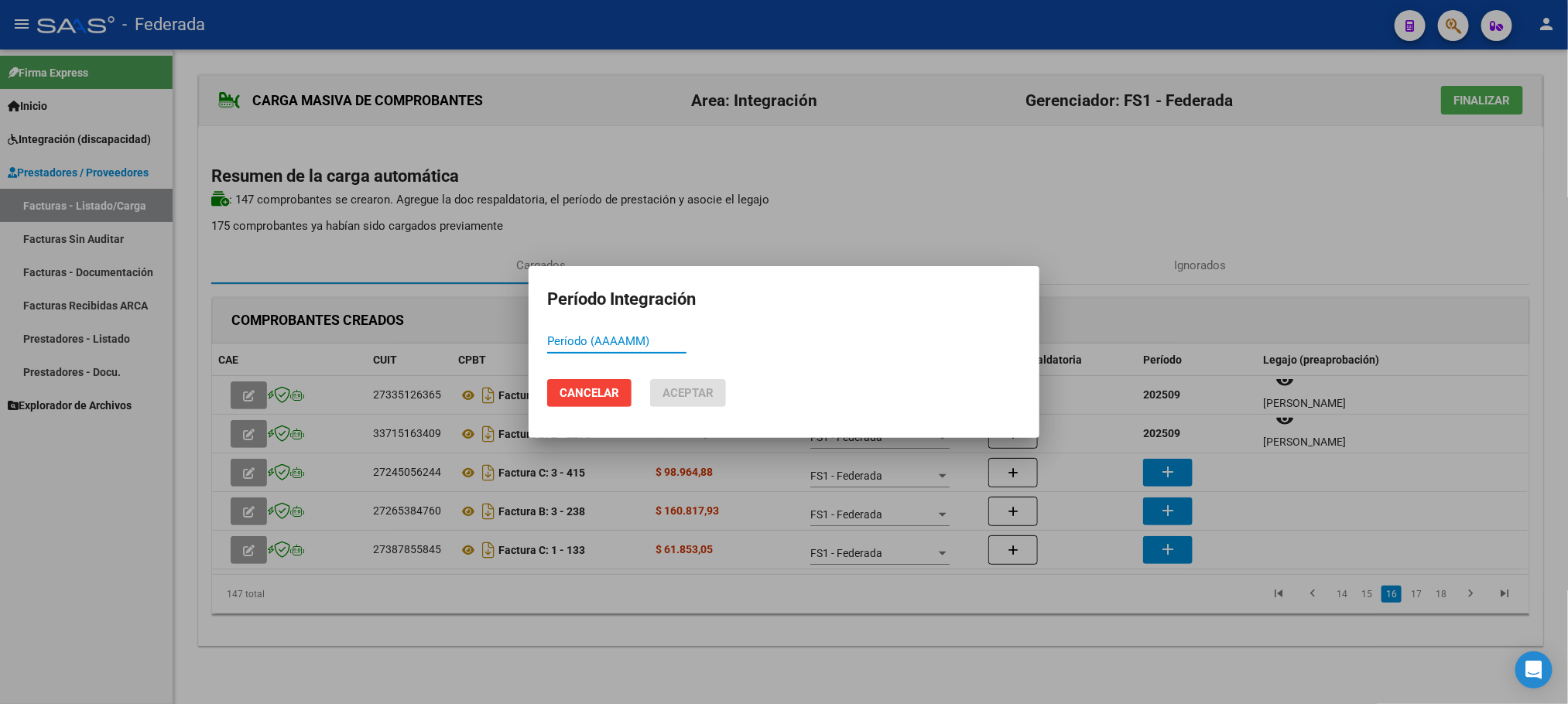
paste input "202509"
type input "202509"
click at [708, 400] on span "Aceptar" at bounding box center [687, 393] width 51 height 14
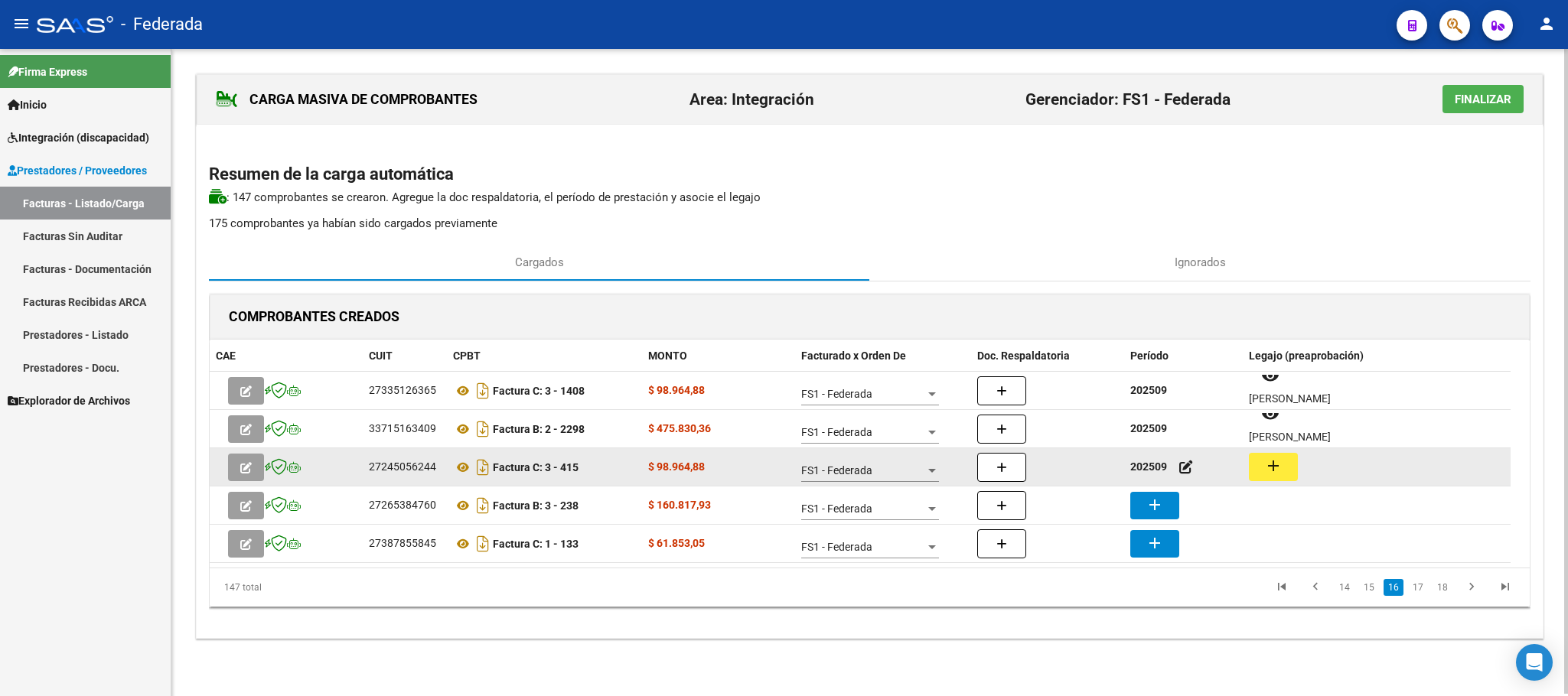
click at [1272, 473] on mat-icon "add" at bounding box center [1273, 466] width 18 height 18
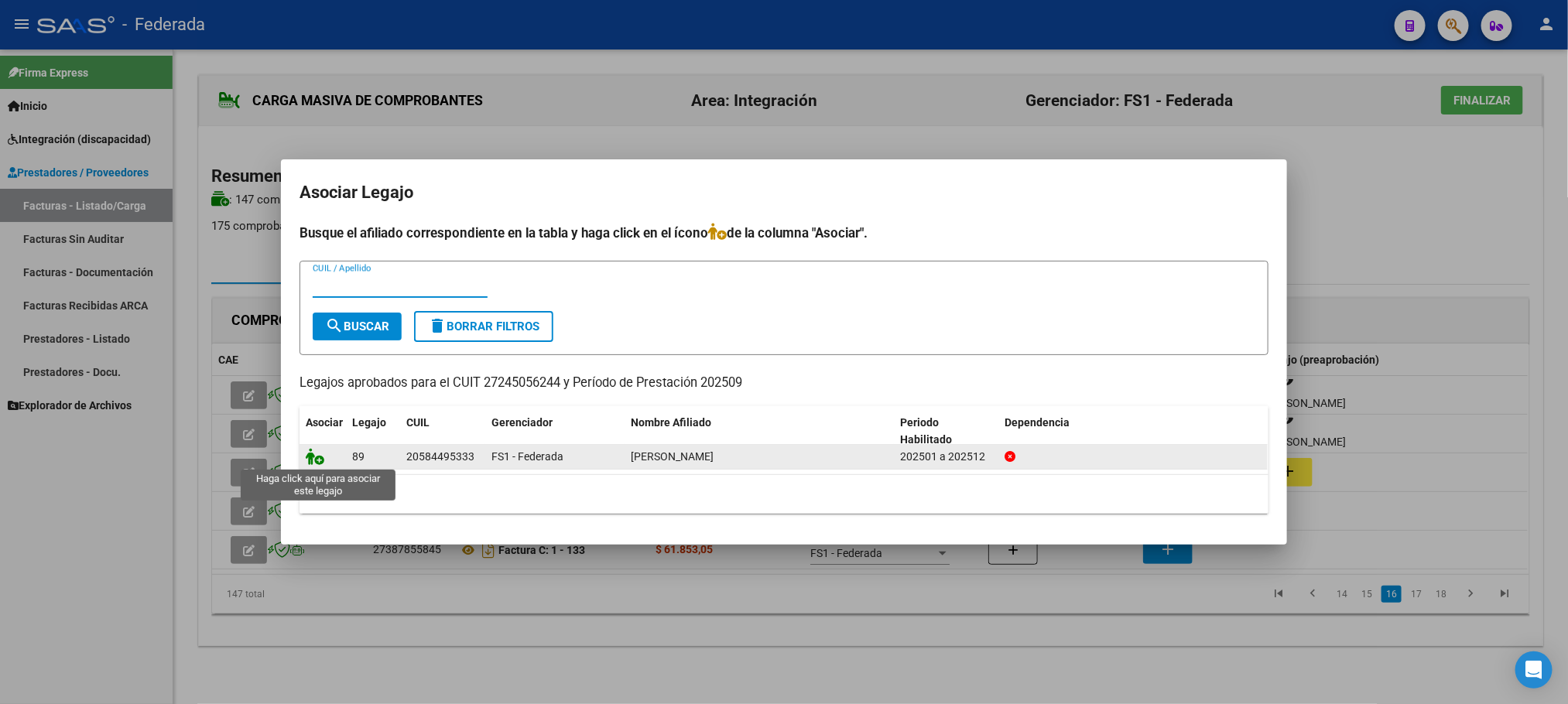
click at [316, 456] on icon at bounding box center [315, 456] width 18 height 17
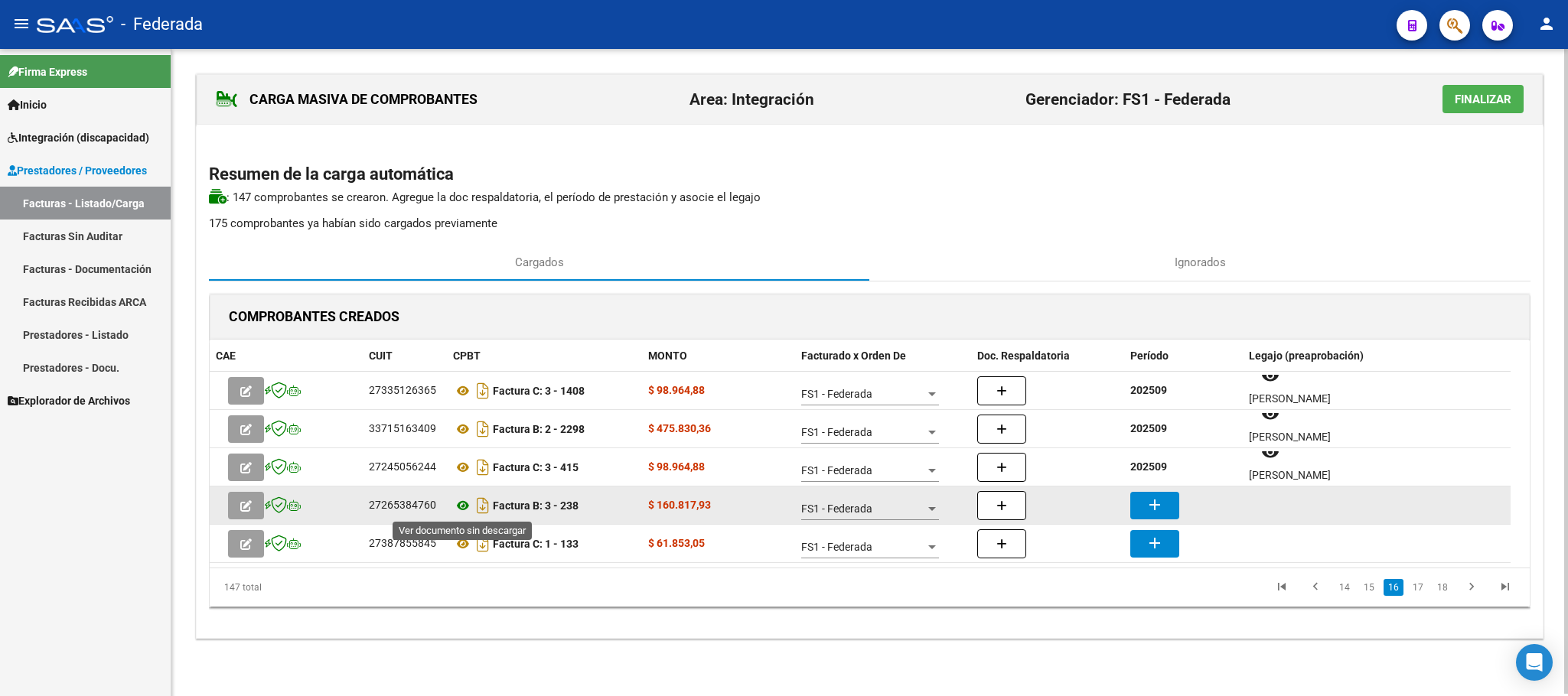
click at [457, 504] on icon at bounding box center [463, 506] width 20 height 18
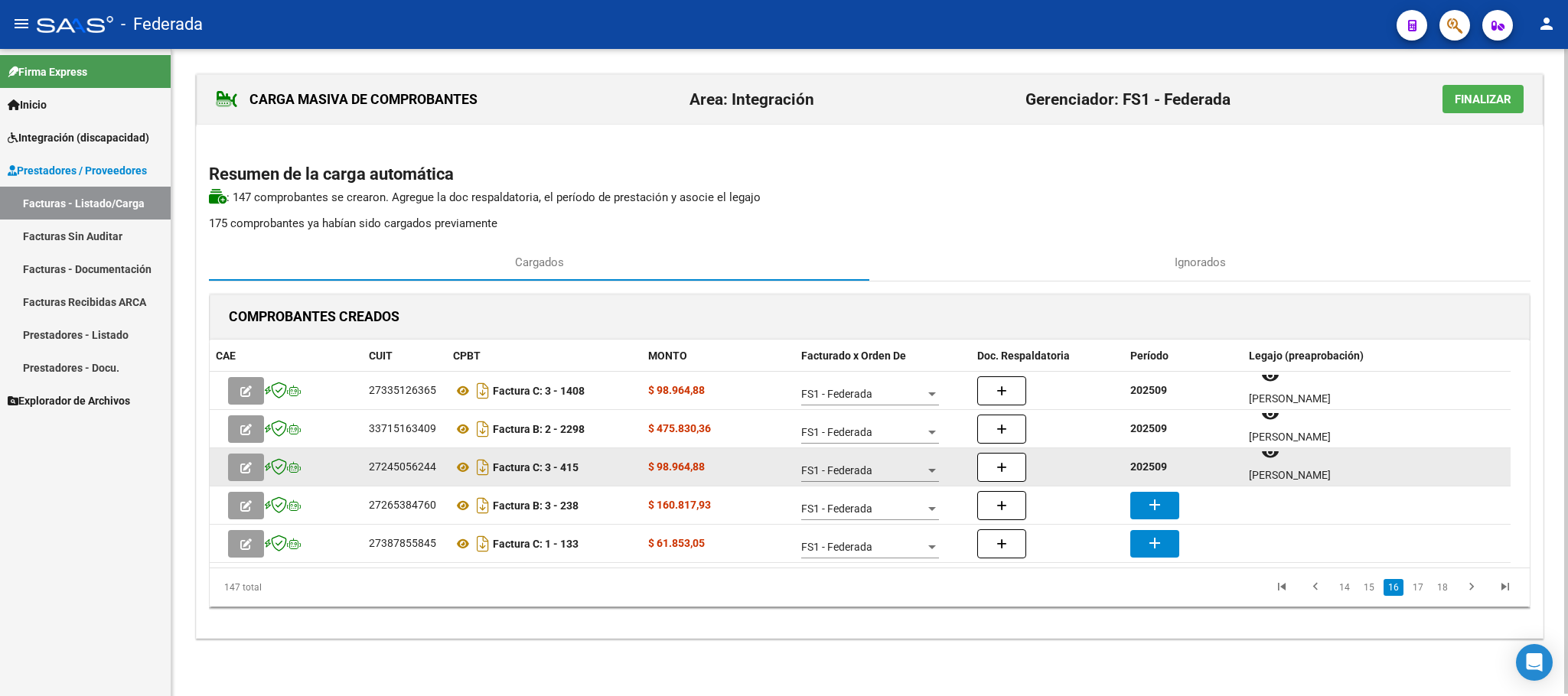
click at [1143, 469] on strong "202509" at bounding box center [1148, 466] width 36 height 12
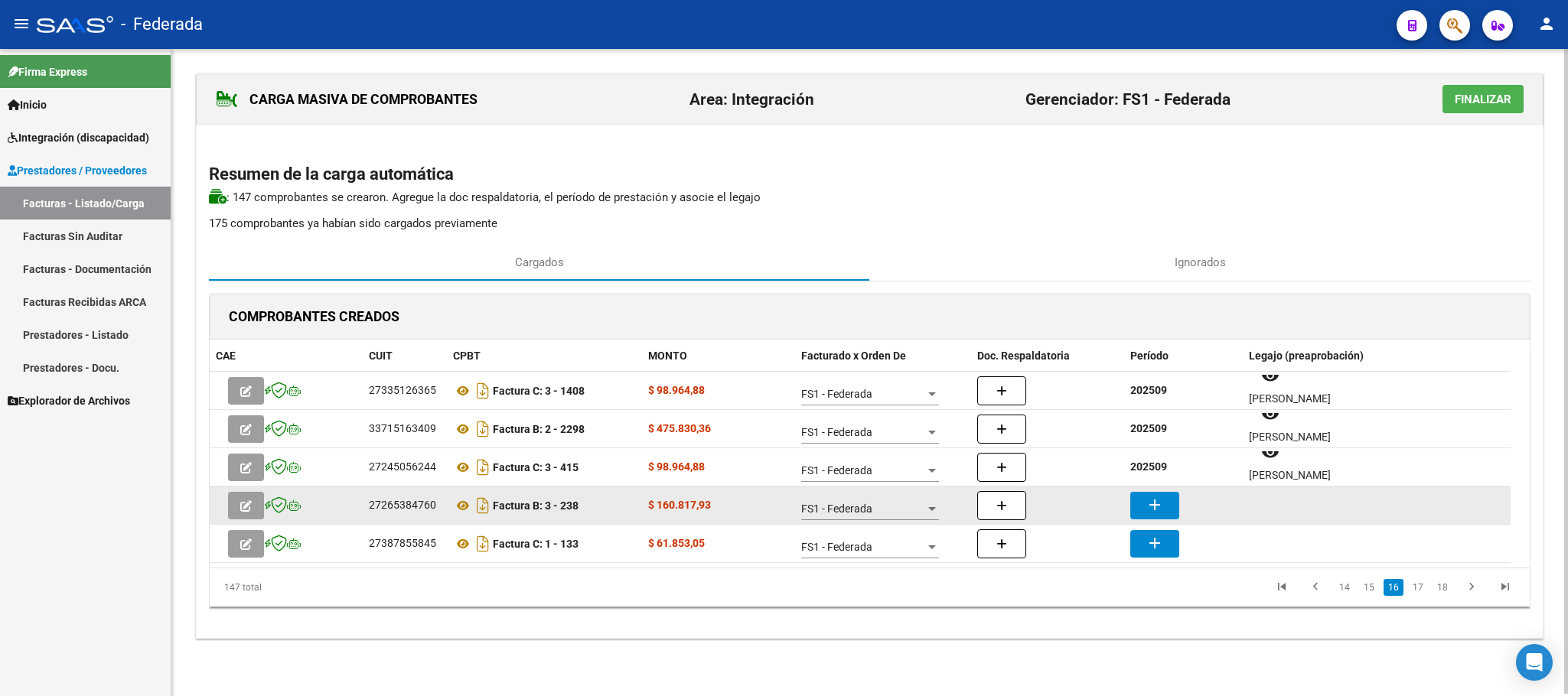
click at [1155, 506] on mat-icon "add" at bounding box center [1154, 505] width 18 height 18
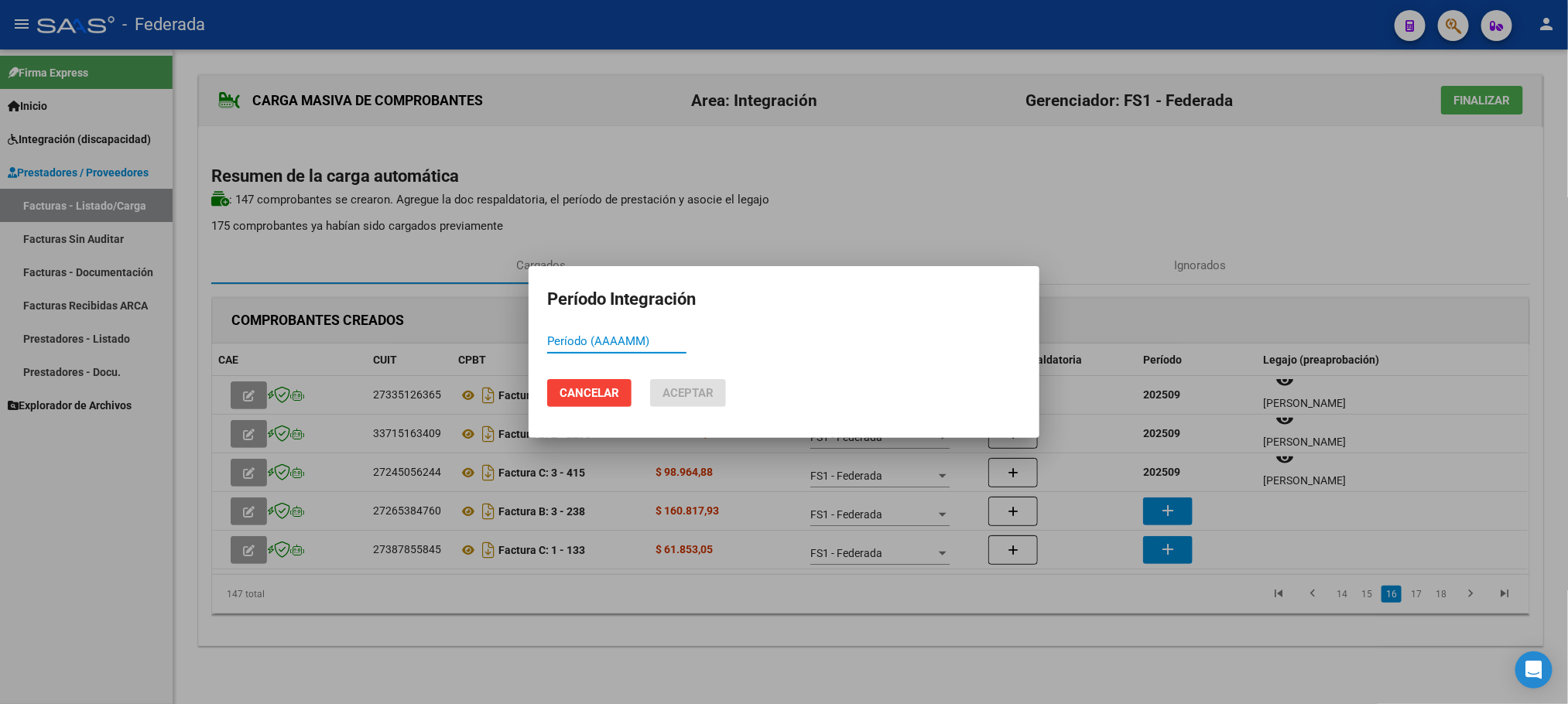
paste input "202509"
type input "202509"
click at [716, 395] on button "Aceptar" at bounding box center [687, 393] width 76 height 28
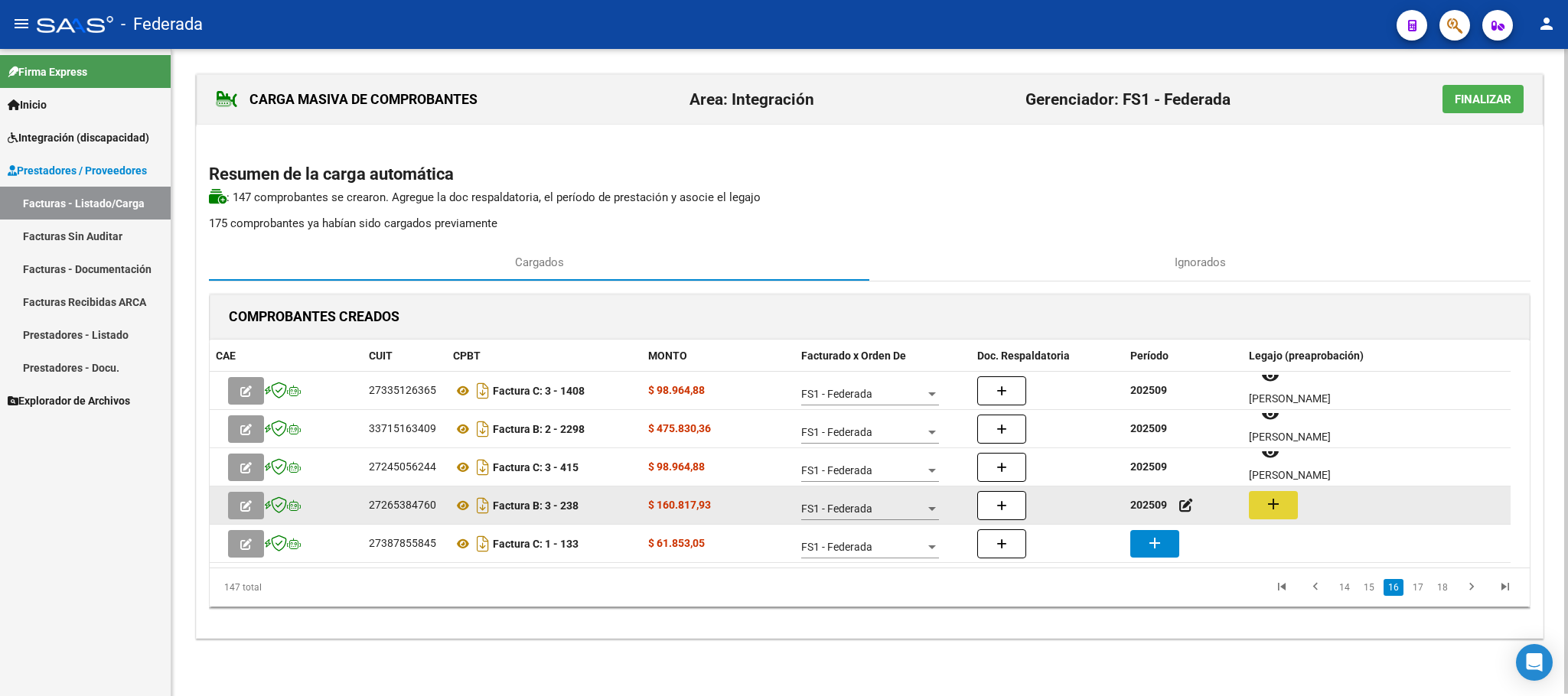
click at [1273, 503] on mat-icon "add" at bounding box center [1273, 504] width 18 height 18
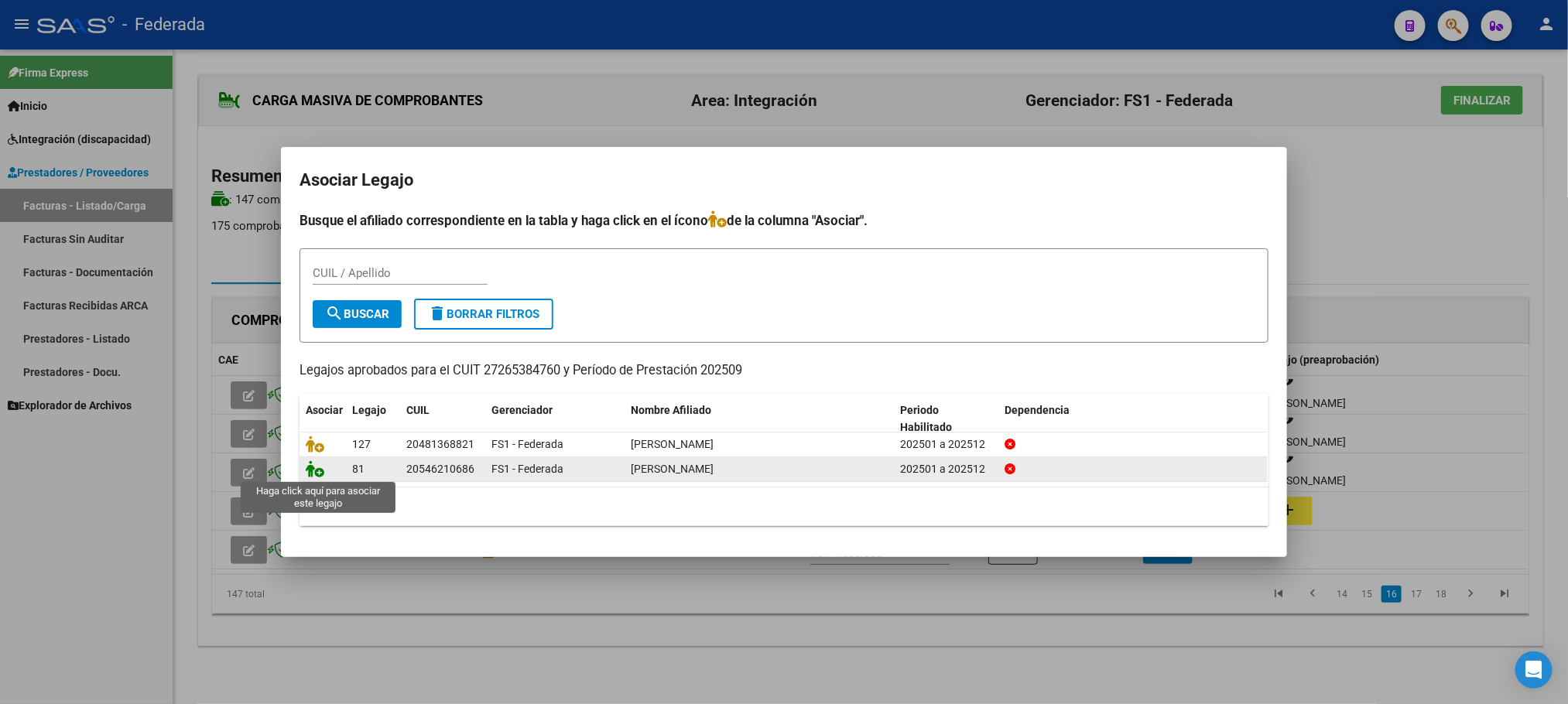
click at [321, 470] on icon at bounding box center [315, 469] width 18 height 17
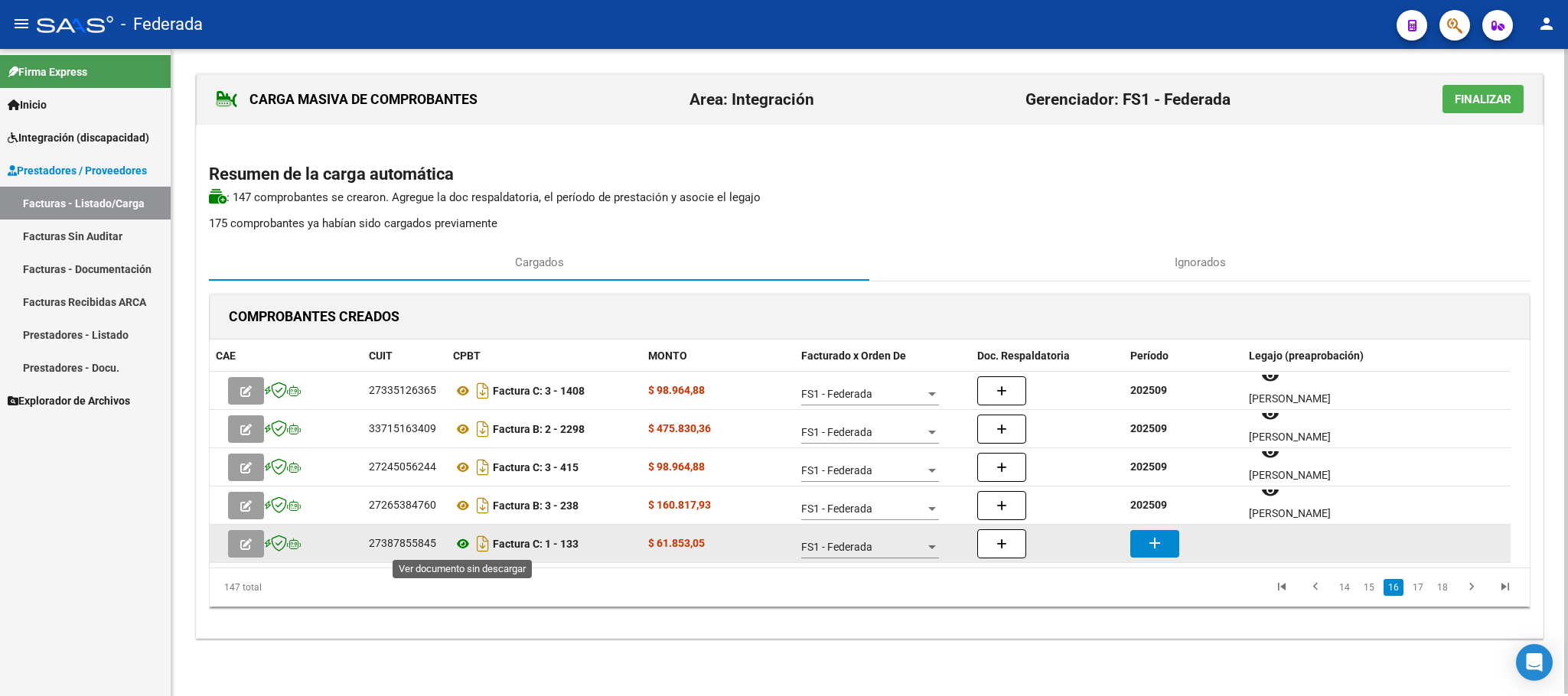
click at [460, 542] on icon at bounding box center [463, 544] width 20 height 18
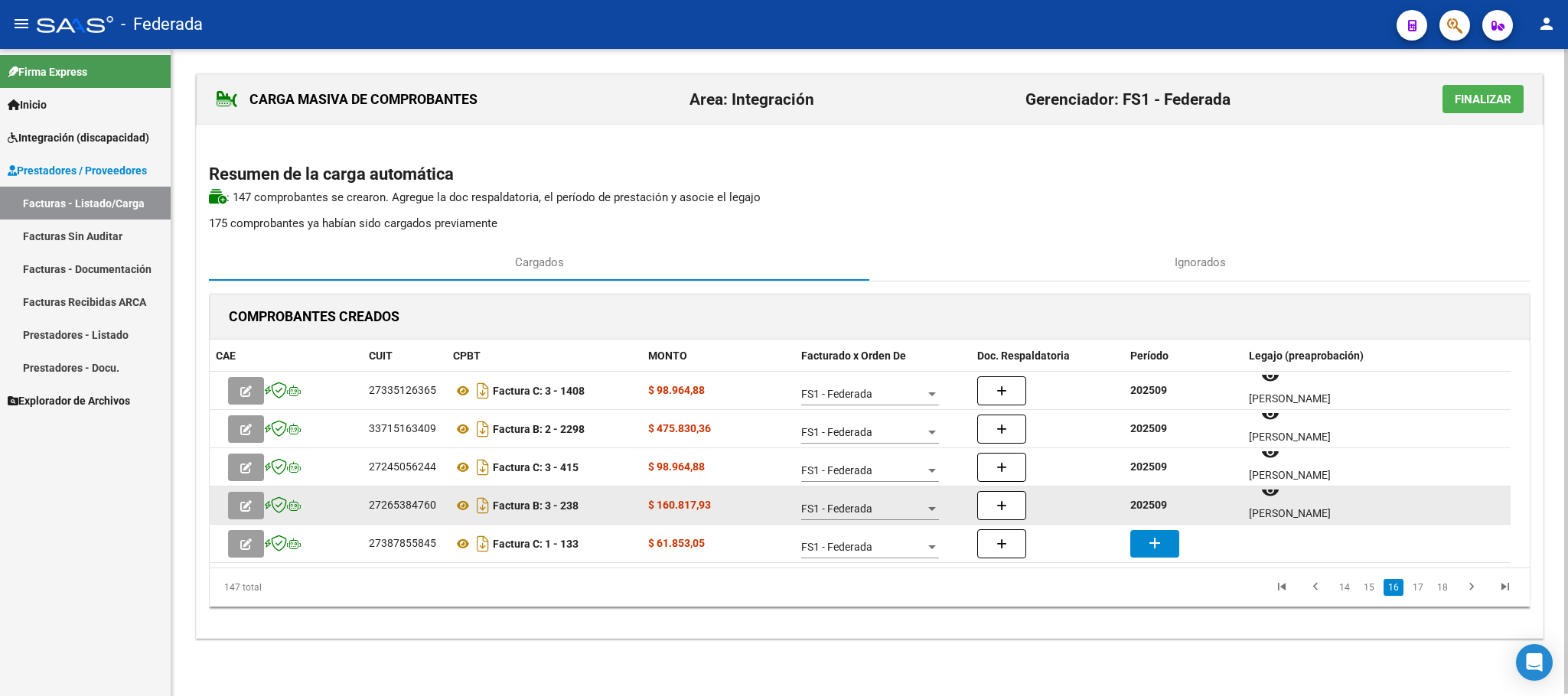
click at [1140, 511] on strong "202509" at bounding box center [1148, 505] width 36 height 12
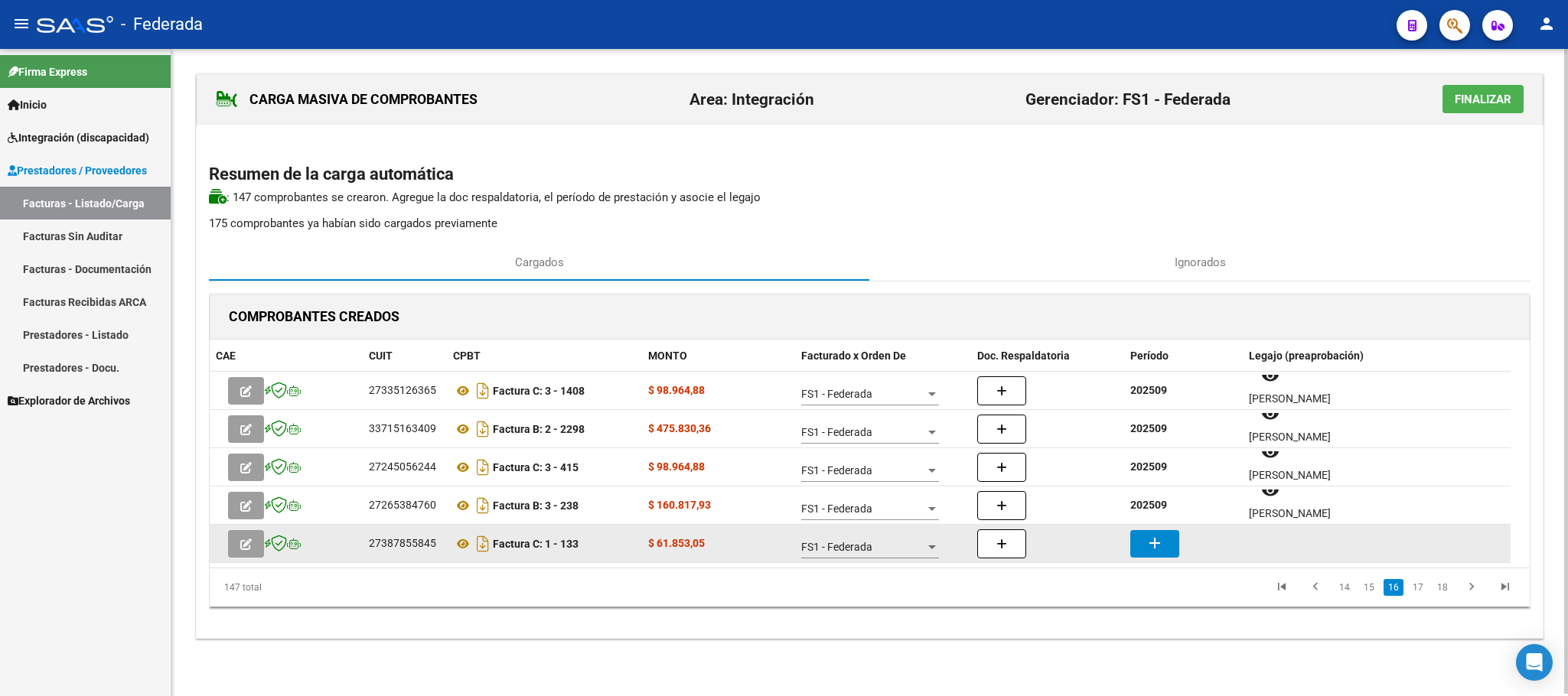
click at [1162, 553] on button "add" at bounding box center [1154, 544] width 49 height 27
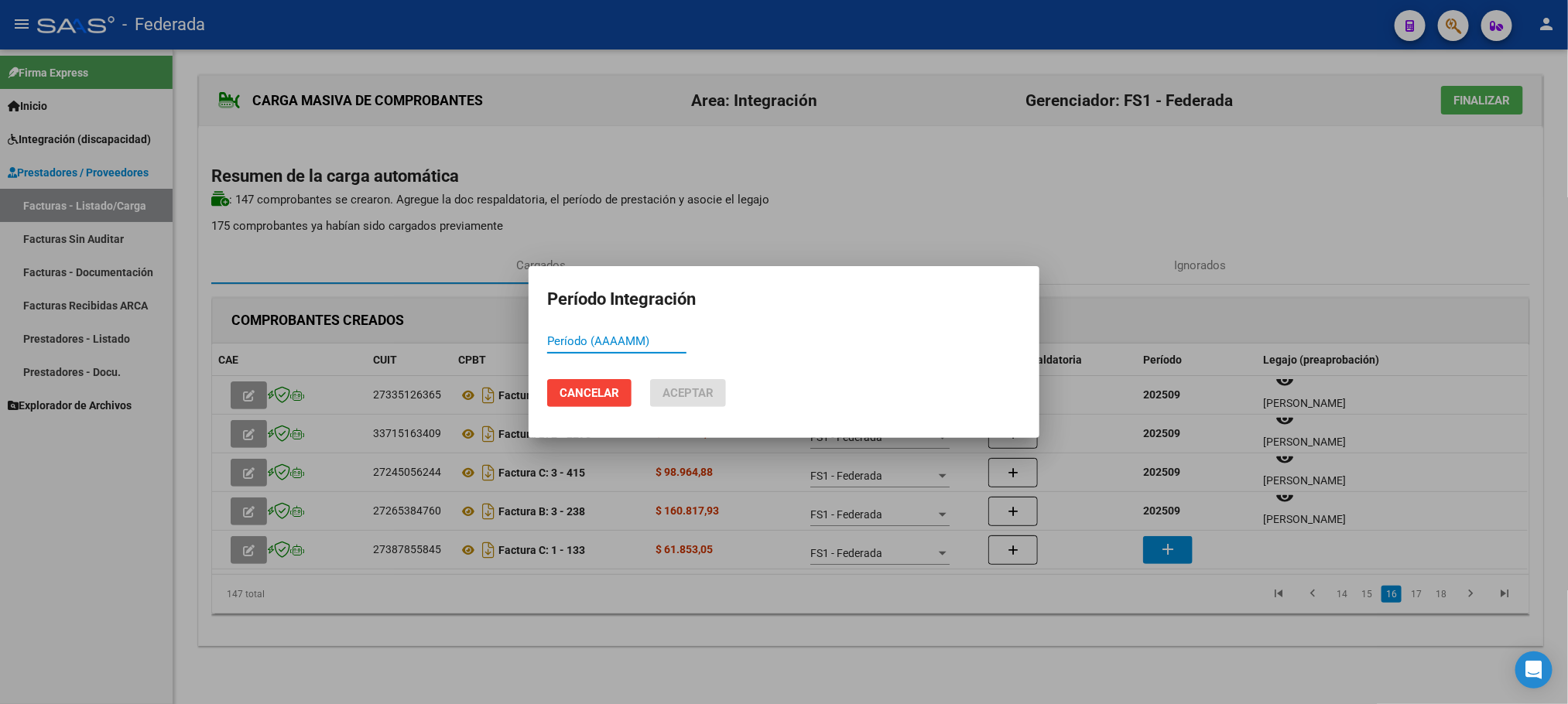
paste input "202509"
type input "202509"
click at [713, 393] on button "Aceptar" at bounding box center [687, 393] width 76 height 28
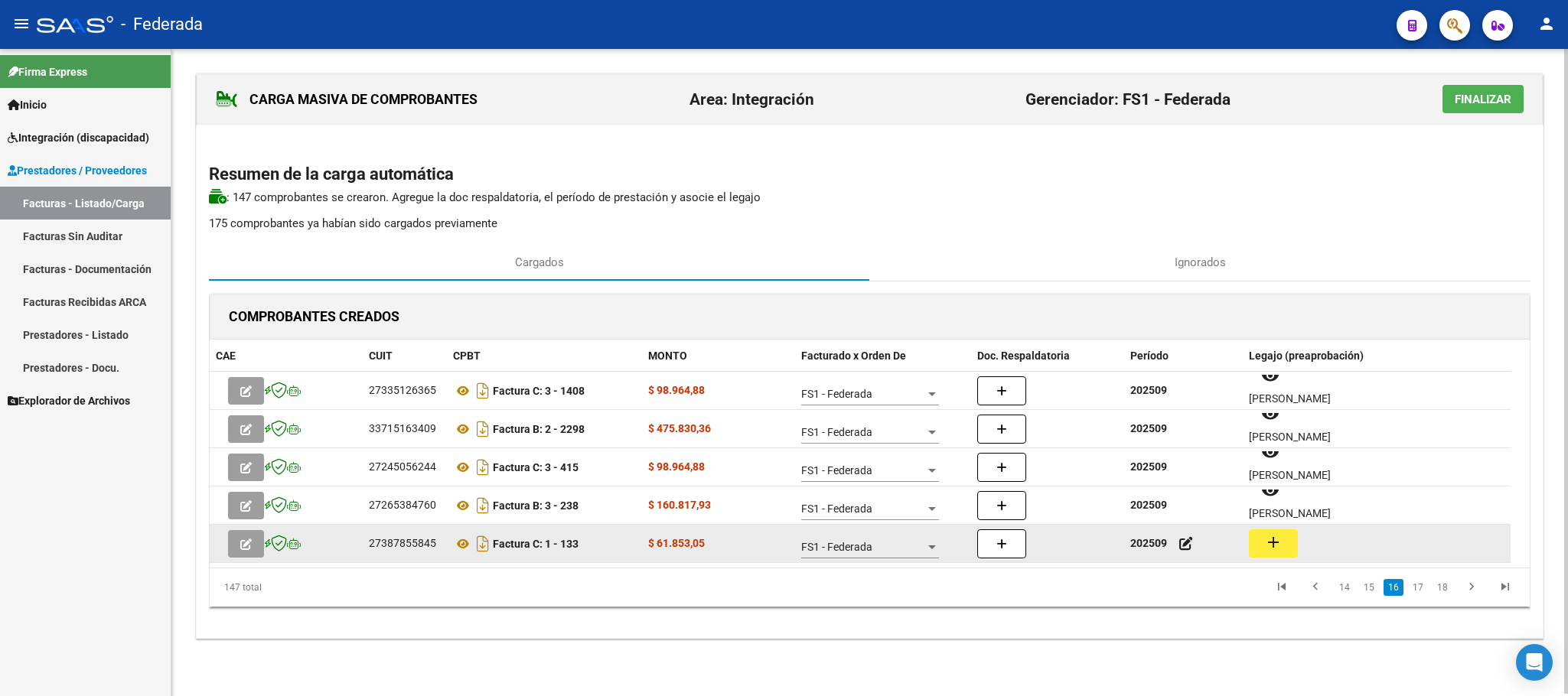
click at [1283, 539] on button "add" at bounding box center [1274, 543] width 49 height 28
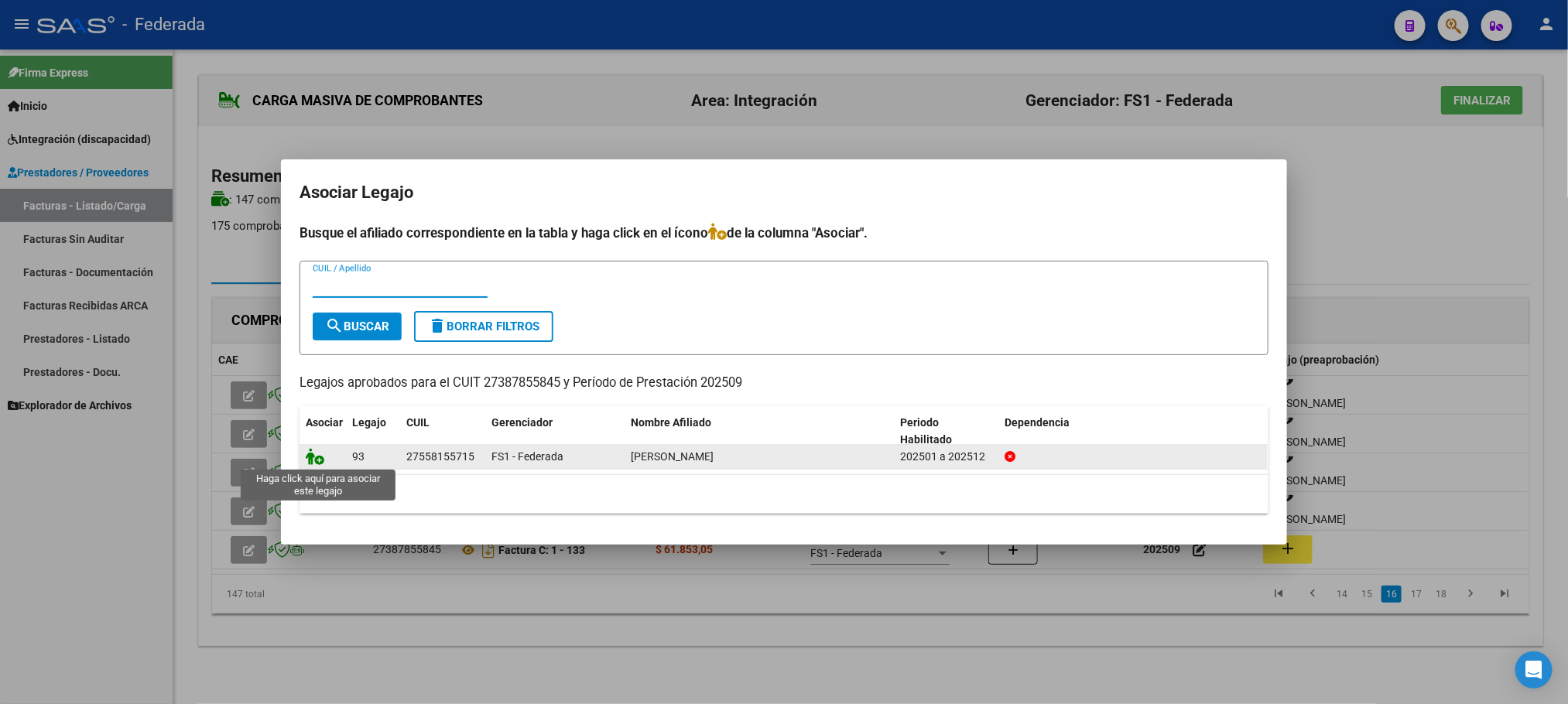
click at [318, 460] on icon at bounding box center [315, 456] width 18 height 17
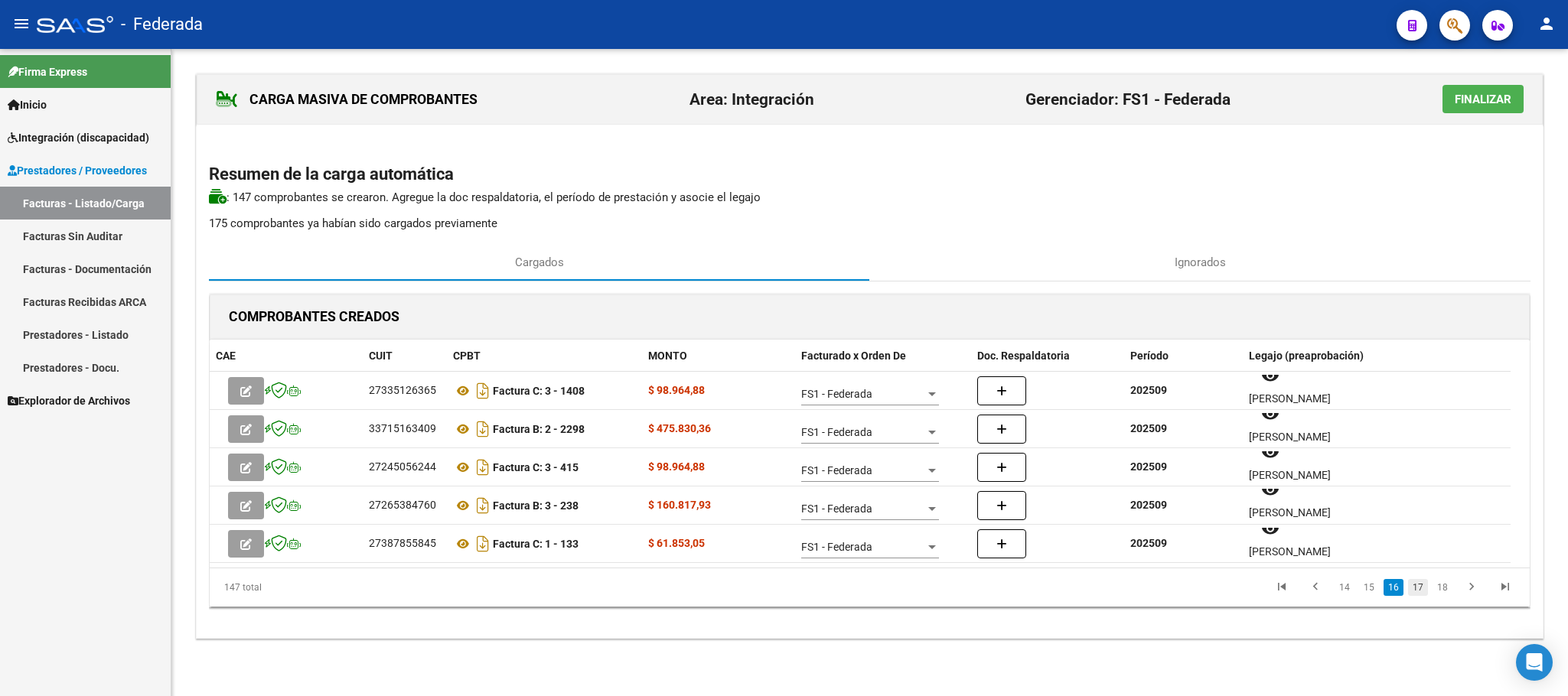
click at [1414, 590] on link "17" at bounding box center [1418, 588] width 20 height 16
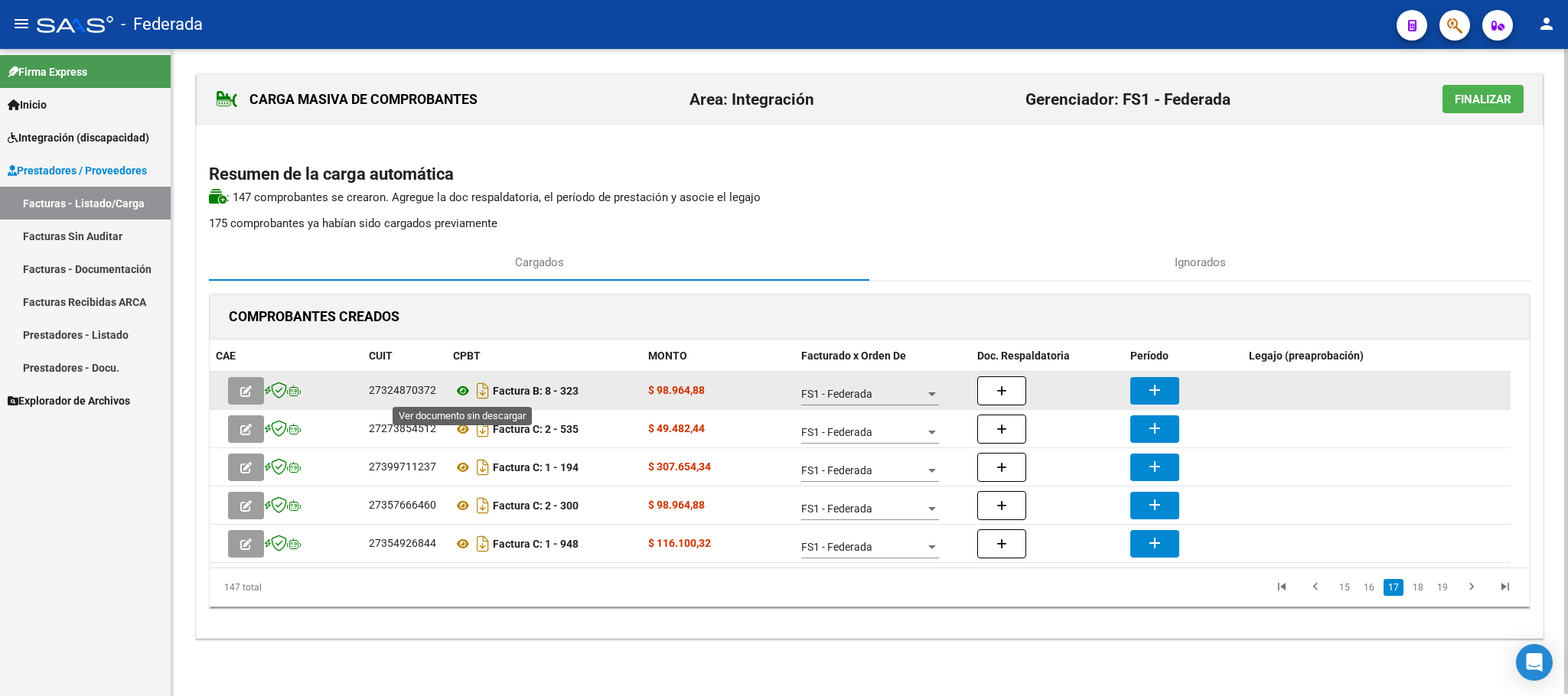
click at [466, 393] on icon at bounding box center [463, 391] width 20 height 18
click at [1164, 391] on button "add" at bounding box center [1154, 391] width 49 height 27
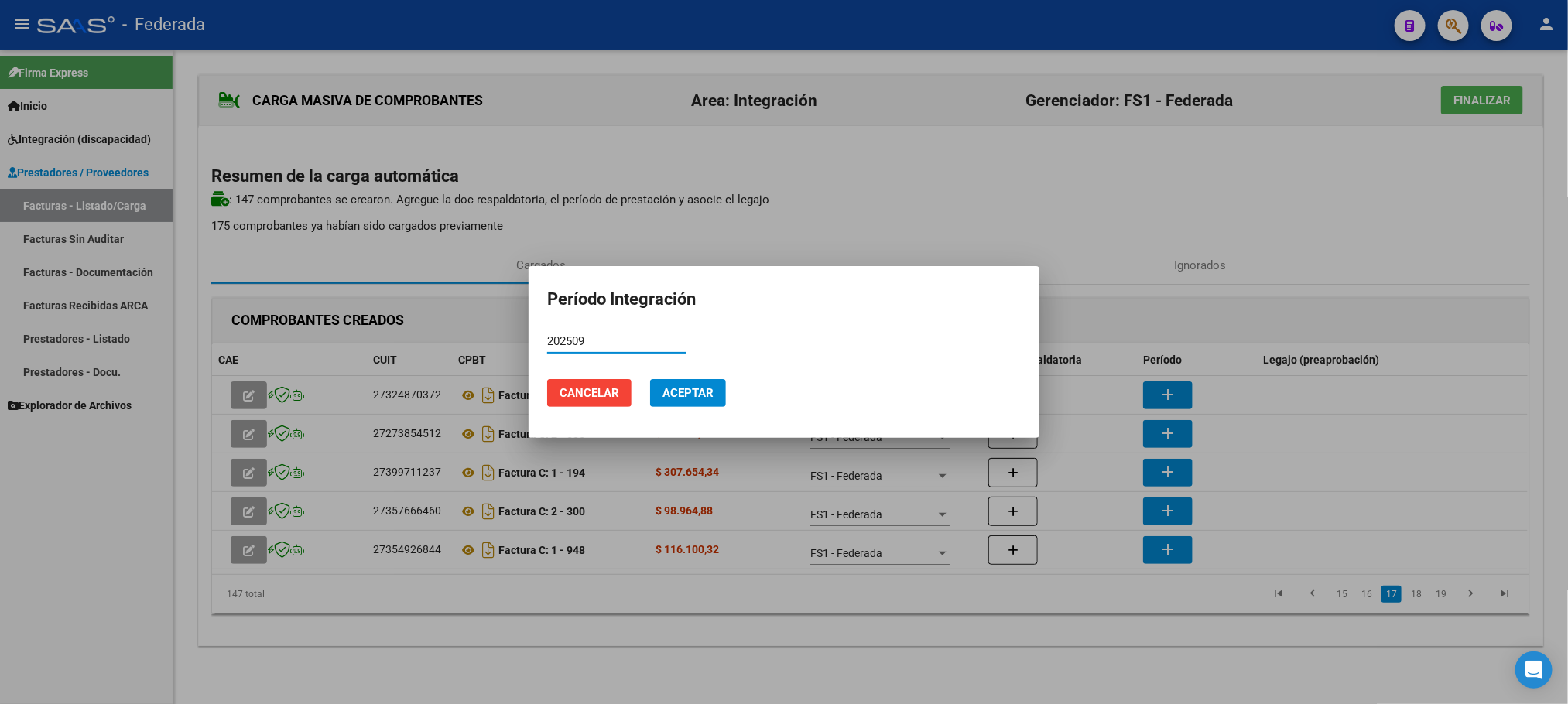
type input "202509"
click at [720, 394] on button "Aceptar" at bounding box center [687, 393] width 76 height 28
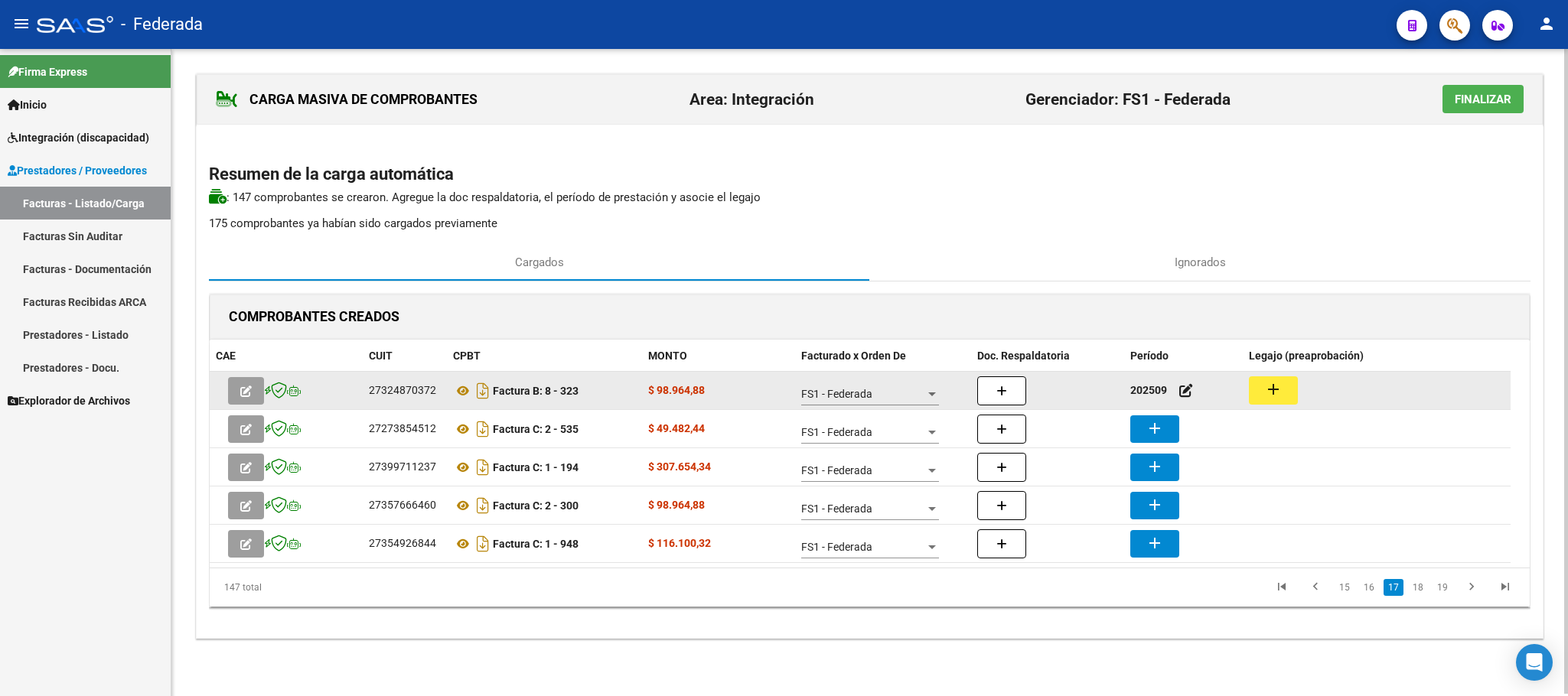
click at [1276, 389] on mat-icon "add" at bounding box center [1273, 389] width 18 height 18
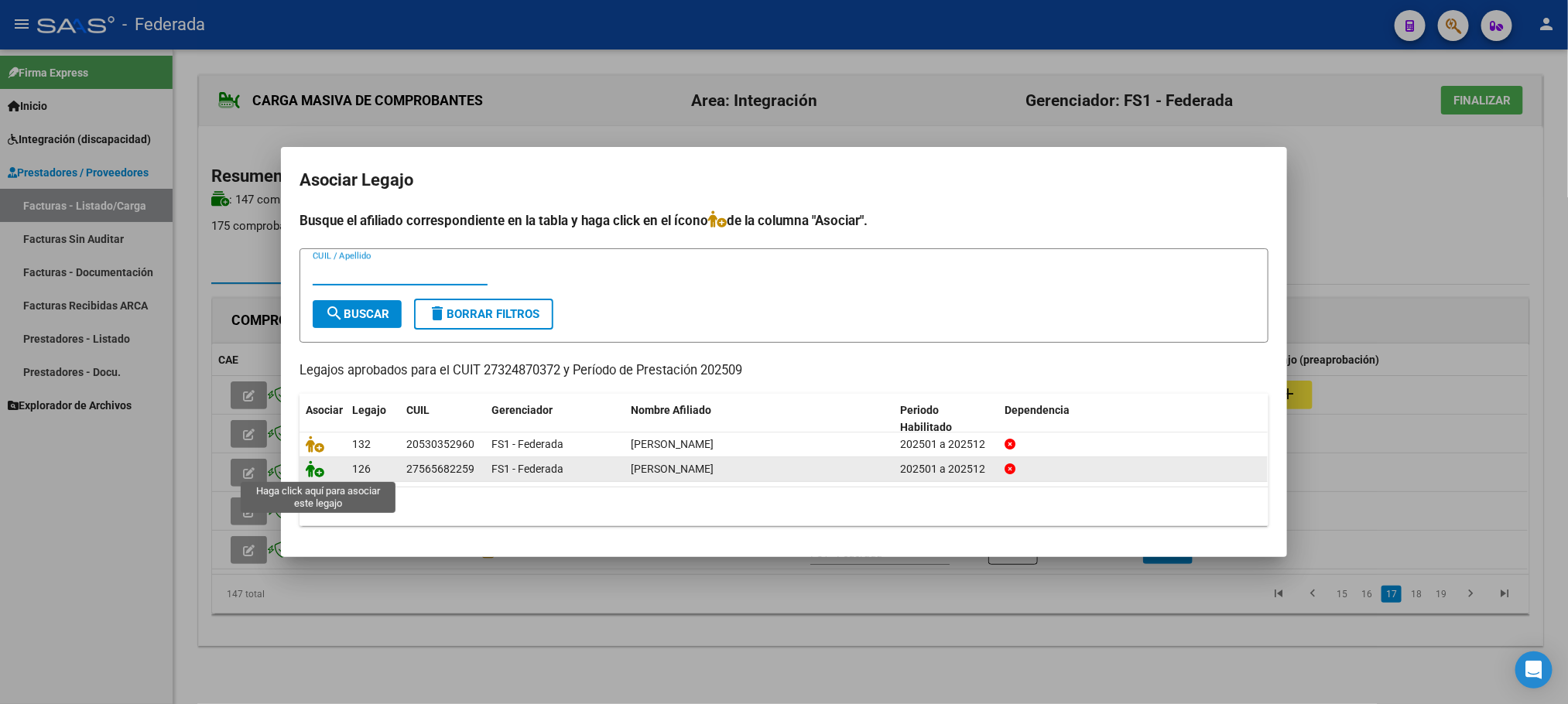
click at [321, 470] on icon at bounding box center [315, 469] width 18 height 17
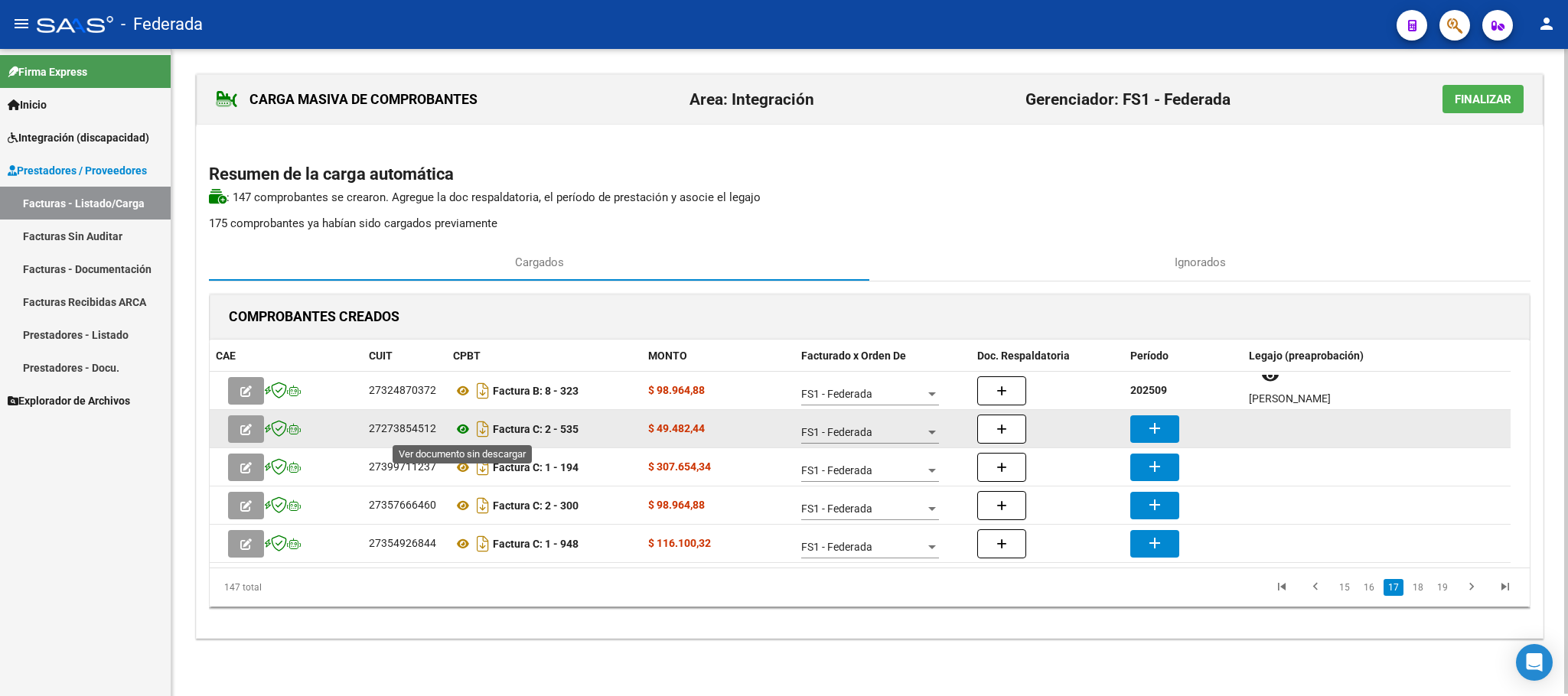
click at [465, 434] on icon at bounding box center [463, 429] width 20 height 18
click at [1172, 430] on button "add" at bounding box center [1154, 429] width 49 height 27
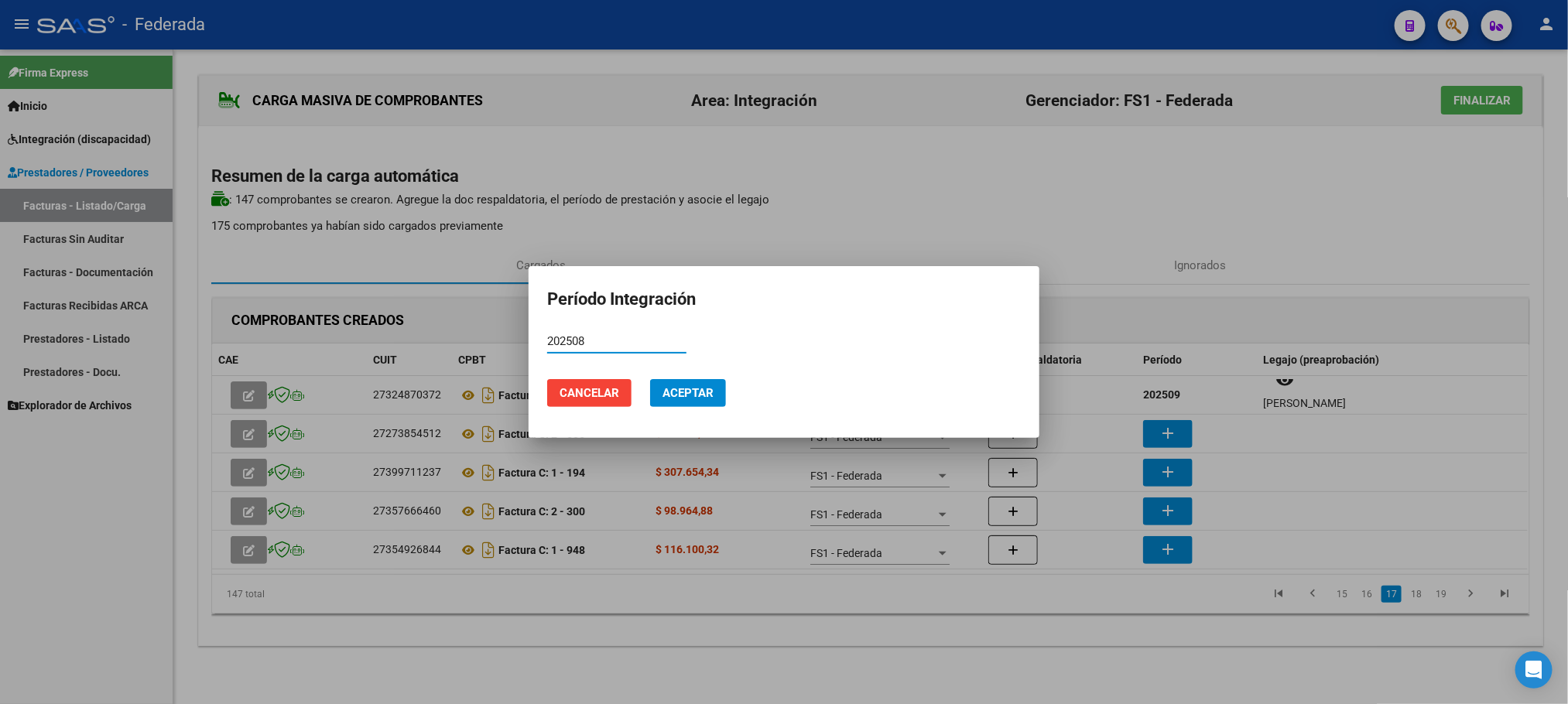
type input "202508"
click at [693, 398] on span "Aceptar" at bounding box center [687, 393] width 51 height 14
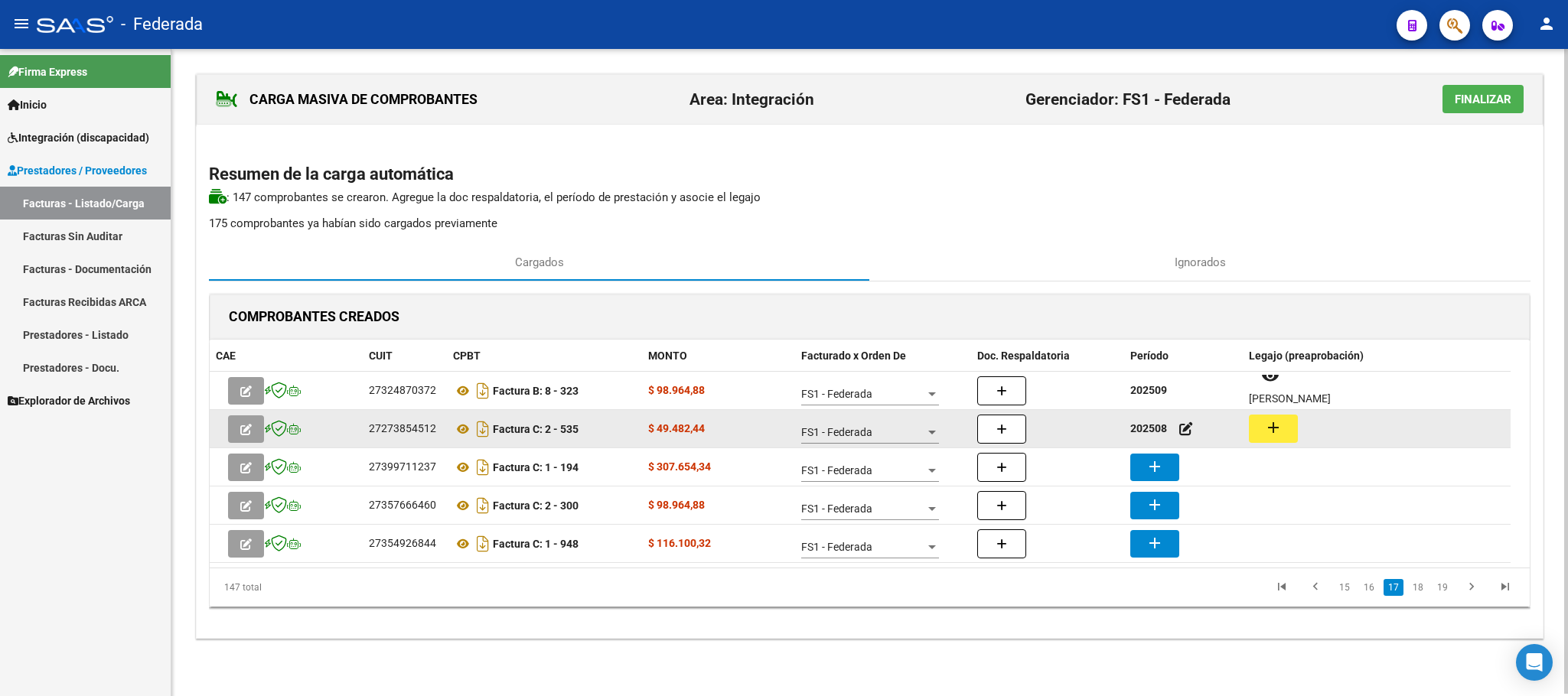
click at [1269, 423] on mat-icon "add" at bounding box center [1273, 427] width 18 height 18
click at [466, 423] on icon at bounding box center [463, 429] width 20 height 18
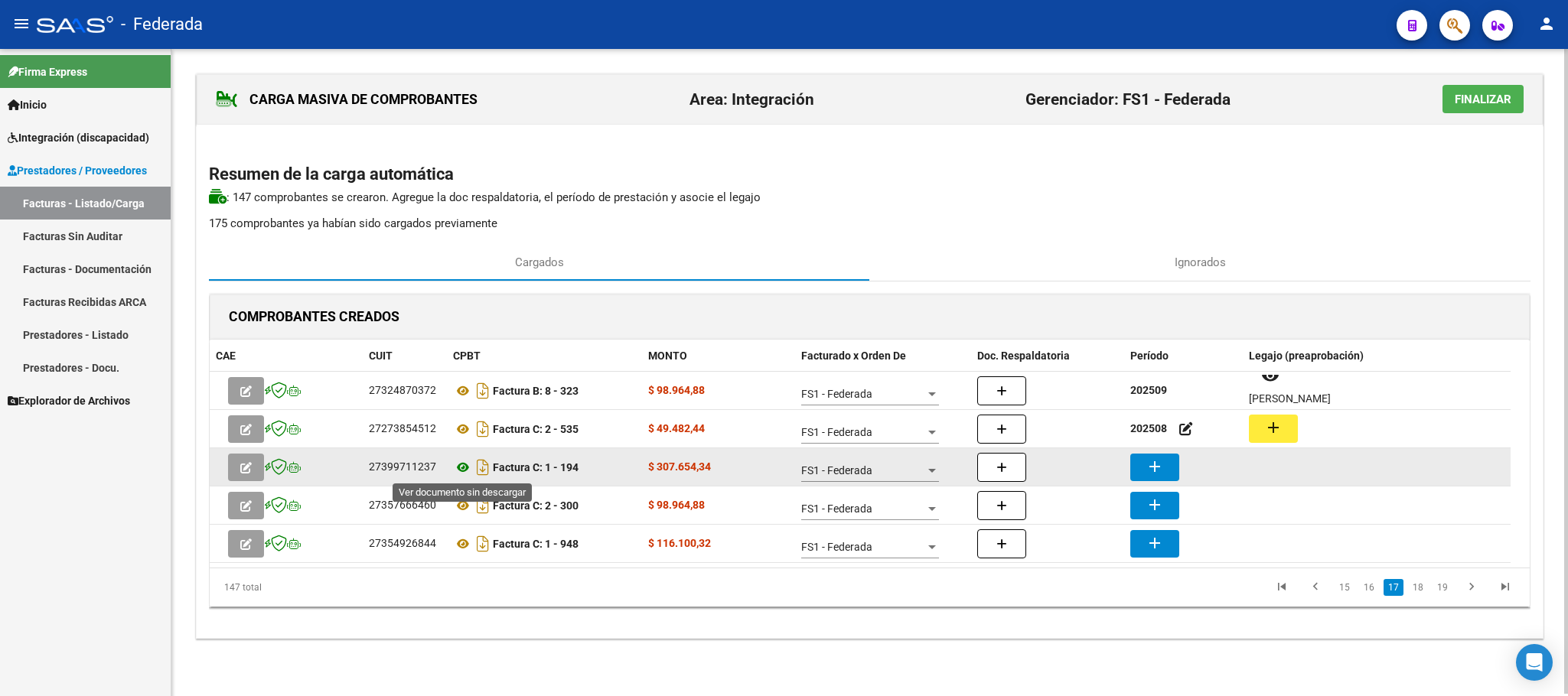
click at [465, 471] on icon at bounding box center [463, 467] width 20 height 18
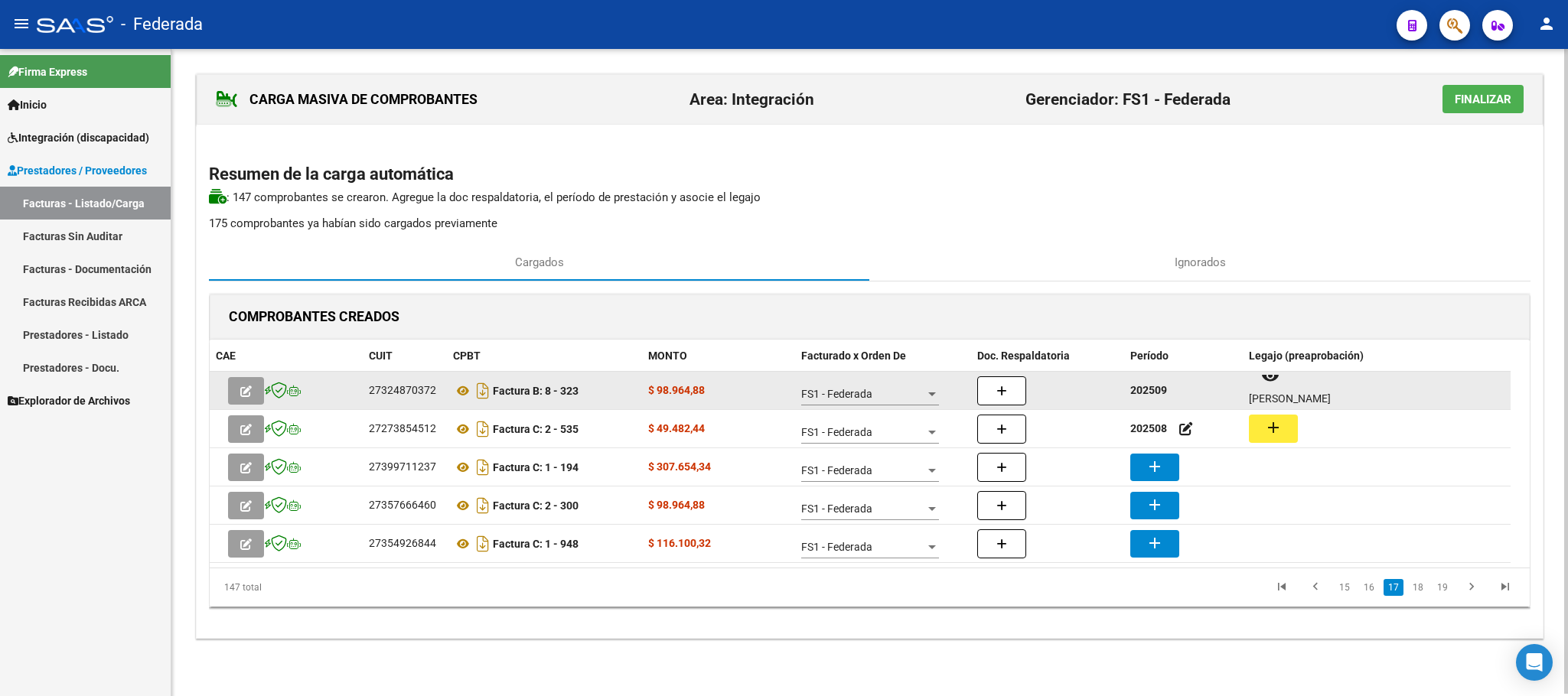
click at [1155, 396] on strong "202509" at bounding box center [1148, 390] width 36 height 12
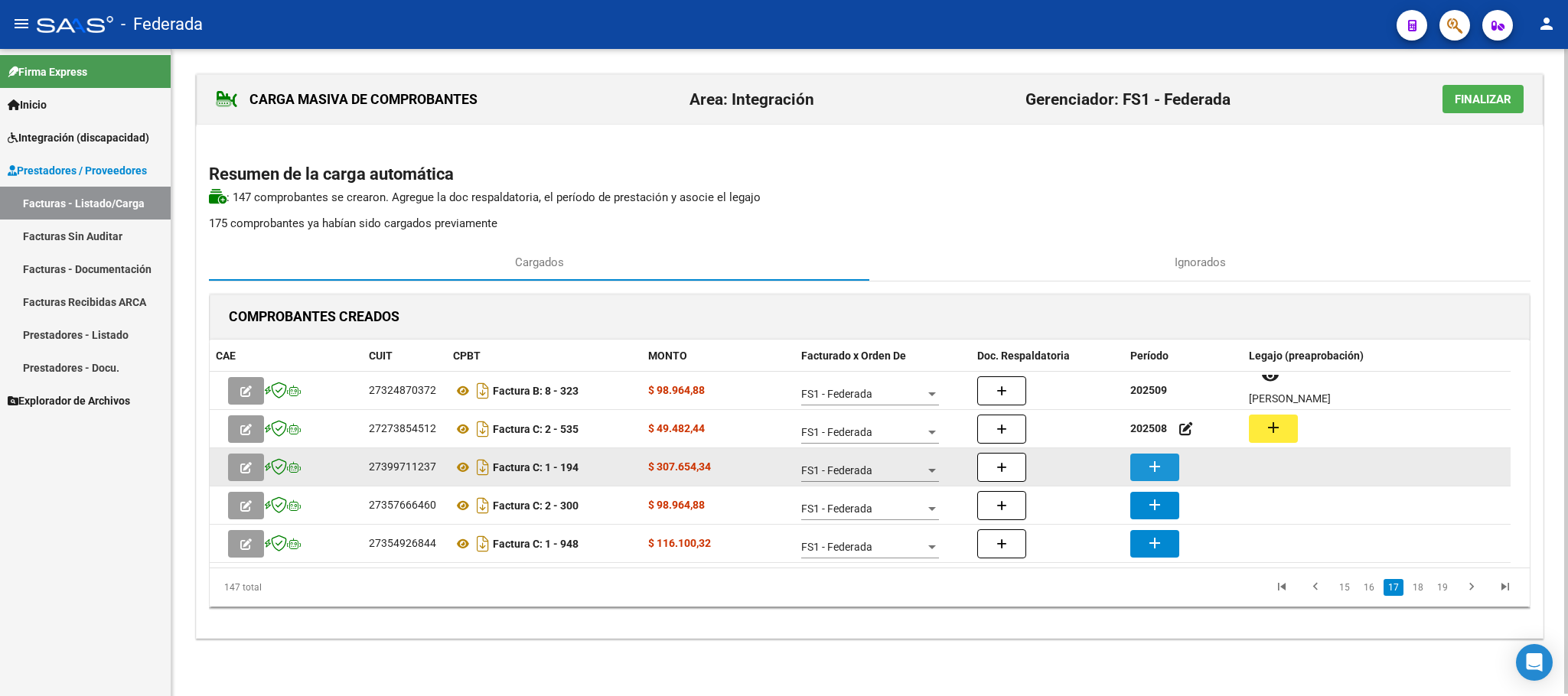
click at [1148, 460] on mat-icon "add" at bounding box center [1154, 466] width 18 height 18
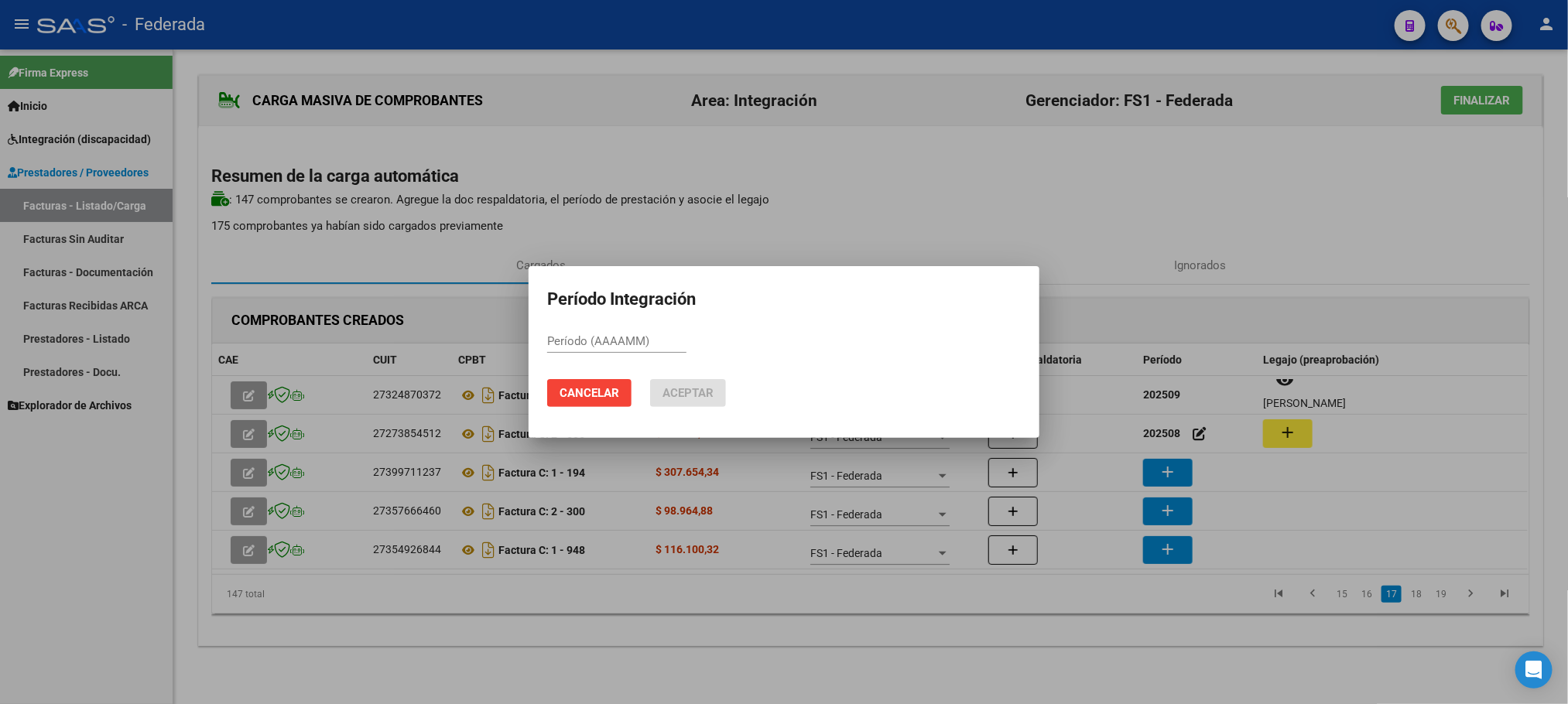
paste input "202509"
type input "202509"
click at [697, 402] on button "Aceptar" at bounding box center [687, 393] width 76 height 28
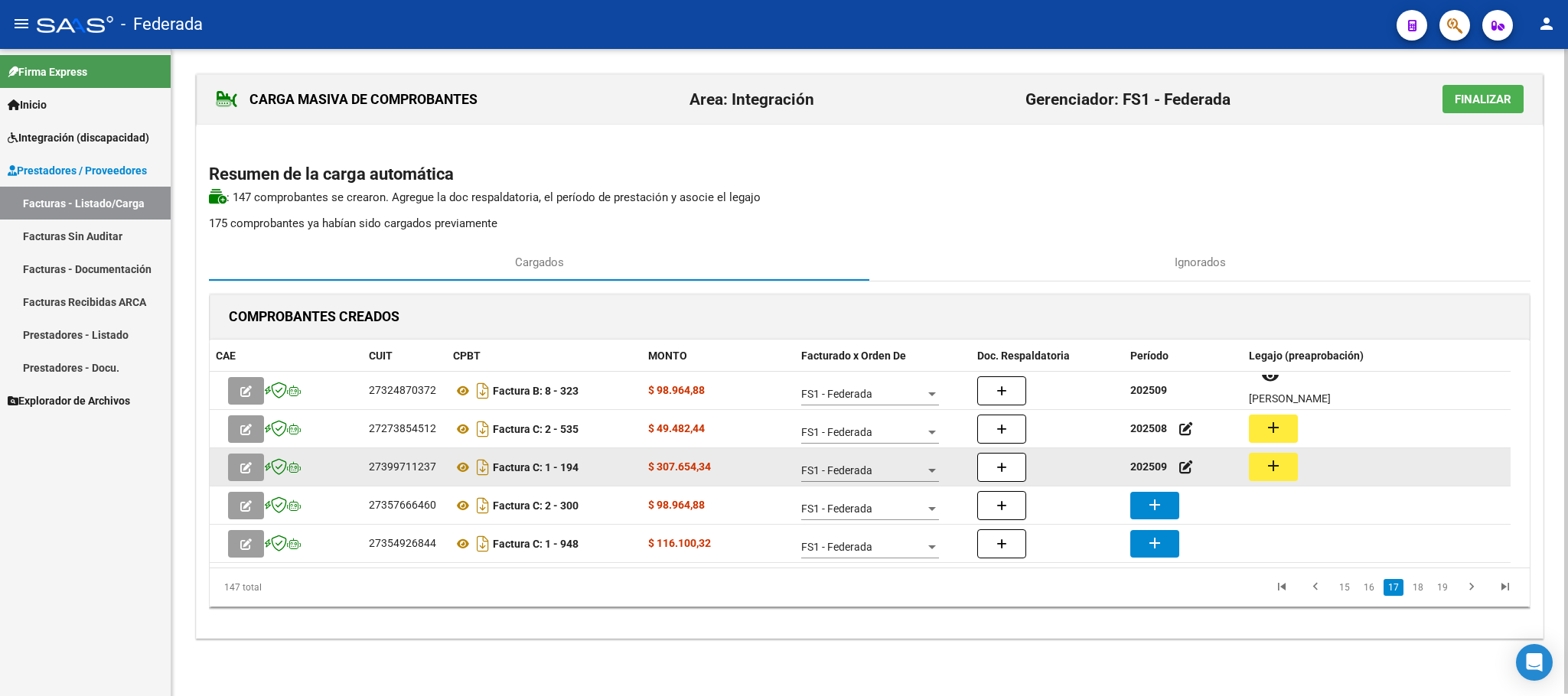
click at [1269, 464] on mat-icon "add" at bounding box center [1273, 466] width 18 height 18
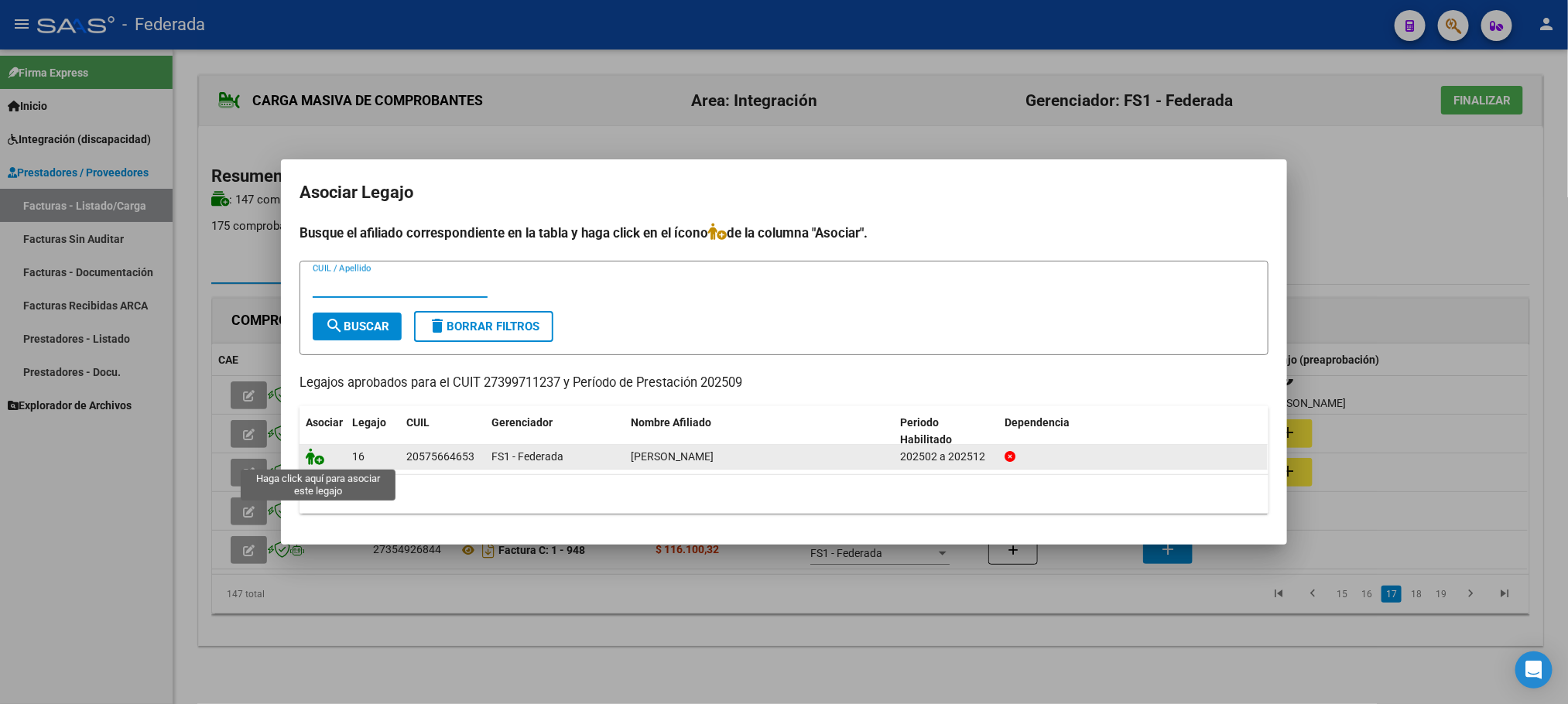
click at [316, 457] on icon at bounding box center [315, 456] width 18 height 17
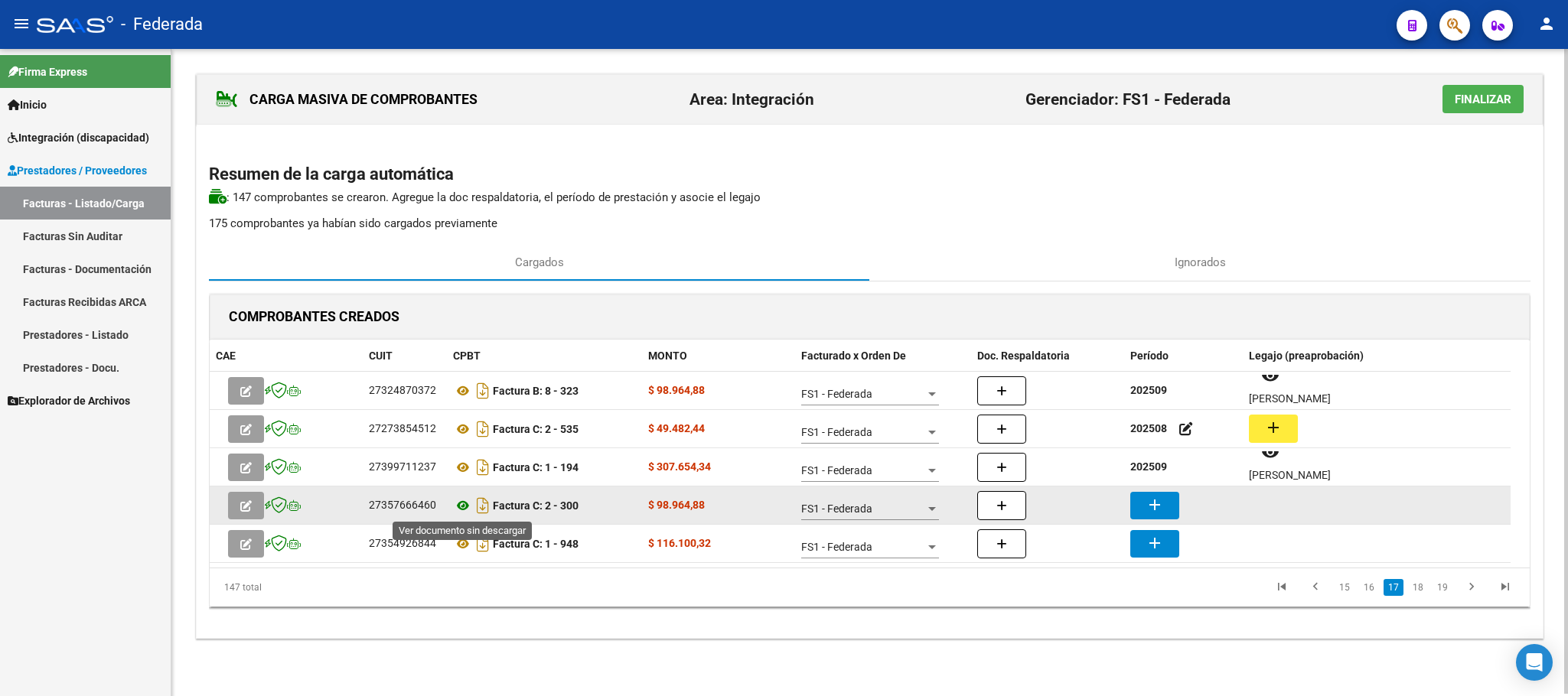
click at [462, 504] on icon at bounding box center [463, 506] width 20 height 18
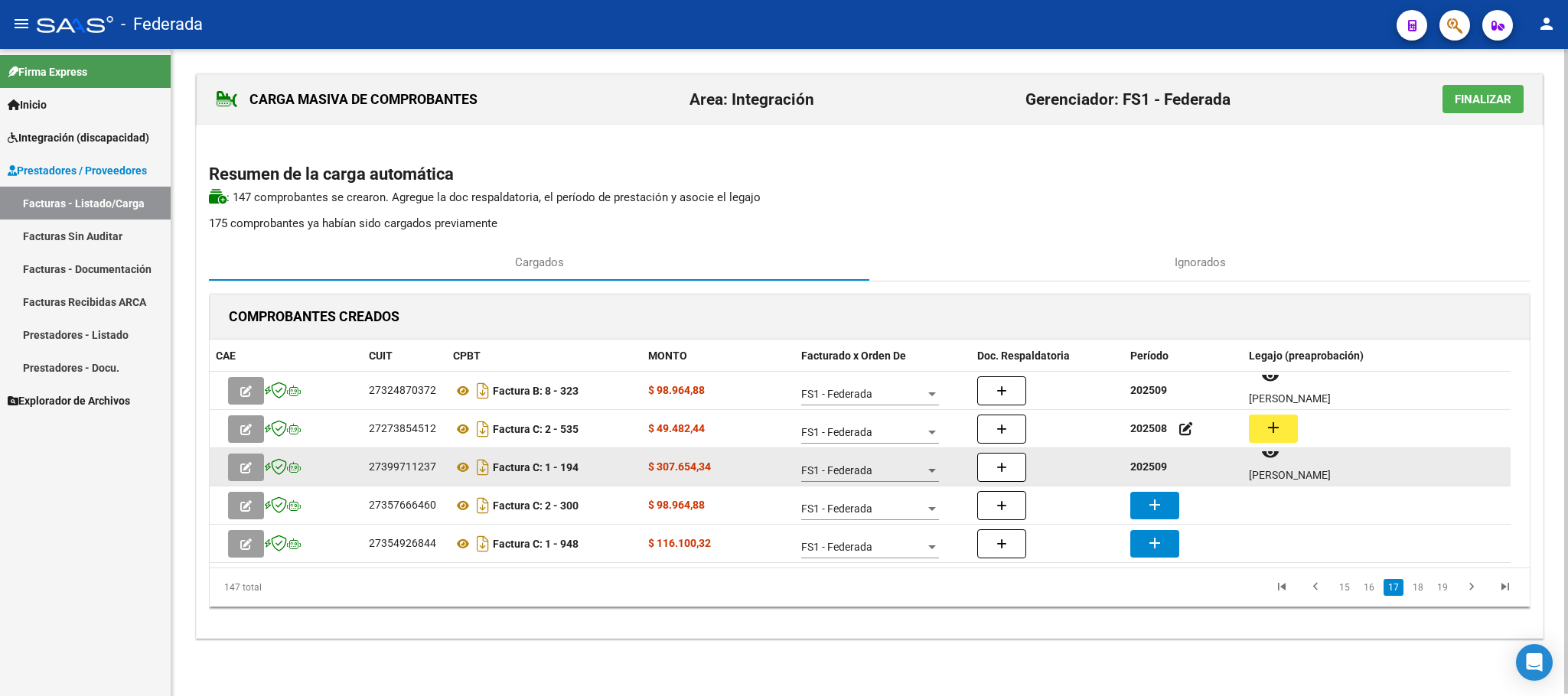
click at [1146, 462] on strong "202509" at bounding box center [1148, 466] width 36 height 12
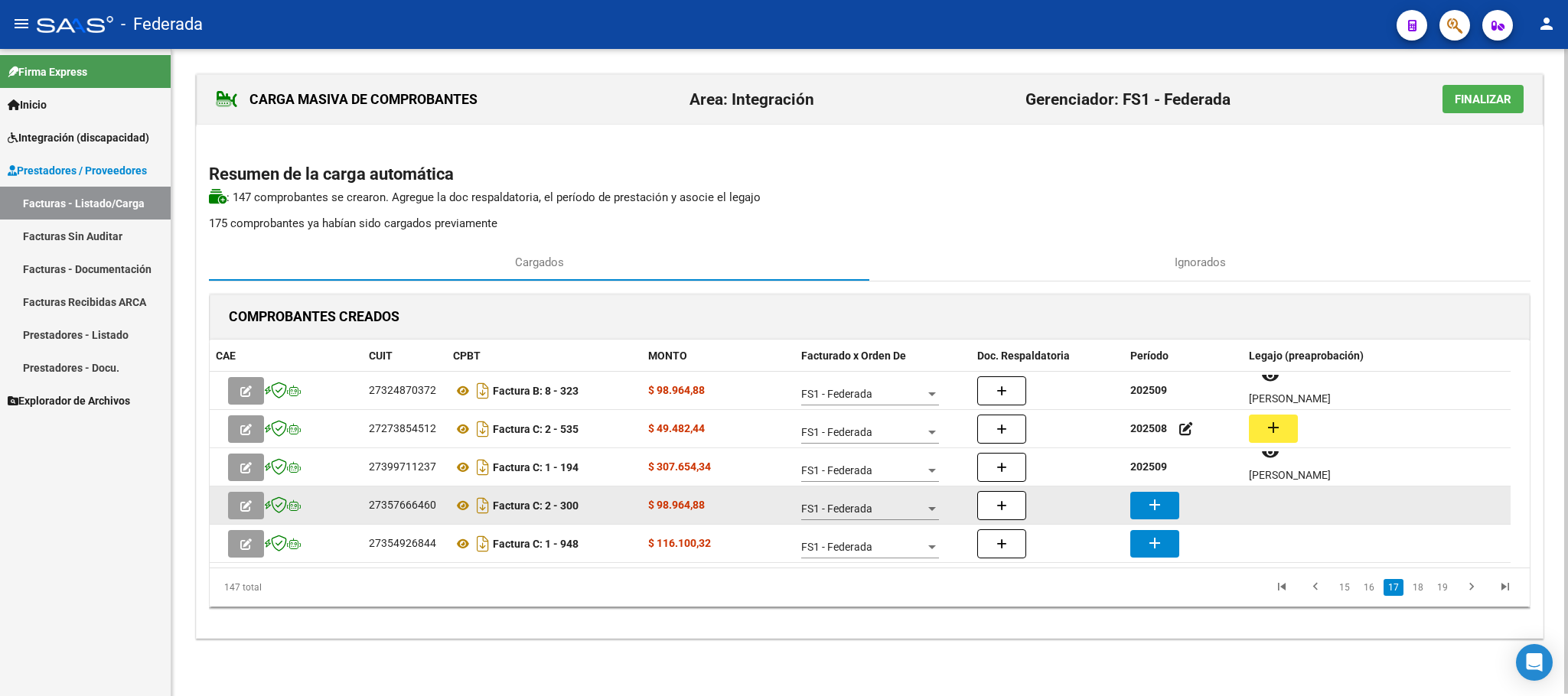
click at [1149, 513] on mat-icon "add" at bounding box center [1154, 505] width 18 height 18
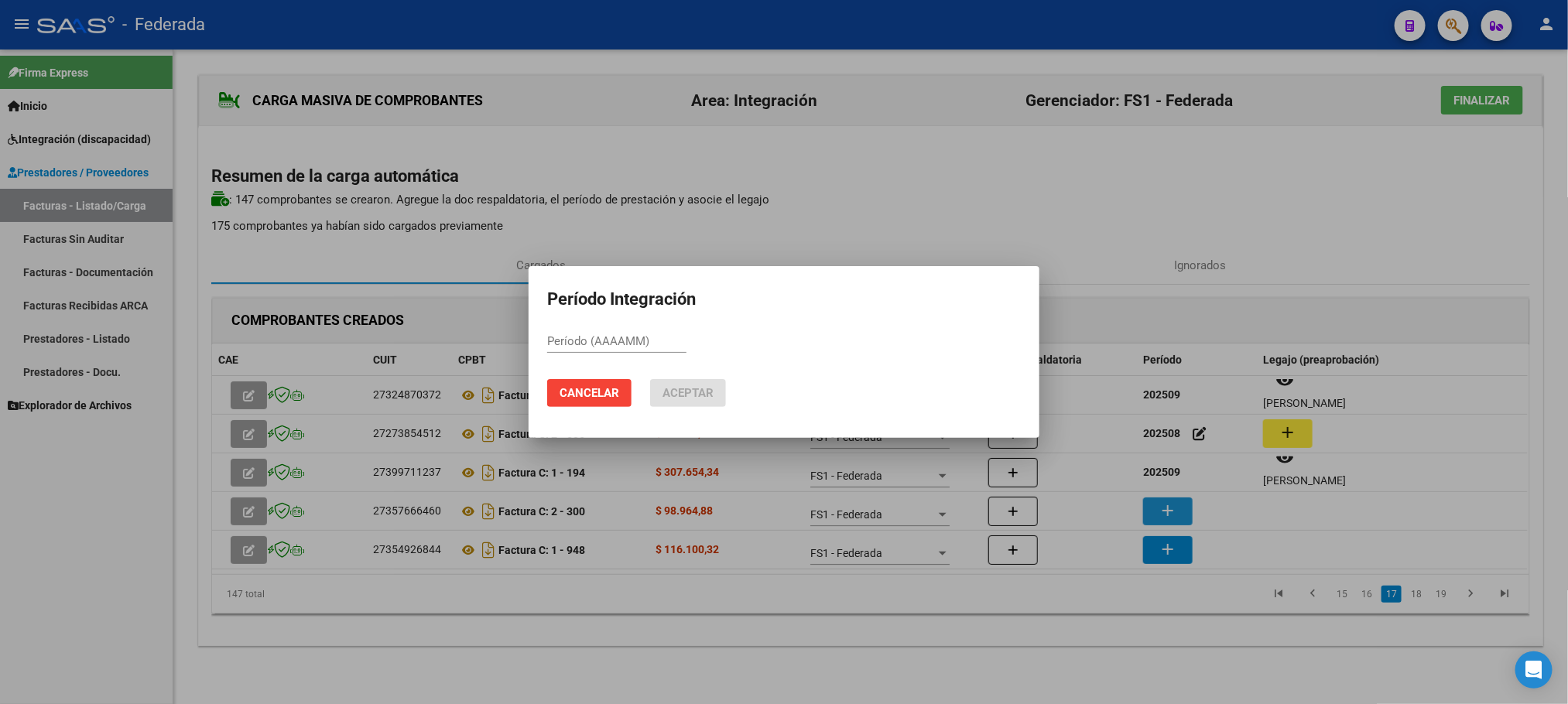
paste input "202509"
type input "202509"
click at [712, 403] on button "Aceptar" at bounding box center [687, 393] width 76 height 28
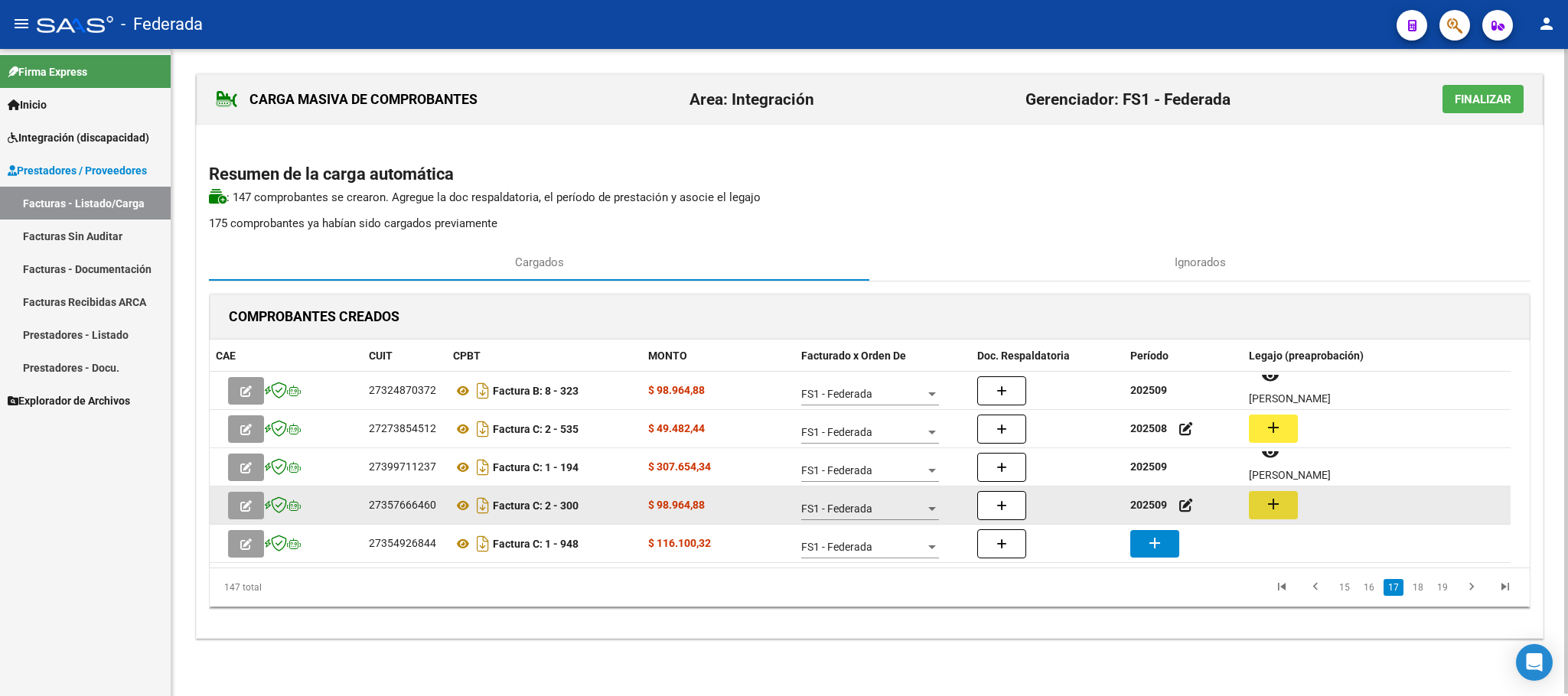
click at [1278, 504] on mat-icon "add" at bounding box center [1273, 504] width 18 height 18
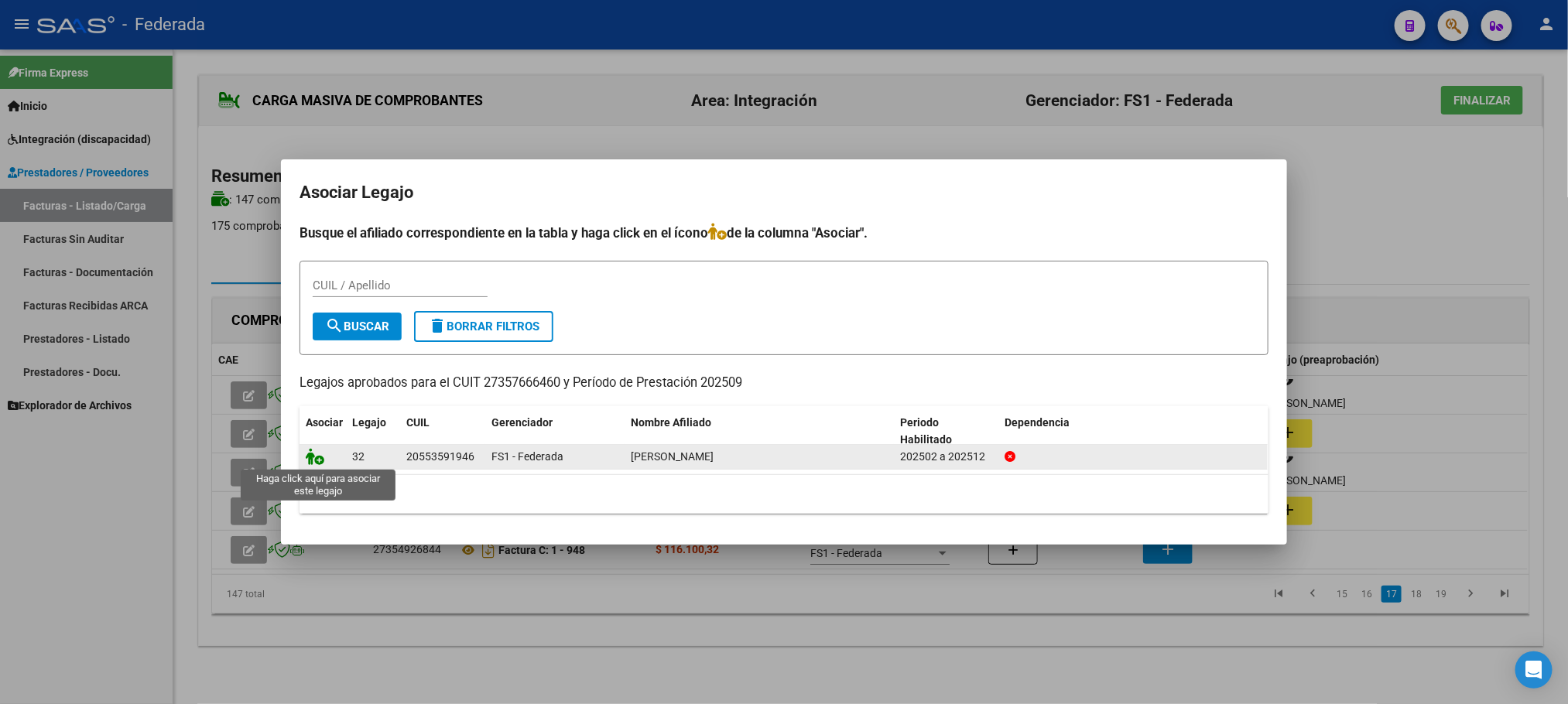
click at [316, 460] on icon at bounding box center [315, 456] width 18 height 17
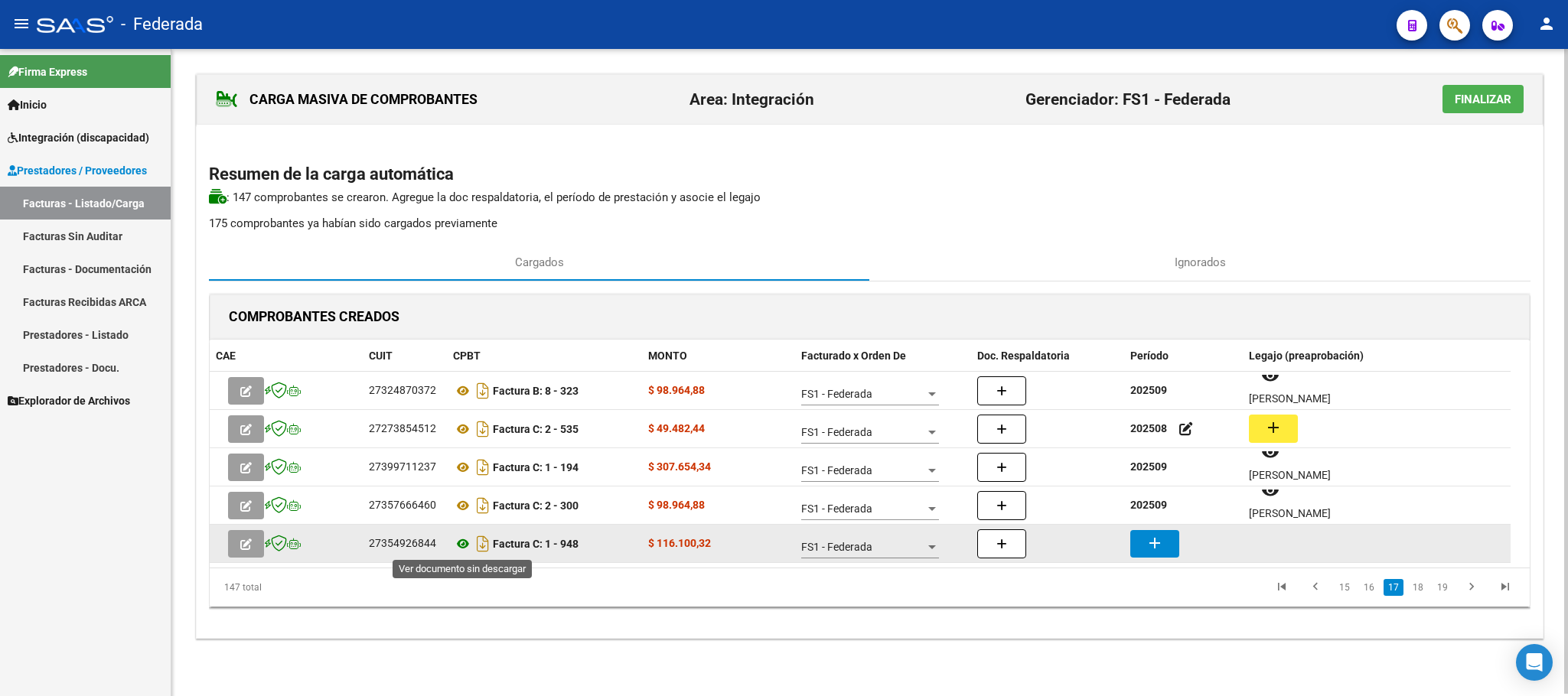
click at [460, 540] on icon at bounding box center [463, 544] width 20 height 18
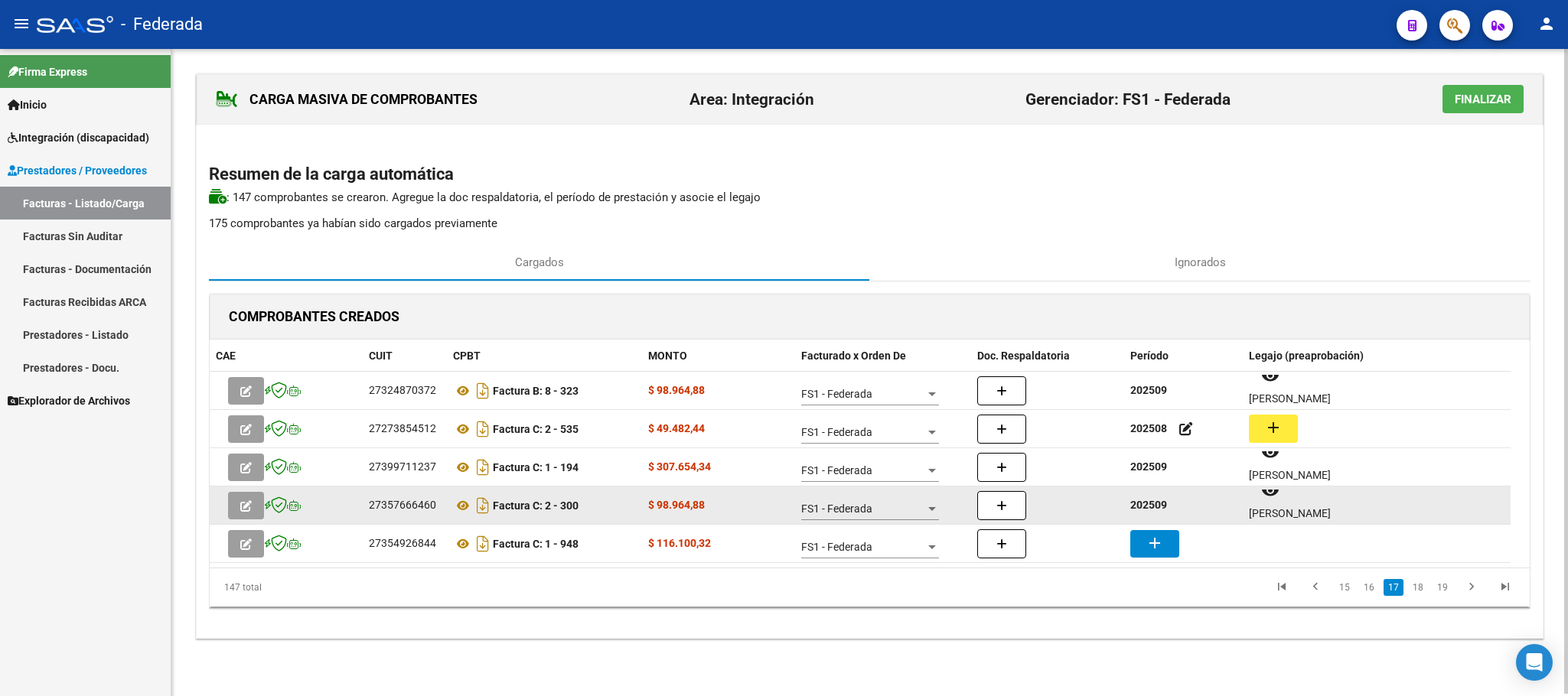
click at [1155, 507] on strong "202509" at bounding box center [1148, 505] width 36 height 12
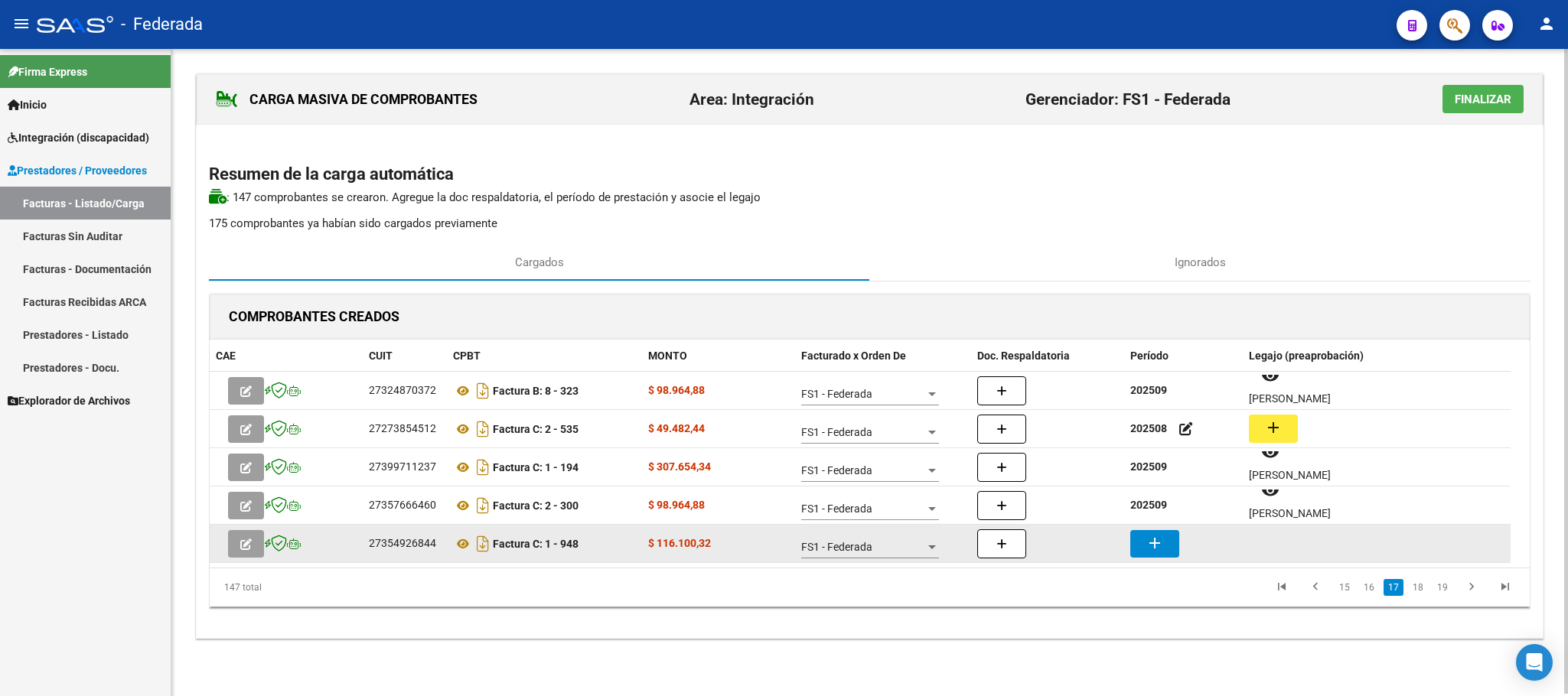
click at [1155, 539] on mat-icon "add" at bounding box center [1154, 543] width 18 height 18
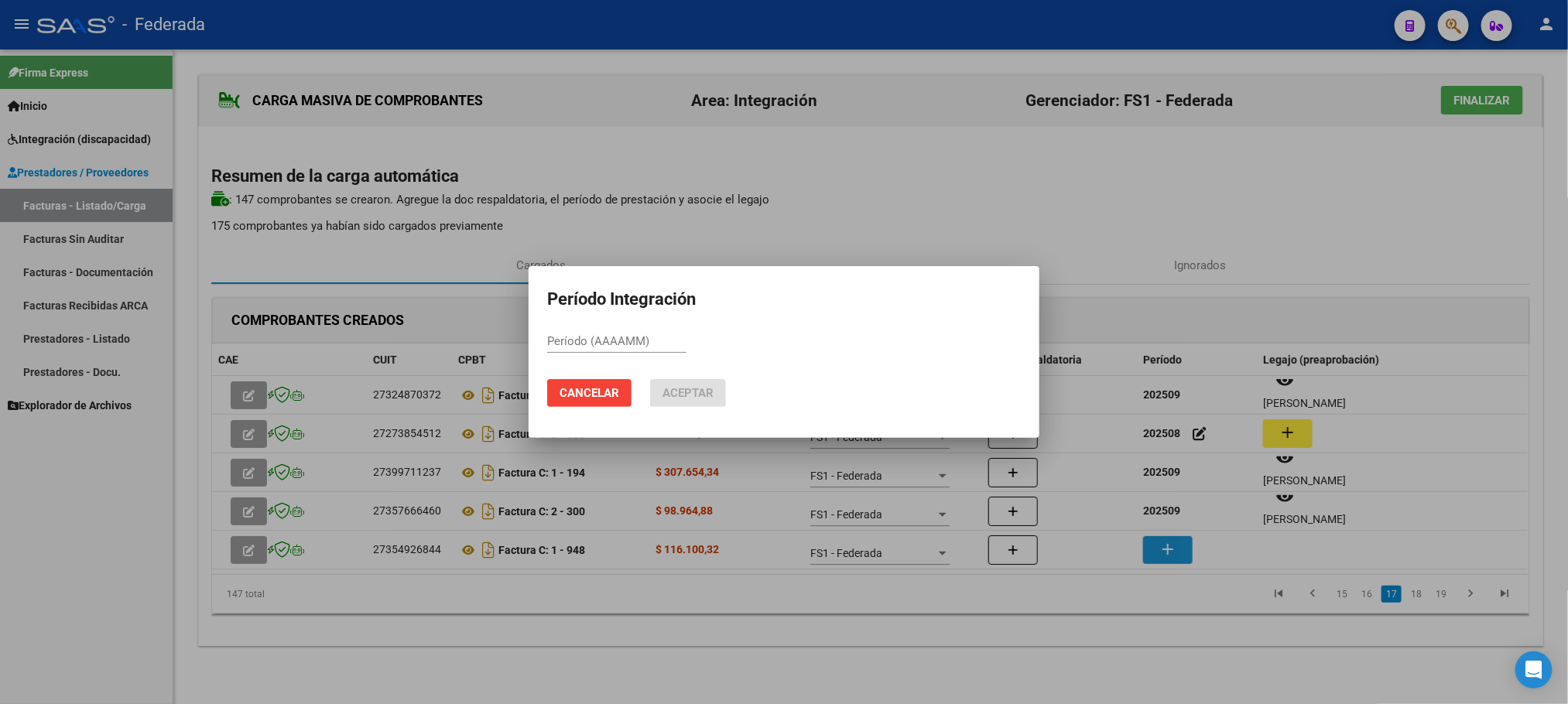
paste input "202509"
type input "202509"
click at [701, 395] on span "Aceptar" at bounding box center [687, 393] width 51 height 14
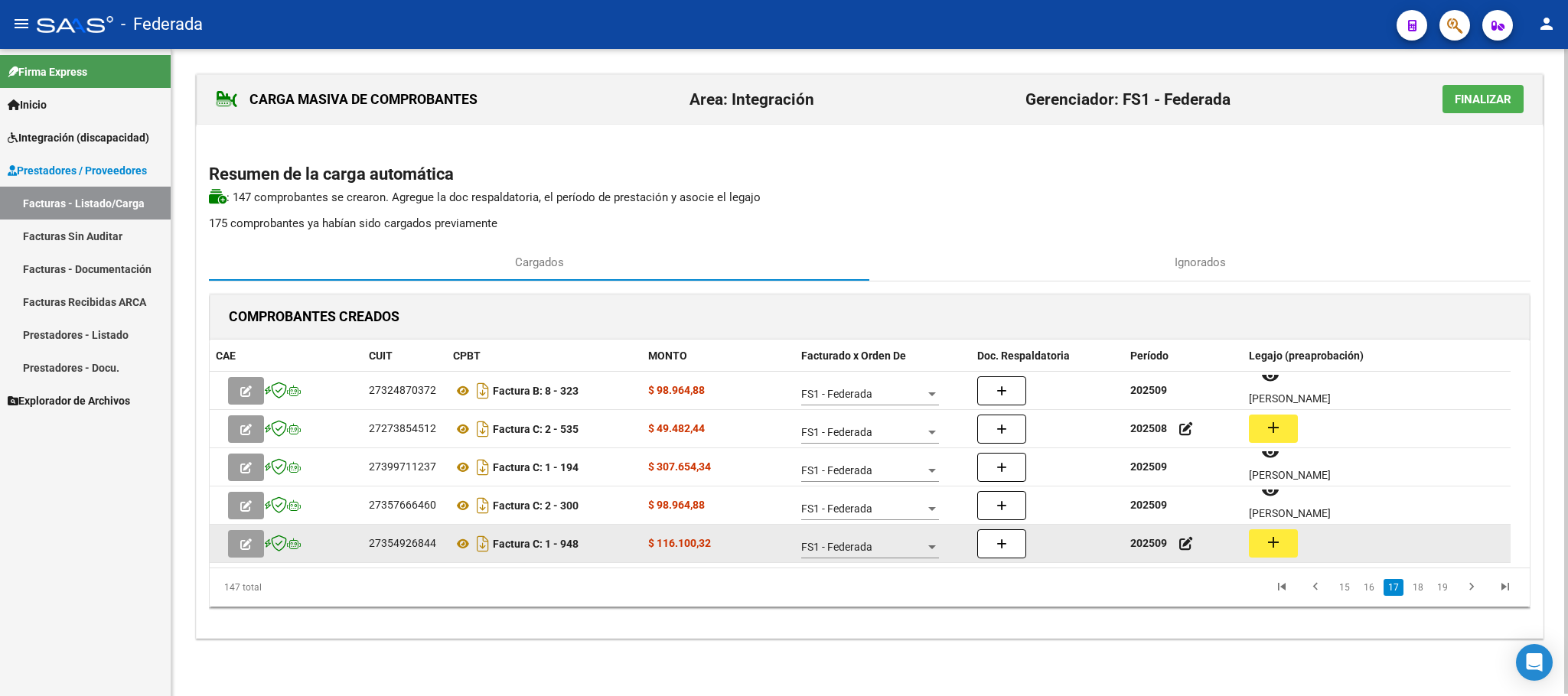
click at [1261, 548] on button "add" at bounding box center [1274, 543] width 49 height 28
click at [460, 545] on icon at bounding box center [463, 544] width 20 height 18
click at [1283, 533] on button "add" at bounding box center [1274, 543] width 49 height 28
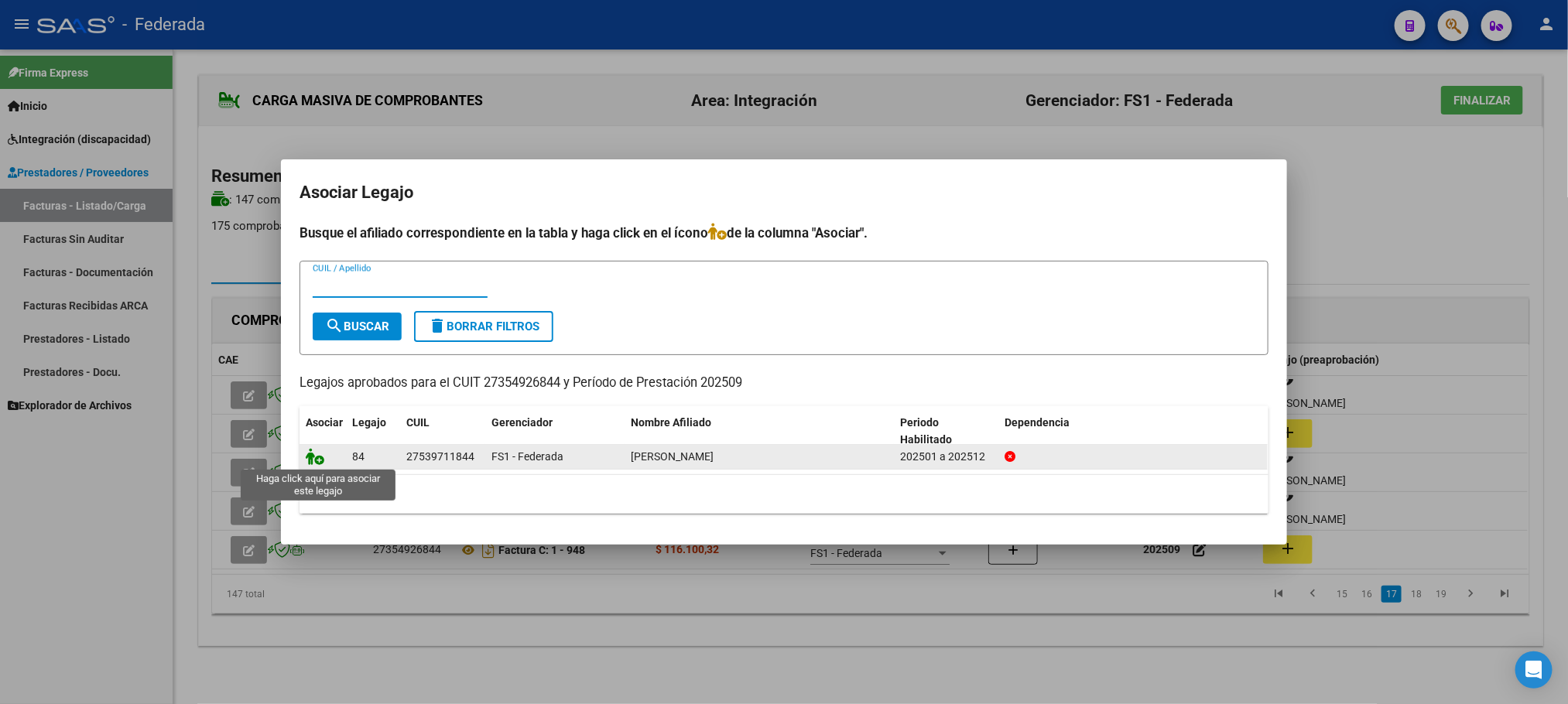
click at [313, 452] on icon at bounding box center [315, 456] width 18 height 17
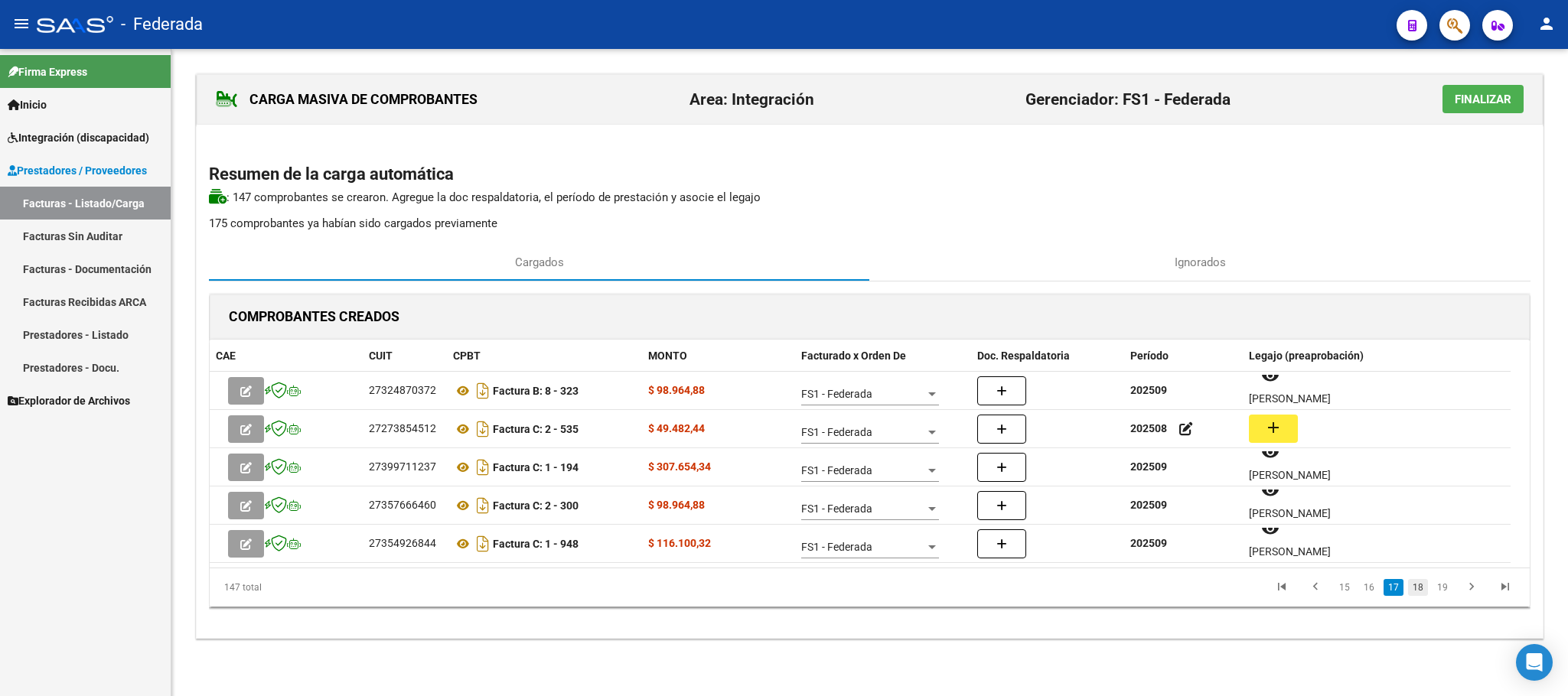
click at [1419, 592] on link "18" at bounding box center [1418, 588] width 20 height 16
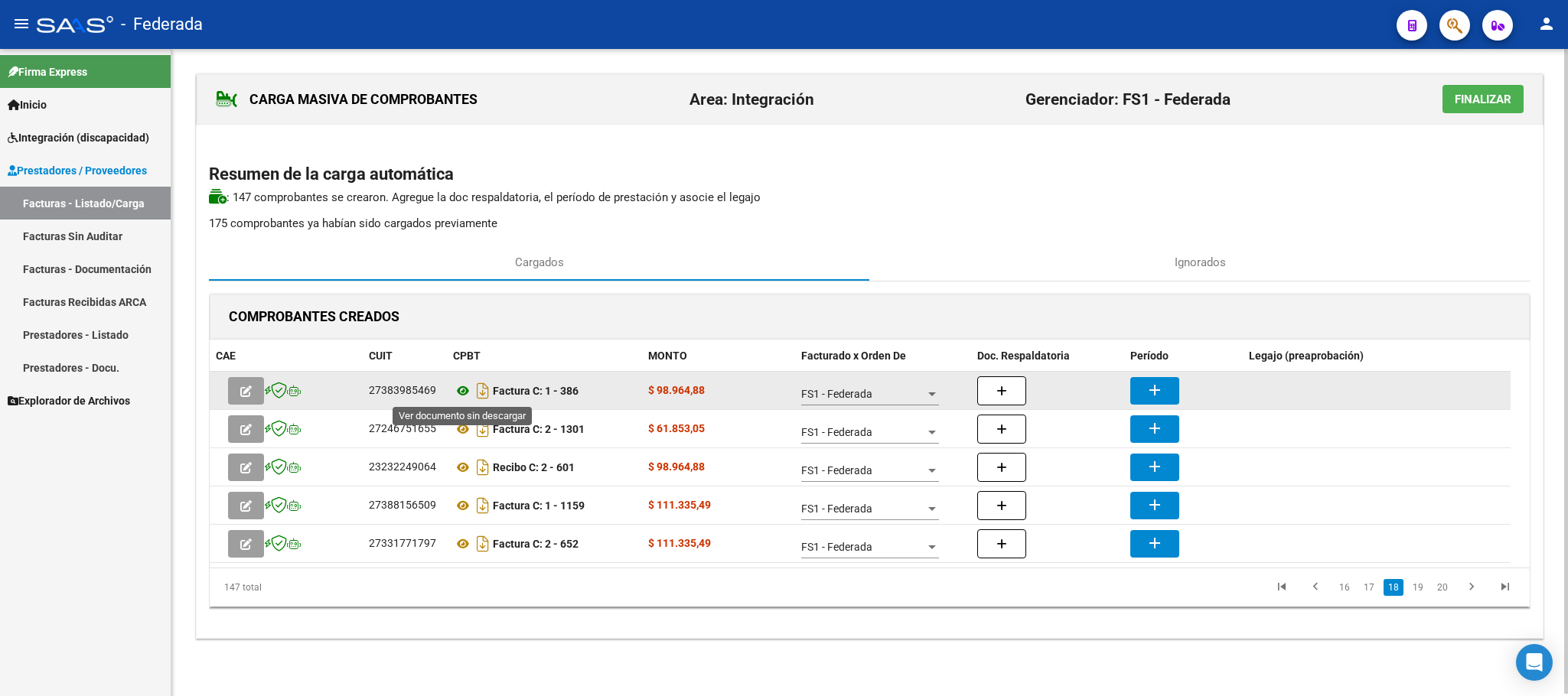
click at [460, 393] on icon at bounding box center [463, 391] width 20 height 18
click at [1153, 384] on mat-icon "add" at bounding box center [1154, 390] width 18 height 18
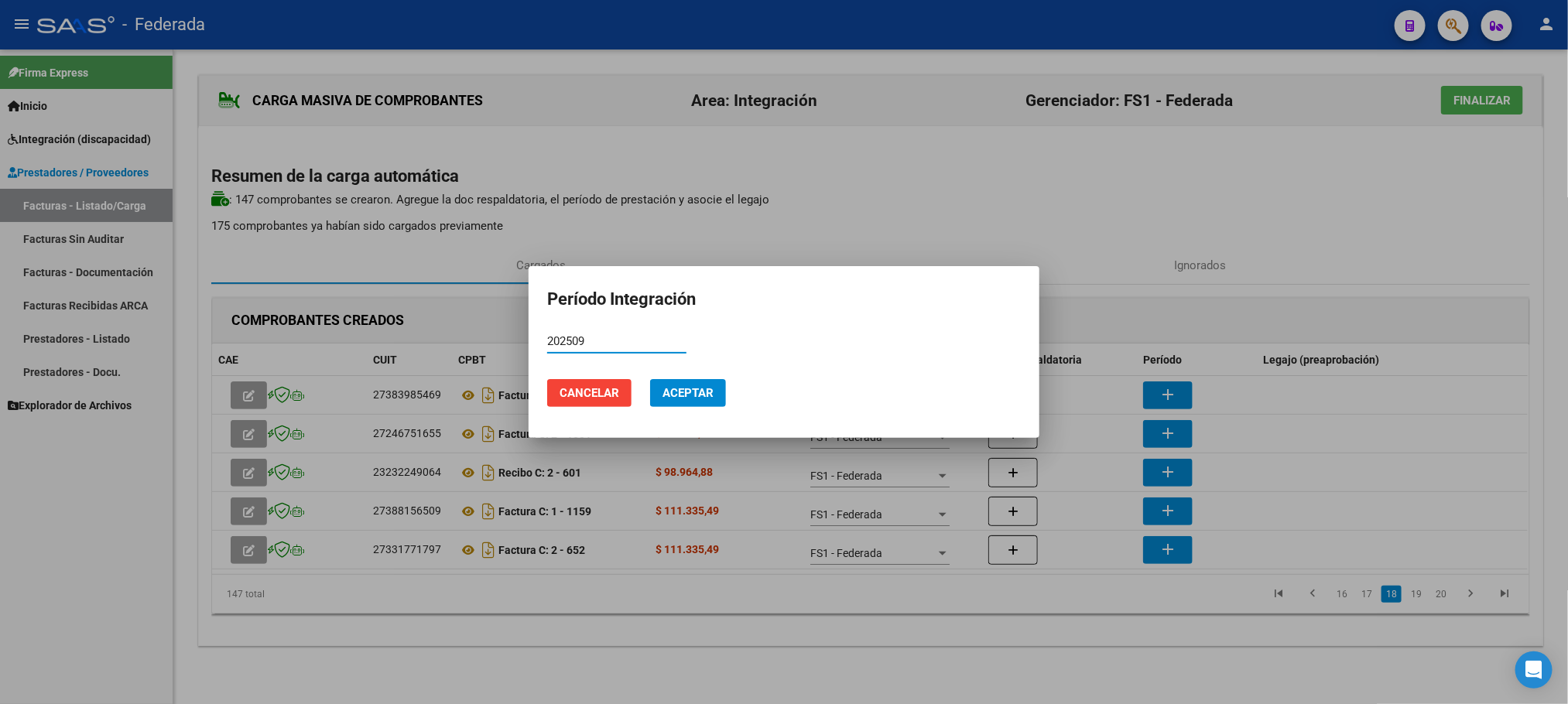
type input "202509"
click at [713, 388] on button "Aceptar" at bounding box center [687, 393] width 76 height 28
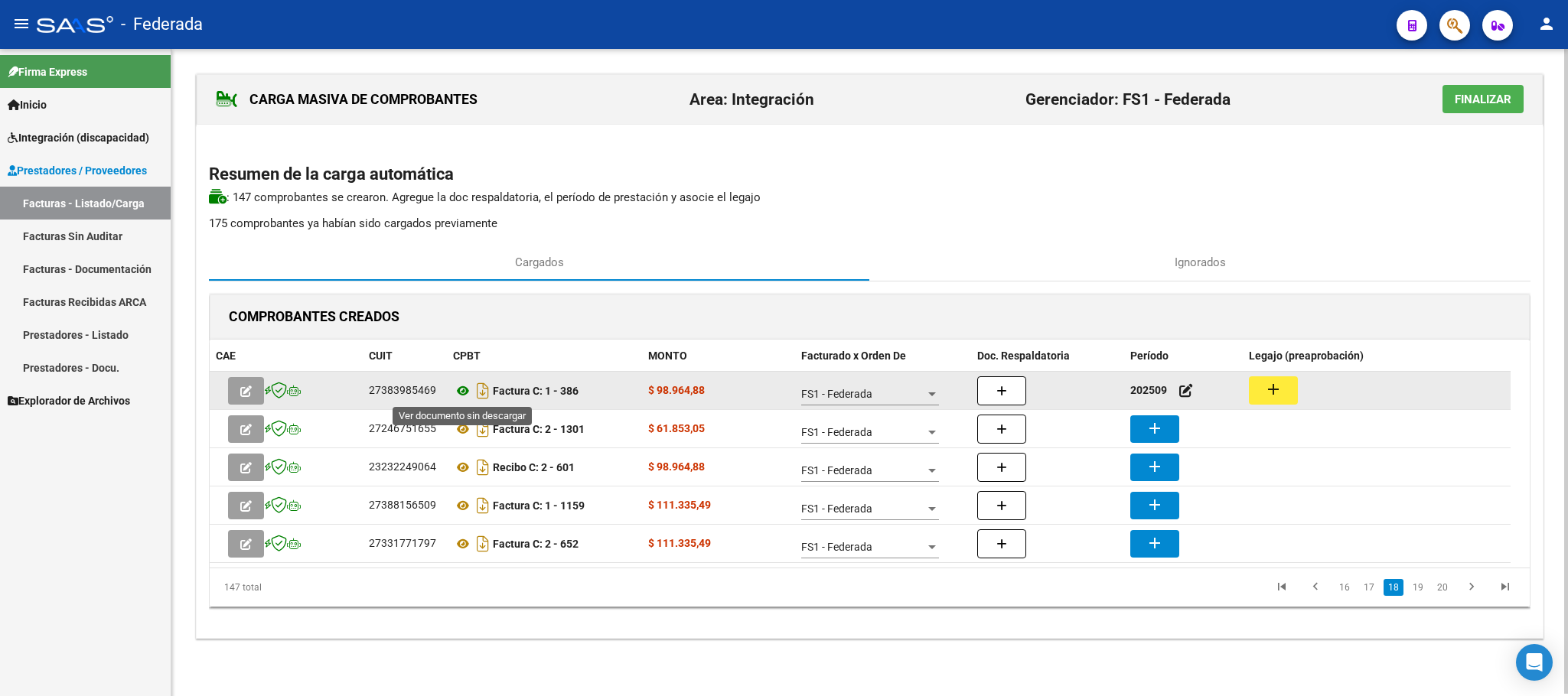
click at [462, 397] on icon at bounding box center [463, 391] width 20 height 18
click at [1282, 384] on mat-icon "add" at bounding box center [1273, 389] width 18 height 18
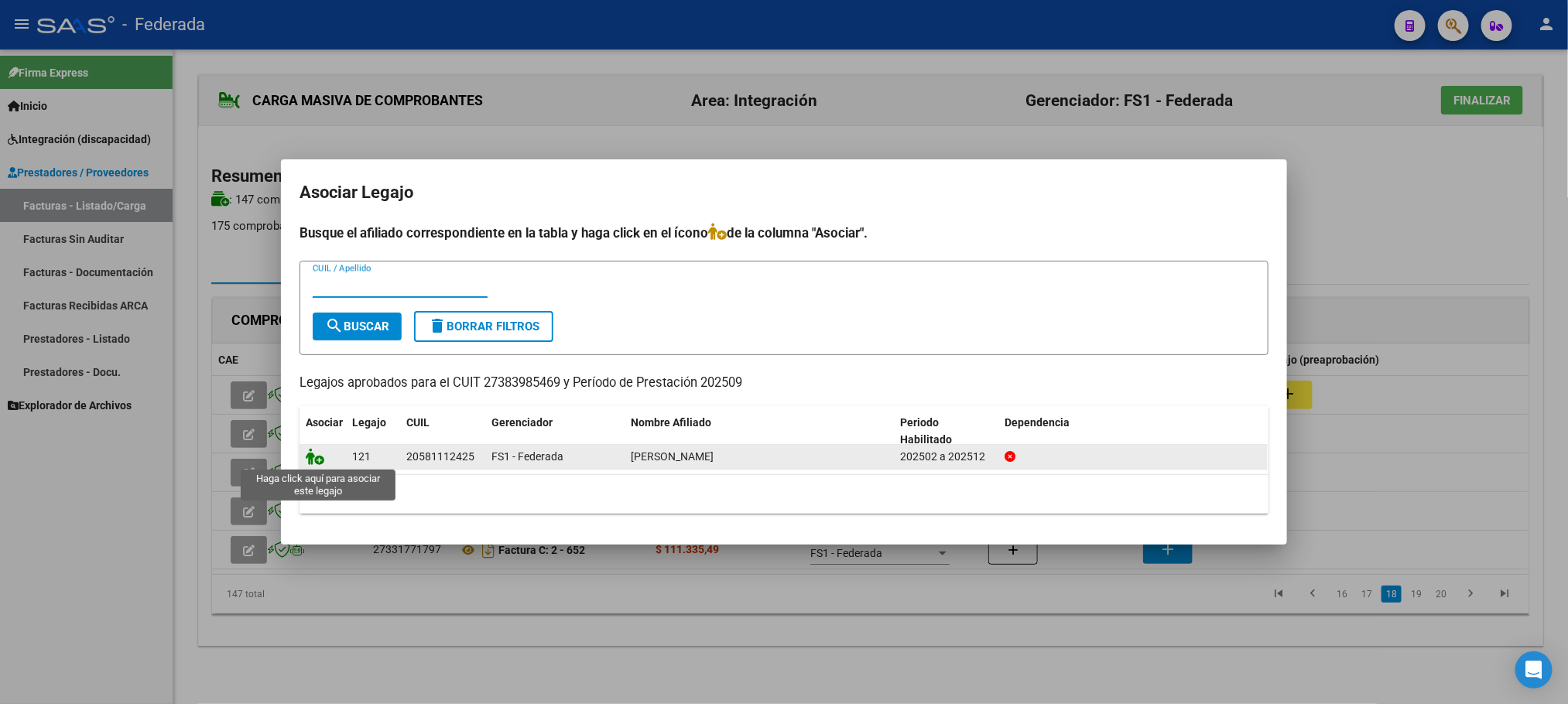
click at [316, 453] on icon at bounding box center [315, 456] width 18 height 17
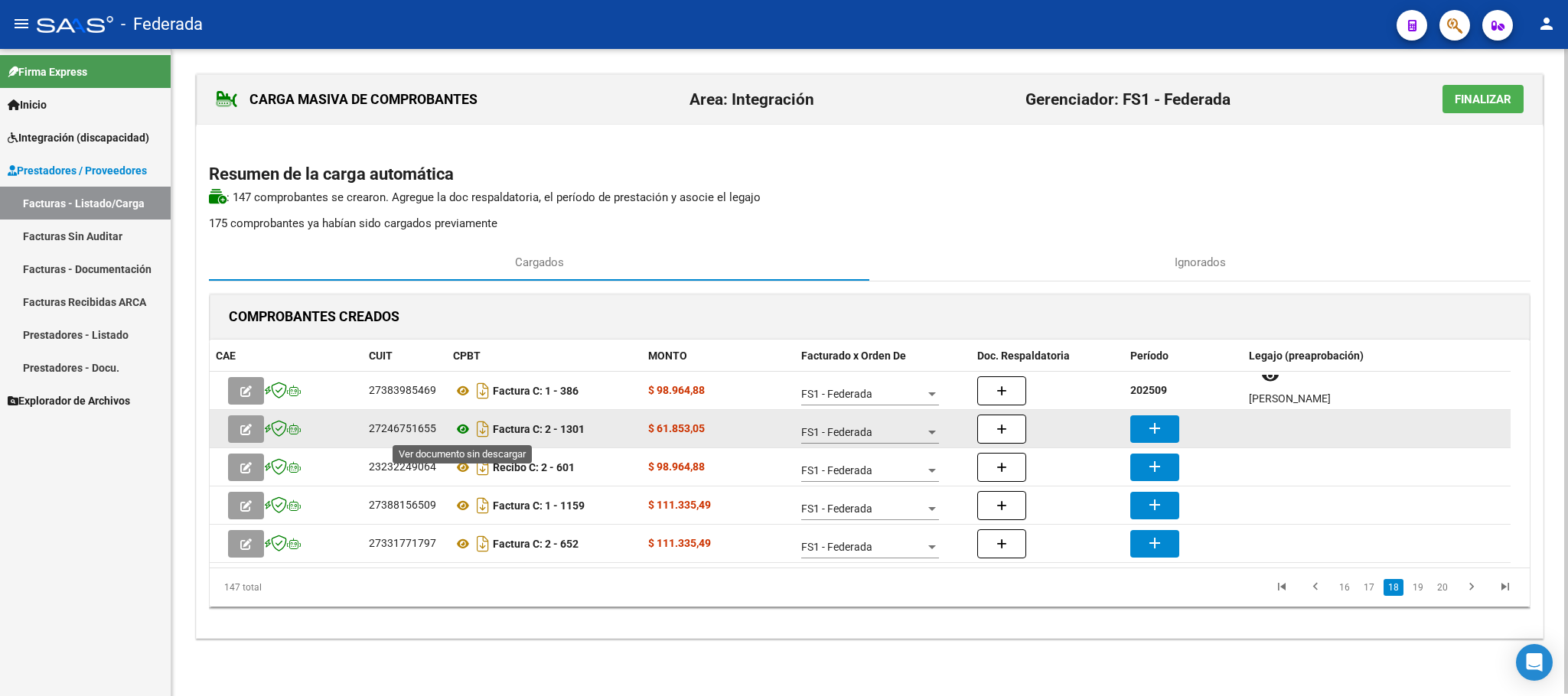
click at [459, 429] on icon at bounding box center [463, 429] width 20 height 18
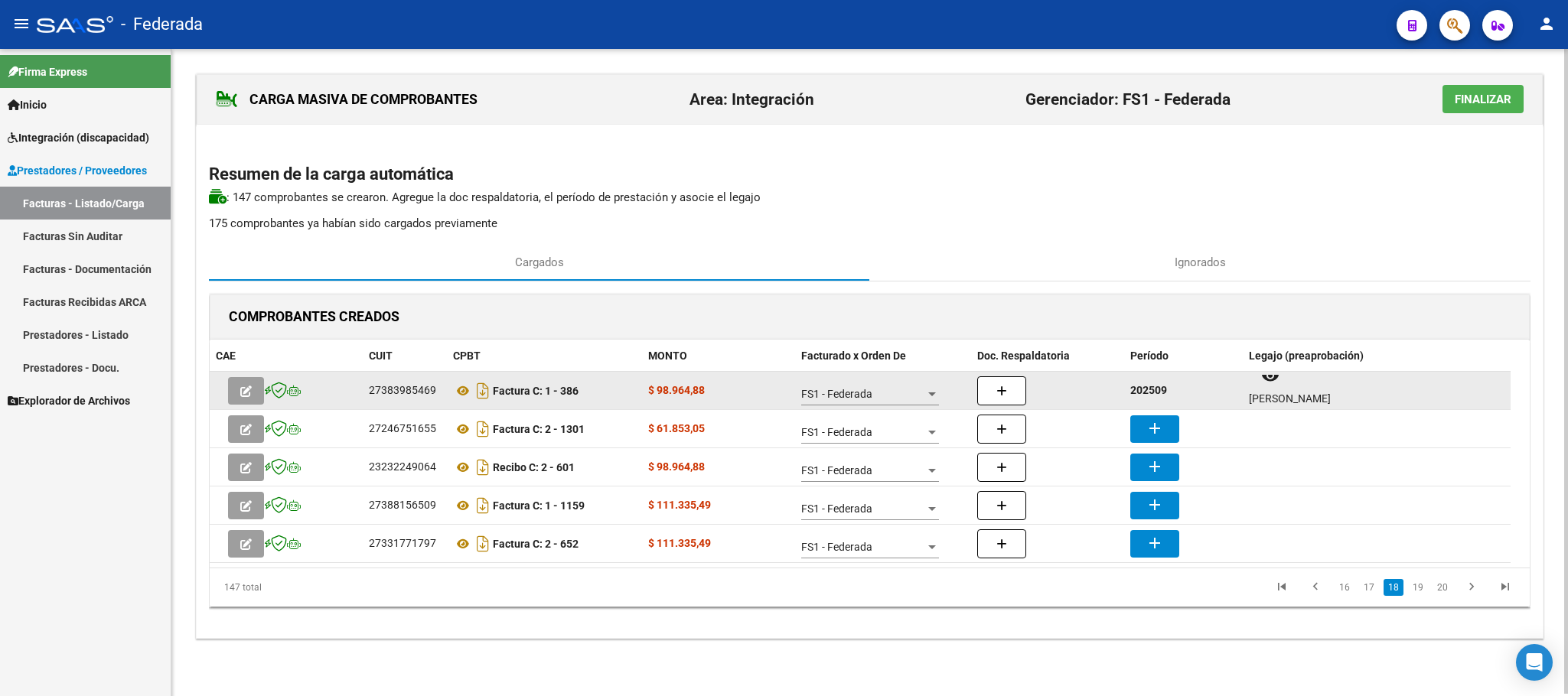
click at [1151, 386] on strong "202509" at bounding box center [1148, 390] width 36 height 12
click at [1153, 386] on strong "202509" at bounding box center [1148, 390] width 36 height 12
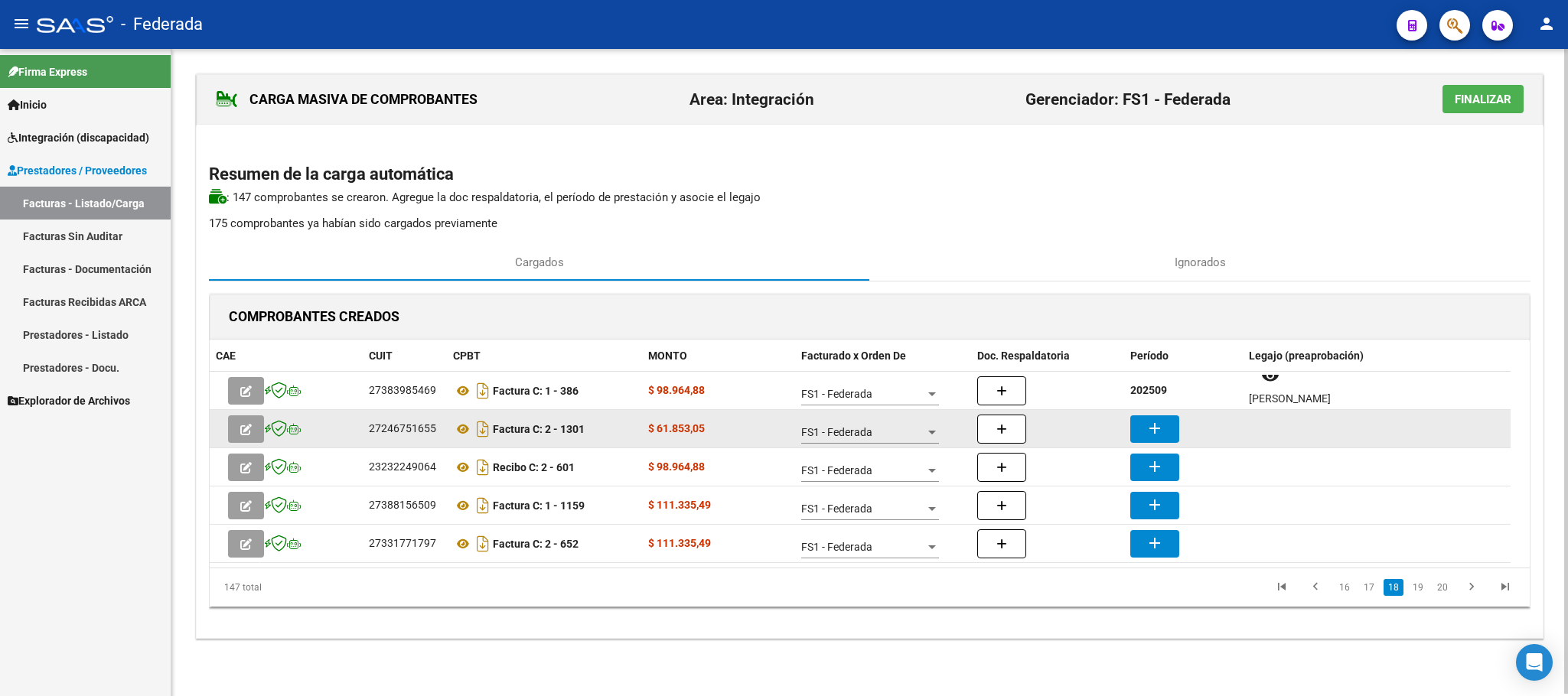
click at [1167, 435] on button "add" at bounding box center [1154, 429] width 49 height 27
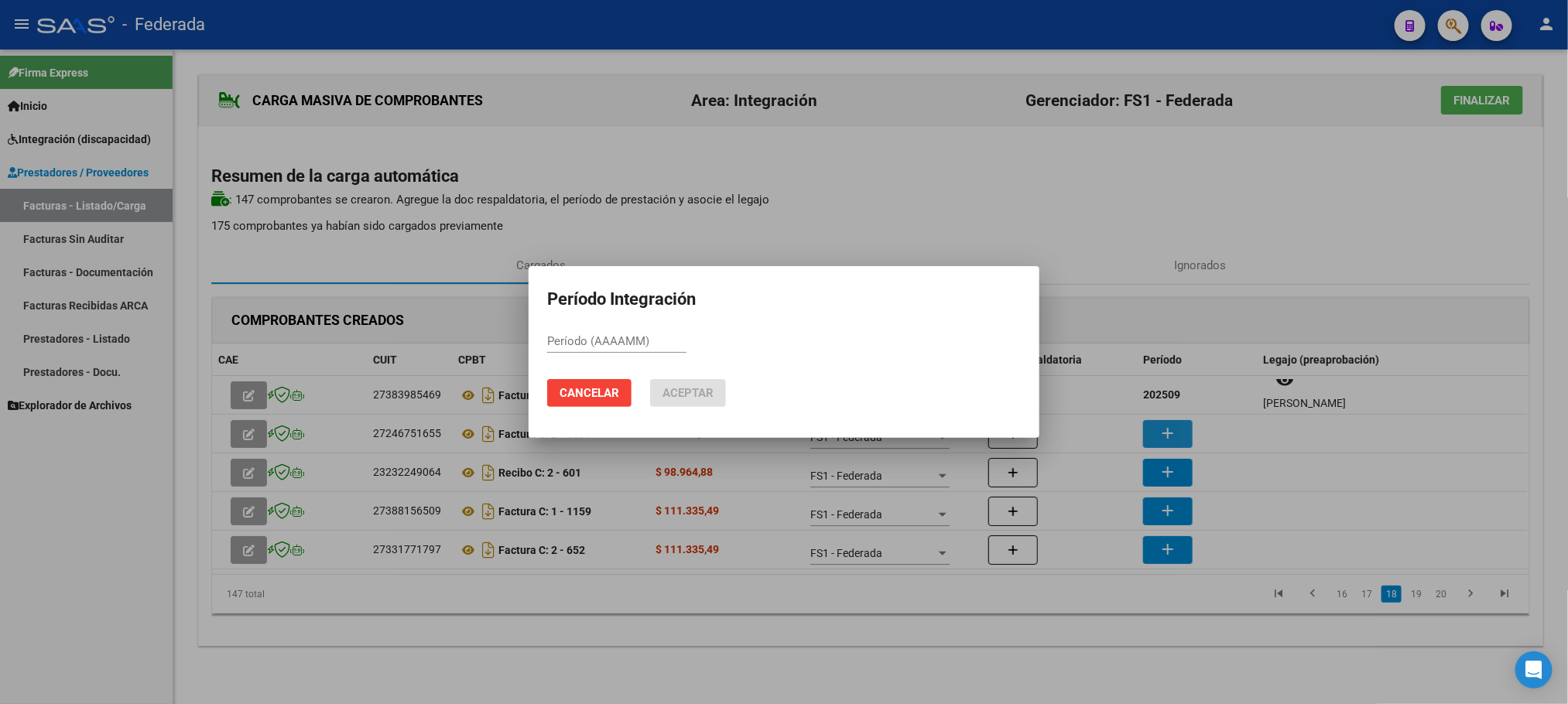
paste input "202509"
type input "202509"
click at [710, 405] on button "Aceptar" at bounding box center [687, 393] width 76 height 28
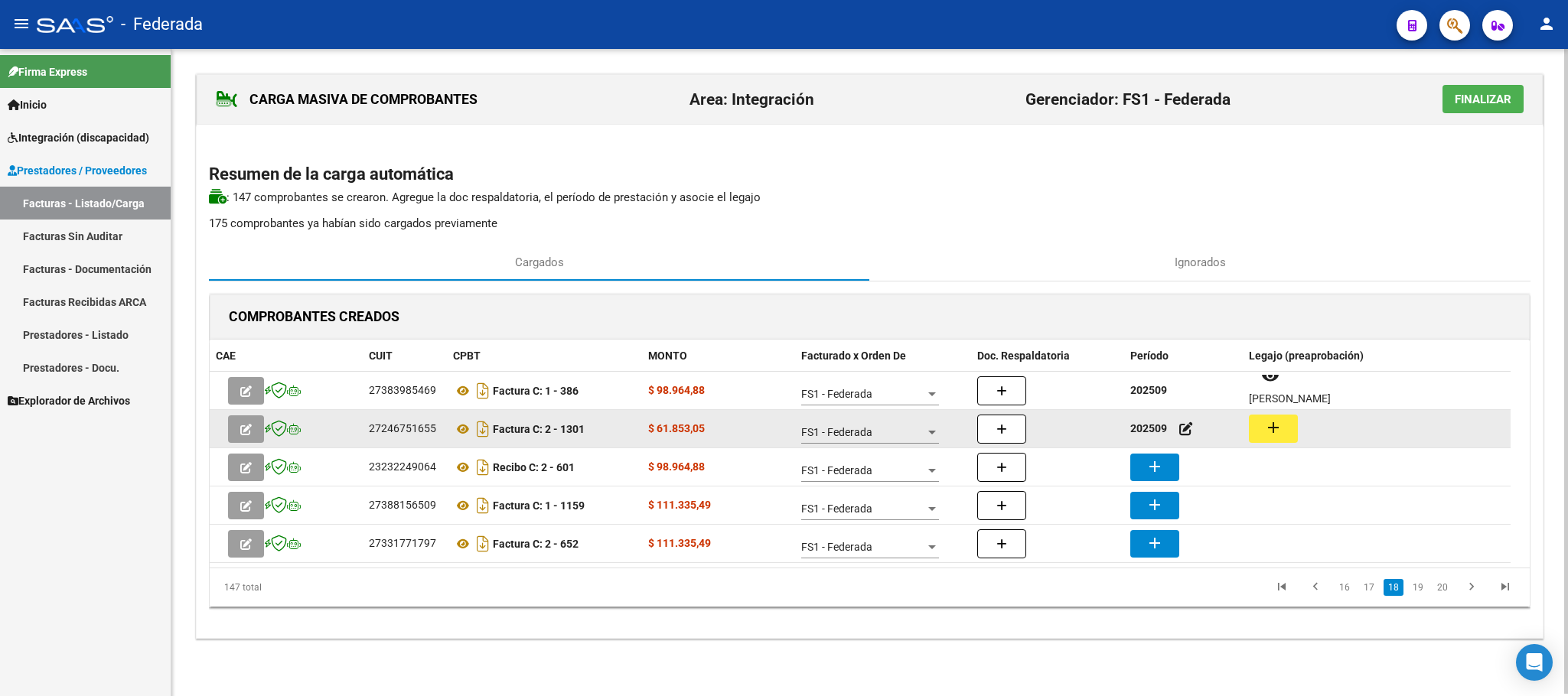
click at [1277, 434] on mat-icon "add" at bounding box center [1273, 427] width 18 height 18
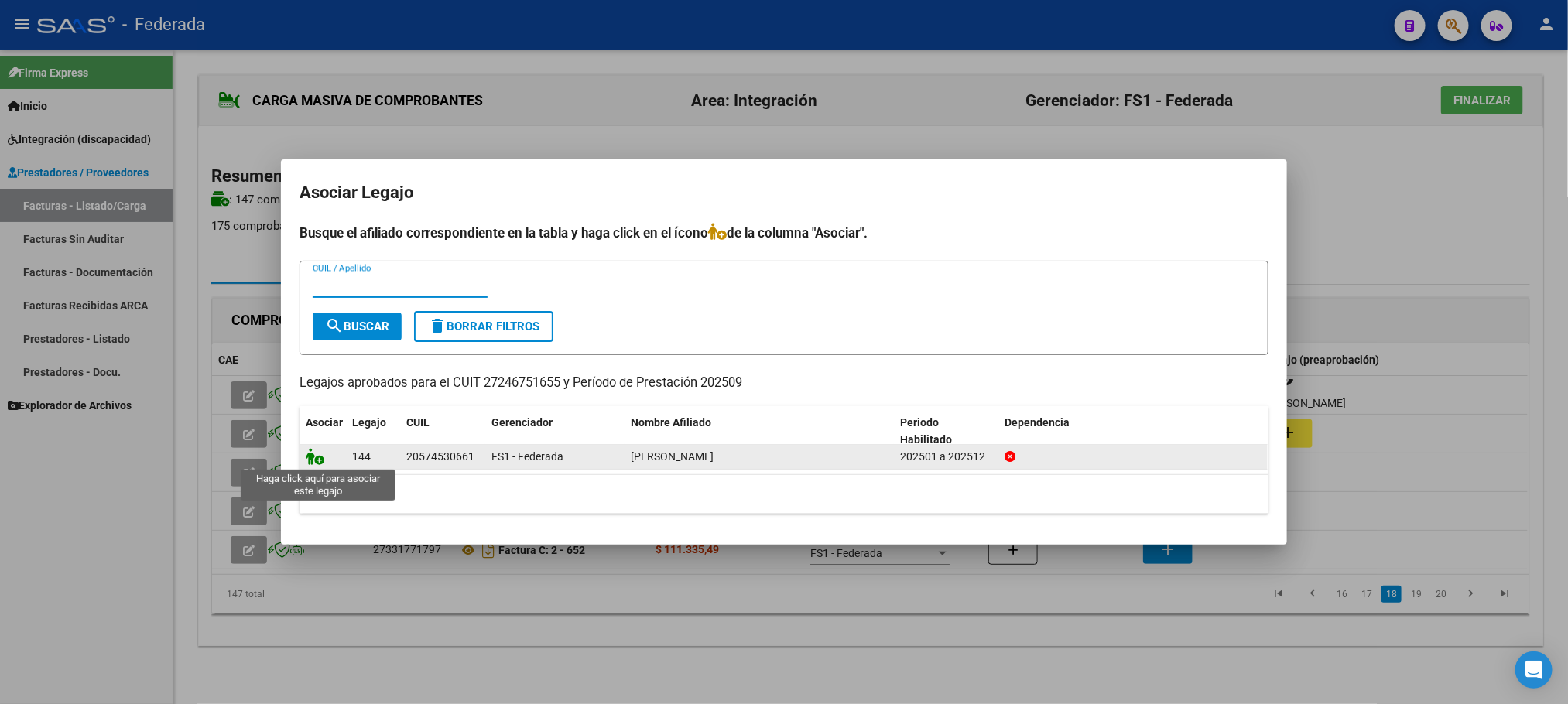
click at [318, 461] on icon at bounding box center [315, 456] width 18 height 17
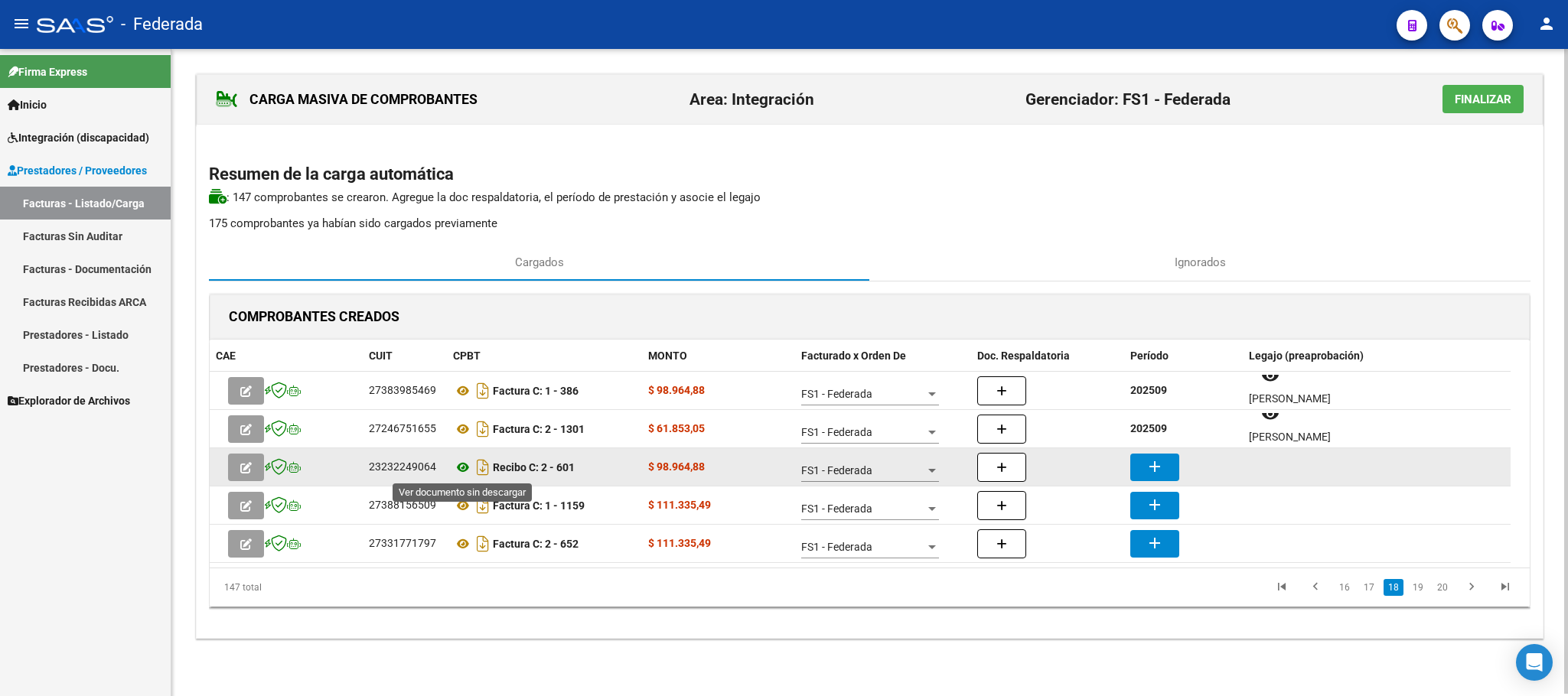
click at [460, 466] on icon at bounding box center [463, 467] width 20 height 18
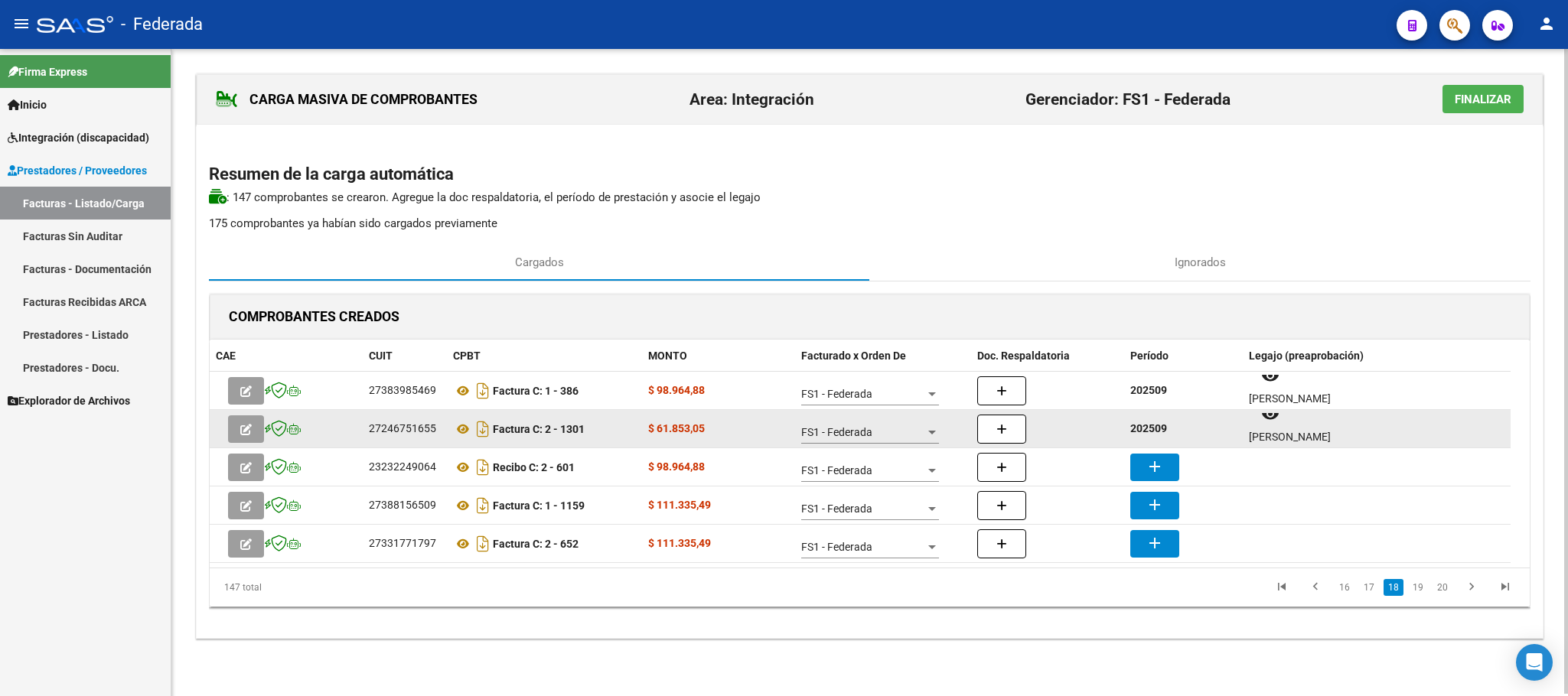
click at [1145, 429] on strong "202509" at bounding box center [1148, 428] width 36 height 12
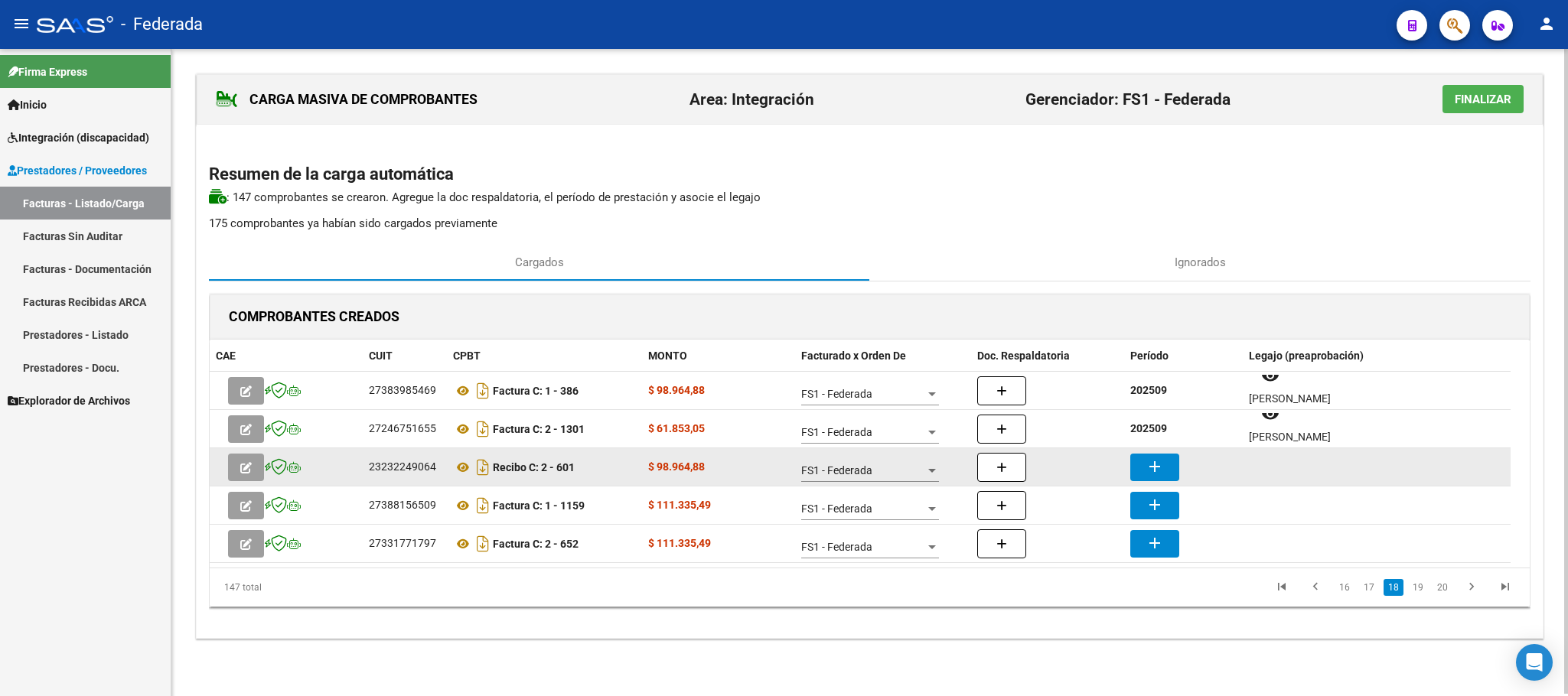
click at [1163, 448] on datatable-body-cell "add" at bounding box center [1184, 466] width 118 height 37
click at [1163, 460] on mat-icon "add" at bounding box center [1154, 466] width 18 height 18
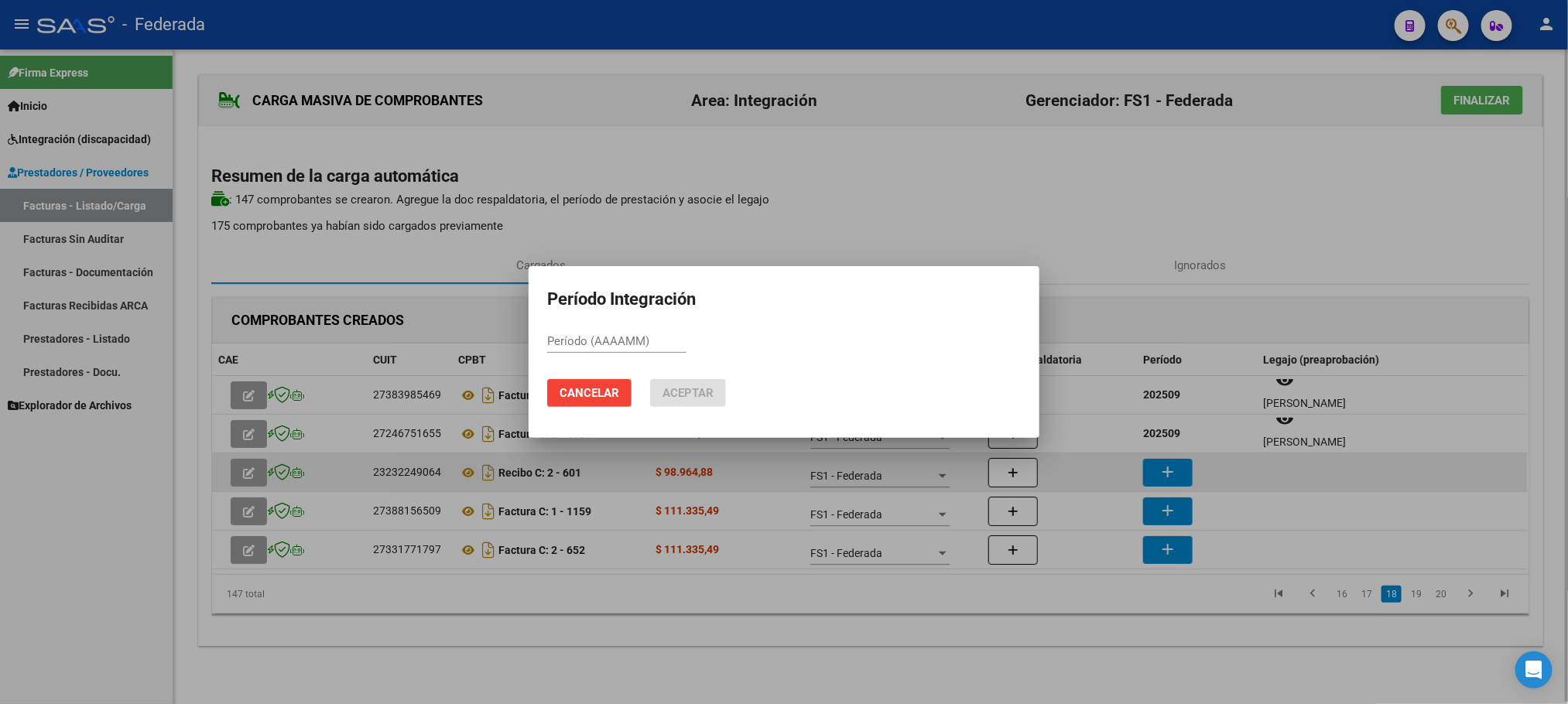
paste input "202509"
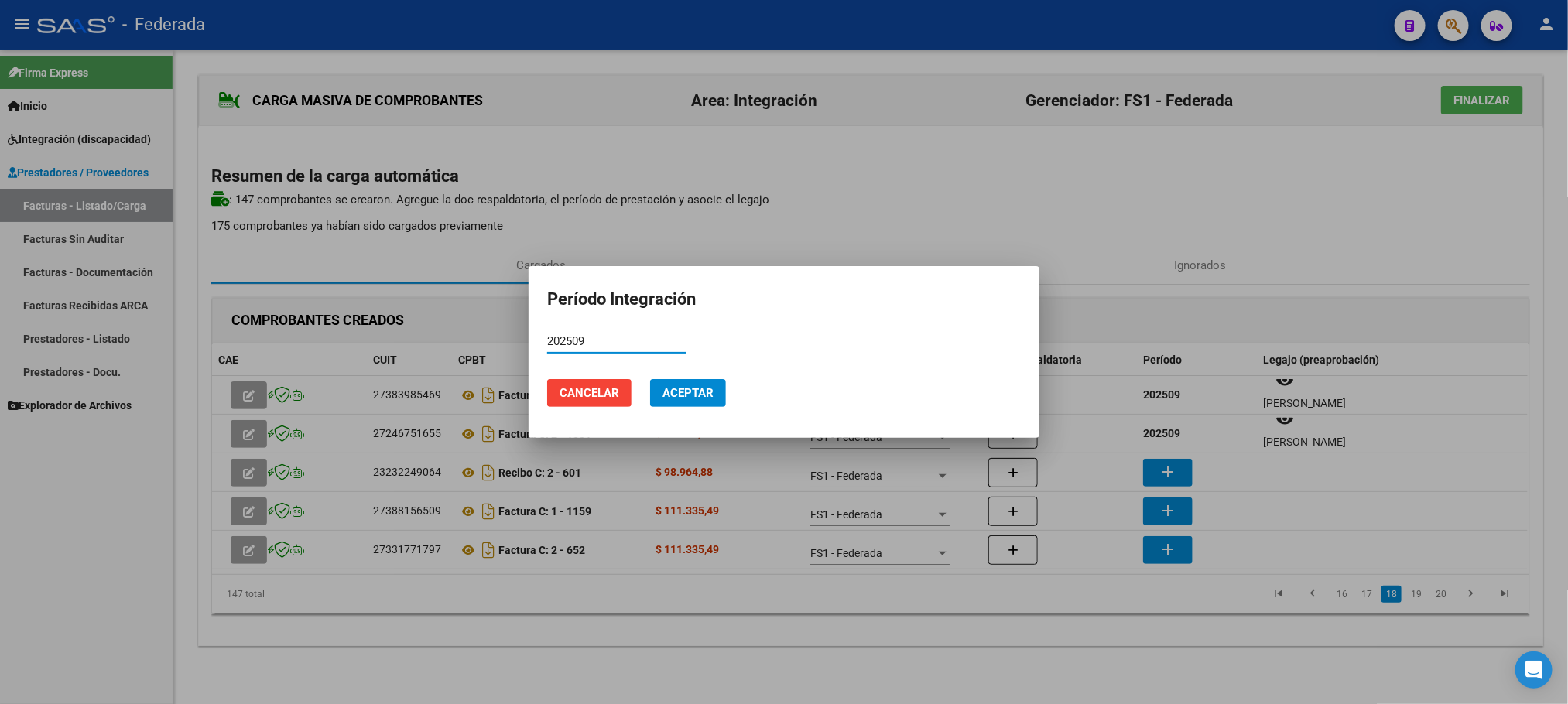
type input "202509"
click at [707, 388] on span "Aceptar" at bounding box center [687, 393] width 51 height 14
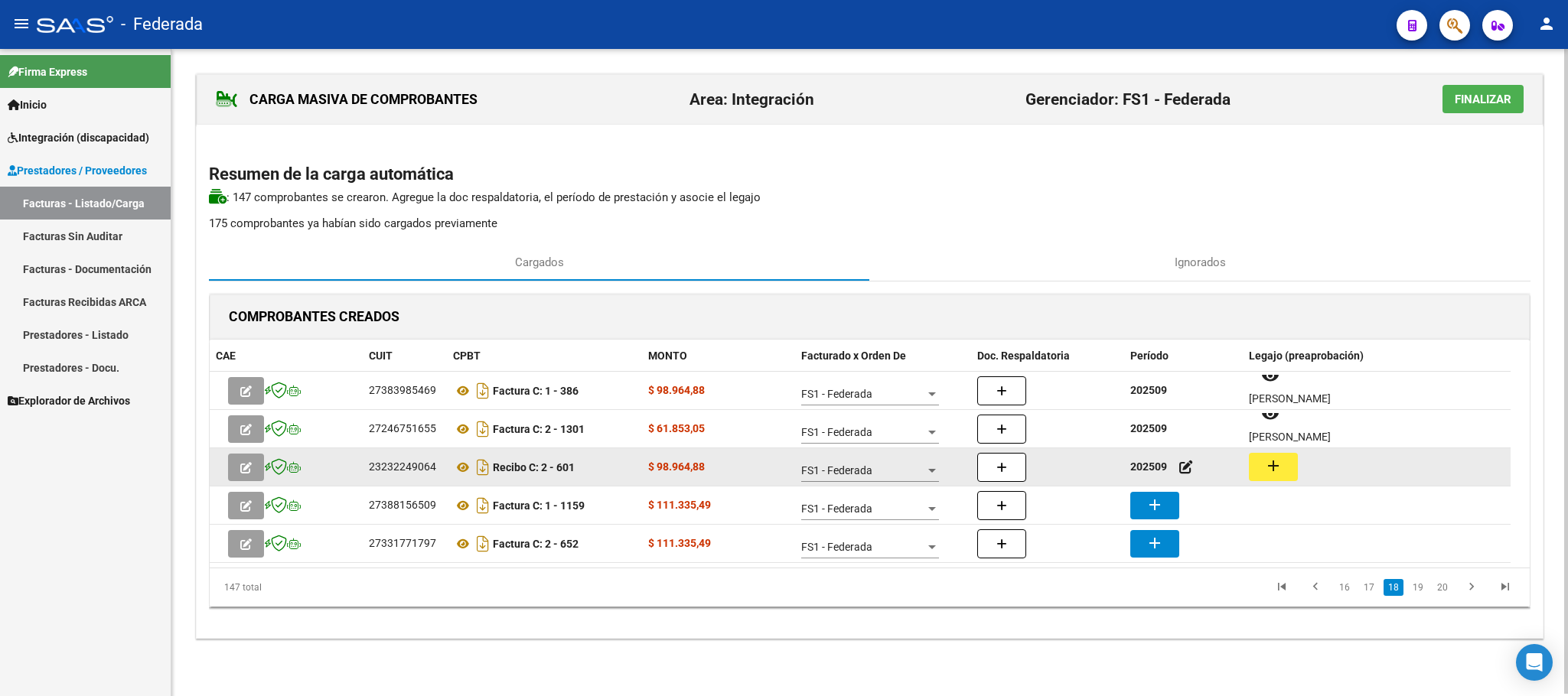
click at [1258, 465] on button "add" at bounding box center [1274, 466] width 49 height 28
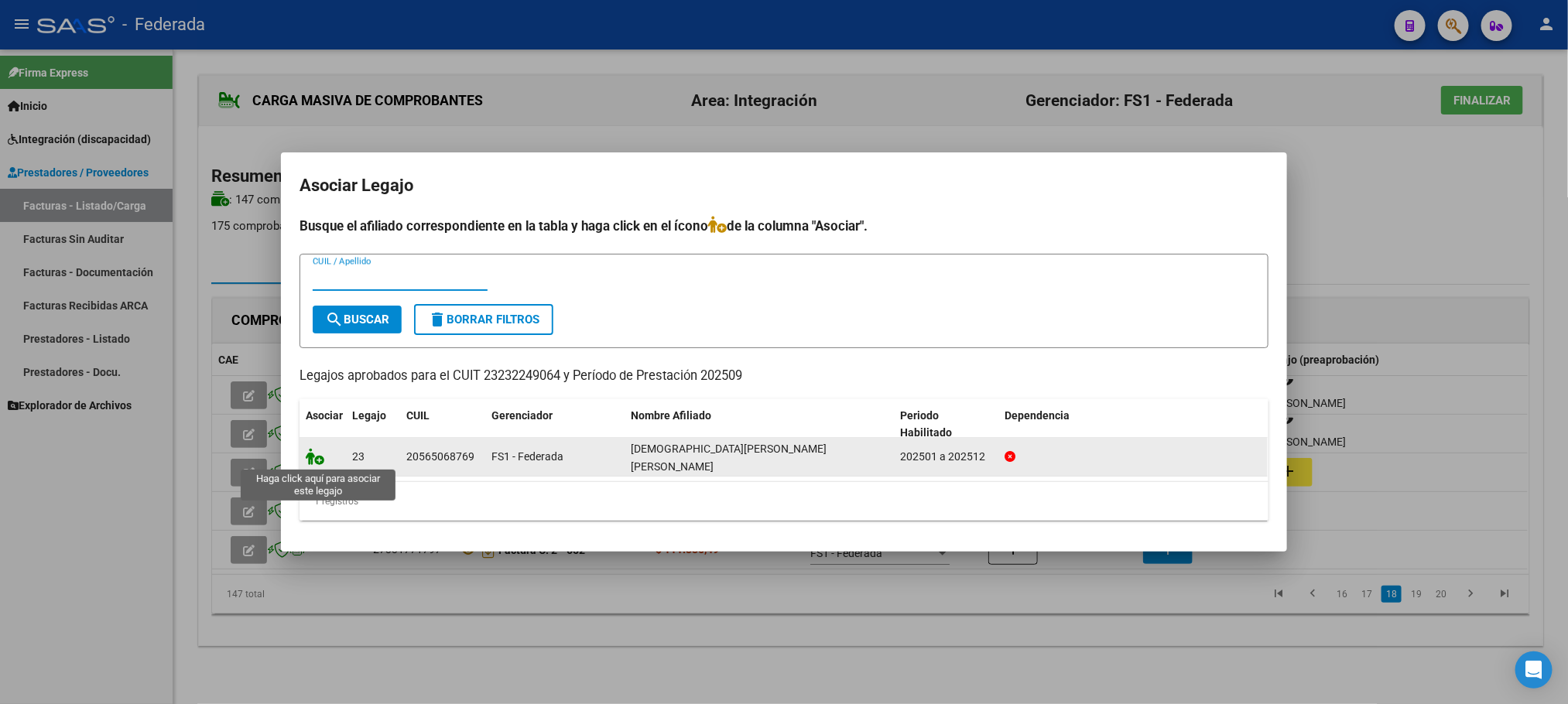
click at [314, 453] on icon at bounding box center [315, 456] width 18 height 17
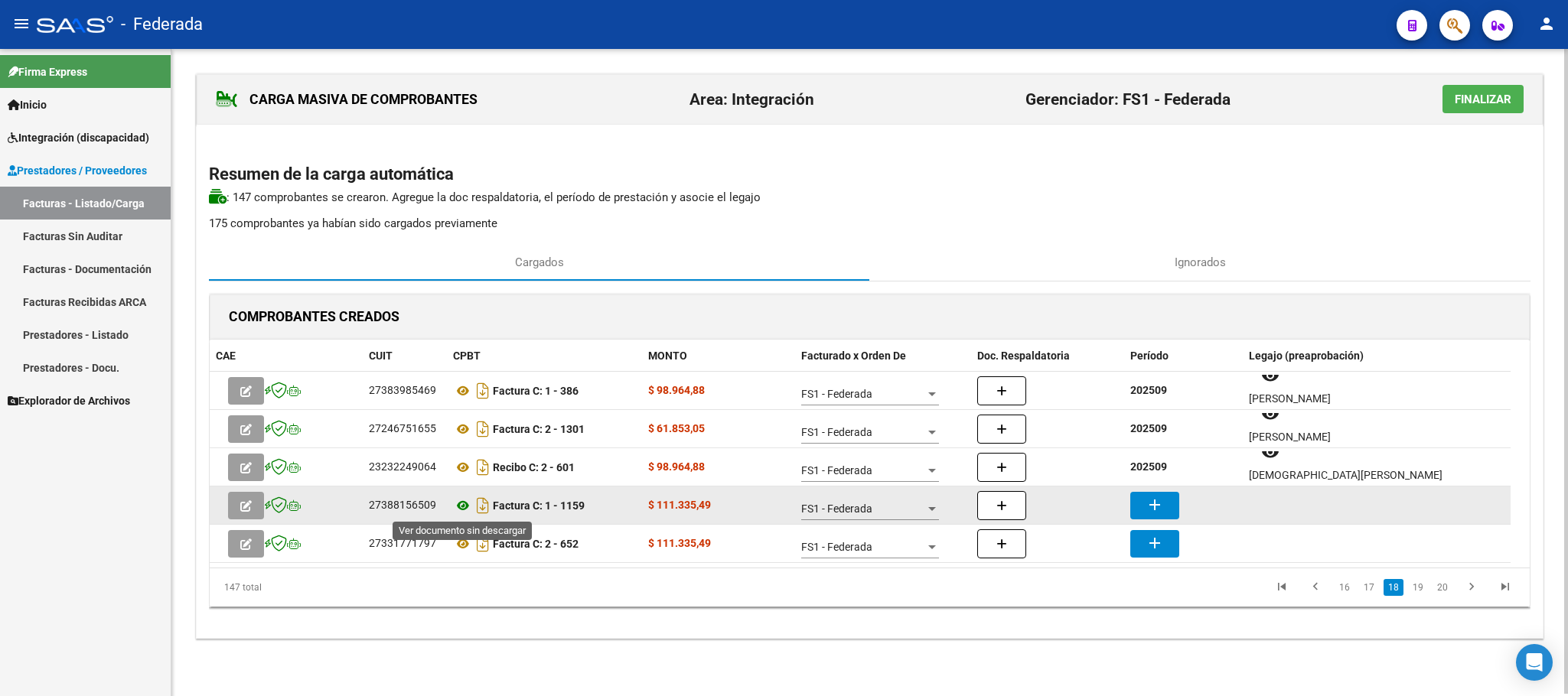
click at [457, 507] on icon at bounding box center [463, 506] width 20 height 18
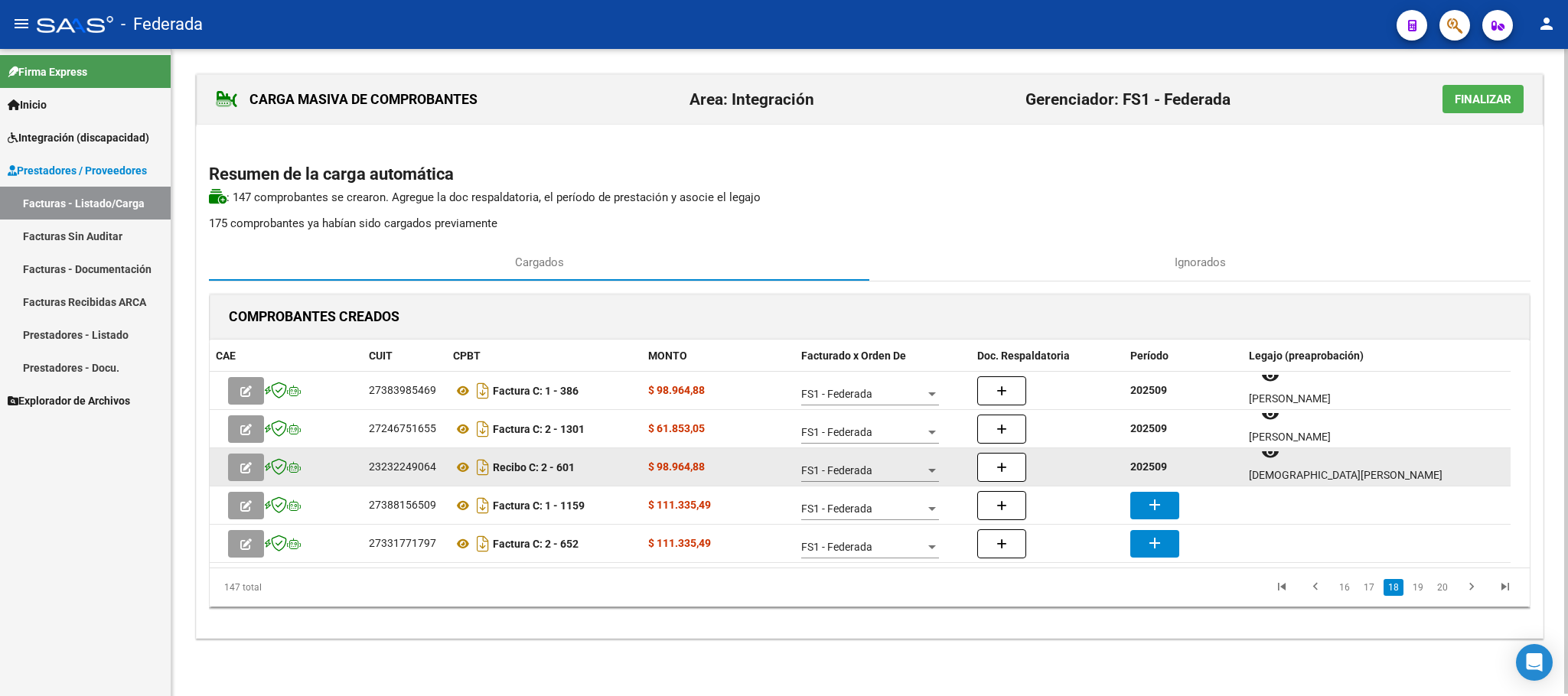
click at [1154, 461] on strong "202509" at bounding box center [1148, 466] width 36 height 12
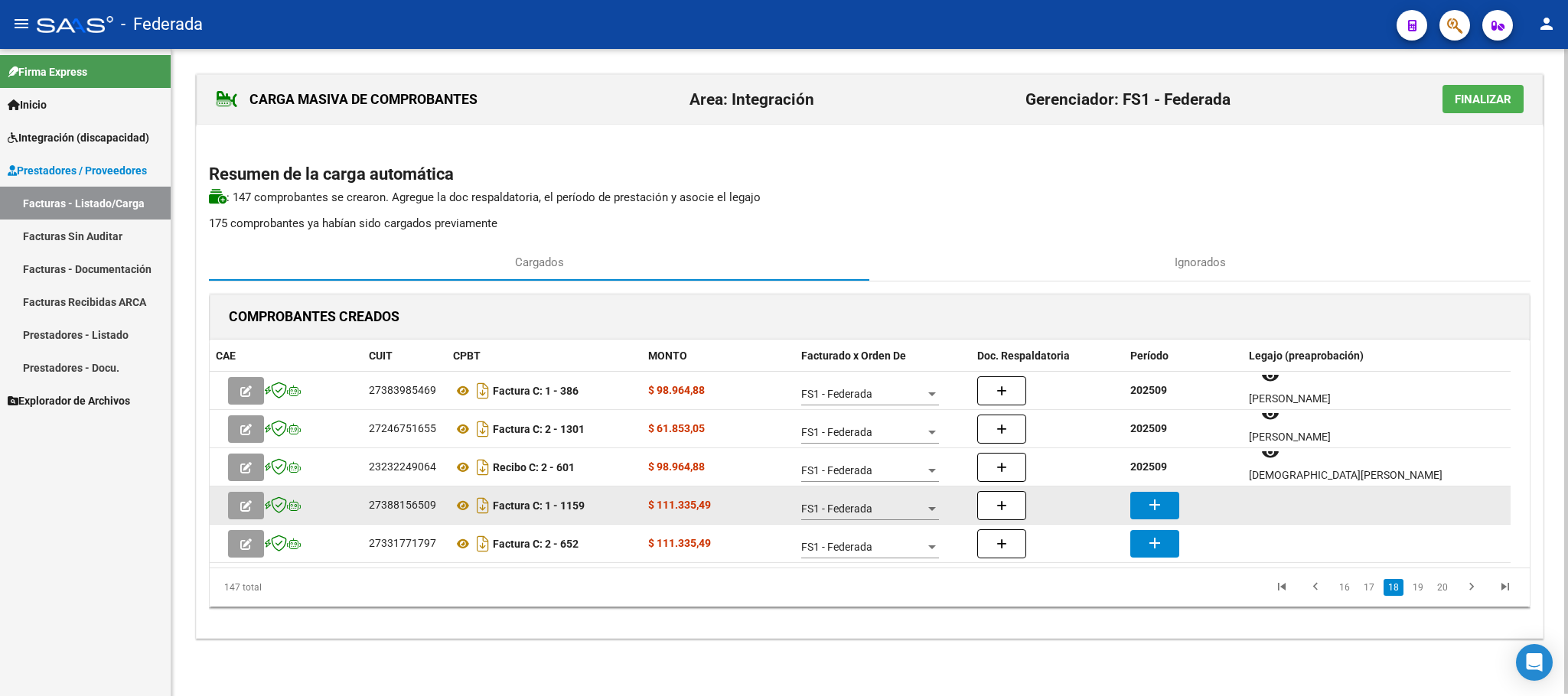
click at [1142, 510] on button "add" at bounding box center [1154, 506] width 49 height 27
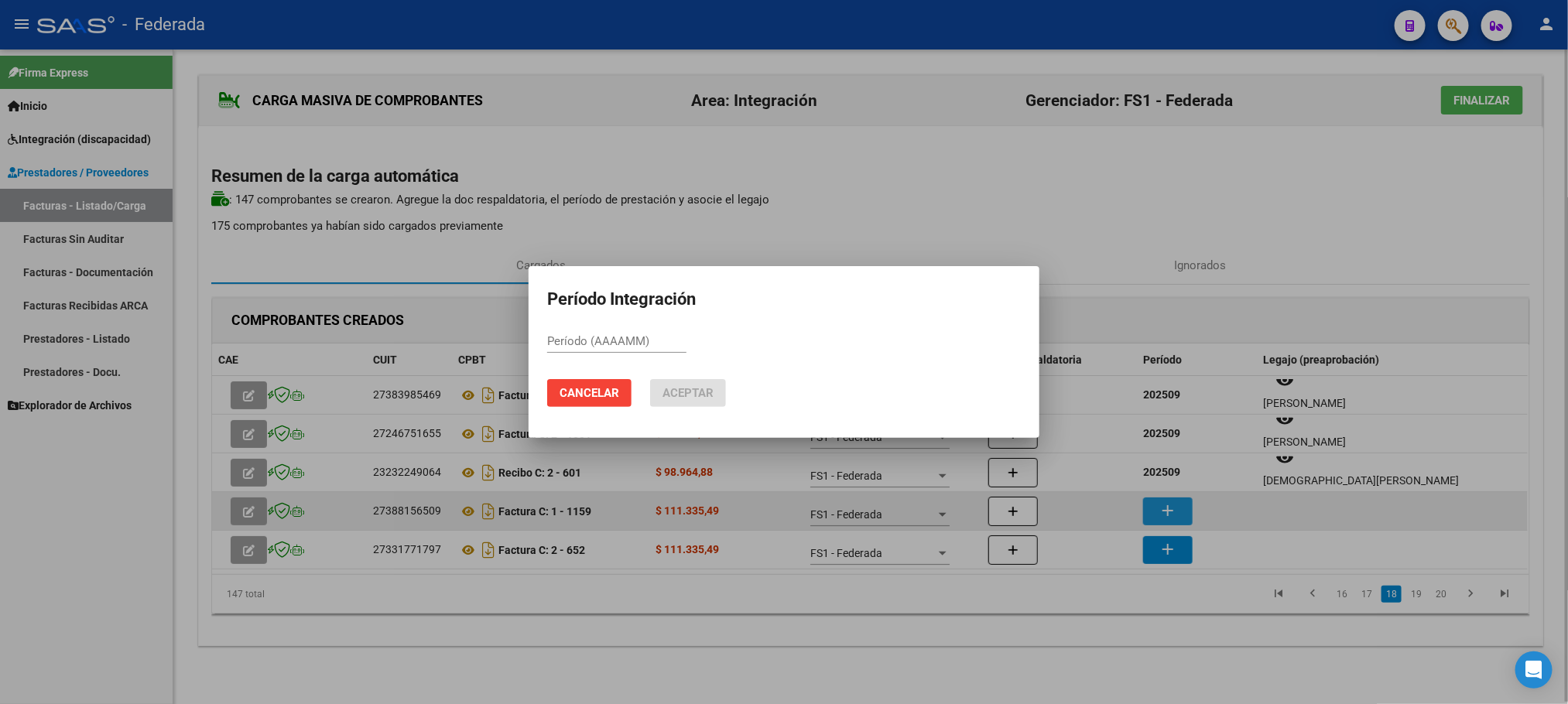
paste input "202509"
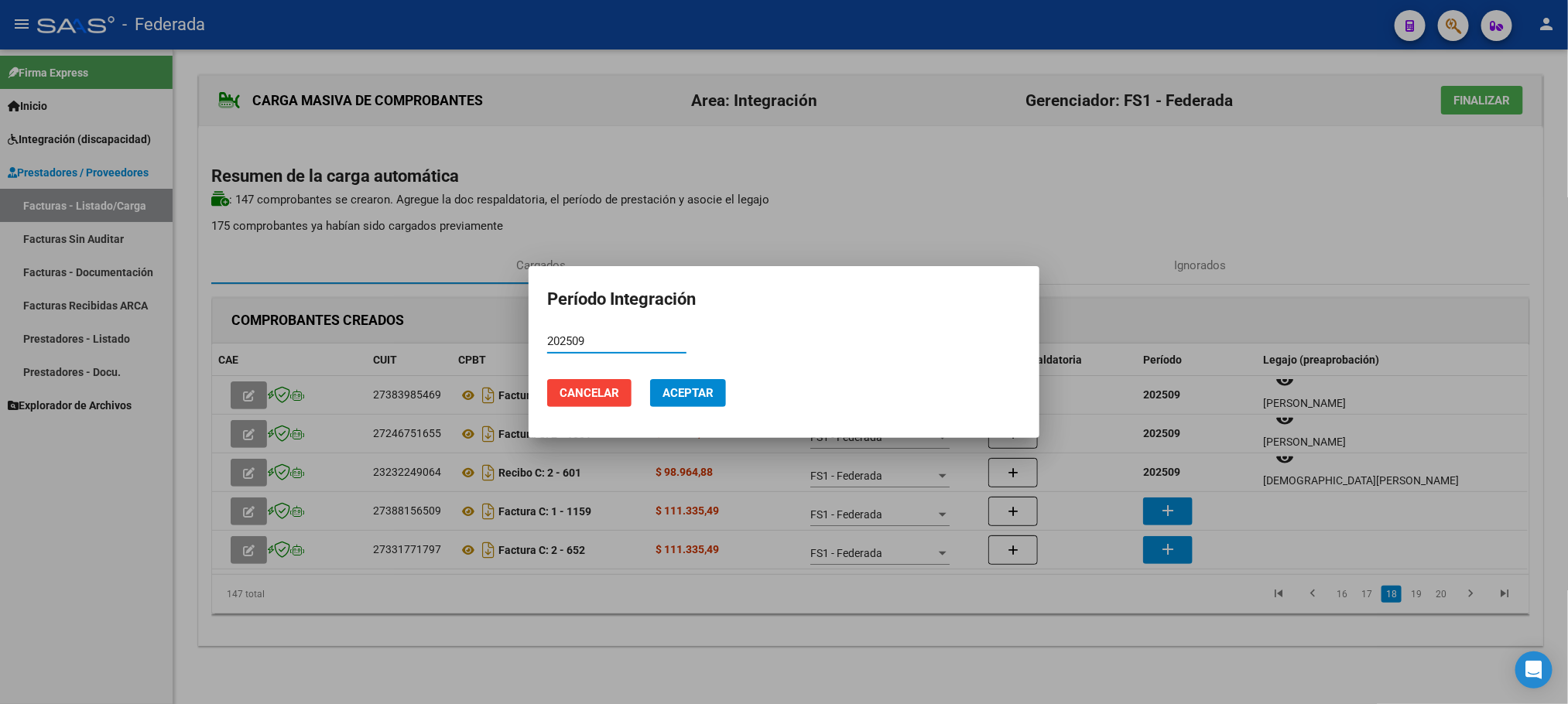
type input "202509"
click at [687, 390] on span "Aceptar" at bounding box center [687, 393] width 51 height 14
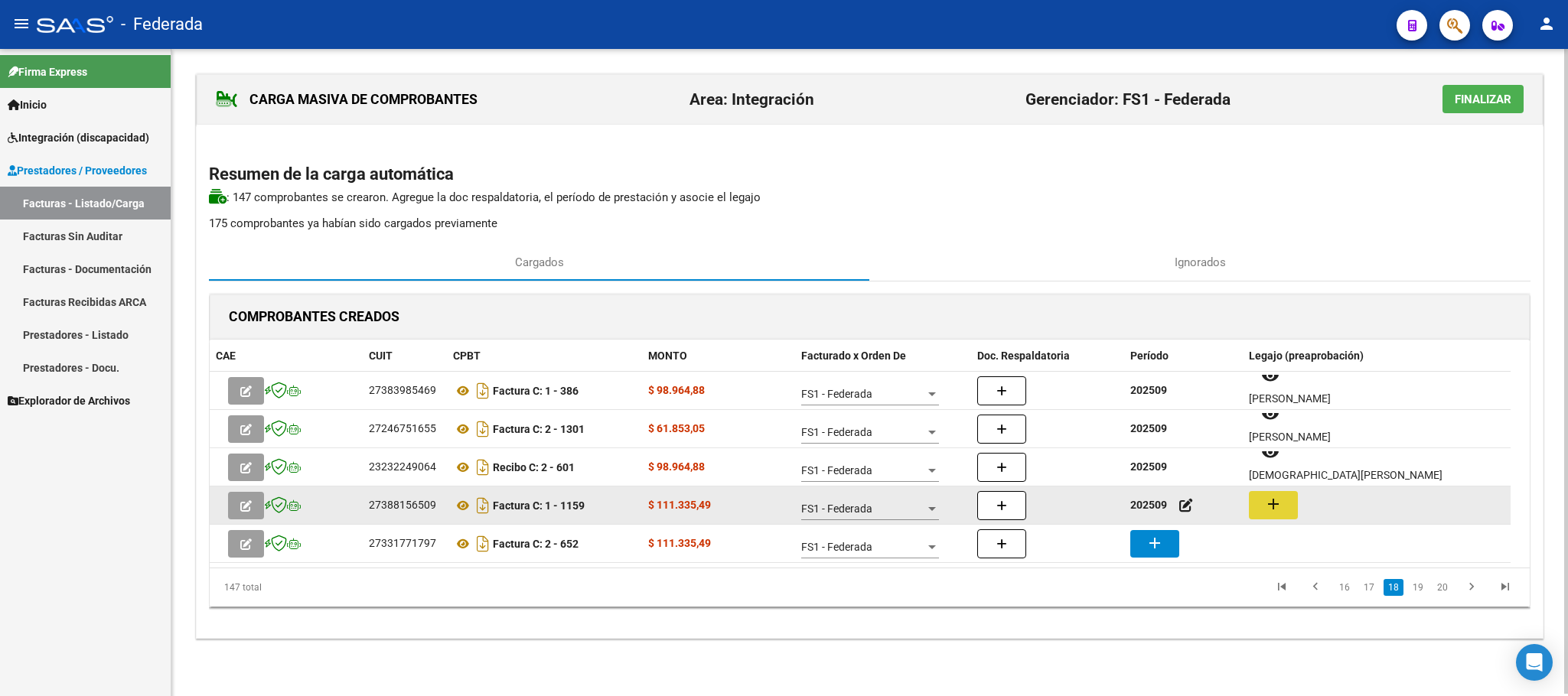
click at [1276, 507] on mat-icon "add" at bounding box center [1273, 504] width 18 height 18
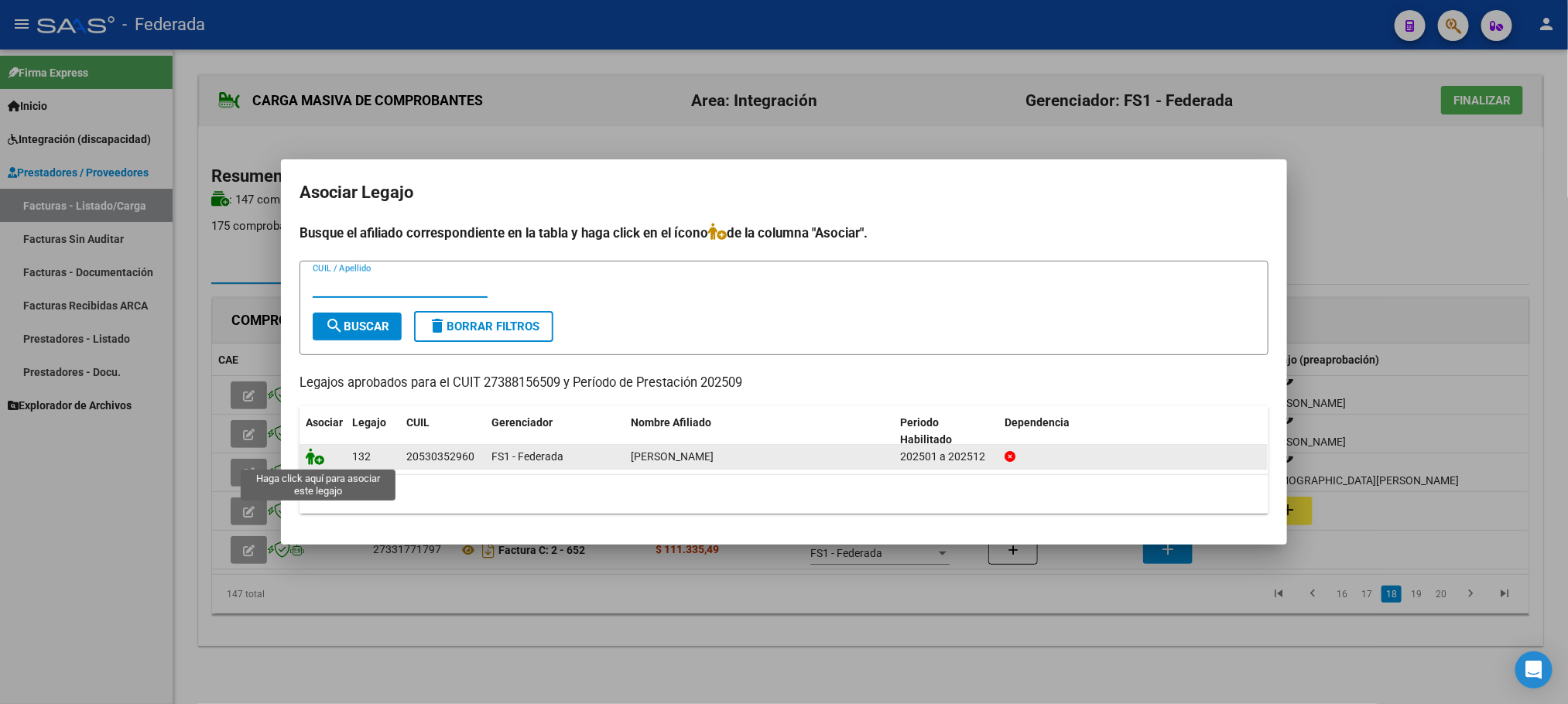
click at [307, 460] on icon at bounding box center [315, 456] width 18 height 17
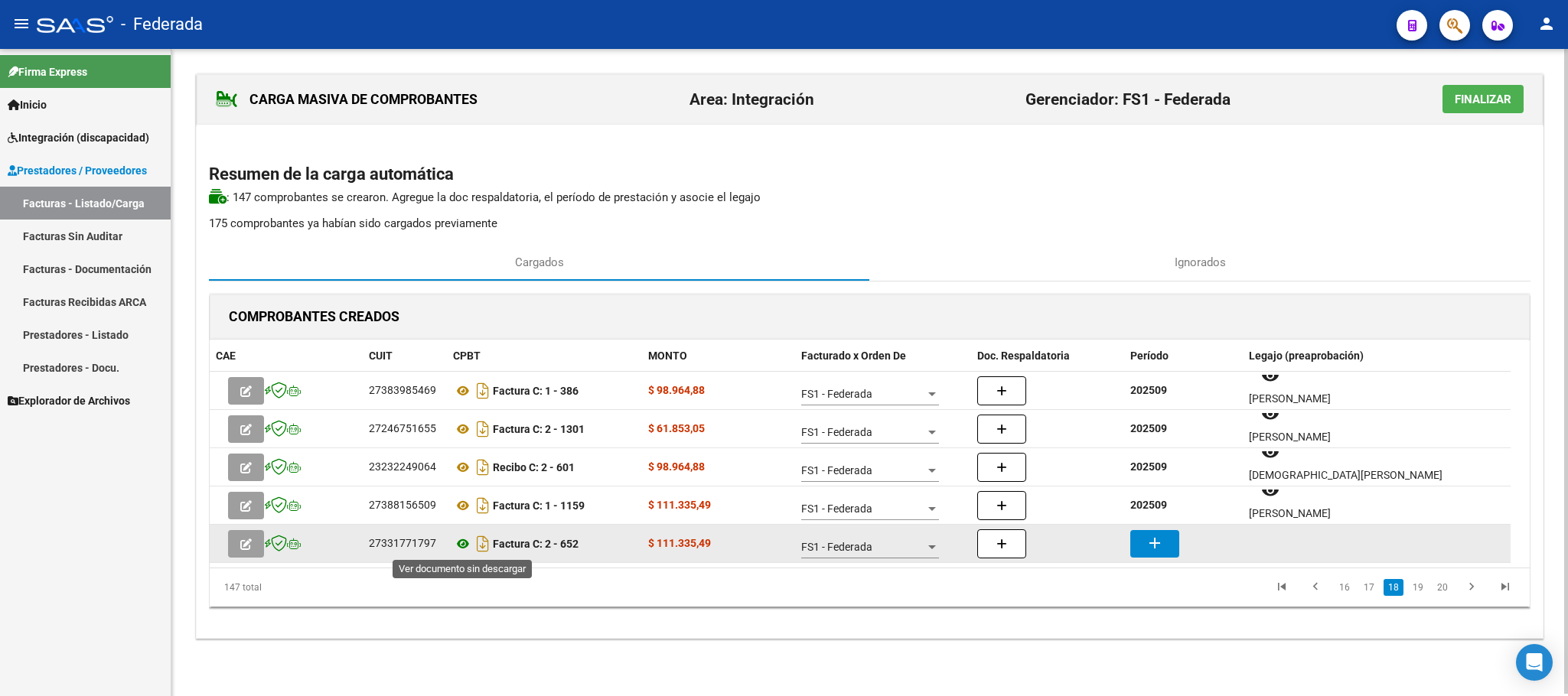
click at [462, 542] on icon at bounding box center [463, 544] width 20 height 18
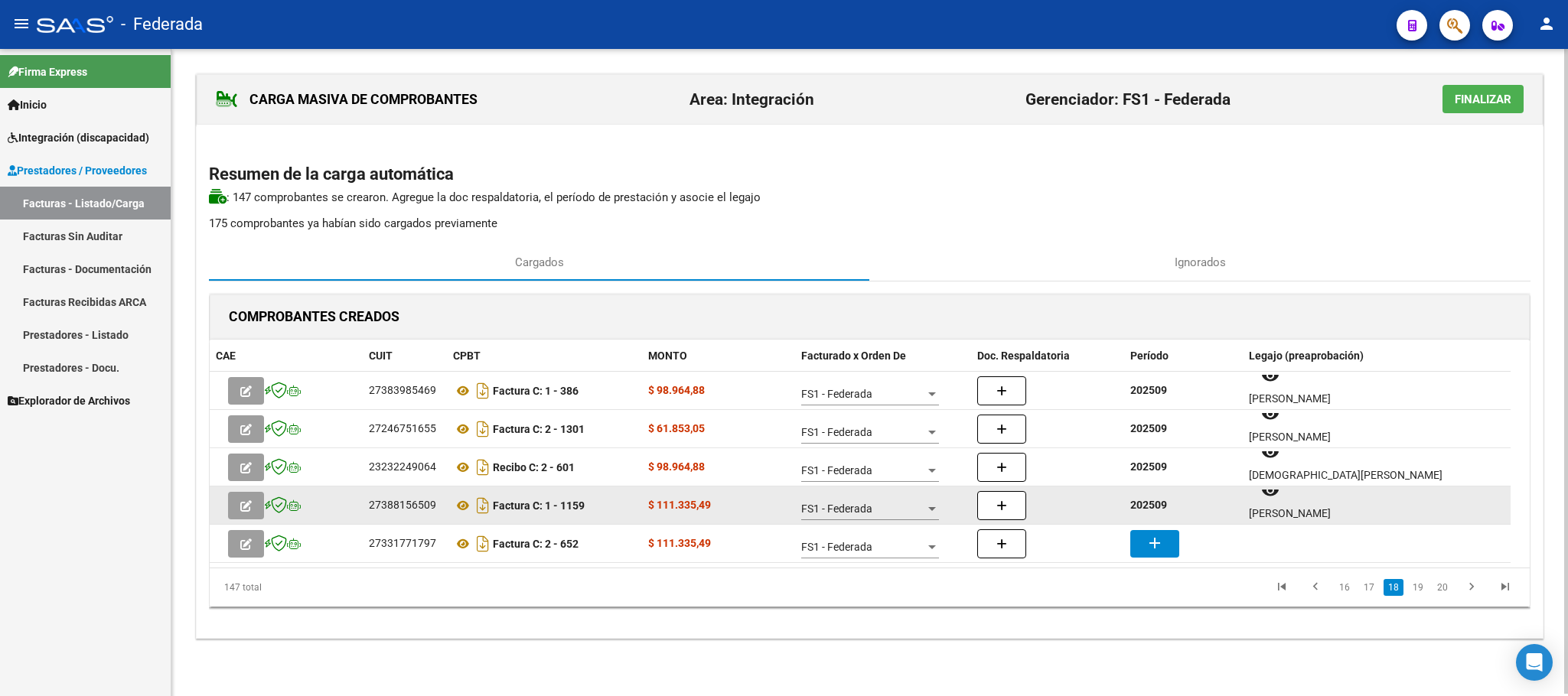
click at [1158, 508] on strong "202509" at bounding box center [1148, 505] width 36 height 12
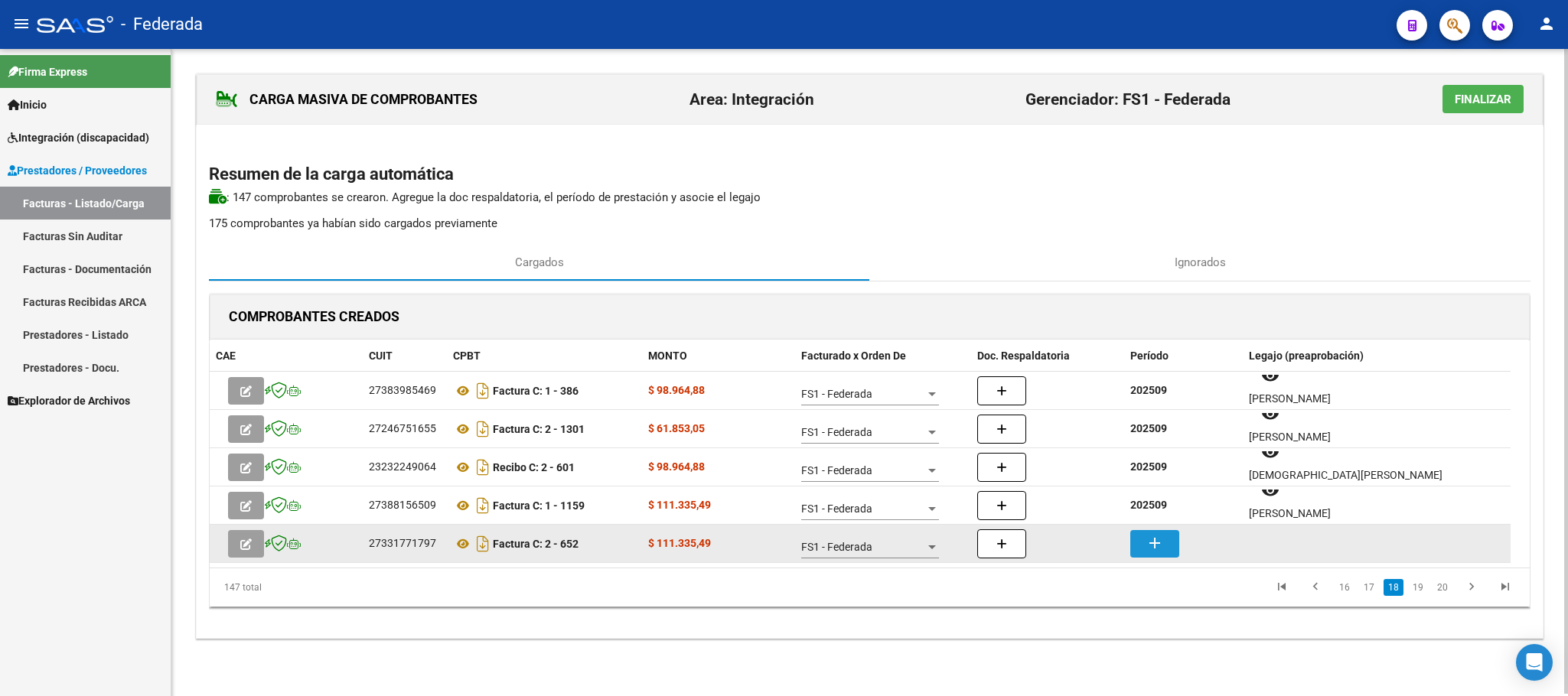
click at [1163, 530] on button "add" at bounding box center [1154, 544] width 49 height 27
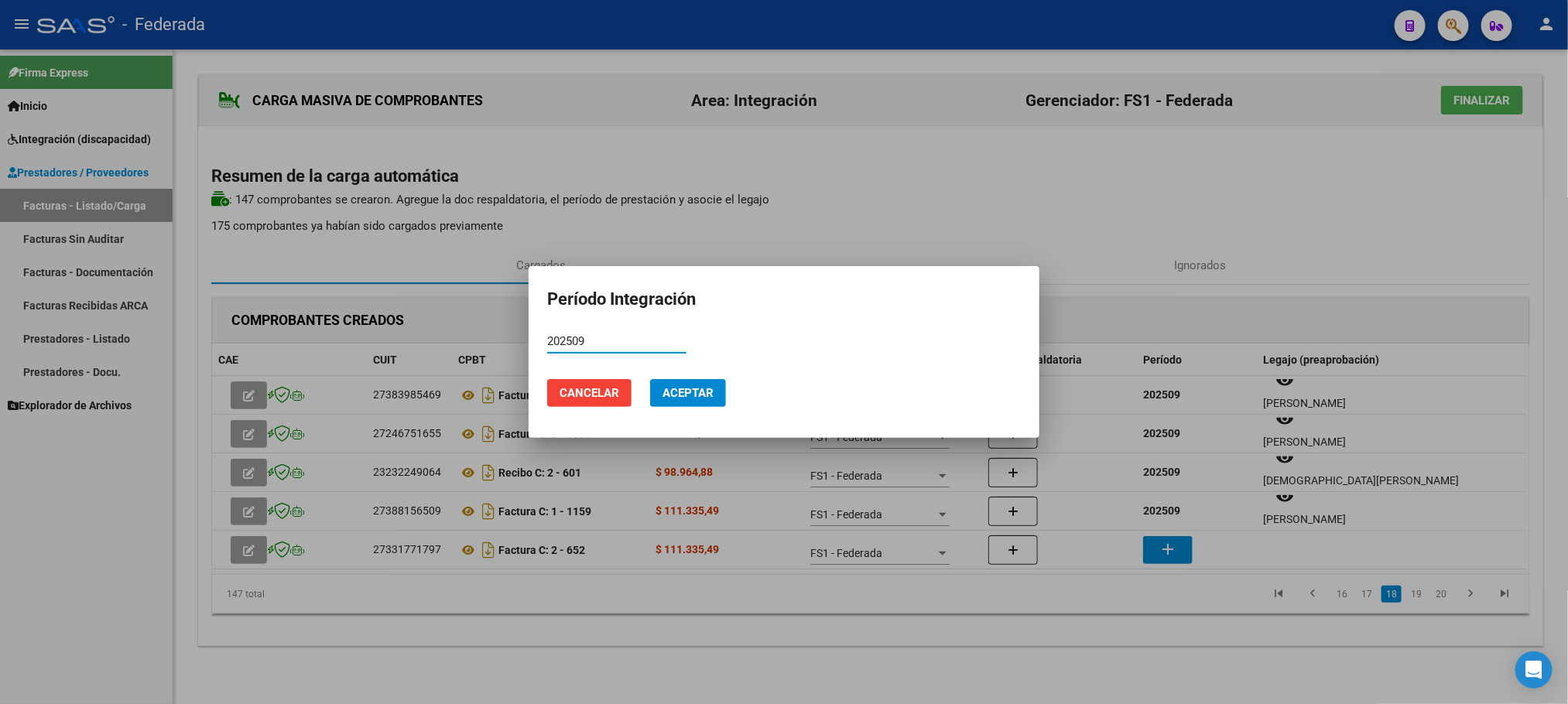
type input "202509"
click at [697, 397] on span "Aceptar" at bounding box center [687, 393] width 51 height 14
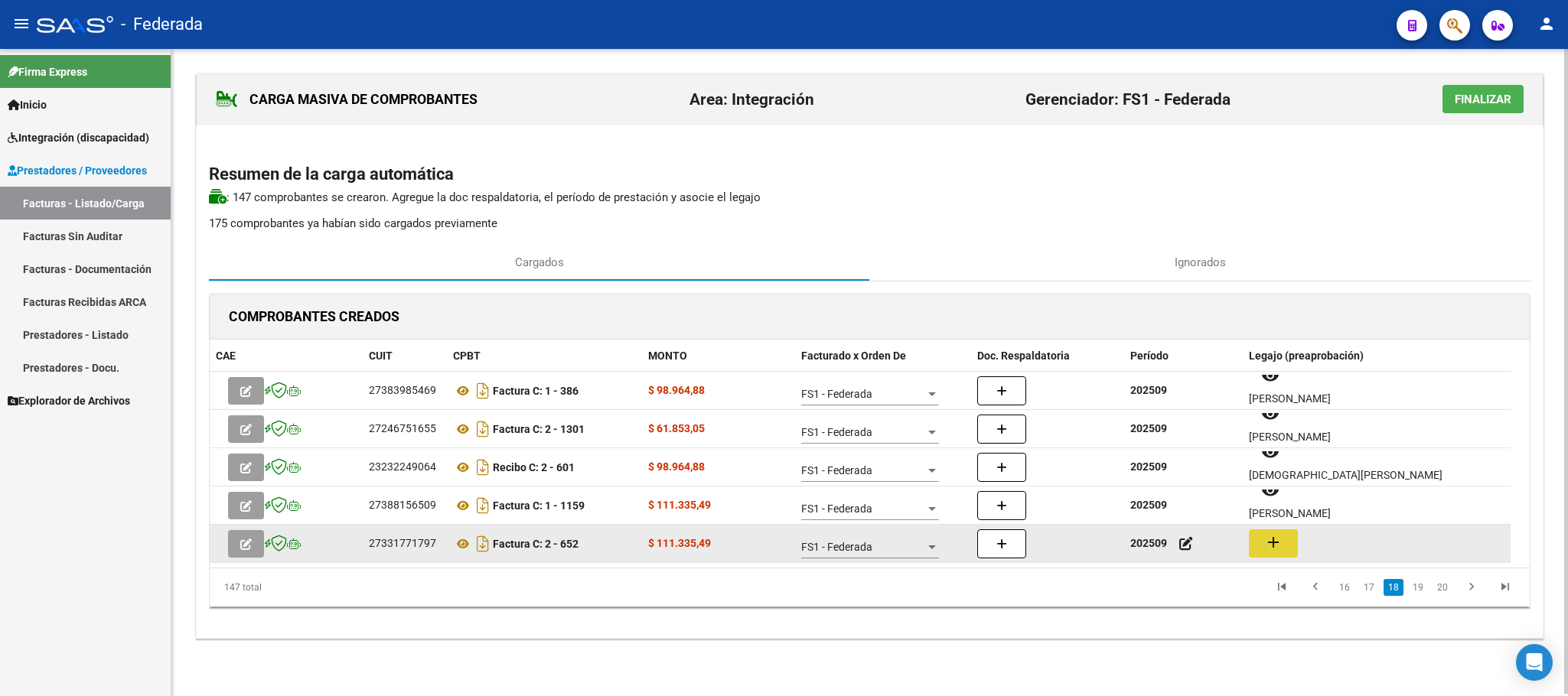
click at [1279, 537] on mat-icon "add" at bounding box center [1273, 542] width 18 height 18
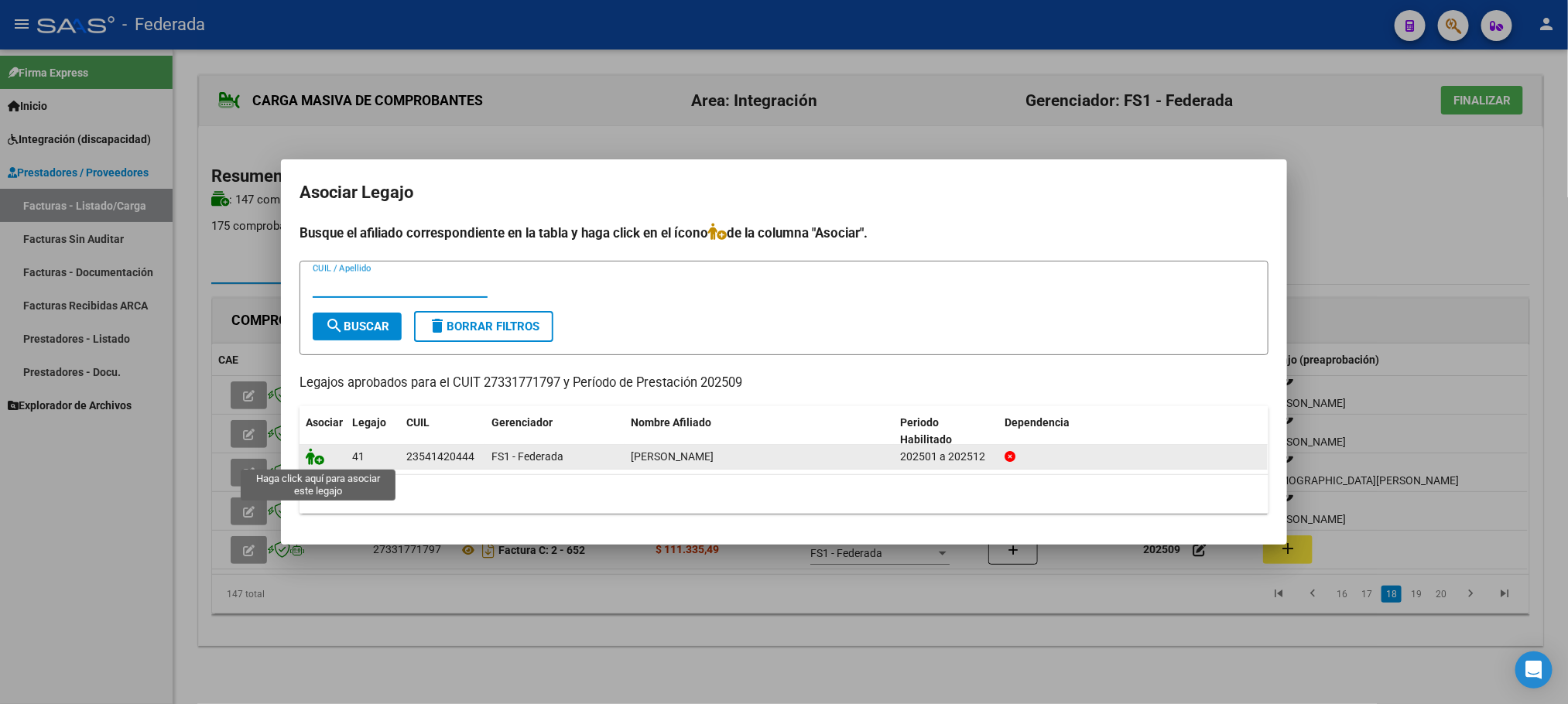
click at [316, 452] on icon at bounding box center [315, 456] width 18 height 17
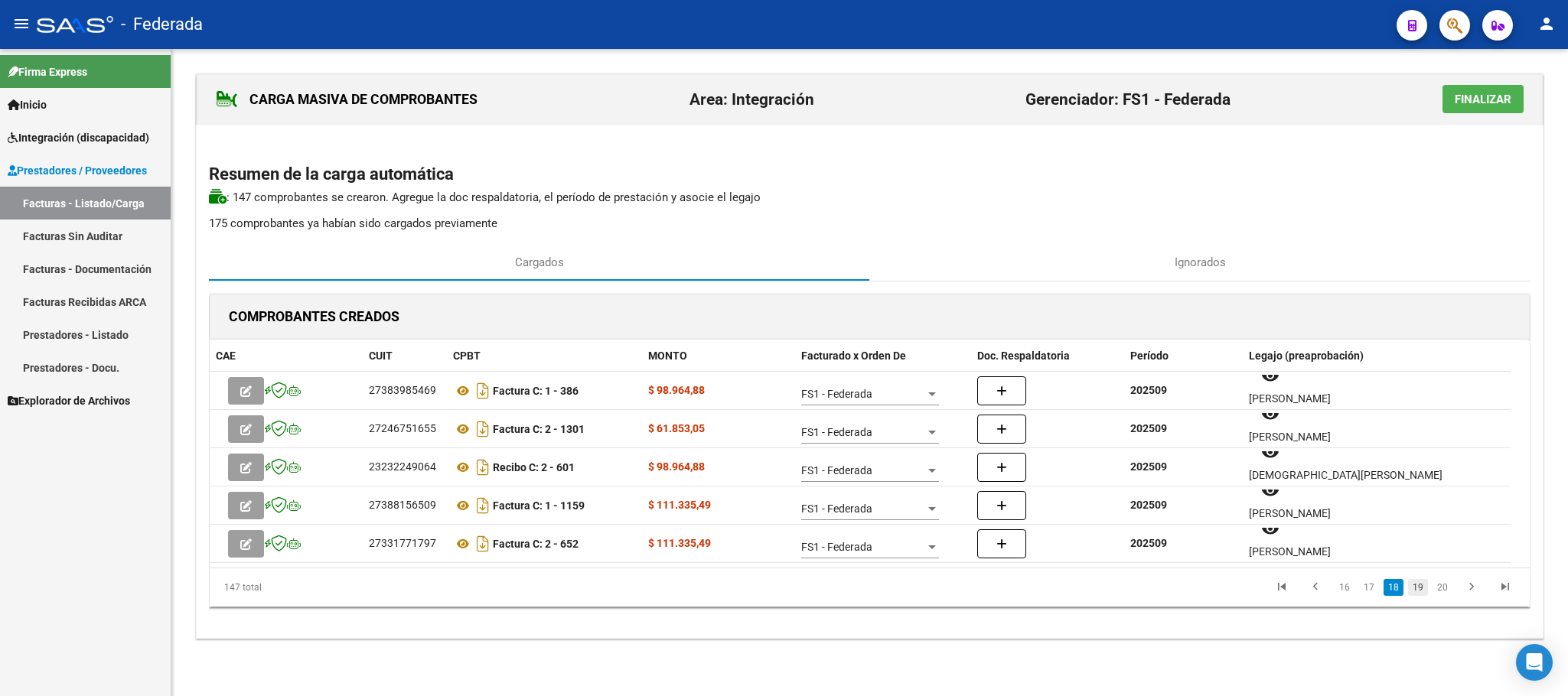
click at [1417, 586] on link "19" at bounding box center [1418, 588] width 20 height 16
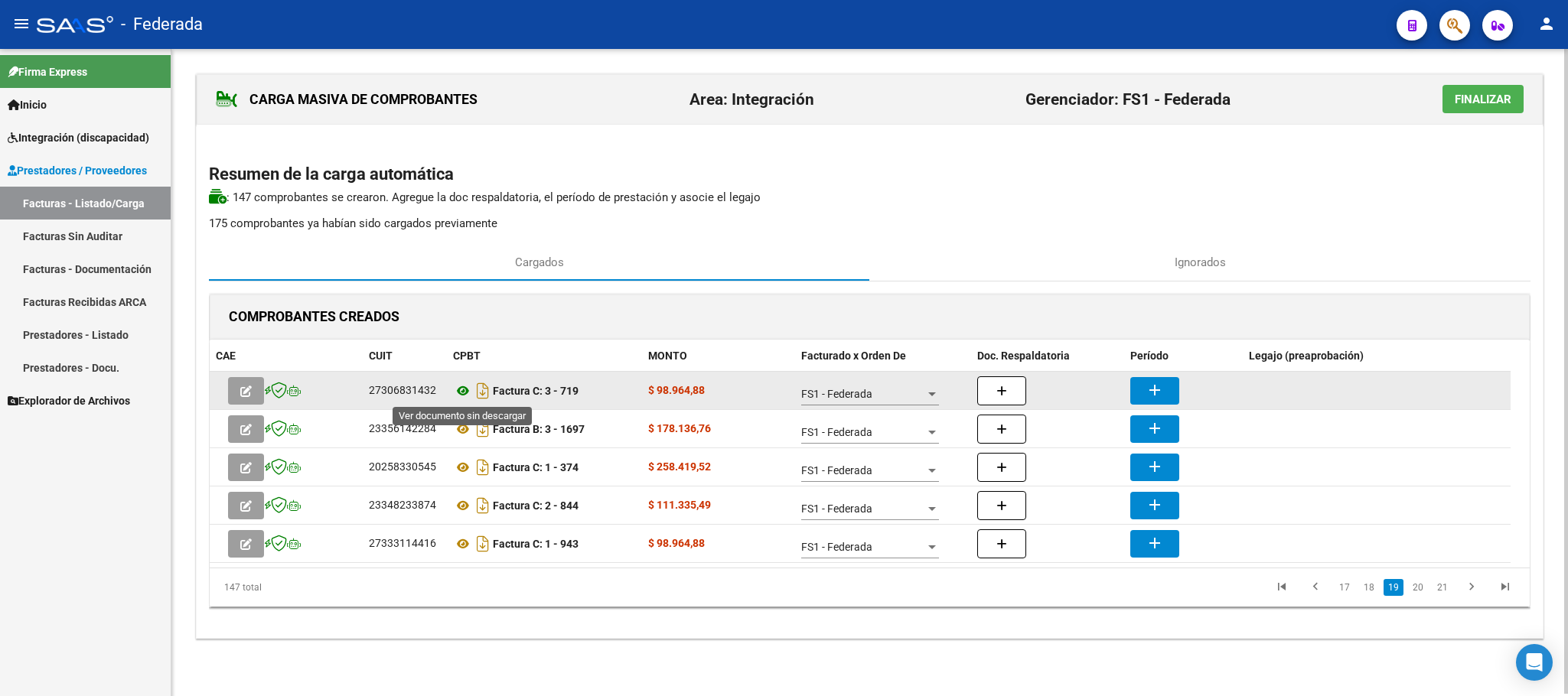
click at [455, 391] on icon at bounding box center [463, 391] width 20 height 18
click at [1166, 388] on button "add" at bounding box center [1154, 391] width 49 height 27
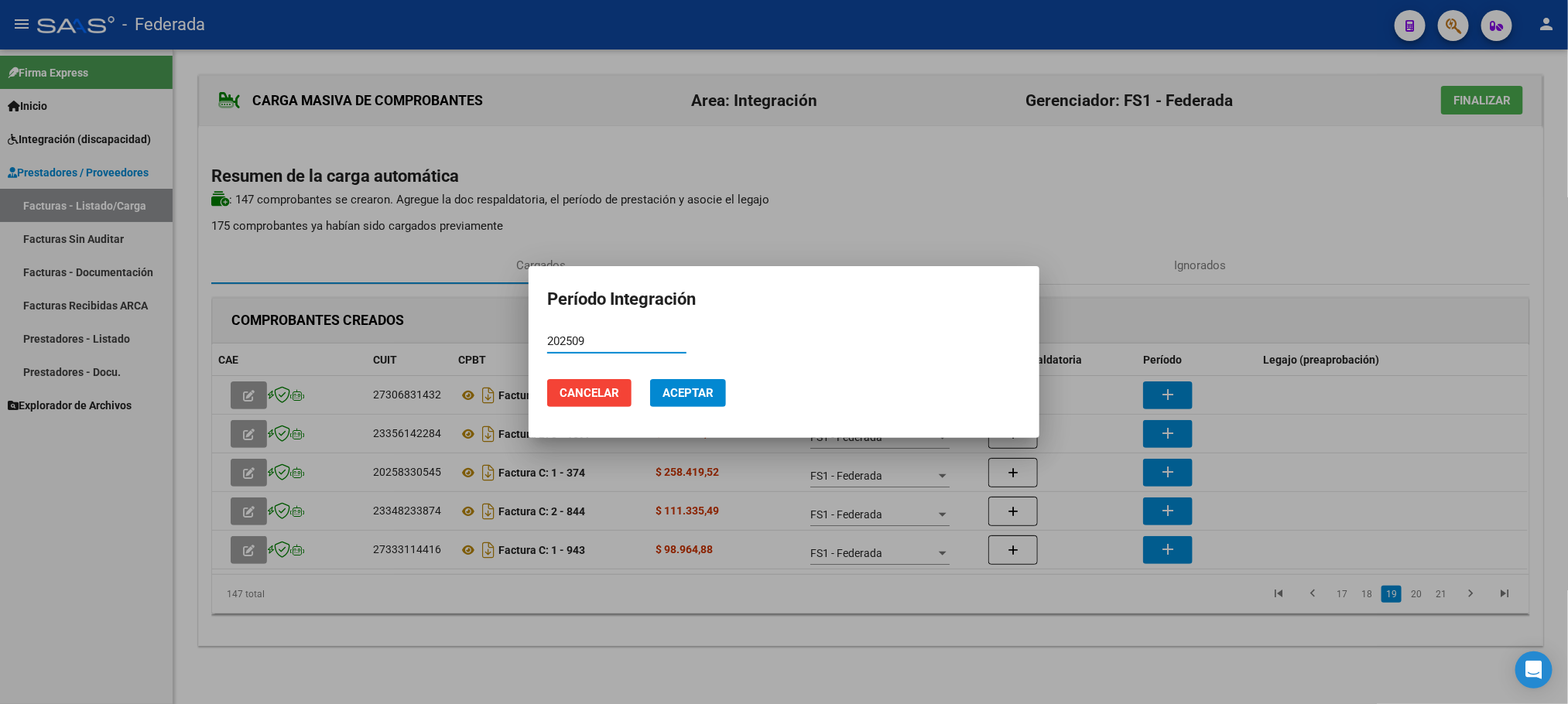
type input "202509"
click at [667, 393] on span "Aceptar" at bounding box center [687, 393] width 51 height 14
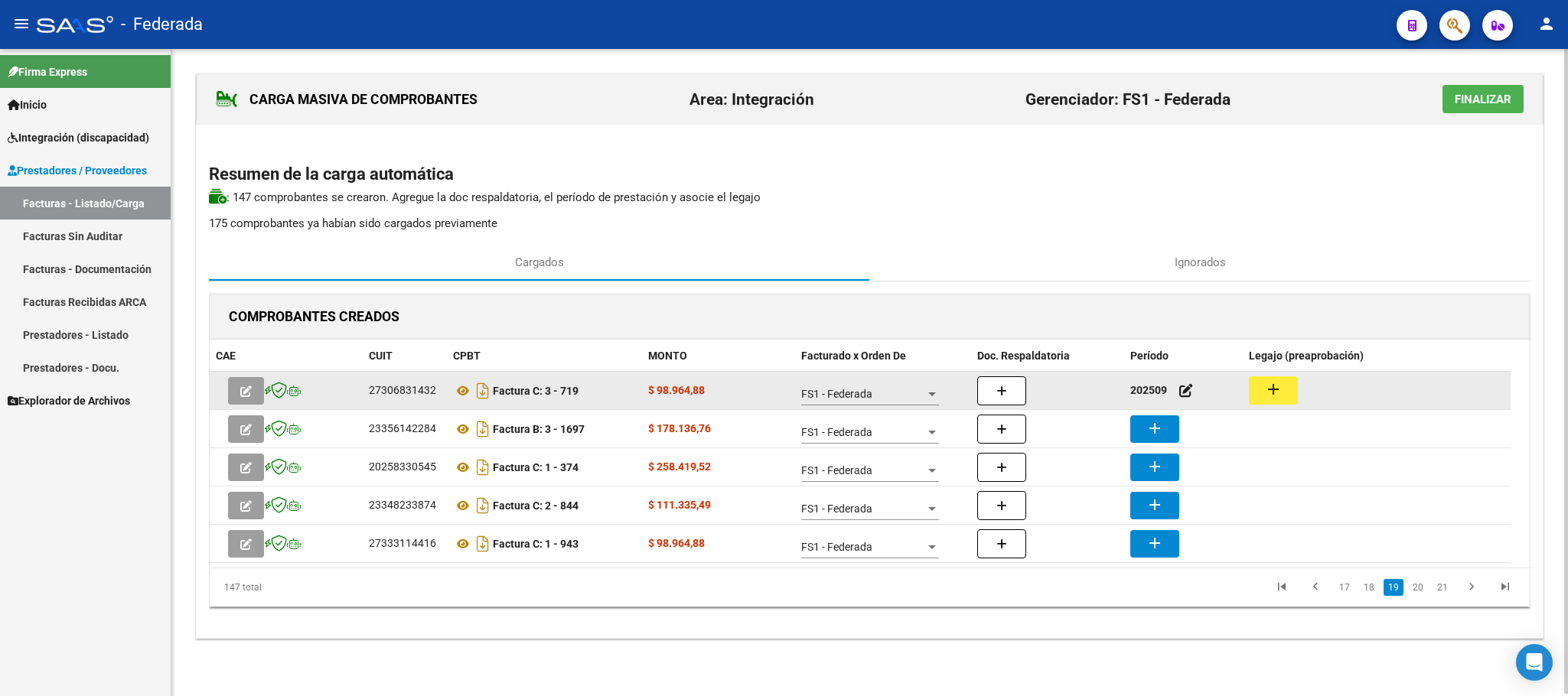
click at [1270, 389] on mat-icon "add" at bounding box center [1273, 389] width 18 height 18
click at [462, 388] on icon at bounding box center [463, 391] width 20 height 18
click at [1278, 395] on mat-icon "add" at bounding box center [1273, 389] width 18 height 18
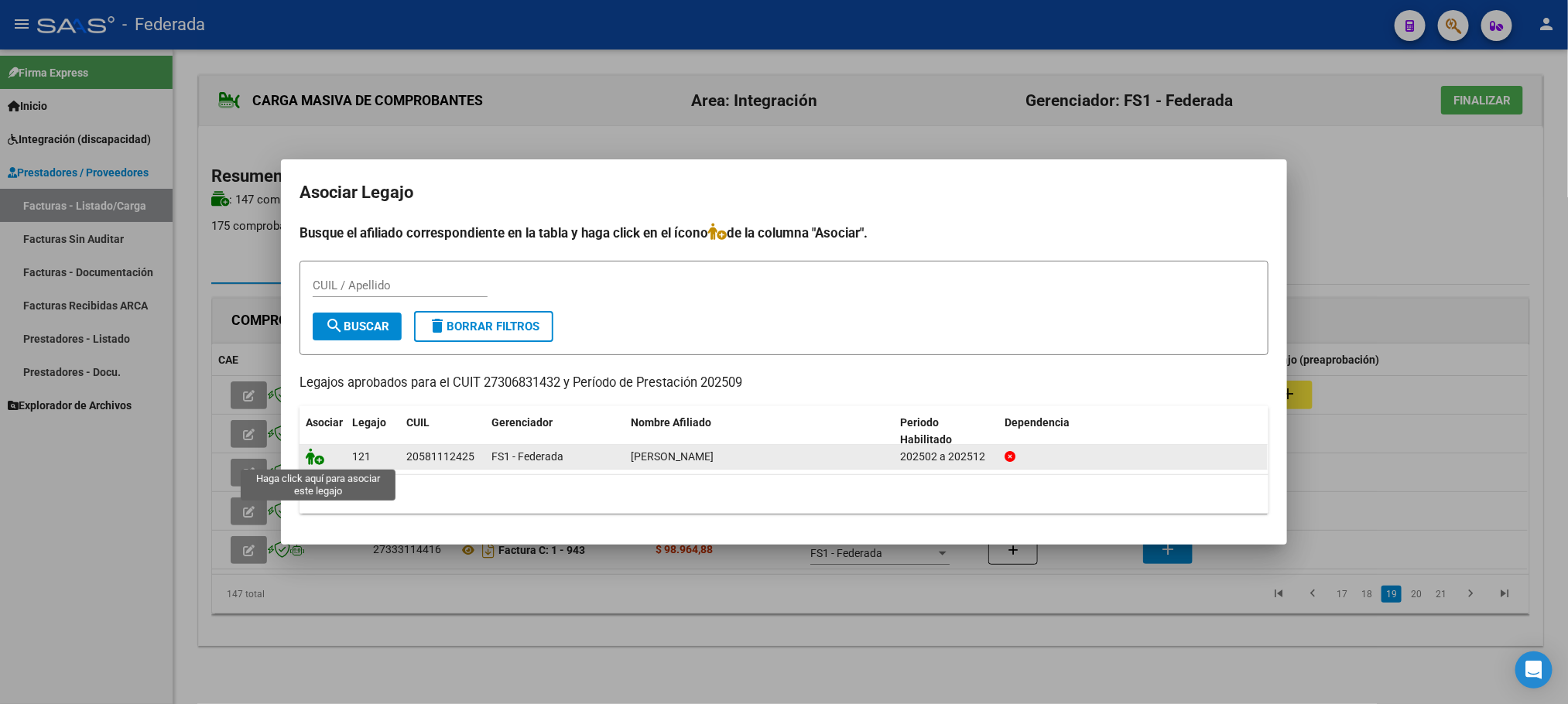
click at [316, 462] on icon at bounding box center [315, 456] width 18 height 17
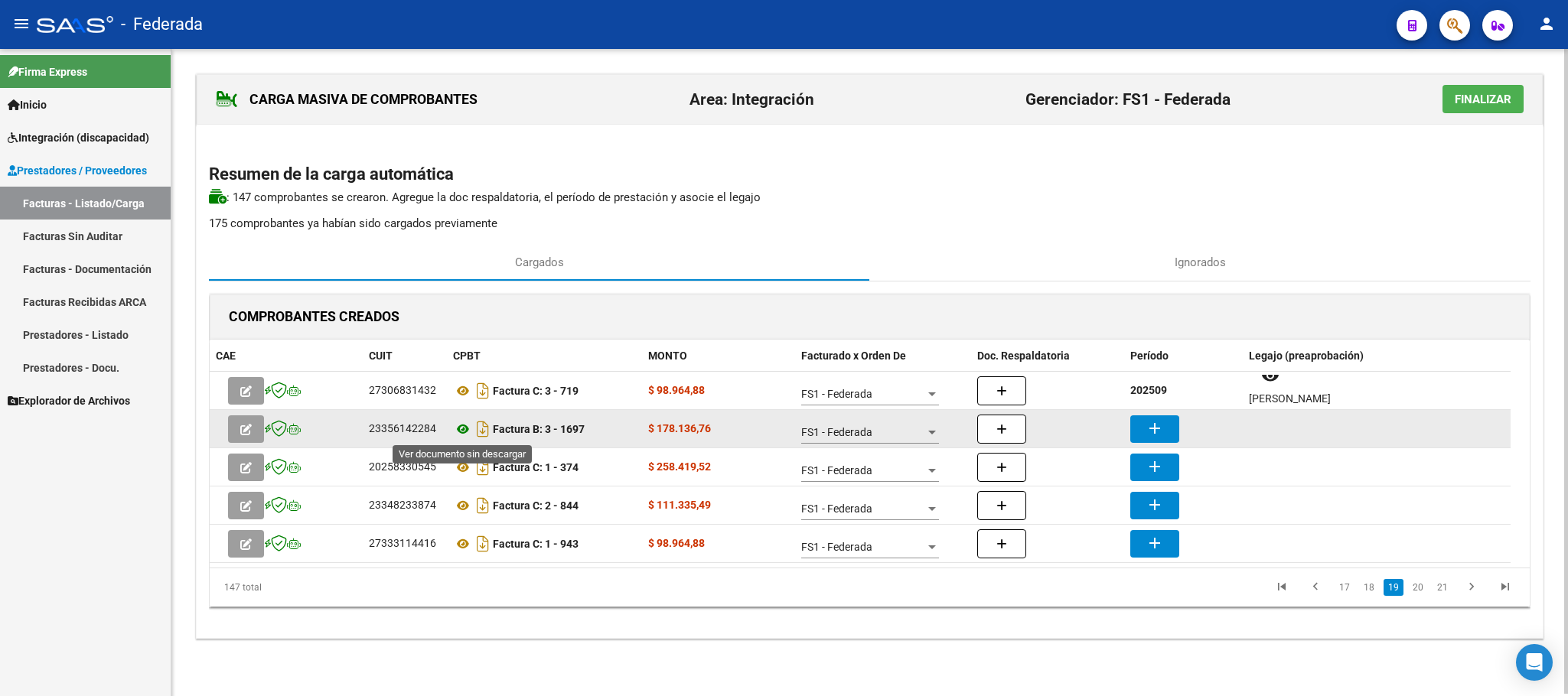
click at [456, 429] on icon at bounding box center [463, 429] width 20 height 18
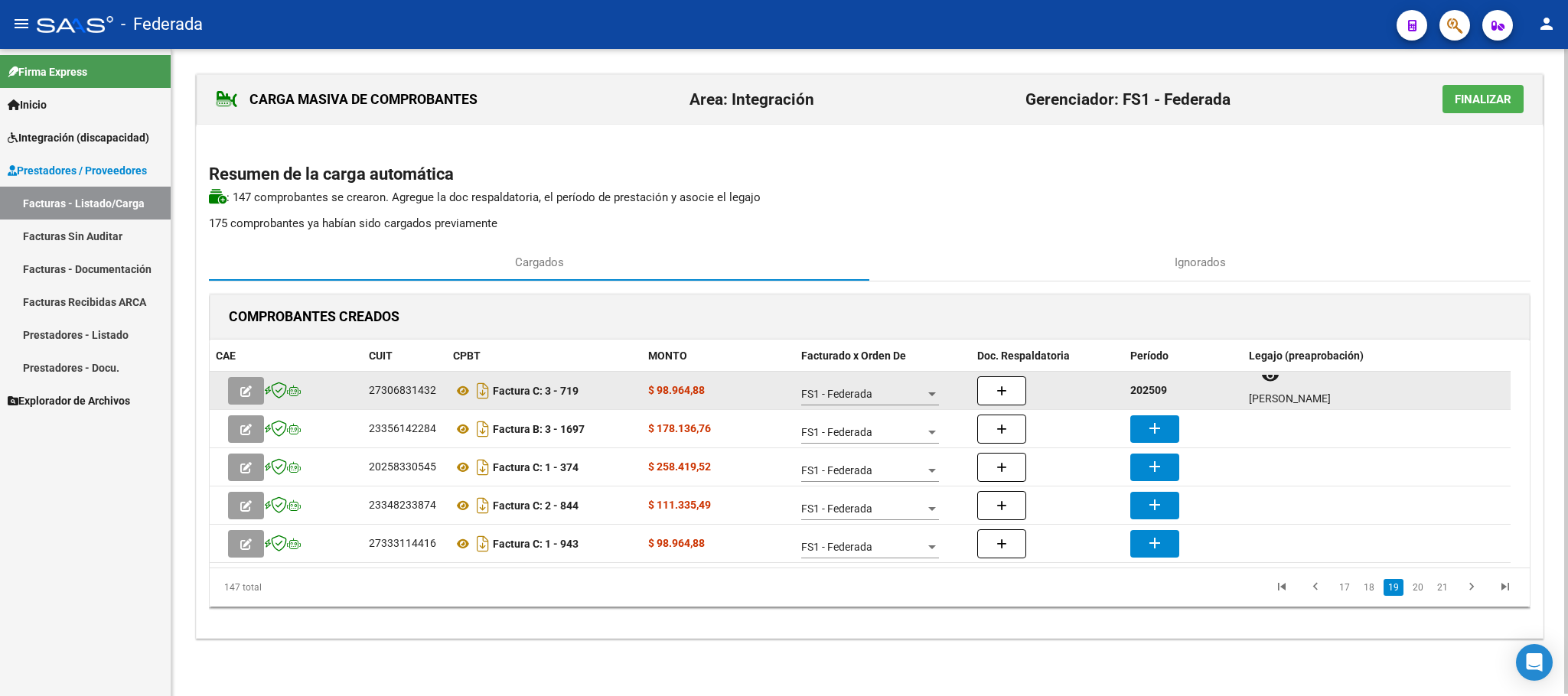
click at [1136, 384] on div "202509" at bounding box center [1183, 390] width 107 height 17
click at [1141, 385] on strong "202509" at bounding box center [1148, 390] width 36 height 12
click at [1142, 385] on strong "202509" at bounding box center [1148, 390] width 36 height 12
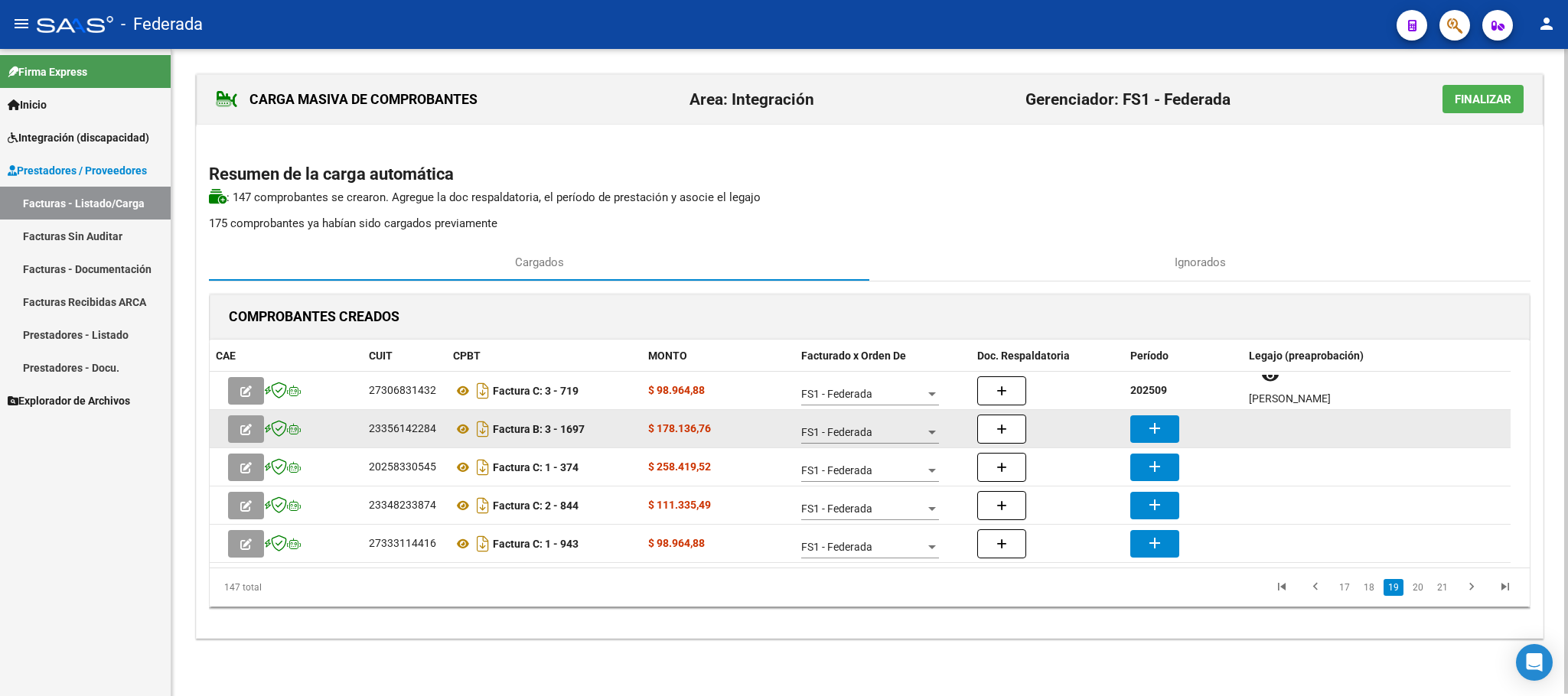
click at [1155, 432] on mat-icon "add" at bounding box center [1154, 428] width 18 height 18
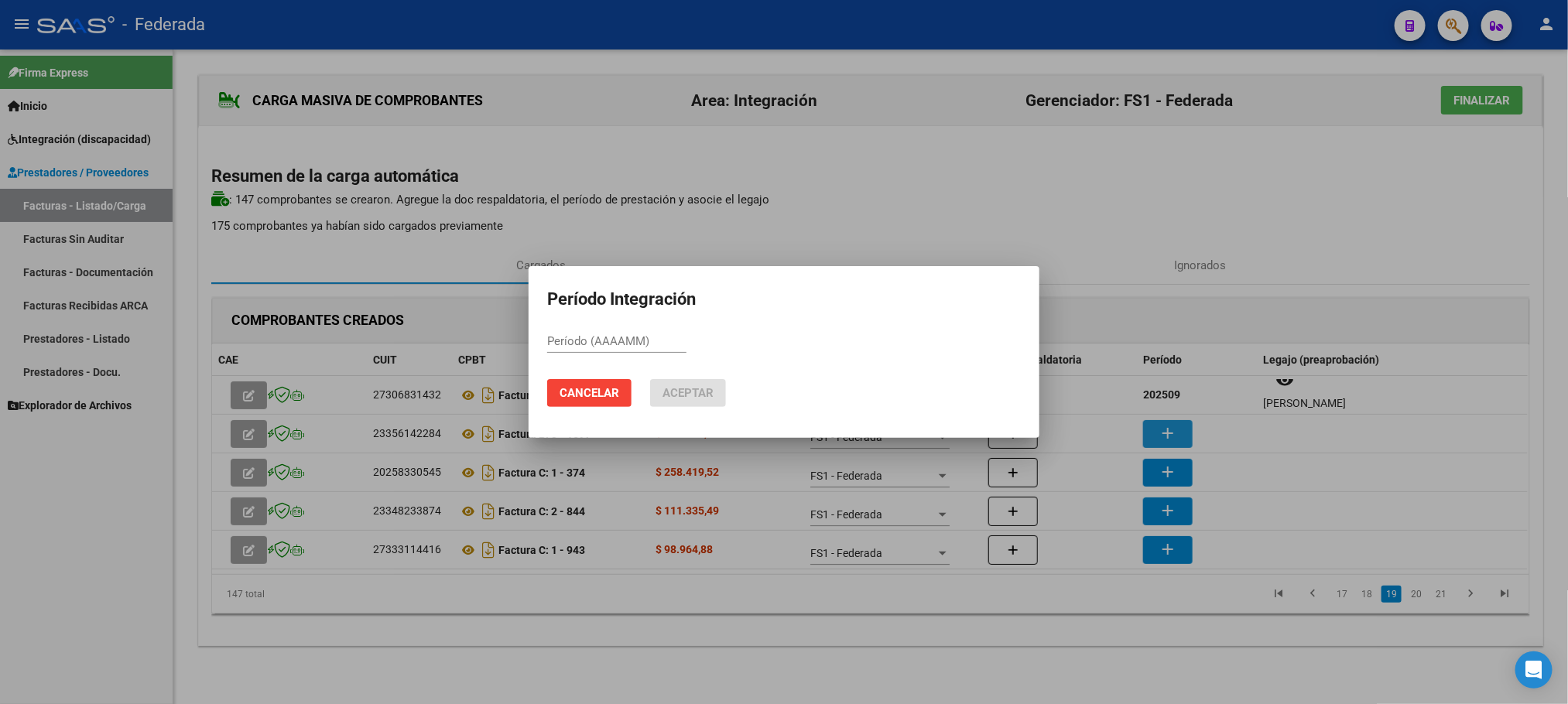
paste input "202509"
type input "202509"
click at [716, 400] on button "Aceptar" at bounding box center [687, 393] width 76 height 28
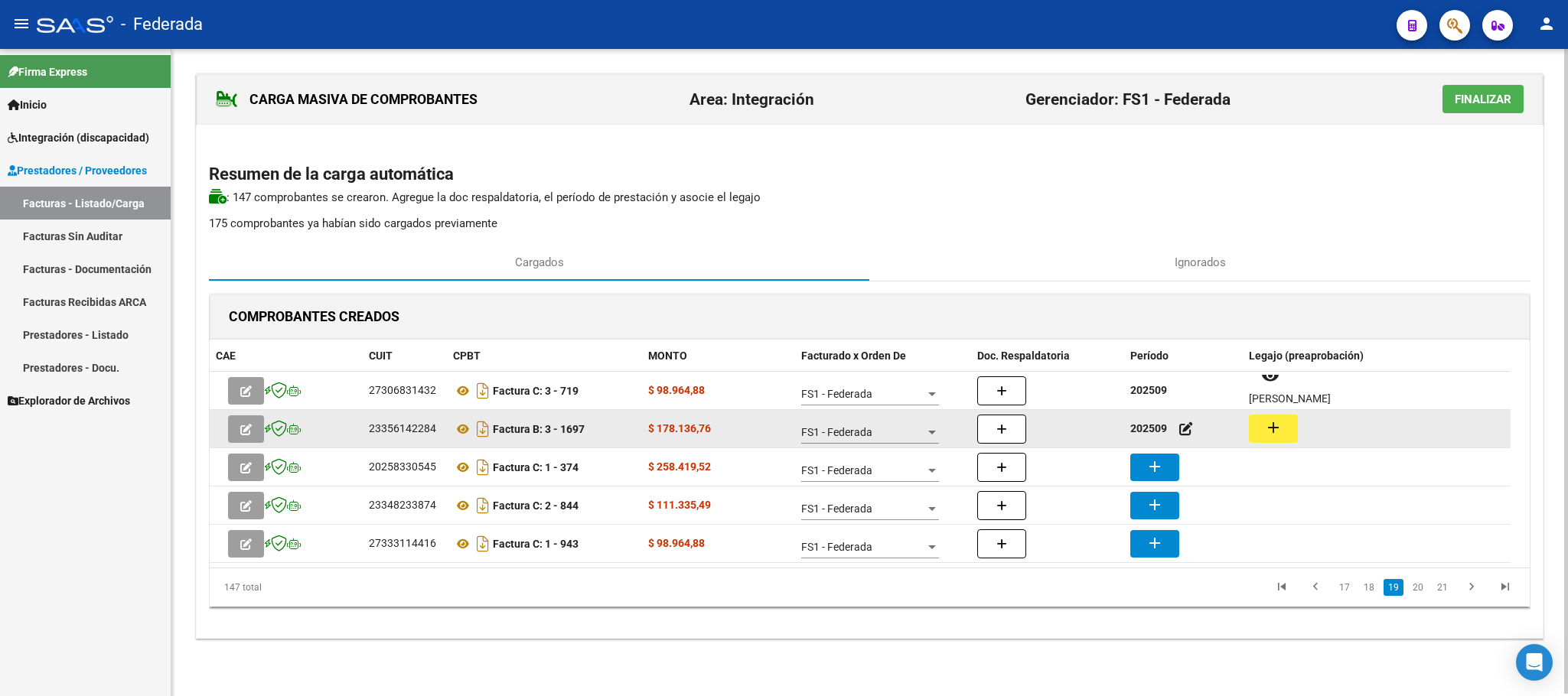
click at [1293, 442] on button "add" at bounding box center [1274, 428] width 49 height 28
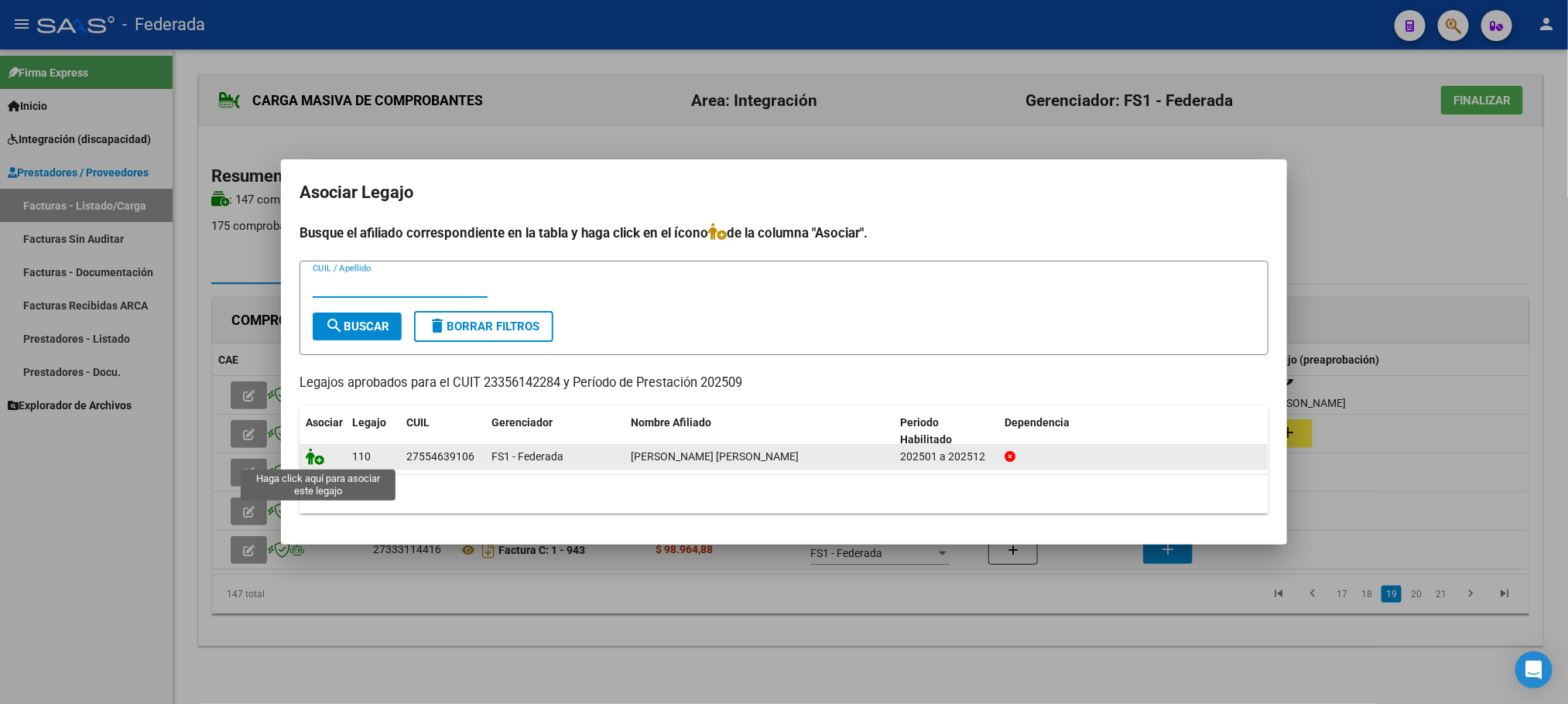
click at [306, 458] on icon at bounding box center [315, 456] width 18 height 17
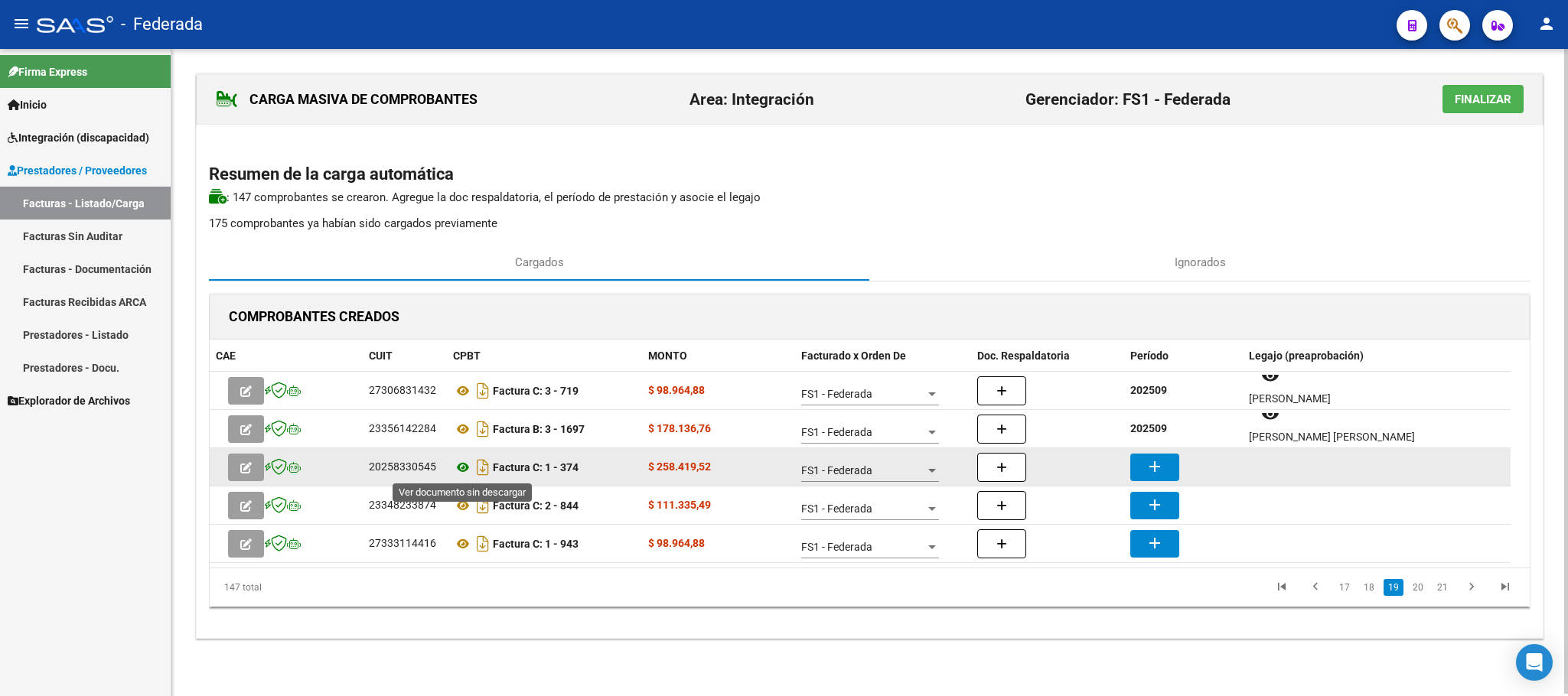
click at [461, 471] on icon at bounding box center [463, 467] width 20 height 18
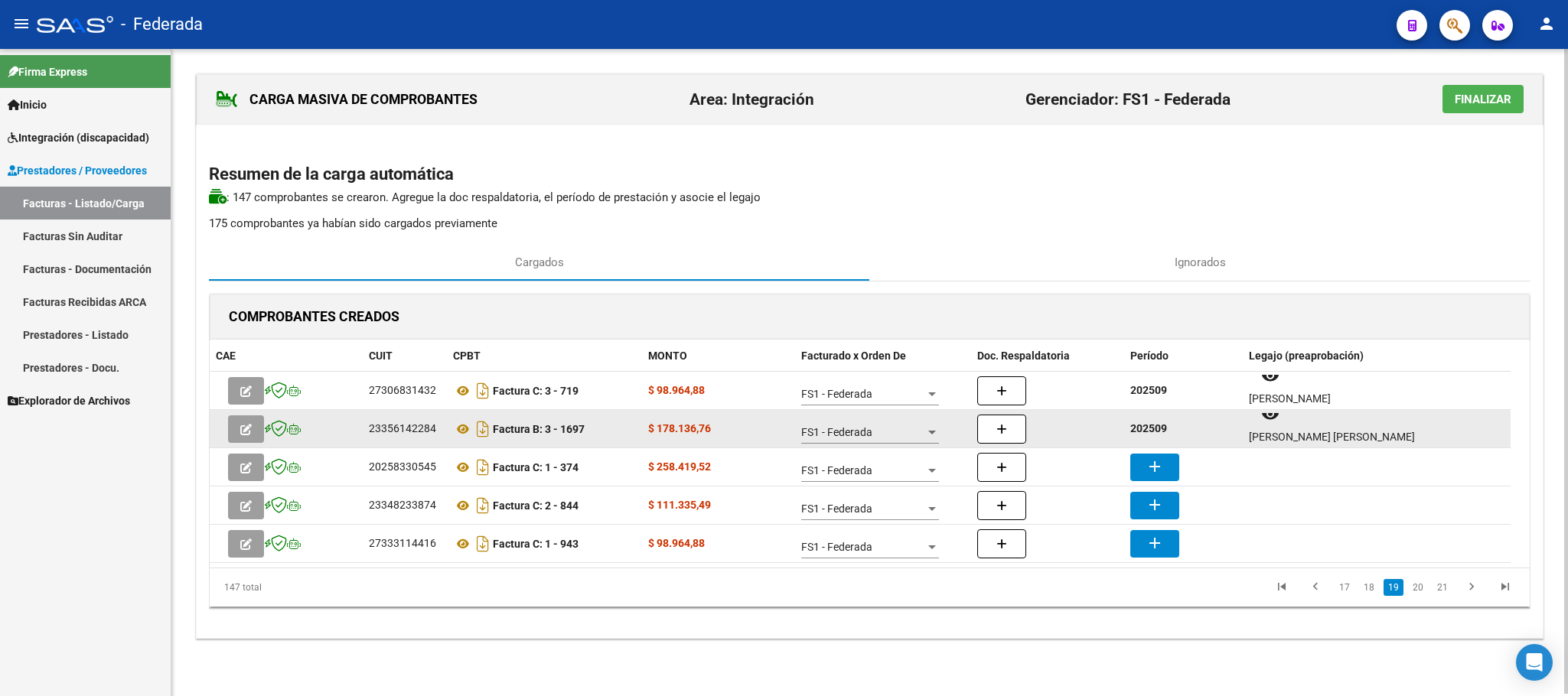
click at [1155, 418] on datatable-body-cell "202509" at bounding box center [1184, 428] width 118 height 37
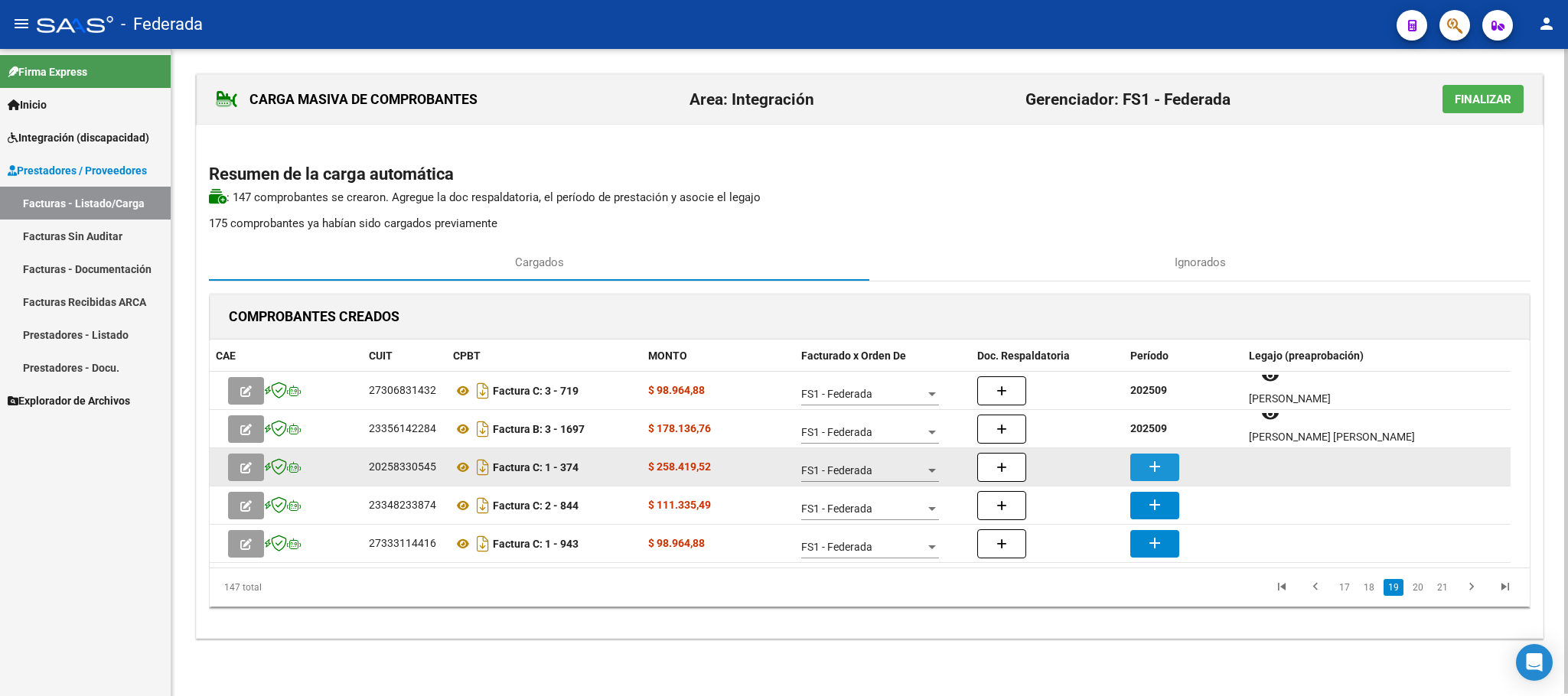
click at [1173, 461] on button "add" at bounding box center [1154, 467] width 49 height 27
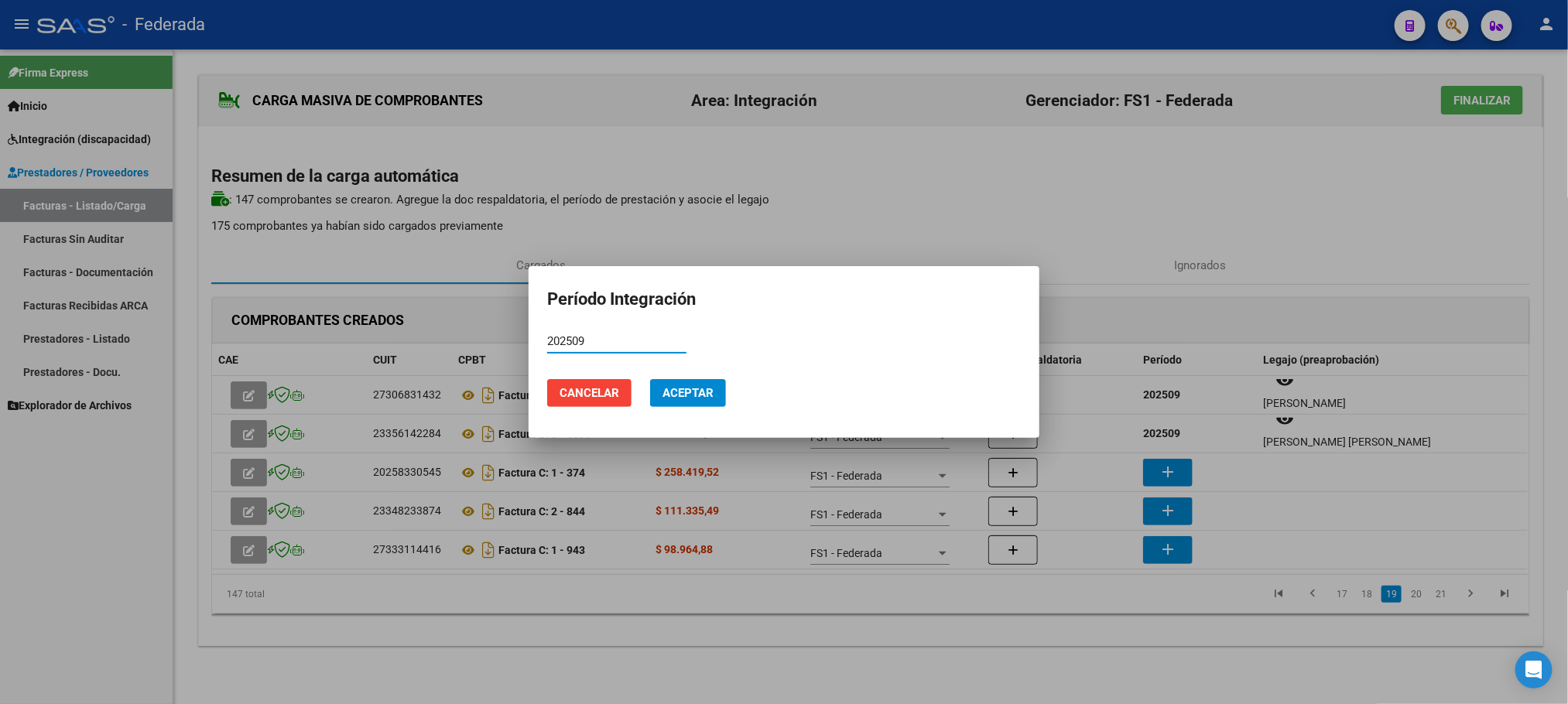
type input "202509"
click at [713, 386] on button "Aceptar" at bounding box center [687, 393] width 76 height 28
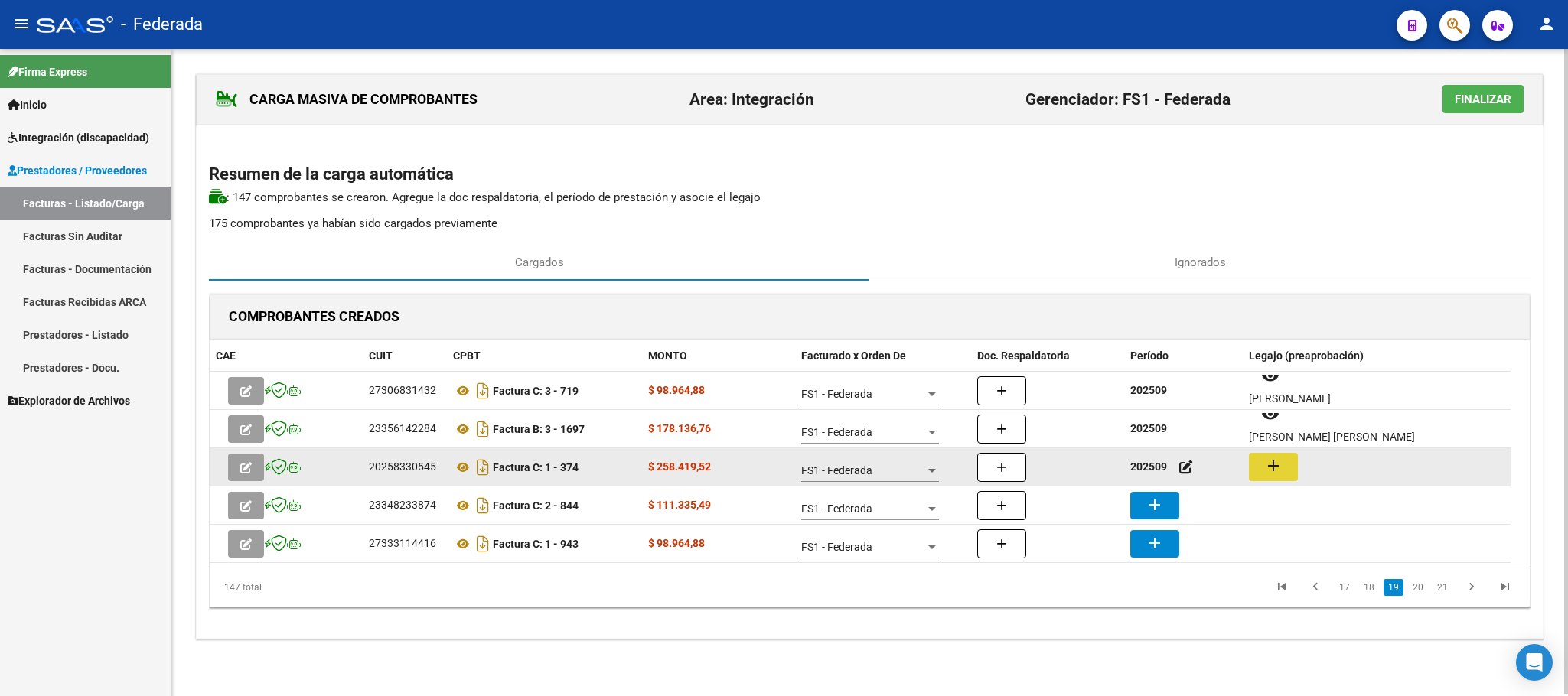
click at [1277, 466] on mat-icon "add" at bounding box center [1273, 466] width 18 height 18
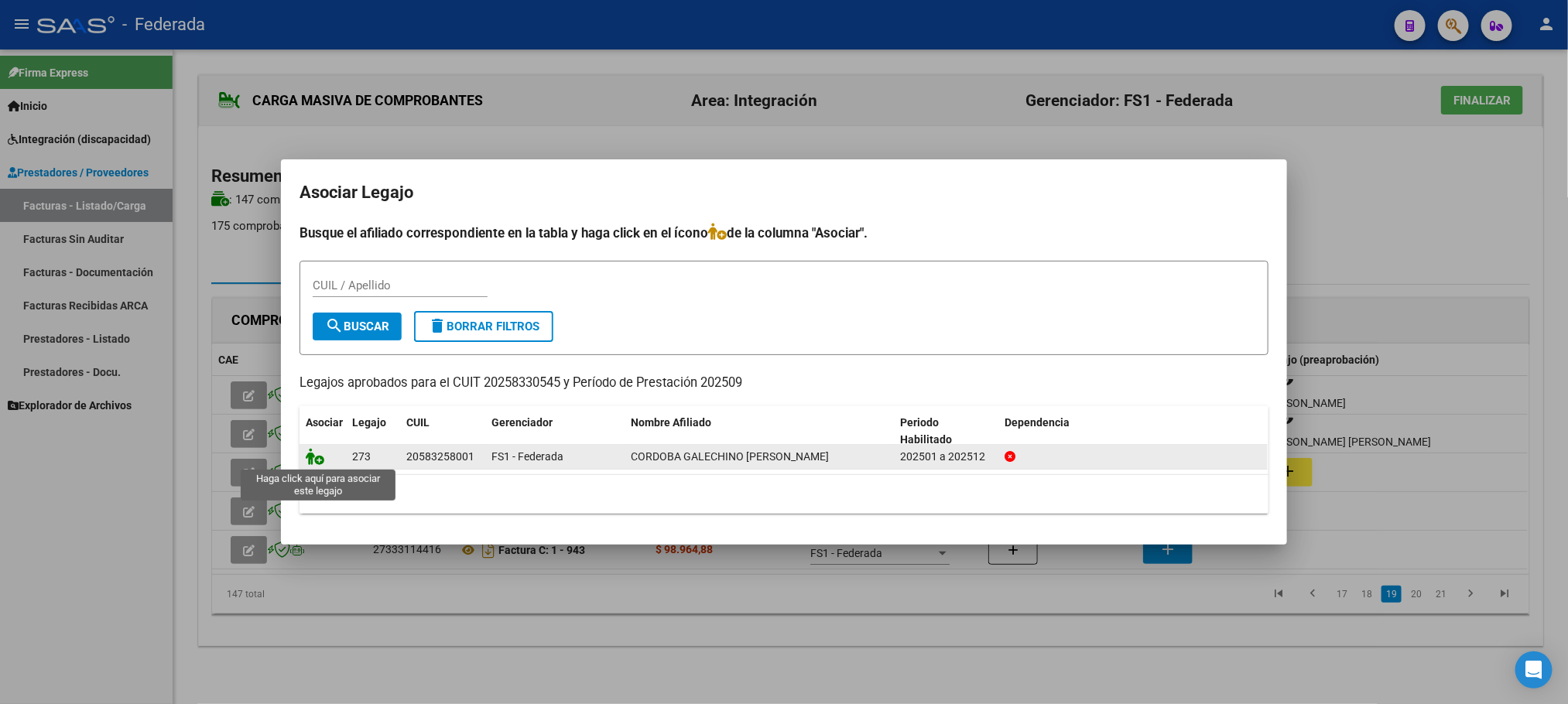
click at [318, 463] on icon at bounding box center [315, 456] width 18 height 17
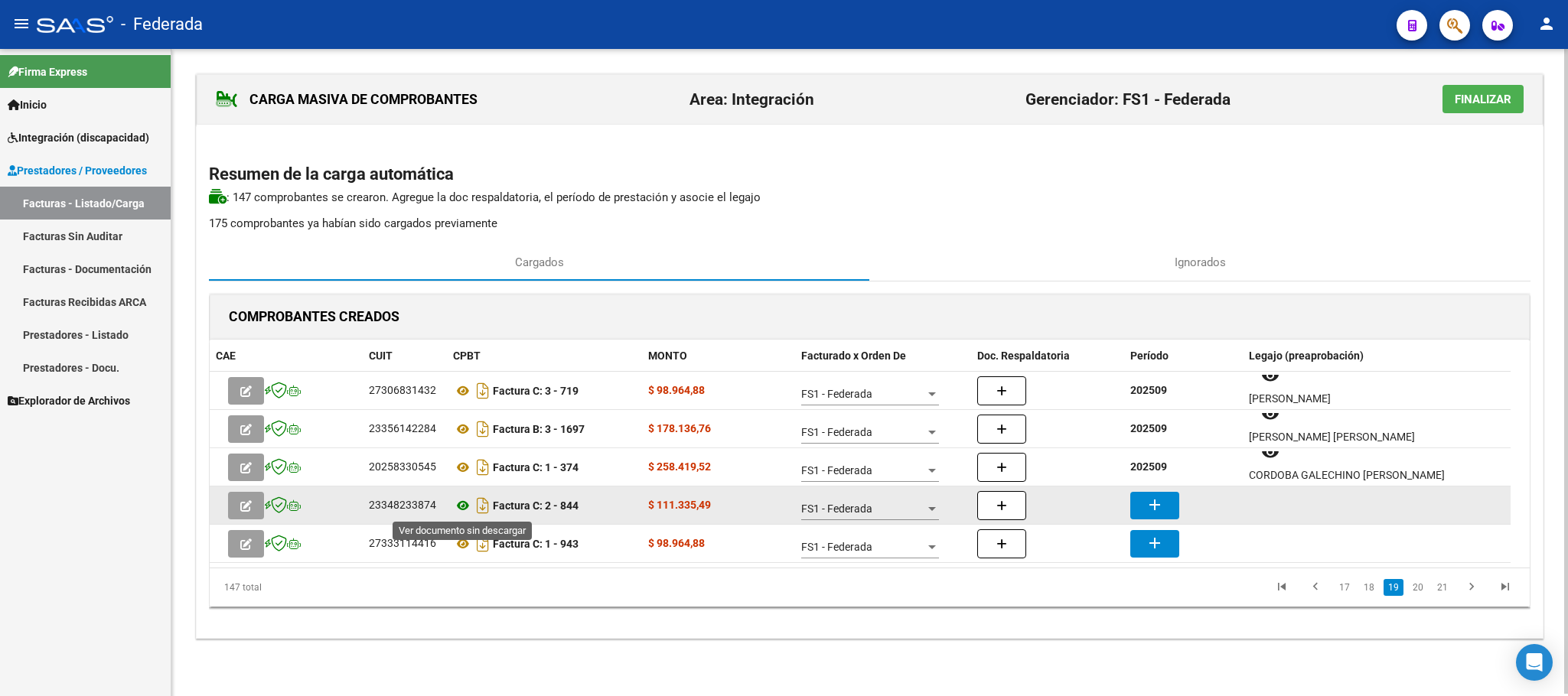
click at [460, 506] on icon at bounding box center [463, 506] width 20 height 18
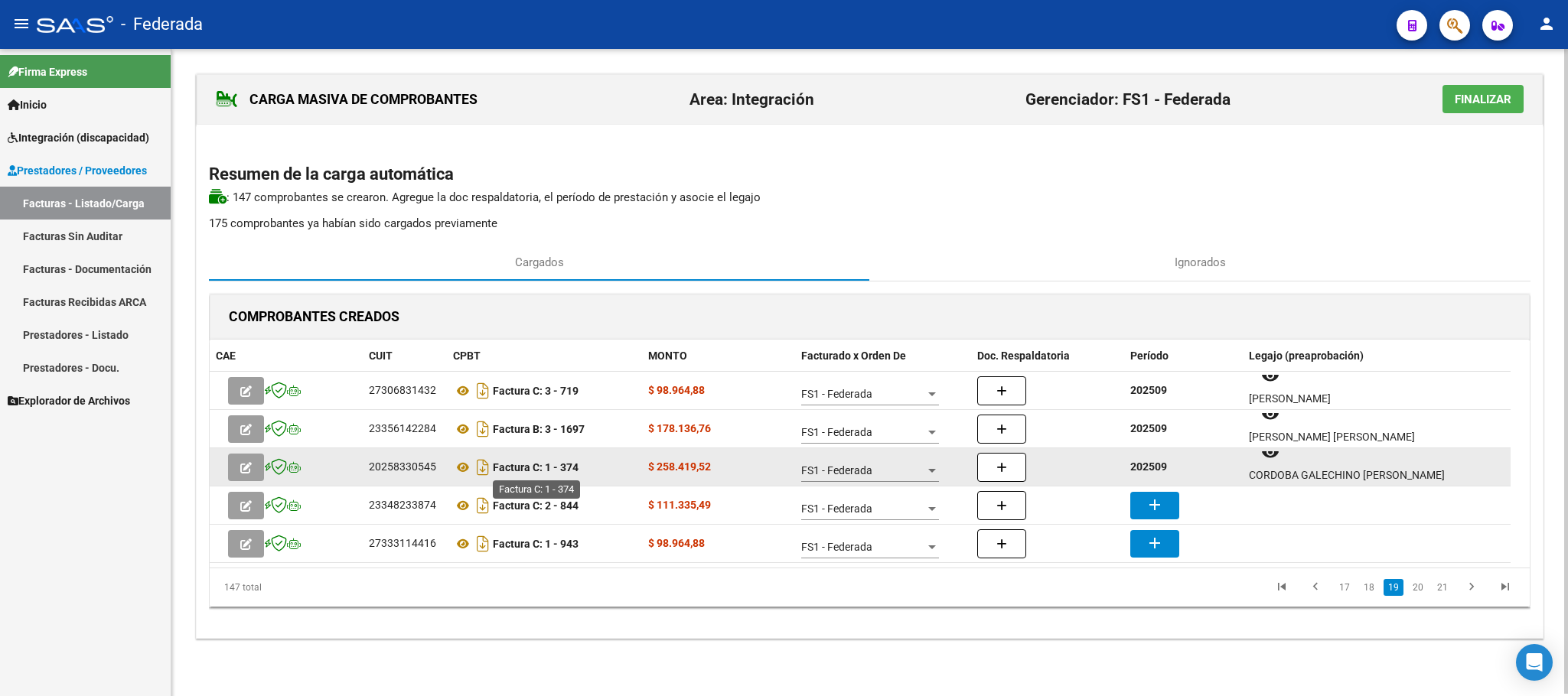
click at [572, 471] on strong "Factura C: 1 - 374" at bounding box center [536, 466] width 86 height 12
click at [1274, 474] on div "CORDOBA GALECHINO DONATTO VICENTE" at bounding box center [1377, 475] width 256 height 17
click at [1388, 476] on div "CORDOBA GALECHINO DONATTO VICENTE" at bounding box center [1377, 475] width 256 height 17
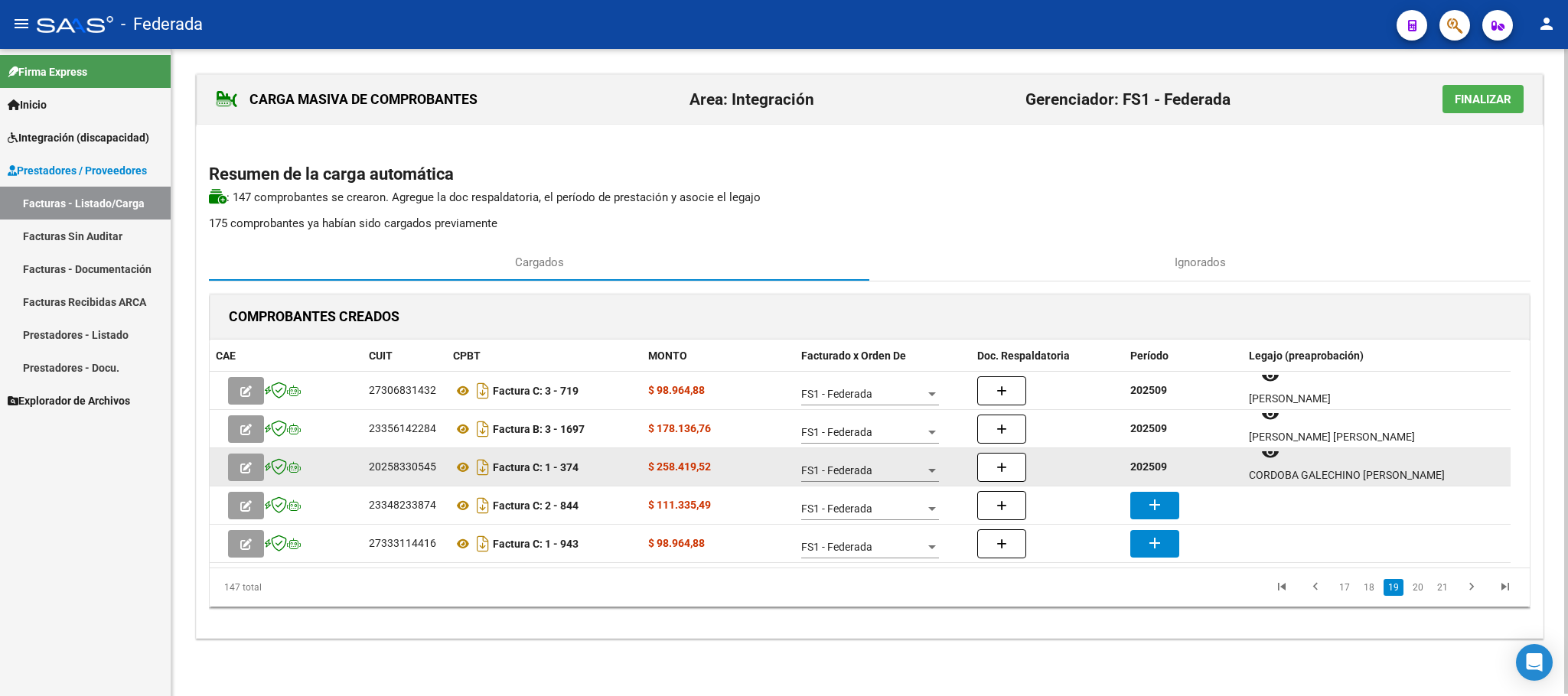
click at [1388, 476] on div "CORDOBA GALECHINO DONATTO VICENTE" at bounding box center [1377, 475] width 256 height 17
click at [461, 465] on icon at bounding box center [463, 467] width 20 height 18
click at [241, 465] on icon "button" at bounding box center [246, 467] width 12 height 12
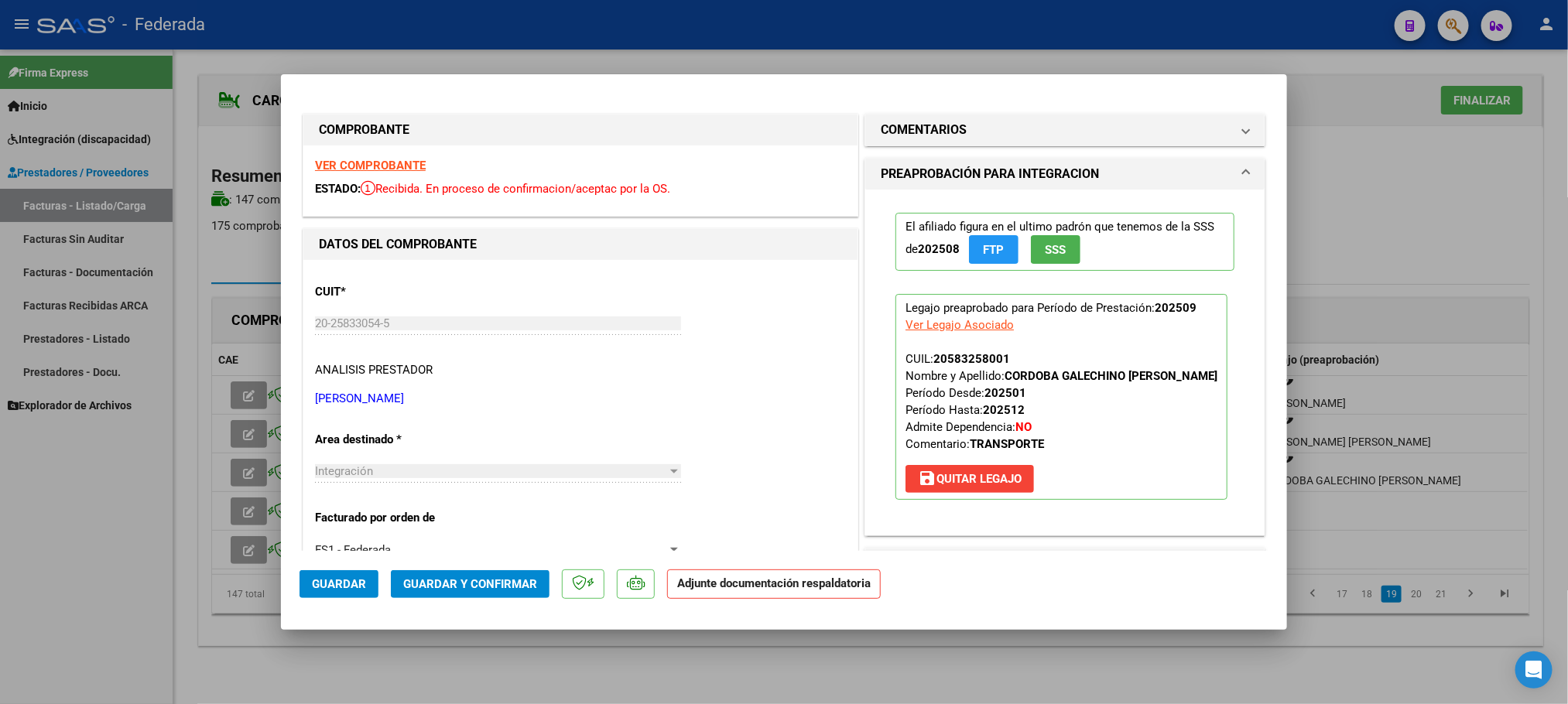
click at [968, 486] on span "save Quitar Legajo" at bounding box center [969, 478] width 104 height 14
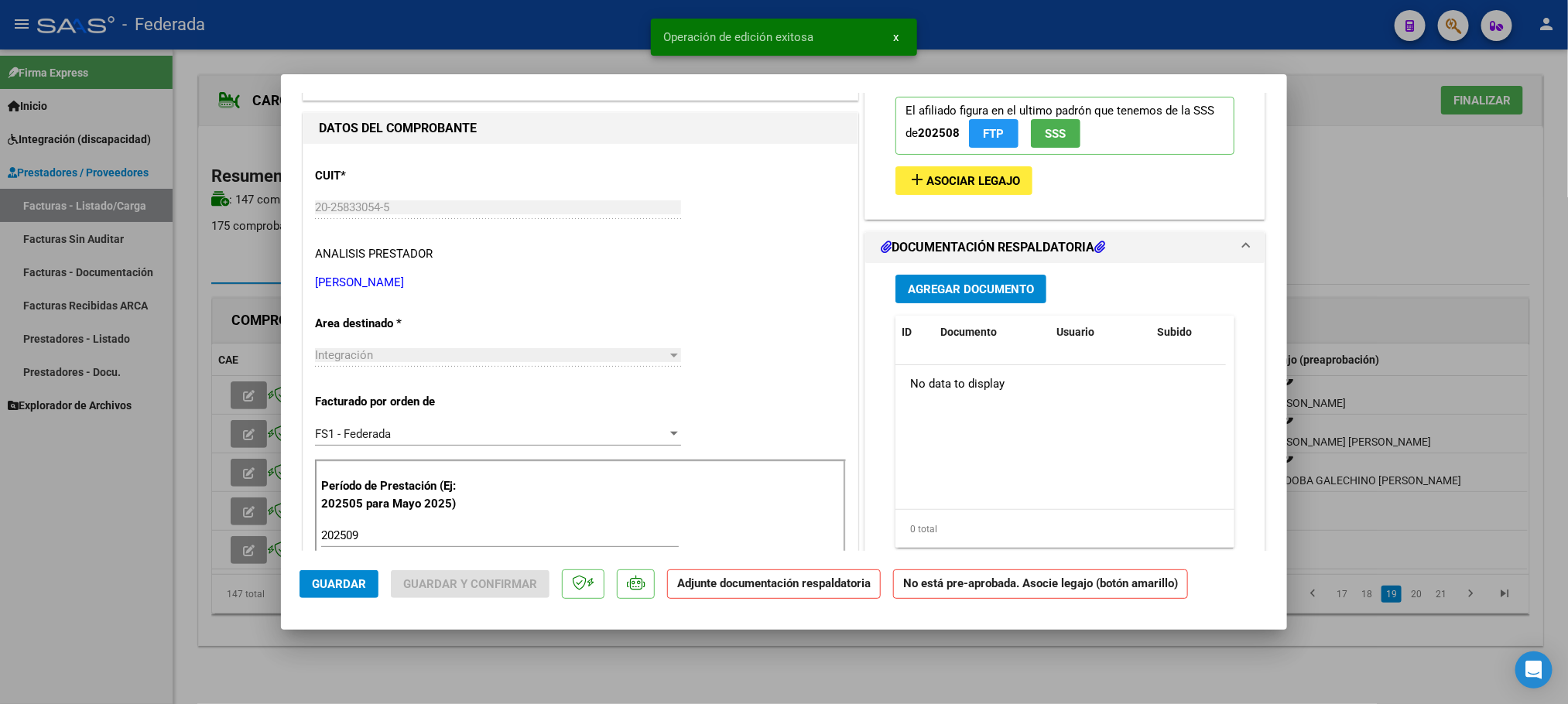
scroll to position [232, 0]
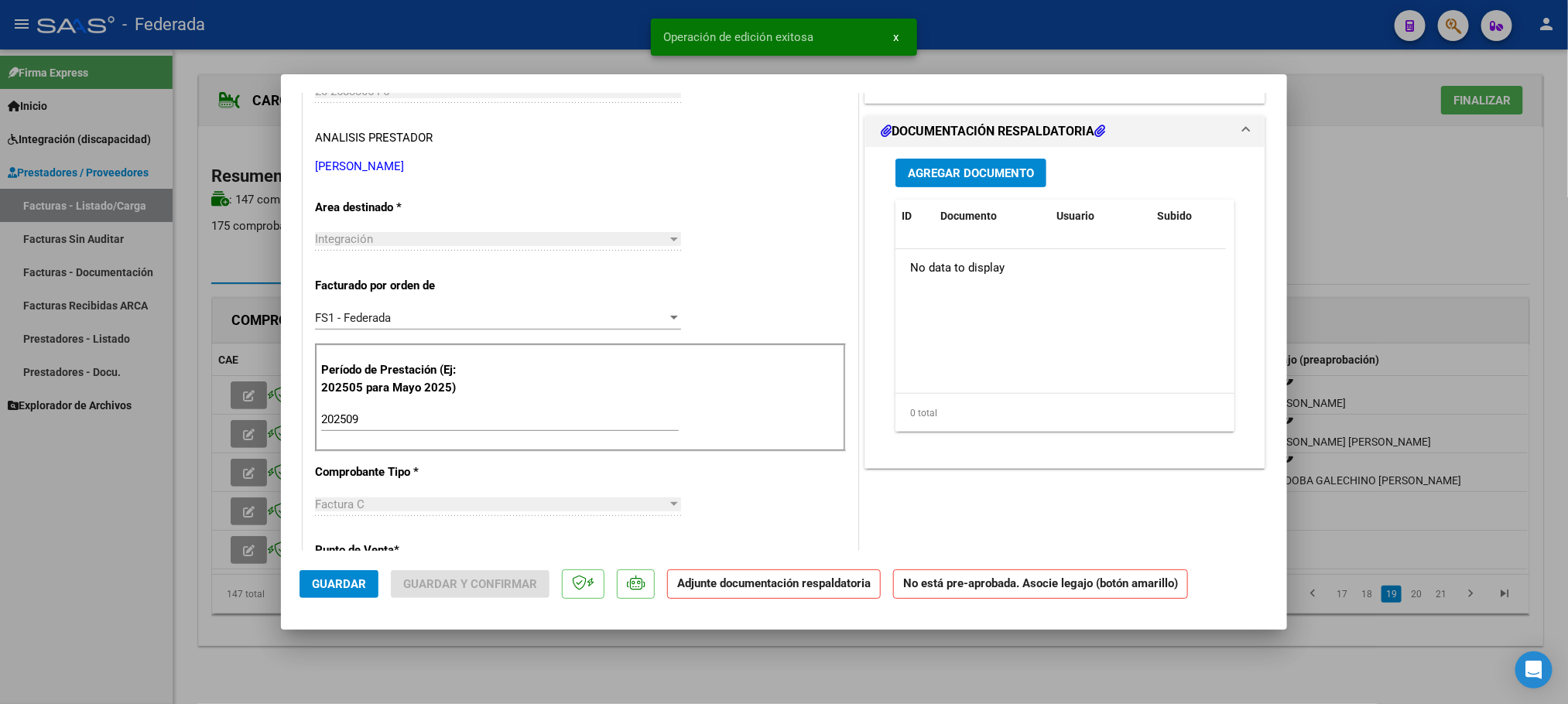
click at [381, 423] on input "202509" at bounding box center [500, 419] width 357 height 14
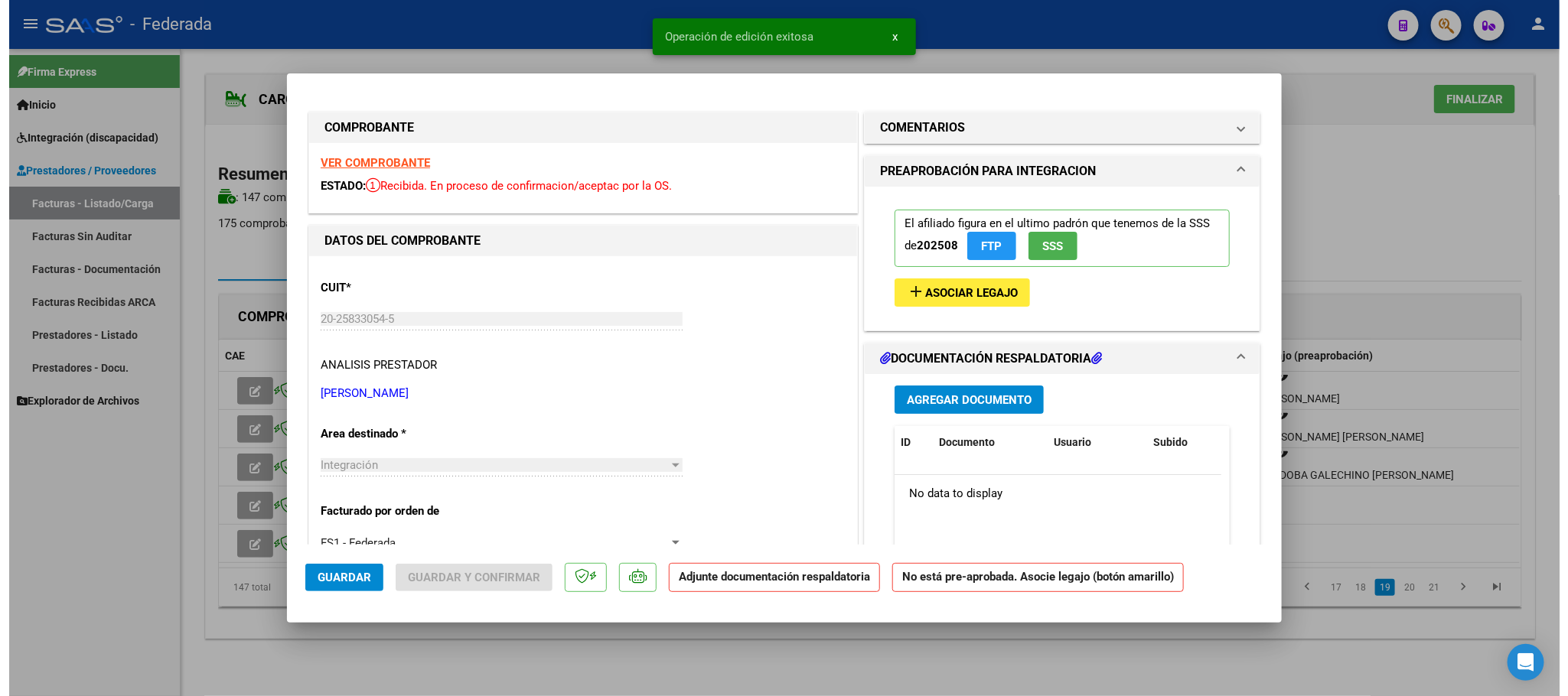
scroll to position [0, 0]
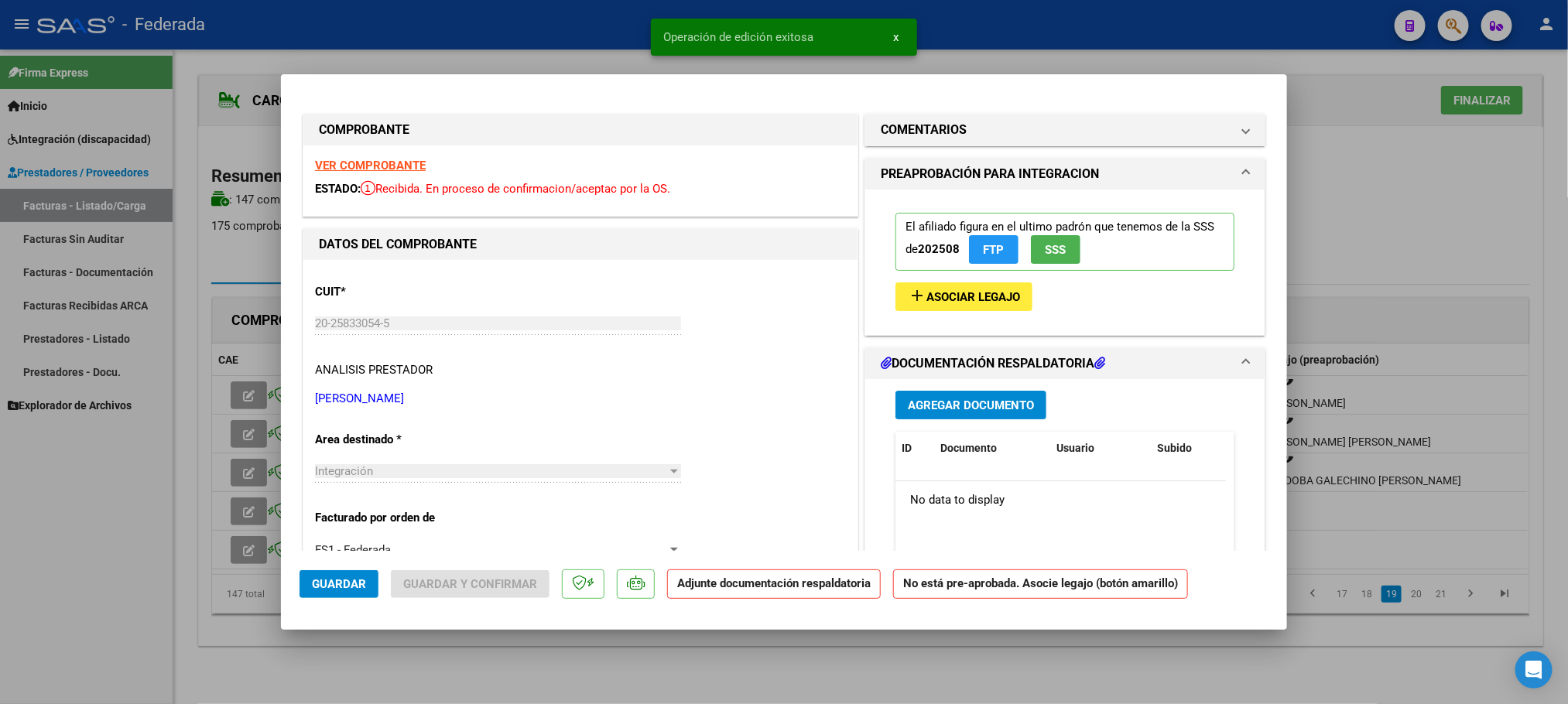
type input "202507"
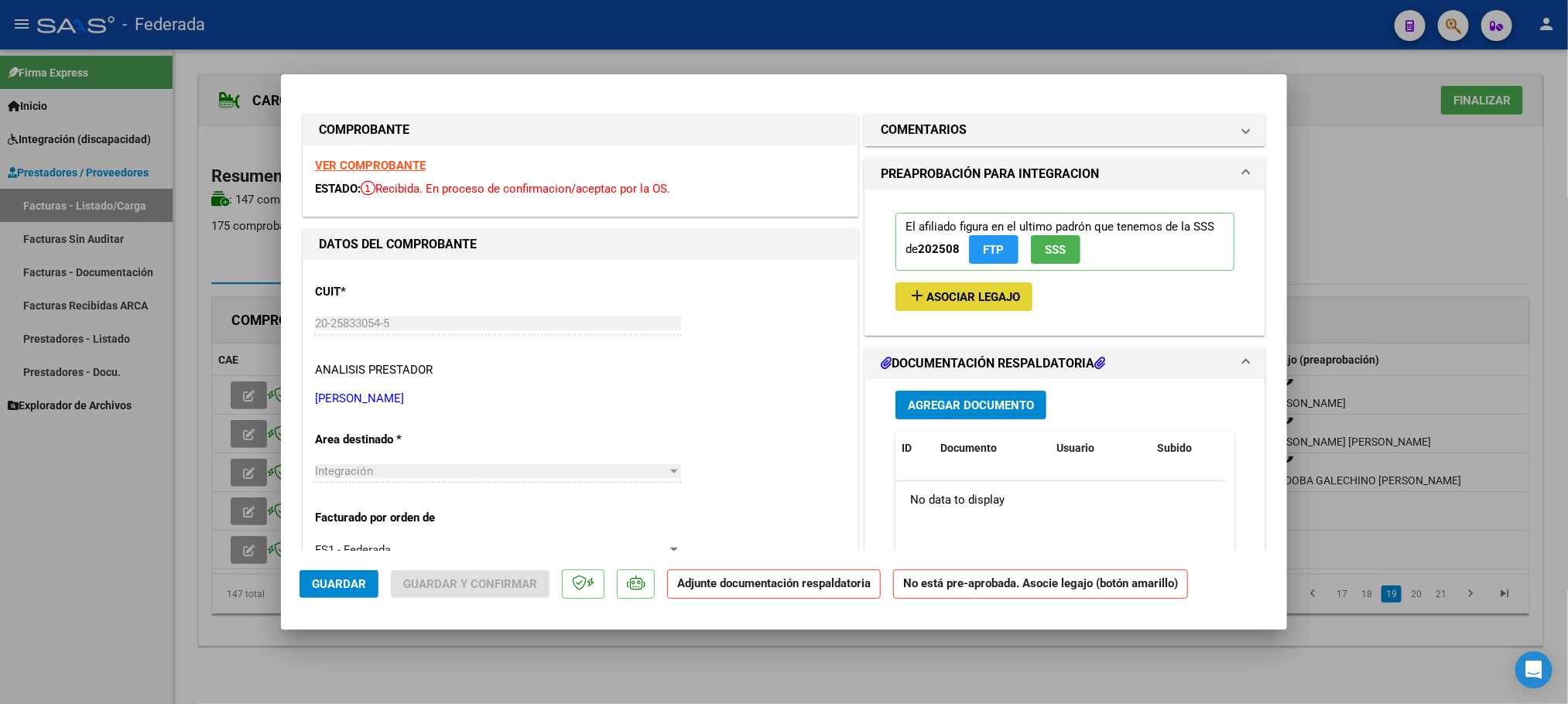
click at [991, 298] on span "Asociar Legajo" at bounding box center [973, 297] width 94 height 14
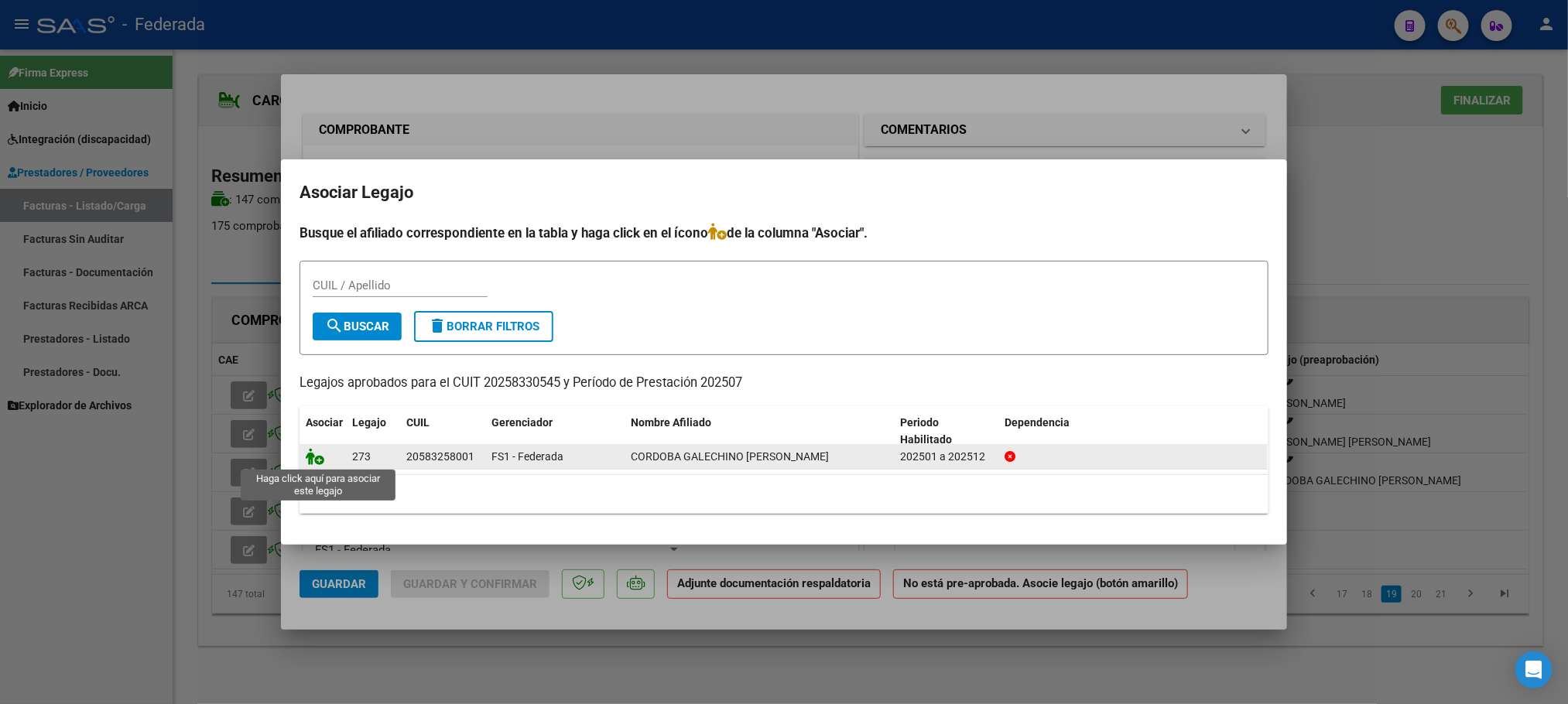
click at [316, 456] on icon at bounding box center [315, 456] width 18 height 17
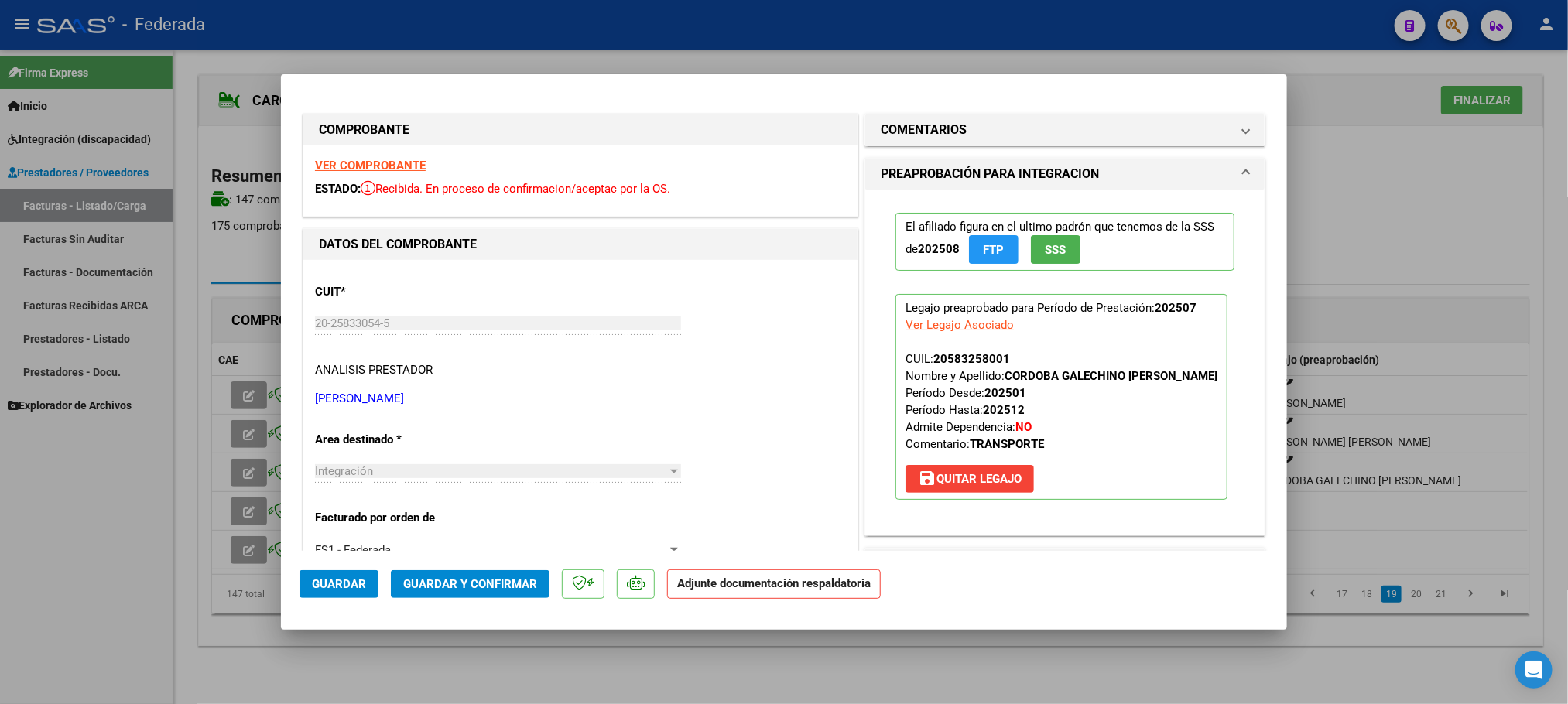
click at [360, 579] on span "Guardar" at bounding box center [338, 584] width 54 height 14
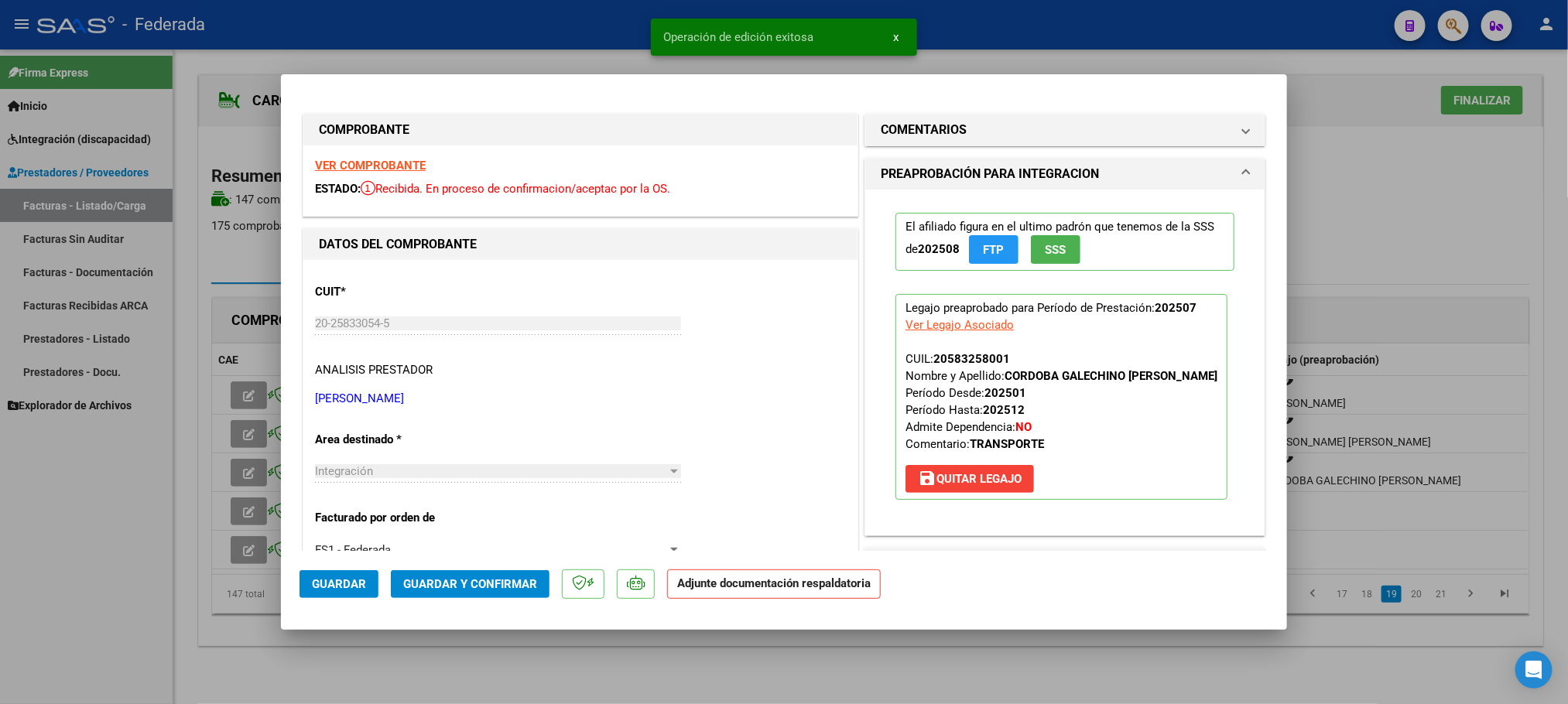
click at [922, 635] on div at bounding box center [784, 352] width 1568 height 704
type input "$ 0,00"
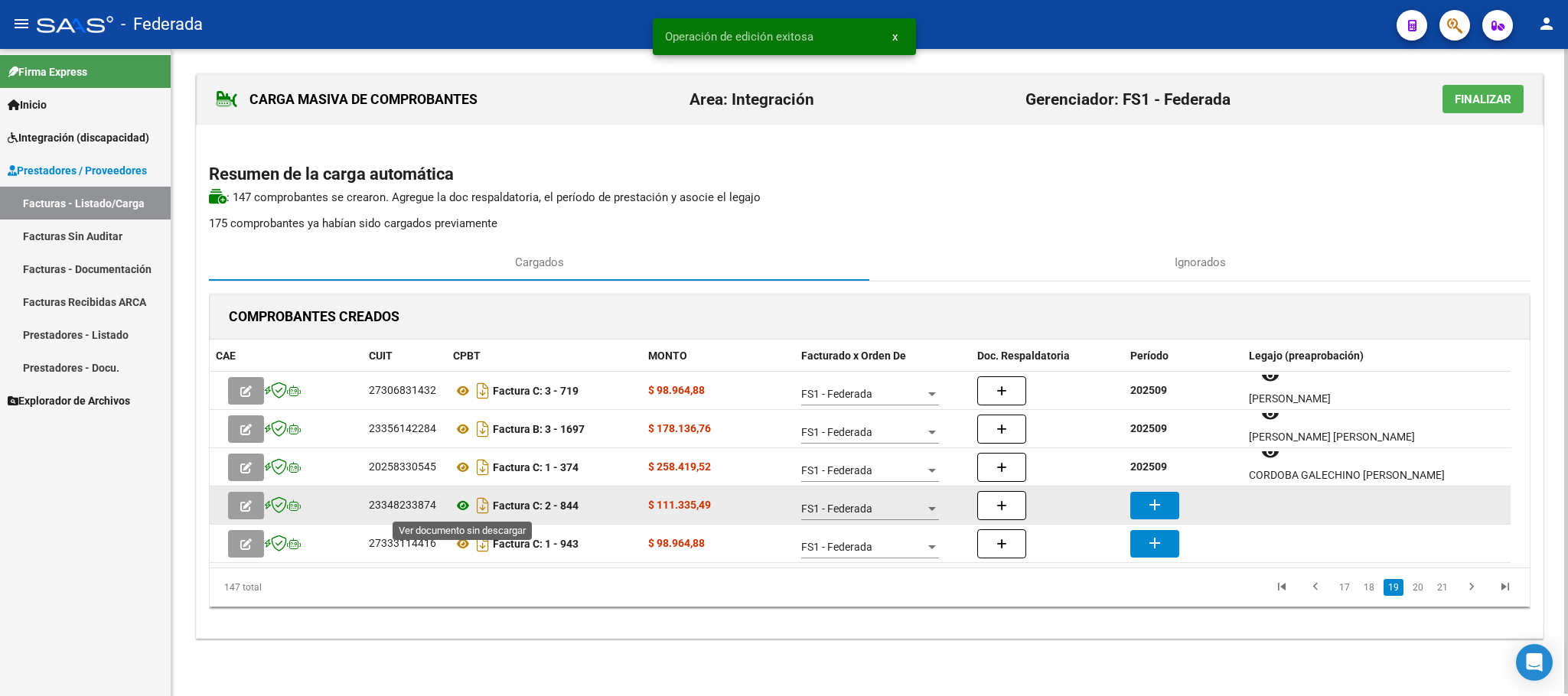
click at [460, 507] on icon at bounding box center [463, 506] width 20 height 18
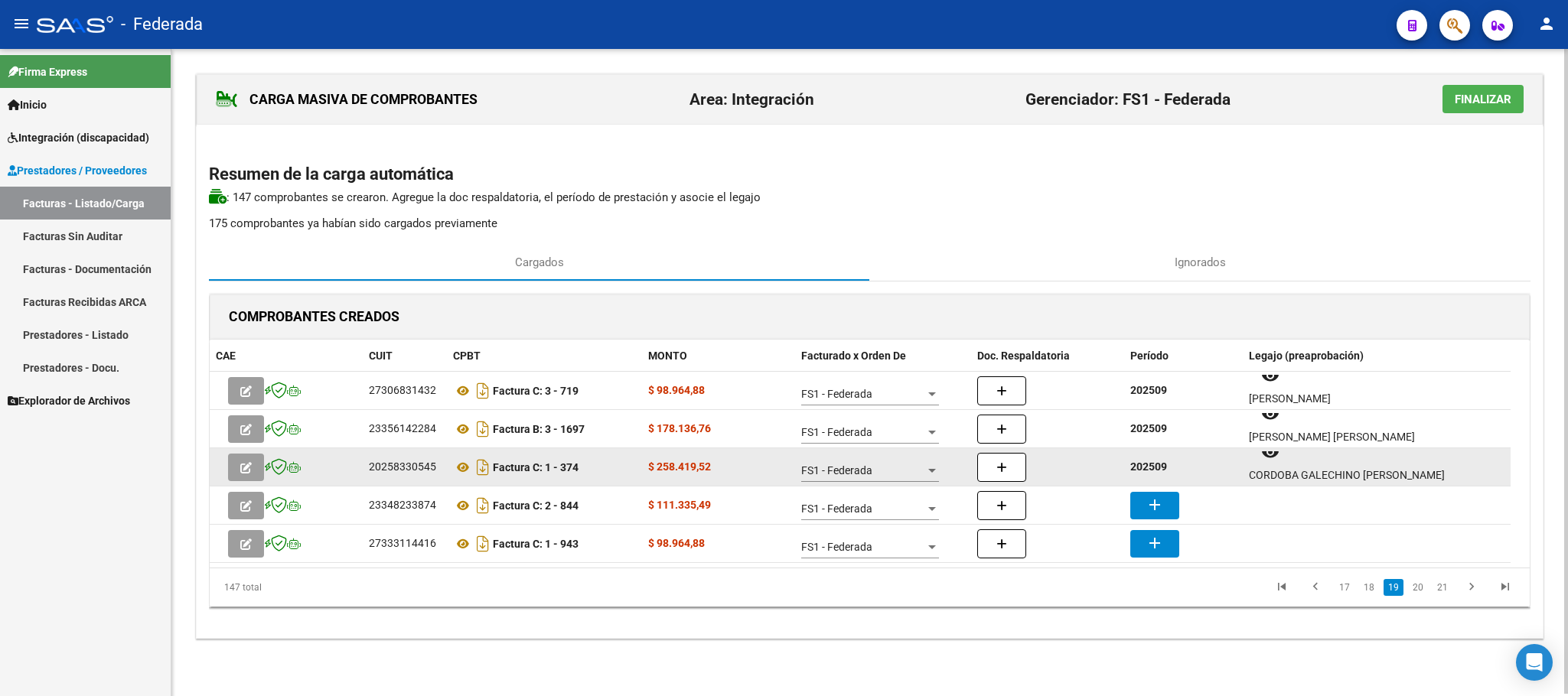
click at [1153, 461] on strong "202509" at bounding box center [1148, 466] width 36 height 12
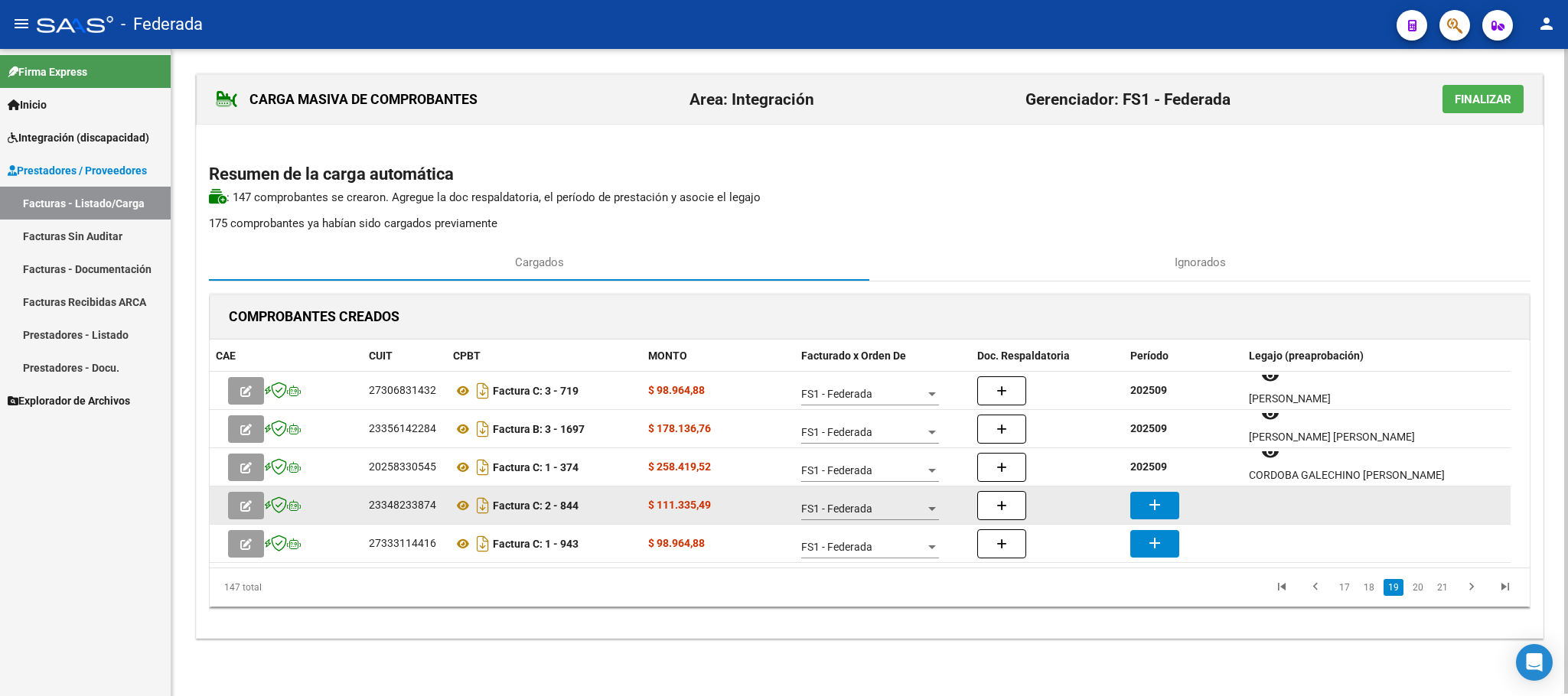
click at [1153, 515] on button "add" at bounding box center [1154, 506] width 49 height 27
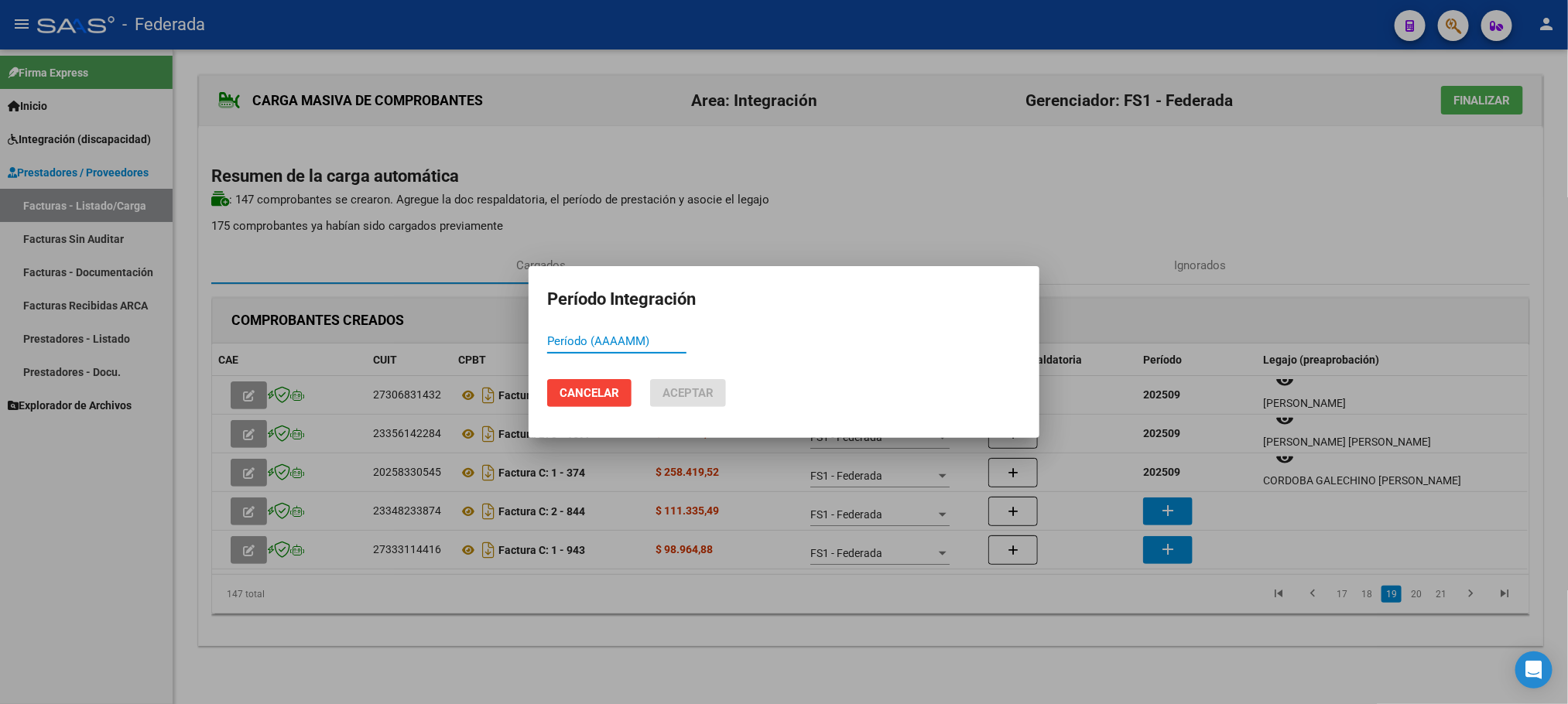
paste input "202509"
type input "202509"
click at [711, 394] on span "Aceptar" at bounding box center [687, 393] width 51 height 14
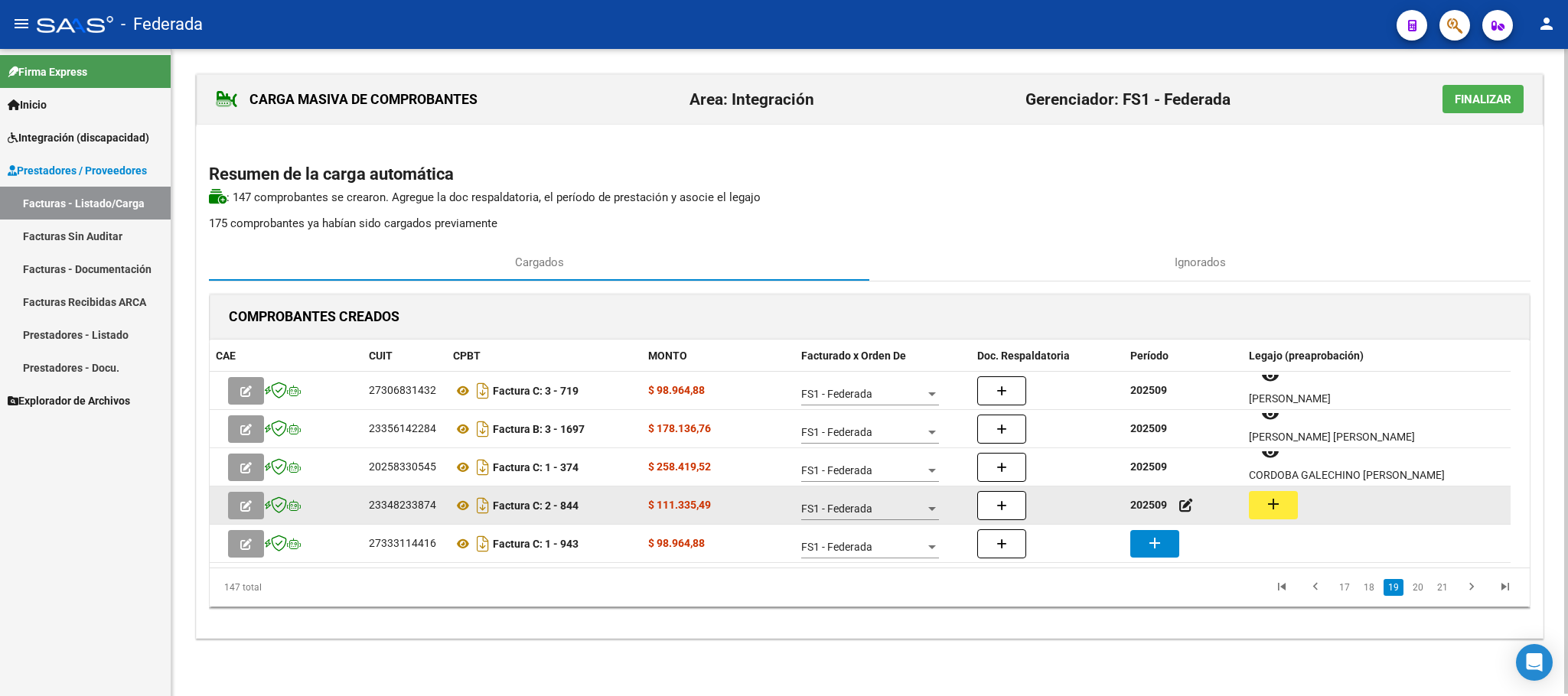
click at [1273, 501] on mat-icon "add" at bounding box center [1273, 504] width 18 height 18
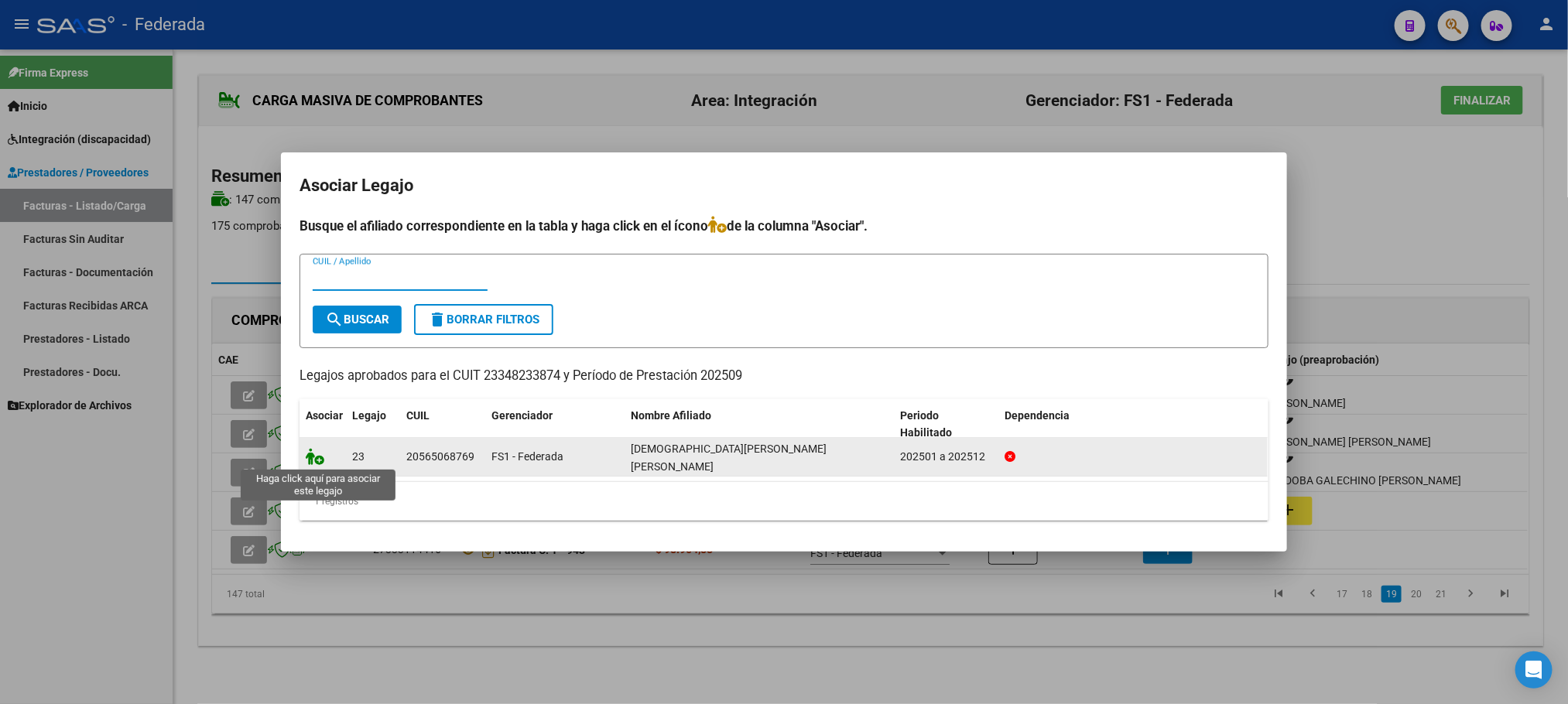
click at [311, 456] on icon at bounding box center [315, 456] width 18 height 17
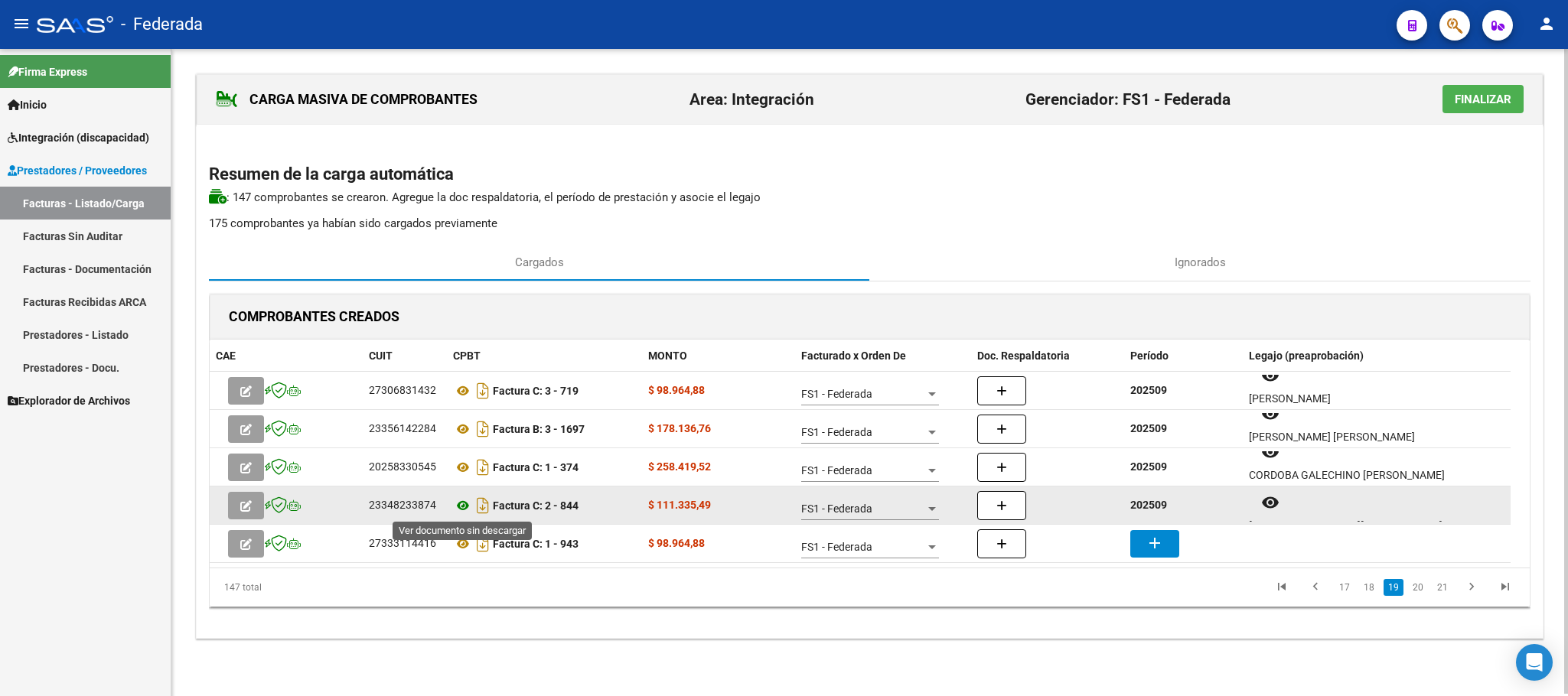
click at [457, 508] on icon at bounding box center [463, 506] width 20 height 18
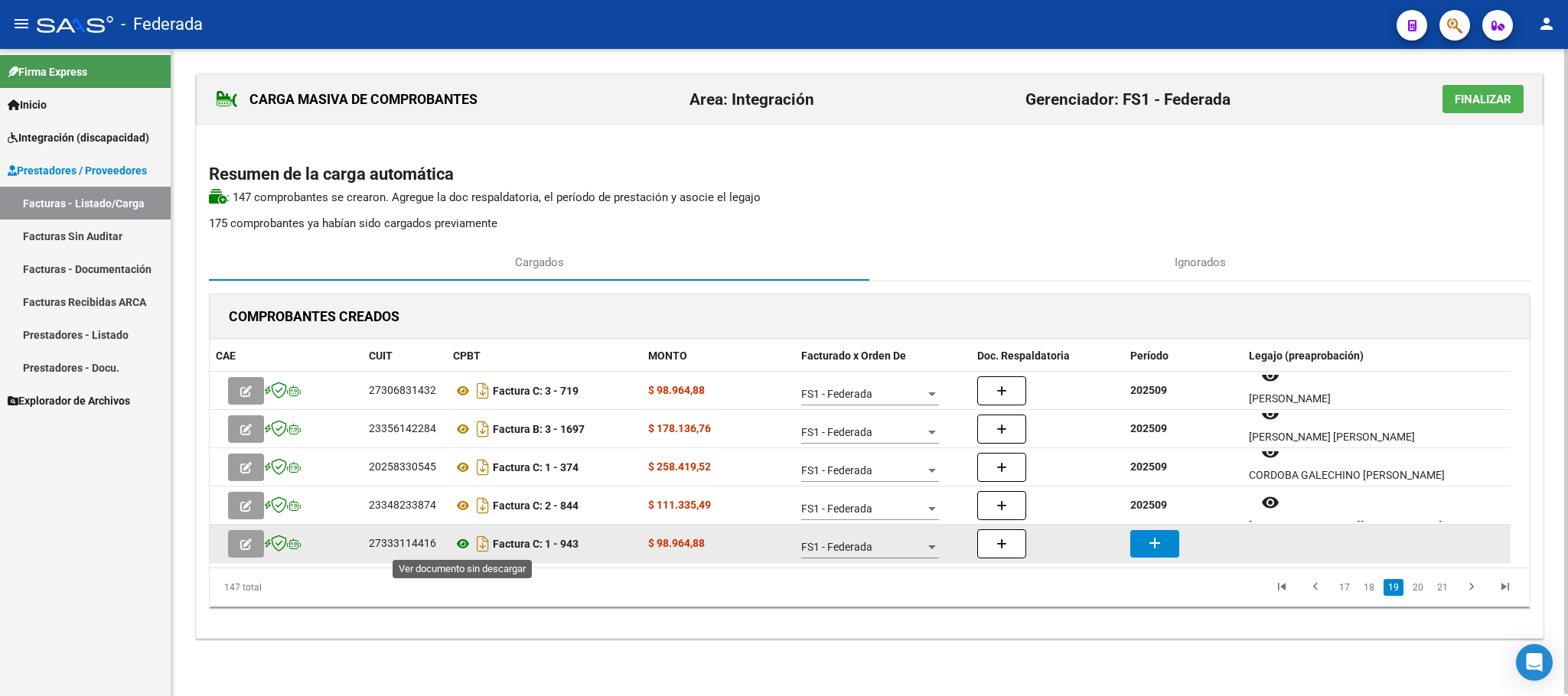
click at [464, 545] on icon at bounding box center [463, 544] width 20 height 18
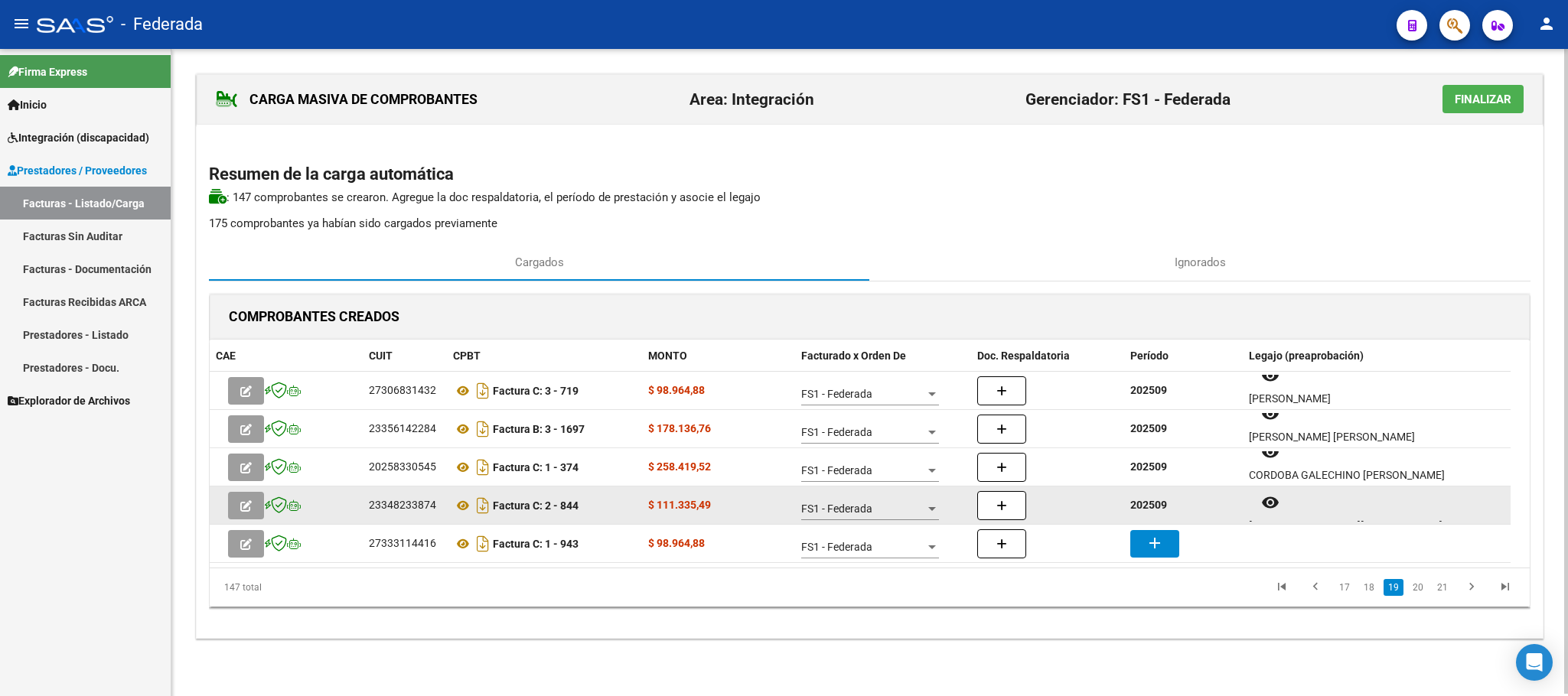
click at [1162, 505] on strong "202509" at bounding box center [1148, 505] width 36 height 12
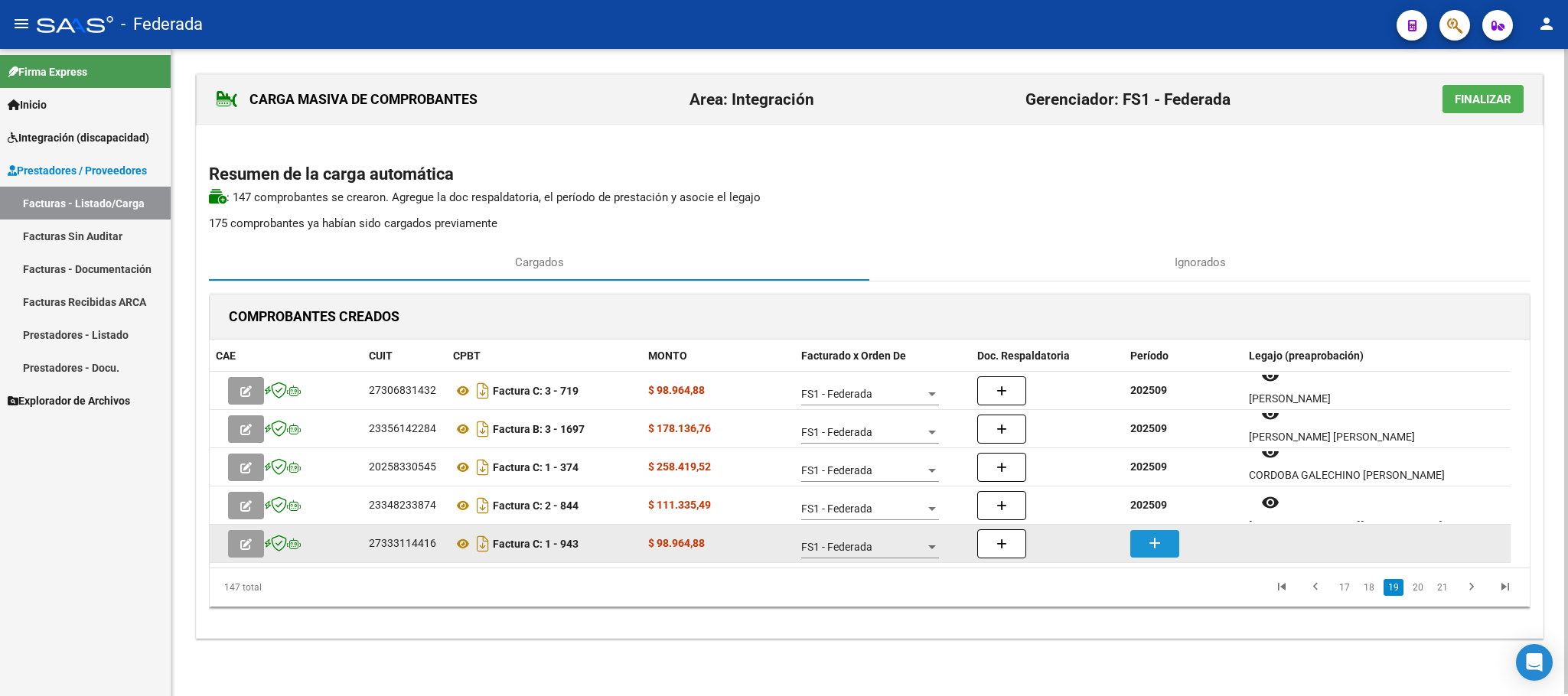
click at [1158, 533] on button "add" at bounding box center [1154, 544] width 49 height 27
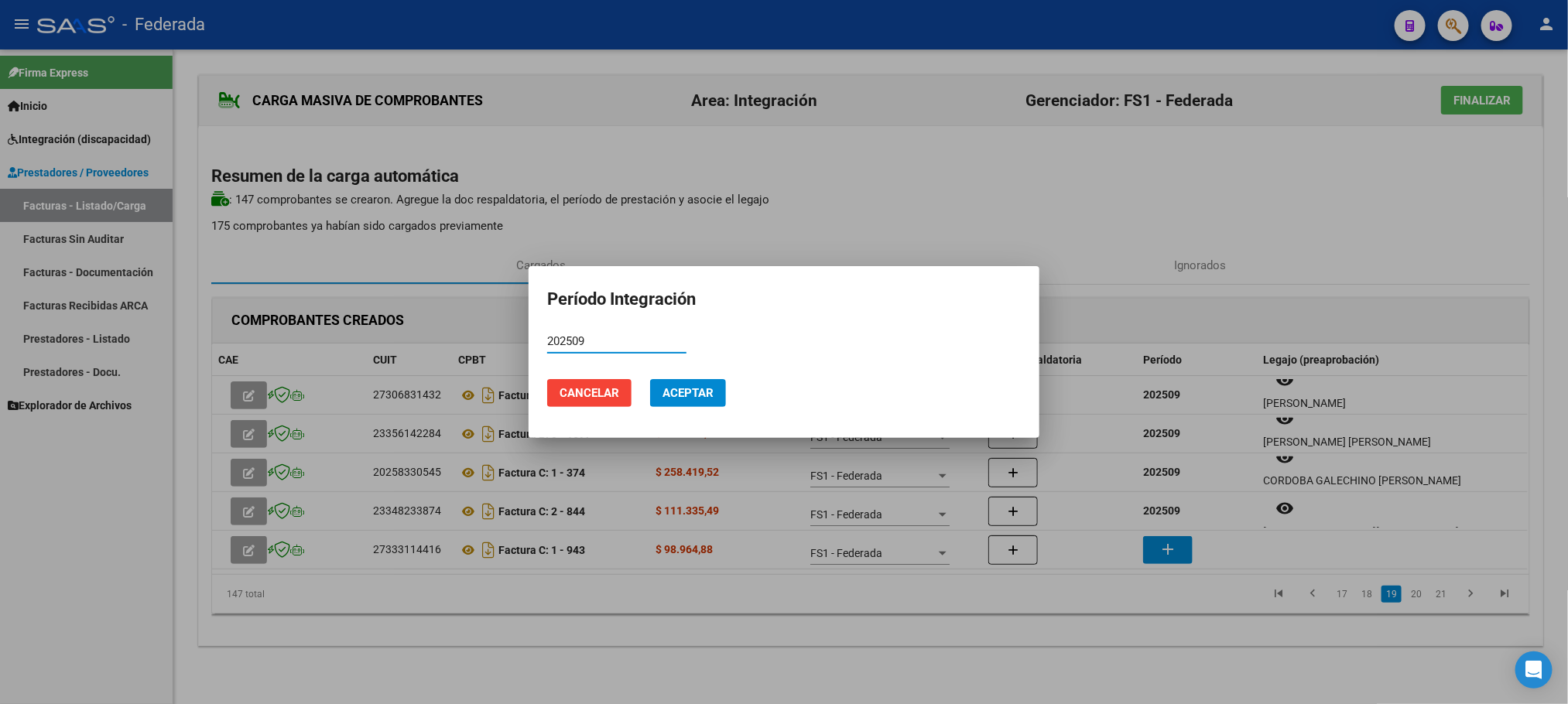
type input "202509"
click at [708, 390] on span "Aceptar" at bounding box center [687, 393] width 51 height 14
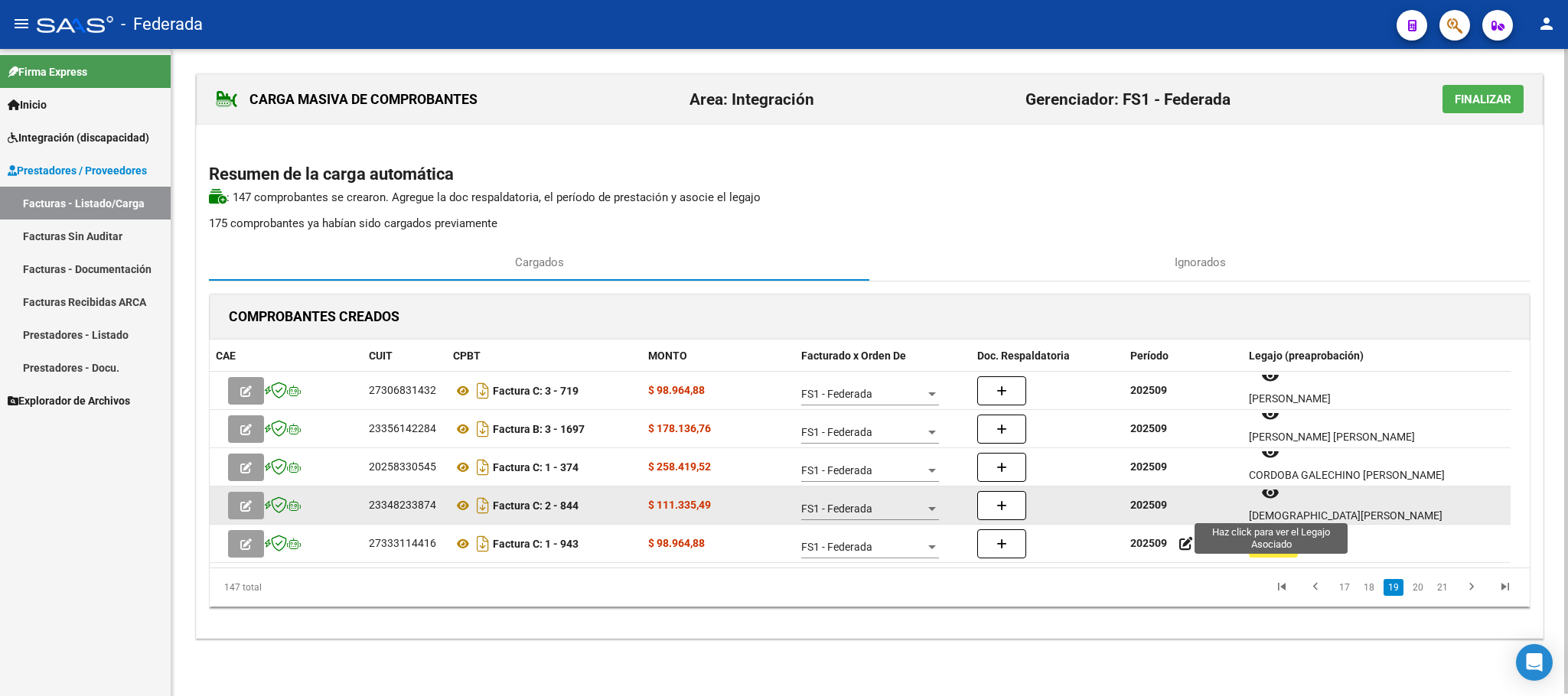
scroll to position [12, 0]
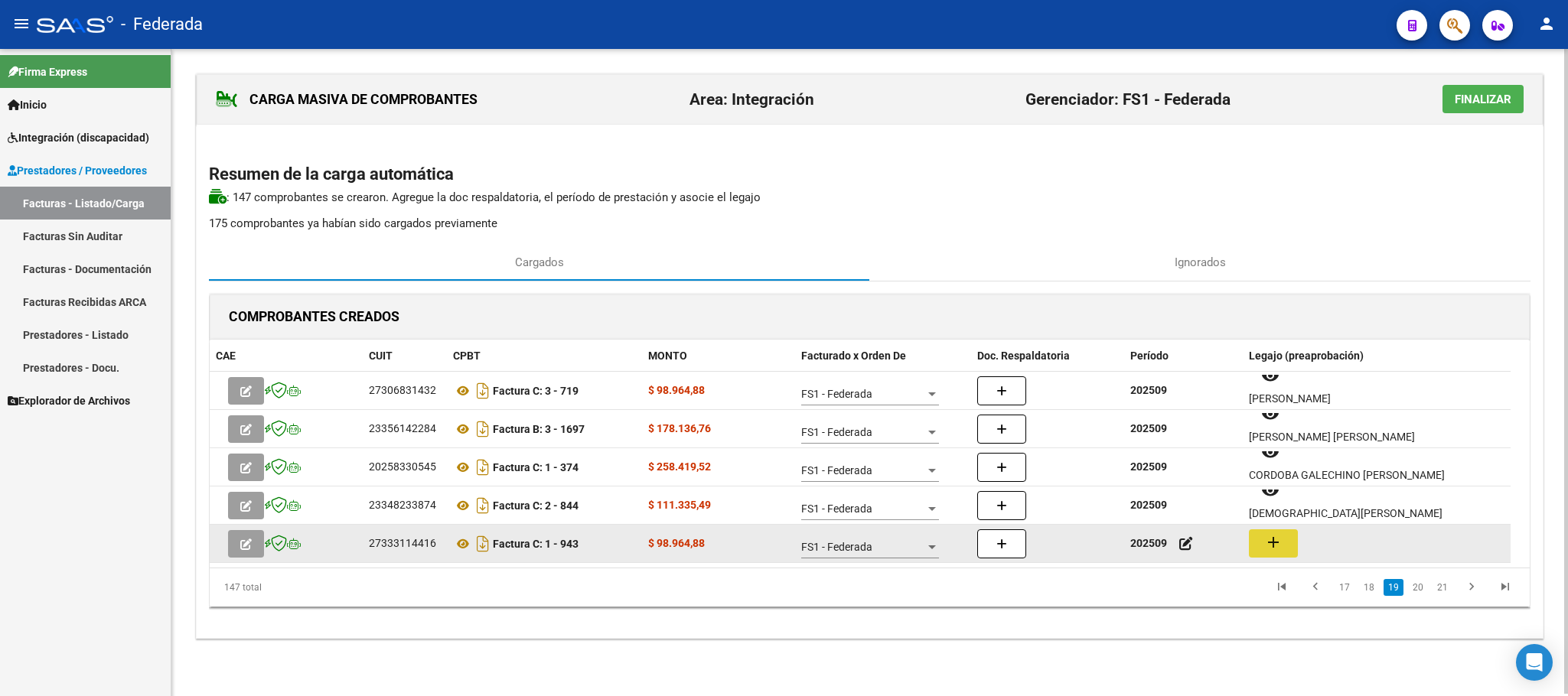
click at [1278, 542] on mat-icon "add" at bounding box center [1273, 542] width 18 height 18
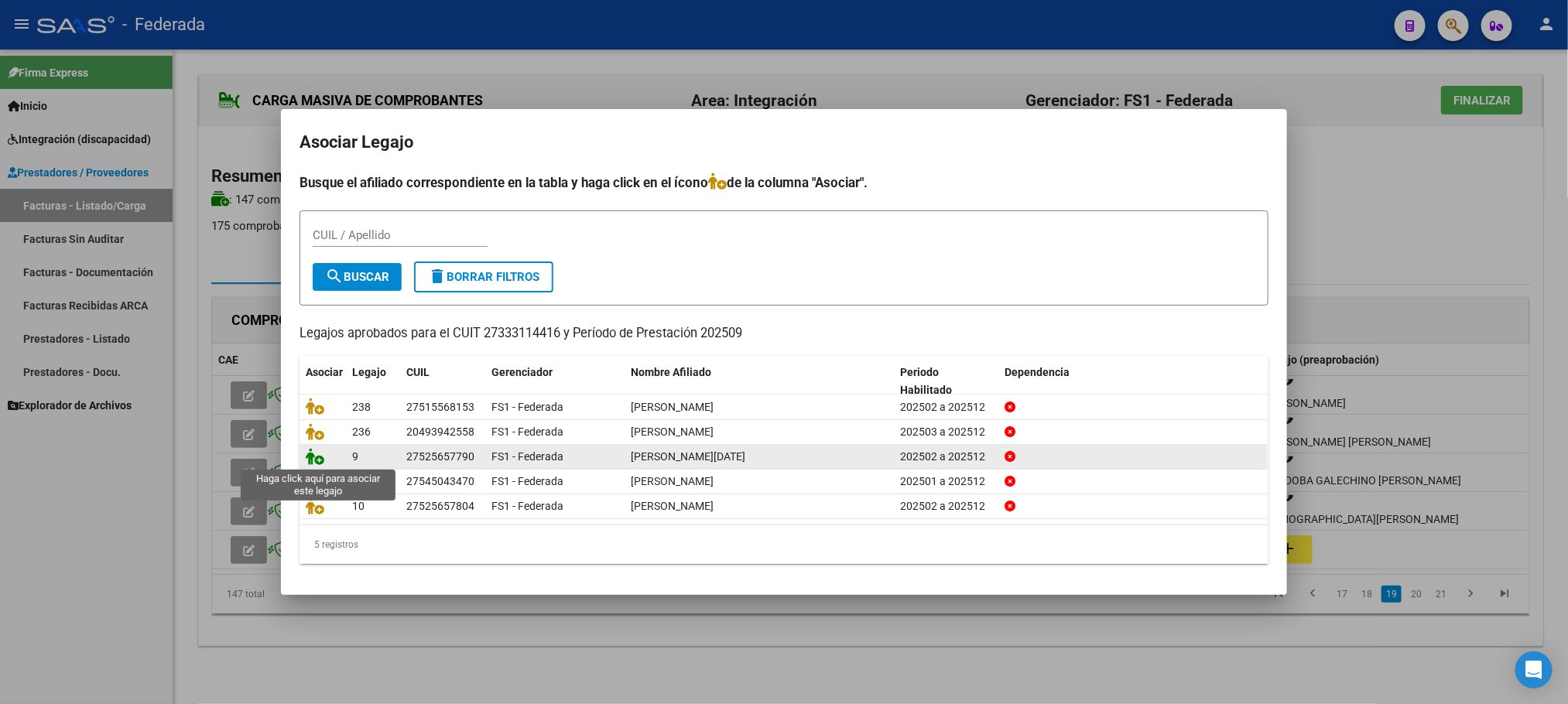
click at [310, 452] on icon at bounding box center [315, 456] width 18 height 17
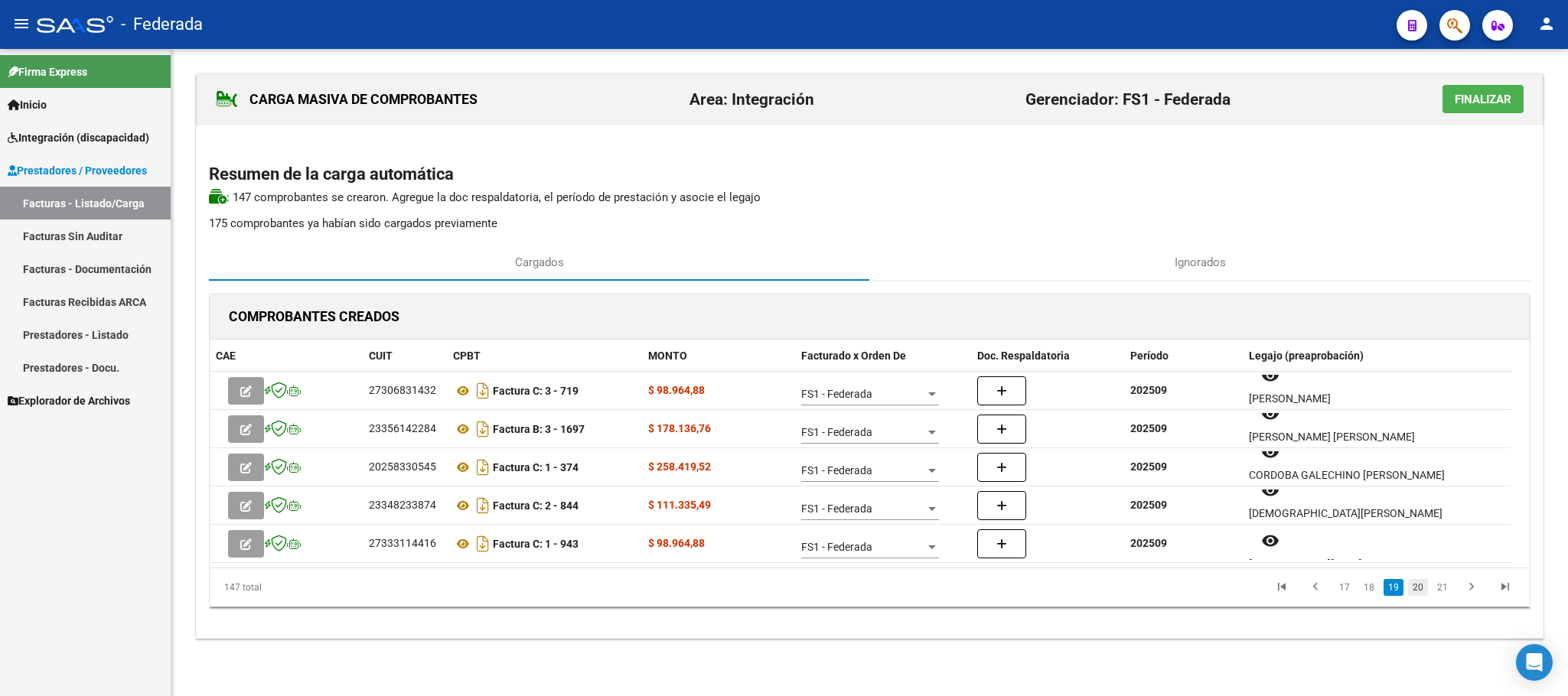
click at [1414, 588] on link "20" at bounding box center [1418, 588] width 20 height 16
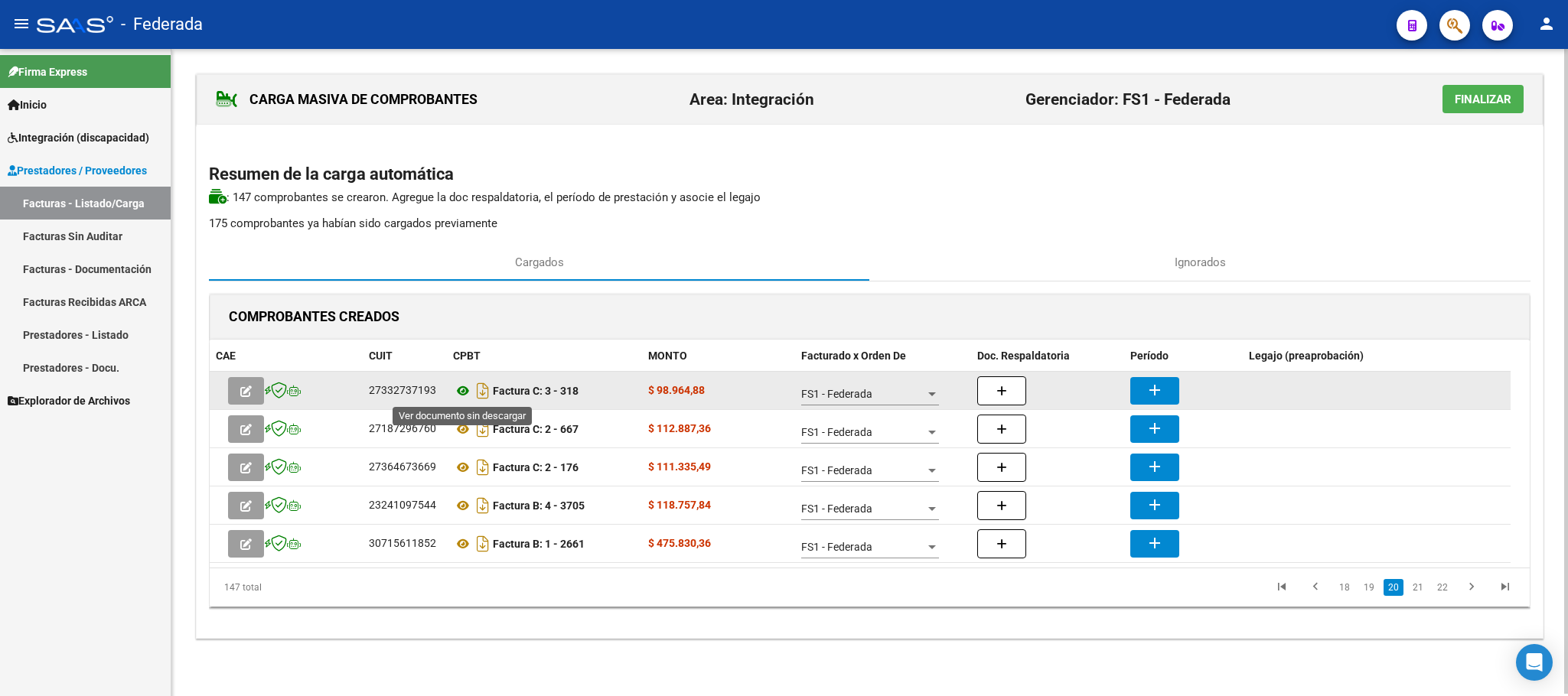
click at [456, 394] on icon at bounding box center [463, 391] width 20 height 18
click at [1151, 382] on mat-icon "add" at bounding box center [1154, 390] width 18 height 18
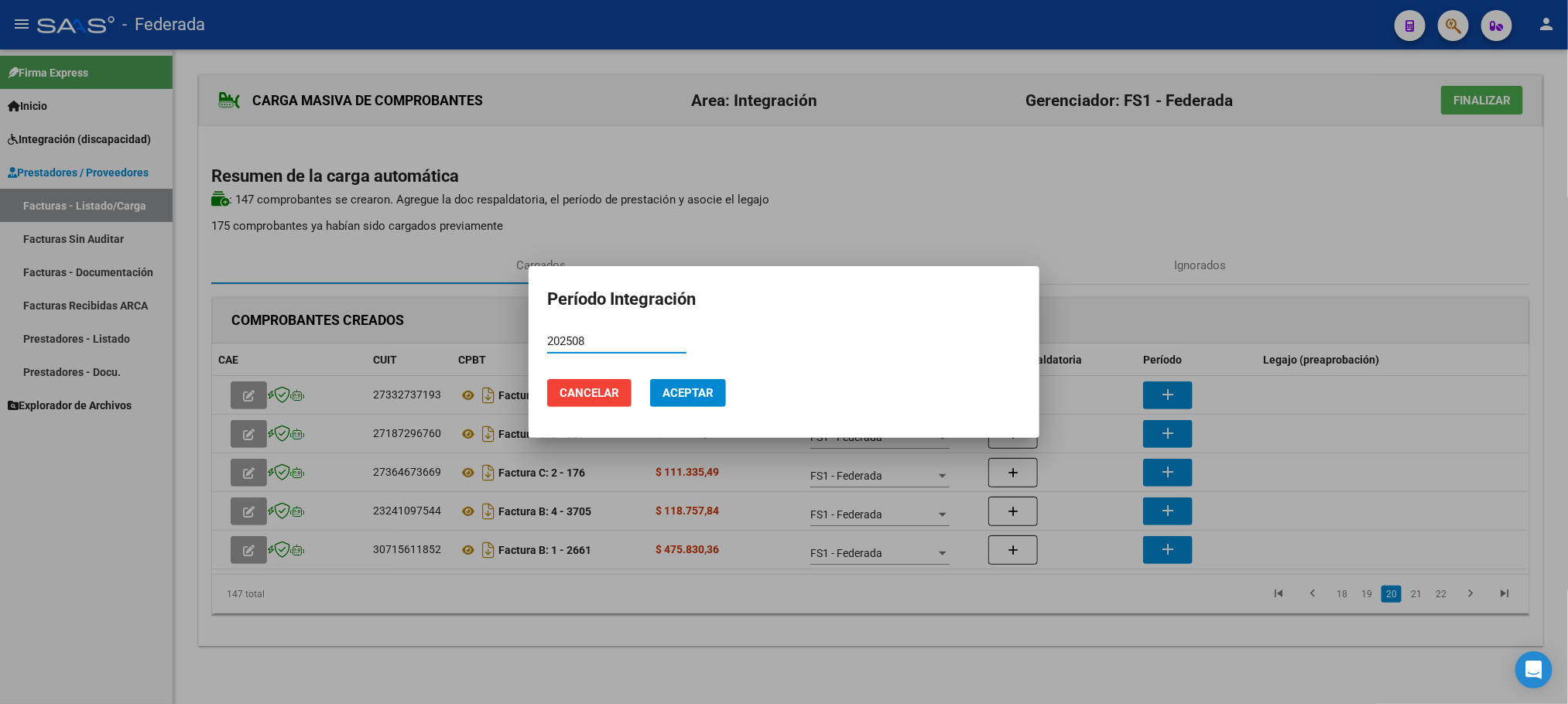
type input "202508"
click at [702, 383] on button "Aceptar" at bounding box center [687, 393] width 76 height 28
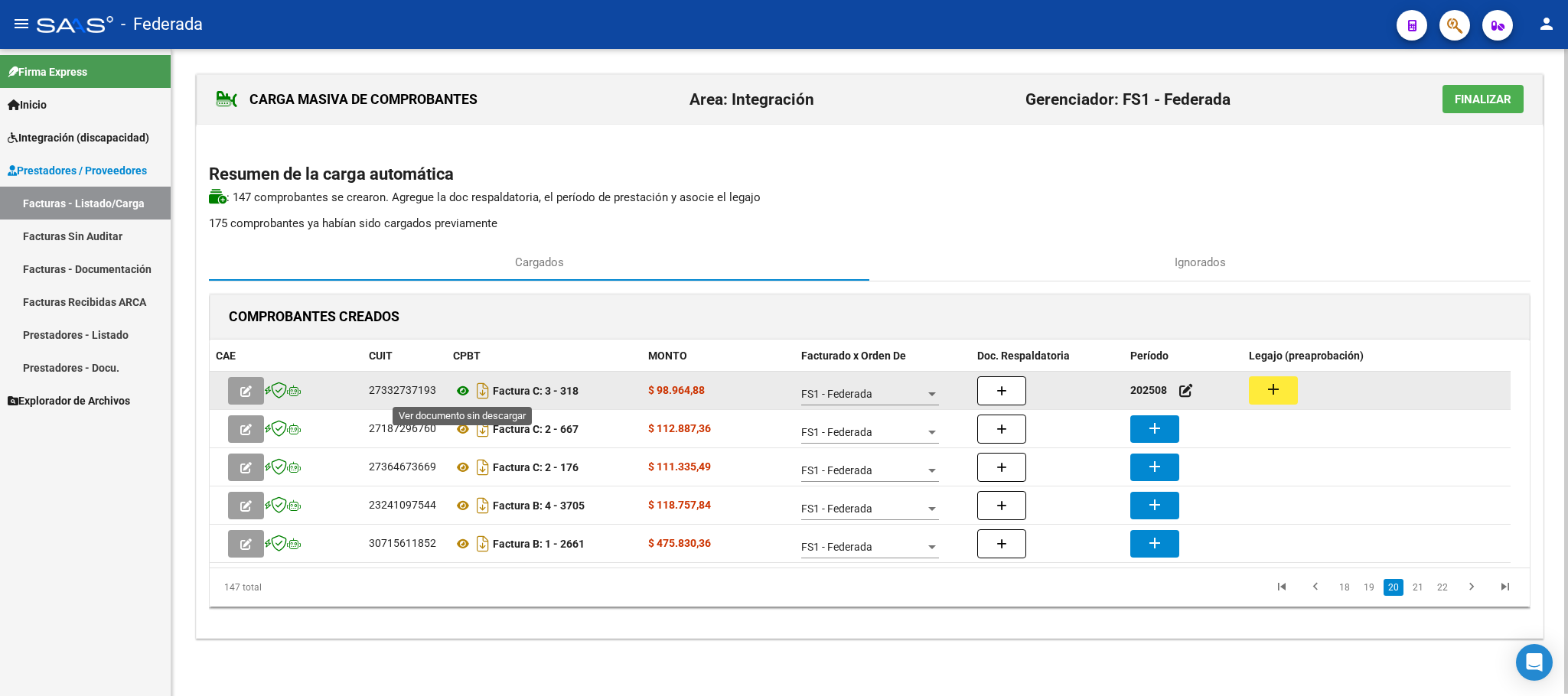
click at [459, 394] on icon at bounding box center [463, 391] width 20 height 18
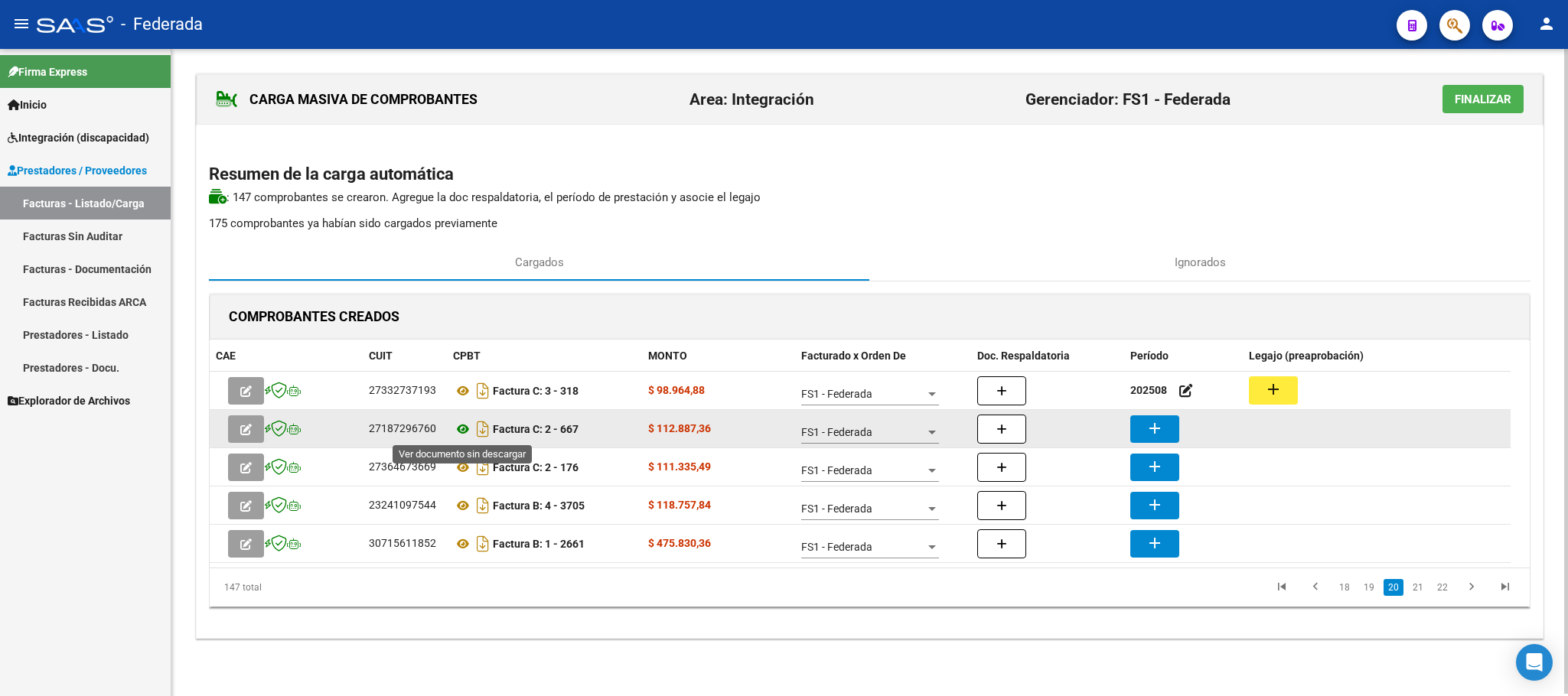
click at [457, 429] on icon at bounding box center [463, 429] width 20 height 18
click at [461, 427] on icon at bounding box center [463, 429] width 20 height 18
click at [1136, 427] on button "add" at bounding box center [1154, 429] width 49 height 27
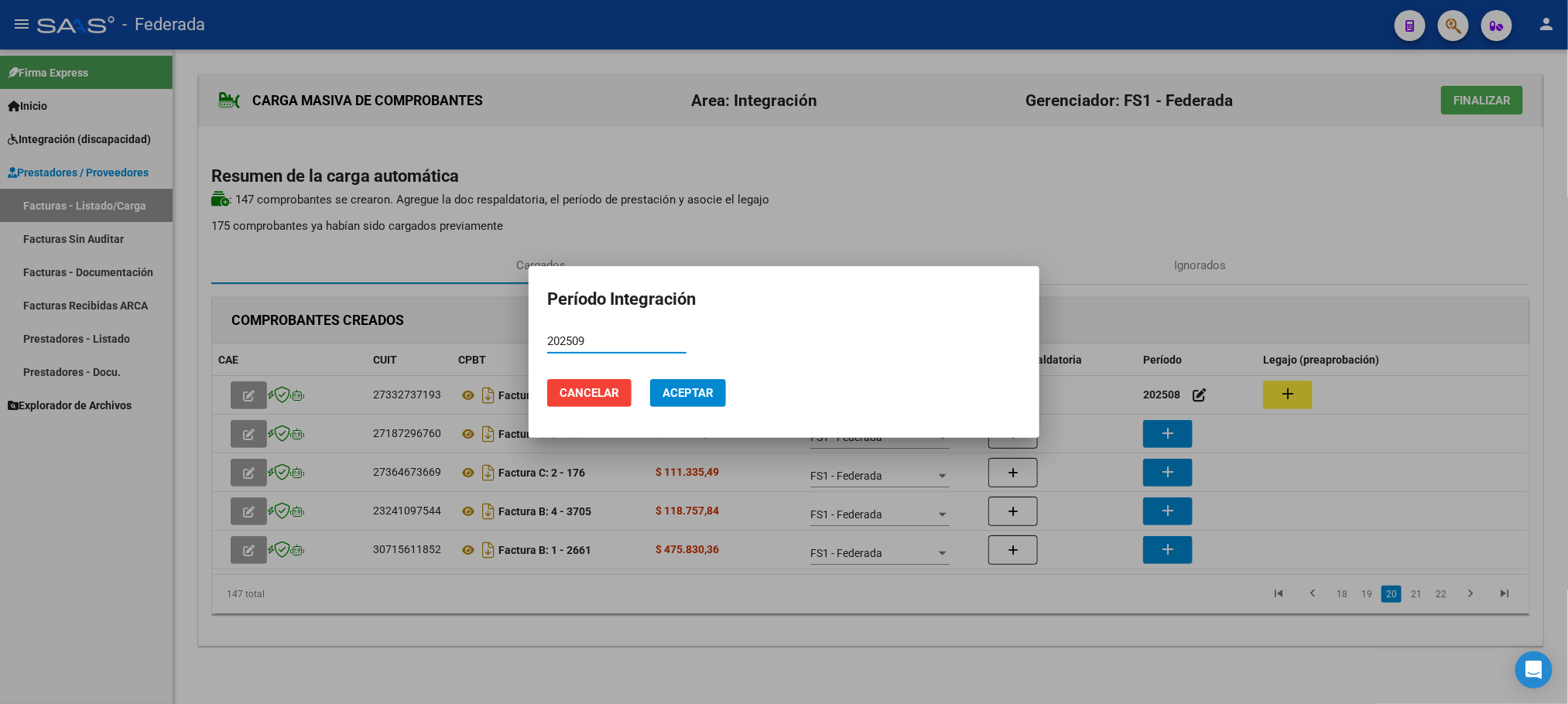
type input "202509"
click at [679, 391] on span "Aceptar" at bounding box center [687, 393] width 51 height 14
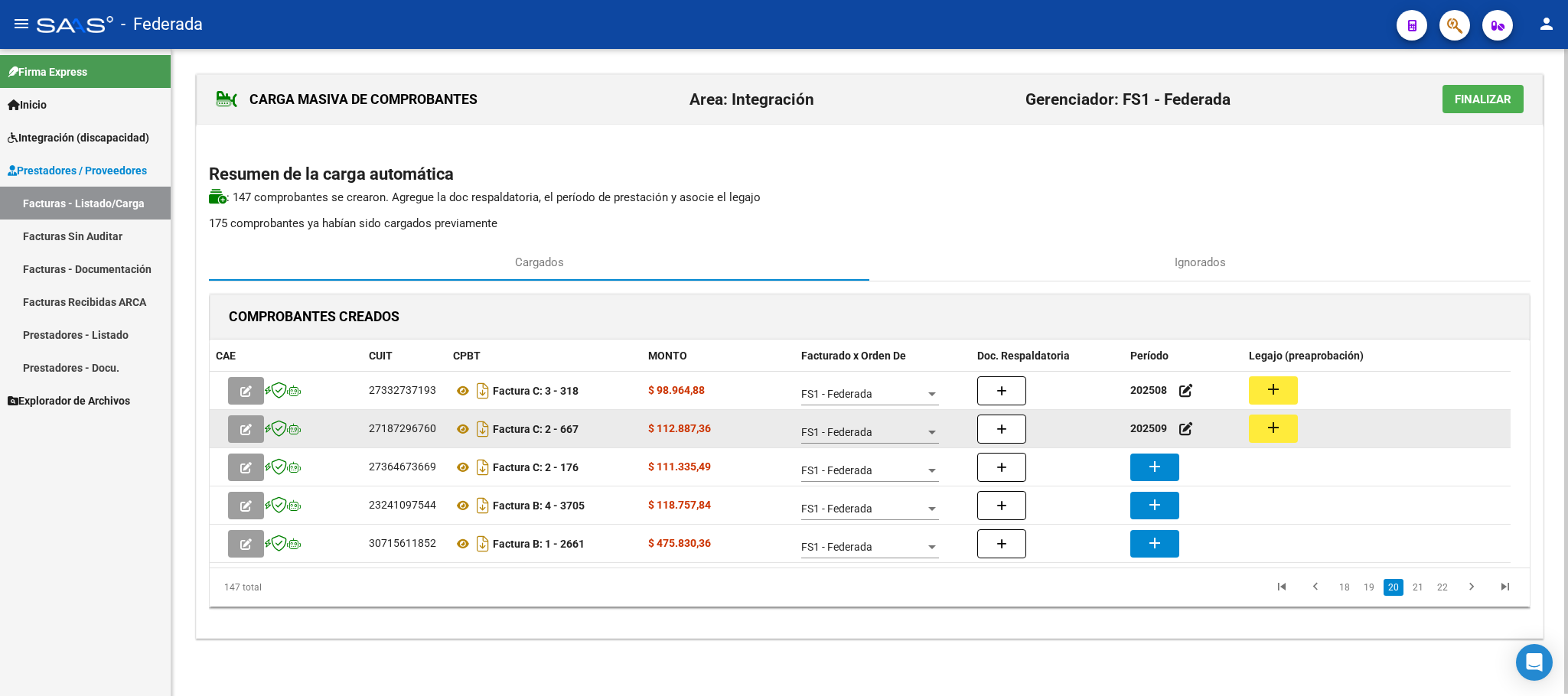
click at [1276, 425] on mat-icon "add" at bounding box center [1273, 427] width 18 height 18
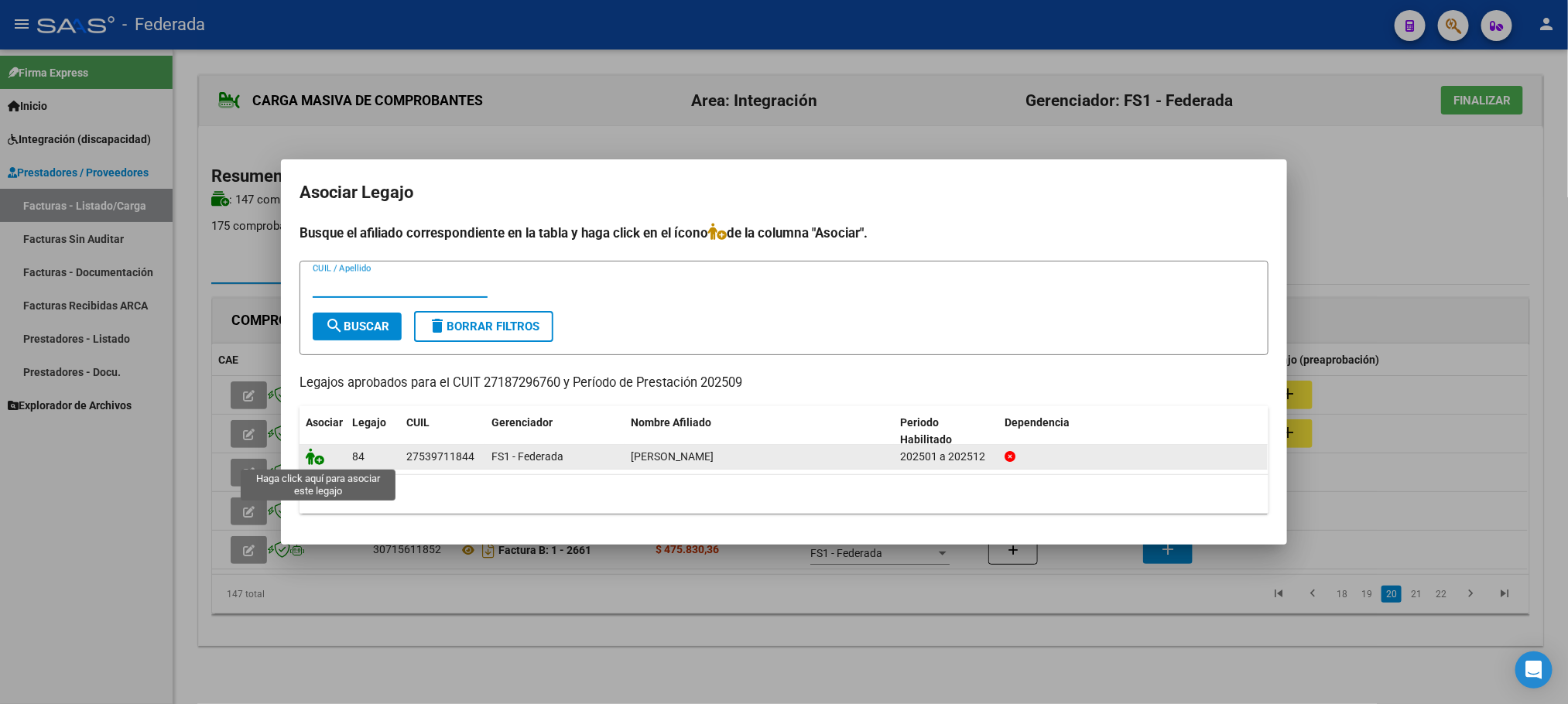
click at [316, 448] on icon at bounding box center [315, 456] width 18 height 17
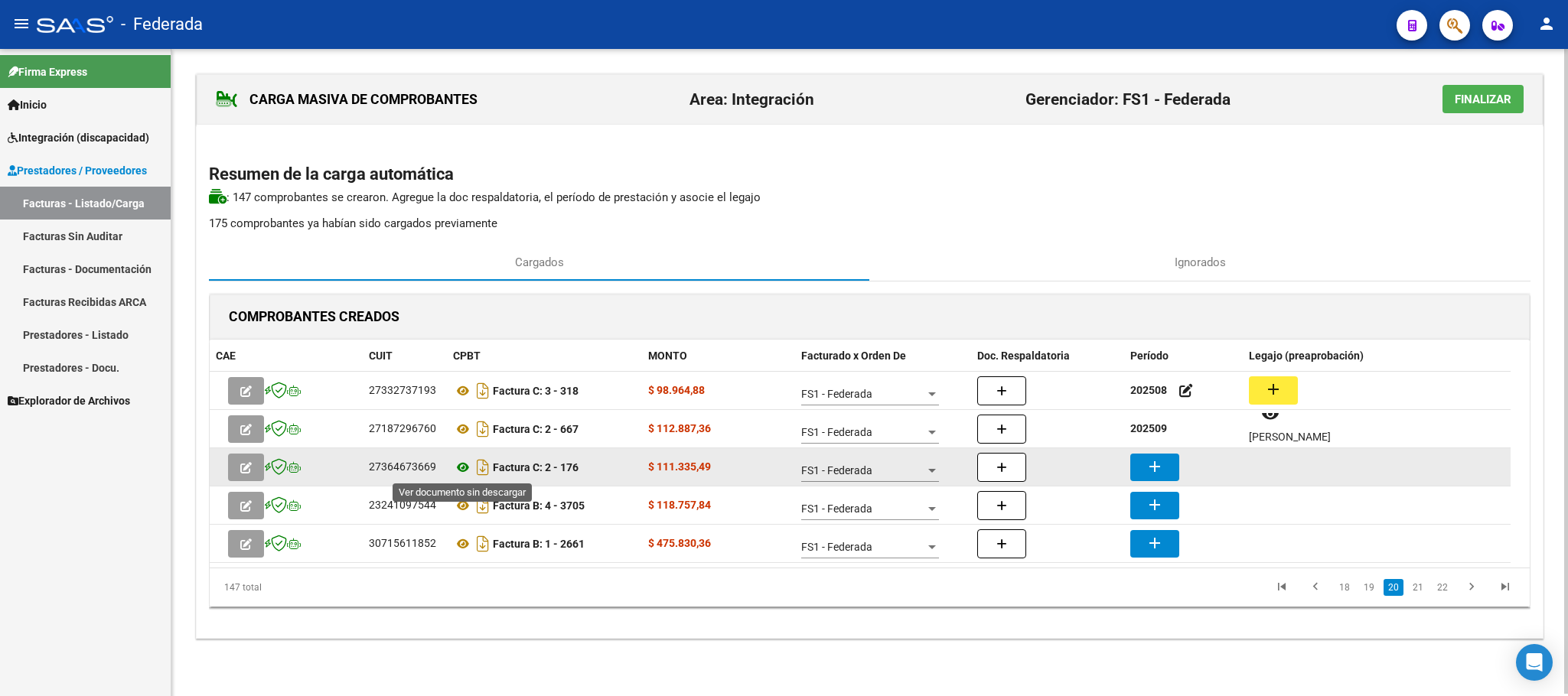
click at [461, 471] on icon at bounding box center [463, 467] width 20 height 18
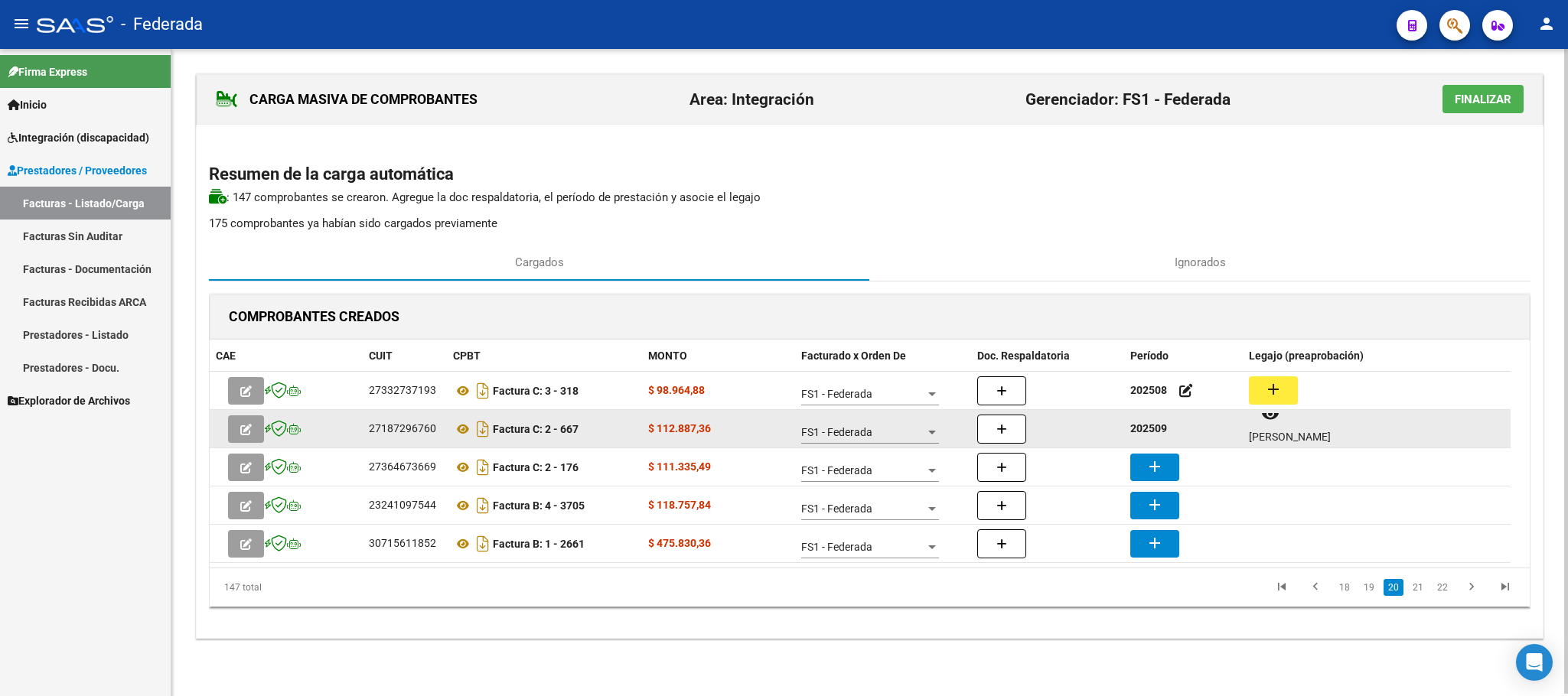
click at [1151, 427] on strong "202509" at bounding box center [1148, 428] width 36 height 12
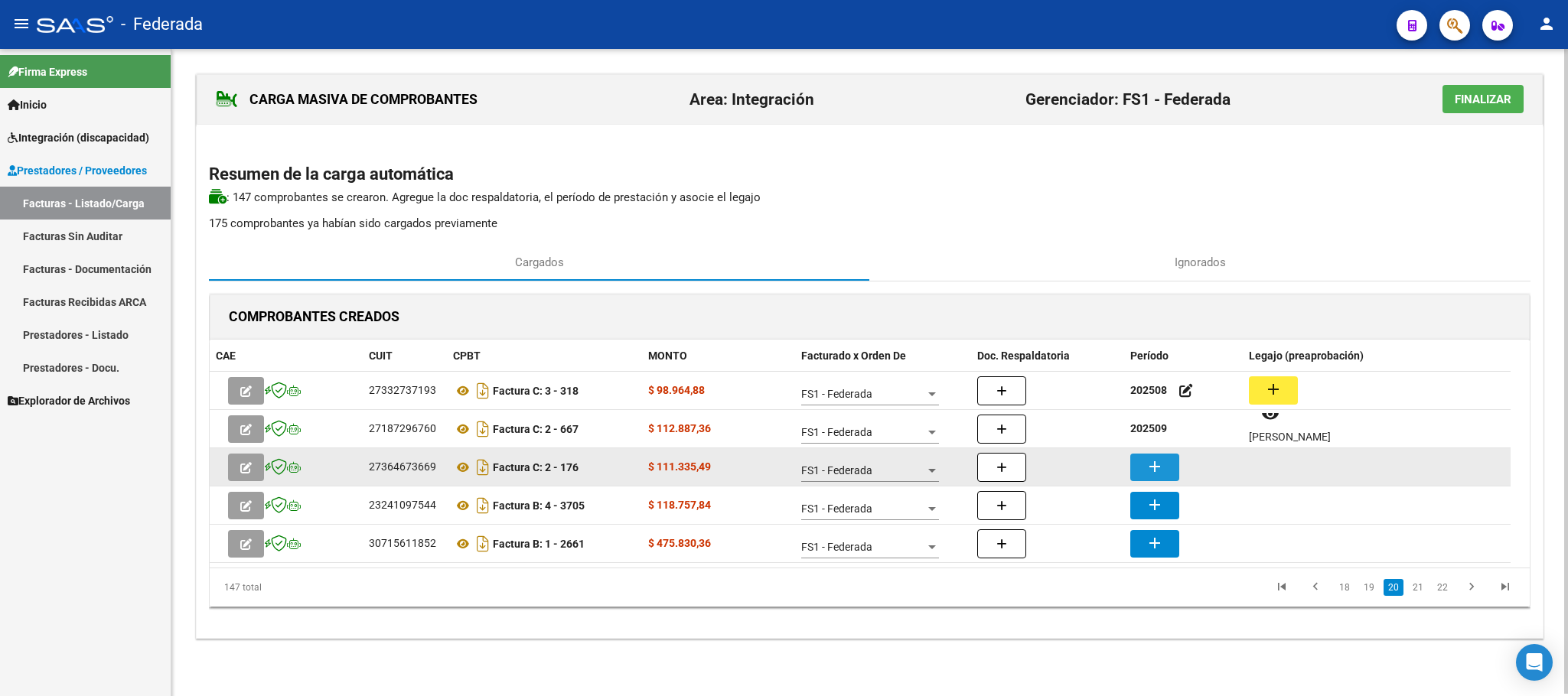
click at [1145, 466] on mat-icon "add" at bounding box center [1154, 466] width 18 height 18
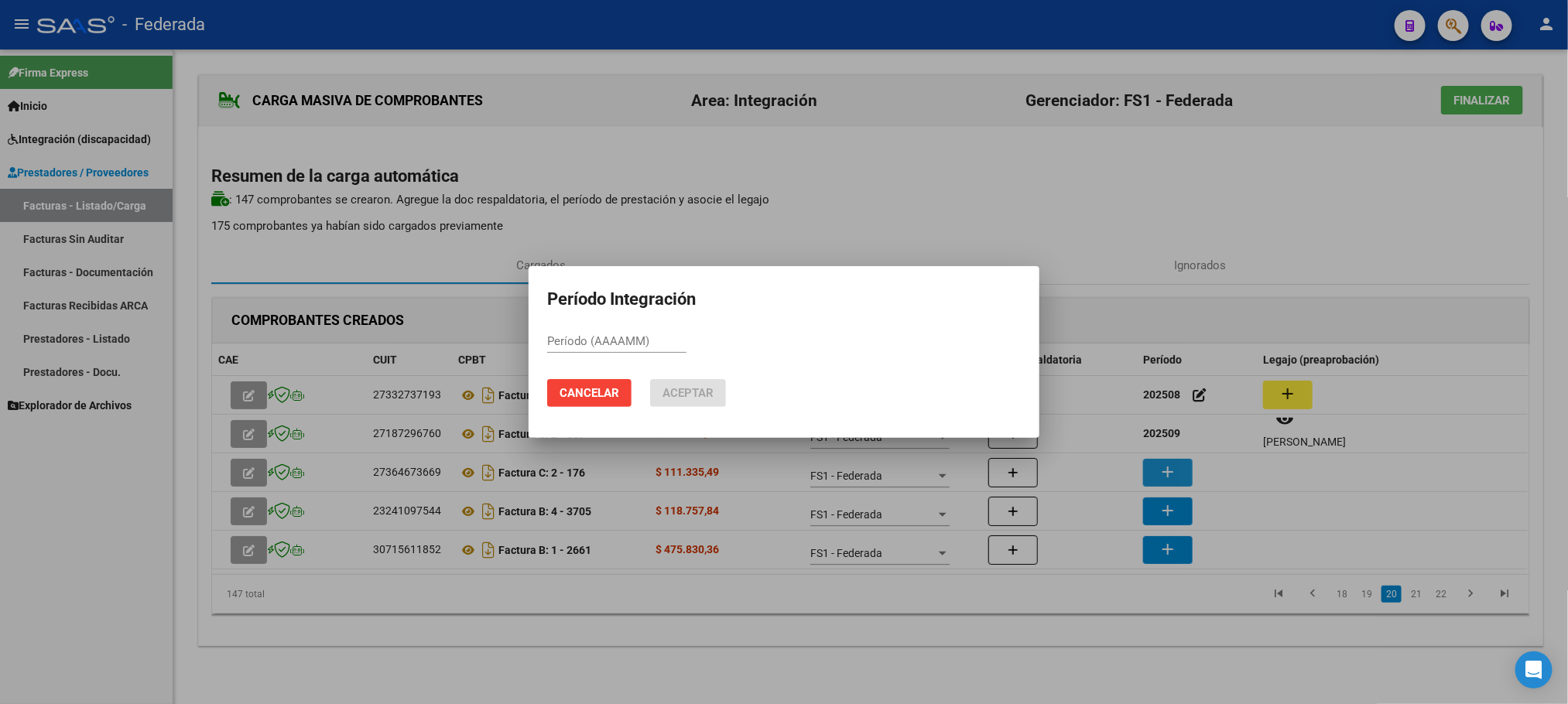
paste input "202509"
type input "202509"
click at [720, 393] on button "Aceptar" at bounding box center [687, 393] width 76 height 28
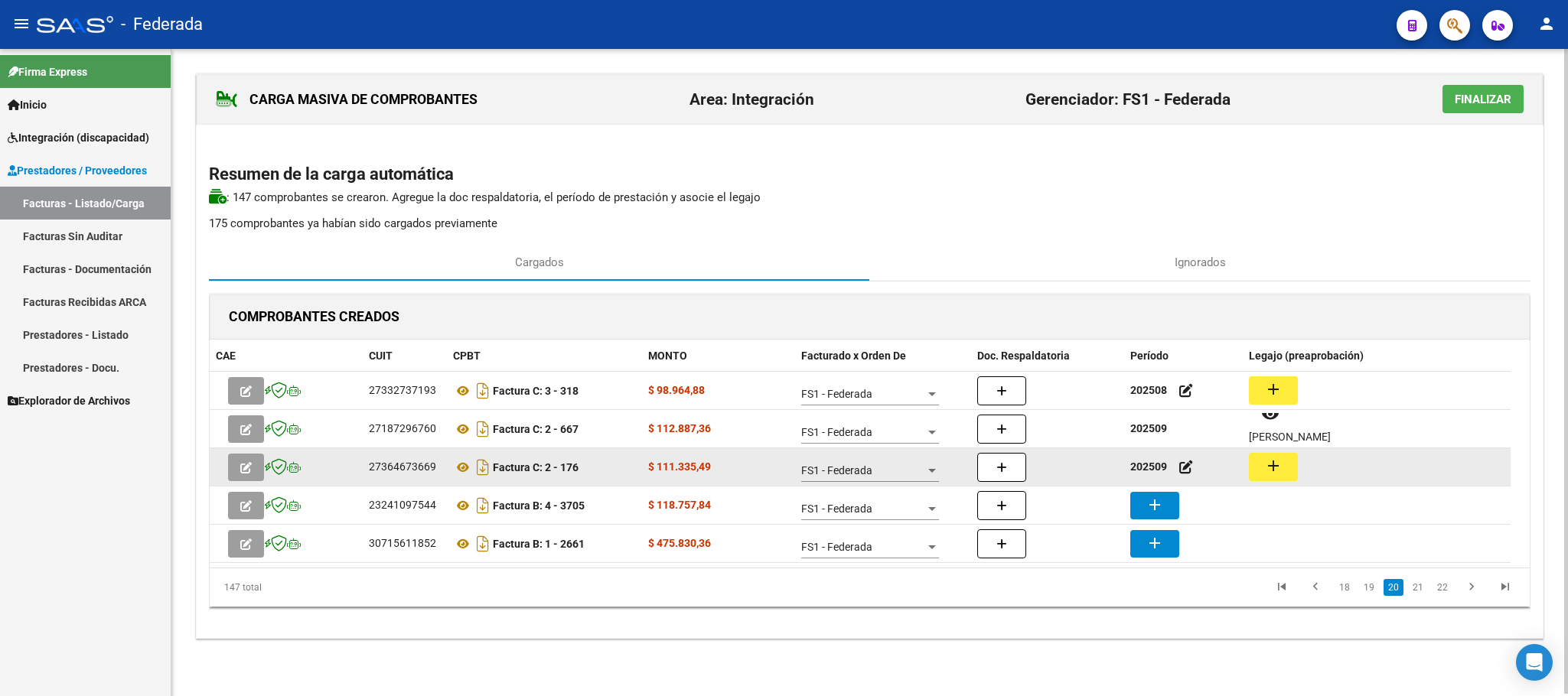
click at [1278, 471] on mat-icon "add" at bounding box center [1273, 466] width 18 height 18
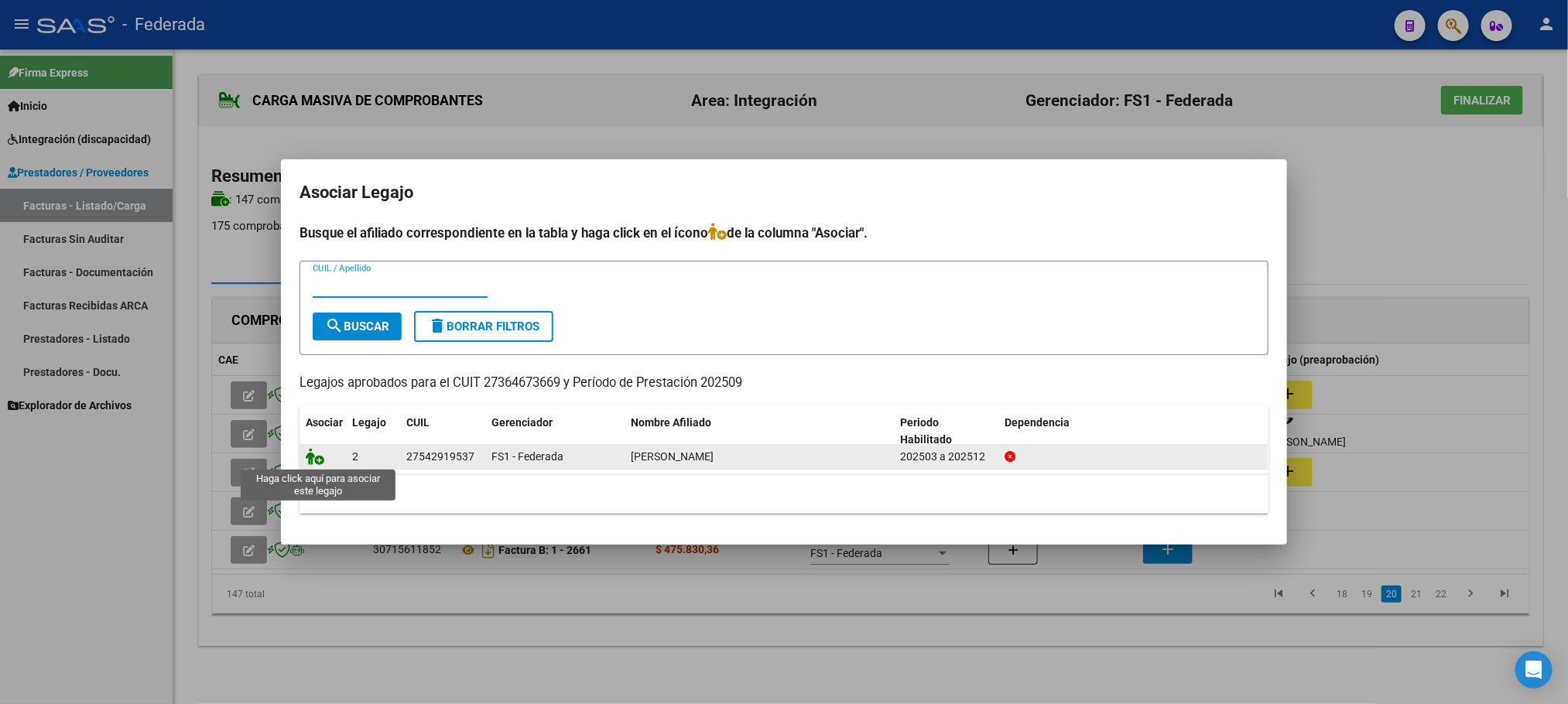
click at [316, 458] on icon at bounding box center [315, 456] width 18 height 17
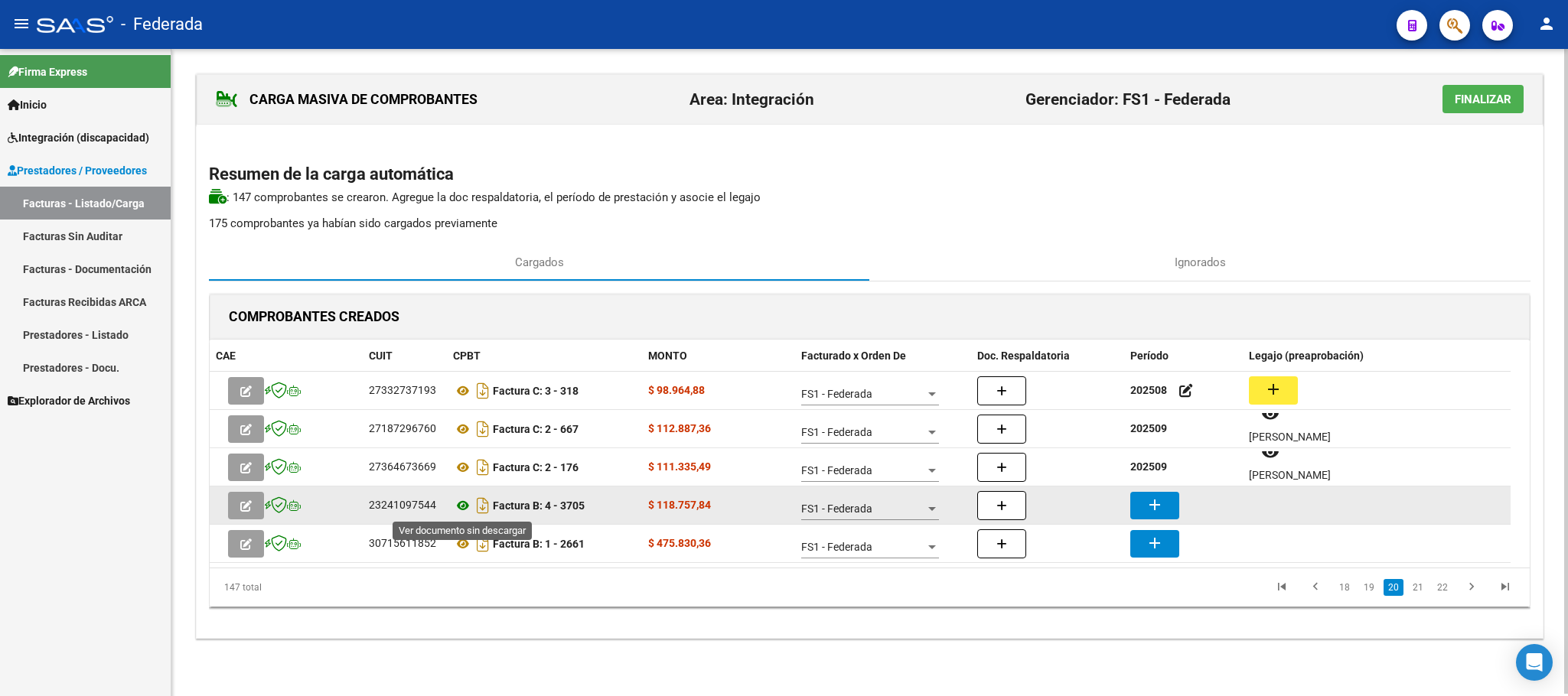
click at [466, 501] on icon at bounding box center [463, 506] width 20 height 18
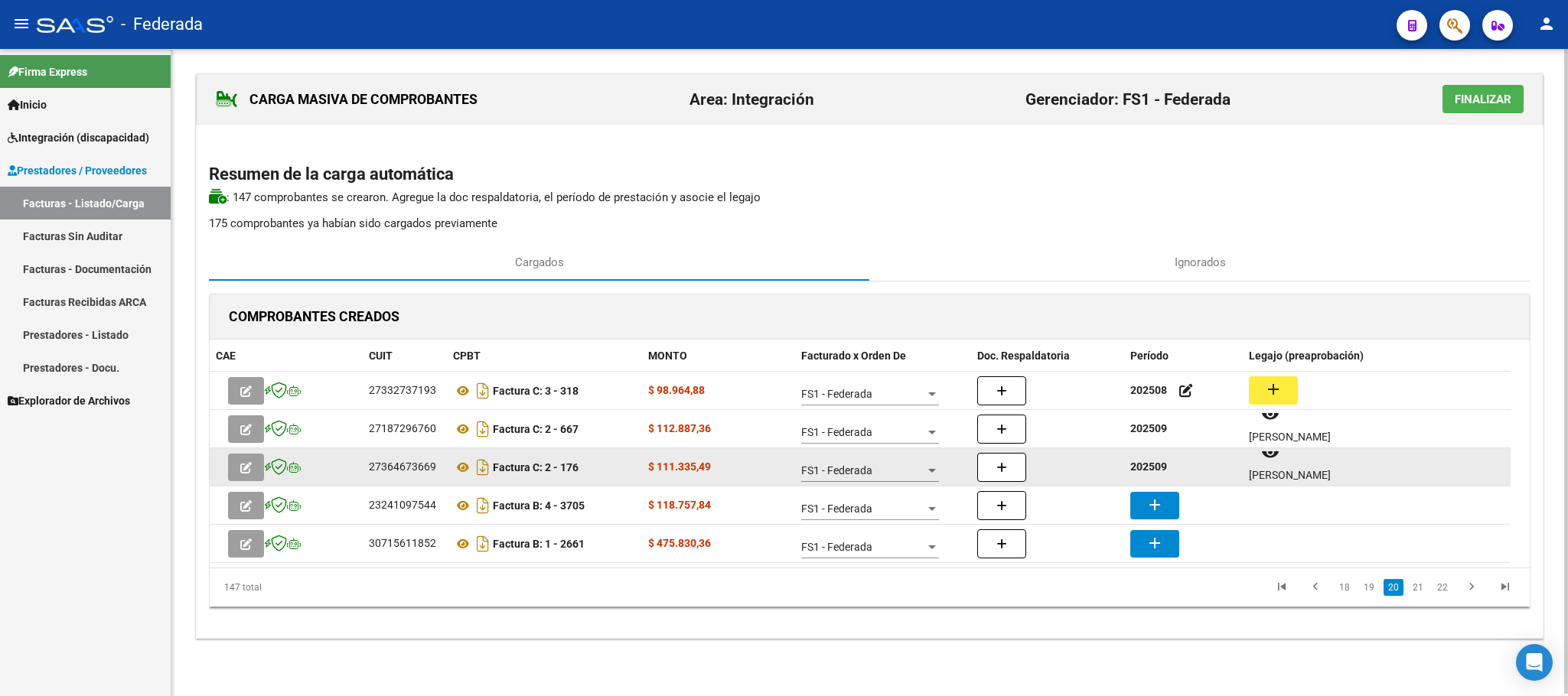
click at [1143, 466] on strong "202509" at bounding box center [1148, 466] width 36 height 12
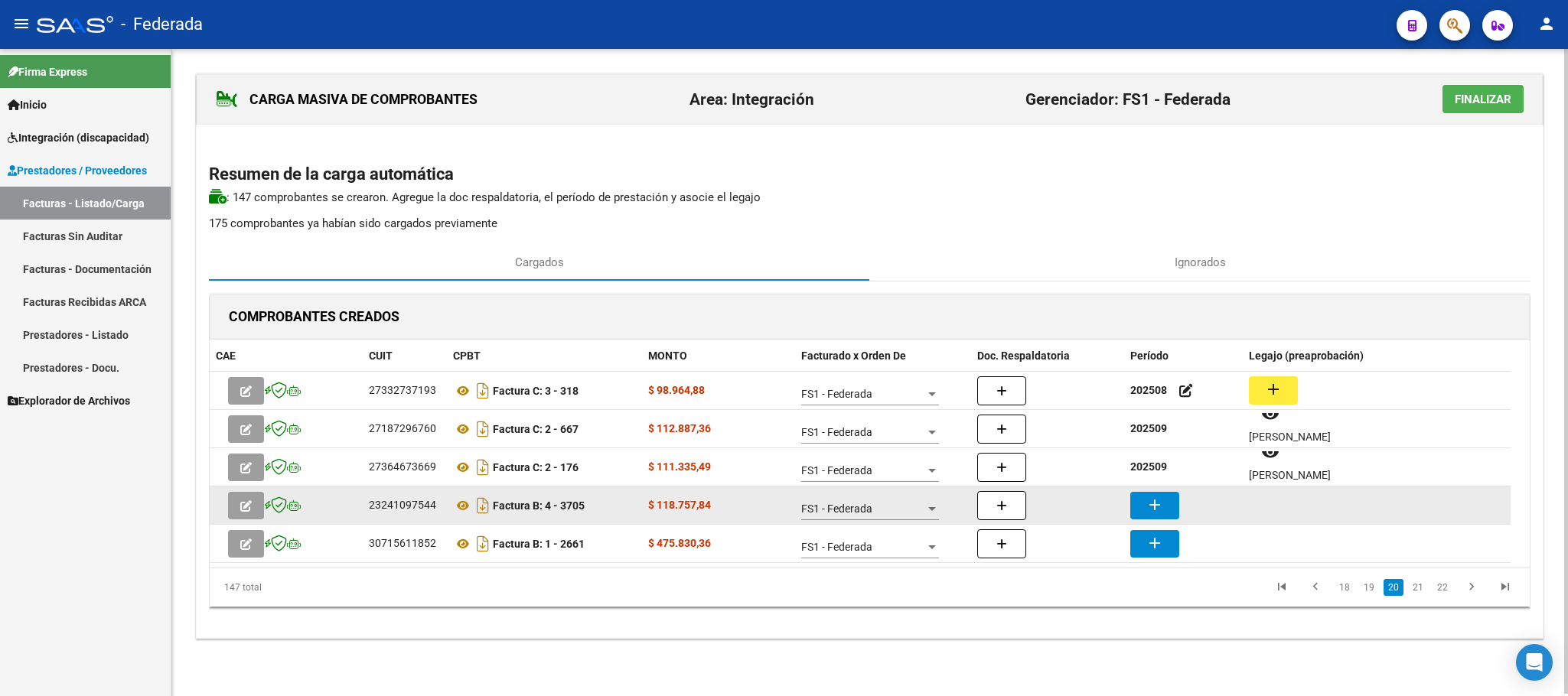
click at [1144, 505] on button "add" at bounding box center [1154, 506] width 49 height 27
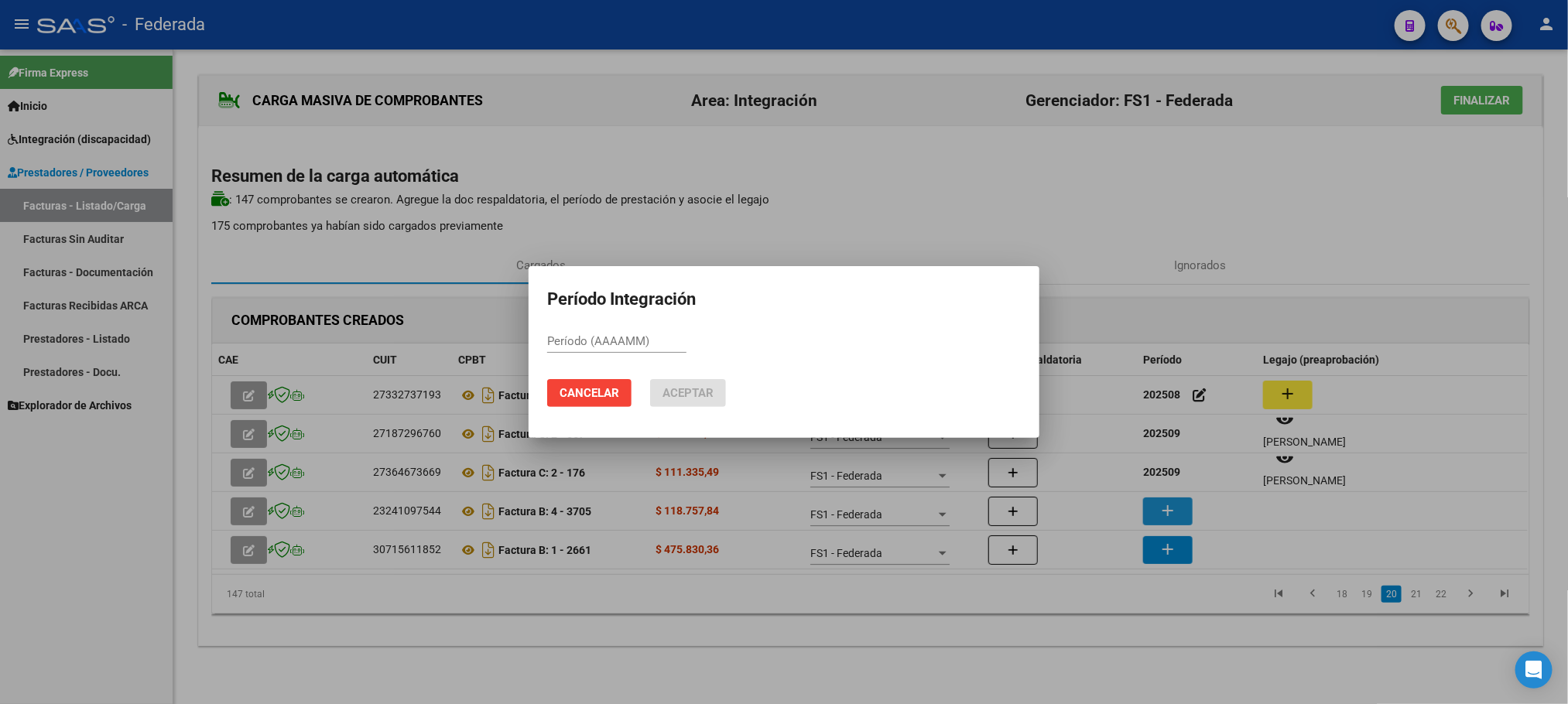
paste input "202509"
type input "202509"
click at [704, 394] on span "Aceptar" at bounding box center [687, 393] width 51 height 14
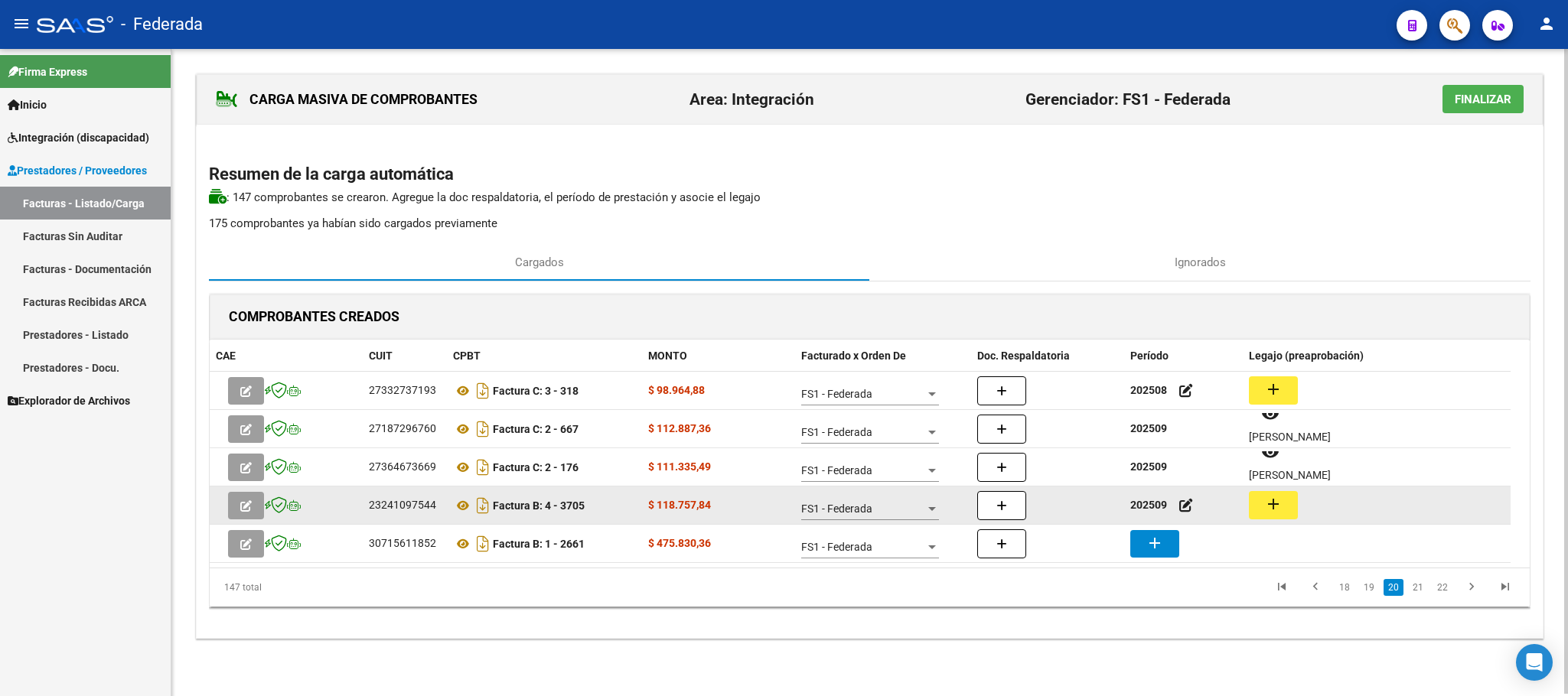
click at [1251, 506] on button "add" at bounding box center [1274, 505] width 49 height 28
click at [464, 504] on icon at bounding box center [463, 506] width 20 height 18
click at [1265, 503] on mat-icon "add" at bounding box center [1273, 504] width 18 height 18
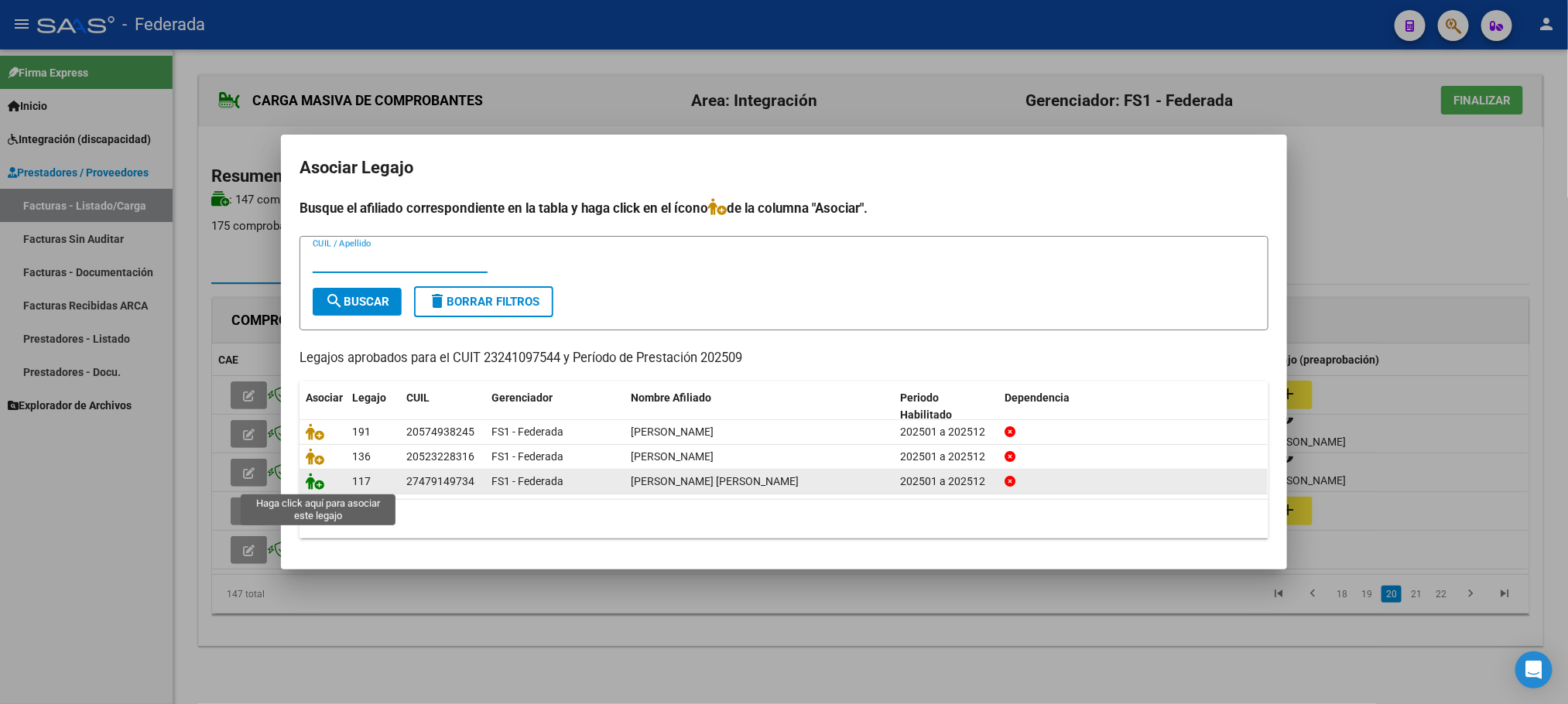
click at [311, 484] on icon at bounding box center [315, 481] width 18 height 17
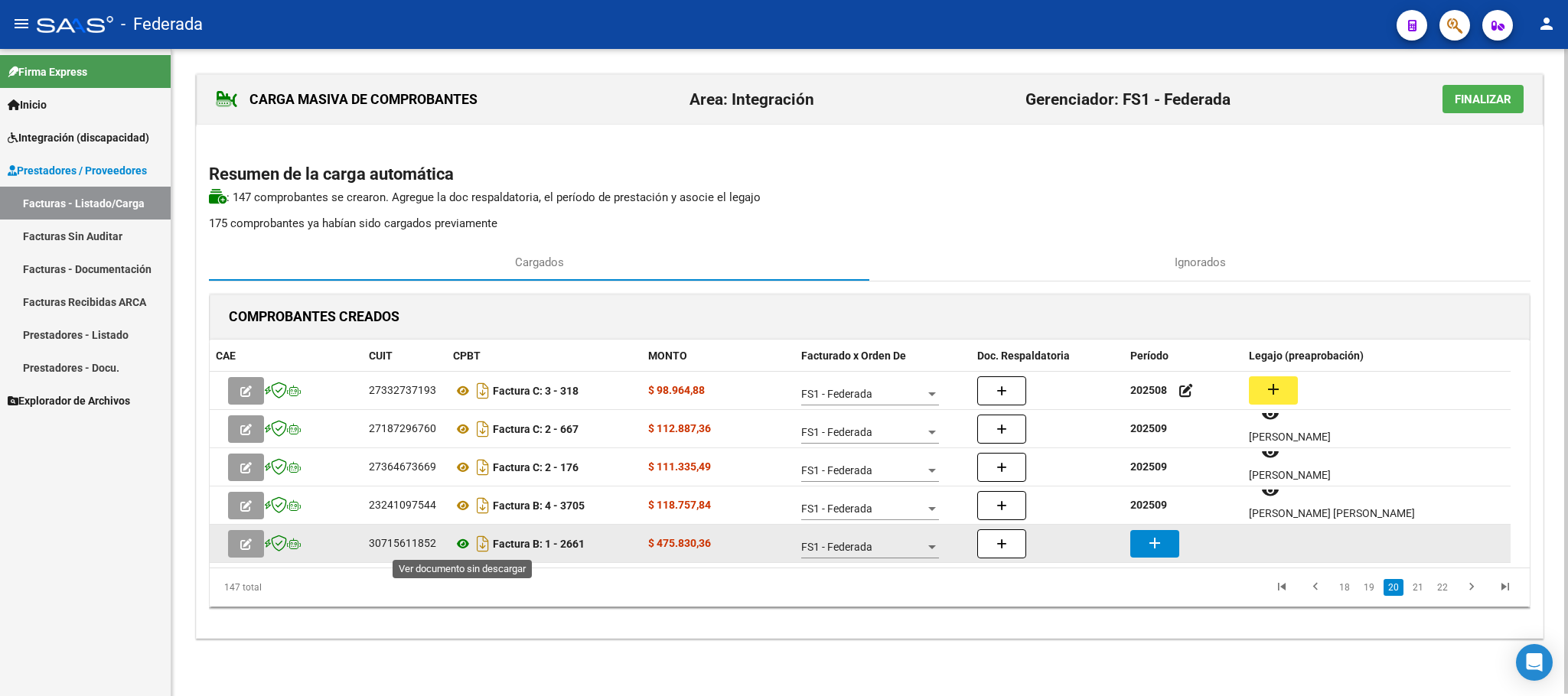
click at [461, 547] on icon at bounding box center [463, 544] width 20 height 18
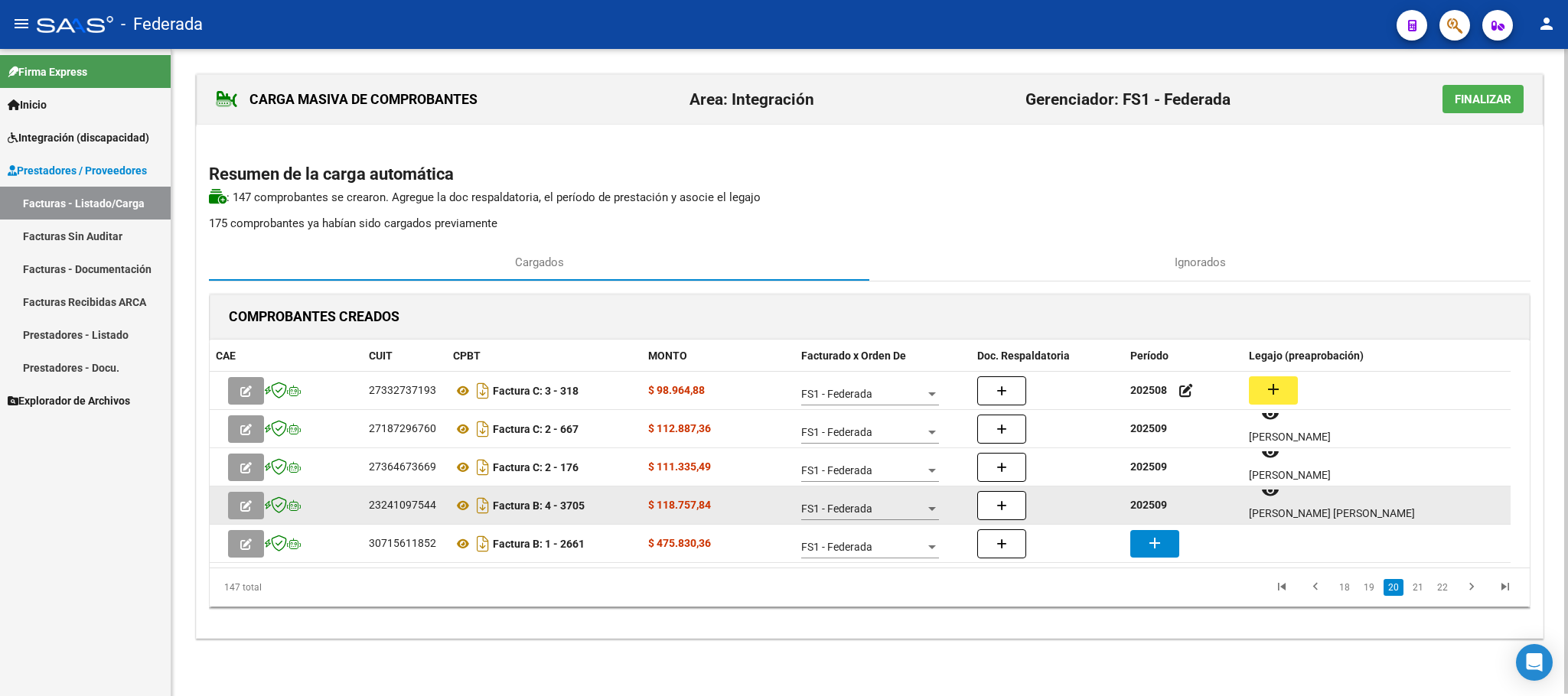
click at [1148, 508] on strong "202509" at bounding box center [1148, 505] width 36 height 12
click at [1153, 505] on strong "202509" at bounding box center [1148, 505] width 36 height 12
click at [1150, 522] on datatable-body-cell "202509" at bounding box center [1184, 505] width 118 height 37
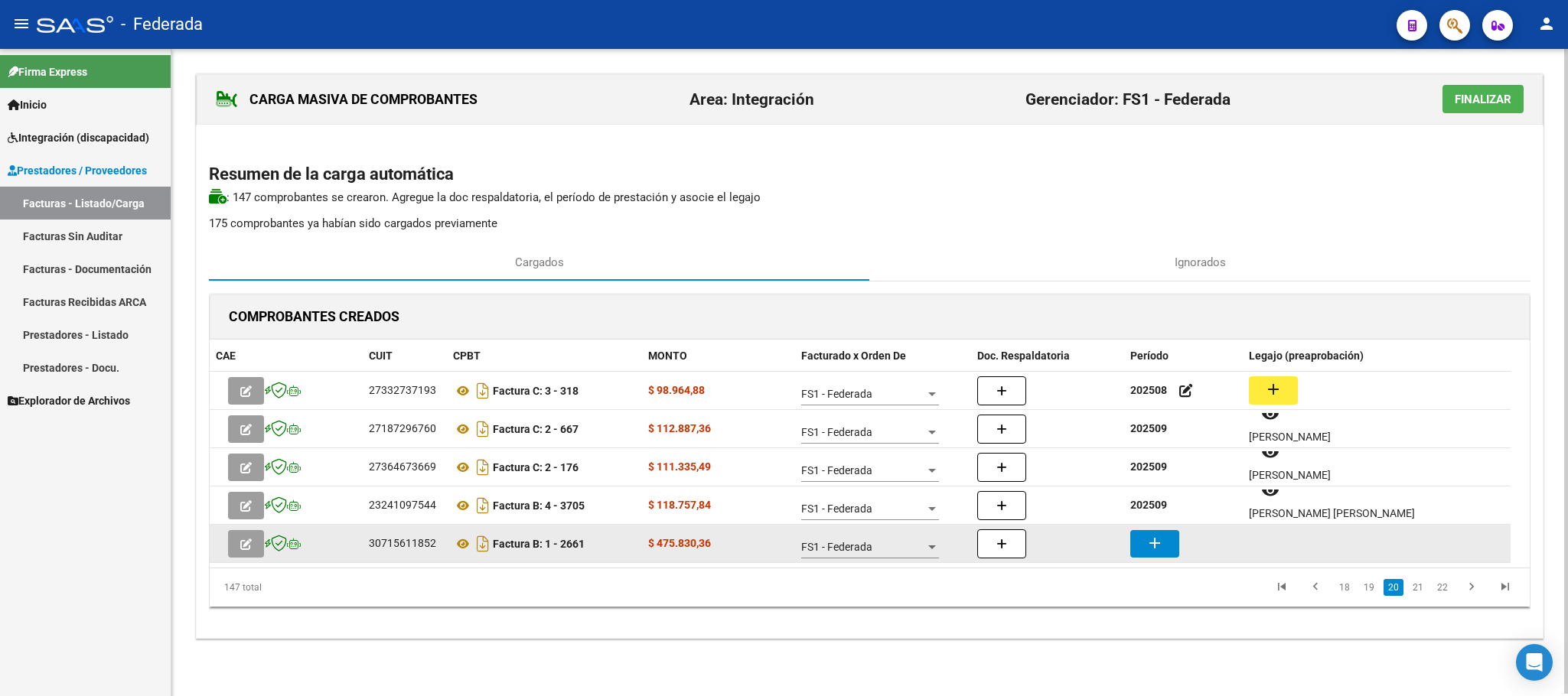
click at [1150, 536] on mat-icon "add" at bounding box center [1154, 543] width 18 height 18
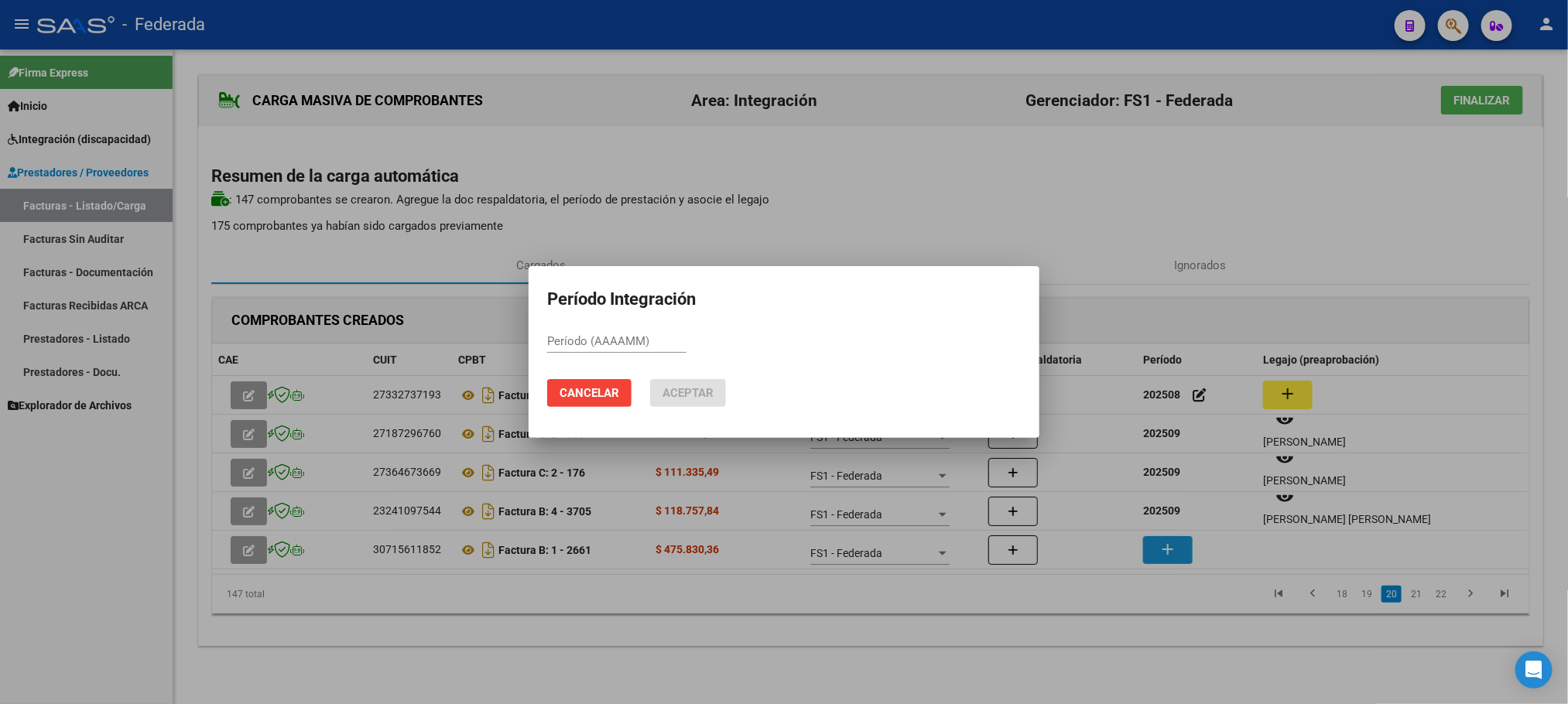
paste input "202509"
type input "202509"
click at [712, 397] on span "Aceptar" at bounding box center [687, 393] width 51 height 14
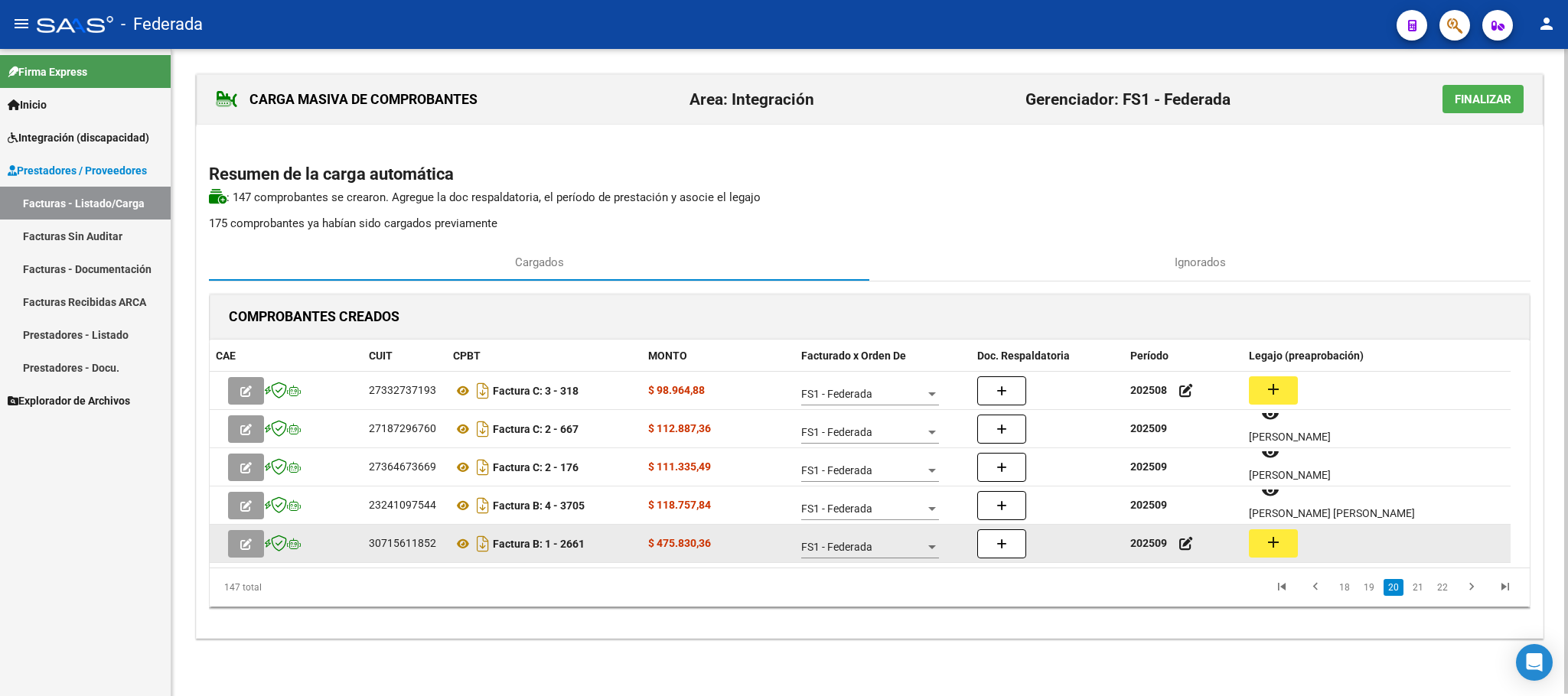
click at [1266, 542] on mat-icon "add" at bounding box center [1273, 542] width 18 height 18
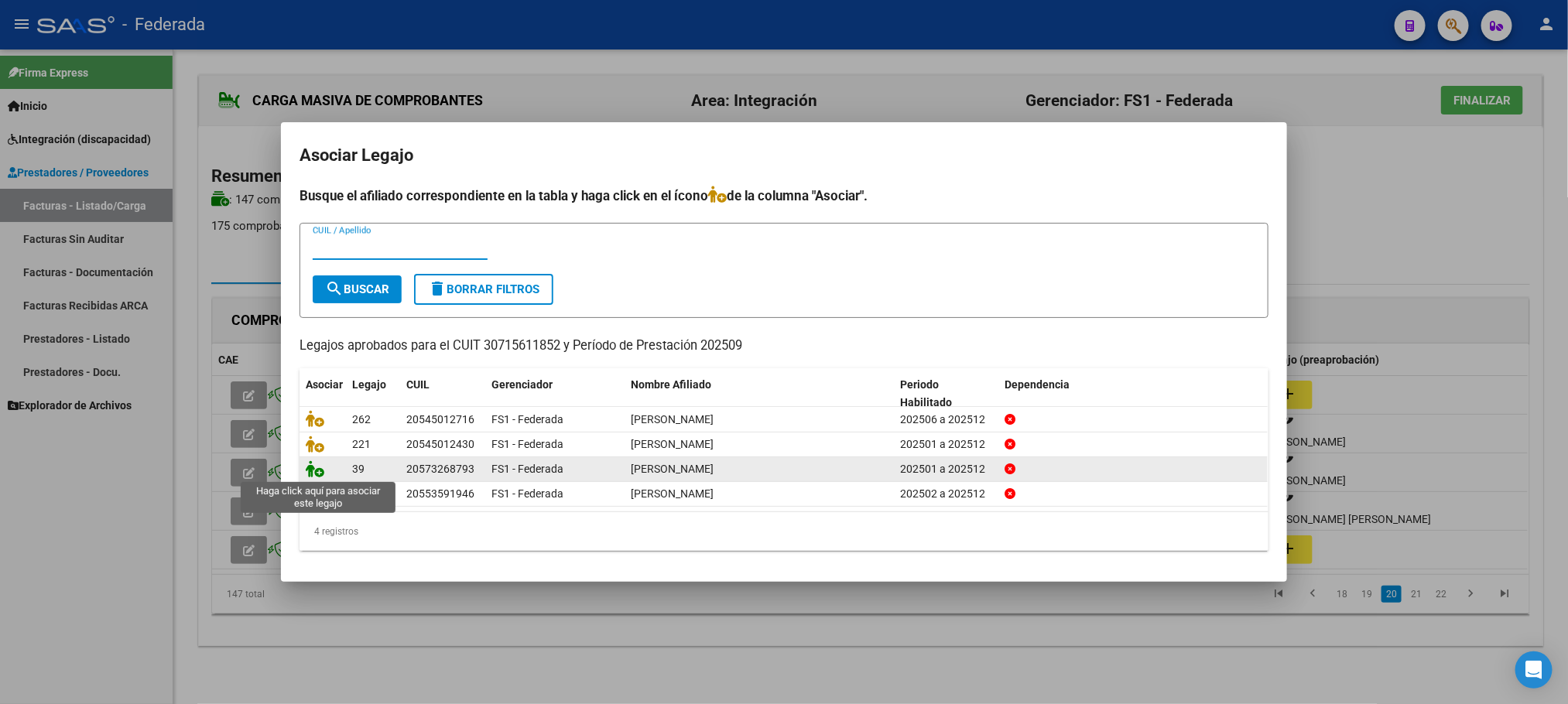
click at [311, 465] on icon at bounding box center [315, 469] width 18 height 17
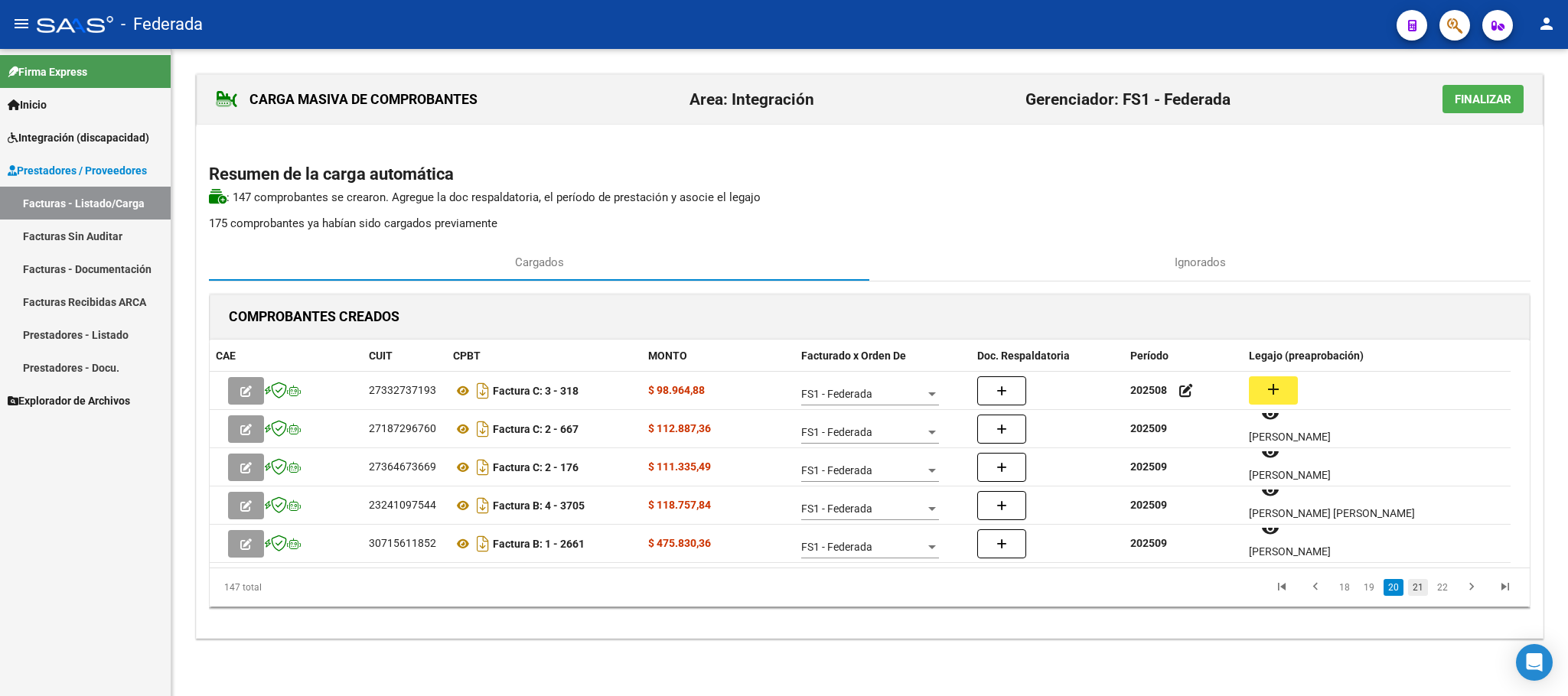
click at [1414, 590] on link "21" at bounding box center [1418, 588] width 20 height 16
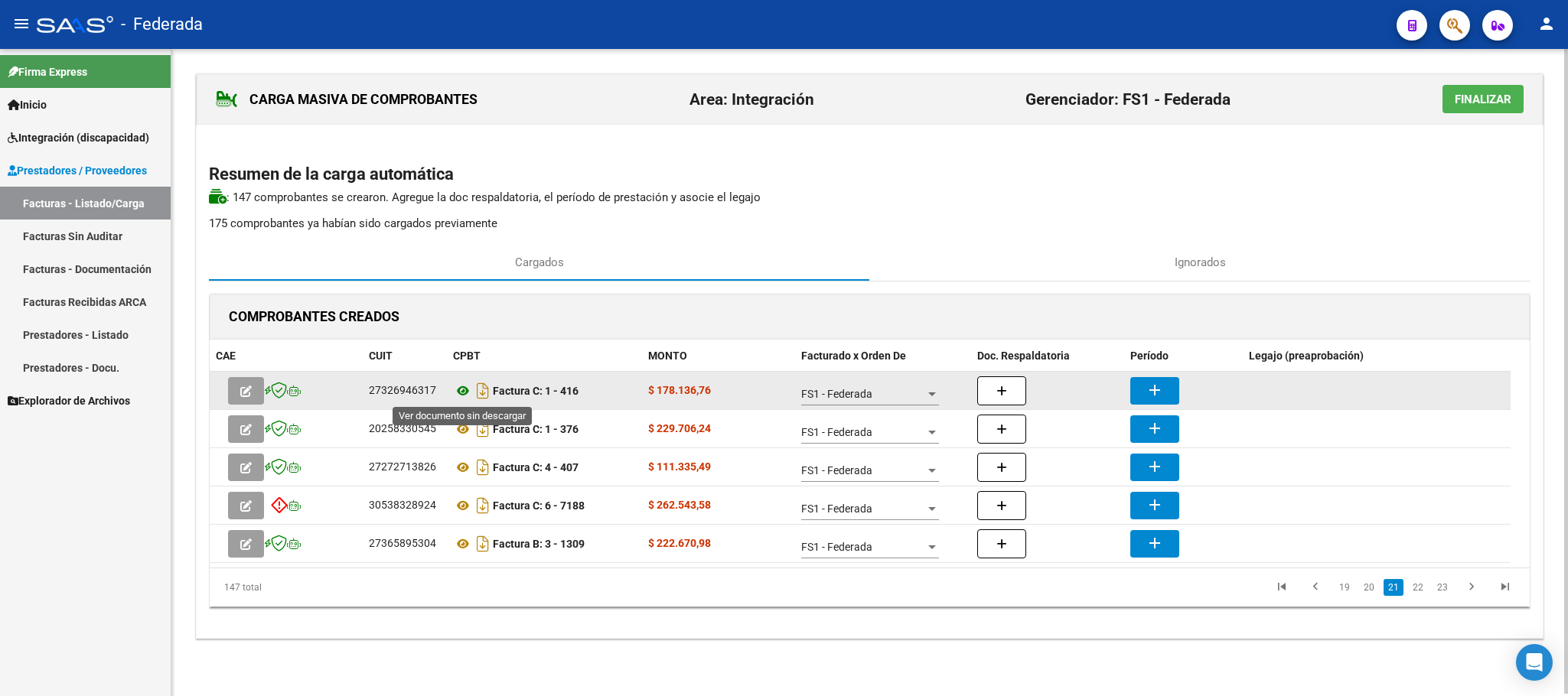
click at [462, 388] on icon at bounding box center [463, 391] width 20 height 18
click at [1163, 390] on mat-icon "add" at bounding box center [1154, 390] width 18 height 18
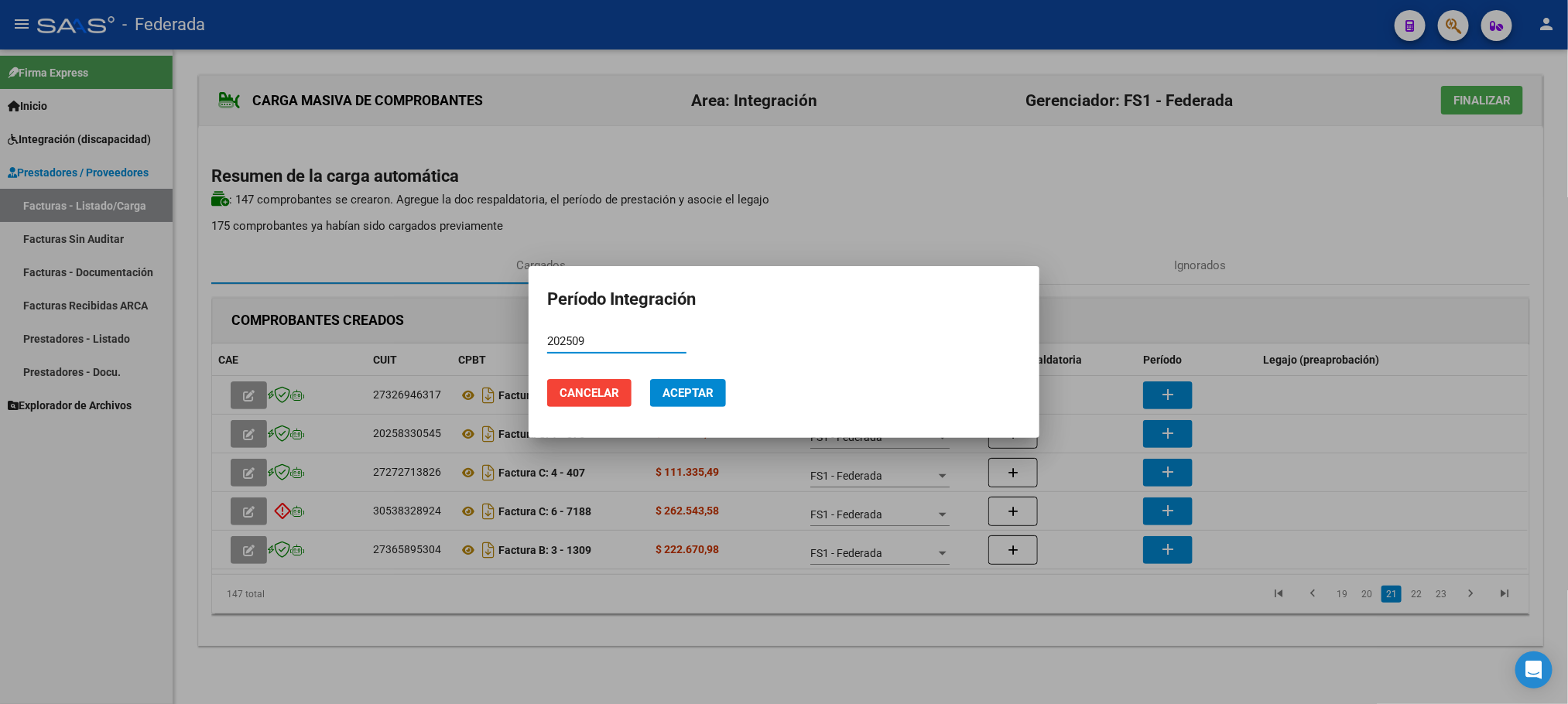
type input "202509"
click at [712, 394] on span "Aceptar" at bounding box center [687, 393] width 51 height 14
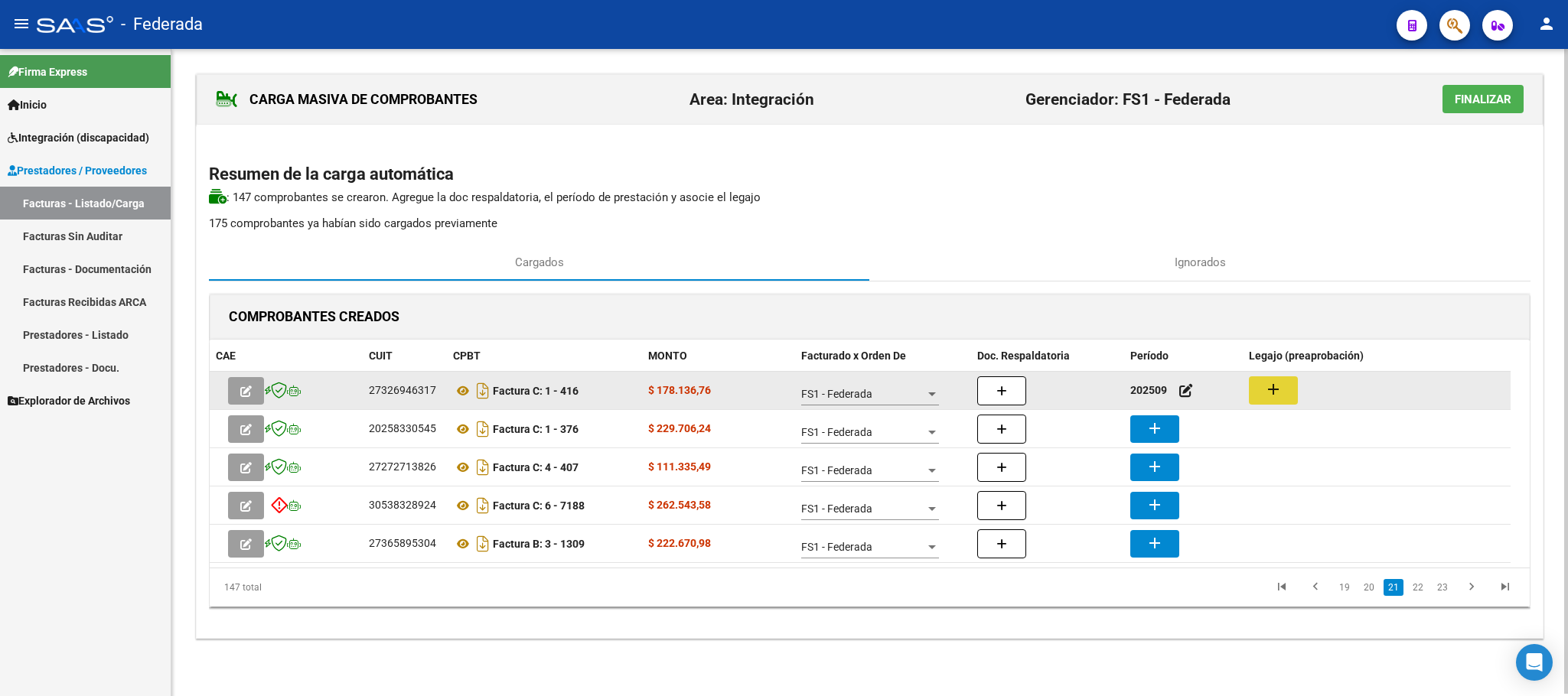
click at [1273, 386] on mat-icon "add" at bounding box center [1273, 389] width 18 height 18
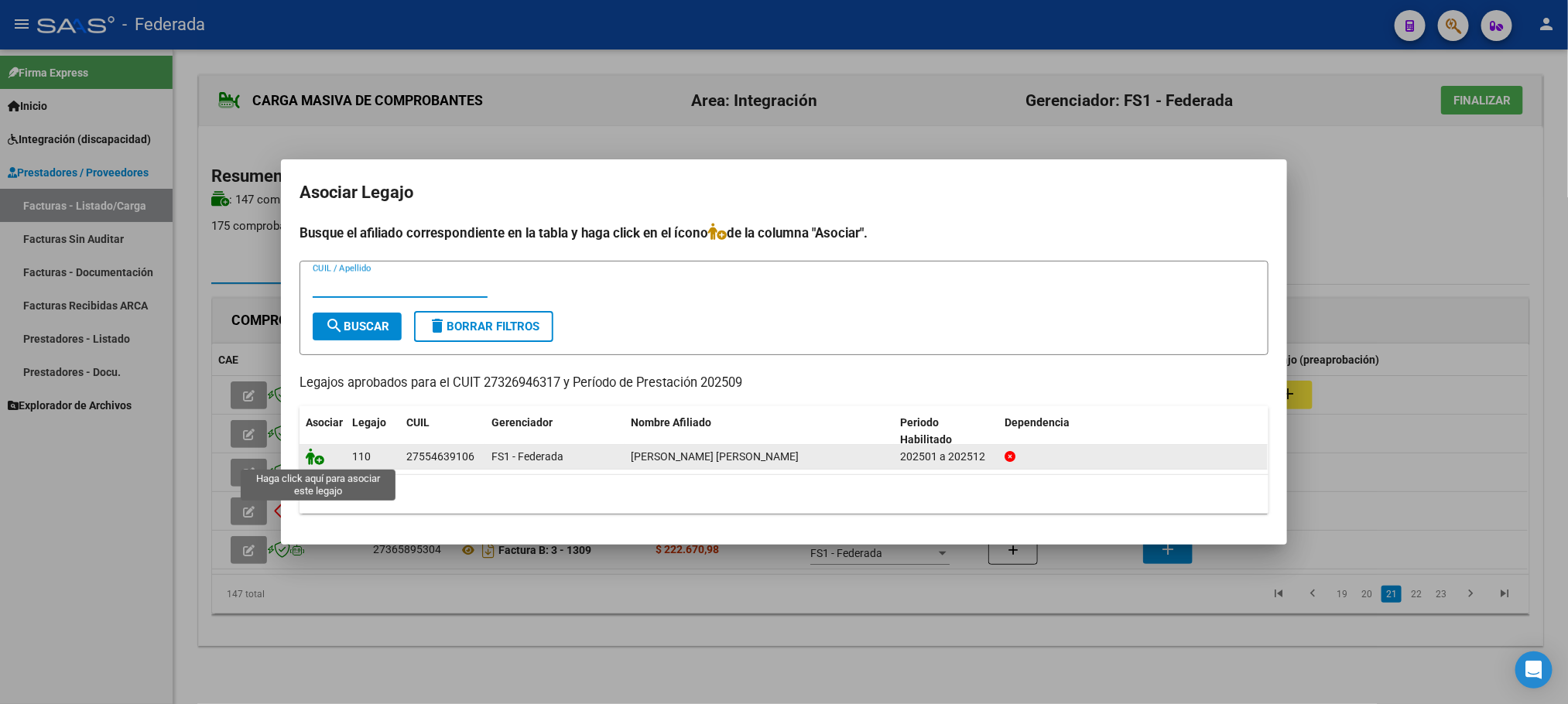
click at [311, 458] on icon at bounding box center [315, 456] width 18 height 17
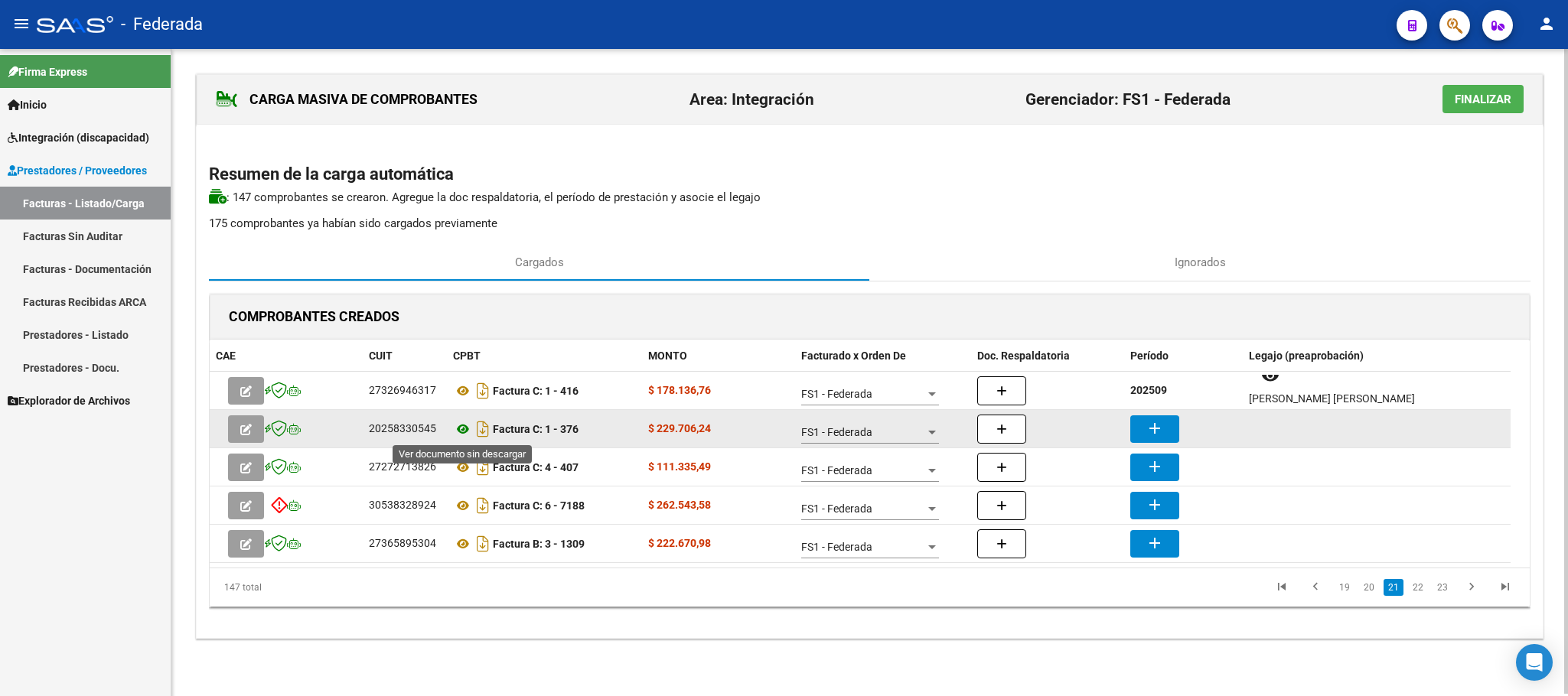
click at [462, 430] on icon at bounding box center [463, 429] width 20 height 18
click at [1167, 420] on button "add" at bounding box center [1154, 429] width 49 height 27
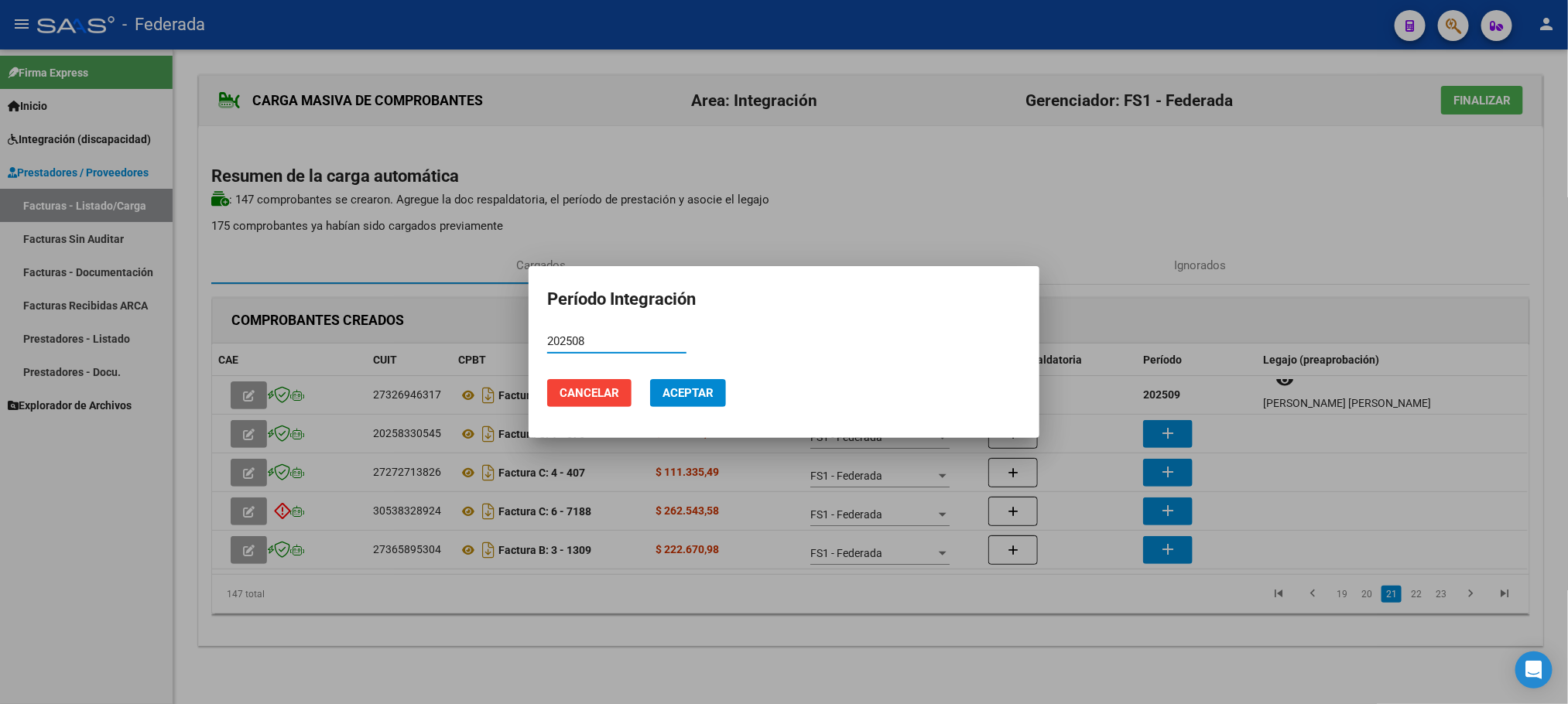
type input "202508"
click at [684, 393] on span "Aceptar" at bounding box center [687, 393] width 51 height 14
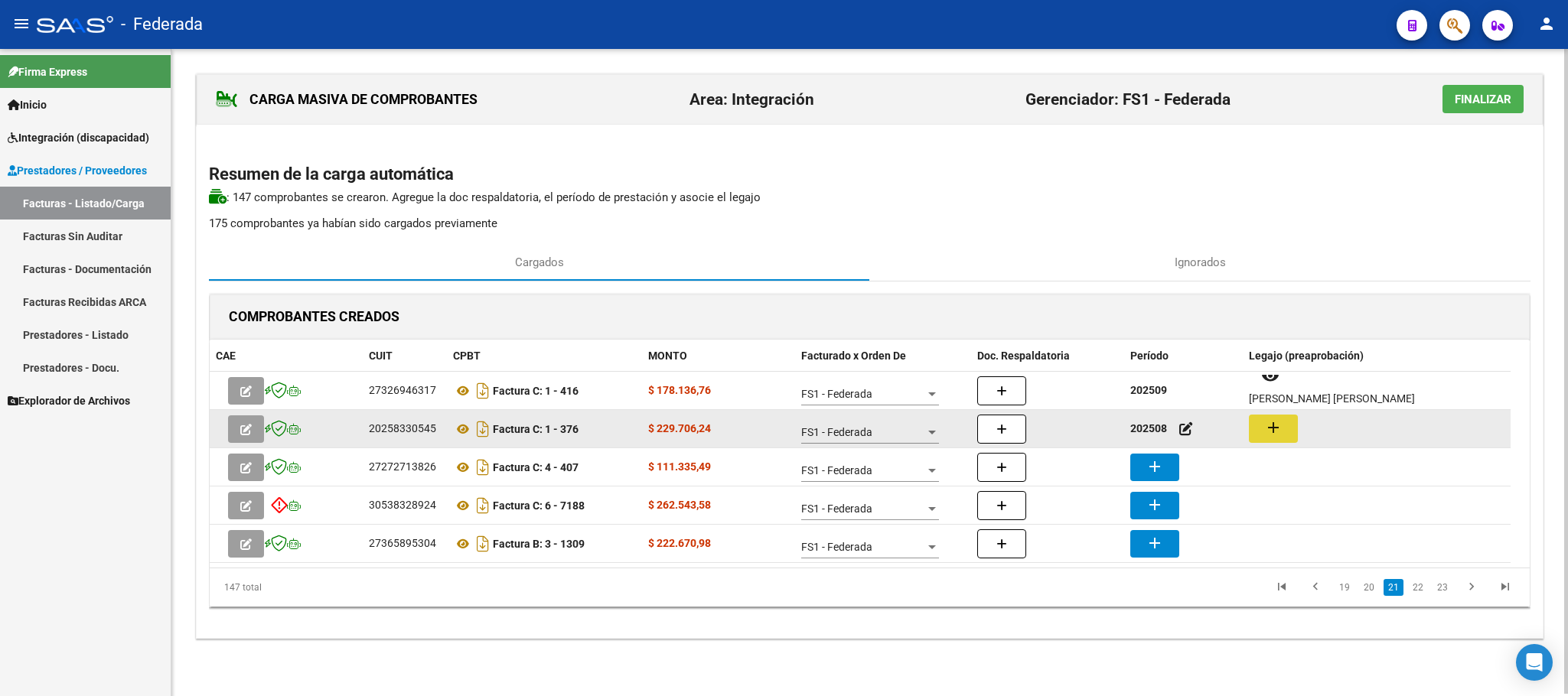
click at [1275, 425] on mat-icon "add" at bounding box center [1273, 427] width 18 height 18
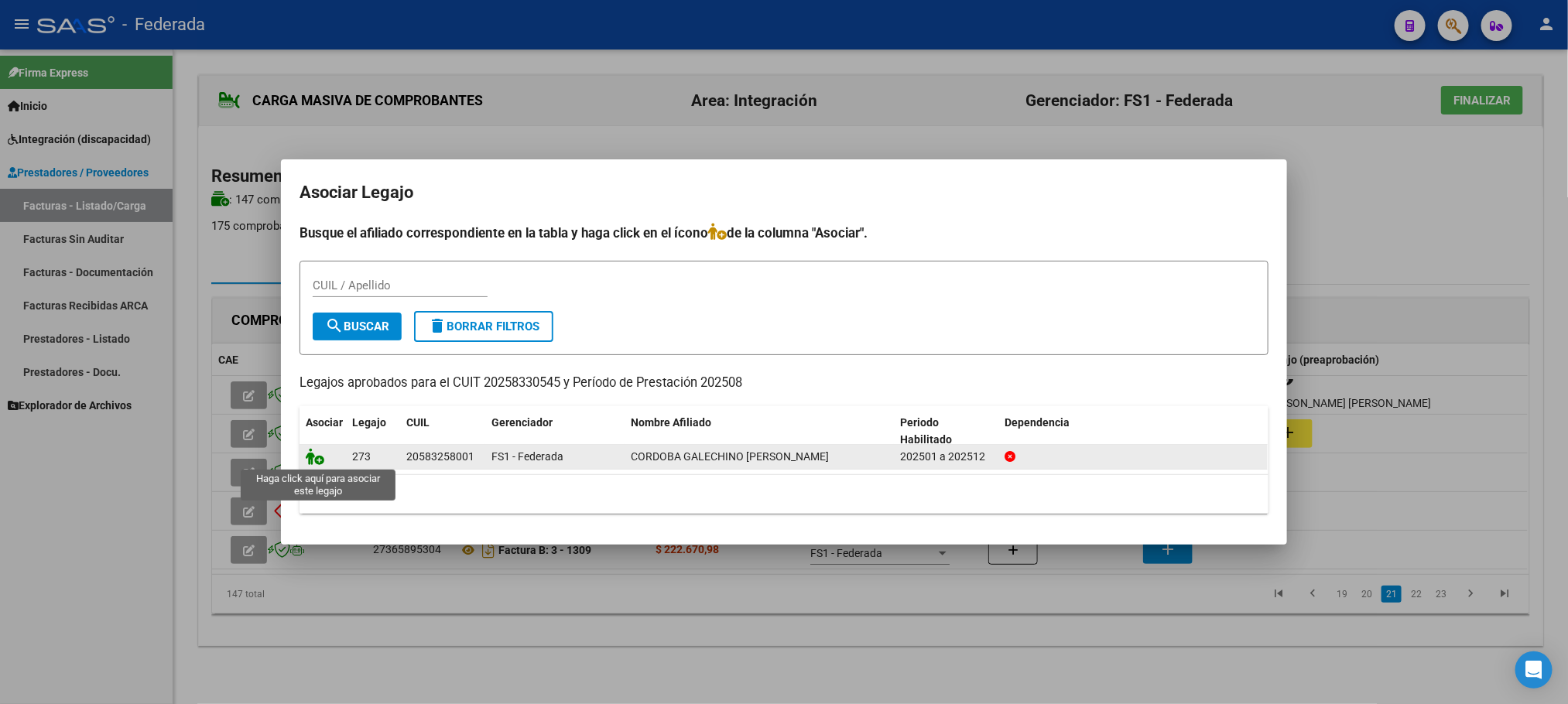
click at [322, 455] on icon at bounding box center [315, 456] width 18 height 17
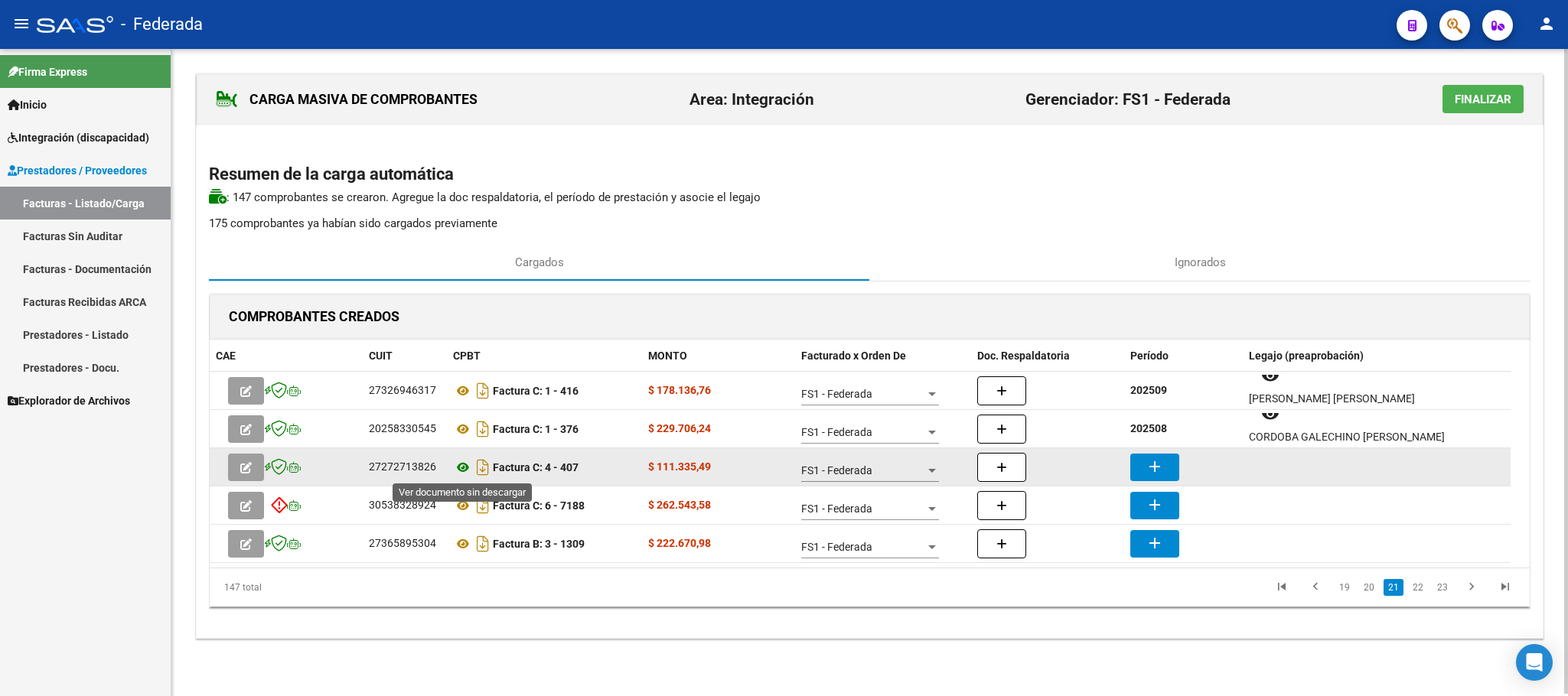
click at [461, 466] on icon at bounding box center [463, 467] width 20 height 18
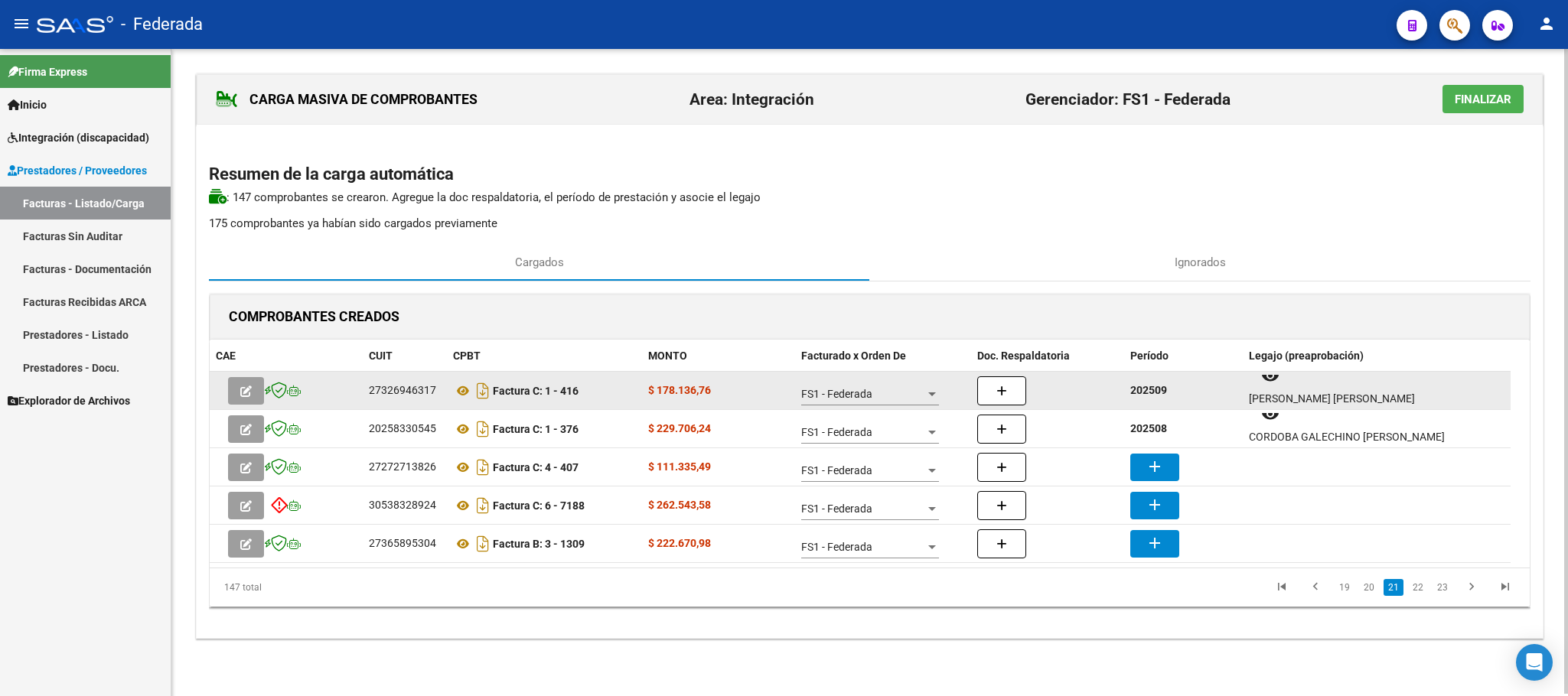
click at [1158, 393] on strong "202509" at bounding box center [1148, 390] width 36 height 12
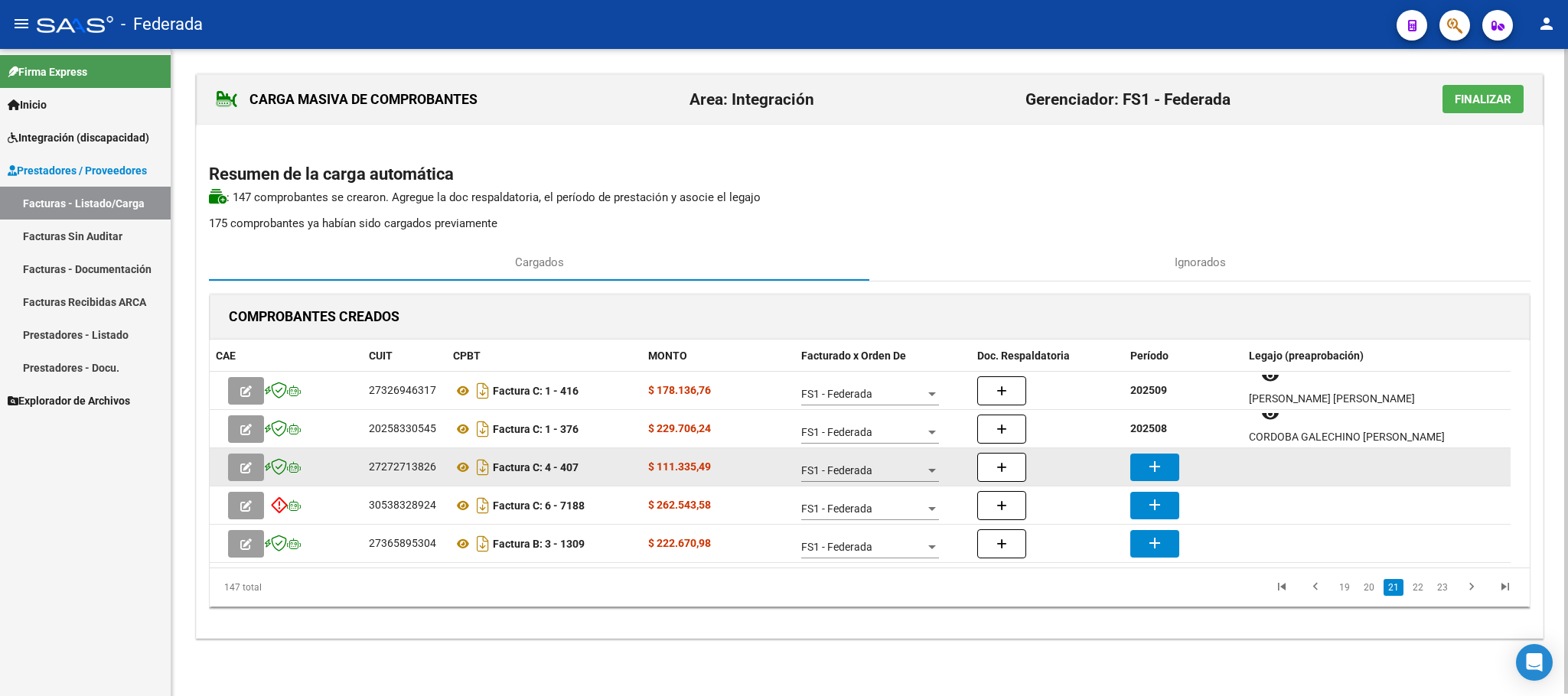
click at [1143, 466] on button "add" at bounding box center [1154, 467] width 49 height 27
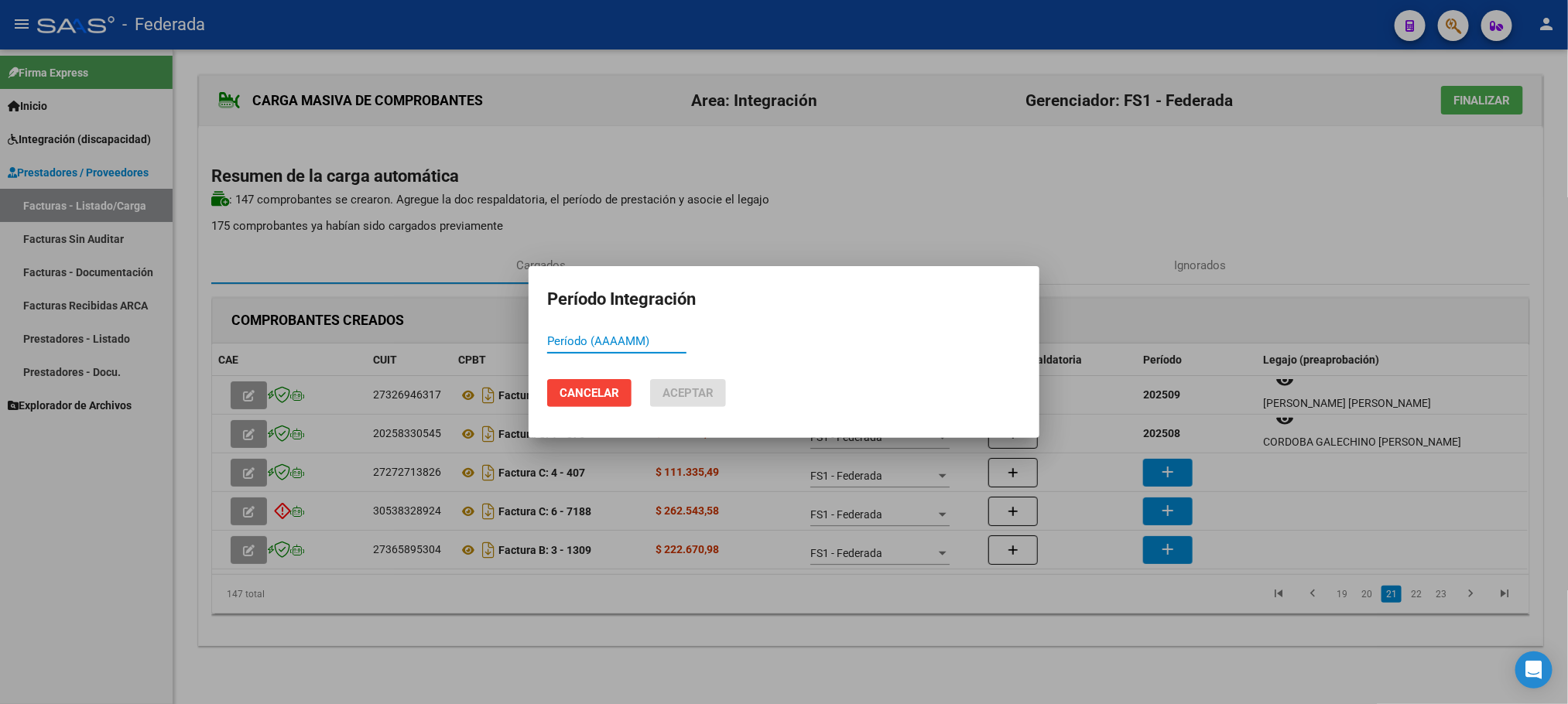
paste input "202509"
type input "202509"
click at [712, 390] on span "Aceptar" at bounding box center [687, 393] width 51 height 14
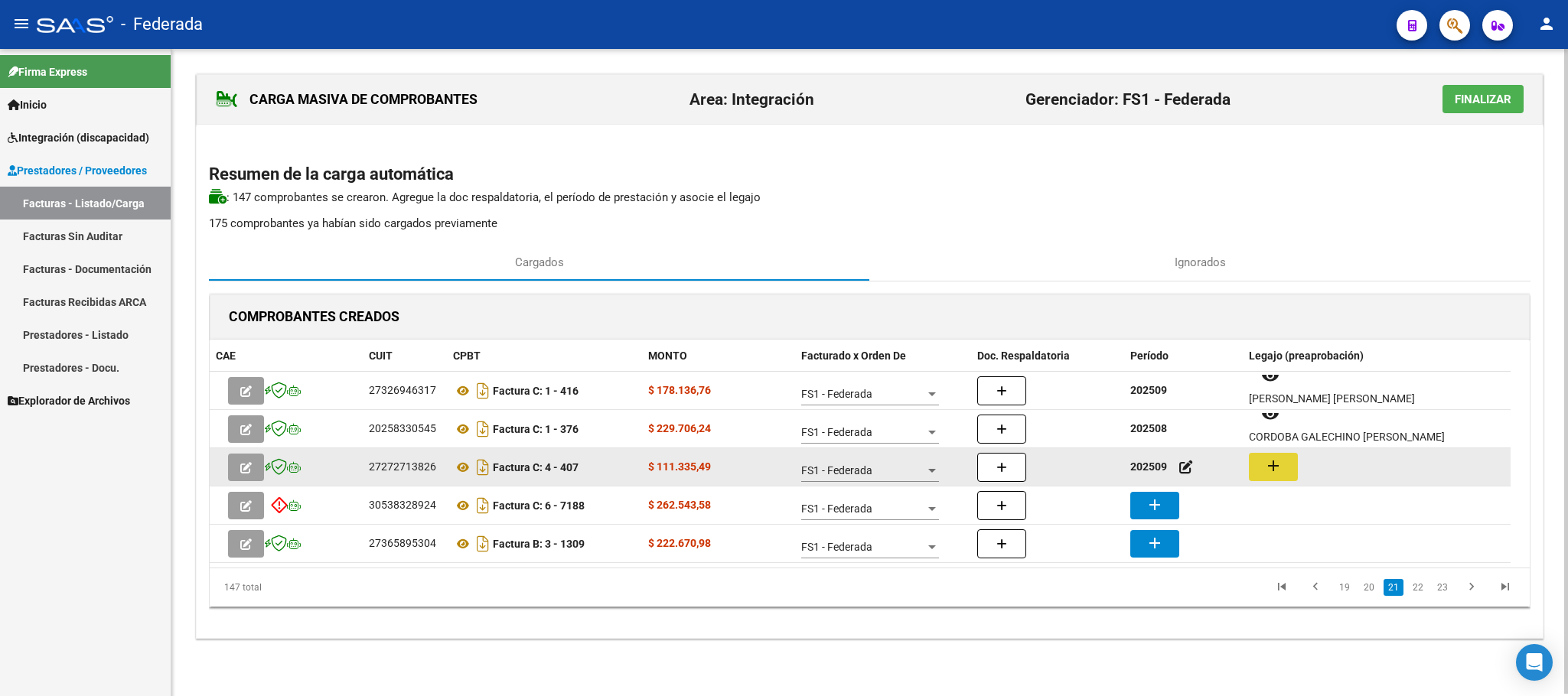
click at [1265, 474] on mat-icon "add" at bounding box center [1273, 466] width 18 height 18
click at [460, 465] on icon at bounding box center [463, 467] width 20 height 18
click at [461, 464] on icon at bounding box center [463, 467] width 20 height 18
click at [1286, 477] on button "add" at bounding box center [1274, 466] width 49 height 28
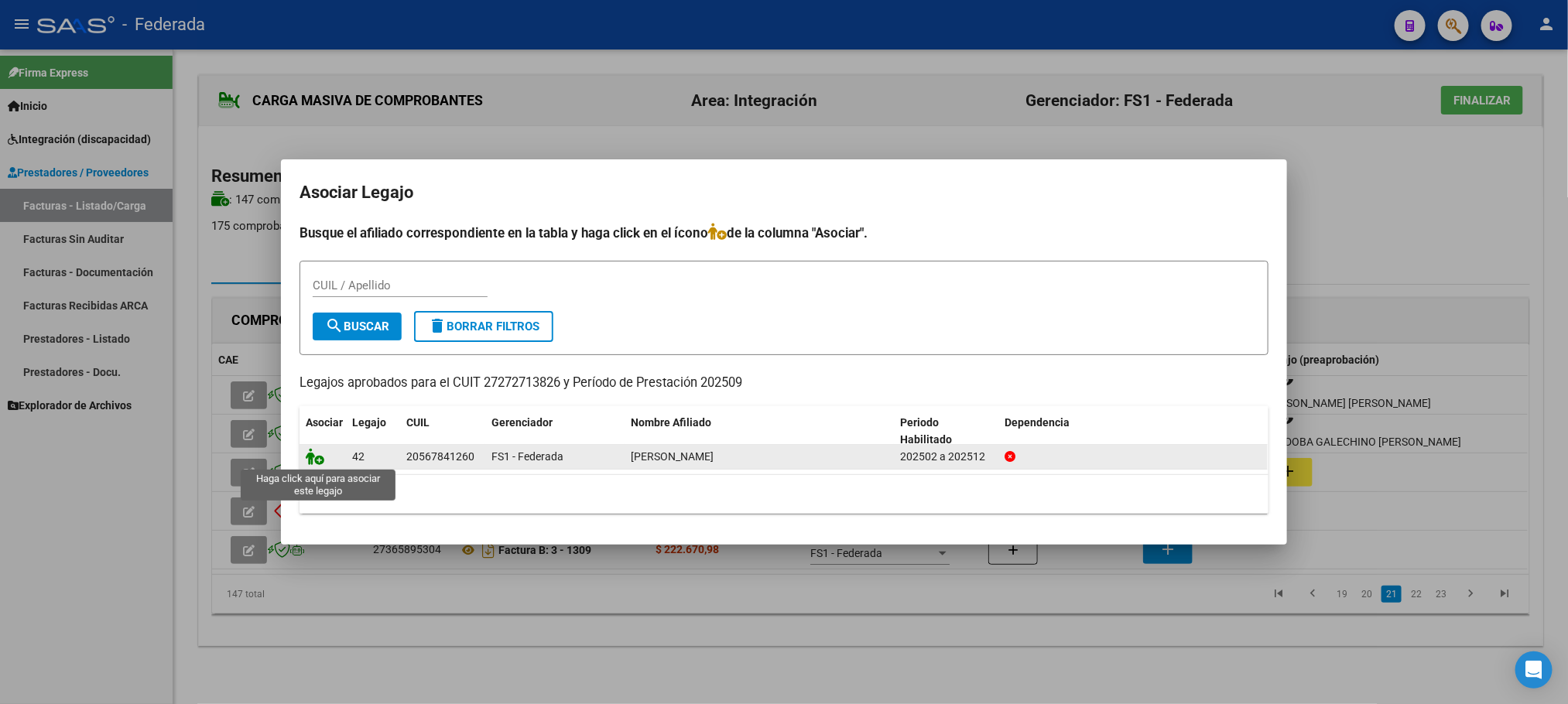
click at [316, 458] on icon at bounding box center [315, 456] width 18 height 17
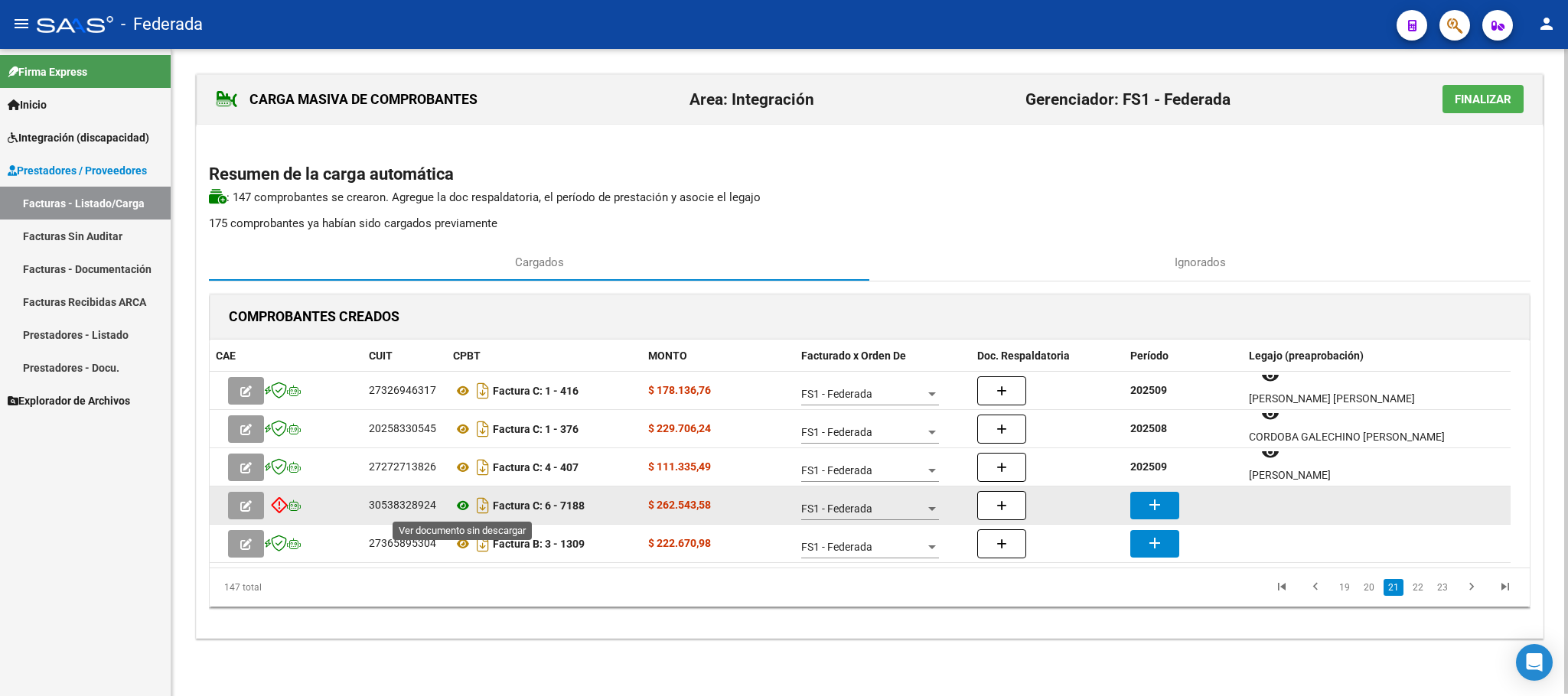
click at [456, 507] on icon at bounding box center [463, 506] width 20 height 18
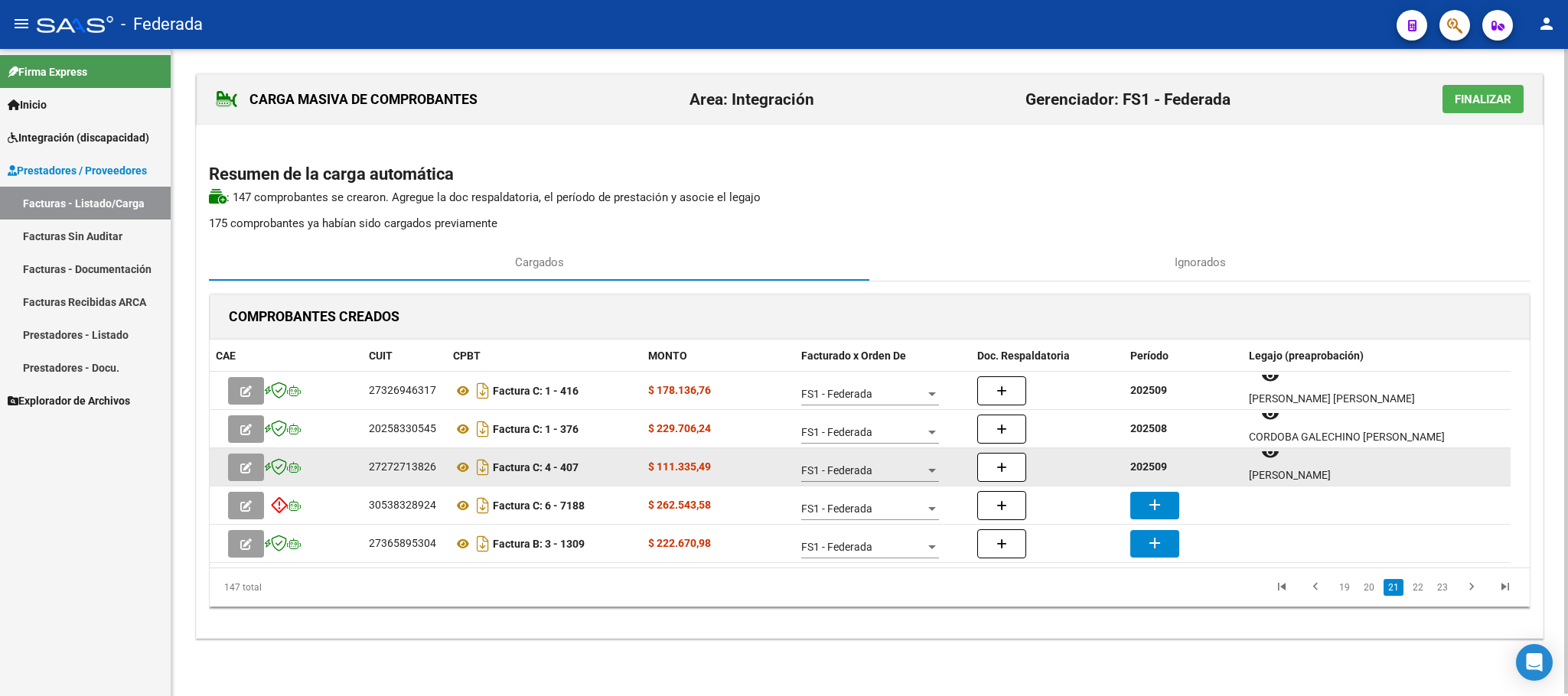
click at [1150, 465] on strong "202509" at bounding box center [1148, 466] width 36 height 12
click at [1153, 465] on strong "202509" at bounding box center [1148, 466] width 36 height 12
click at [1151, 461] on strong "202509" at bounding box center [1148, 466] width 36 height 12
click at [1146, 466] on strong "202509" at bounding box center [1148, 466] width 36 height 12
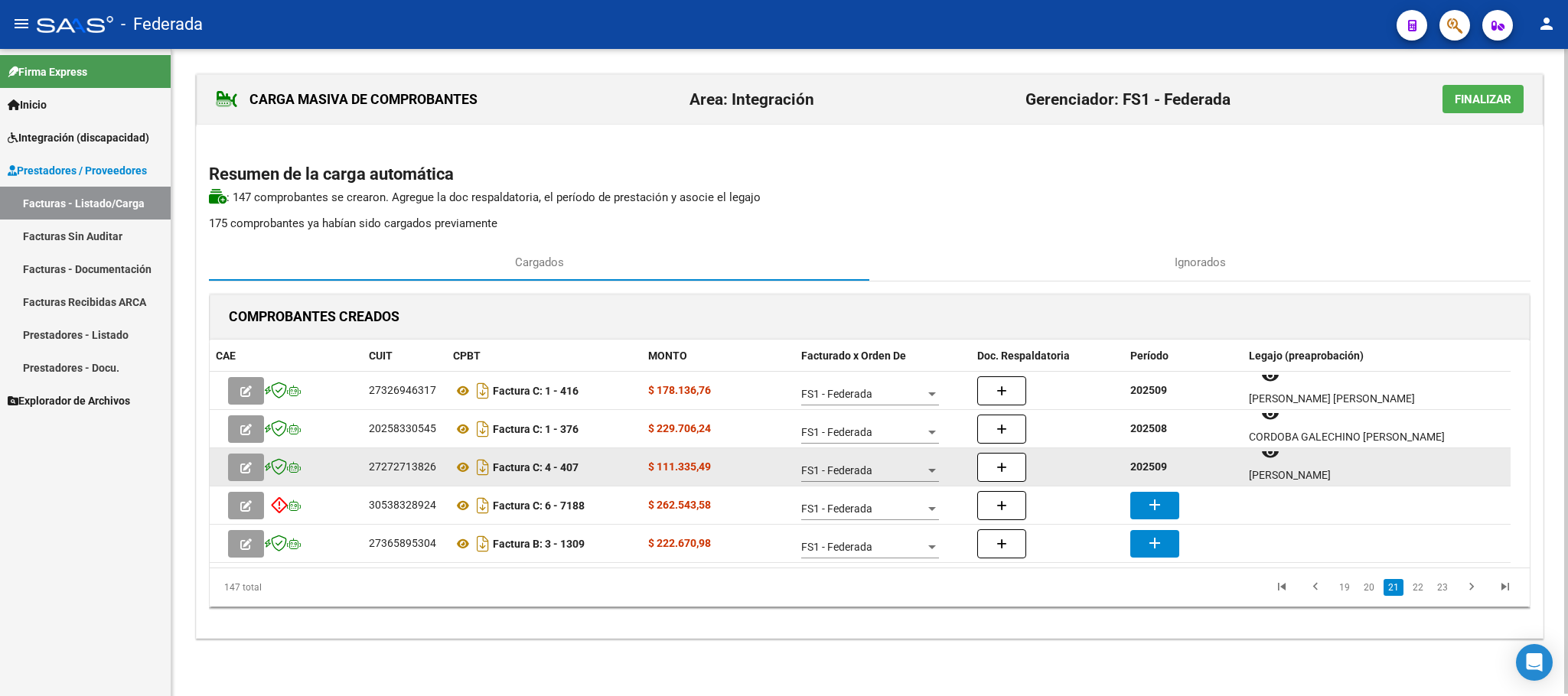
click at [1146, 466] on strong "202509" at bounding box center [1148, 466] width 36 height 12
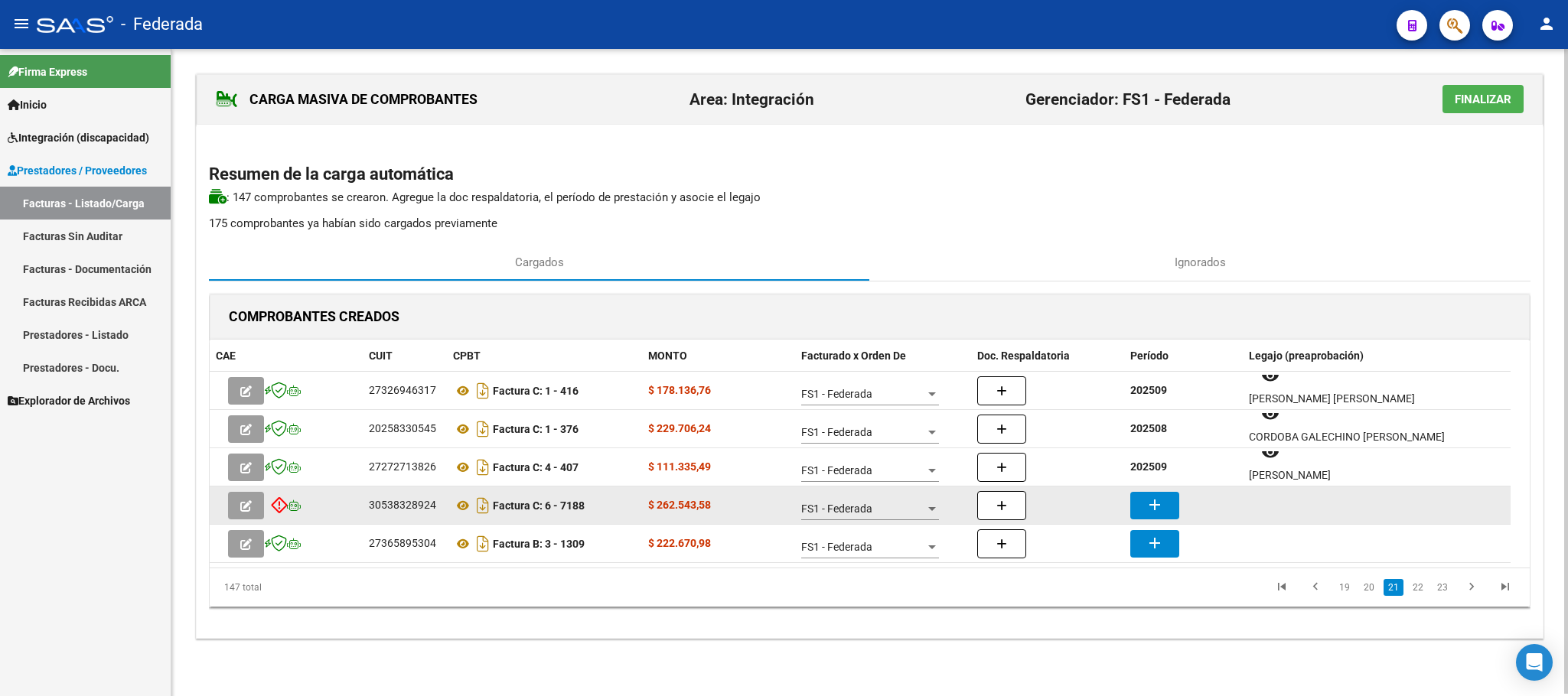
click at [1146, 490] on datatable-body-cell "add" at bounding box center [1184, 505] width 118 height 37
click at [1150, 499] on mat-icon "add" at bounding box center [1154, 505] width 18 height 18
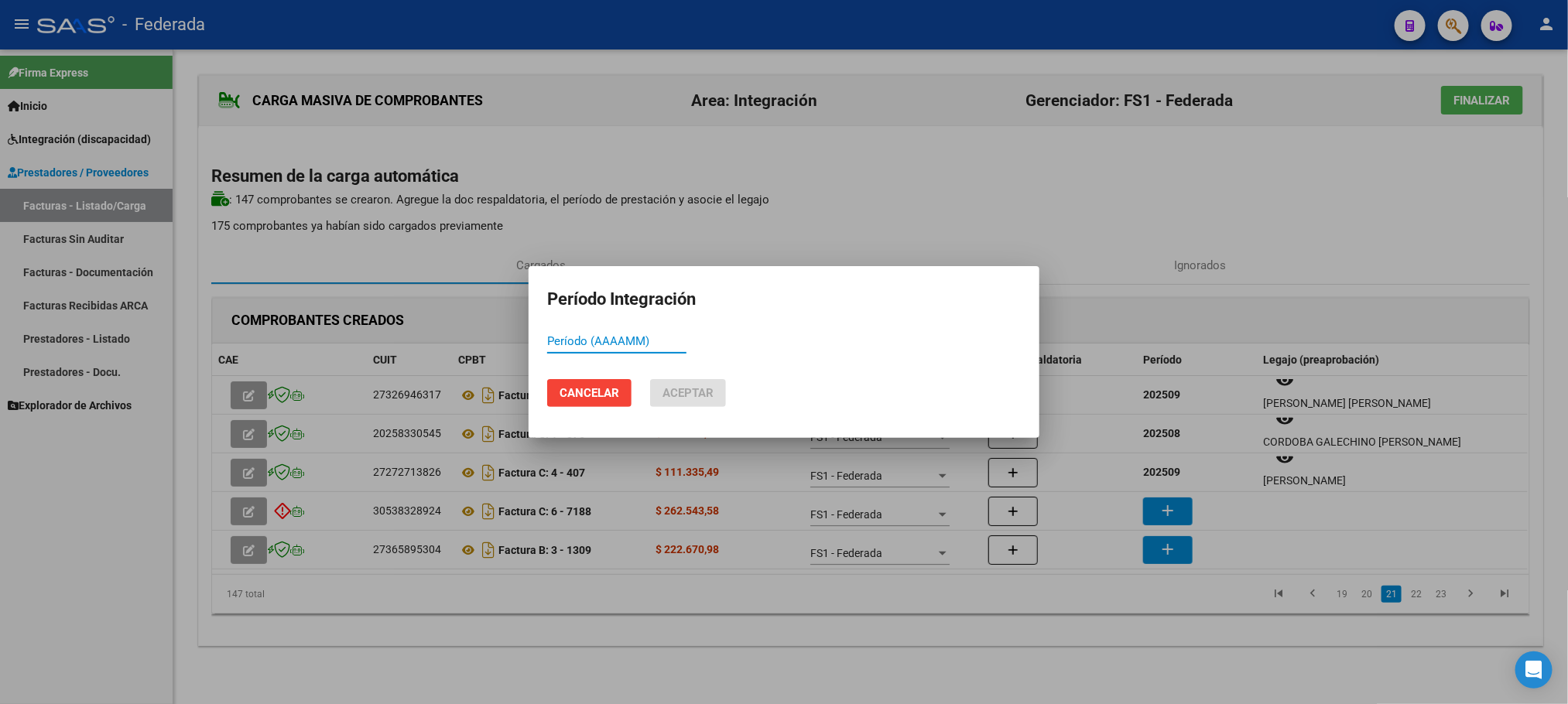
paste input "202509"
type input "202509"
click at [655, 393] on button "Aceptar" at bounding box center [687, 393] width 76 height 28
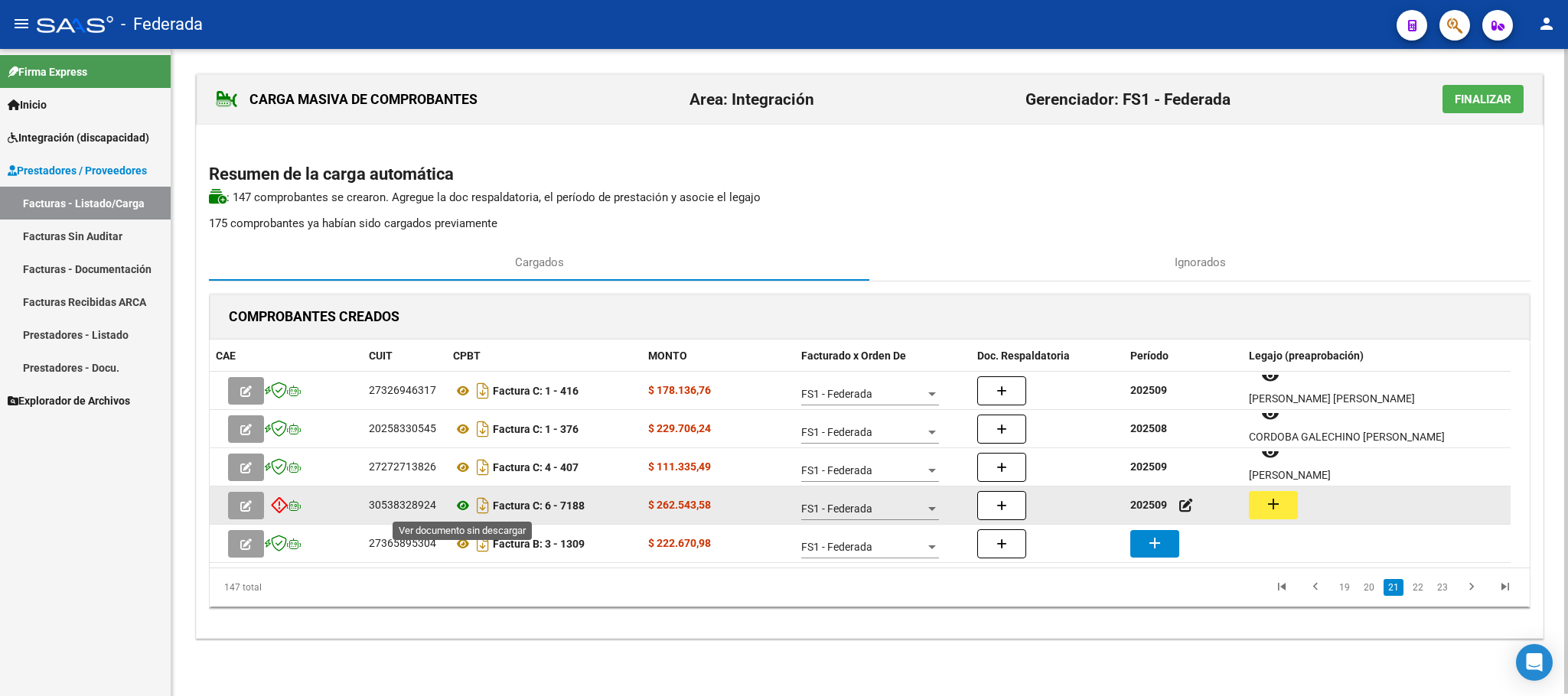
click at [462, 500] on icon at bounding box center [463, 506] width 20 height 18
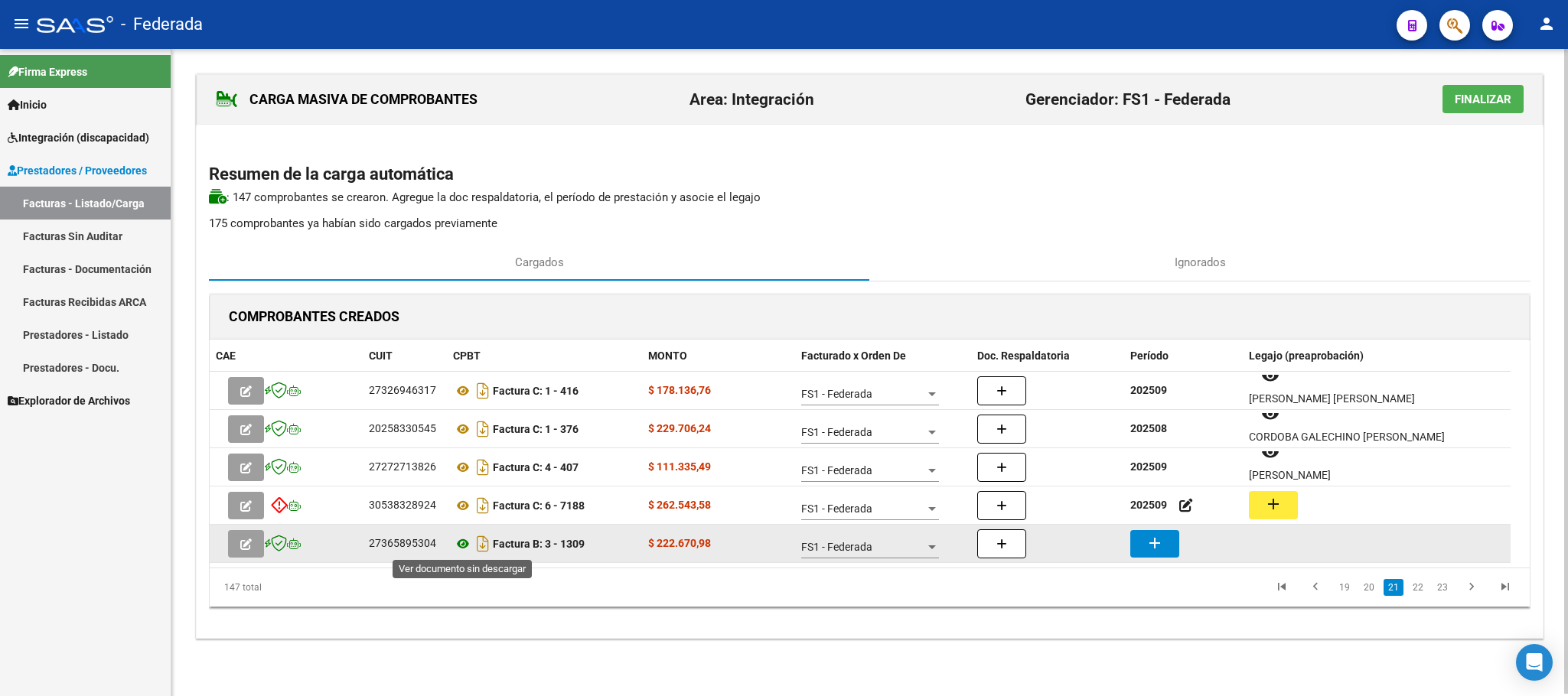
click at [461, 540] on icon at bounding box center [463, 544] width 20 height 18
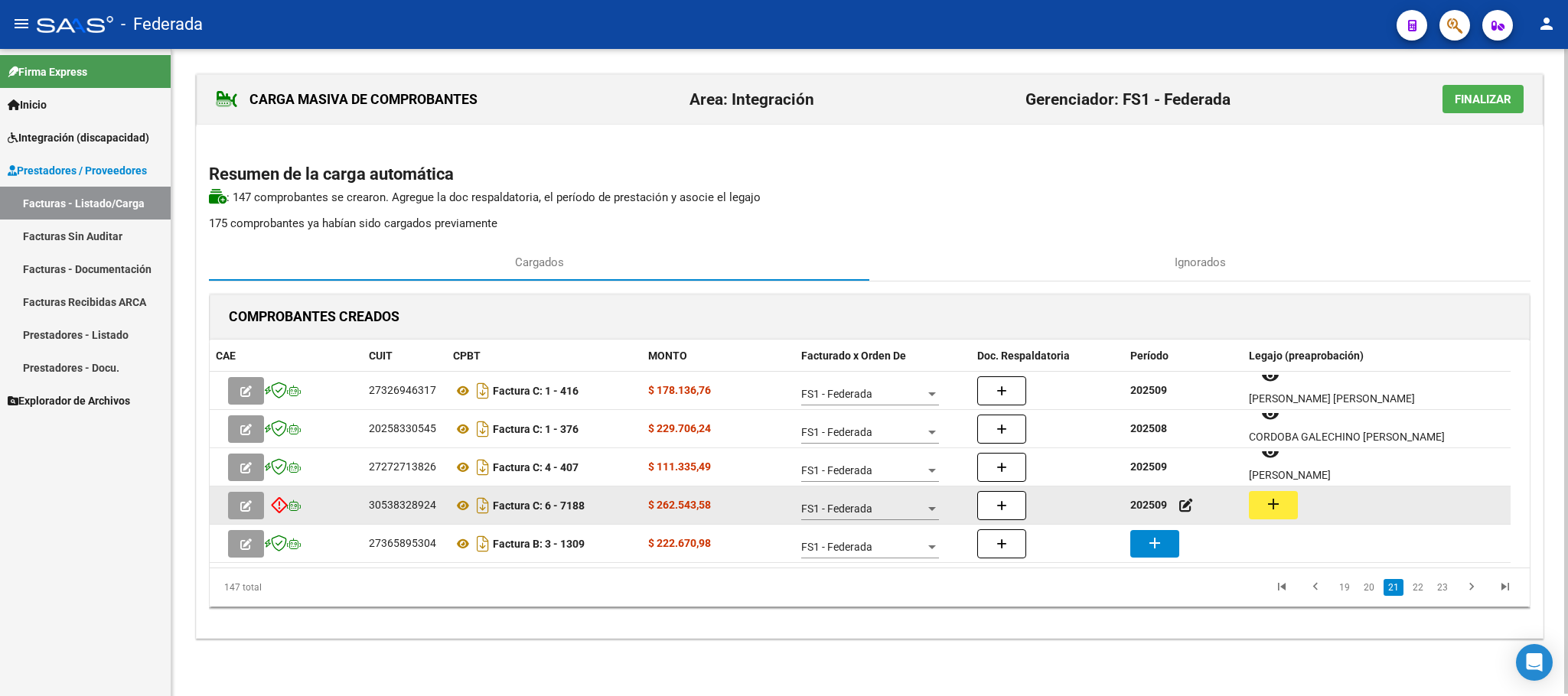
click at [1146, 501] on strong "202509" at bounding box center [1148, 505] width 36 height 12
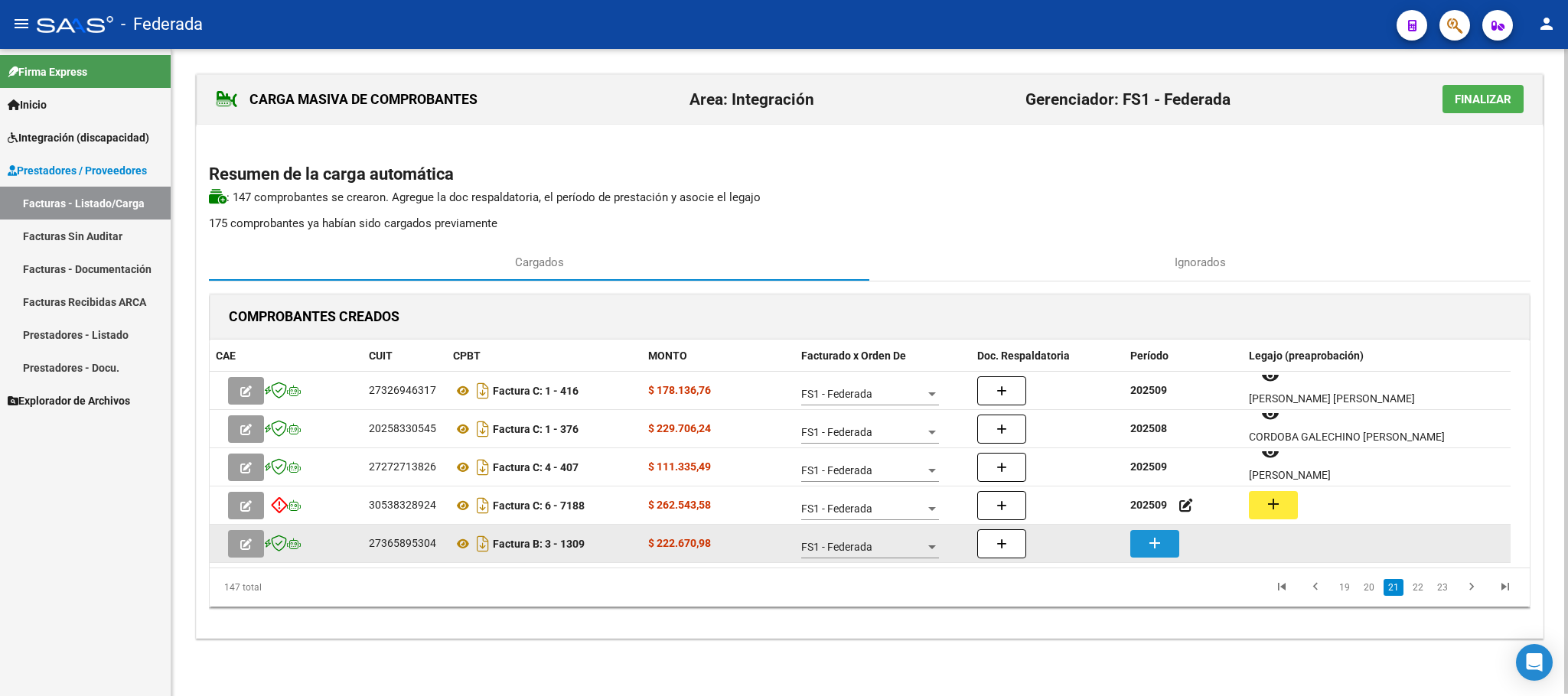
click at [1146, 542] on mat-icon "add" at bounding box center [1154, 543] width 18 height 18
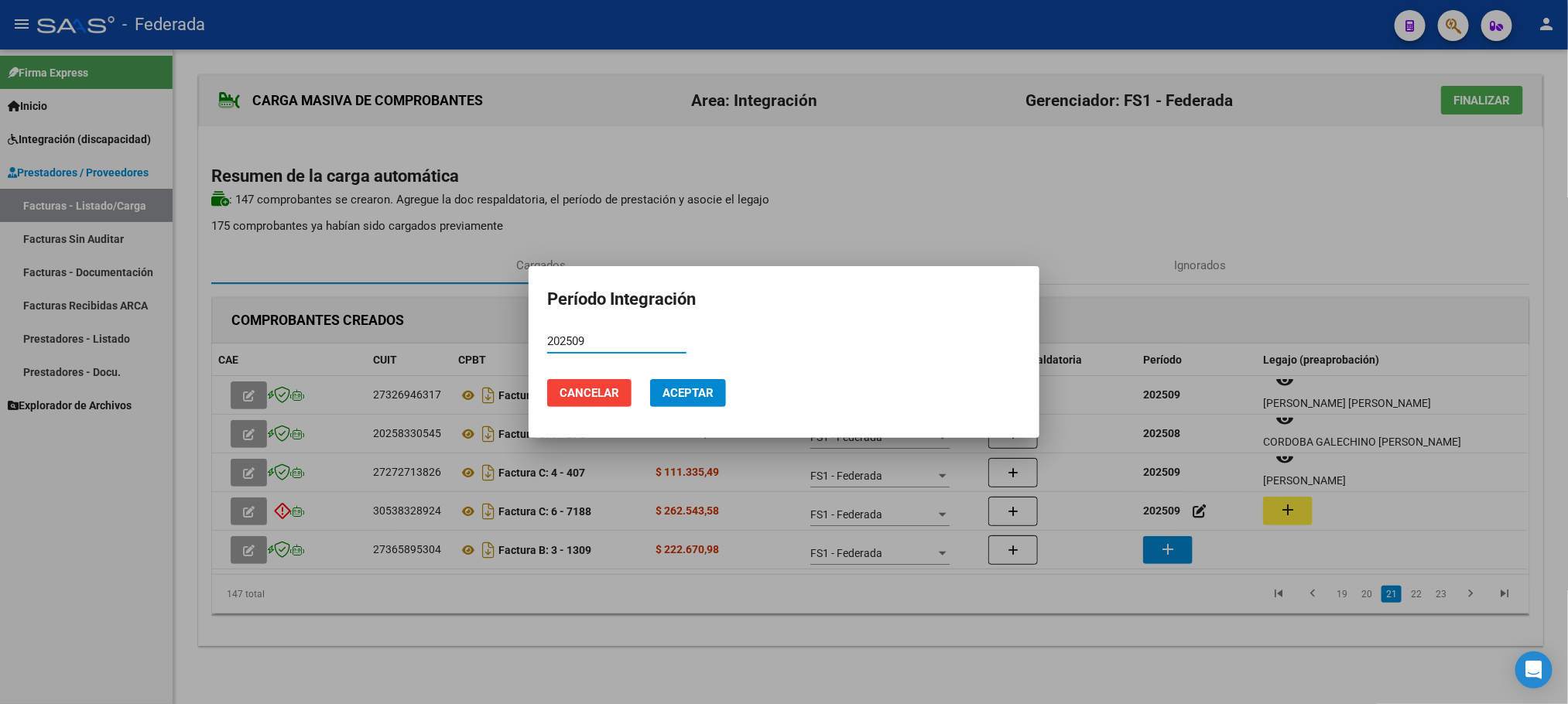
type input "202509"
click at [696, 394] on span "Aceptar" at bounding box center [687, 393] width 51 height 14
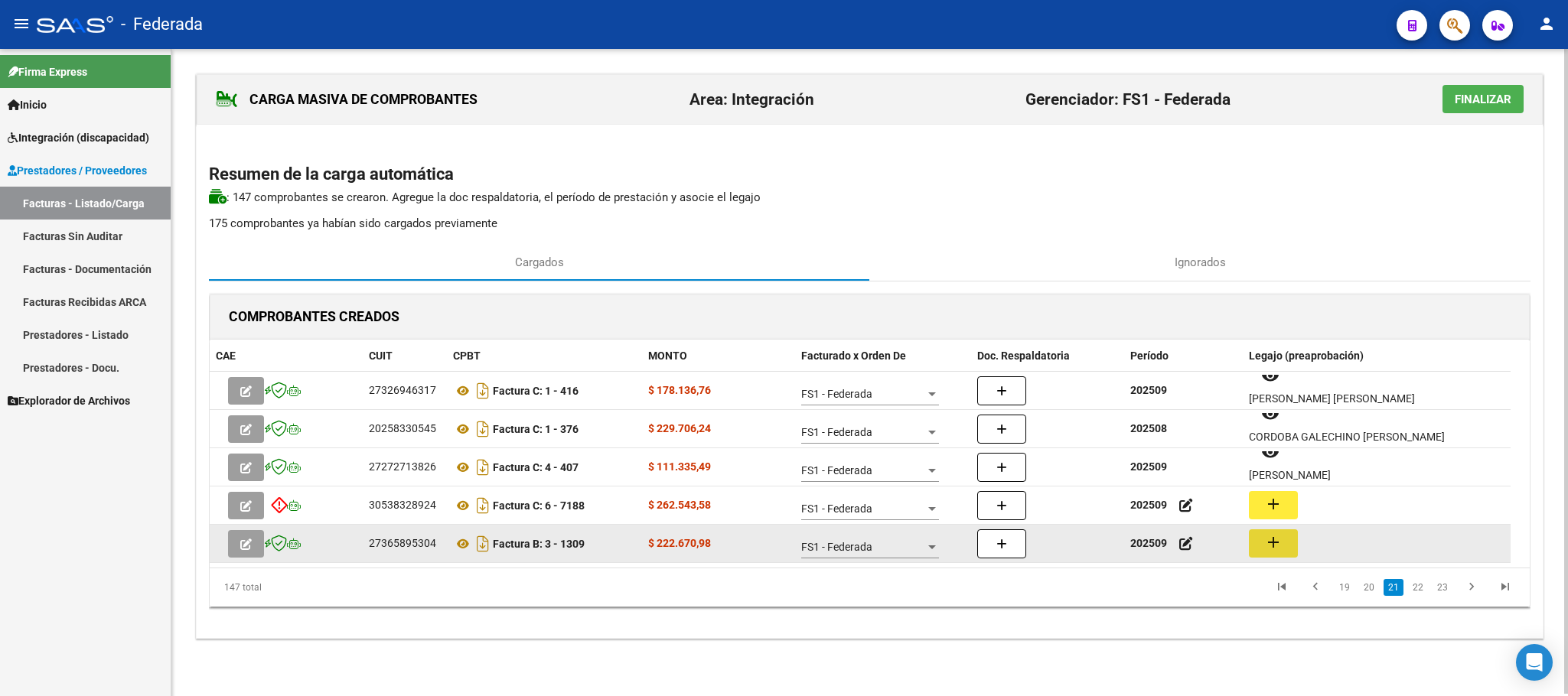
click at [1283, 537] on button "add" at bounding box center [1274, 543] width 49 height 28
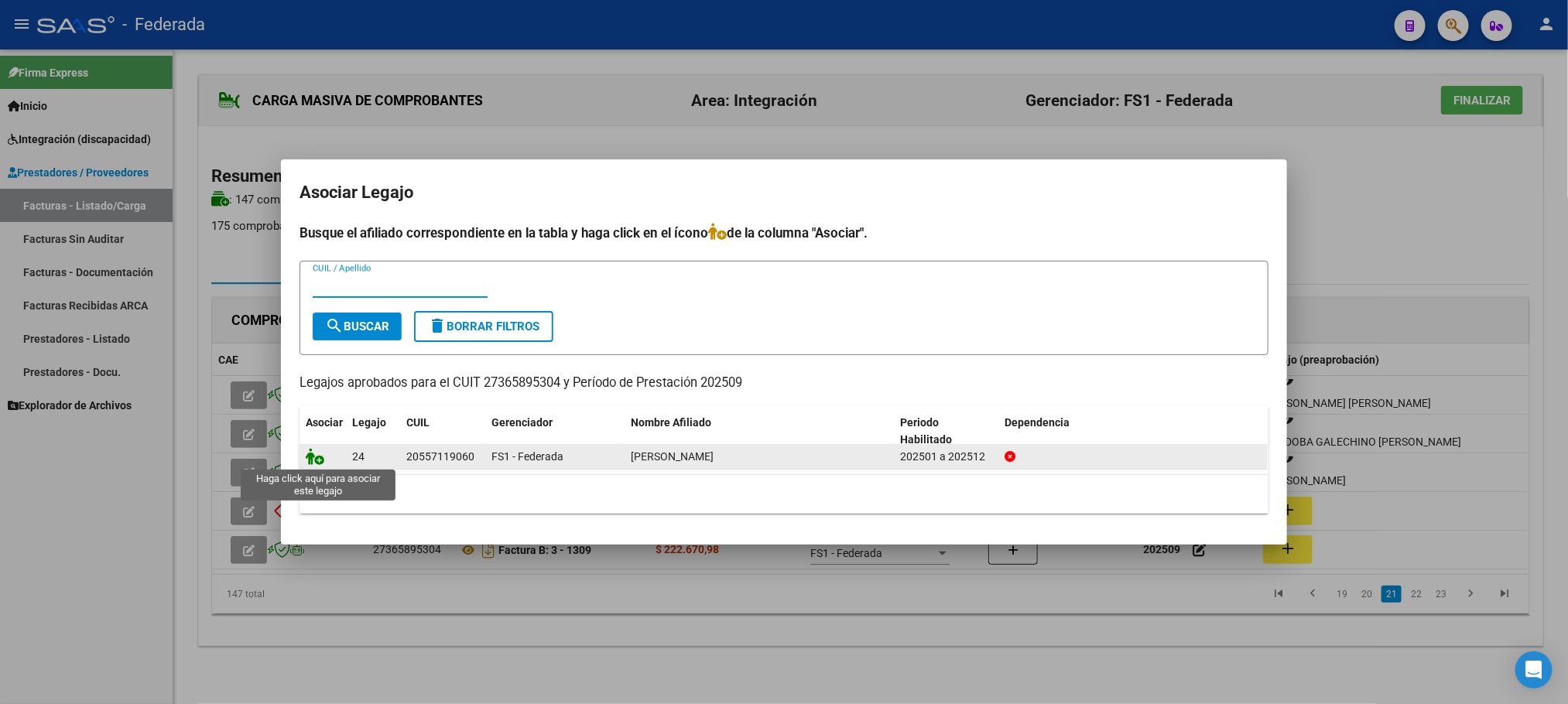
click at [309, 456] on icon at bounding box center [315, 456] width 18 height 17
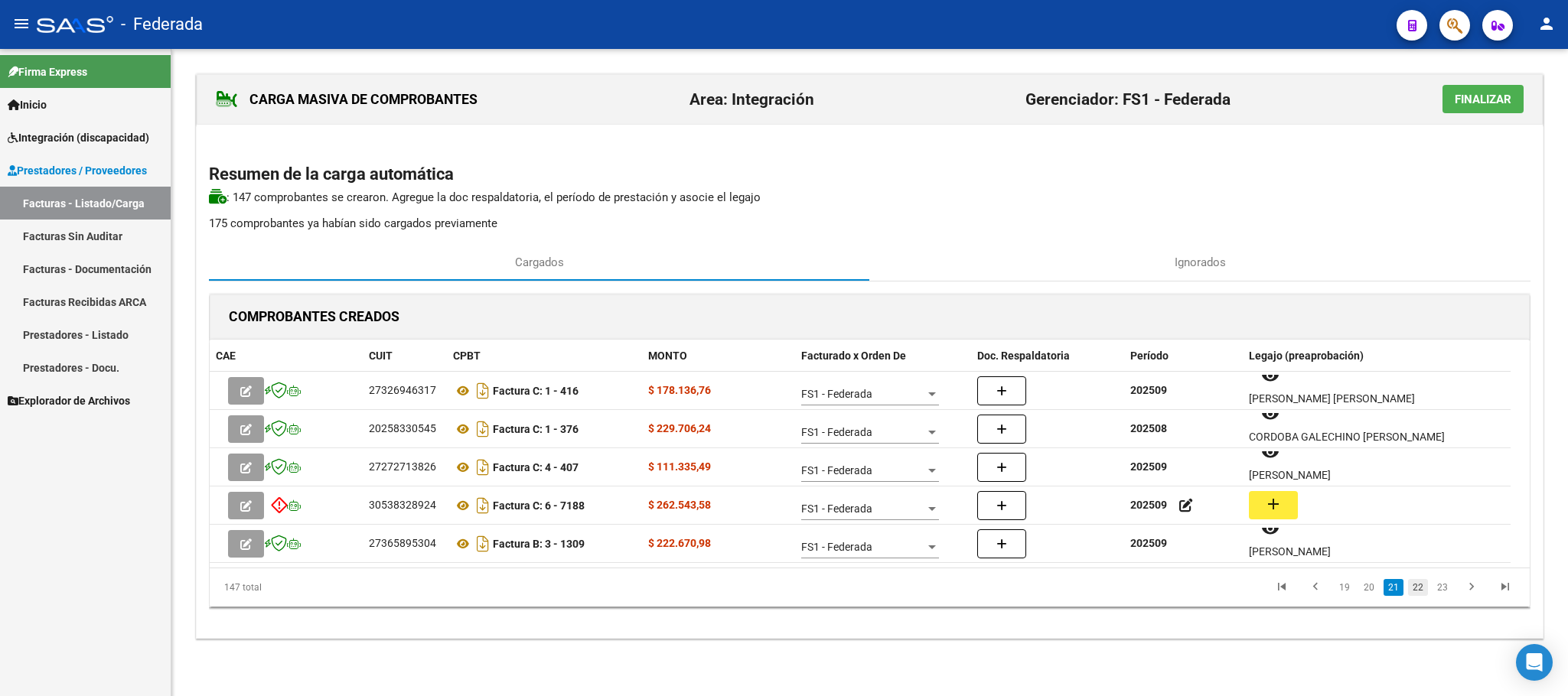
click at [1414, 590] on link "22" at bounding box center [1418, 588] width 20 height 16
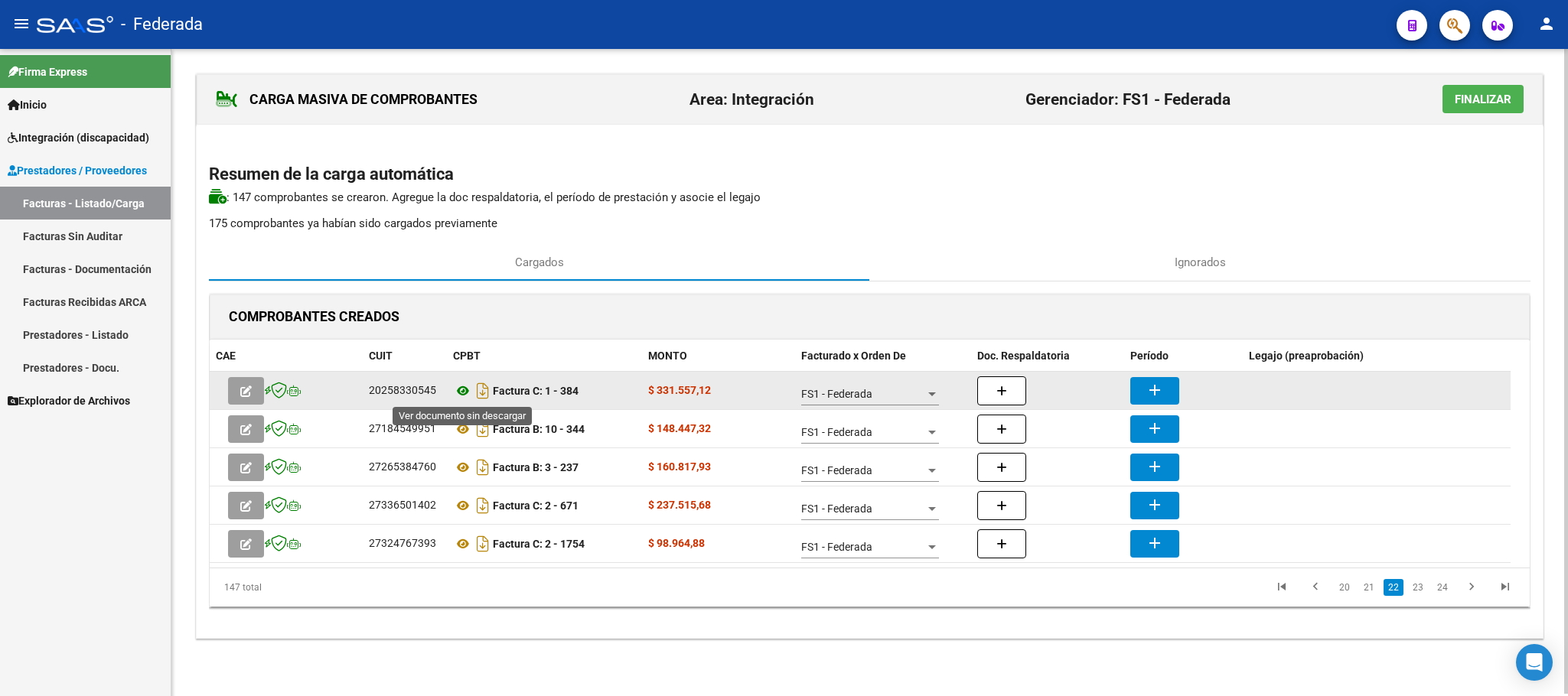
click at [465, 395] on icon at bounding box center [463, 391] width 20 height 18
click at [1149, 394] on mat-icon "add" at bounding box center [1154, 390] width 18 height 18
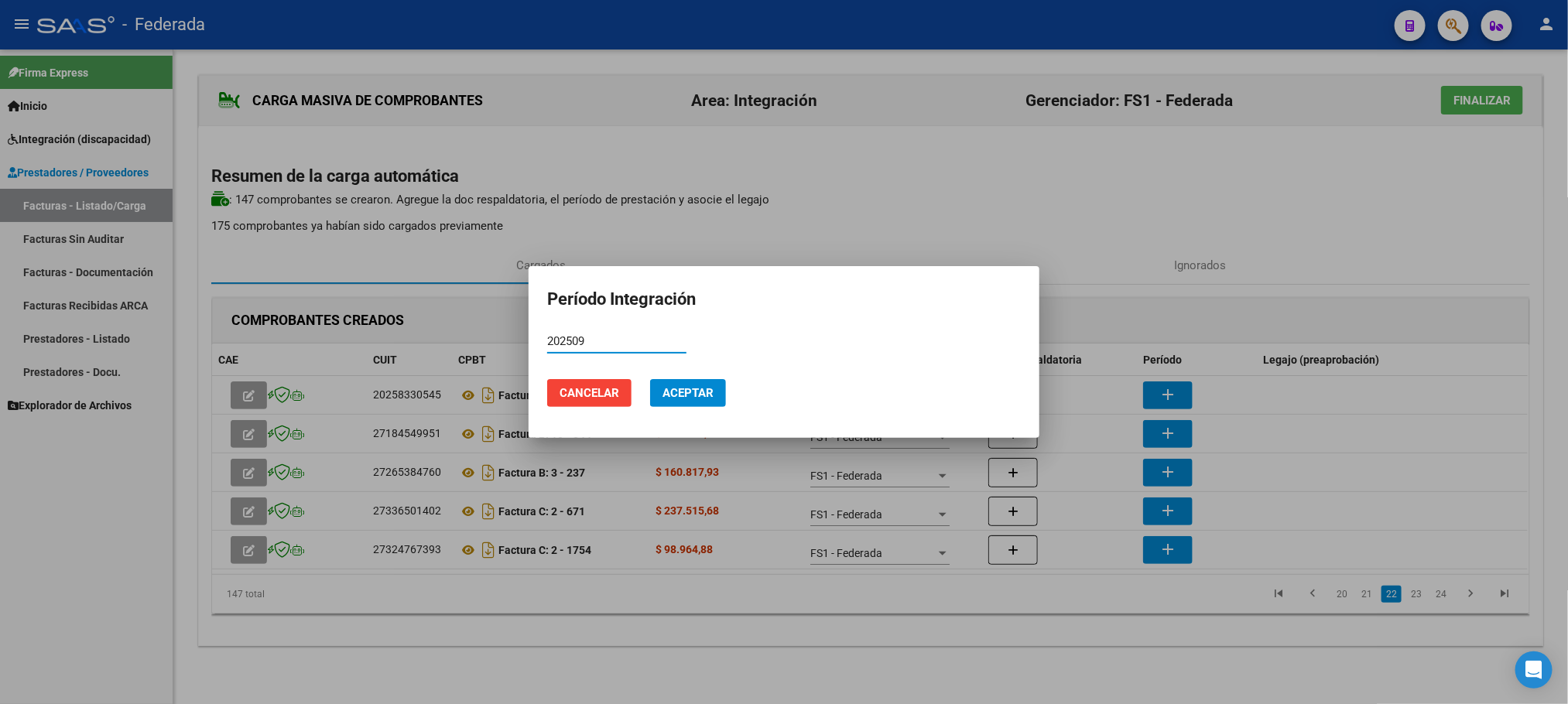
type input "202509"
click at [720, 394] on button "Aceptar" at bounding box center [687, 393] width 76 height 28
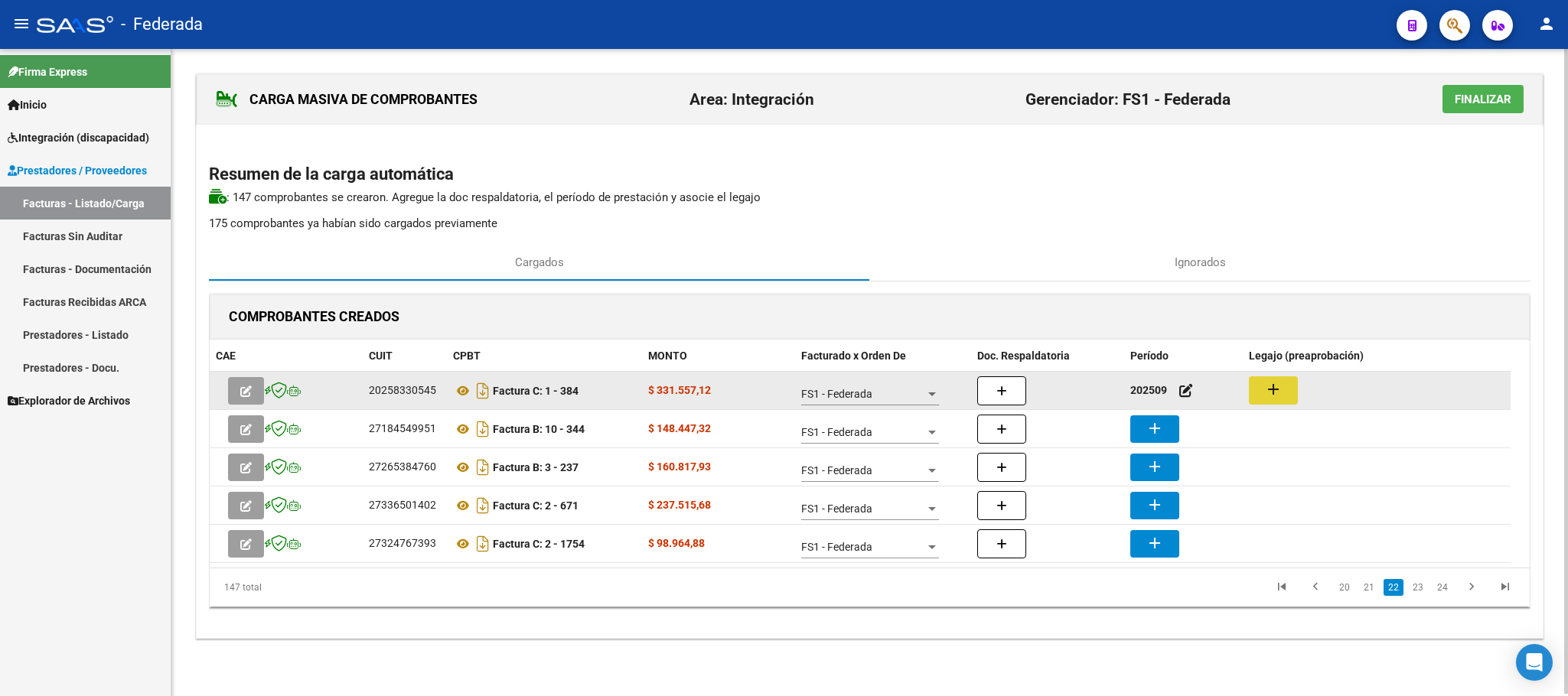
click at [1266, 386] on mat-icon "add" at bounding box center [1273, 389] width 18 height 18
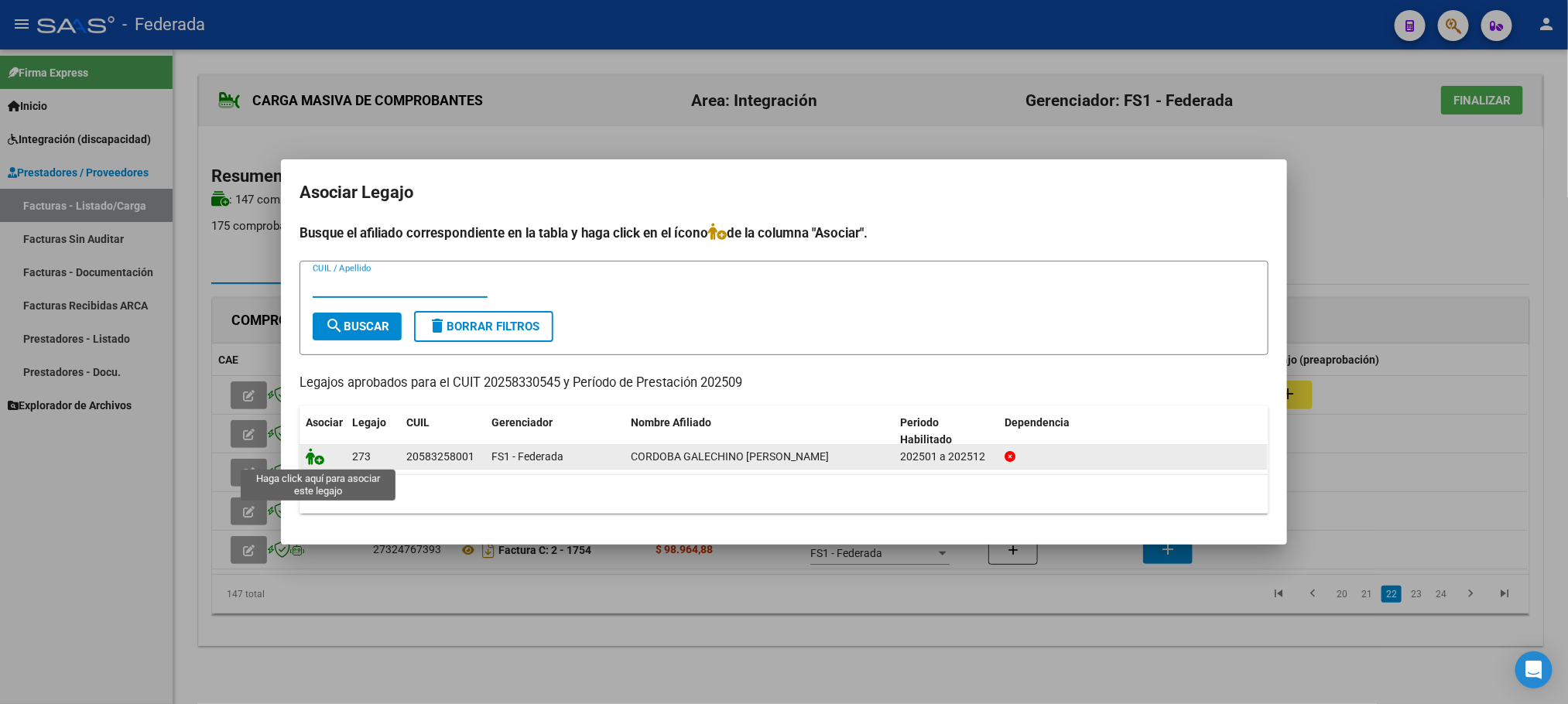
click at [318, 457] on icon at bounding box center [315, 456] width 18 height 17
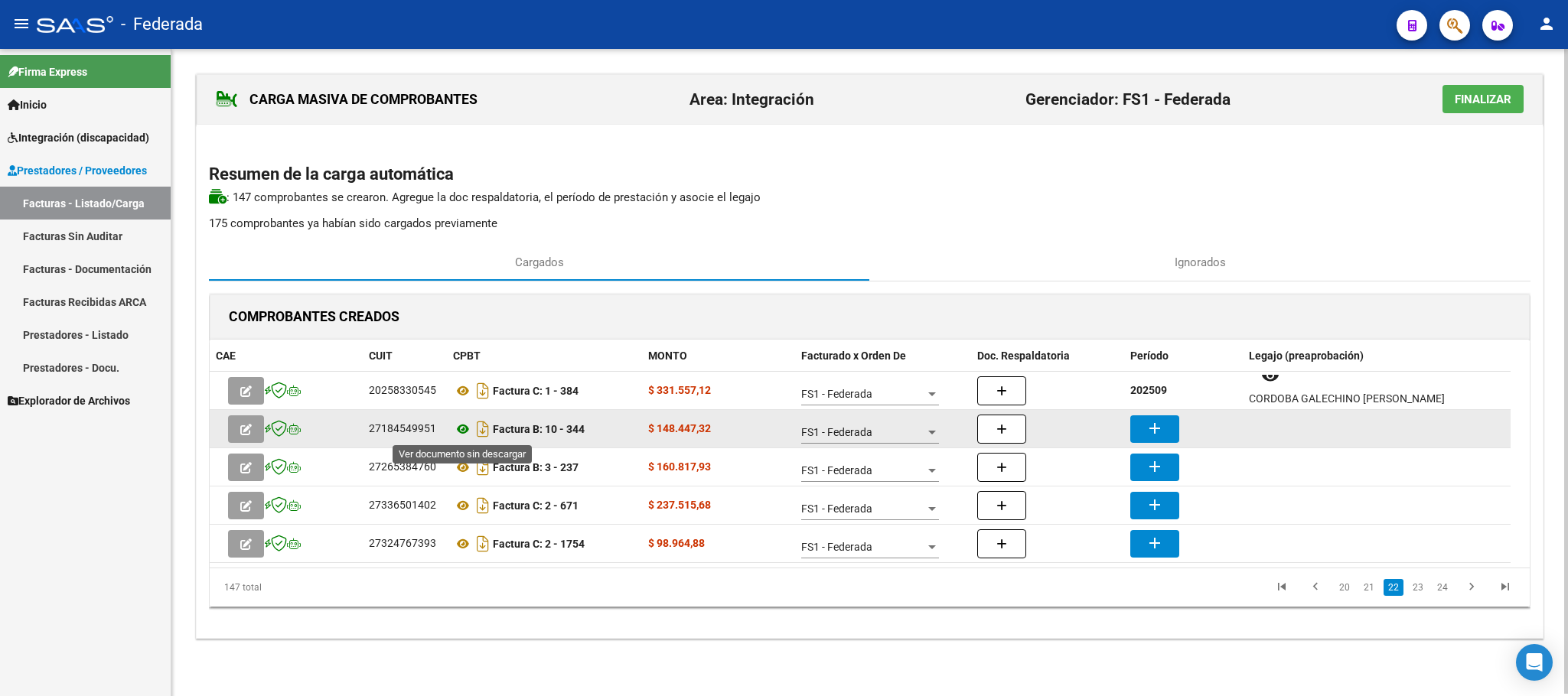
click at [461, 429] on icon at bounding box center [463, 429] width 20 height 18
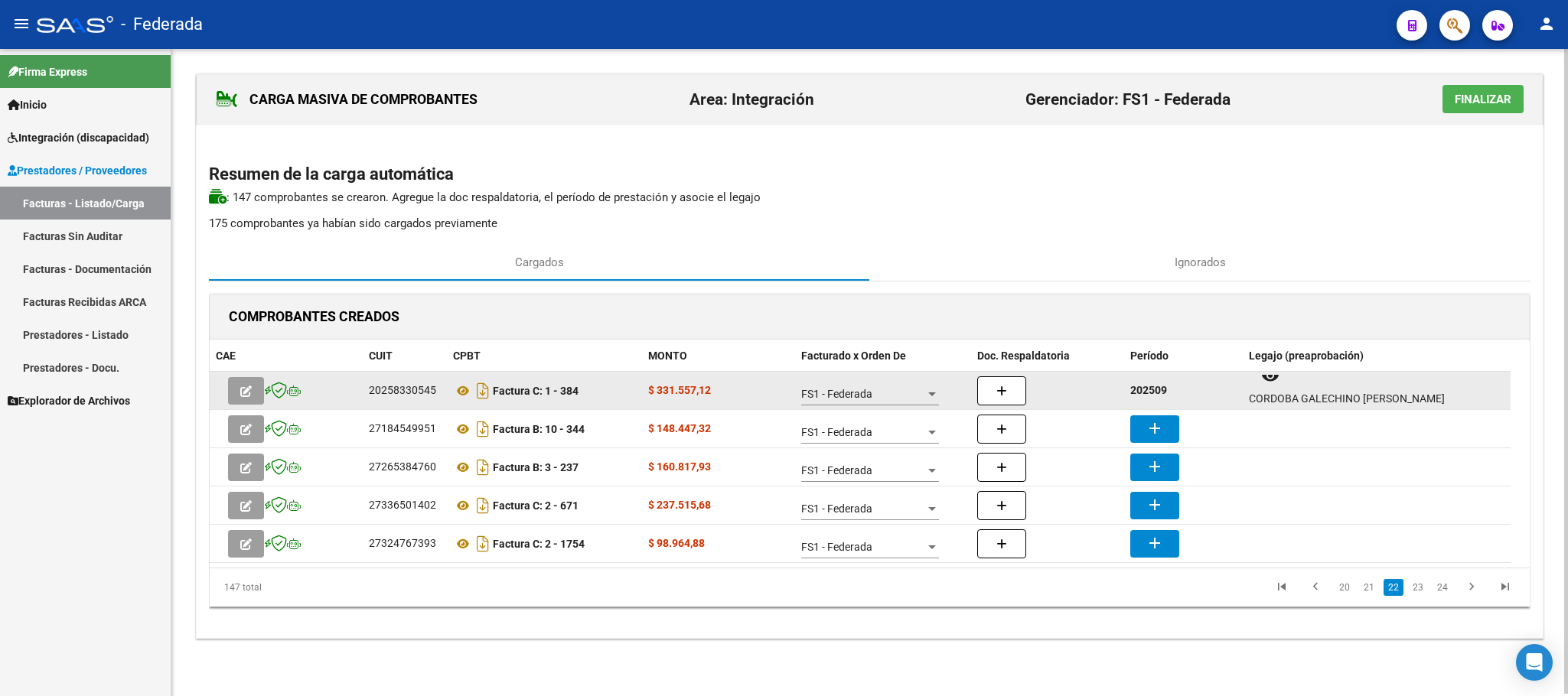
click at [1157, 390] on strong "202509" at bounding box center [1148, 390] width 36 height 12
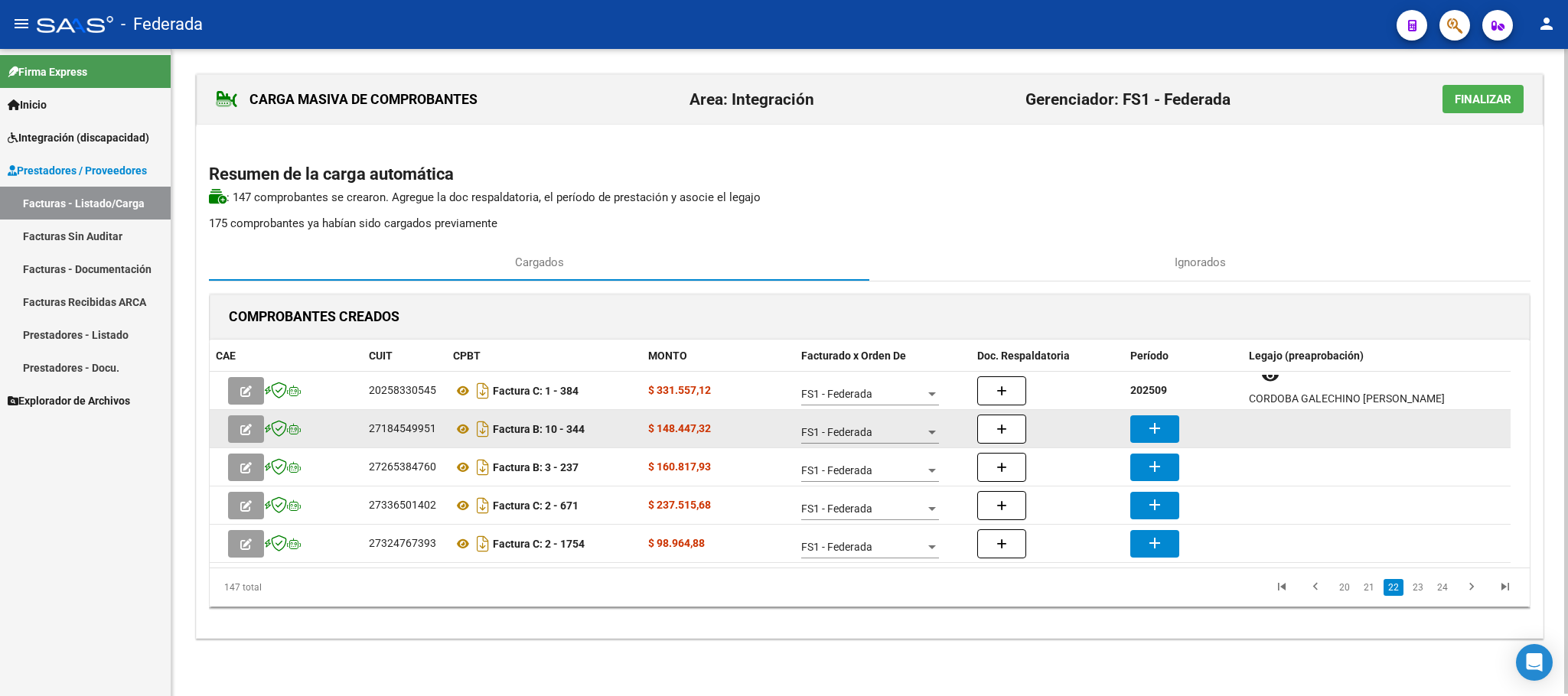
click at [1159, 419] on mat-icon "add" at bounding box center [1154, 428] width 18 height 18
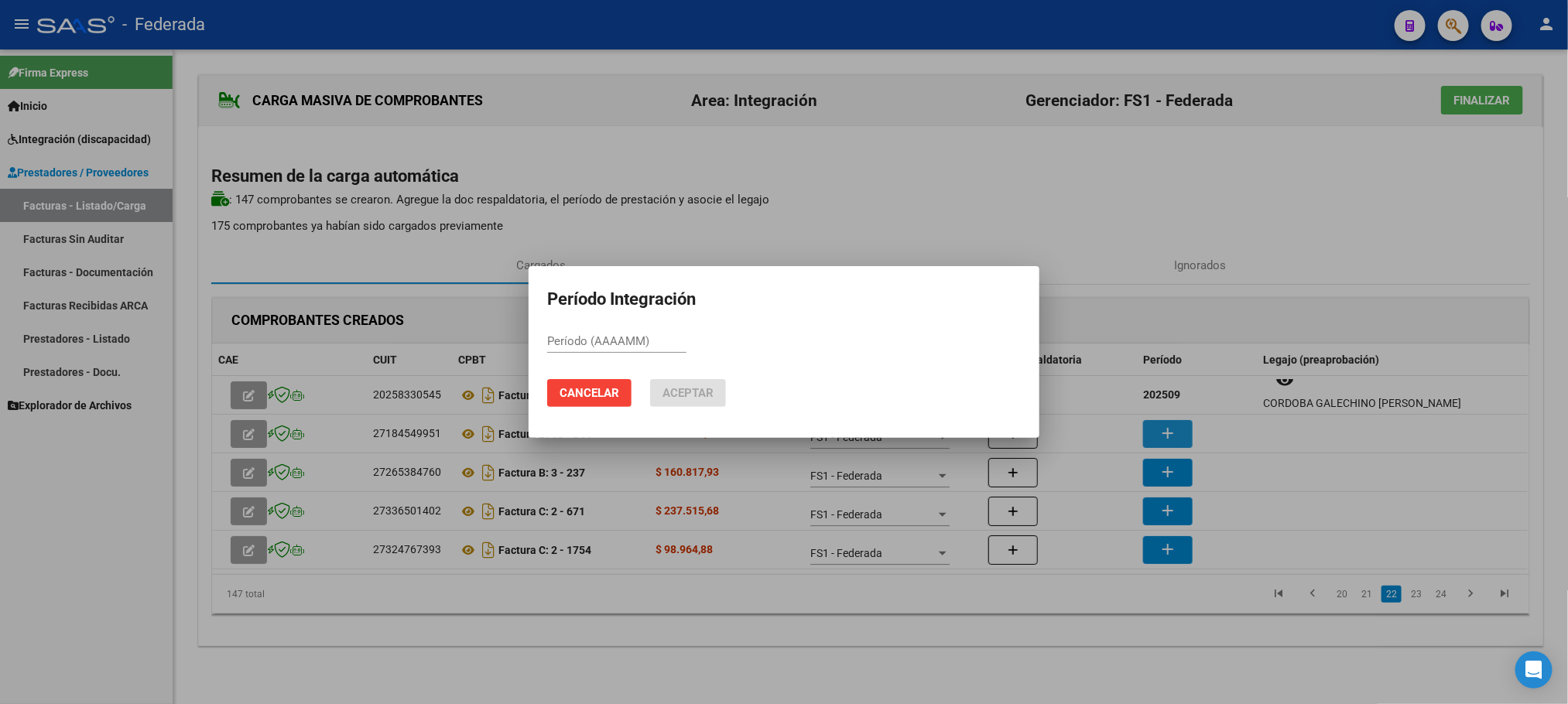
paste input "202509"
type input "202509"
click at [708, 400] on span "Aceptar" at bounding box center [687, 393] width 51 height 14
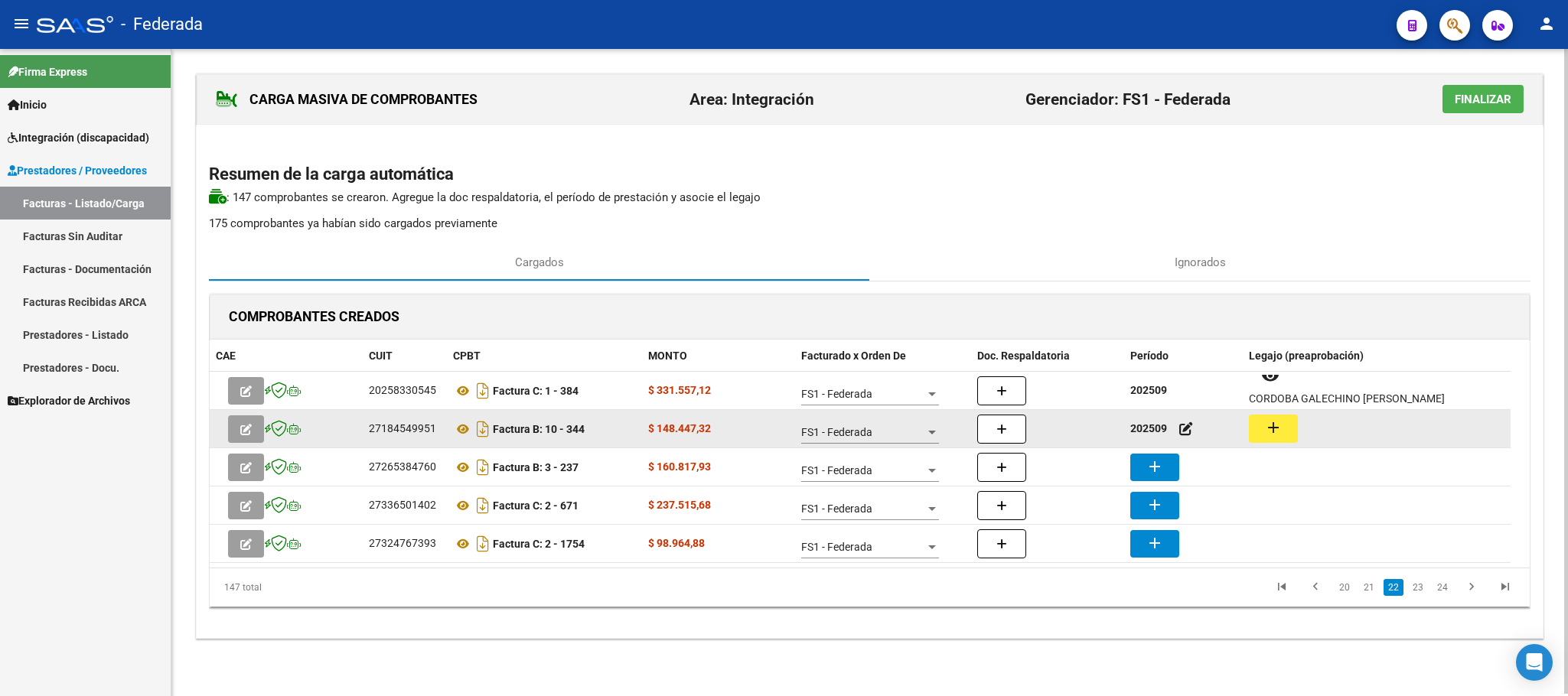
click at [1267, 432] on mat-icon "add" at bounding box center [1273, 427] width 18 height 18
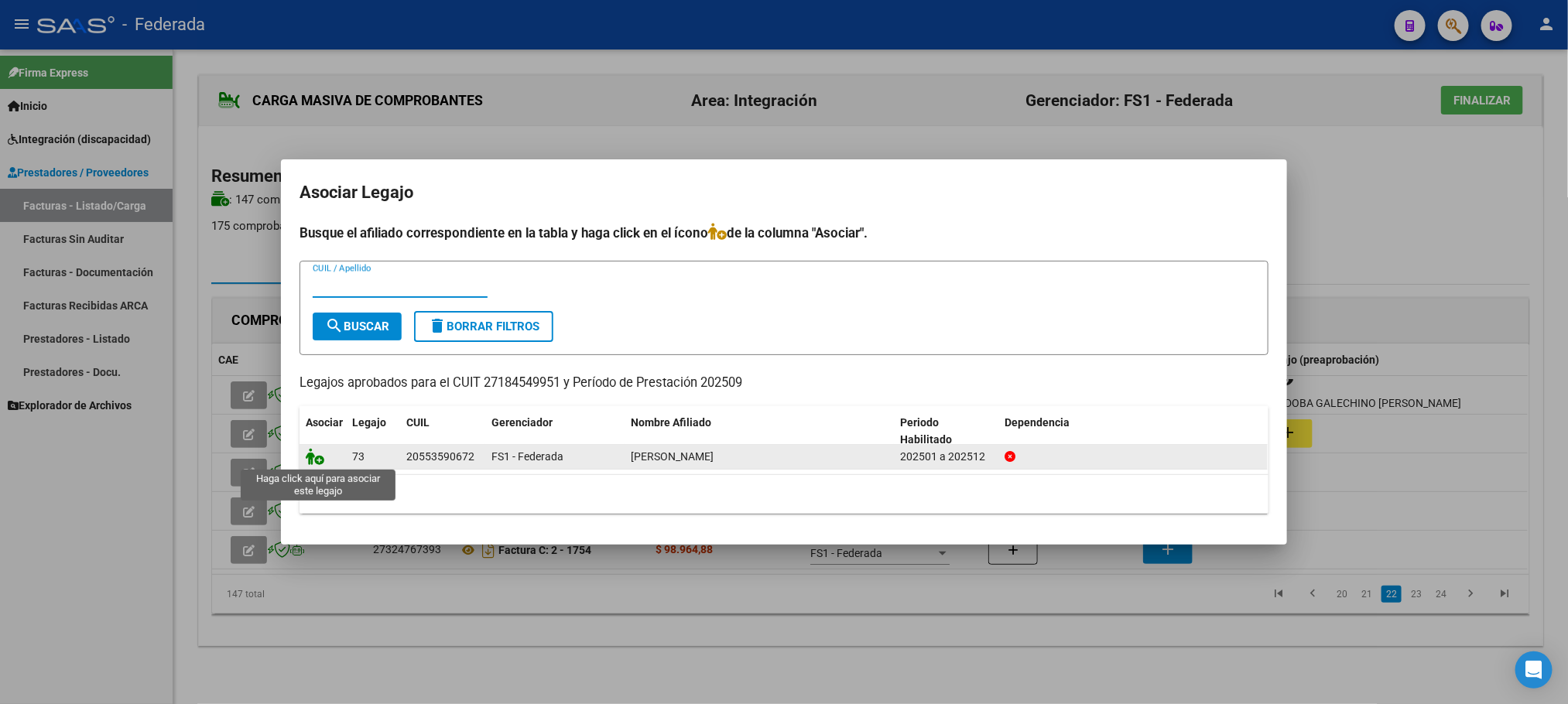
click at [314, 451] on icon at bounding box center [315, 456] width 18 height 17
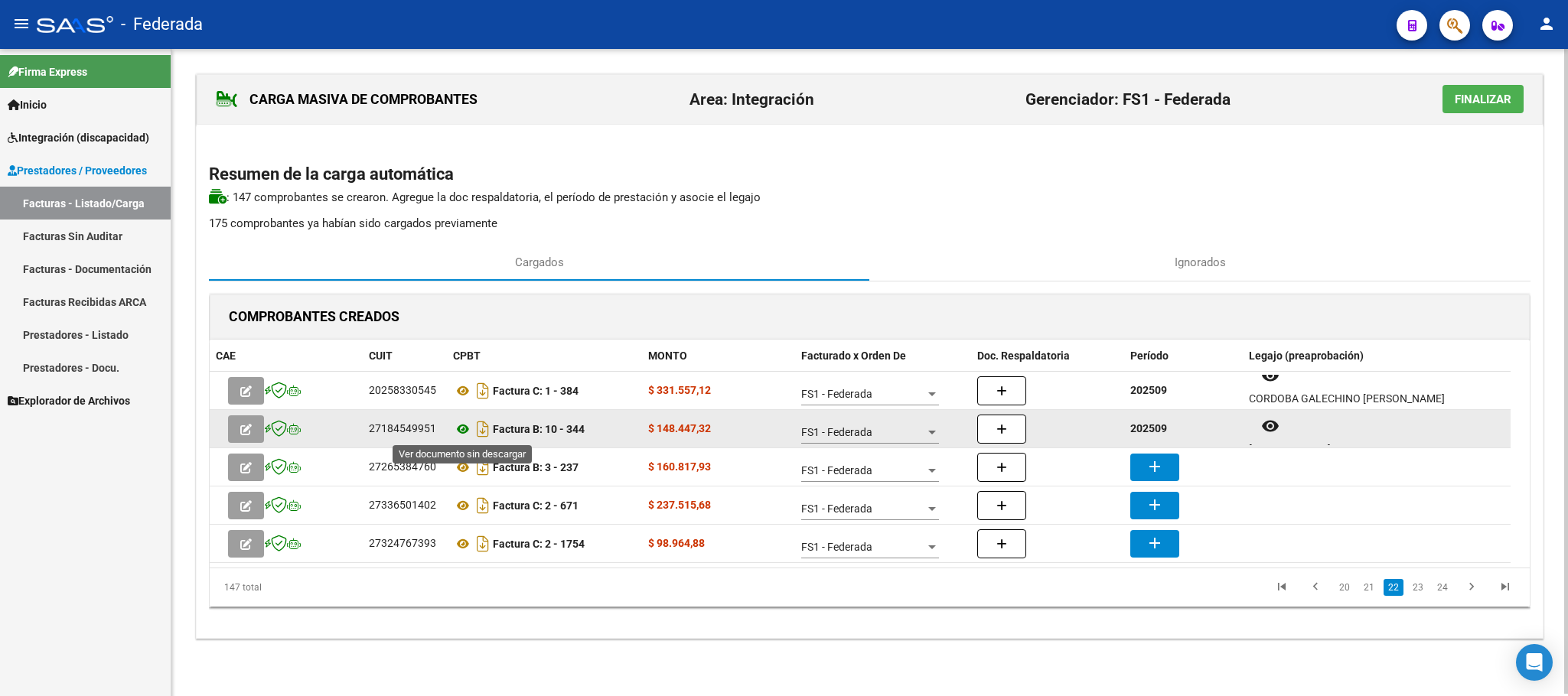
click at [464, 430] on icon at bounding box center [463, 429] width 20 height 18
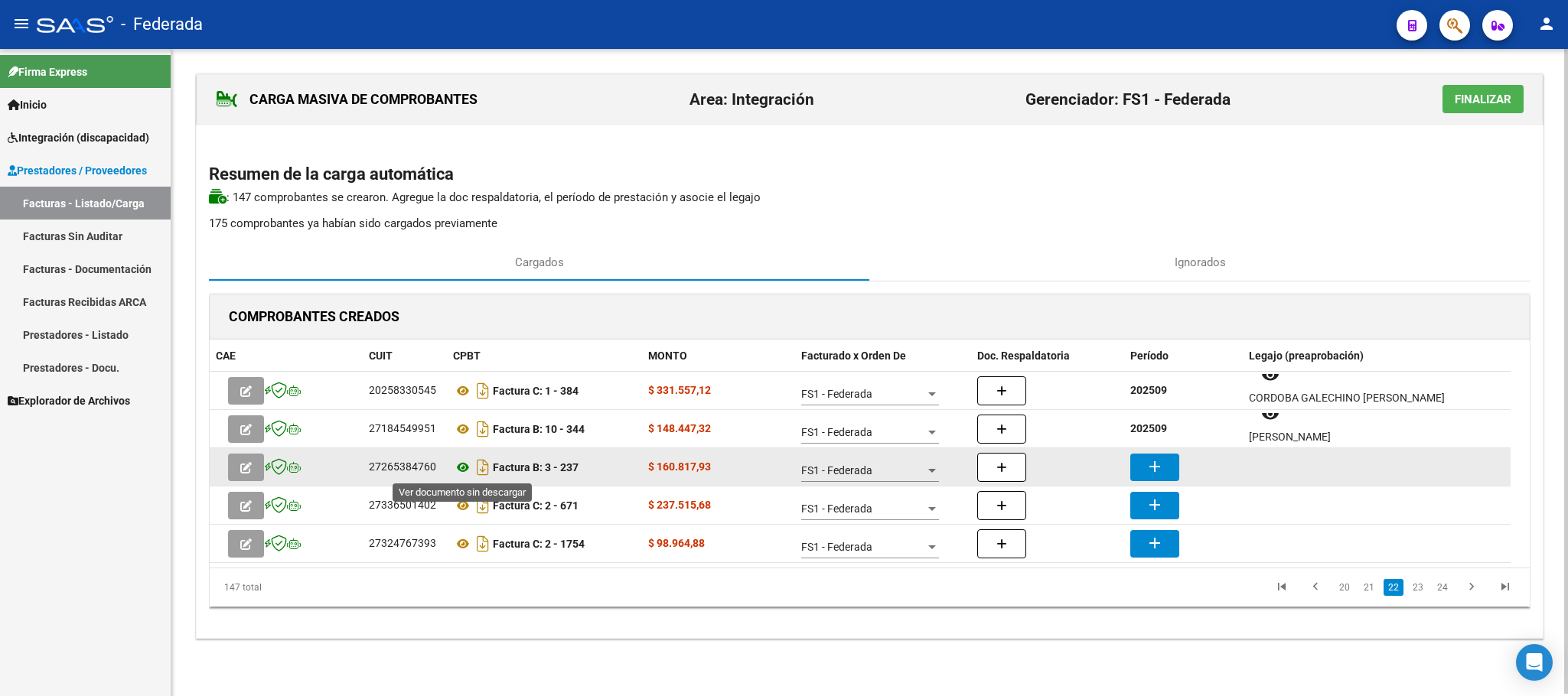
click at [457, 471] on icon at bounding box center [463, 467] width 20 height 18
click at [466, 468] on icon at bounding box center [463, 467] width 20 height 18
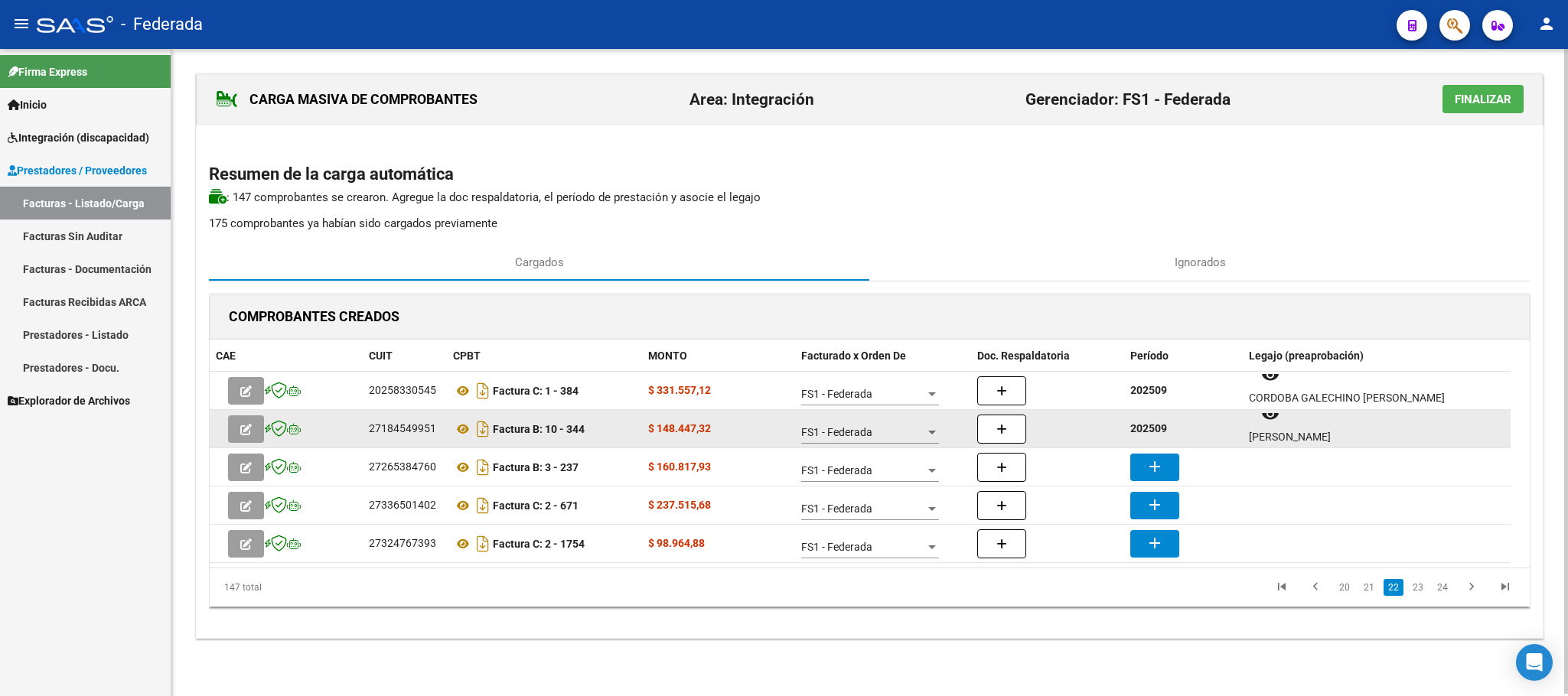
click at [1153, 432] on strong "202509" at bounding box center [1148, 428] width 36 height 12
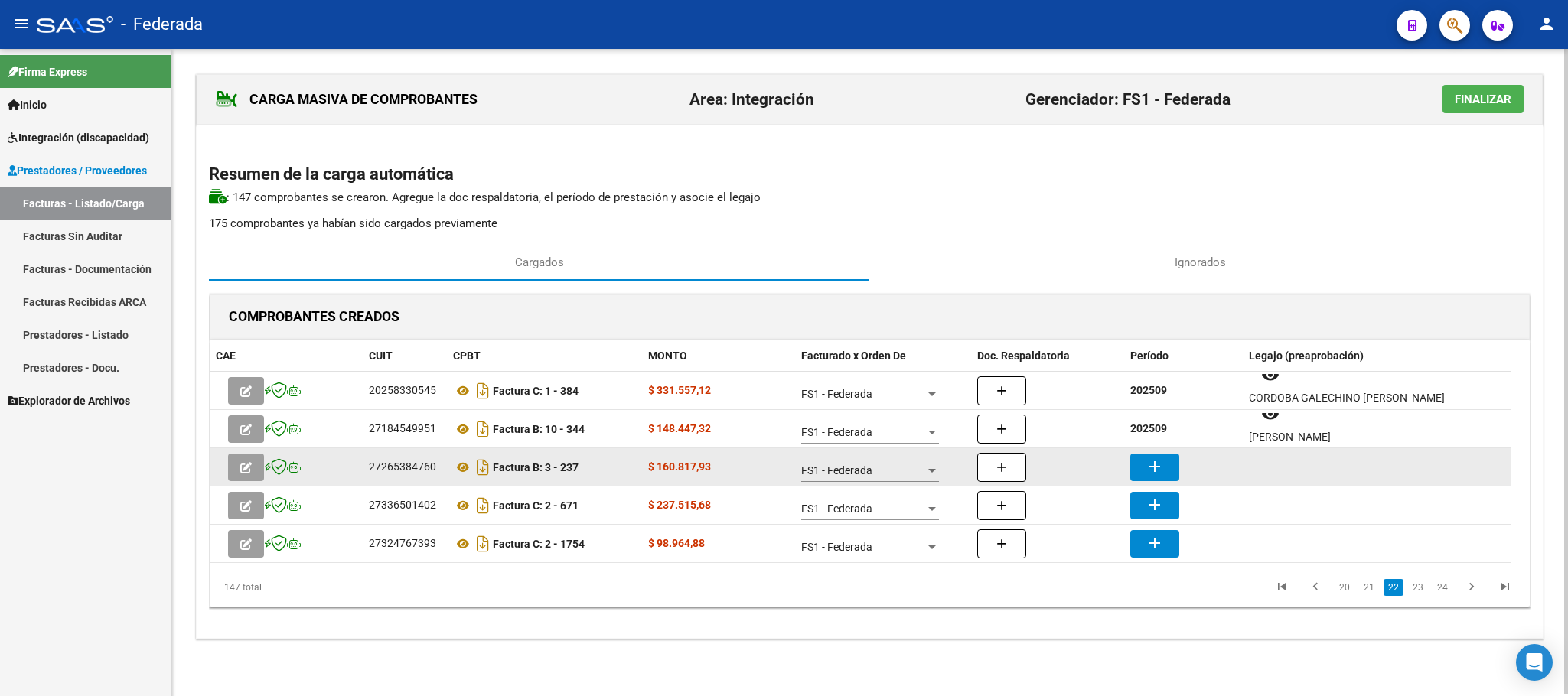
click at [1160, 464] on mat-icon "add" at bounding box center [1154, 466] width 18 height 18
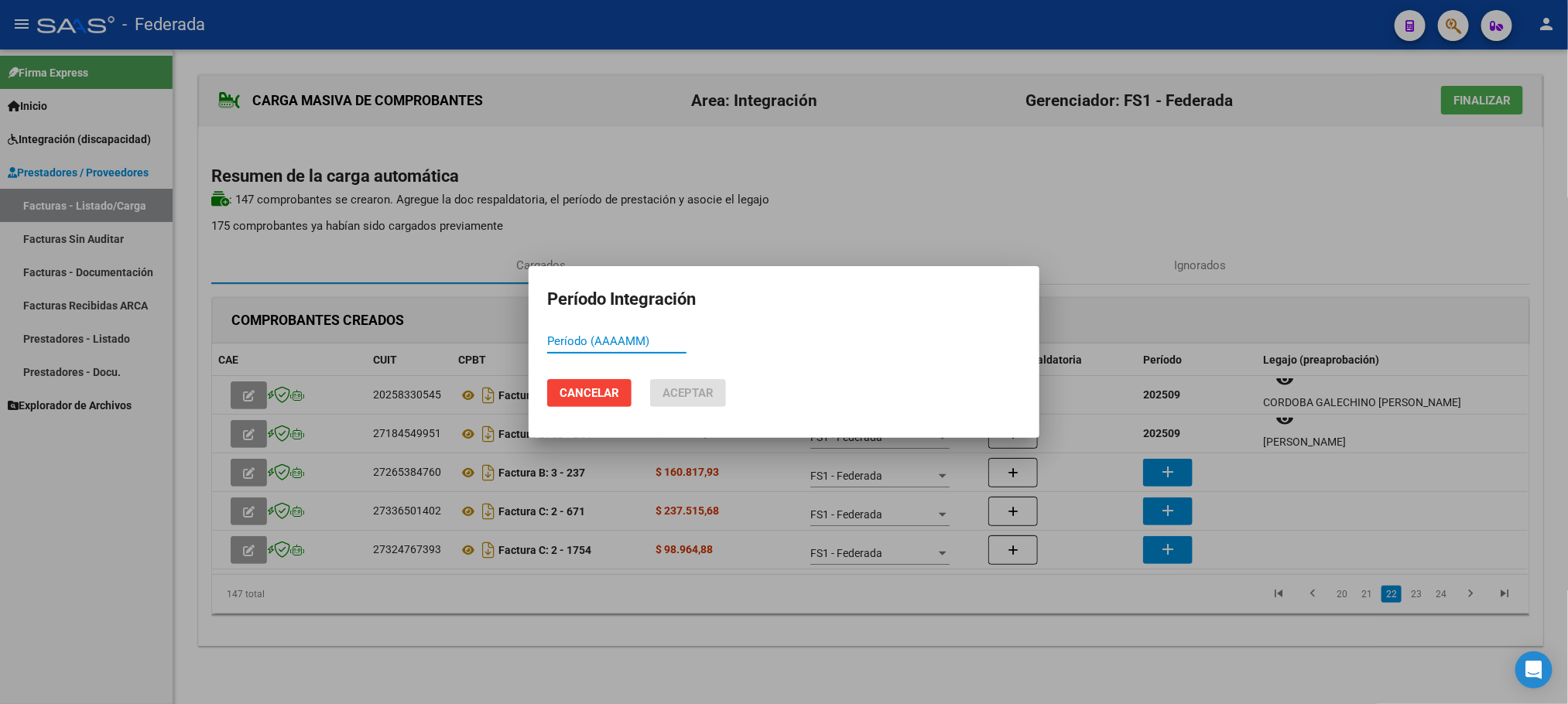
paste input "202509"
type input "202509"
click at [669, 399] on span "Aceptar" at bounding box center [687, 393] width 51 height 14
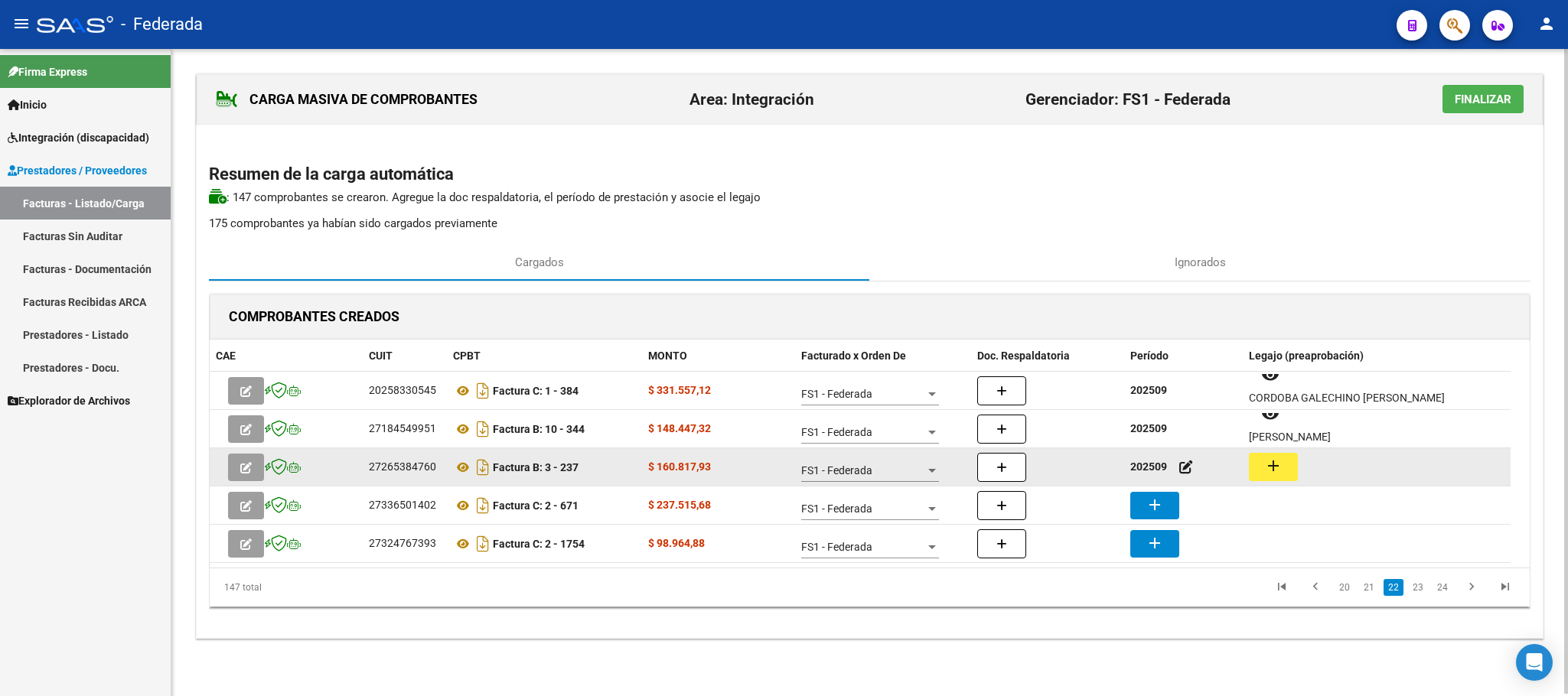
click at [1273, 455] on button "add" at bounding box center [1274, 466] width 49 height 28
click at [465, 468] on icon at bounding box center [463, 467] width 20 height 18
click at [1282, 464] on mat-icon "add" at bounding box center [1273, 466] width 18 height 18
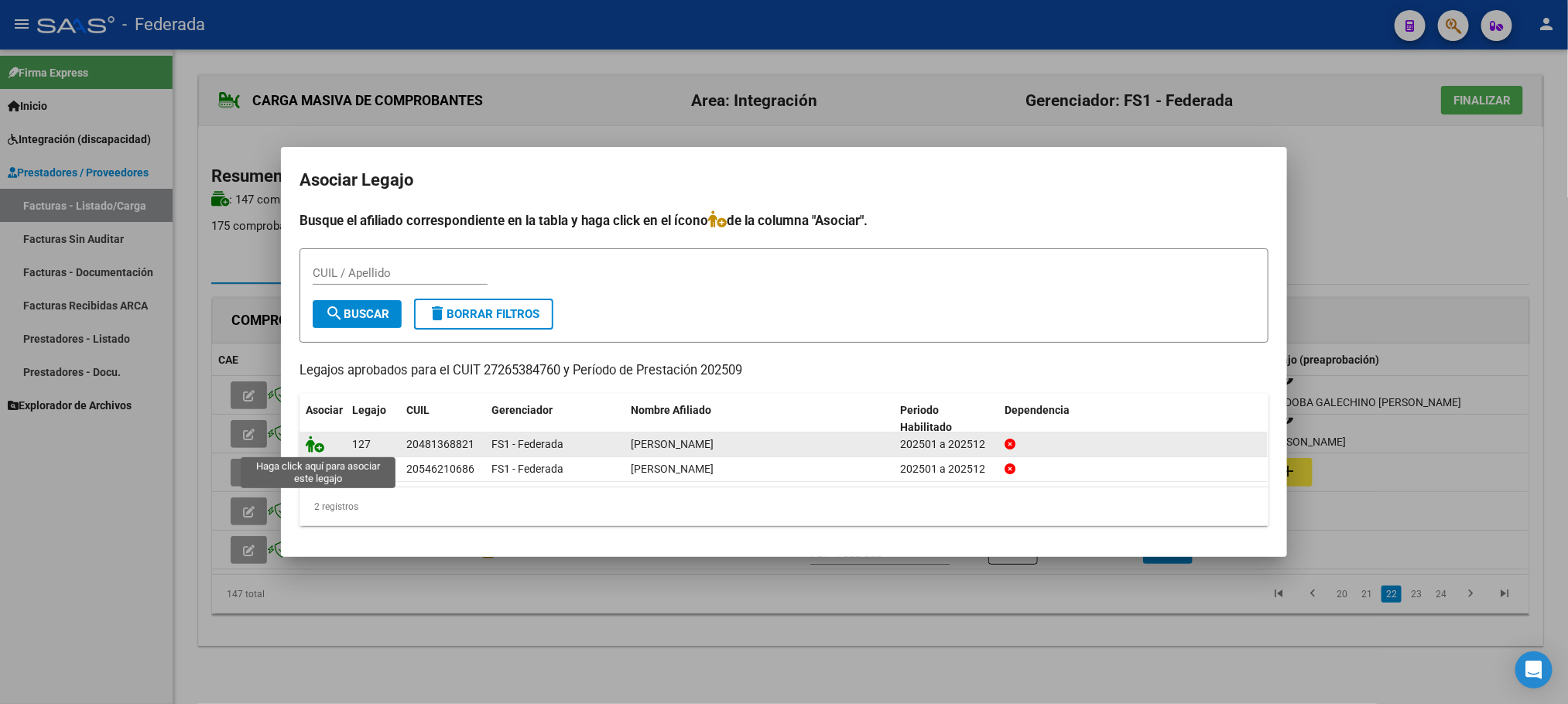
click at [311, 448] on icon at bounding box center [315, 444] width 18 height 17
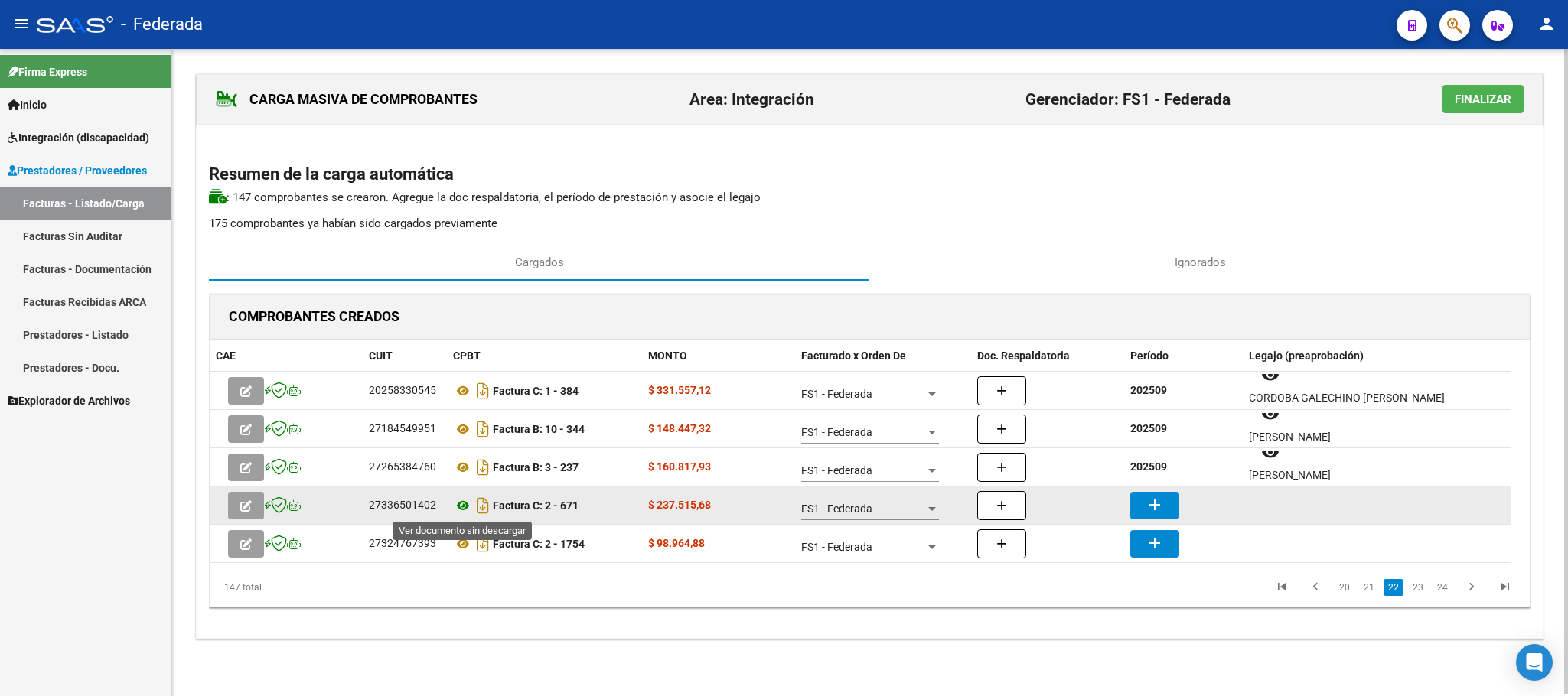
click at [460, 508] on icon at bounding box center [463, 506] width 20 height 18
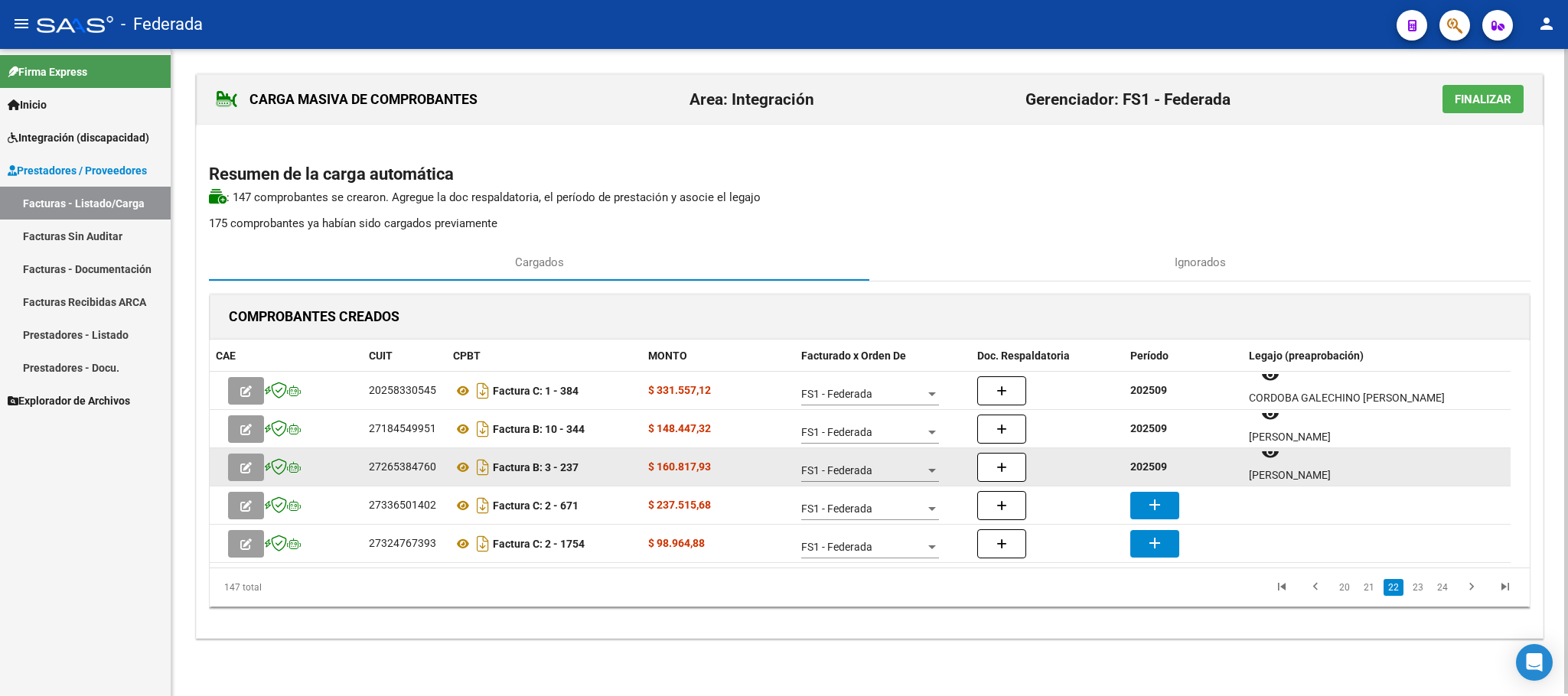
click at [1145, 465] on strong "202509" at bounding box center [1148, 466] width 36 height 12
click at [1146, 465] on strong "202509" at bounding box center [1148, 466] width 36 height 12
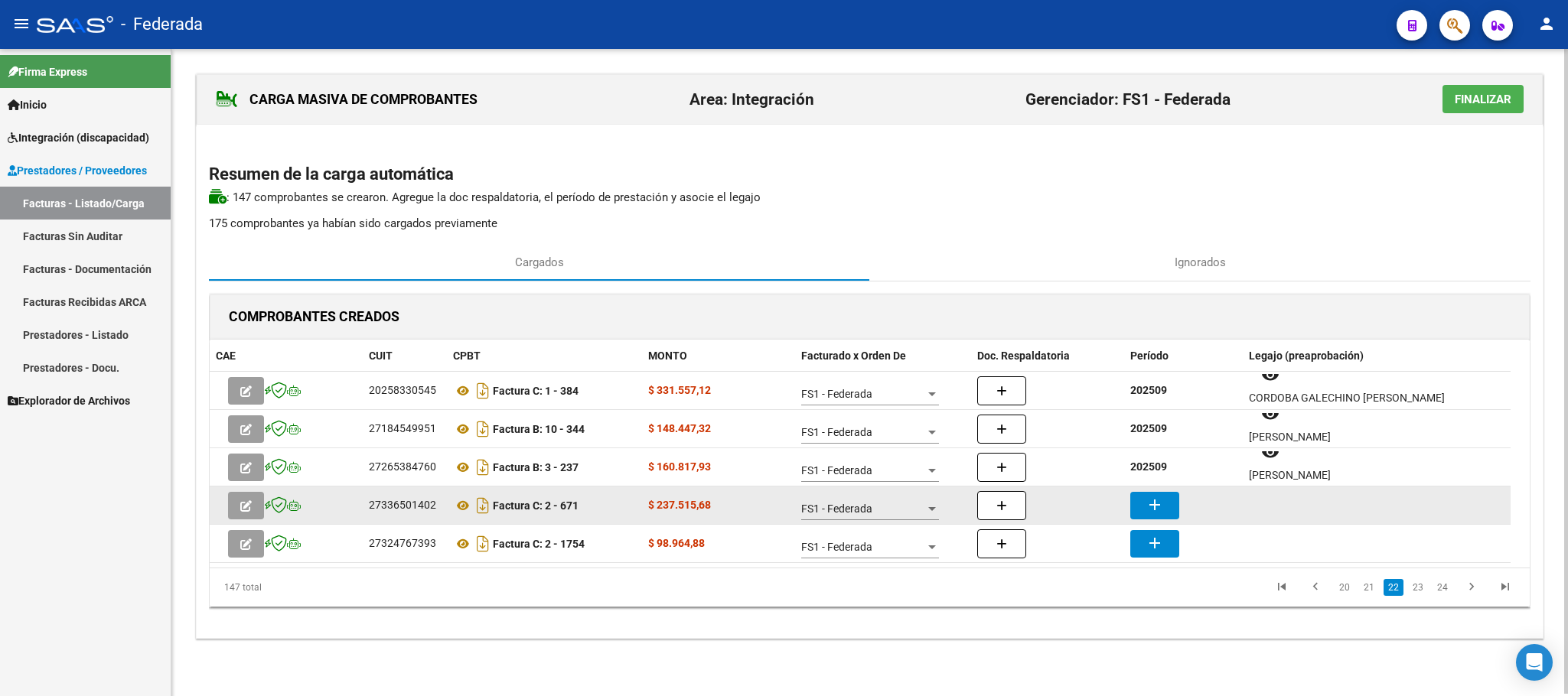
click at [1151, 496] on mat-icon "add" at bounding box center [1154, 505] width 18 height 18
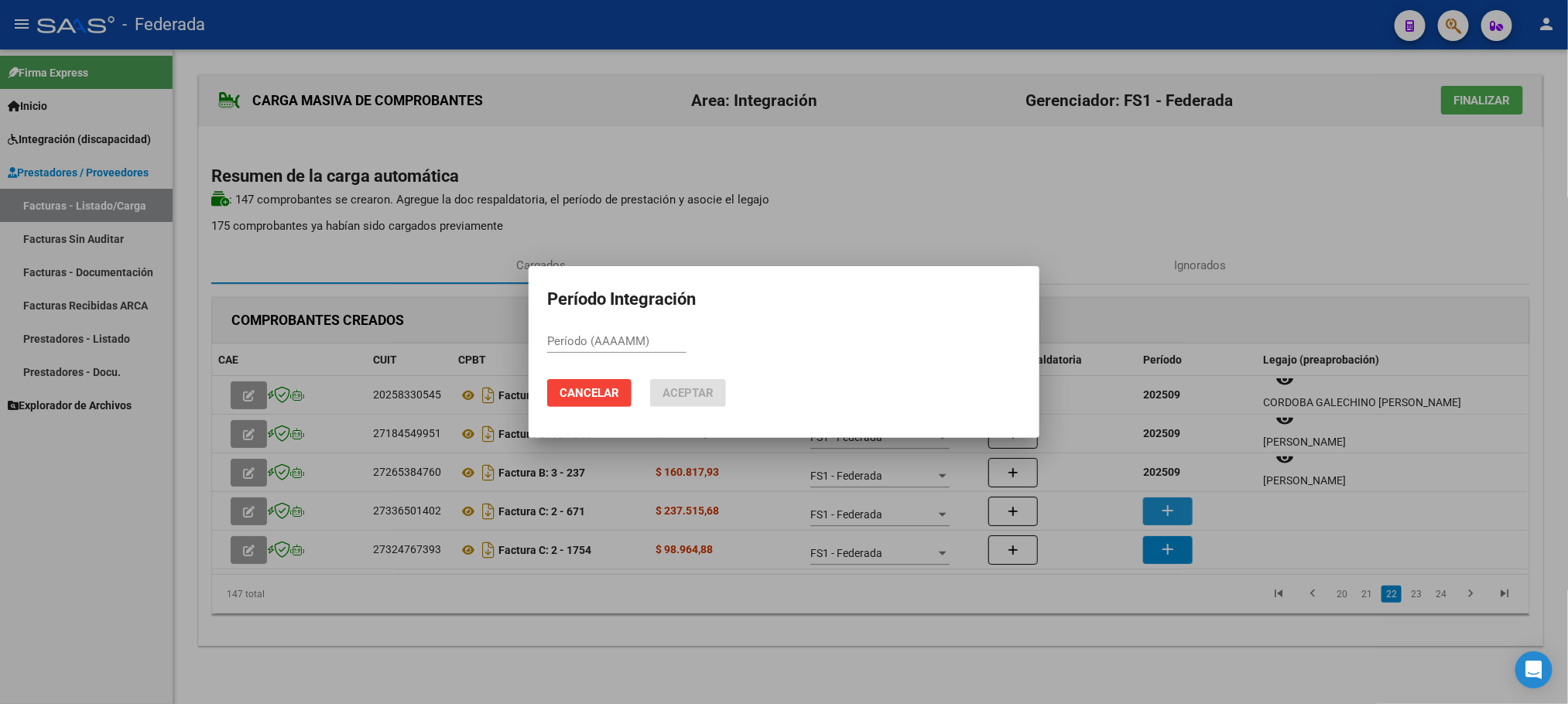
paste input "202509"
type input "202509"
click at [685, 398] on span "Aceptar" at bounding box center [687, 393] width 51 height 14
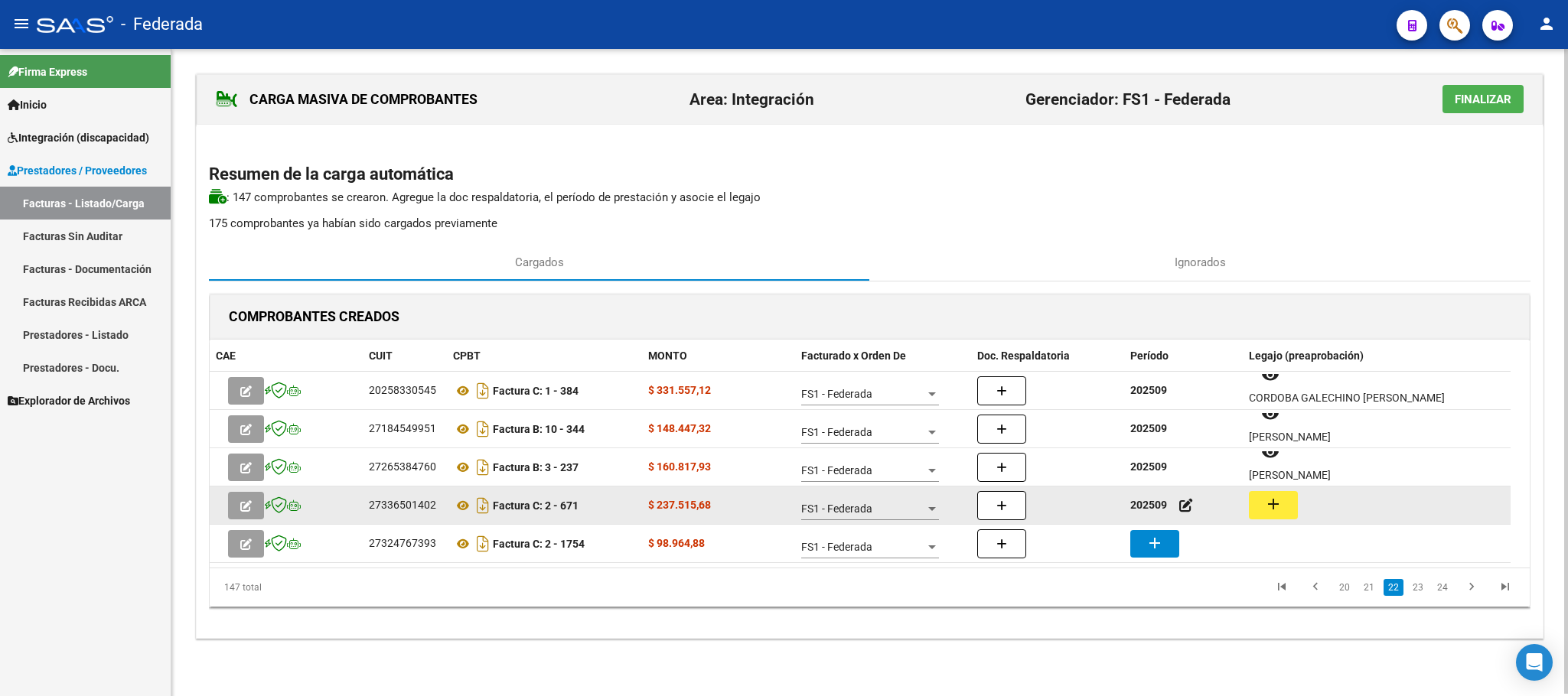
click at [1283, 496] on button "add" at bounding box center [1274, 505] width 49 height 28
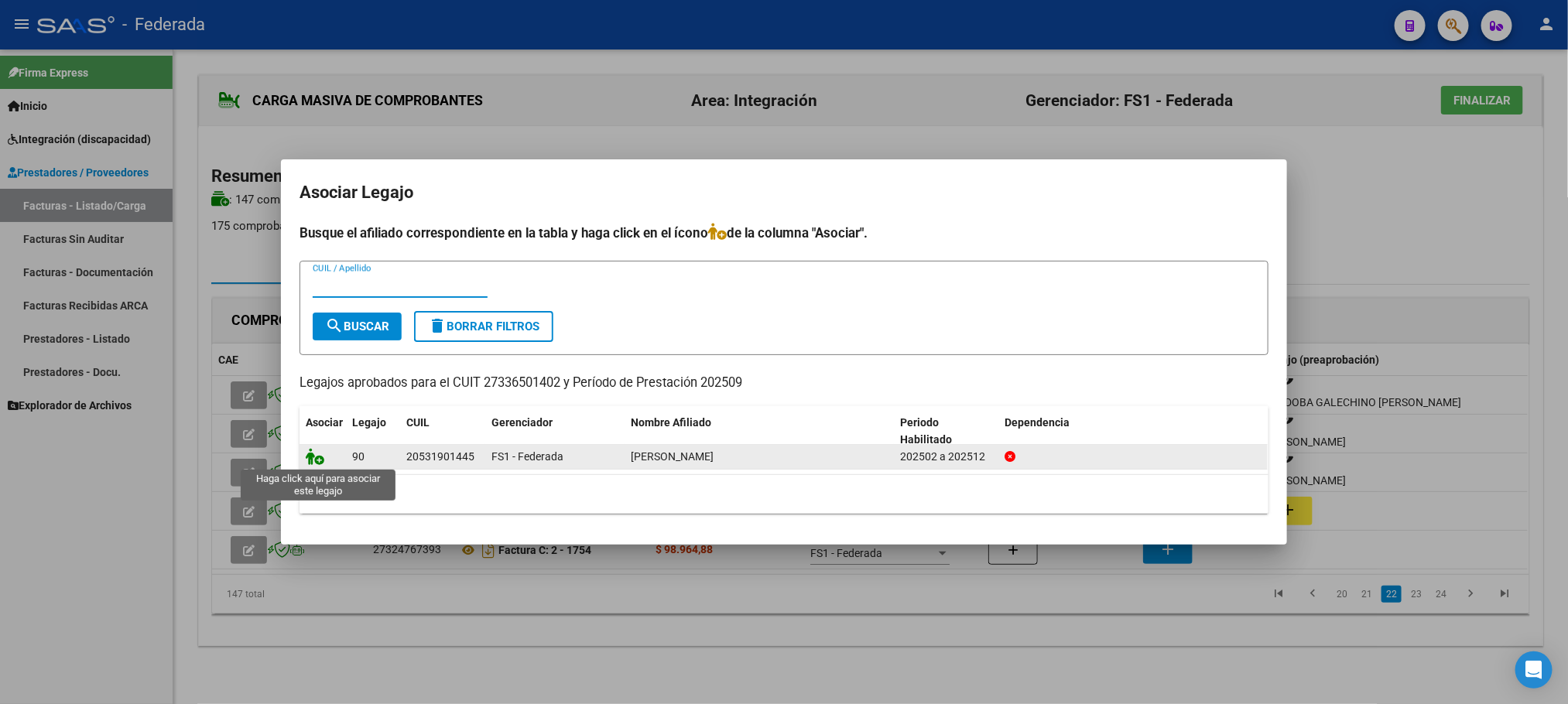
click at [311, 458] on icon at bounding box center [315, 456] width 18 height 17
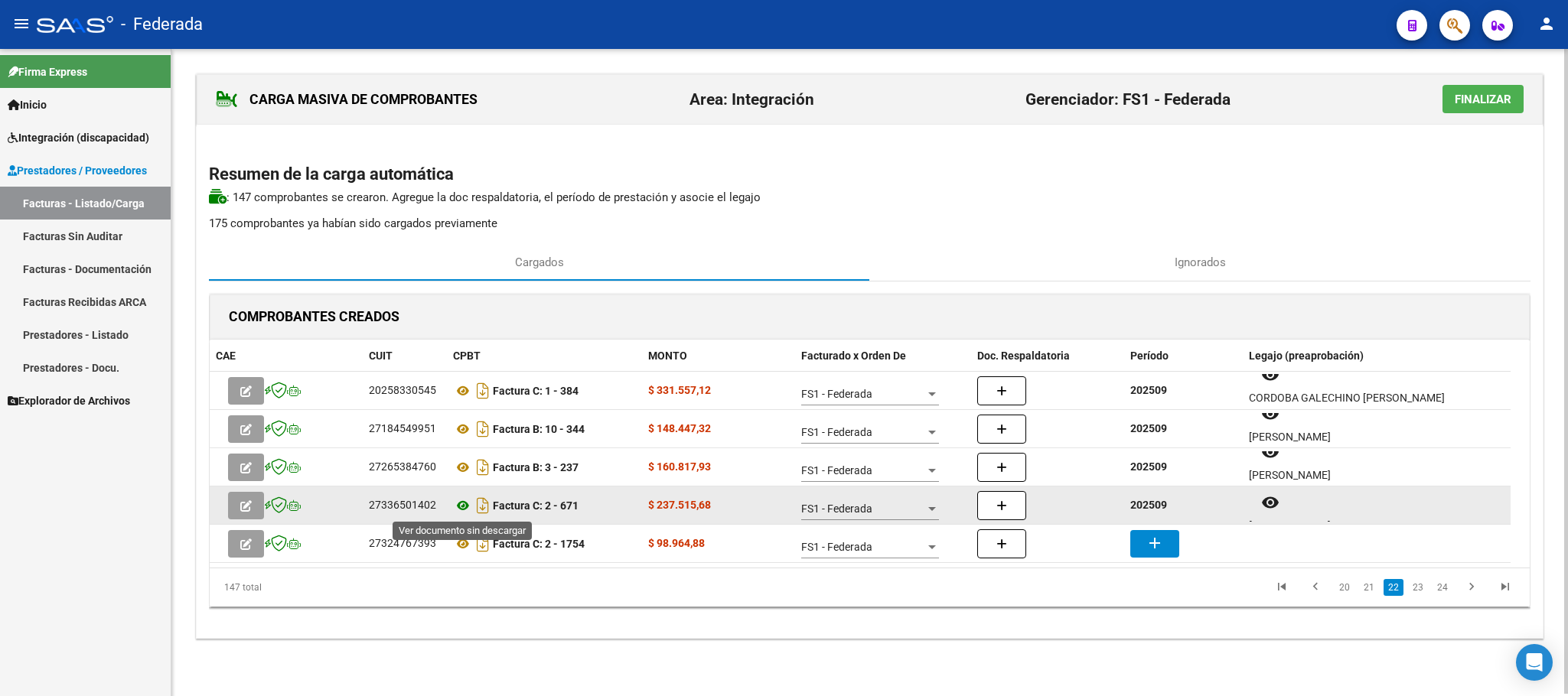
click at [468, 508] on icon at bounding box center [463, 506] width 20 height 18
click at [1266, 505] on mat-icon "remove_red_eye" at bounding box center [1270, 503] width 18 height 18
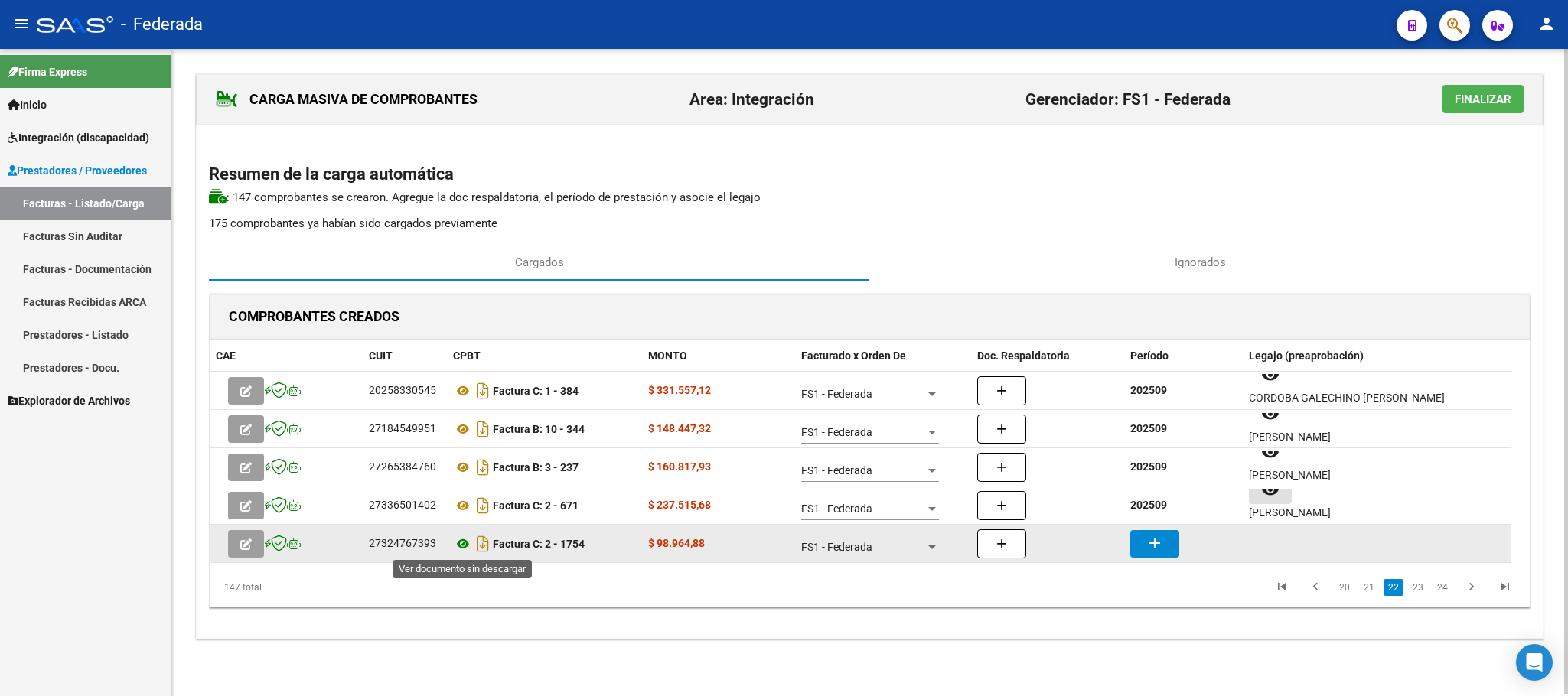
click at [460, 547] on icon at bounding box center [463, 544] width 20 height 18
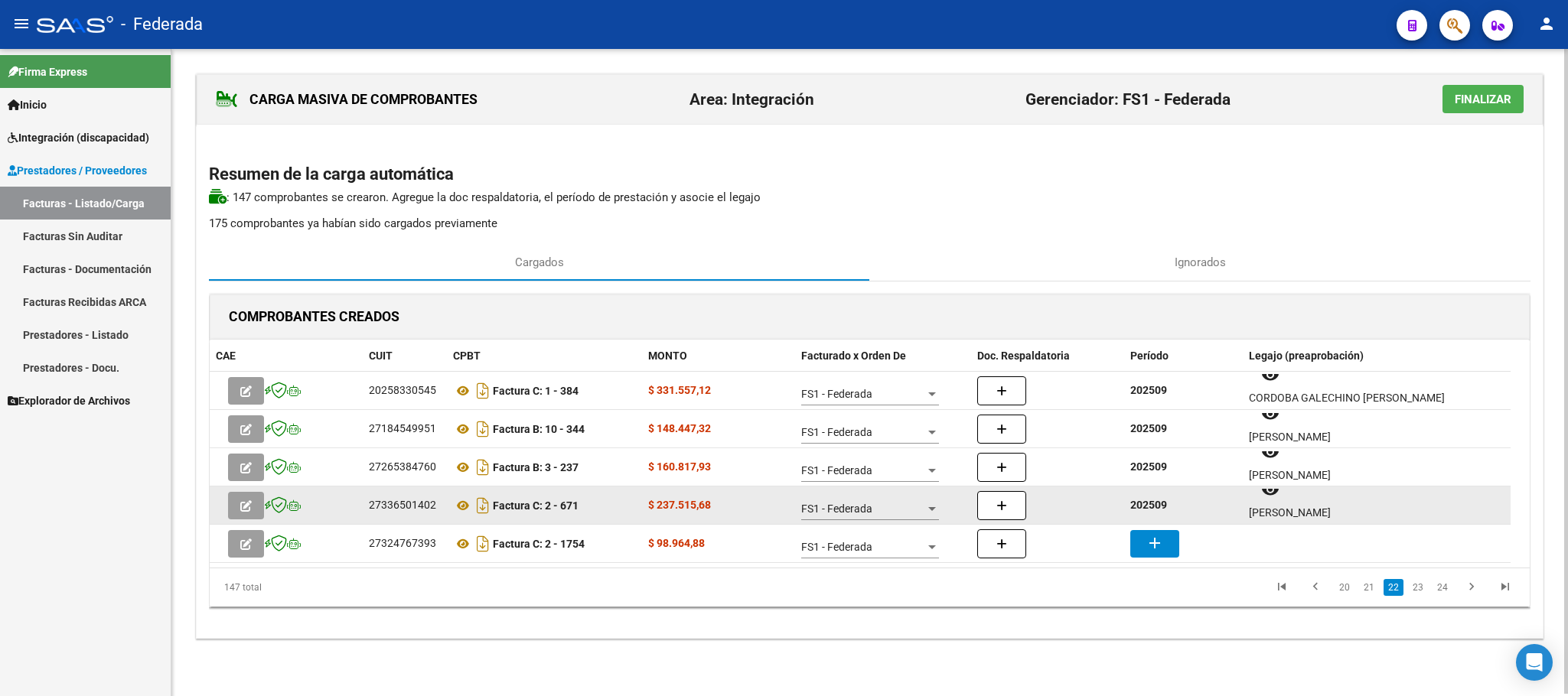
click at [1130, 503] on strong "202509" at bounding box center [1148, 505] width 36 height 12
click at [1145, 524] on datatable-body-cell "202509" at bounding box center [1184, 505] width 118 height 37
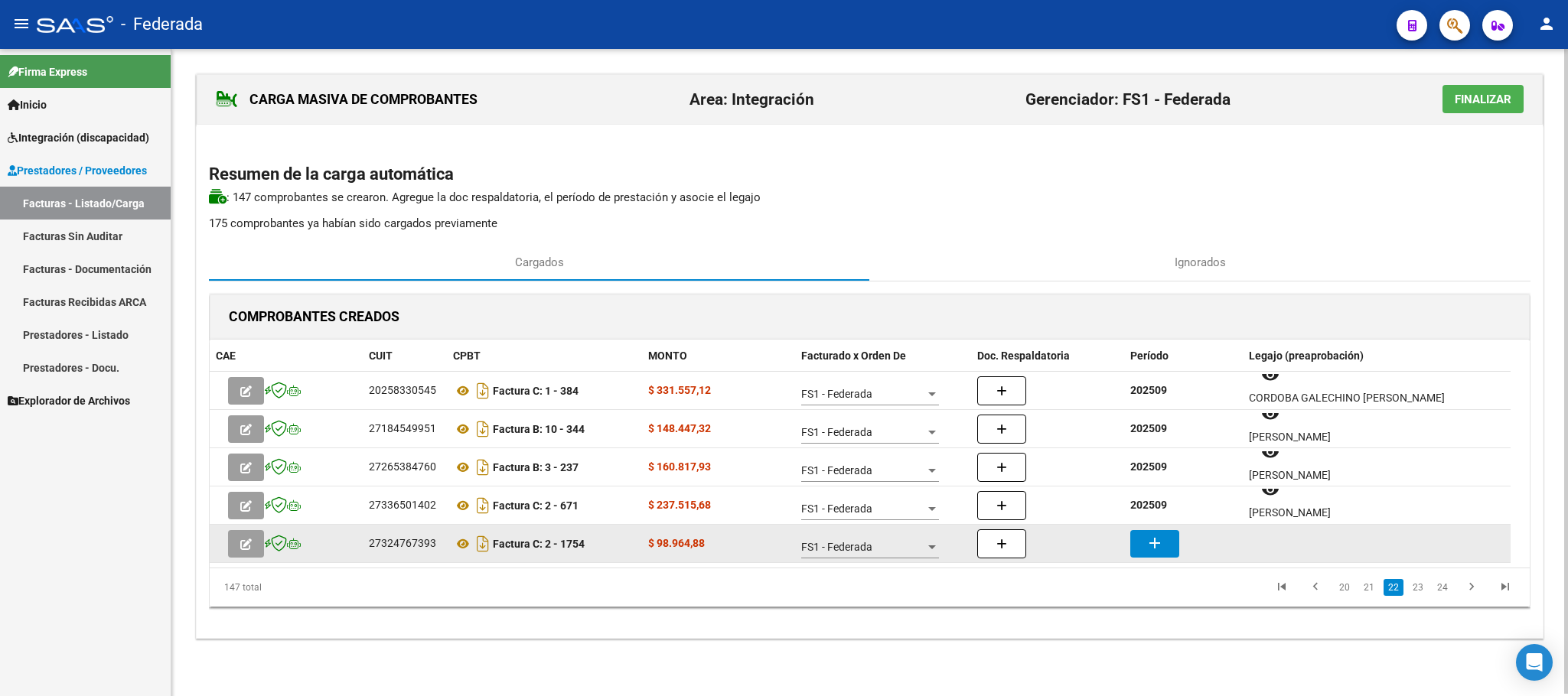
click at [1149, 534] on mat-icon "add" at bounding box center [1154, 543] width 18 height 18
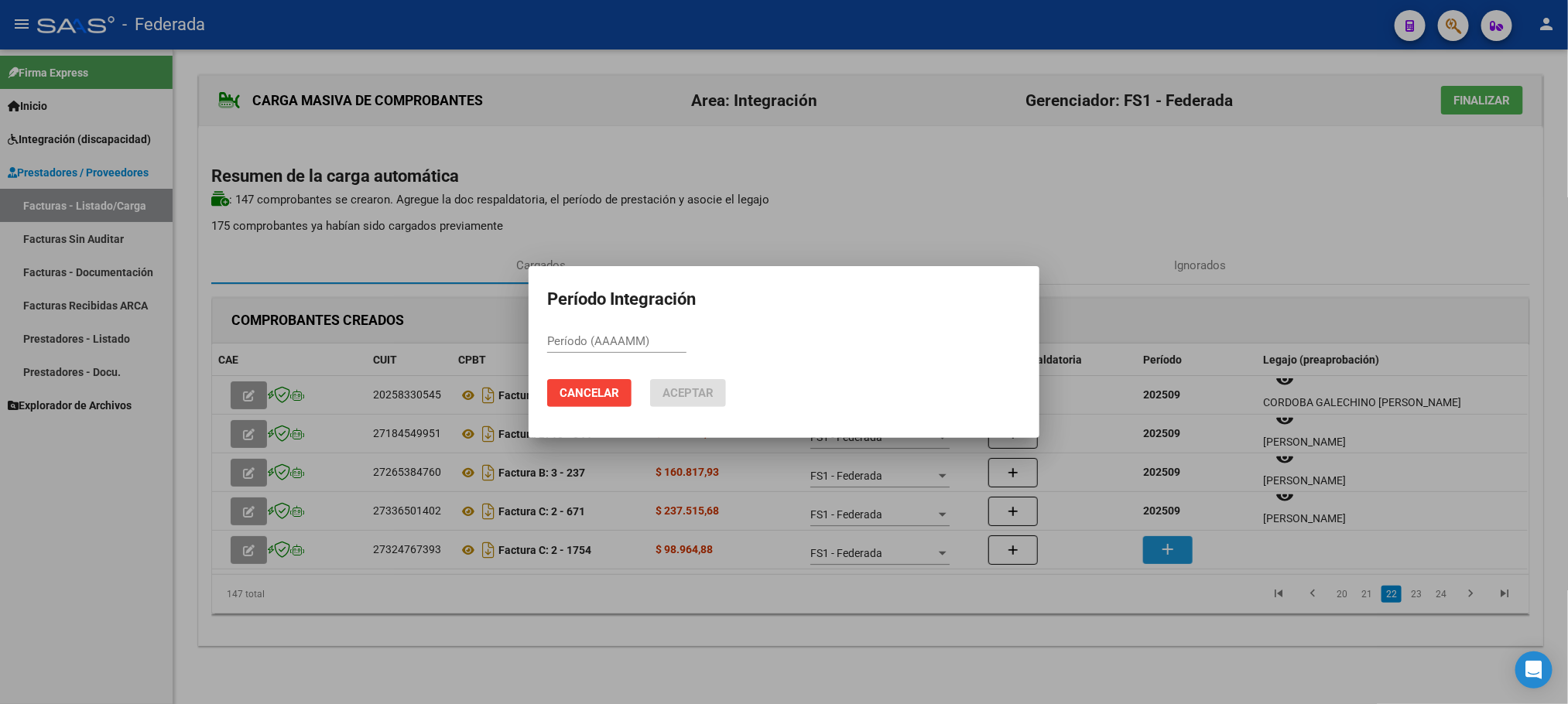
paste input "202509"
type input "202509"
click at [711, 390] on span "Aceptar" at bounding box center [687, 393] width 51 height 14
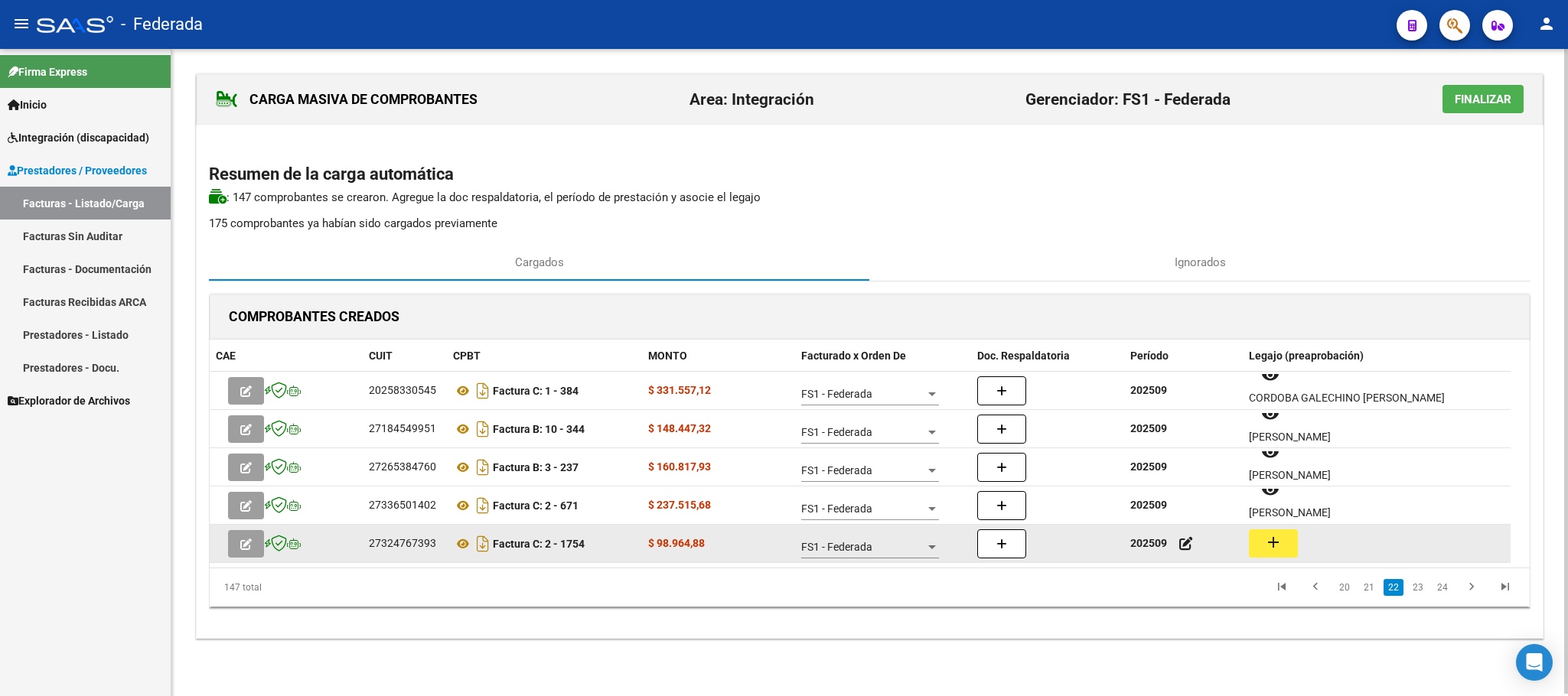
click at [1272, 544] on mat-icon "add" at bounding box center [1273, 542] width 18 height 18
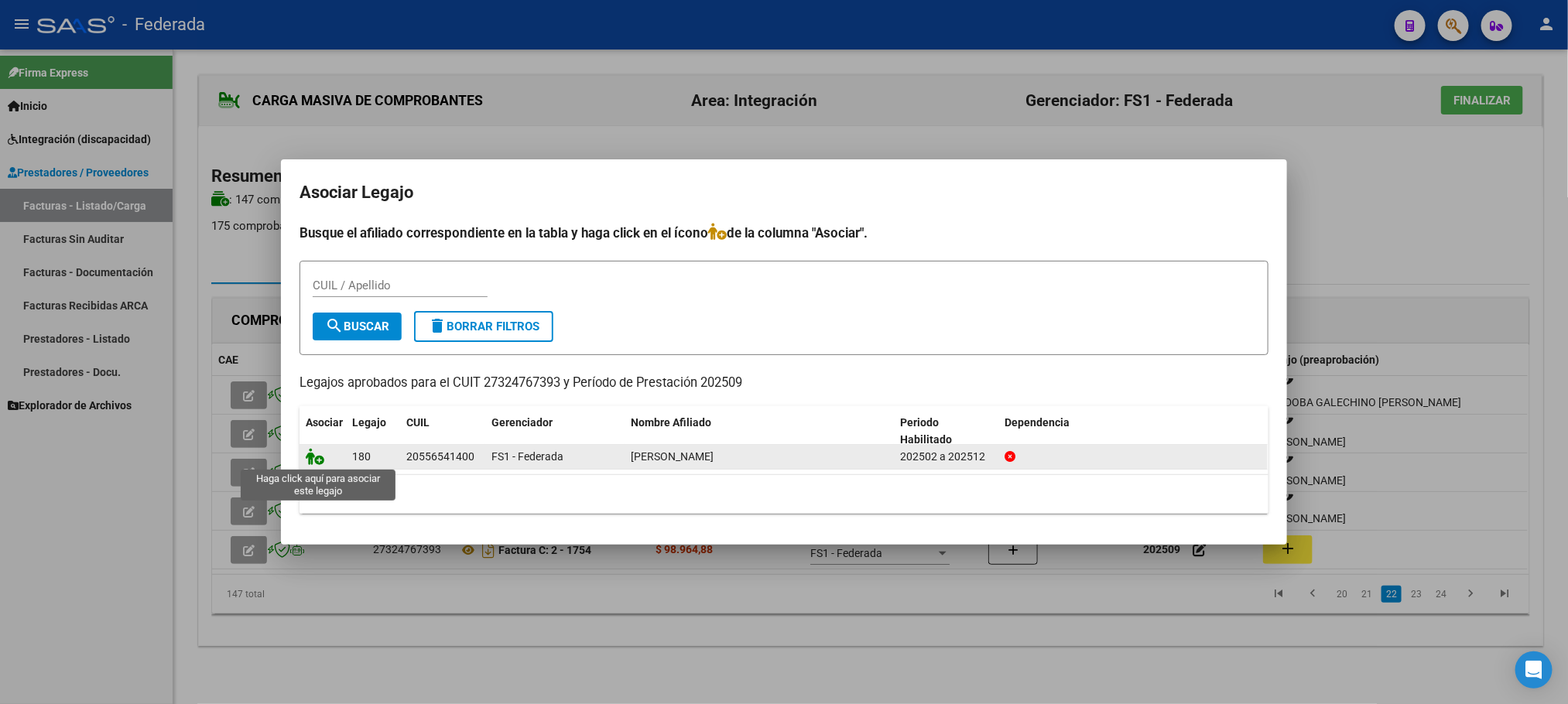
click at [309, 462] on icon at bounding box center [315, 456] width 18 height 17
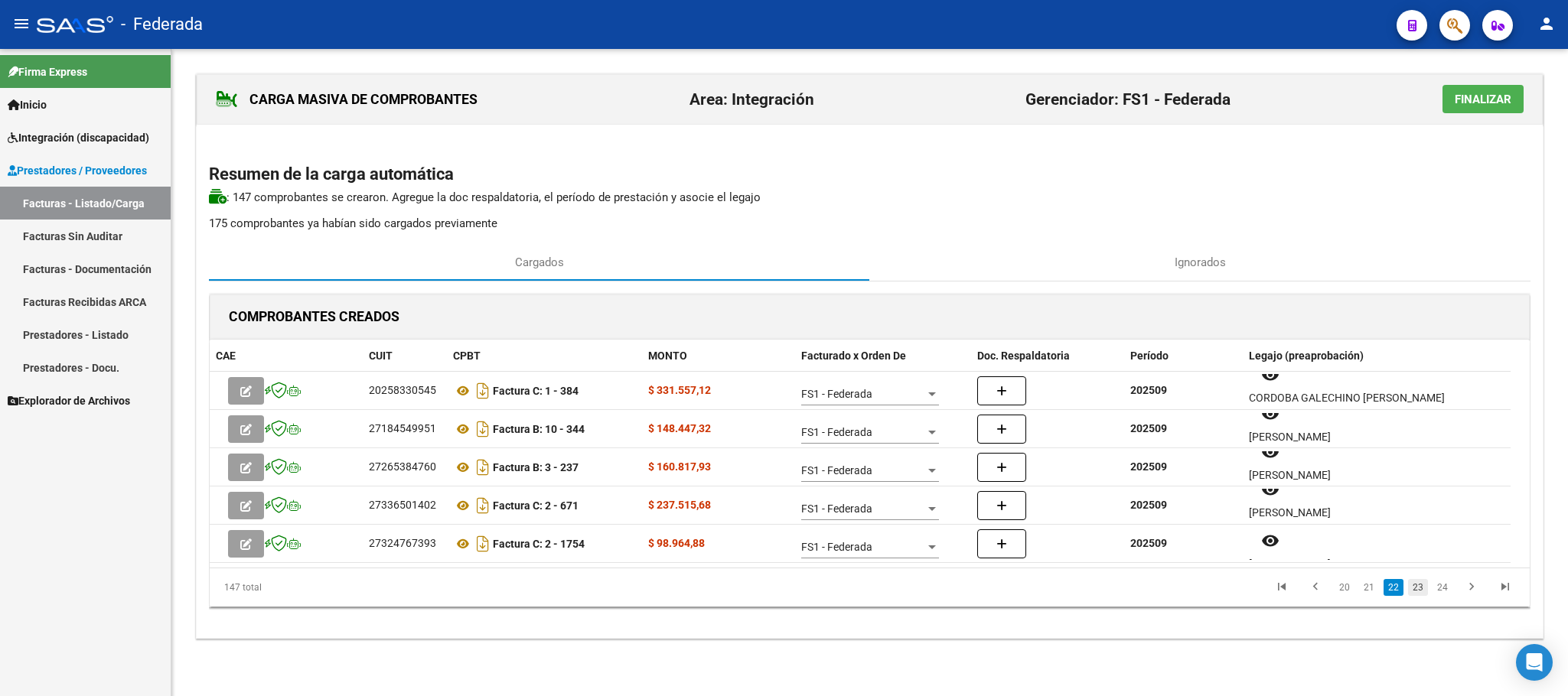
click at [1414, 589] on link "23" at bounding box center [1418, 588] width 20 height 16
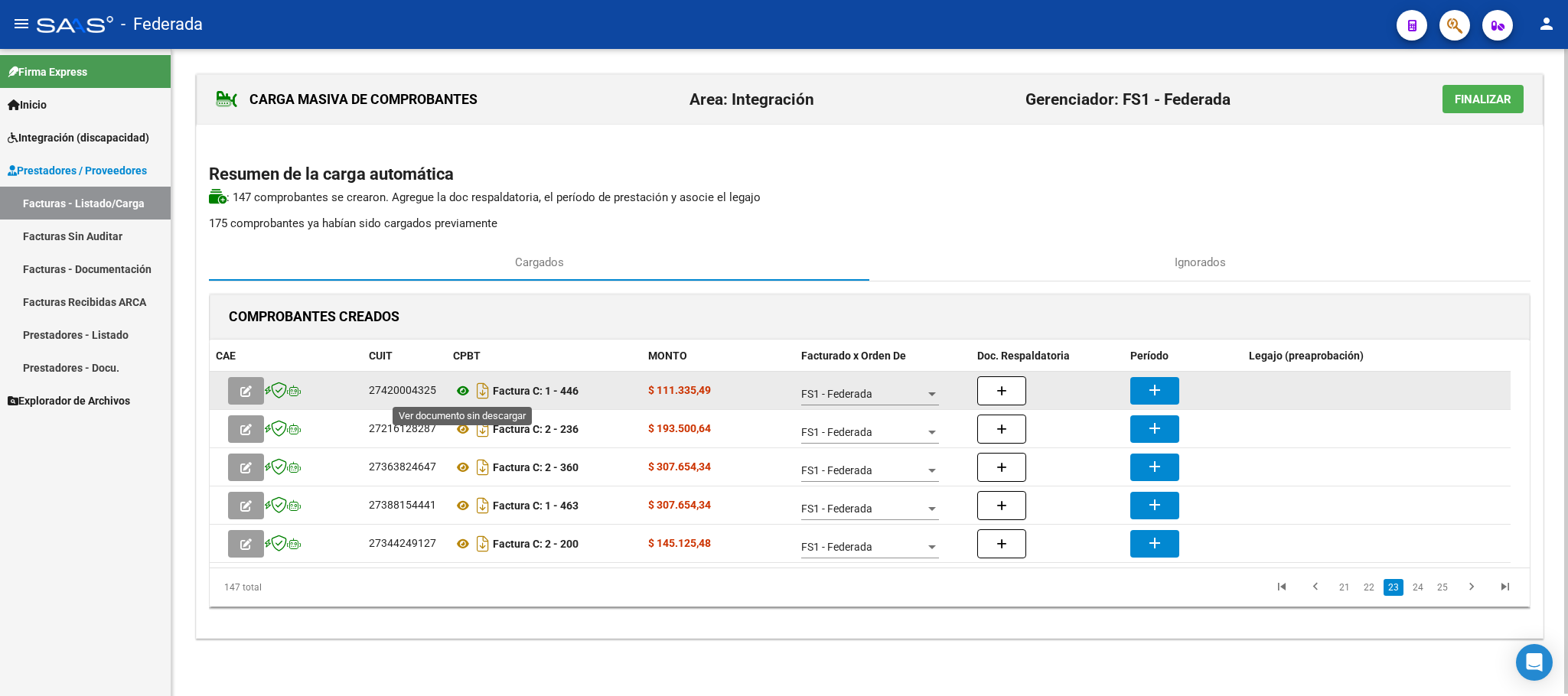
click at [460, 393] on icon at bounding box center [463, 391] width 20 height 18
click at [1144, 391] on button "add" at bounding box center [1154, 391] width 49 height 27
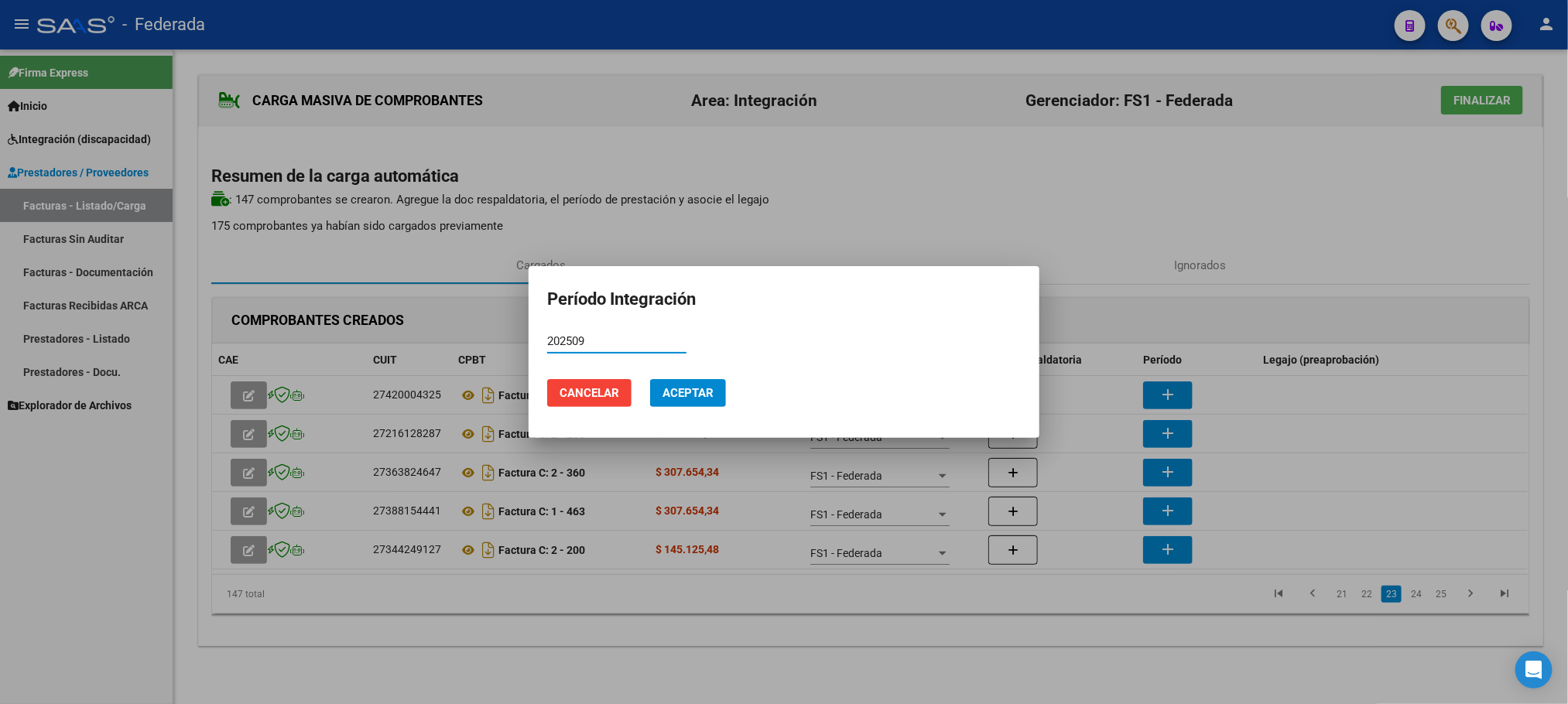
type input "202509"
click at [708, 381] on button "Aceptar" at bounding box center [687, 393] width 76 height 28
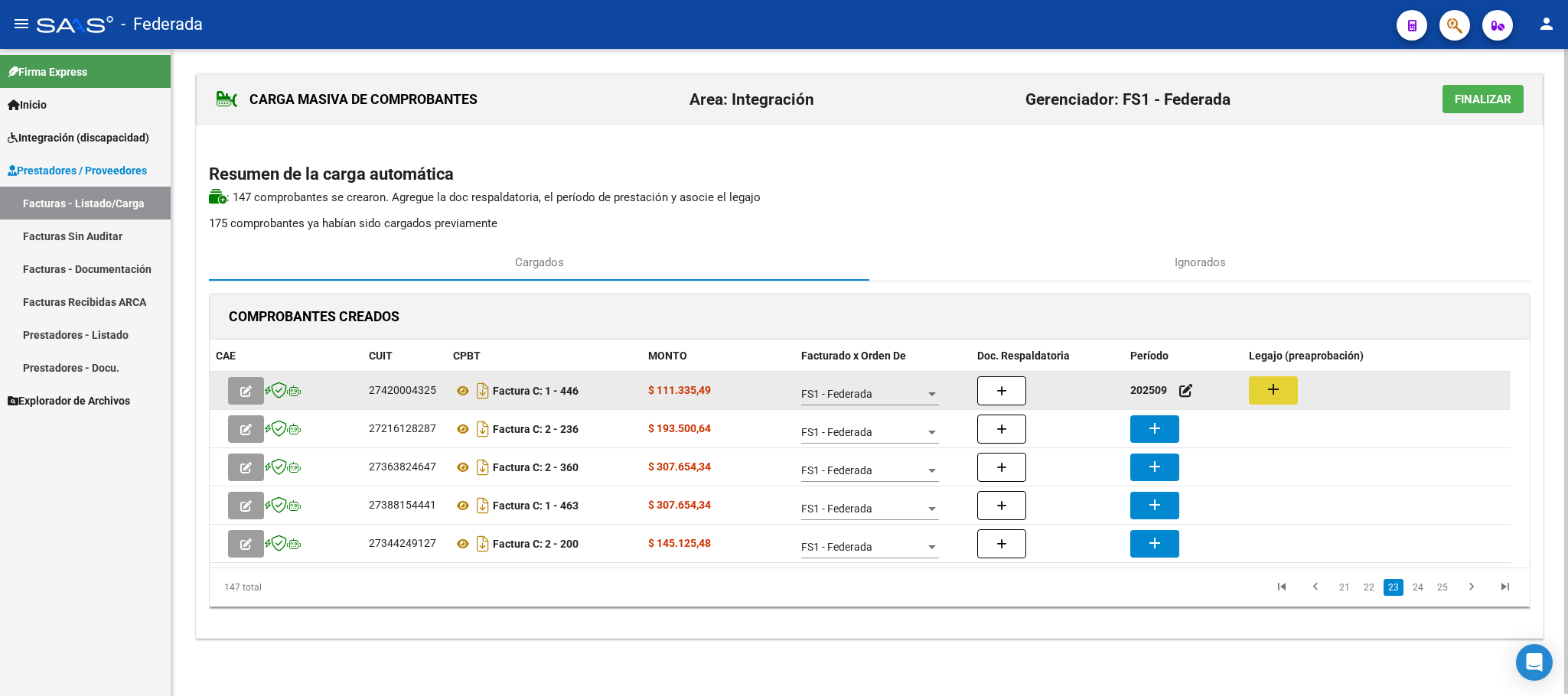
click at [1283, 391] on button "add" at bounding box center [1274, 390] width 49 height 28
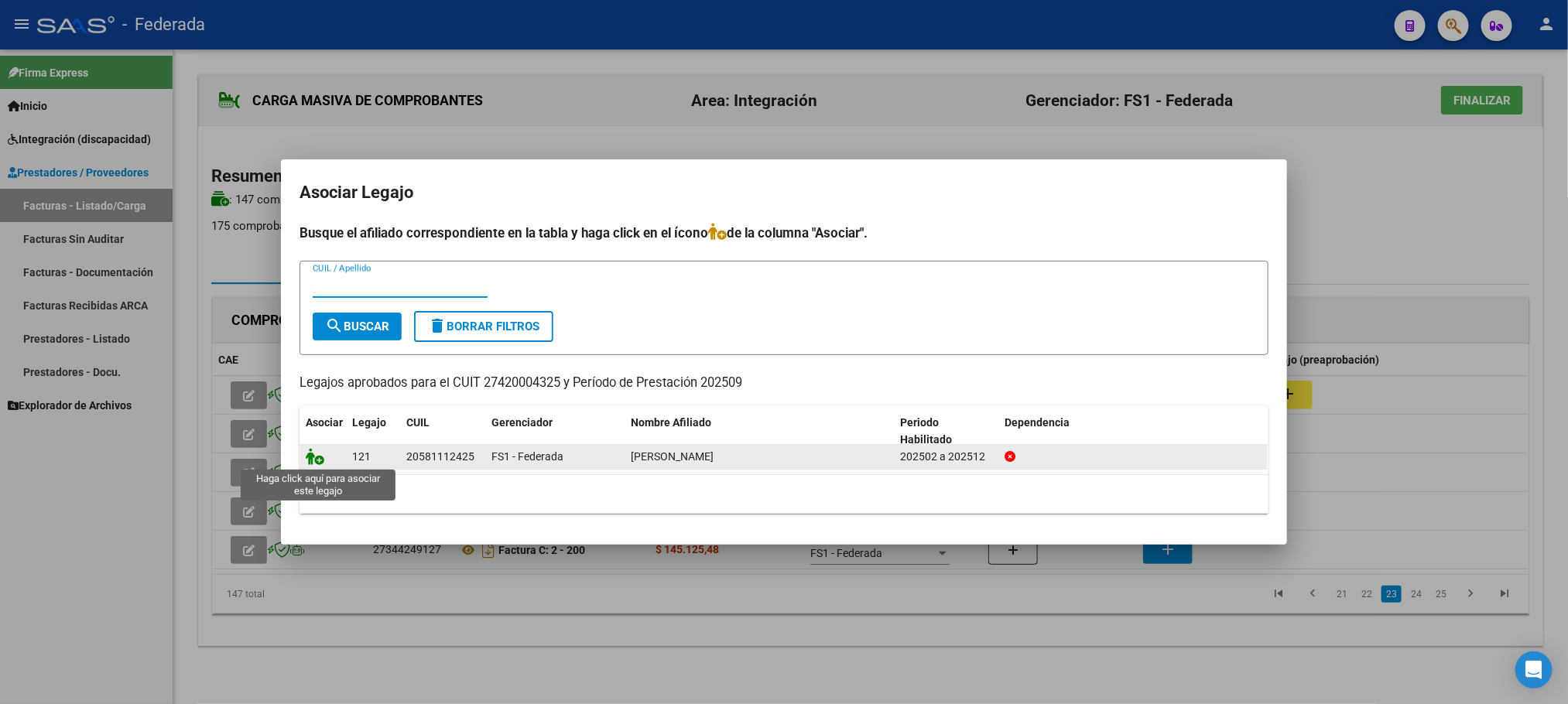
click at [318, 460] on icon at bounding box center [315, 456] width 18 height 17
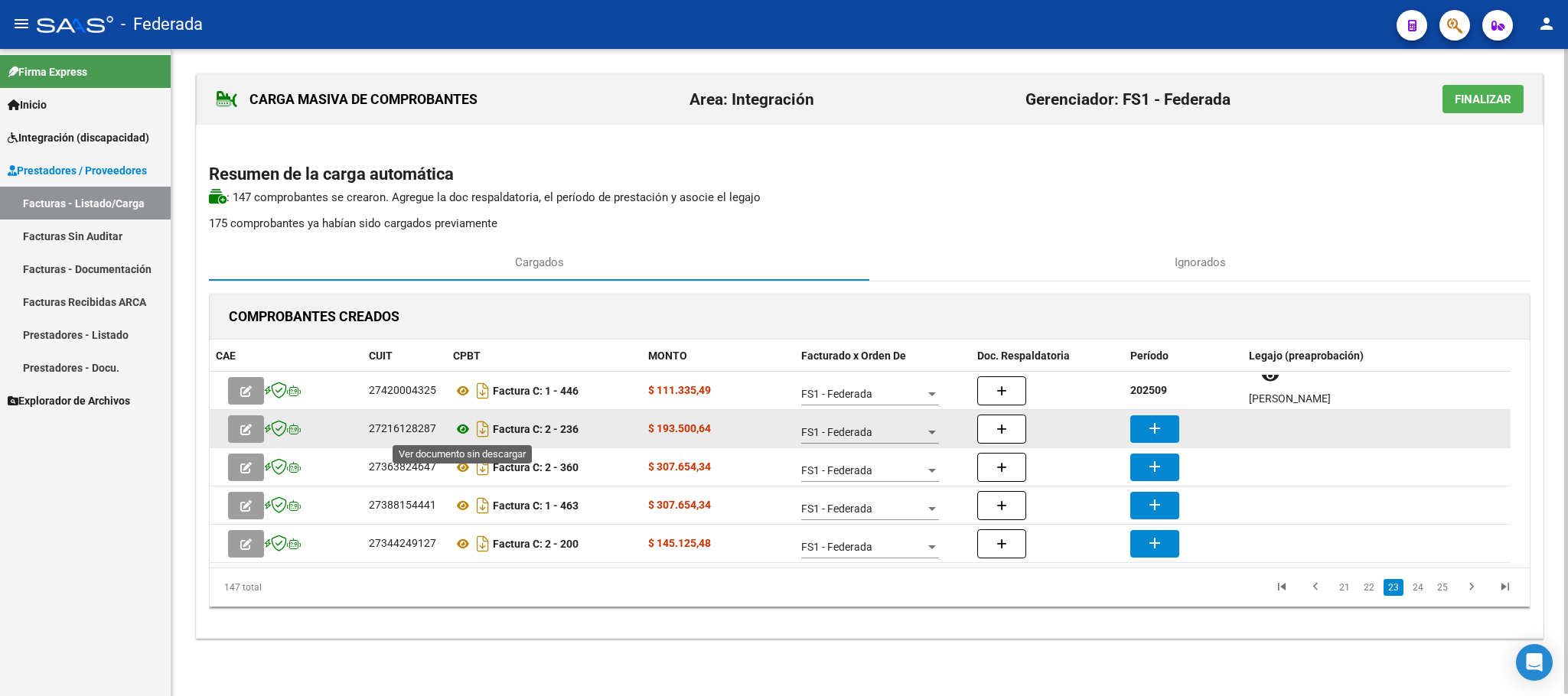
click at [464, 430] on icon at bounding box center [463, 429] width 20 height 18
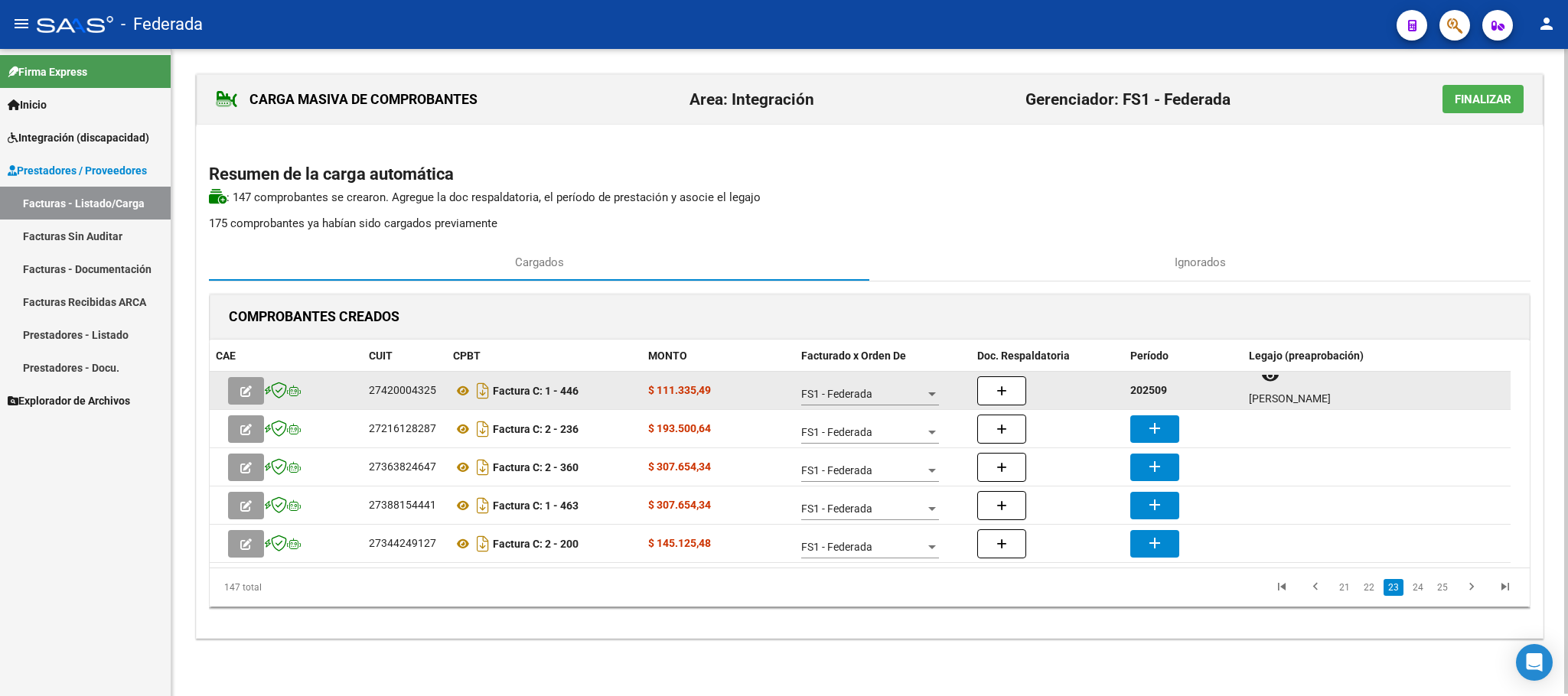
click at [1142, 391] on strong "202509" at bounding box center [1148, 390] width 36 height 12
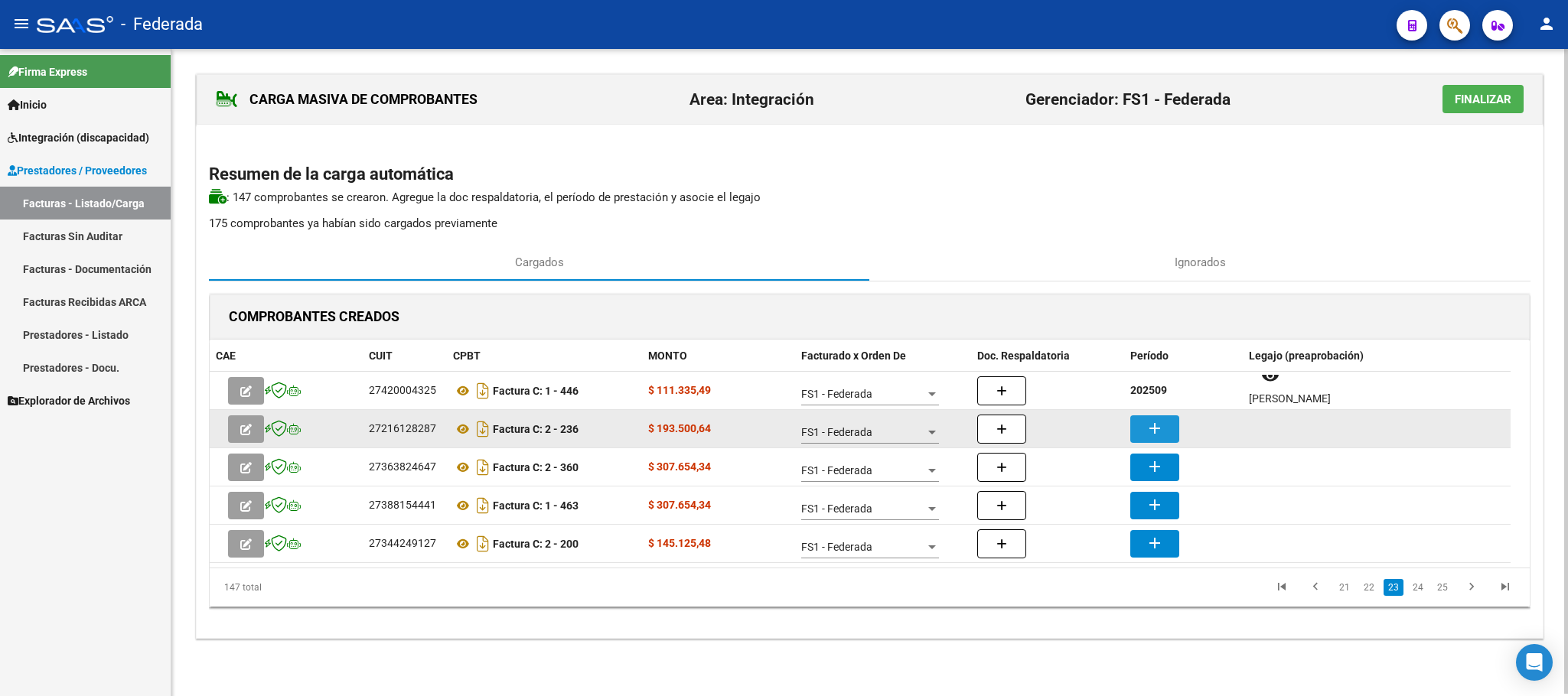
click at [1151, 429] on mat-icon "add" at bounding box center [1154, 428] width 18 height 18
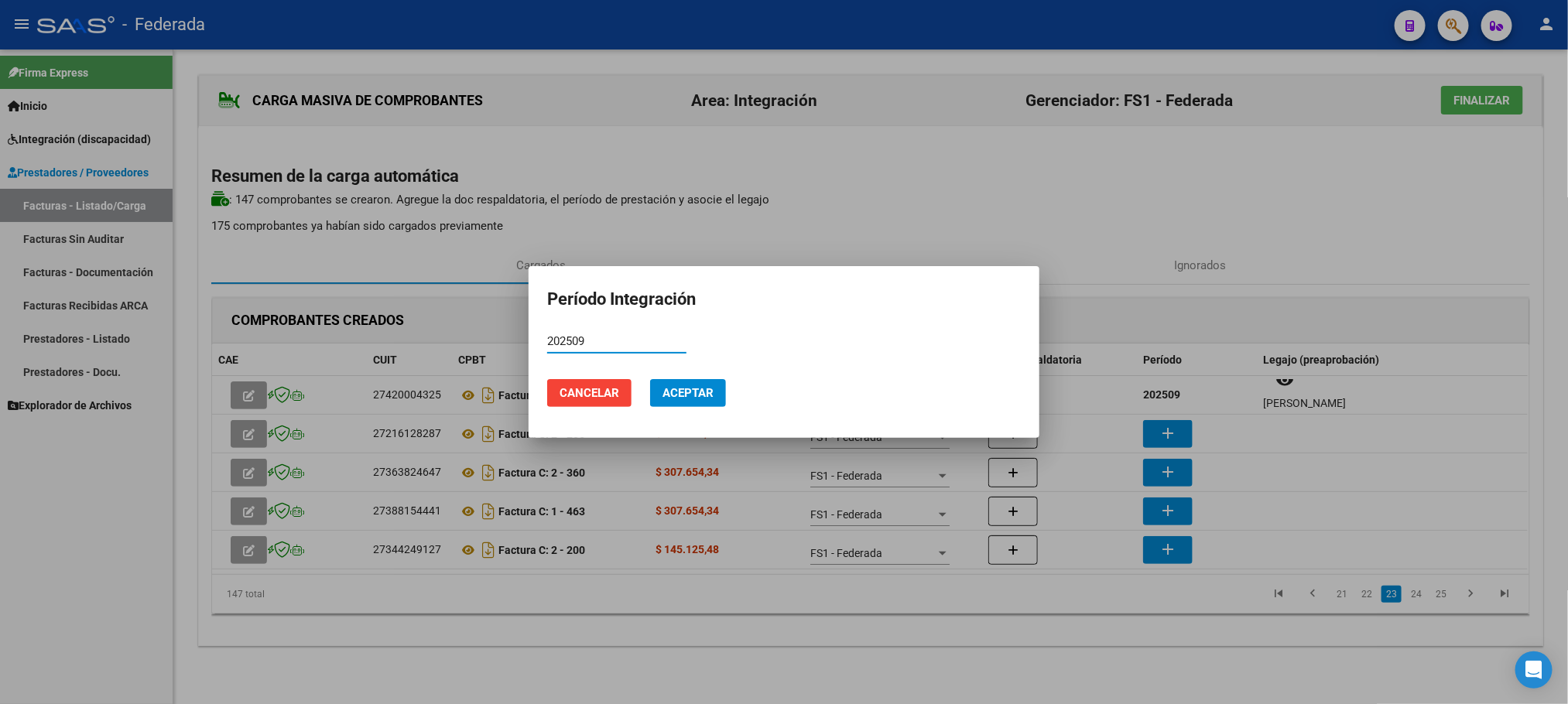
type input "202509"
click at [662, 388] on span "Aceptar" at bounding box center [687, 393] width 51 height 14
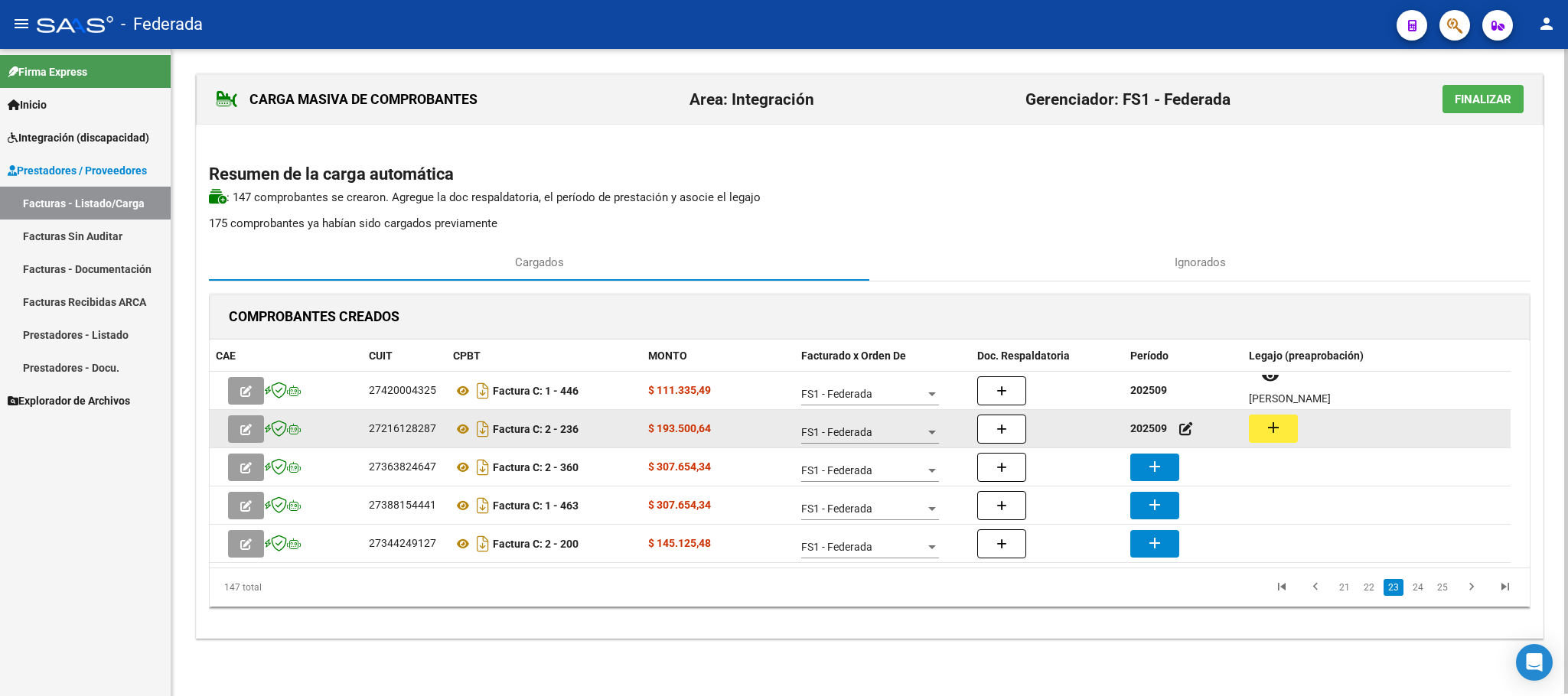
click at [1283, 432] on button "add" at bounding box center [1274, 428] width 49 height 28
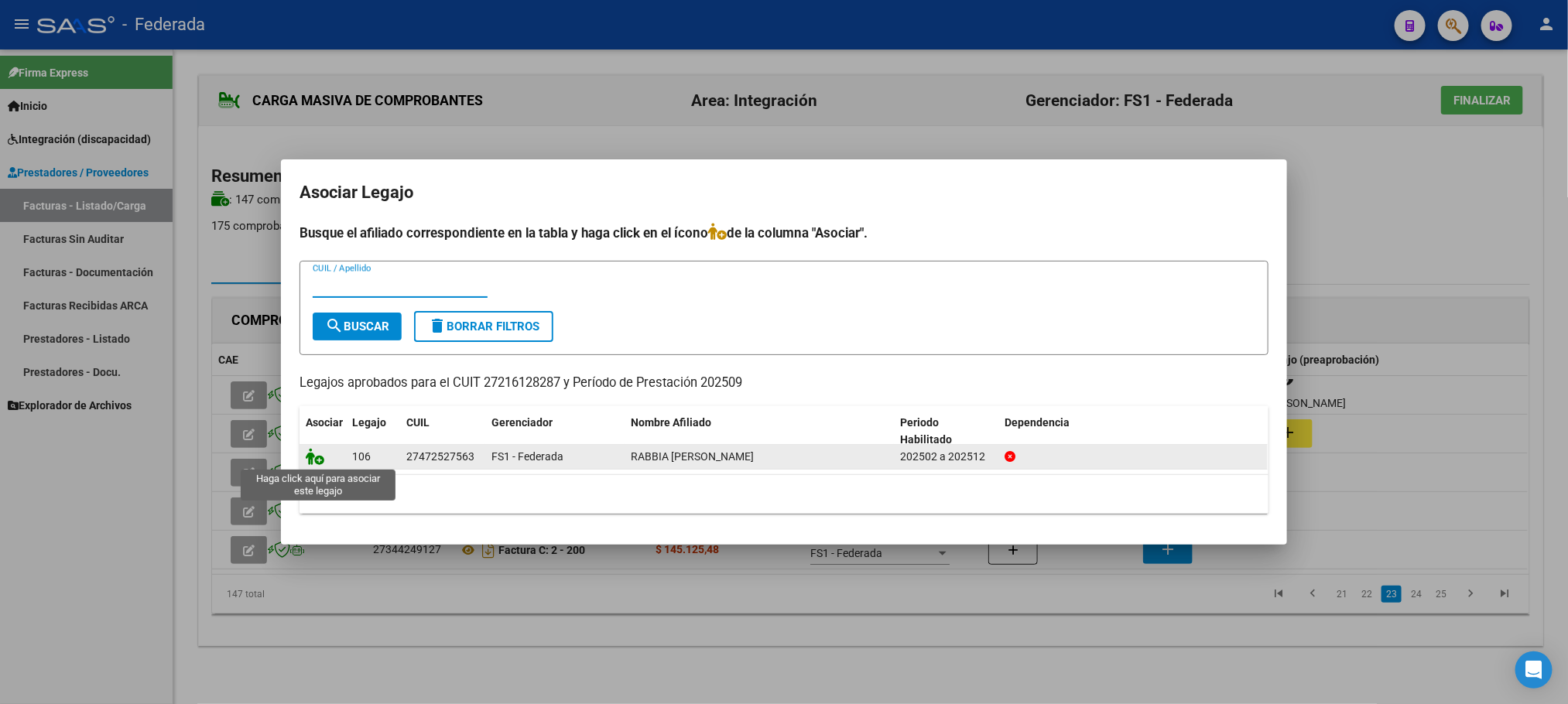
click at [314, 462] on icon at bounding box center [315, 456] width 18 height 17
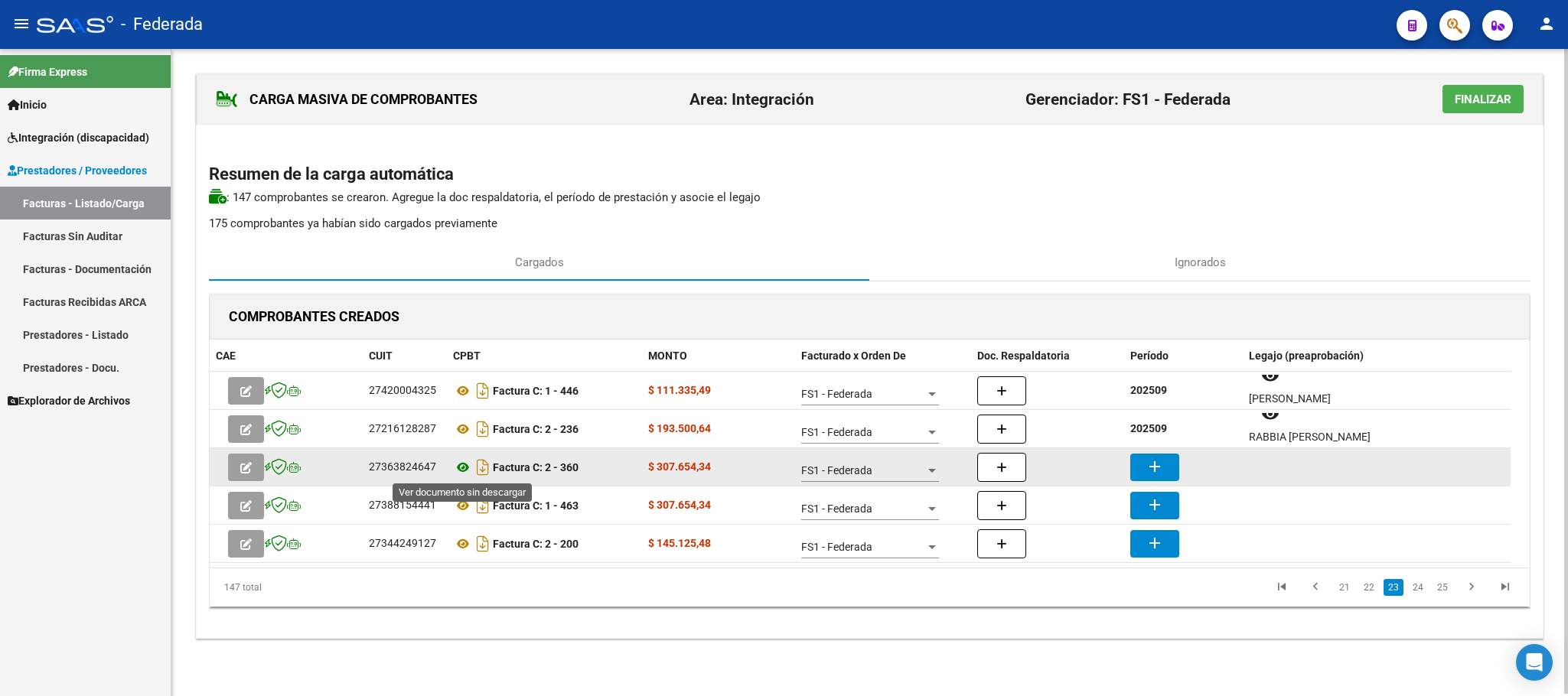
click at [465, 464] on icon at bounding box center [463, 467] width 20 height 18
click at [1145, 466] on mat-icon "add" at bounding box center [1154, 466] width 18 height 18
click at [460, 465] on icon at bounding box center [463, 467] width 20 height 18
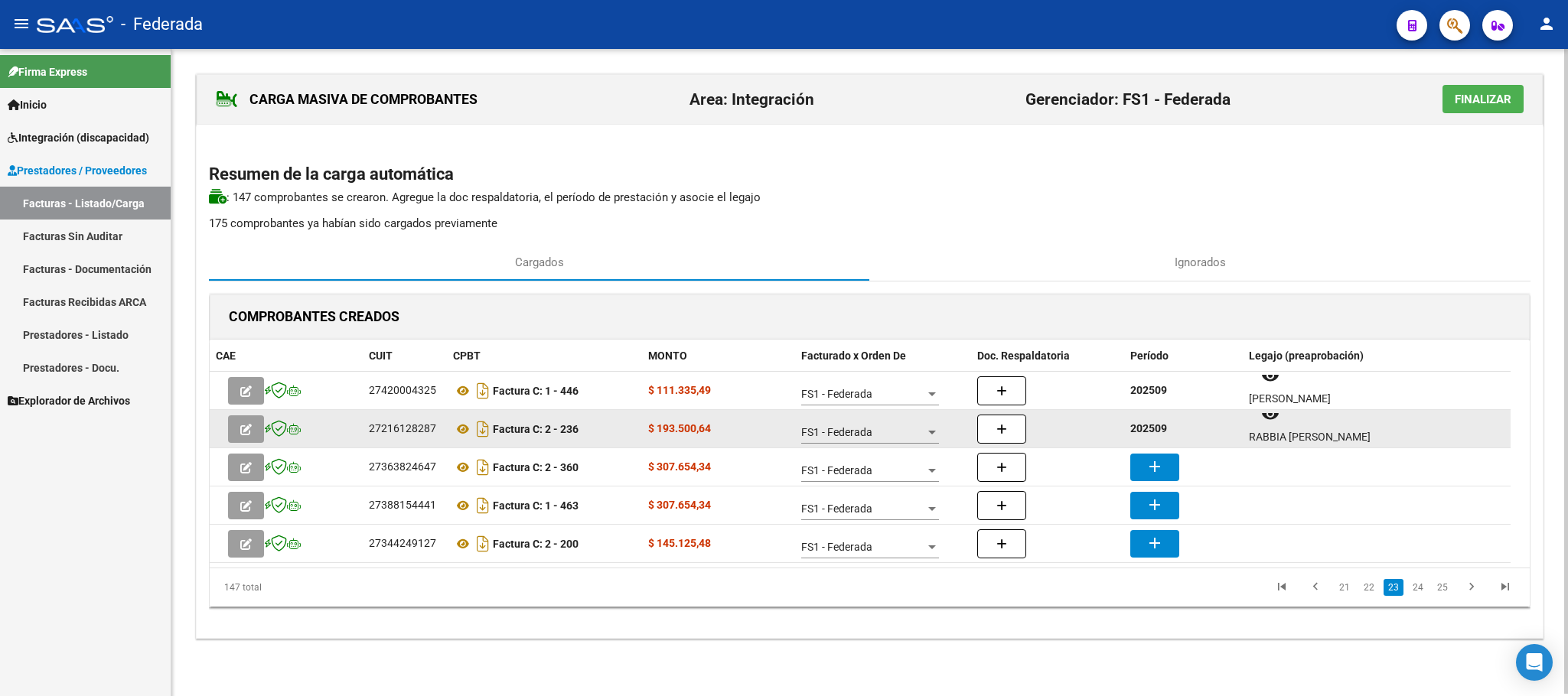
click at [1159, 434] on strong "202509" at bounding box center [1148, 428] width 36 height 12
click at [1159, 433] on strong "202509" at bounding box center [1148, 428] width 36 height 12
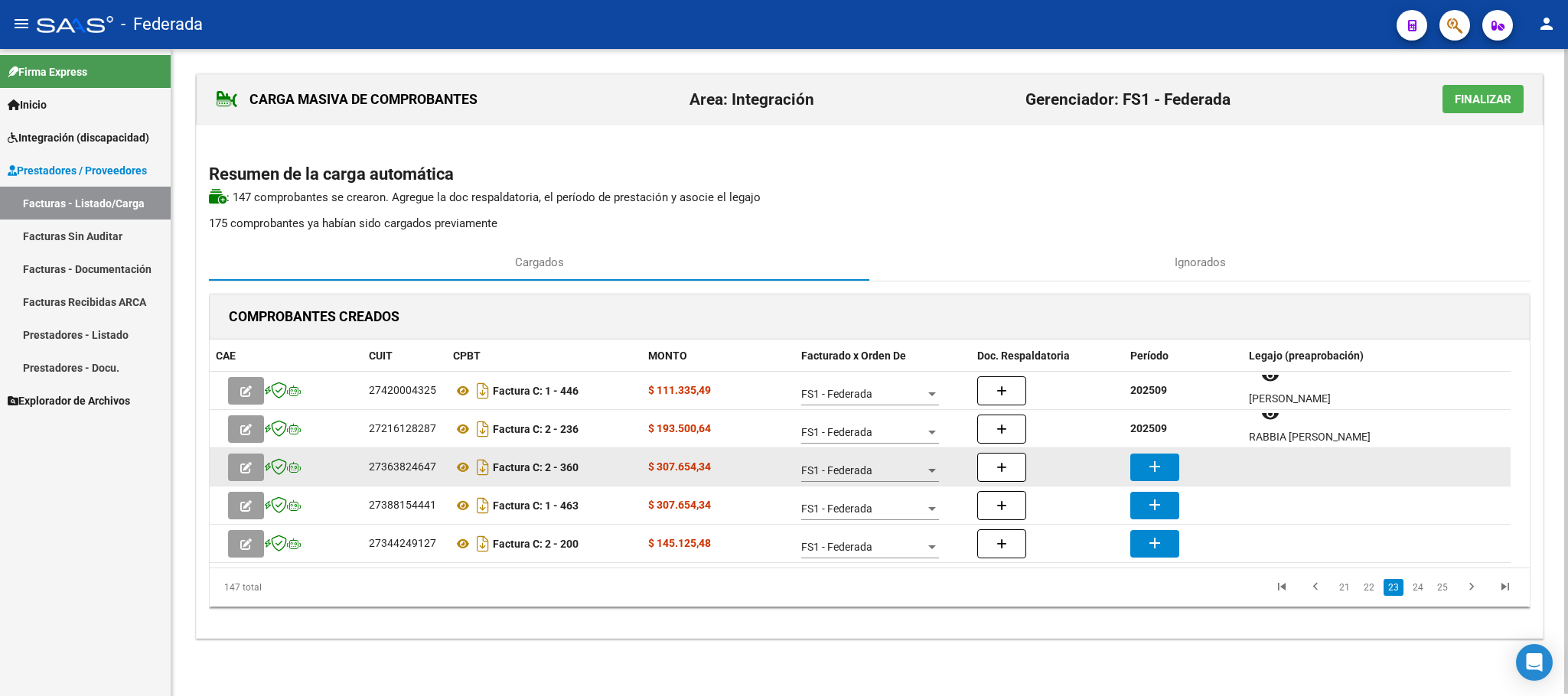
click at [1162, 466] on mat-icon "add" at bounding box center [1154, 466] width 18 height 18
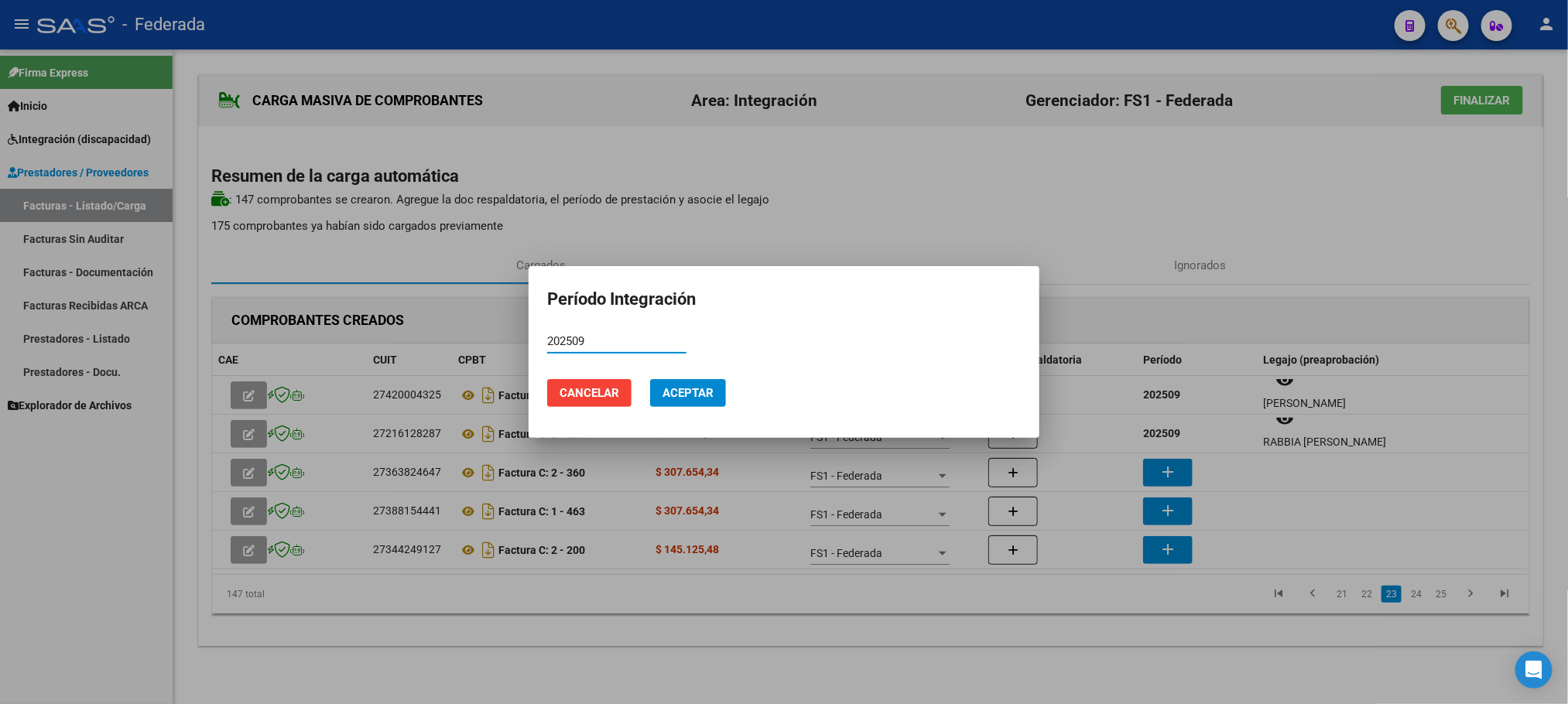
type input "202509"
click at [718, 393] on button "Aceptar" at bounding box center [687, 393] width 76 height 28
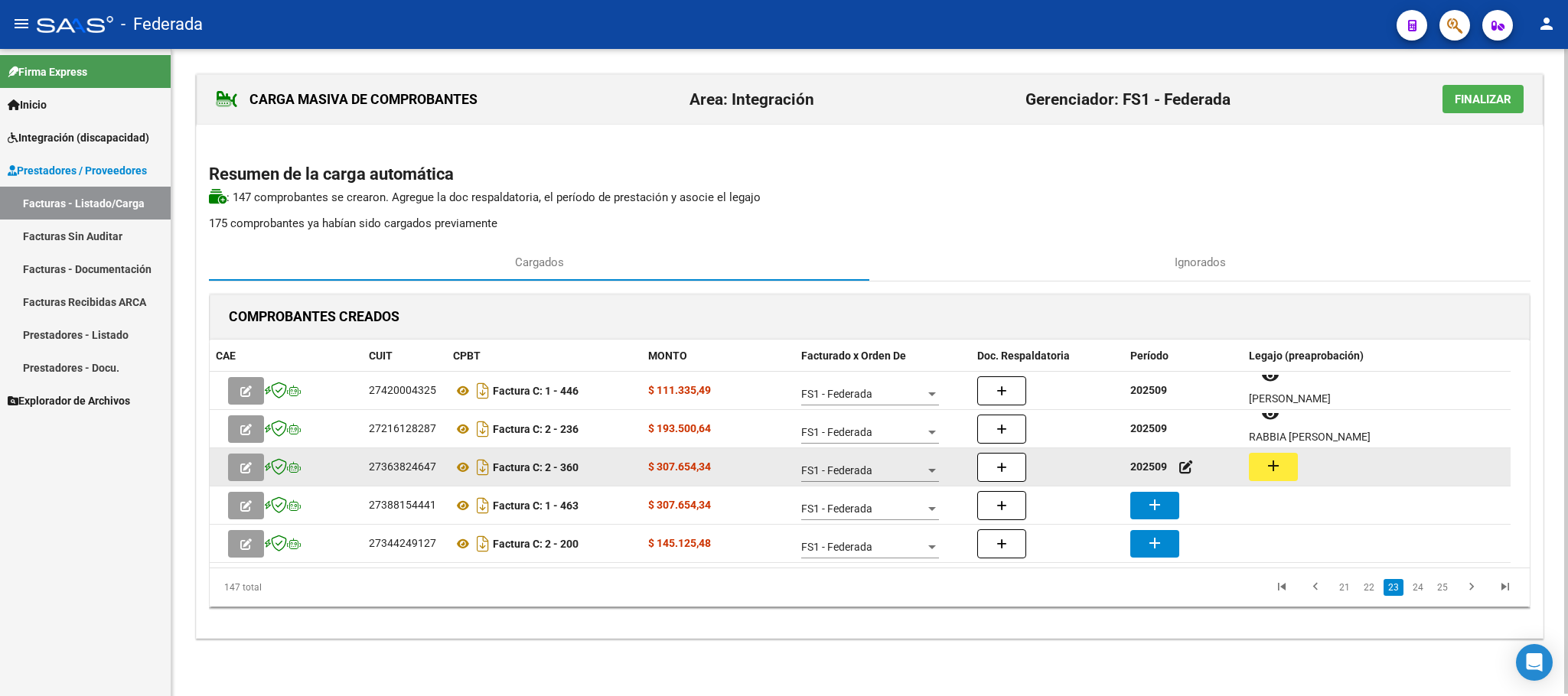
click at [1267, 473] on mat-icon "add" at bounding box center [1273, 466] width 18 height 18
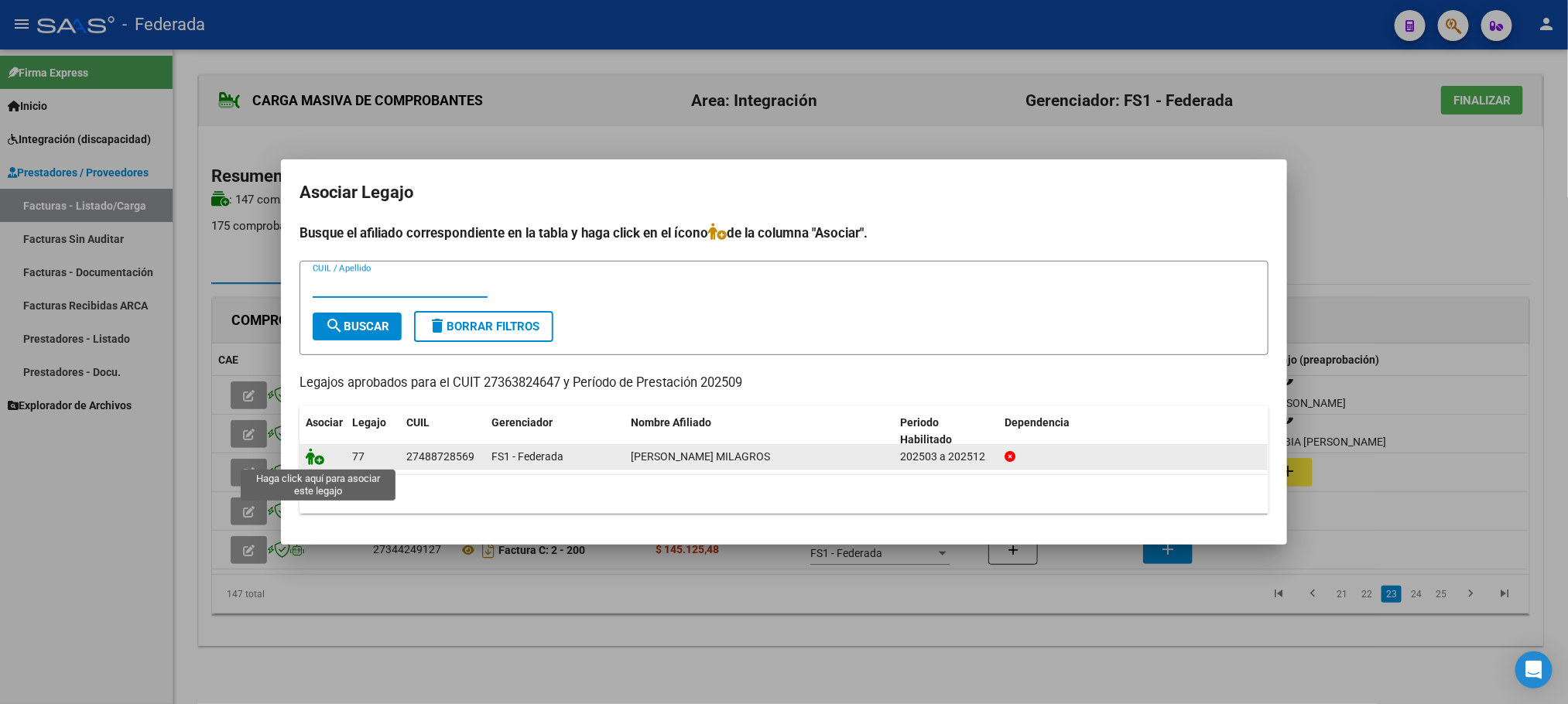
click at [318, 456] on icon at bounding box center [315, 456] width 18 height 17
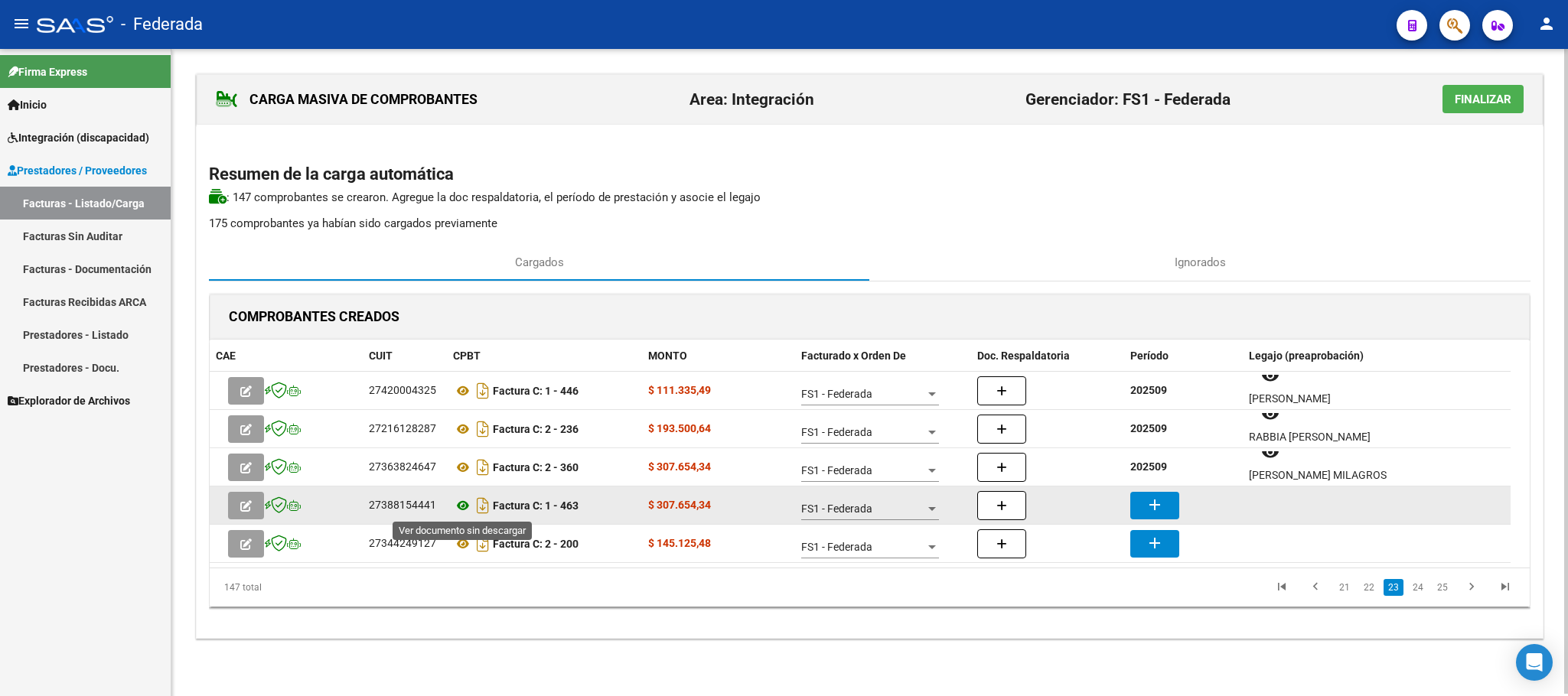
click at [464, 506] on icon at bounding box center [463, 506] width 20 height 18
click at [456, 509] on icon at bounding box center [463, 506] width 20 height 18
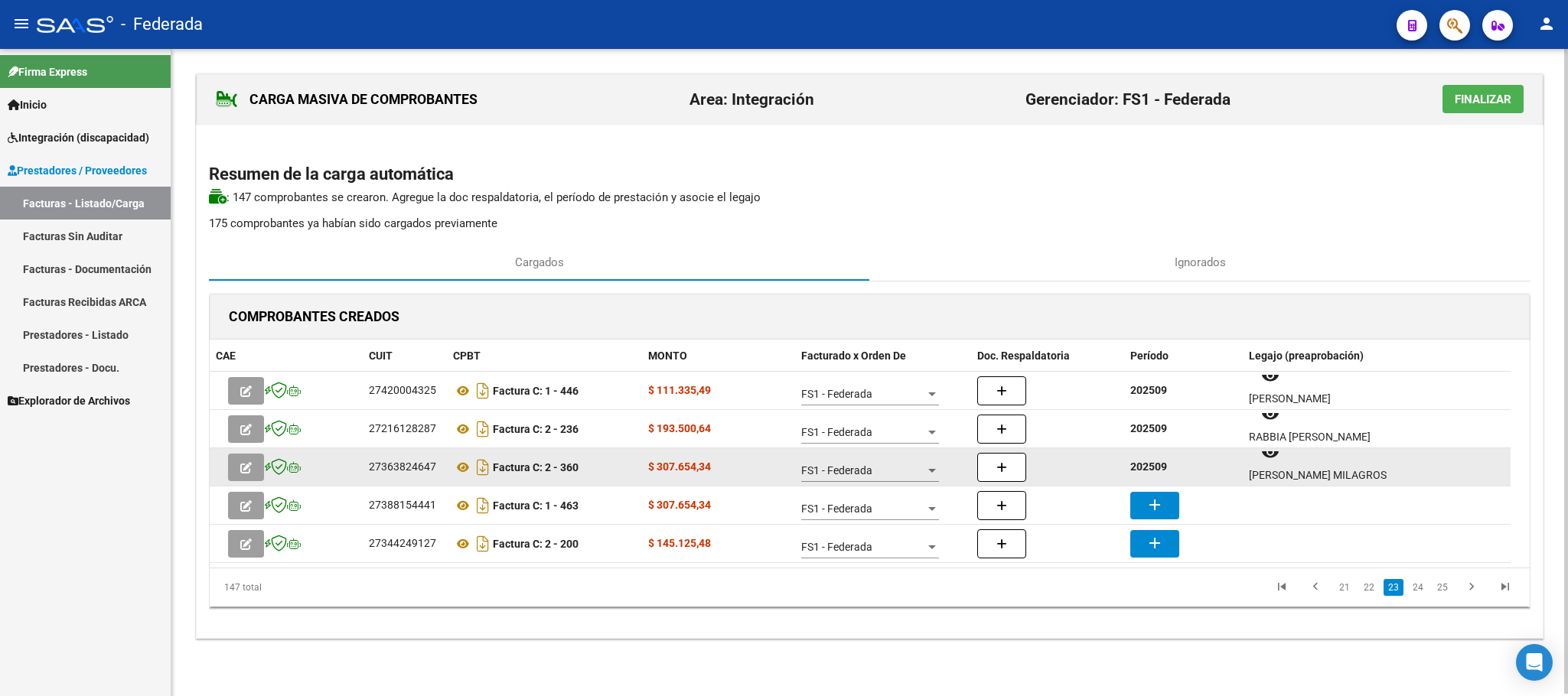
click at [1155, 471] on strong "202509" at bounding box center [1148, 466] width 36 height 12
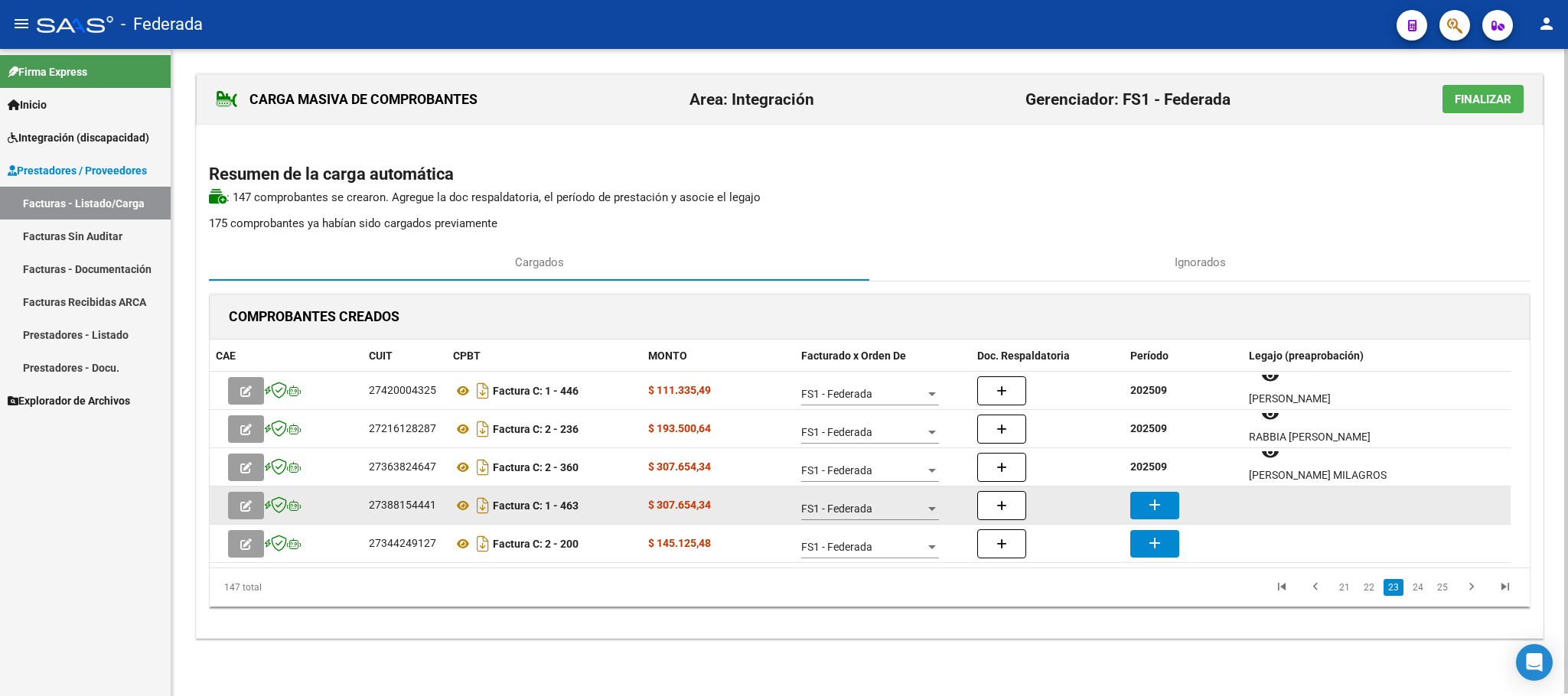
click at [1155, 506] on mat-icon "add" at bounding box center [1154, 505] width 18 height 18
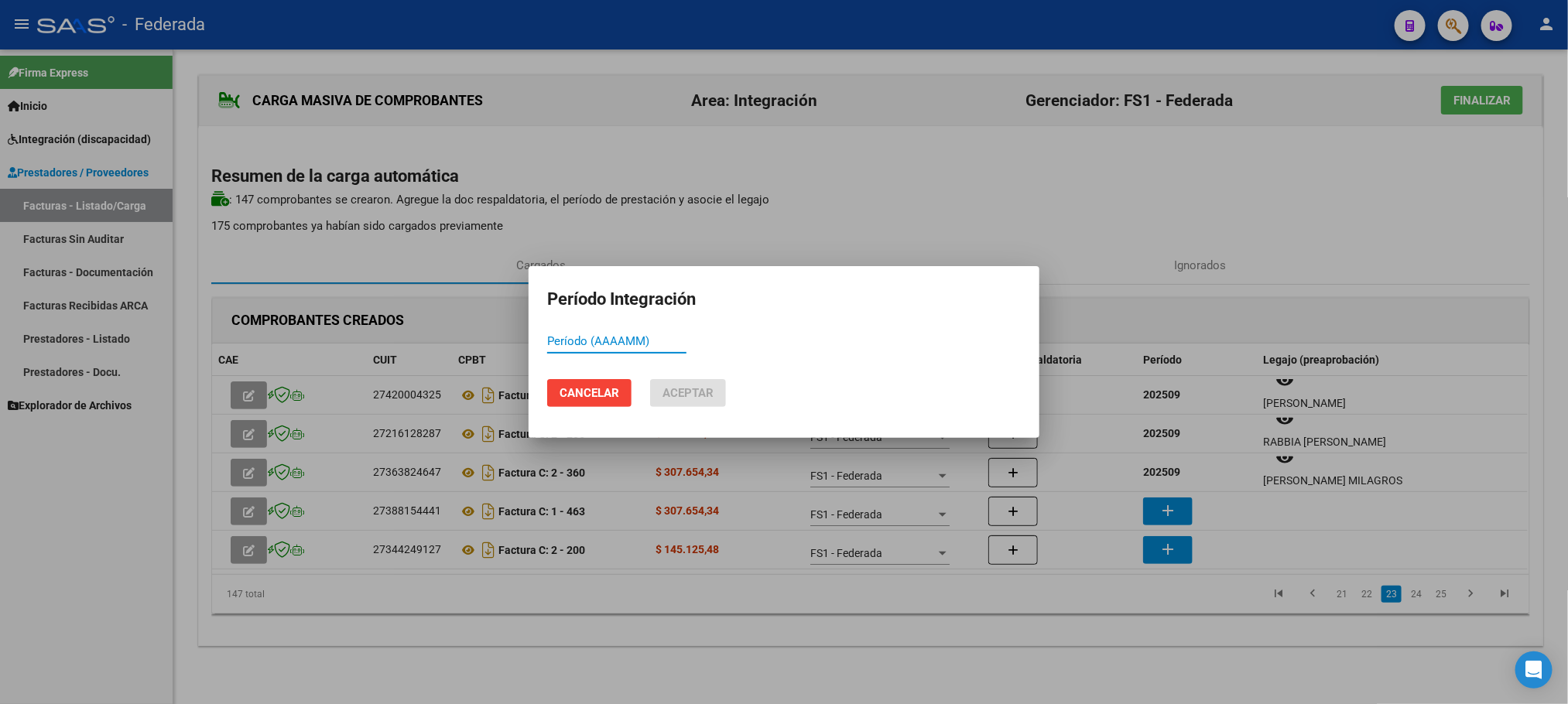
click at [664, 342] on input "Período (AAAAMM)" at bounding box center [616, 341] width 139 height 14
paste input "202509"
type input "202509"
click at [699, 393] on span "Aceptar" at bounding box center [687, 393] width 51 height 14
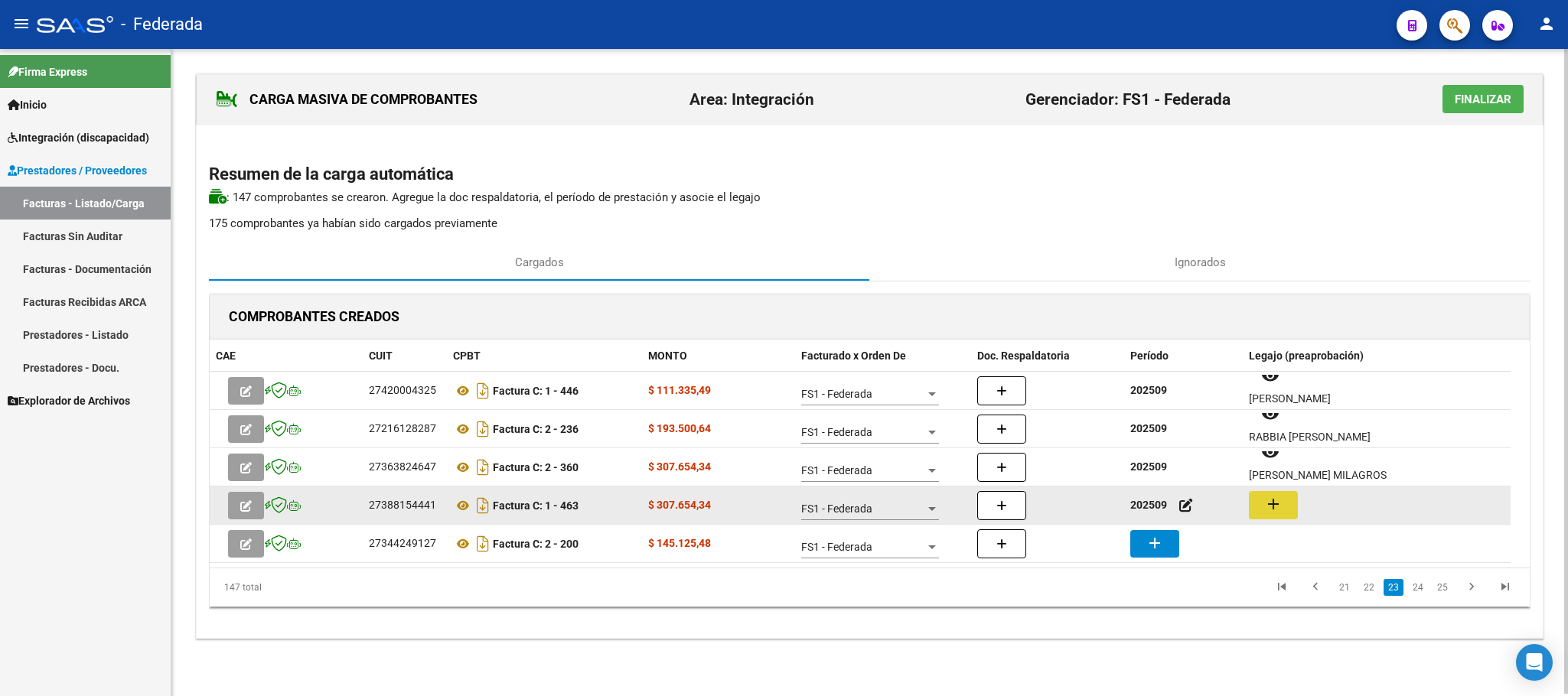
click at [1277, 500] on mat-icon "add" at bounding box center [1273, 504] width 18 height 18
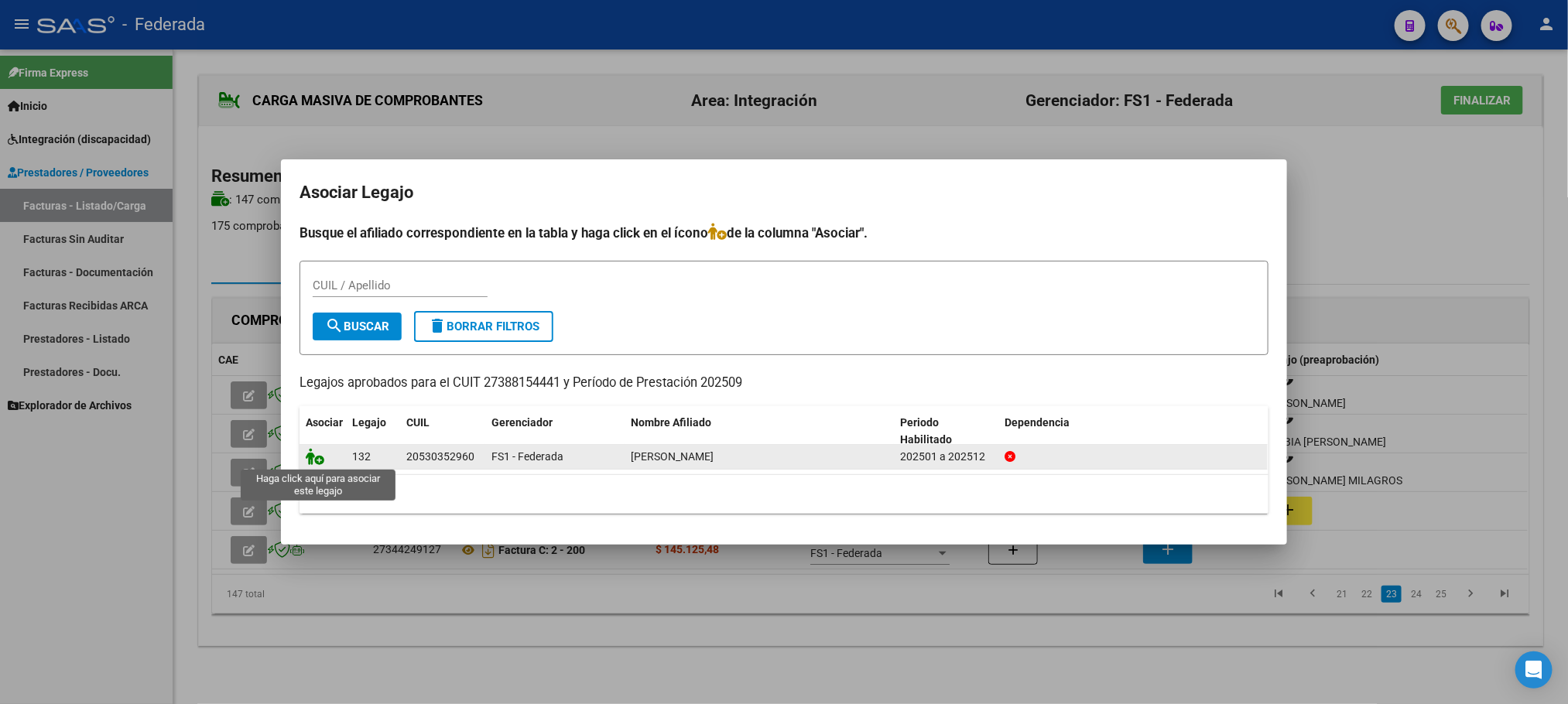
click at [309, 462] on icon at bounding box center [315, 456] width 18 height 17
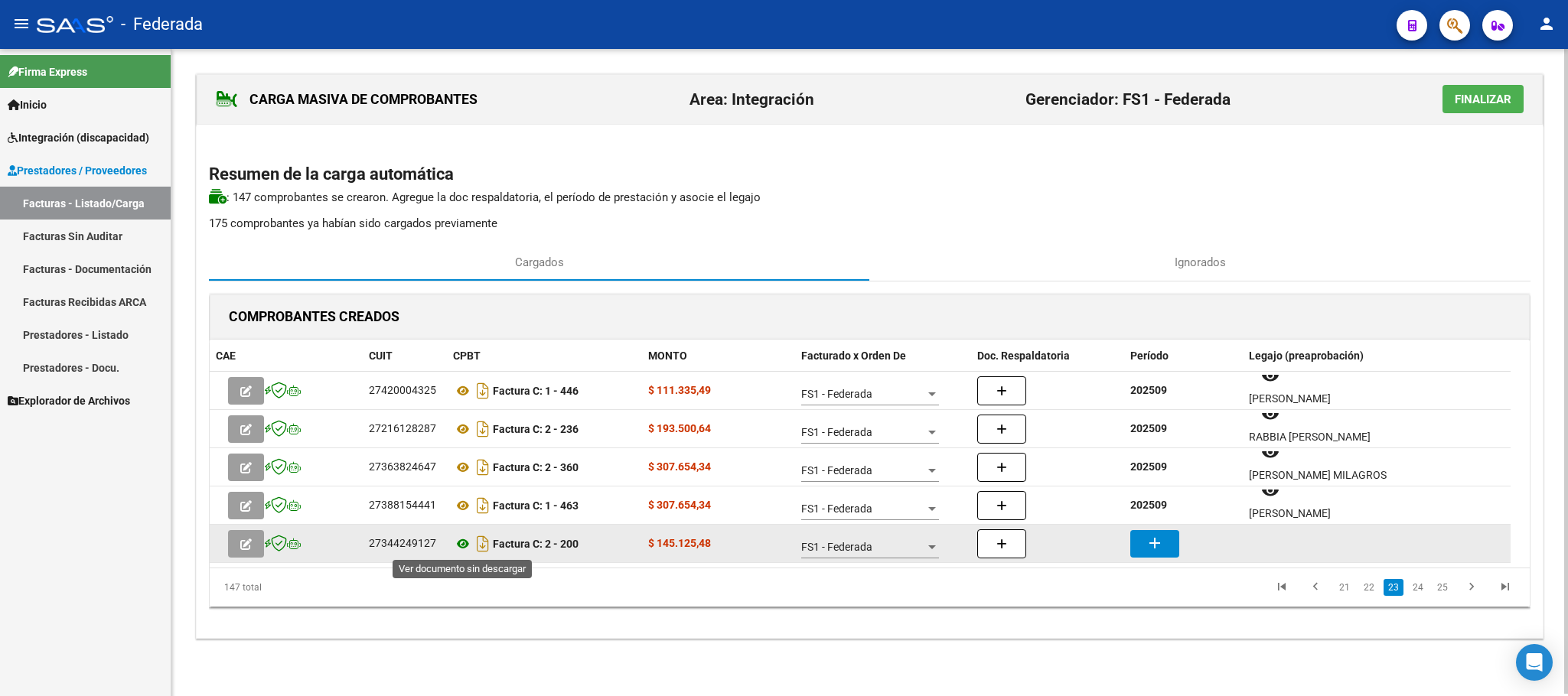
click at [466, 544] on icon at bounding box center [463, 544] width 20 height 18
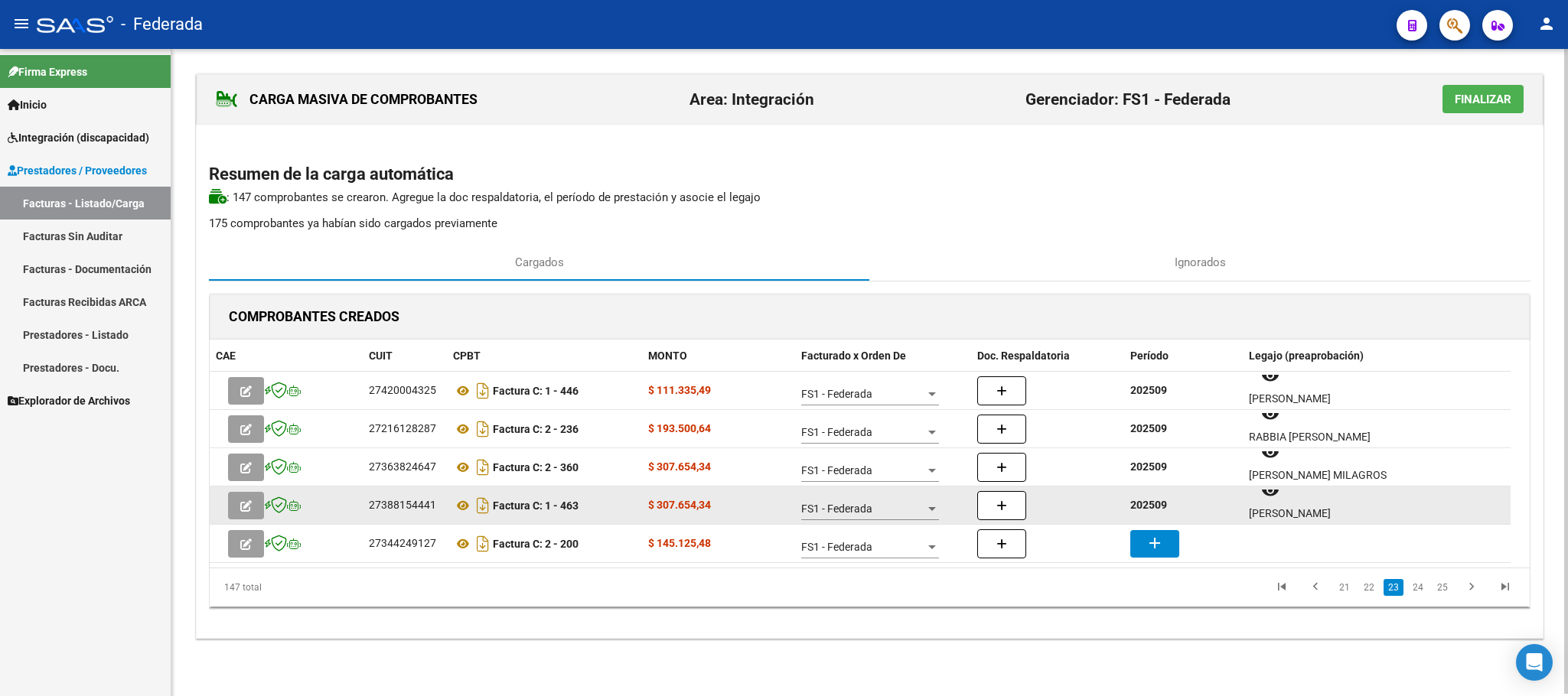
click at [1148, 506] on strong "202509" at bounding box center [1148, 505] width 36 height 12
click at [1151, 524] on datatable-body-cell "202509" at bounding box center [1184, 505] width 118 height 37
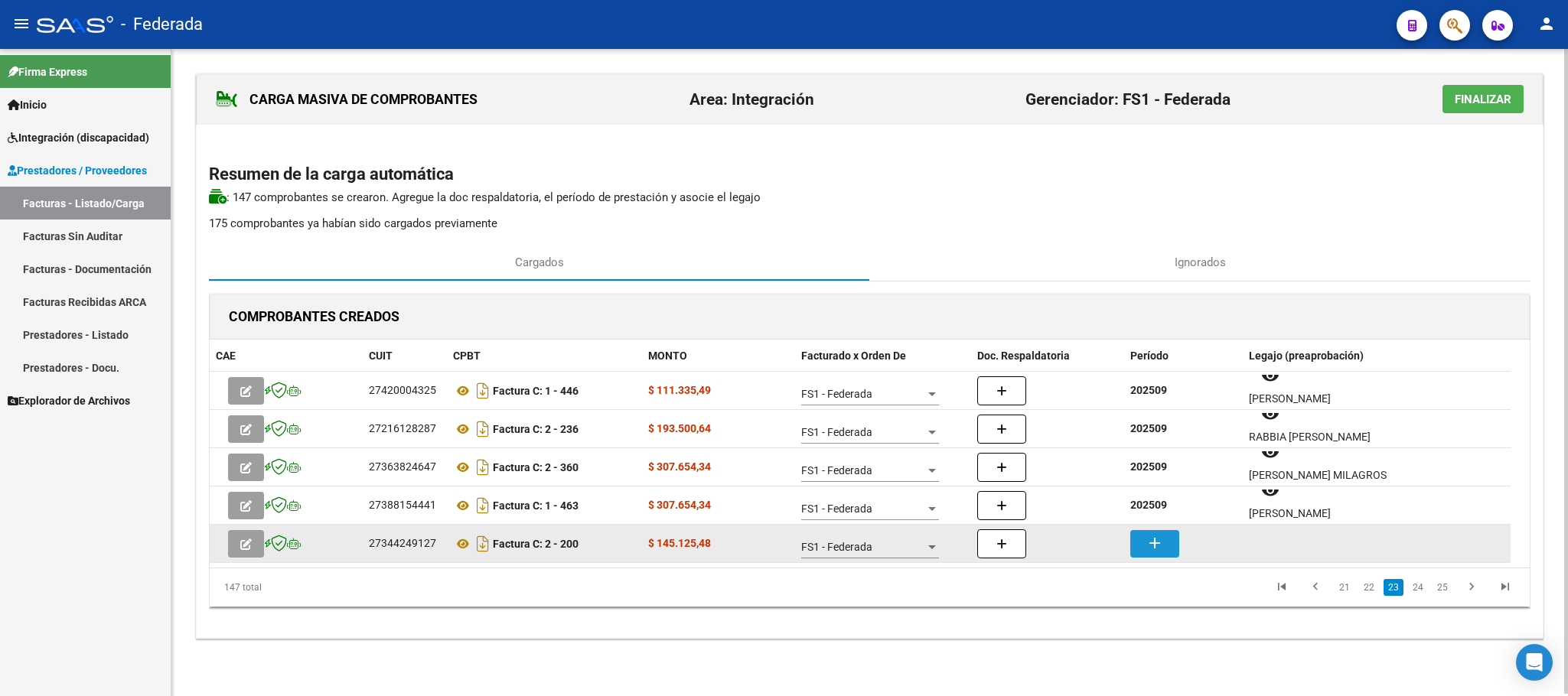
click at [1151, 537] on mat-icon "add" at bounding box center [1154, 543] width 18 height 18
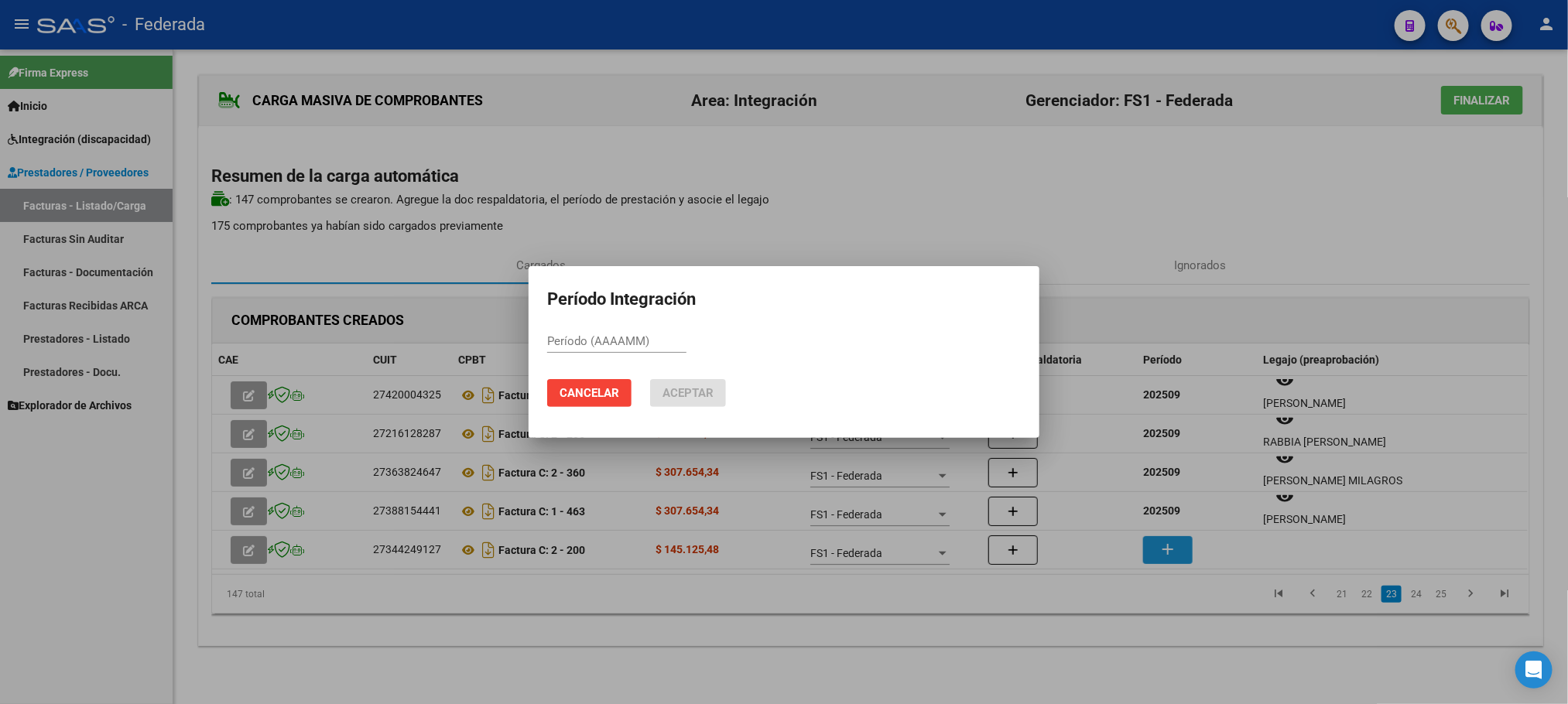
paste input "202509"
type input "202509"
click at [693, 391] on span "Aceptar" at bounding box center [687, 393] width 51 height 14
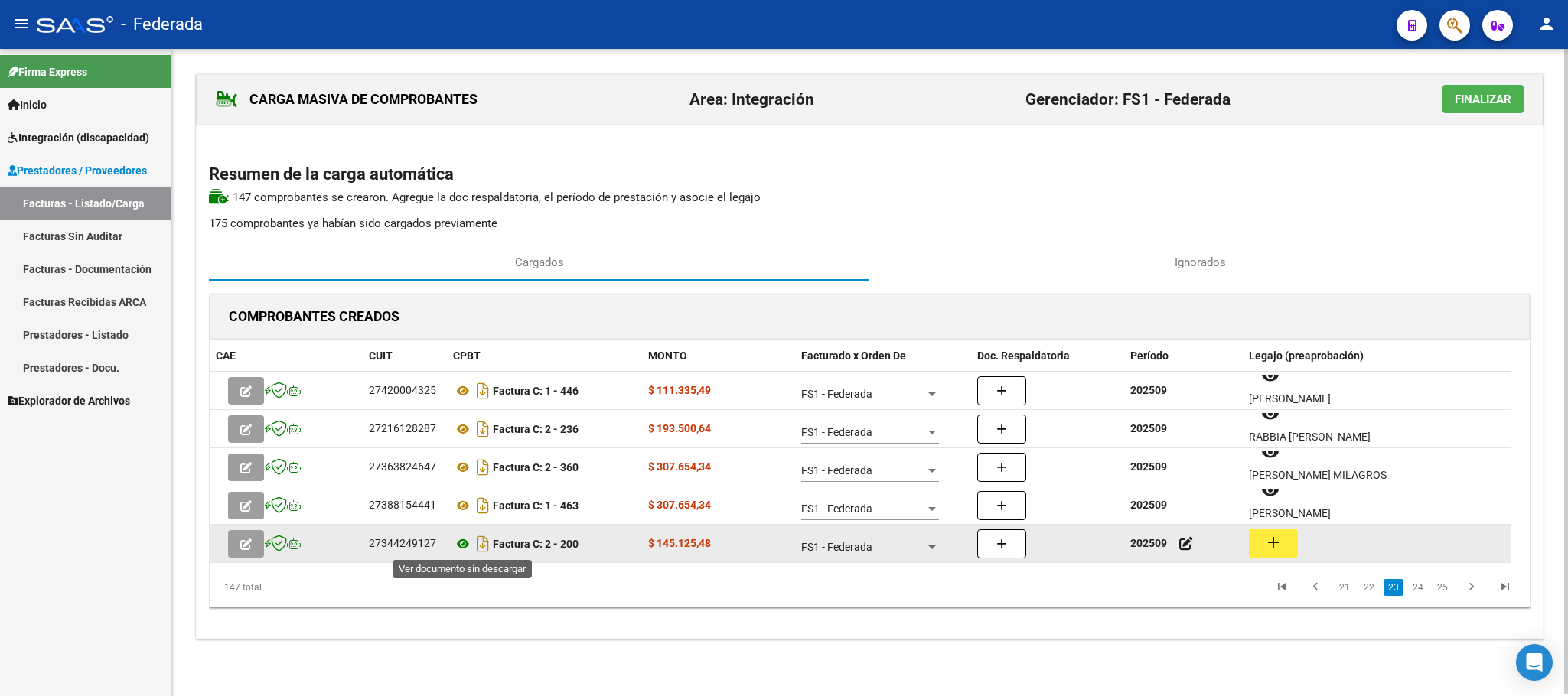
click at [460, 547] on icon at bounding box center [463, 544] width 20 height 18
click at [1283, 547] on button "add" at bounding box center [1274, 543] width 49 height 28
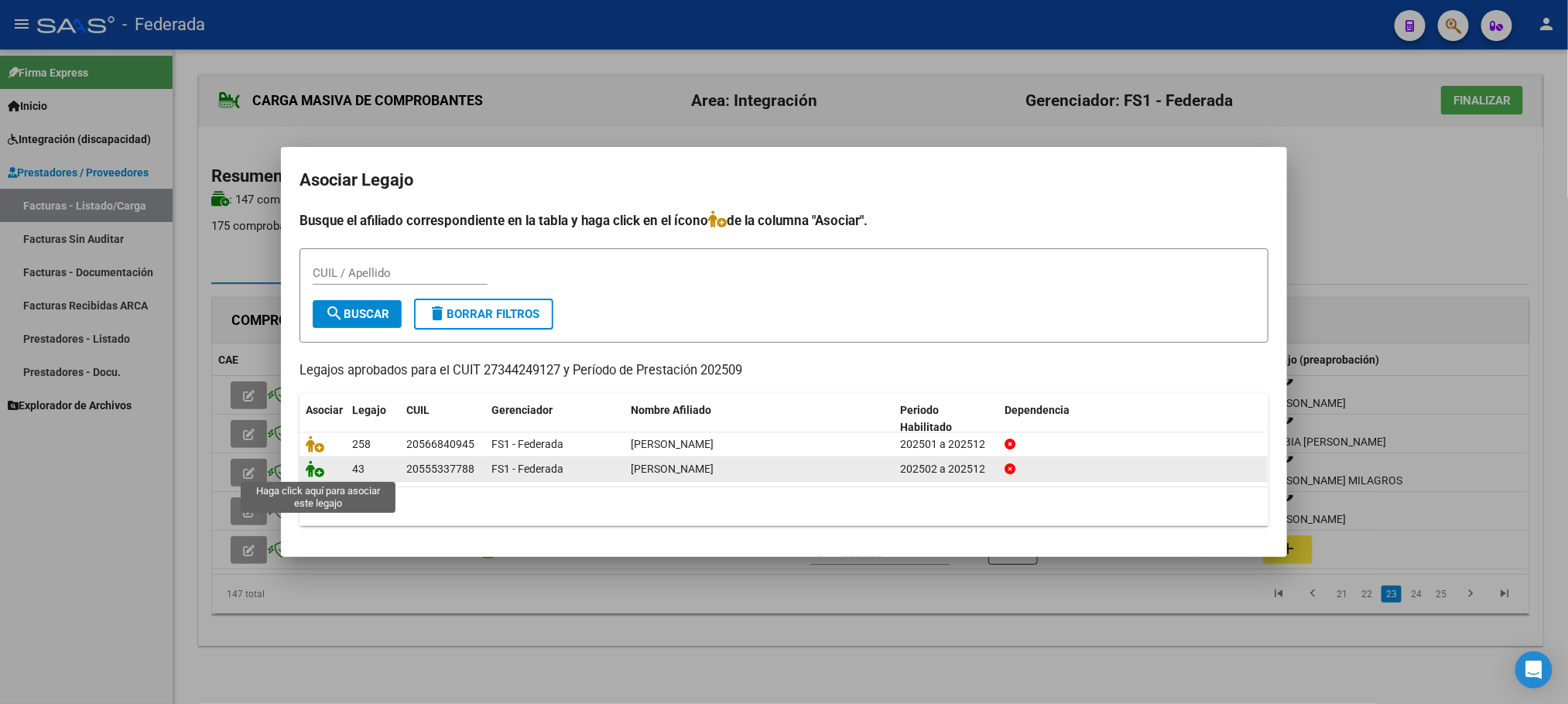
click at [314, 475] on icon at bounding box center [315, 469] width 18 height 17
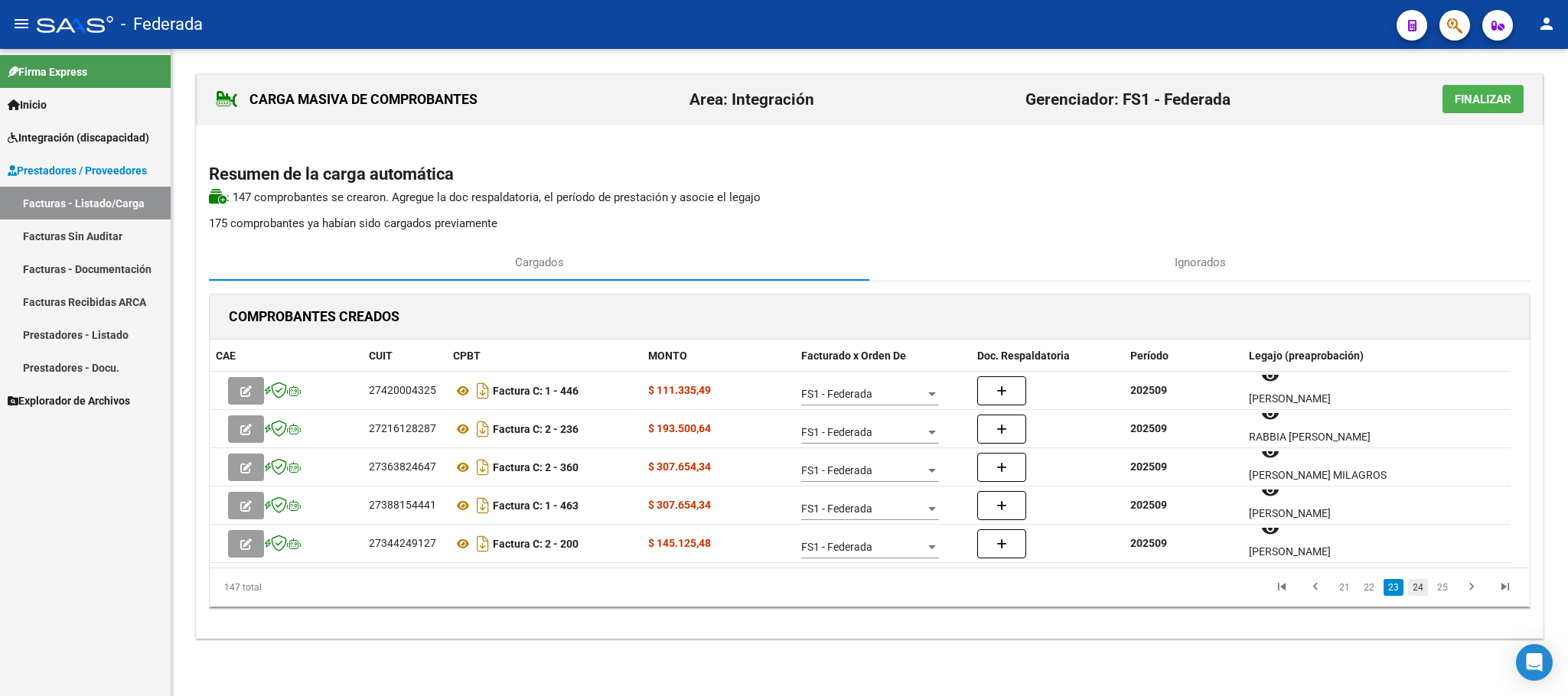
click at [1412, 590] on link "24" at bounding box center [1418, 588] width 20 height 16
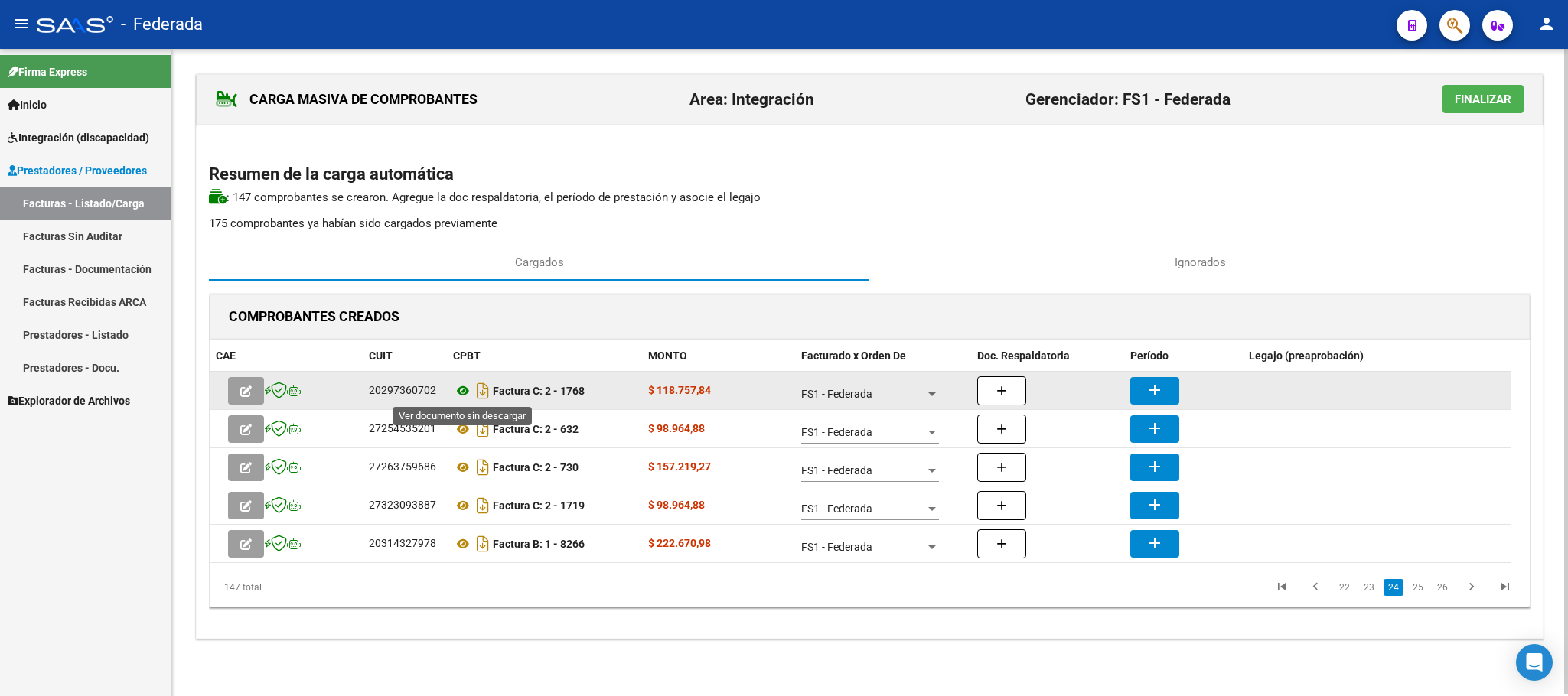
click at [464, 391] on icon at bounding box center [463, 391] width 20 height 18
click at [1146, 385] on mat-icon "add" at bounding box center [1154, 390] width 18 height 18
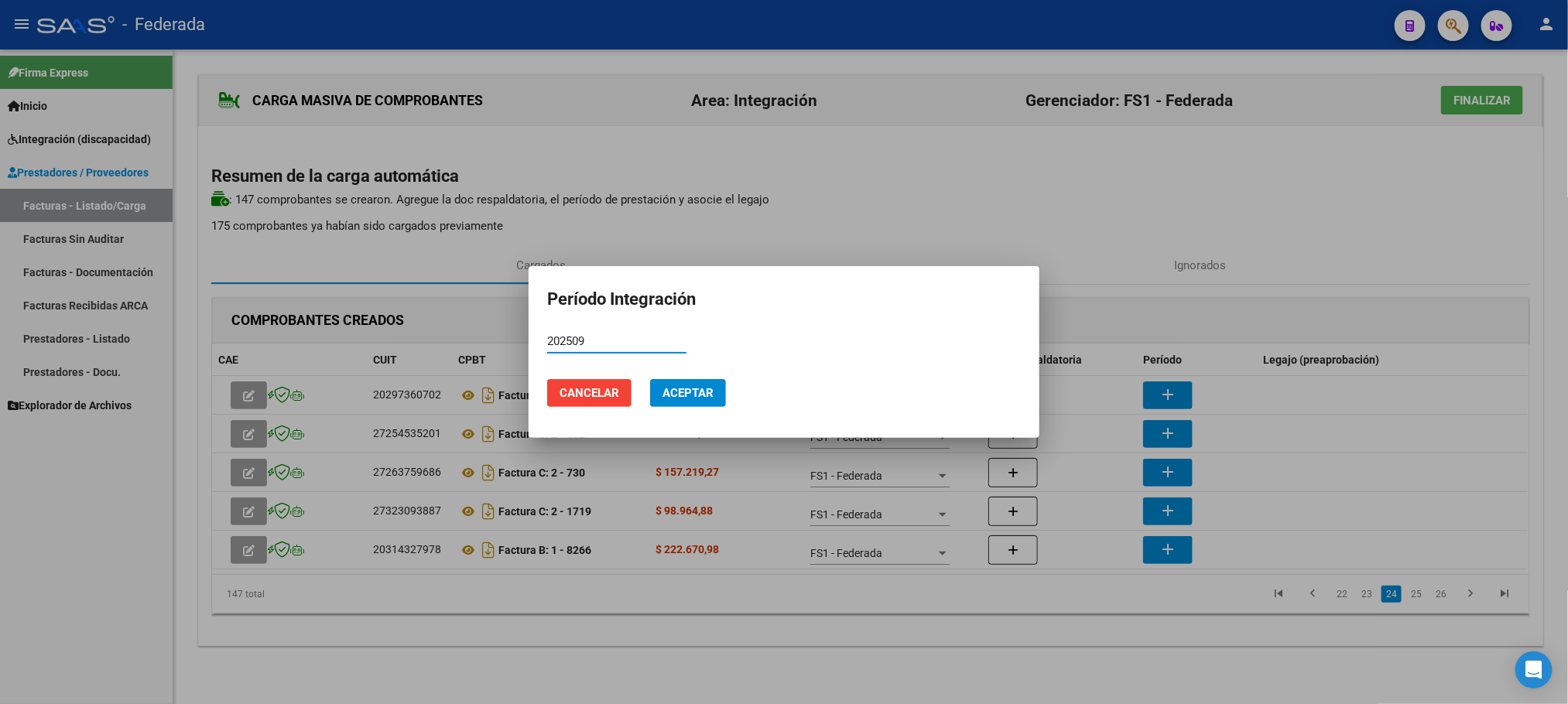
type input "202509"
click at [680, 400] on span "Aceptar" at bounding box center [687, 393] width 51 height 14
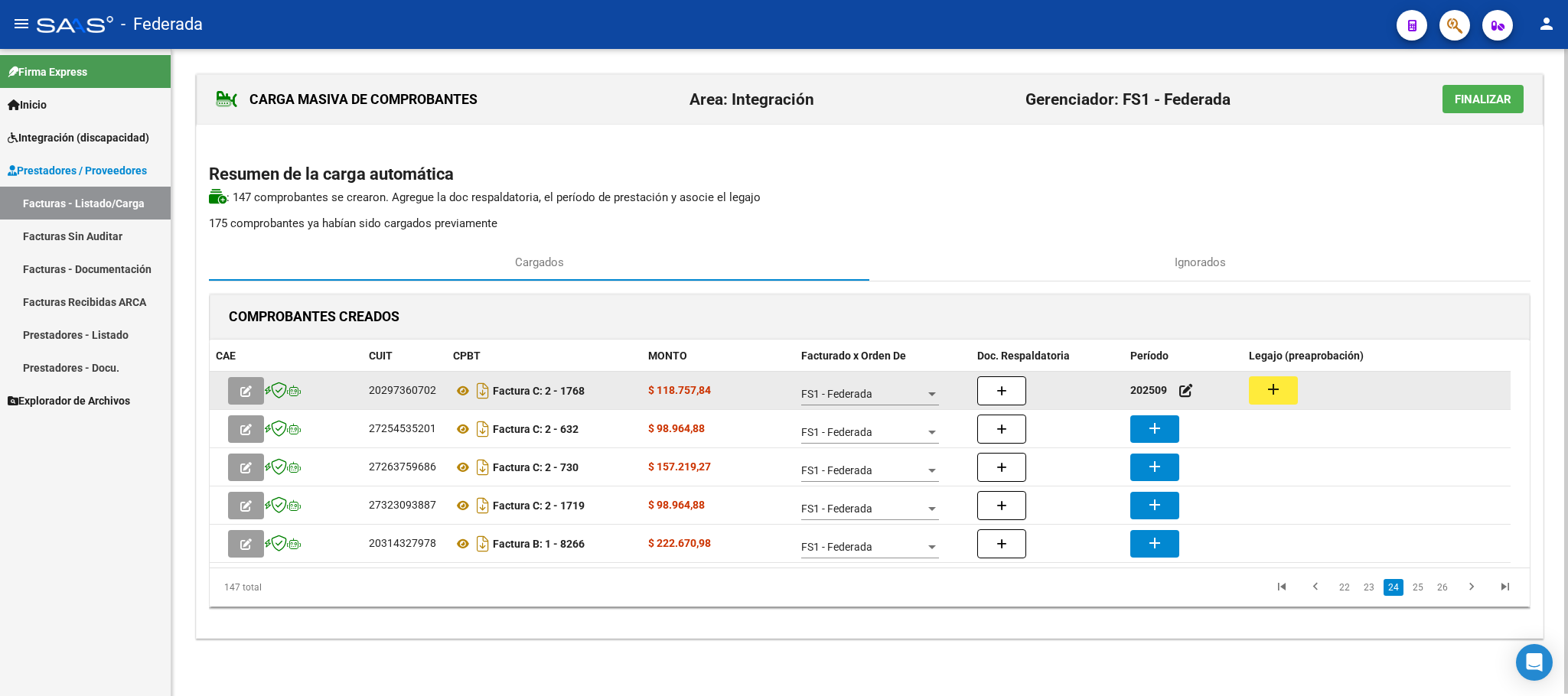
click at [1286, 394] on button "add" at bounding box center [1274, 390] width 49 height 28
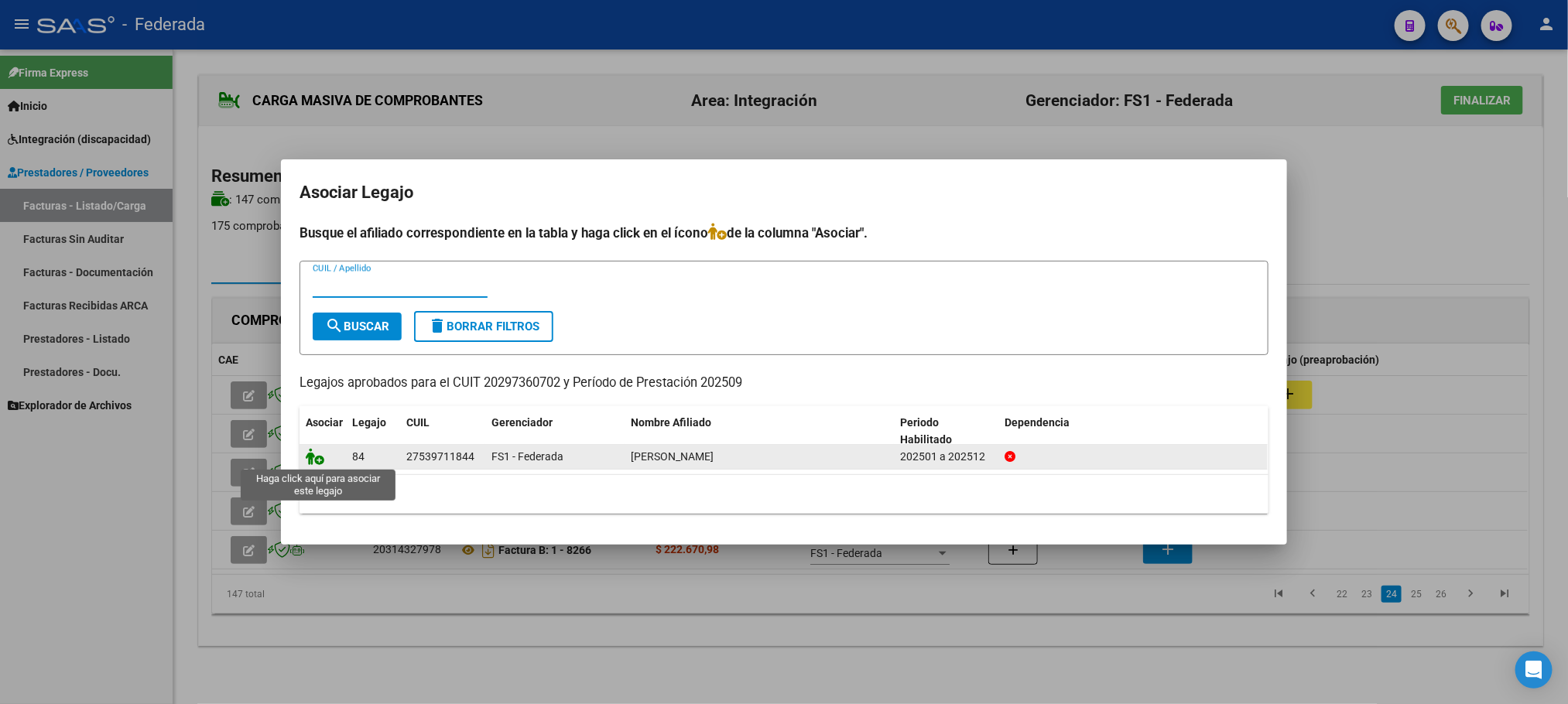
click at [322, 460] on icon at bounding box center [315, 456] width 18 height 17
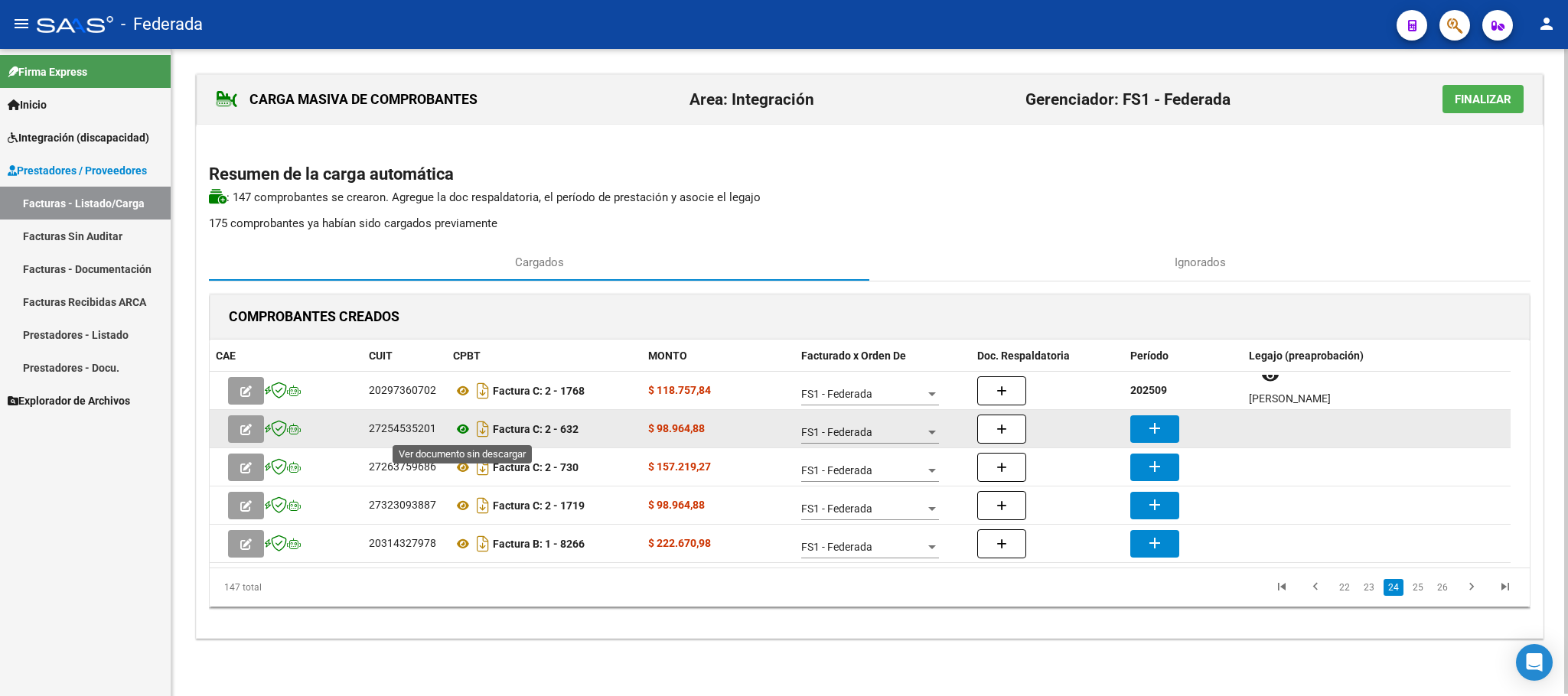
click at [465, 425] on icon at bounding box center [463, 429] width 20 height 18
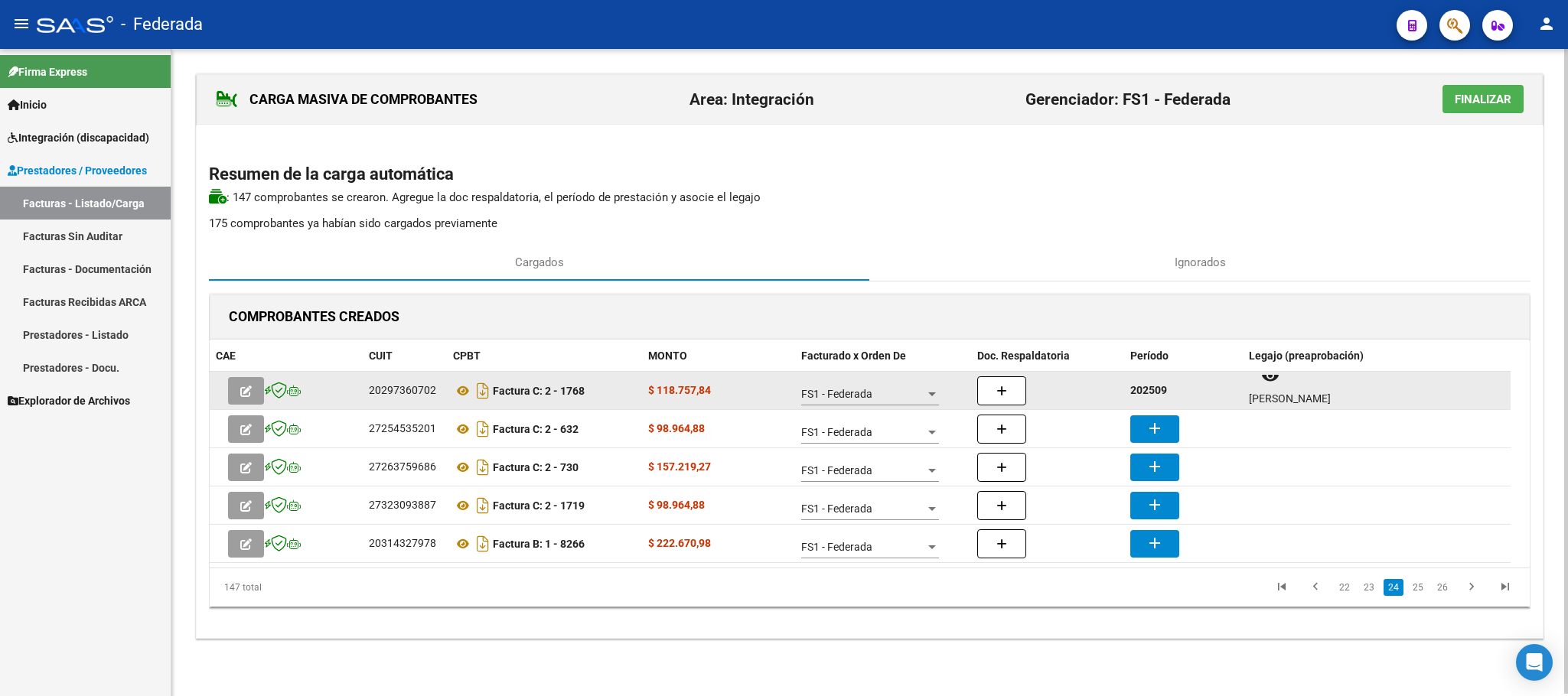
click at [1163, 388] on strong "202509" at bounding box center [1148, 390] width 36 height 12
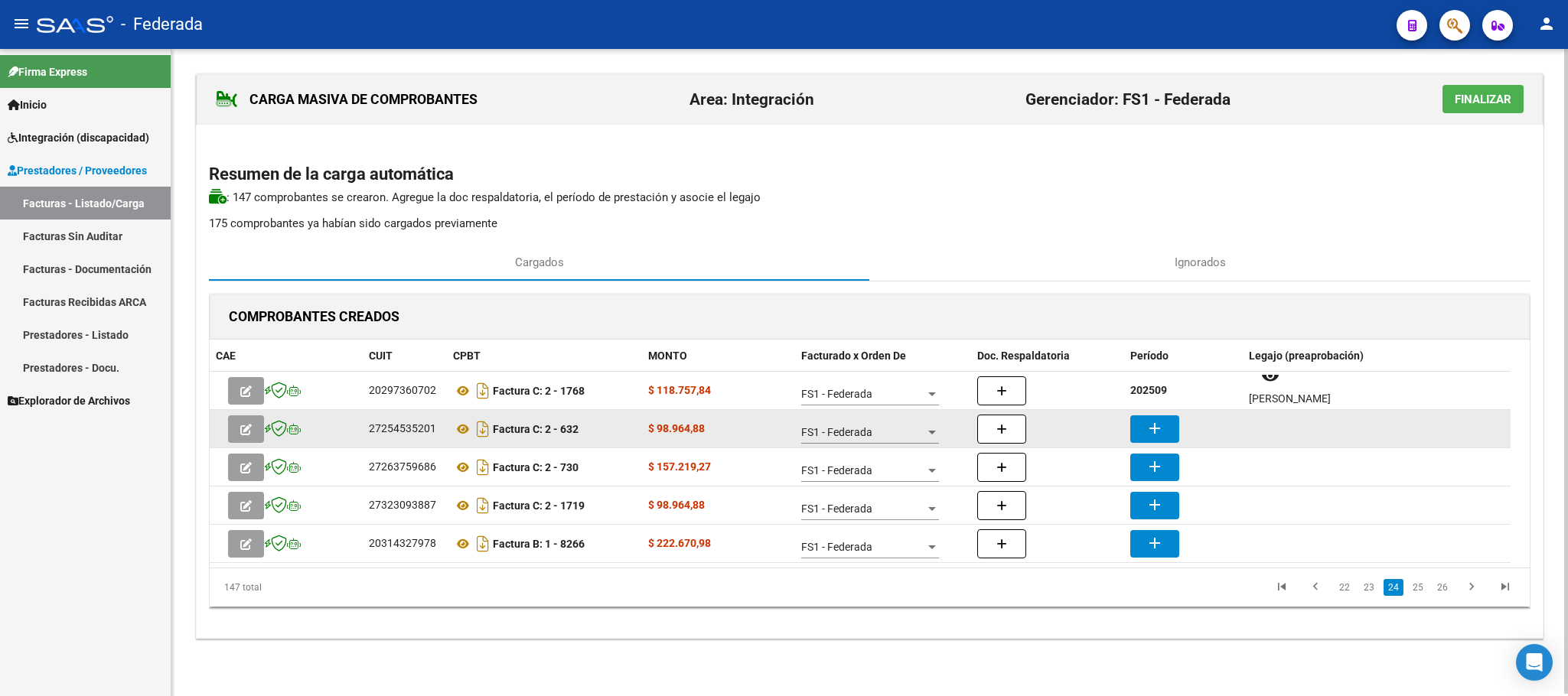
click at [1154, 425] on mat-icon "add" at bounding box center [1154, 428] width 18 height 18
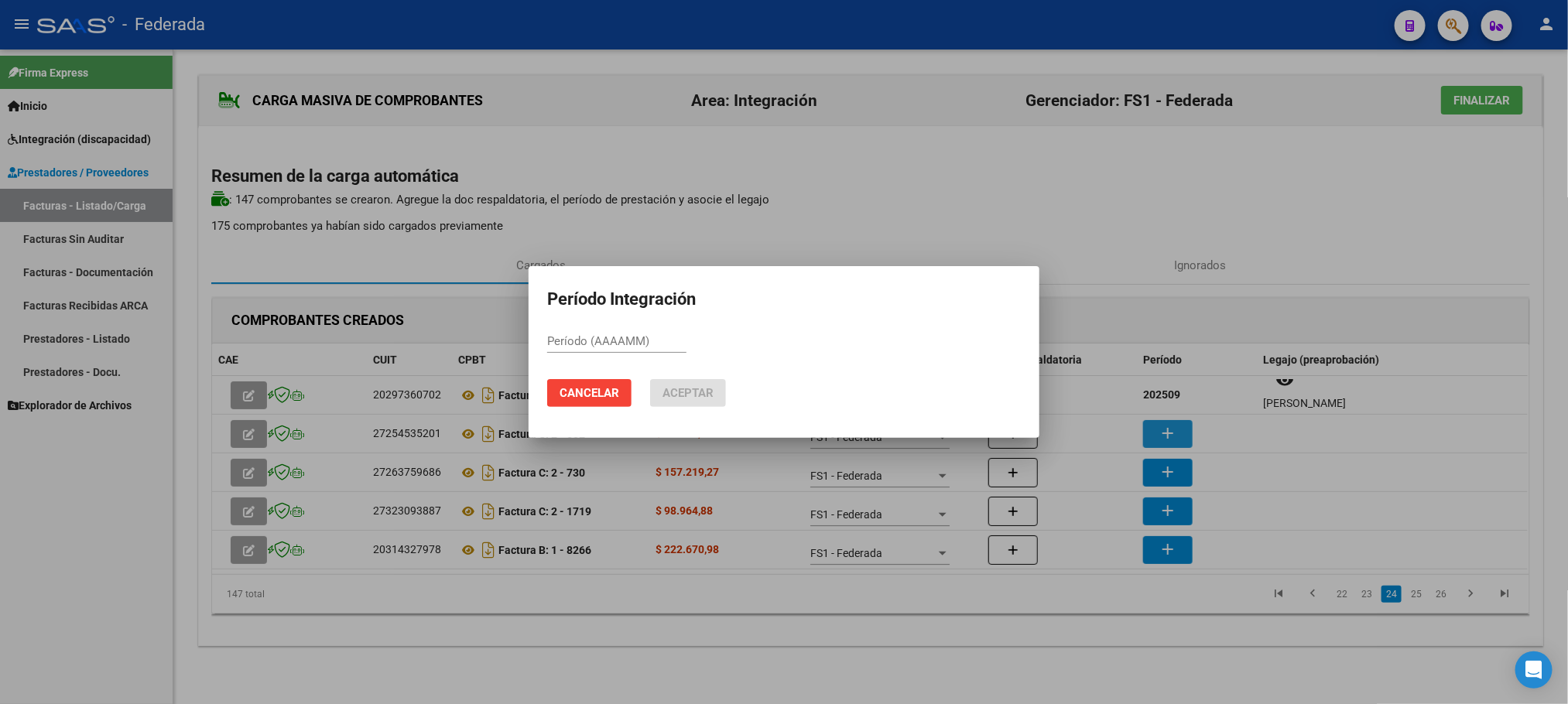
paste input "202509"
type input "202509"
click at [720, 395] on button "Aceptar" at bounding box center [687, 393] width 76 height 28
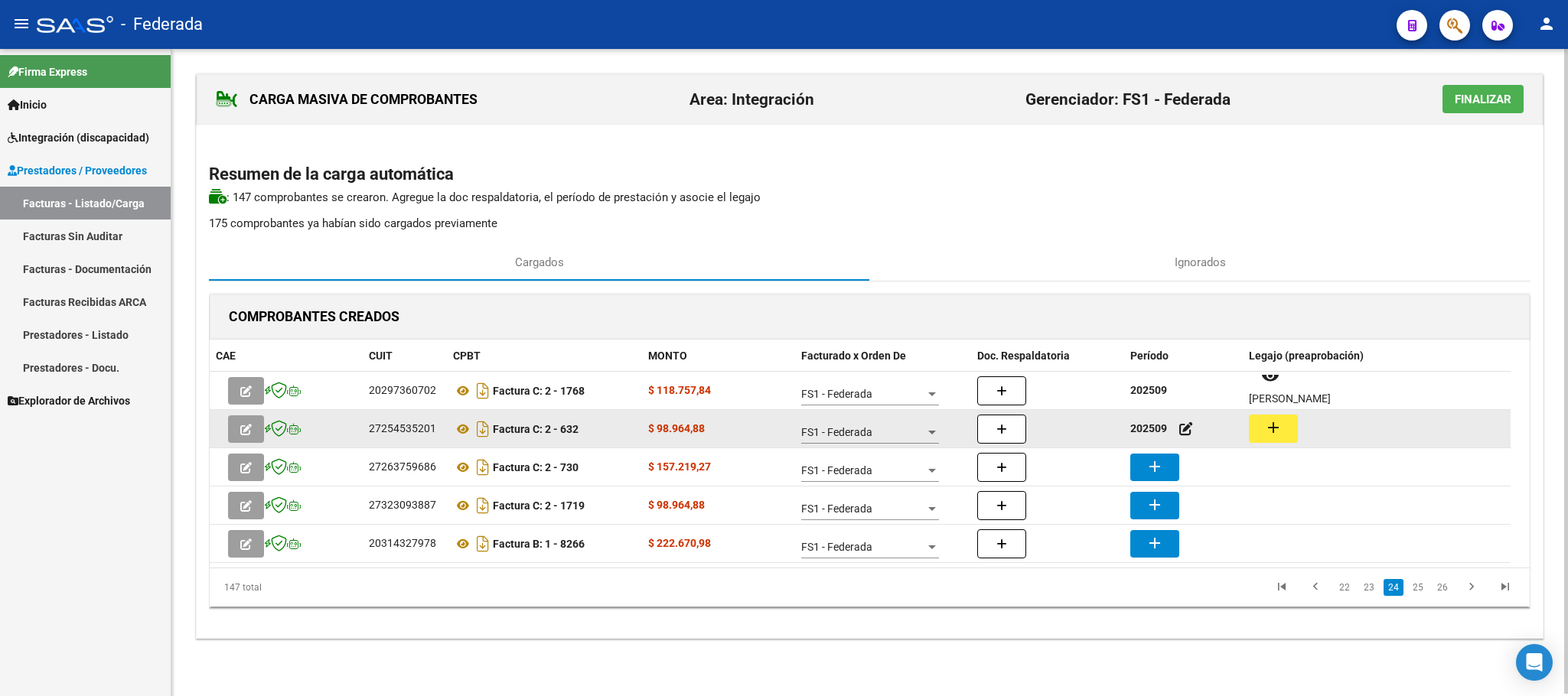
click at [1275, 429] on mat-icon "add" at bounding box center [1273, 427] width 18 height 18
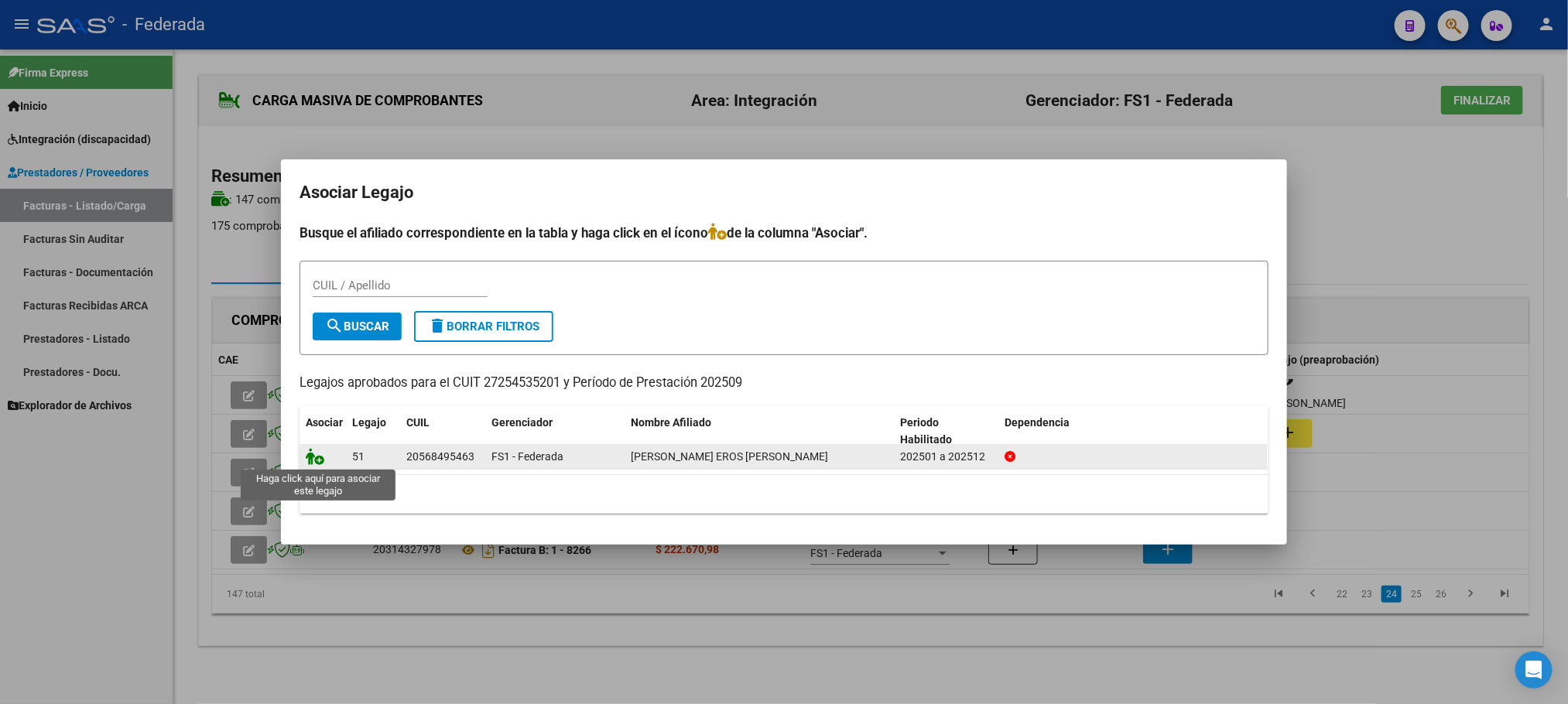
click at [309, 461] on icon at bounding box center [315, 456] width 18 height 17
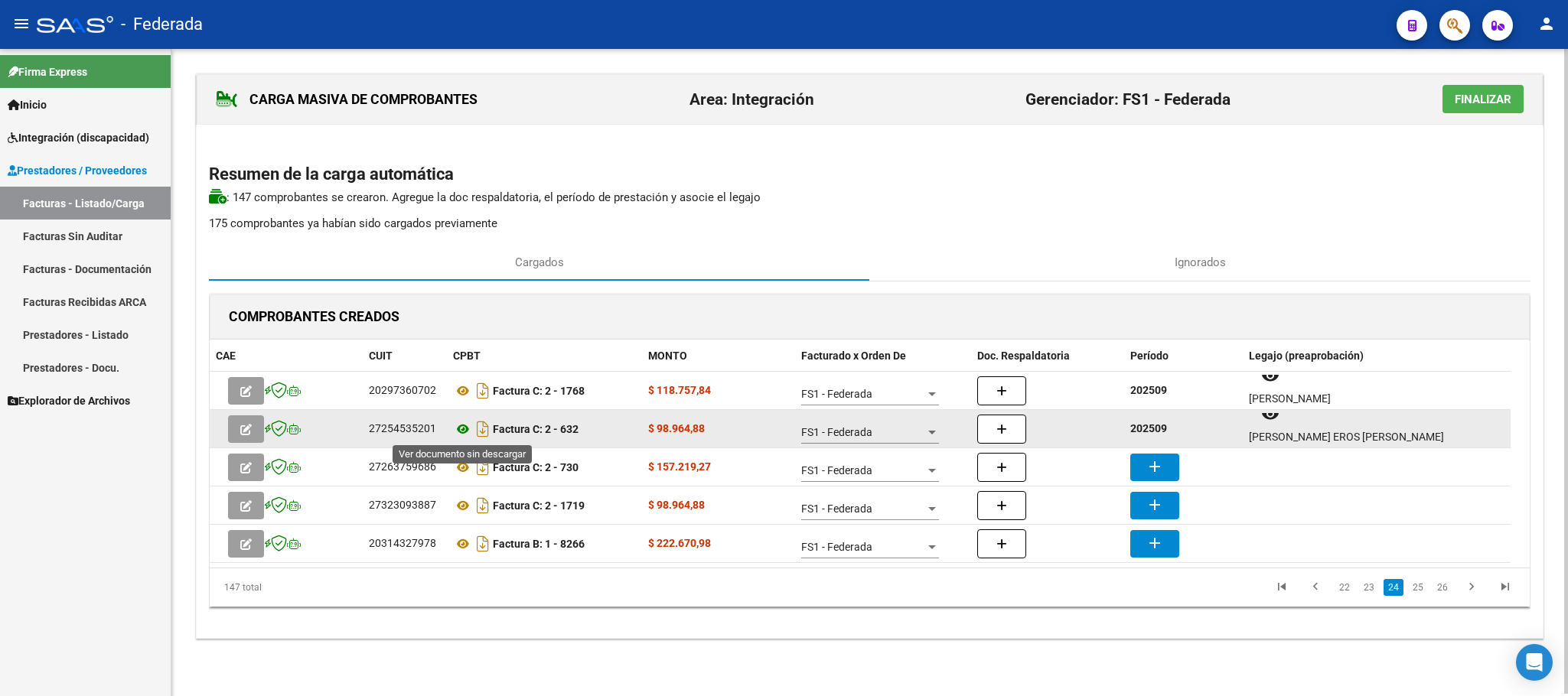
click at [464, 435] on icon at bounding box center [463, 429] width 20 height 18
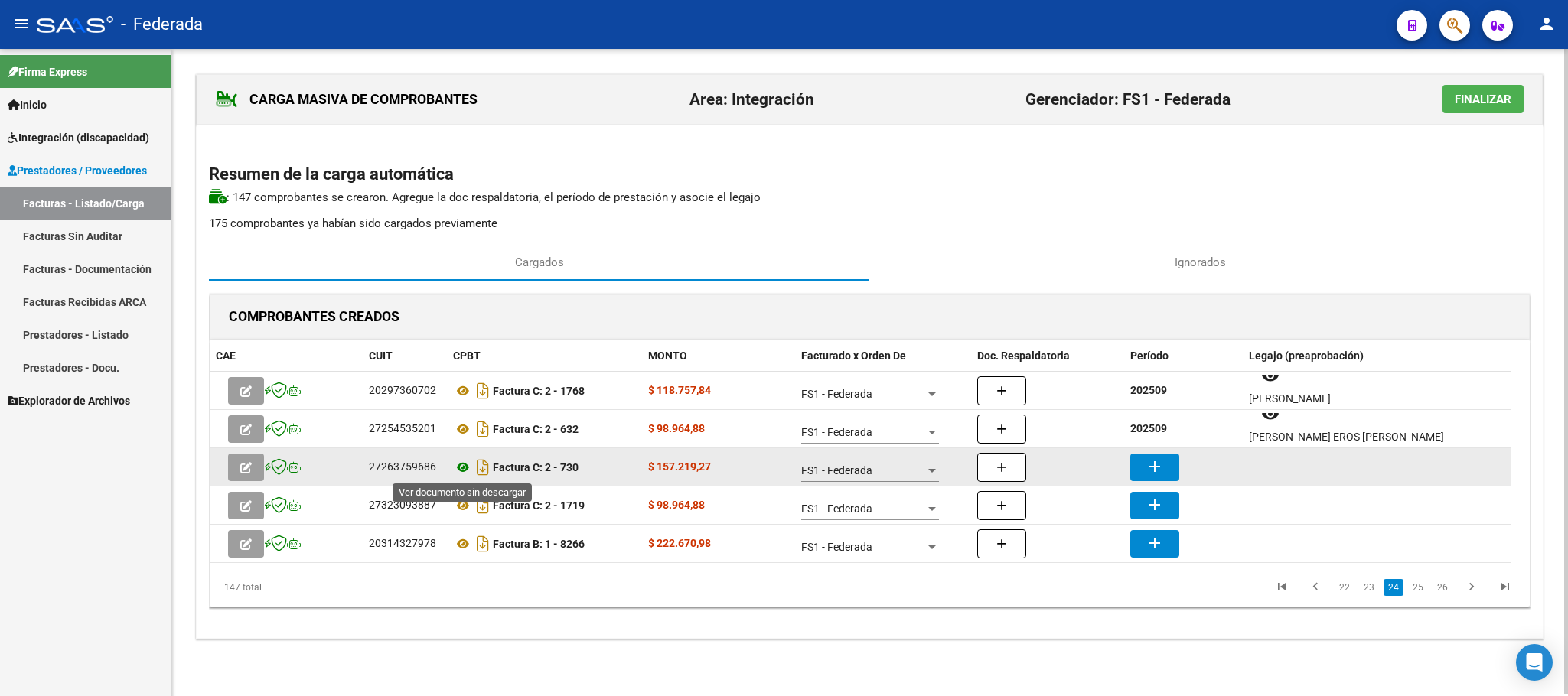
click at [459, 471] on icon at bounding box center [463, 467] width 20 height 18
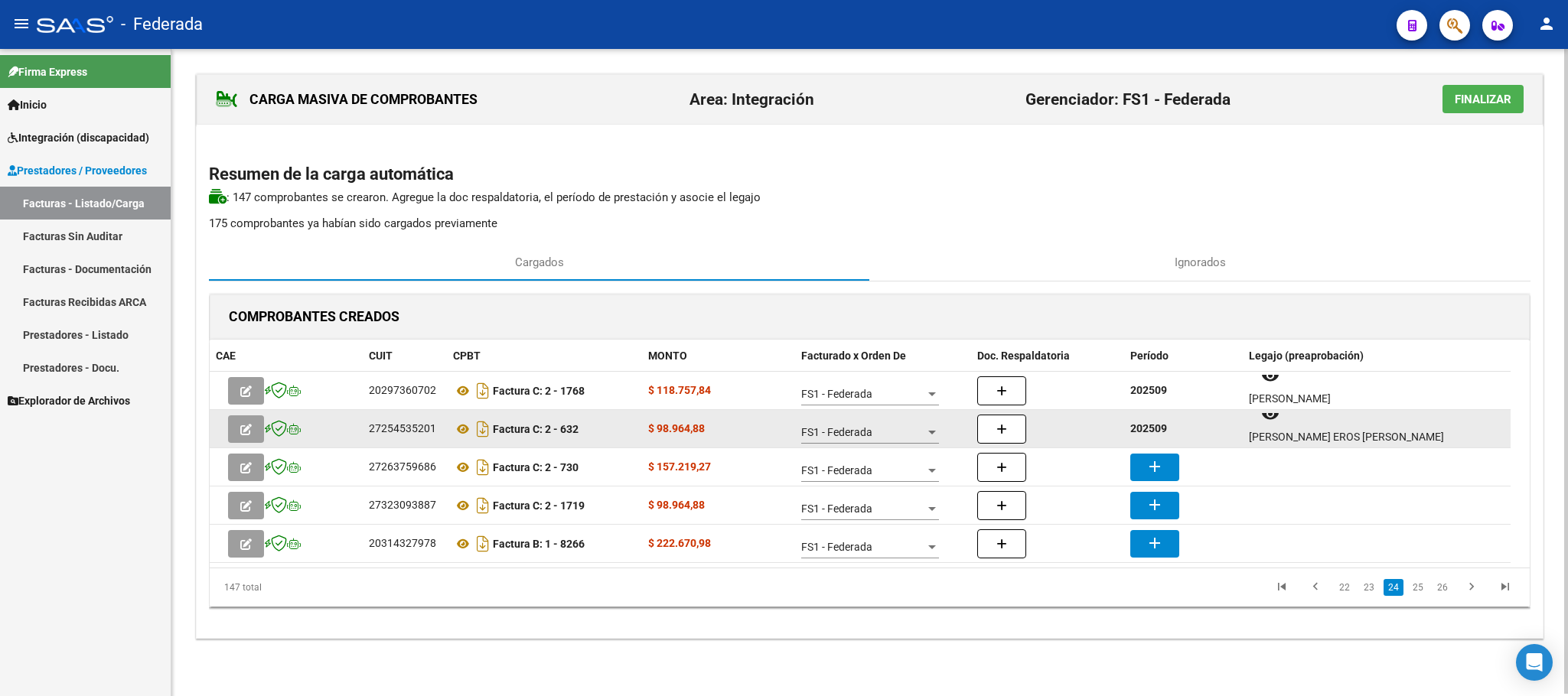
click at [1160, 432] on strong "202509" at bounding box center [1148, 428] width 36 height 12
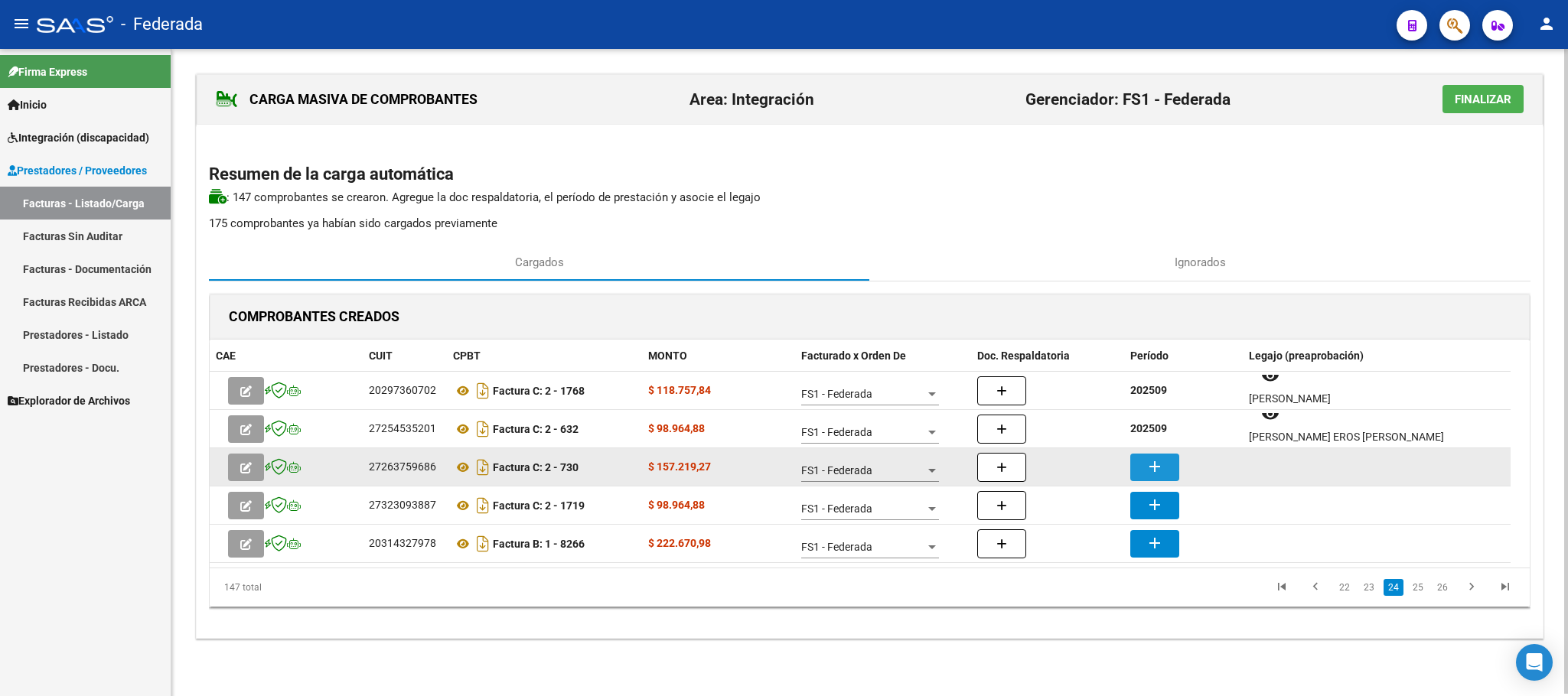
click at [1151, 466] on mat-icon "add" at bounding box center [1154, 466] width 18 height 18
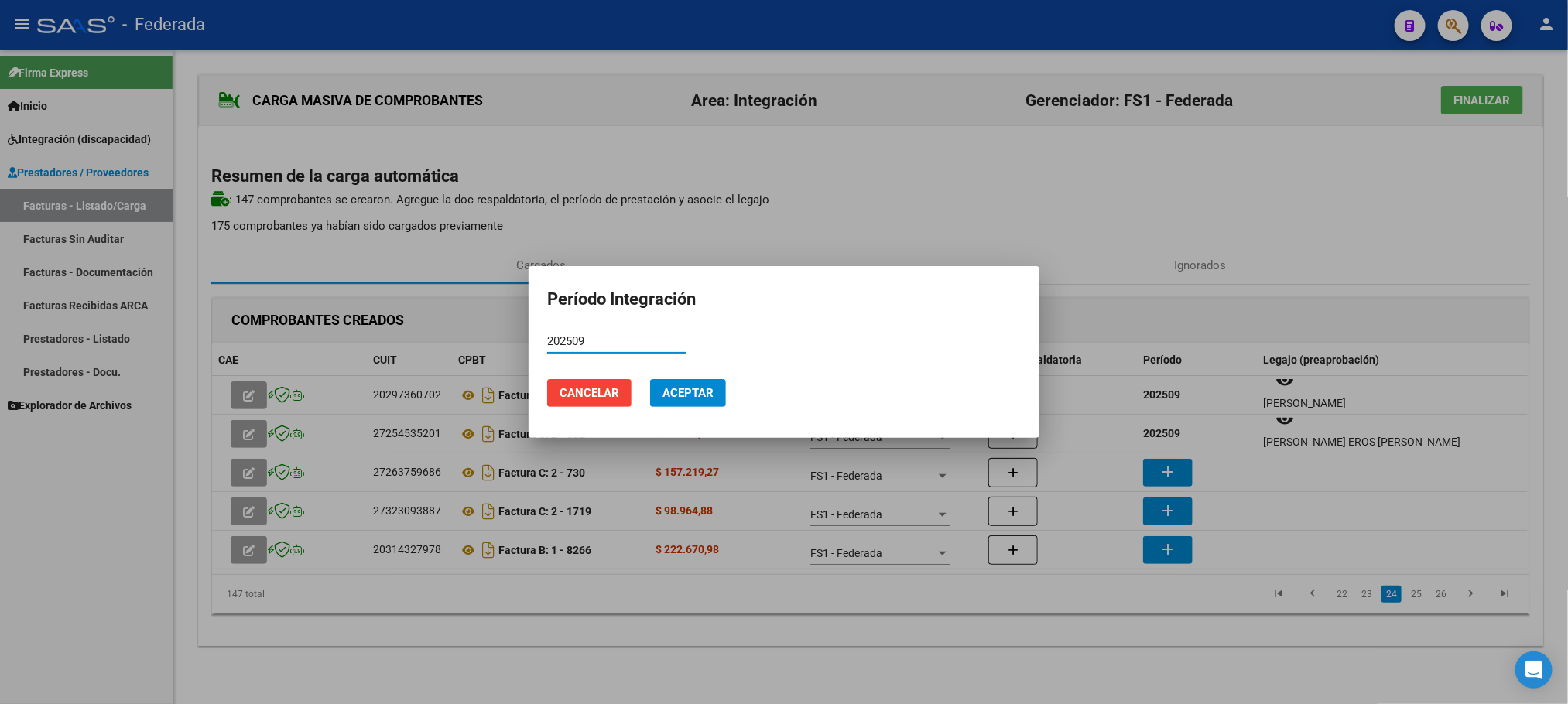
type input "202509"
click at [722, 395] on button "Aceptar" at bounding box center [687, 393] width 76 height 28
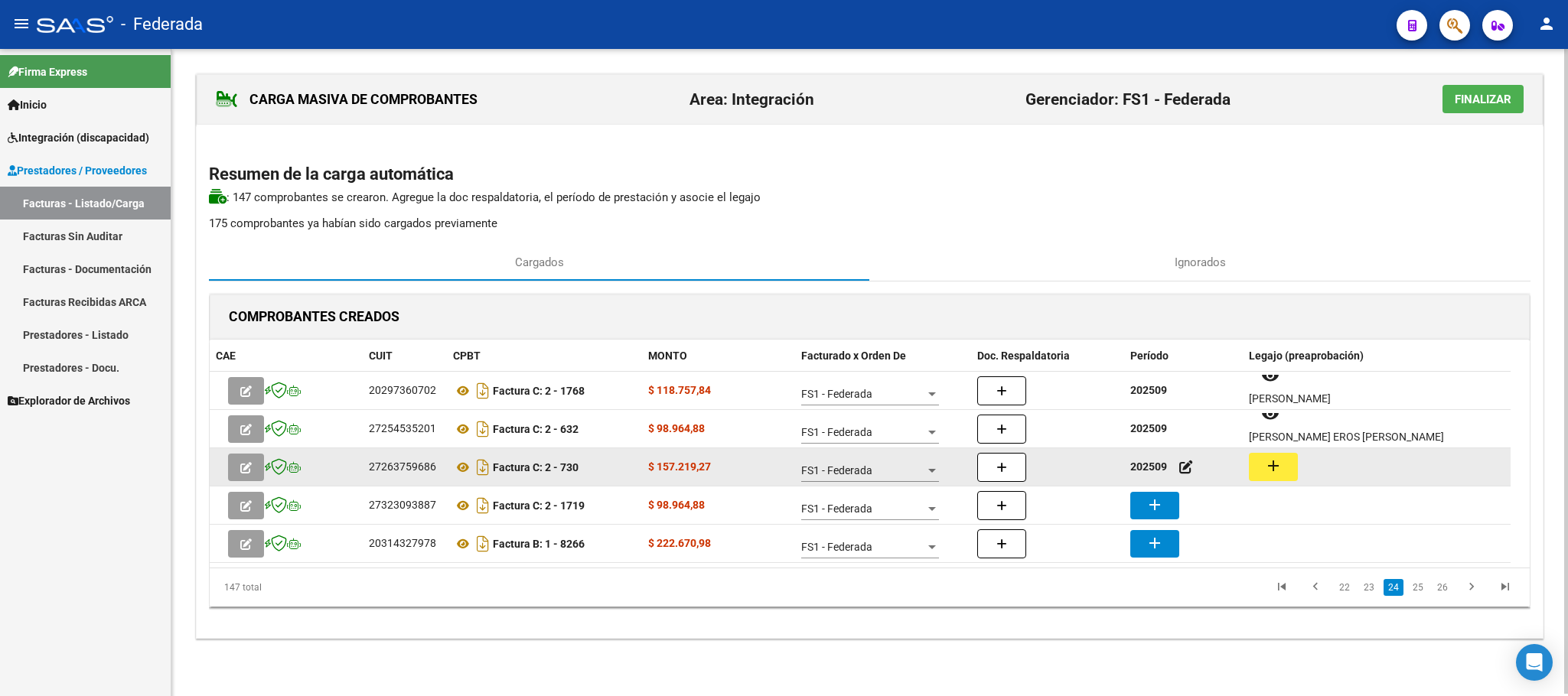
click at [1270, 461] on mat-icon "add" at bounding box center [1273, 466] width 18 height 18
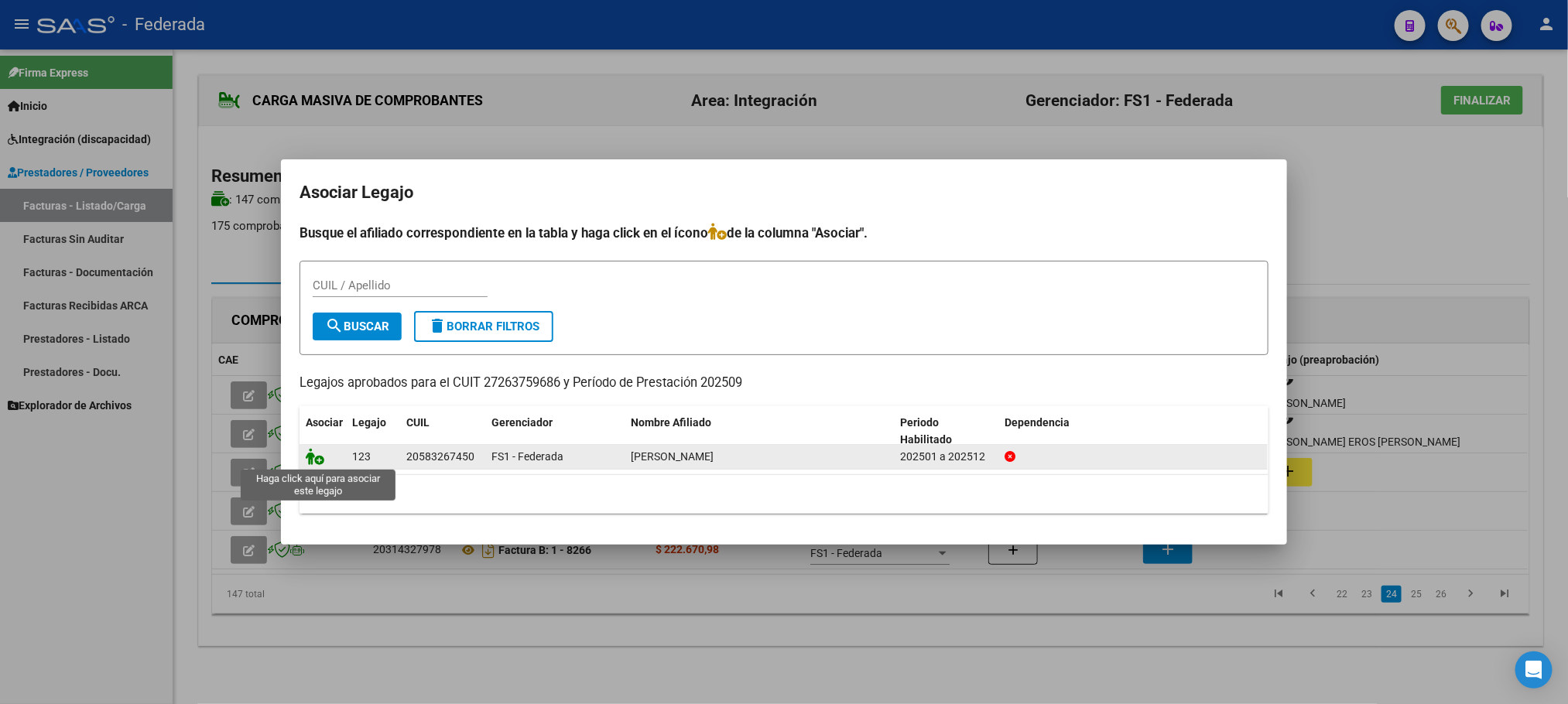
click at [316, 455] on icon at bounding box center [315, 456] width 18 height 17
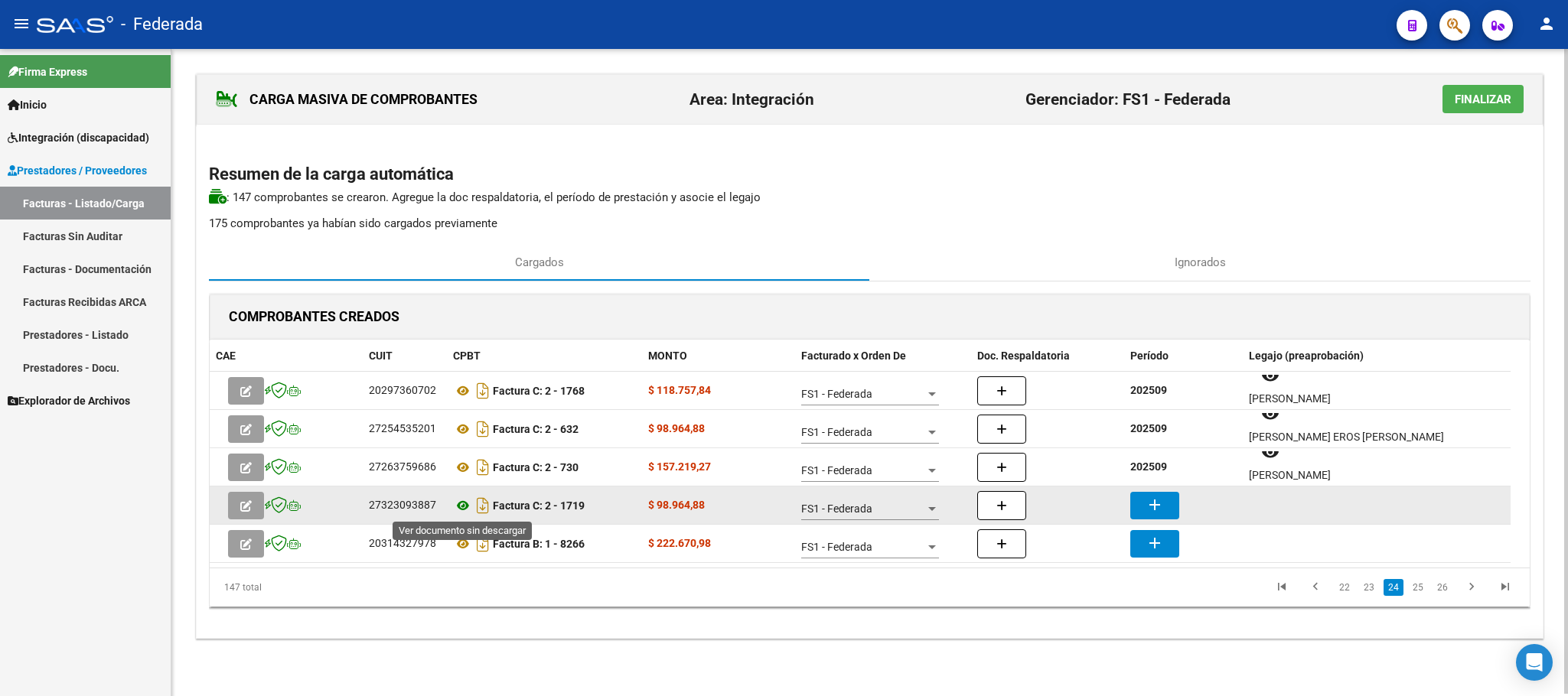
click at [456, 503] on icon at bounding box center [463, 506] width 20 height 18
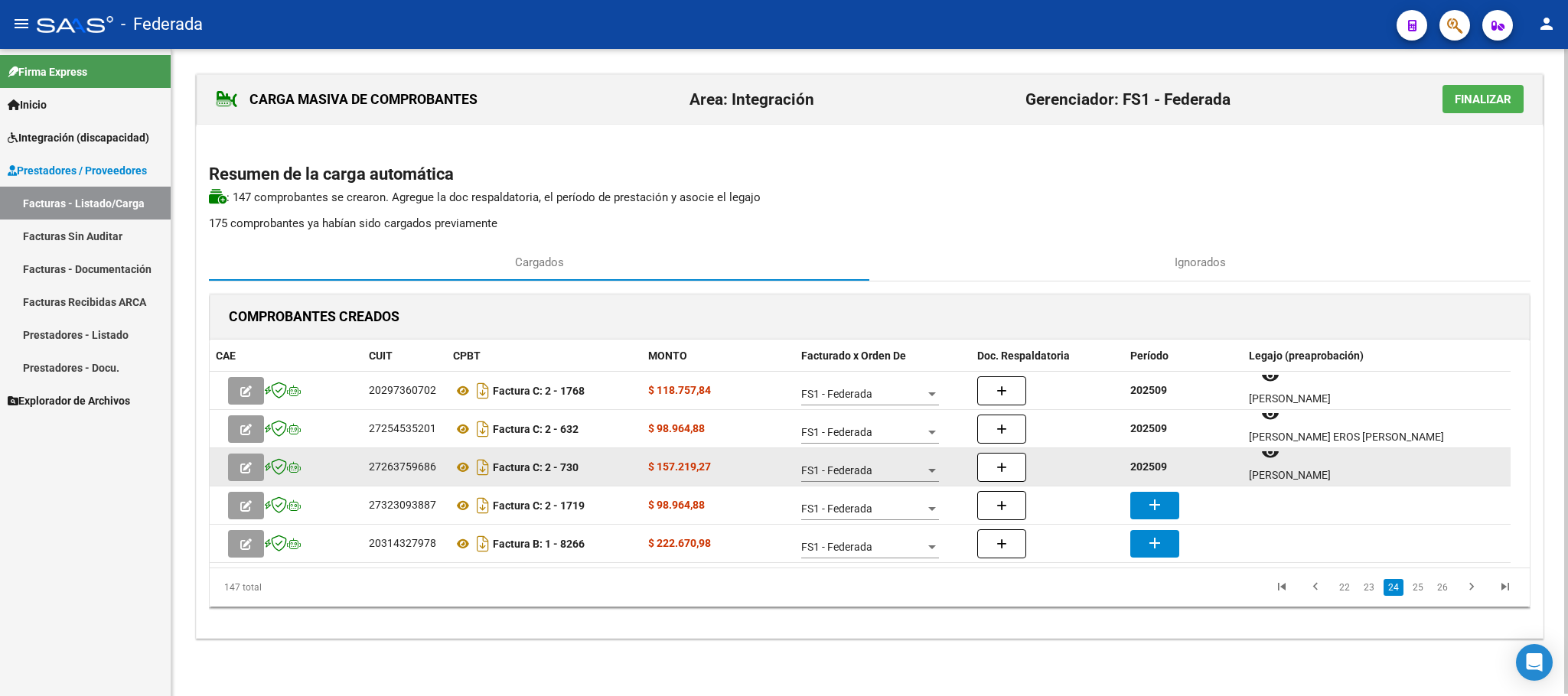
click at [1144, 473] on strong "202509" at bounding box center [1148, 466] width 36 height 12
click at [1144, 469] on strong "202509" at bounding box center [1148, 466] width 36 height 12
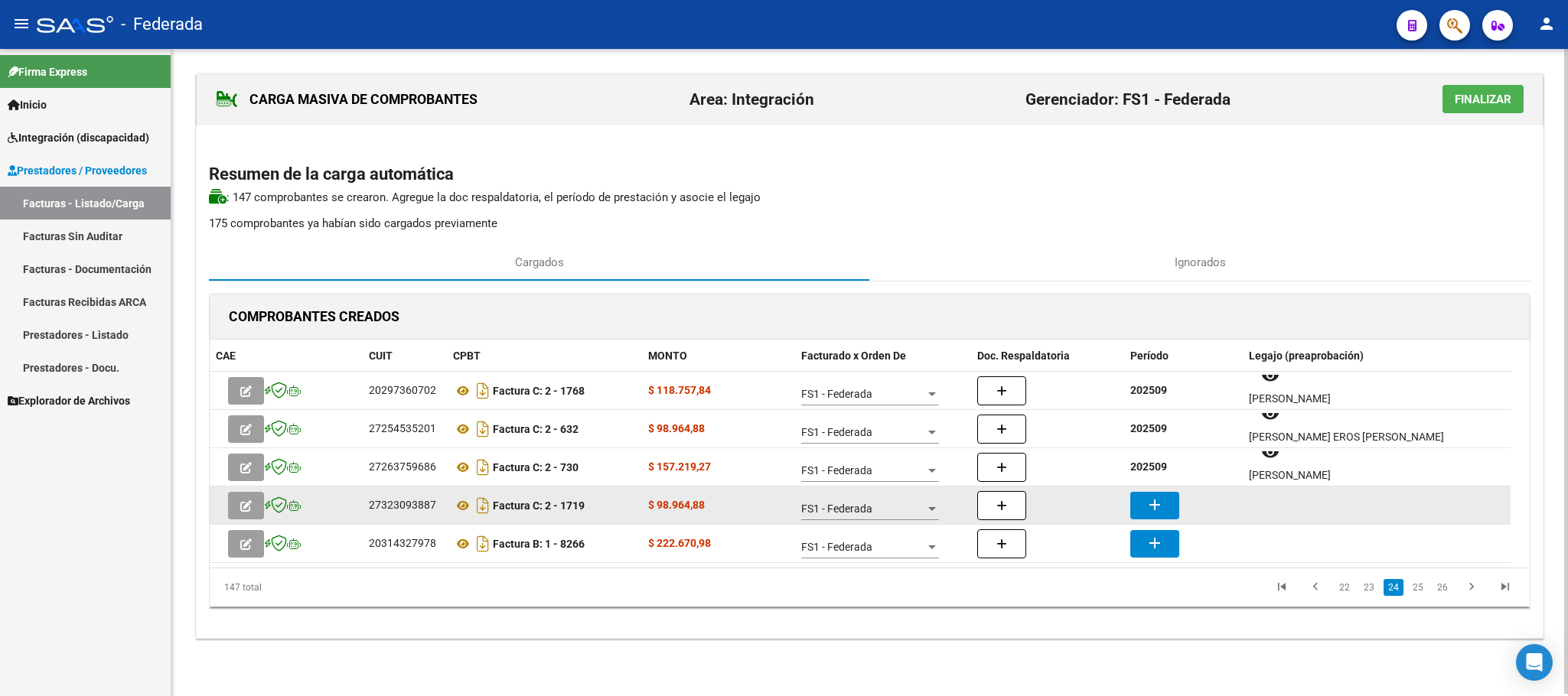
click at [1154, 506] on mat-icon "add" at bounding box center [1154, 505] width 18 height 18
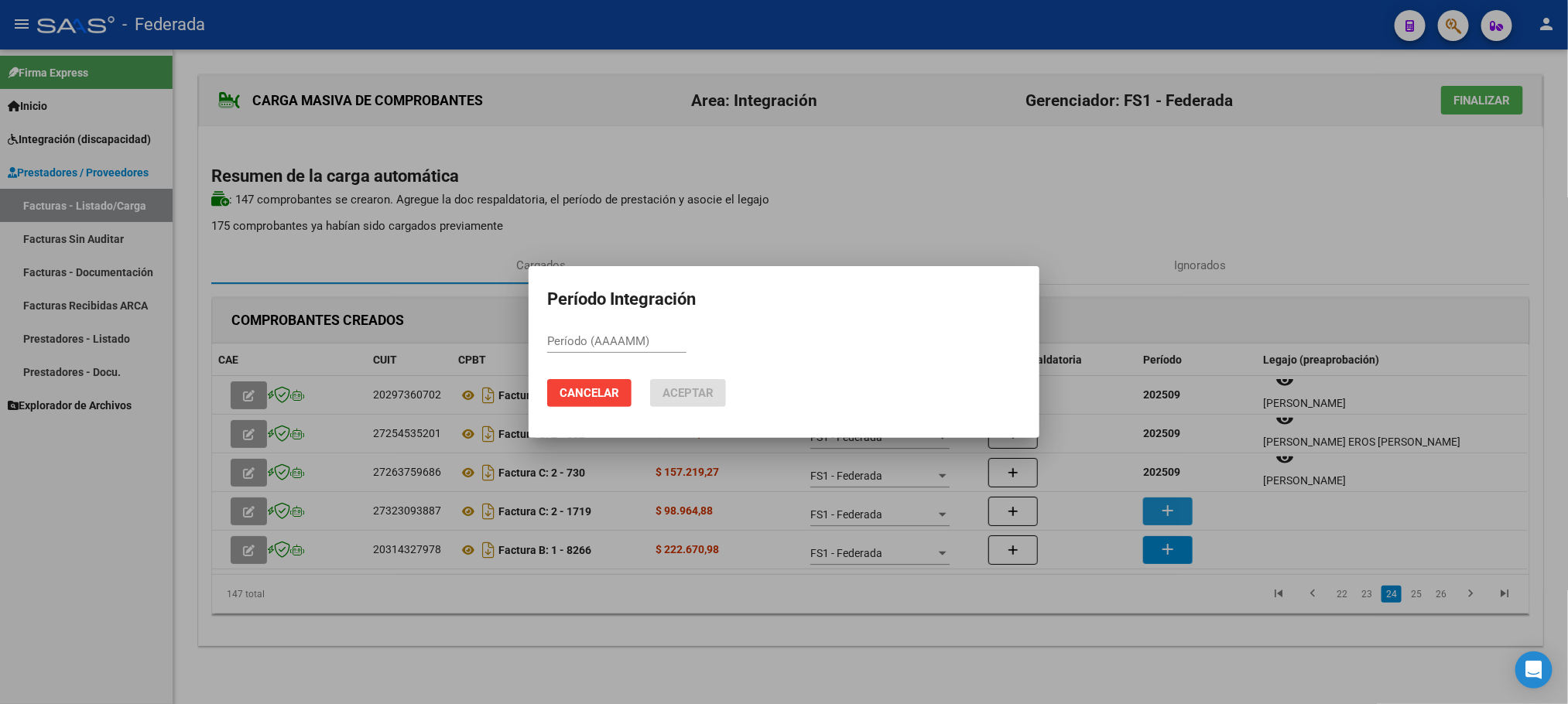
paste input "202509"
type input "202509"
click at [711, 390] on span "Aceptar" at bounding box center [687, 393] width 51 height 14
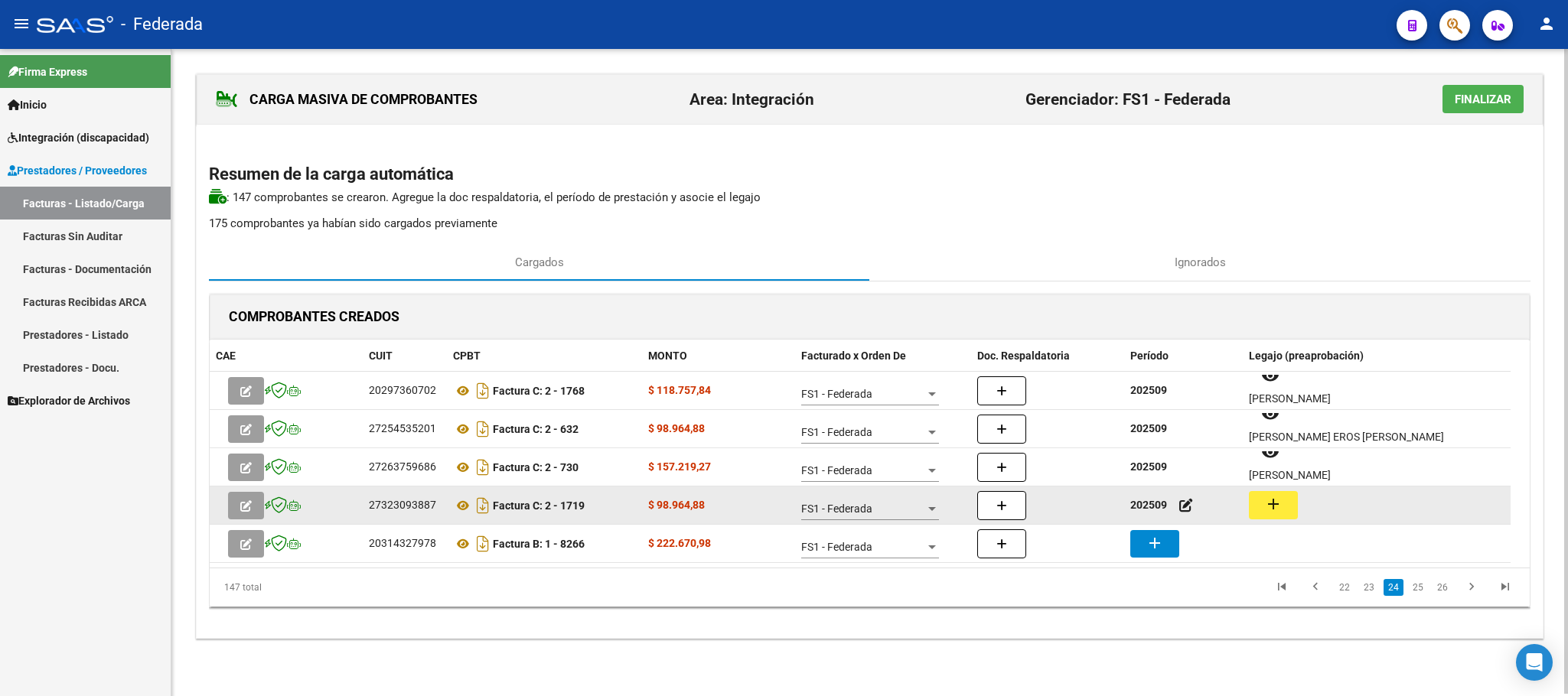
click at [1281, 506] on mat-icon "add" at bounding box center [1273, 504] width 18 height 18
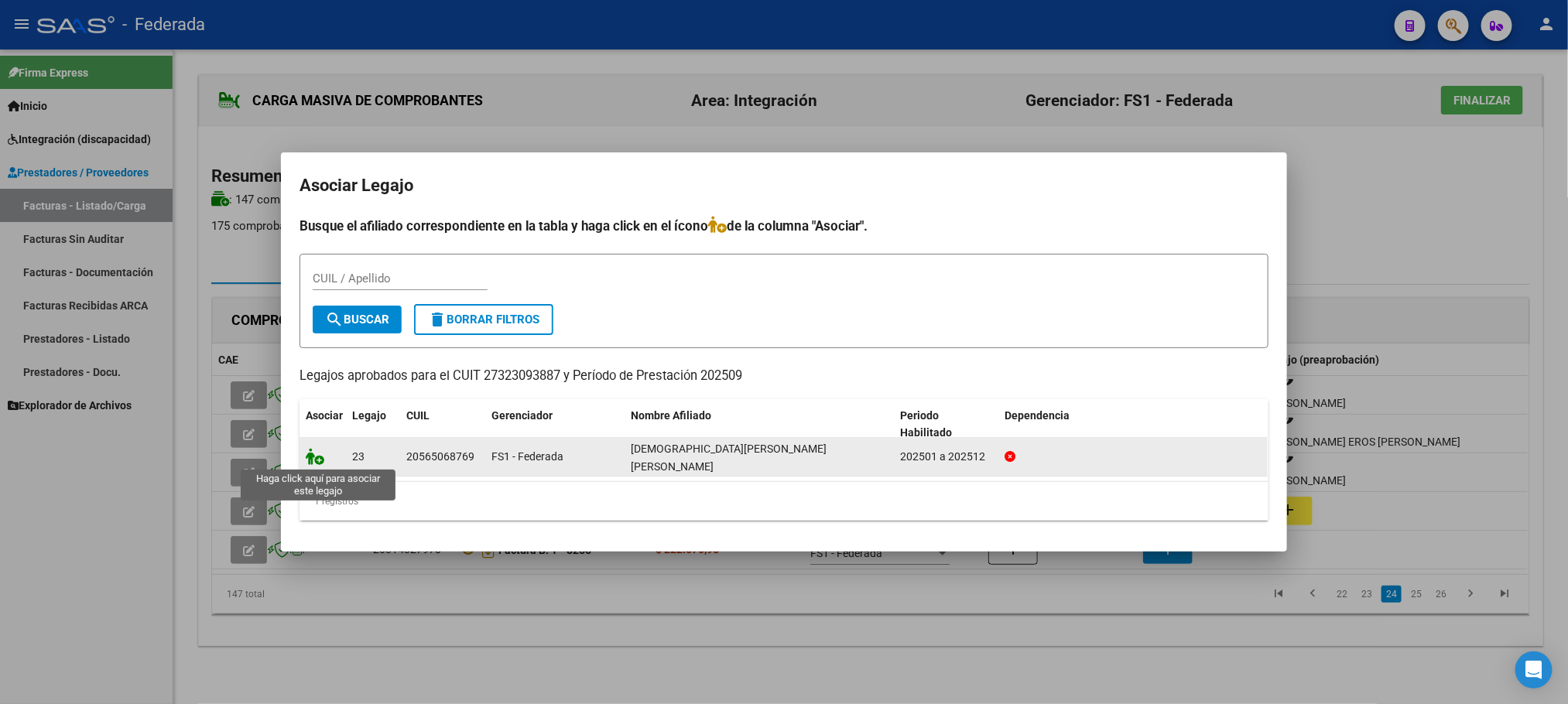
click at [321, 453] on icon at bounding box center [315, 456] width 18 height 17
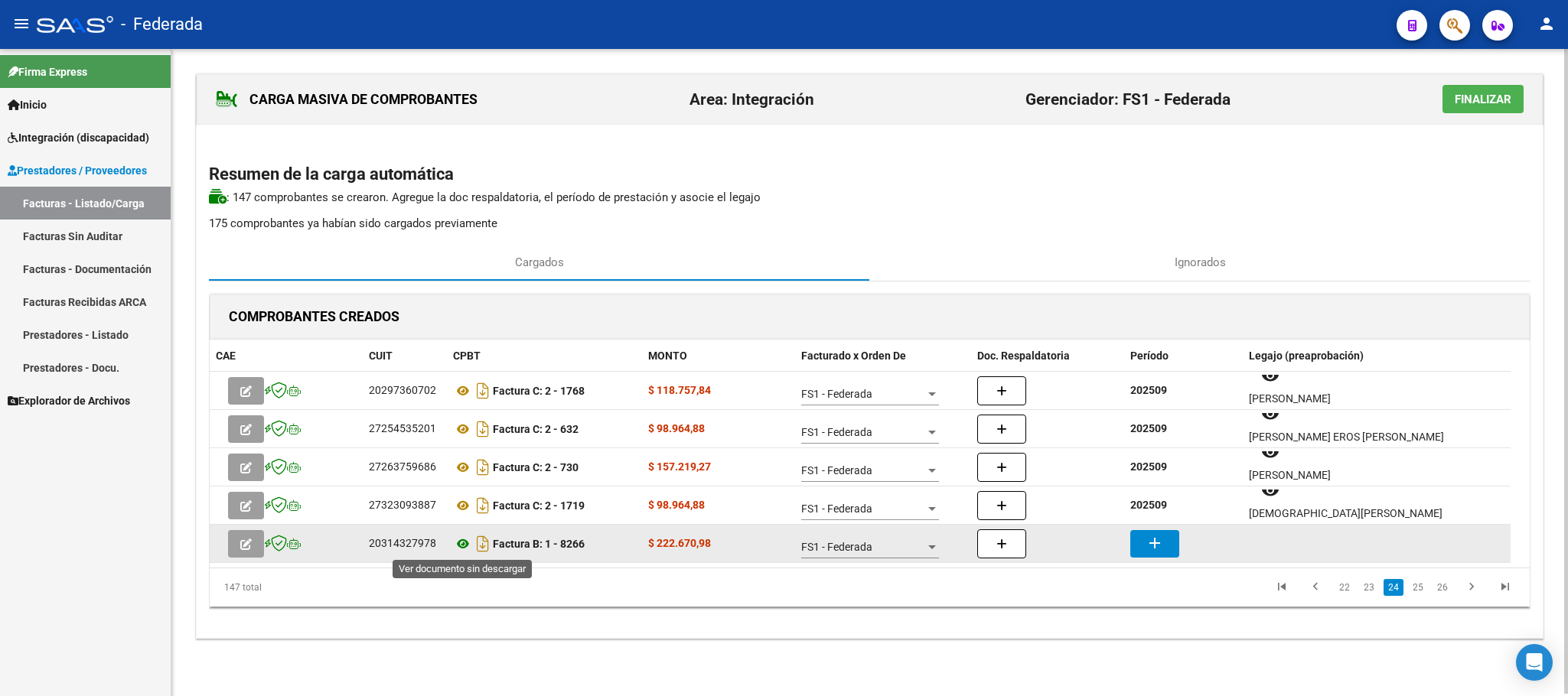
click at [462, 548] on icon at bounding box center [463, 544] width 20 height 18
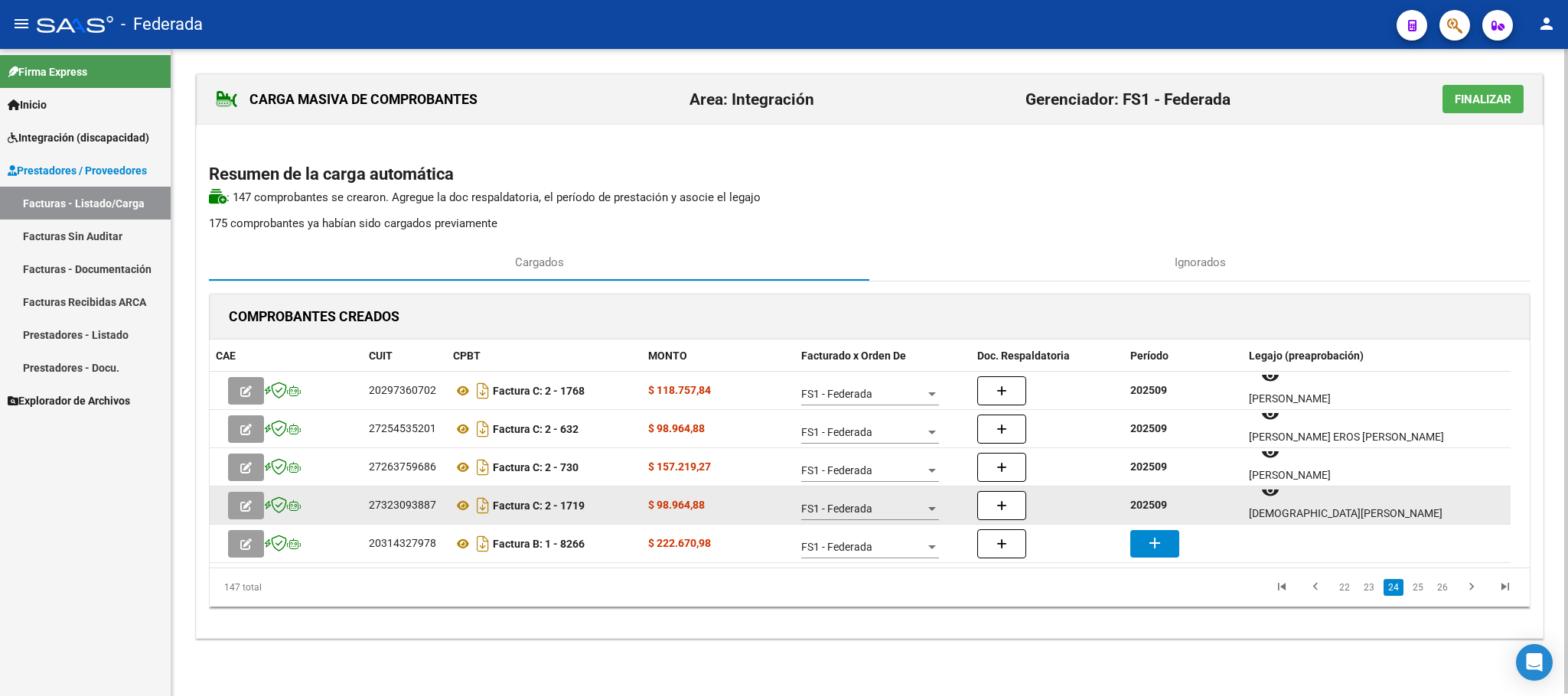
click at [1153, 513] on div "202509" at bounding box center [1183, 505] width 107 height 17
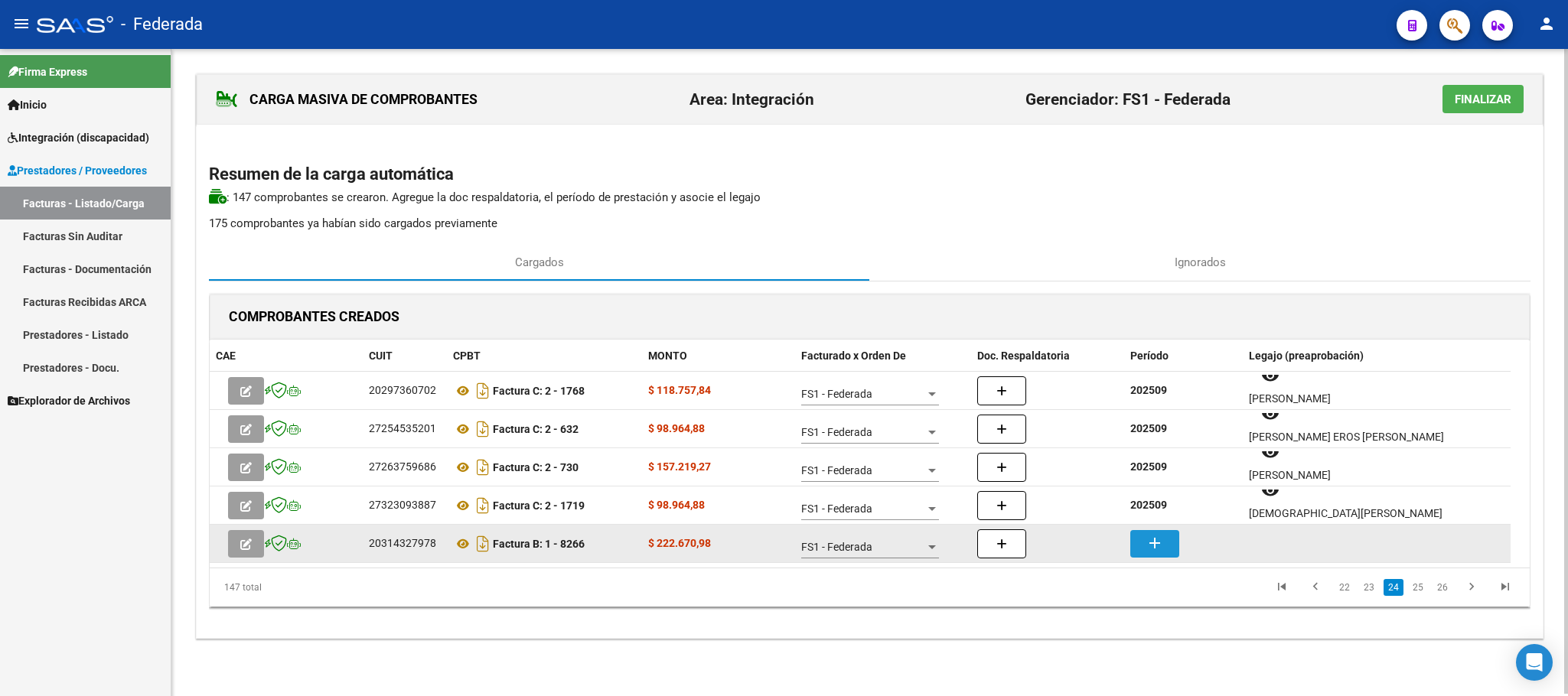
click at [1154, 533] on button "add" at bounding box center [1154, 544] width 49 height 27
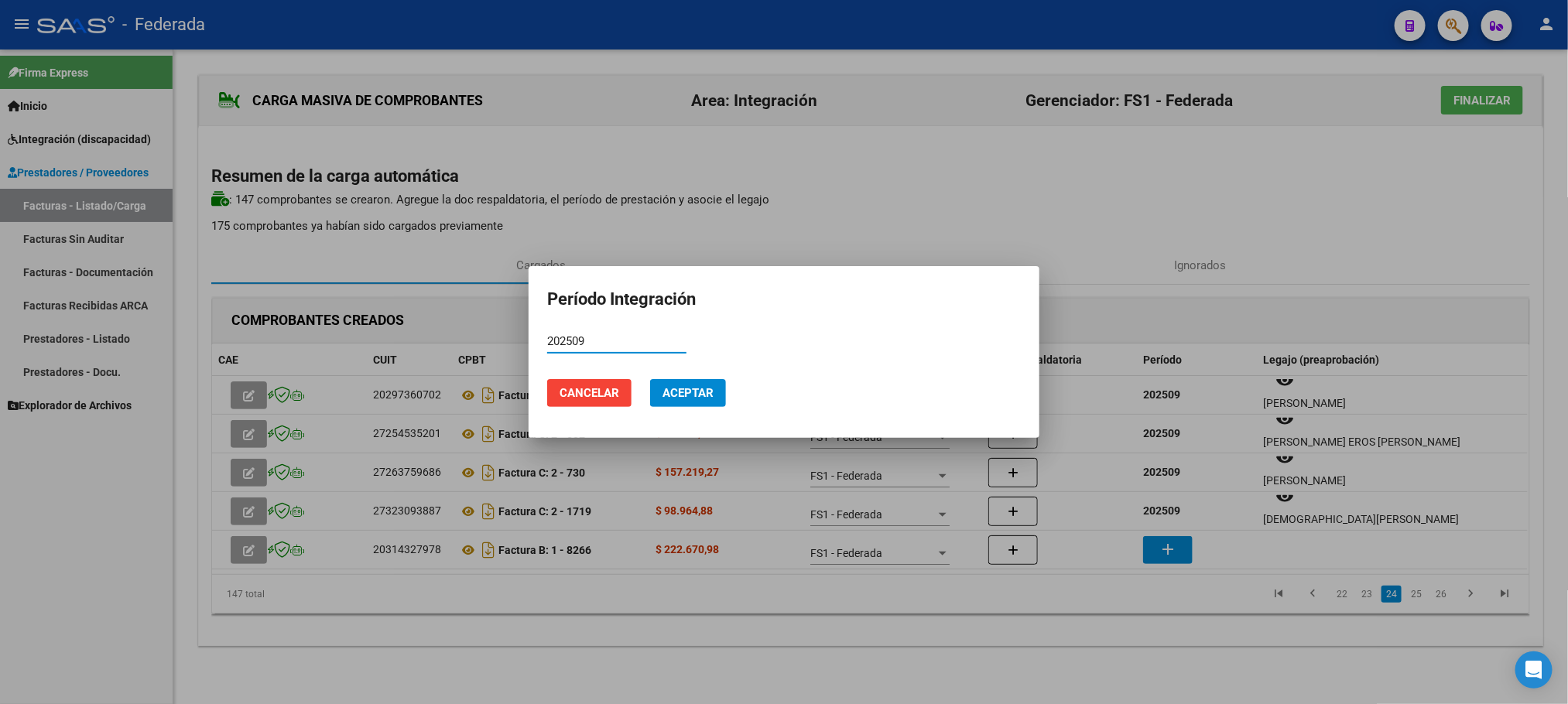
type input "202509"
click at [697, 398] on span "Aceptar" at bounding box center [687, 393] width 51 height 14
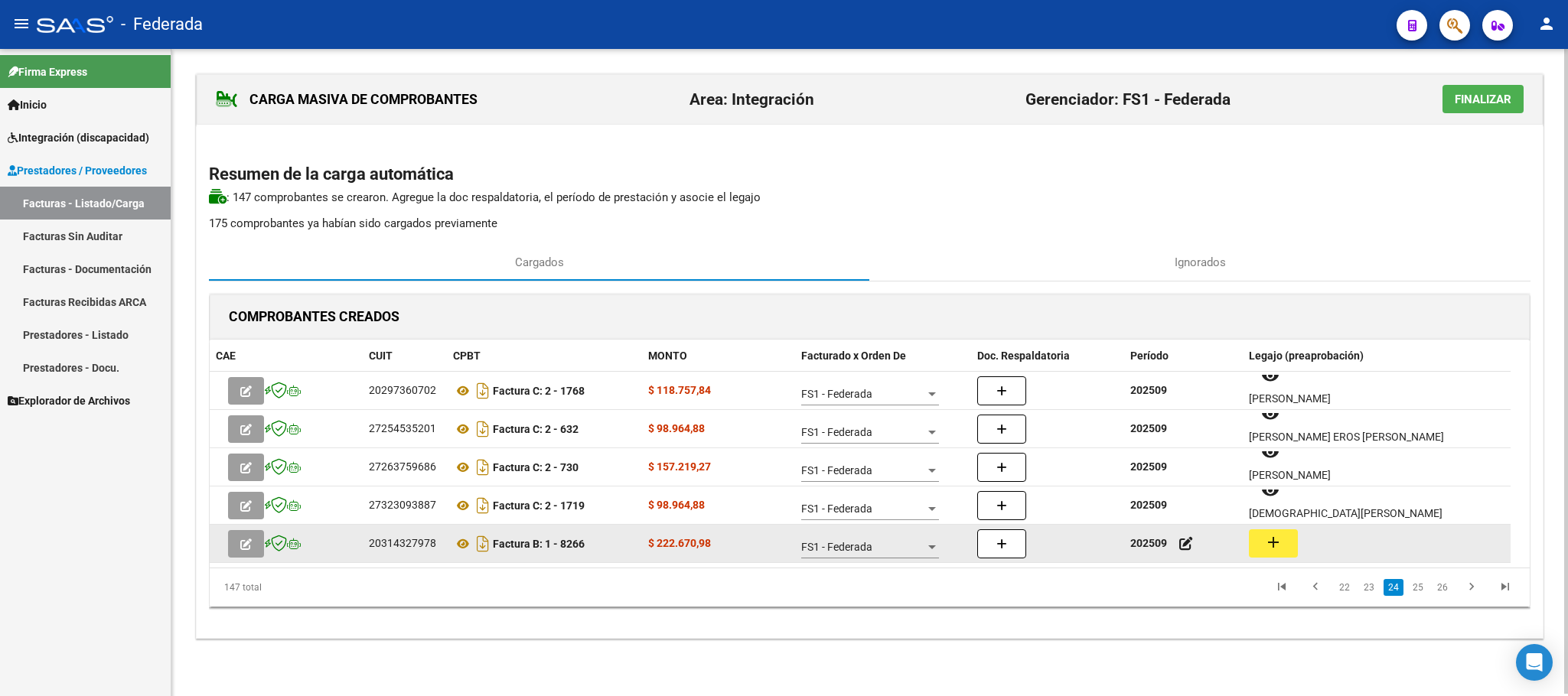
click at [1264, 536] on mat-icon "add" at bounding box center [1273, 542] width 18 height 18
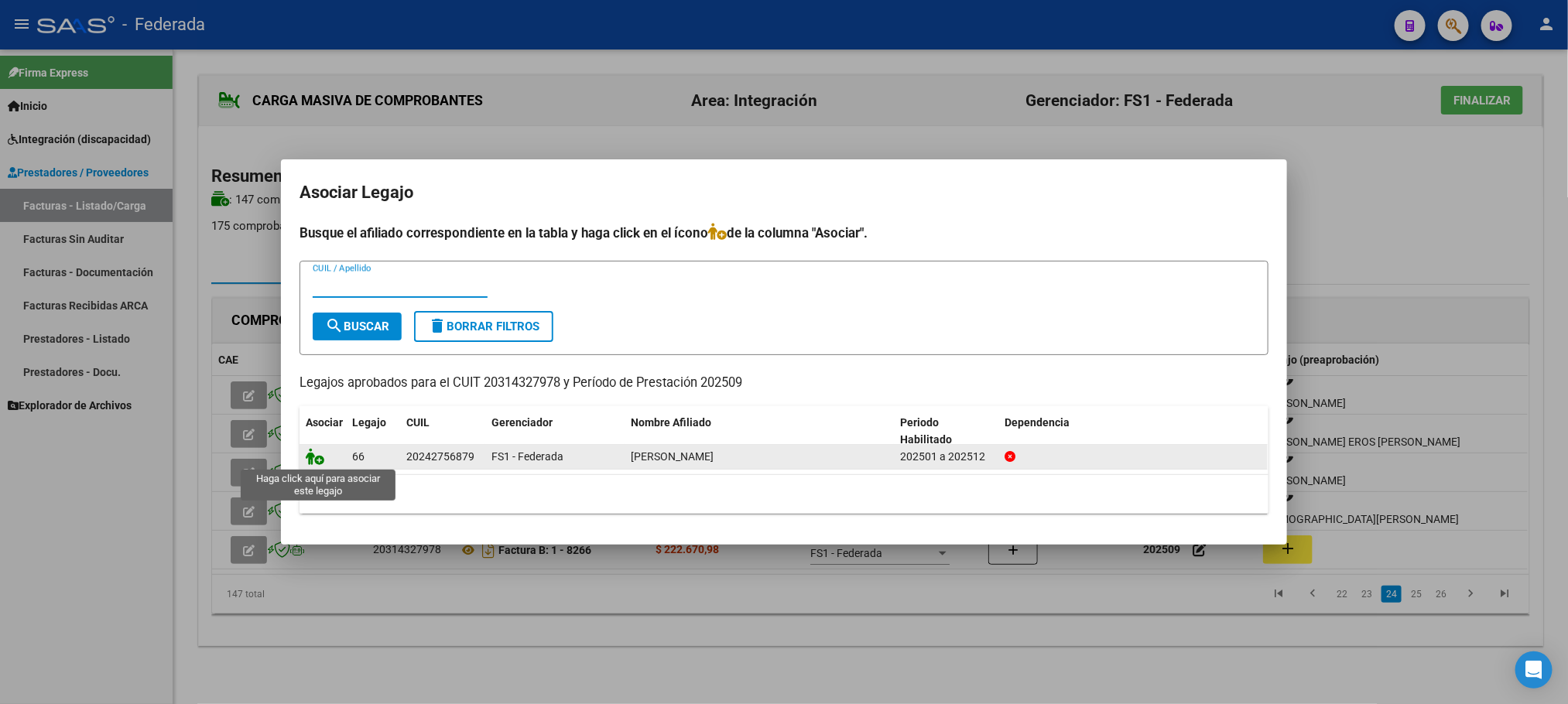
click at [310, 456] on icon at bounding box center [315, 456] width 18 height 17
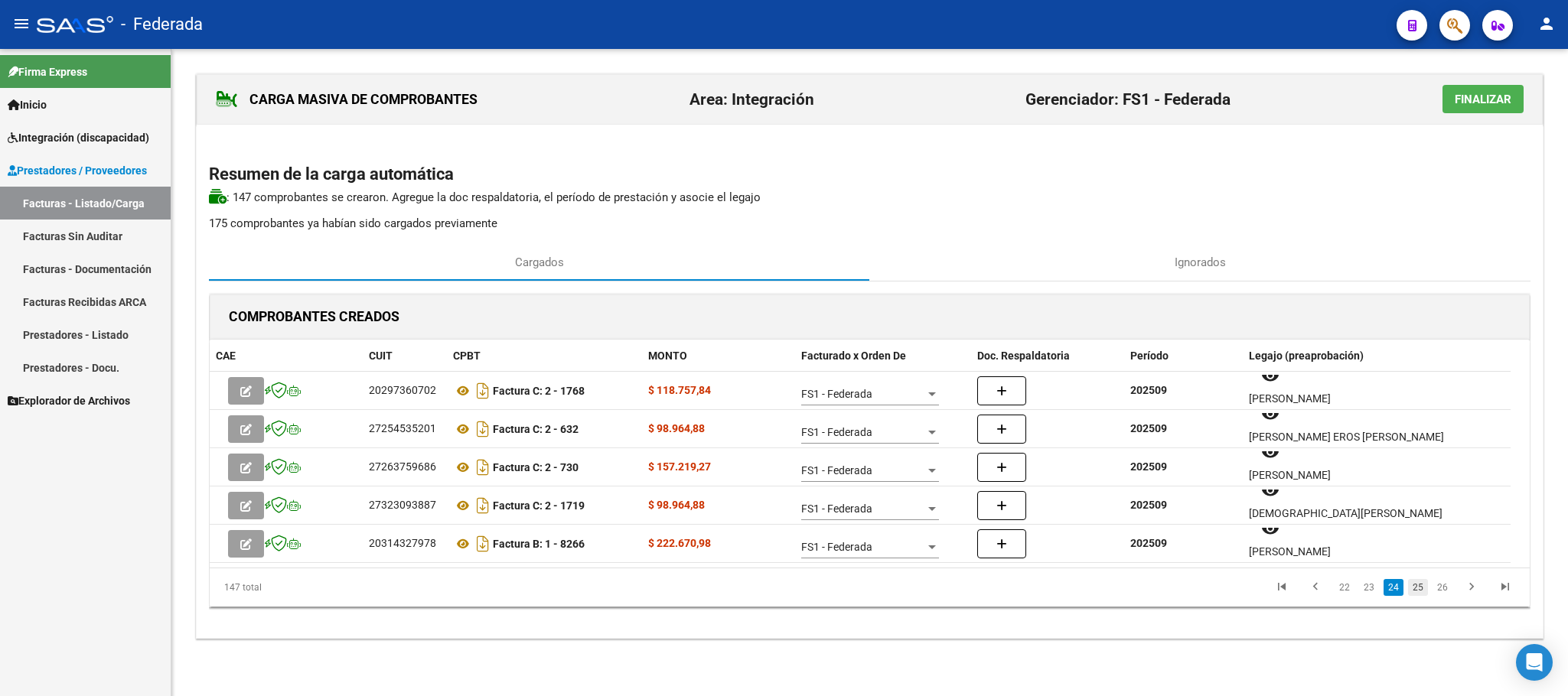
click at [1417, 590] on link "25" at bounding box center [1418, 588] width 20 height 16
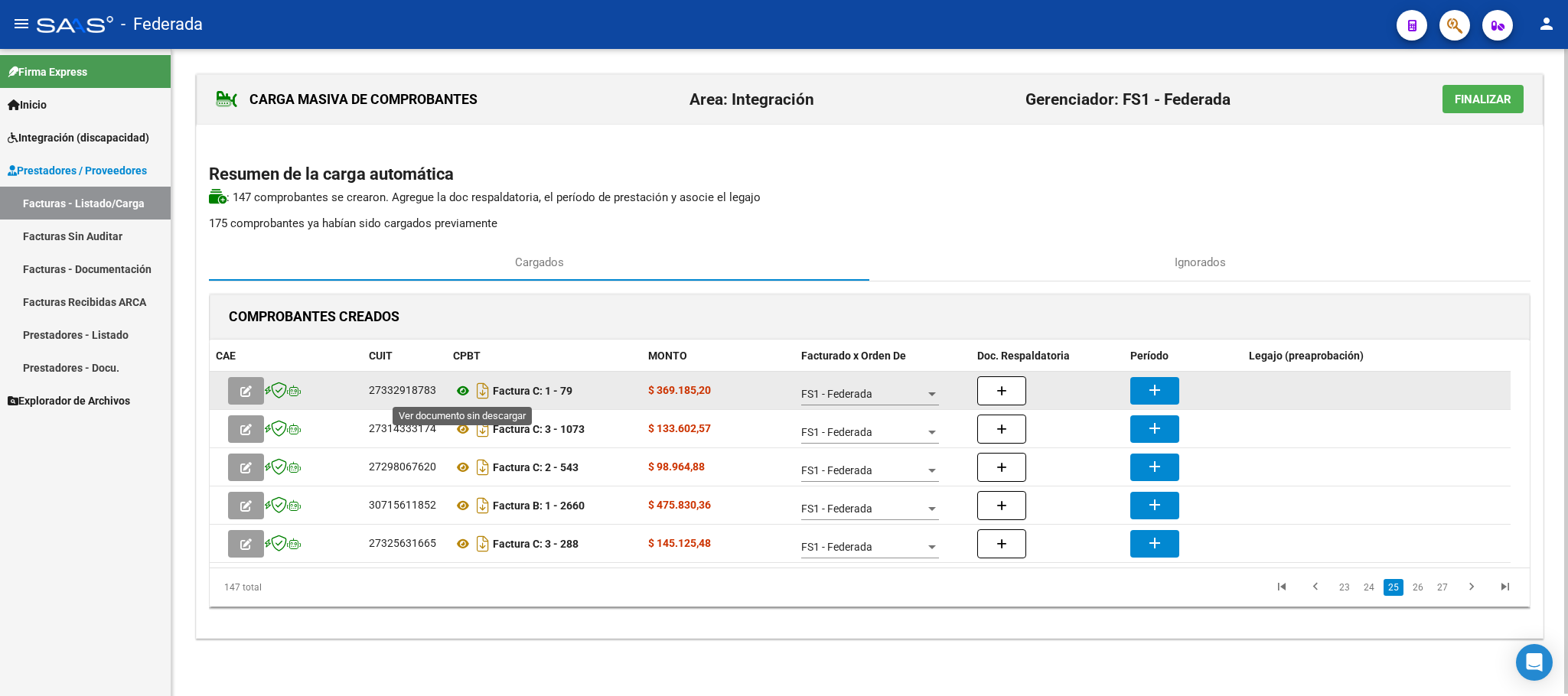
click at [456, 386] on icon at bounding box center [463, 391] width 20 height 18
click at [460, 391] on icon at bounding box center [463, 391] width 20 height 18
click at [1142, 380] on button "add" at bounding box center [1154, 391] width 49 height 27
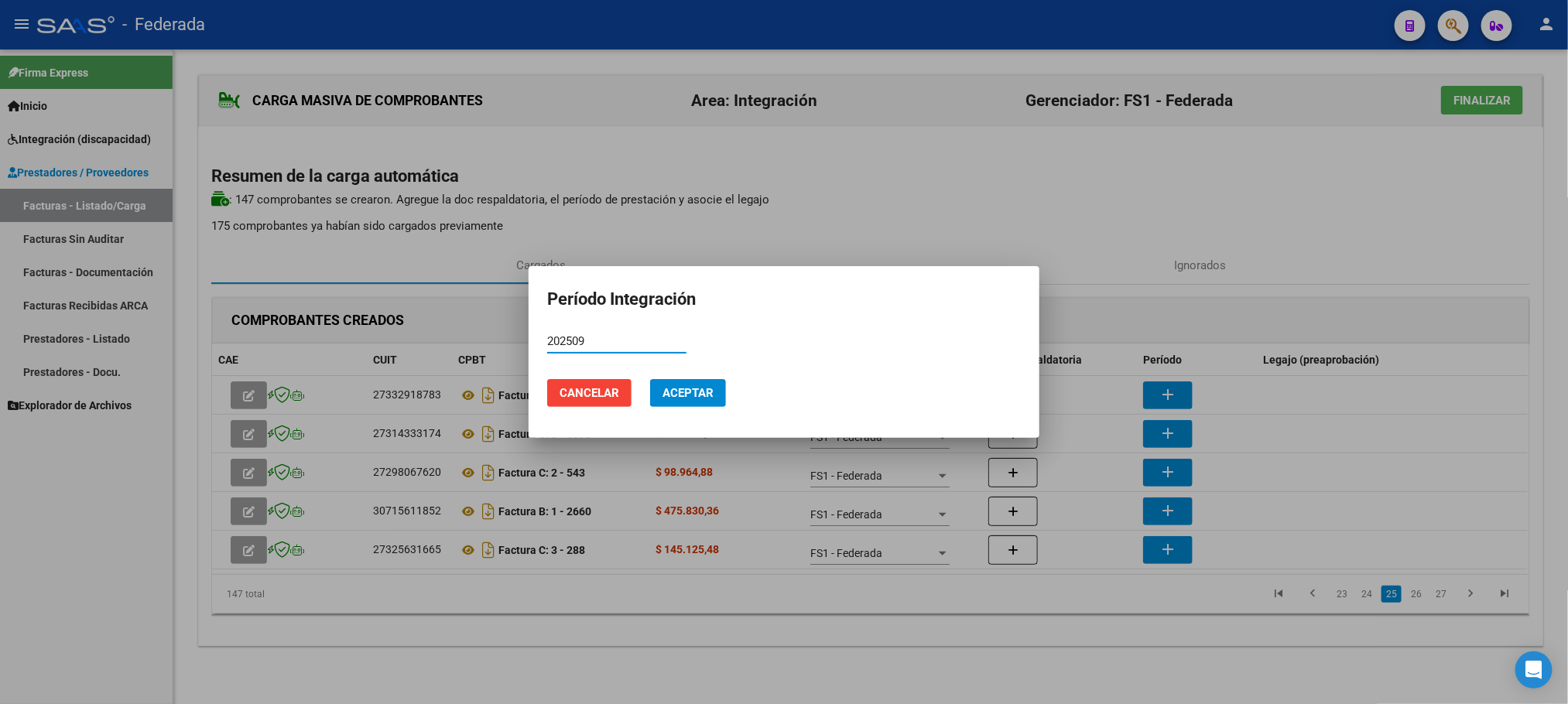
type input "202509"
click at [706, 393] on span "Aceptar" at bounding box center [687, 393] width 51 height 14
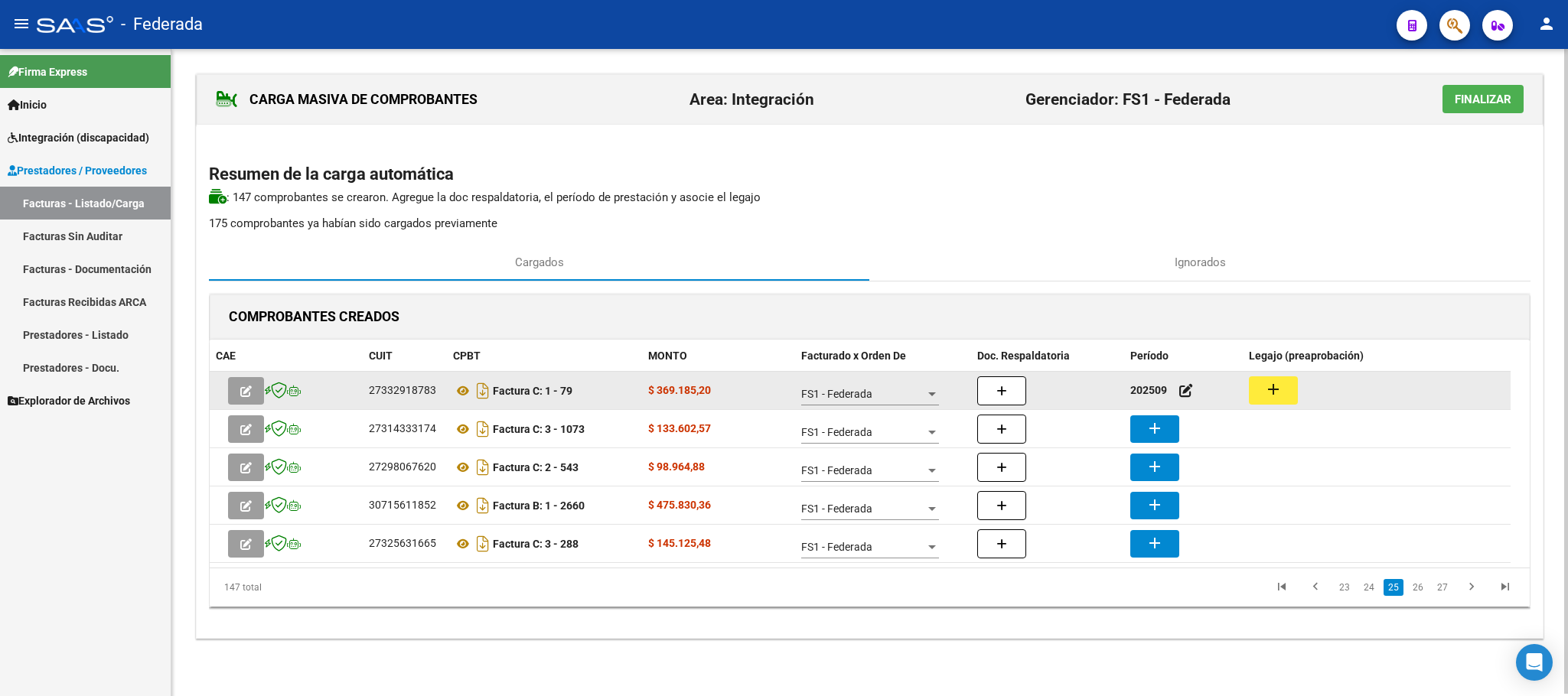
click at [1270, 388] on mat-icon "add" at bounding box center [1273, 389] width 18 height 18
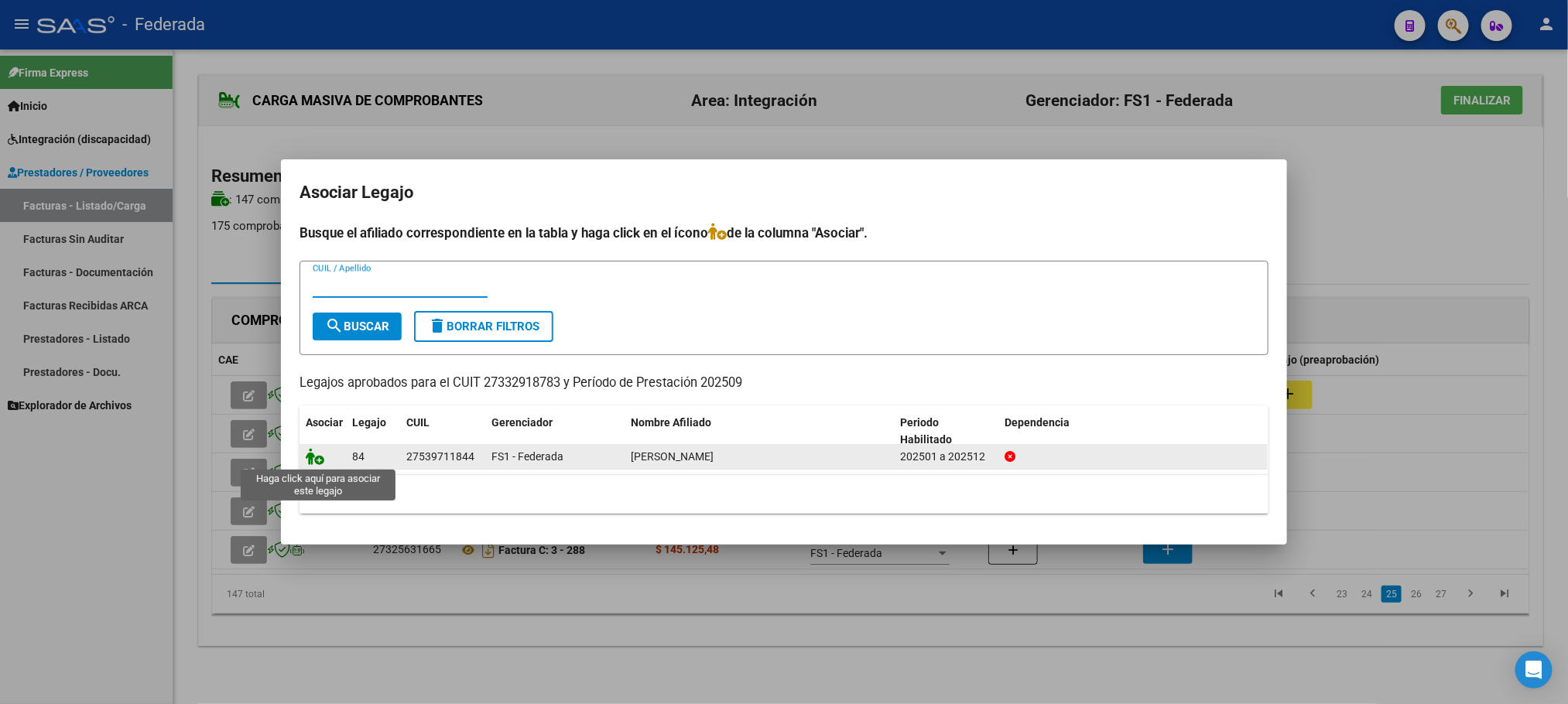
click at [310, 455] on icon at bounding box center [315, 456] width 18 height 17
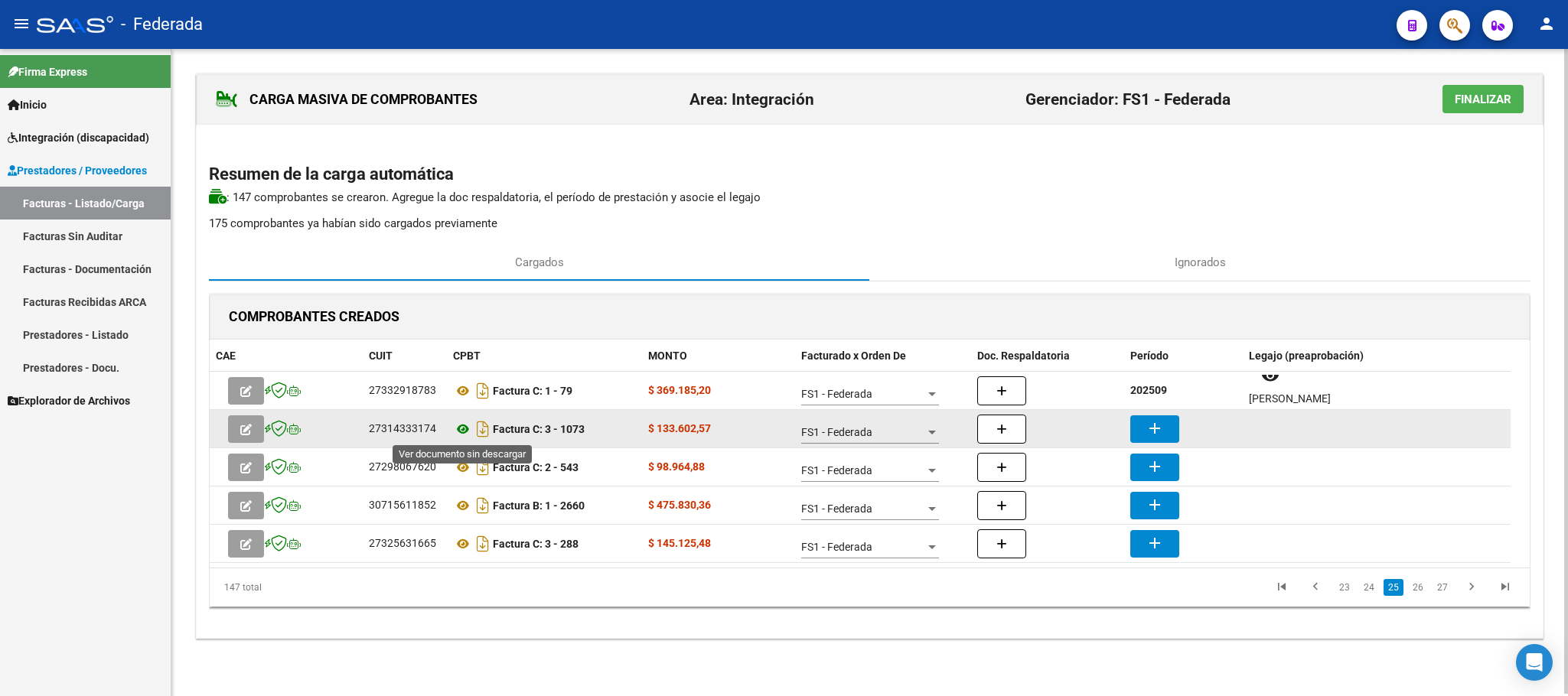
click at [456, 430] on icon at bounding box center [463, 429] width 20 height 18
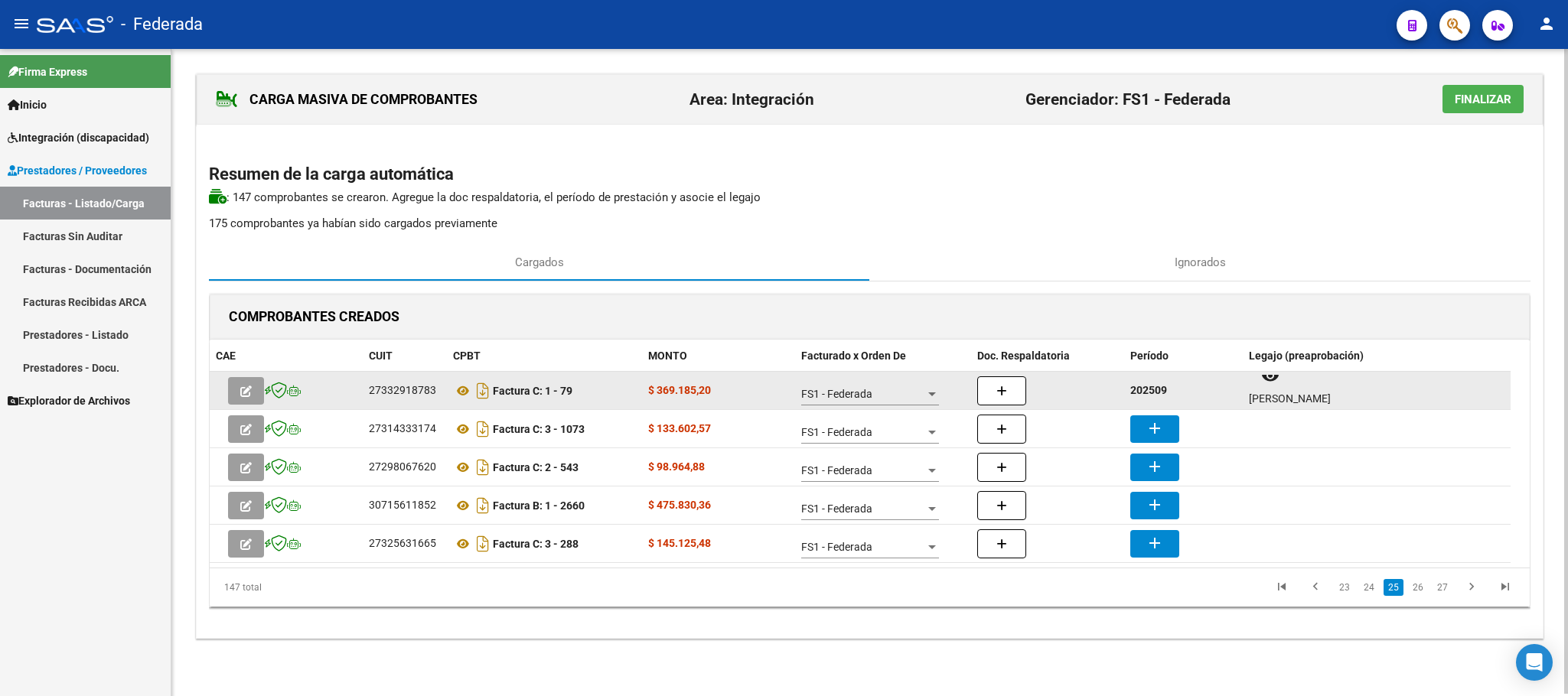
click at [1155, 393] on strong "202509" at bounding box center [1148, 390] width 36 height 12
click at [1157, 391] on strong "202509" at bounding box center [1148, 390] width 36 height 12
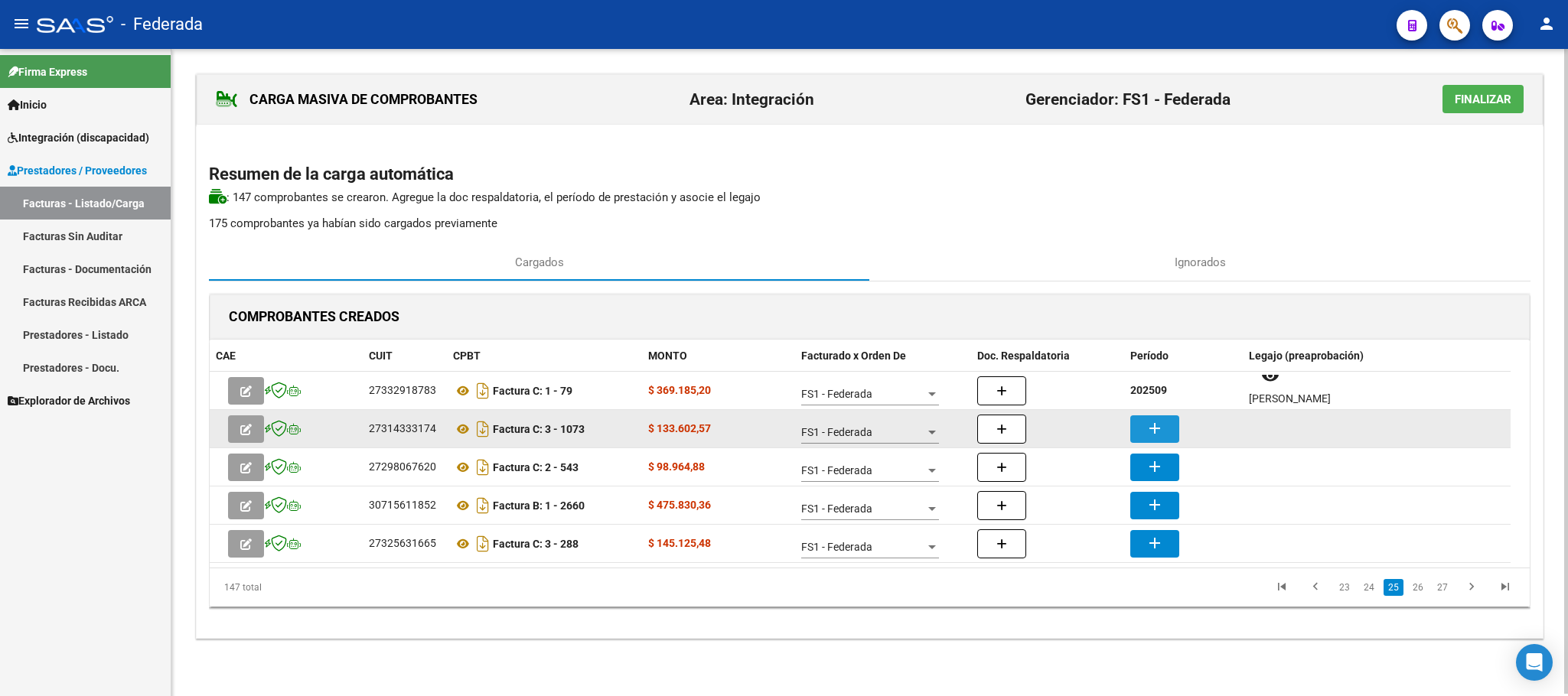
click at [1158, 423] on mat-icon "add" at bounding box center [1154, 428] width 18 height 18
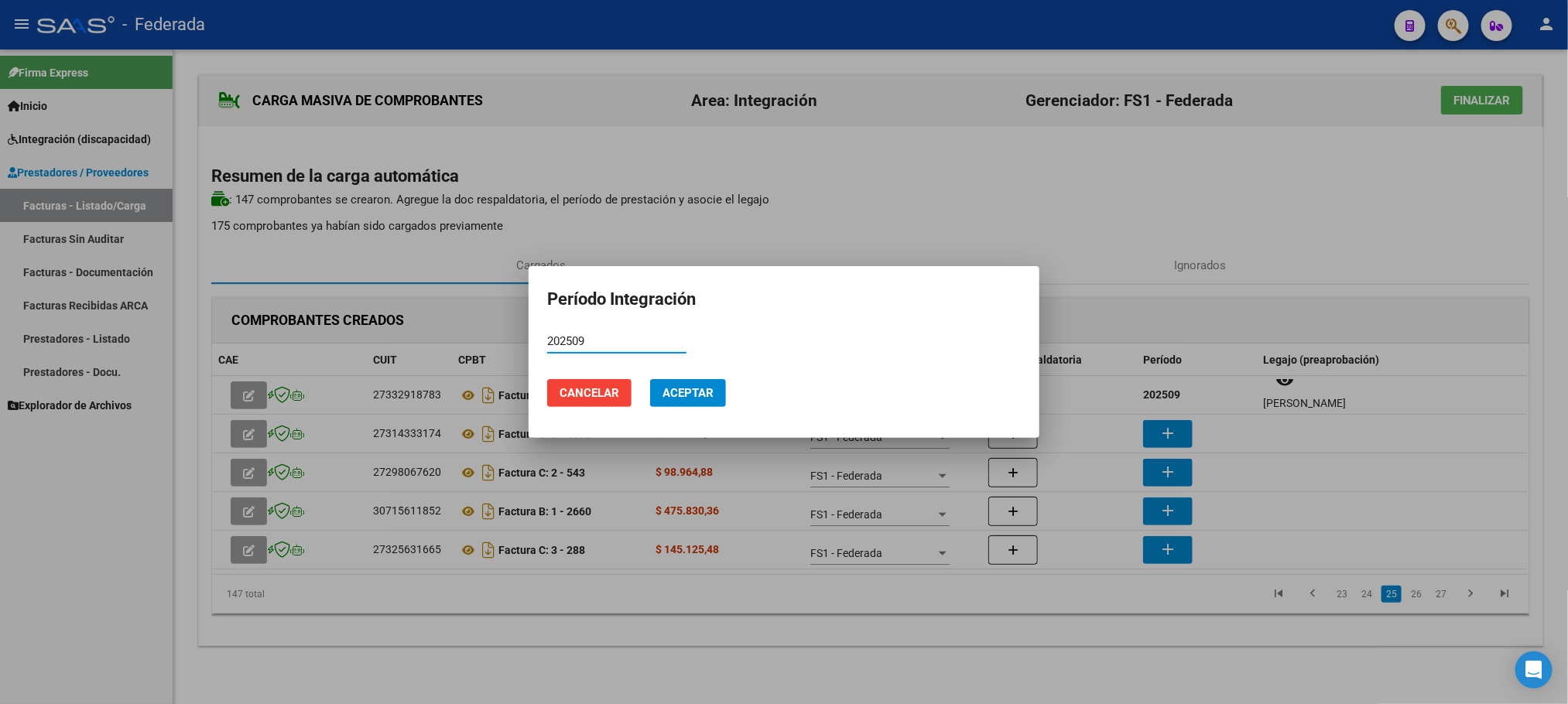
type input "202509"
click at [727, 393] on mat-dialog-actions "Cancelar Aceptar" at bounding box center [784, 393] width 474 height 53
click at [716, 395] on button "Aceptar" at bounding box center [687, 393] width 76 height 28
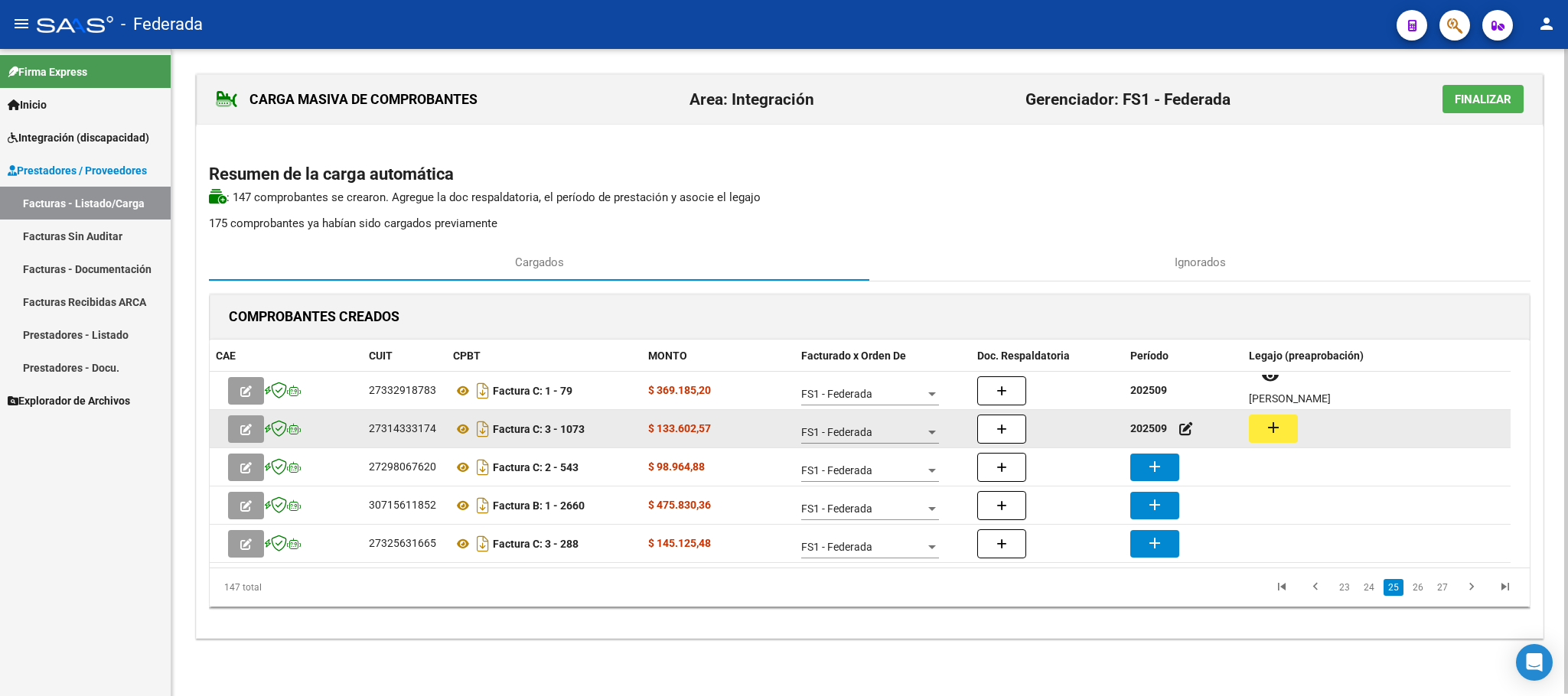
click at [1235, 415] on datatable-body-cell "202509" at bounding box center [1184, 428] width 118 height 37
click at [1249, 418] on button "add" at bounding box center [1274, 428] width 49 height 28
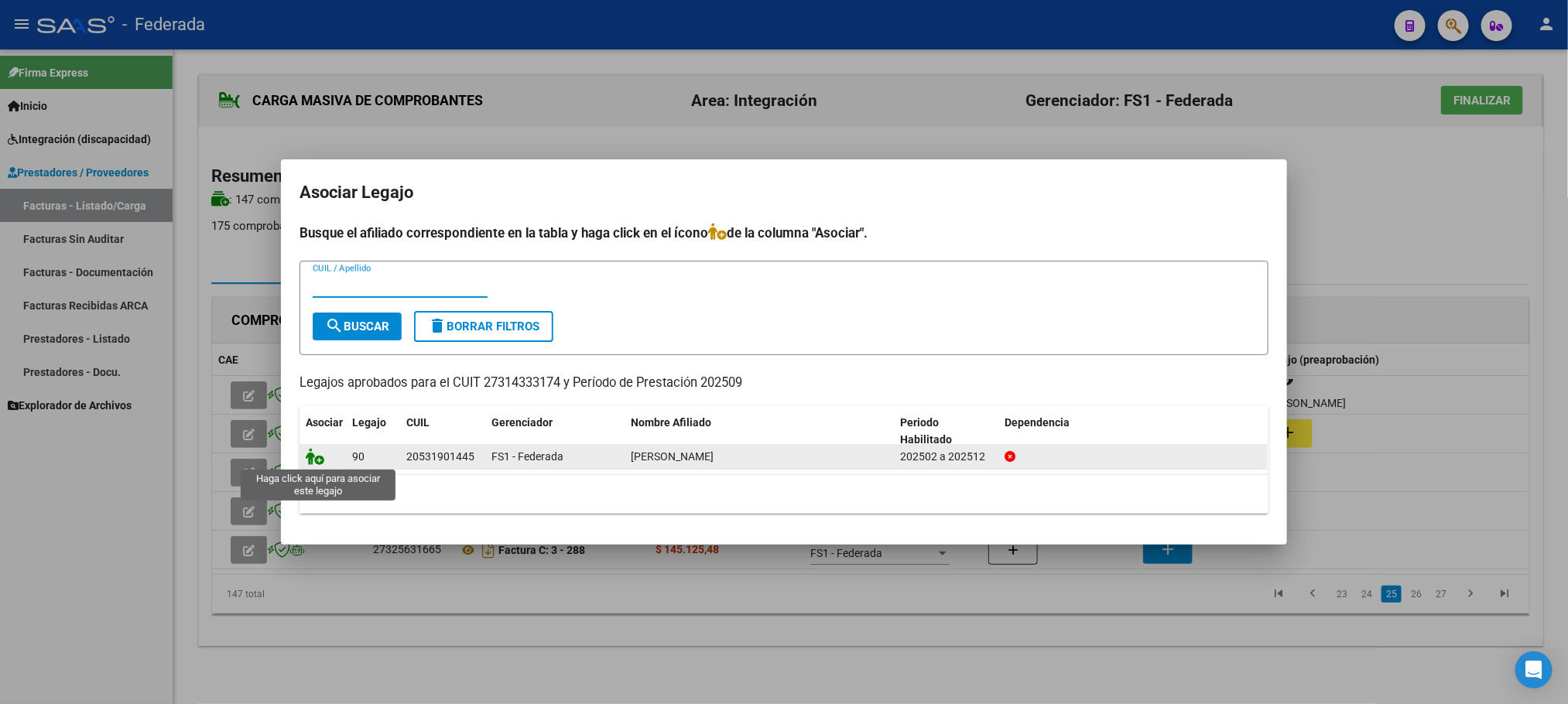
click at [309, 460] on icon at bounding box center [315, 456] width 18 height 17
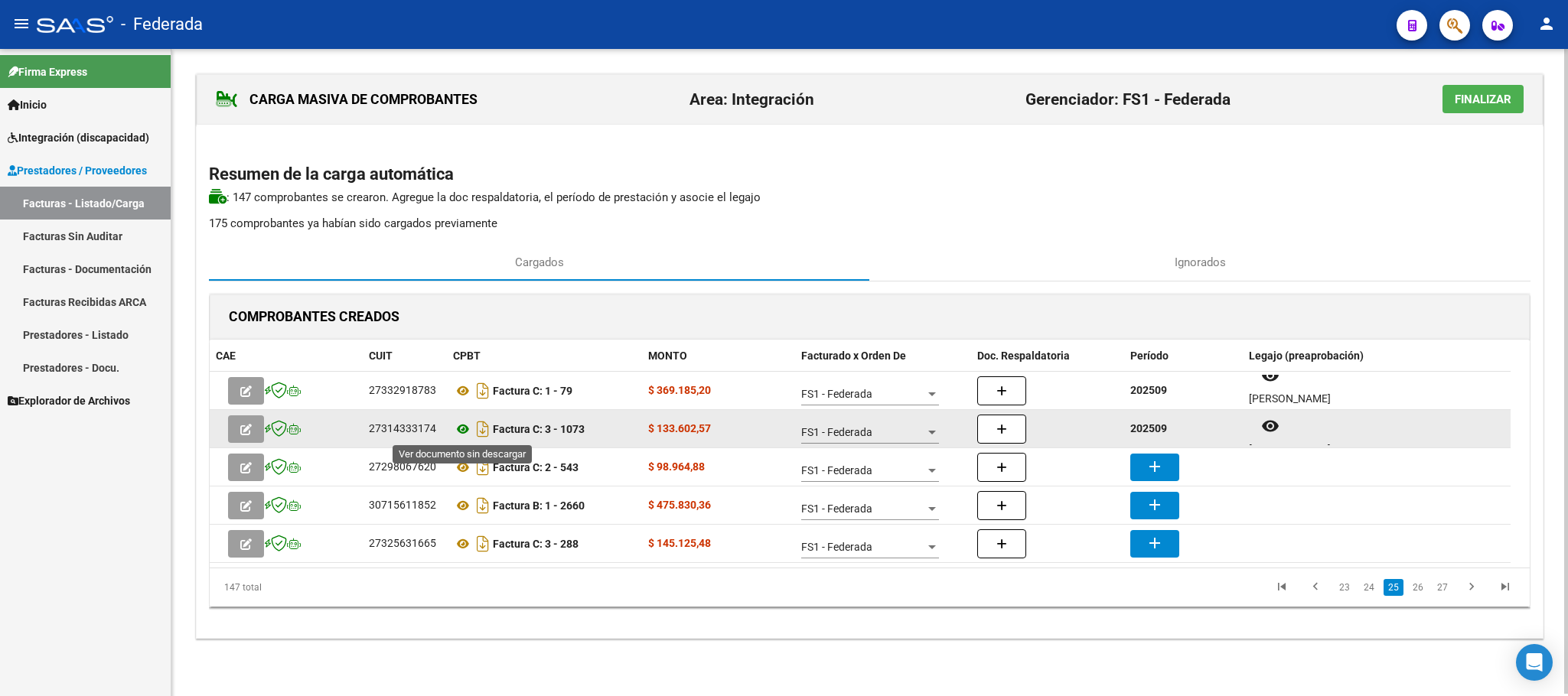
click at [468, 427] on icon at bounding box center [463, 429] width 20 height 18
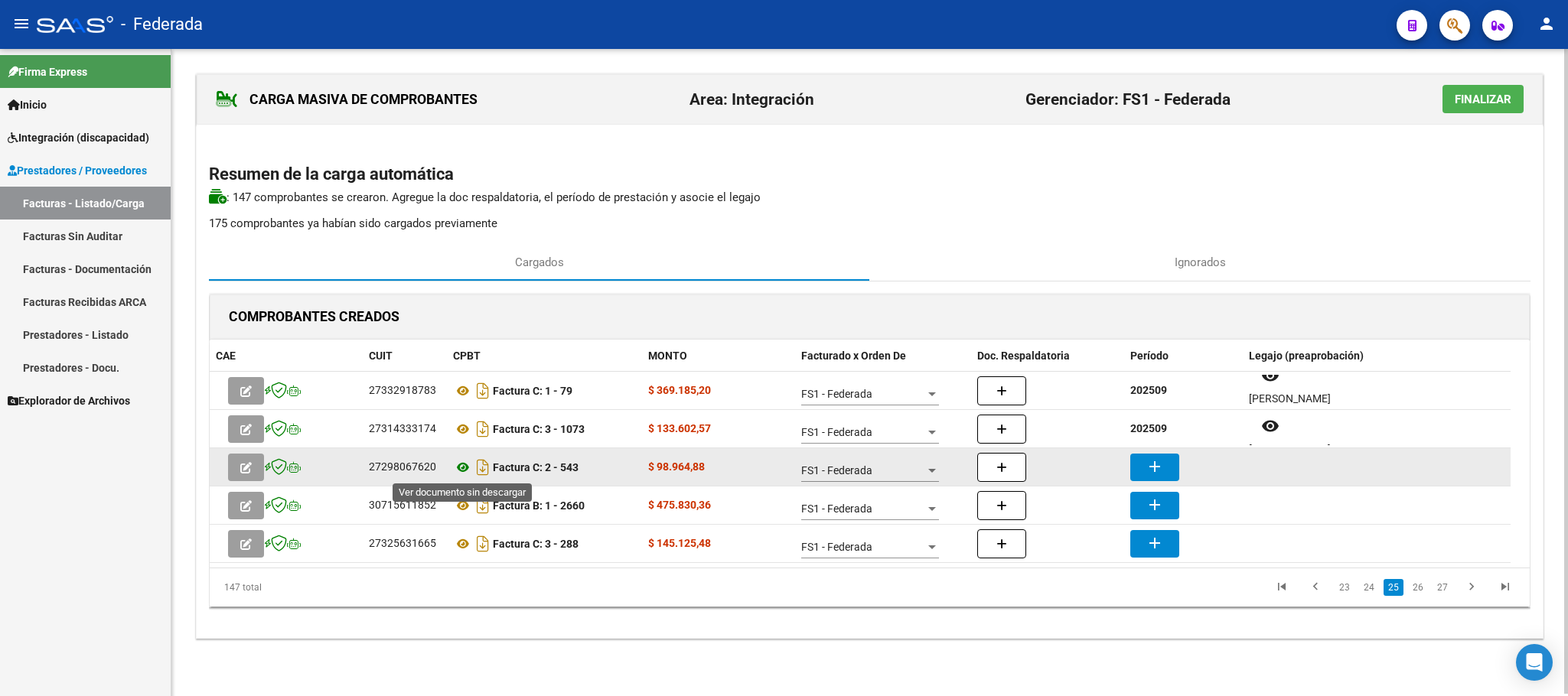
click at [457, 466] on icon at bounding box center [463, 467] width 20 height 18
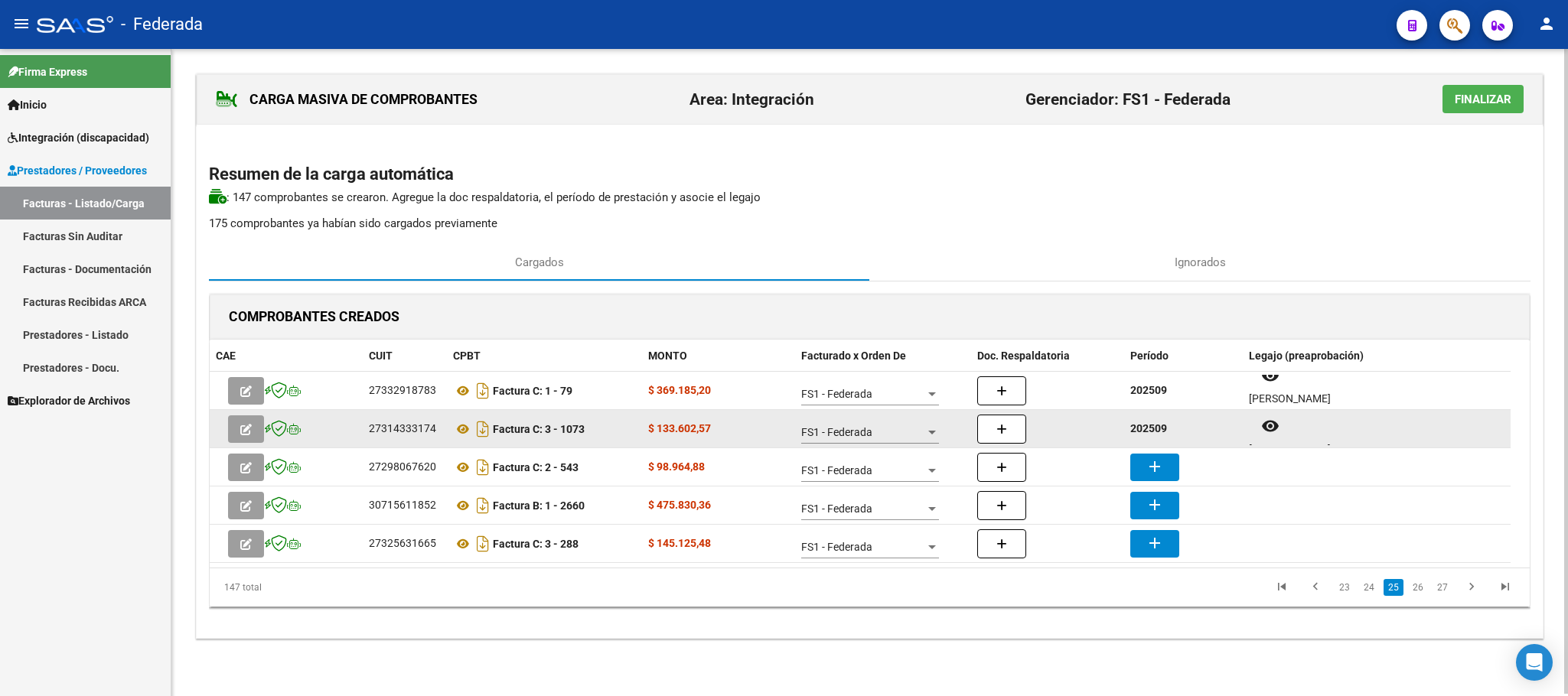
click at [1158, 429] on strong "202509" at bounding box center [1148, 428] width 36 height 12
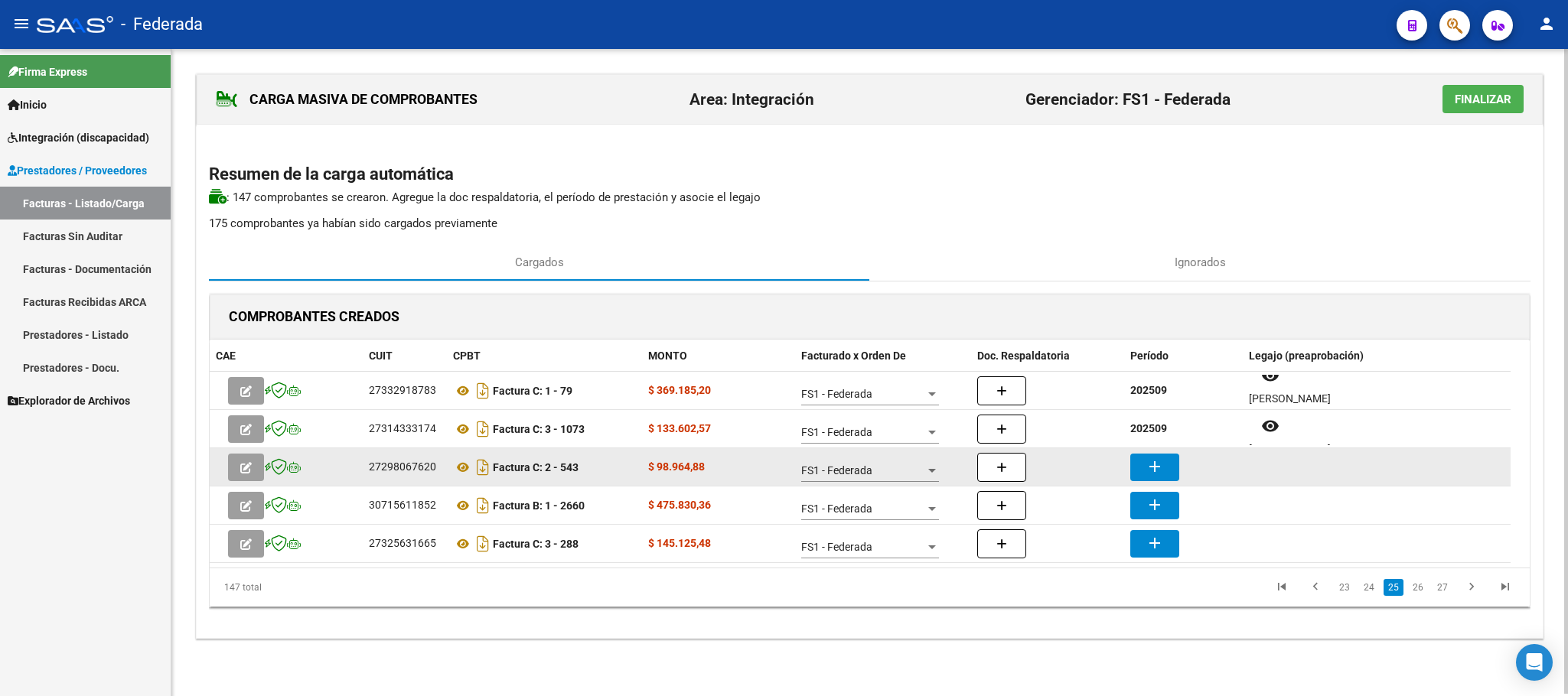
click at [1162, 471] on mat-icon "add" at bounding box center [1154, 466] width 18 height 18
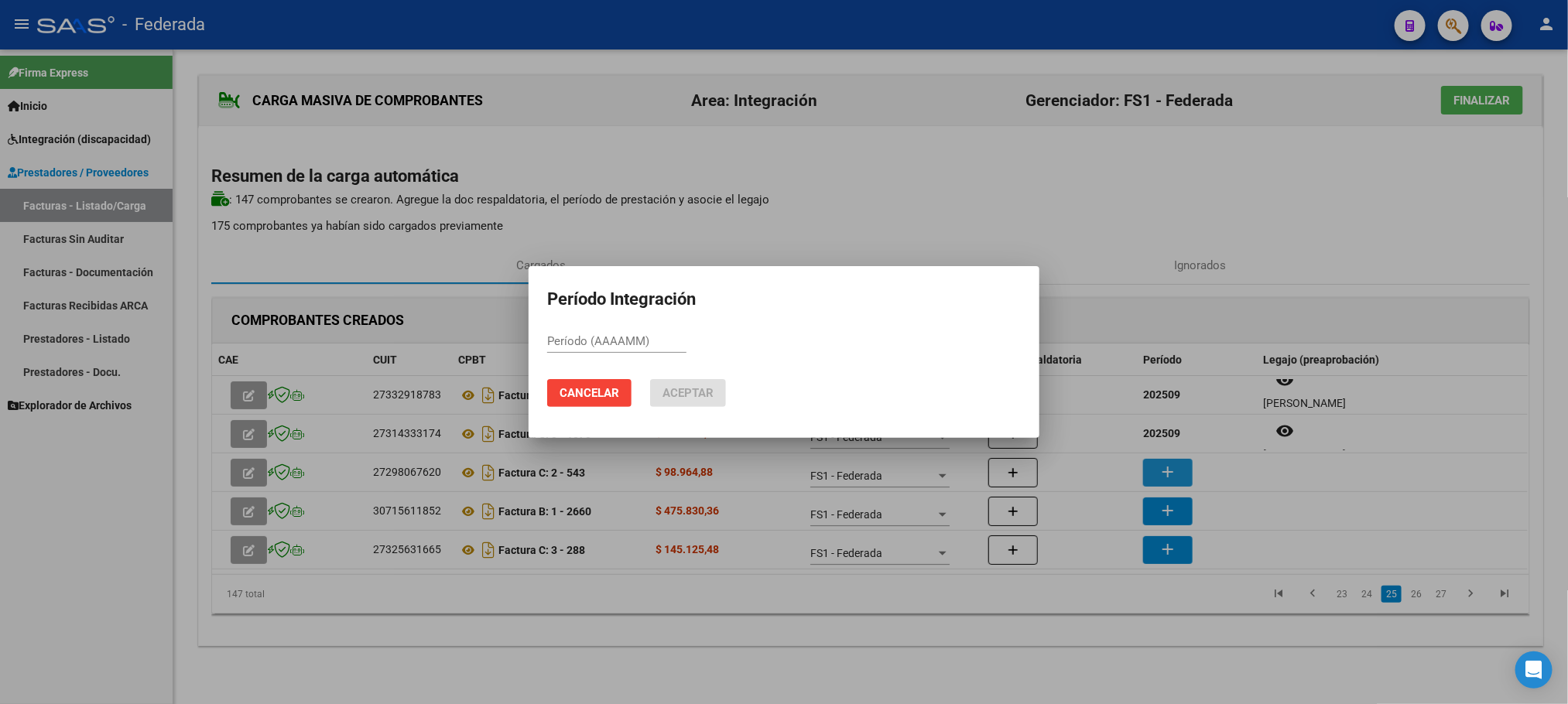
paste input "202509"
type input "202509"
click at [708, 408] on mat-dialog-actions "Cancelar Aceptar" at bounding box center [784, 393] width 474 height 53
click at [701, 399] on span "Aceptar" at bounding box center [687, 393] width 51 height 14
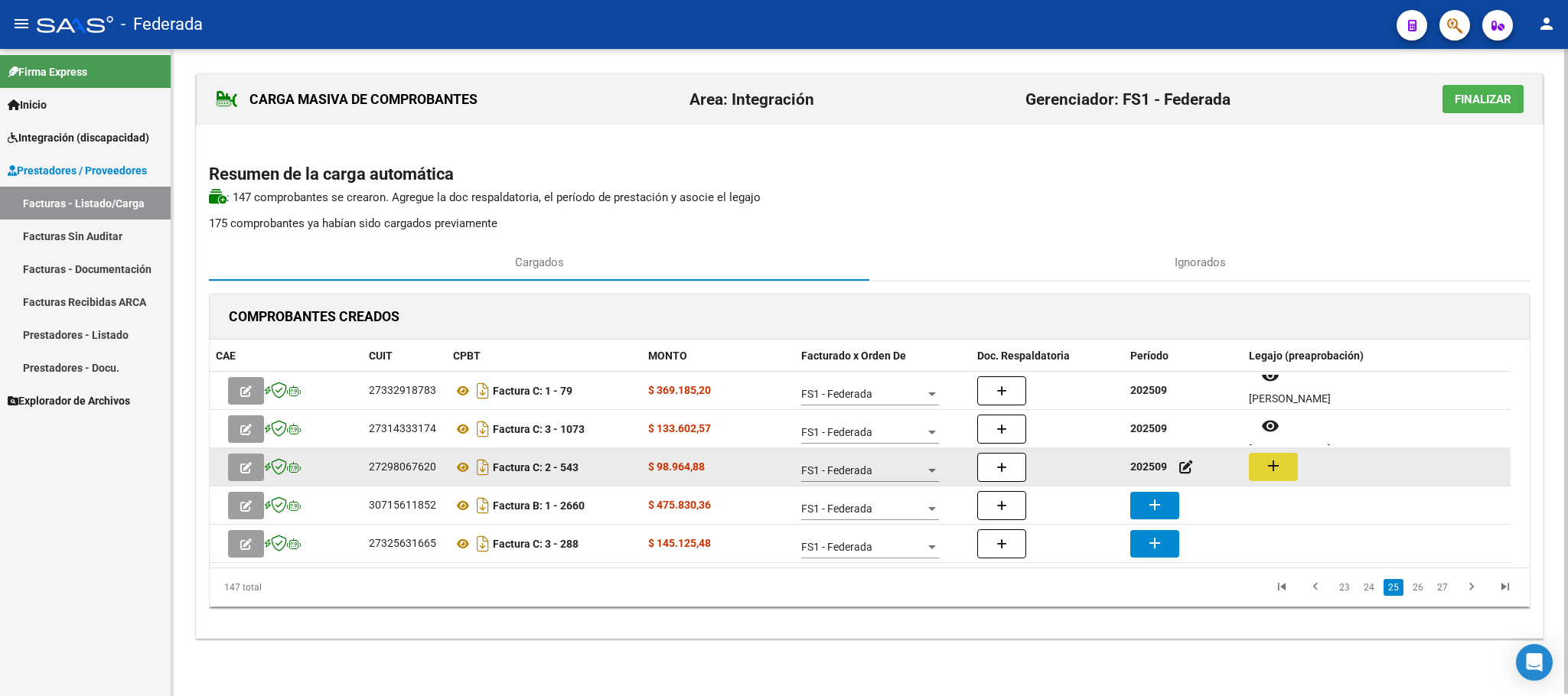
click at [1274, 469] on mat-icon "add" at bounding box center [1273, 466] width 18 height 18
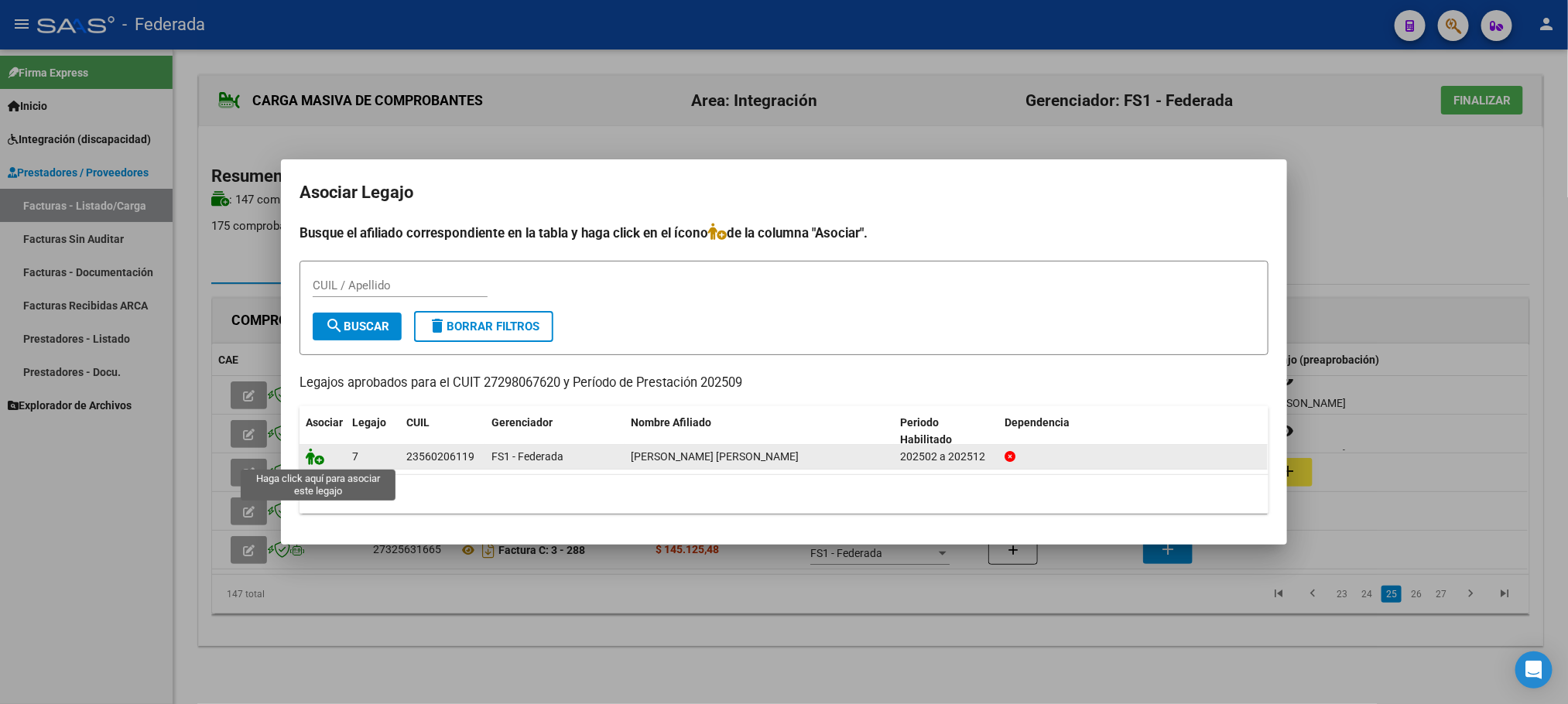
click at [311, 456] on icon at bounding box center [315, 456] width 18 height 17
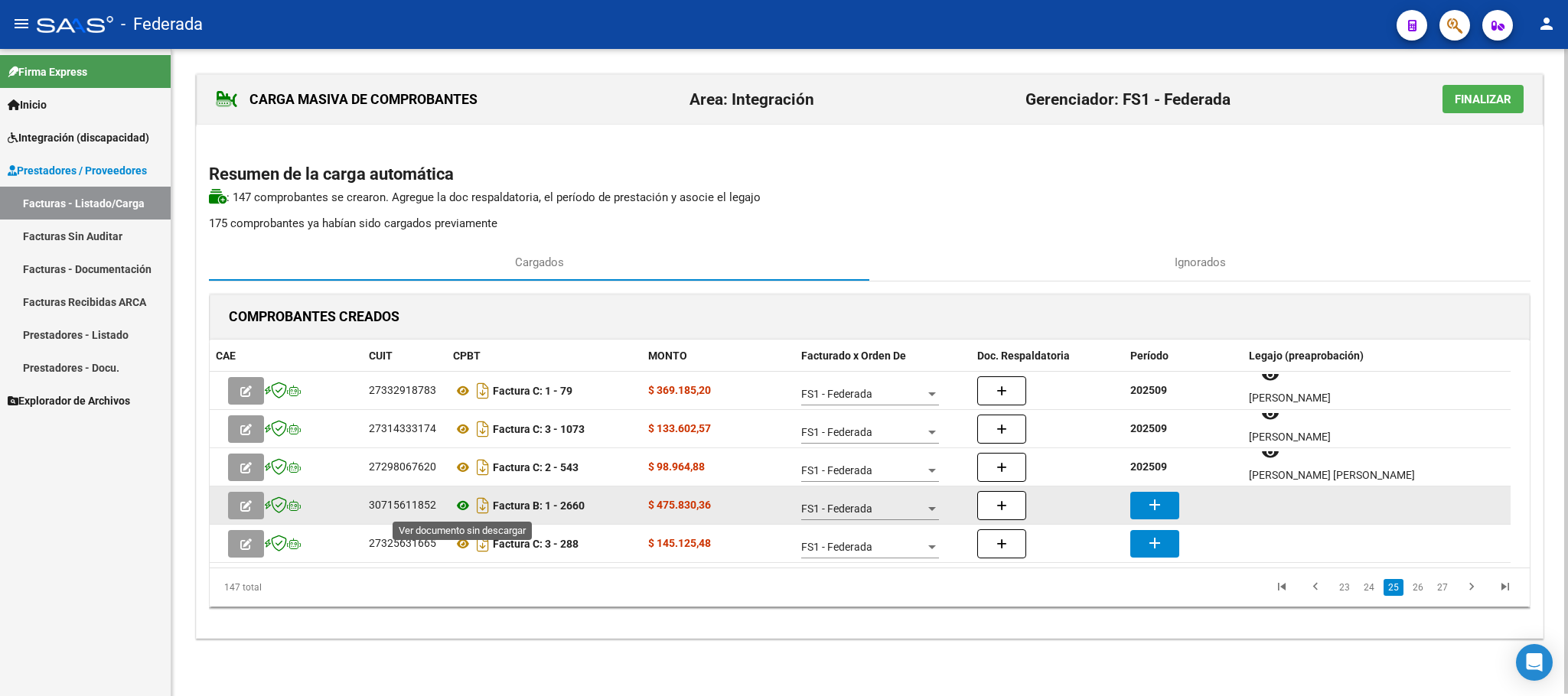
click at [461, 506] on icon at bounding box center [463, 506] width 20 height 18
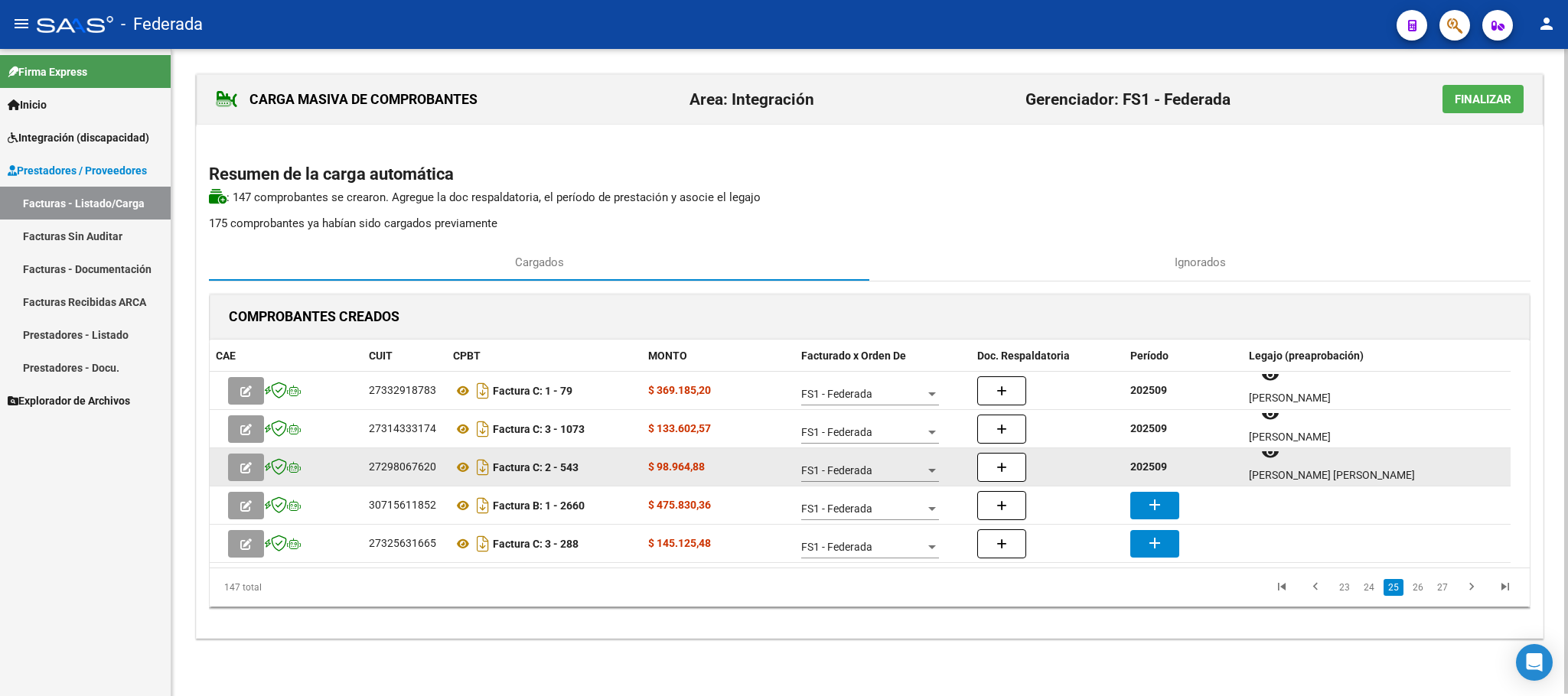
click at [1145, 465] on strong "202509" at bounding box center [1148, 466] width 36 height 12
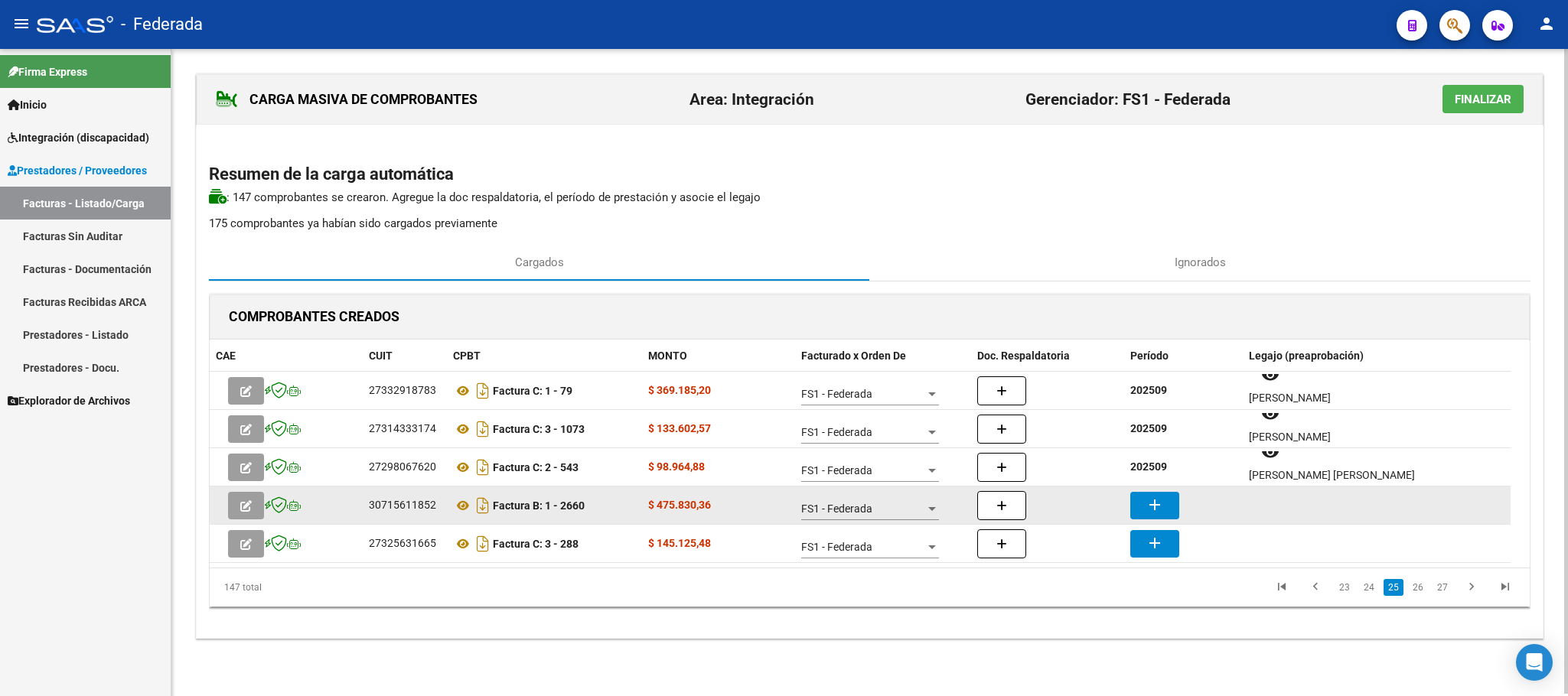
click at [1151, 508] on mat-icon "add" at bounding box center [1154, 505] width 18 height 18
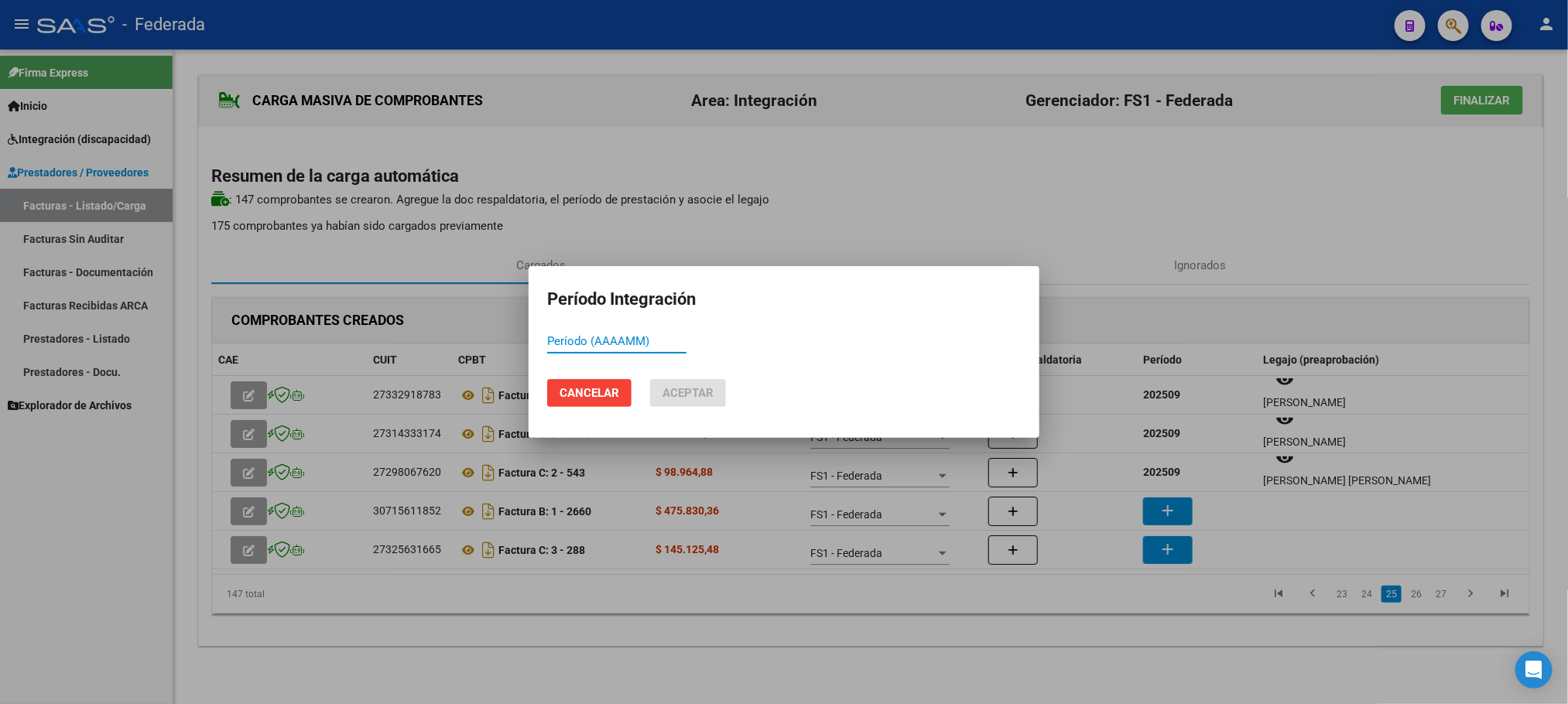
paste input "202509"
type input "202509"
click at [684, 381] on button "Aceptar" at bounding box center [687, 393] width 76 height 28
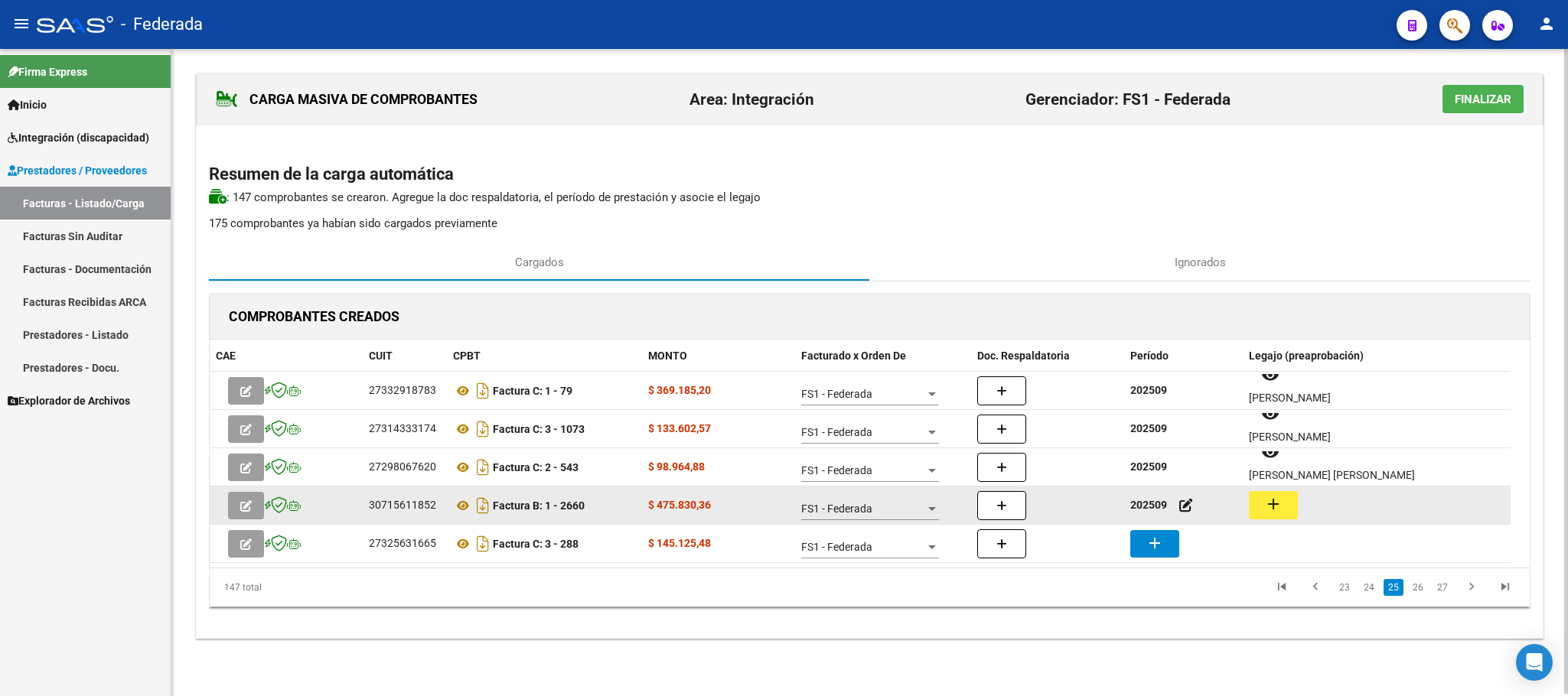
click at [1283, 506] on button "add" at bounding box center [1274, 505] width 49 height 28
click at [464, 500] on icon at bounding box center [463, 506] width 20 height 18
click at [1274, 506] on mat-icon "add" at bounding box center [1273, 504] width 18 height 18
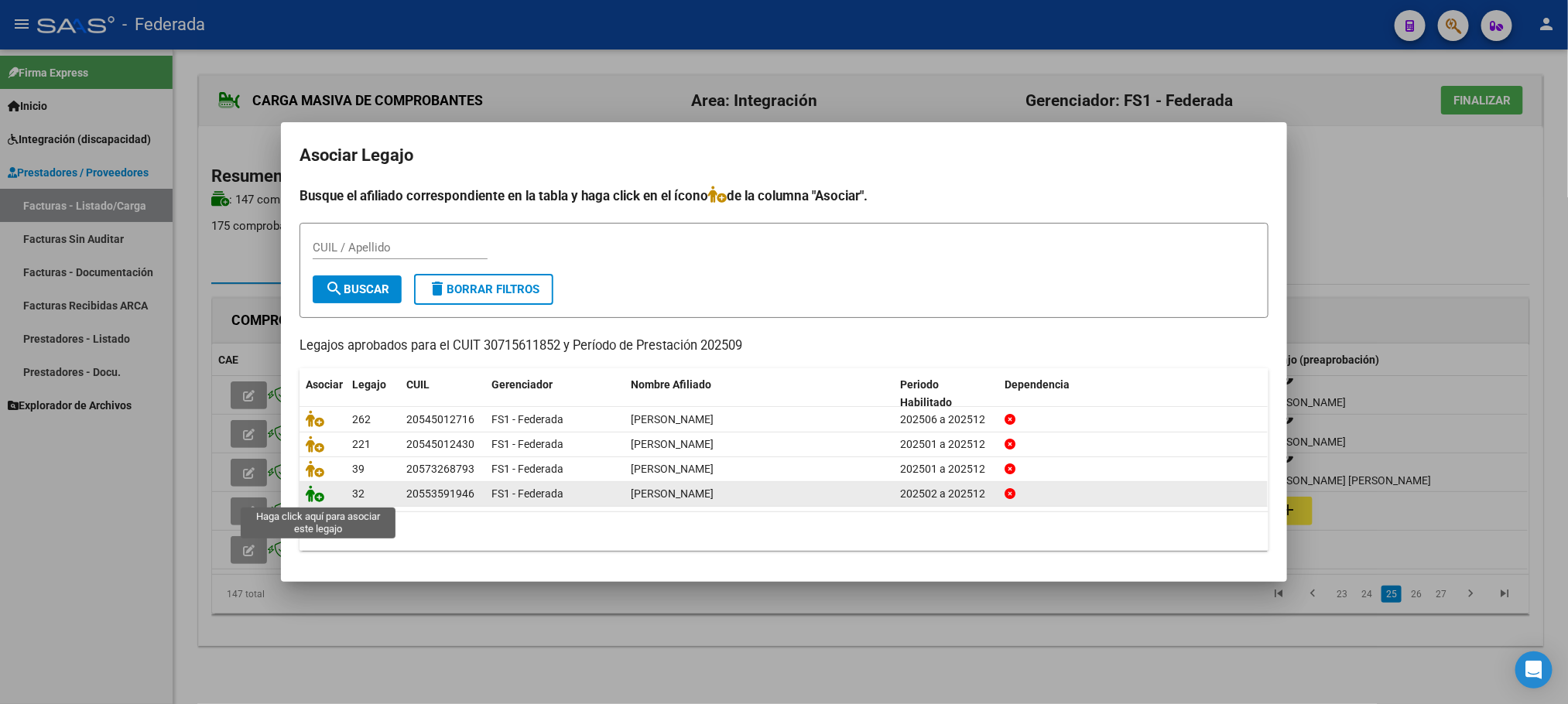
click at [316, 500] on icon at bounding box center [315, 494] width 18 height 17
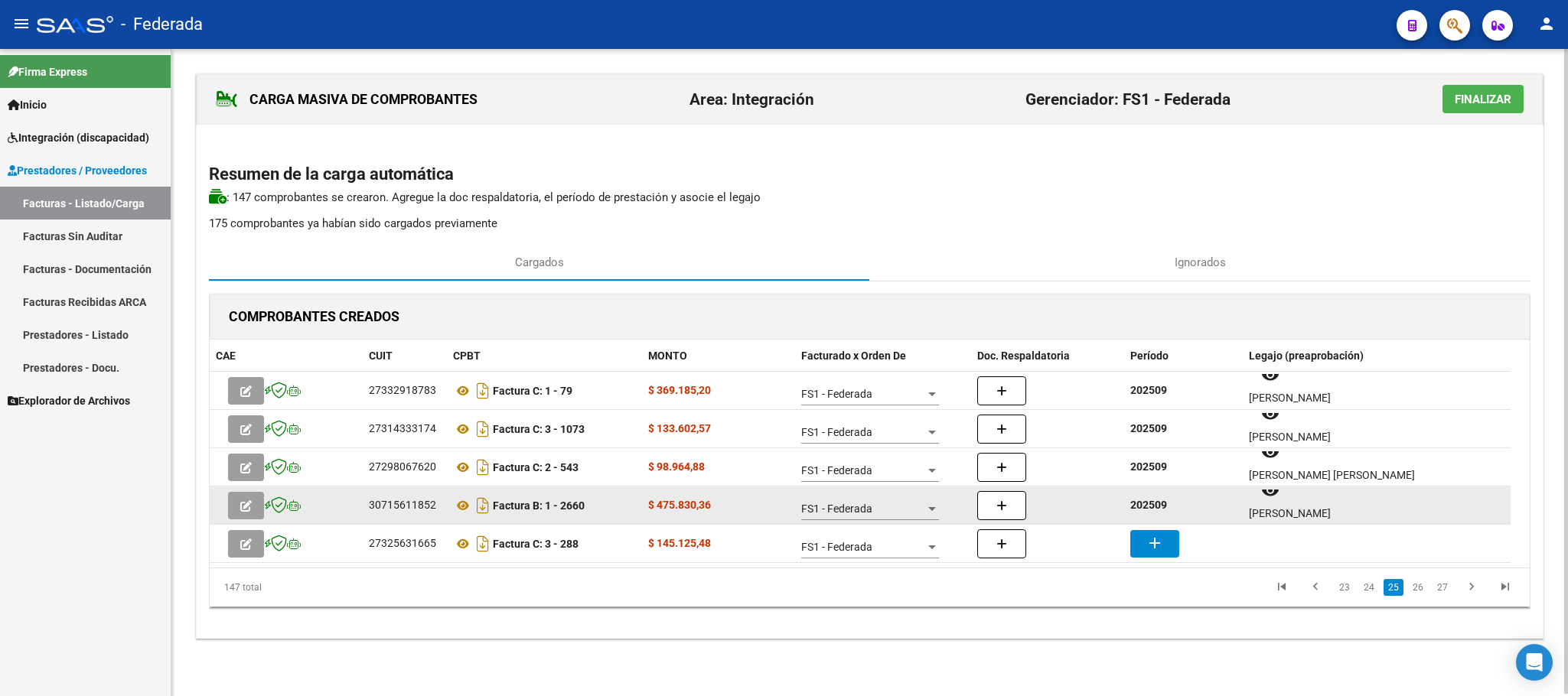
click at [1272, 519] on div "CORTESE RENZO" at bounding box center [1377, 513] width 256 height 17
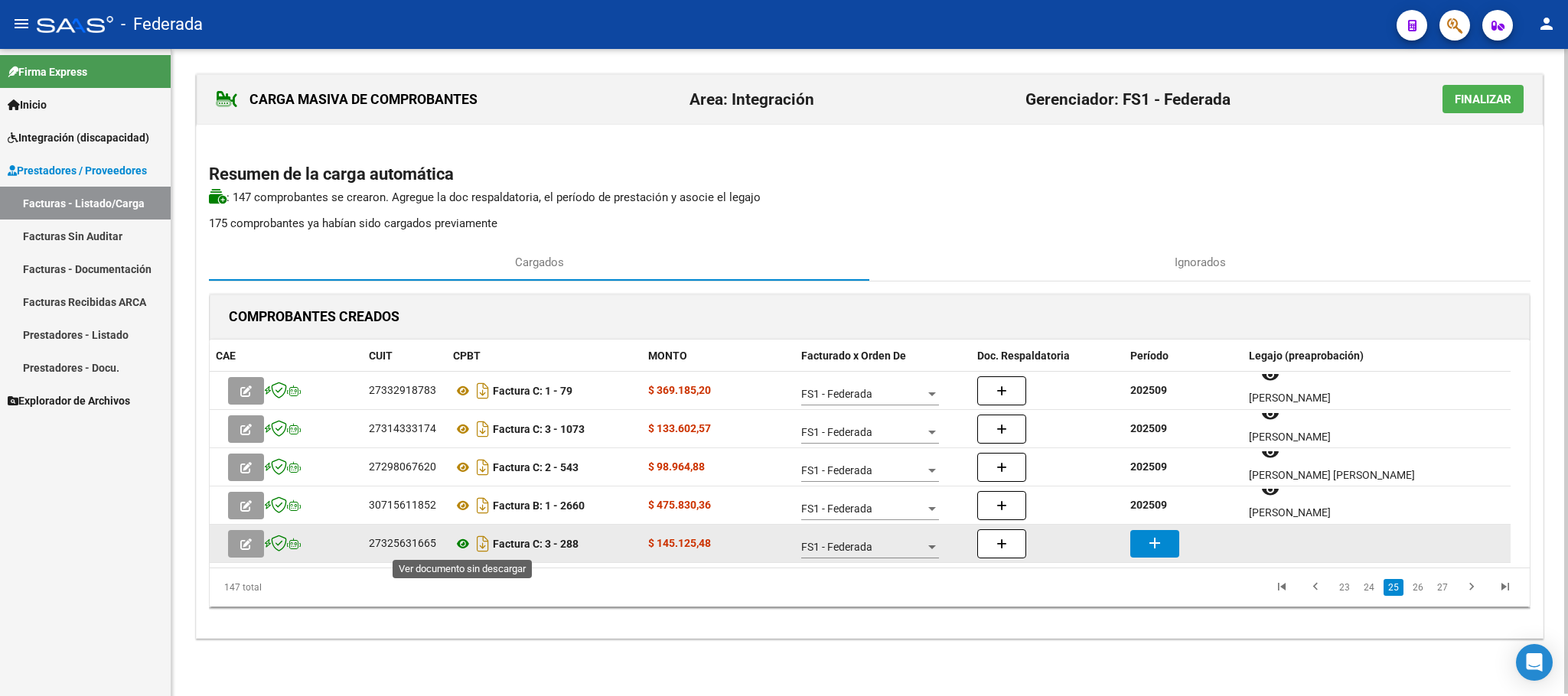
click at [460, 540] on icon at bounding box center [463, 544] width 20 height 18
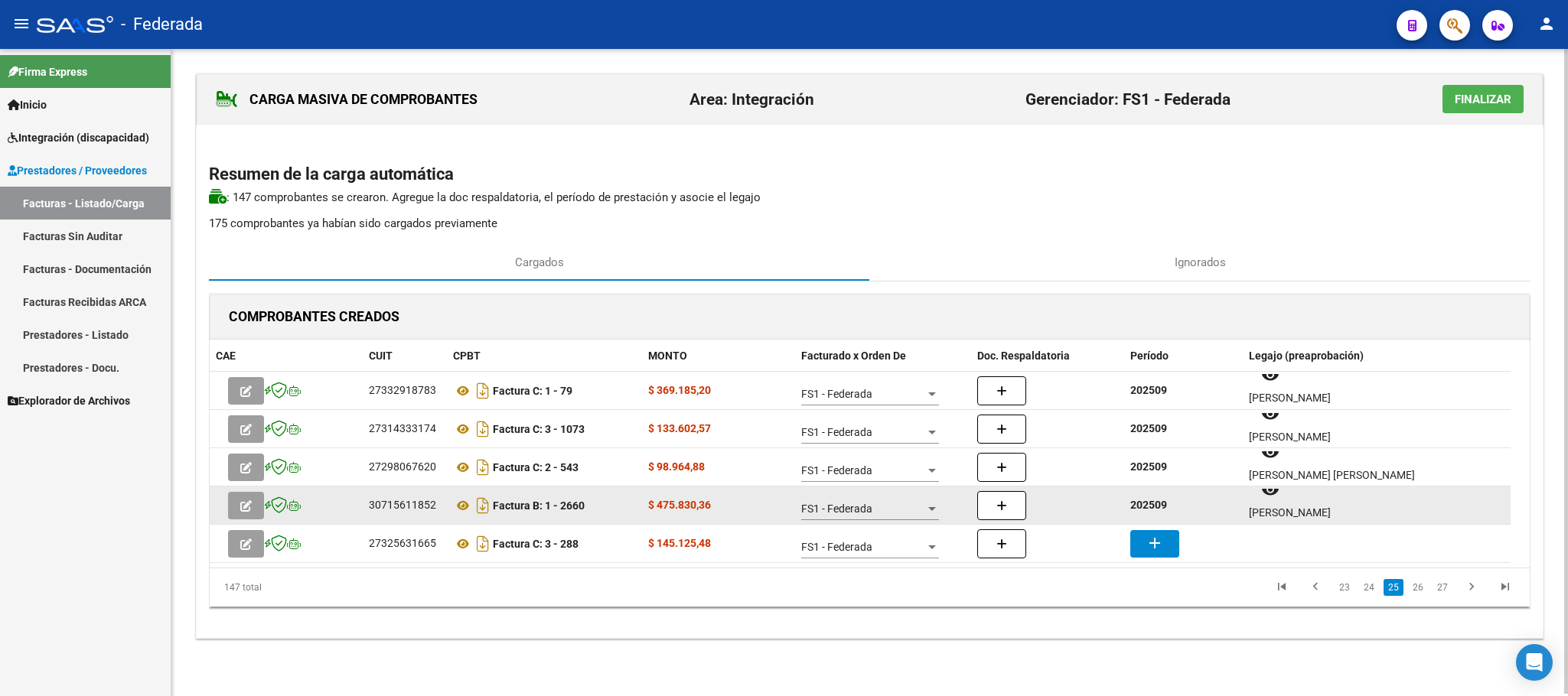
click at [1142, 506] on strong "202509" at bounding box center [1148, 505] width 36 height 12
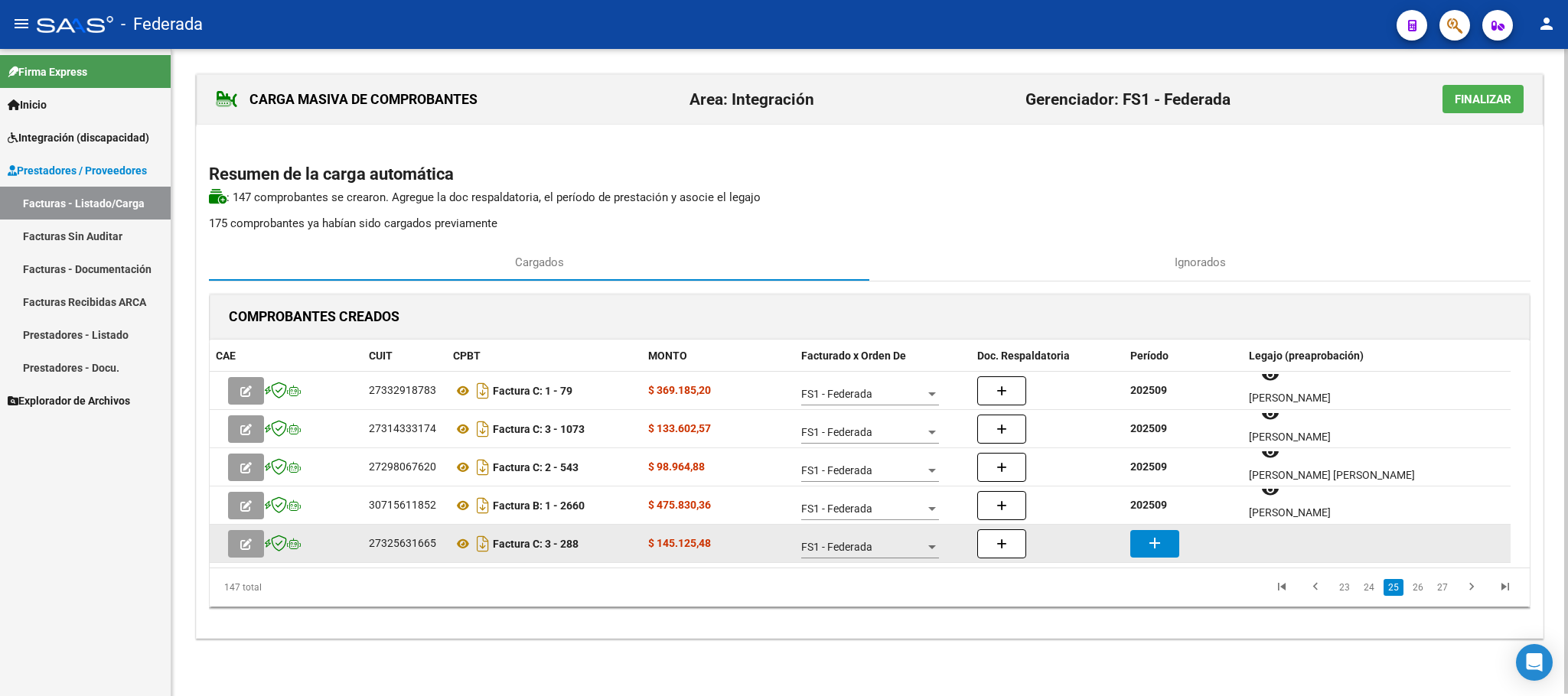
click at [1153, 552] on mat-icon "add" at bounding box center [1154, 543] width 18 height 18
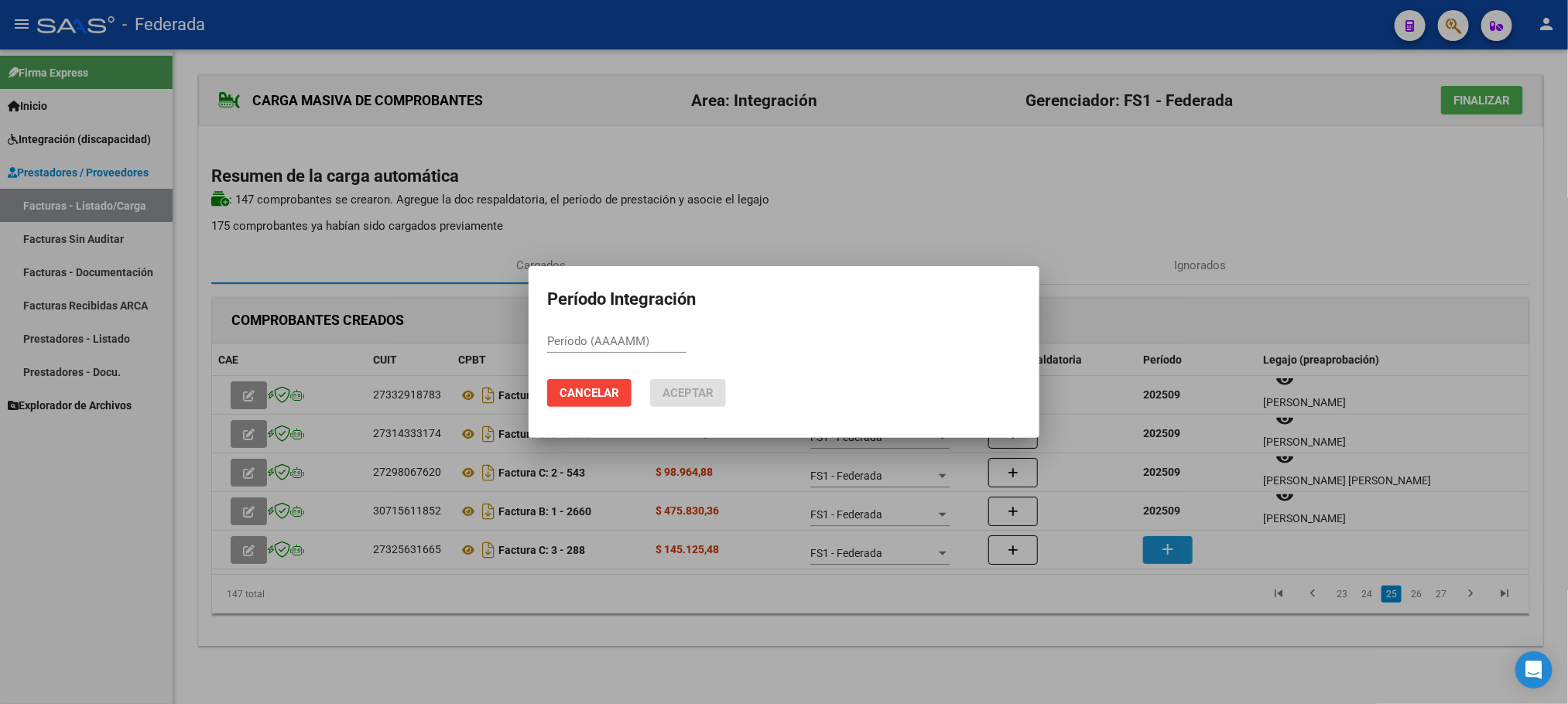
paste input "202509"
type input "202509"
click at [676, 393] on span "Aceptar" at bounding box center [687, 393] width 51 height 14
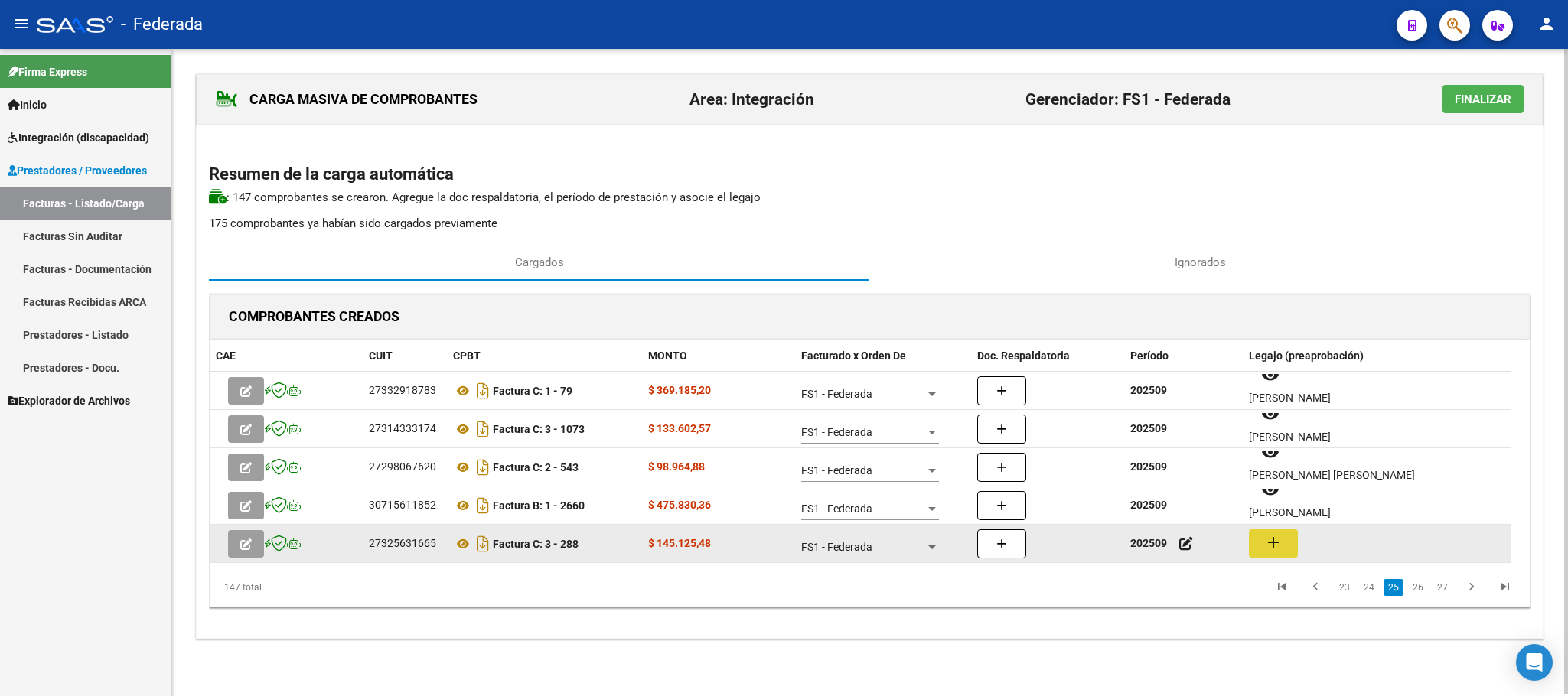
click at [1284, 539] on button "add" at bounding box center [1274, 543] width 49 height 28
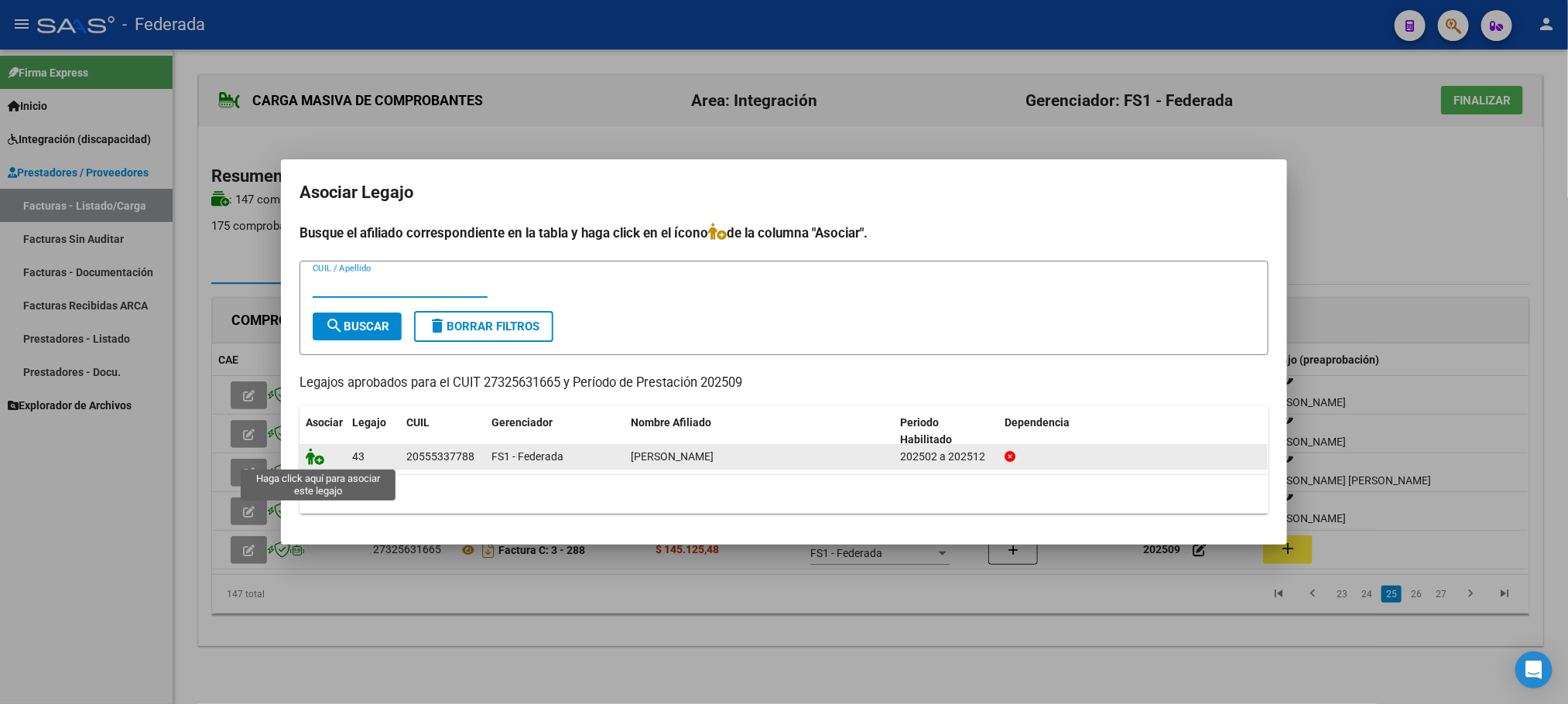
click at [310, 462] on icon at bounding box center [315, 456] width 18 height 17
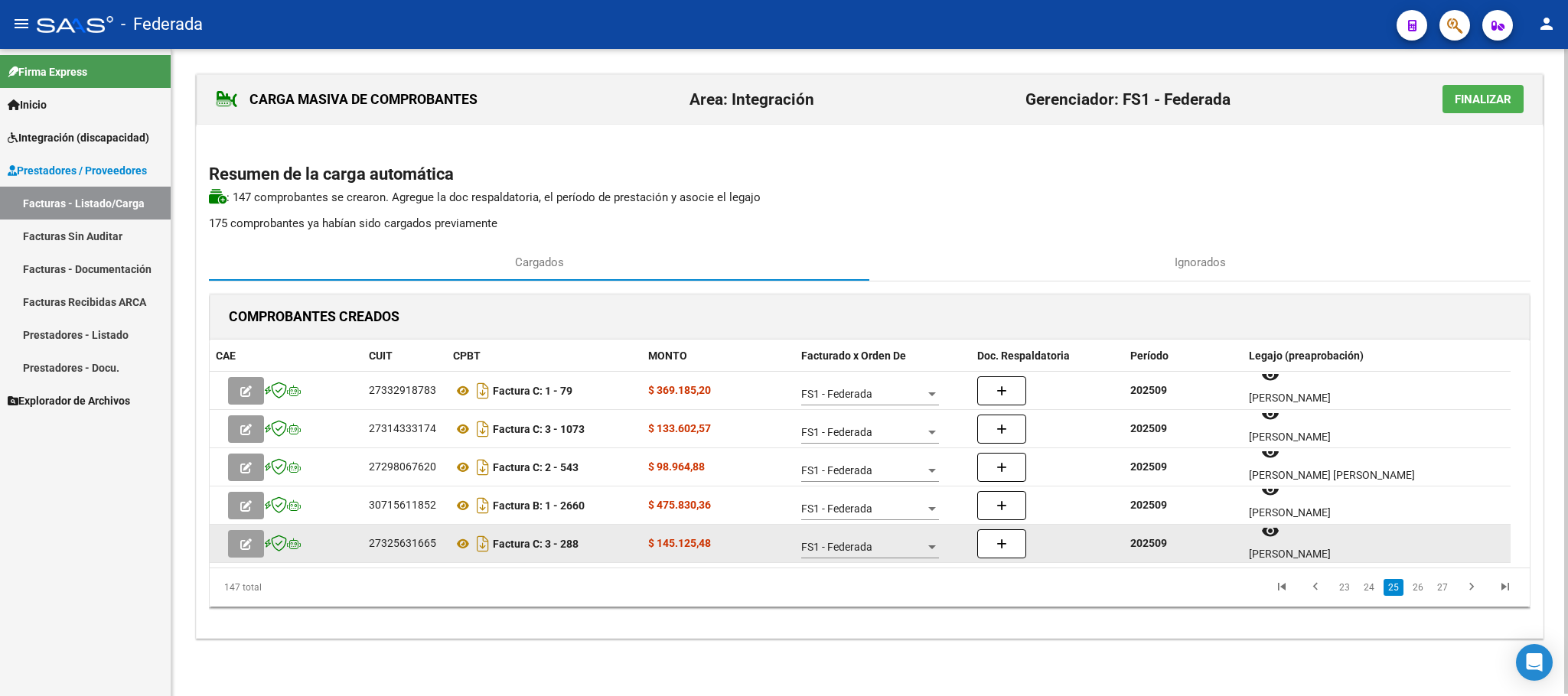
scroll to position [12, 0]
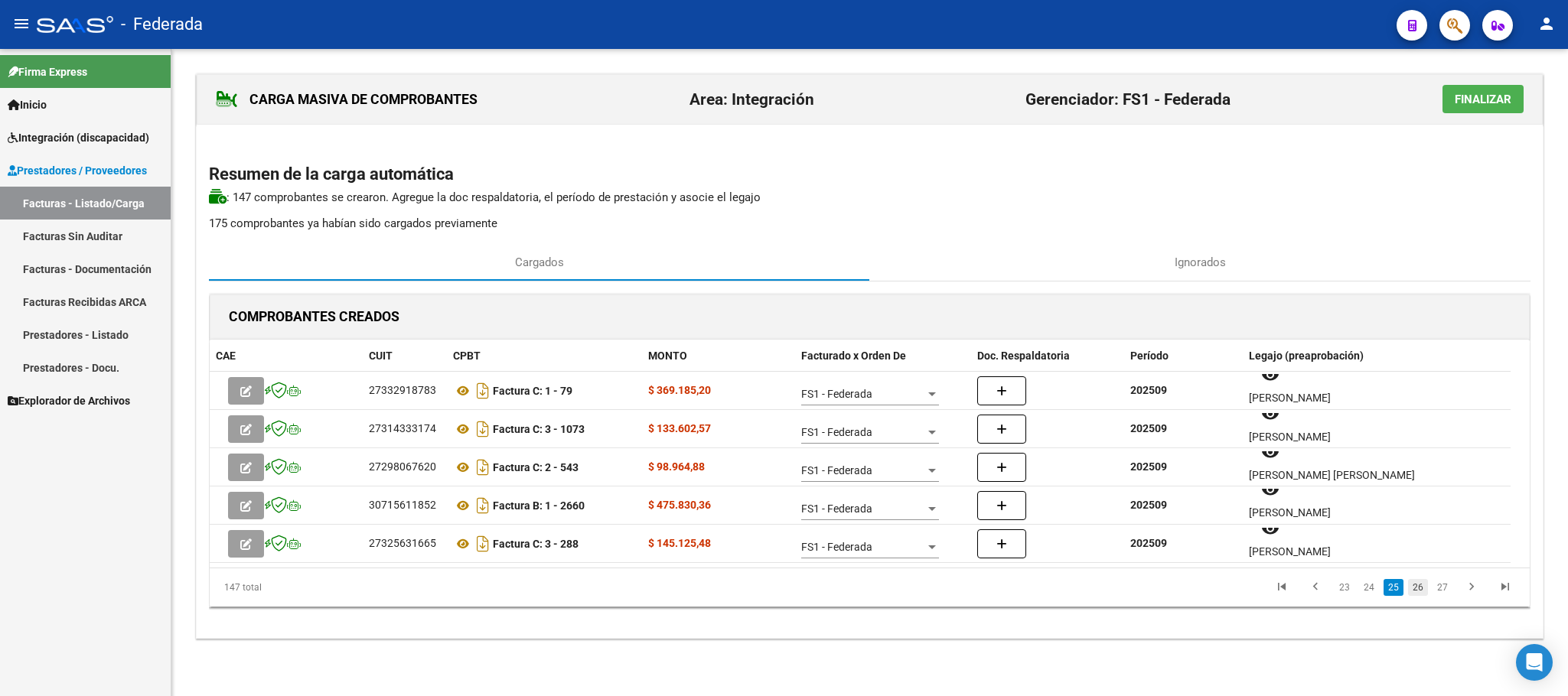
click at [1415, 585] on link "26" at bounding box center [1418, 588] width 20 height 16
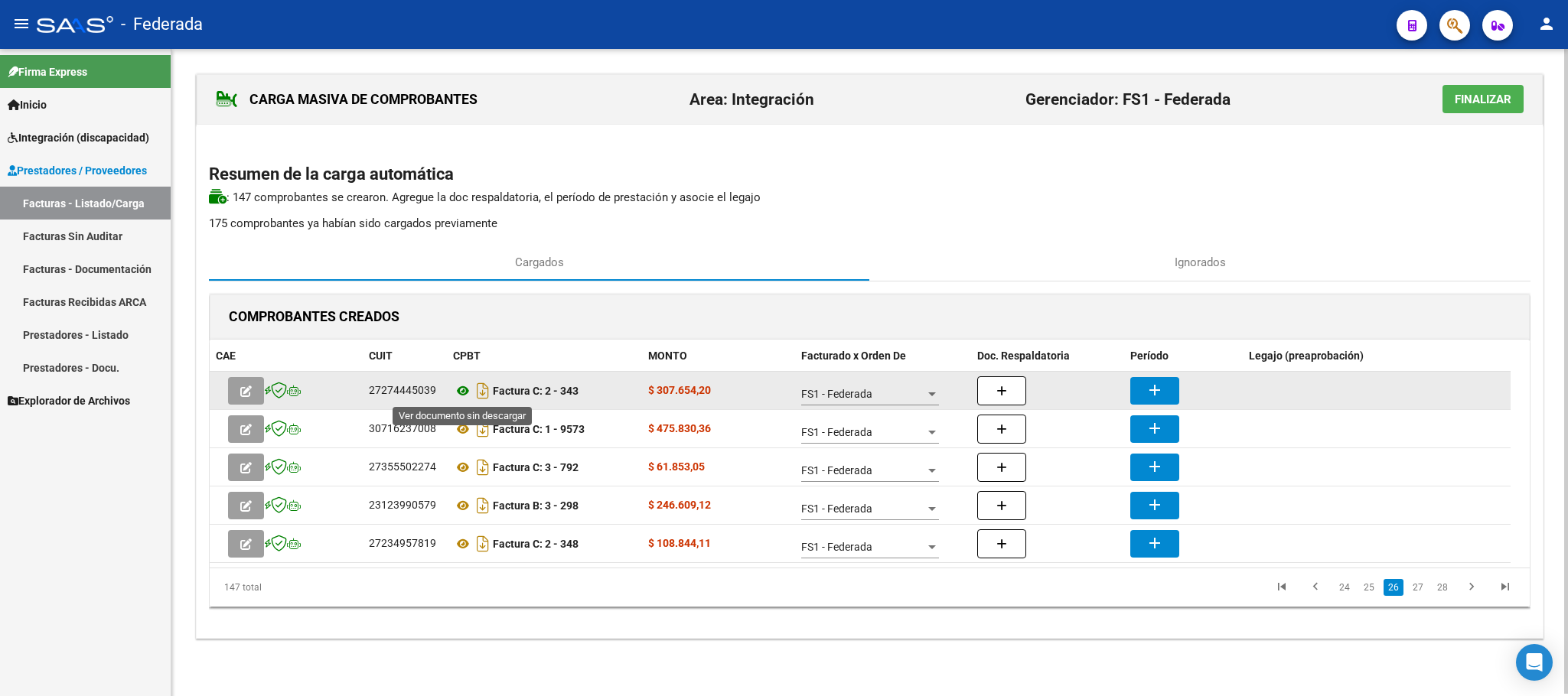
click at [468, 393] on icon at bounding box center [463, 391] width 20 height 18
click at [1167, 389] on button "add" at bounding box center [1154, 391] width 49 height 27
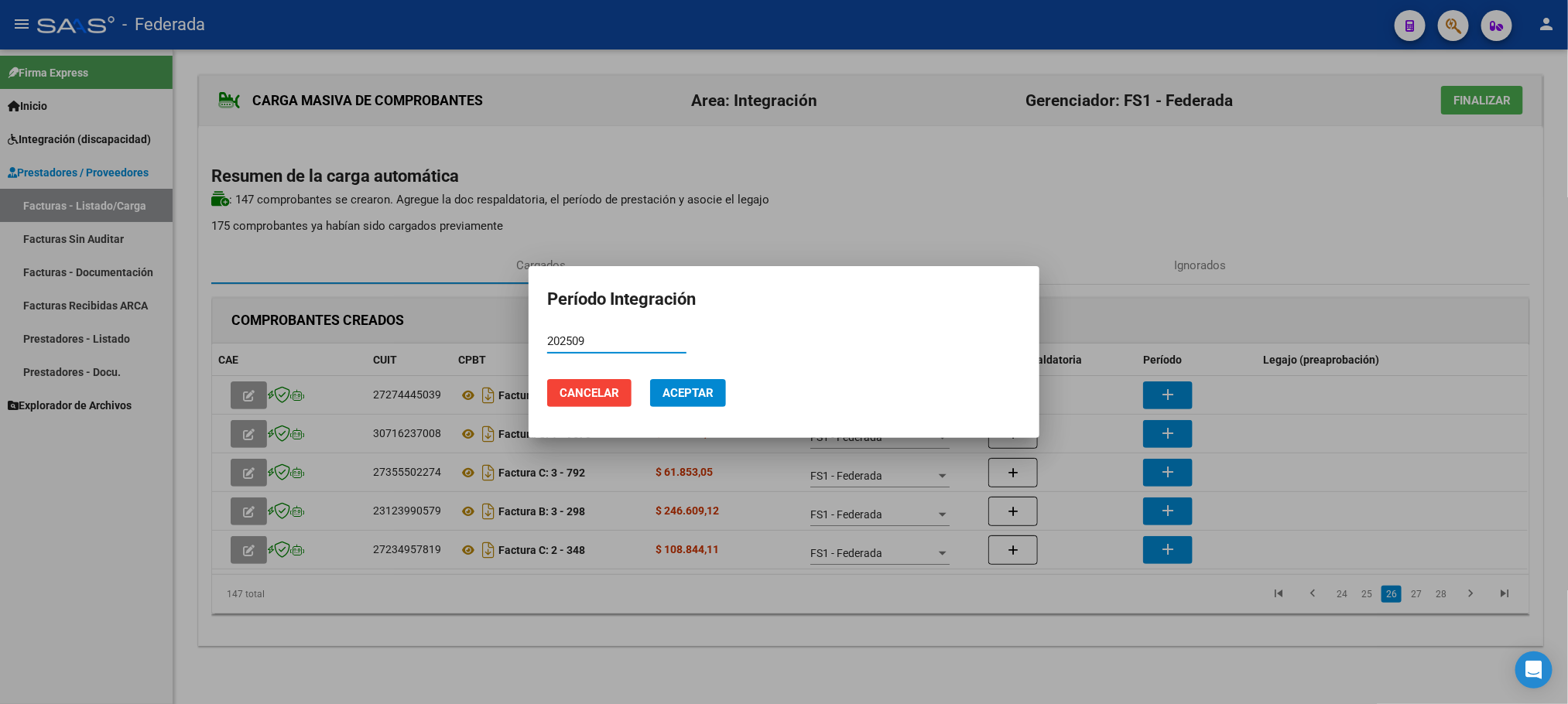
type input "202509"
click at [683, 390] on span "Aceptar" at bounding box center [687, 393] width 51 height 14
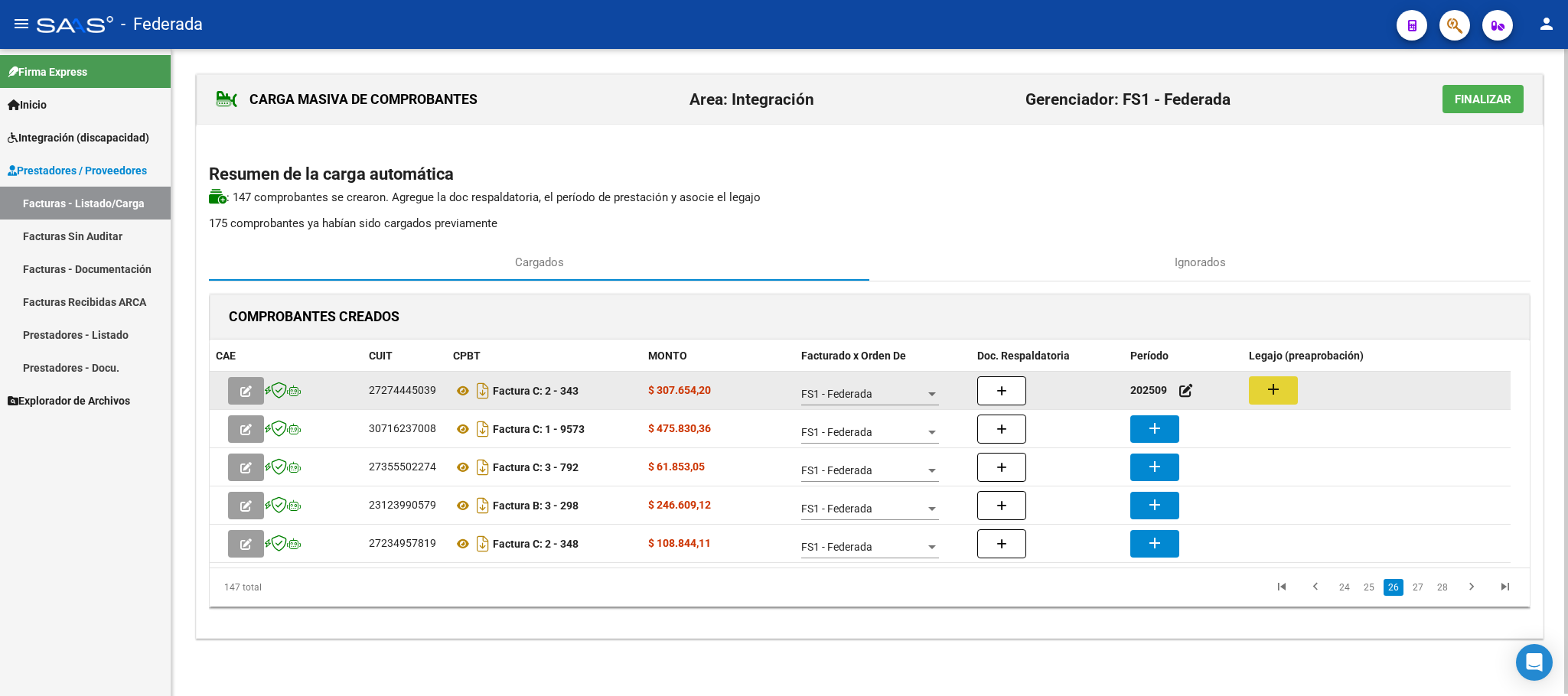
click at [1284, 382] on button "add" at bounding box center [1274, 390] width 49 height 28
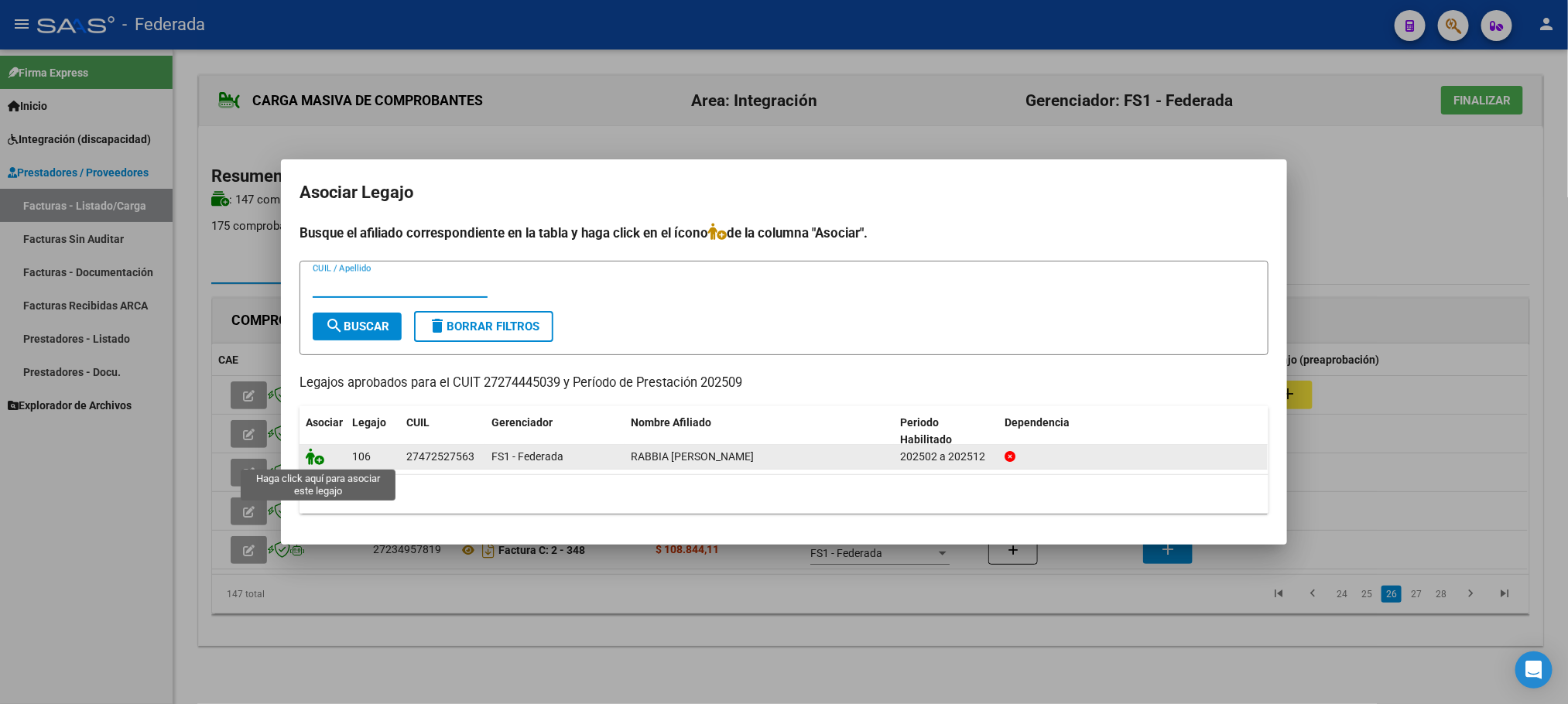
click at [316, 456] on icon at bounding box center [315, 456] width 18 height 17
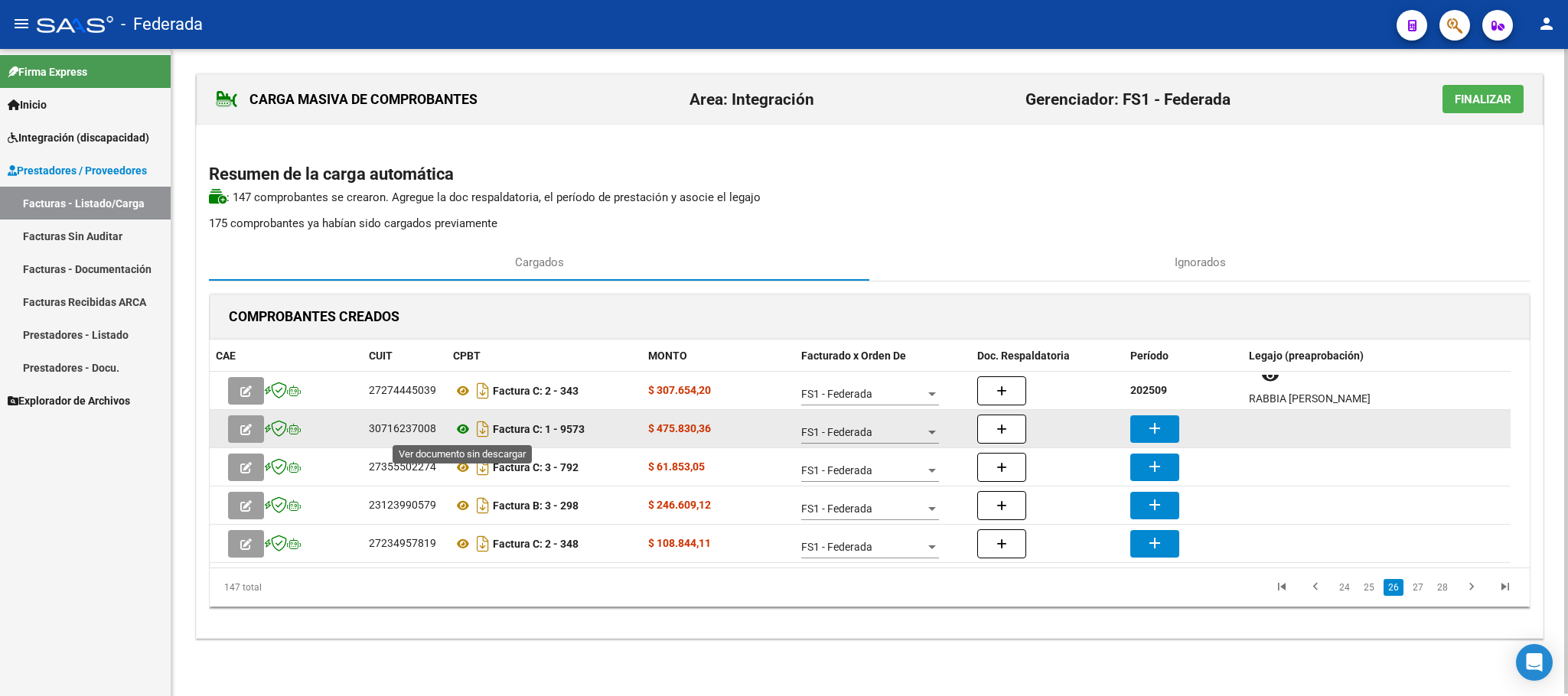
click at [459, 429] on icon at bounding box center [463, 429] width 20 height 18
click at [460, 427] on icon at bounding box center [463, 429] width 20 height 18
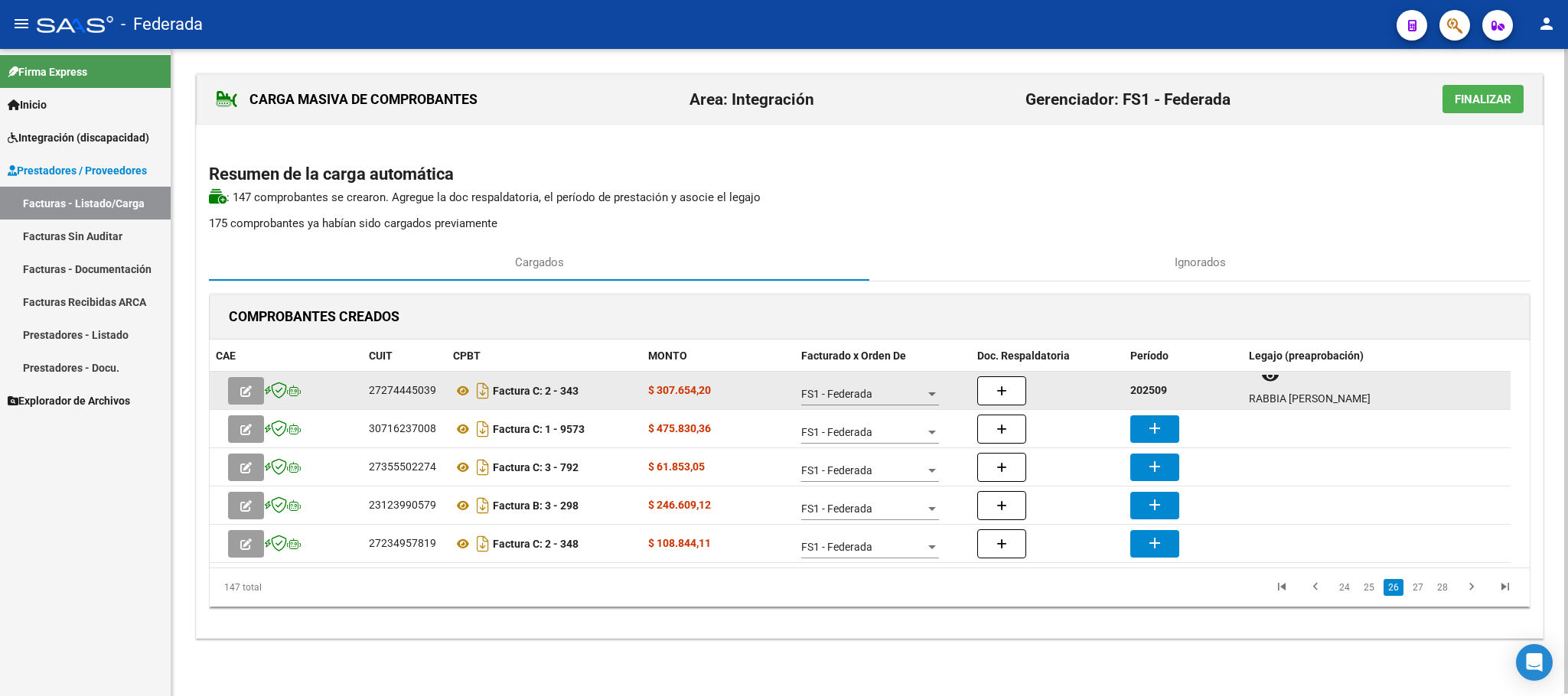
click at [1136, 390] on strong "202509" at bounding box center [1148, 390] width 36 height 12
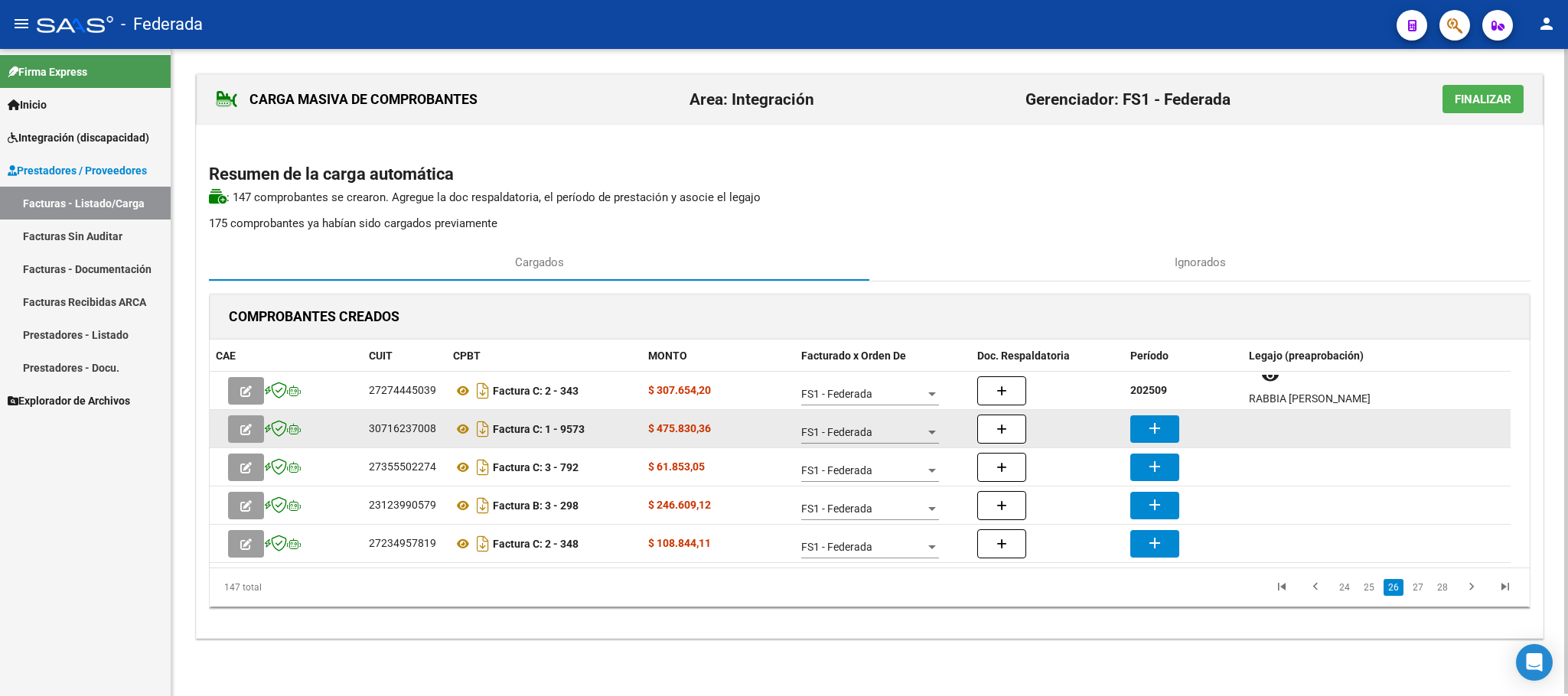
click at [1153, 423] on mat-icon "add" at bounding box center [1154, 428] width 18 height 18
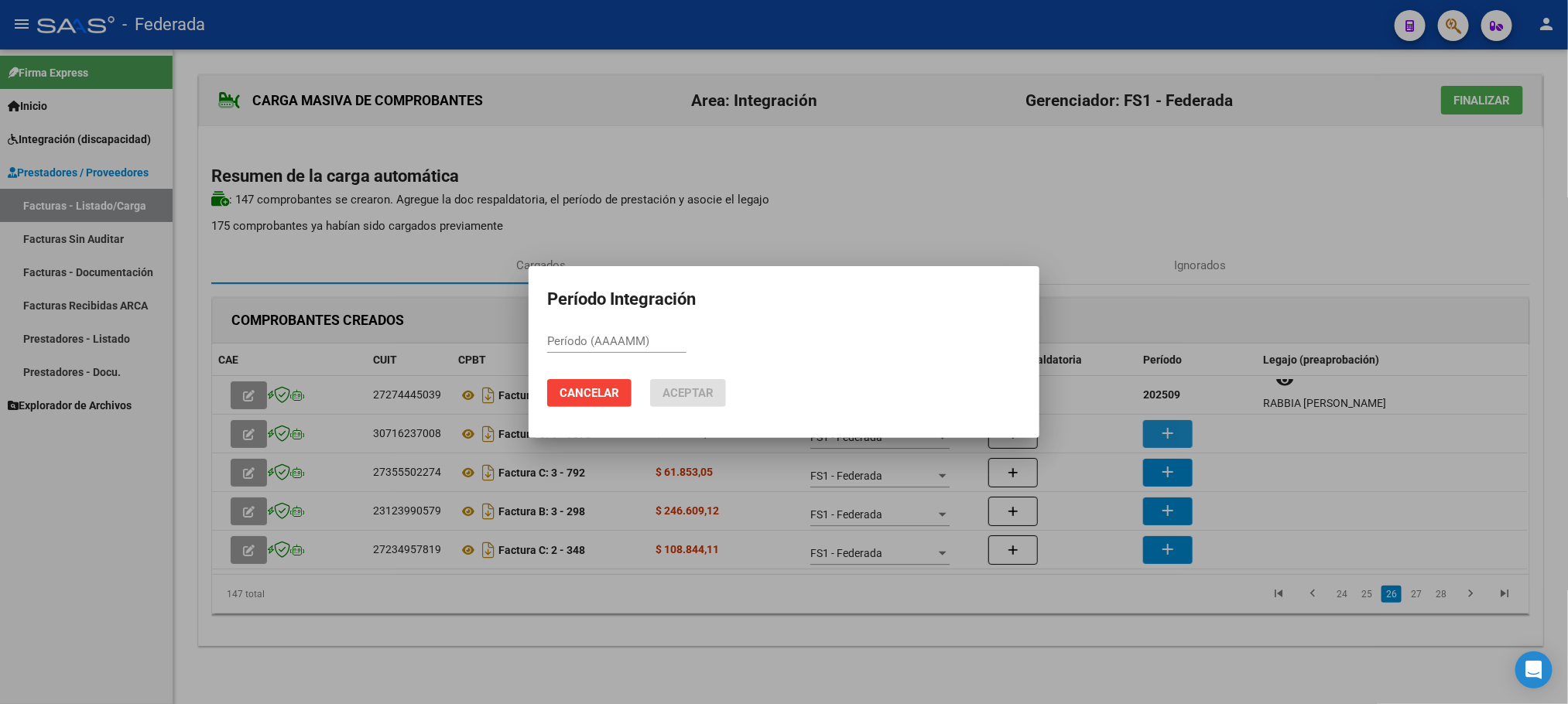
paste input "202509"
type input "202509"
click at [710, 386] on span "Aceptar" at bounding box center [687, 393] width 51 height 14
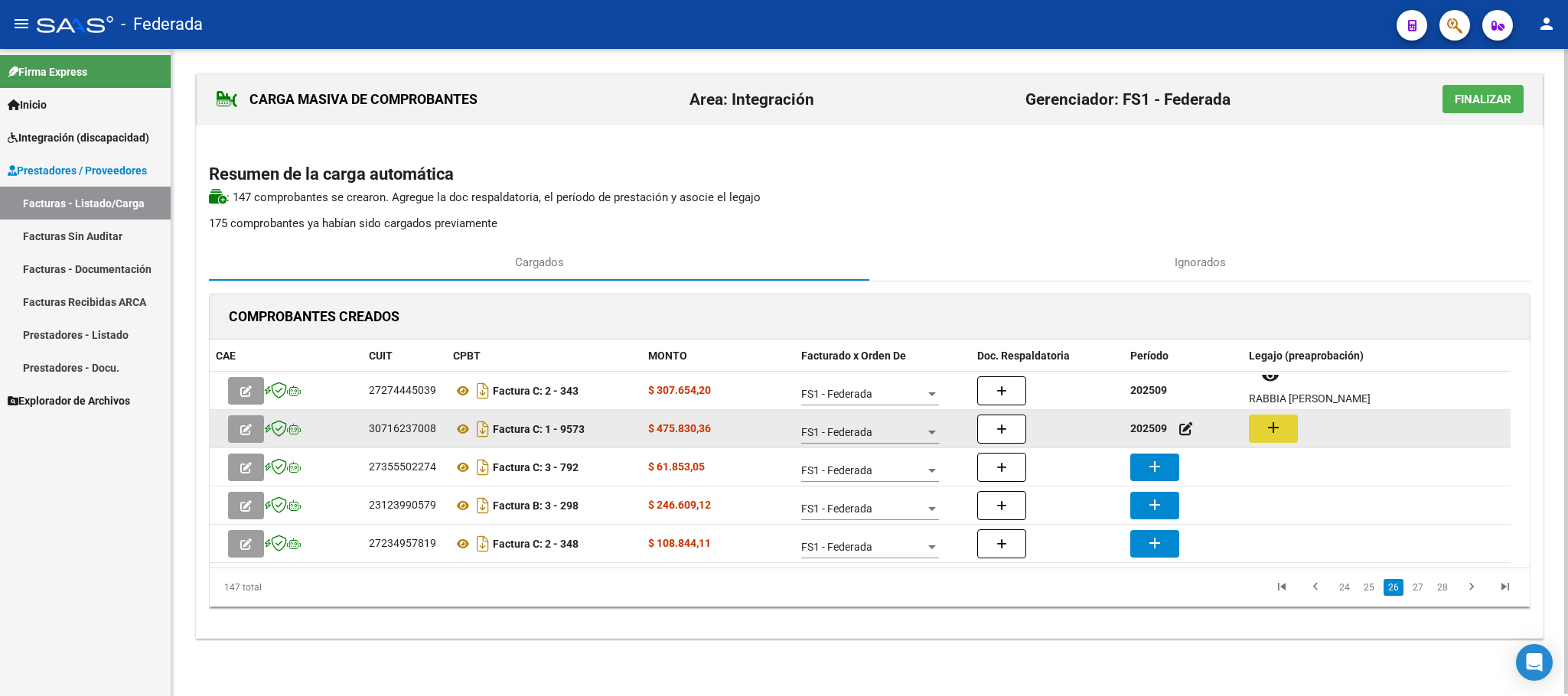
click at [1273, 434] on mat-icon "add" at bounding box center [1273, 427] width 18 height 18
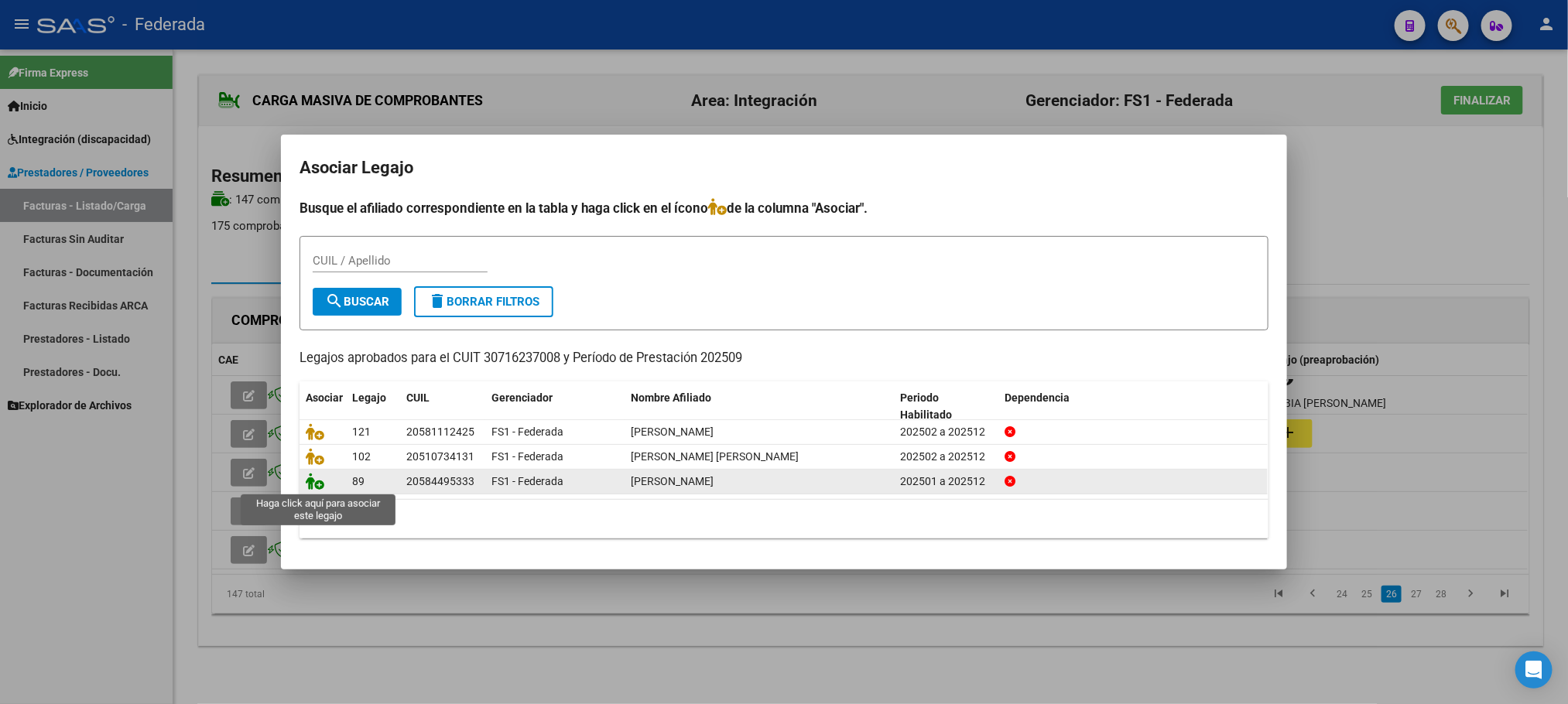
click at [319, 478] on icon at bounding box center [315, 481] width 18 height 17
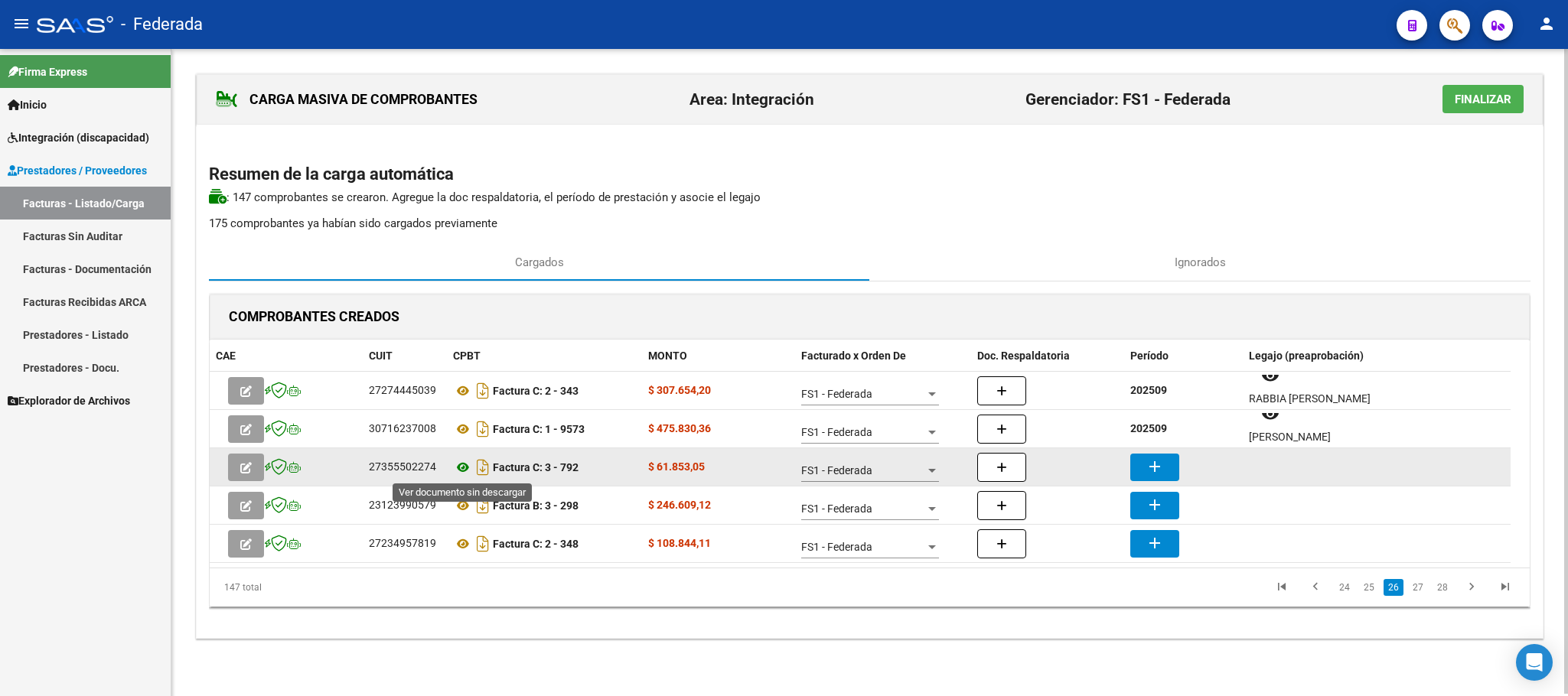
click at [461, 469] on icon at bounding box center [463, 467] width 20 height 18
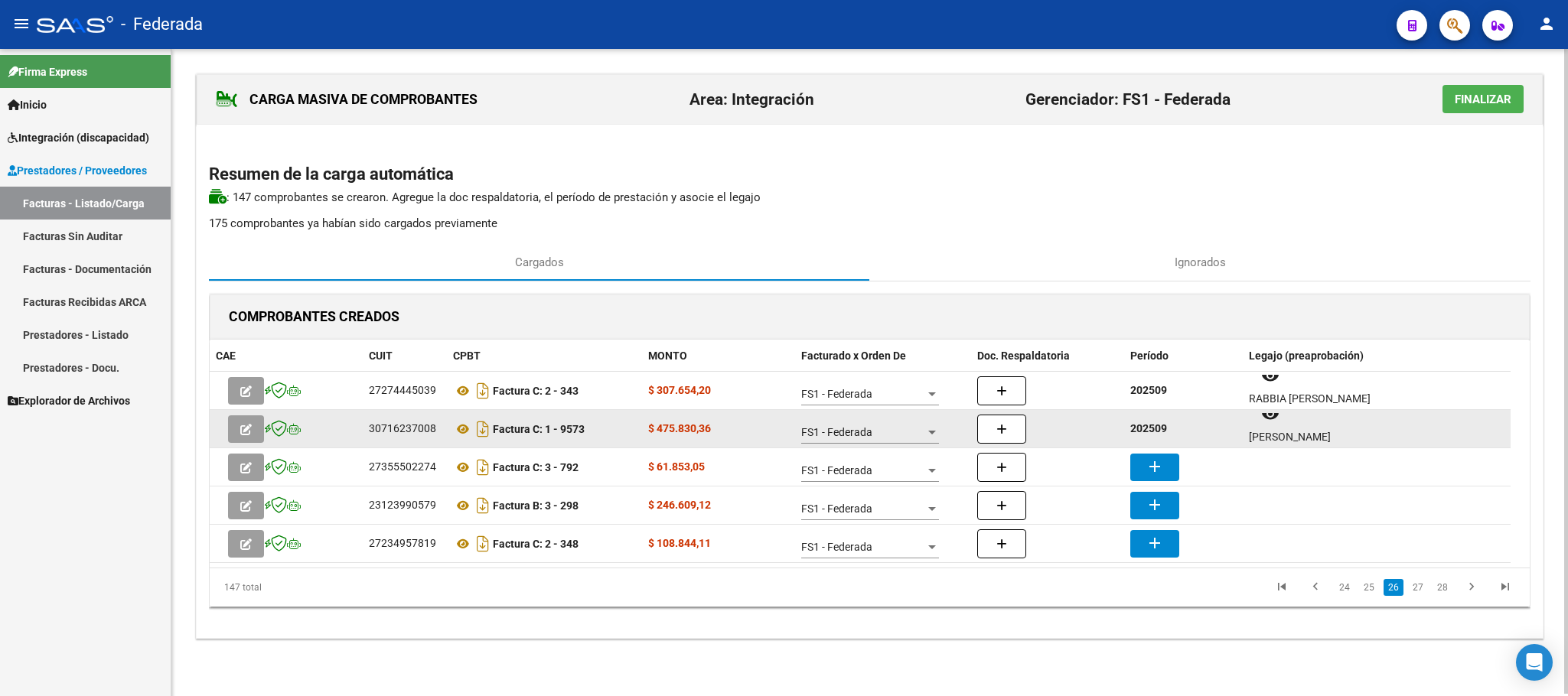
click at [1154, 430] on strong "202509" at bounding box center [1148, 428] width 36 height 12
click at [1154, 427] on strong "202509" at bounding box center [1148, 428] width 36 height 12
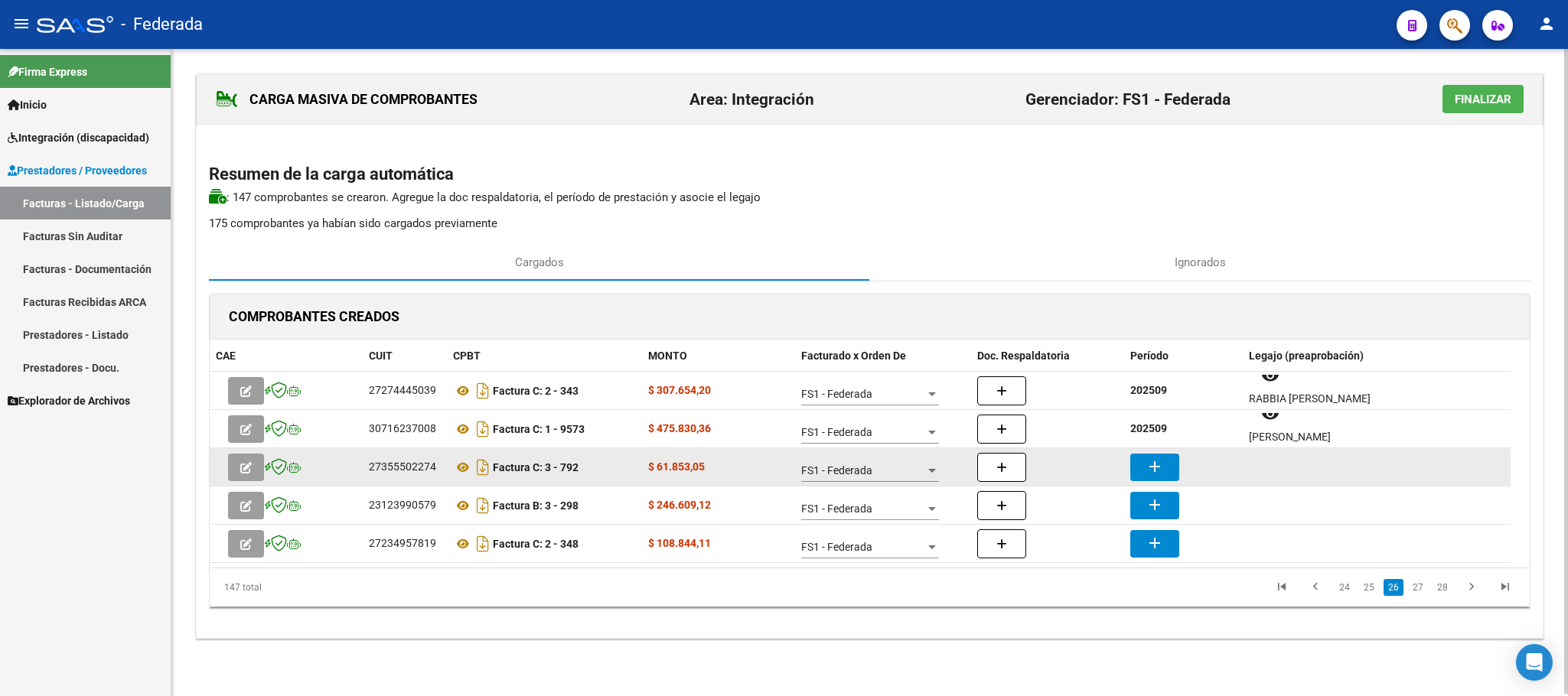
click at [1155, 457] on mat-icon "add" at bounding box center [1154, 466] width 18 height 18
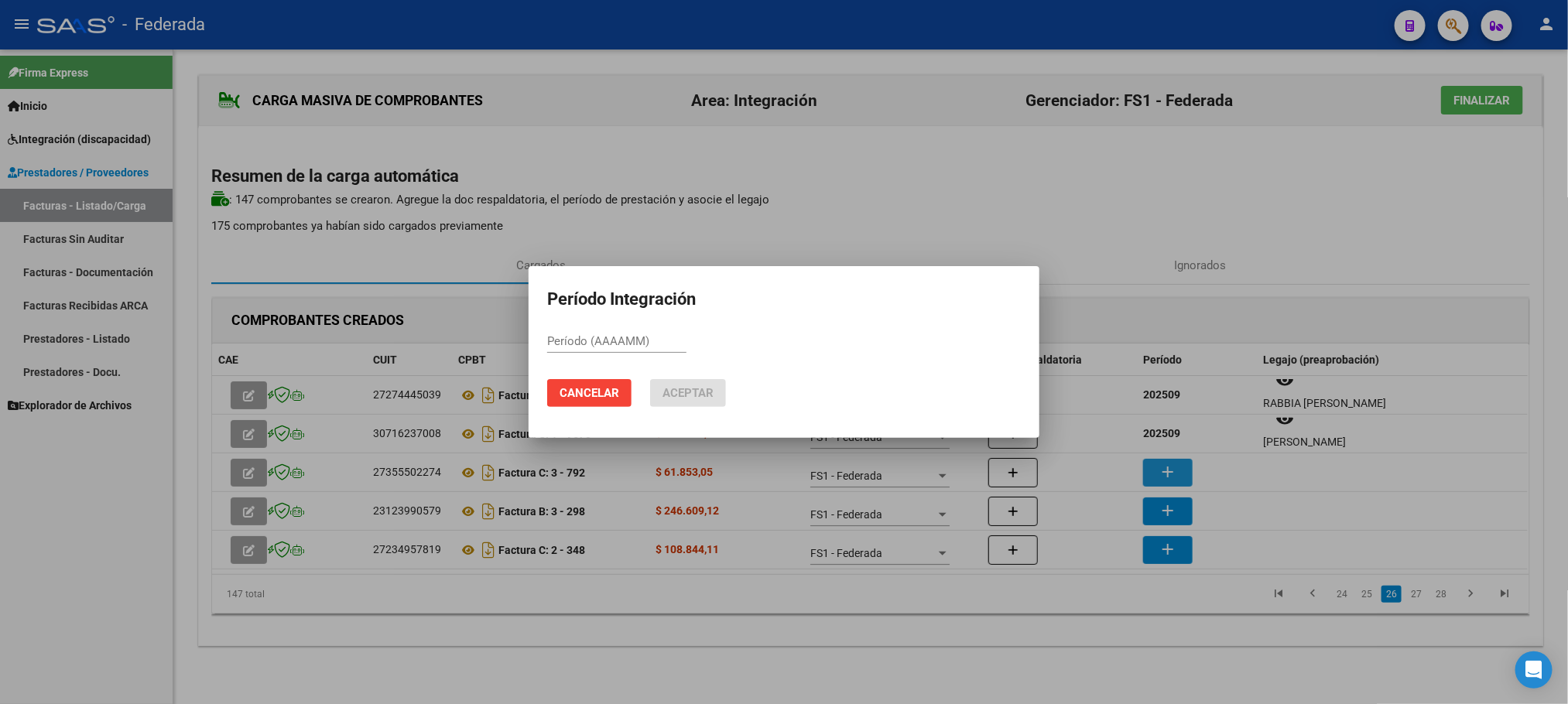
paste input "202509"
type input "202509"
click at [712, 397] on span "Aceptar" at bounding box center [687, 393] width 51 height 14
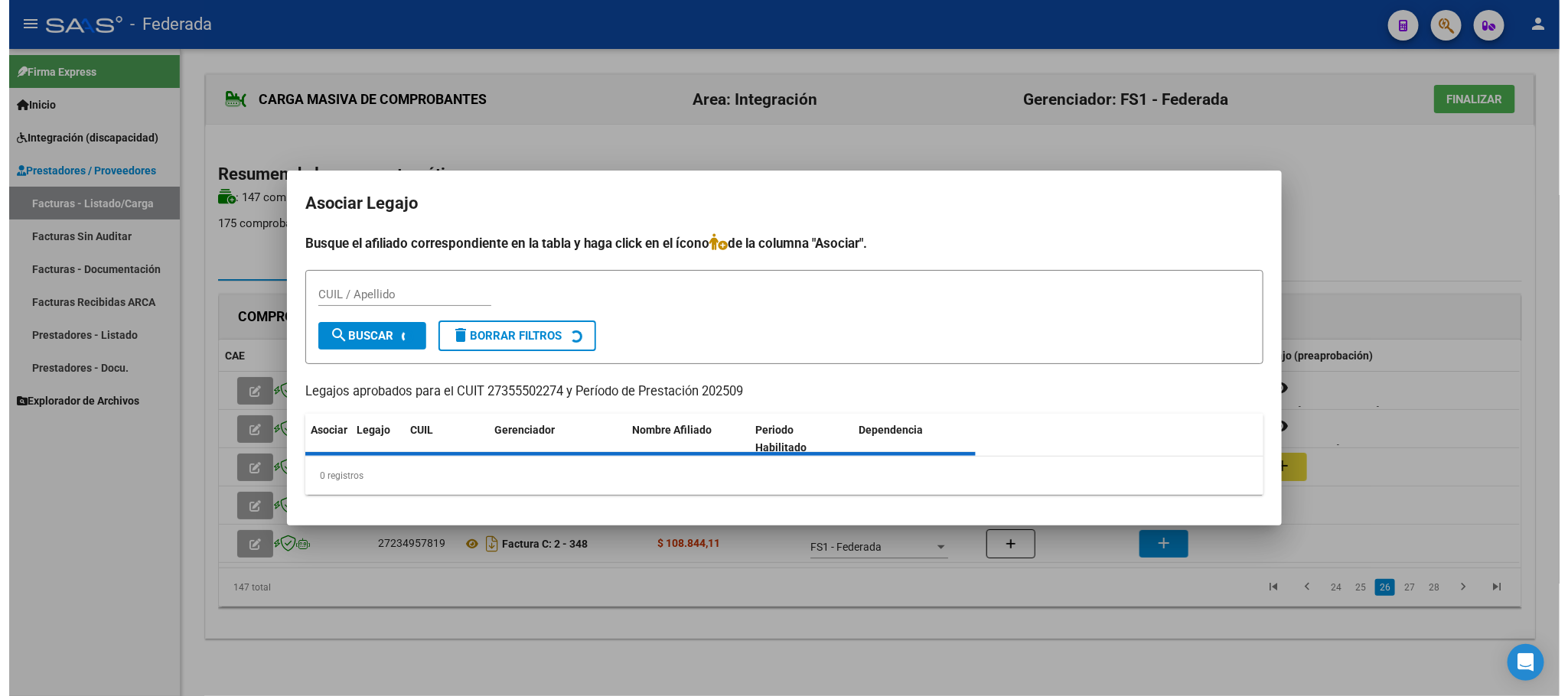
scroll to position [12, 0]
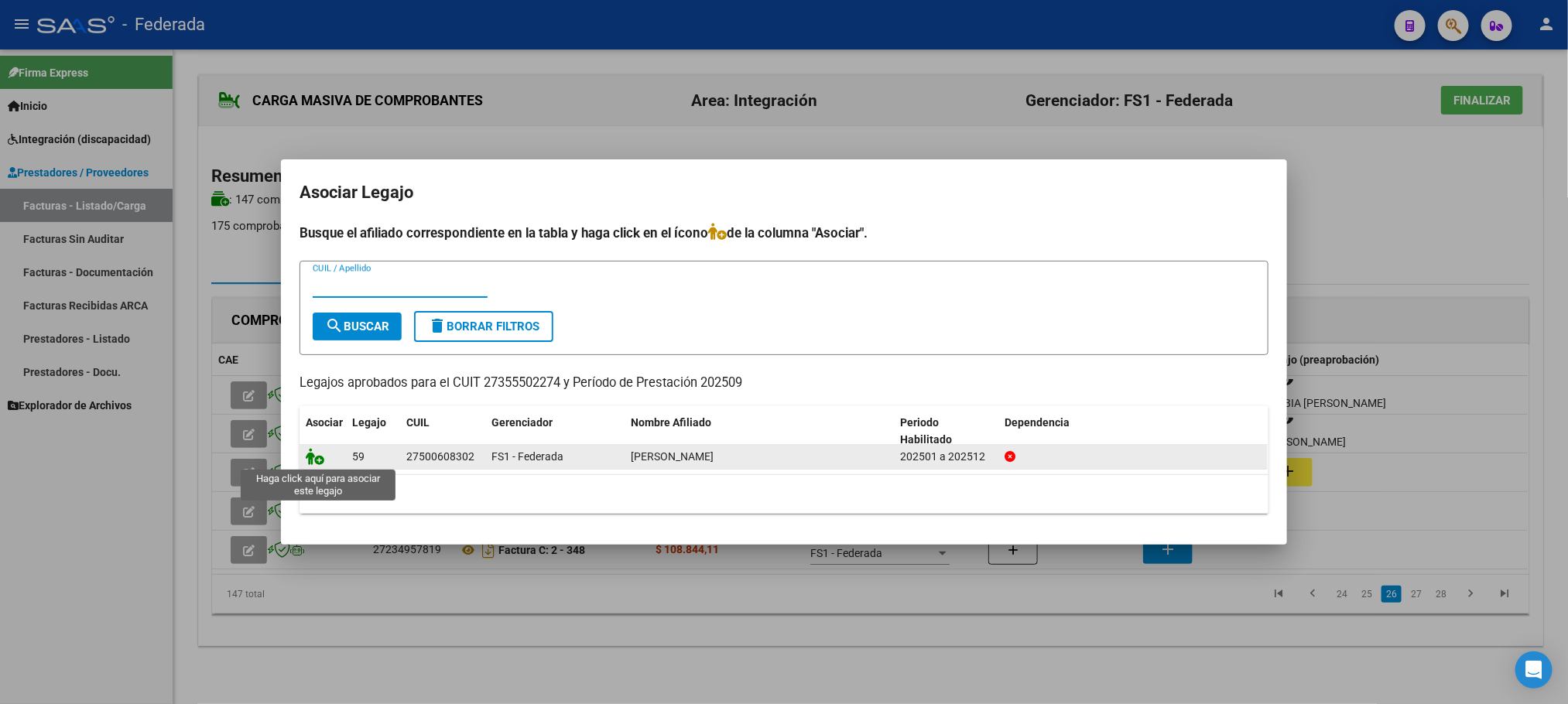
click at [311, 462] on icon at bounding box center [315, 456] width 18 height 17
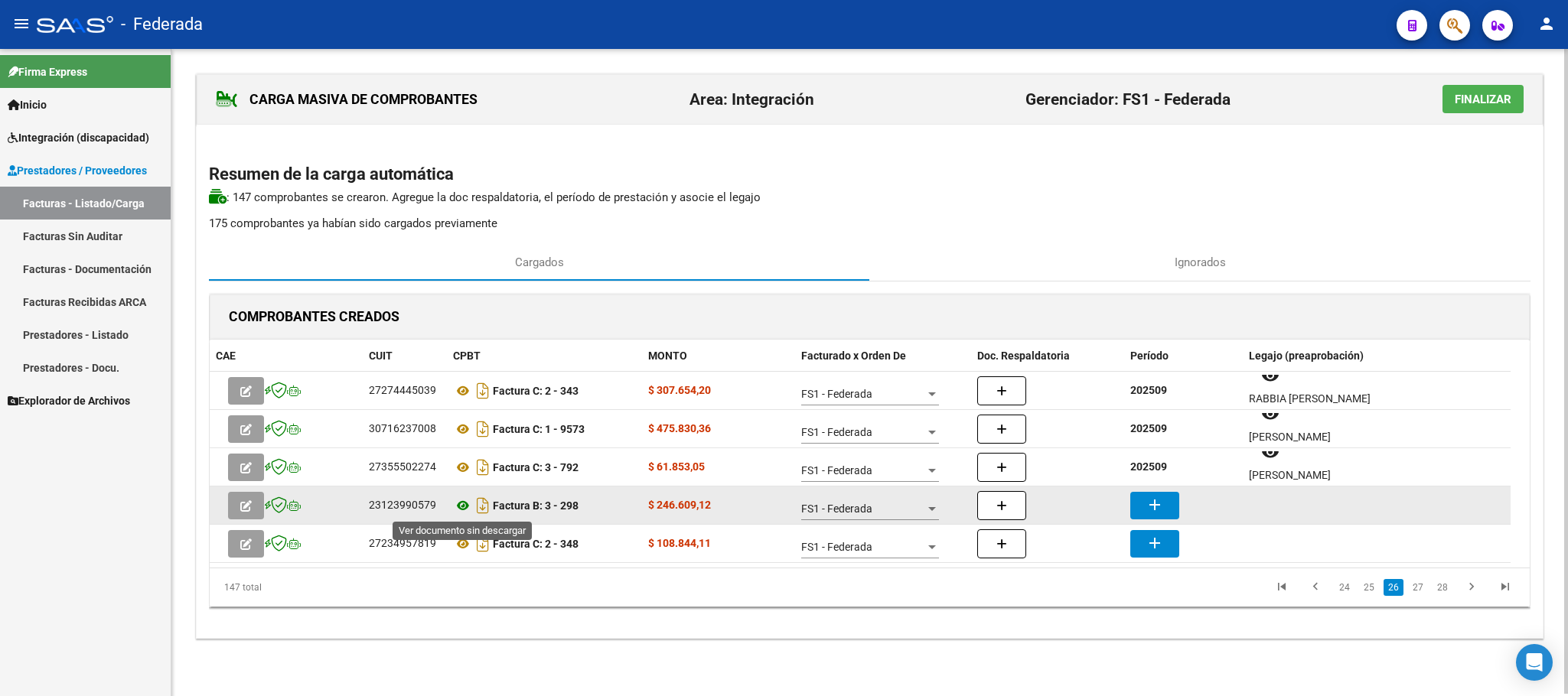
click at [462, 512] on icon at bounding box center [463, 506] width 20 height 18
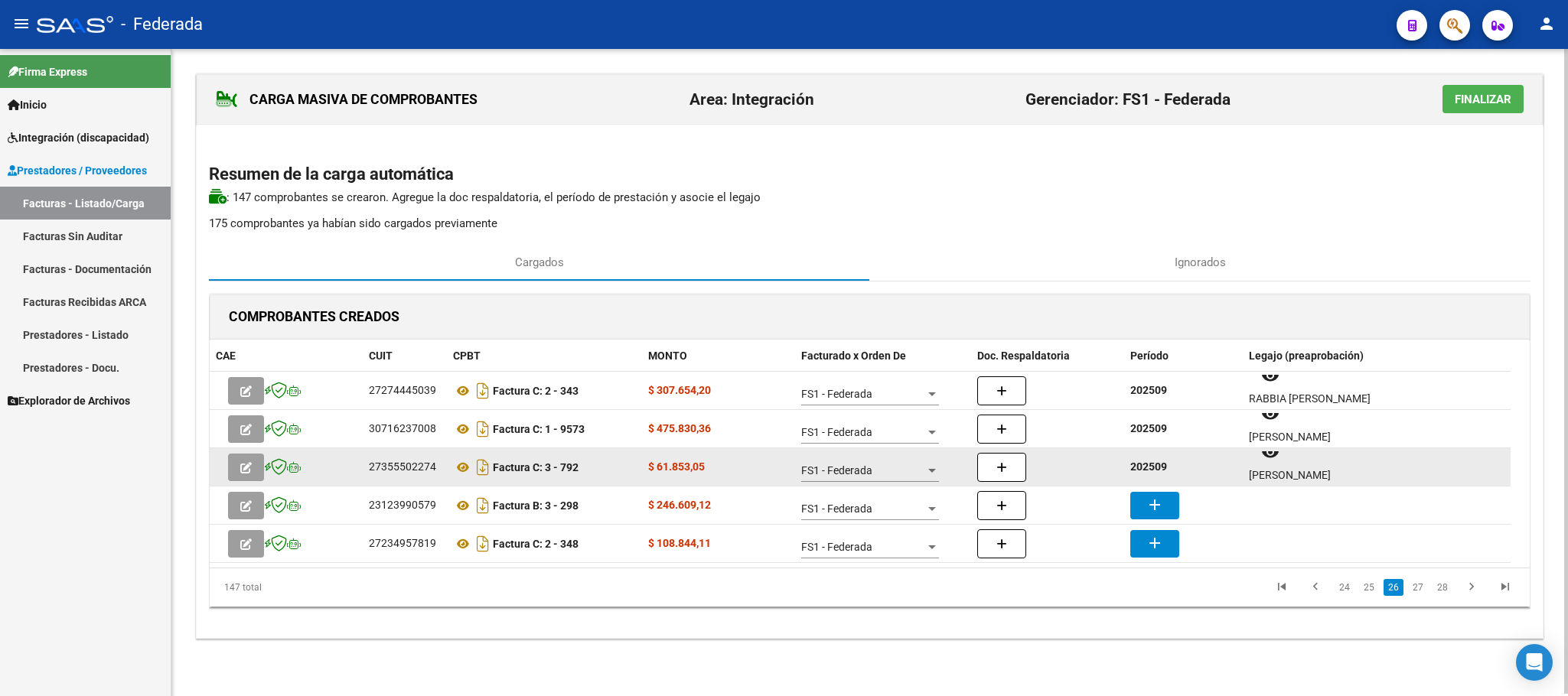
click at [1153, 465] on strong "202509" at bounding box center [1148, 466] width 36 height 12
copy strong "202509"
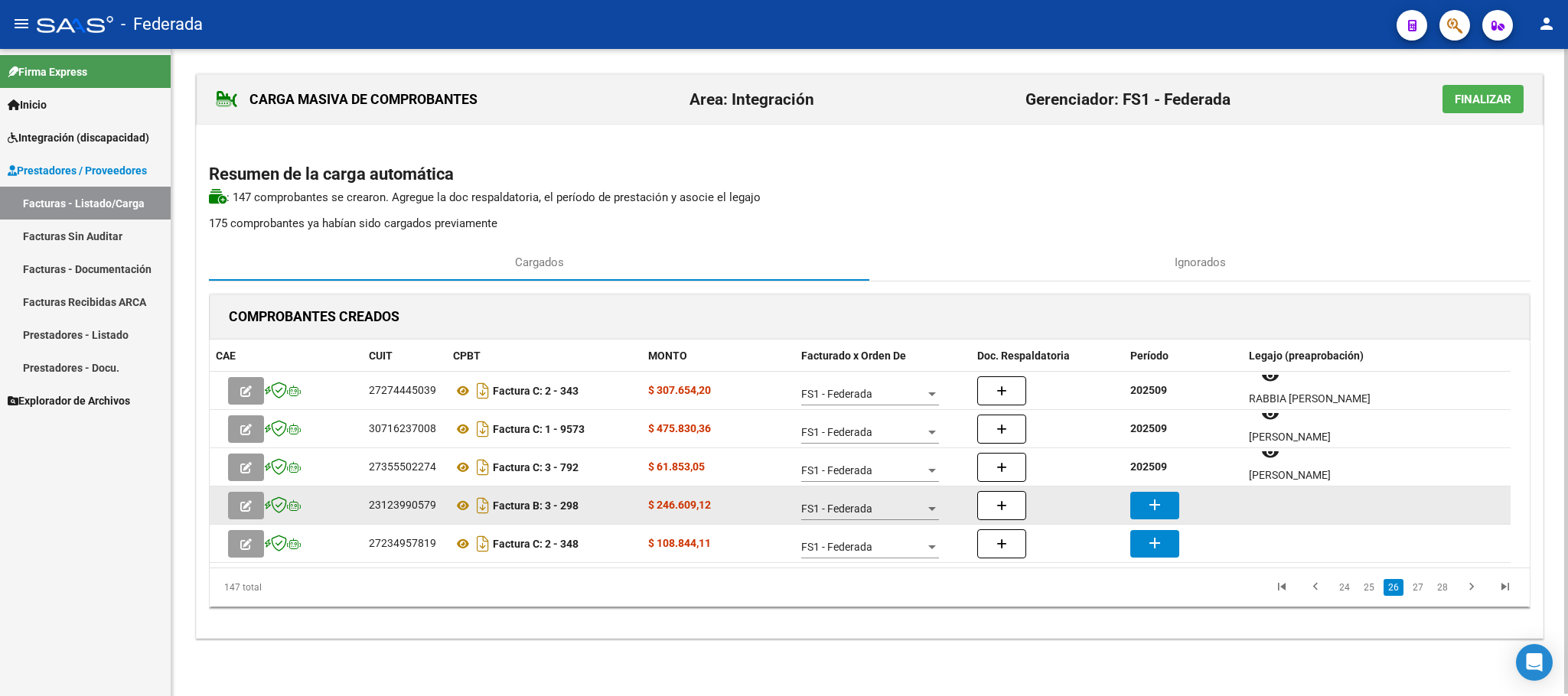
click at [1159, 506] on mat-icon "add" at bounding box center [1154, 505] width 18 height 18
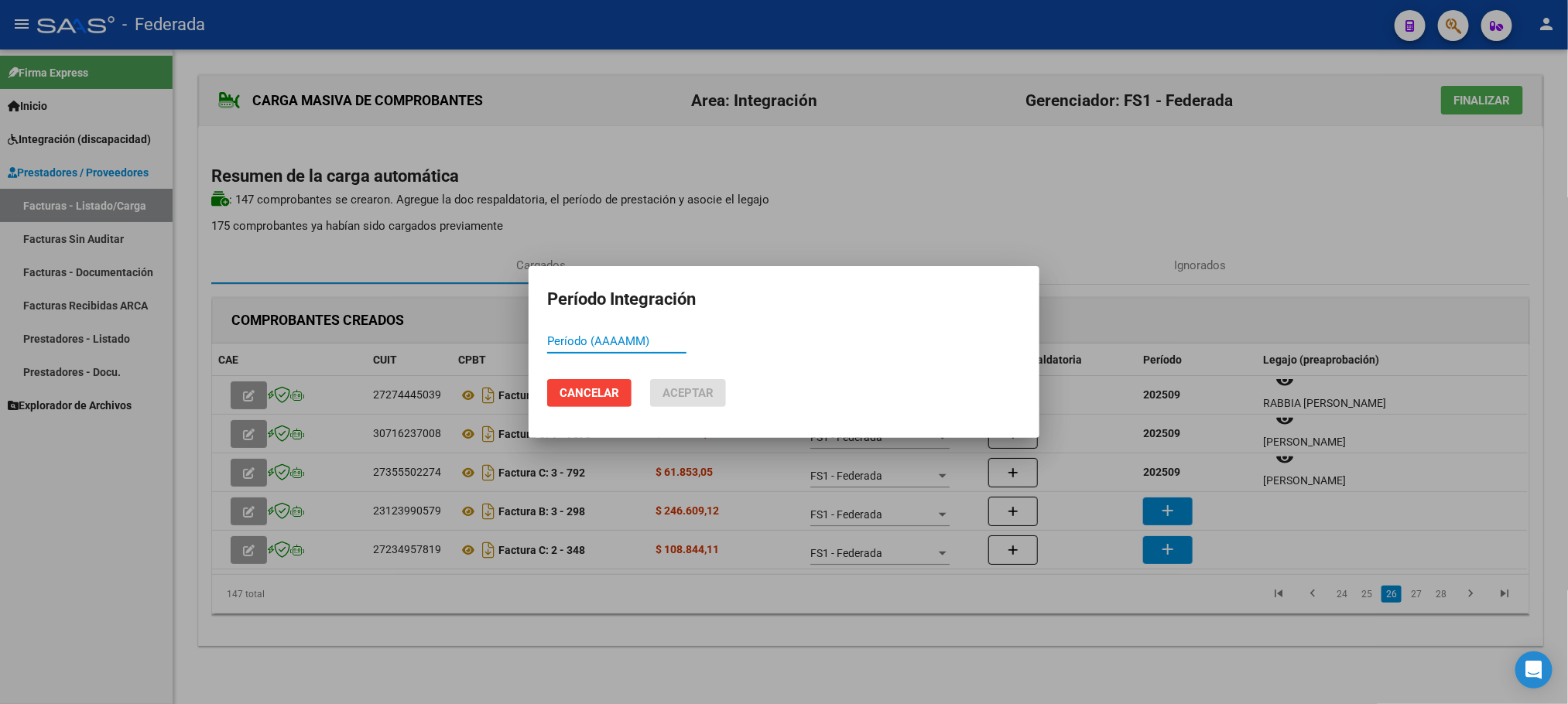
paste input "202509"
type input "202509"
click at [716, 393] on button "Aceptar" at bounding box center [687, 393] width 76 height 28
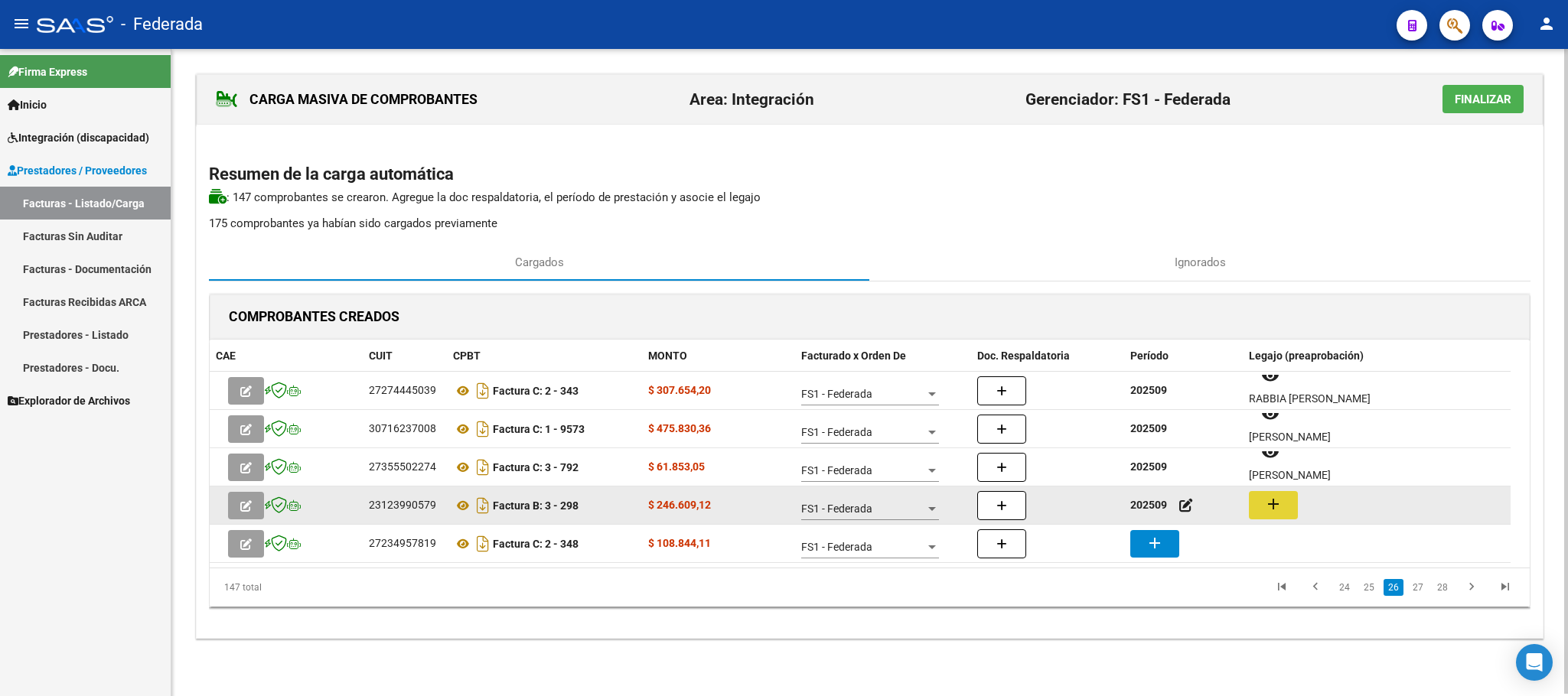
click at [1258, 504] on button "add" at bounding box center [1274, 505] width 49 height 28
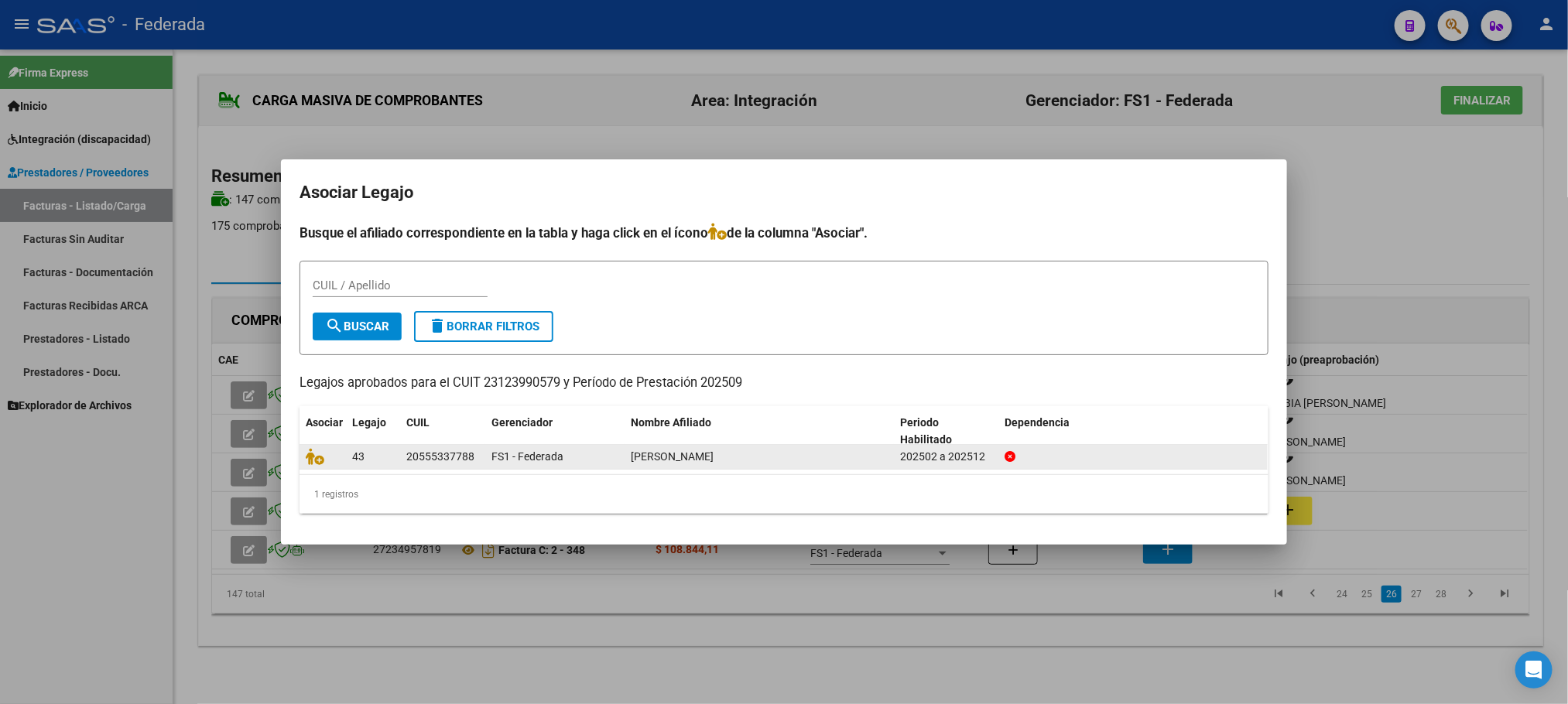
click at [330, 458] on div at bounding box center [322, 456] width 34 height 18
click at [318, 456] on icon at bounding box center [315, 456] width 18 height 17
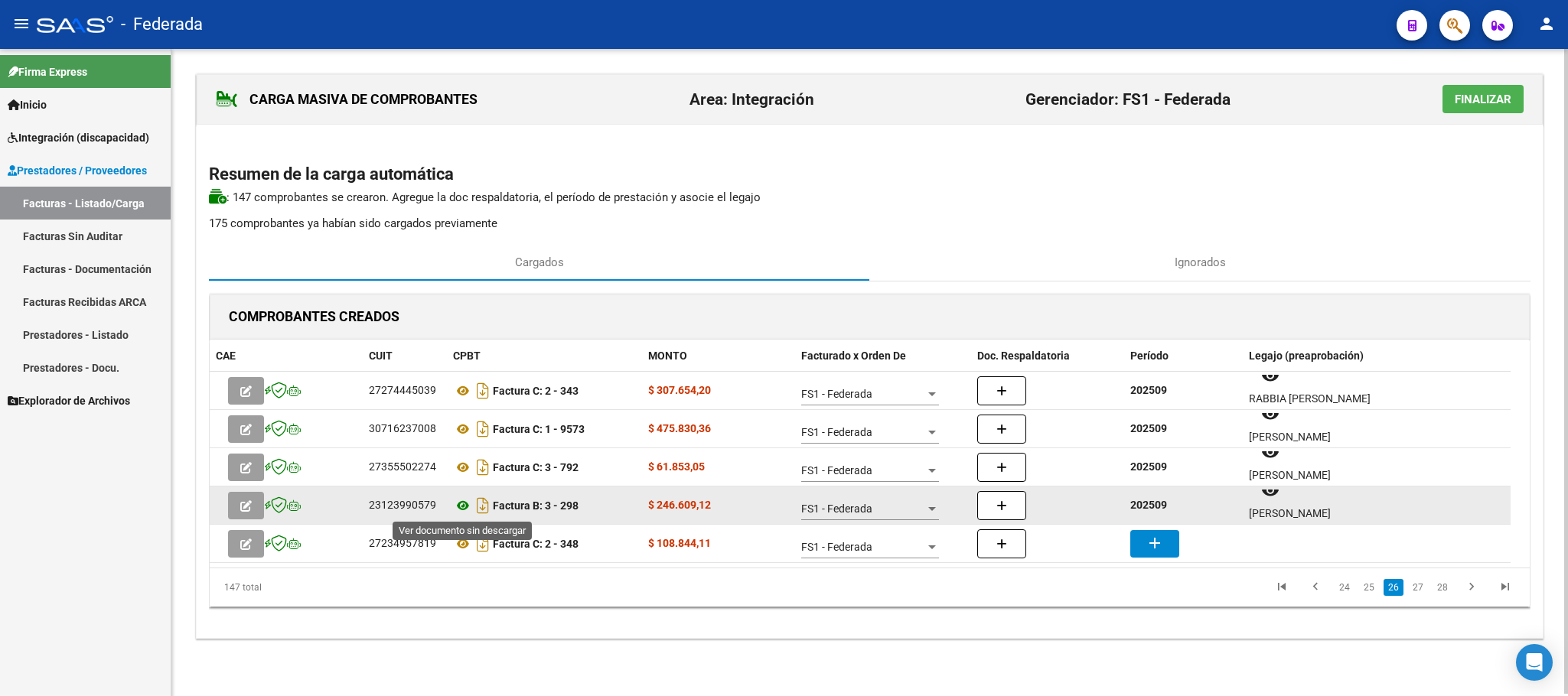
click at [466, 507] on icon at bounding box center [463, 506] width 20 height 18
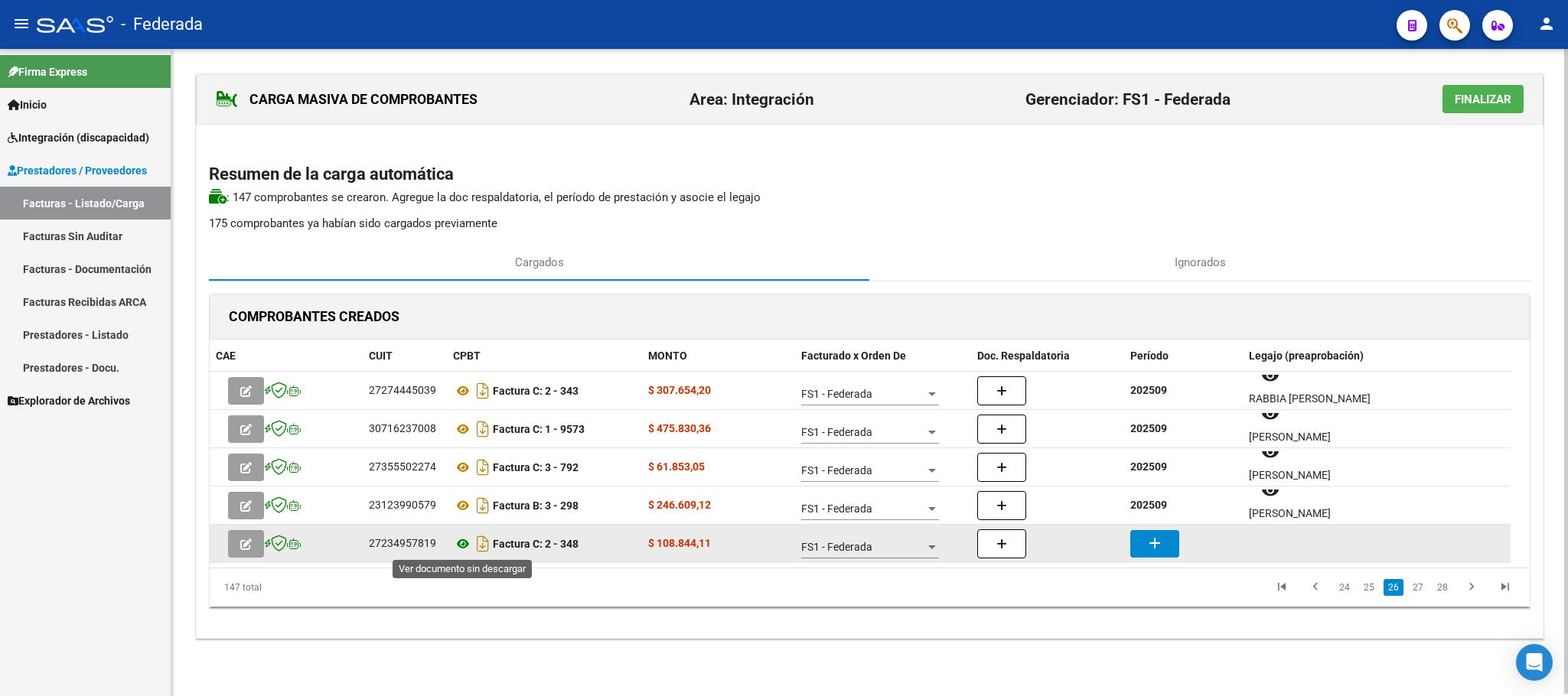
click at [462, 542] on icon at bounding box center [463, 544] width 20 height 18
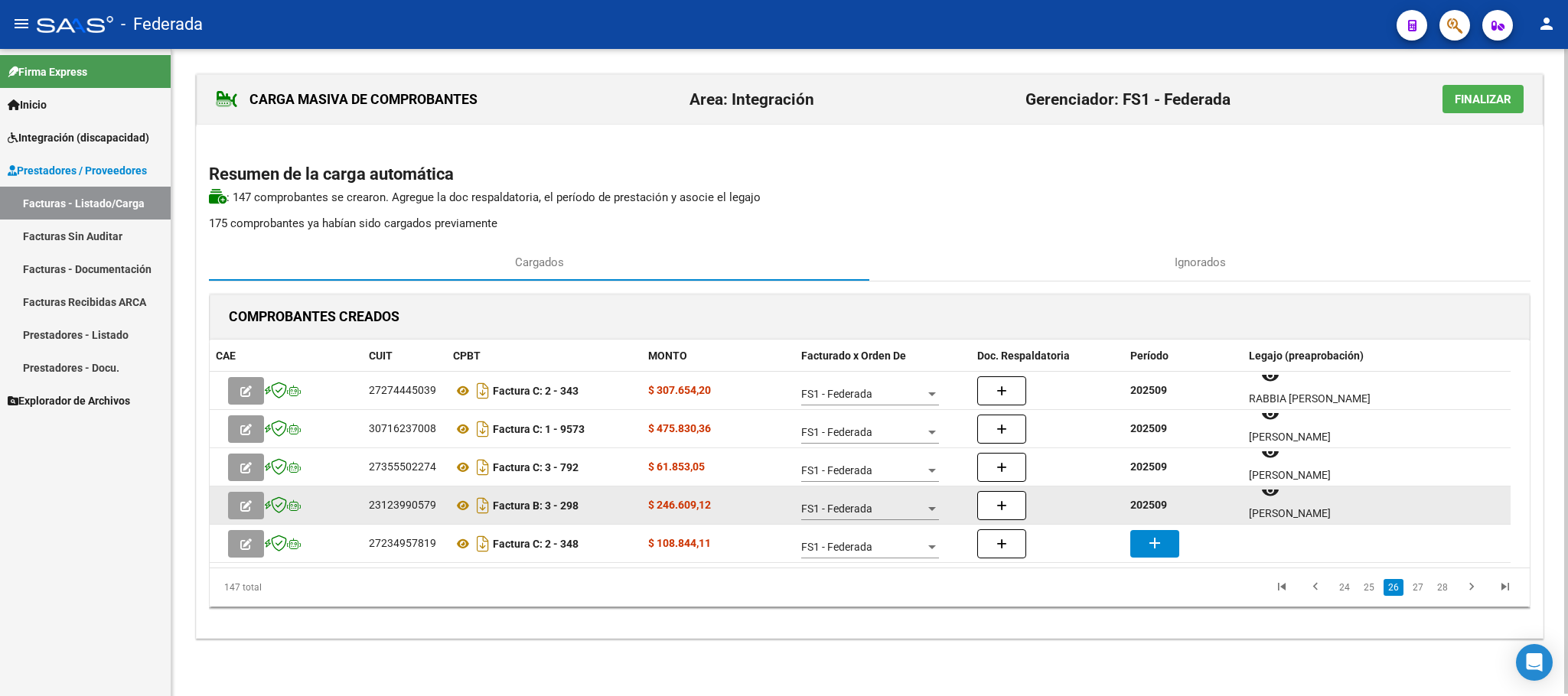
click at [1144, 506] on strong "202509" at bounding box center [1148, 505] width 36 height 12
copy strong "202509"
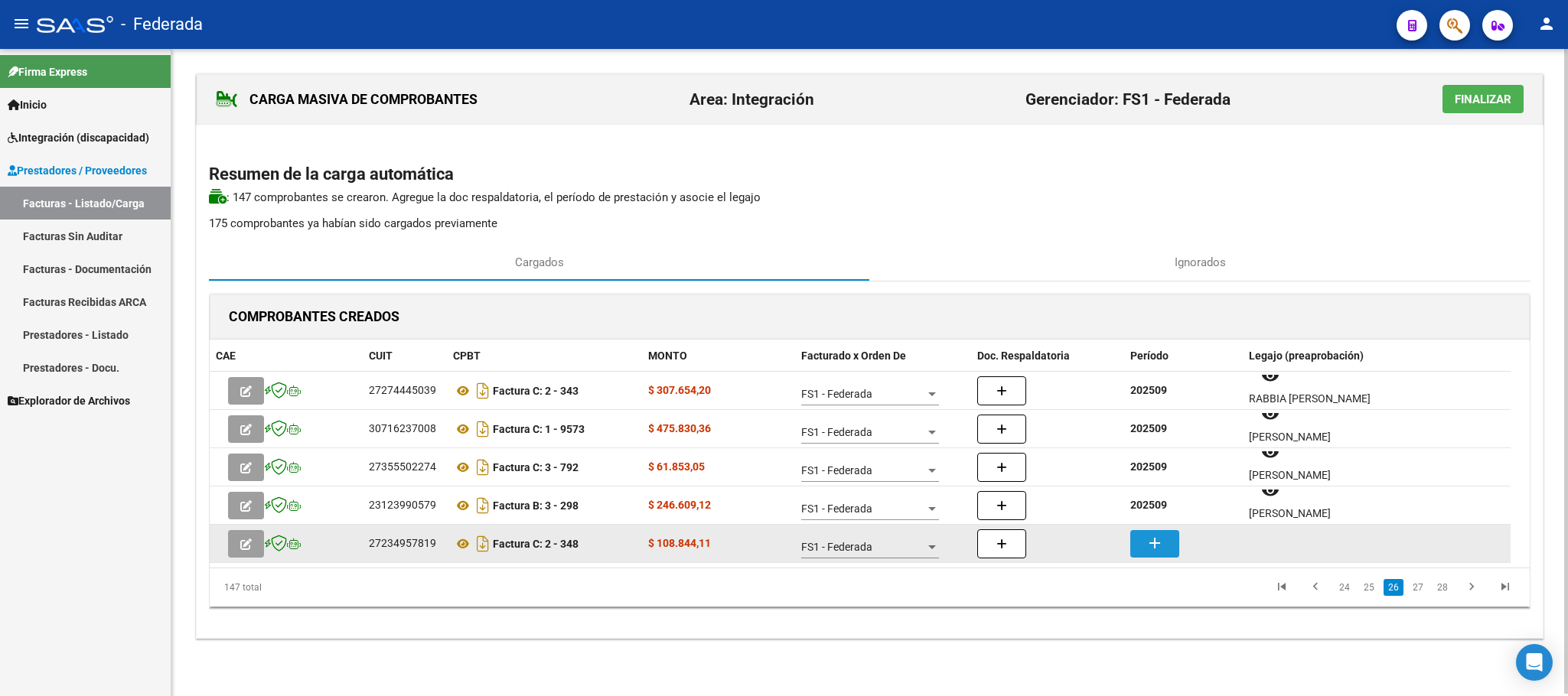
click at [1150, 544] on mat-icon "add" at bounding box center [1154, 543] width 18 height 18
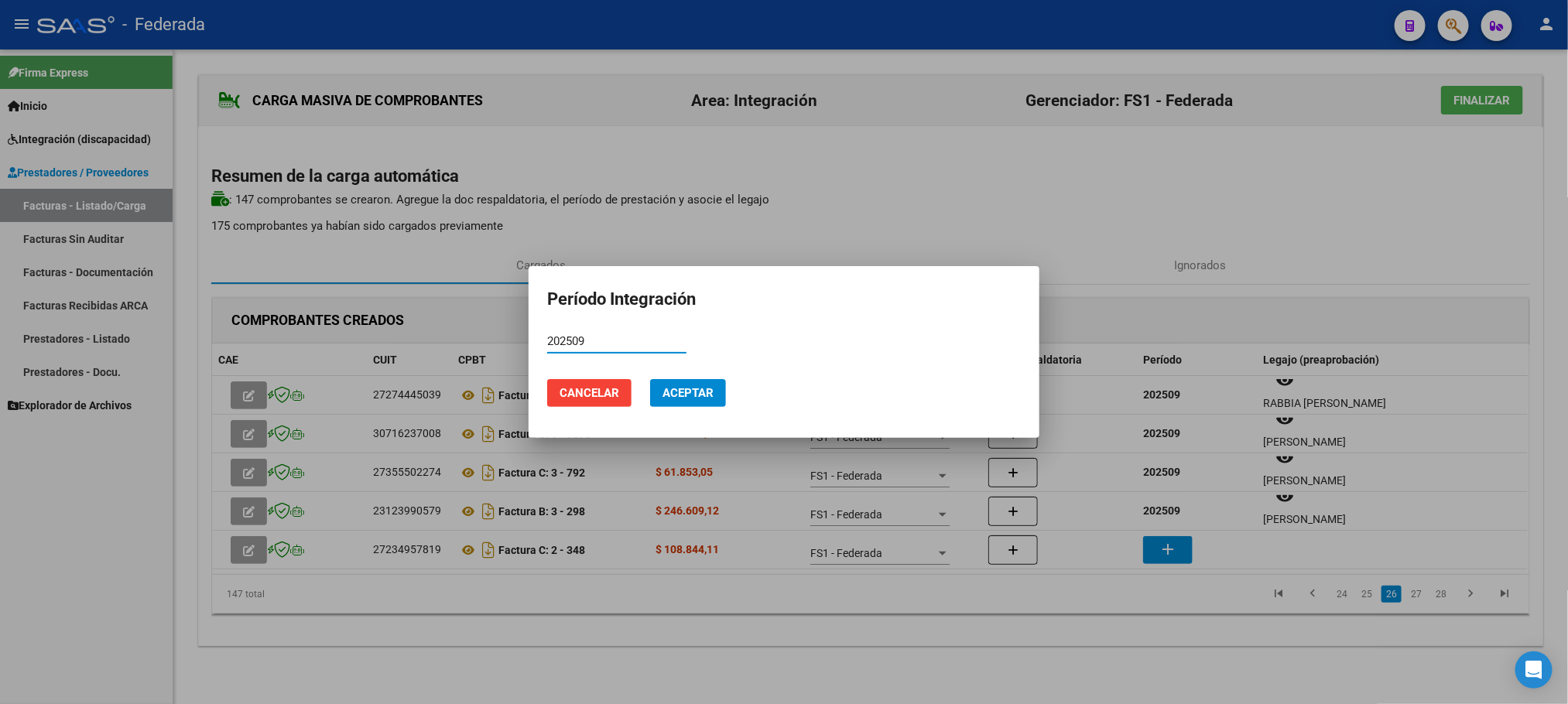
type input "202509"
click at [704, 389] on span "Aceptar" at bounding box center [687, 393] width 51 height 14
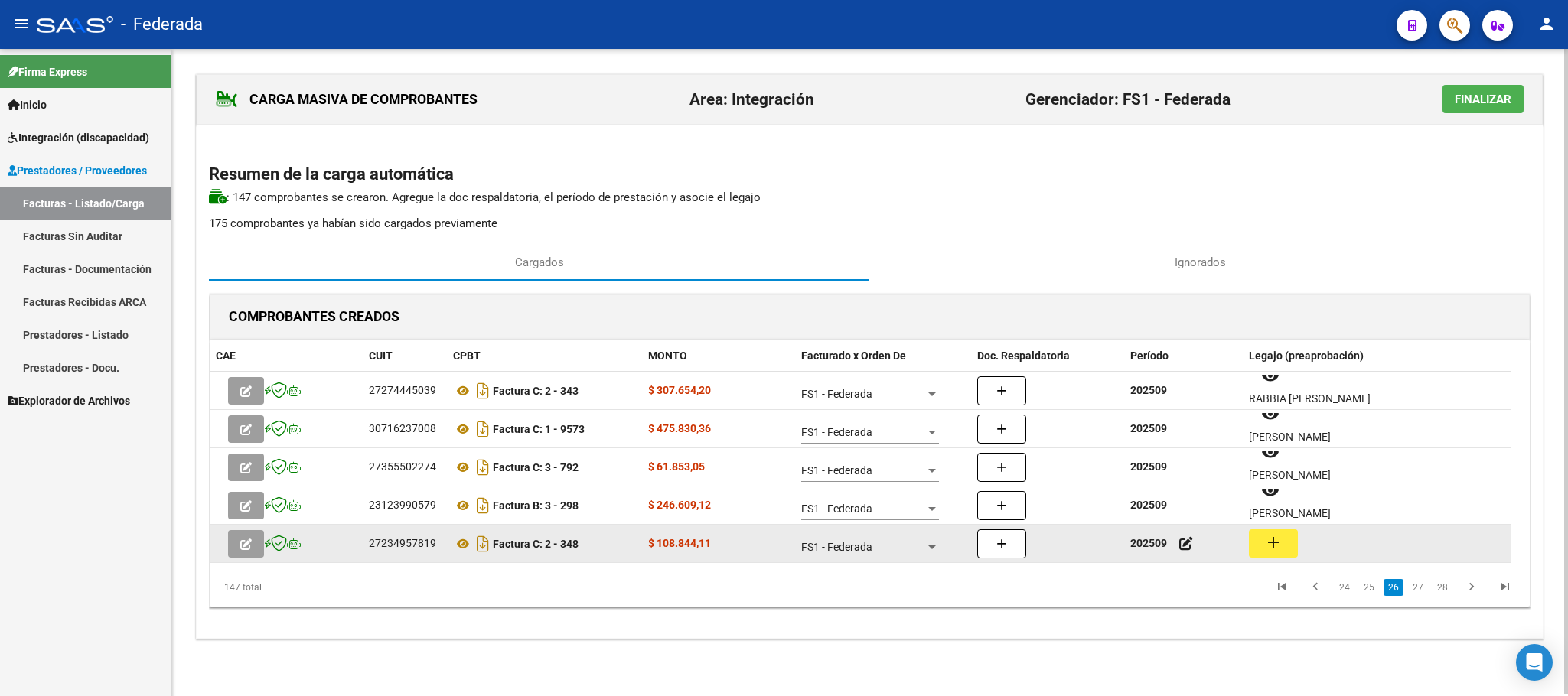
click at [1275, 544] on mat-icon "add" at bounding box center [1273, 542] width 18 height 18
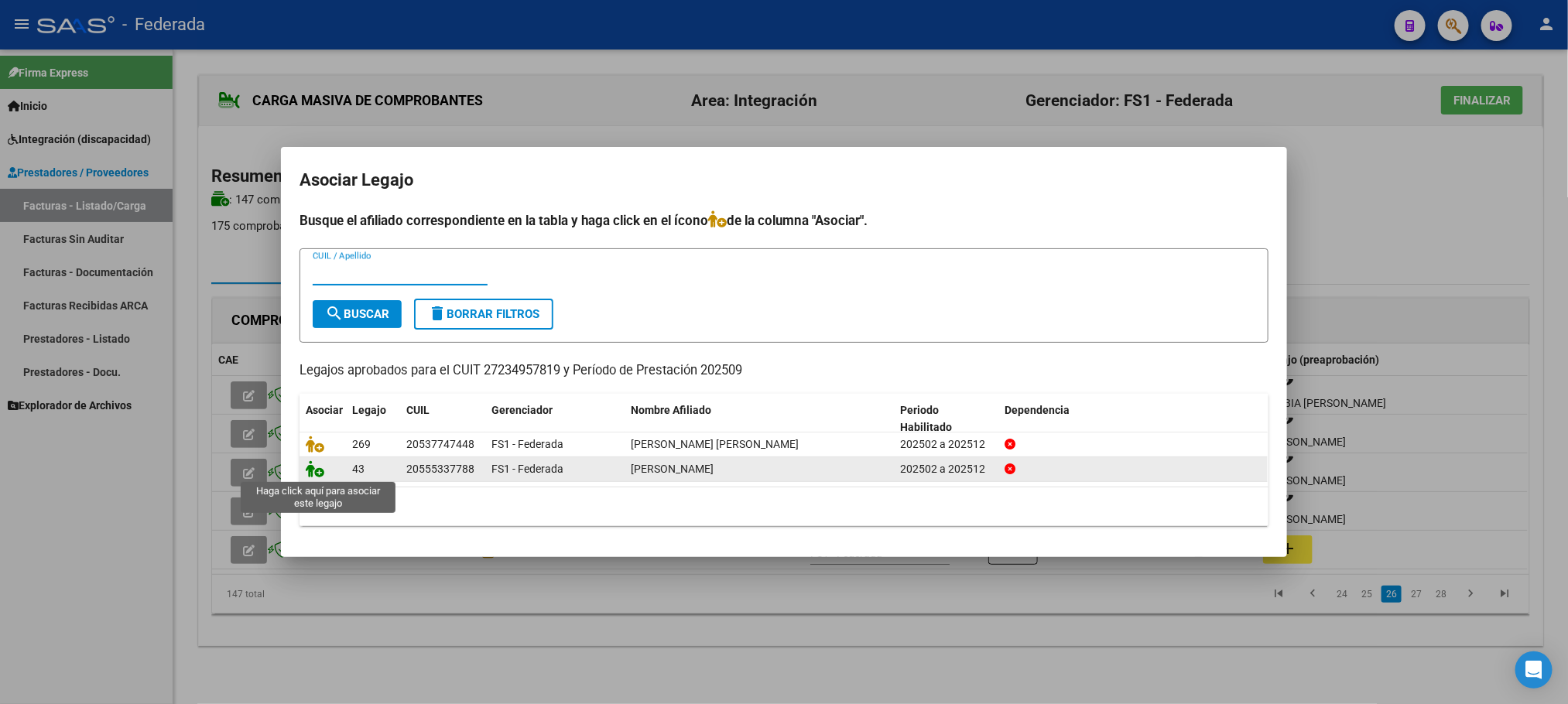
click at [322, 472] on icon at bounding box center [315, 469] width 18 height 17
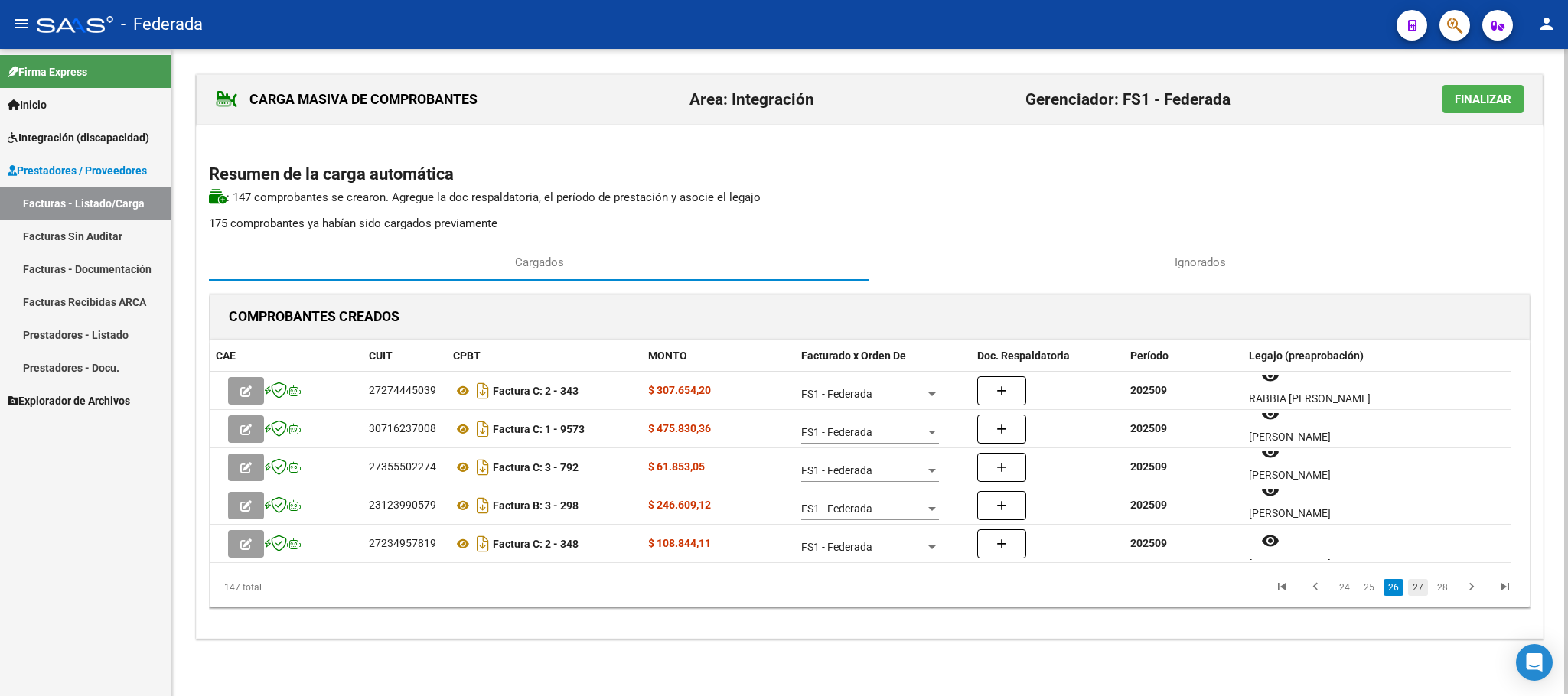
click at [1424, 592] on link "27" at bounding box center [1418, 588] width 20 height 16
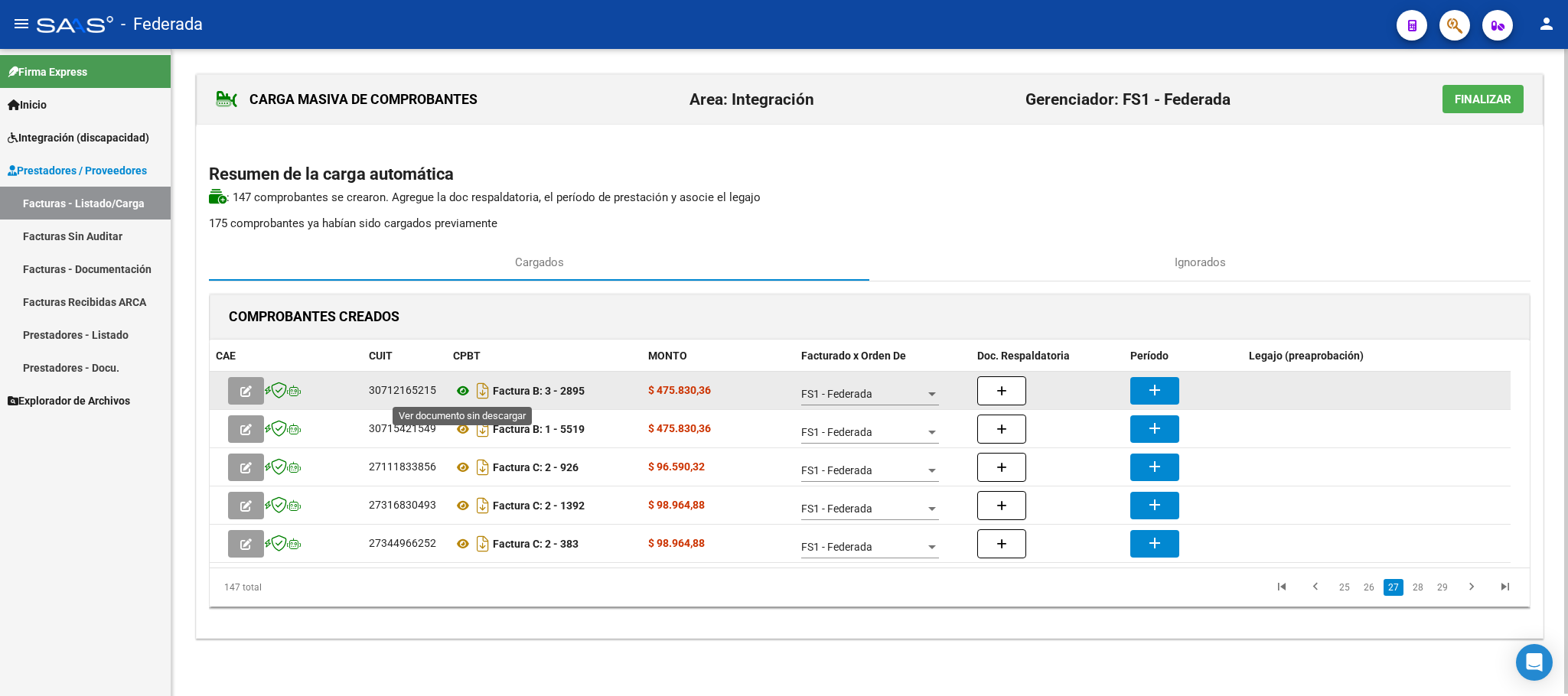
click at [466, 394] on icon at bounding box center [463, 391] width 20 height 18
click at [1154, 395] on mat-icon "add" at bounding box center [1154, 390] width 18 height 18
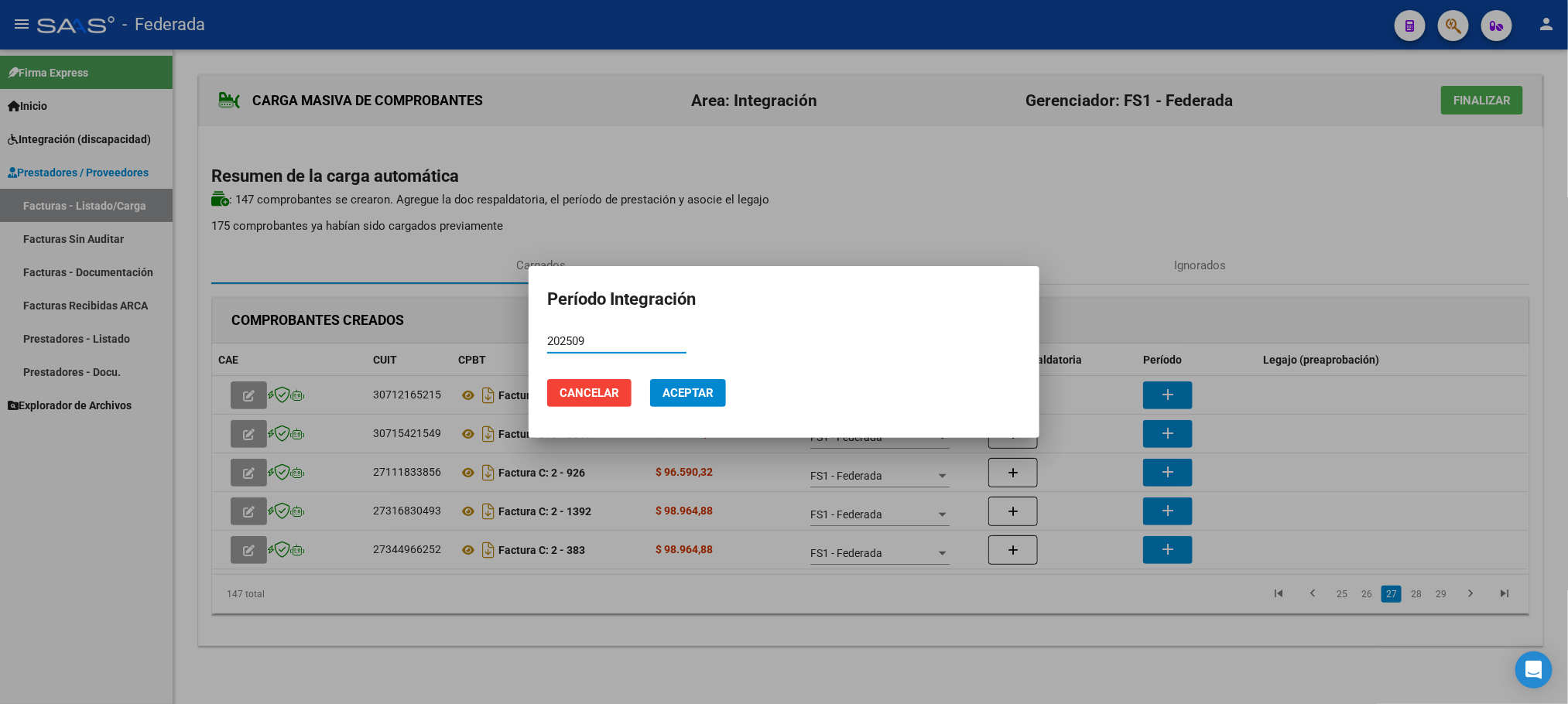
type input "202509"
click at [716, 395] on button "Aceptar" at bounding box center [687, 393] width 76 height 28
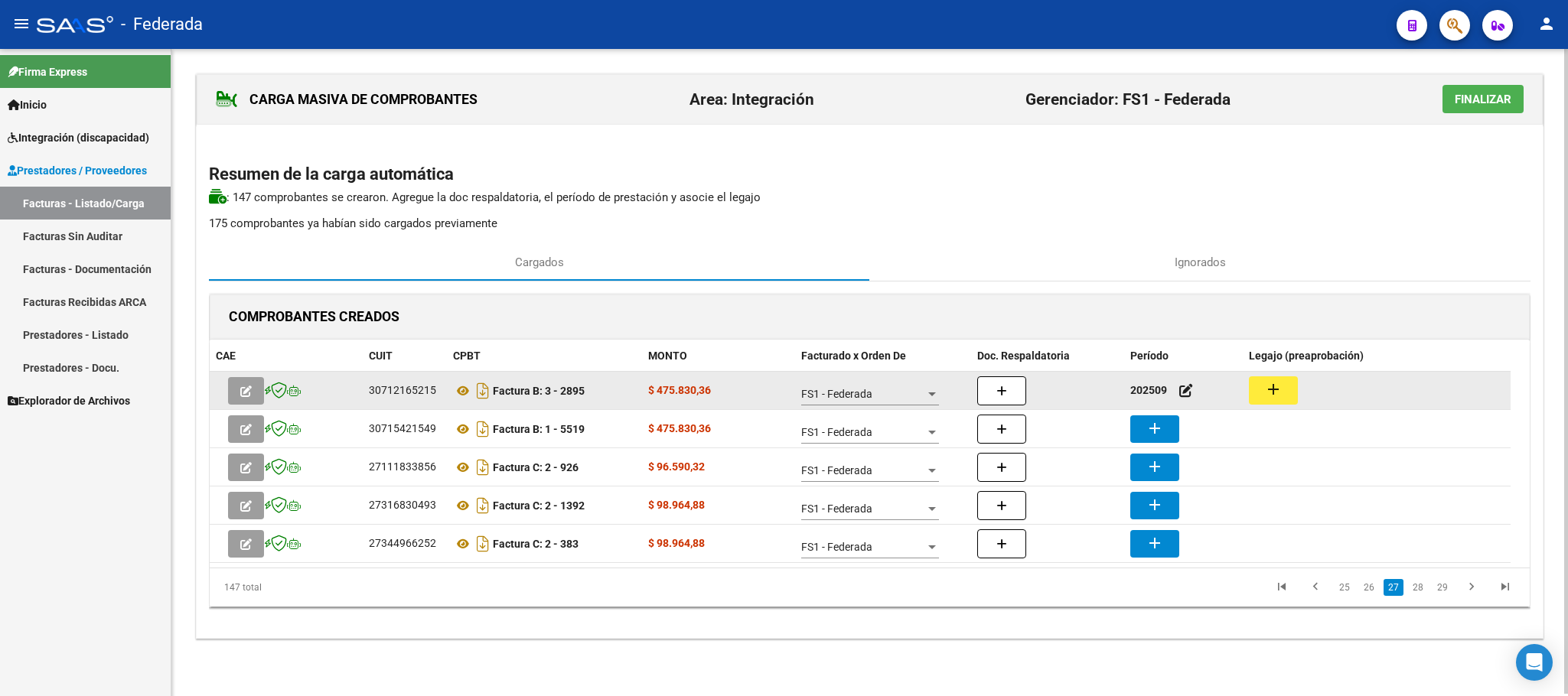
click at [1282, 397] on mat-icon "add" at bounding box center [1273, 389] width 18 height 18
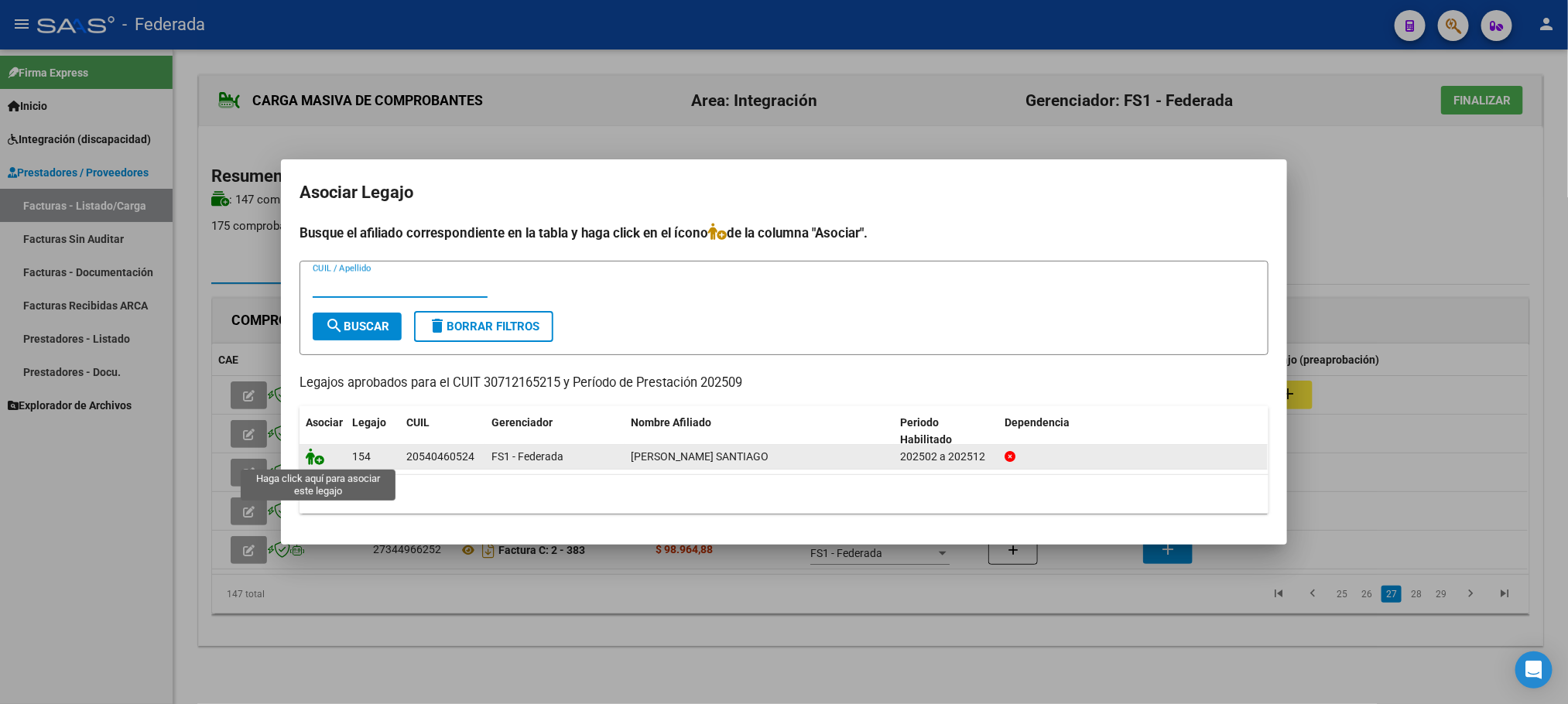
click at [319, 461] on icon at bounding box center [315, 456] width 18 height 17
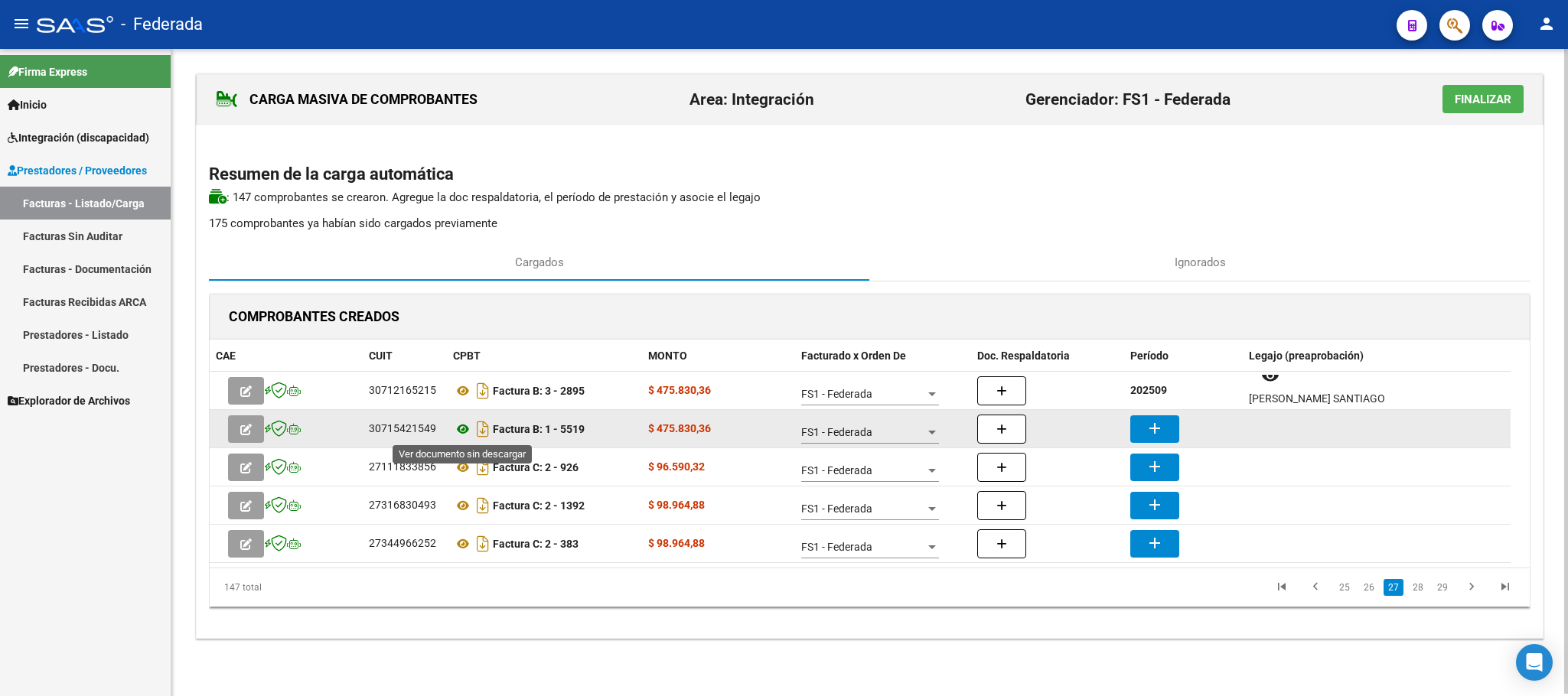
click at [469, 433] on icon at bounding box center [463, 429] width 20 height 18
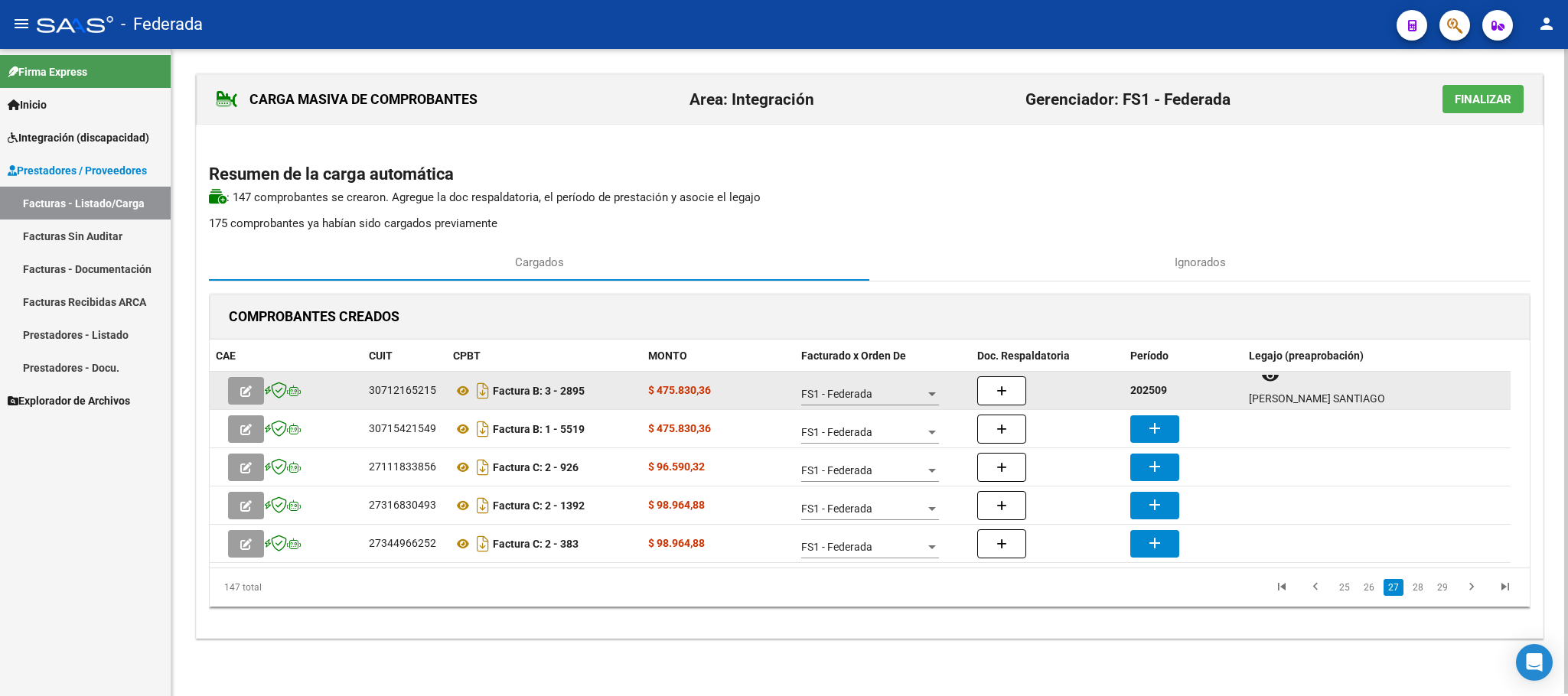
click at [1163, 394] on strong "202509" at bounding box center [1148, 390] width 36 height 12
copy strong "202509"
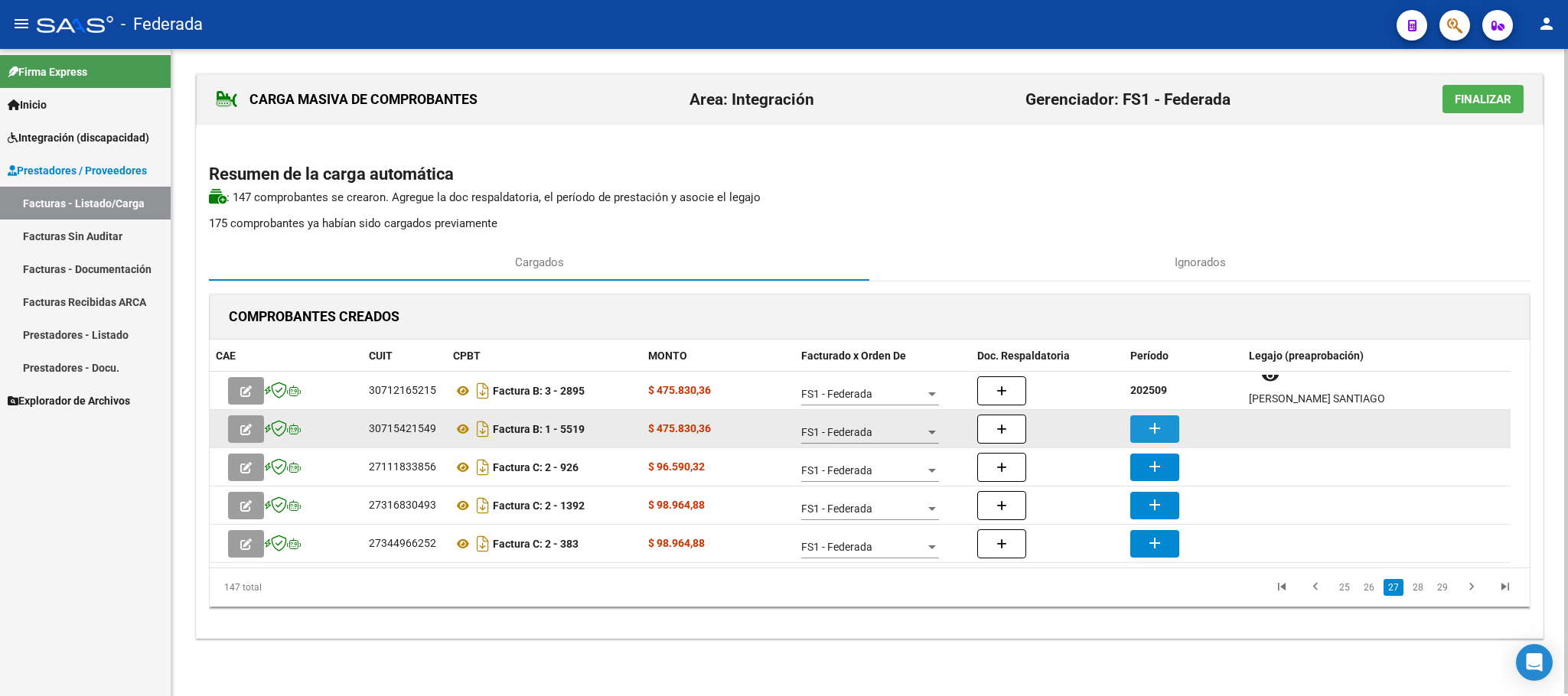
click at [1163, 423] on mat-icon "add" at bounding box center [1154, 428] width 18 height 18
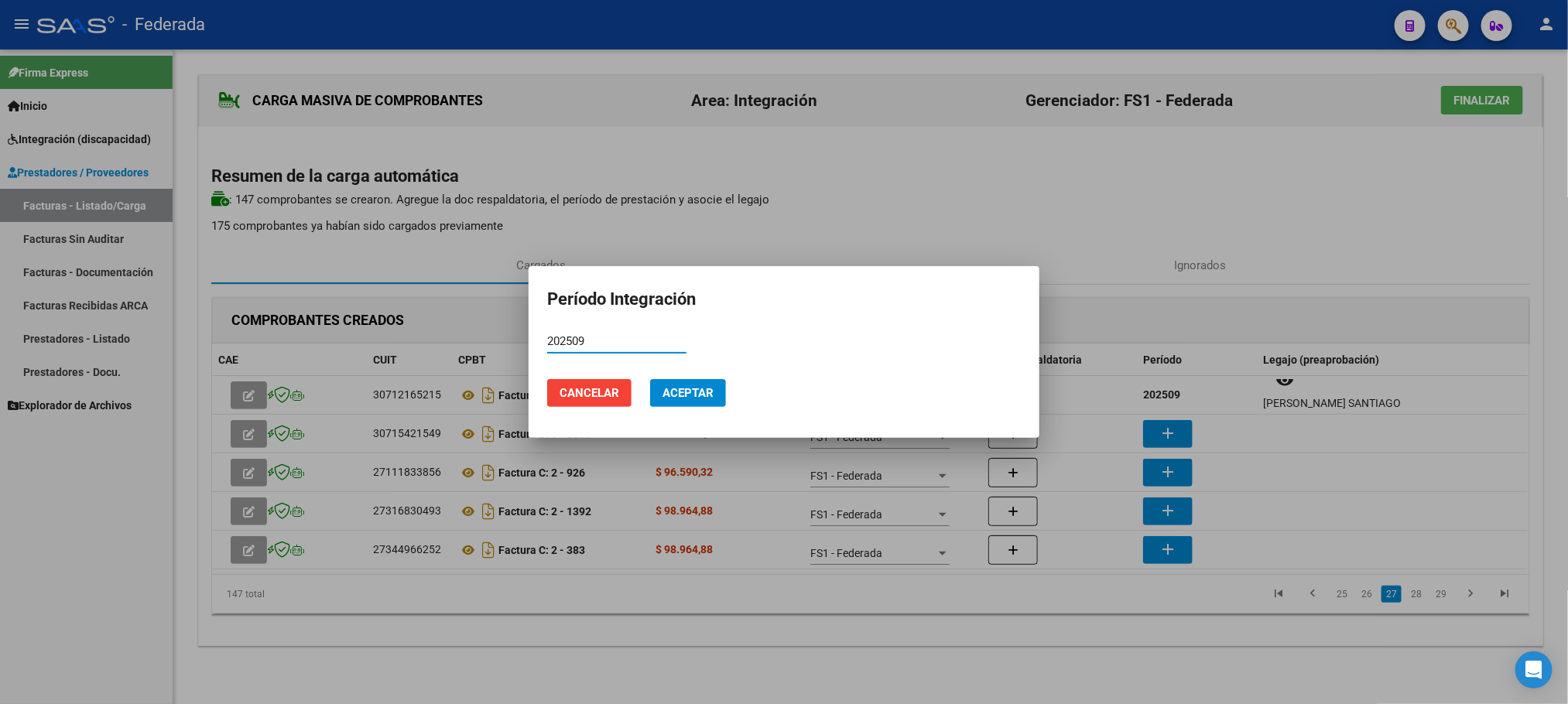
type input "202509"
click at [708, 393] on span "Aceptar" at bounding box center [687, 393] width 51 height 14
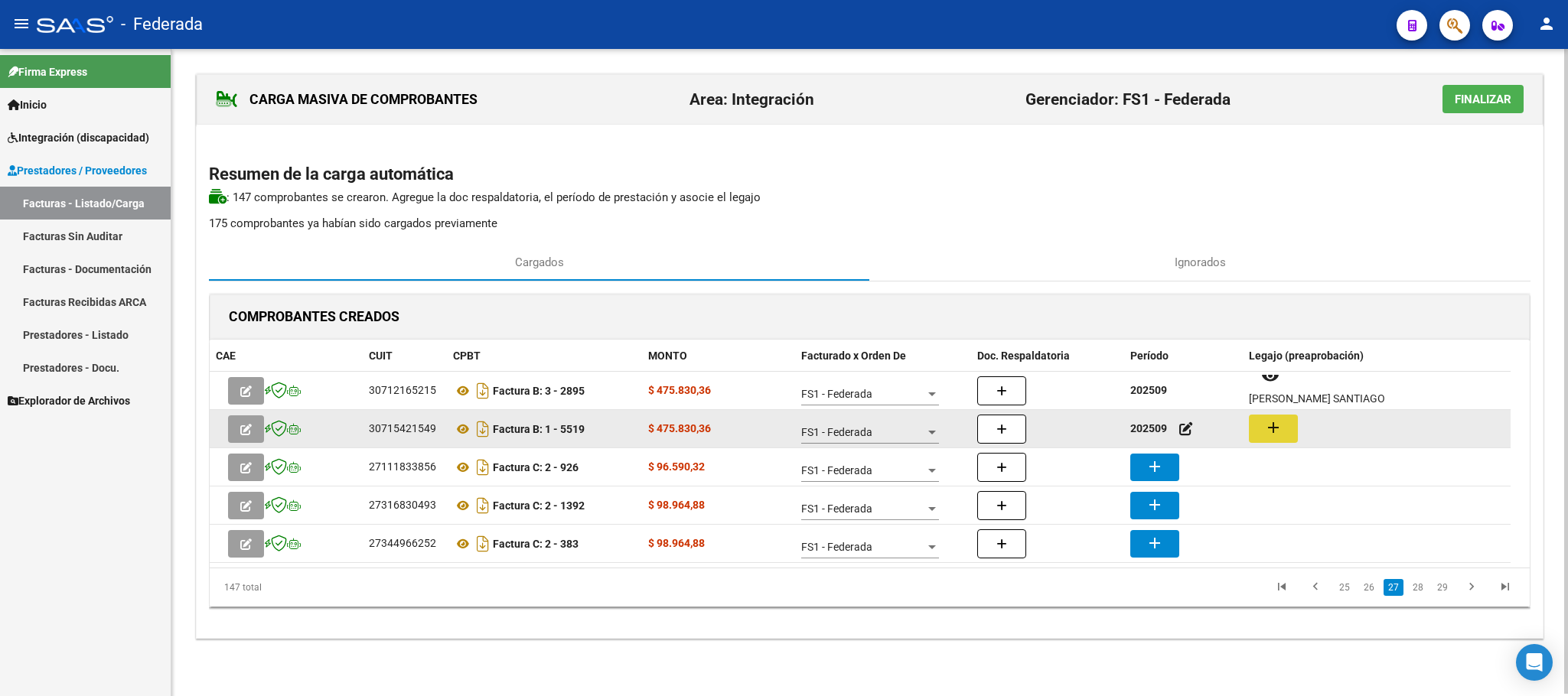
click at [1281, 429] on mat-icon "add" at bounding box center [1273, 427] width 18 height 18
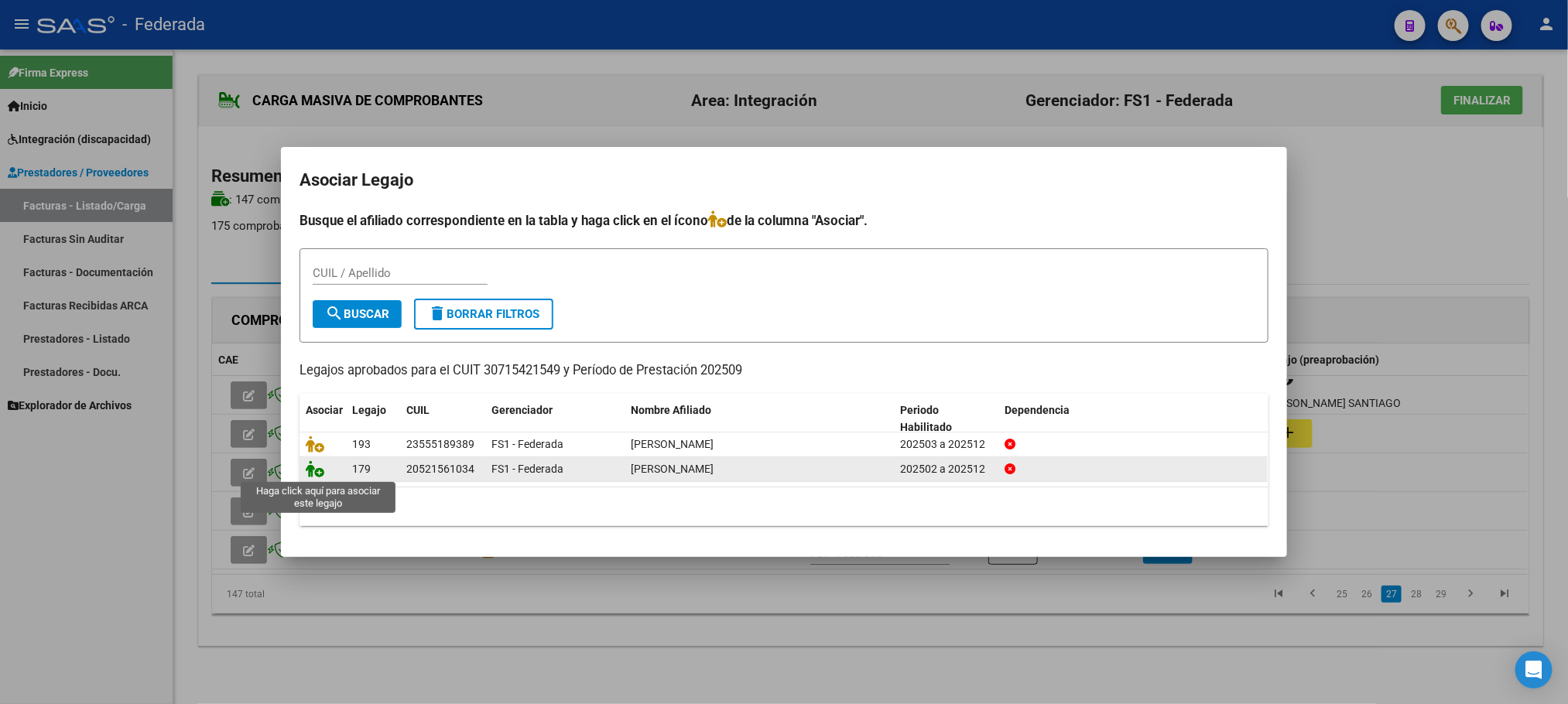
click at [318, 470] on icon at bounding box center [315, 469] width 18 height 17
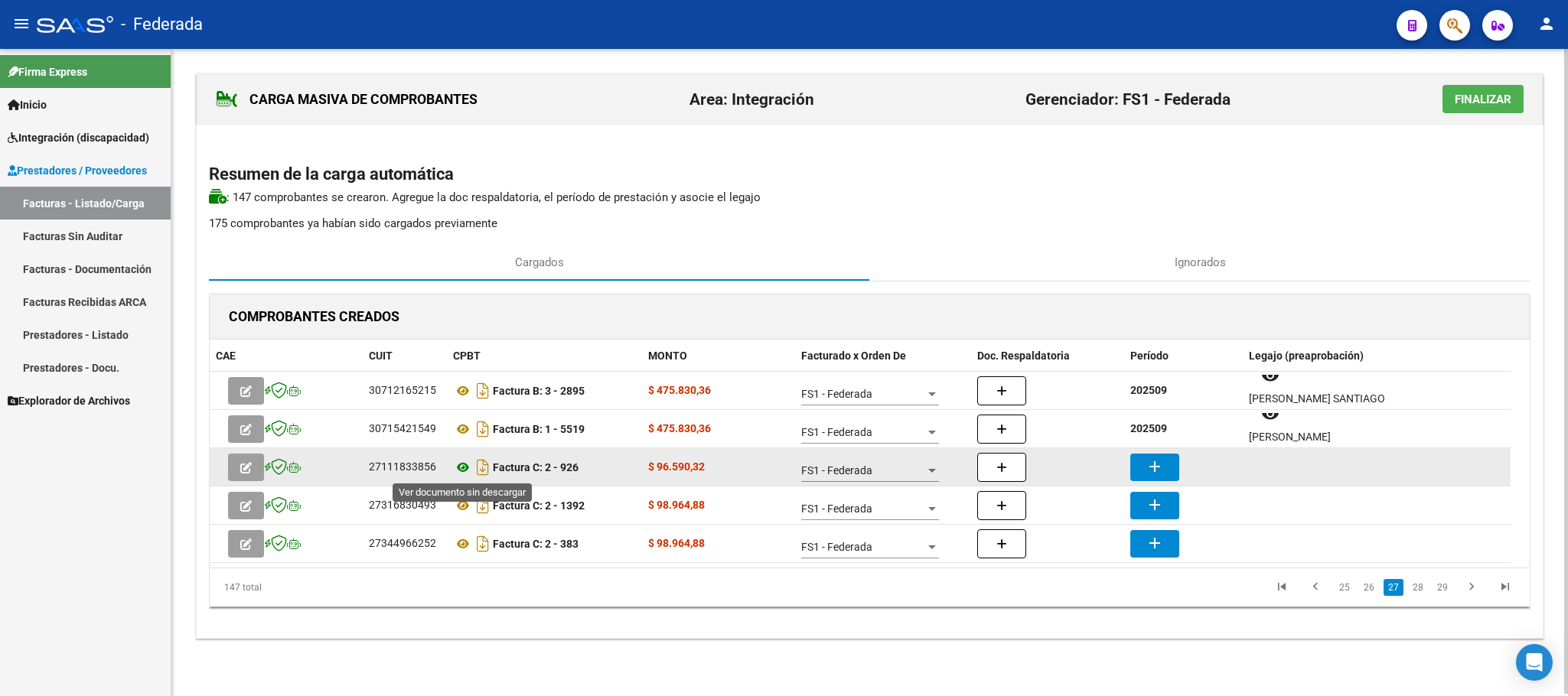
click at [466, 466] on icon at bounding box center [463, 467] width 20 height 18
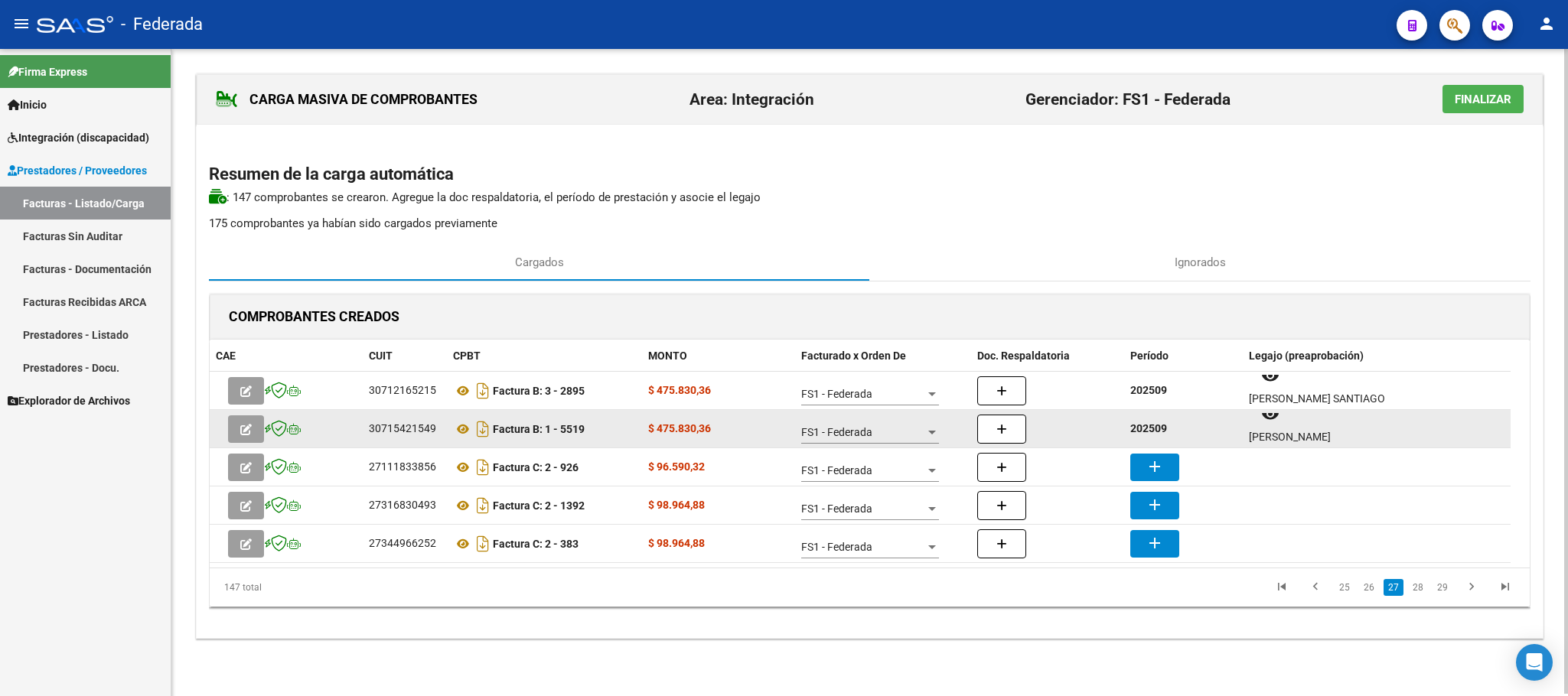
click at [1142, 430] on strong "202509" at bounding box center [1148, 428] width 36 height 12
copy strong "202509"
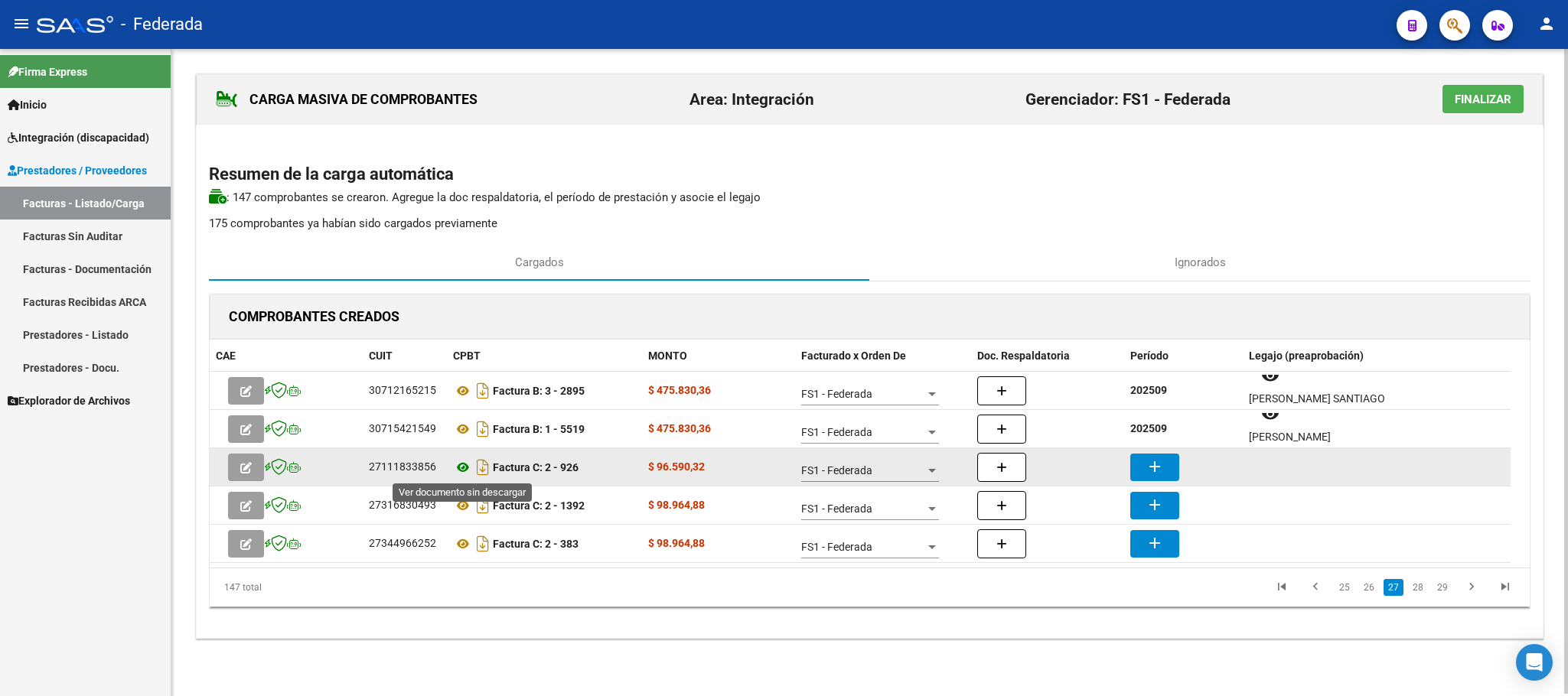
click at [466, 460] on icon at bounding box center [463, 467] width 20 height 18
click at [1166, 469] on button "add" at bounding box center [1154, 467] width 49 height 27
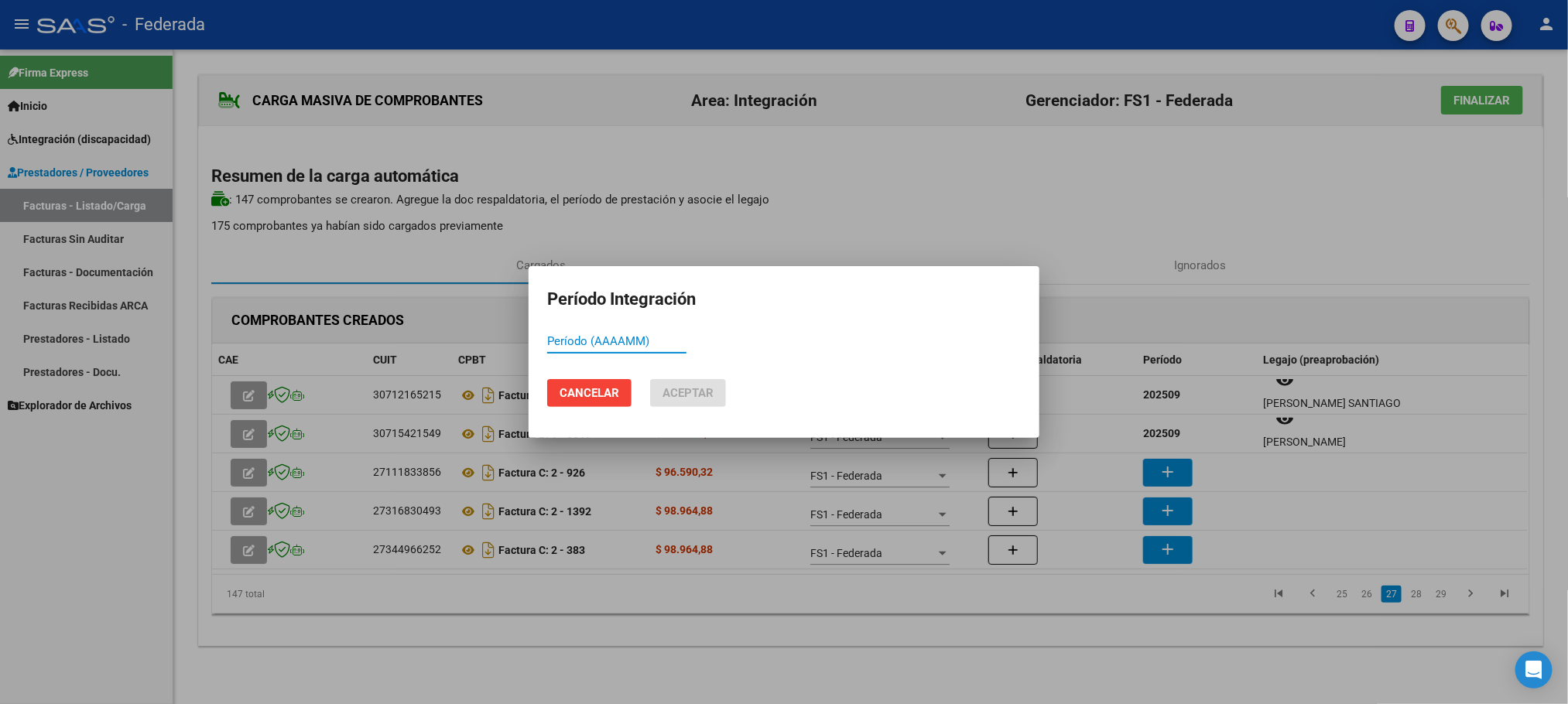
paste input "202509"
type input "202509"
click at [703, 395] on span "Aceptar" at bounding box center [687, 393] width 51 height 14
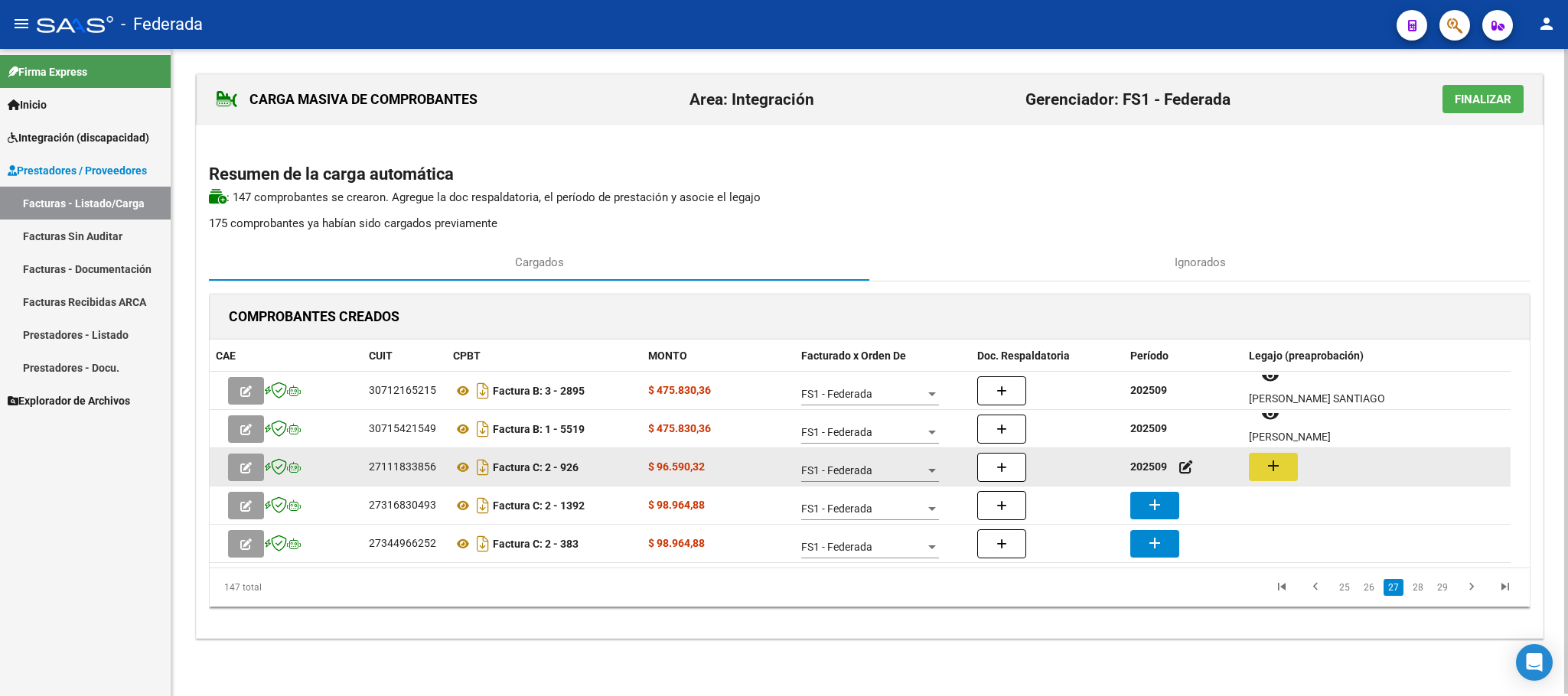
click at [1288, 466] on button "add" at bounding box center [1274, 466] width 49 height 28
click at [460, 468] on icon at bounding box center [463, 467] width 20 height 18
click at [1281, 465] on mat-icon "add" at bounding box center [1273, 466] width 18 height 18
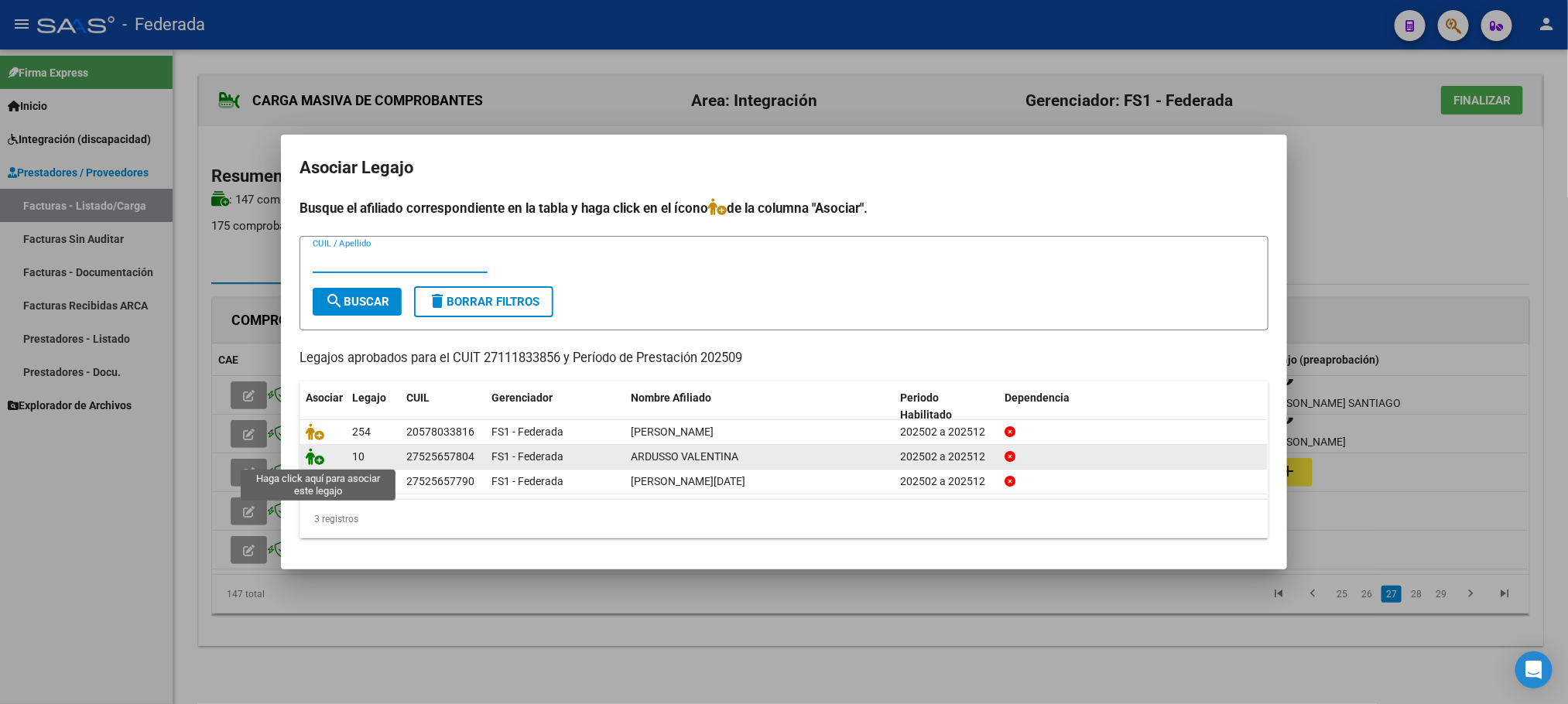
click at [314, 461] on icon at bounding box center [315, 456] width 18 height 17
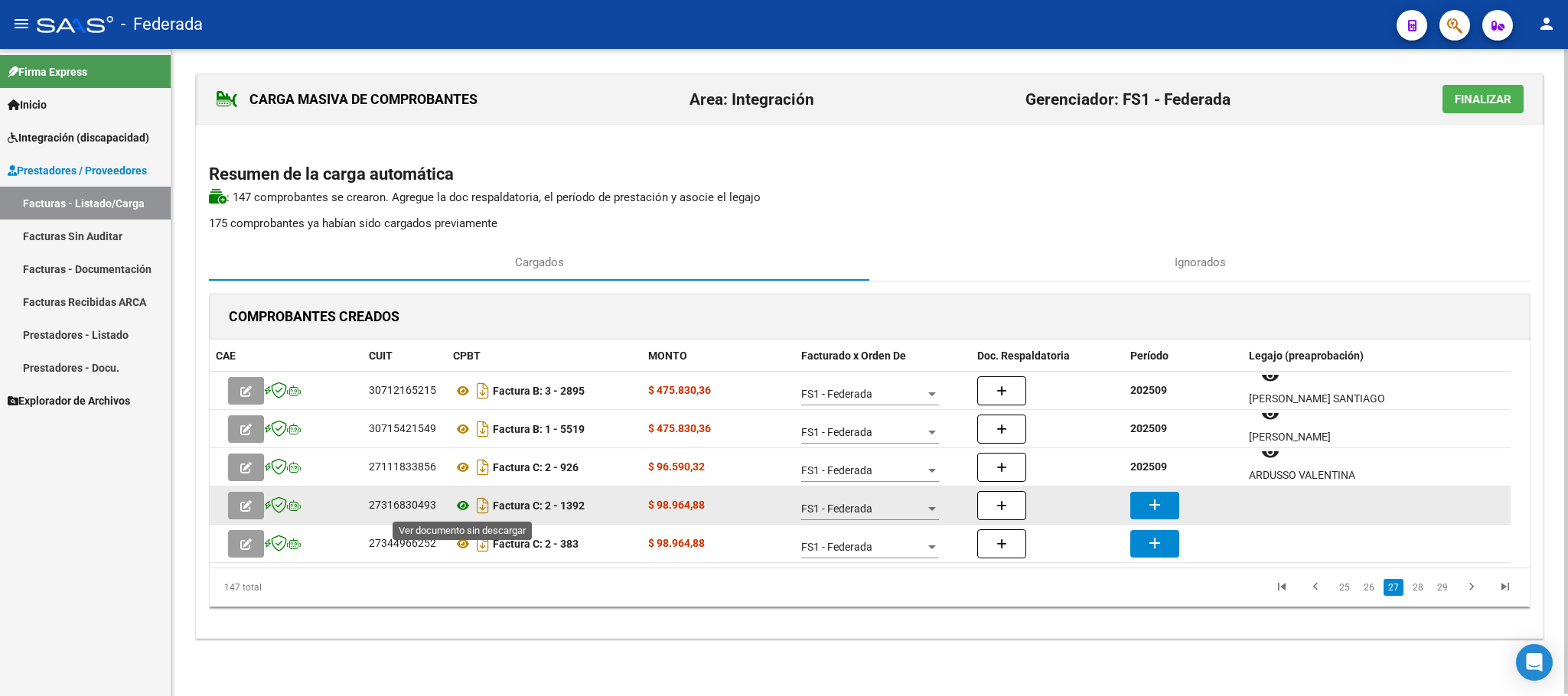
click at [461, 510] on icon at bounding box center [463, 506] width 20 height 18
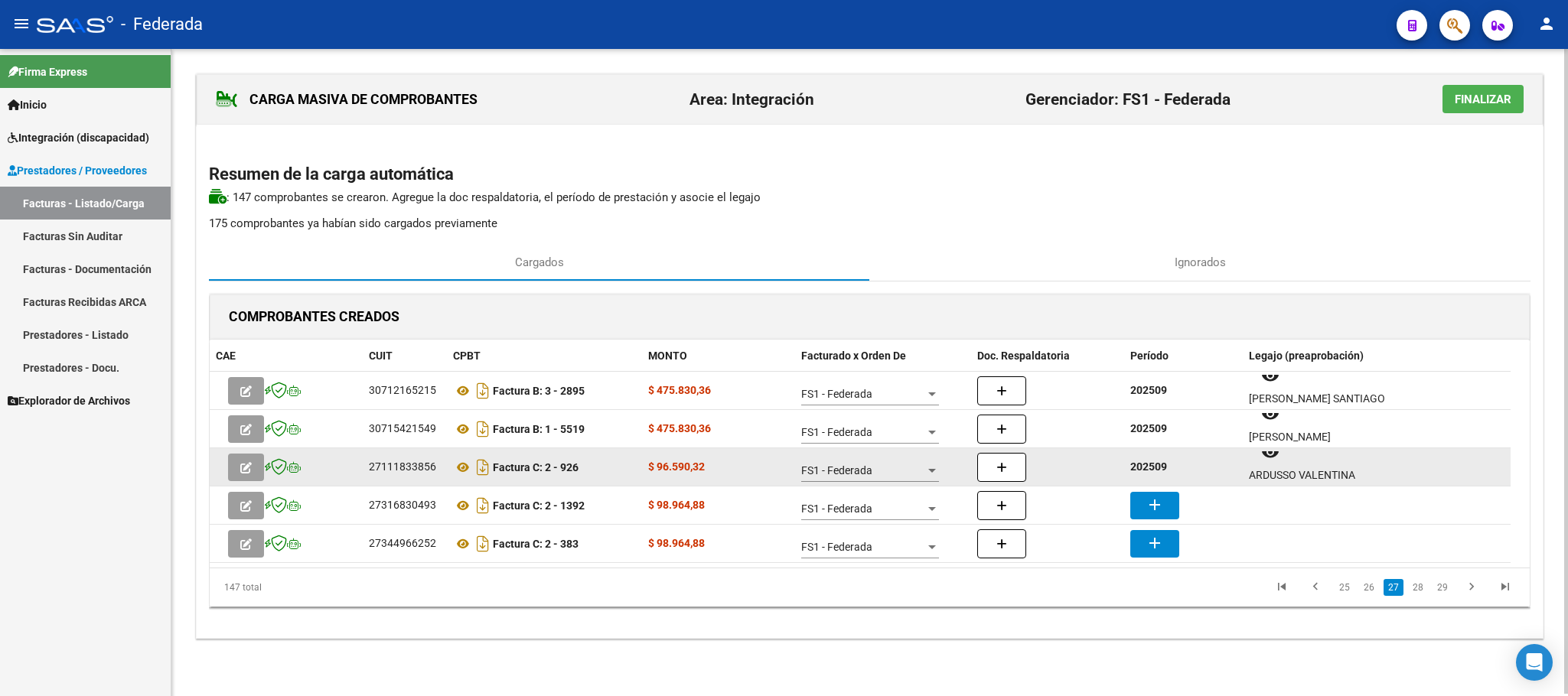
click at [1160, 471] on strong "202509" at bounding box center [1148, 466] width 36 height 12
copy strong "202509"
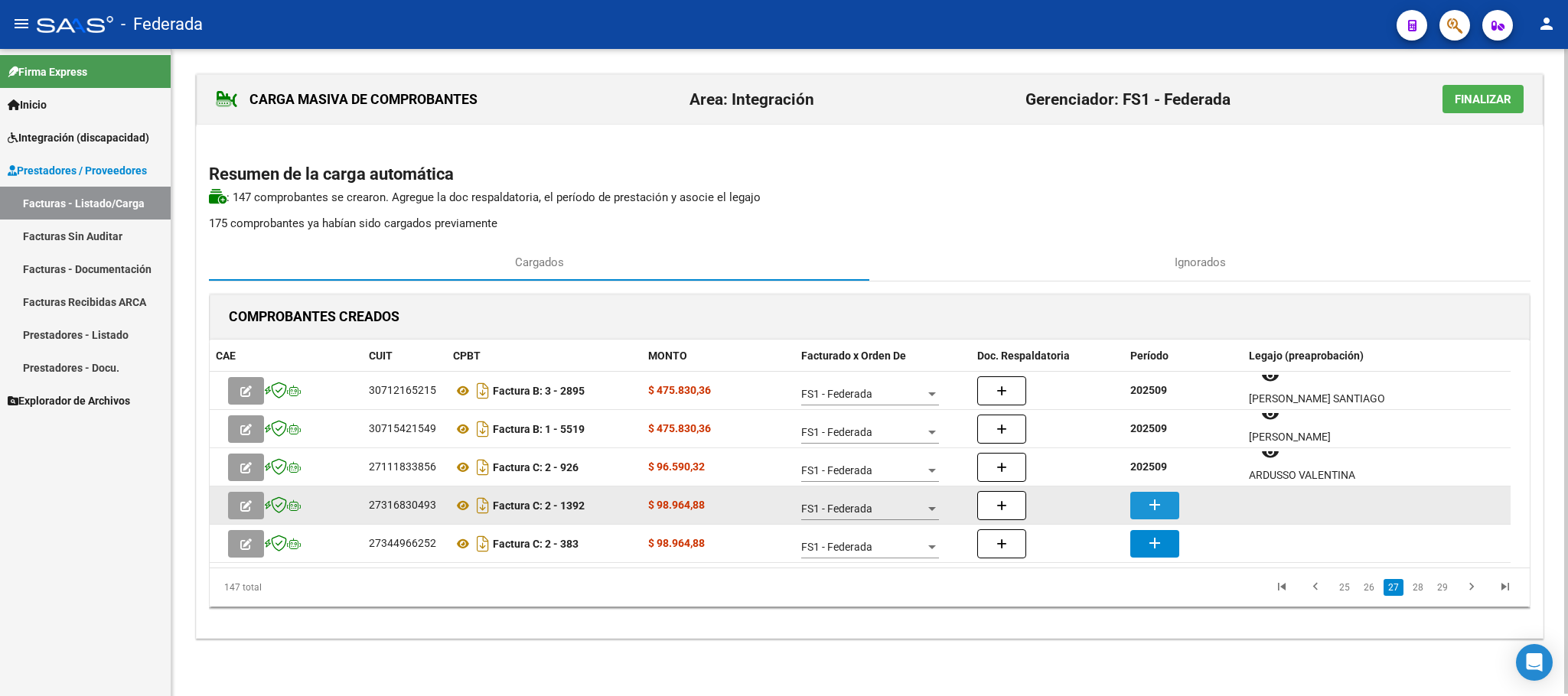
click at [1145, 492] on button "add" at bounding box center [1154, 506] width 49 height 27
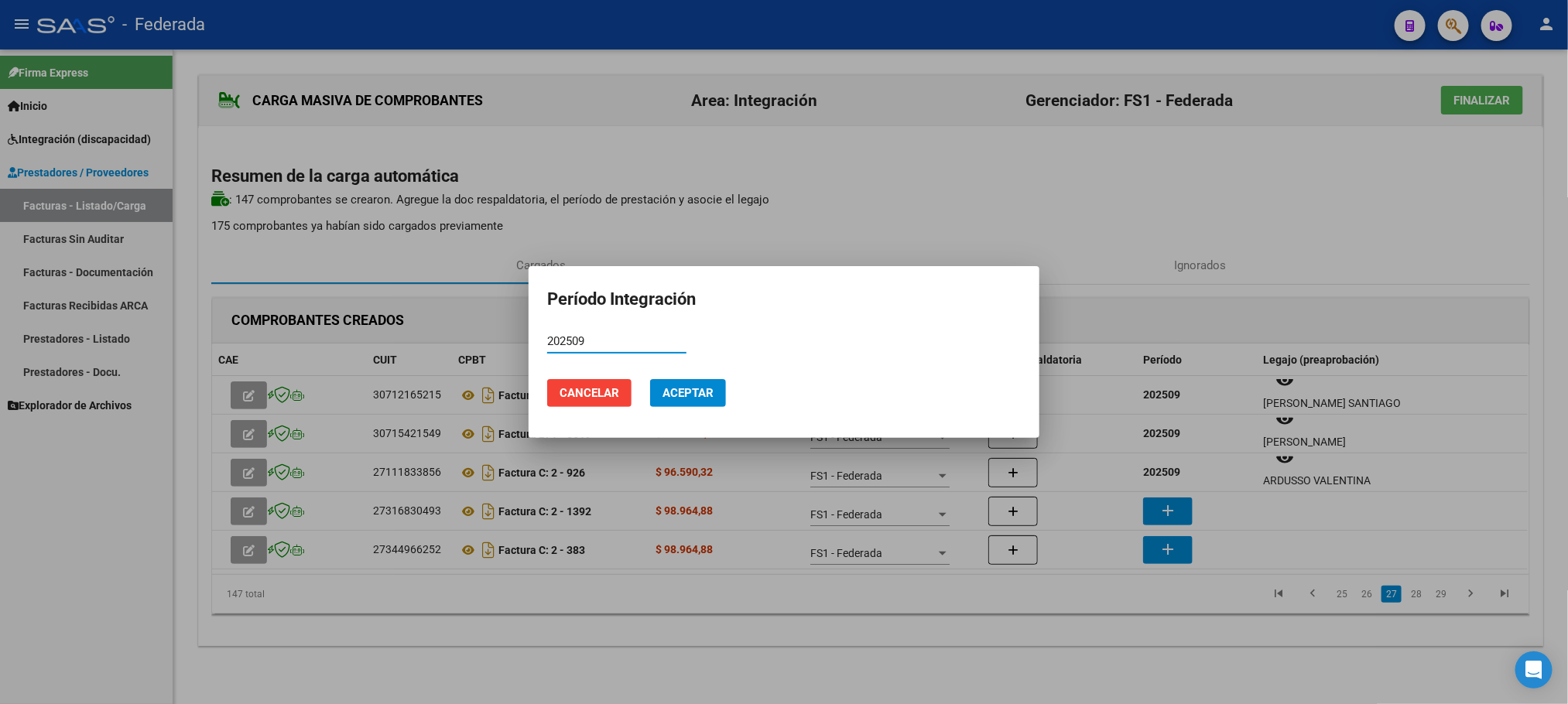
type input "202509"
click at [711, 394] on span "Aceptar" at bounding box center [687, 393] width 51 height 14
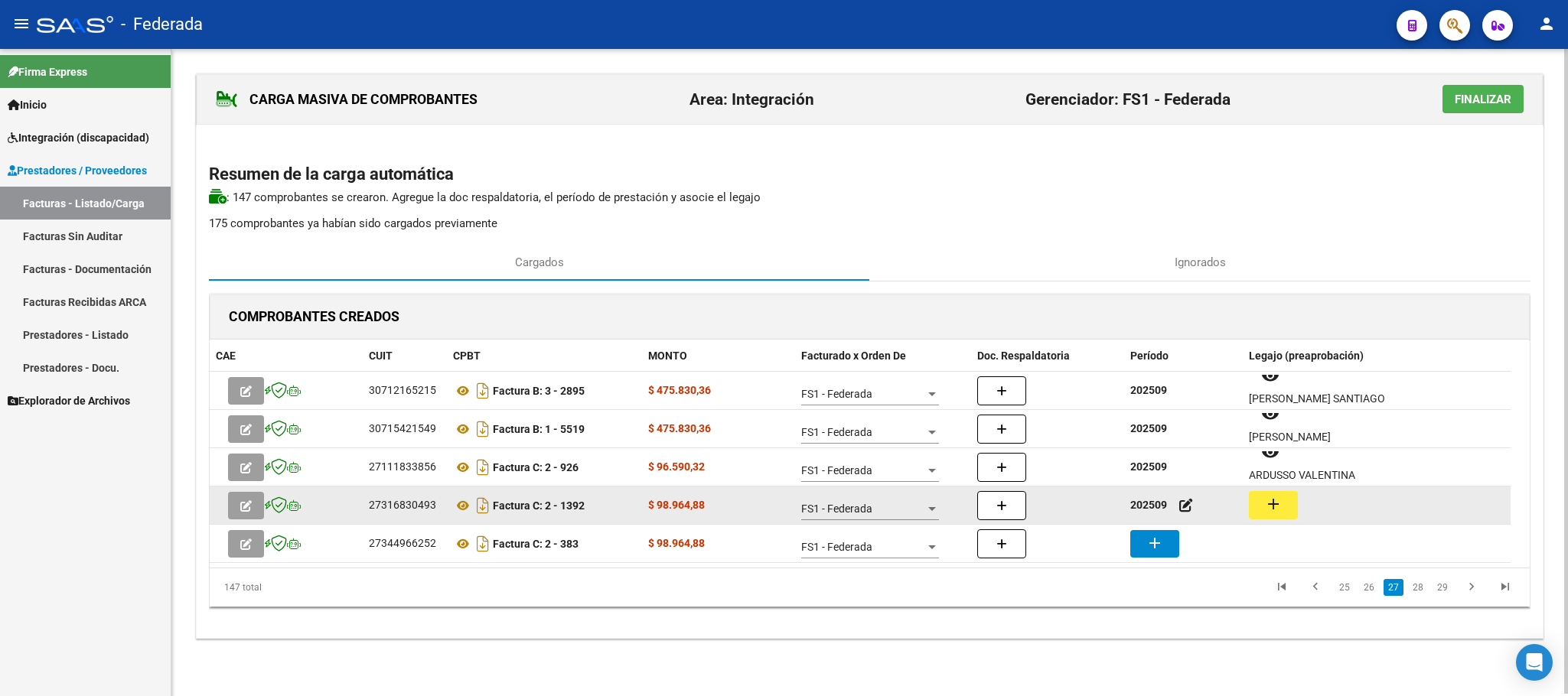
click at [1282, 499] on mat-icon "add" at bounding box center [1273, 504] width 18 height 18
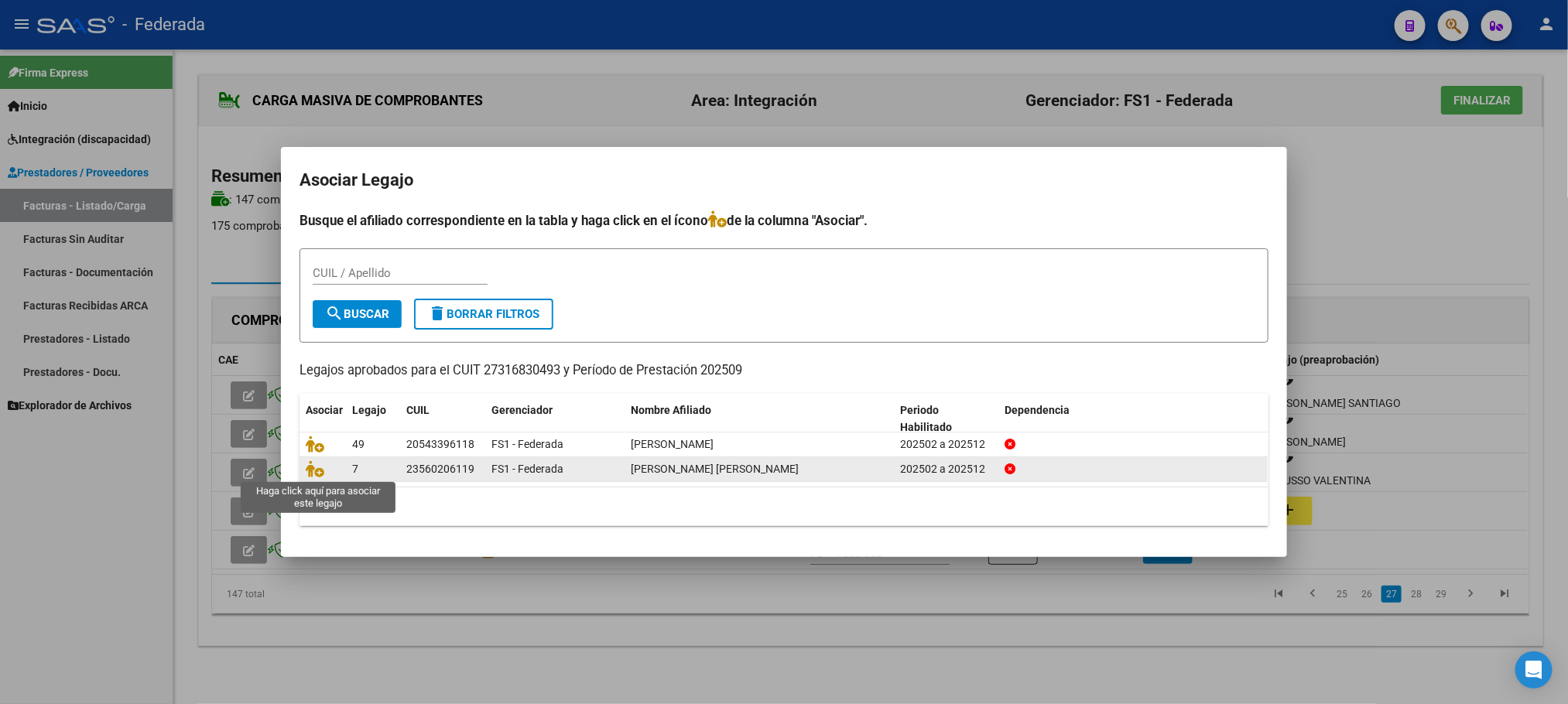
click at [325, 472] on span at bounding box center [317, 468] width 23 height 12
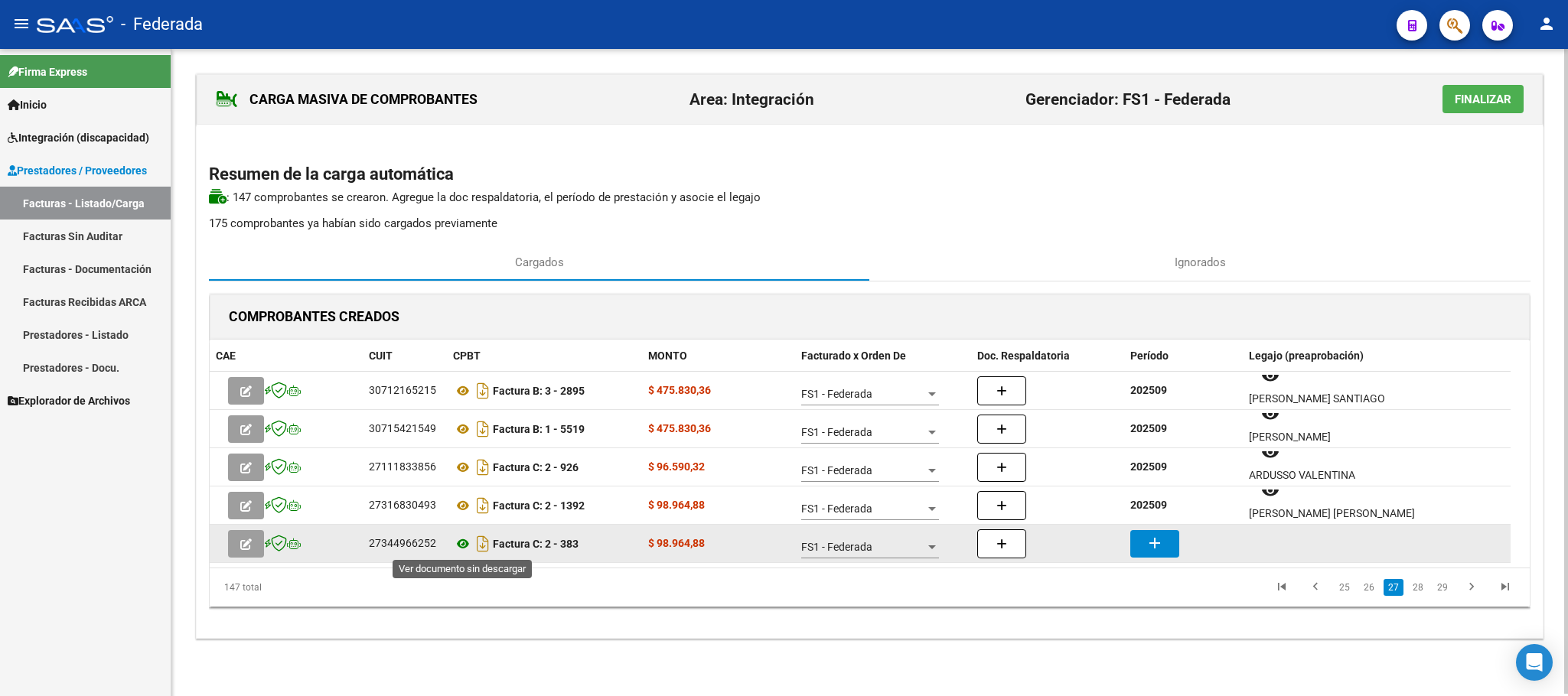
click at [462, 542] on icon at bounding box center [463, 544] width 20 height 18
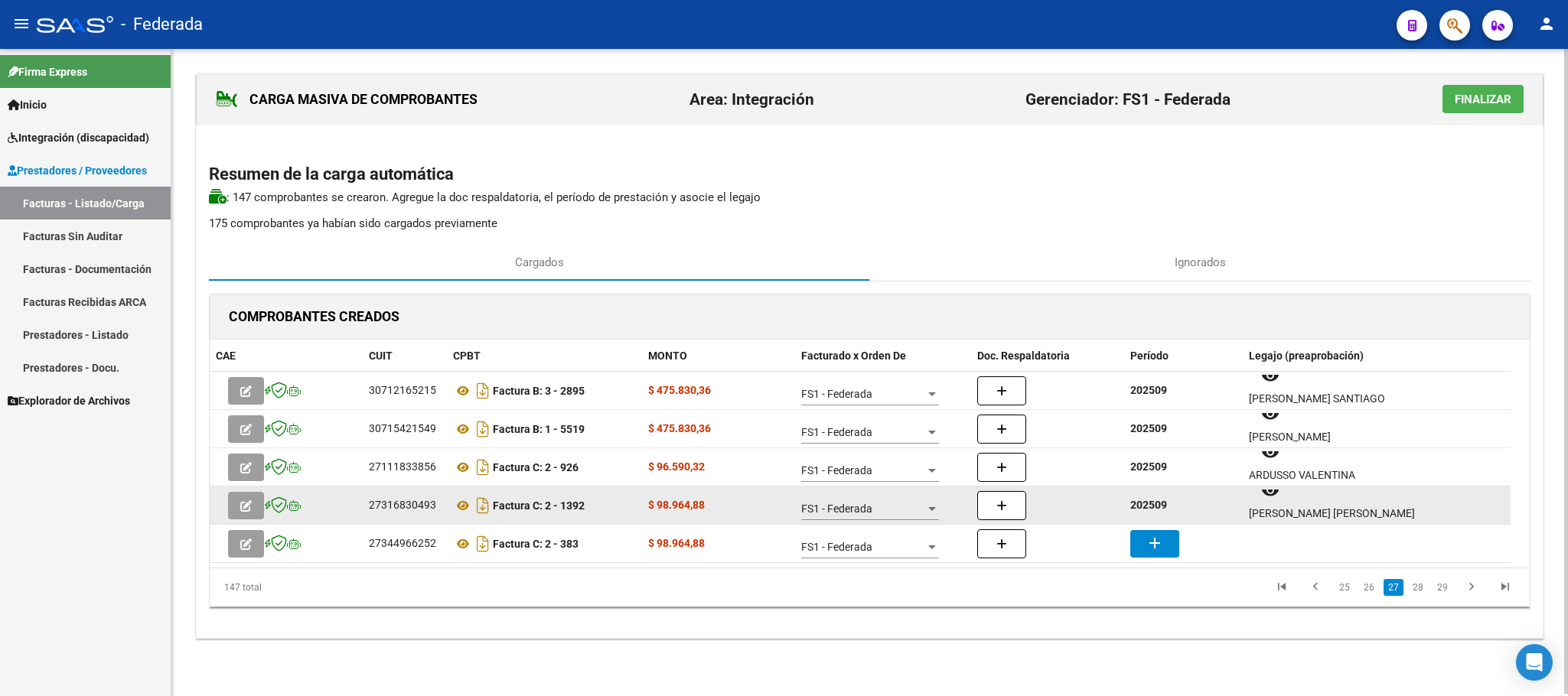
click at [1143, 505] on strong "202509" at bounding box center [1148, 505] width 36 height 12
copy strong "202509"
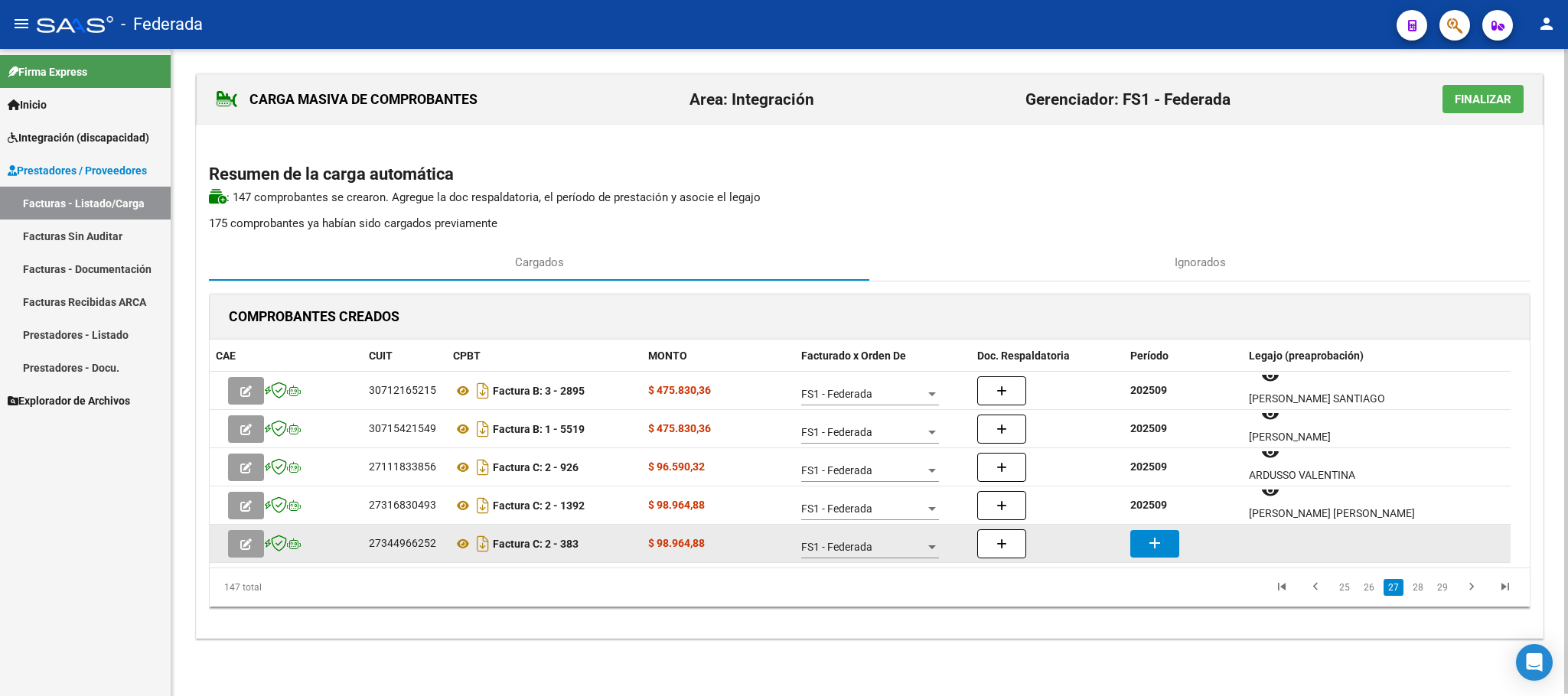
click at [1153, 547] on mat-icon "add" at bounding box center [1154, 543] width 18 height 18
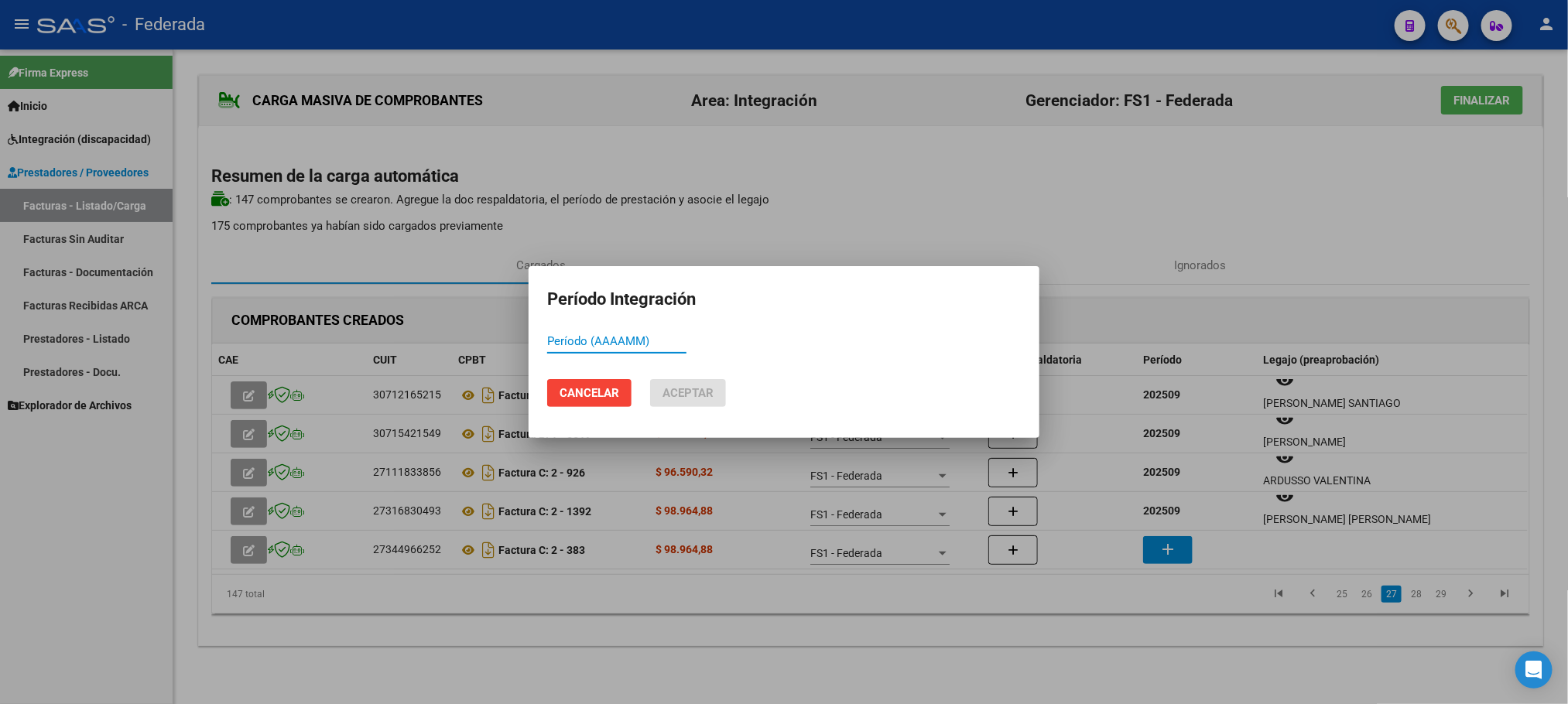
paste input "202509"
type input "202509"
click at [708, 381] on button "Aceptar" at bounding box center [687, 393] width 76 height 28
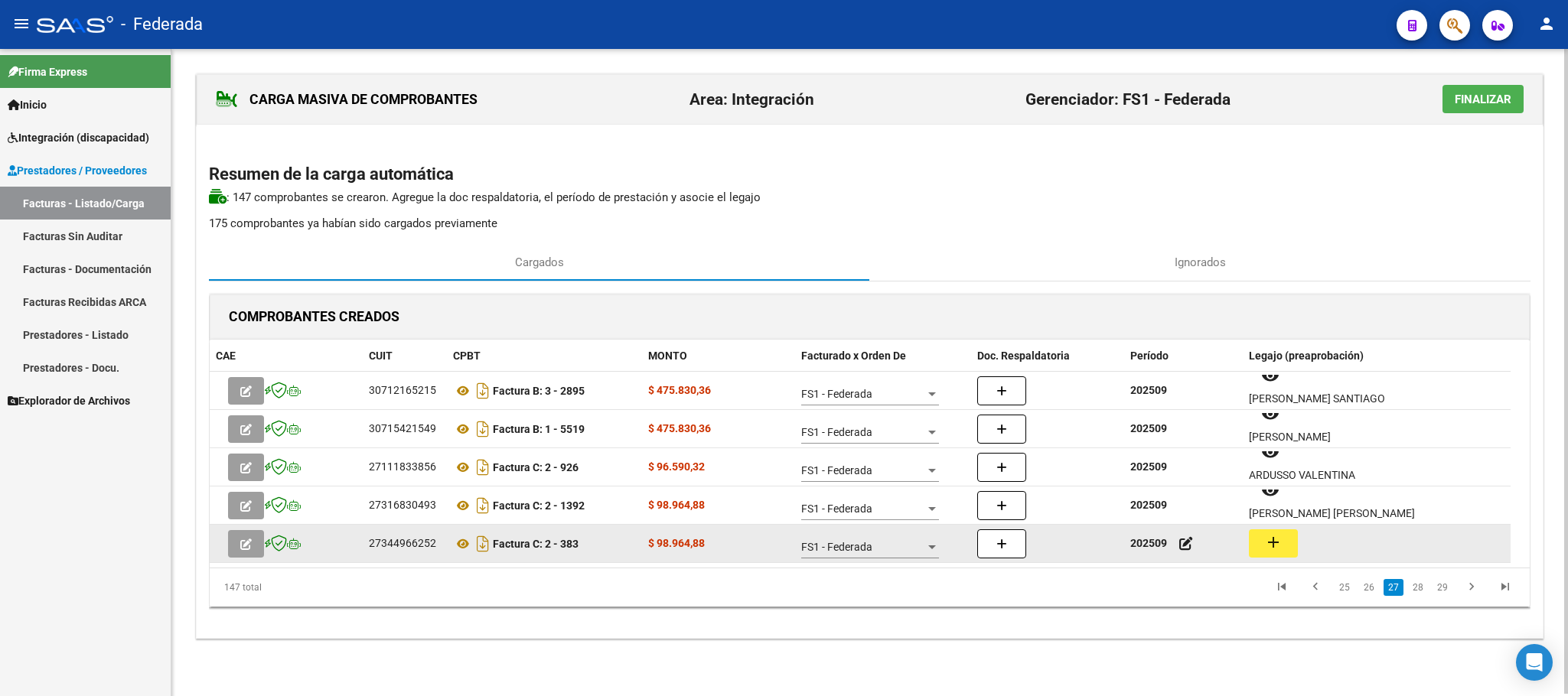
click at [1282, 547] on mat-icon "add" at bounding box center [1273, 542] width 18 height 18
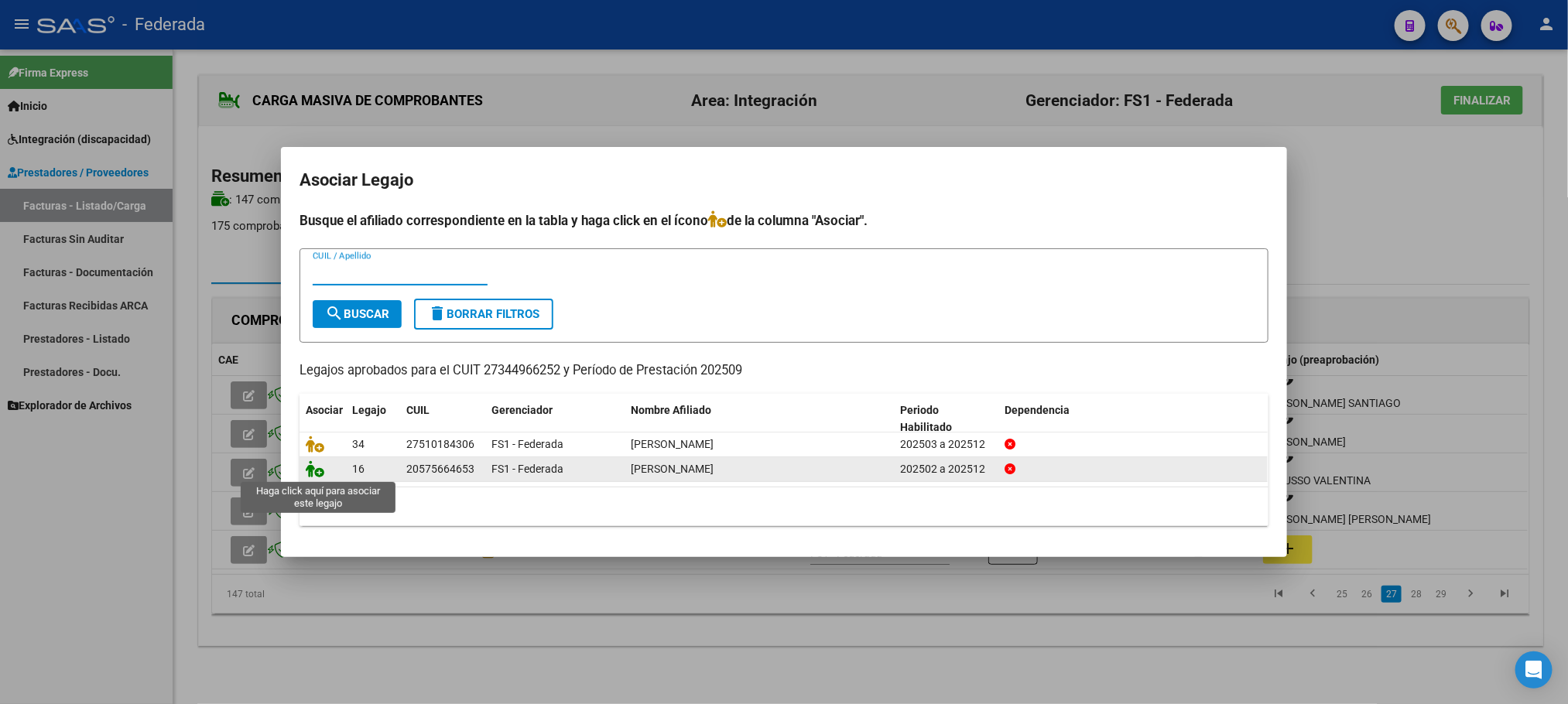
click at [311, 476] on icon at bounding box center [315, 469] width 18 height 17
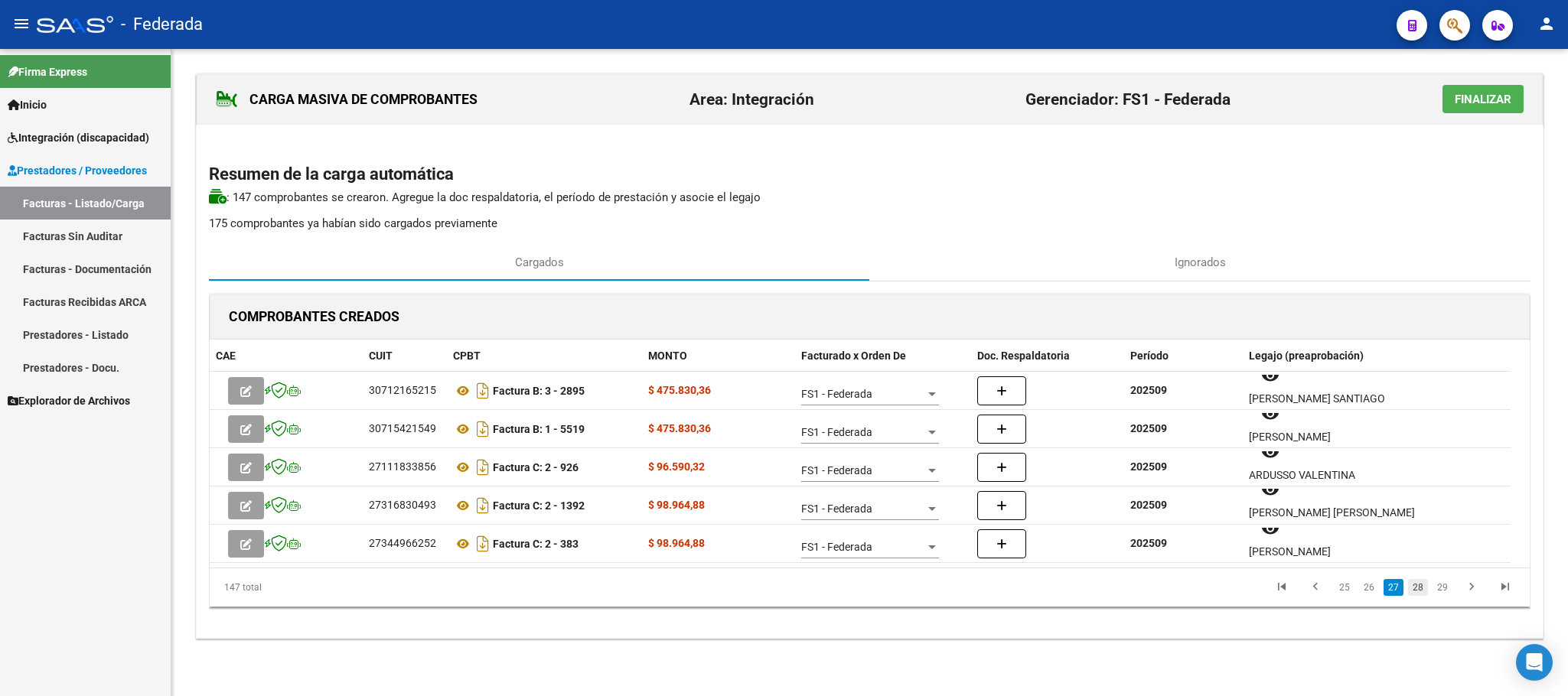
click at [1415, 589] on link "28" at bounding box center [1418, 588] width 20 height 16
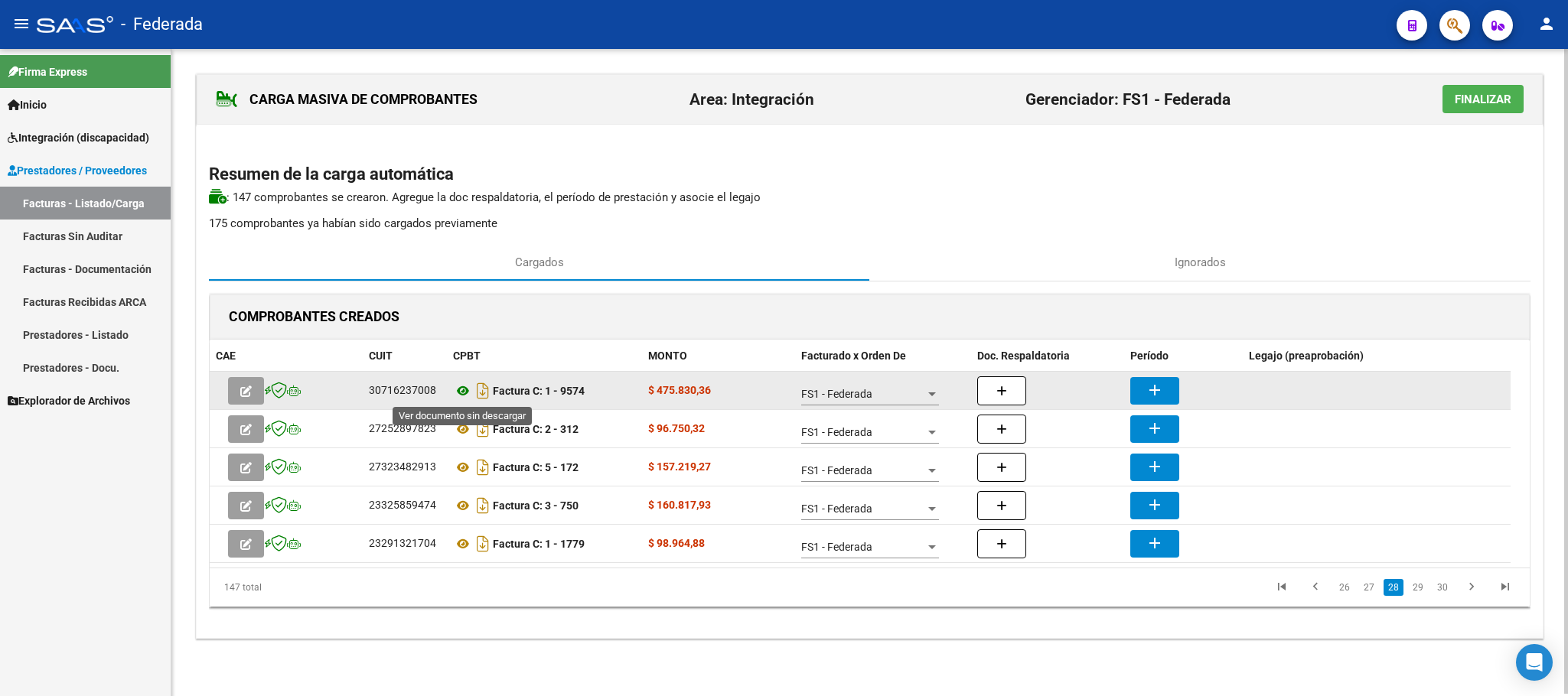
click at [461, 393] on icon at bounding box center [463, 391] width 20 height 18
click at [1150, 384] on mat-icon "add" at bounding box center [1154, 390] width 18 height 18
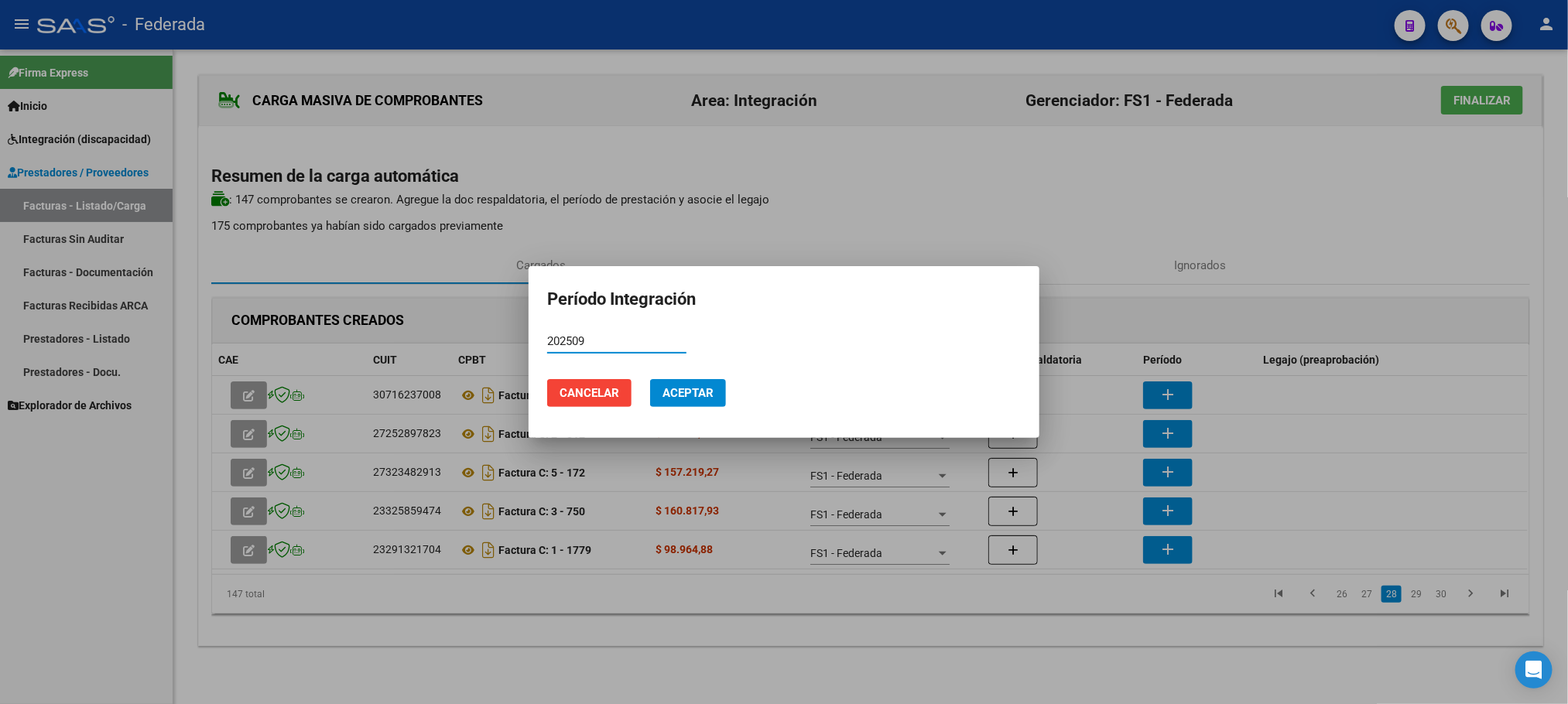
type input "202509"
click at [703, 386] on span "Aceptar" at bounding box center [687, 393] width 51 height 14
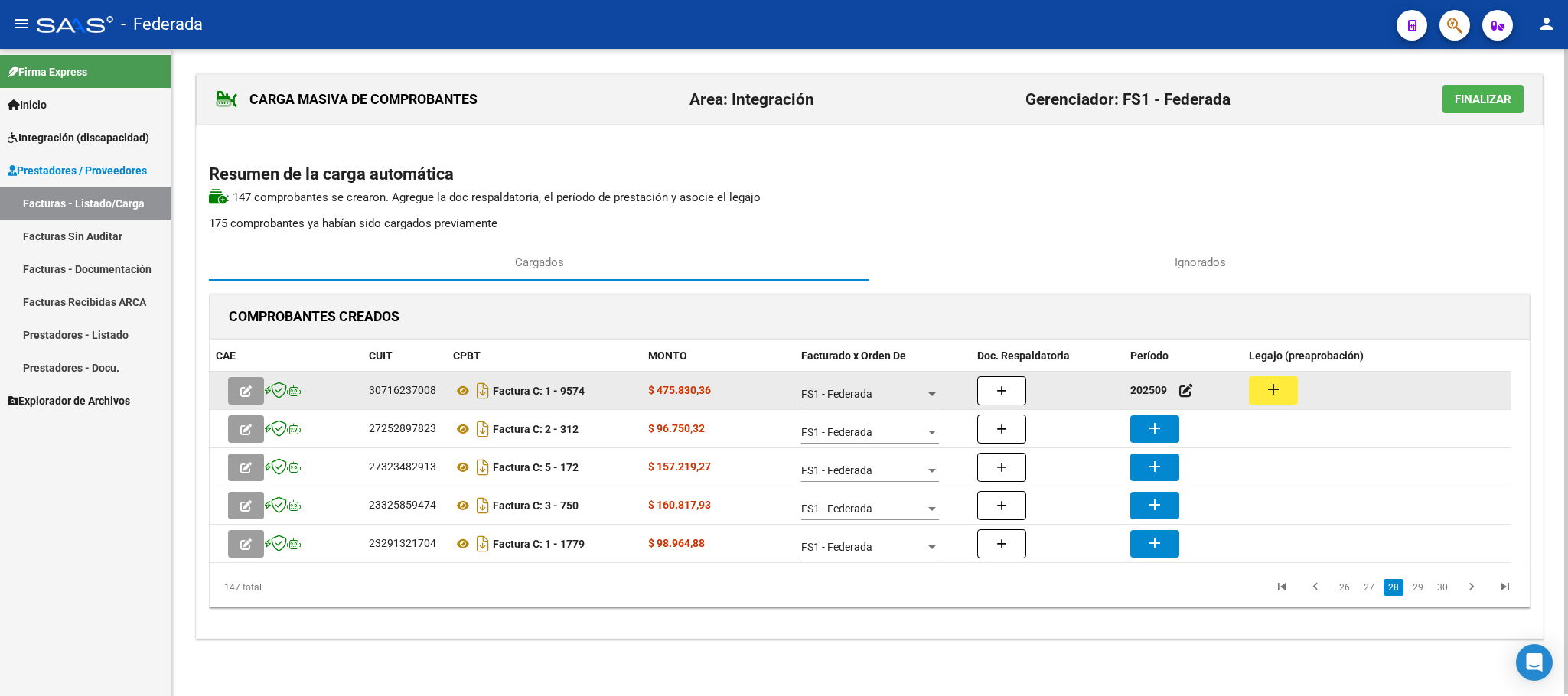
click at [1288, 391] on button "add" at bounding box center [1274, 390] width 49 height 28
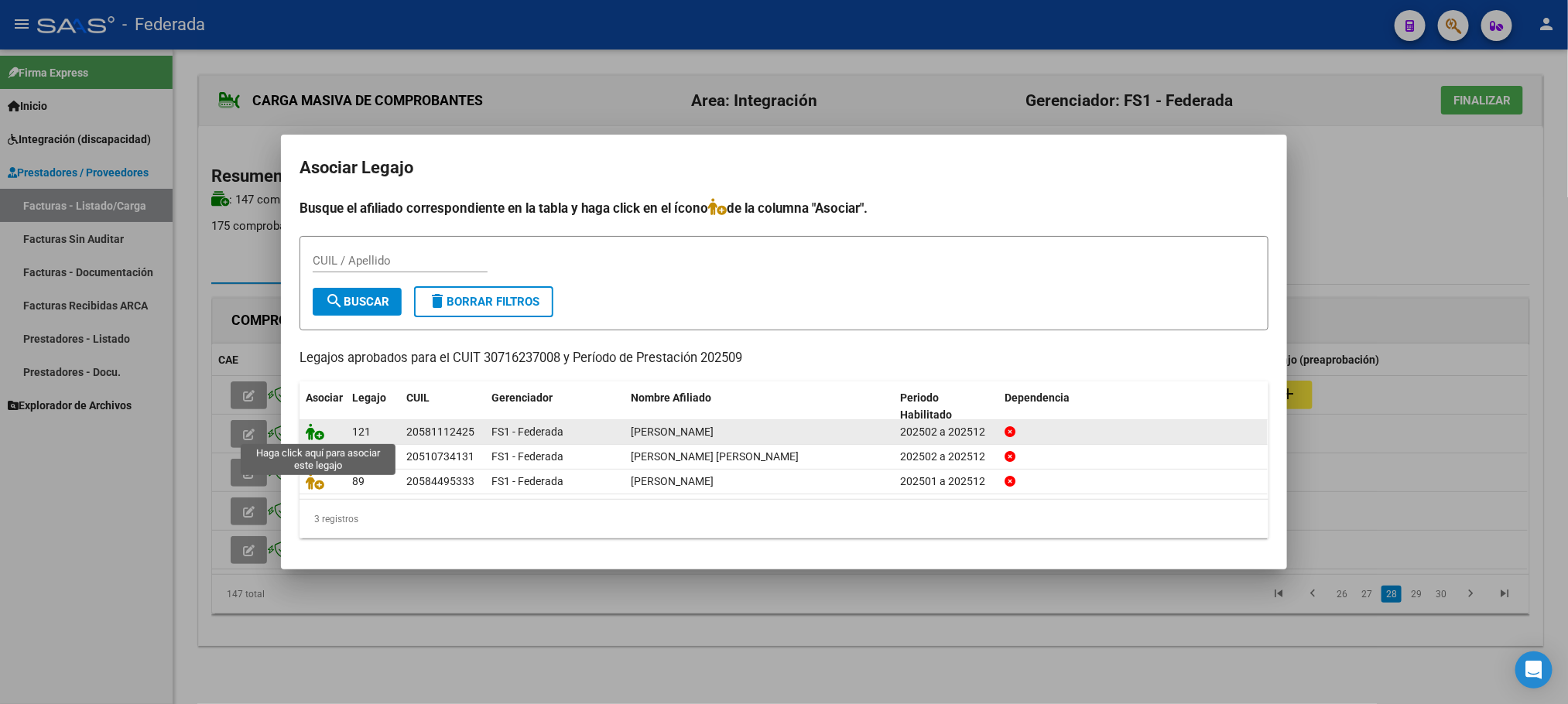
click at [314, 428] on icon at bounding box center [315, 431] width 18 height 17
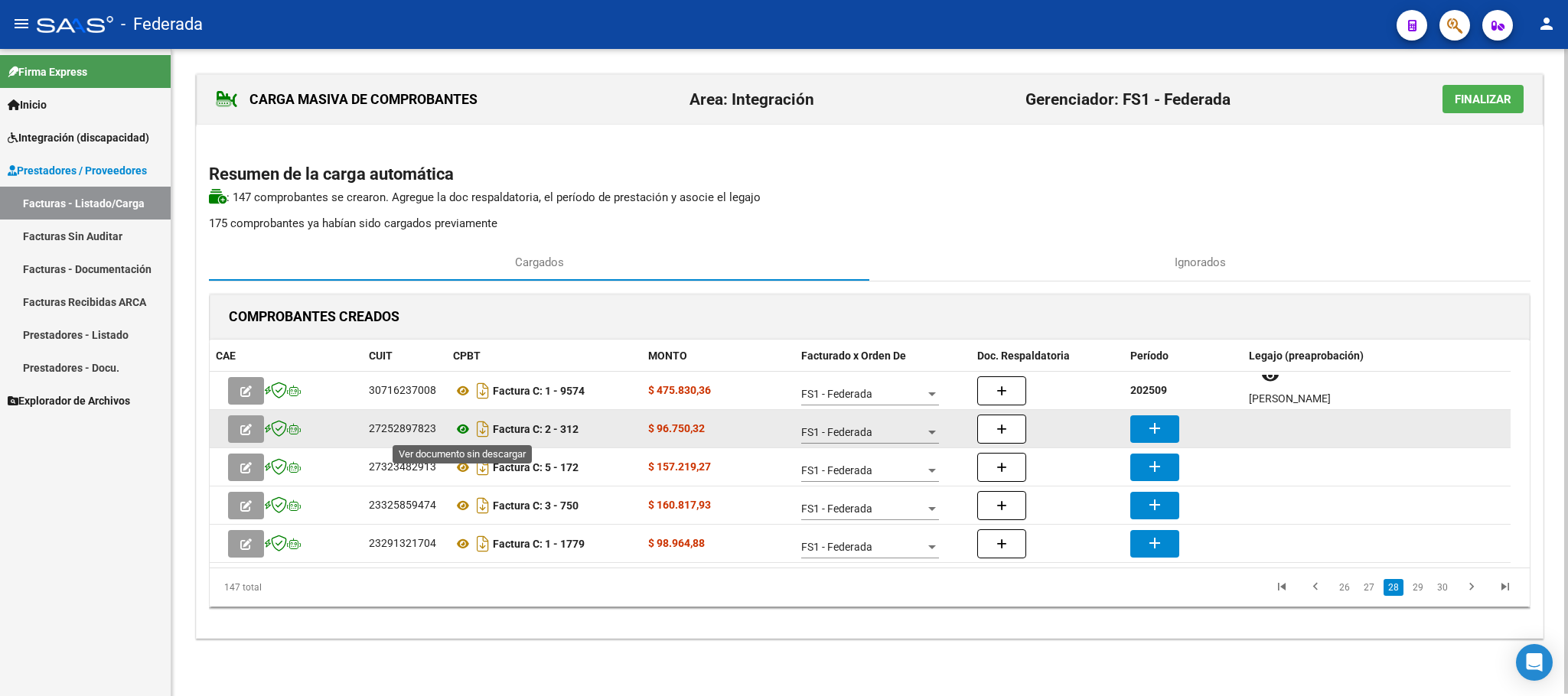
click at [466, 430] on icon at bounding box center [463, 429] width 20 height 18
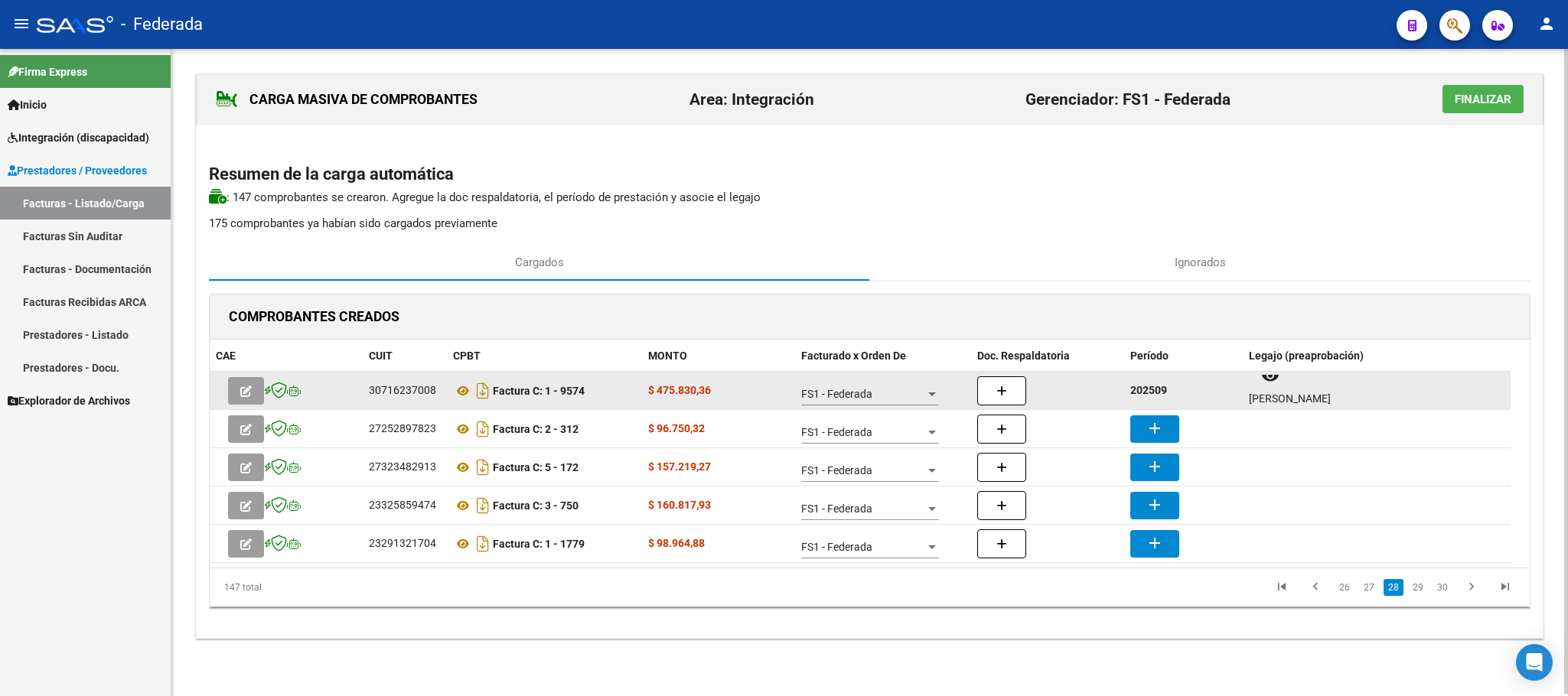
click at [1166, 396] on strong "202509" at bounding box center [1148, 390] width 36 height 12
click at [1160, 395] on strong "202509" at bounding box center [1148, 390] width 36 height 12
copy strong "202509"
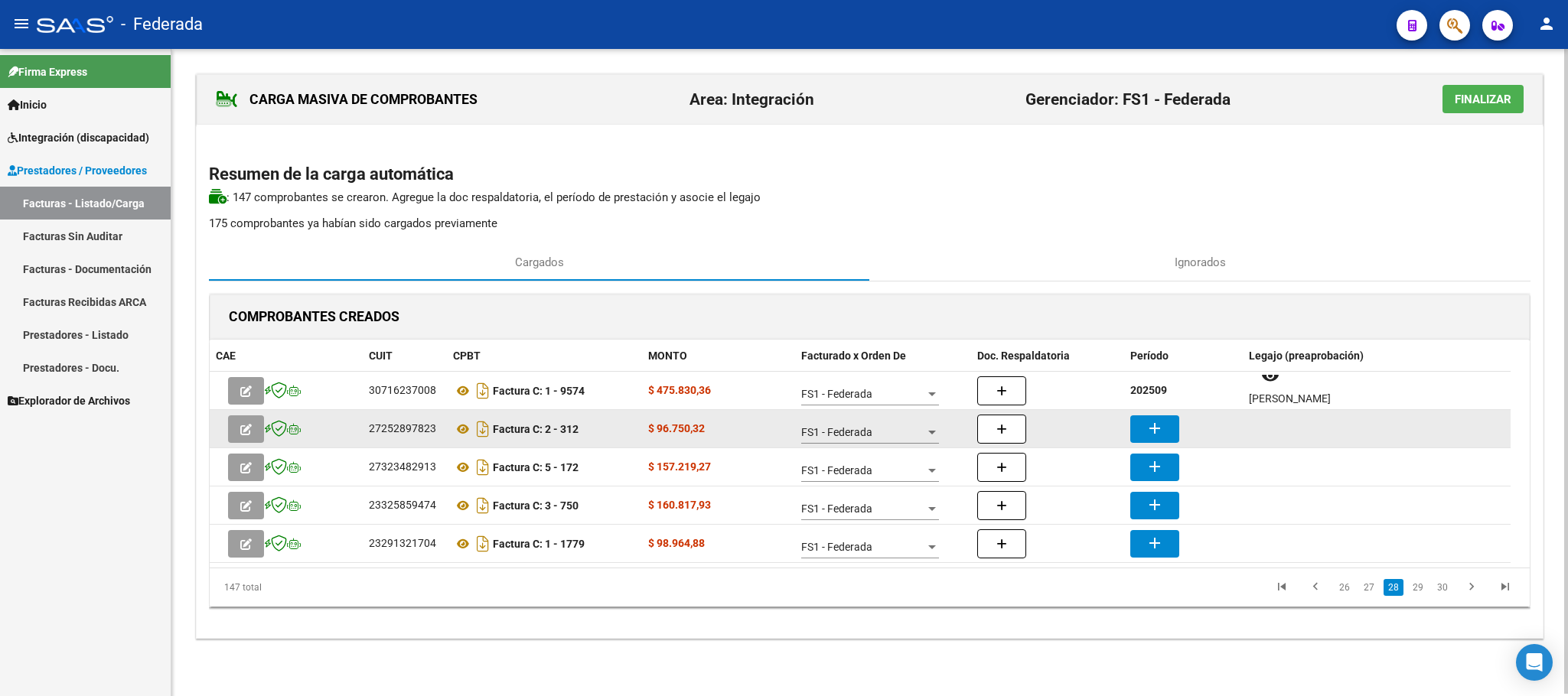
click at [1169, 427] on button "add" at bounding box center [1154, 429] width 49 height 27
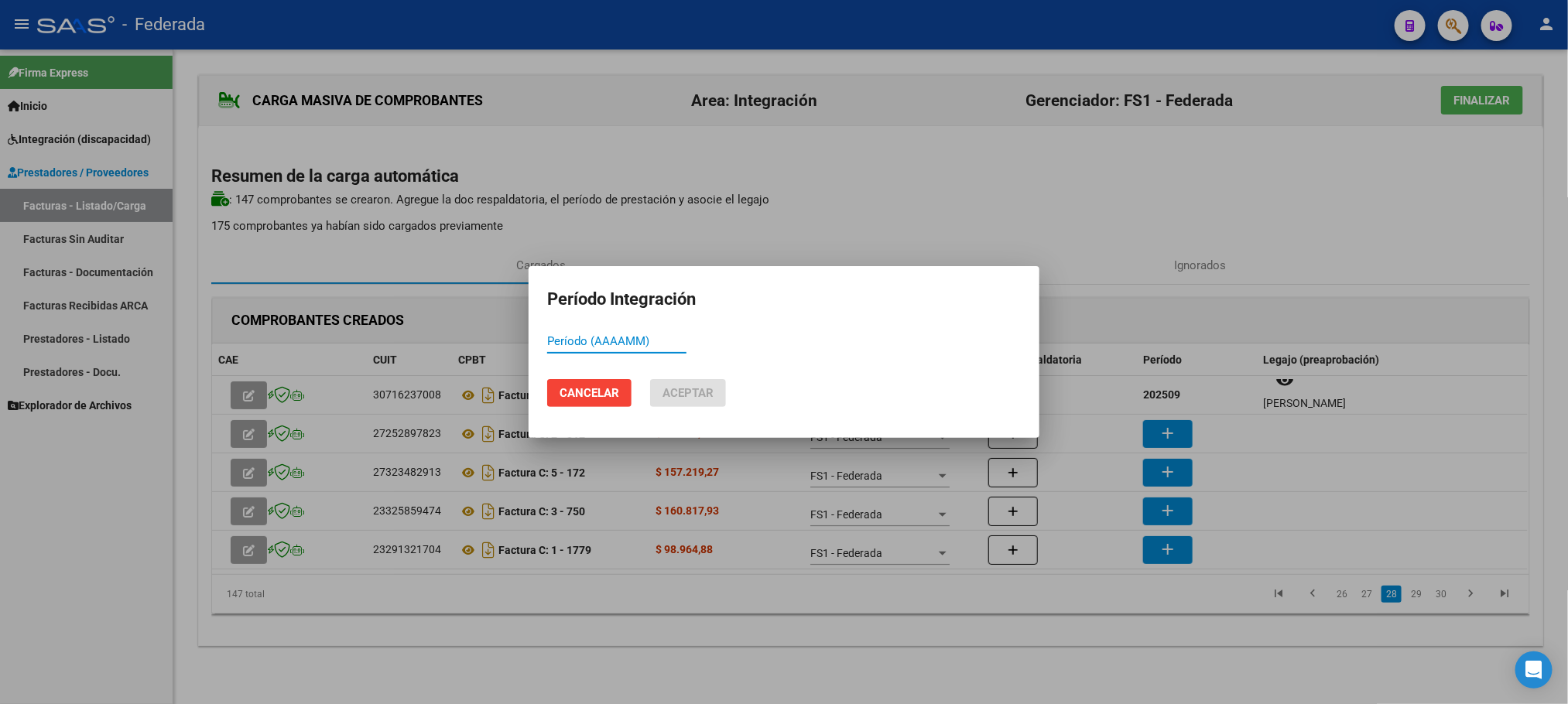
paste input "202509"
type input "202509"
click at [704, 403] on button "Aceptar" at bounding box center [687, 393] width 76 height 28
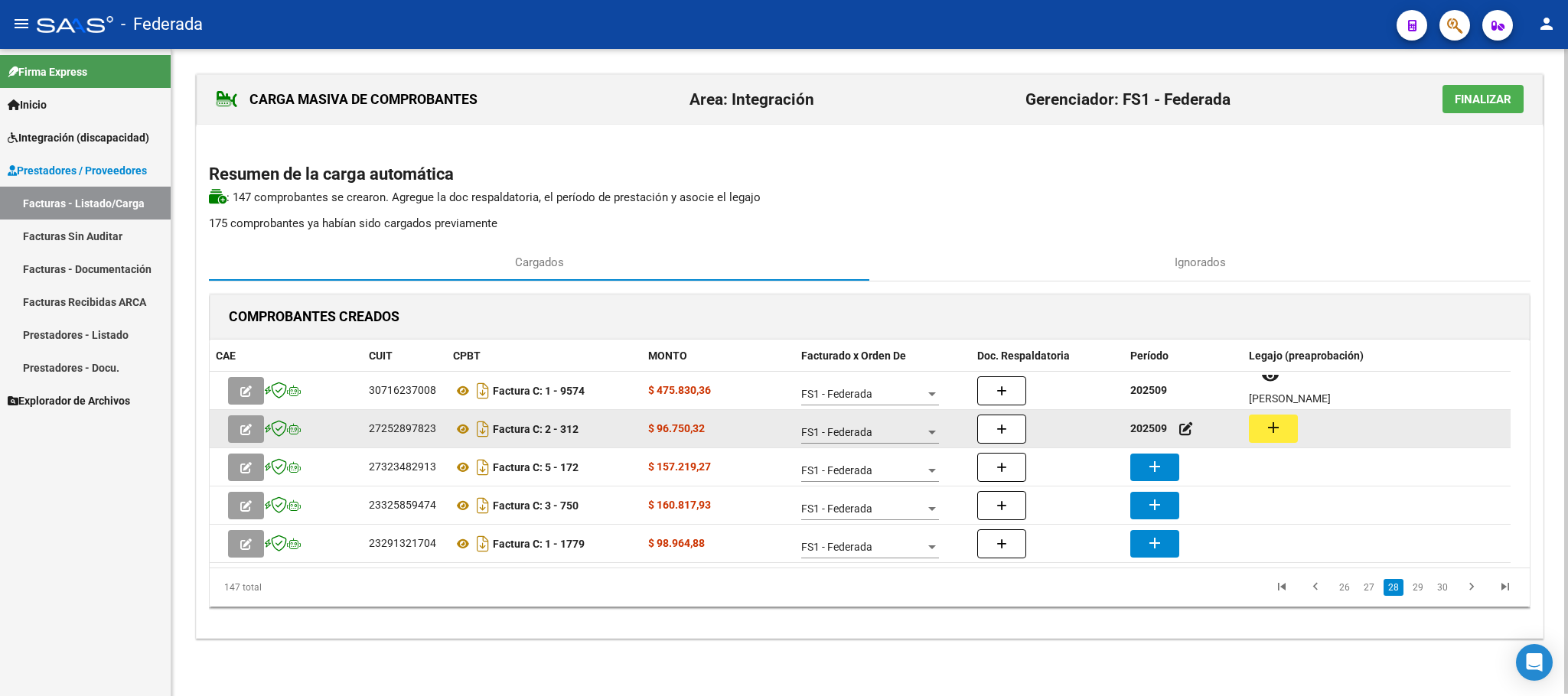
click at [1297, 423] on div "add" at bounding box center [1377, 428] width 256 height 28
click at [1288, 423] on button "add" at bounding box center [1274, 428] width 49 height 28
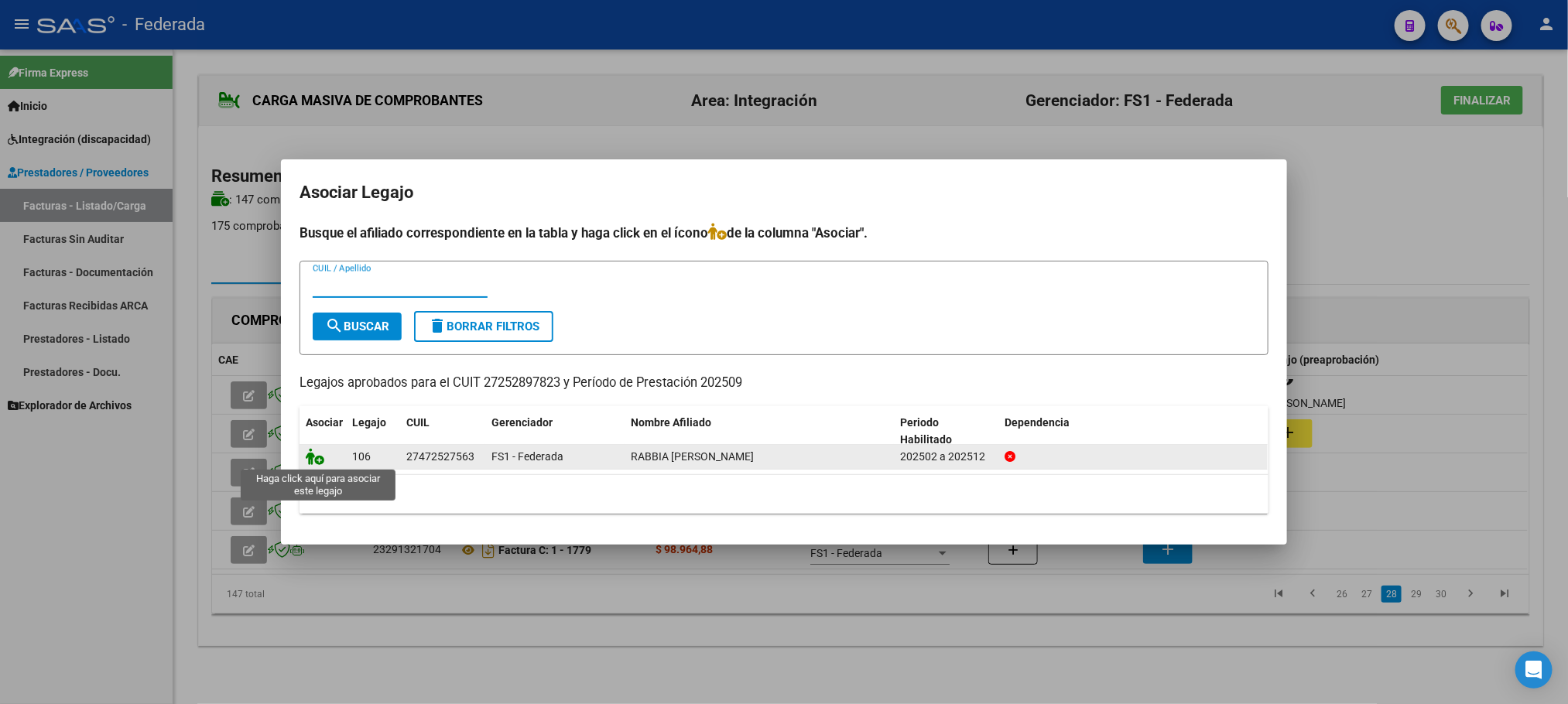
click at [318, 455] on icon at bounding box center [315, 456] width 18 height 17
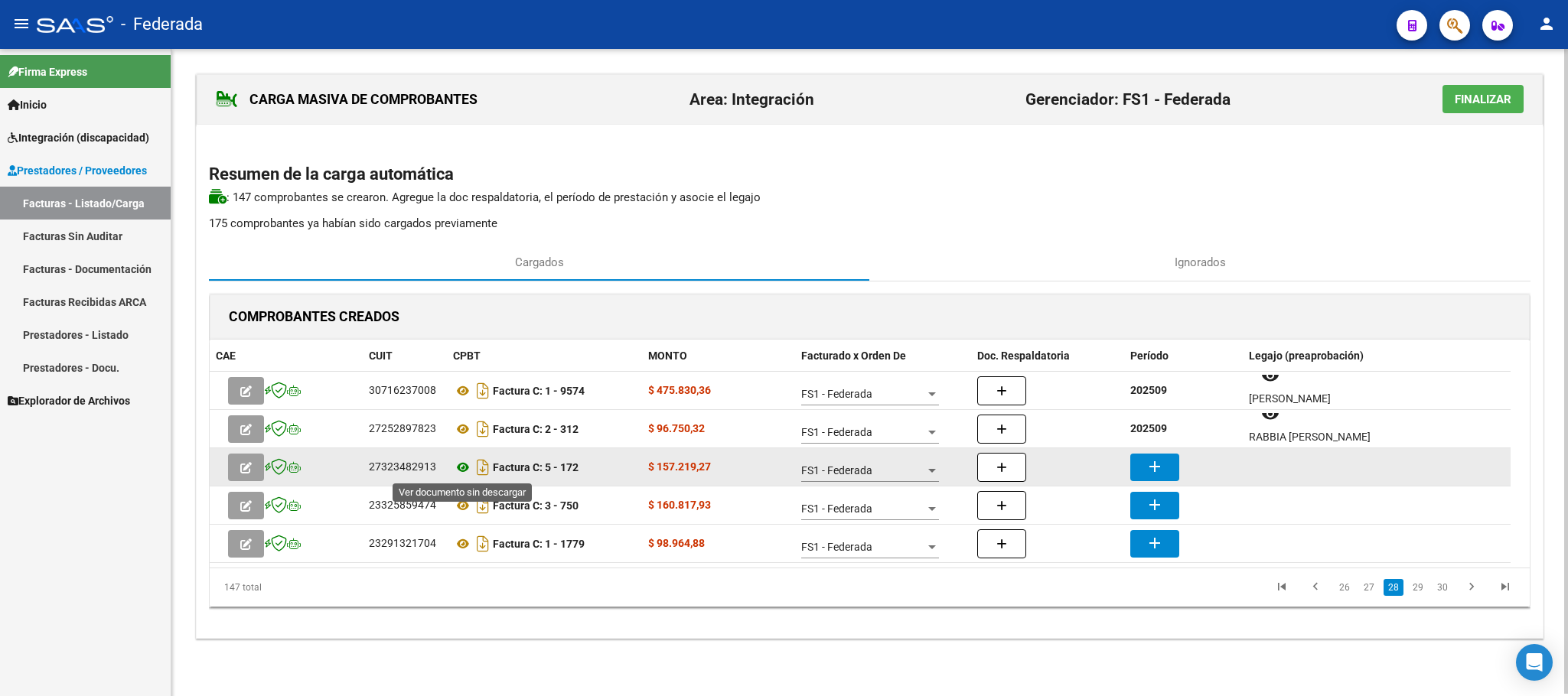
click at [465, 469] on icon at bounding box center [463, 467] width 20 height 18
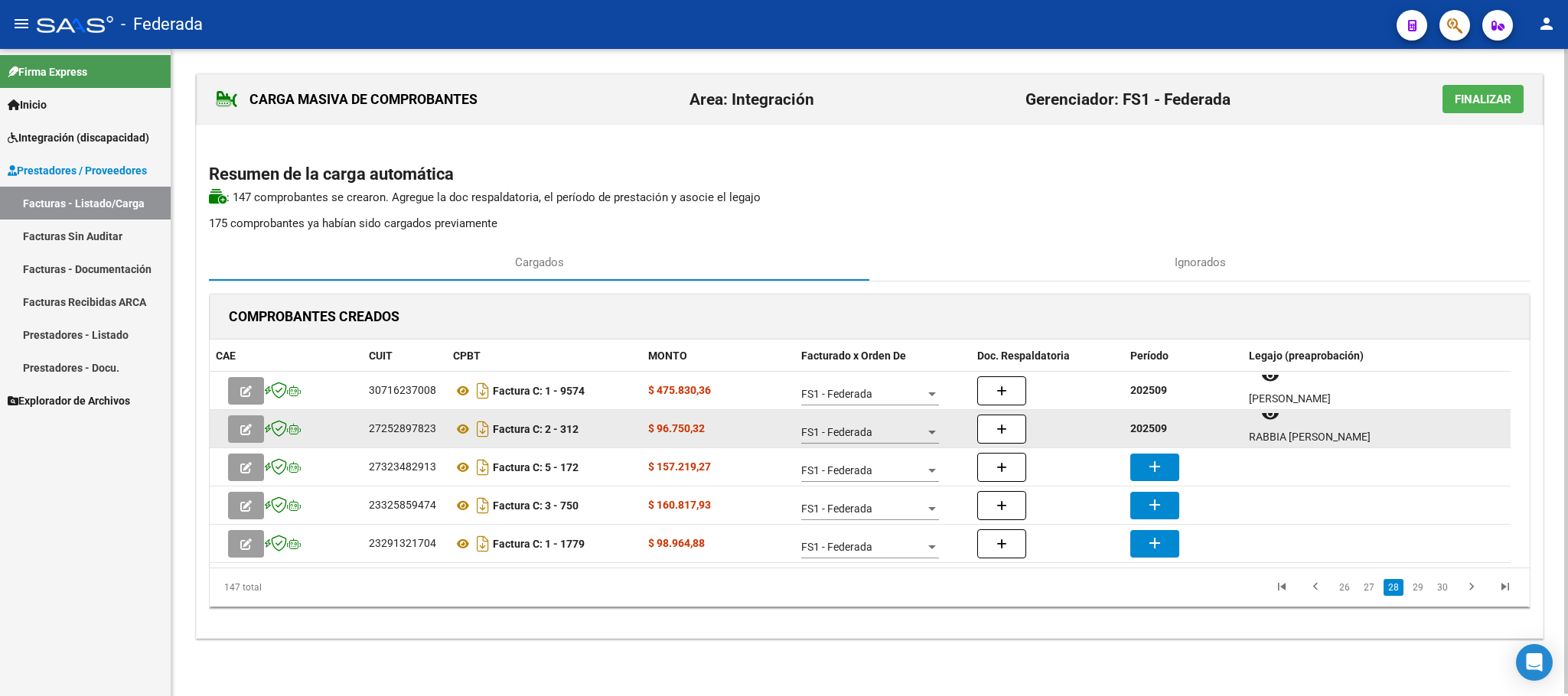
click at [1163, 432] on strong "202509" at bounding box center [1148, 428] width 36 height 12
copy strong "202509"
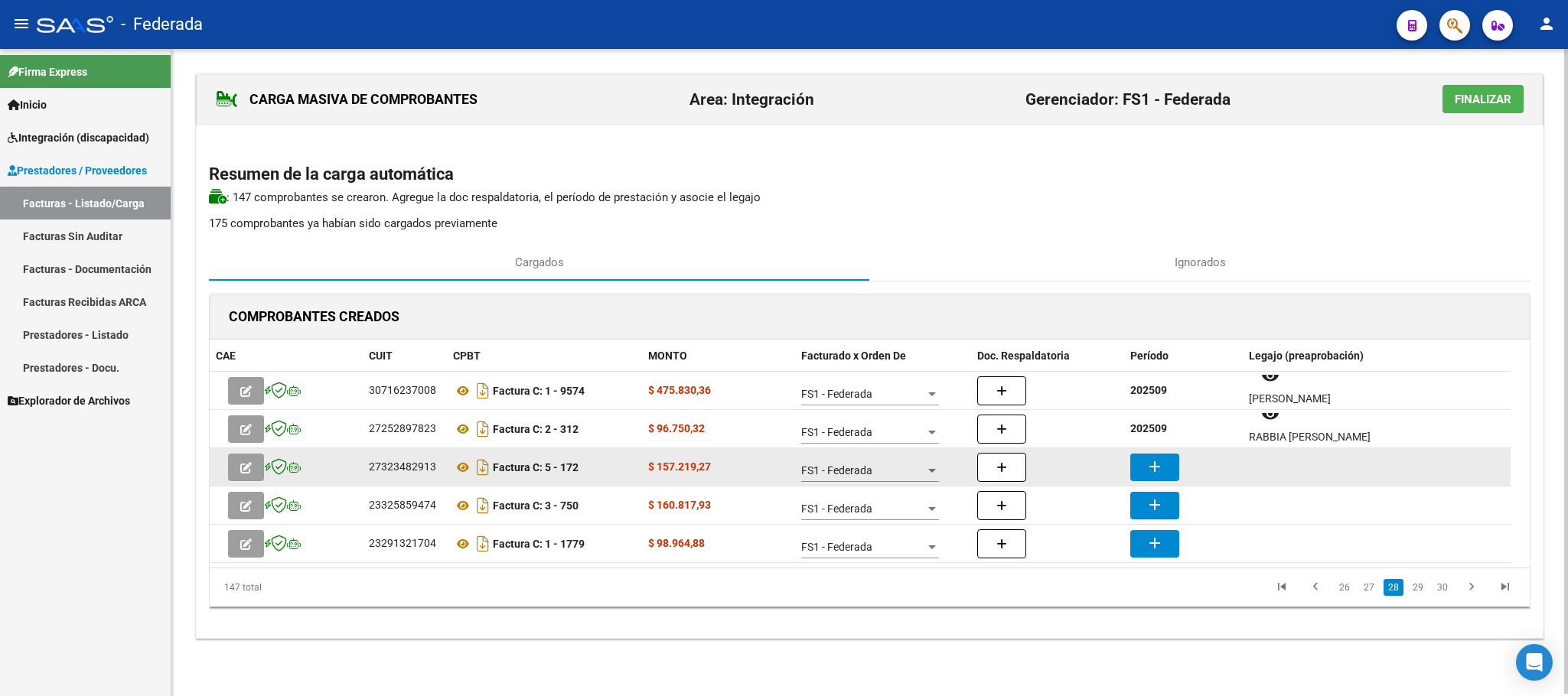
click at [1163, 457] on mat-icon "add" at bounding box center [1154, 466] width 18 height 18
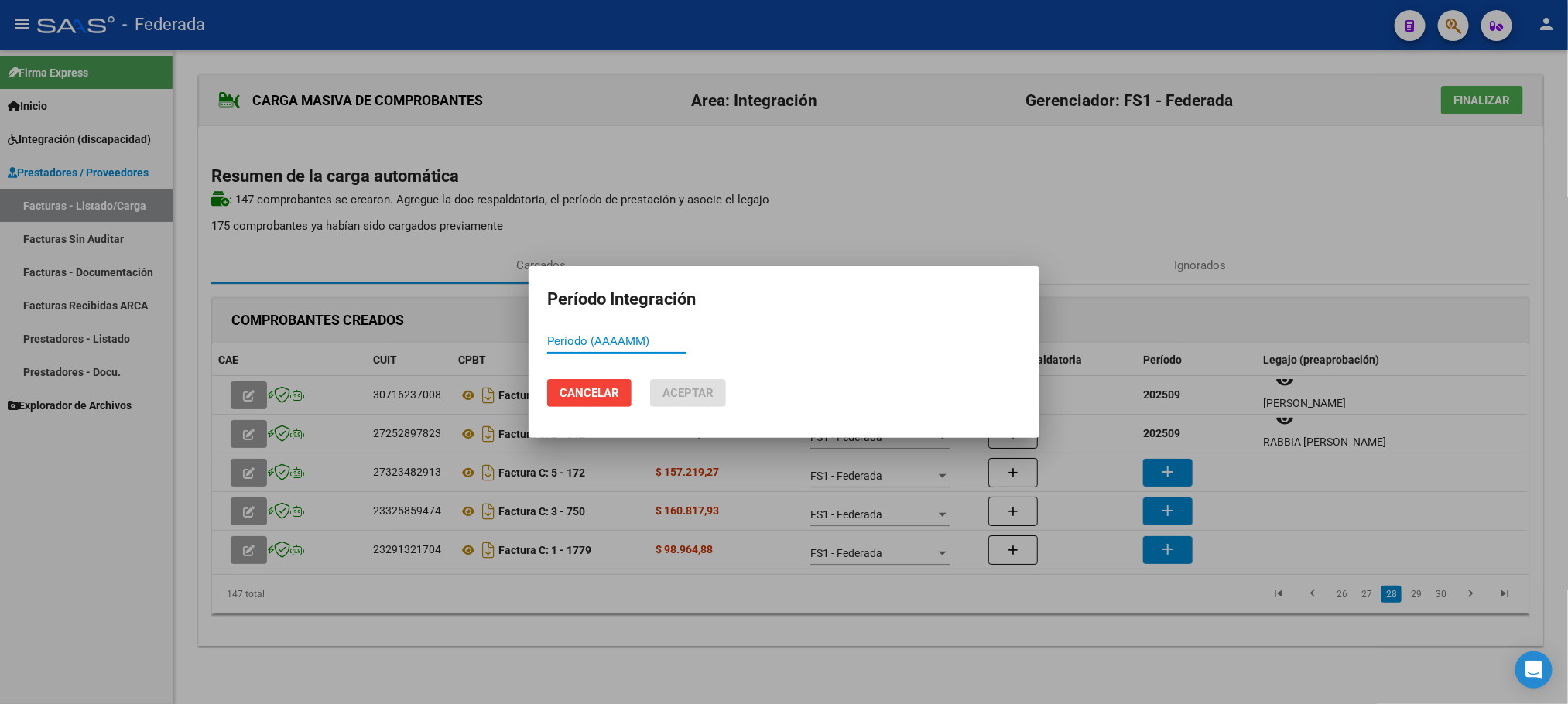
paste input "202509"
type input "202509"
click at [695, 402] on button "Aceptar" at bounding box center [687, 393] width 76 height 28
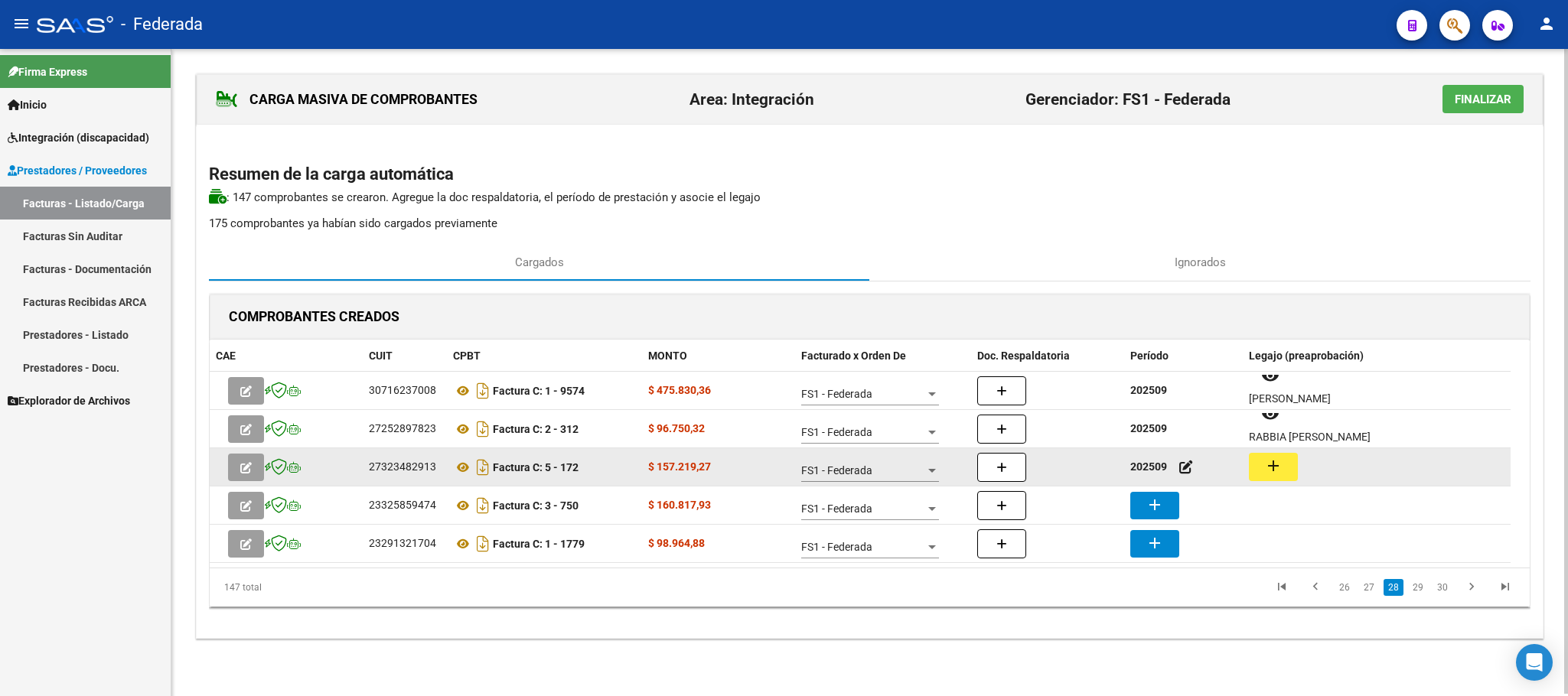
click at [1266, 471] on mat-icon "add" at bounding box center [1273, 466] width 18 height 18
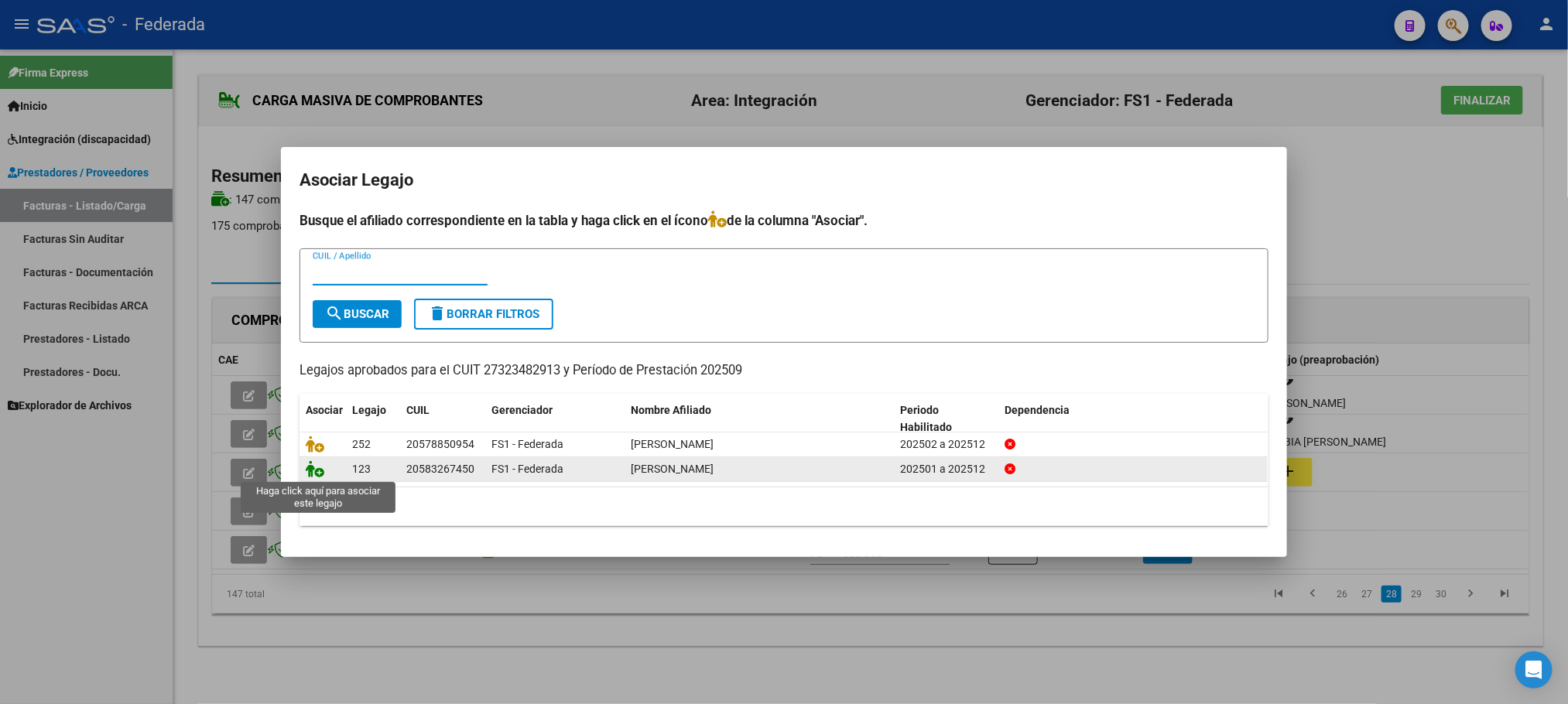
click at [311, 466] on icon at bounding box center [315, 469] width 18 height 17
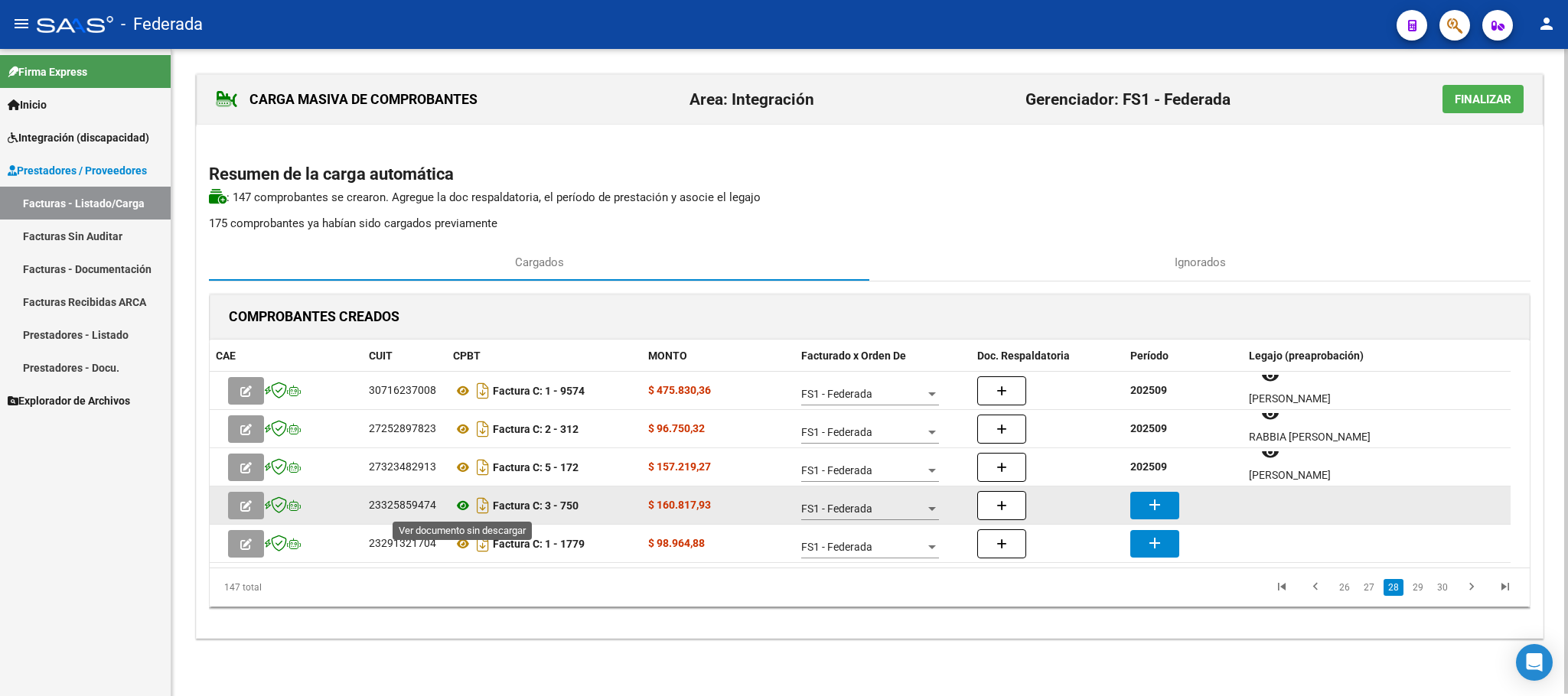
click at [456, 503] on icon at bounding box center [463, 506] width 20 height 18
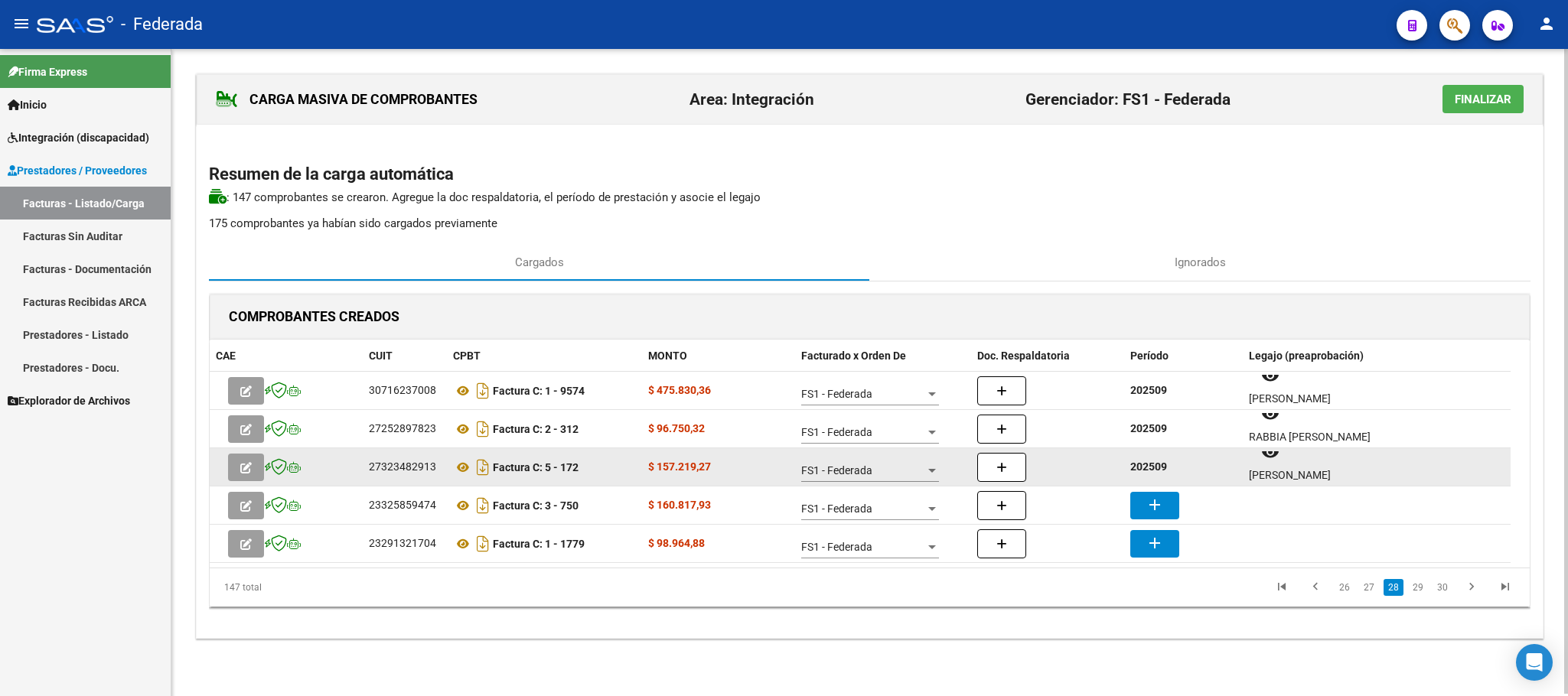
click at [1140, 464] on strong "202509" at bounding box center [1148, 466] width 36 height 12
copy strong "0"
click at [1146, 466] on strong "202509" at bounding box center [1148, 466] width 36 height 12
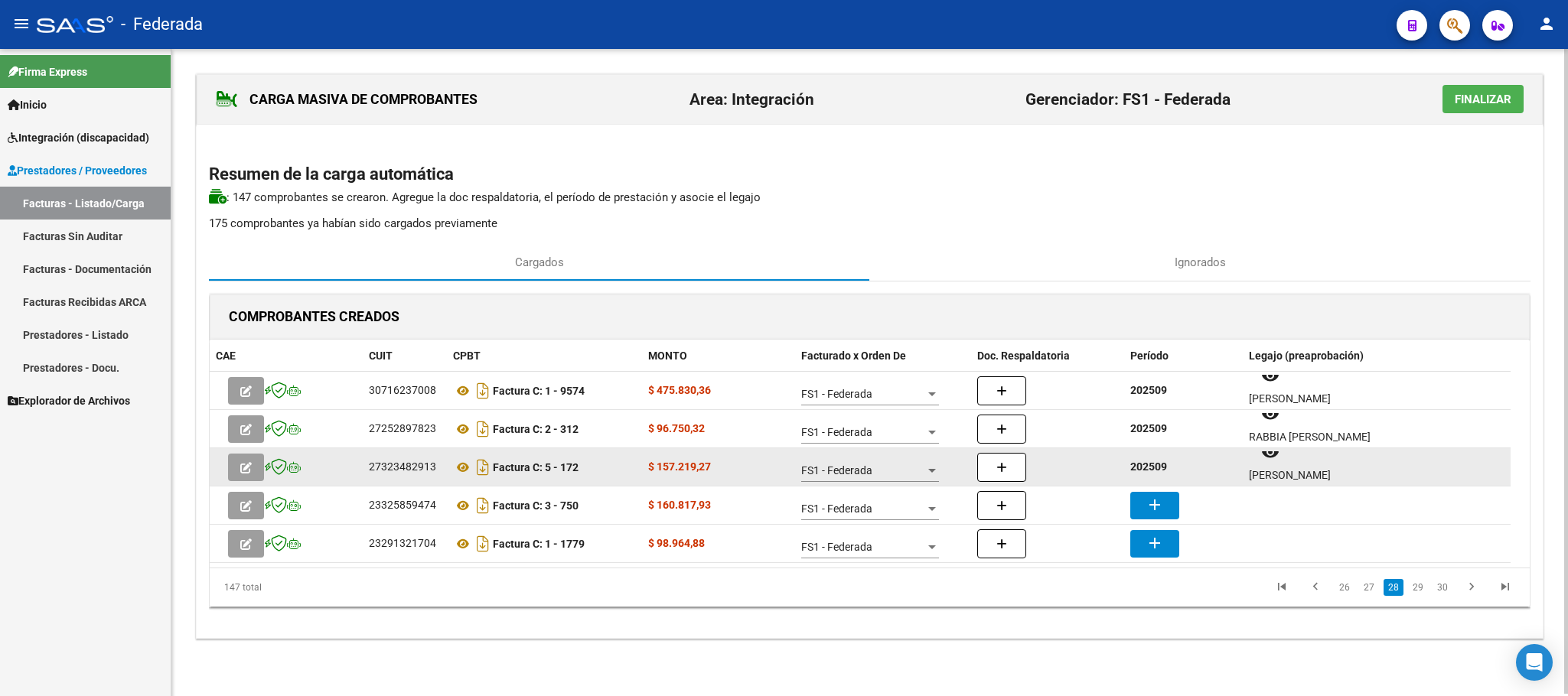
copy strong "202509"
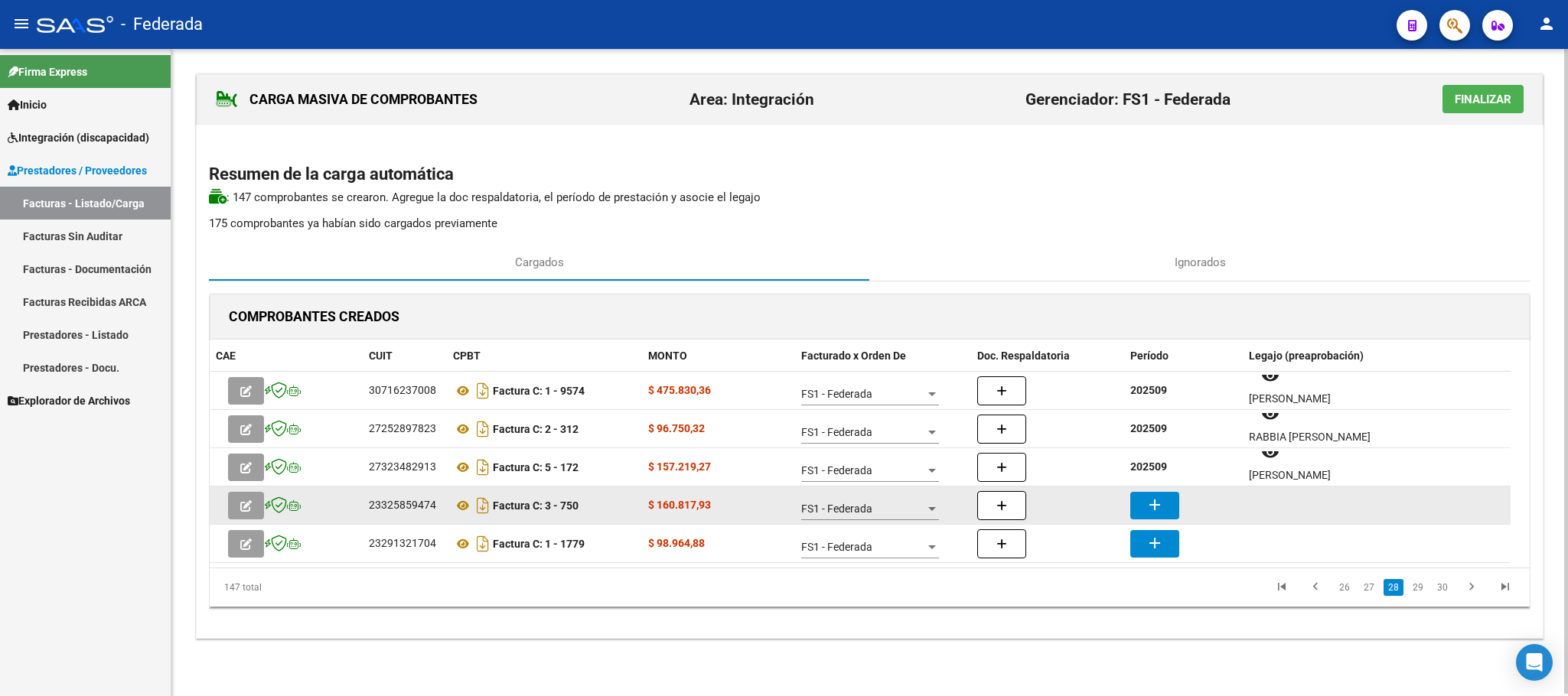
click at [1155, 508] on mat-icon "add" at bounding box center [1154, 505] width 18 height 18
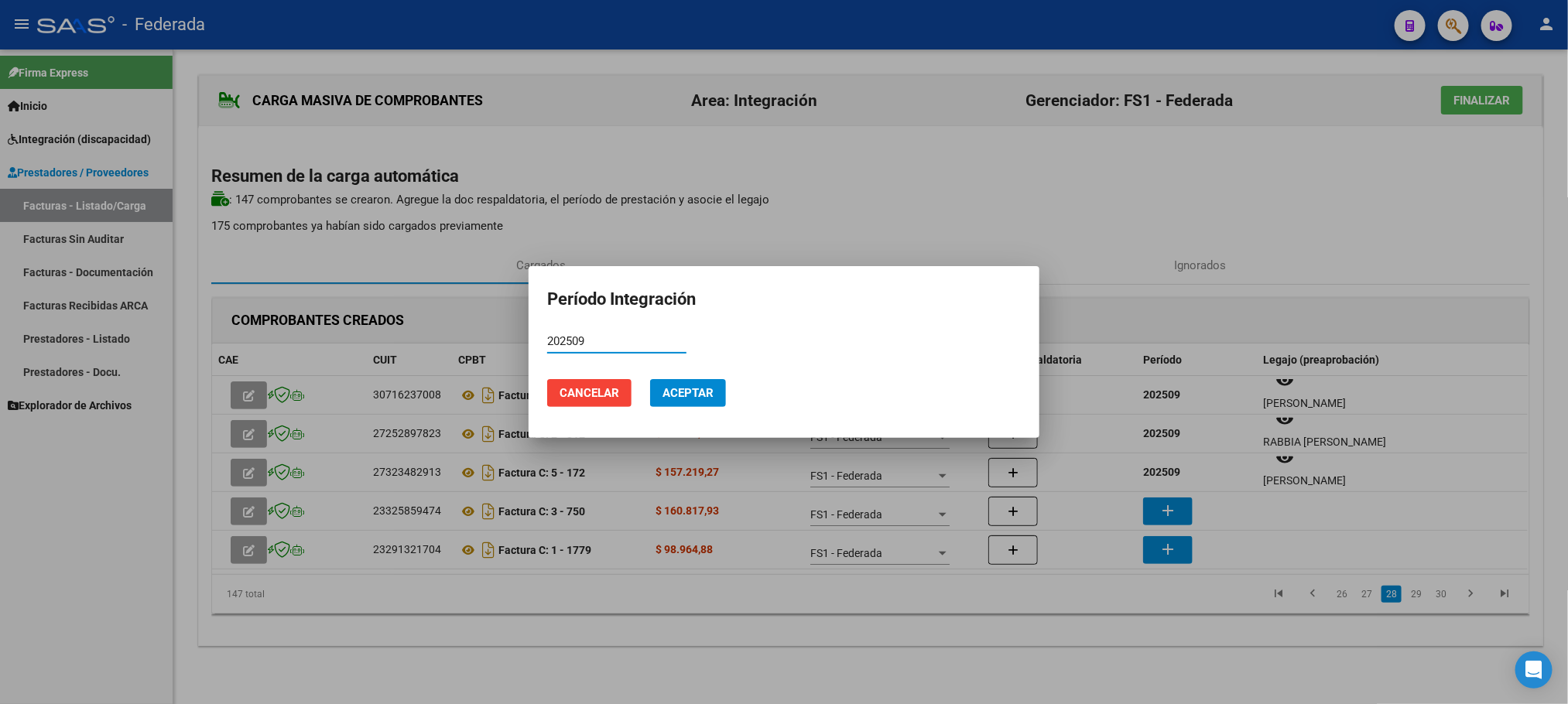
type input "202509"
click at [710, 393] on span "Aceptar" at bounding box center [687, 393] width 51 height 14
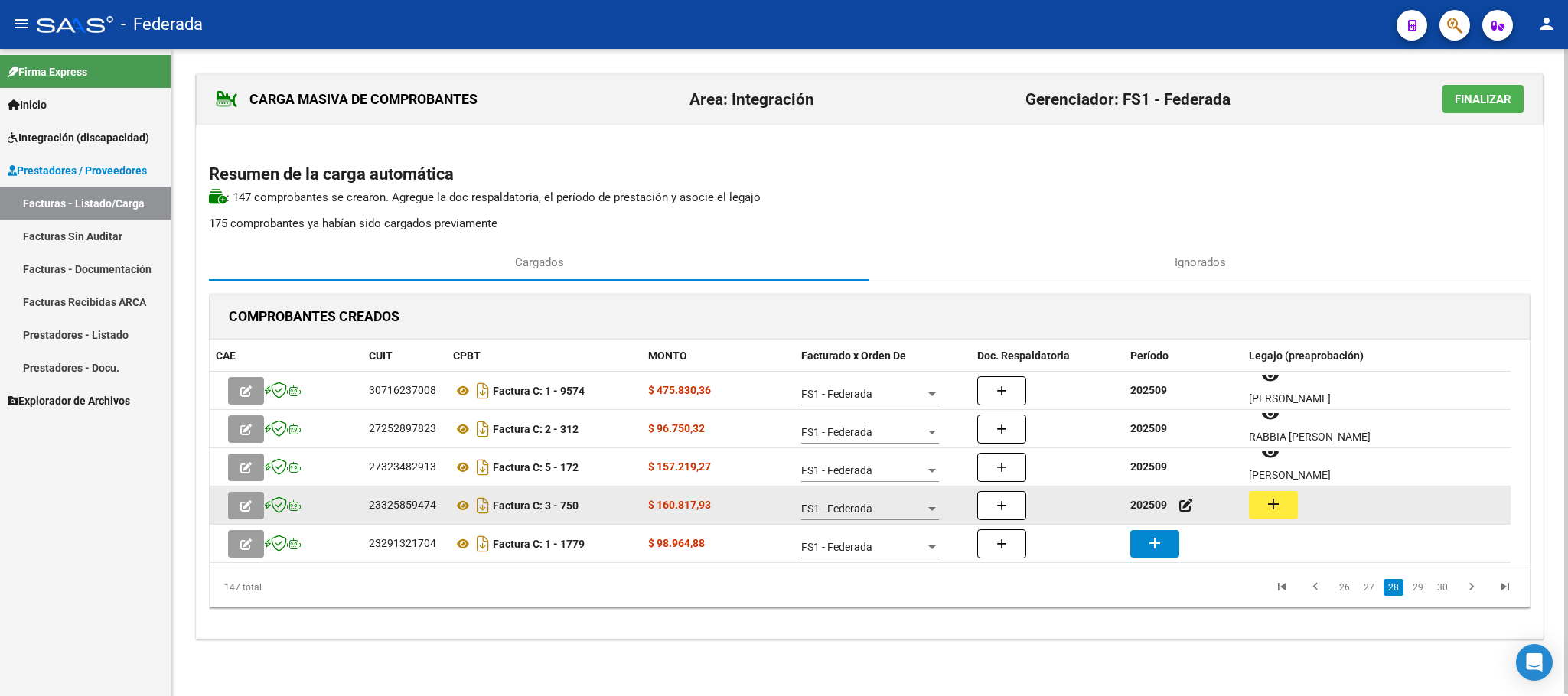
click at [1282, 508] on mat-icon "add" at bounding box center [1273, 504] width 18 height 18
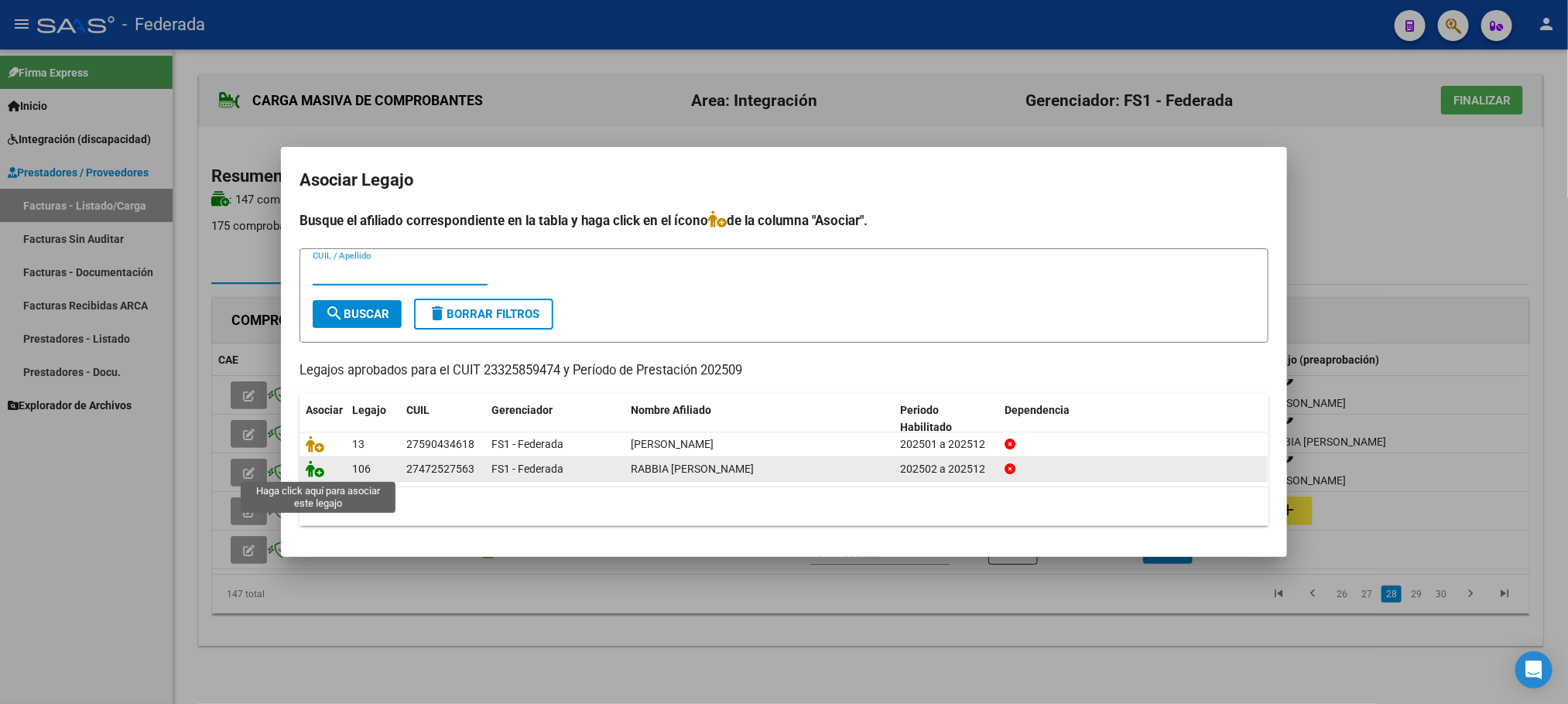
click at [311, 467] on icon at bounding box center [315, 469] width 18 height 17
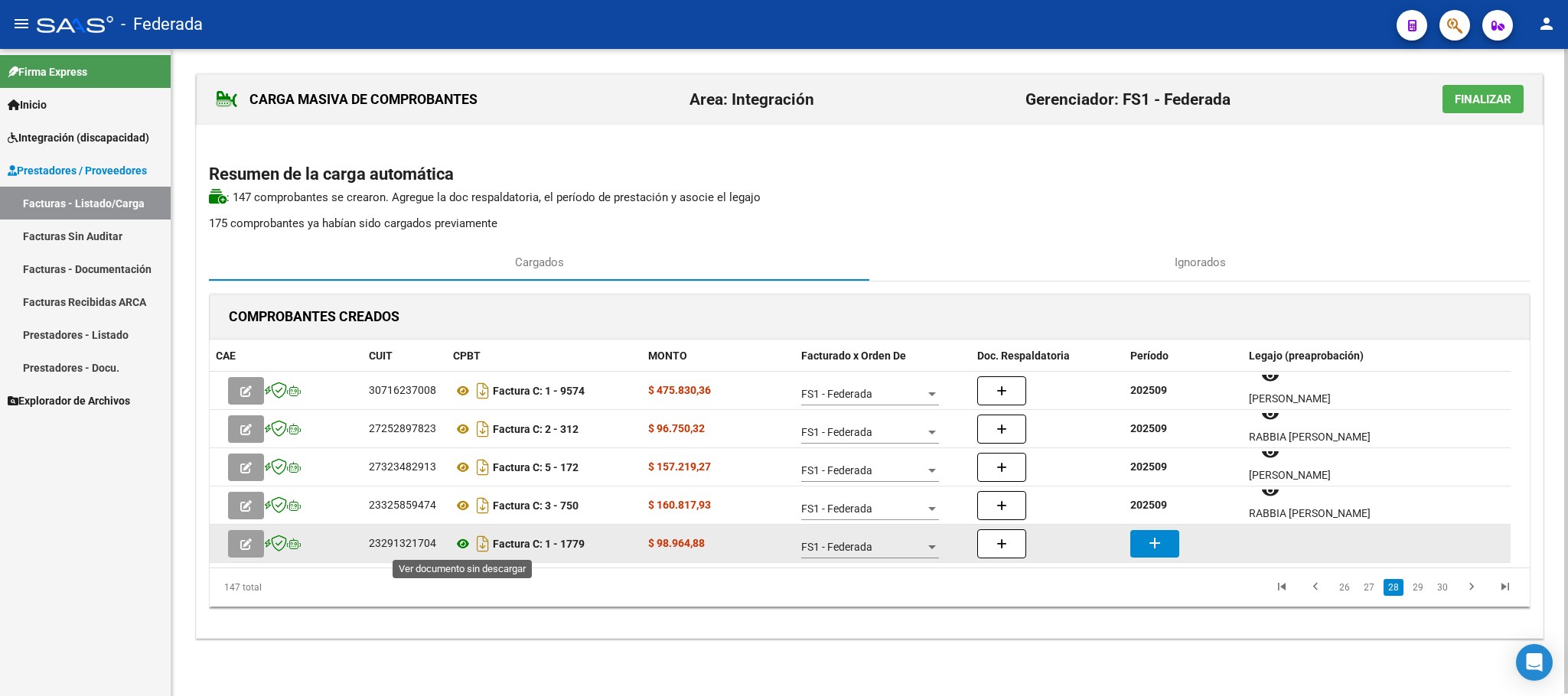
click at [468, 542] on icon at bounding box center [463, 544] width 20 height 18
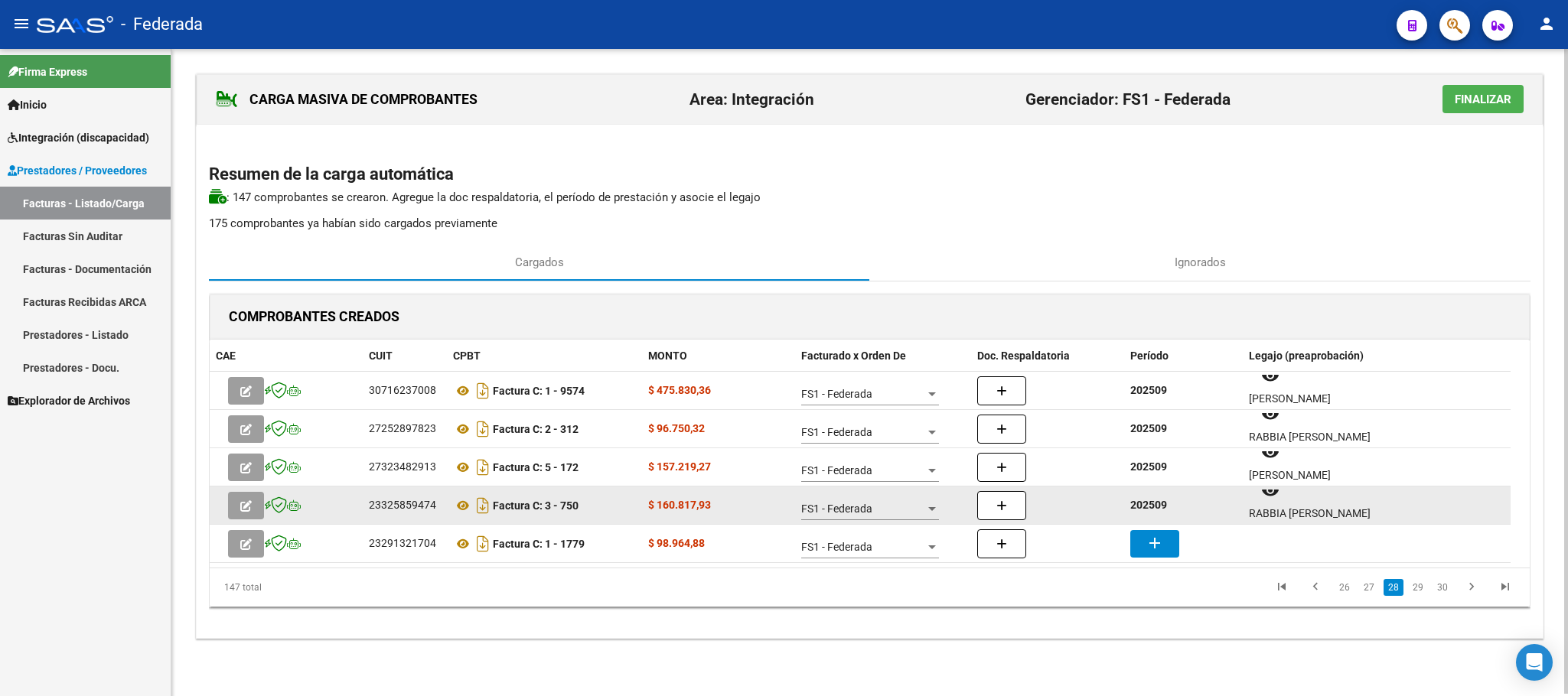
click at [1151, 506] on strong "202509" at bounding box center [1148, 505] width 36 height 12
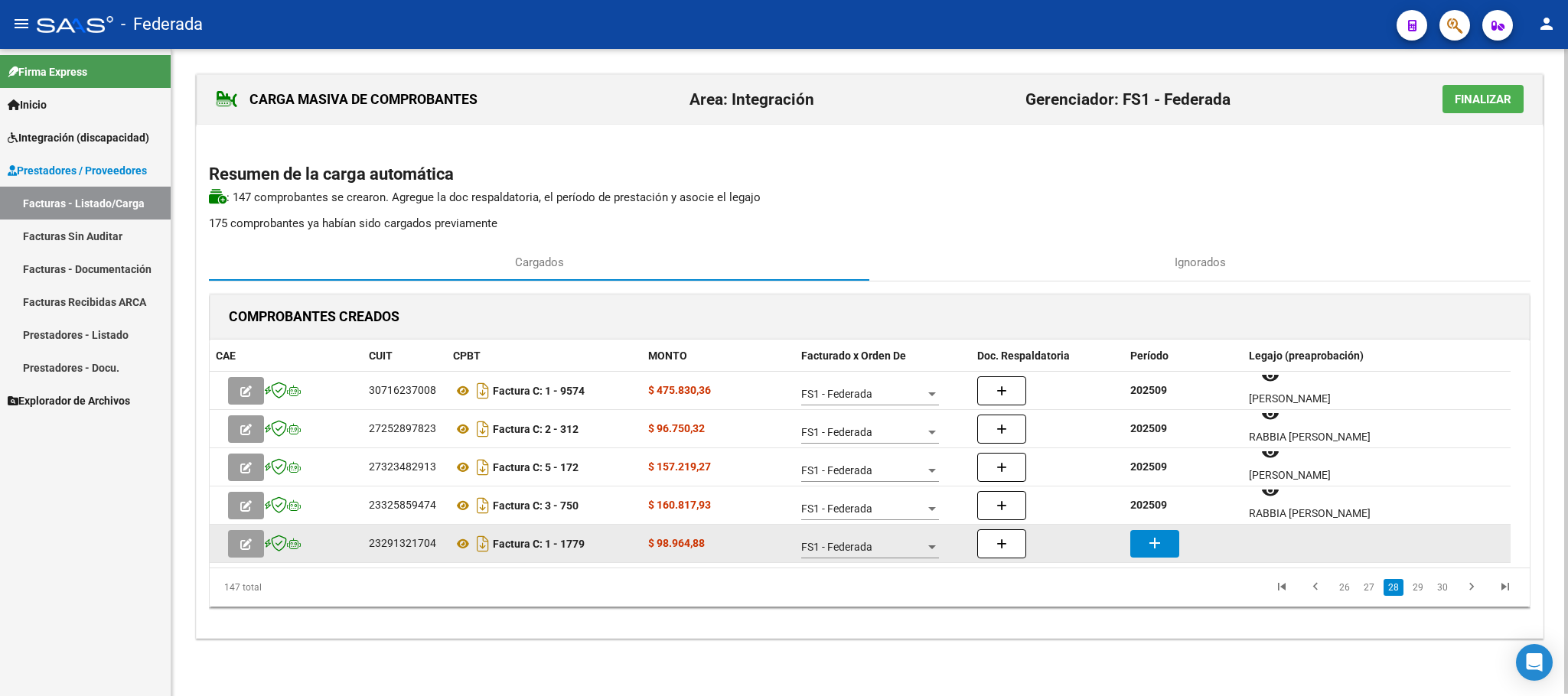
click at [1157, 542] on mat-icon "add" at bounding box center [1154, 543] width 18 height 18
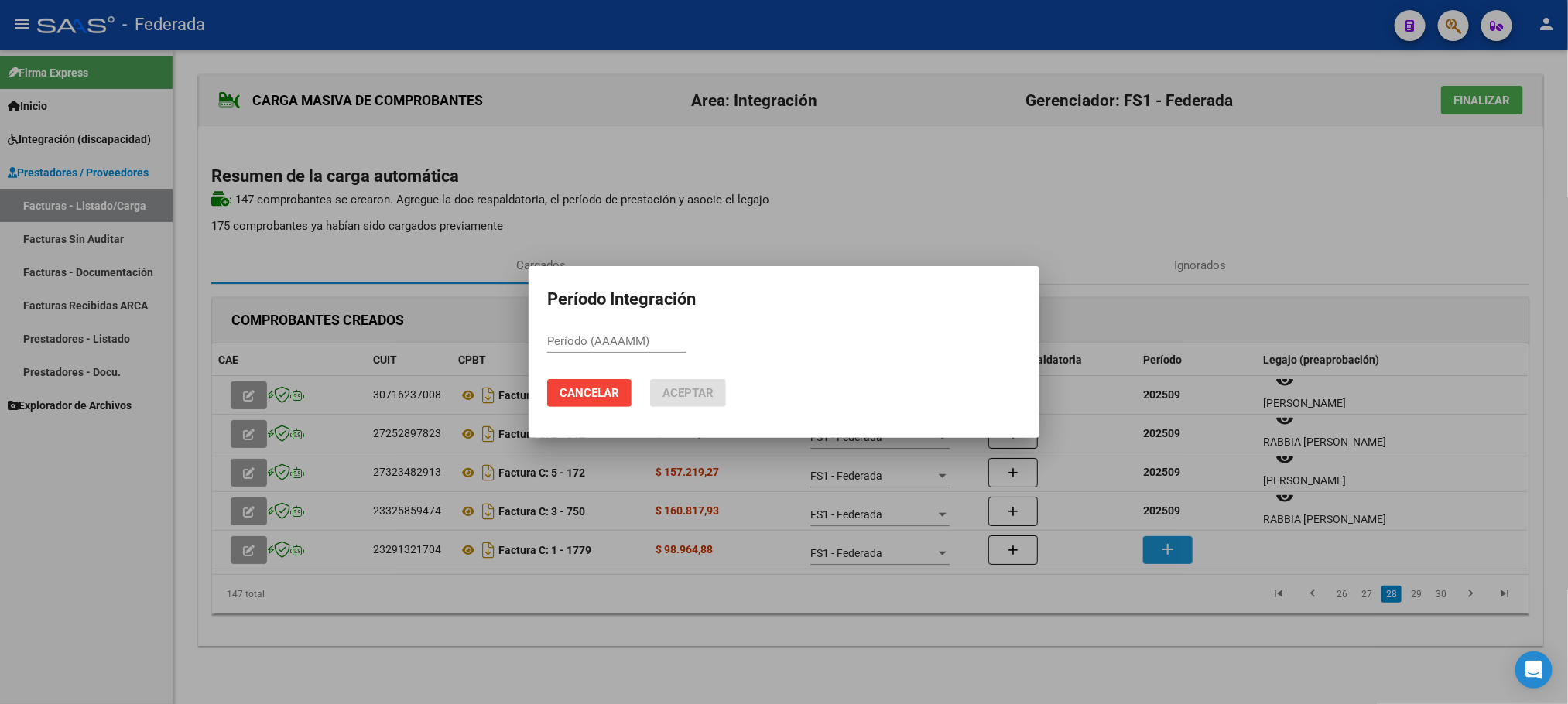
paste input "202509"
type input "202509"
click at [692, 395] on span "Aceptar" at bounding box center [687, 393] width 51 height 14
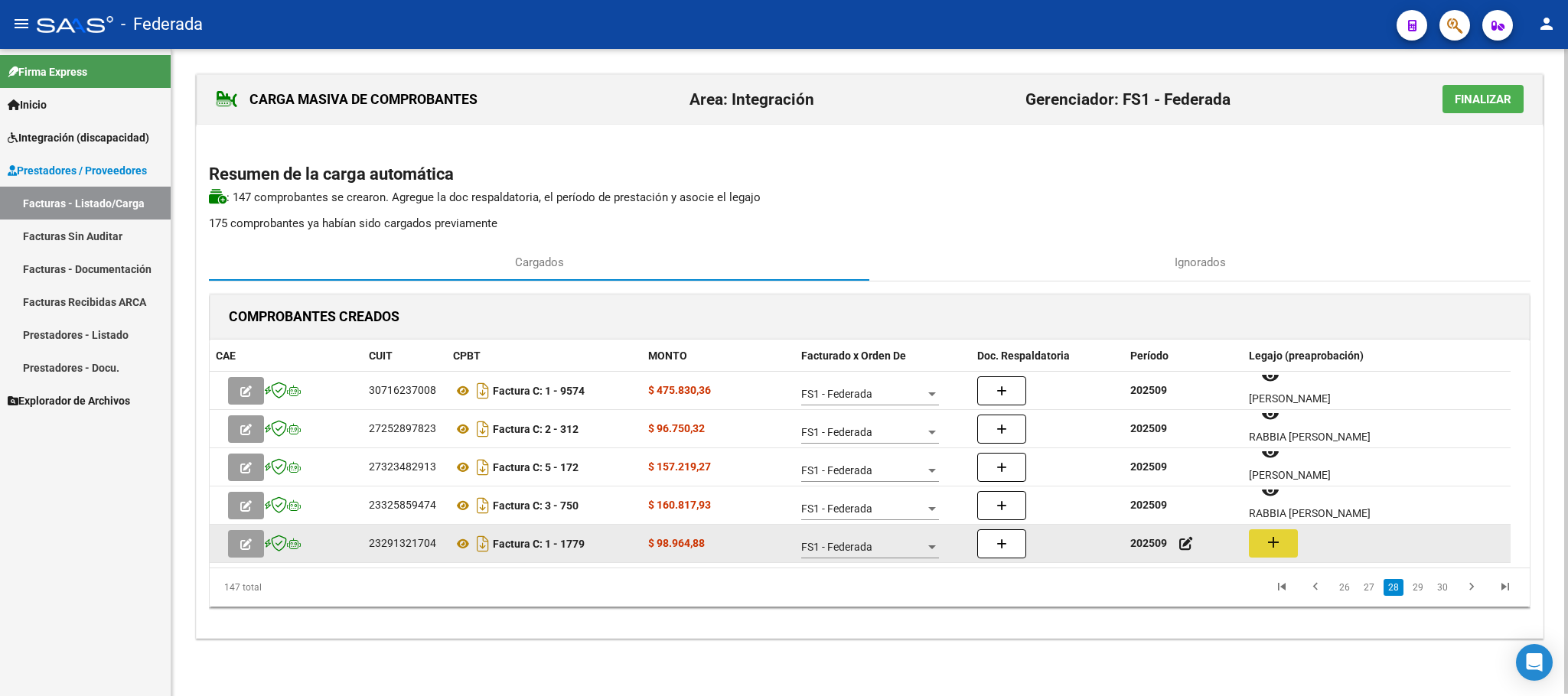
click at [1270, 547] on mat-icon "add" at bounding box center [1273, 542] width 18 height 18
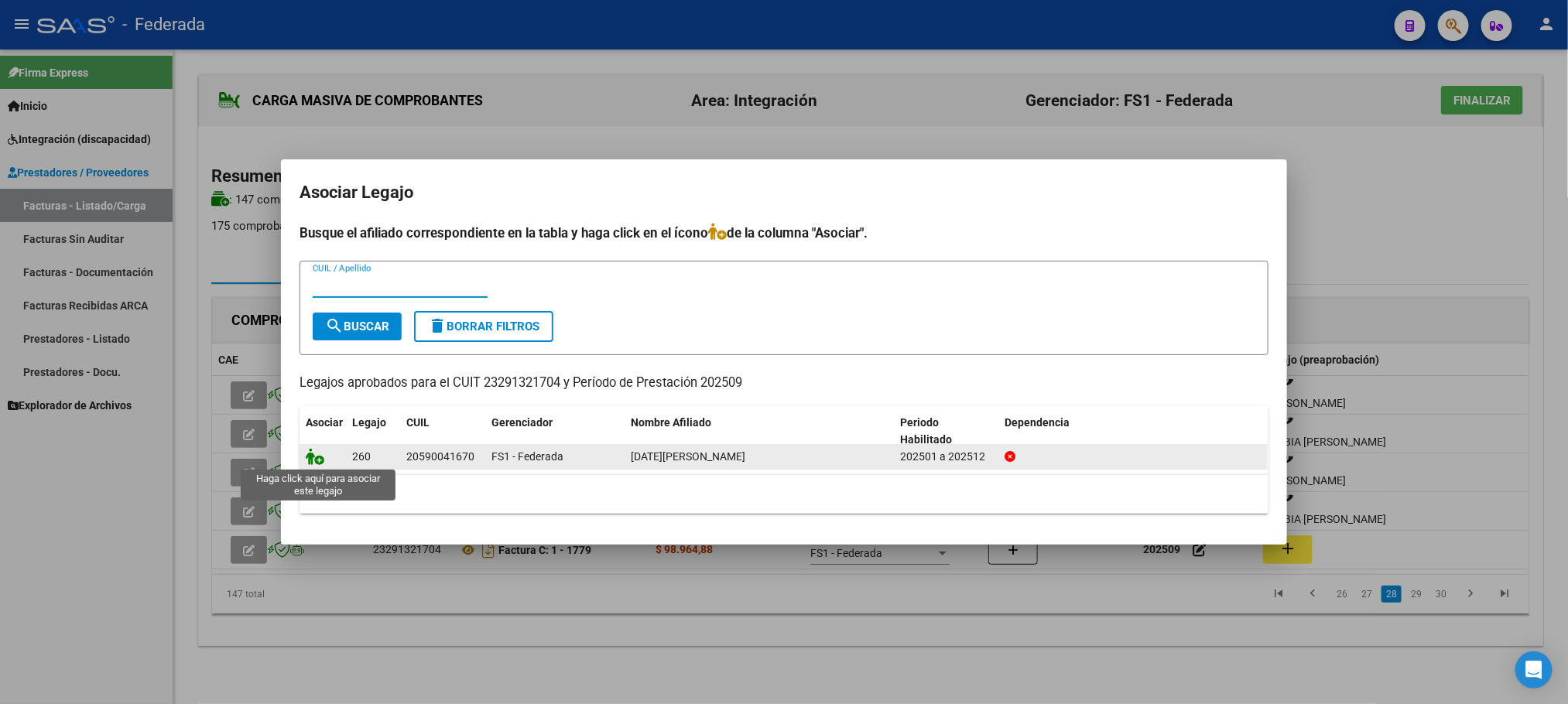
click at [314, 460] on icon at bounding box center [315, 456] width 18 height 17
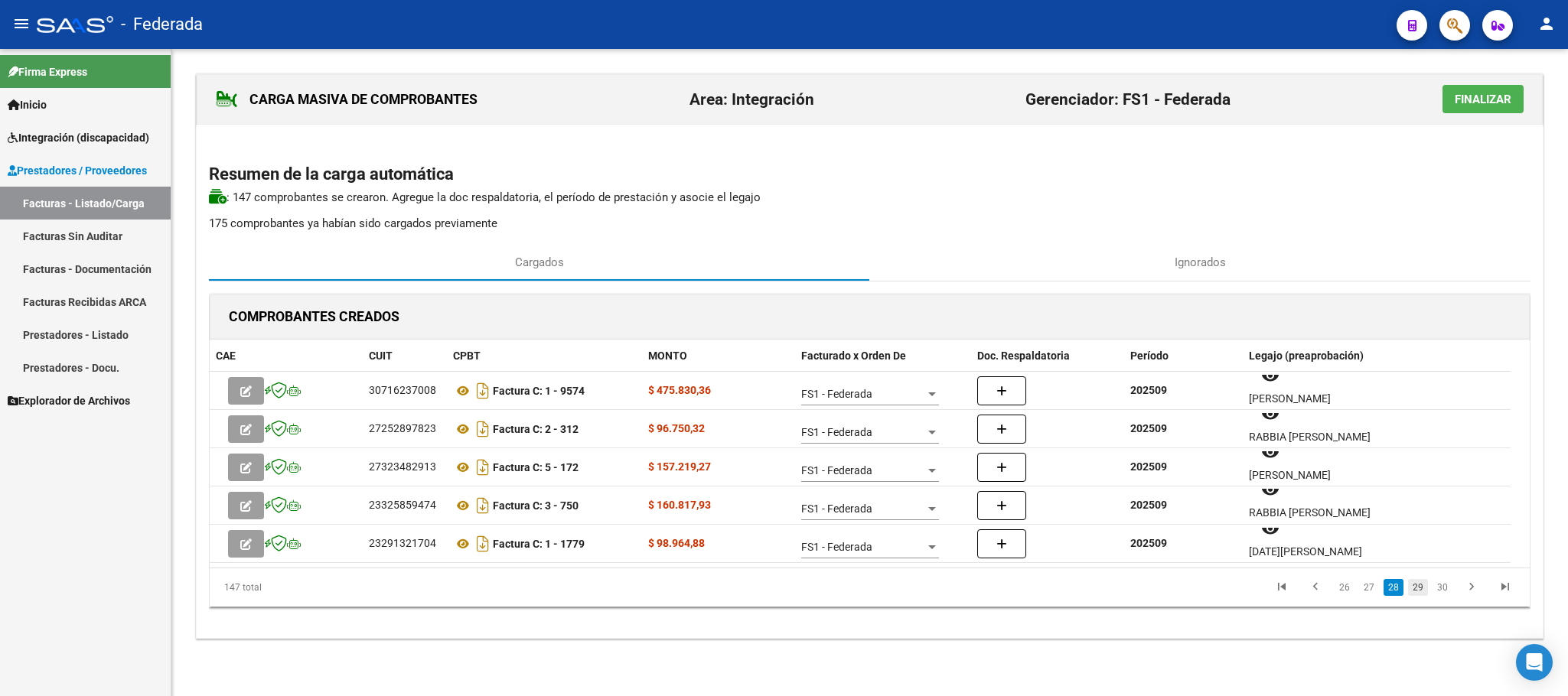
click at [1415, 581] on link "29" at bounding box center [1418, 588] width 20 height 16
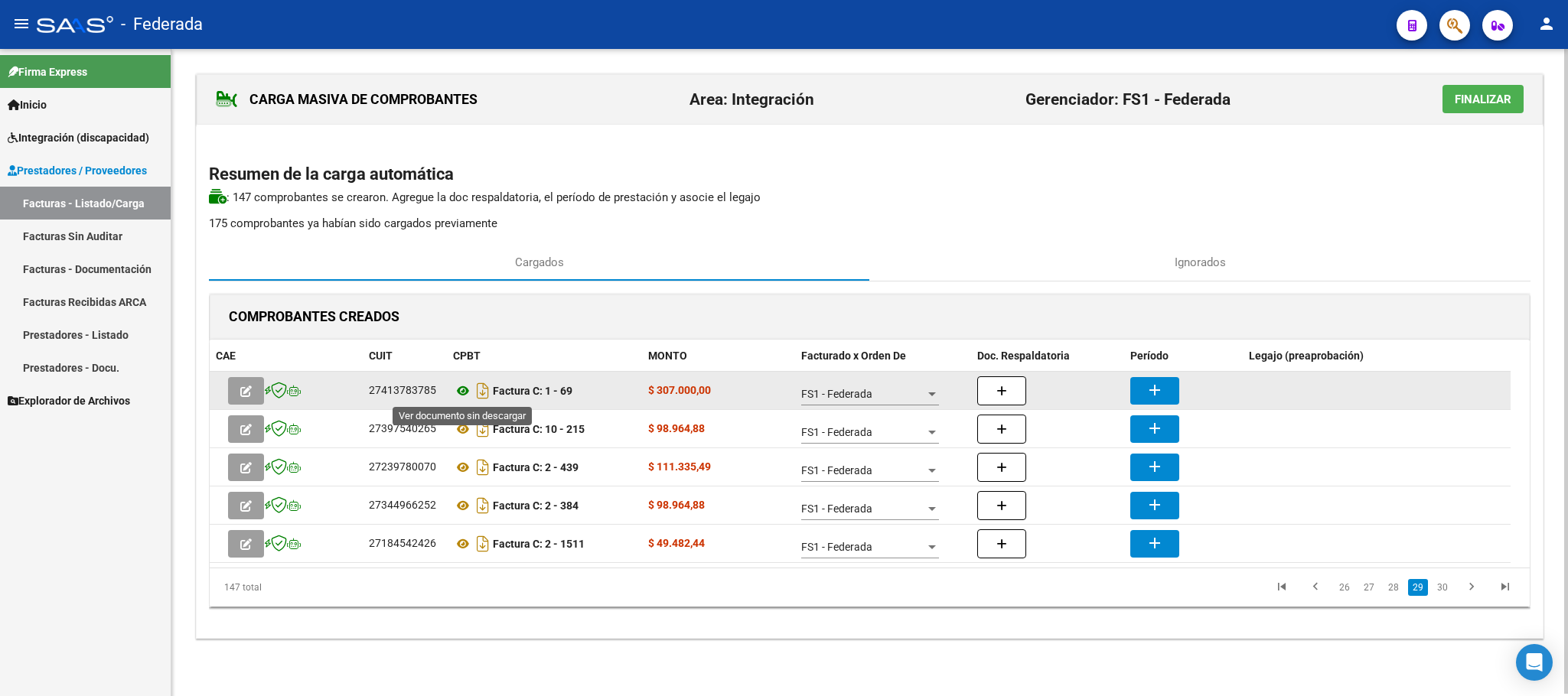
click at [464, 395] on icon at bounding box center [463, 391] width 20 height 18
click at [1162, 382] on mat-icon "add" at bounding box center [1154, 390] width 18 height 18
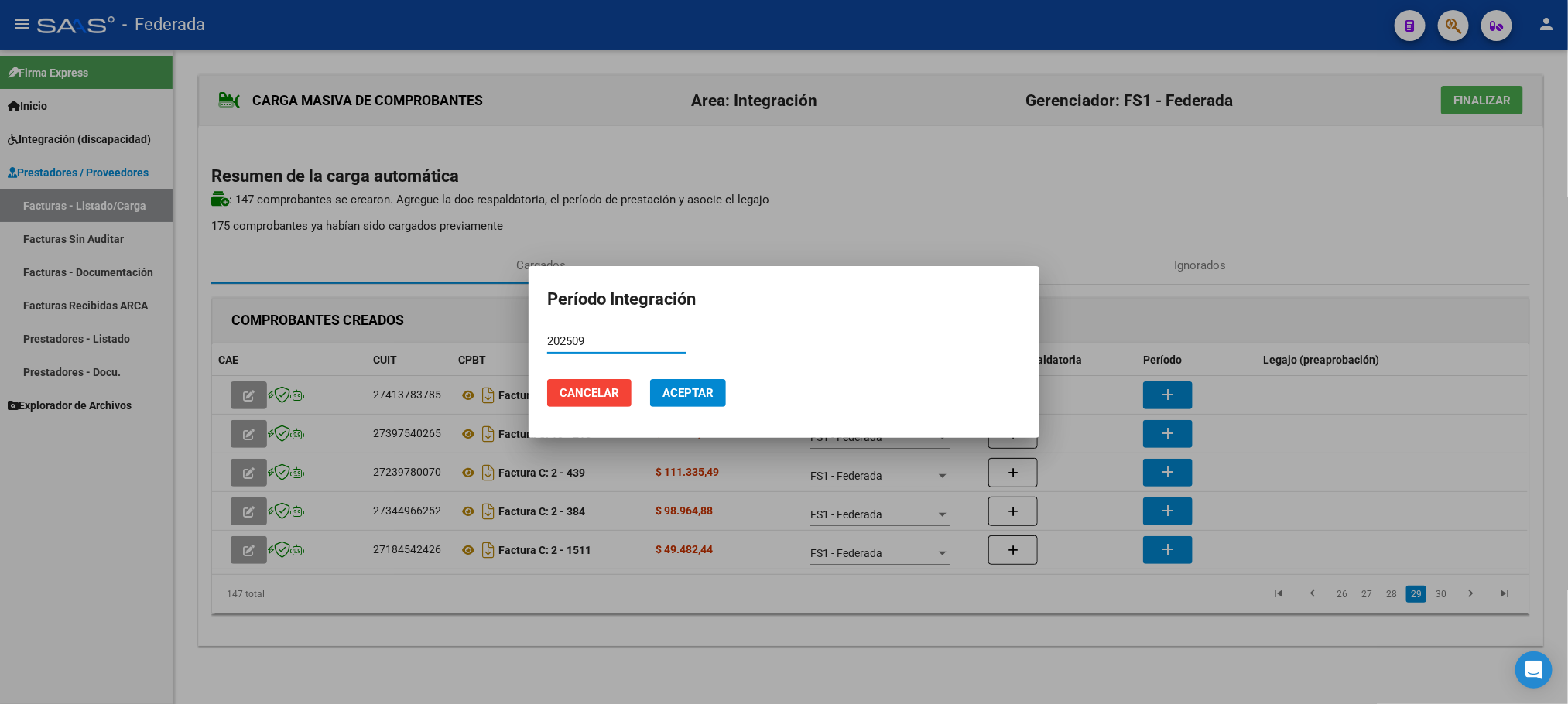
type input "202509"
click at [706, 393] on span "Aceptar" at bounding box center [687, 393] width 51 height 14
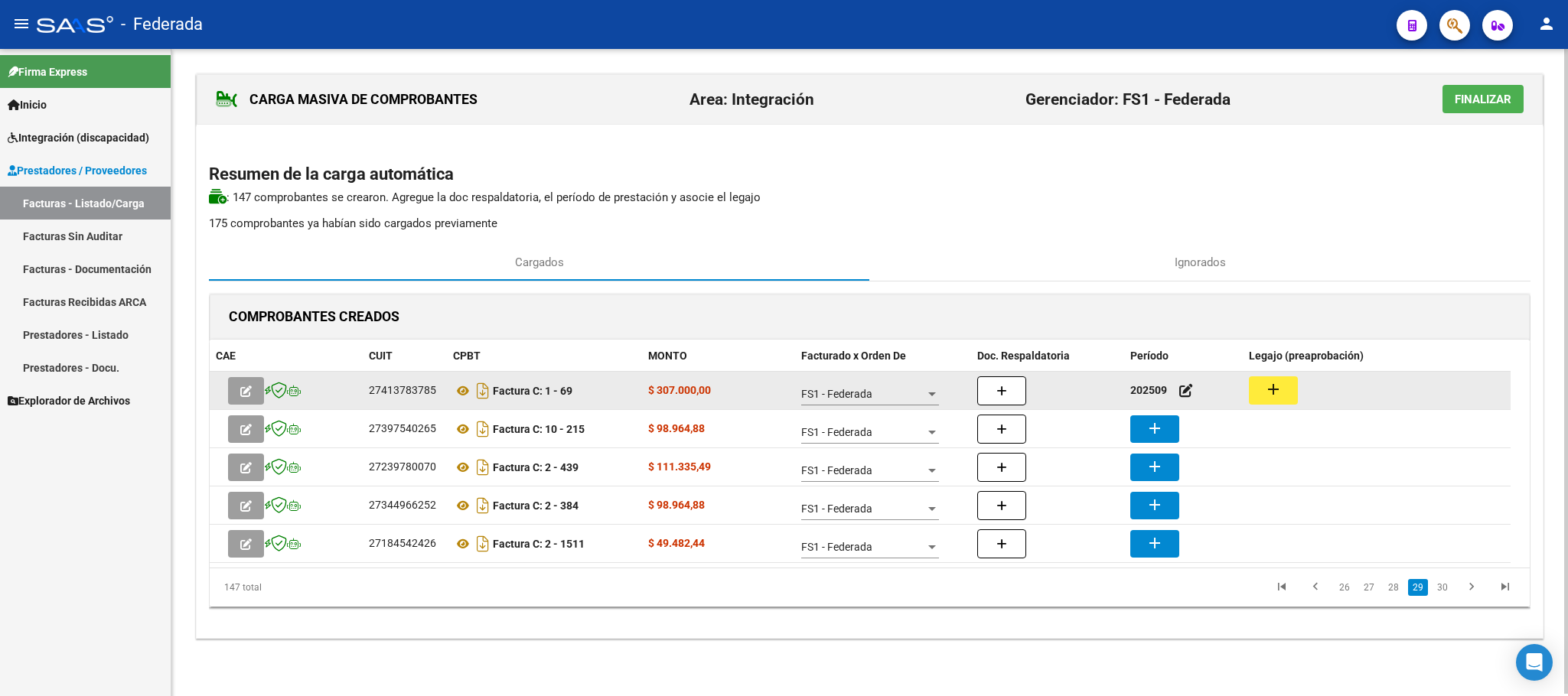
click at [1273, 402] on button "add" at bounding box center [1274, 390] width 49 height 28
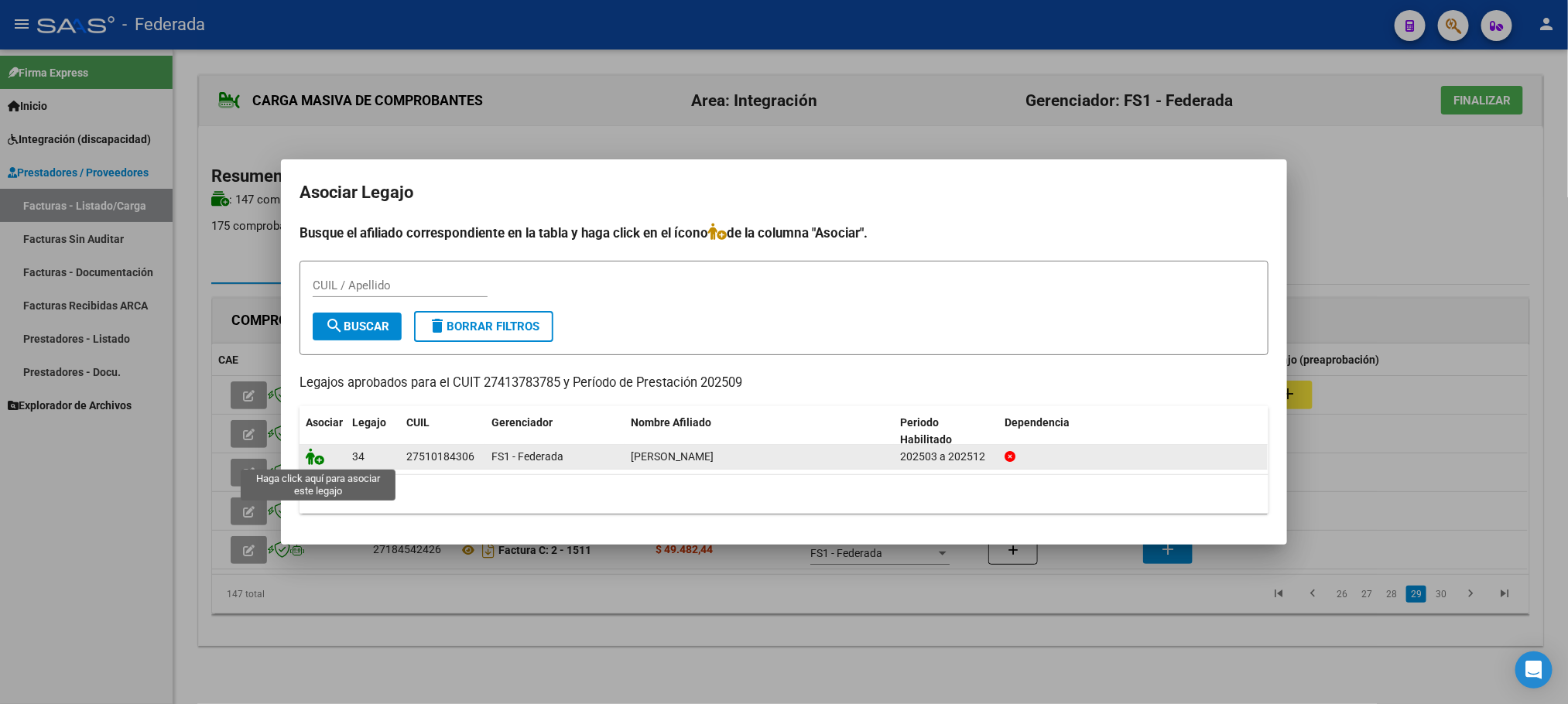
click at [318, 458] on icon at bounding box center [315, 456] width 18 height 17
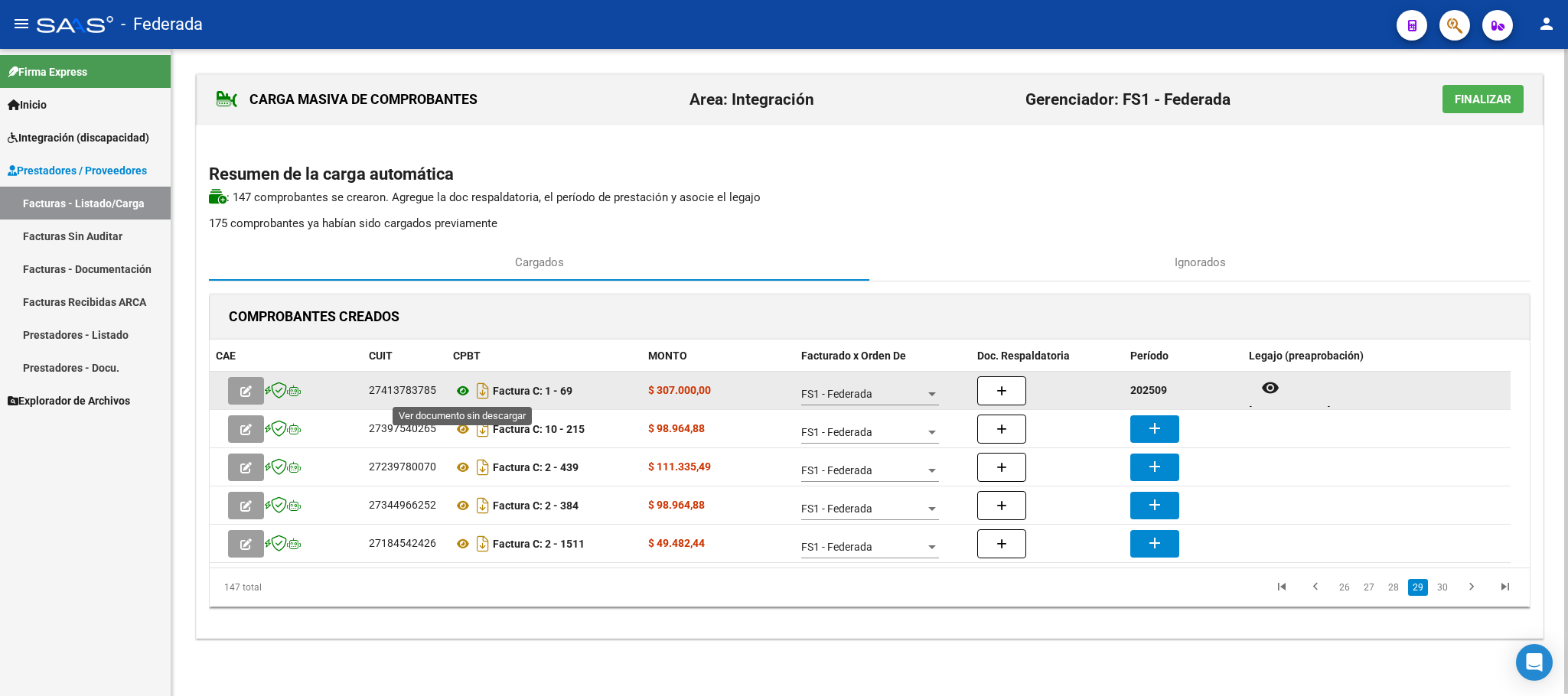
click at [465, 386] on icon at bounding box center [463, 391] width 20 height 18
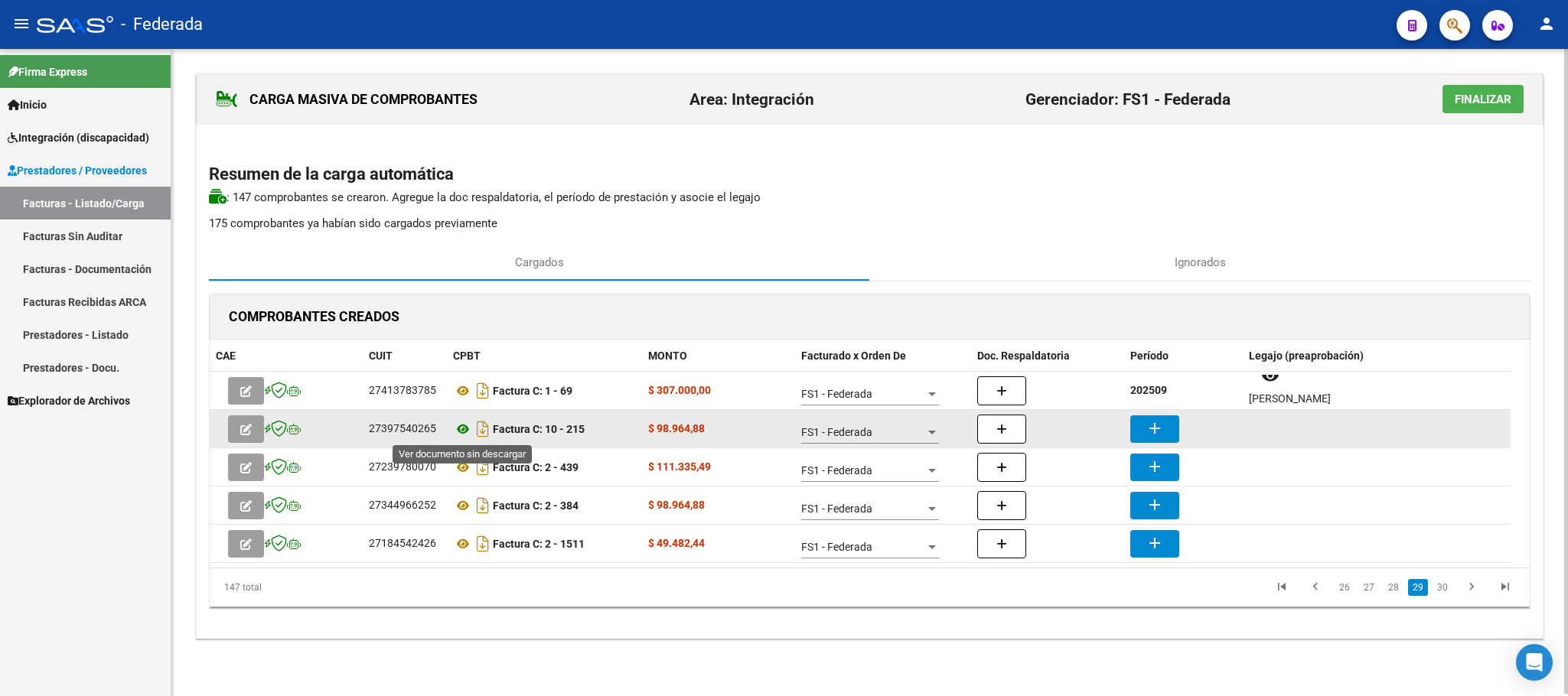
click at [461, 429] on icon at bounding box center [463, 429] width 20 height 18
click at [462, 432] on icon at bounding box center [463, 429] width 20 height 18
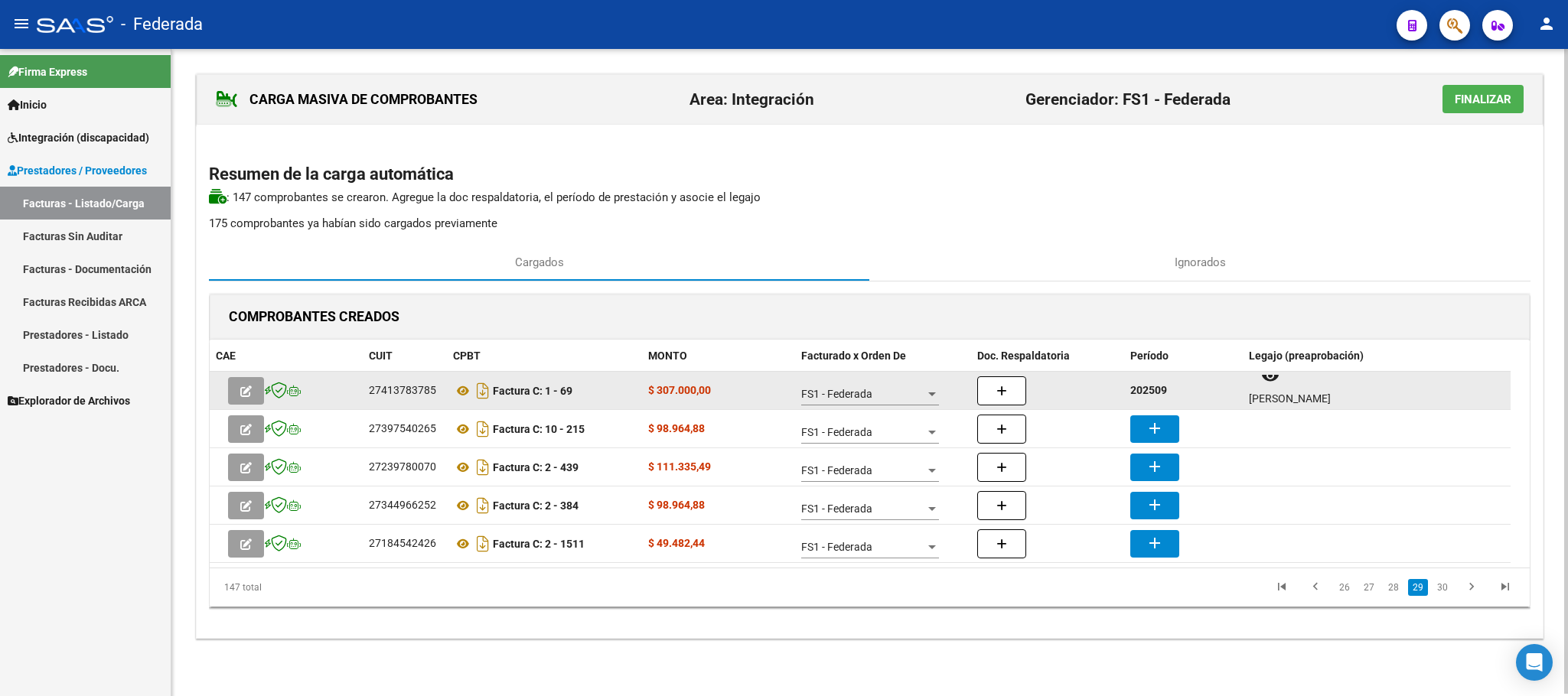
click at [1155, 393] on strong "202509" at bounding box center [1148, 390] width 36 height 12
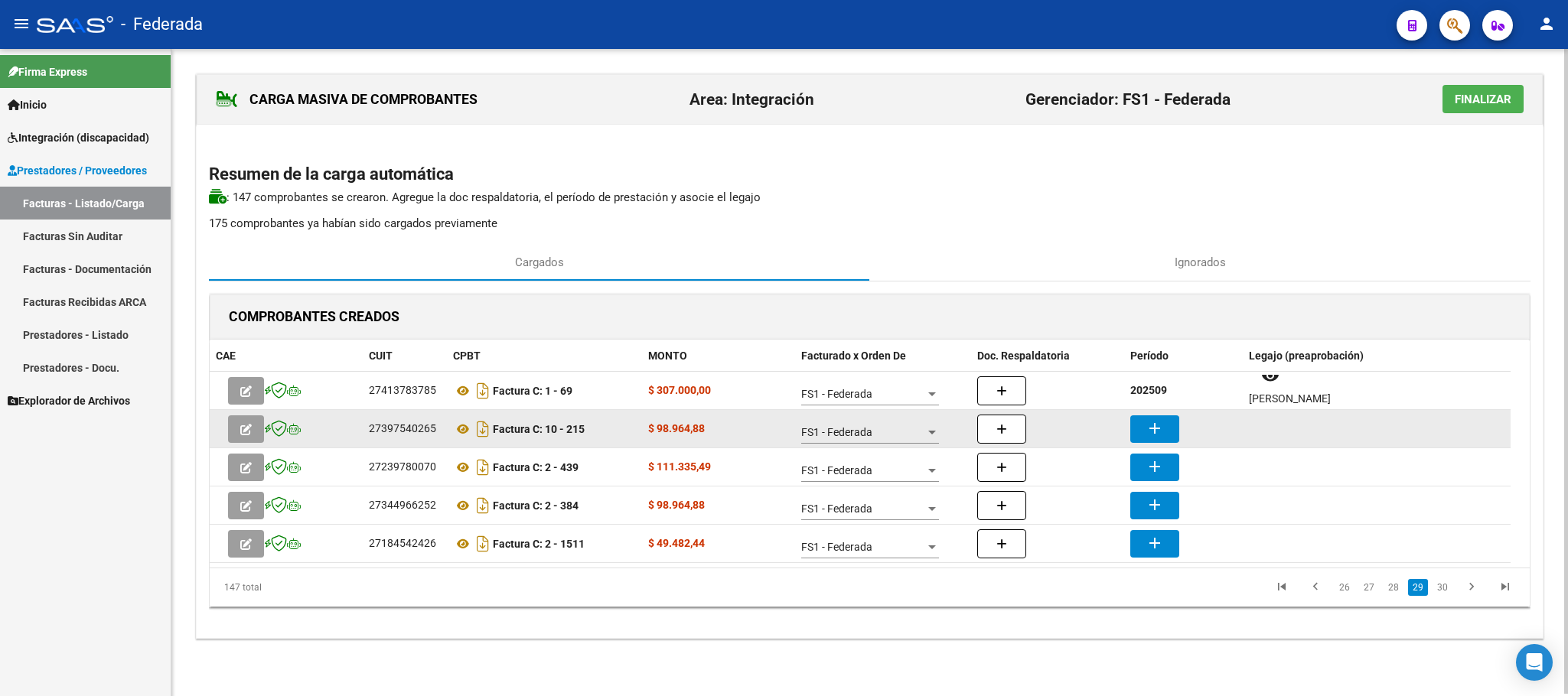
click at [1163, 425] on mat-icon "add" at bounding box center [1154, 428] width 18 height 18
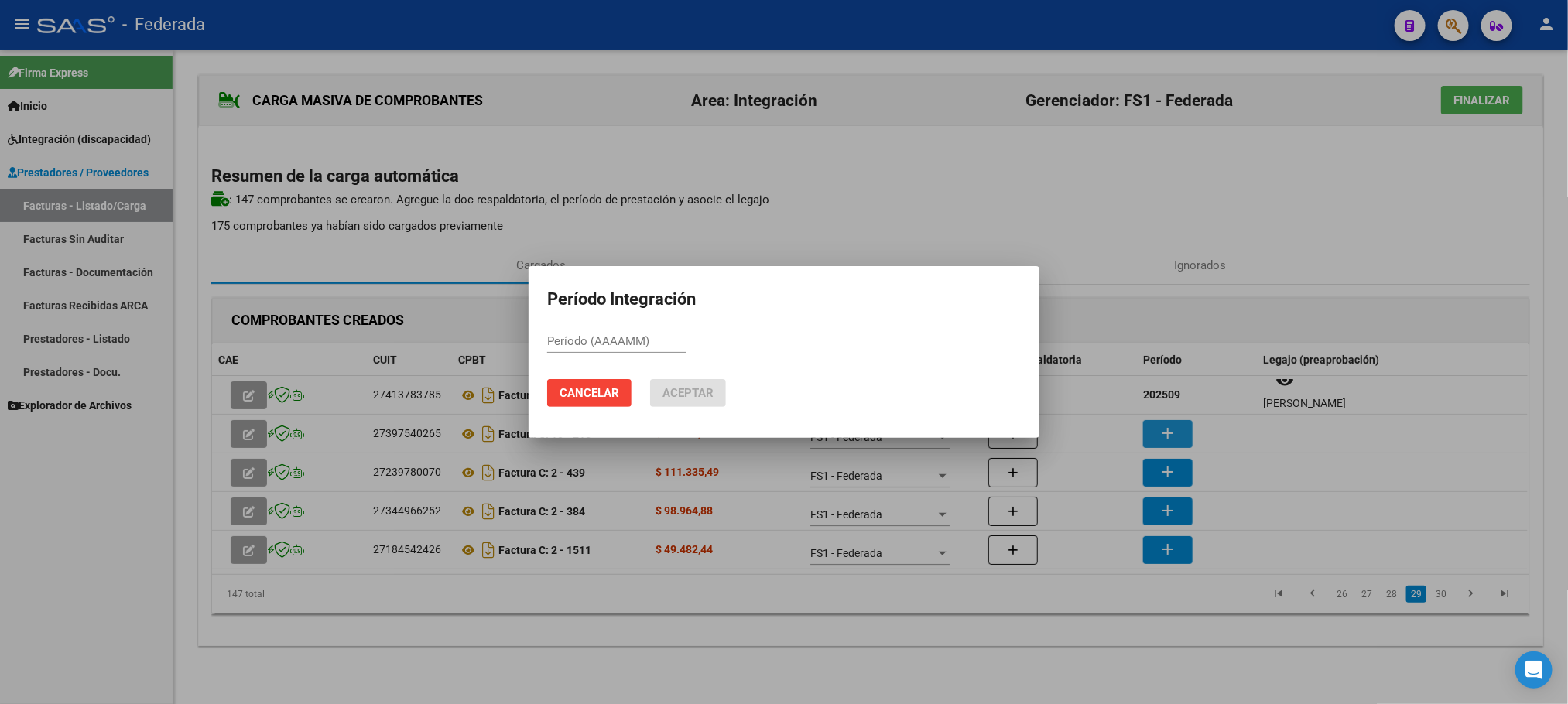
paste input "202509"
type input "202509"
click at [671, 372] on mat-dialog-actions "Cancelar Aceptar" at bounding box center [784, 393] width 474 height 53
click at [673, 389] on span "Aceptar" at bounding box center [687, 393] width 51 height 14
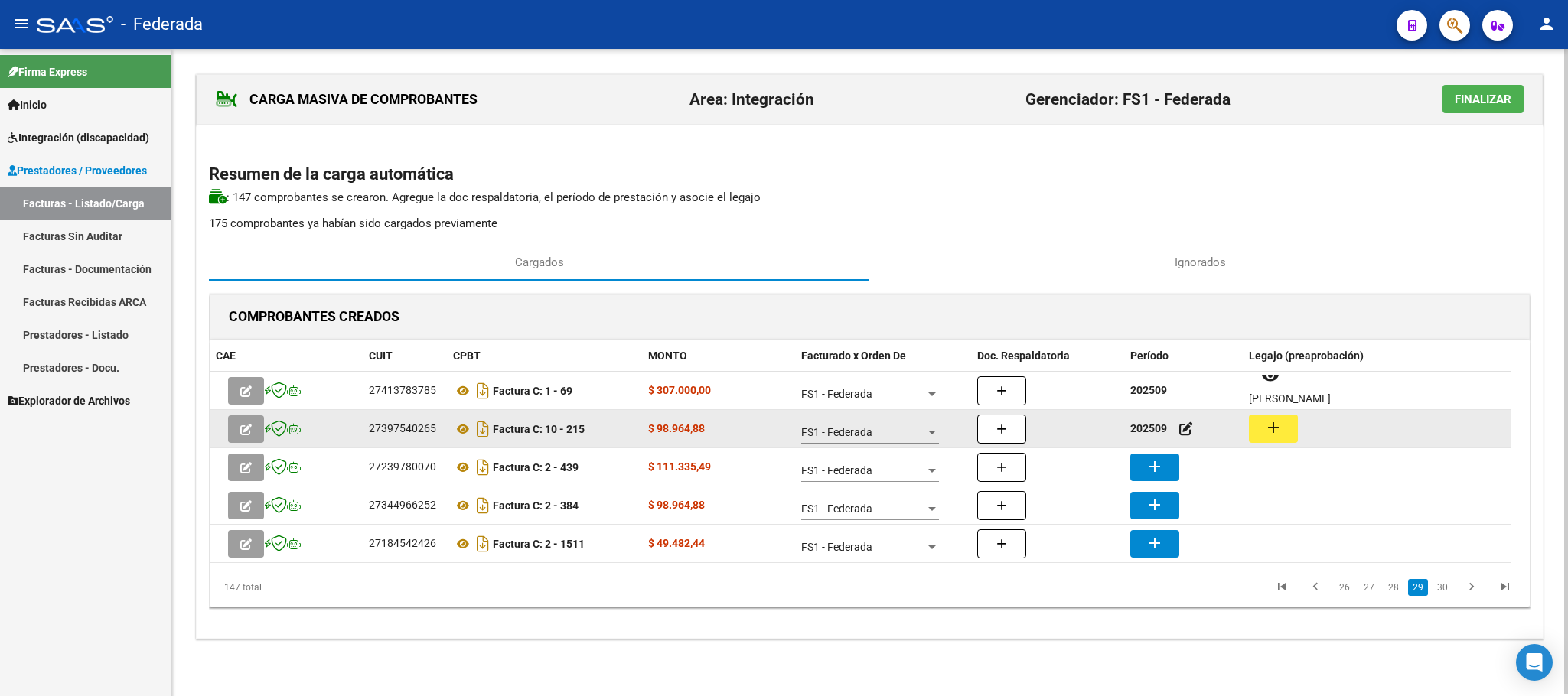
click at [1288, 435] on button "add" at bounding box center [1274, 428] width 49 height 28
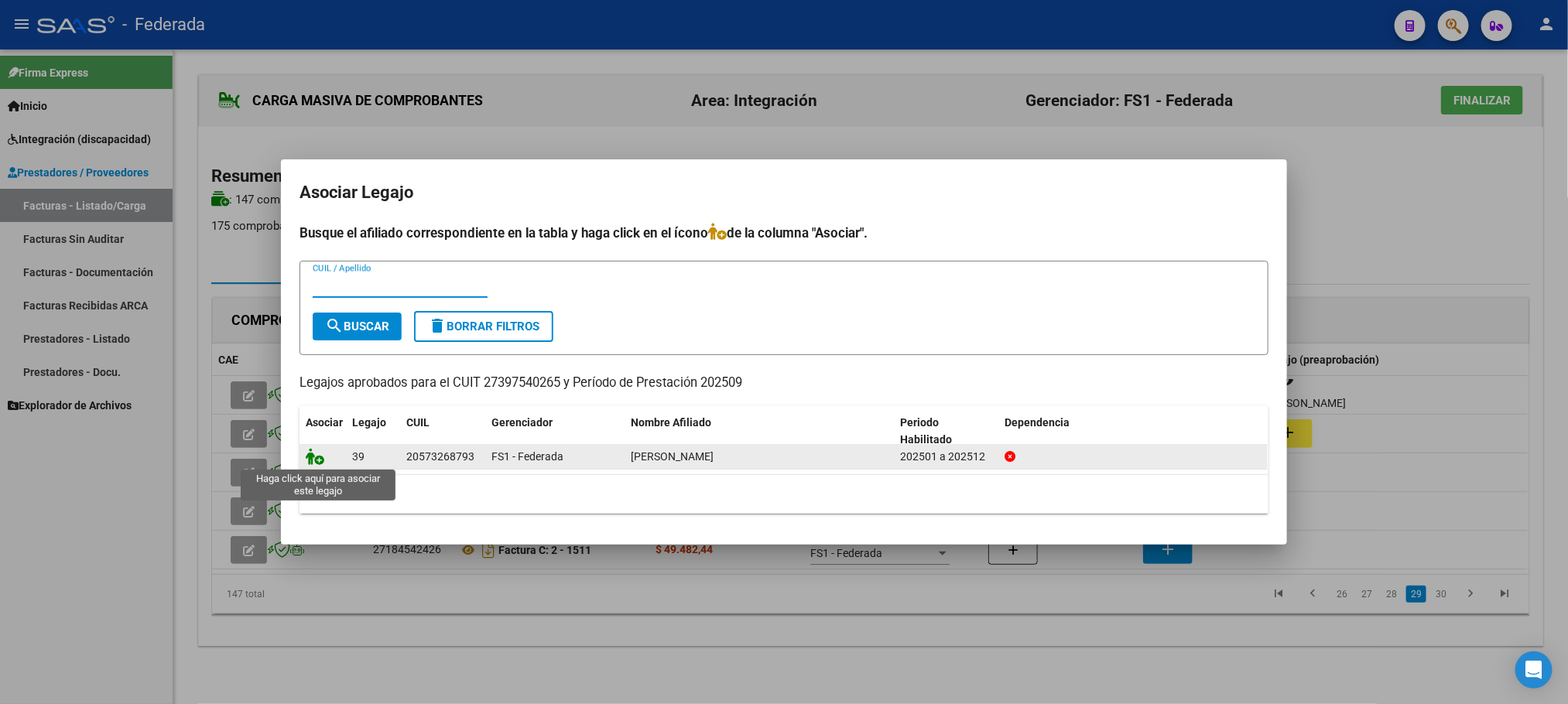
click at [321, 460] on icon at bounding box center [315, 456] width 18 height 17
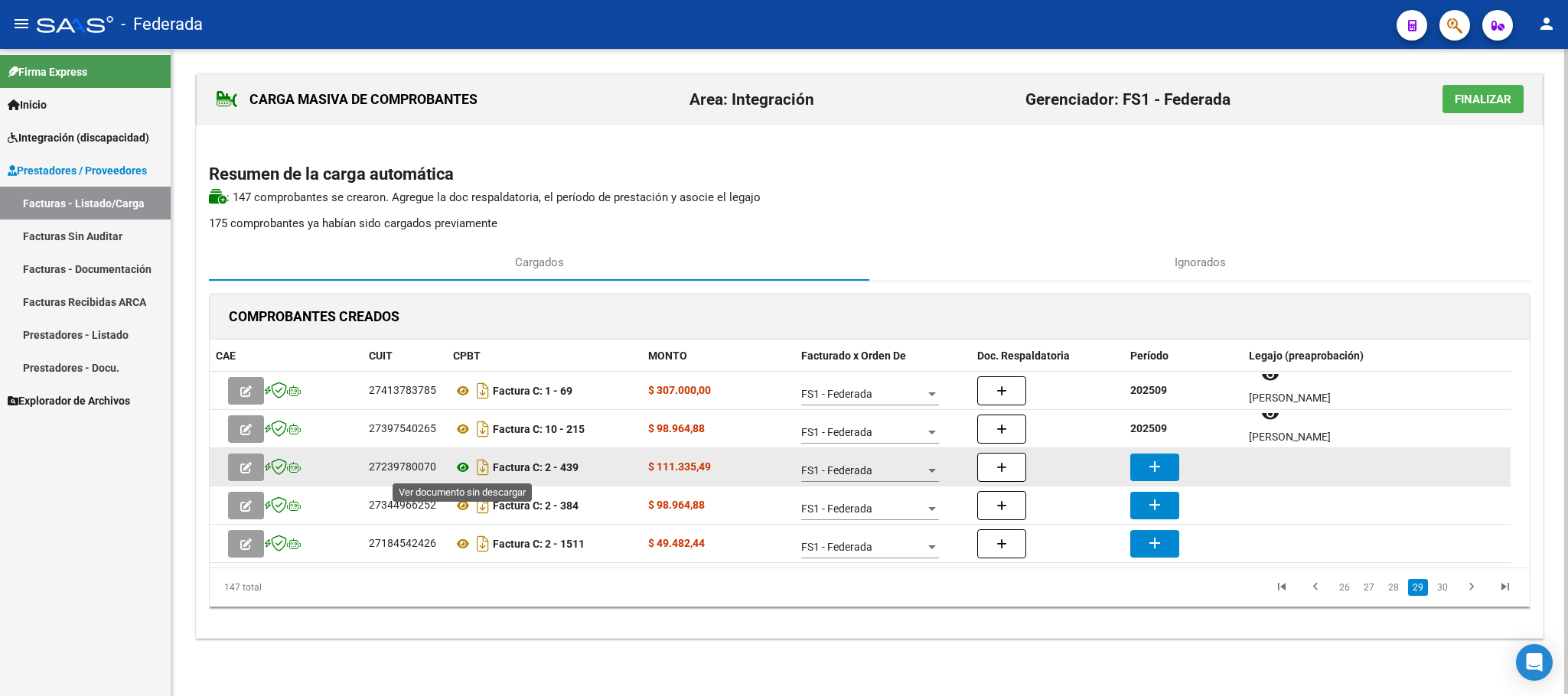
click at [461, 471] on icon at bounding box center [463, 467] width 20 height 18
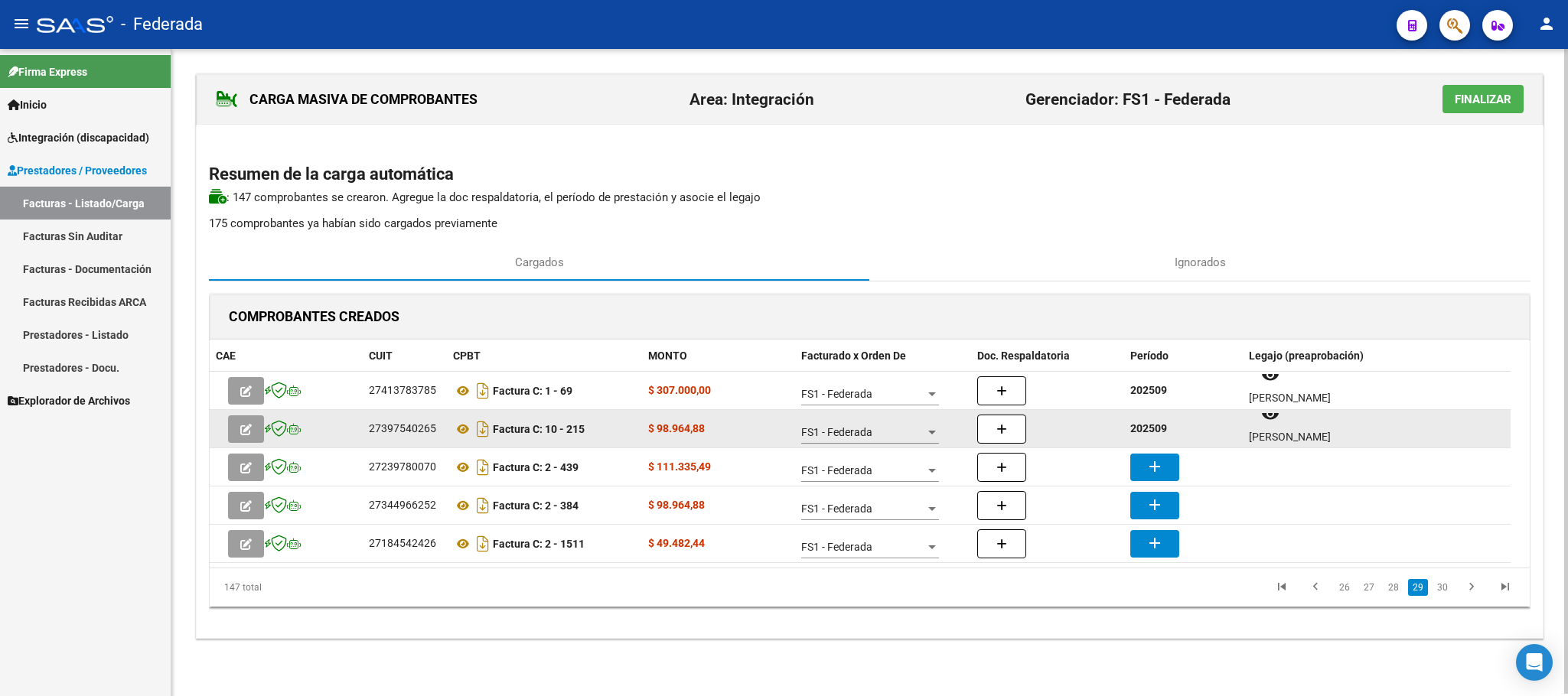
click at [1163, 429] on strong "202509" at bounding box center [1148, 428] width 36 height 12
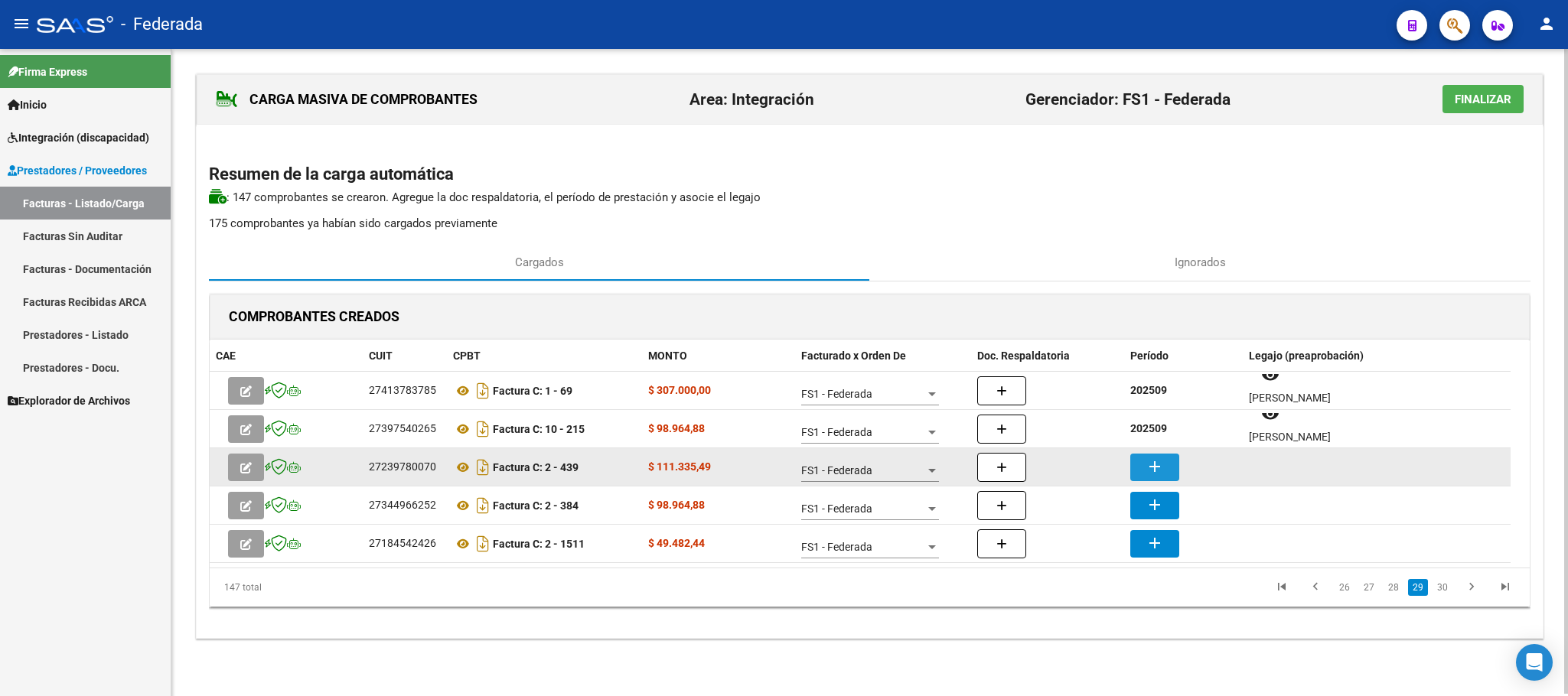
click at [1168, 466] on button "add" at bounding box center [1154, 467] width 49 height 27
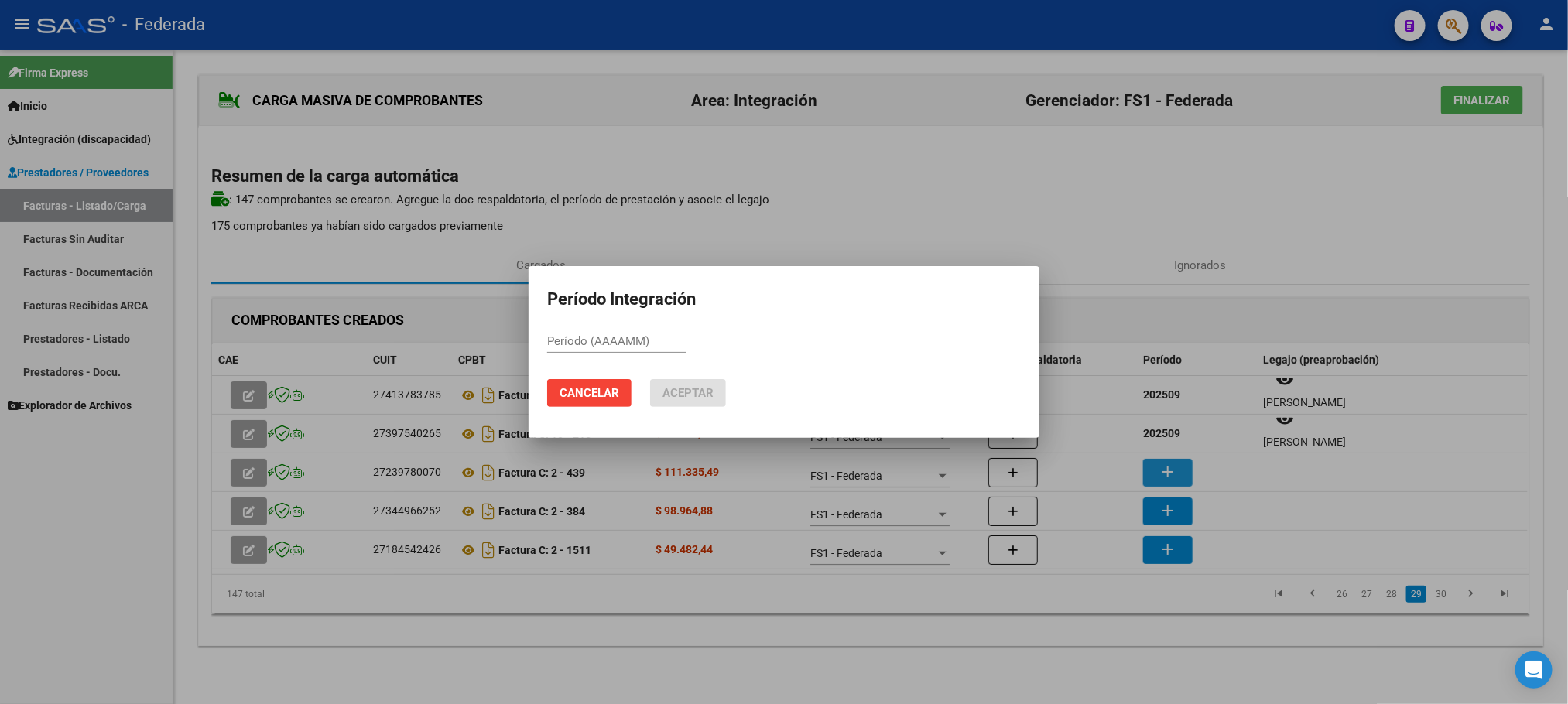
paste input "202509"
type input "202509"
click at [687, 393] on span "Aceptar" at bounding box center [687, 393] width 51 height 14
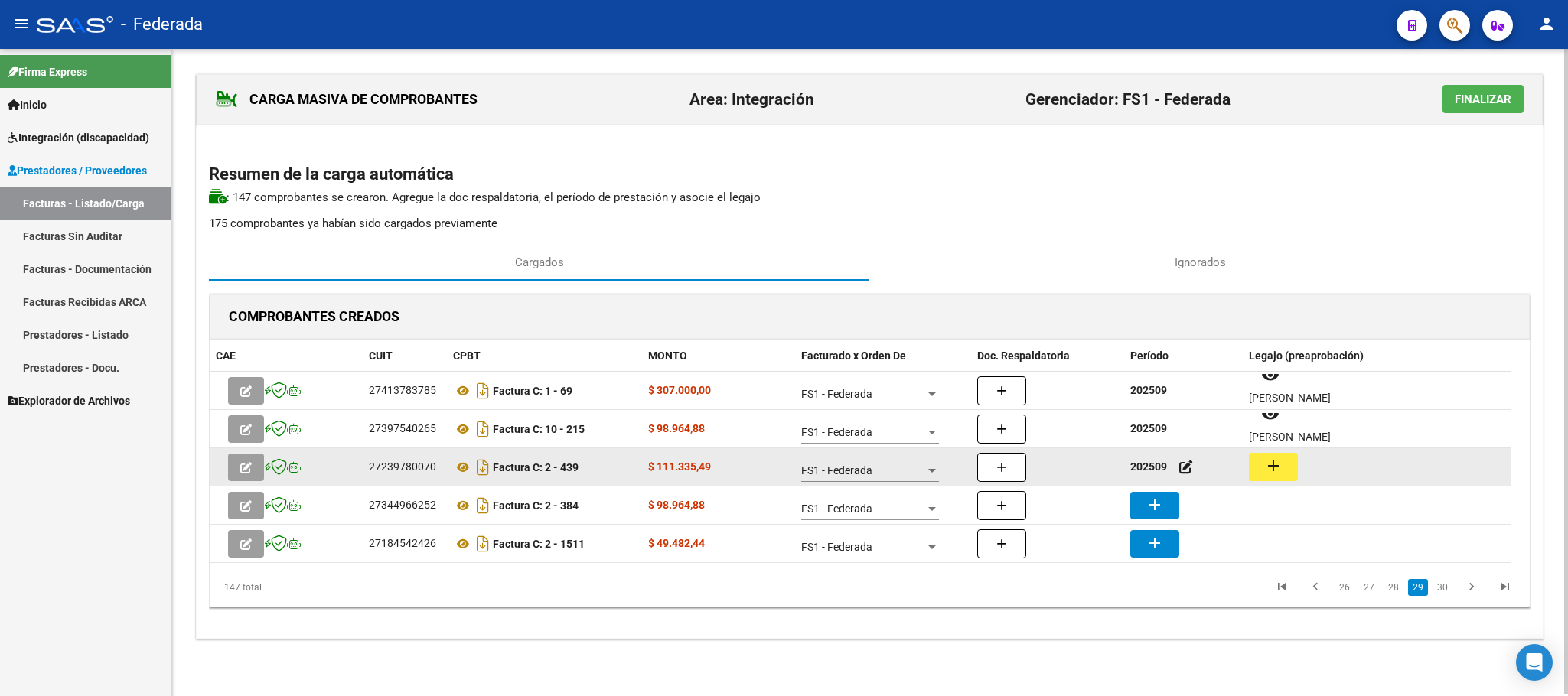
click at [1259, 471] on button "add" at bounding box center [1274, 466] width 49 height 28
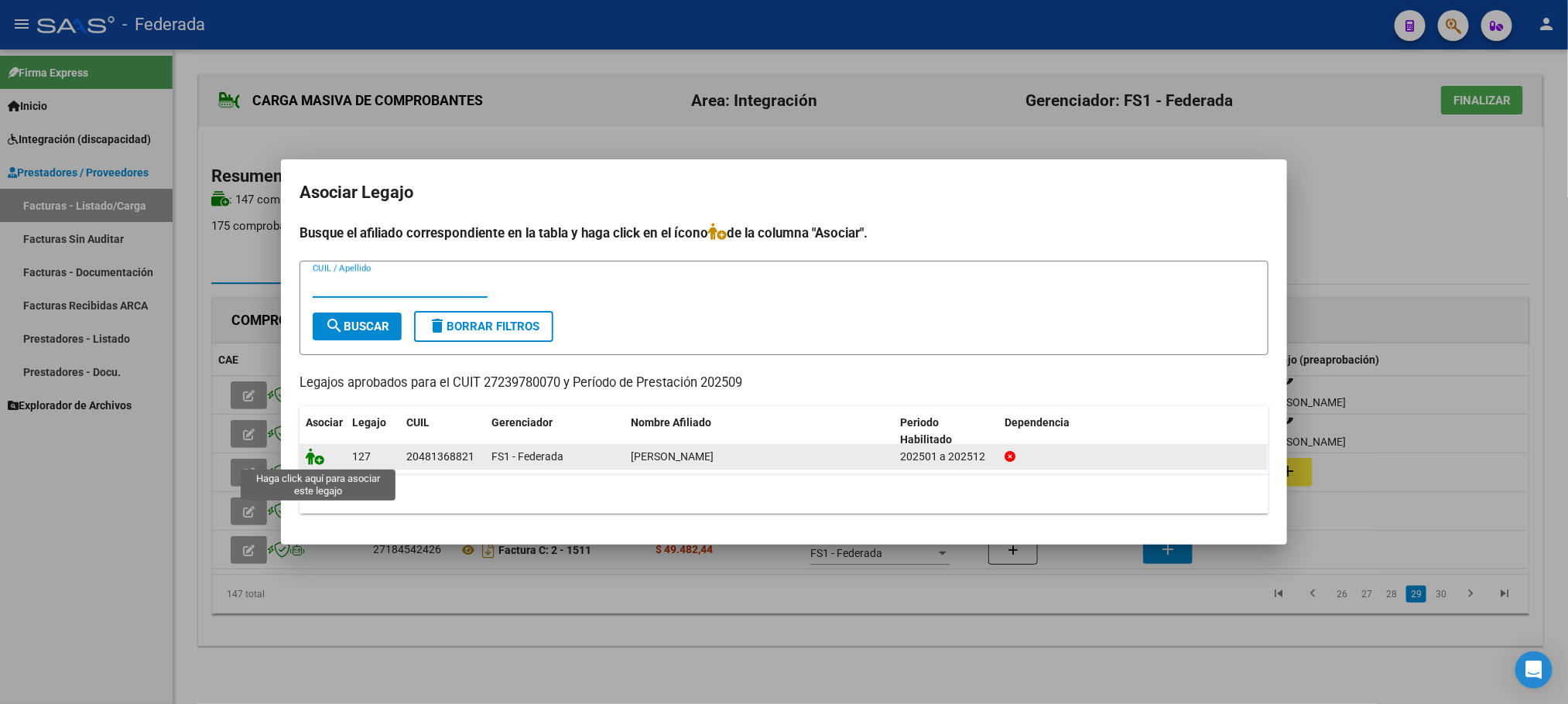
click at [311, 461] on icon at bounding box center [315, 456] width 18 height 17
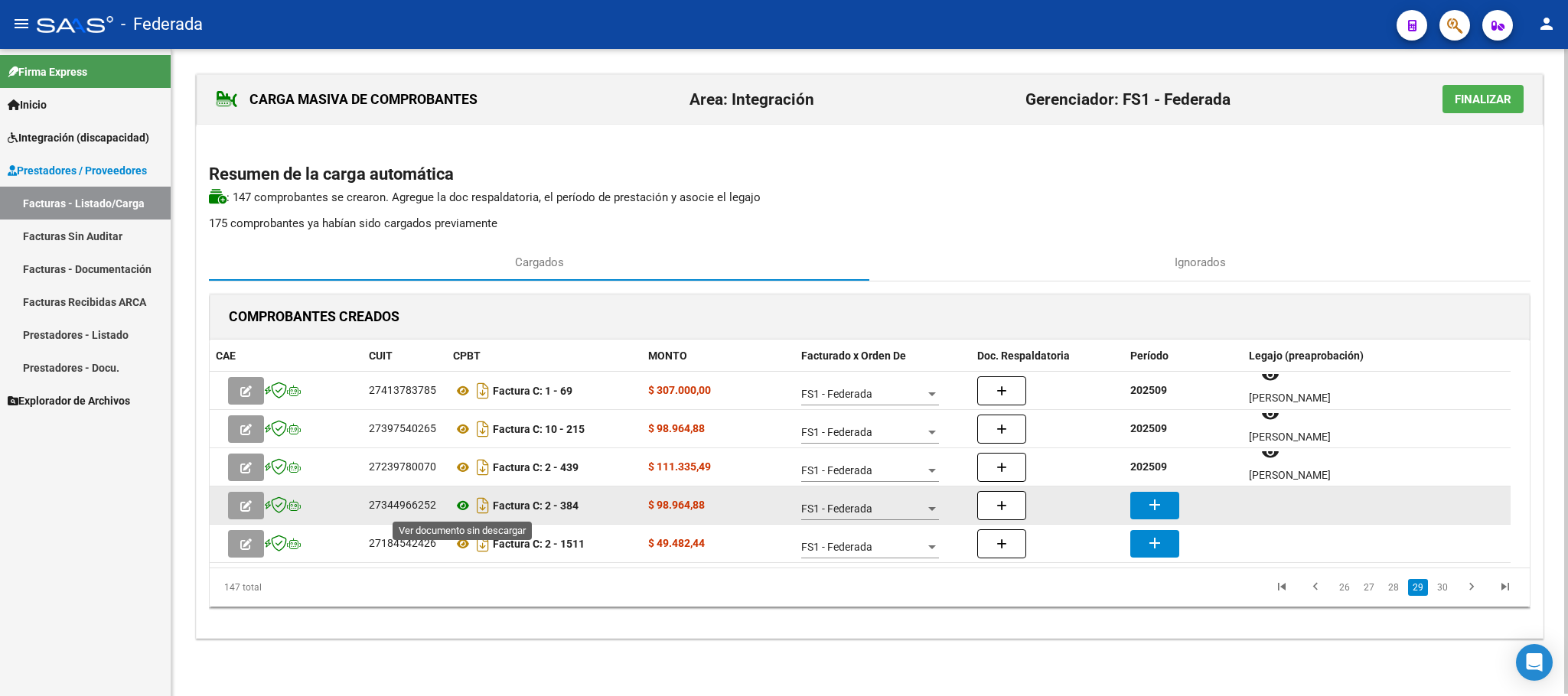
click at [462, 504] on icon at bounding box center [463, 506] width 20 height 18
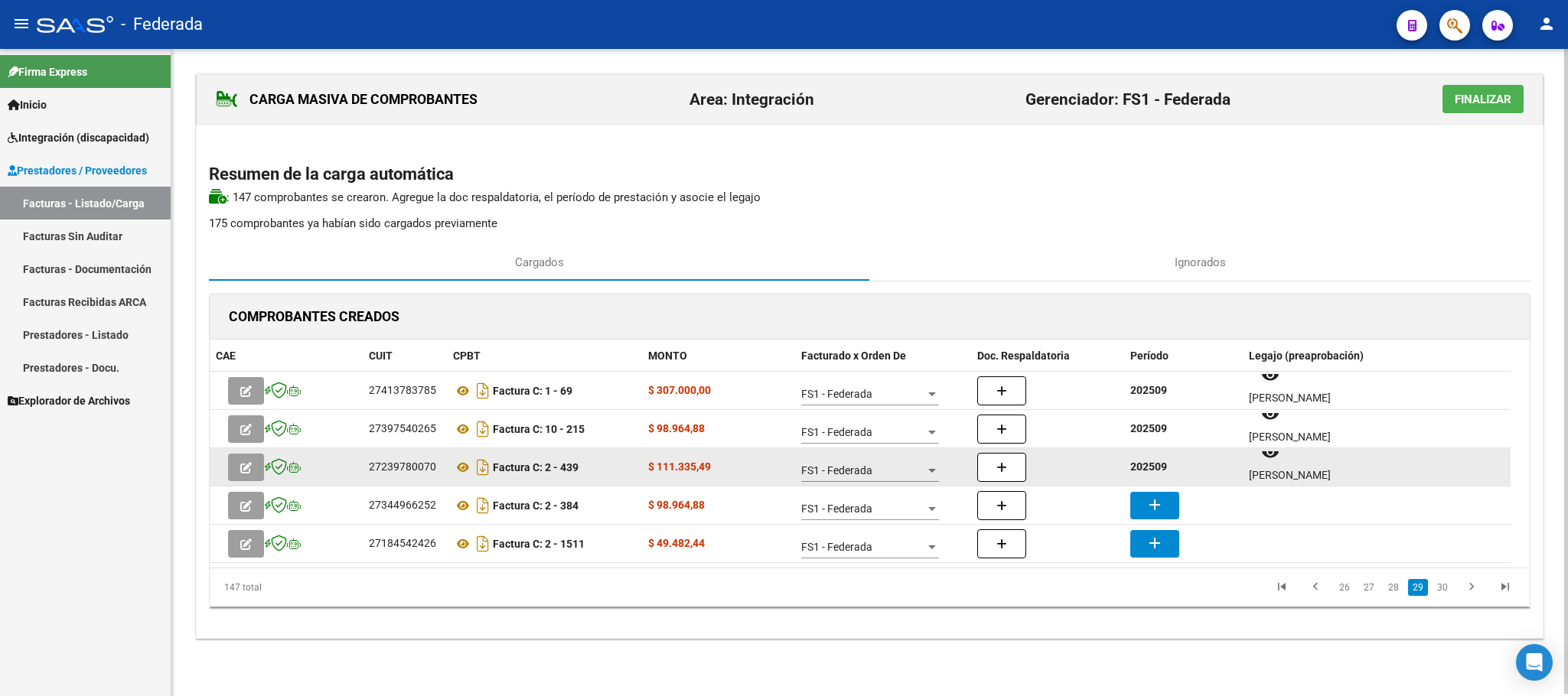
click at [1136, 471] on strong "202509" at bounding box center [1148, 466] width 36 height 12
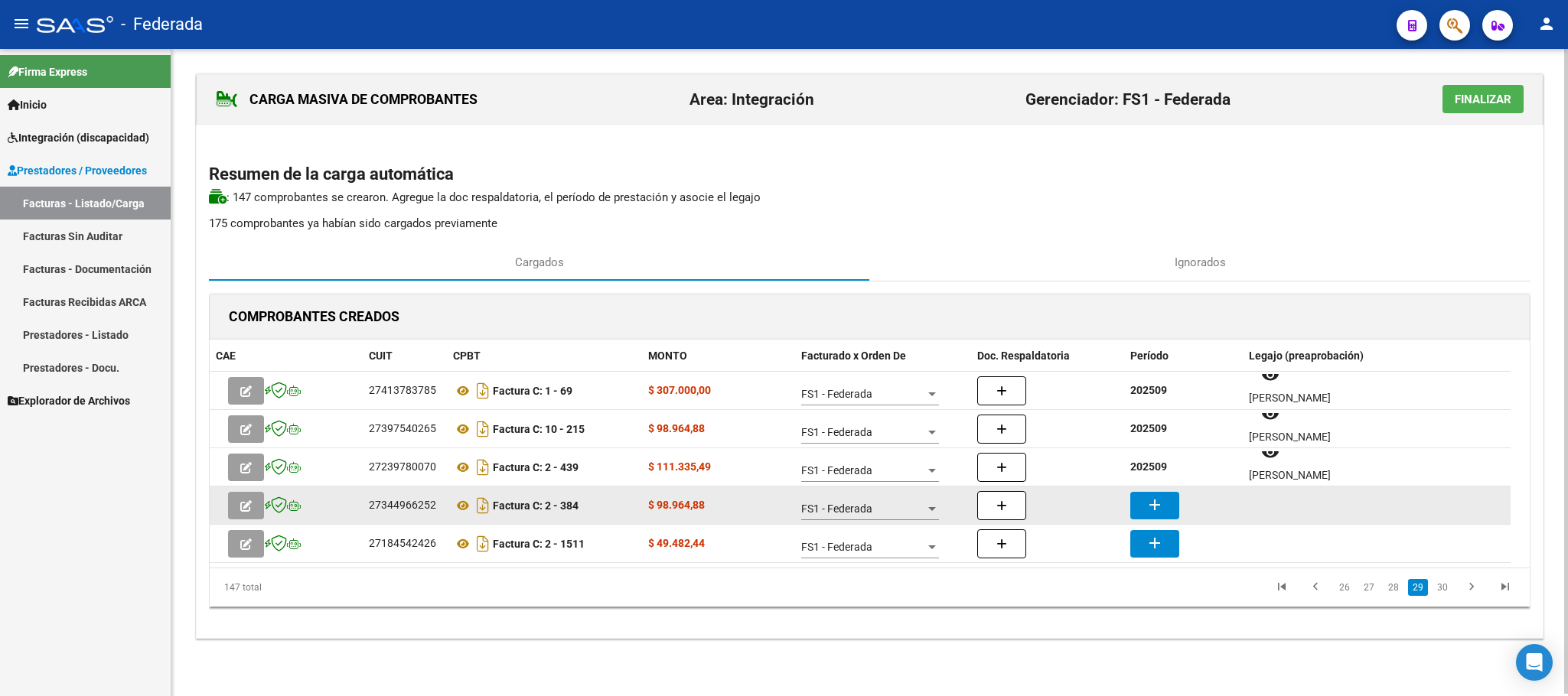
click at [1149, 503] on mat-icon "add" at bounding box center [1154, 505] width 18 height 18
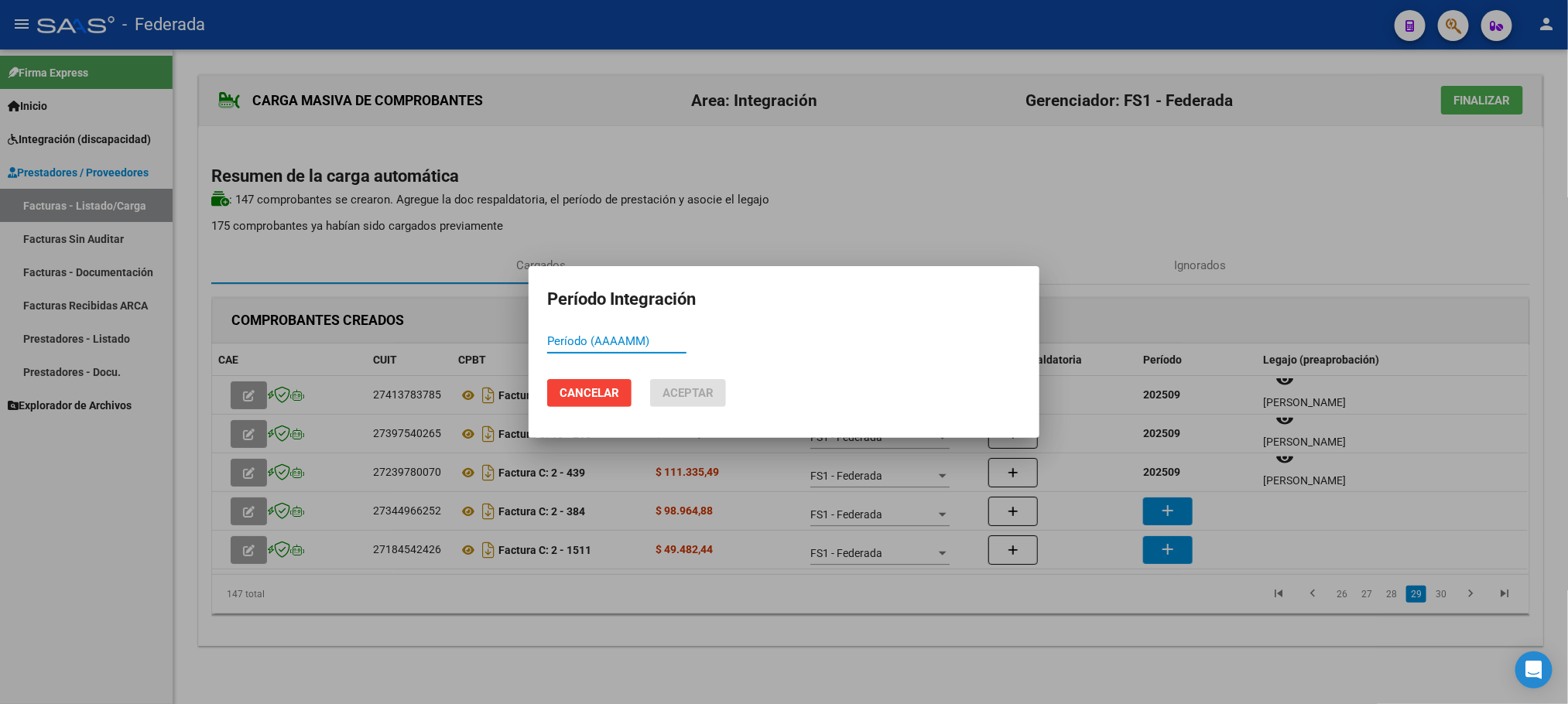
paste input "202509"
type input "202509"
click at [704, 403] on button "Aceptar" at bounding box center [687, 393] width 76 height 28
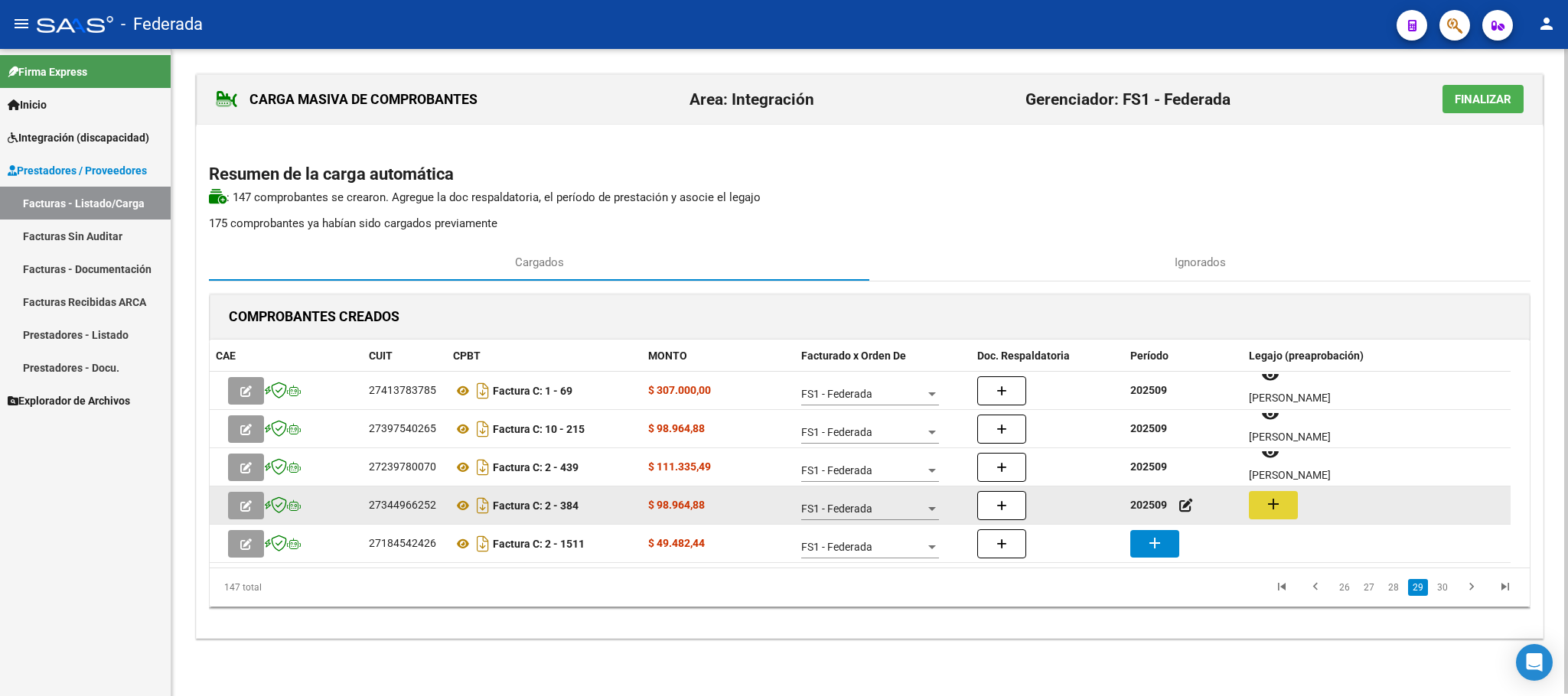
click at [1276, 508] on mat-icon "add" at bounding box center [1273, 504] width 18 height 18
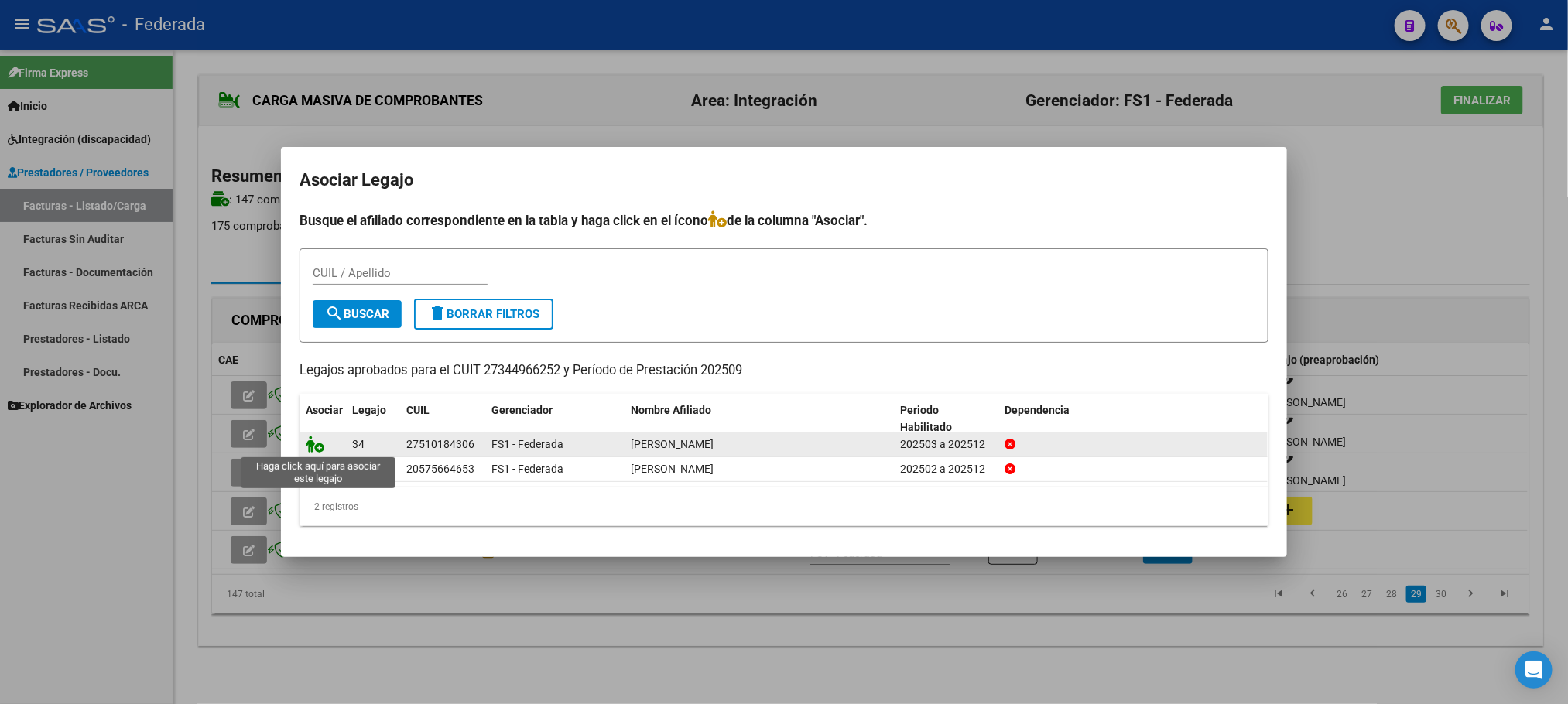
click at [318, 444] on icon at bounding box center [315, 444] width 18 height 17
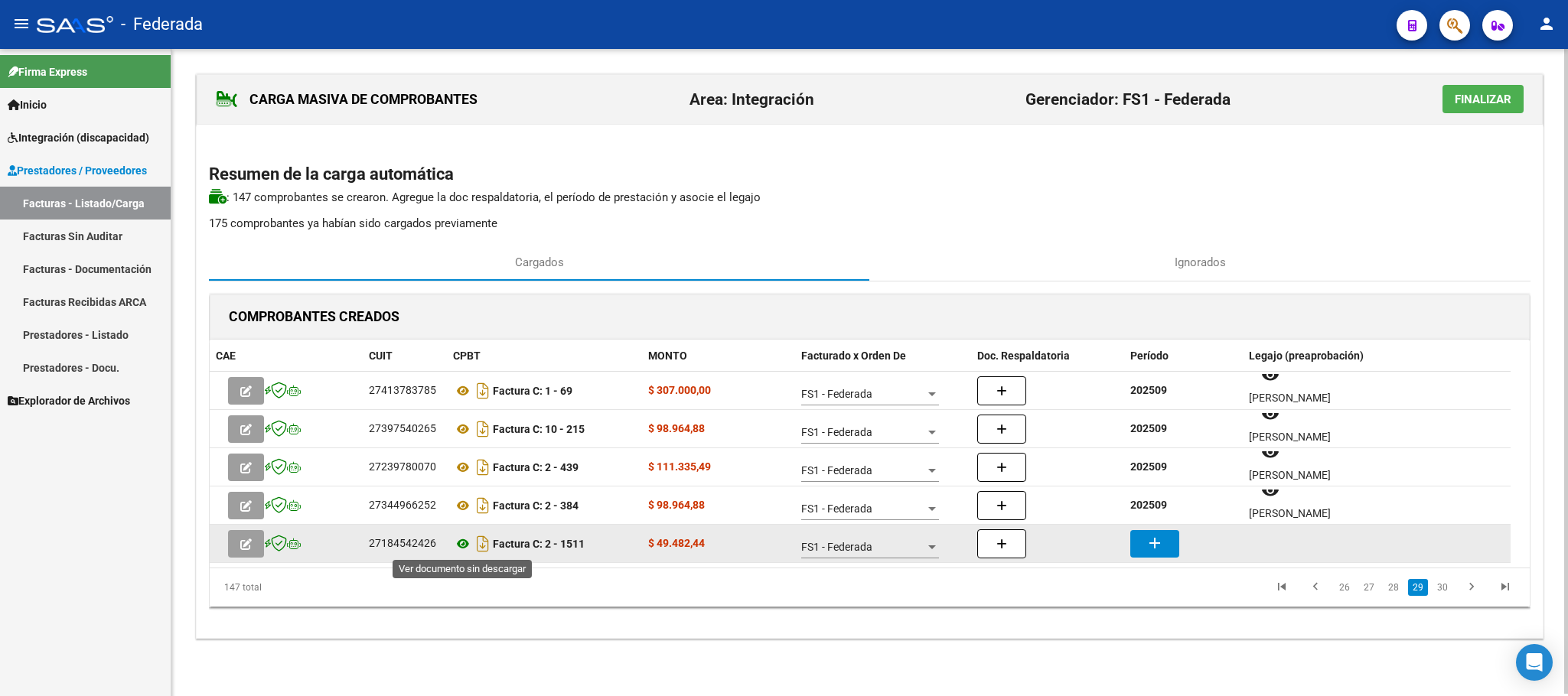
click at [465, 545] on icon at bounding box center [463, 544] width 20 height 18
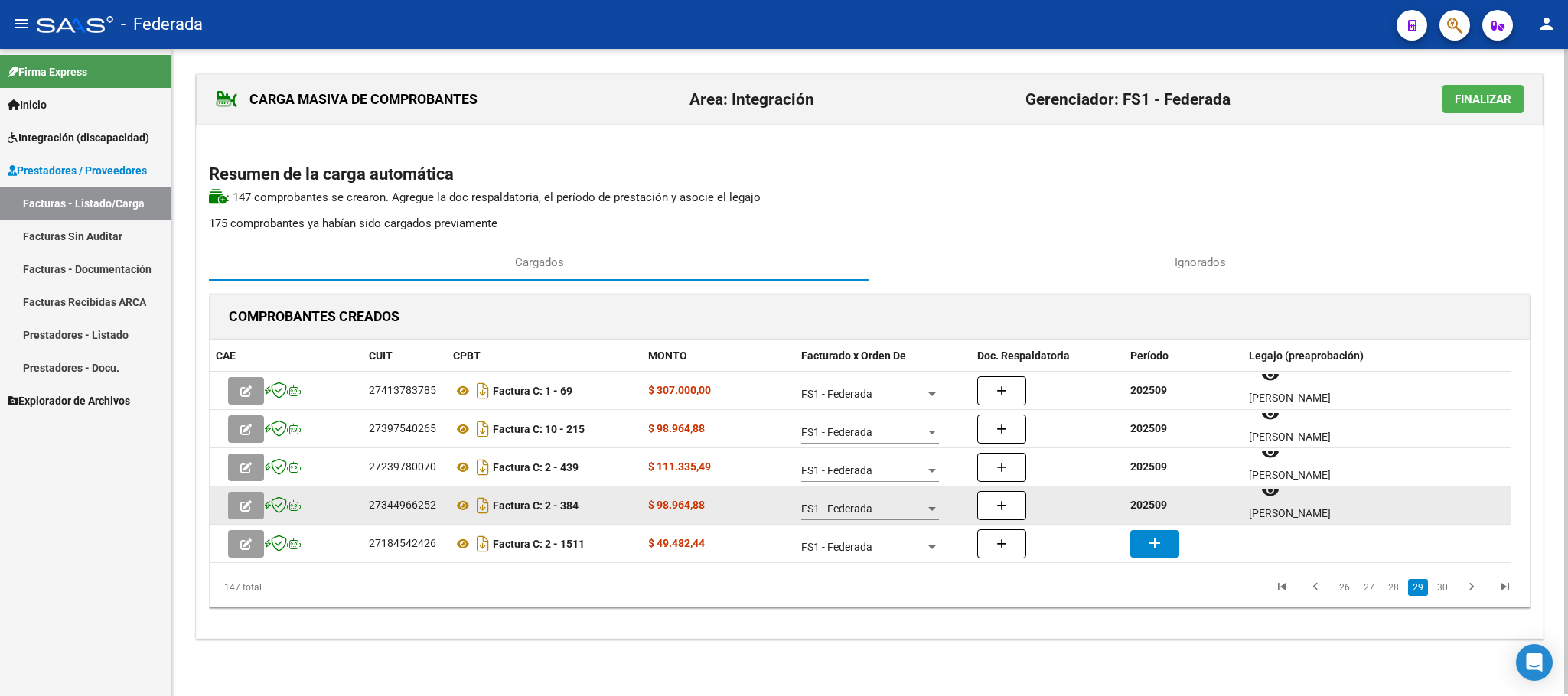
click at [1169, 504] on div "202509" at bounding box center [1183, 505] width 107 height 17
click at [1158, 504] on strong "202509" at bounding box center [1148, 505] width 36 height 12
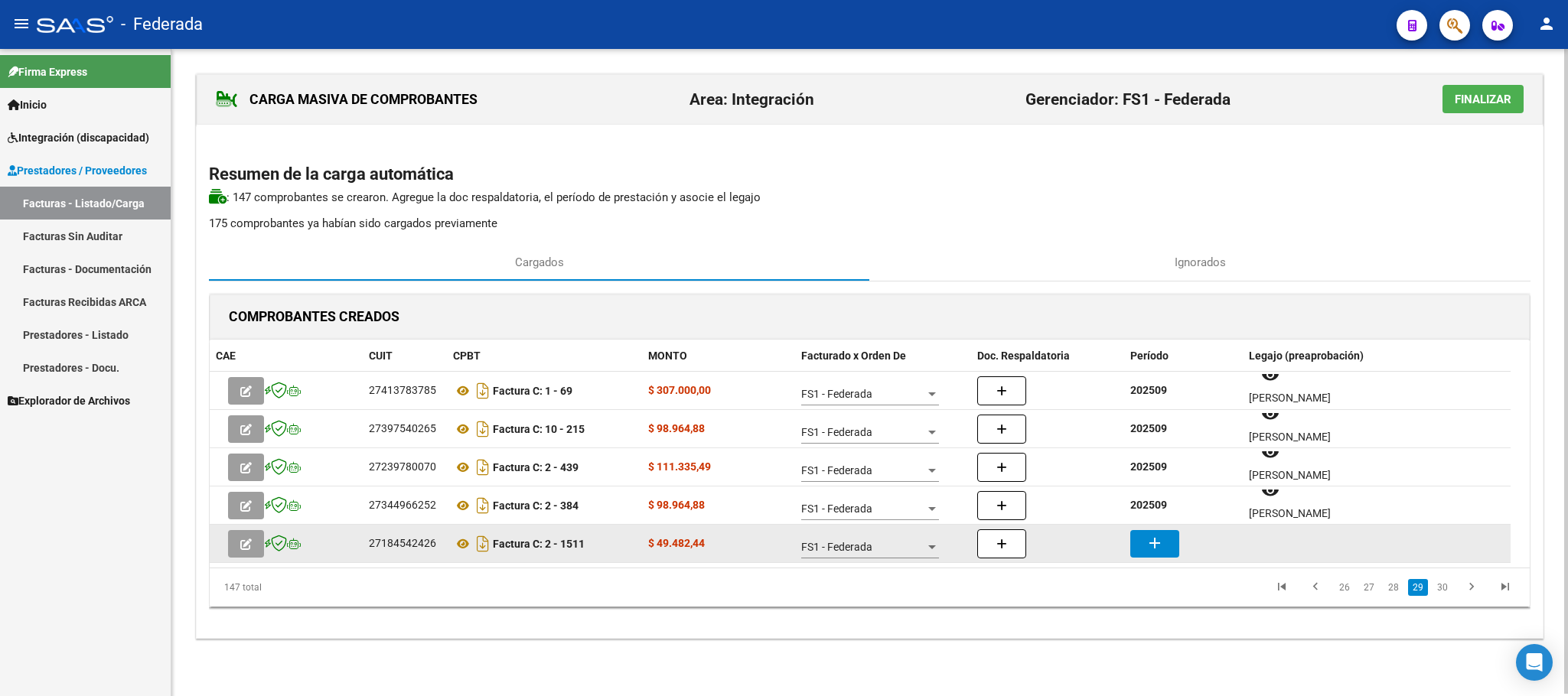
click at [1162, 528] on datatable-body-cell "add" at bounding box center [1184, 543] width 118 height 37
click at [1162, 537] on mat-icon "add" at bounding box center [1154, 543] width 18 height 18
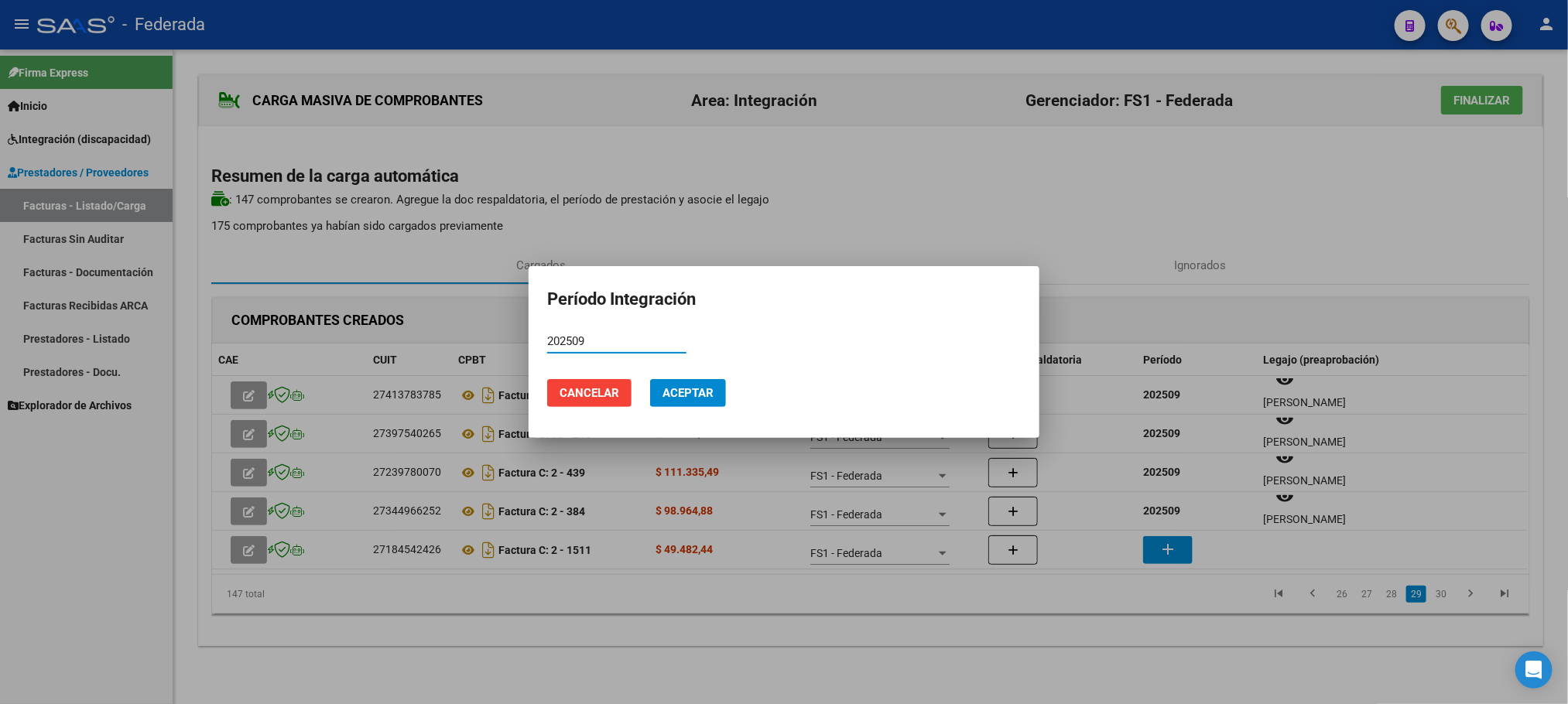
type input "202509"
click at [695, 389] on span "Aceptar" at bounding box center [687, 393] width 51 height 14
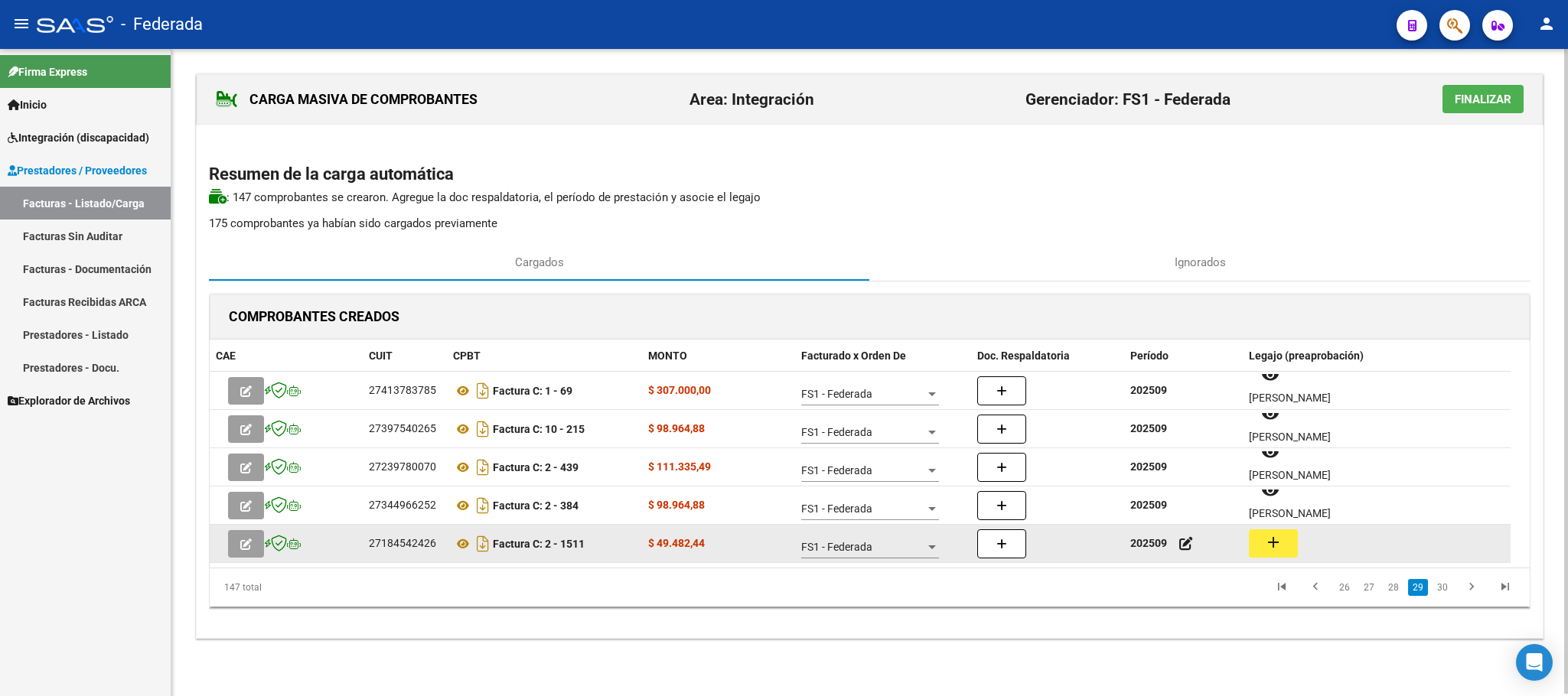
click at [1286, 545] on button "add" at bounding box center [1274, 543] width 49 height 28
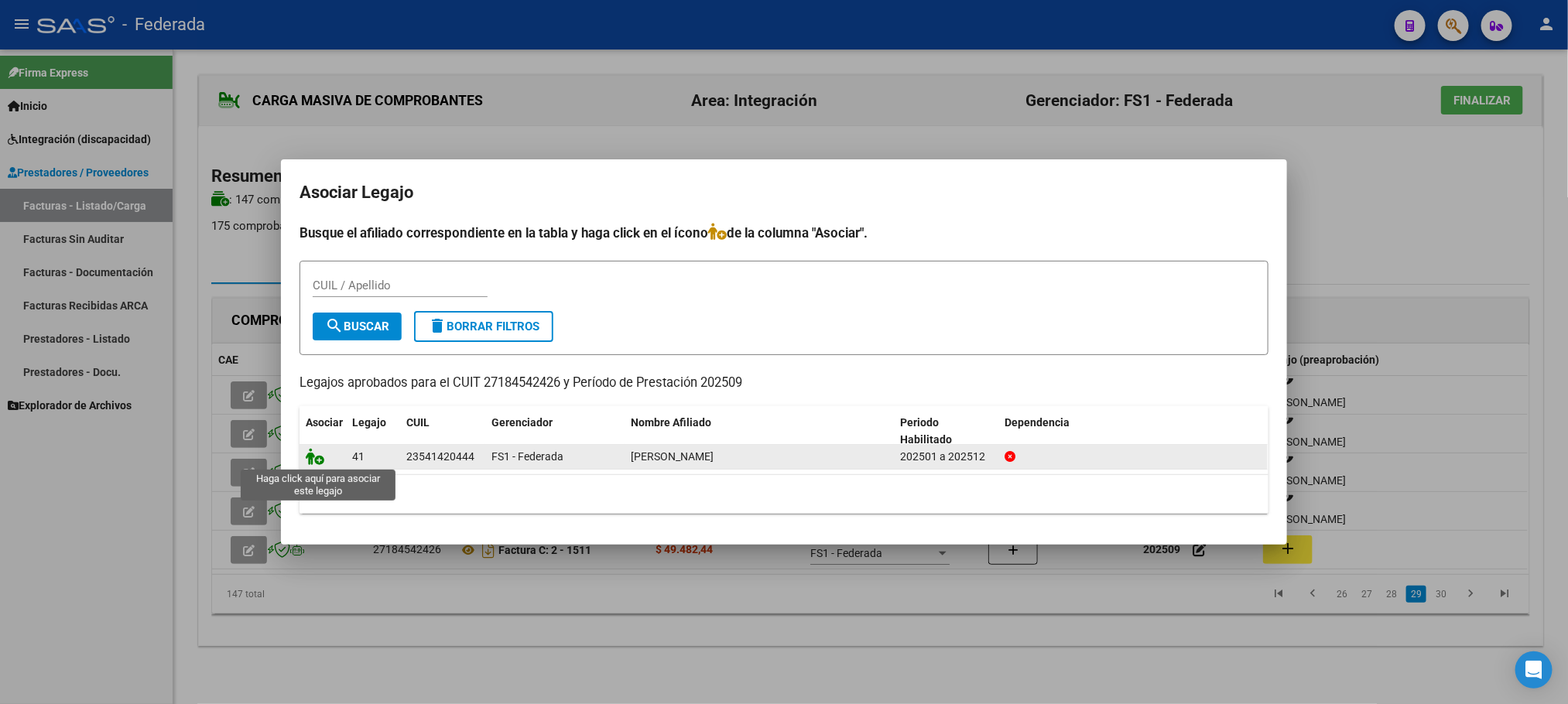
click at [316, 460] on icon at bounding box center [315, 456] width 18 height 17
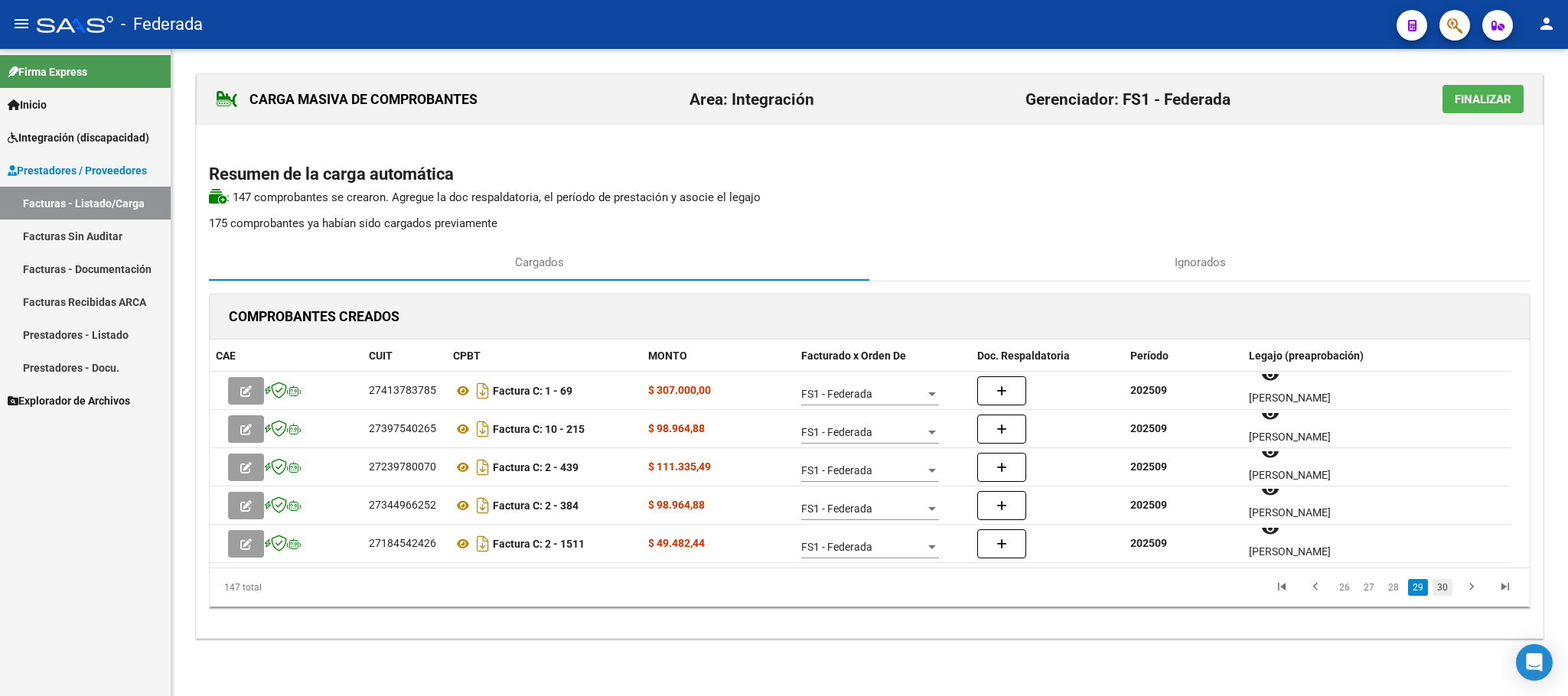
click at [1436, 595] on link "30" at bounding box center [1442, 588] width 20 height 16
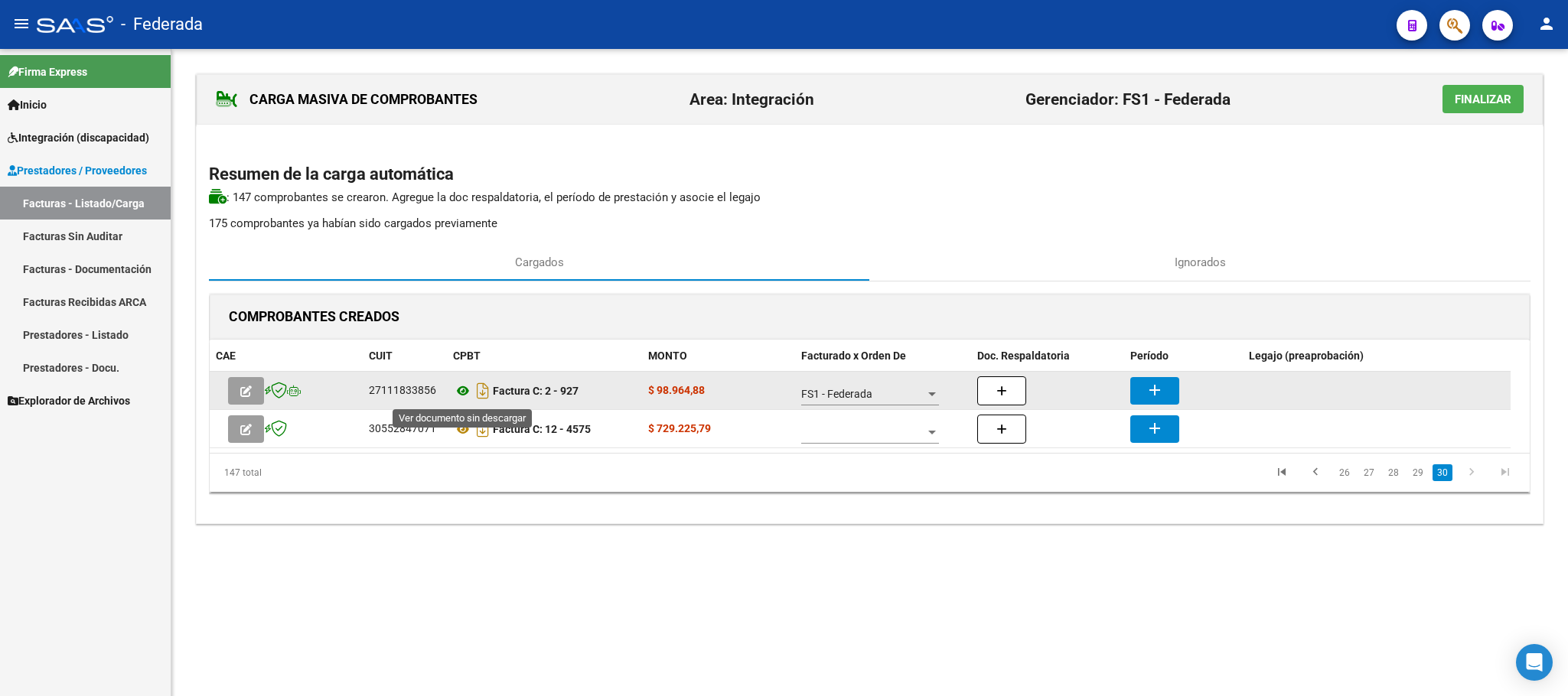
click at [456, 398] on icon at bounding box center [463, 391] width 20 height 18
click at [1141, 394] on button "add" at bounding box center [1154, 391] width 49 height 27
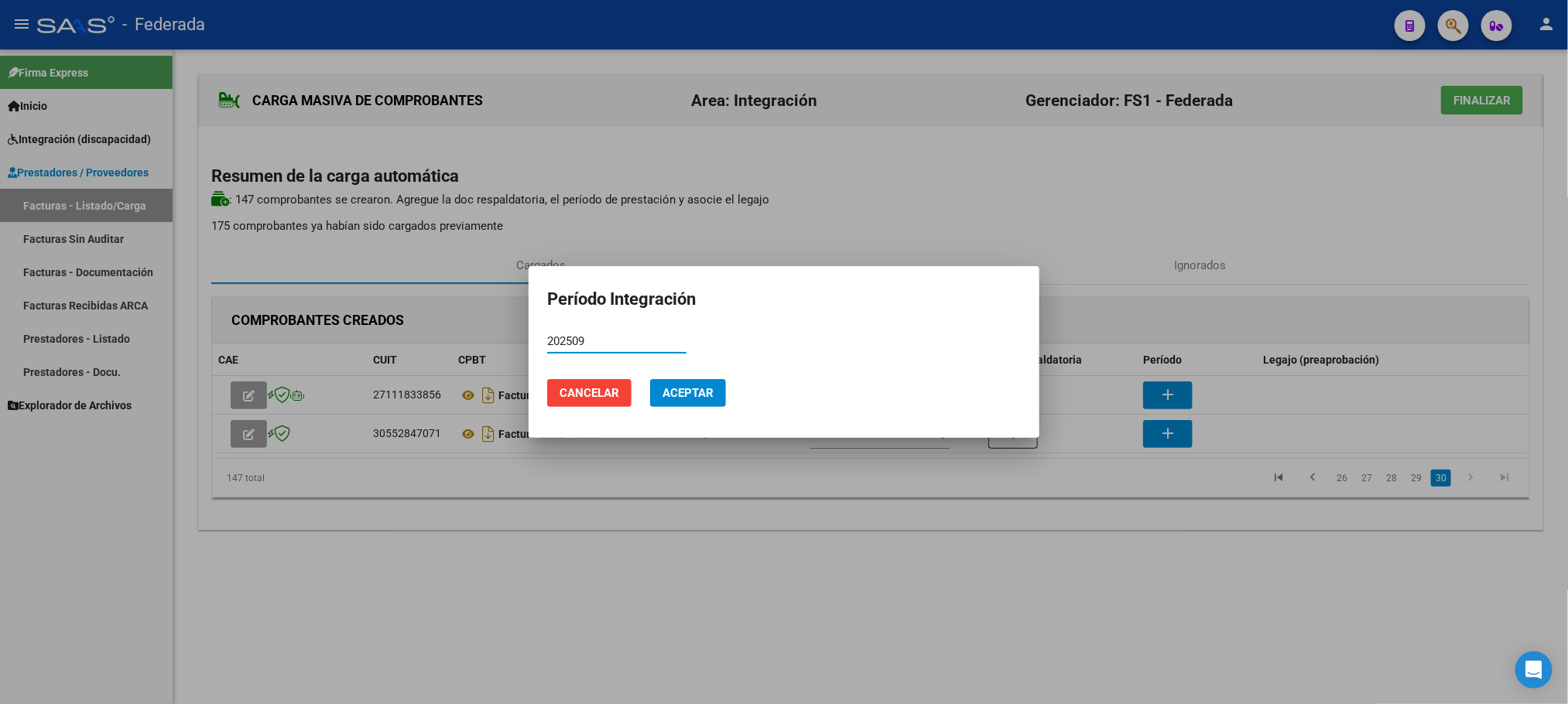
type input "202509"
click at [679, 403] on button "Aceptar" at bounding box center [687, 393] width 76 height 28
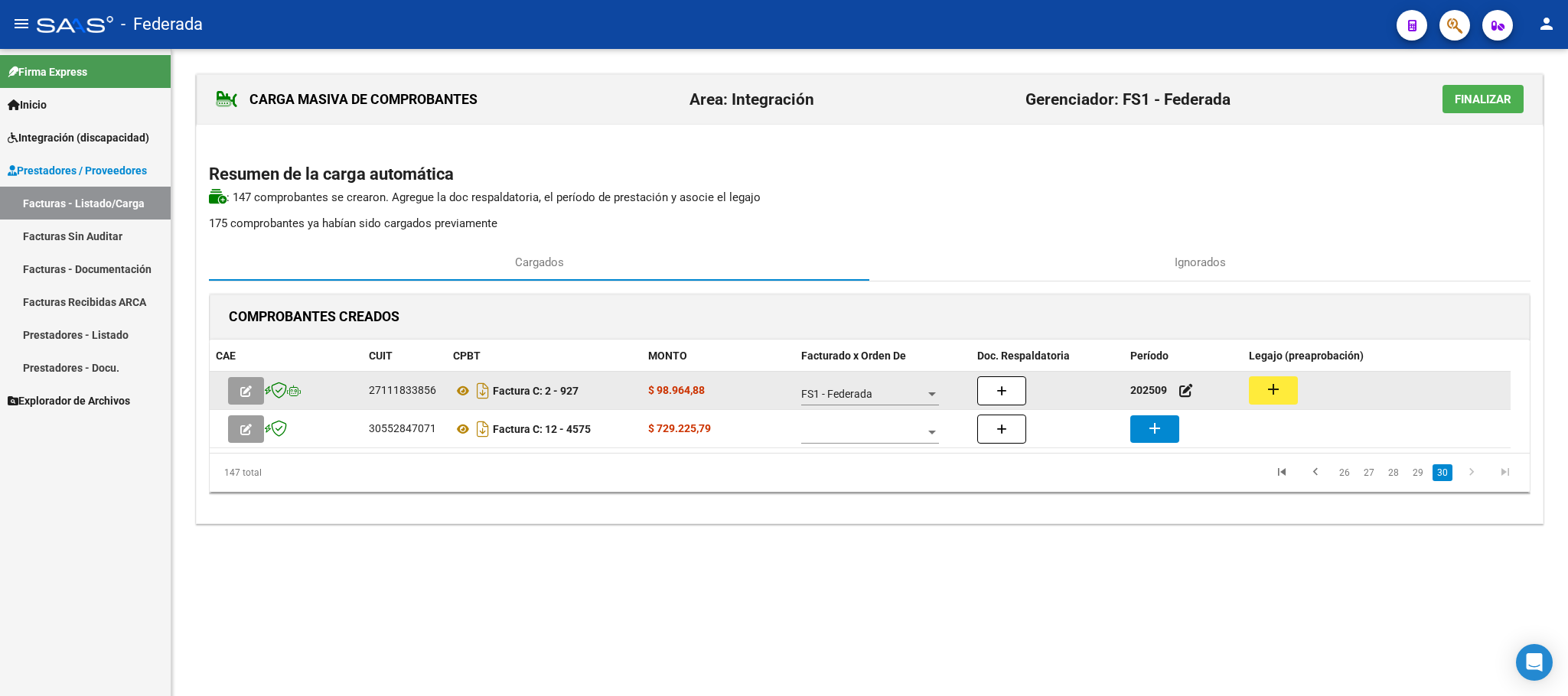
click at [1265, 395] on mat-icon "add" at bounding box center [1273, 389] width 18 height 18
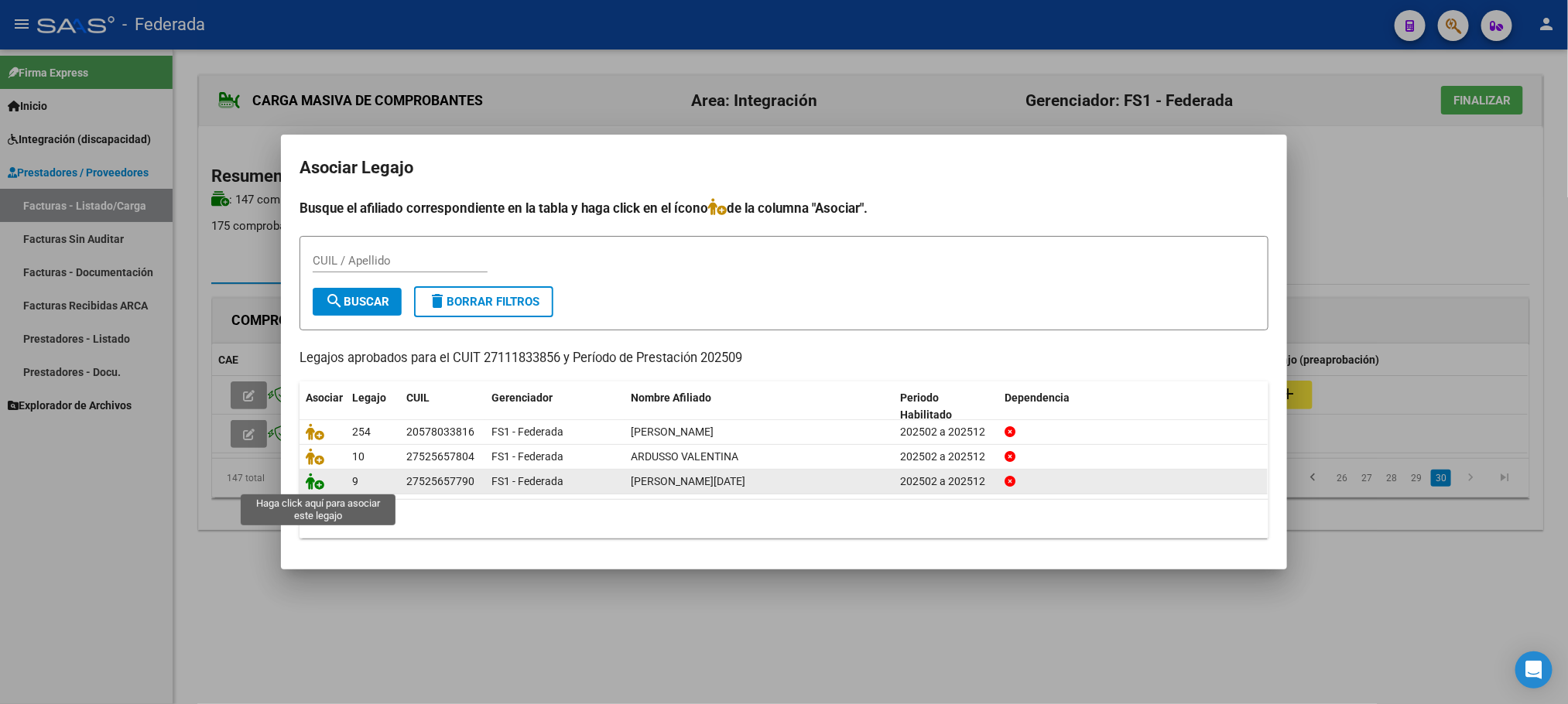
click at [319, 484] on icon at bounding box center [315, 481] width 18 height 17
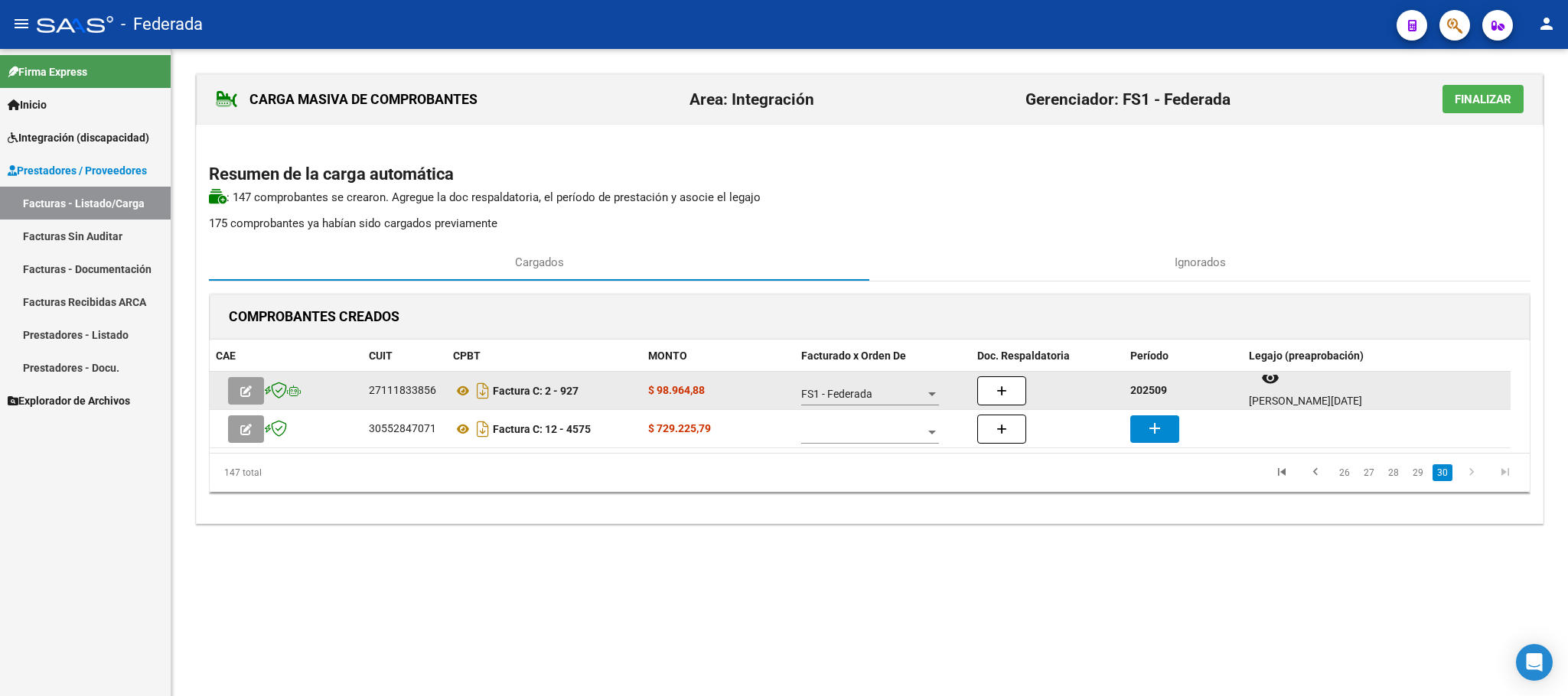
scroll to position [12, 0]
click at [464, 394] on icon at bounding box center [463, 391] width 20 height 18
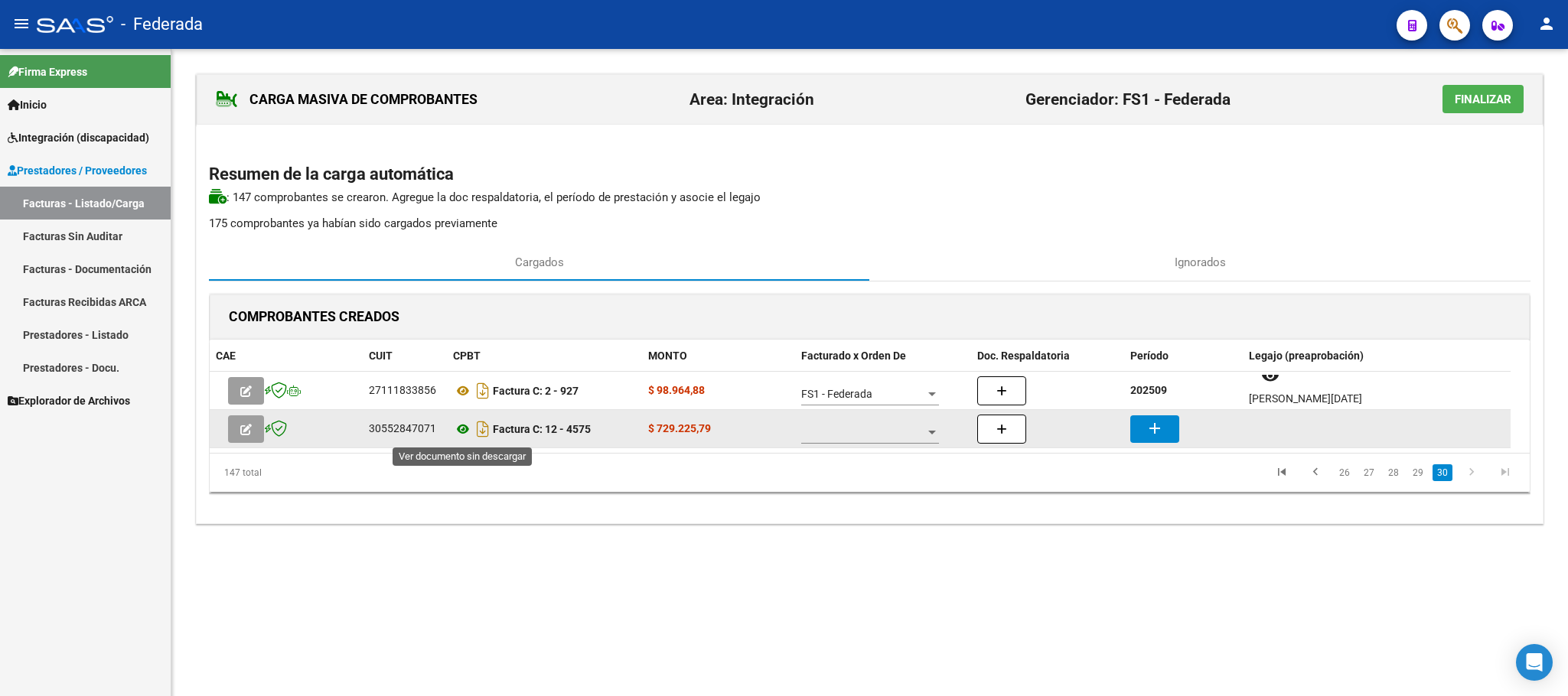
click at [456, 434] on icon at bounding box center [463, 429] width 20 height 18
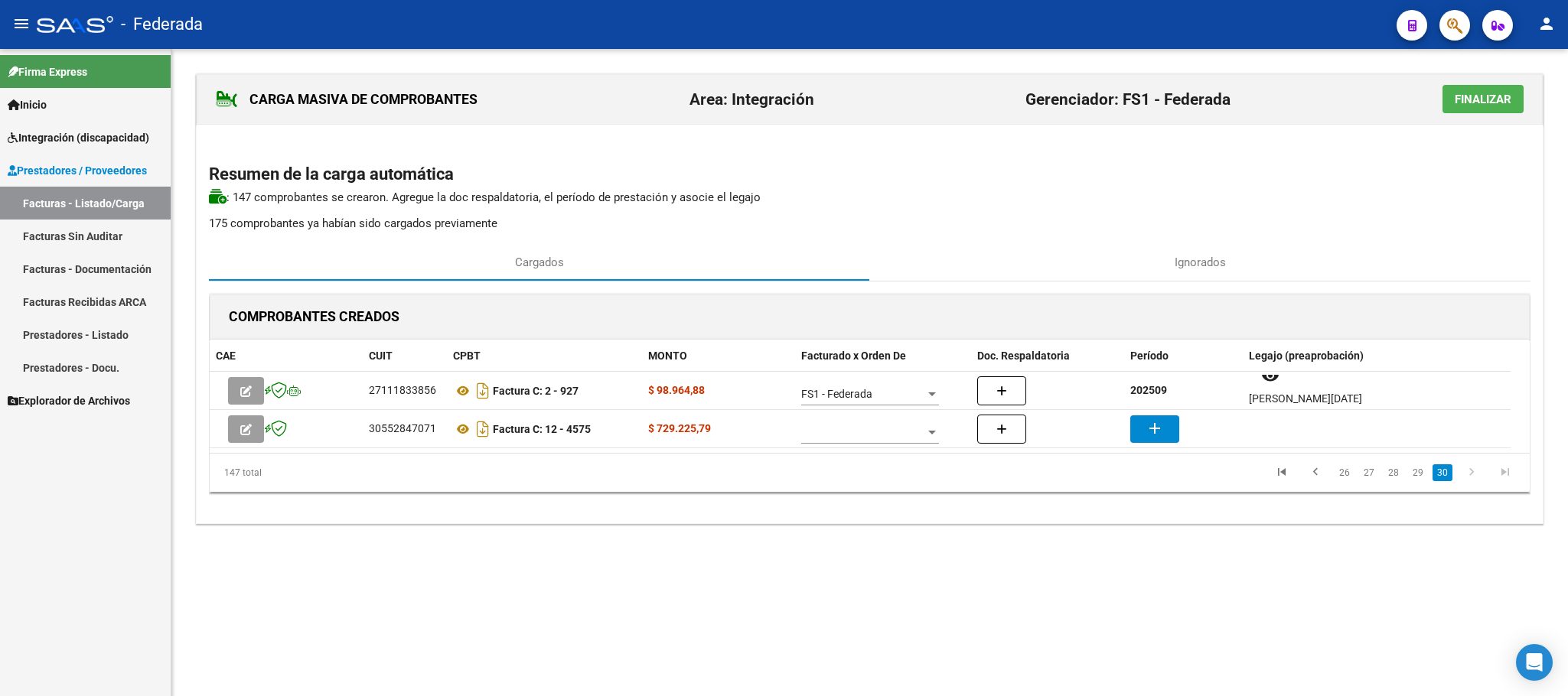
click at [886, 452] on datatable-selection "27111833856 Factura C: 2 - 927 $ 98.964,88 FS1 - Federada 202509 remove_red_eye…" at bounding box center [860, 444] width 1301 height 14
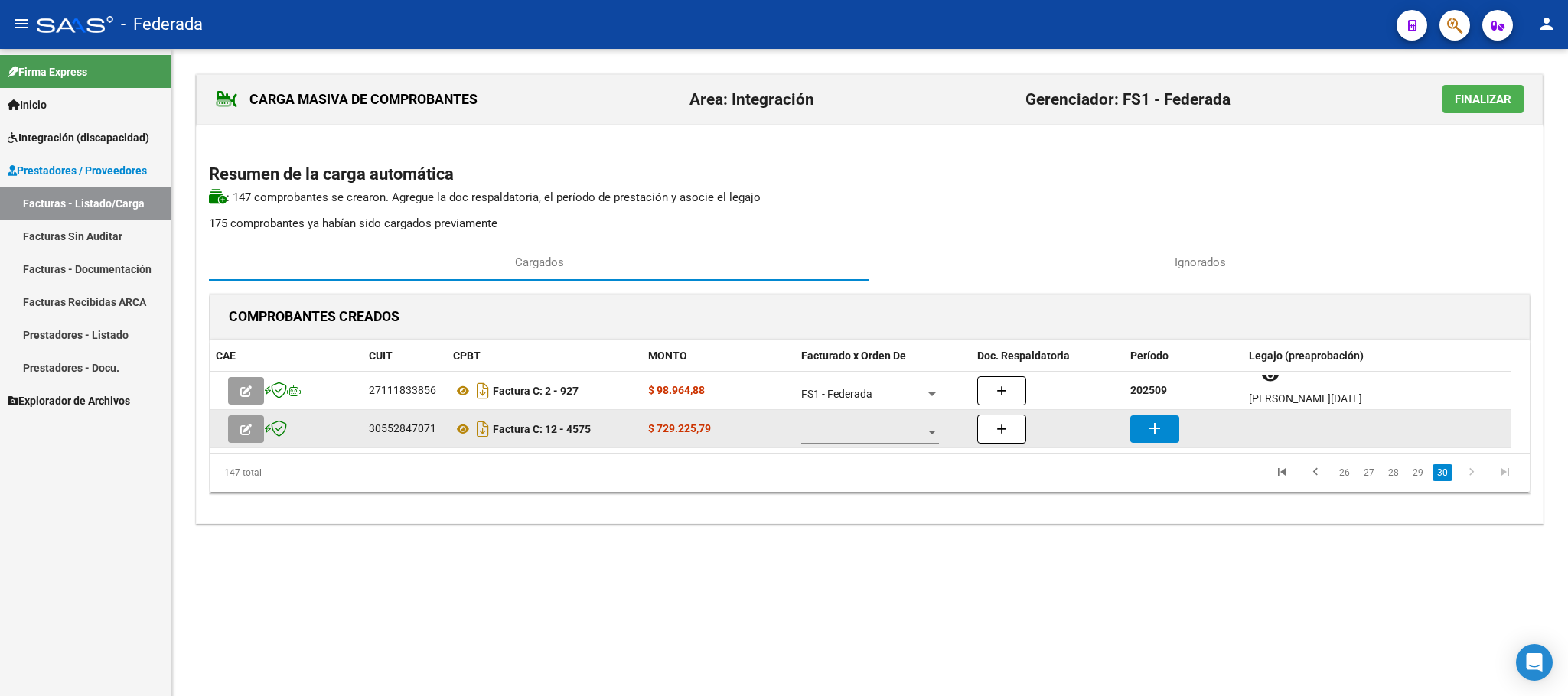
click at [884, 439] on span at bounding box center [863, 433] width 124 height 13
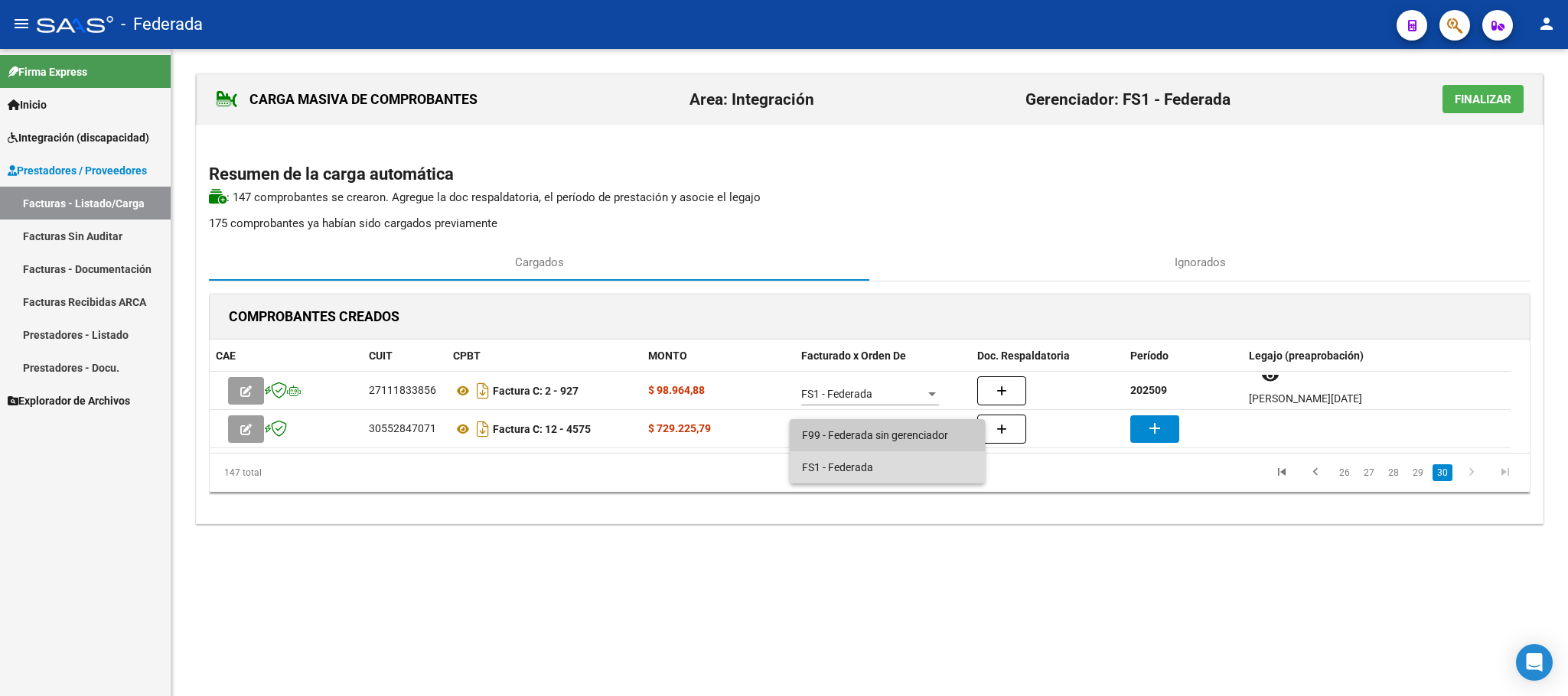
click at [826, 461] on span "FS1 - Federada" at bounding box center [886, 467] width 170 height 32
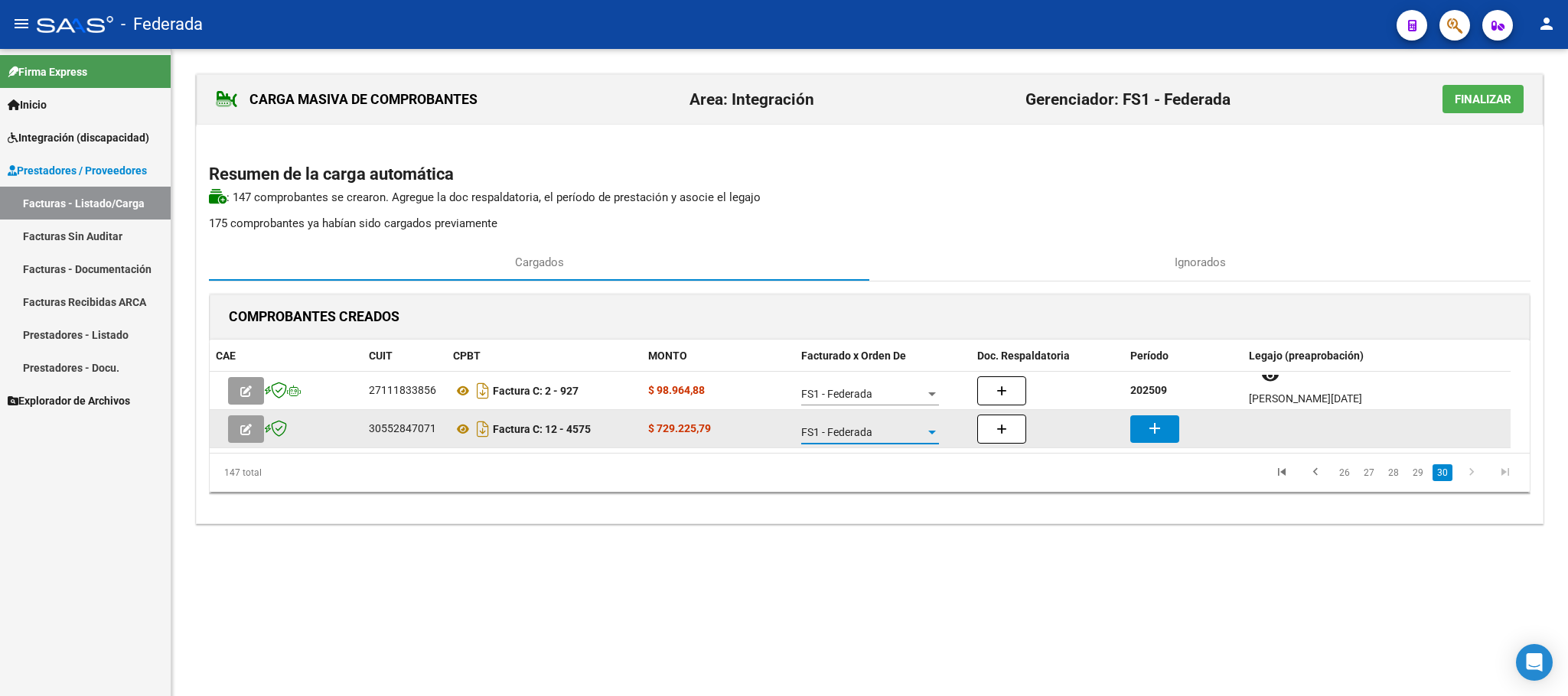
click at [1151, 436] on mat-icon "add" at bounding box center [1154, 428] width 18 height 18
click at [1143, 425] on button "add" at bounding box center [1154, 429] width 49 height 27
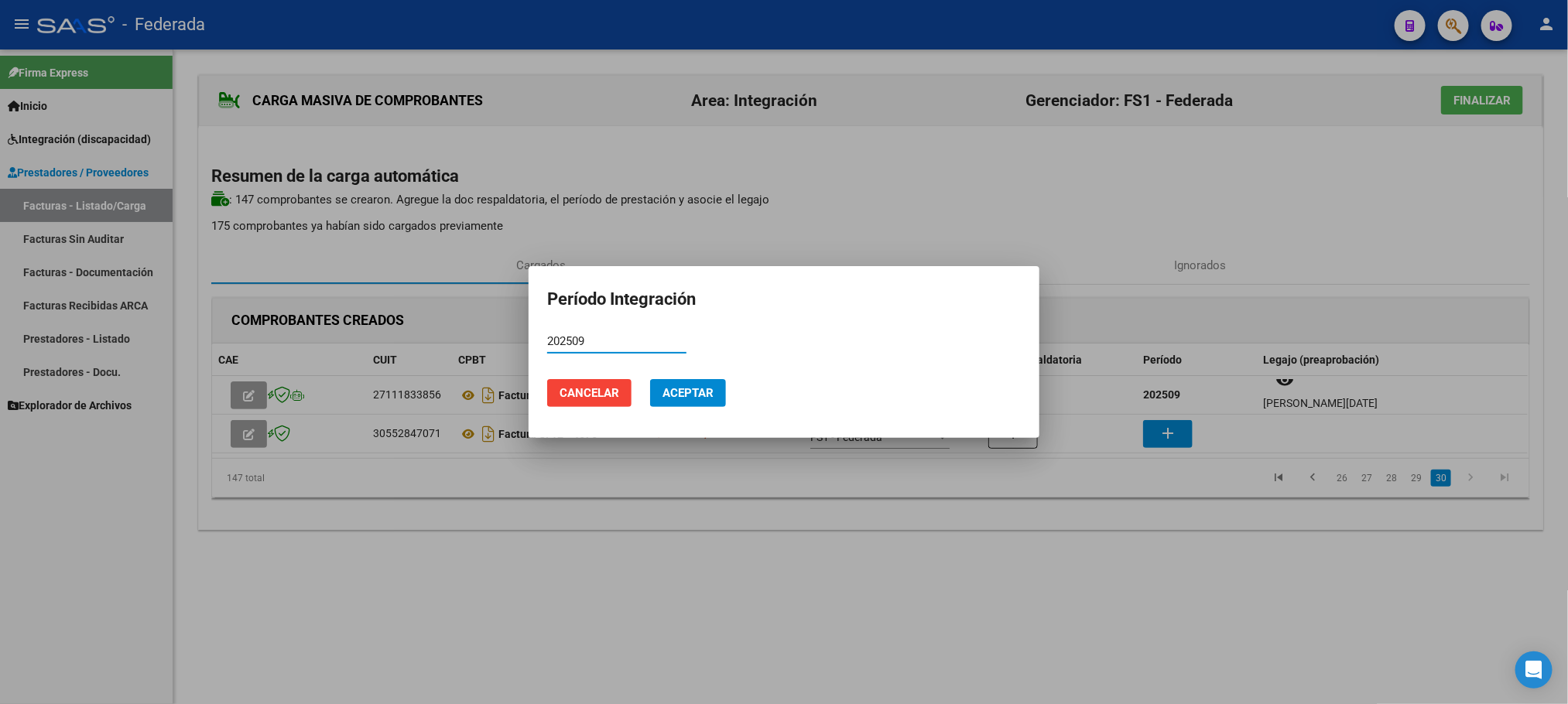
type input "202509"
click at [696, 389] on span "Aceptar" at bounding box center [687, 393] width 51 height 14
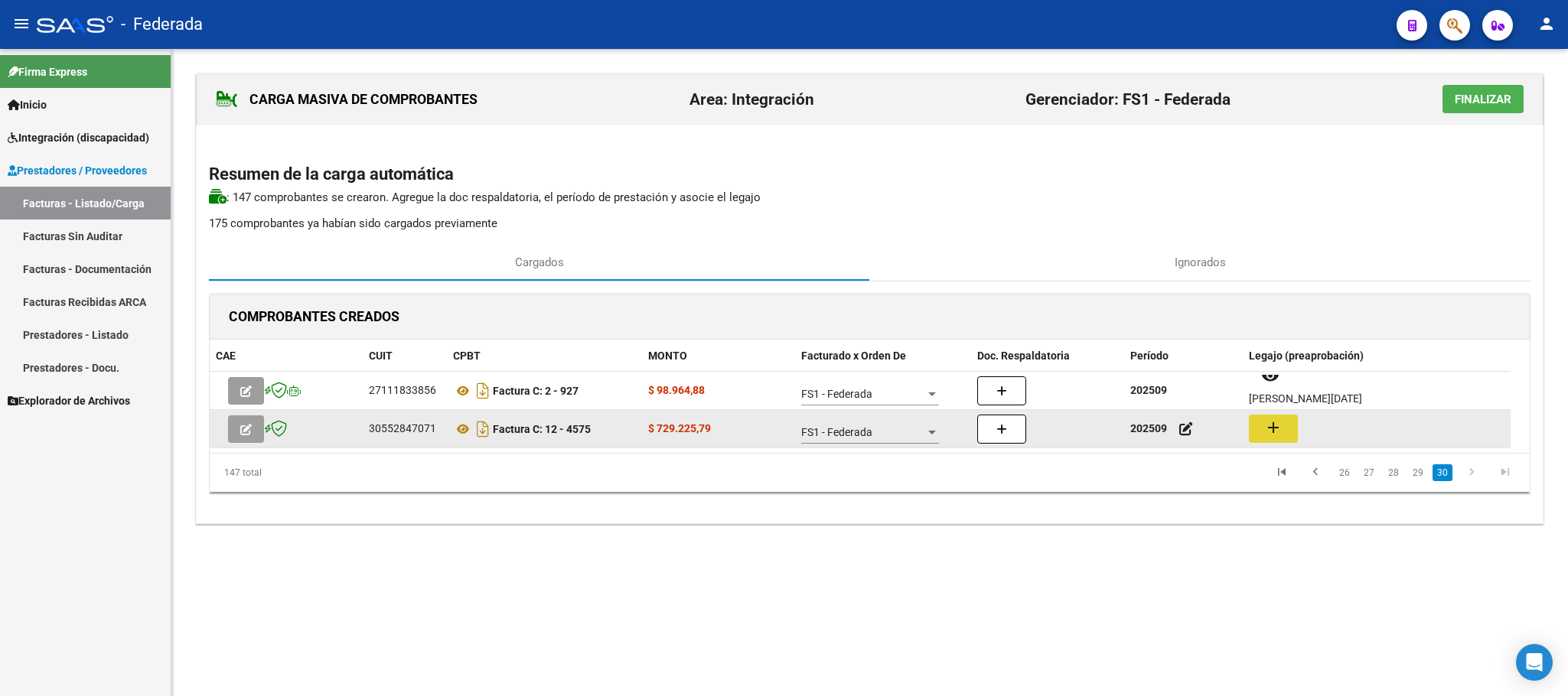
click at [1286, 433] on button "add" at bounding box center [1274, 428] width 49 height 28
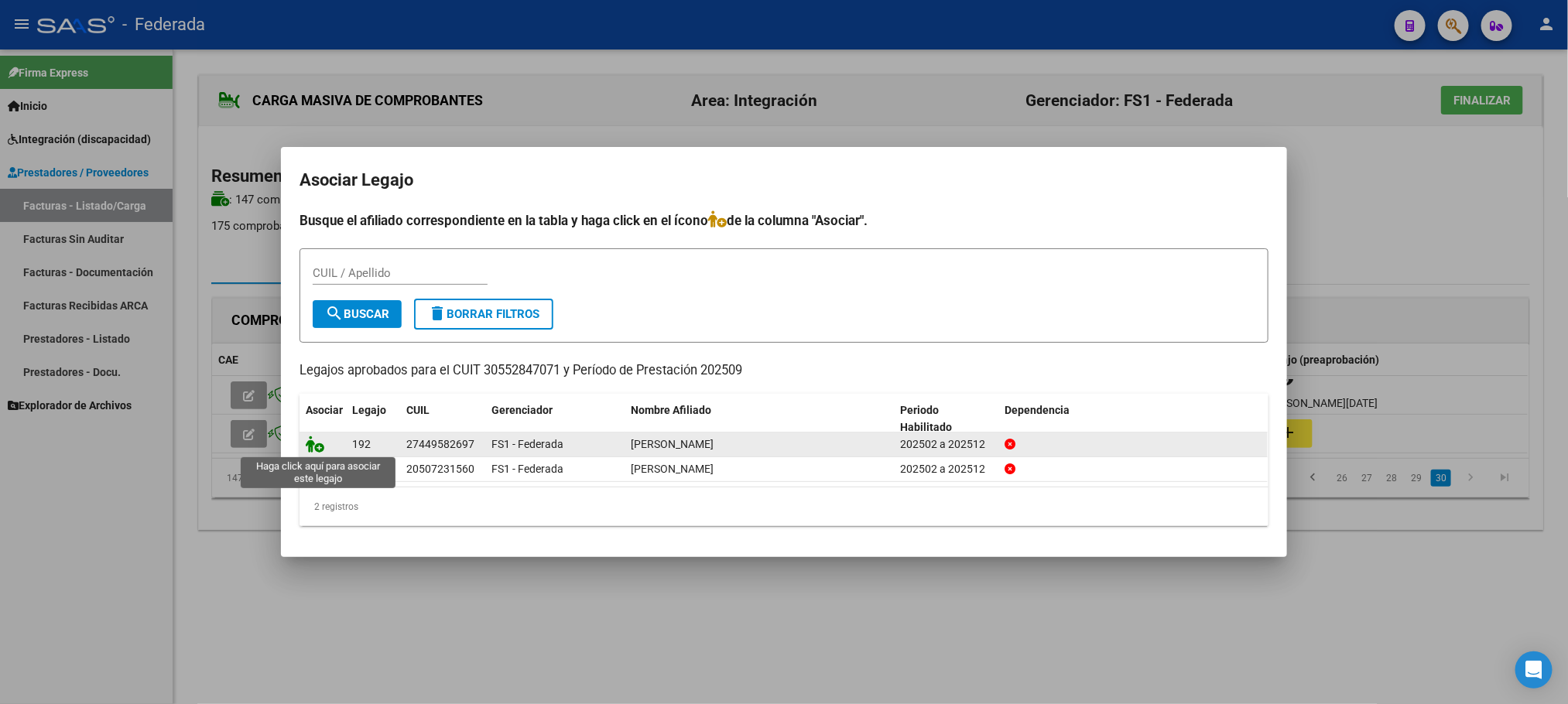
click at [316, 443] on icon at bounding box center [315, 444] width 18 height 17
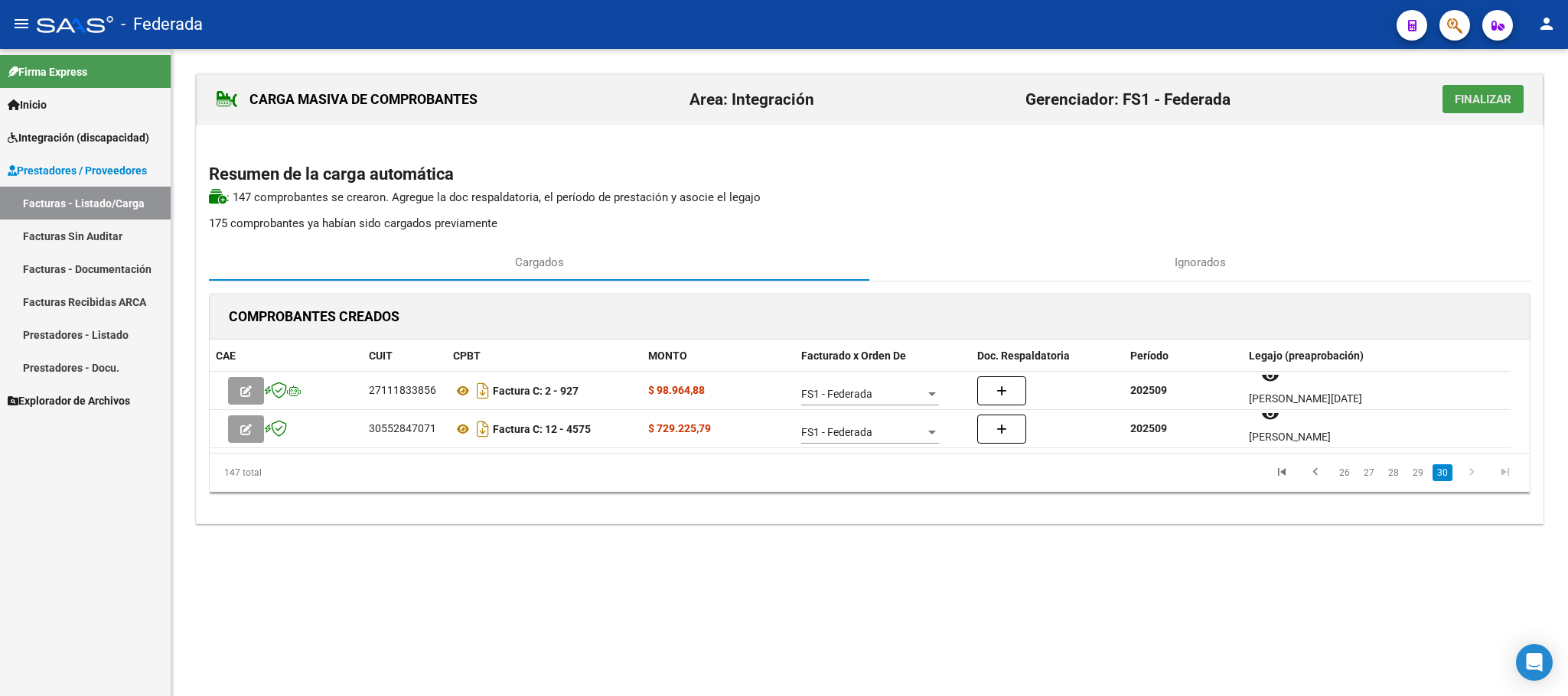
click at [1468, 99] on span "Finalizar" at bounding box center [1483, 99] width 56 height 14
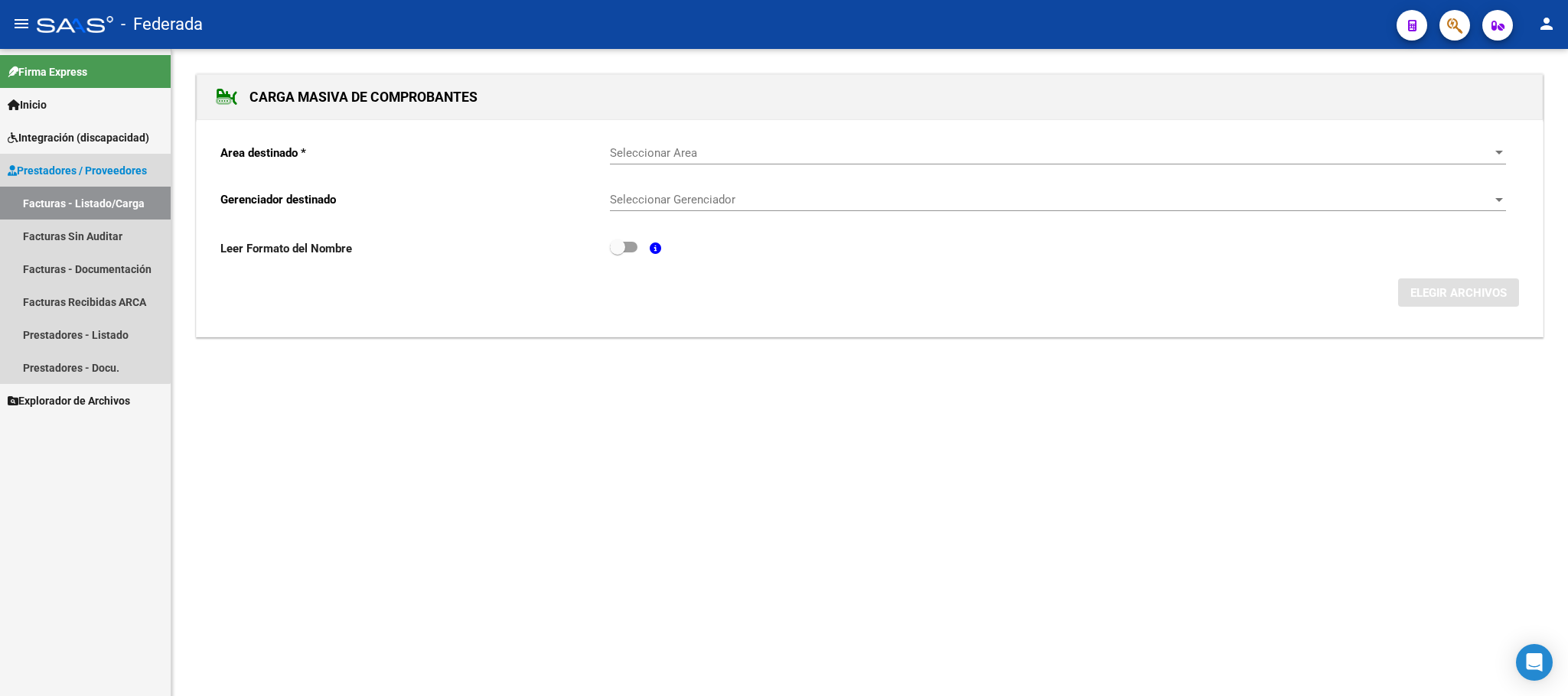
click at [35, 204] on link "Facturas - Listado/Carga" at bounding box center [85, 203] width 170 height 33
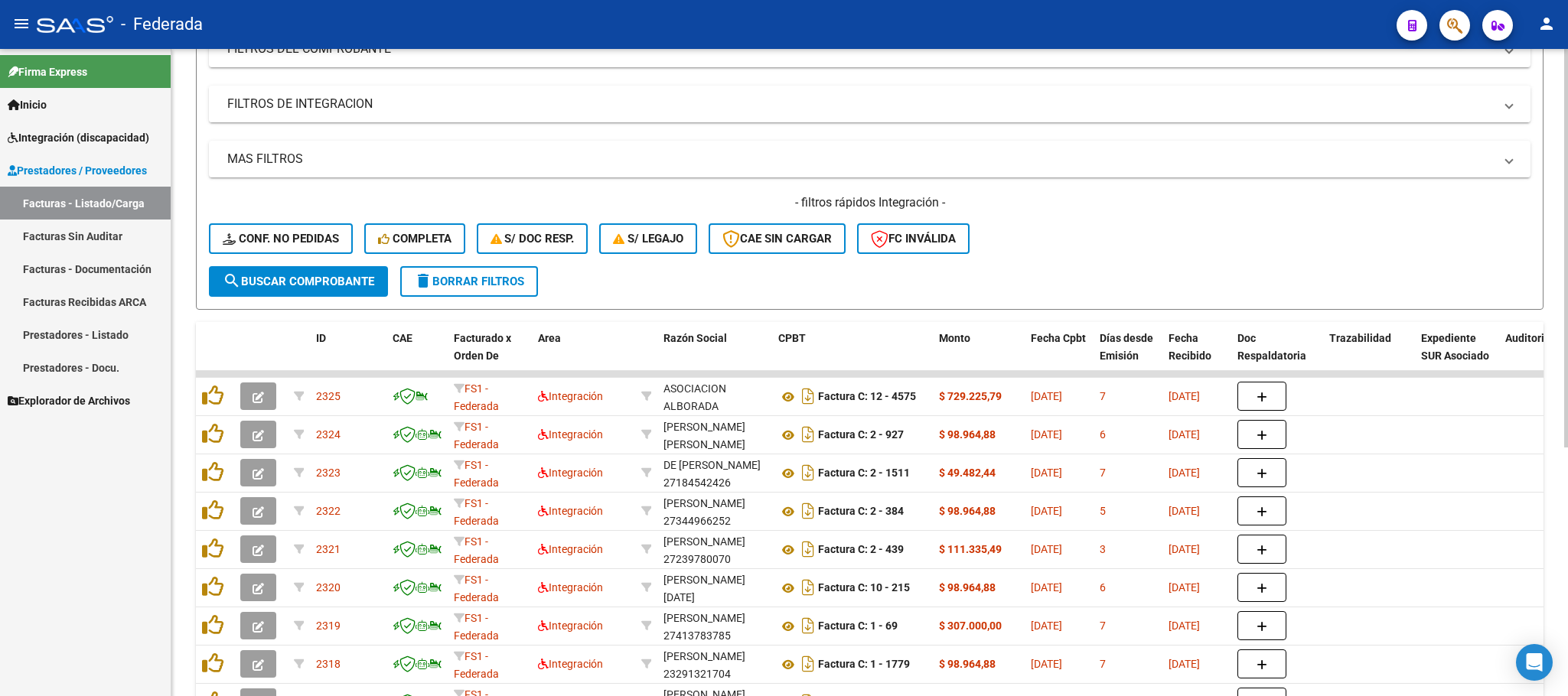
scroll to position [404, 0]
